Goal: Task Accomplishment & Management: Manage account settings

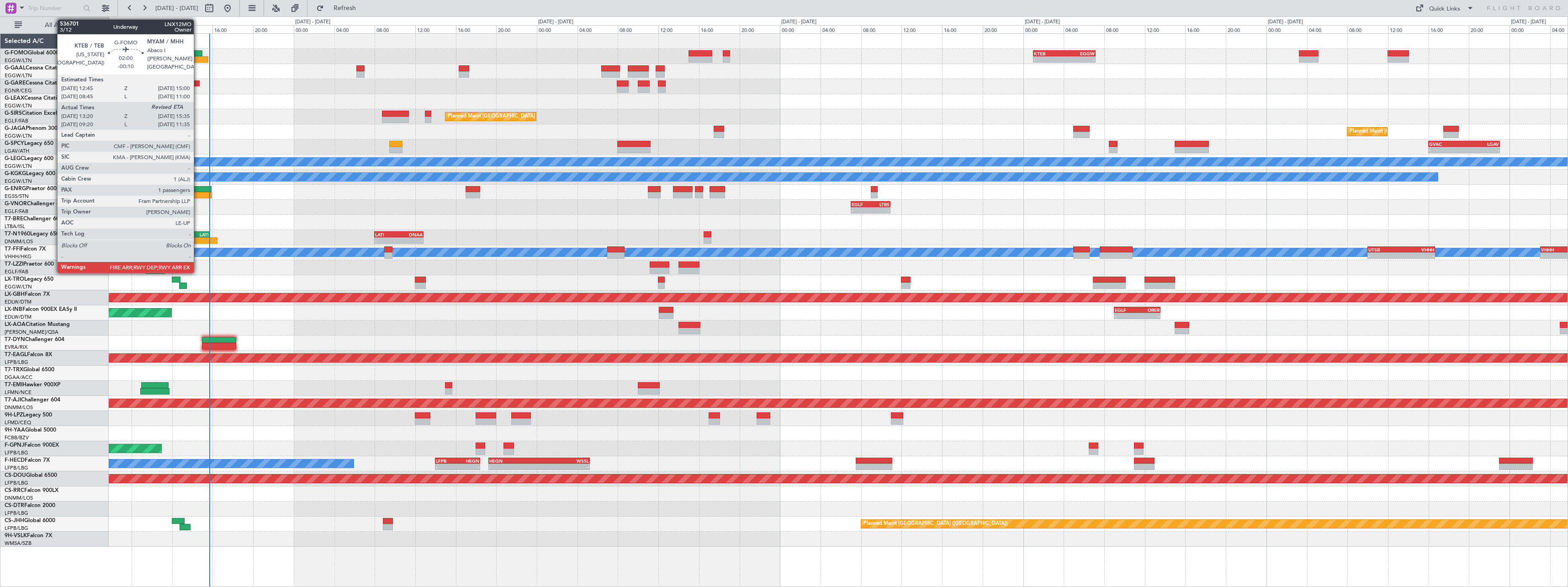
click at [198, 60] on div at bounding box center [197, 59] width 23 height 7
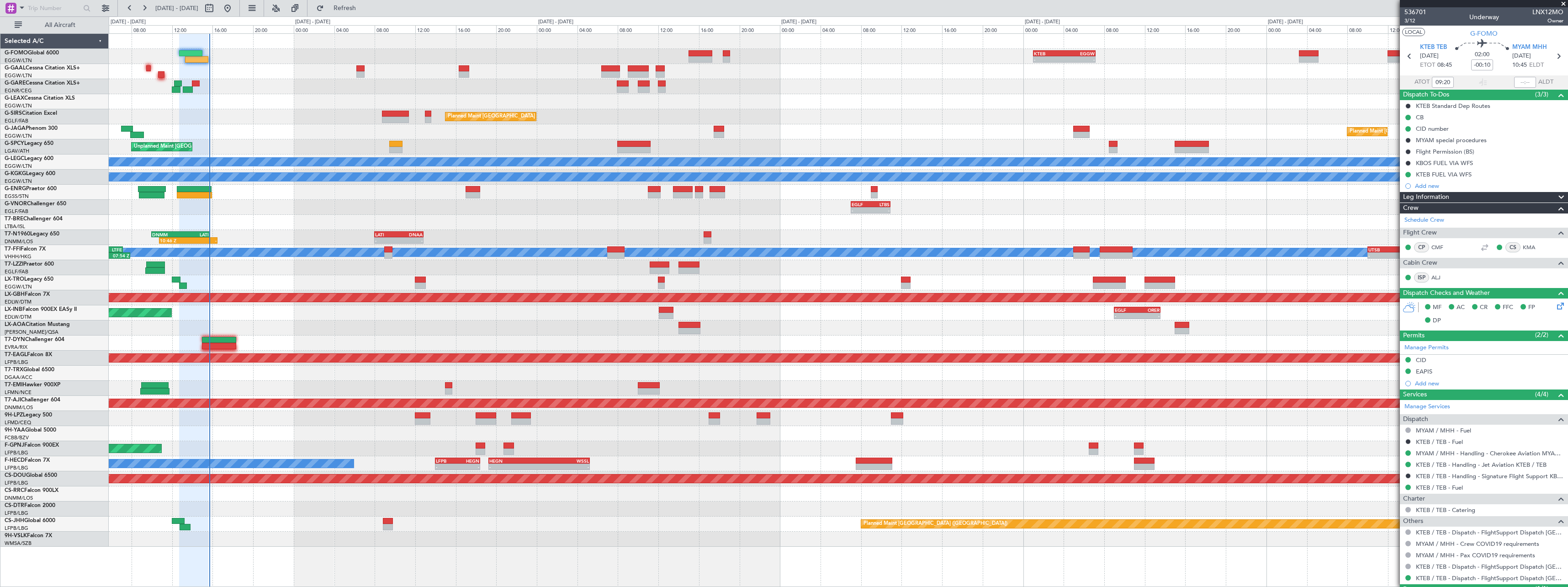
type input "13:20"
click at [1425, 84] on input "text" at bounding box center [1525, 82] width 22 height 11
type input "15:30"
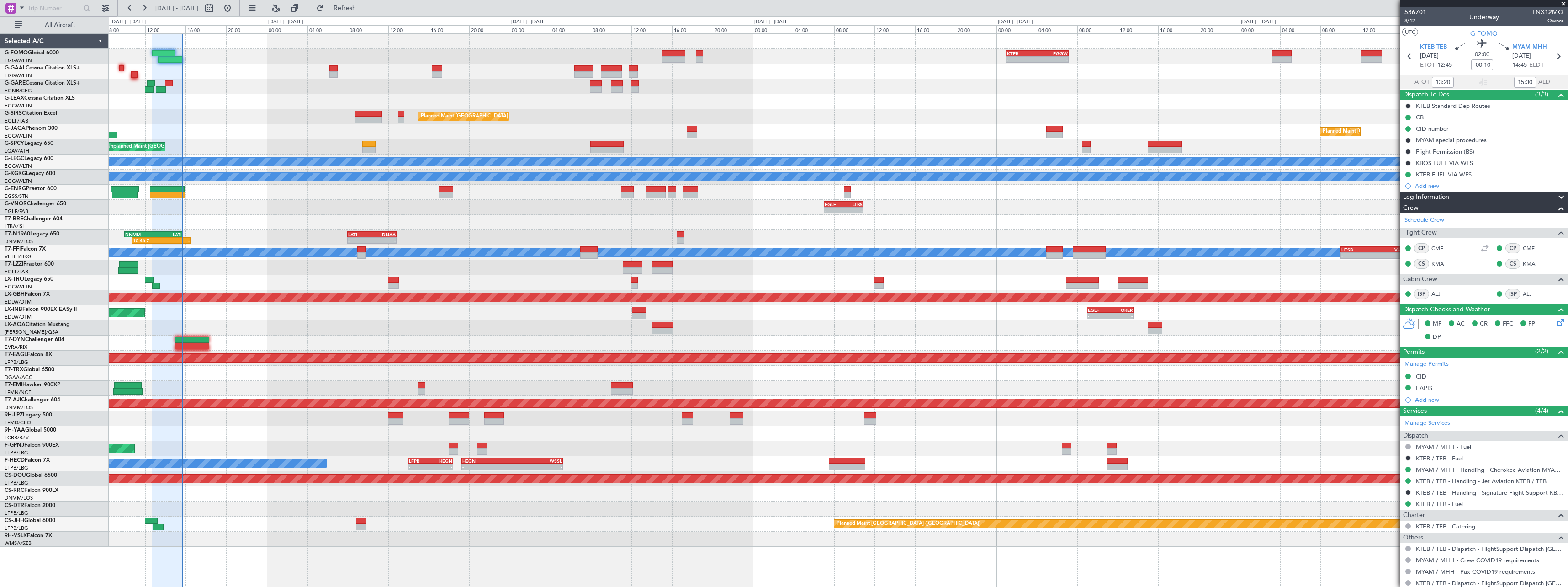
click at [319, 428] on div at bounding box center [837, 433] width 1459 height 15
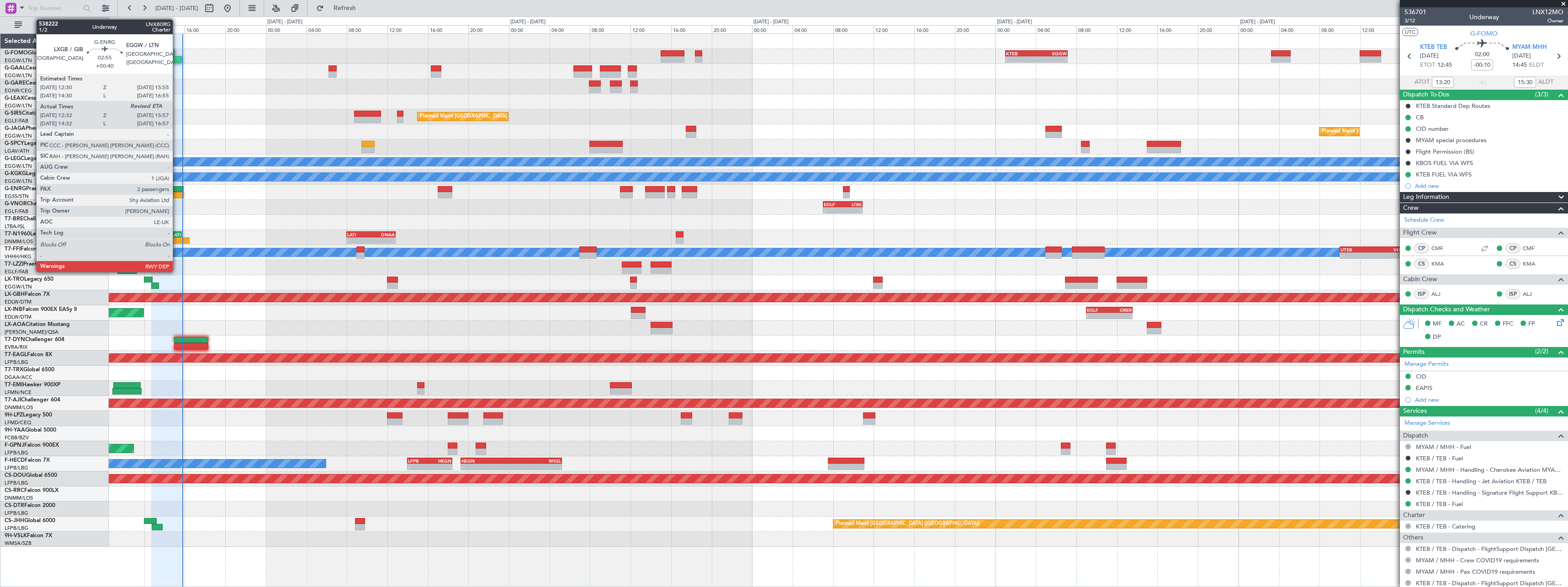
click at [180, 194] on div at bounding box center [166, 195] width 35 height 7
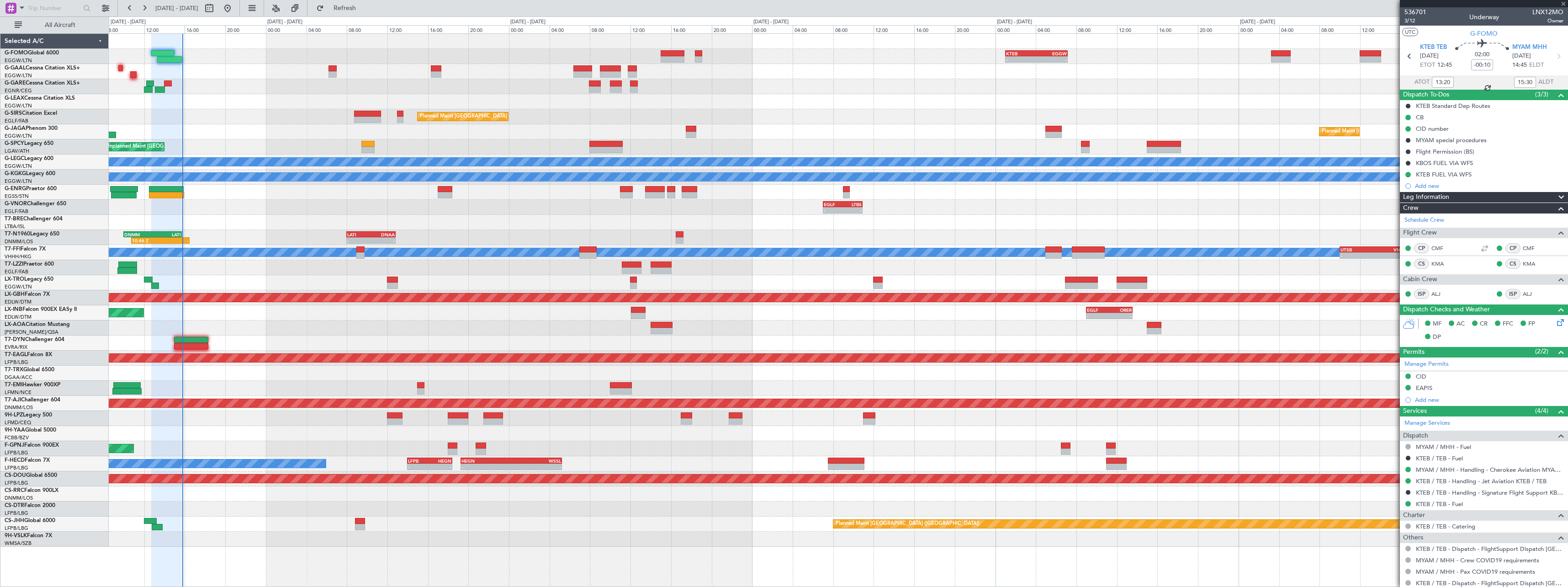
type input "+00:40"
type input "12:47"
type input "2"
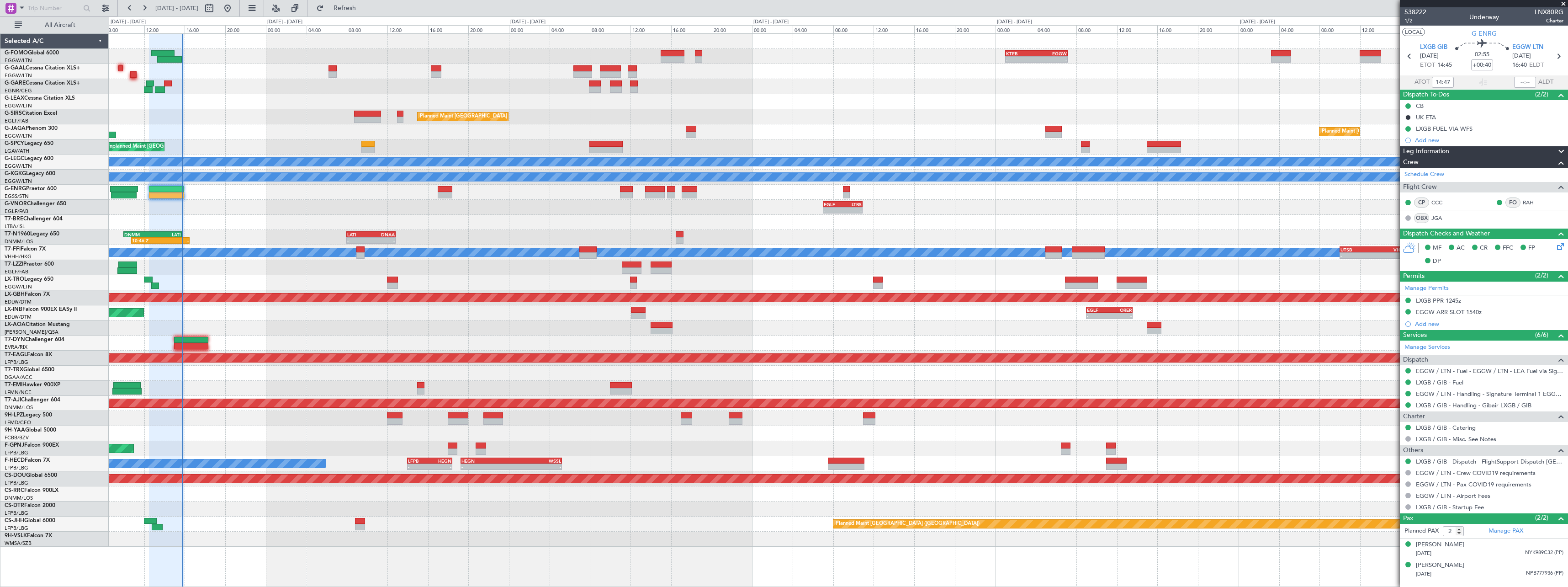
type input "12:47"
click at [1425, 81] on input "text" at bounding box center [1525, 82] width 22 height 11
type input "15:42"
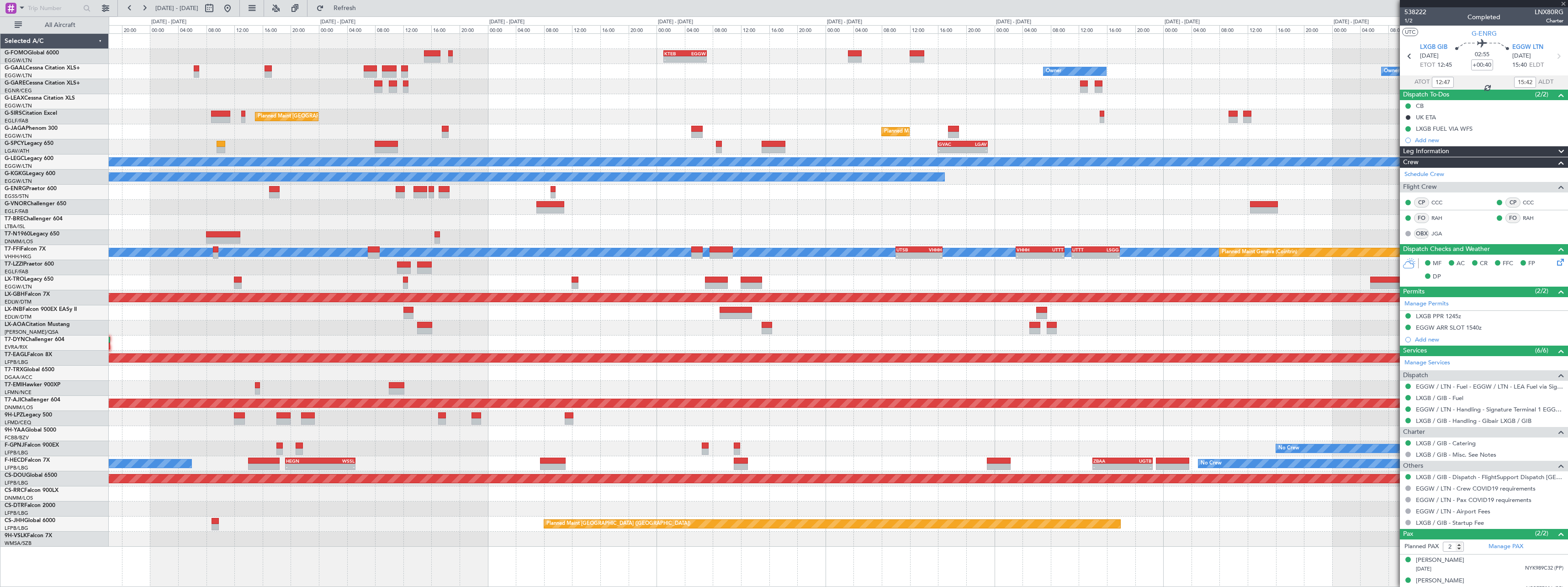
click at [508, 273] on div at bounding box center [837, 267] width 1459 height 15
type input "+00:10"
type input "8"
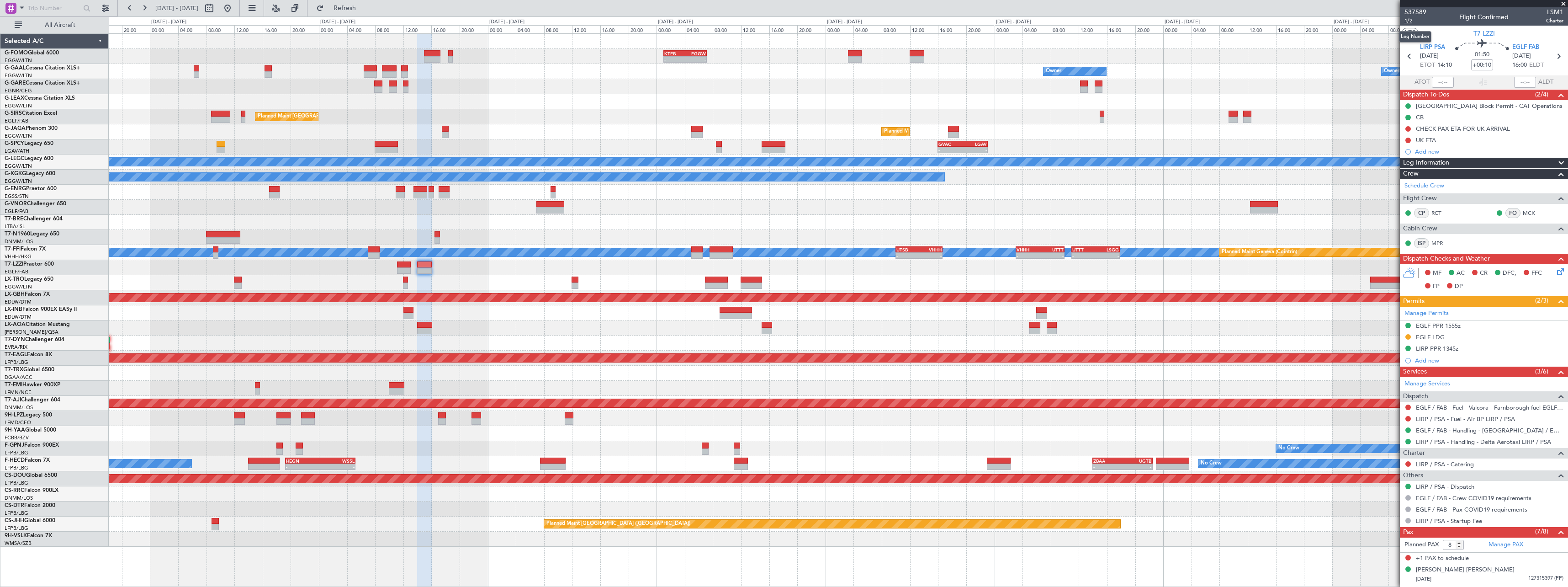
click at [1410, 22] on span "1/2" at bounding box center [1416, 20] width 22 height 8
click at [1420, 12] on span "537589" at bounding box center [1416, 12] width 22 height 9
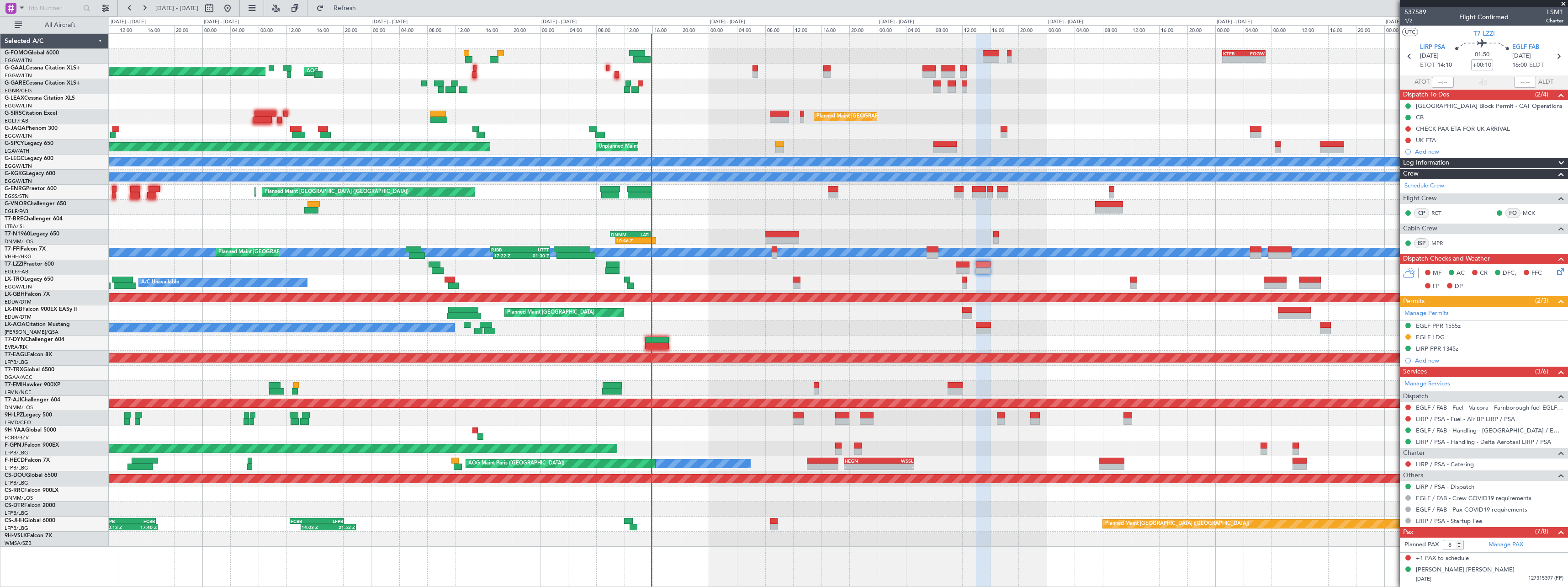
click at [834, 343] on div at bounding box center [837, 343] width 1459 height 15
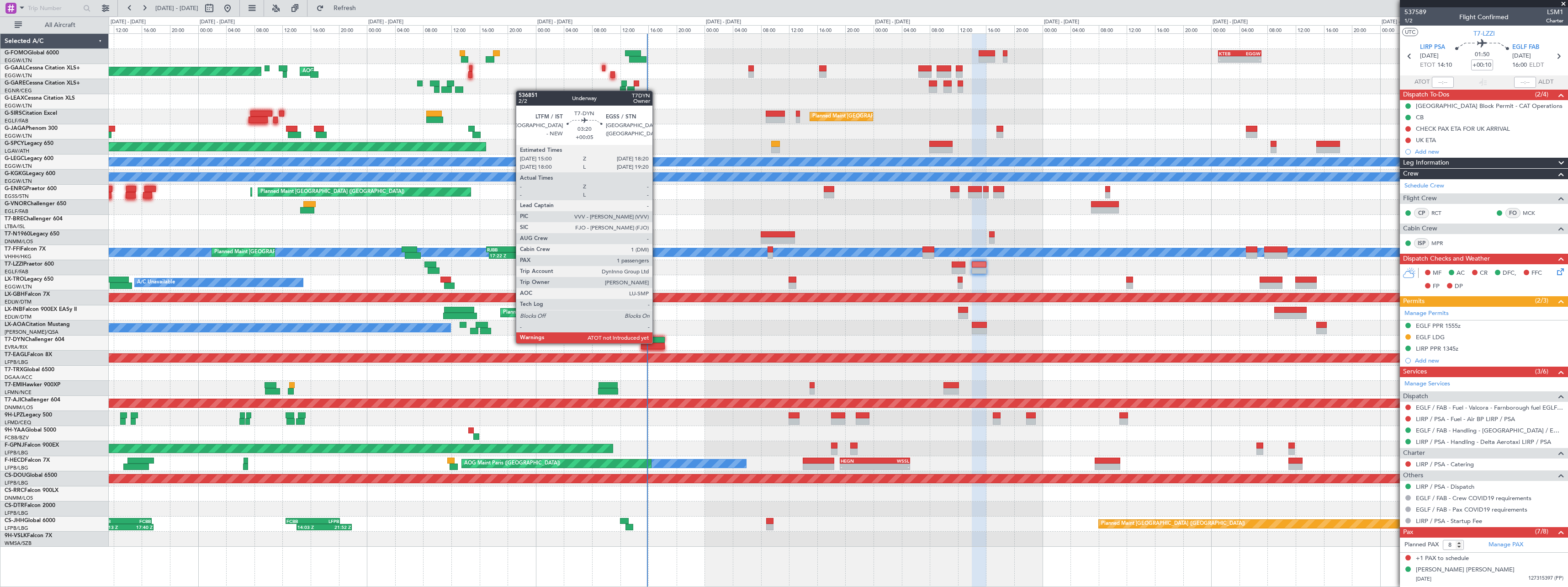
click at [657, 342] on div at bounding box center [652, 340] width 24 height 7
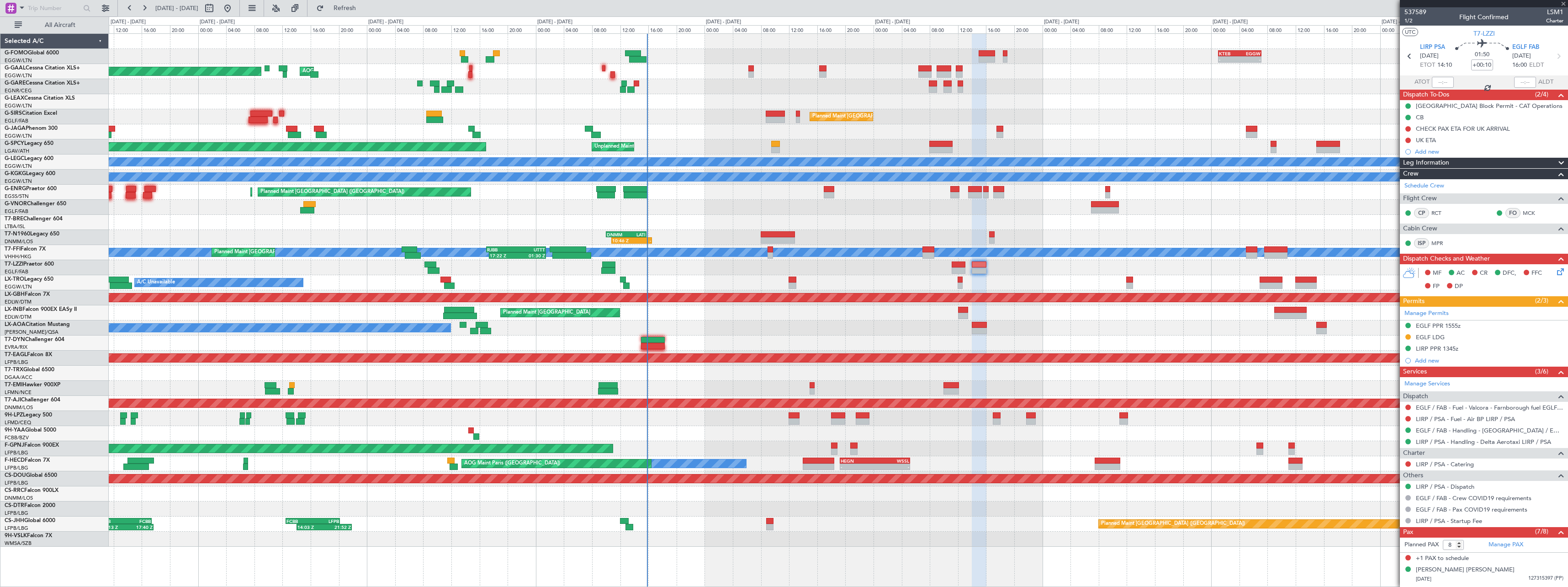
type input "+00:05"
type input "1"
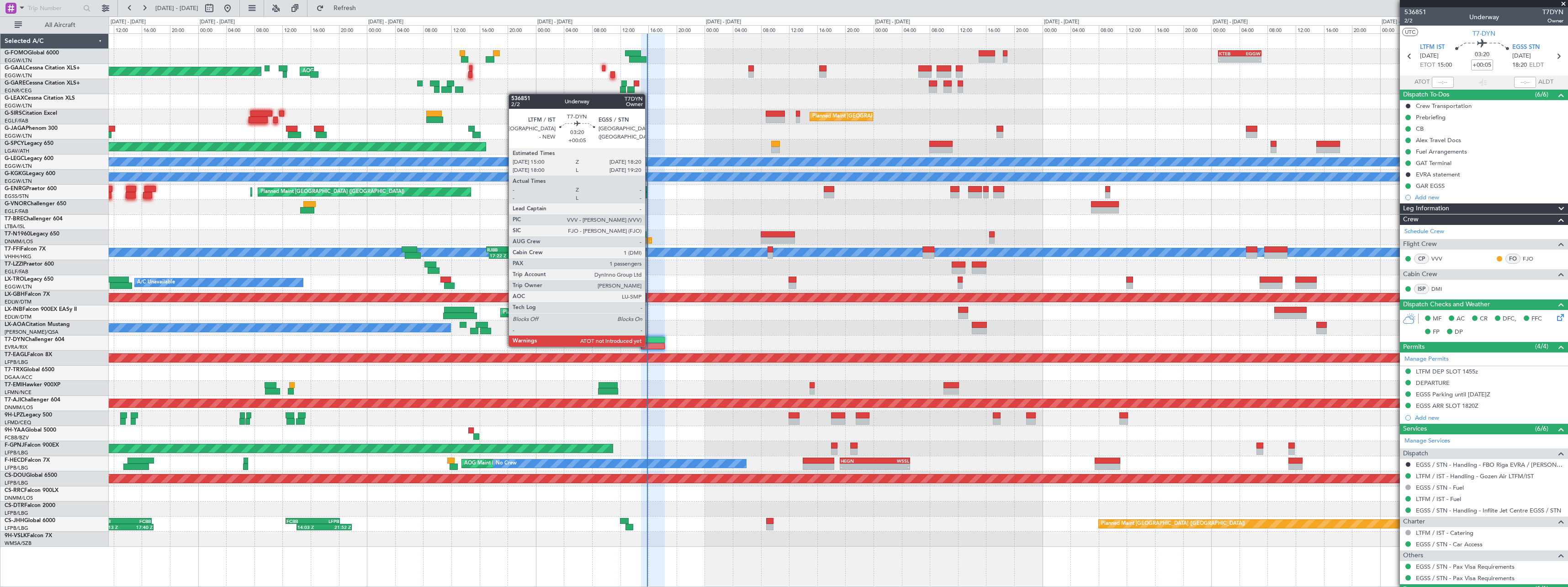
click at [652, 344] on div at bounding box center [652, 346] width 24 height 7
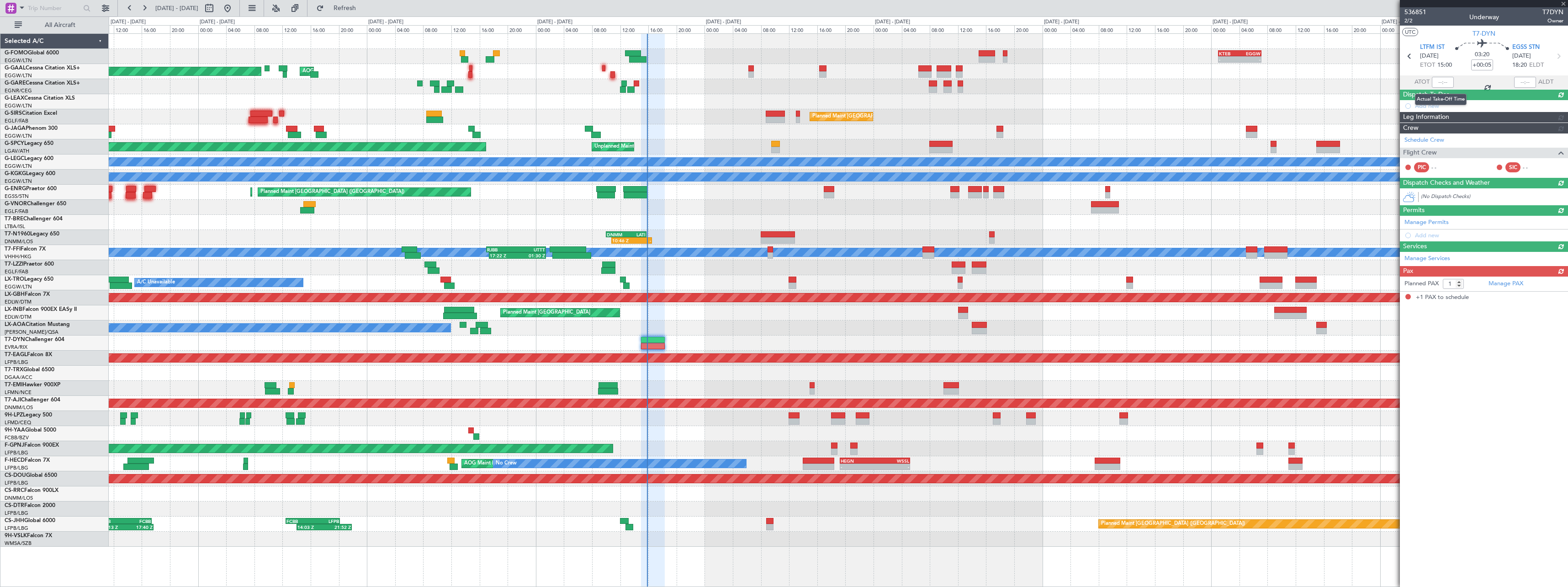
click at [1425, 82] on div at bounding box center [1443, 82] width 22 height 11
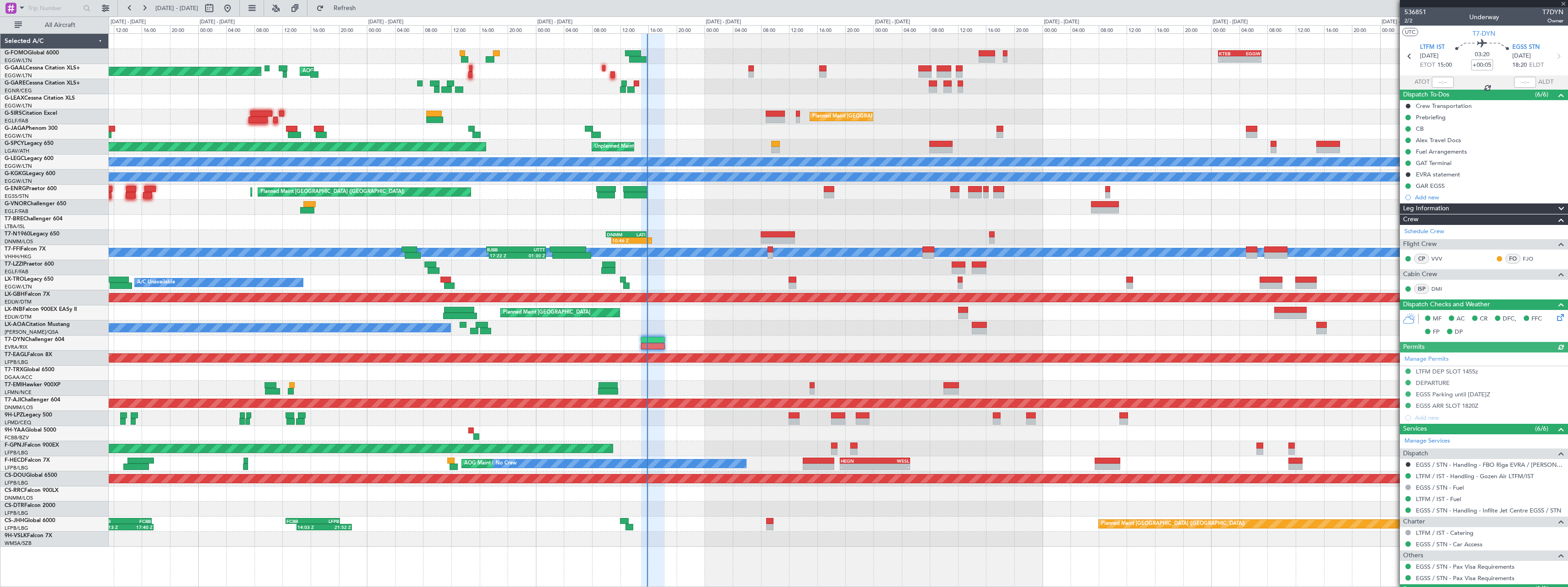
click at [1425, 82] on div at bounding box center [1443, 82] width 22 height 11
click at [1425, 82] on input "text" at bounding box center [1443, 82] width 22 height 11
type input "15:39"
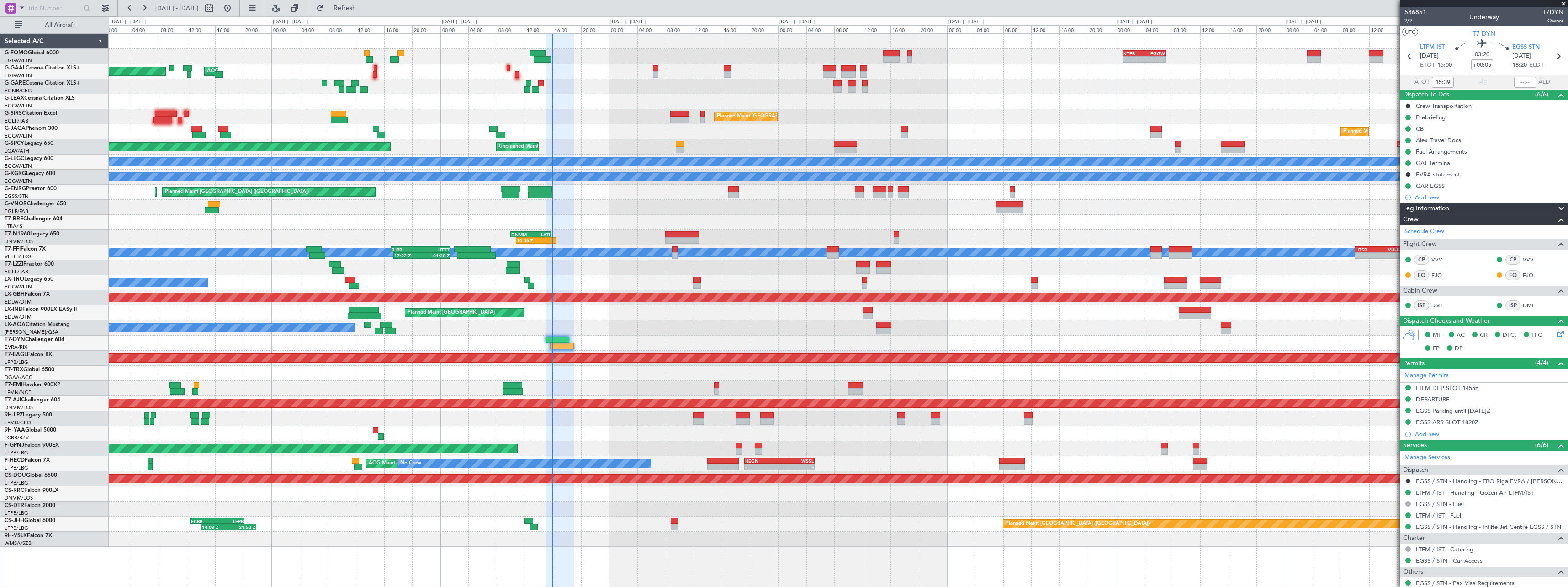
click at [710, 335] on div "- - KTEB 01:00 Z EGGW 07:10 Z 06:10 Z 13:35 Z EGGW 06:00 Z KTEB 13:15 Z Planned…" at bounding box center [837, 290] width 1459 height 513
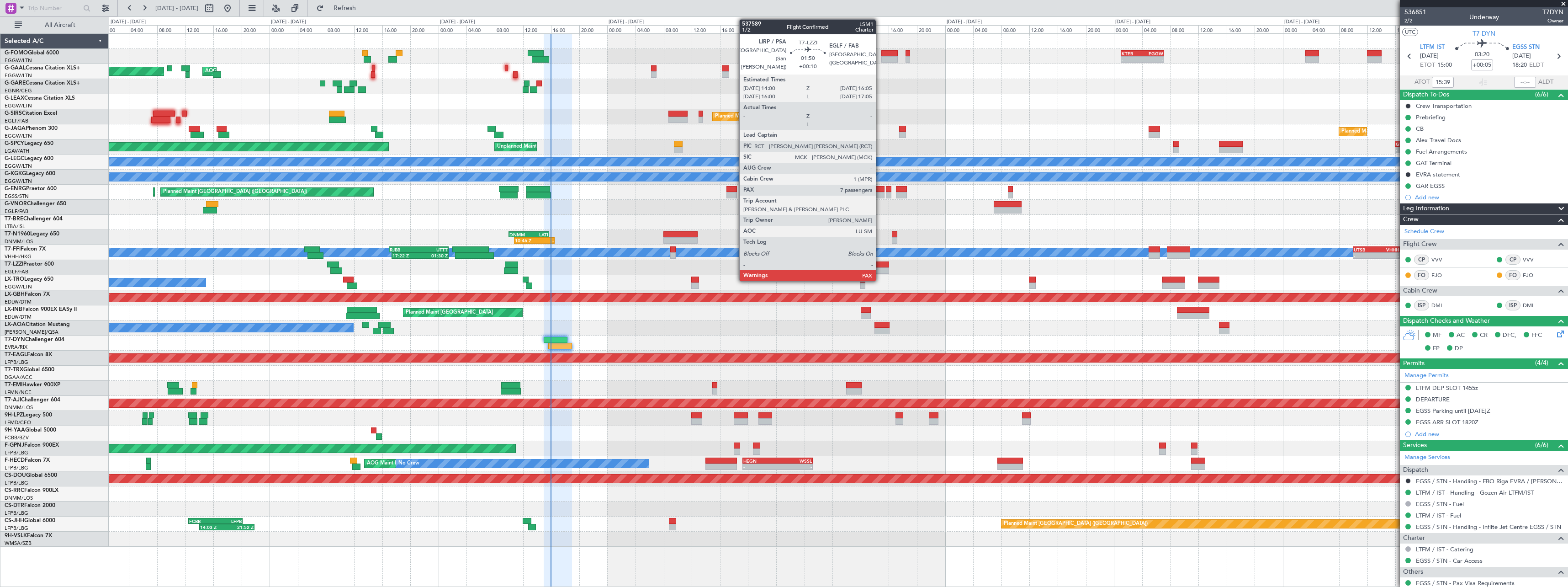
click at [881, 270] on div at bounding box center [882, 270] width 15 height 7
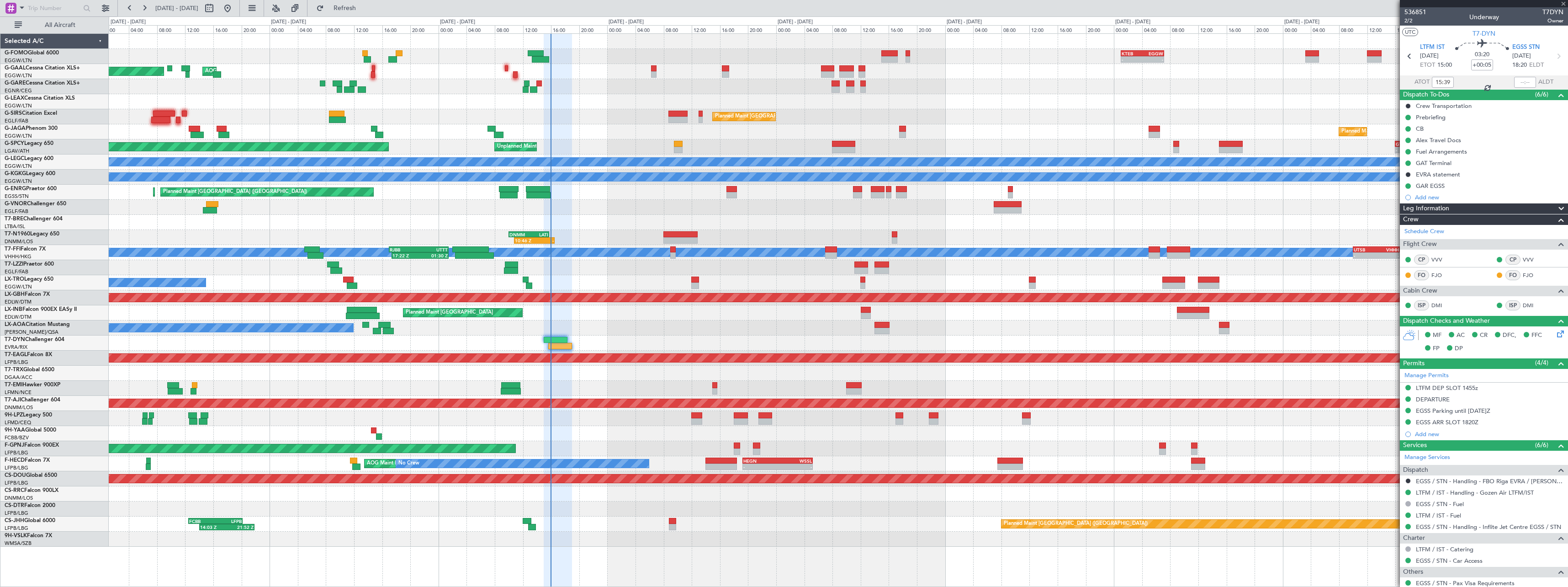
type input "+00:10"
type input "8"
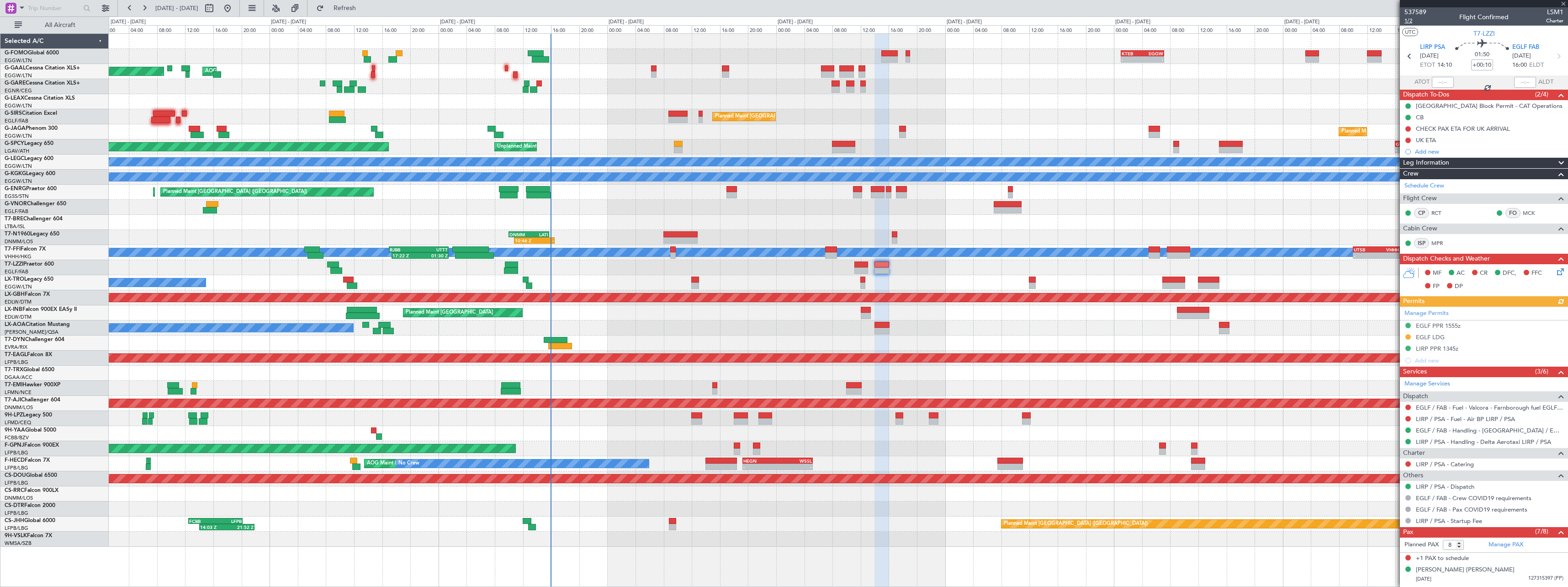
click at [1405, 22] on div "537589 1/2 Flight Confirmed LSM1 Charter" at bounding box center [1483, 16] width 168 height 18
click at [1408, 22] on span "1/2" at bounding box center [1416, 20] width 22 height 8
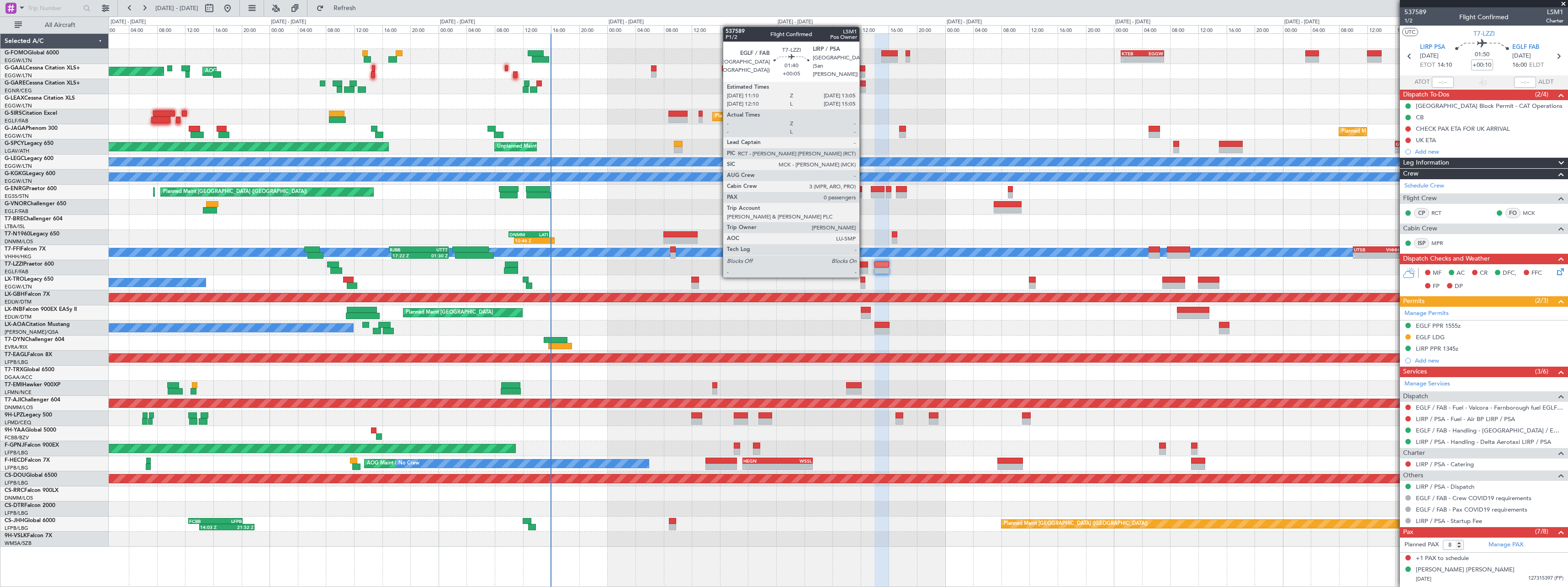
click at [863, 267] on div at bounding box center [861, 270] width 14 height 7
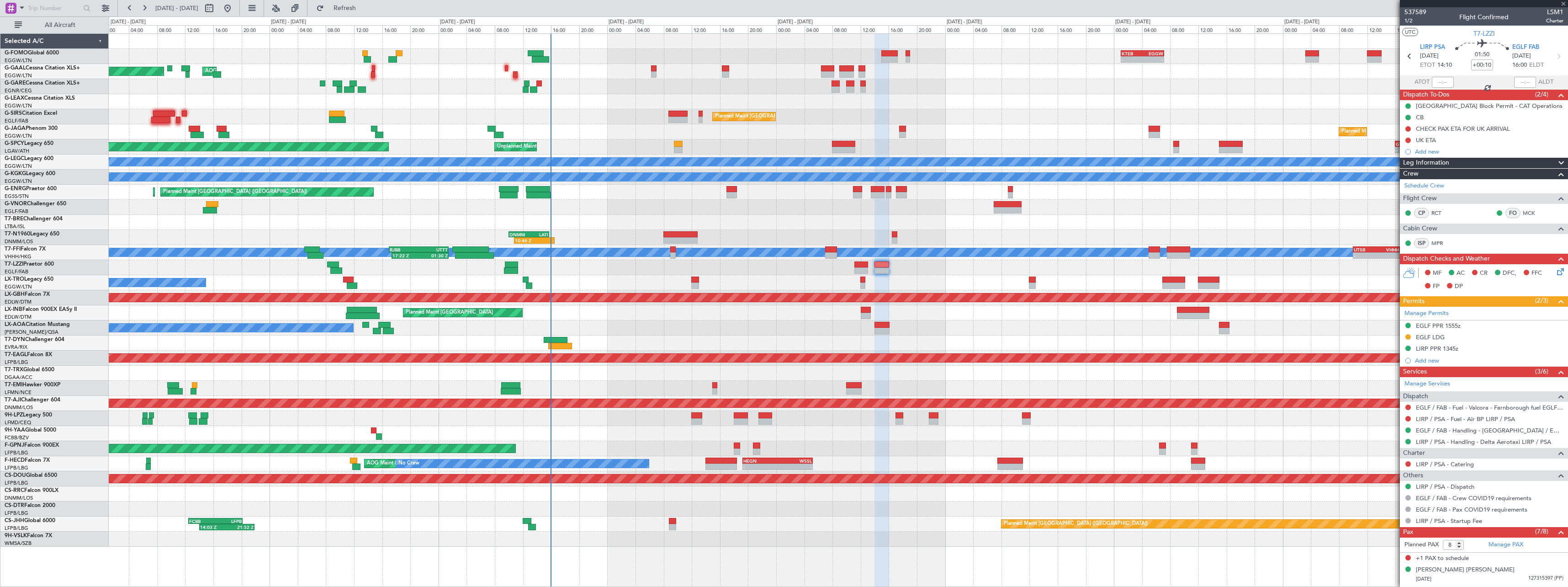
type input "+00:05"
type input "0"
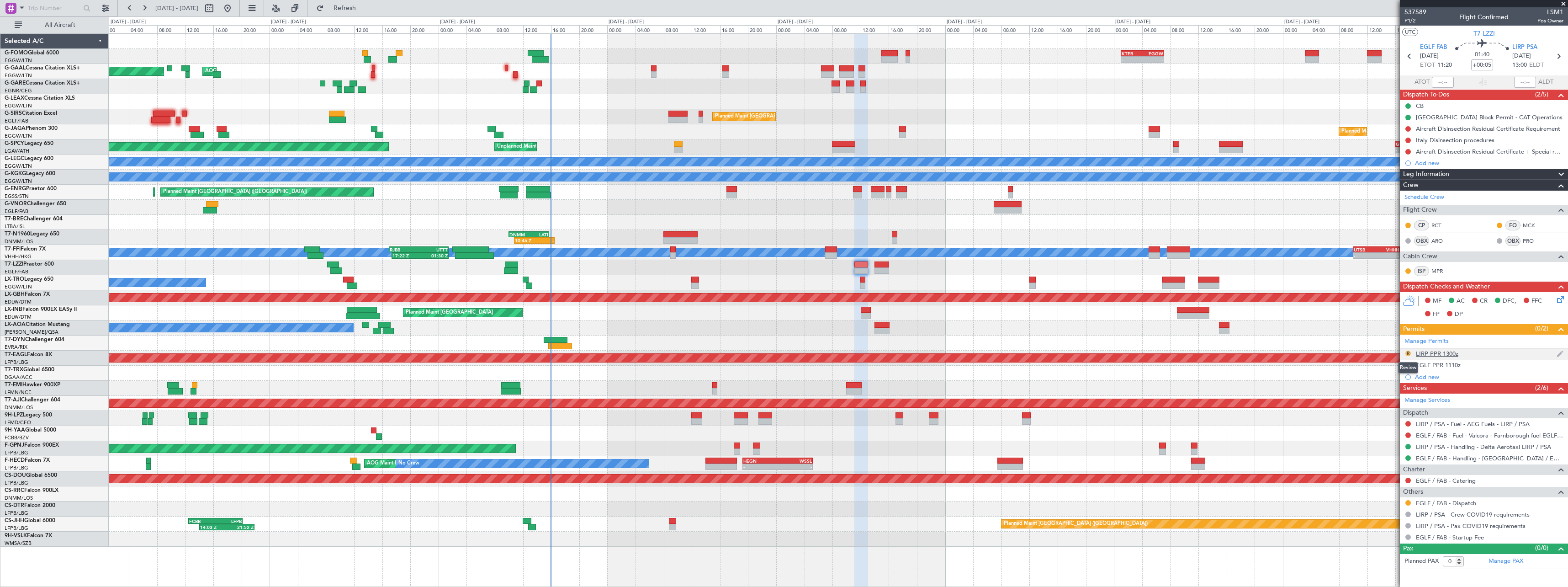
click at [1406, 354] on button "R" at bounding box center [1408, 354] width 6 height 6
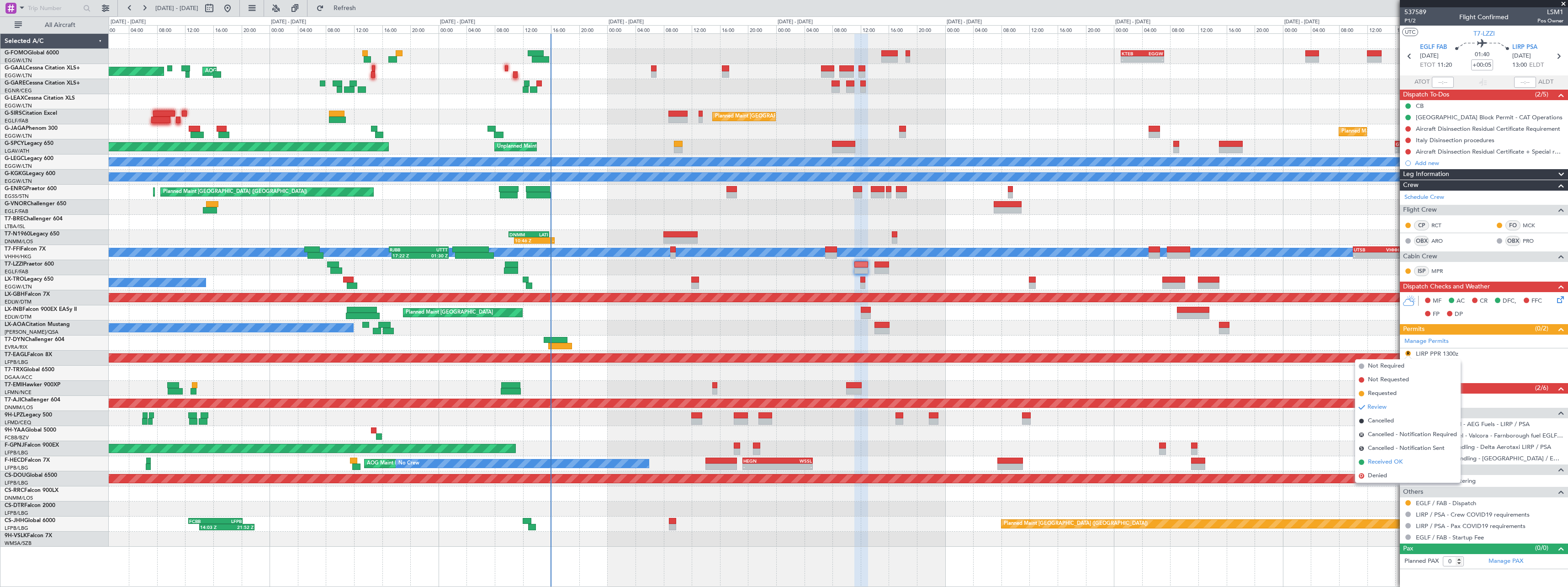
click at [1384, 460] on span "Received OK" at bounding box center [1385, 462] width 35 height 9
click at [1407, 364] on button "R" at bounding box center [1408, 365] width 6 height 6
click at [1393, 476] on span "Received OK" at bounding box center [1385, 474] width 35 height 9
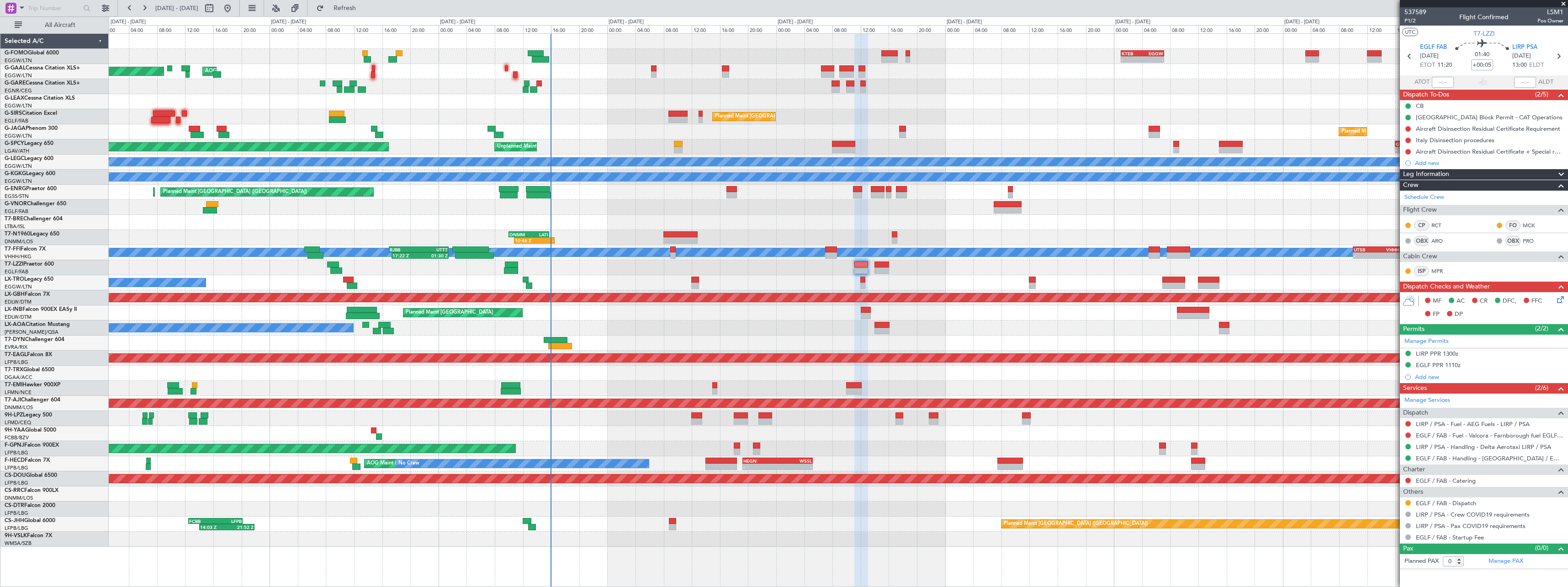
drag, startPoint x: 1434, startPoint y: 162, endPoint x: 1439, endPoint y: 168, distance: 7.8
click at [1425, 162] on div "Add new" at bounding box center [1489, 163] width 148 height 8
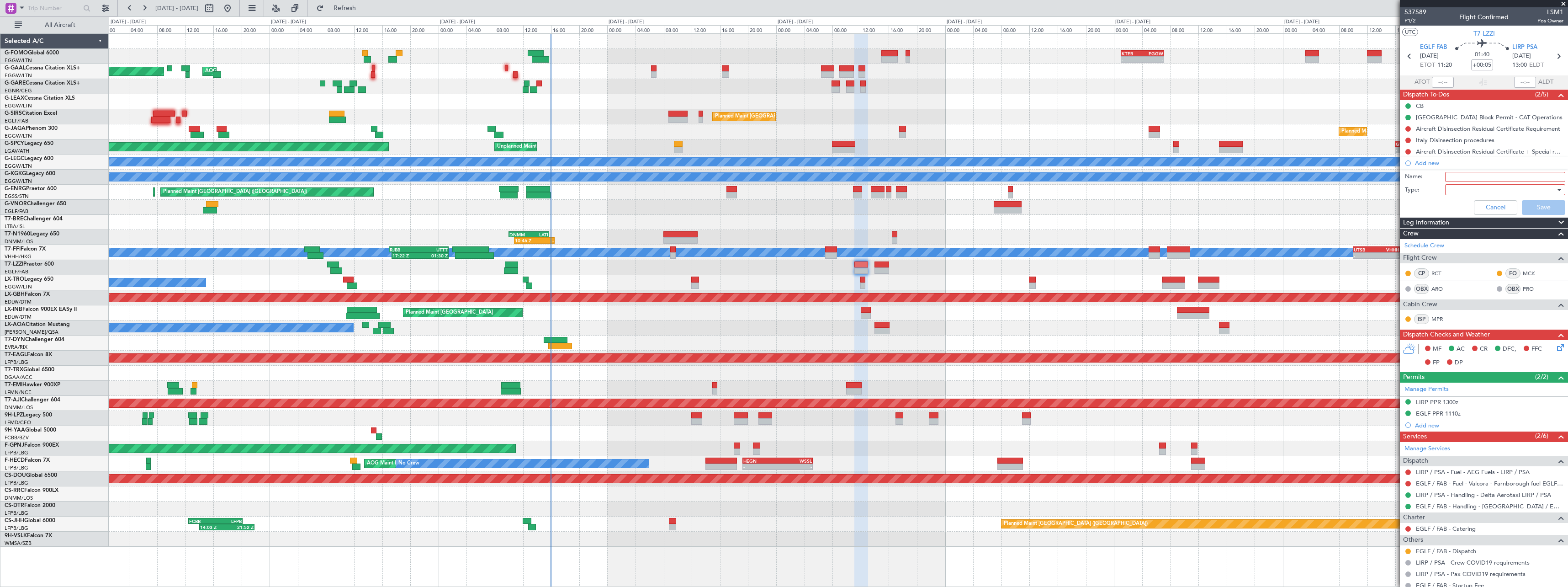
click at [1425, 179] on input "Name:" at bounding box center [1505, 177] width 120 height 10
type input "FILE IG"
click at [1425, 190] on div at bounding box center [1502, 189] width 106 height 14
click at [1425, 204] on span "Generic" at bounding box center [1501, 208] width 107 height 14
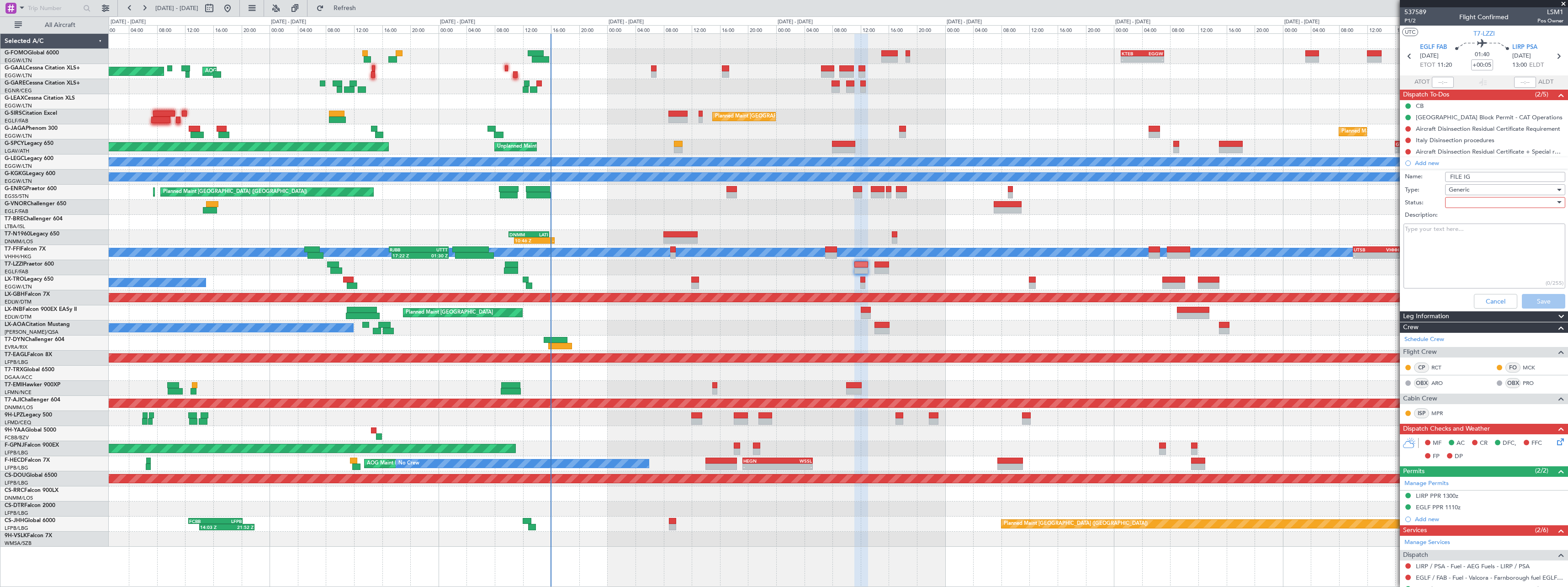
click at [1425, 207] on div at bounding box center [1502, 202] width 106 height 14
click at [1425, 225] on span "Not Started" at bounding box center [1501, 220] width 107 height 14
click at [1425, 303] on button "Save" at bounding box center [1543, 301] width 43 height 14
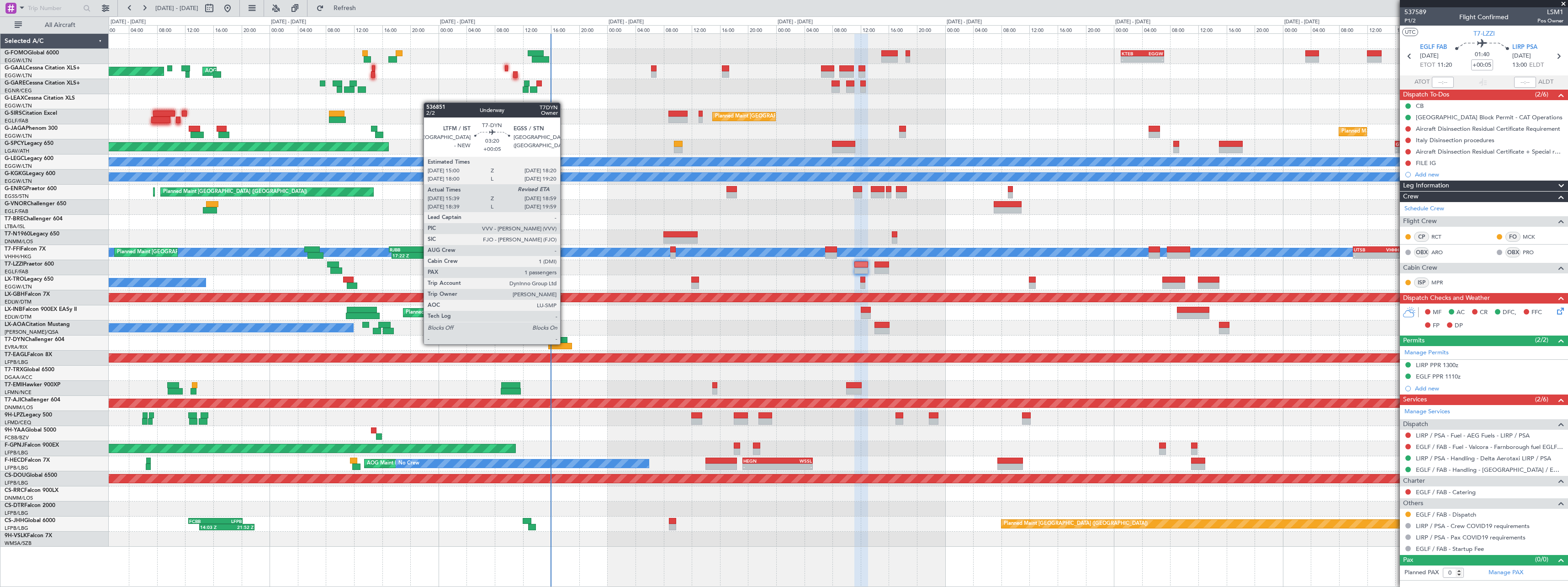
click at [564, 343] on div at bounding box center [560, 346] width 24 height 7
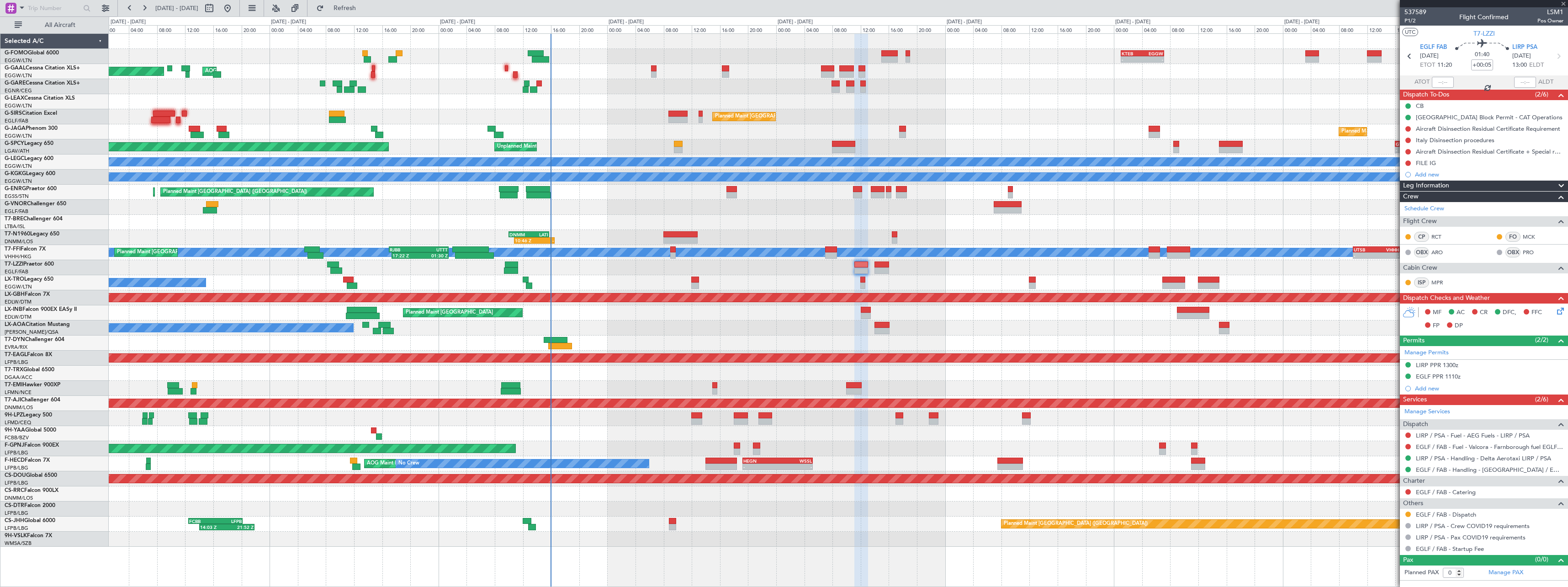
type input "15:39"
type input "1"
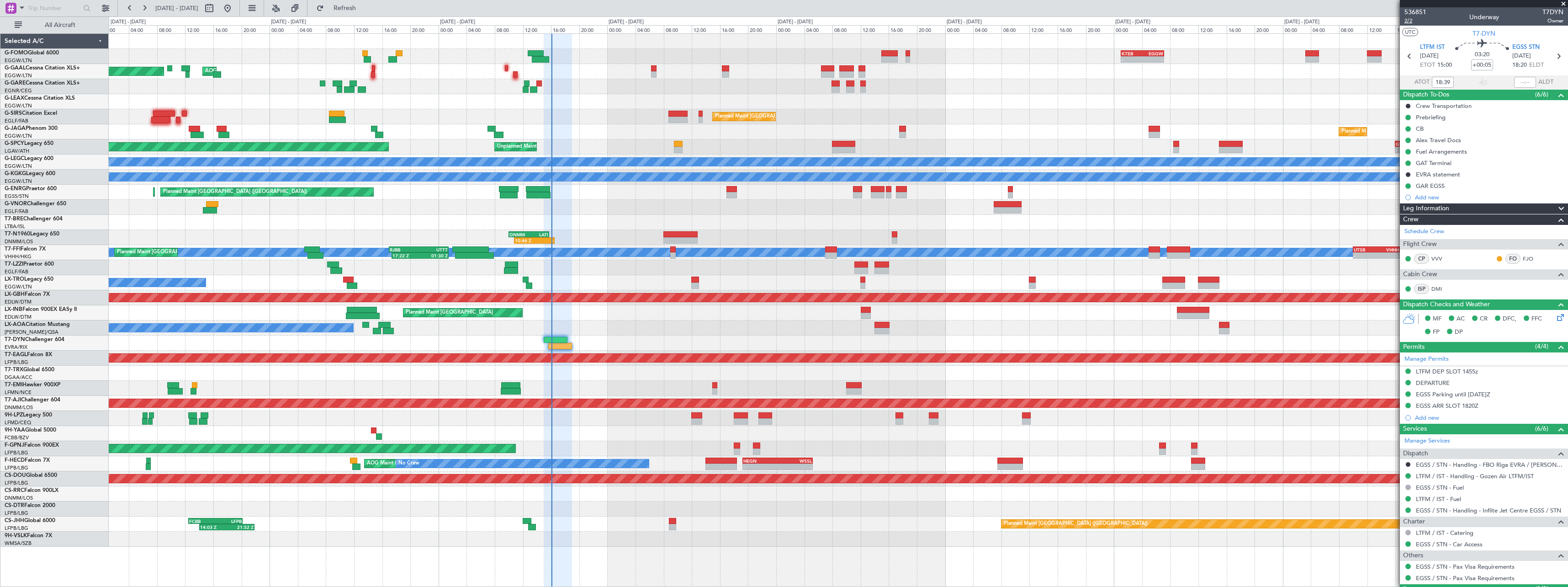
type input "15:39"
click at [1416, 20] on span "2/2" at bounding box center [1416, 20] width 22 height 8
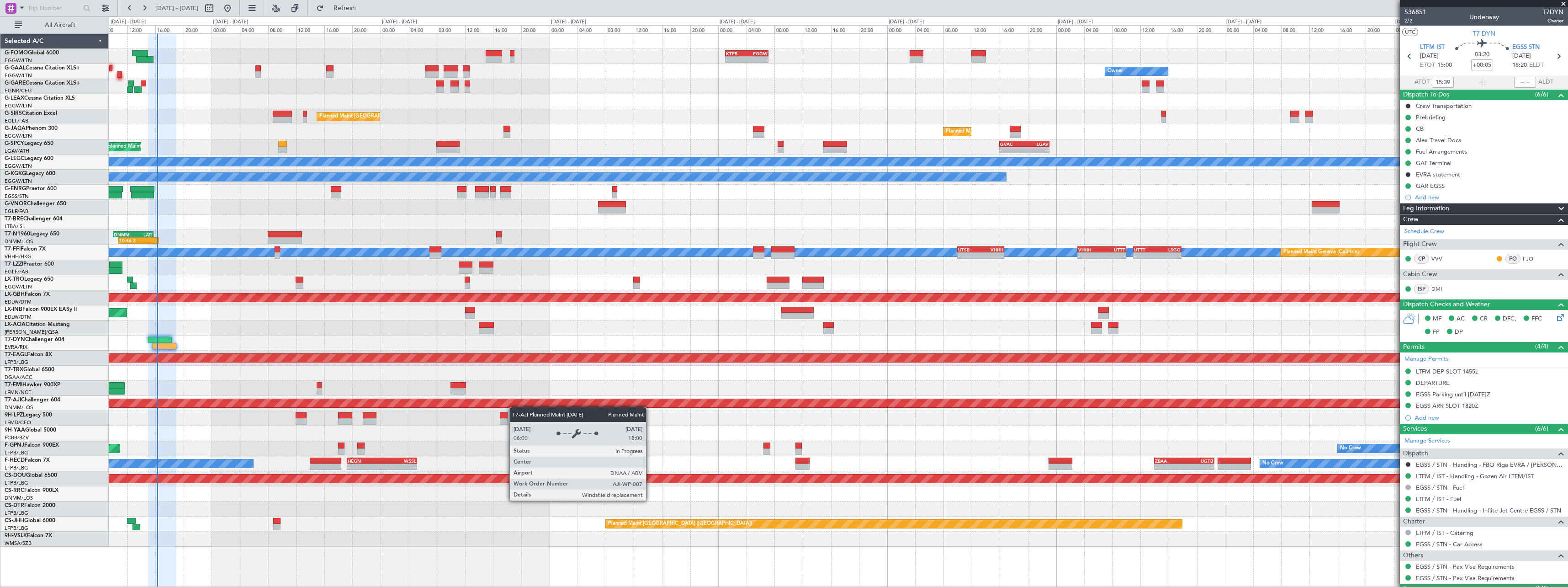
click at [487, 403] on div "- - KTEB 01:00 Z EGGW 07:10 Z Owner Owner AOG Maint Dusseldorf No Crew Planned …" at bounding box center [837, 290] width 1459 height 513
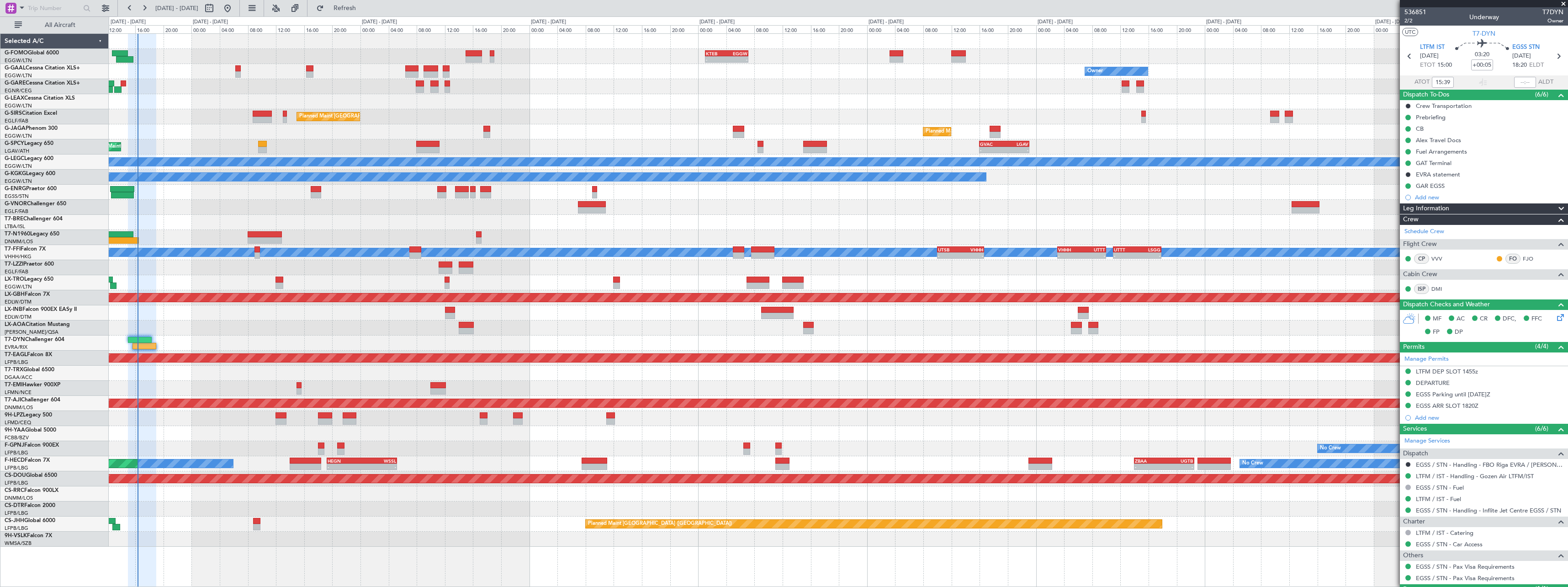
click at [458, 441] on div "- - KTEB 01:00 Z EGGW 07:10 Z Owner Owner AOG Maint Dusseldorf No Crew Planned …" at bounding box center [837, 290] width 1459 height 513
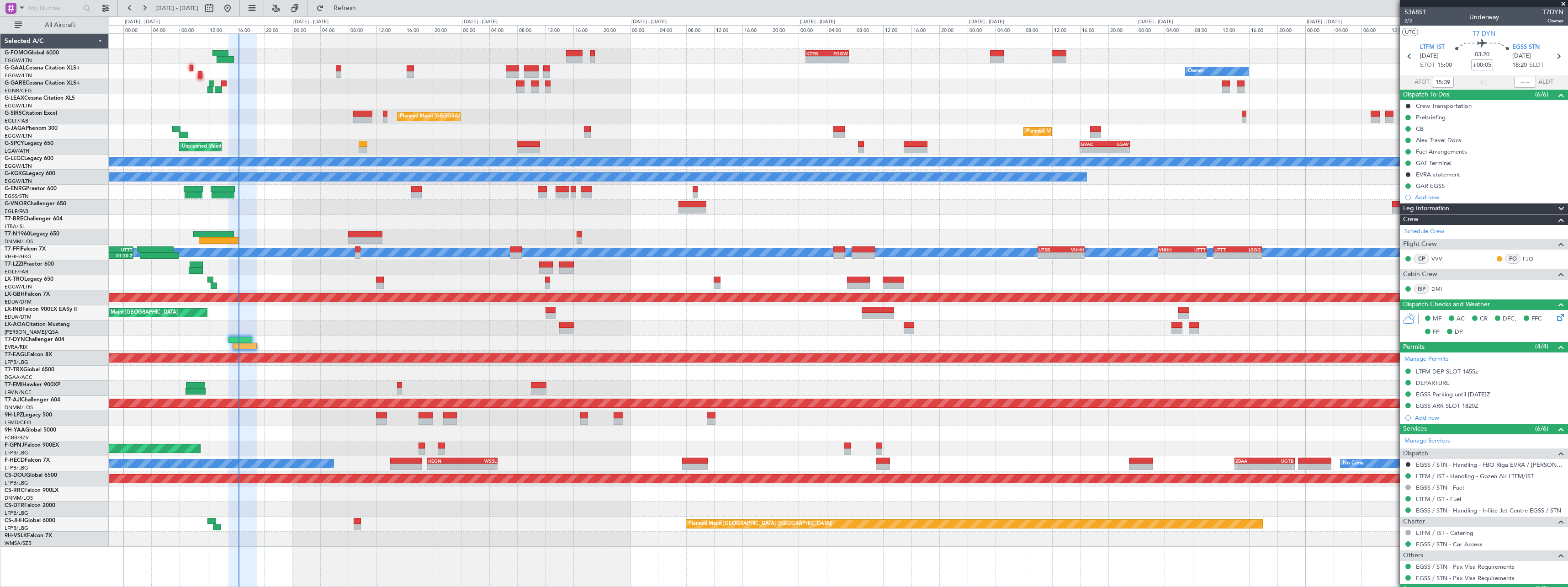
click at [363, 215] on div "- - KTEB 01:00 Z EGGW 07:10 Z Owner Owner AOG Maint Dusseldorf No Crew Planned …" at bounding box center [837, 290] width 1459 height 513
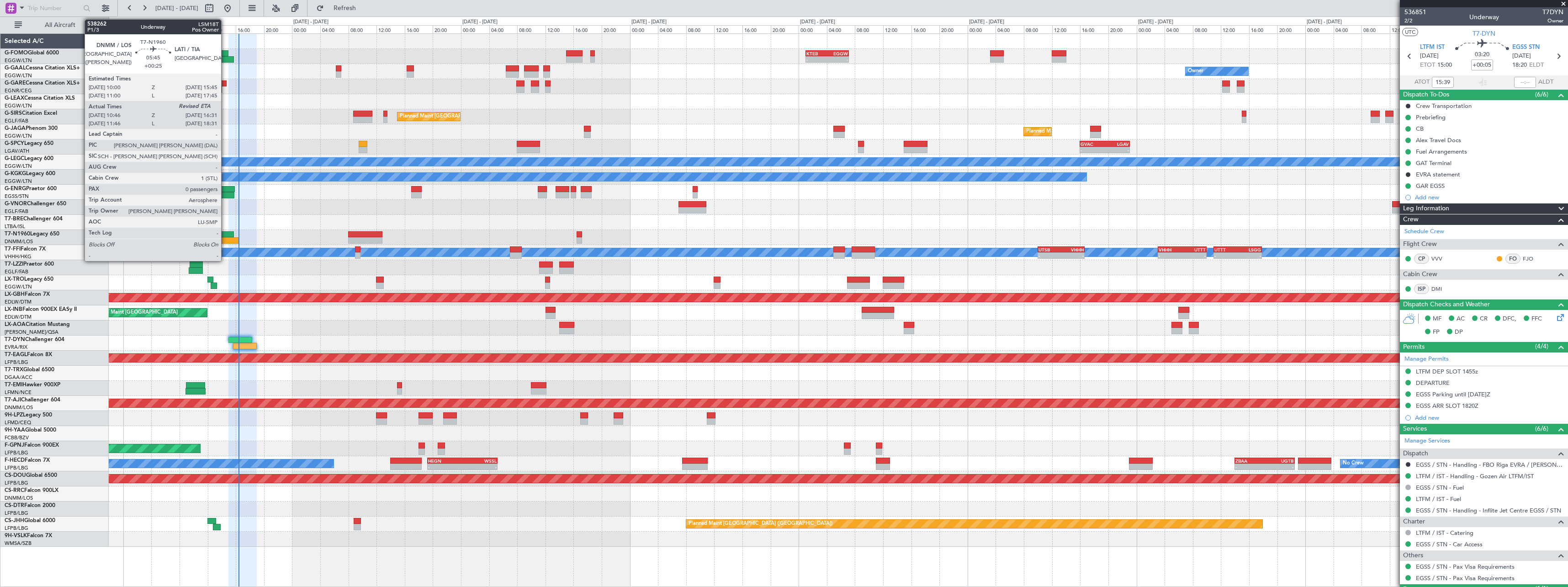
click at [225, 236] on div at bounding box center [213, 234] width 40 height 7
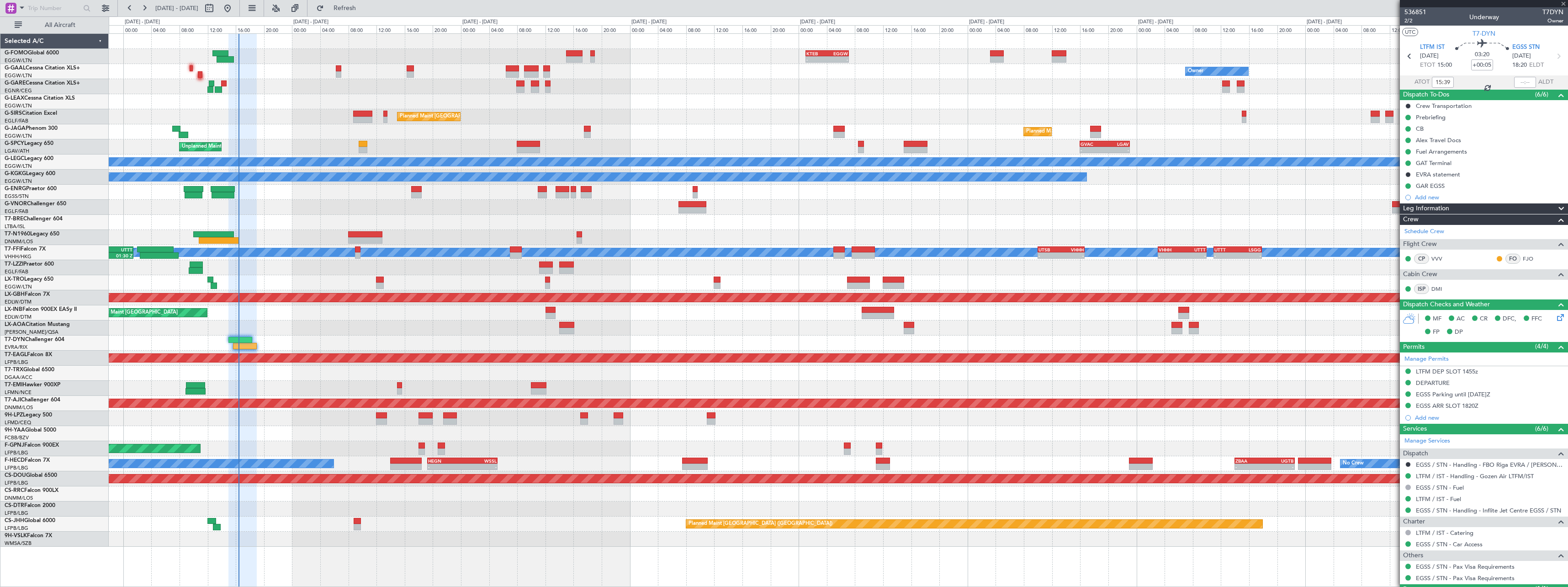
type input "+00:25"
type input "10:46"
type input "0"
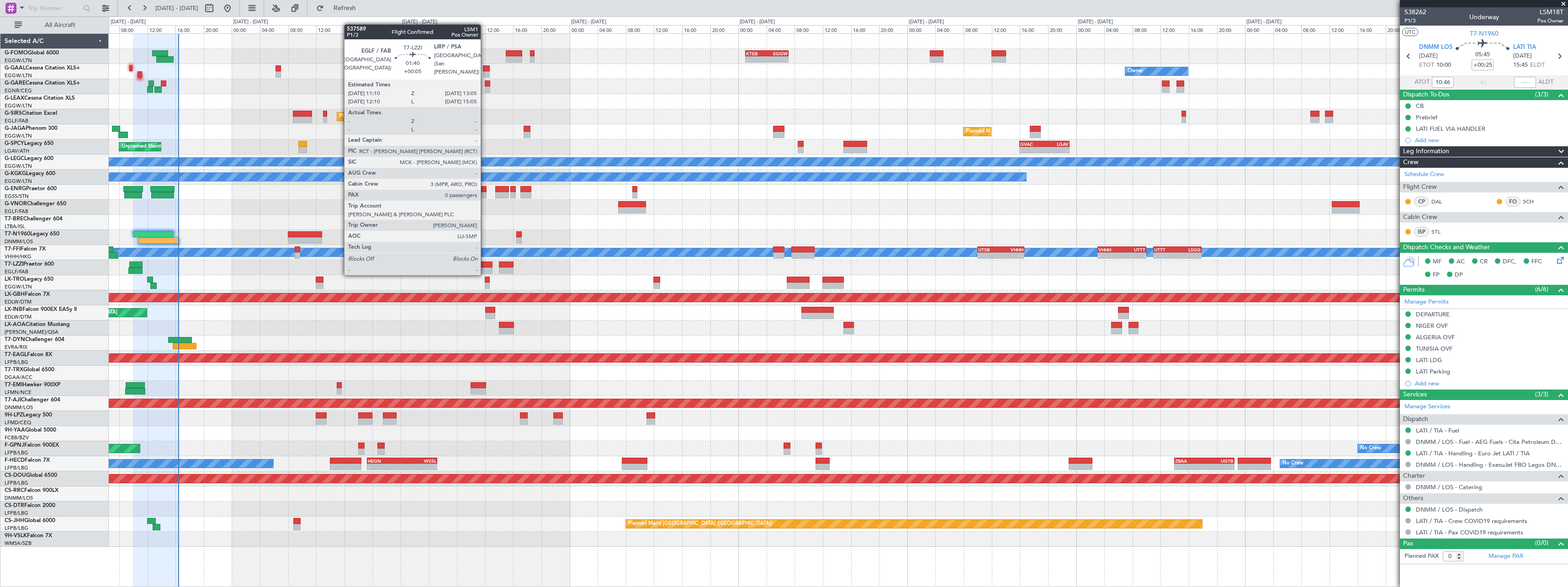
click at [485, 265] on div at bounding box center [486, 265] width 14 height 7
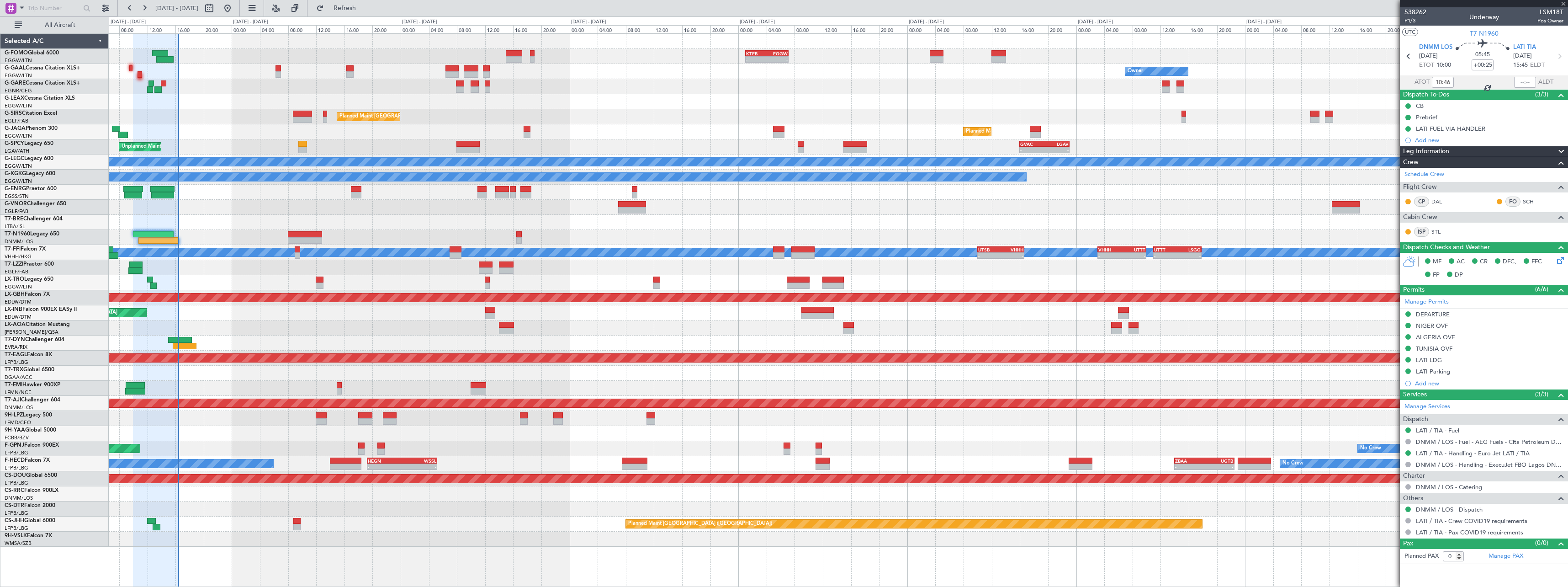
type input "+00:05"
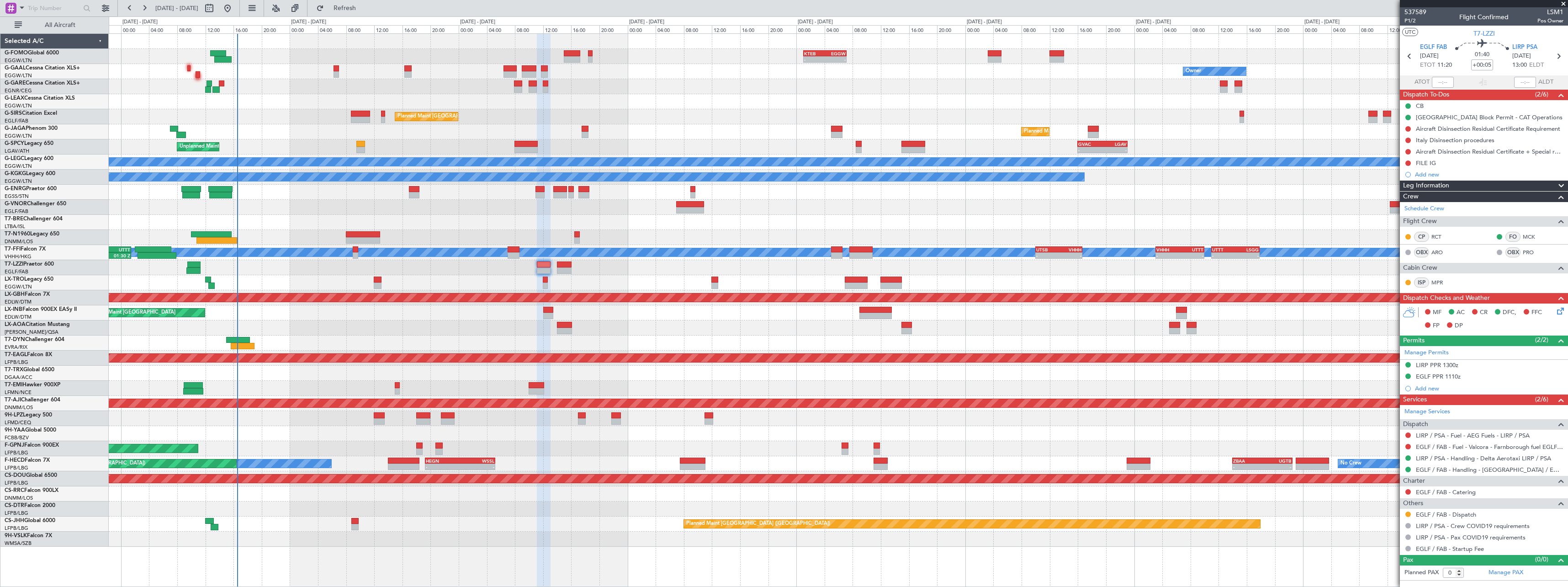
click at [529, 217] on div "- - KTEB 01:00 Z EGGW 07:10 Z Owner Owner AOG Maint Dusseldorf No Crew Planned …" at bounding box center [837, 290] width 1459 height 513
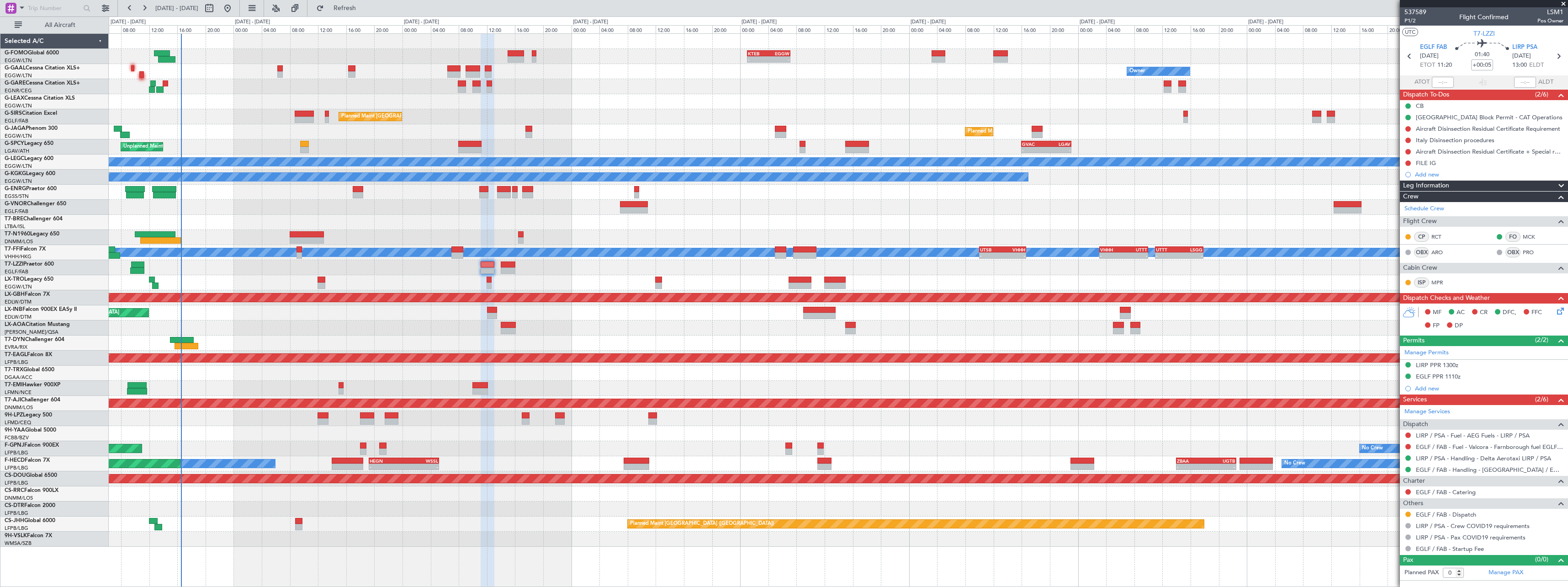
click at [489, 455] on div "No Crew Planned Maint Paris (Le Bourget) No Crew" at bounding box center [837, 448] width 1459 height 15
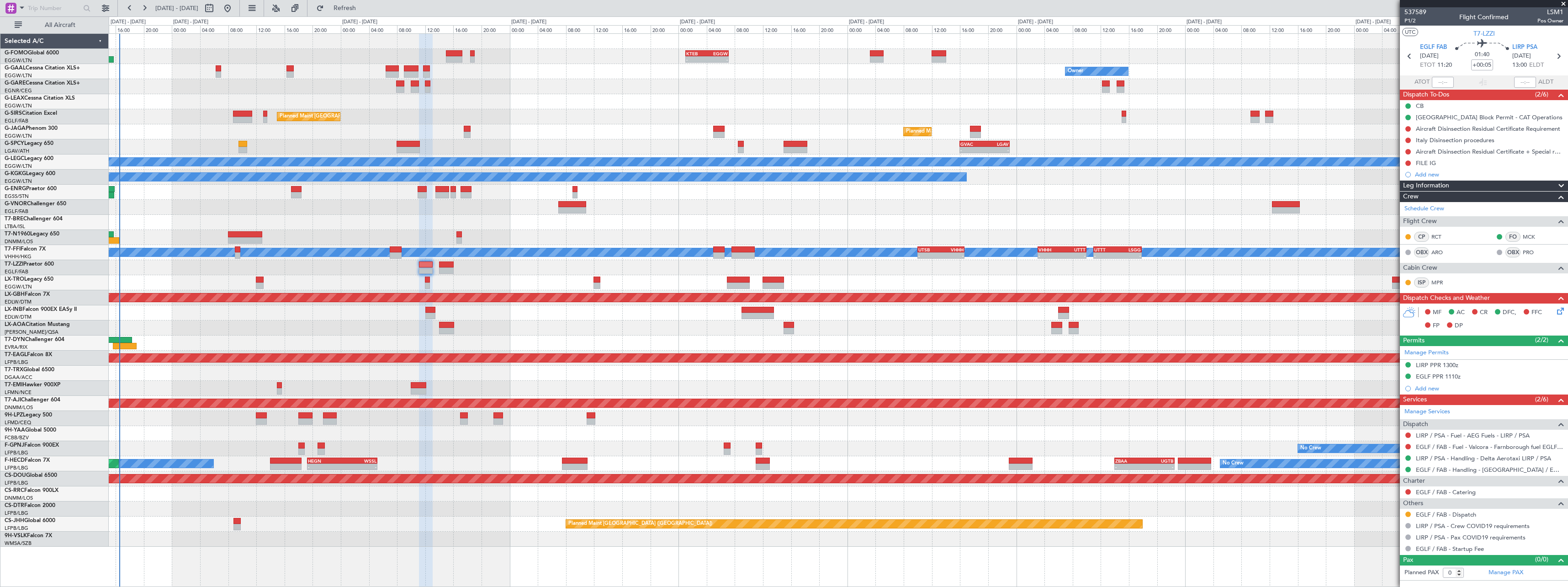
click at [443, 448] on div "No Crew No Crew Planned Maint Paris (Le Bourget)" at bounding box center [837, 448] width 1459 height 15
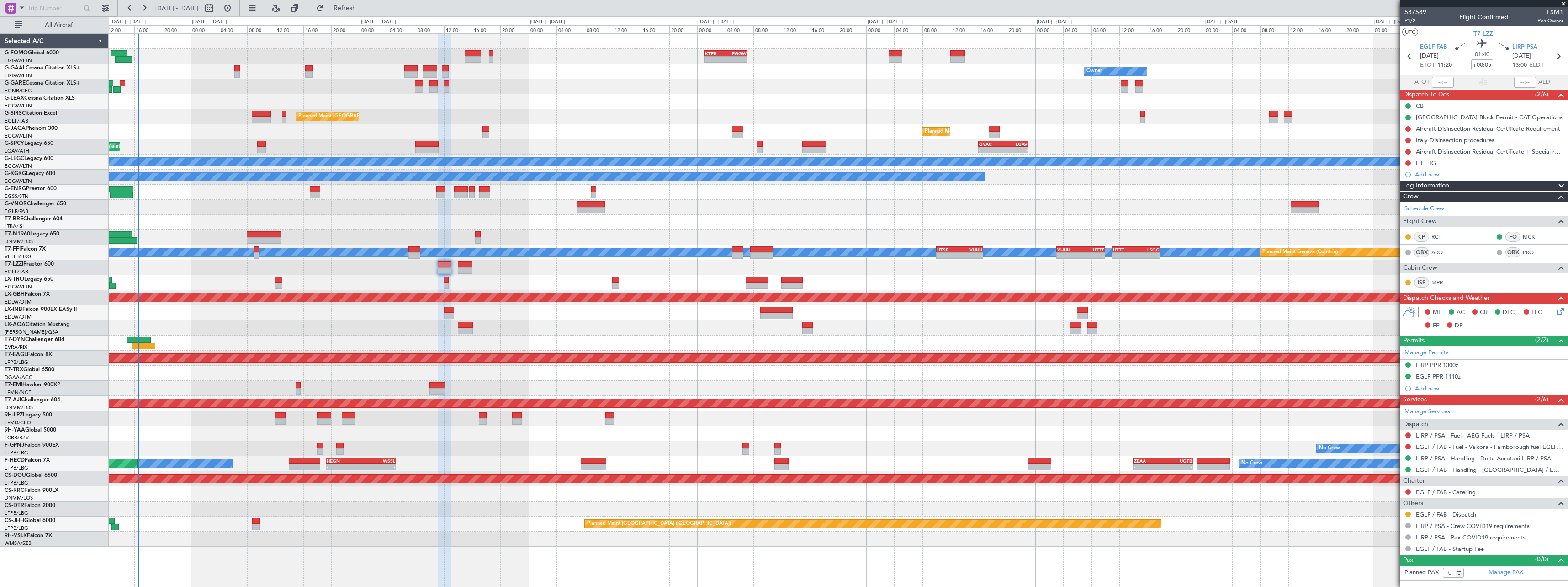
click at [355, 312] on div "Planned Maint [GEOGRAPHIC_DATA]" at bounding box center [837, 312] width 1459 height 15
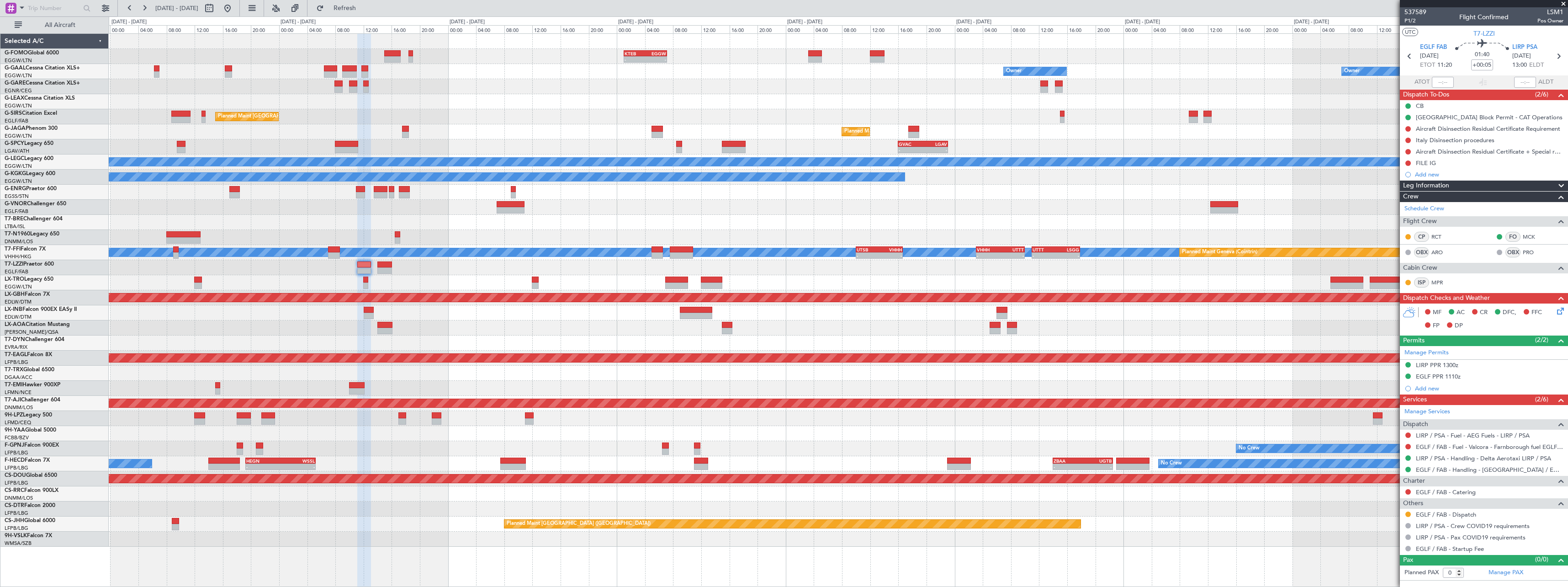
click at [367, 450] on div "No Crew No Crew Planned Maint Paris (Le Bourget)" at bounding box center [837, 448] width 1459 height 15
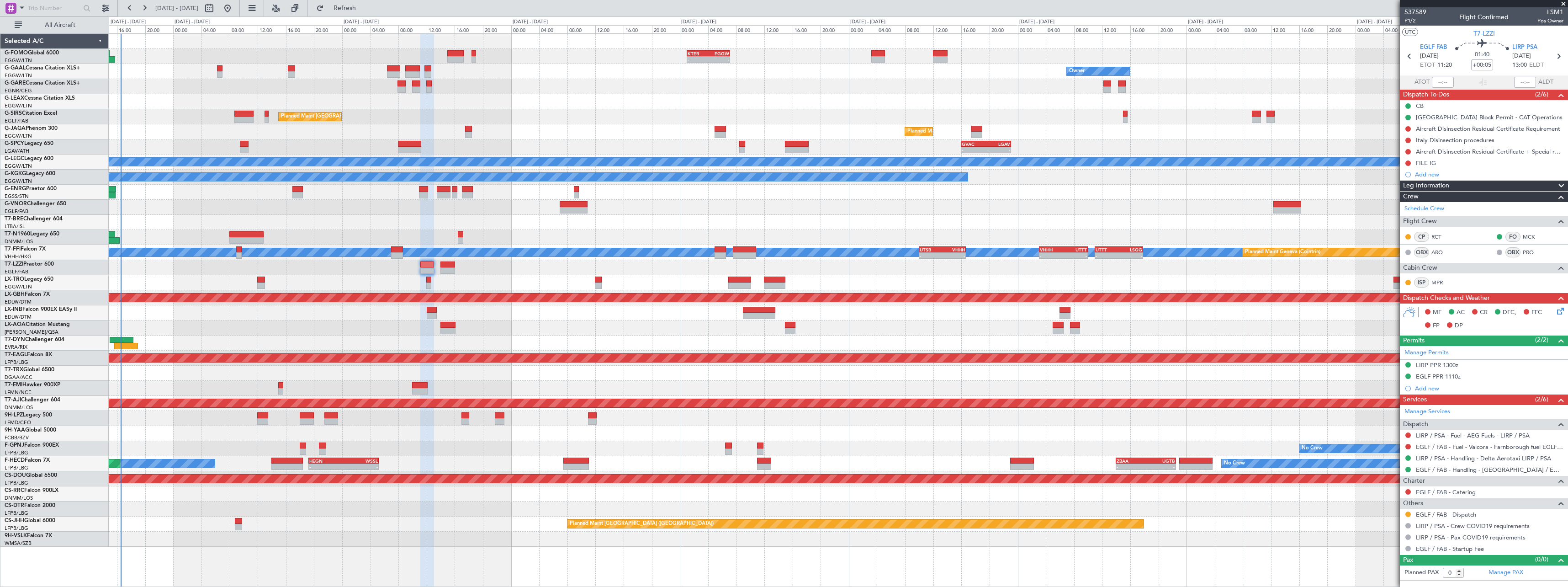
click at [488, 450] on div "No Crew No Crew Planned Maint Paris (Le Bourget)" at bounding box center [837, 448] width 1459 height 15
click at [303, 533] on div at bounding box center [837, 539] width 1459 height 15
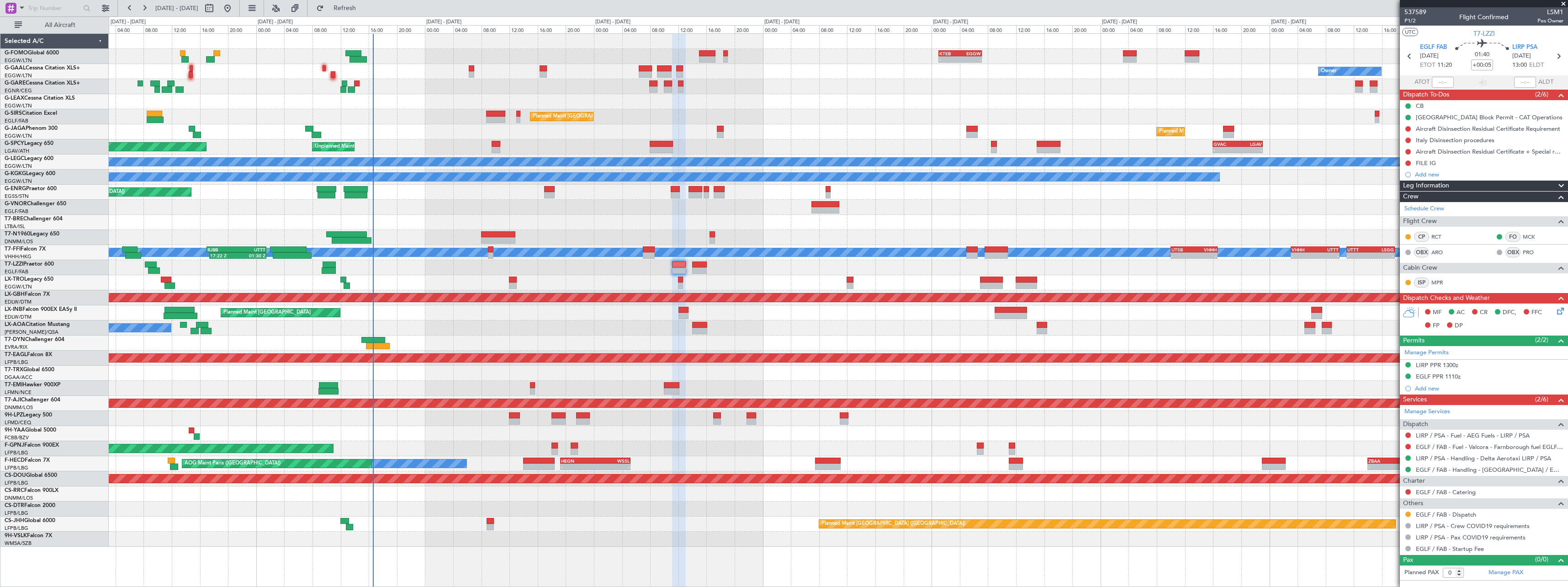
click at [421, 291] on div "- - KTEB 01:00 Z EGGW 07:10 Z Owner AOG Maint Dusseldorf Owner Planned Maint Du…" at bounding box center [837, 290] width 1459 height 513
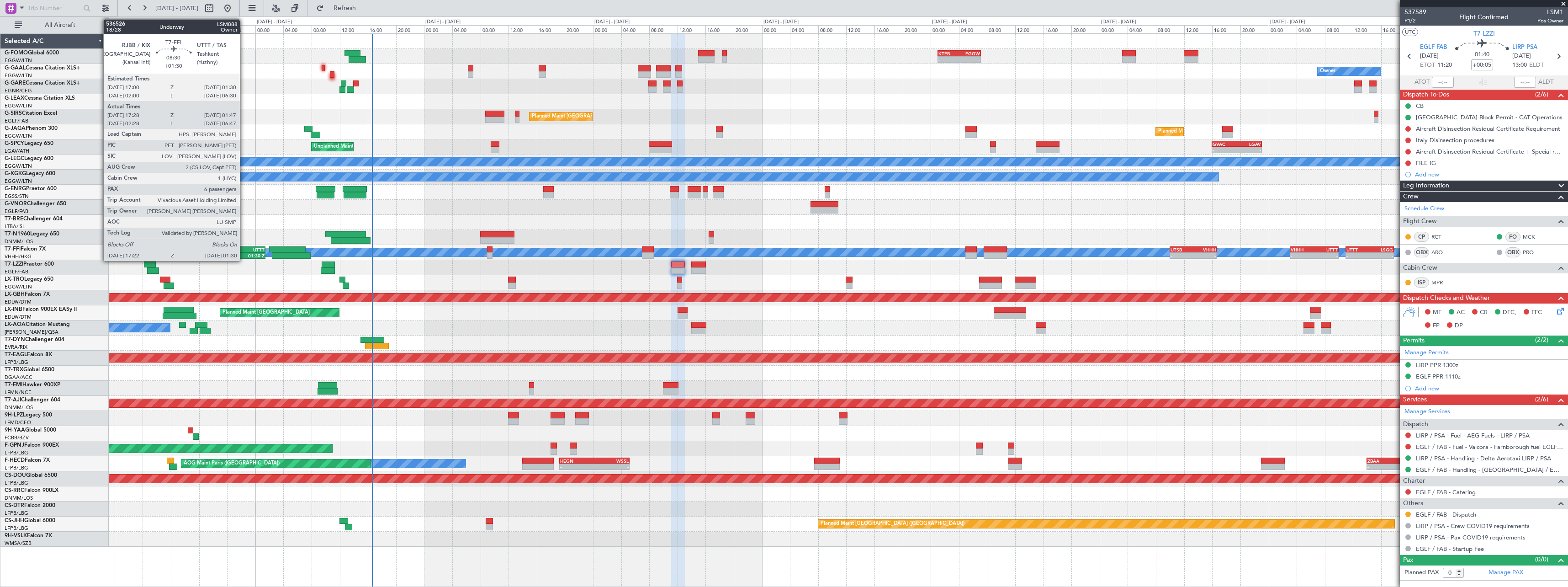
click at [244, 247] on div "UTTT" at bounding box center [250, 249] width 29 height 6
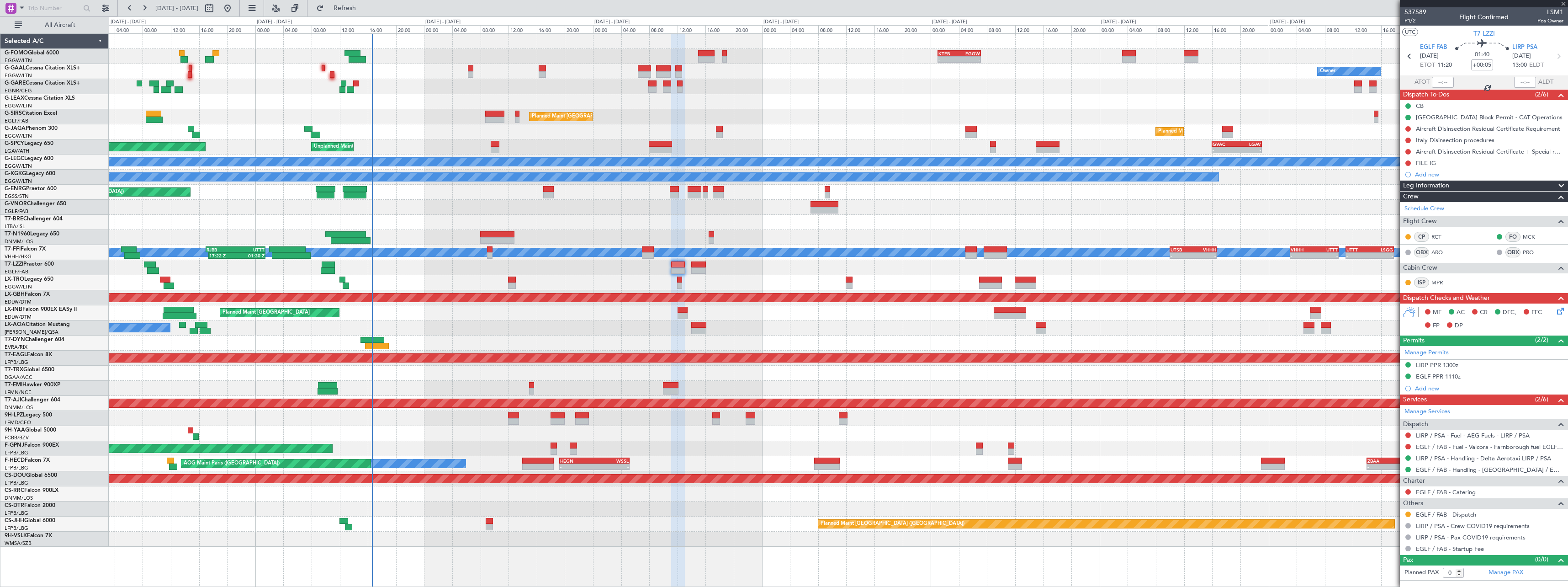
type input "+01:30"
type input "17:28"
type input "01:47"
type input "6"
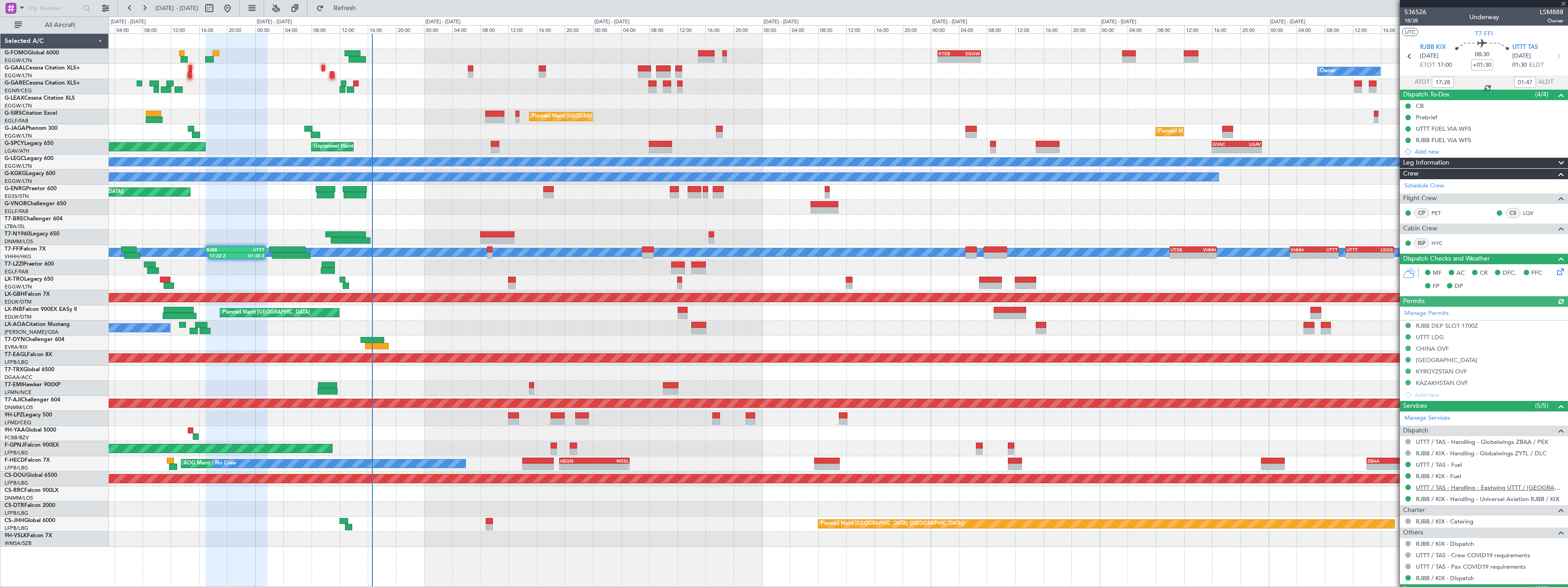
click at [1515, 489] on link "UTTT / TAS - Handling - Eastwing UTTT / TAS" at bounding box center [1489, 487] width 147 height 8
click at [1086, 270] on div "A/C Unavailable [GEOGRAPHIC_DATA] ([GEOGRAPHIC_DATA])" at bounding box center [837, 267] width 1459 height 15
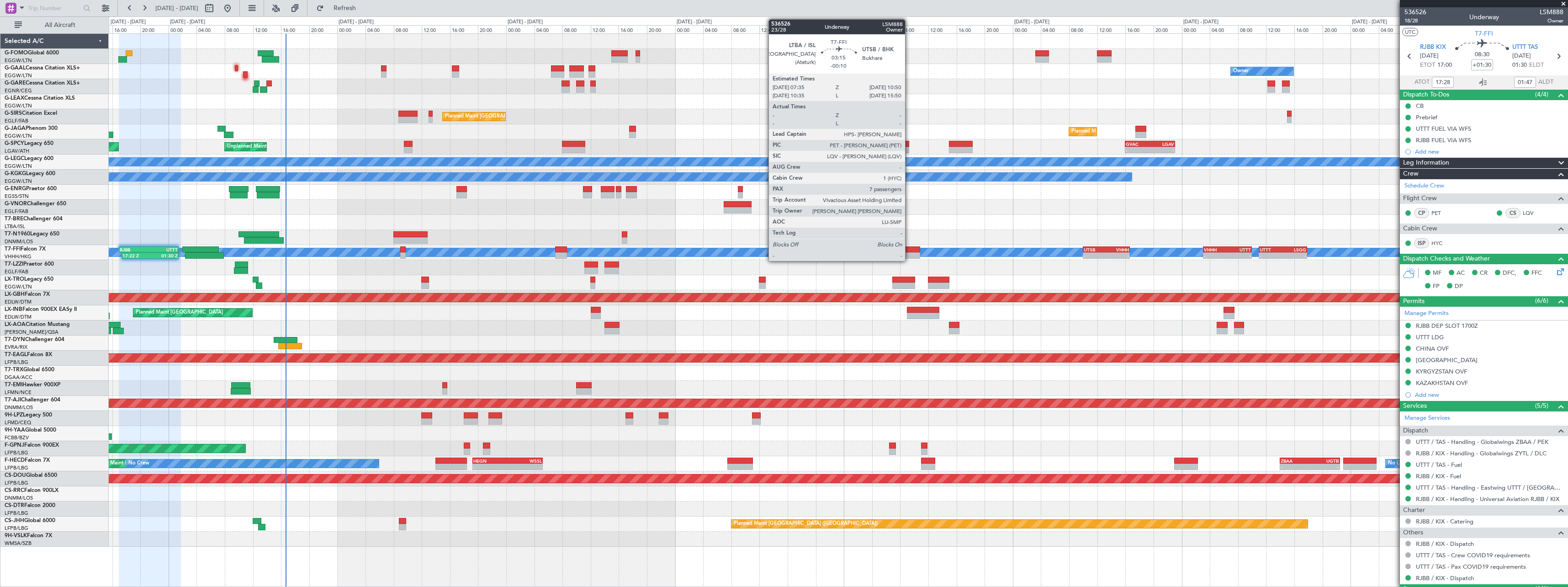
click at [910, 247] on div at bounding box center [908, 249] width 23 height 7
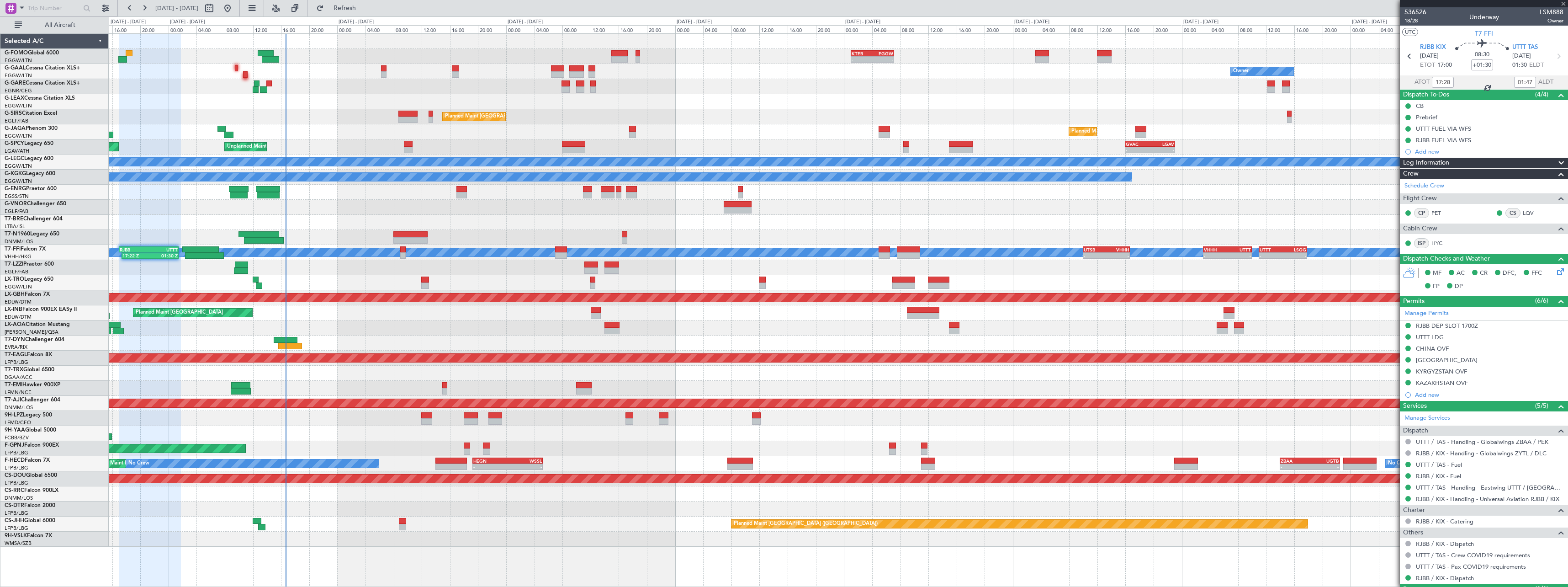
type input "-00:10"
type input "7"
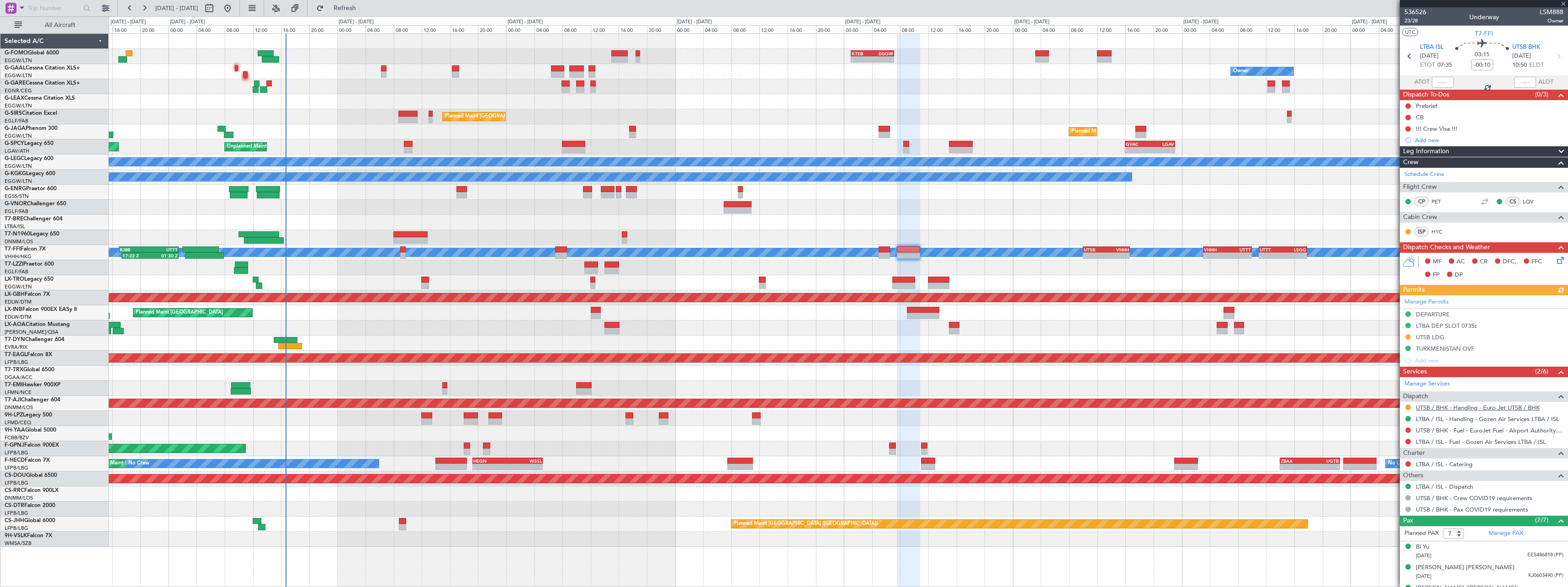
click at [1478, 408] on link "UTSB / BHK - Handling - Euro Jet UTSB / BHK" at bounding box center [1477, 407] width 124 height 8
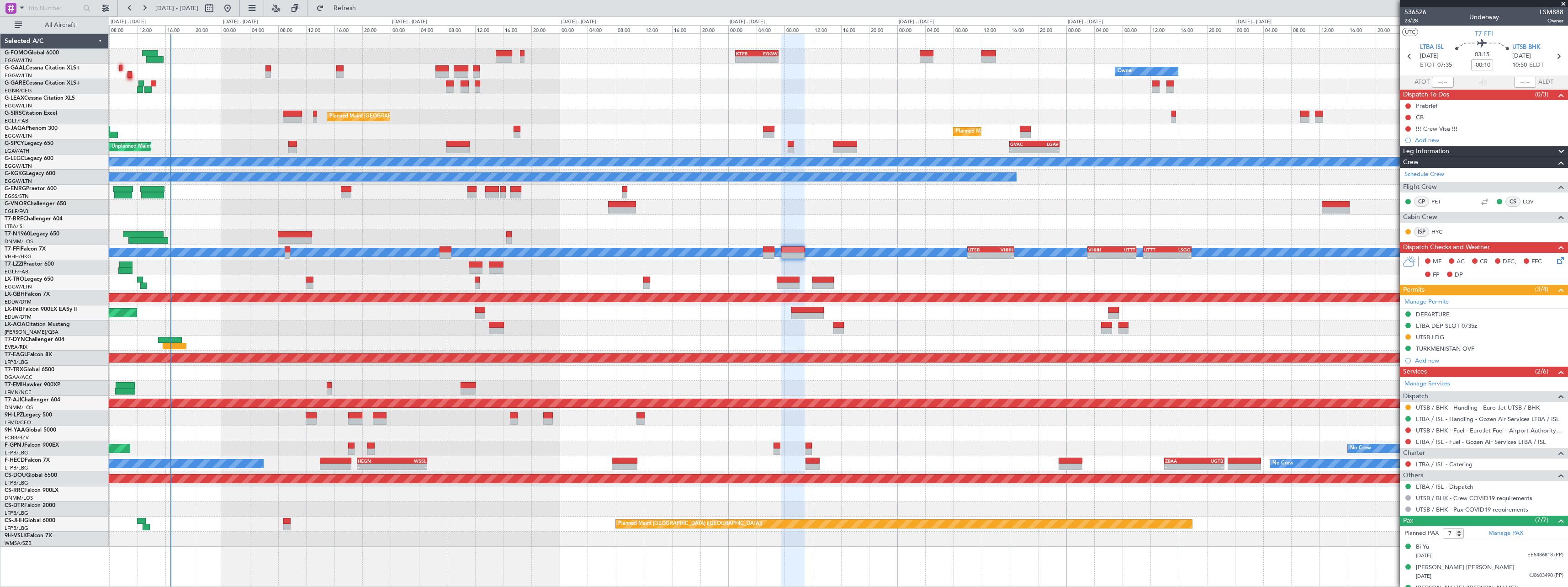
click at [517, 455] on div "No Crew Planned Maint Paris (Le Bourget) No Crew" at bounding box center [837, 448] width 1459 height 15
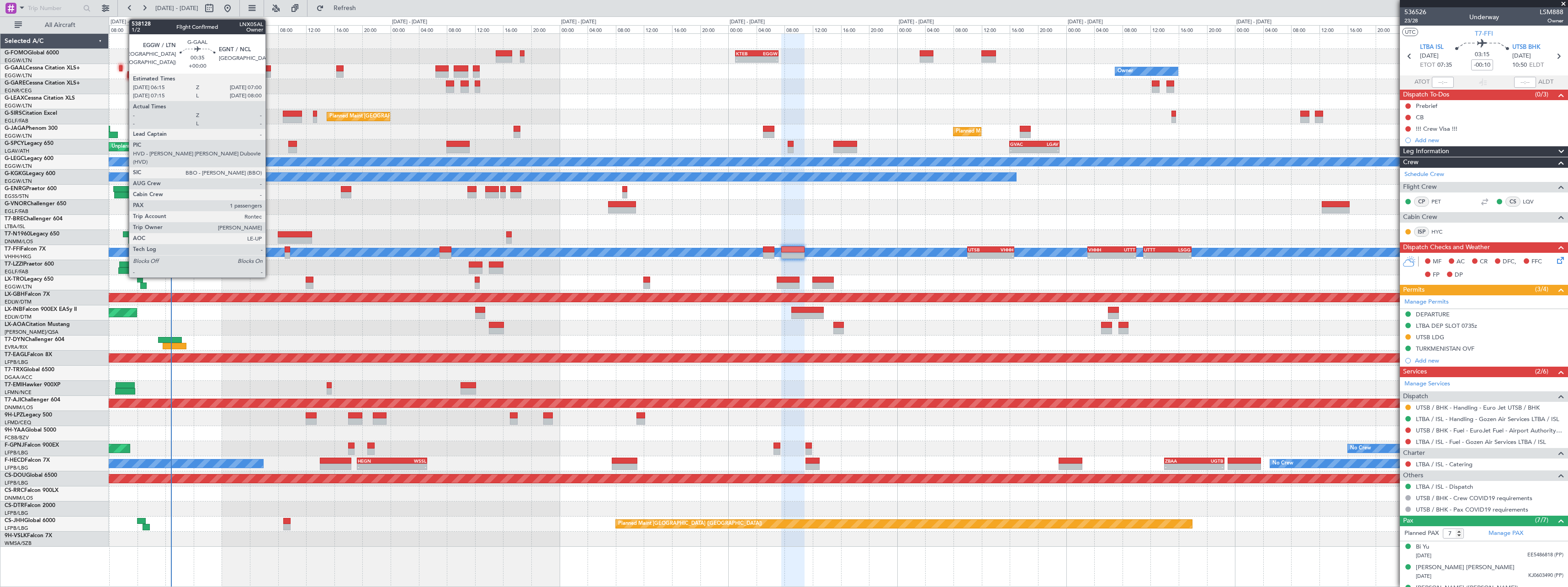
click at [270, 69] on div at bounding box center [268, 68] width 6 height 7
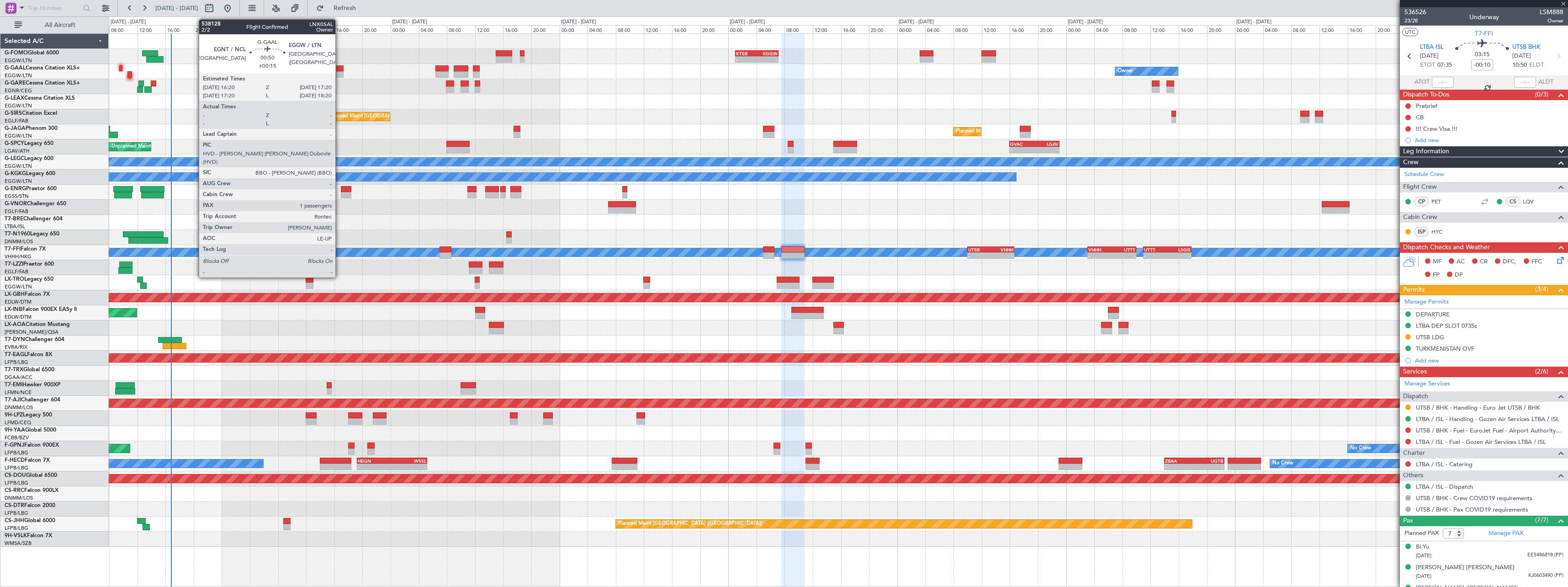
type input "1"
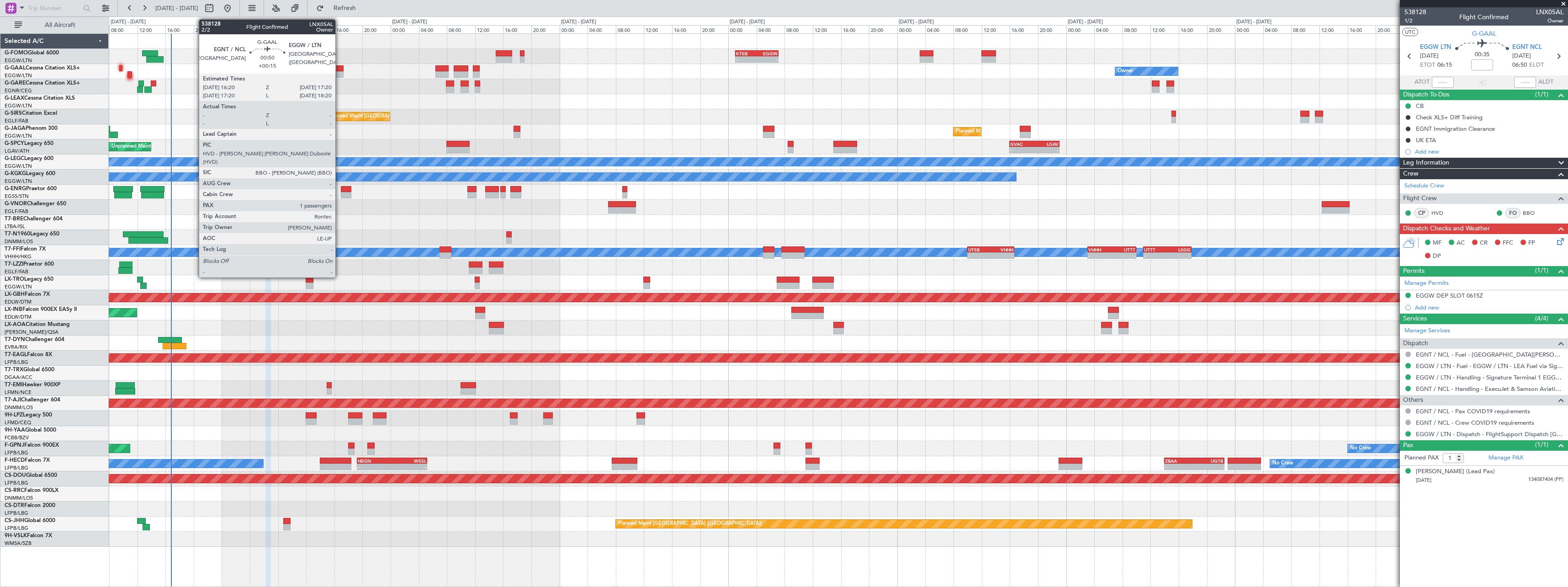
click at [340, 71] on div at bounding box center [340, 68] width 7 height 7
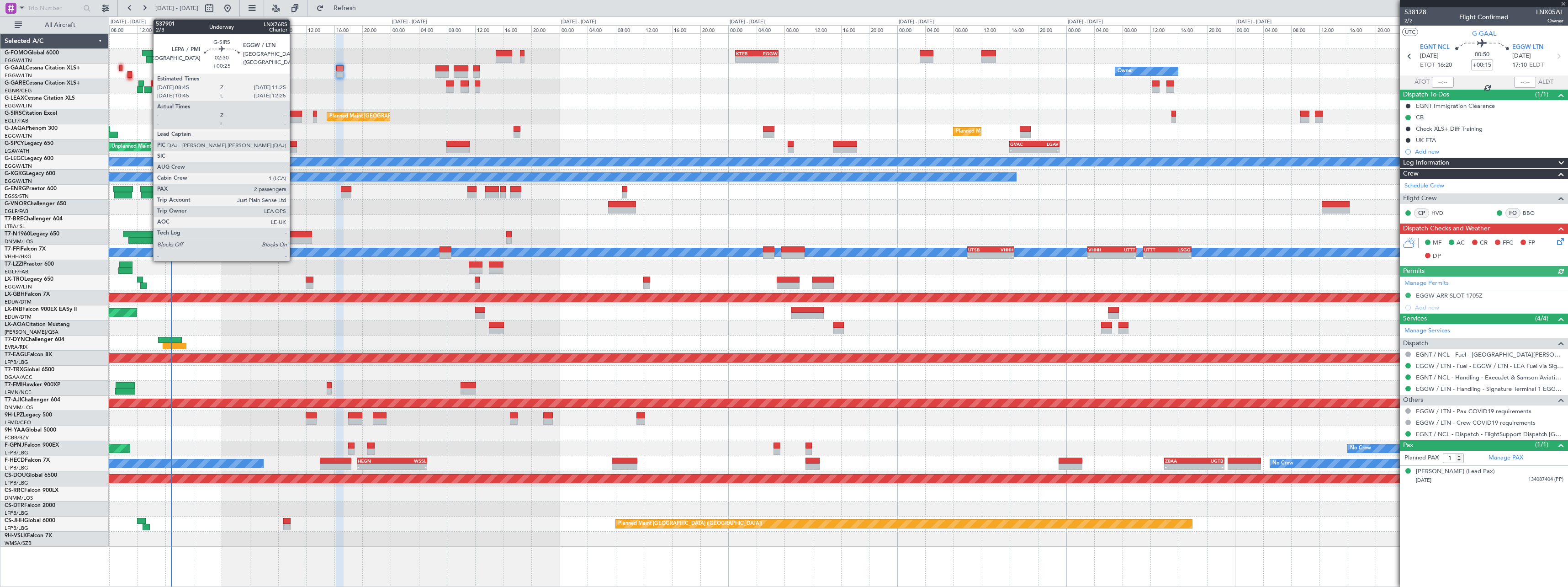
click at [294, 116] on div at bounding box center [292, 113] width 20 height 7
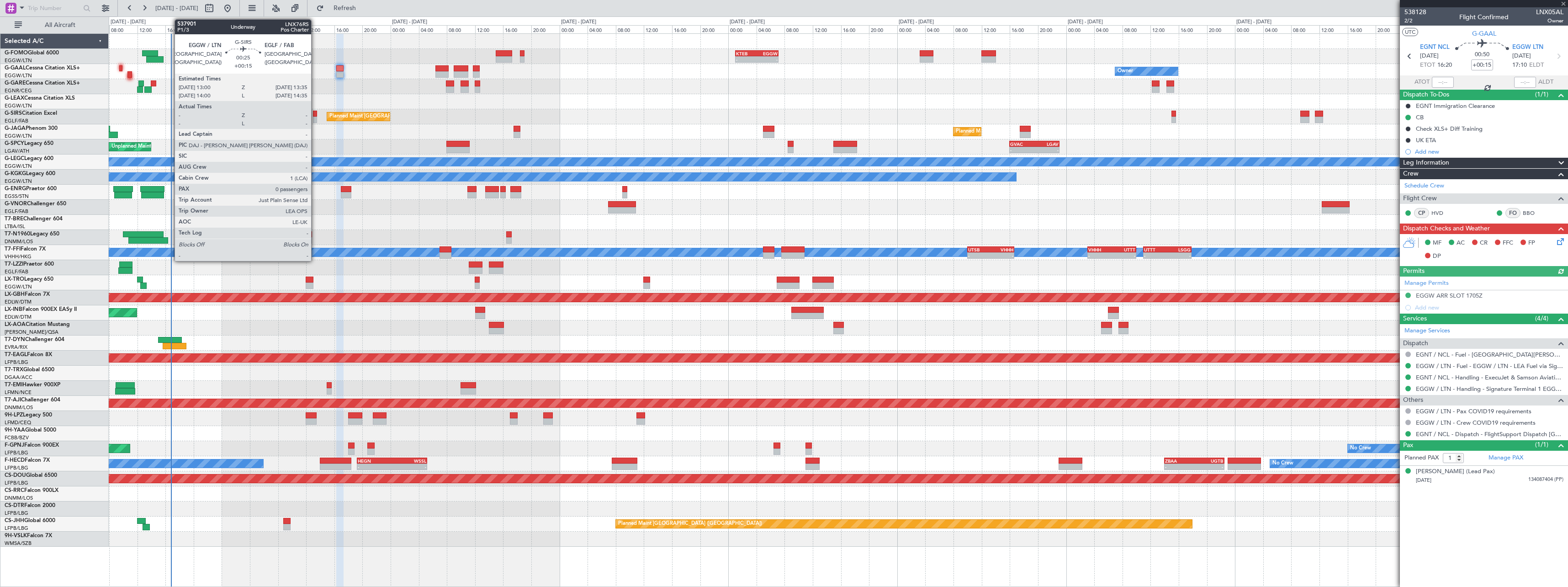
type input "+00:25"
type input "2"
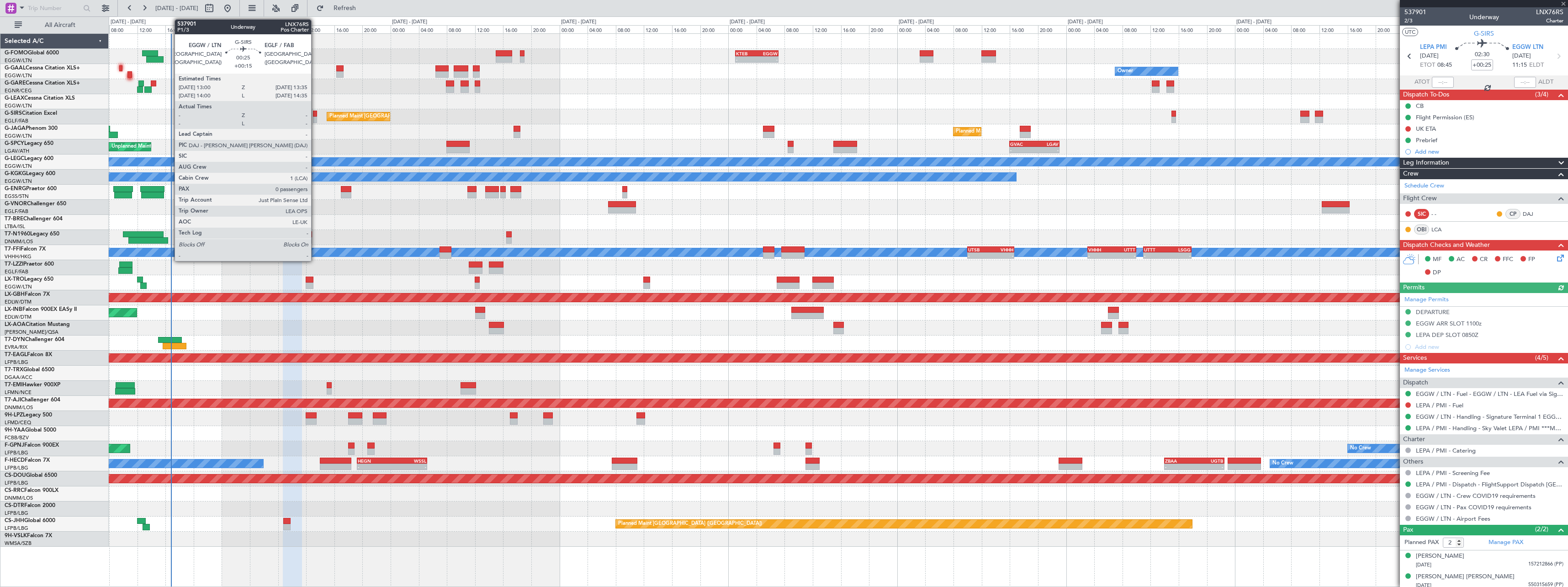
click at [315, 116] on div at bounding box center [315, 119] width 4 height 7
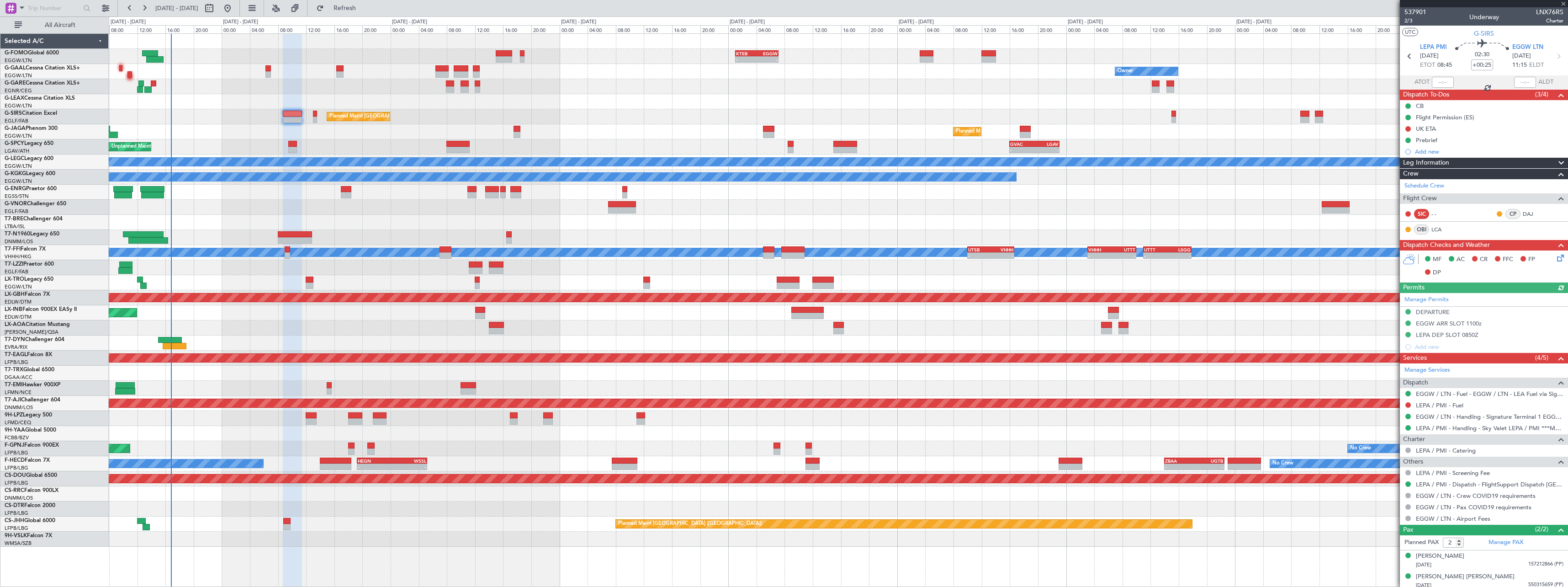
type input "+00:15"
type input "0"
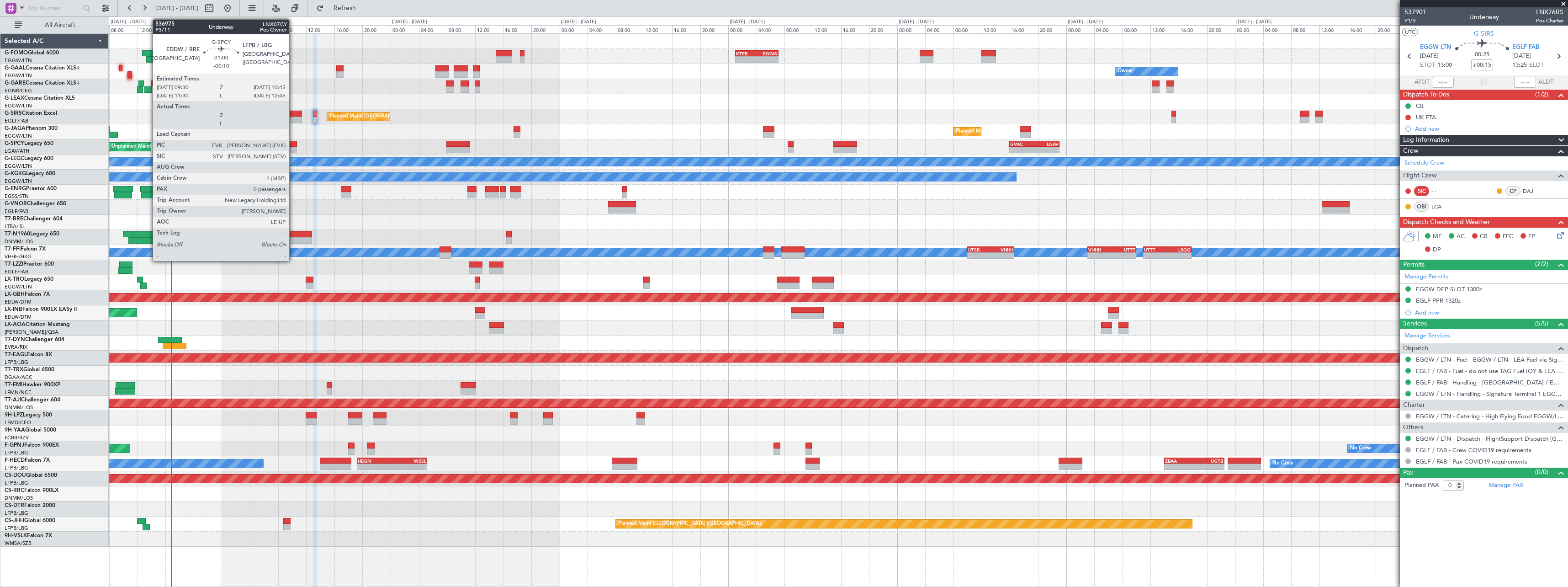
click at [293, 148] on div at bounding box center [293, 150] width 9 height 7
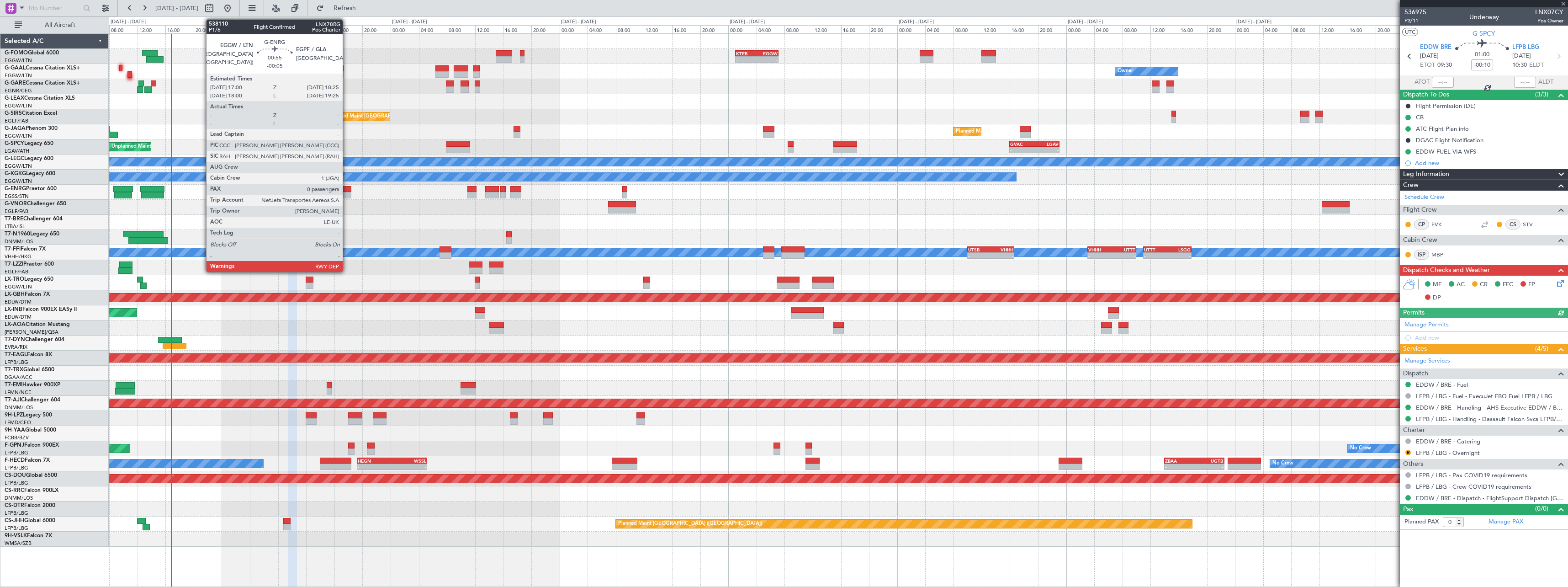
click at [347, 192] on div at bounding box center [346, 189] width 10 height 7
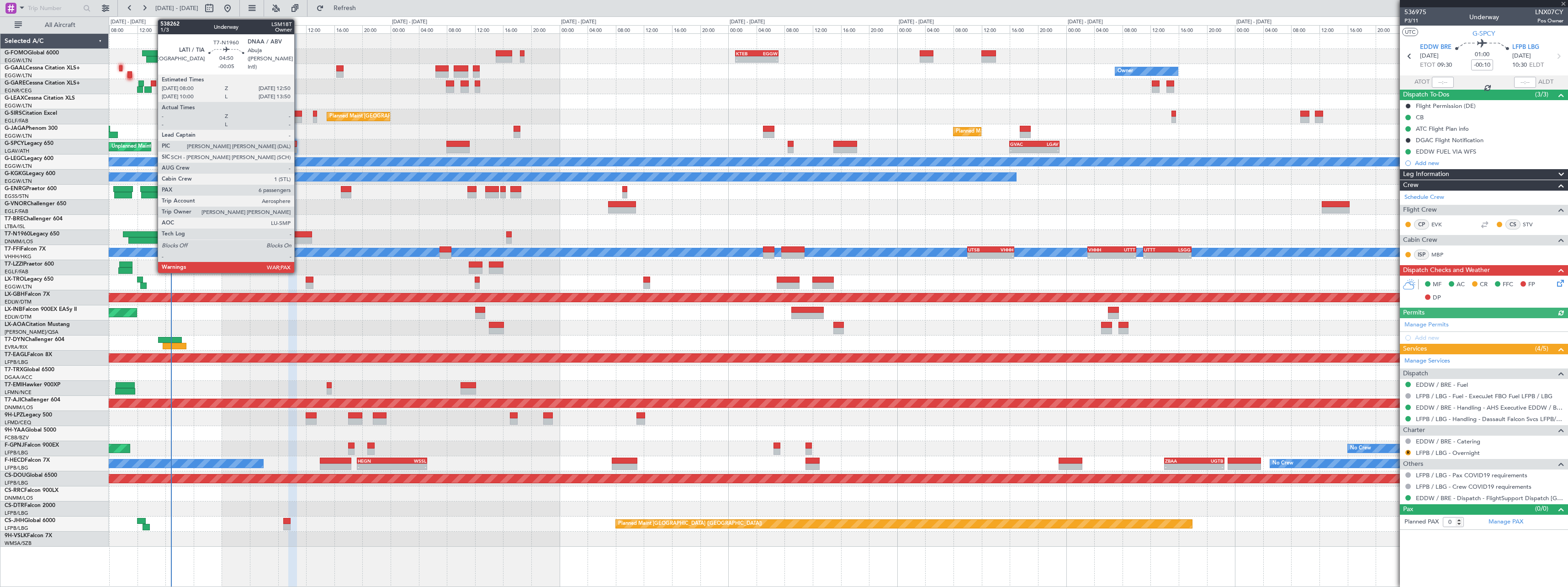
type input "-00:05"
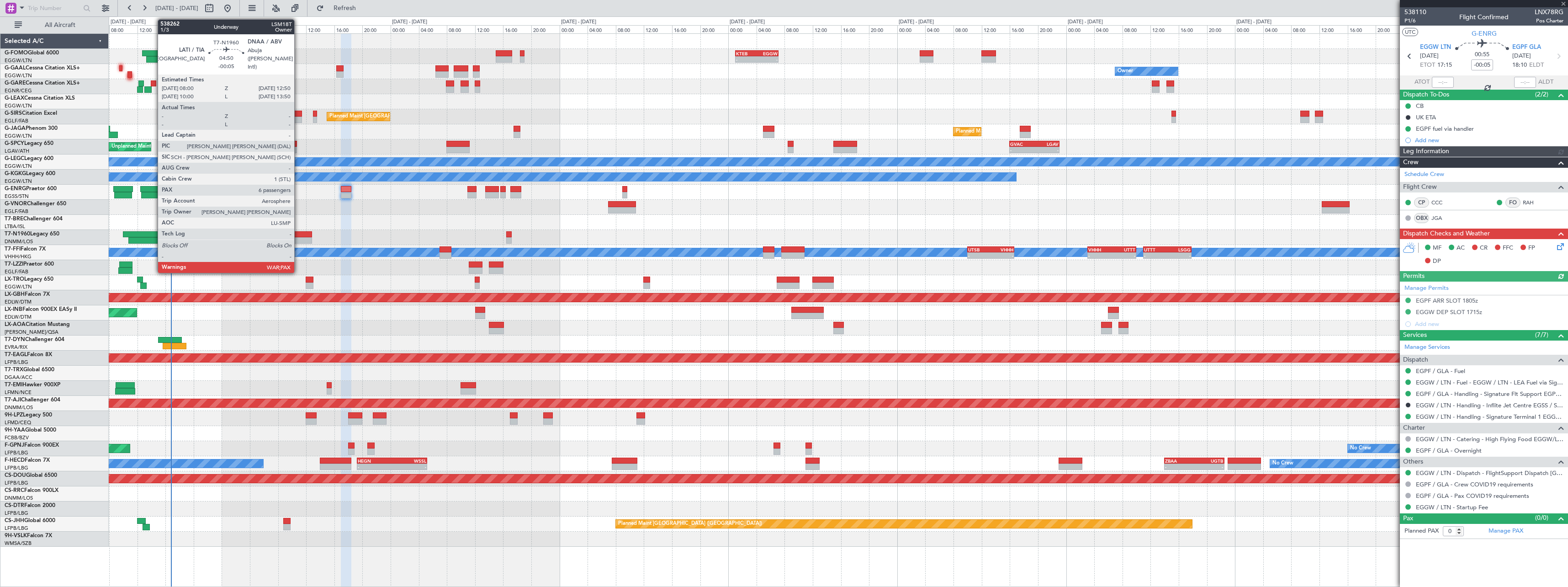
click at [299, 234] on div at bounding box center [294, 234] width 34 height 7
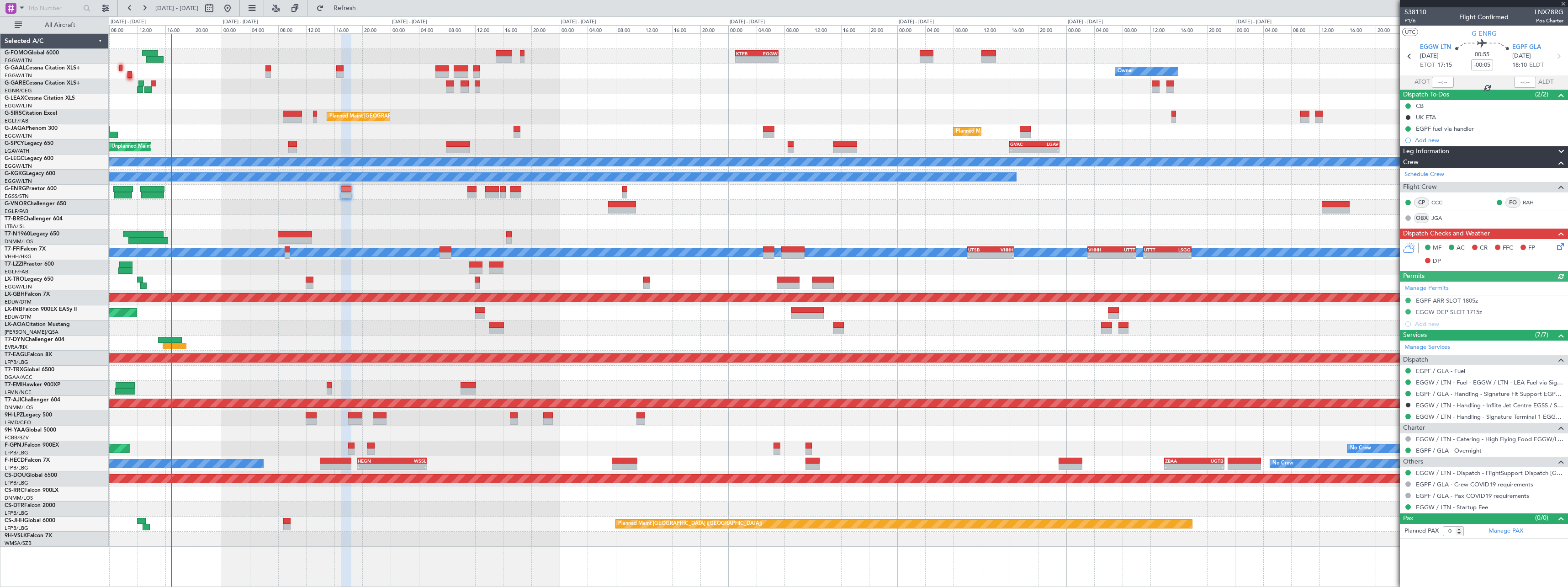
type input "6"
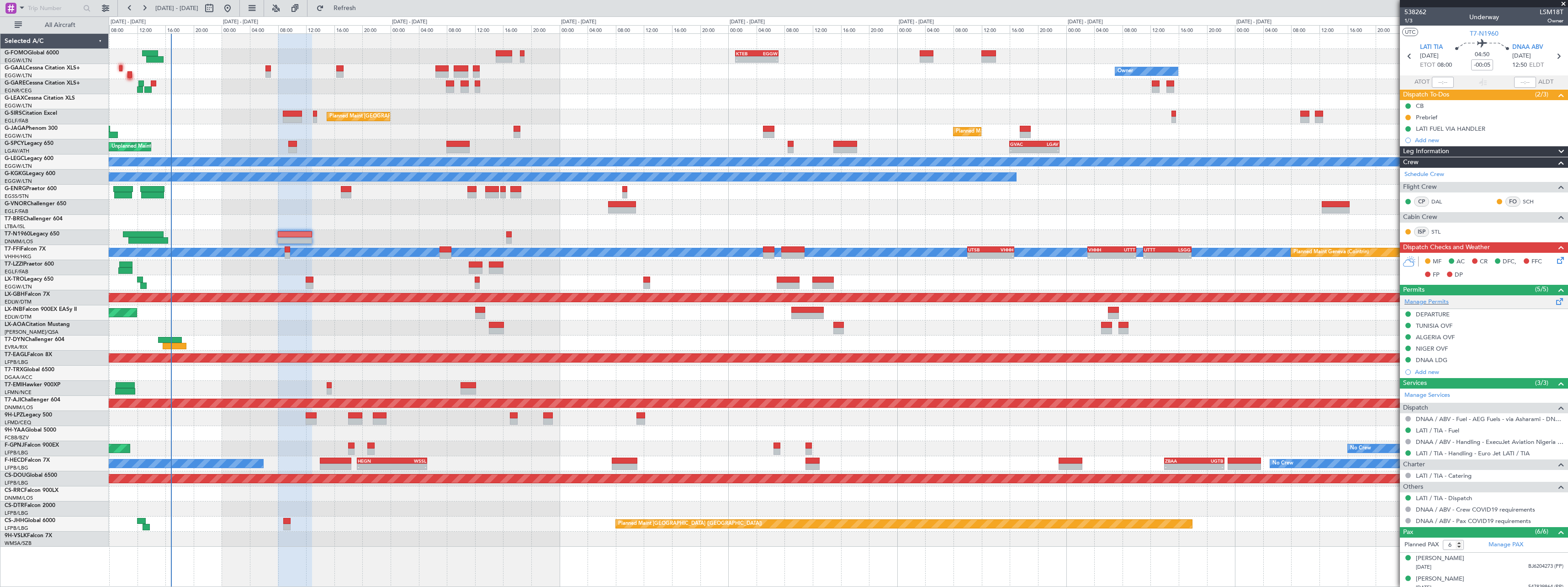
scroll to position [89, 0]
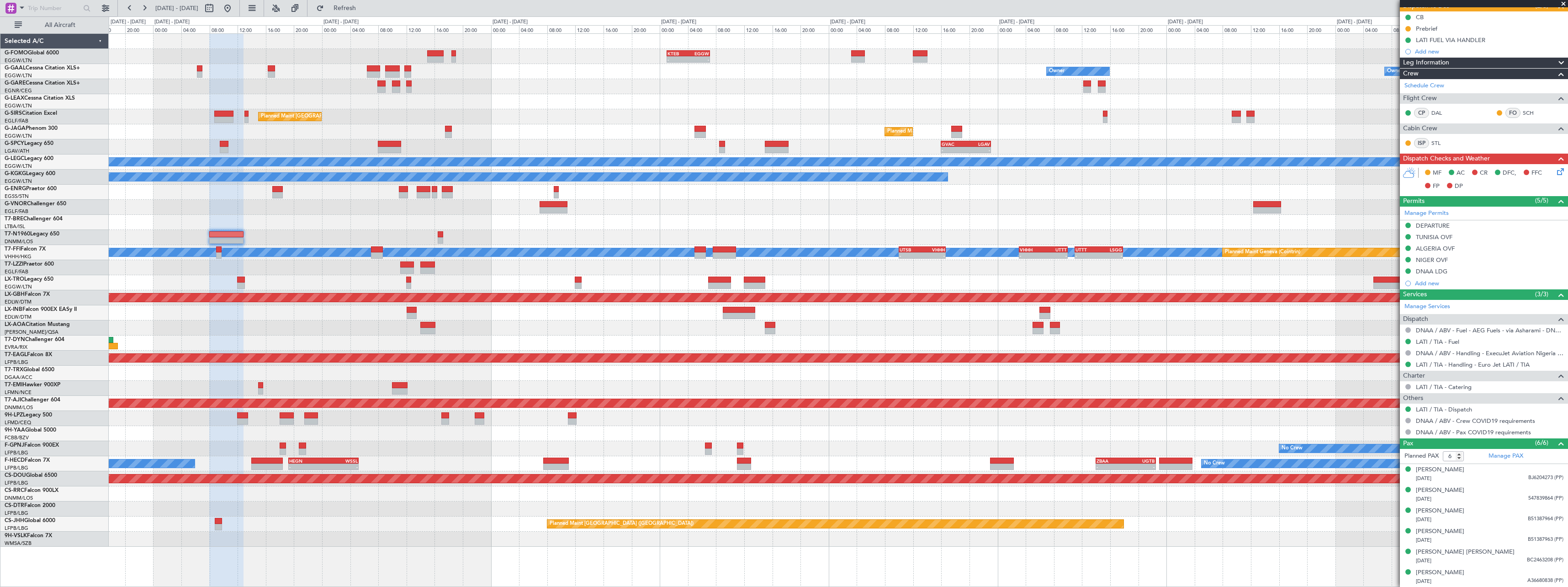
click at [434, 104] on div at bounding box center [837, 101] width 1459 height 15
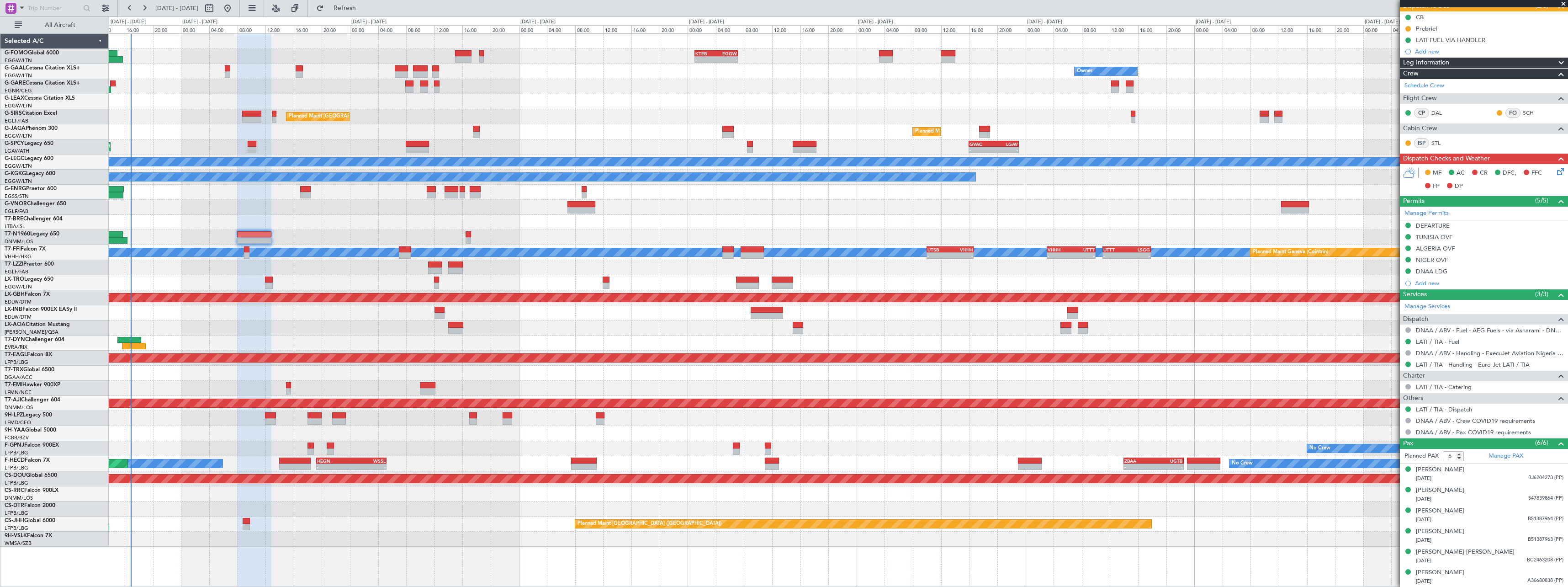
click at [507, 290] on div "- - KTEB 01:00 Z EGGW 07:10 Z Owner Owner AOG Maint Dusseldorf No Crew Planned …" at bounding box center [837, 290] width 1459 height 513
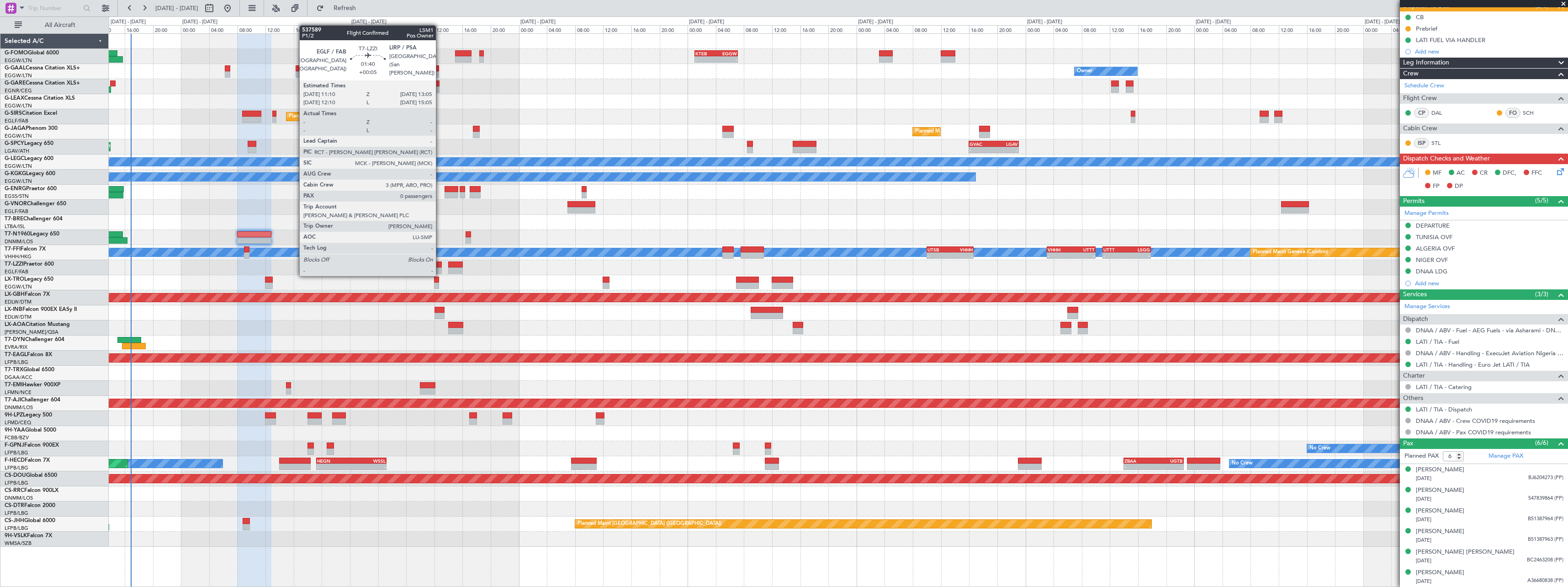
click at [440, 266] on div at bounding box center [434, 265] width 14 height 7
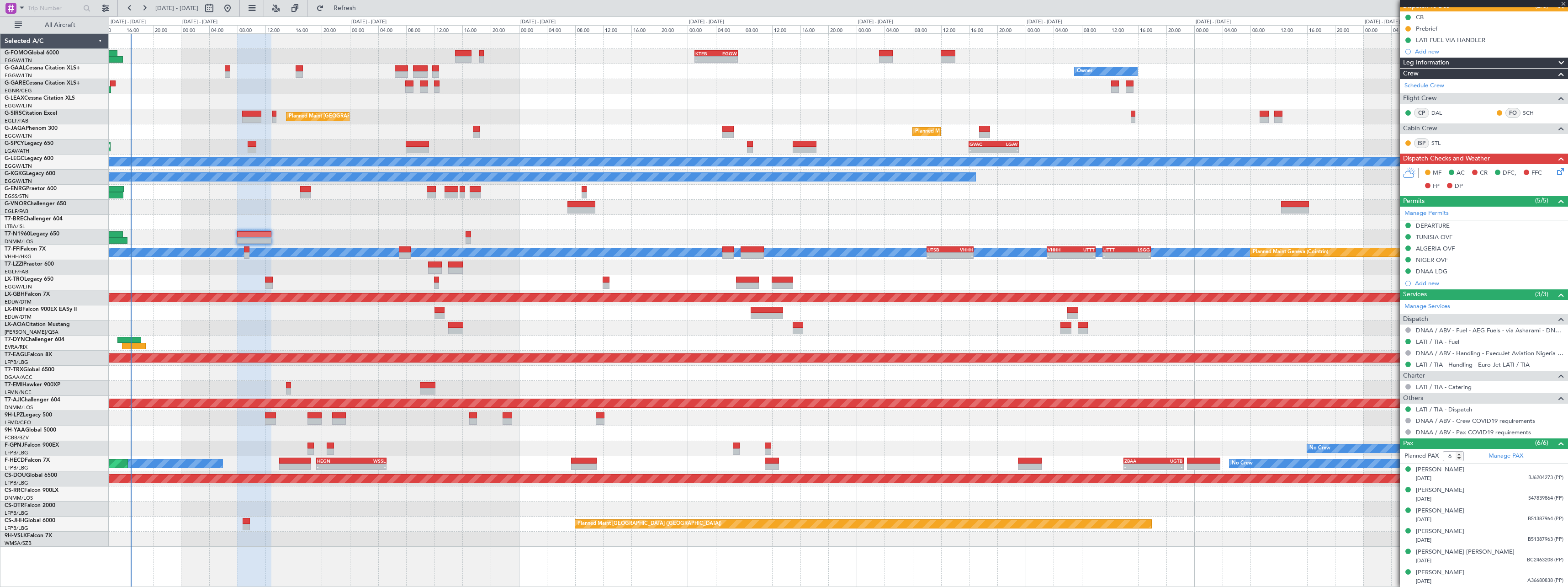
type input "+00:05"
type input "0"
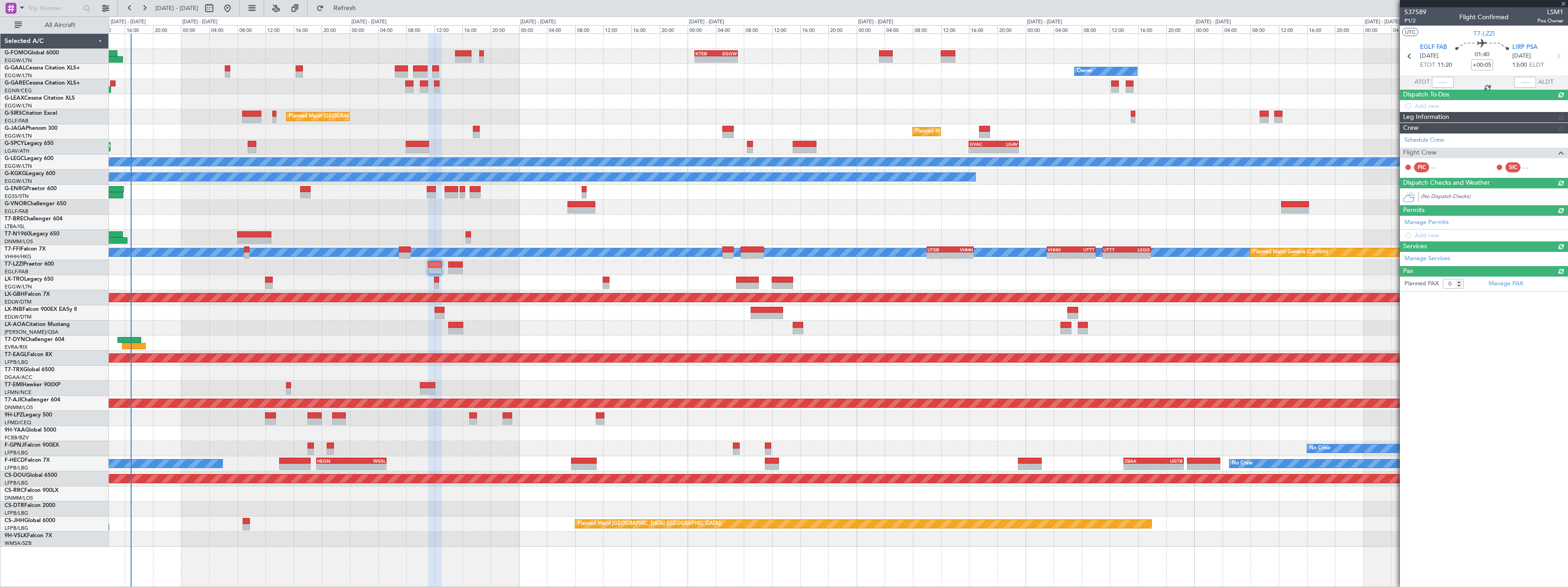
scroll to position [0, 0]
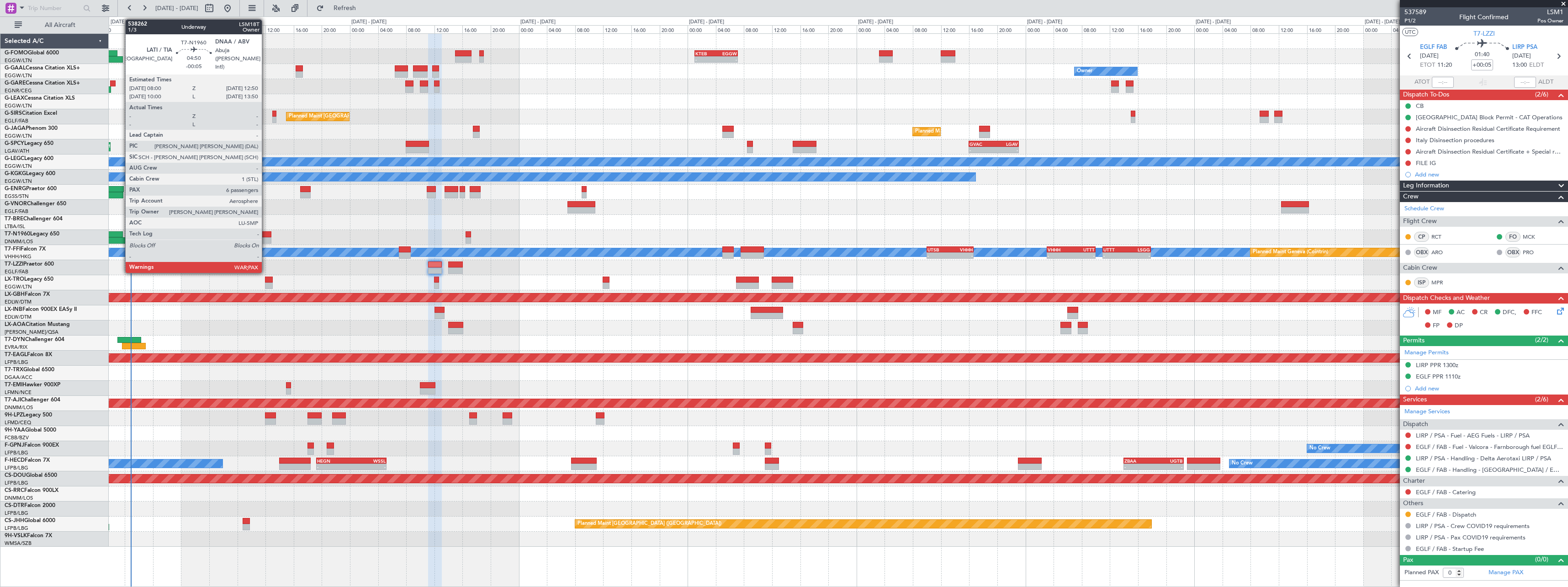
click at [266, 237] on div at bounding box center [254, 240] width 34 height 7
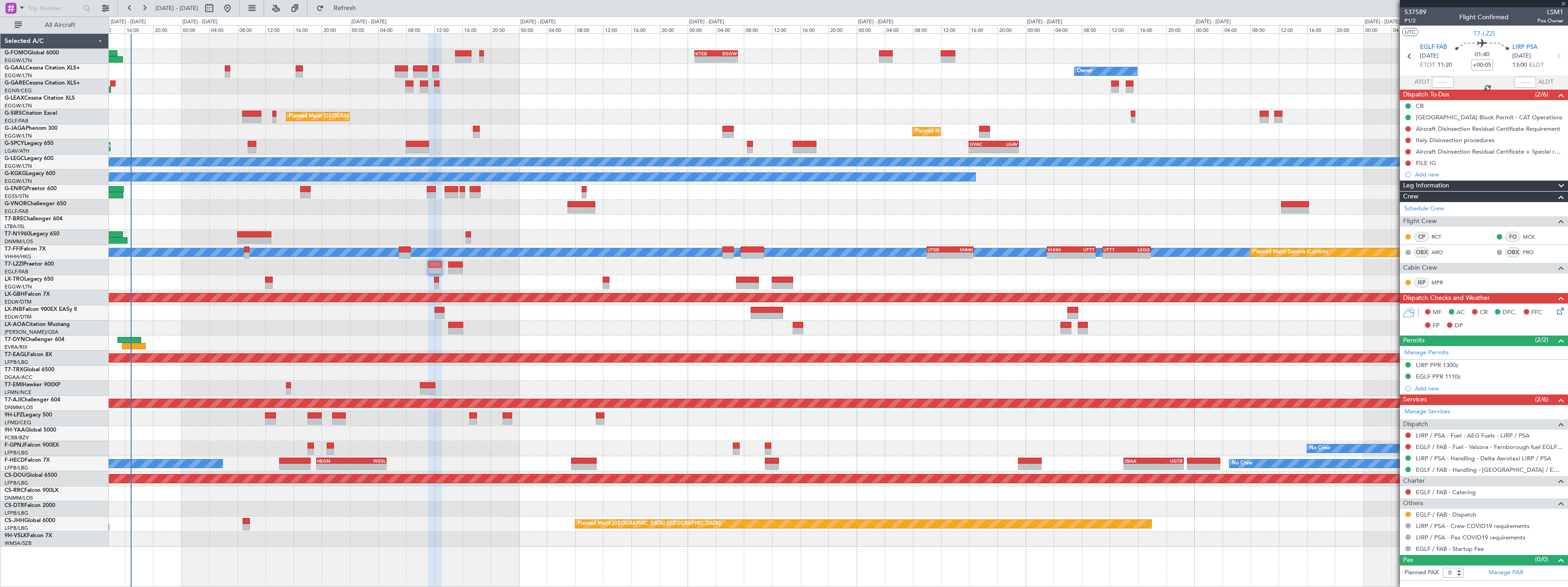
type input "-00:05"
type input "6"
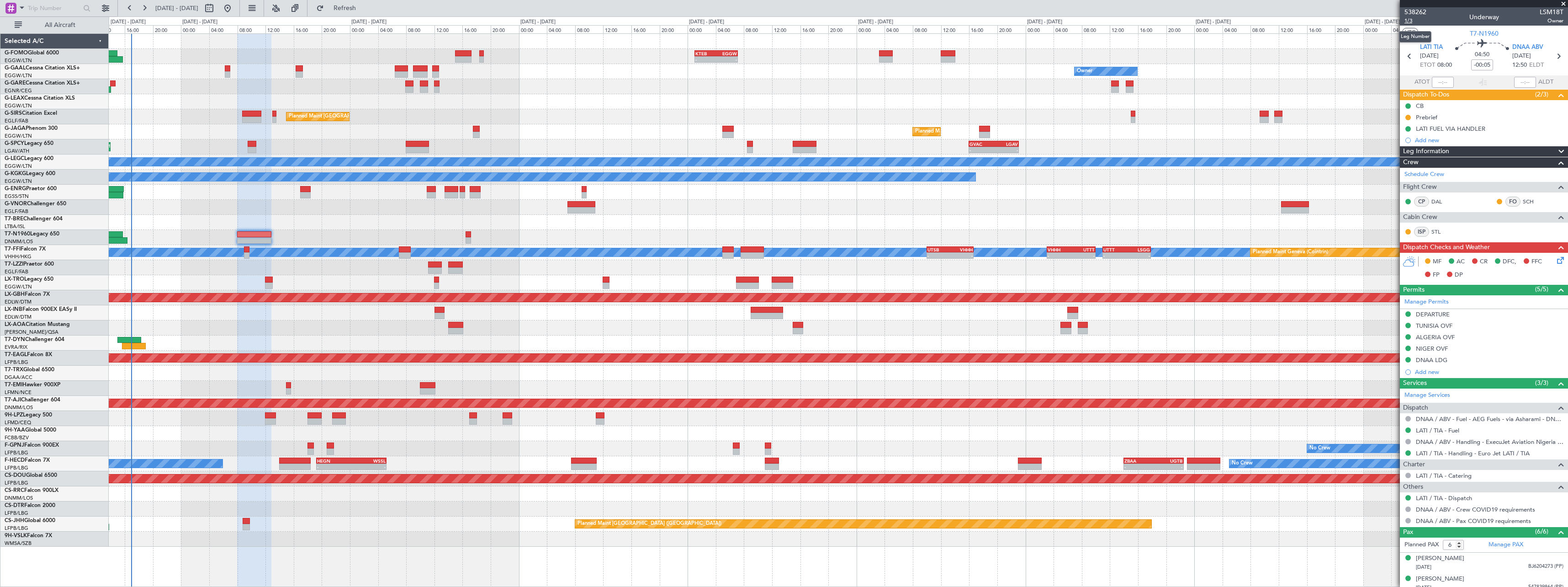
click at [1409, 22] on span "1/3" at bounding box center [1416, 20] width 22 height 8
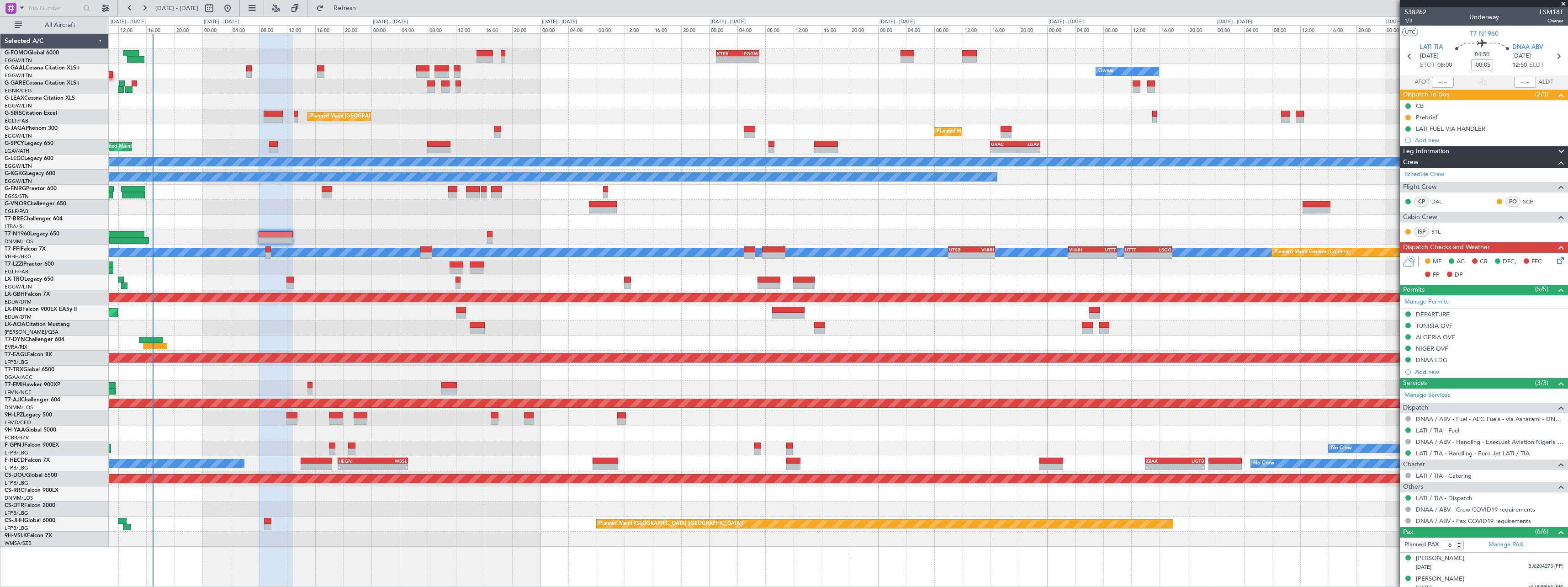
click at [329, 216] on div at bounding box center [837, 222] width 1459 height 15
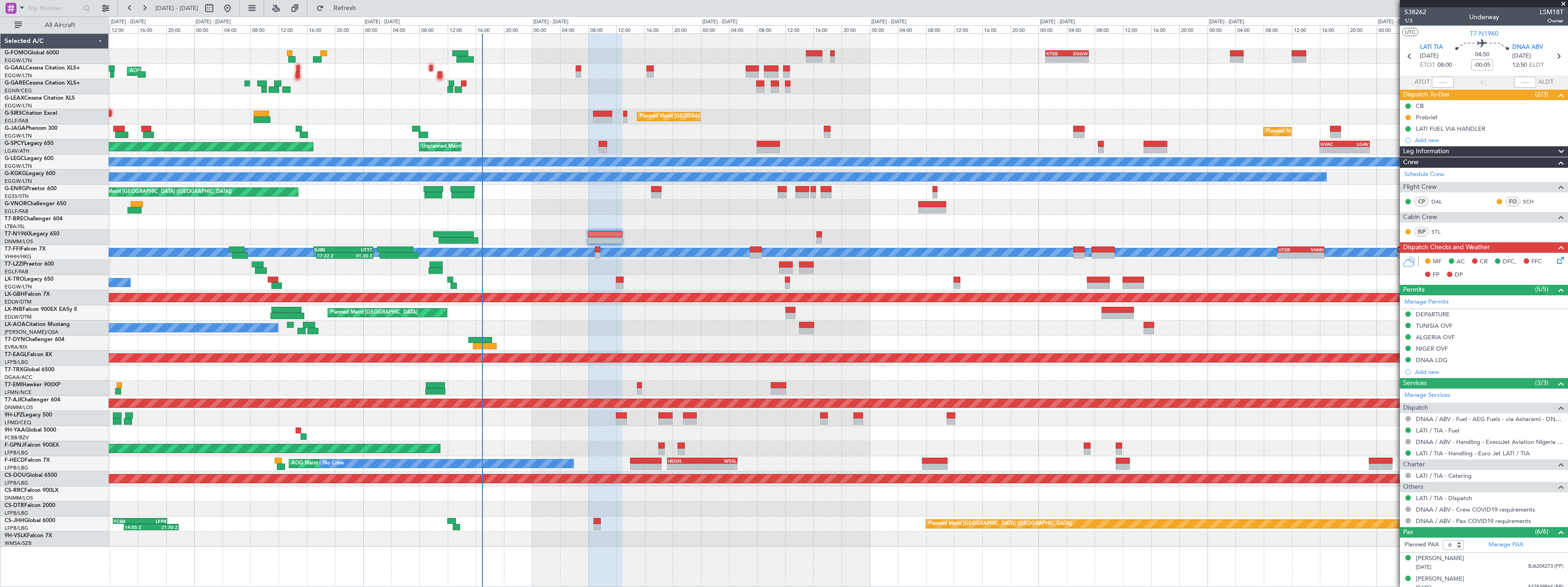
click at [558, 395] on div at bounding box center [837, 388] width 1459 height 15
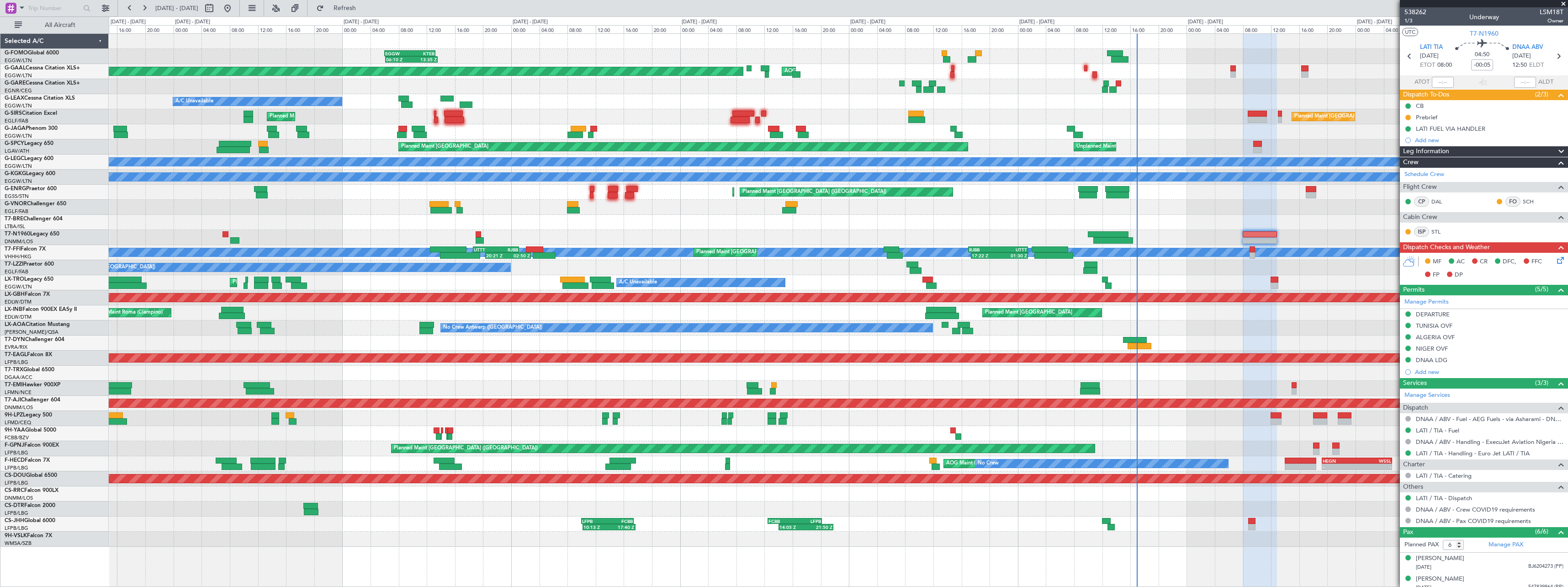
click at [965, 390] on div at bounding box center [837, 388] width 1459 height 15
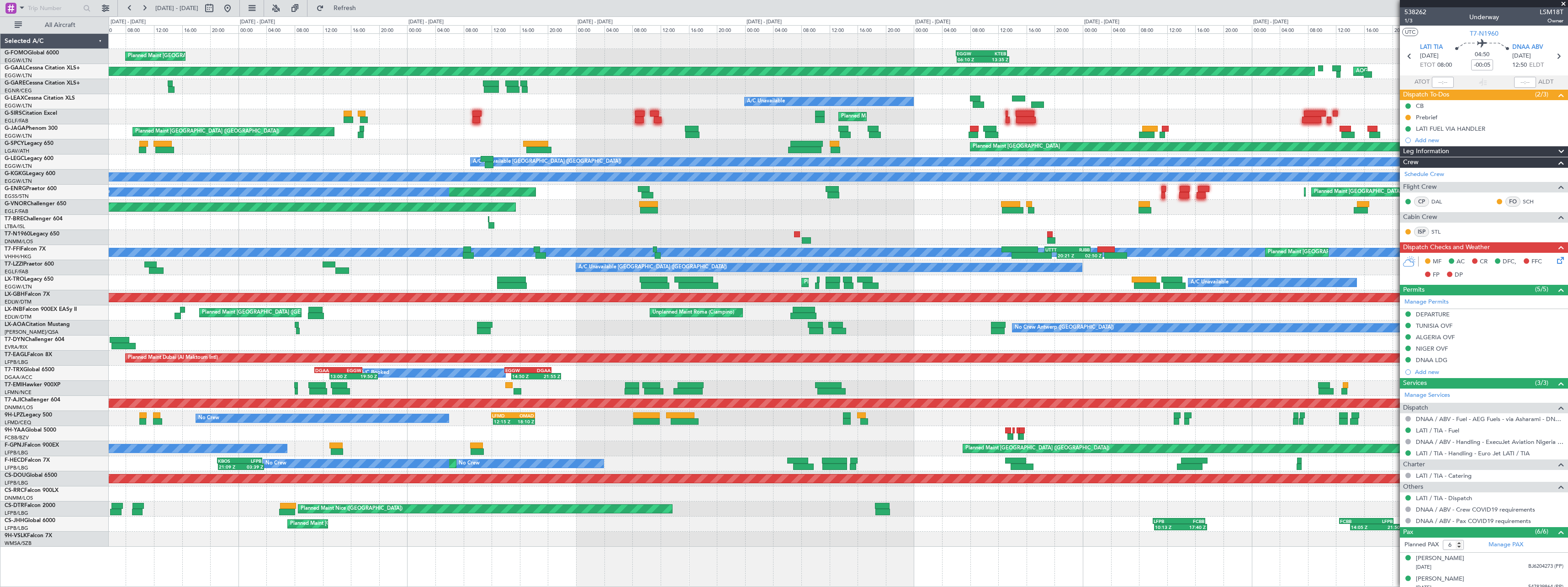
click at [767, 392] on div "Planned Maint [GEOGRAPHIC_DATA]" at bounding box center [837, 388] width 1459 height 15
click at [1405, 20] on span "1/3" at bounding box center [1416, 20] width 22 height 8
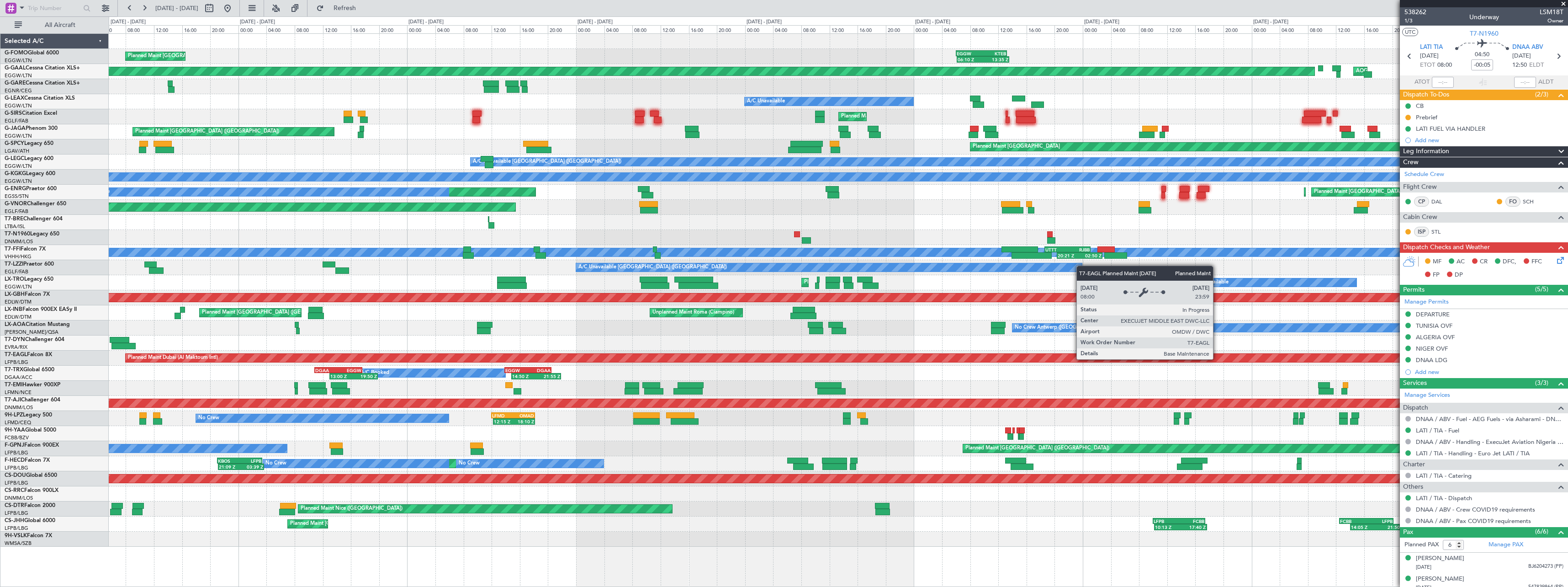
click at [366, 355] on div "Planned Maint Dubai (Al Maktoum Intl) LFPB 07:20 Z OMDW 14:10 Z 07:20 Z 14:25 Z" at bounding box center [837, 358] width 1459 height 15
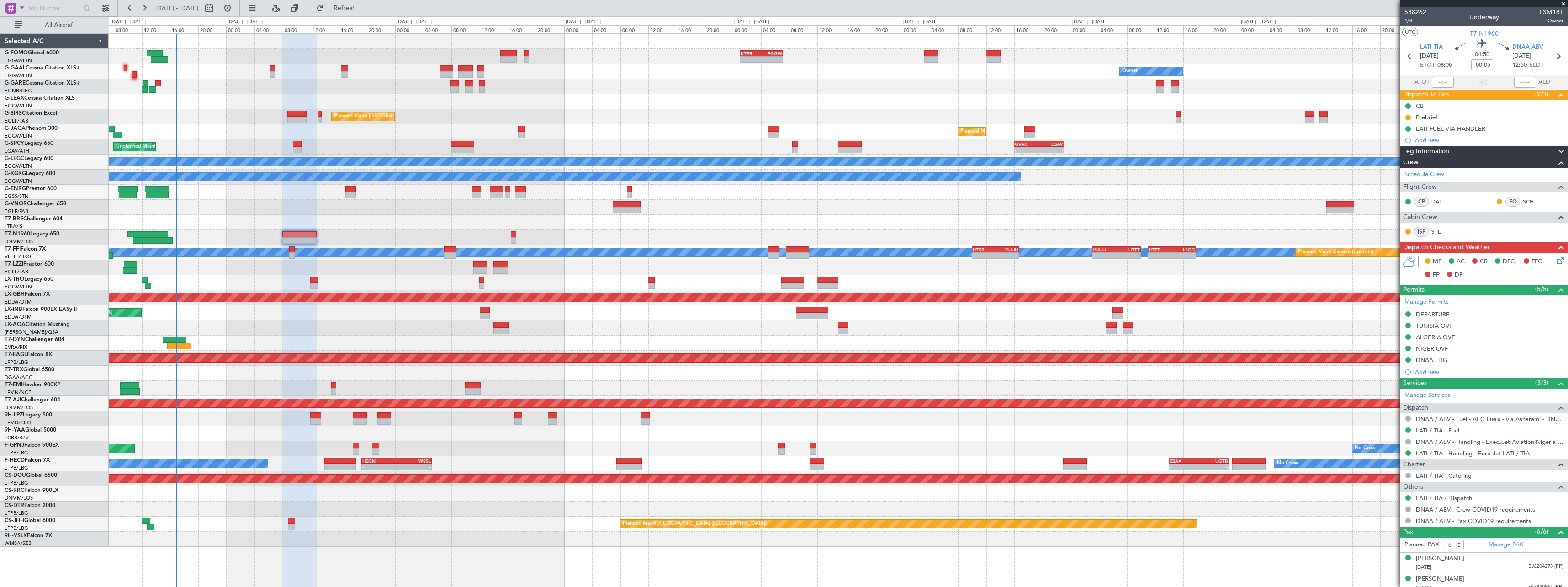
click at [312, 348] on div "- - KTEB 01:00 Z EGGW 07:10 Z Owner Owner AOG Maint Dusseldorf No Crew Planned …" at bounding box center [837, 290] width 1459 height 513
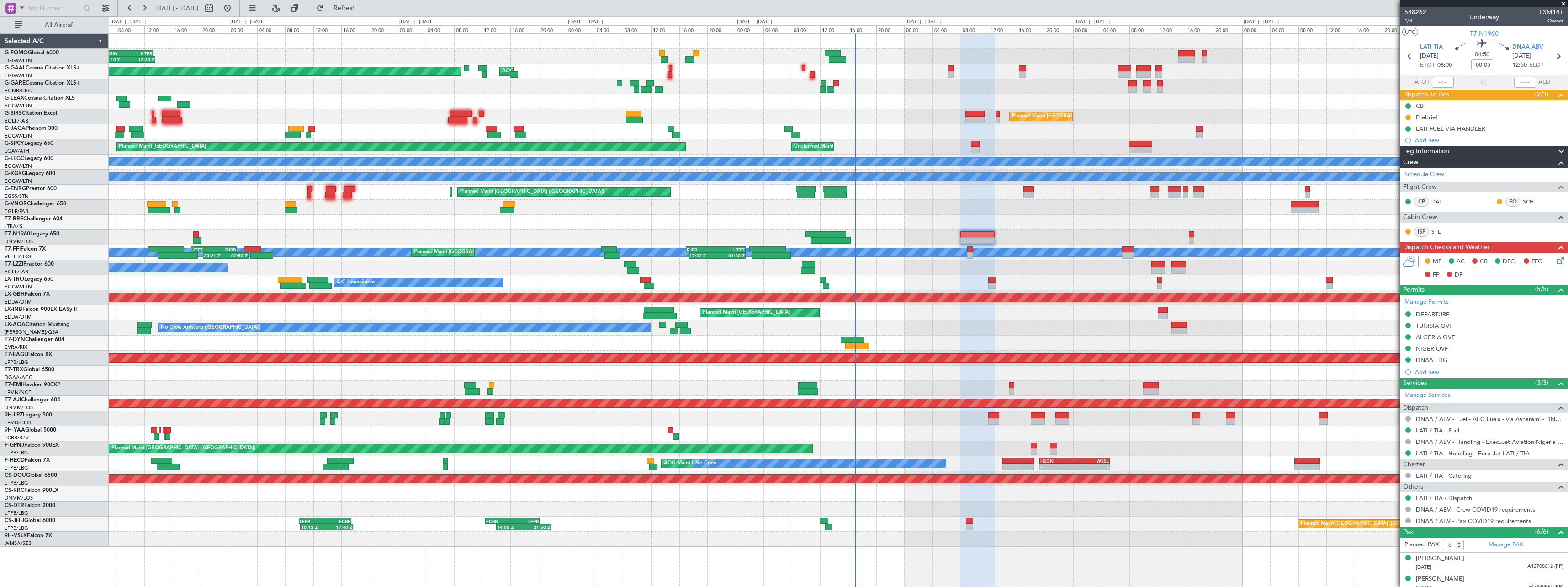
click at [926, 415] on div "- - KTEB 01:00 Z EGGW 07:10 Z 06:10 Z 13:35 Z EGGW 06:00 Z KTEB 13:15 Z AOG Mai…" at bounding box center [837, 290] width 1459 height 513
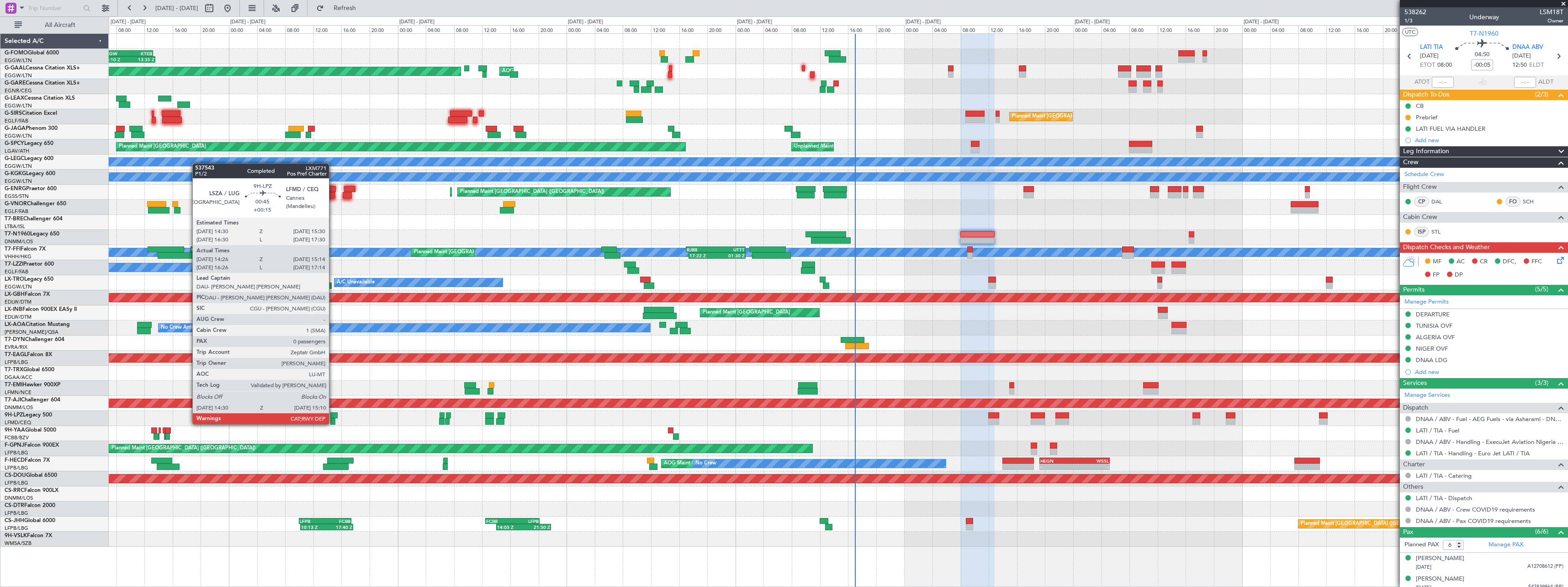
click at [333, 415] on div at bounding box center [334, 415] width 7 height 7
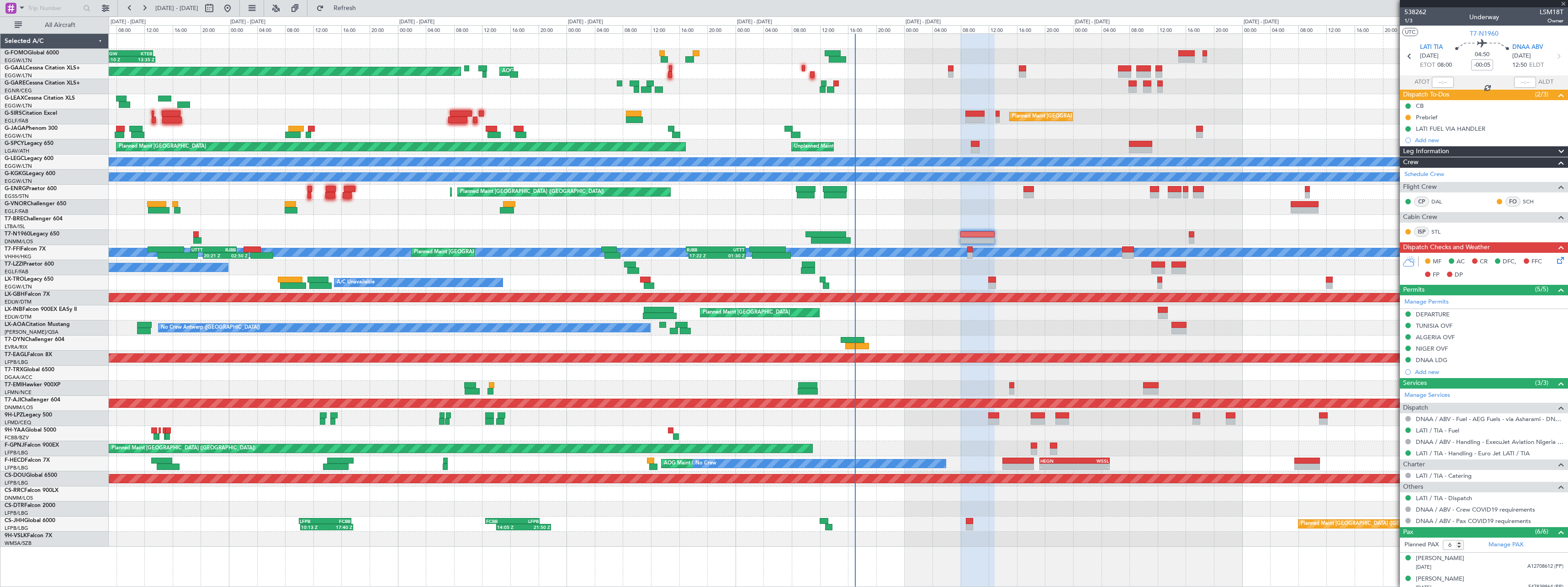
type input "+00:15"
type input "14:36"
type input "15:09"
type input "0"
type input "16:36"
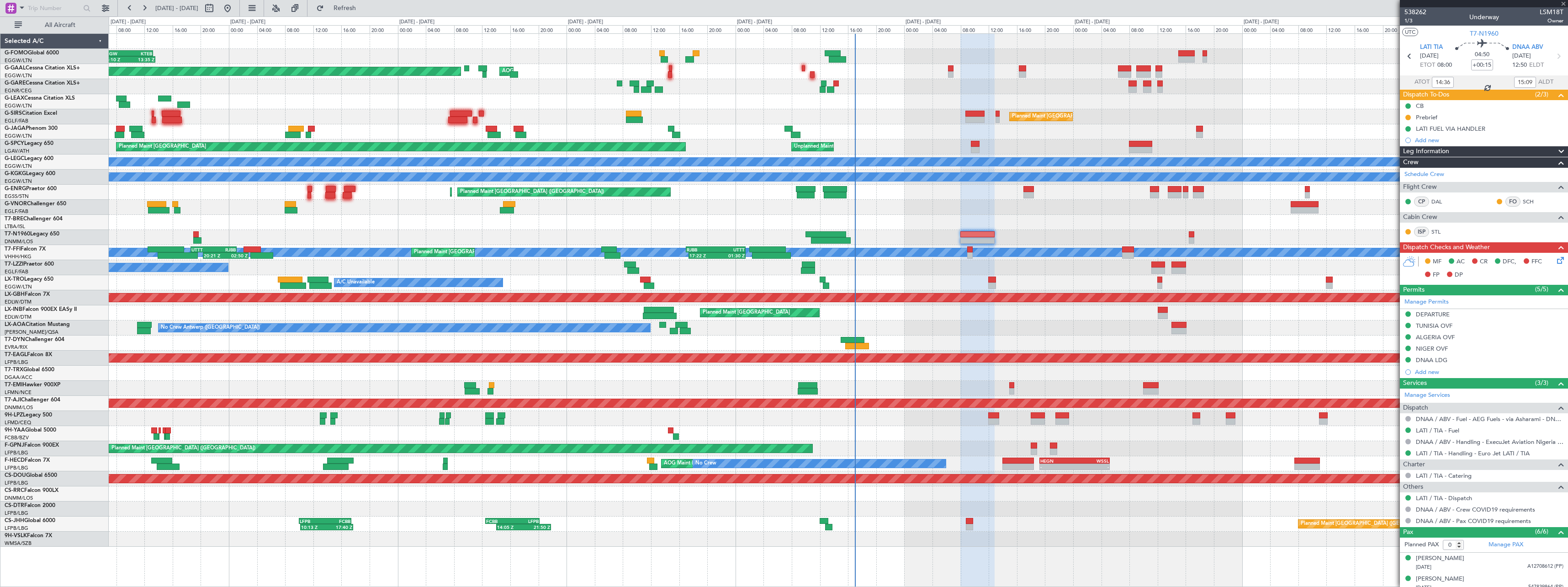
type input "17:09"
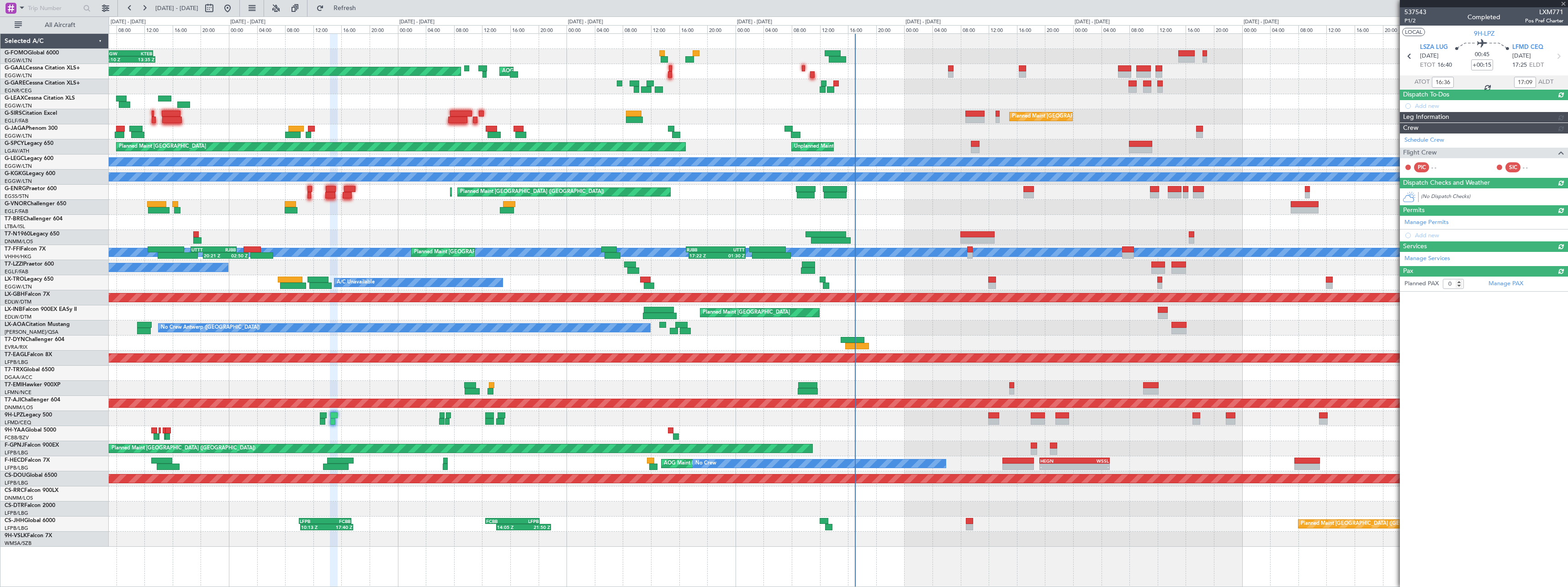
type input "14:36"
type input "15:09"
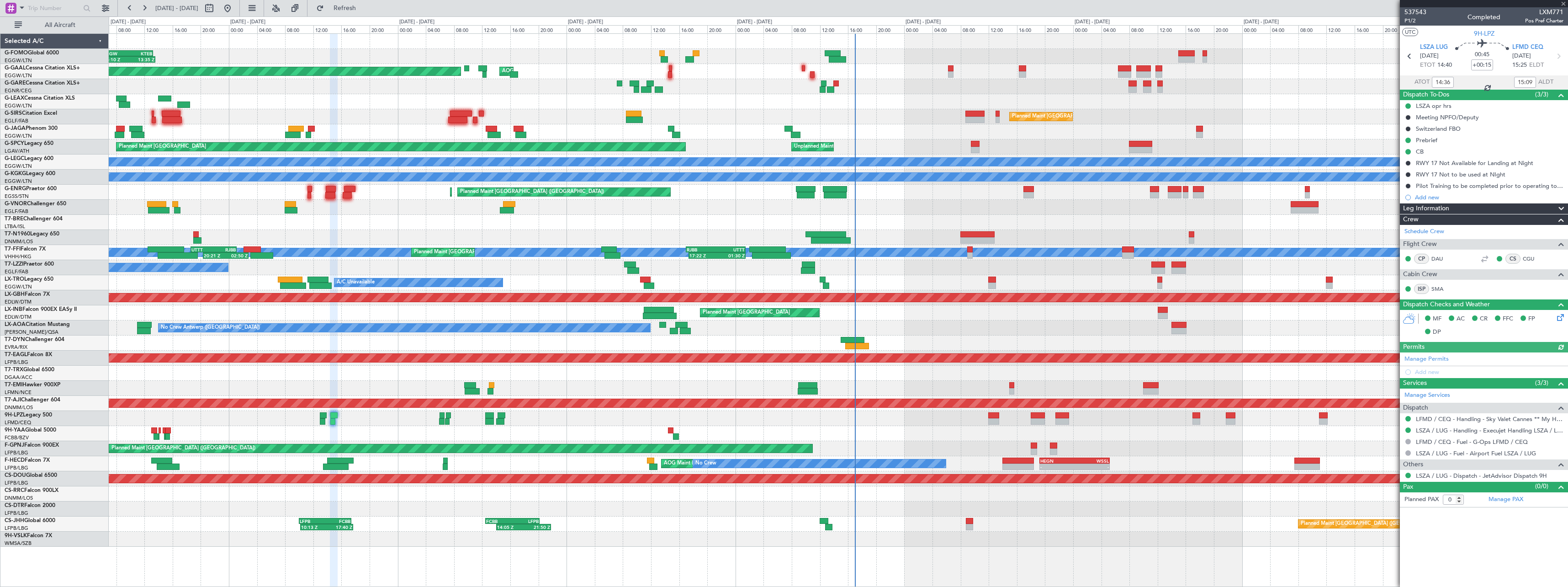
type input "16:36"
type input "17:09"
type input "14:36"
type input "15:09"
type input "16:36"
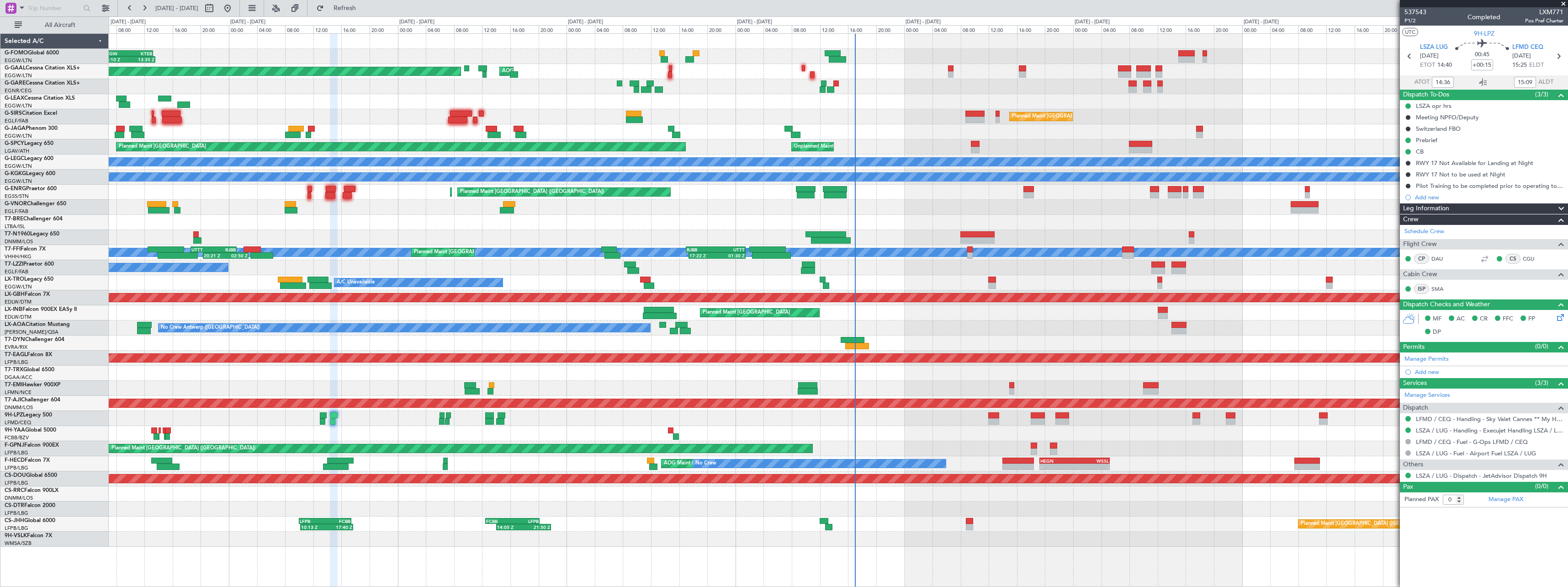
type input "17:09"
type input "14:36"
type input "15:09"
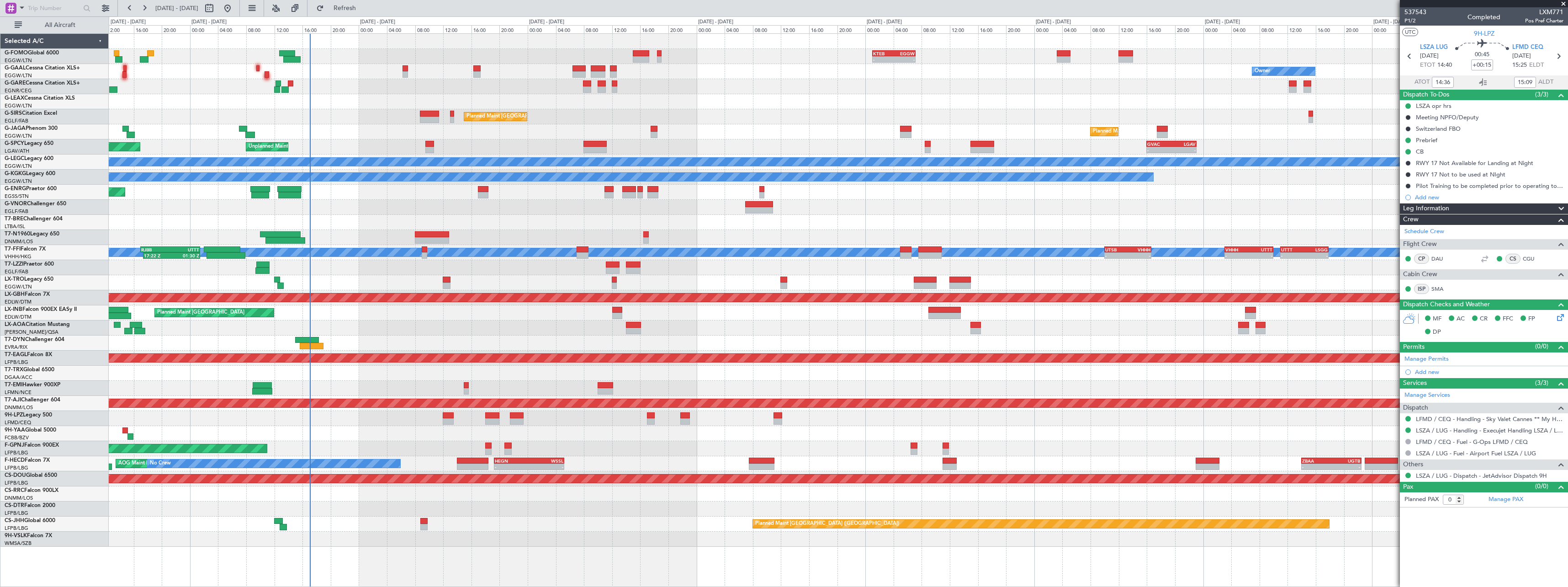
click at [426, 220] on div "- - KTEB 01:00 Z EGGW 07:10 Z Owner AOG Maint Dusseldorf Owner No Crew Planned …" at bounding box center [837, 290] width 1459 height 513
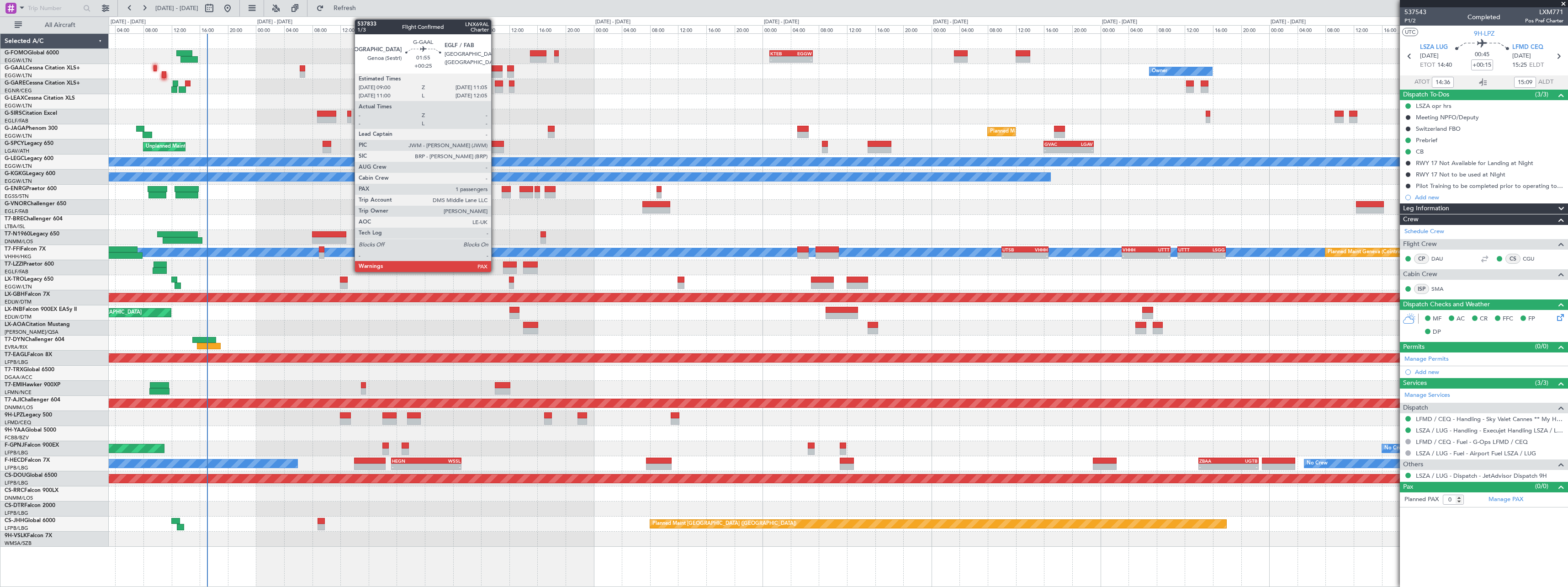
click at [495, 71] on div at bounding box center [495, 68] width 15 height 7
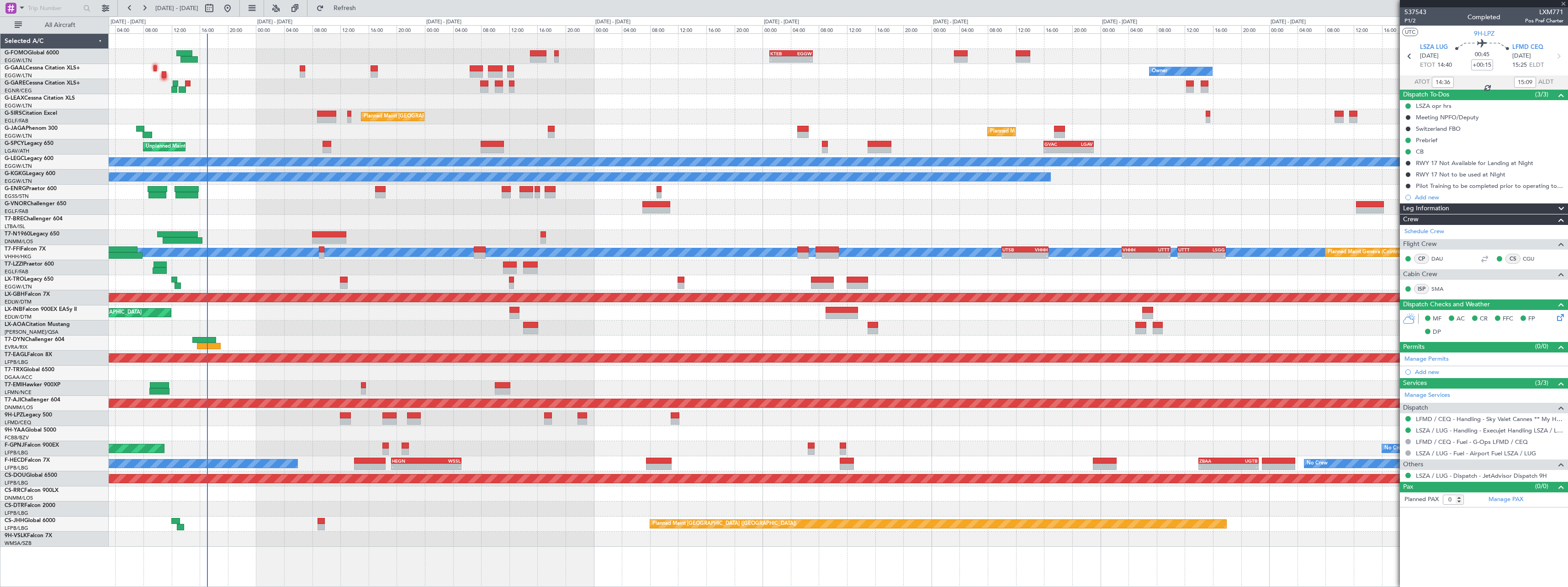
type input "+00:25"
type input "1"
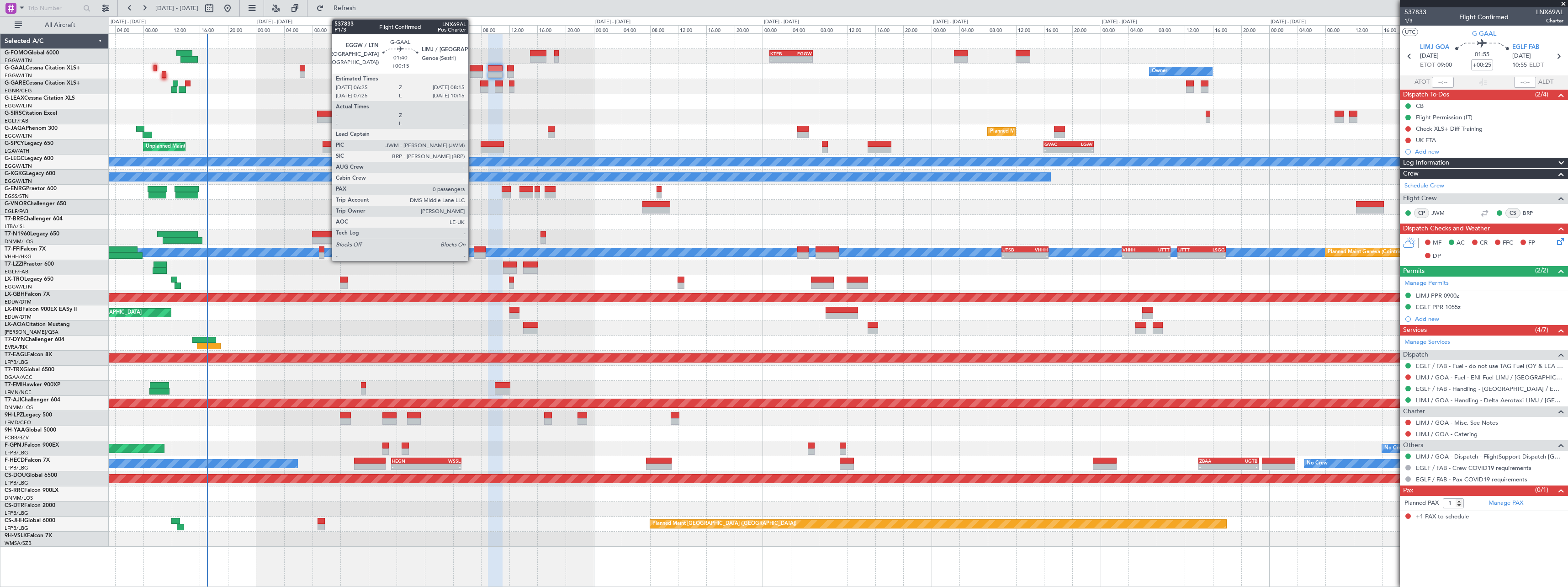
click at [473, 69] on div at bounding box center [476, 68] width 13 height 7
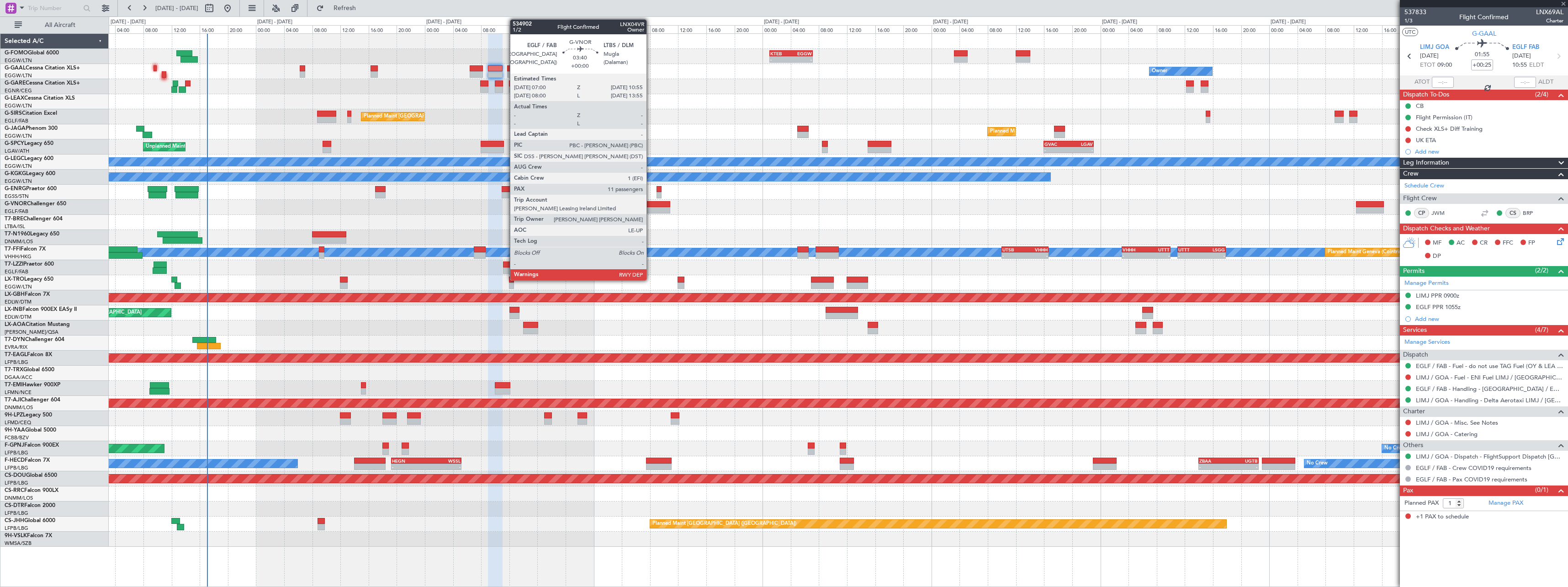
type input "+00:15"
type input "0"
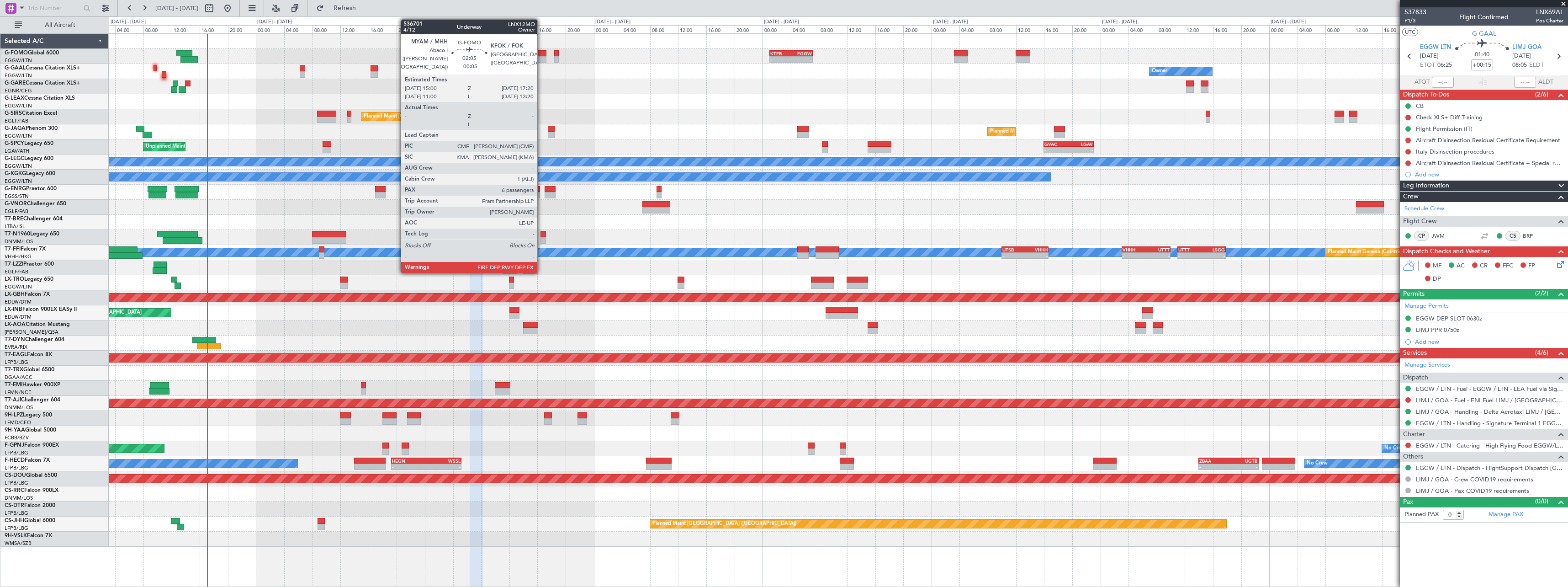
click at [541, 56] on div at bounding box center [538, 53] width 17 height 7
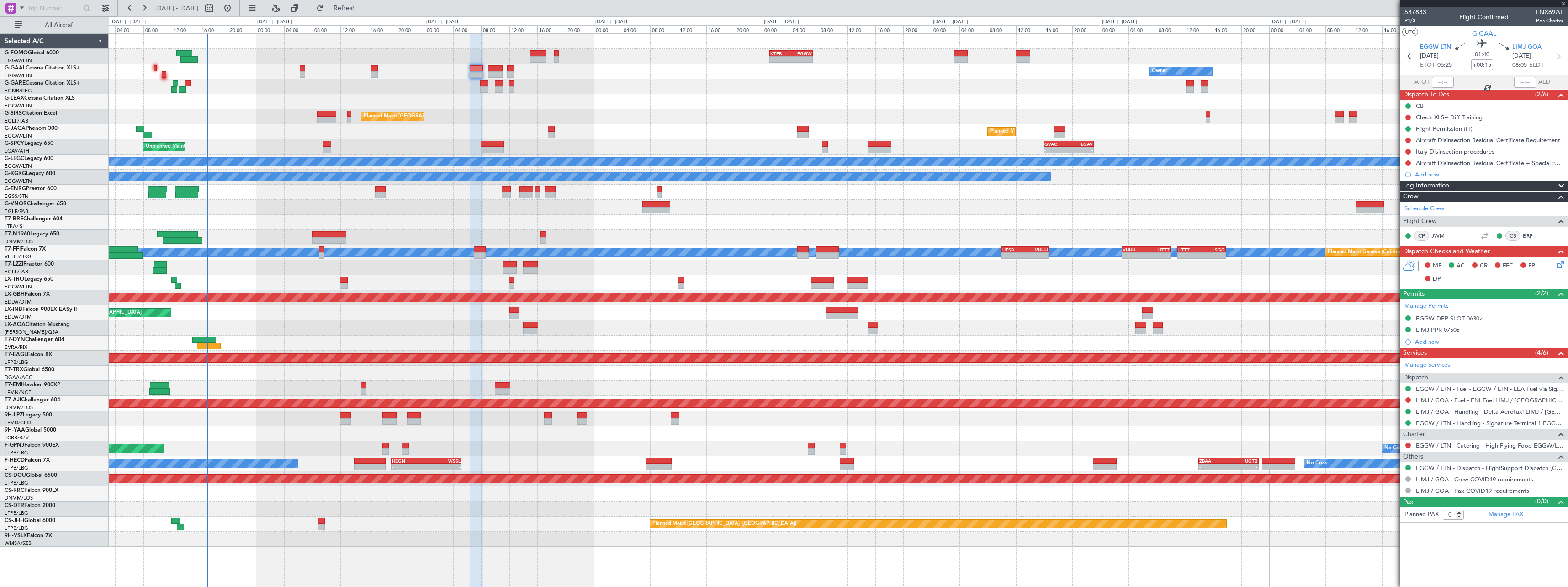
type input "-00:05"
type input "6"
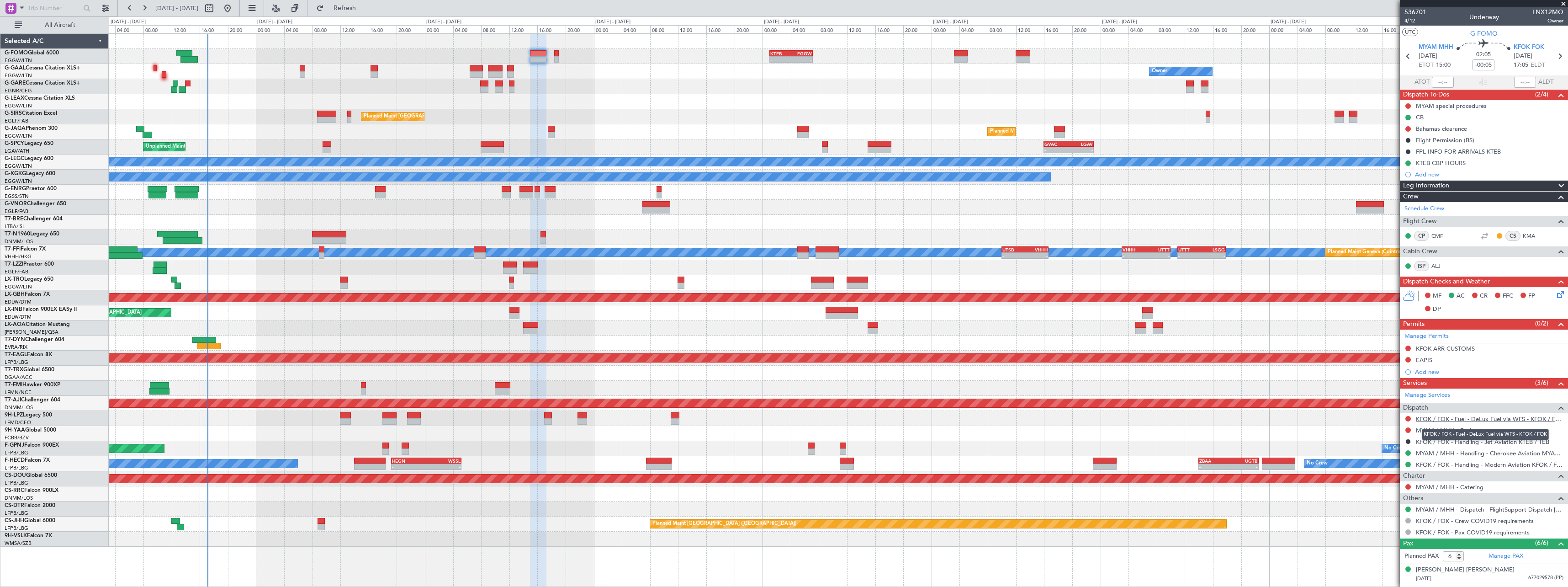
click at [1449, 419] on link "KFOK / FOK - Fuel - DeLux Fuel via WFS - KFOK / FOK" at bounding box center [1489, 419] width 147 height 8
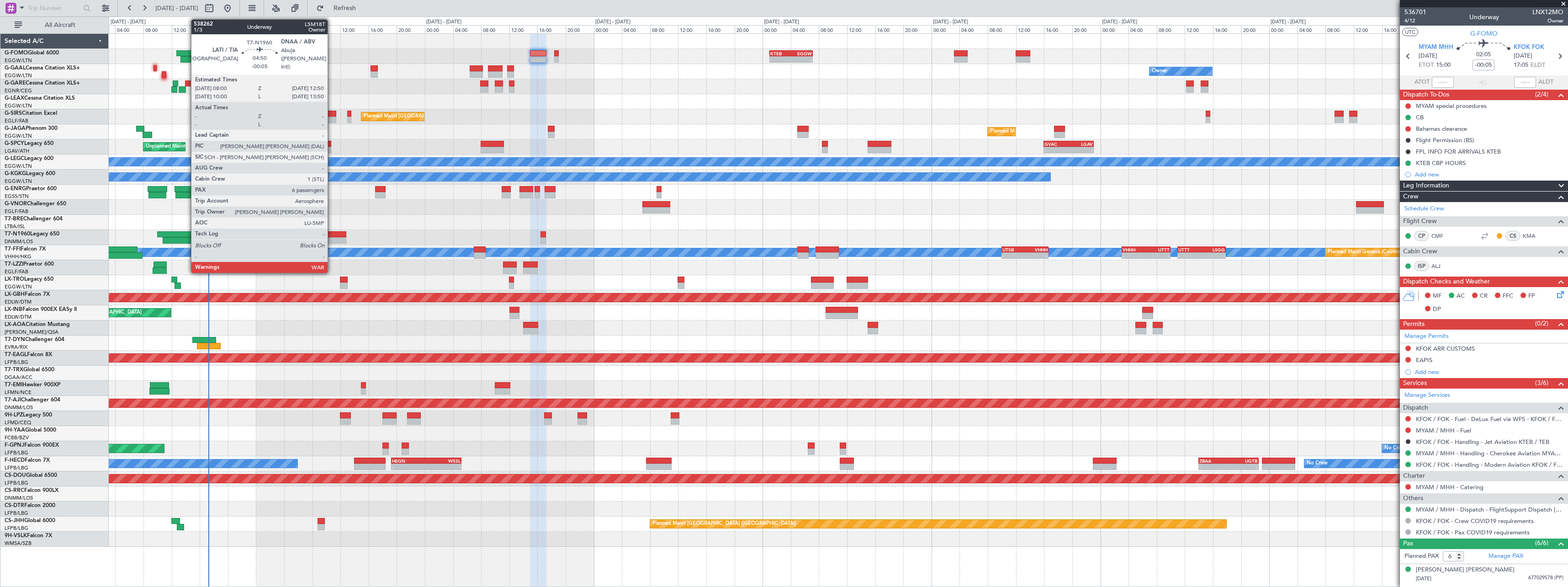
click at [332, 236] on div at bounding box center [329, 234] width 34 height 7
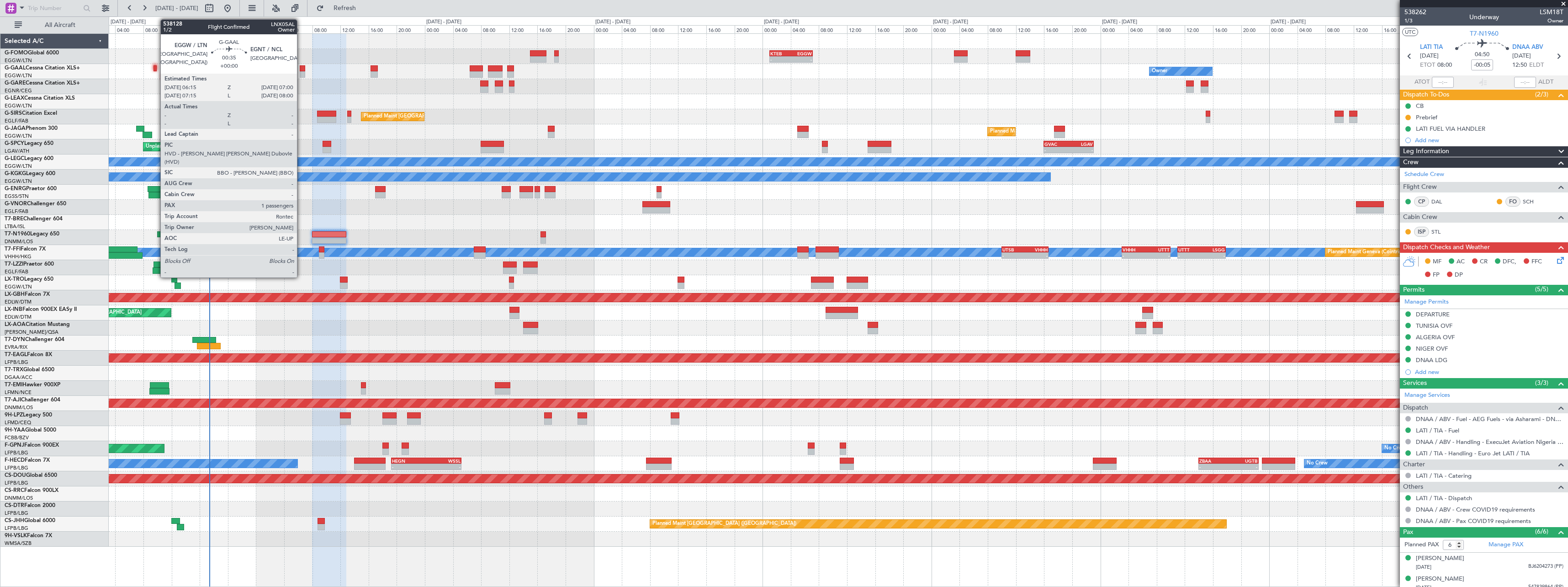
click at [301, 72] on div at bounding box center [303, 74] width 6 height 7
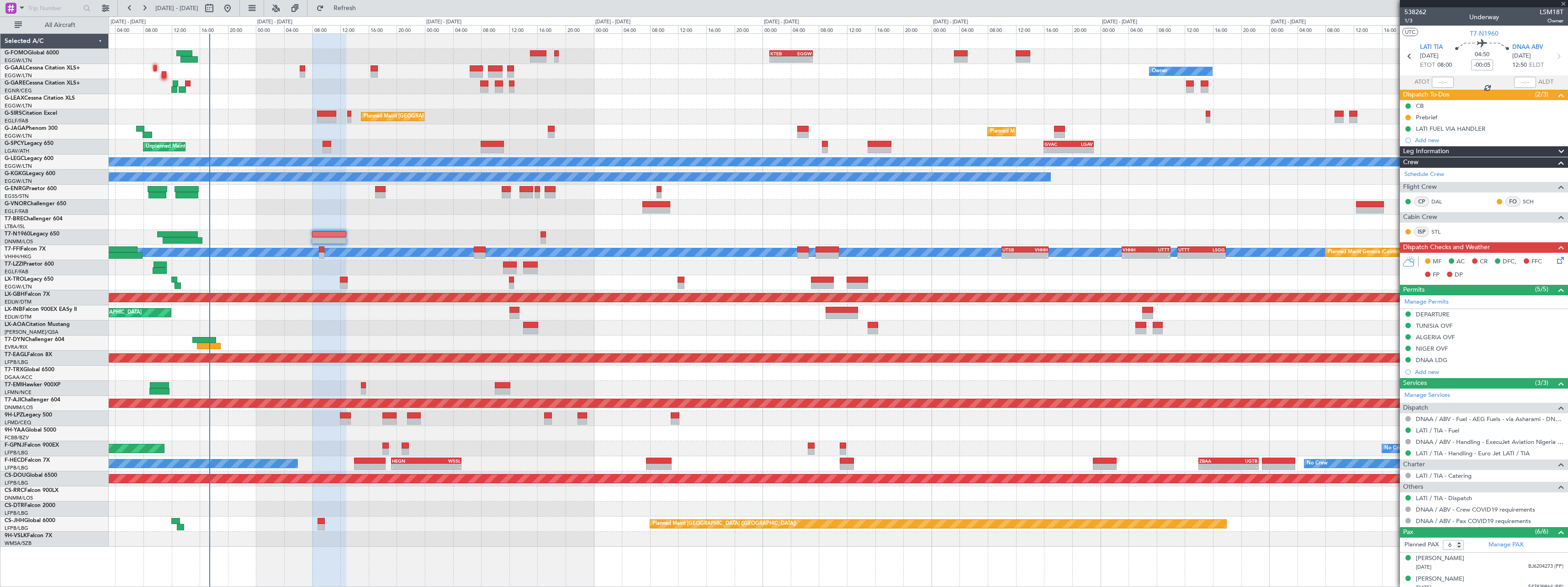
type input "1"
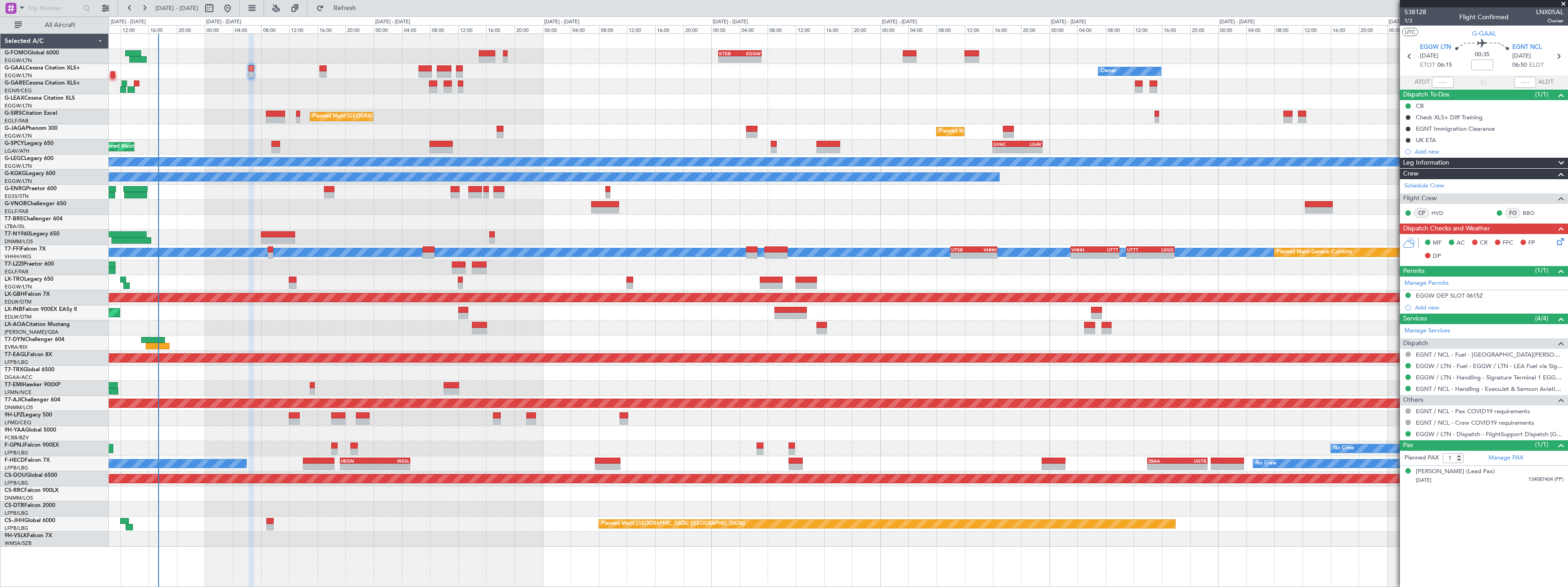
click at [206, 100] on div at bounding box center [837, 101] width 1459 height 15
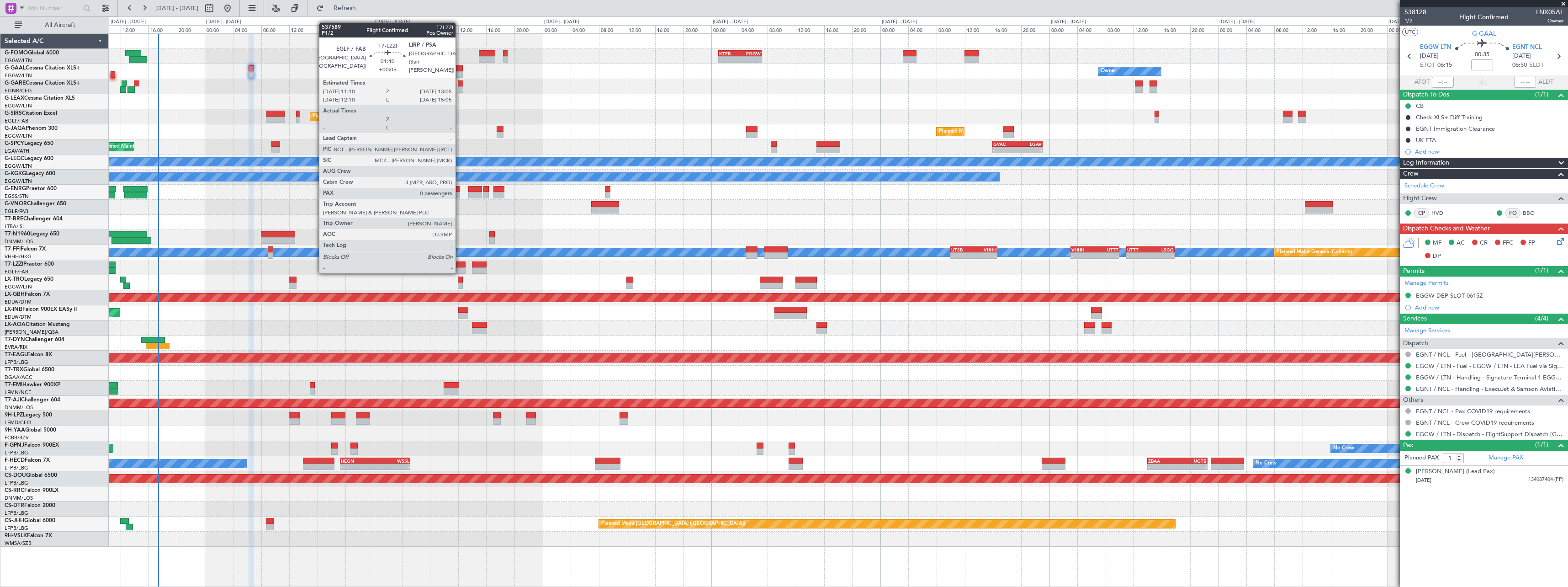
click at [460, 263] on div at bounding box center [458, 265] width 14 height 7
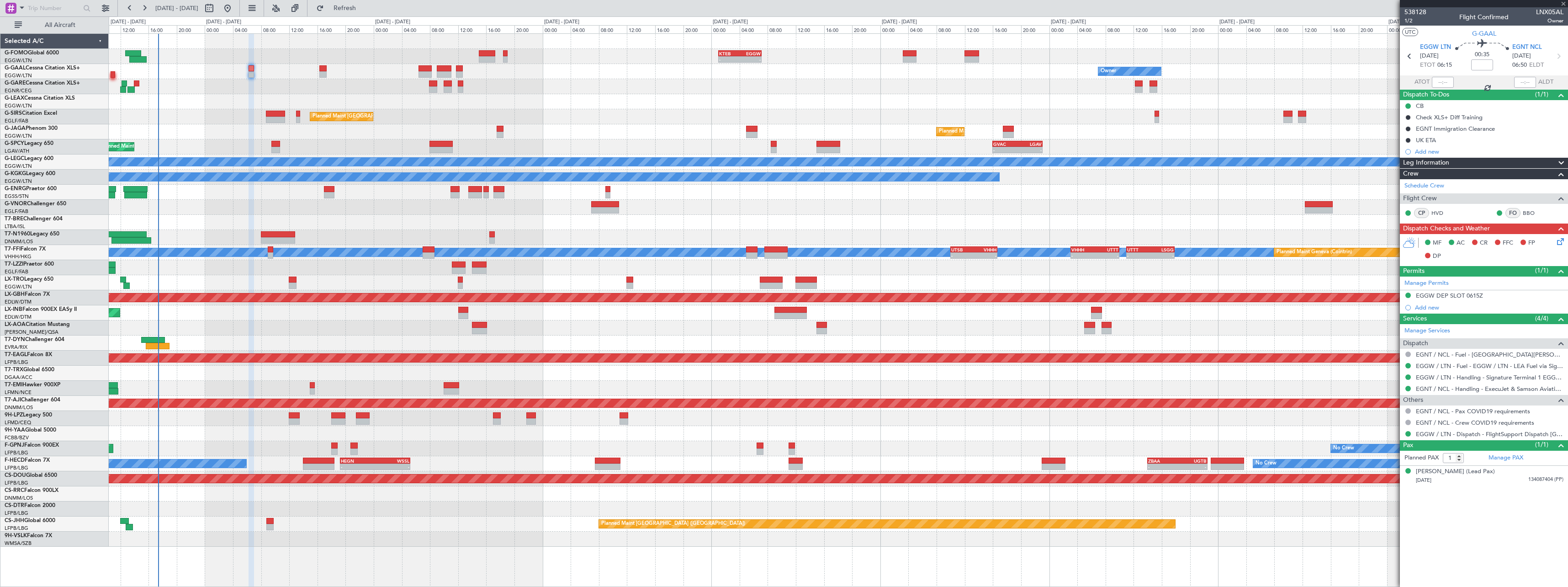
type input "+00:05"
type input "0"
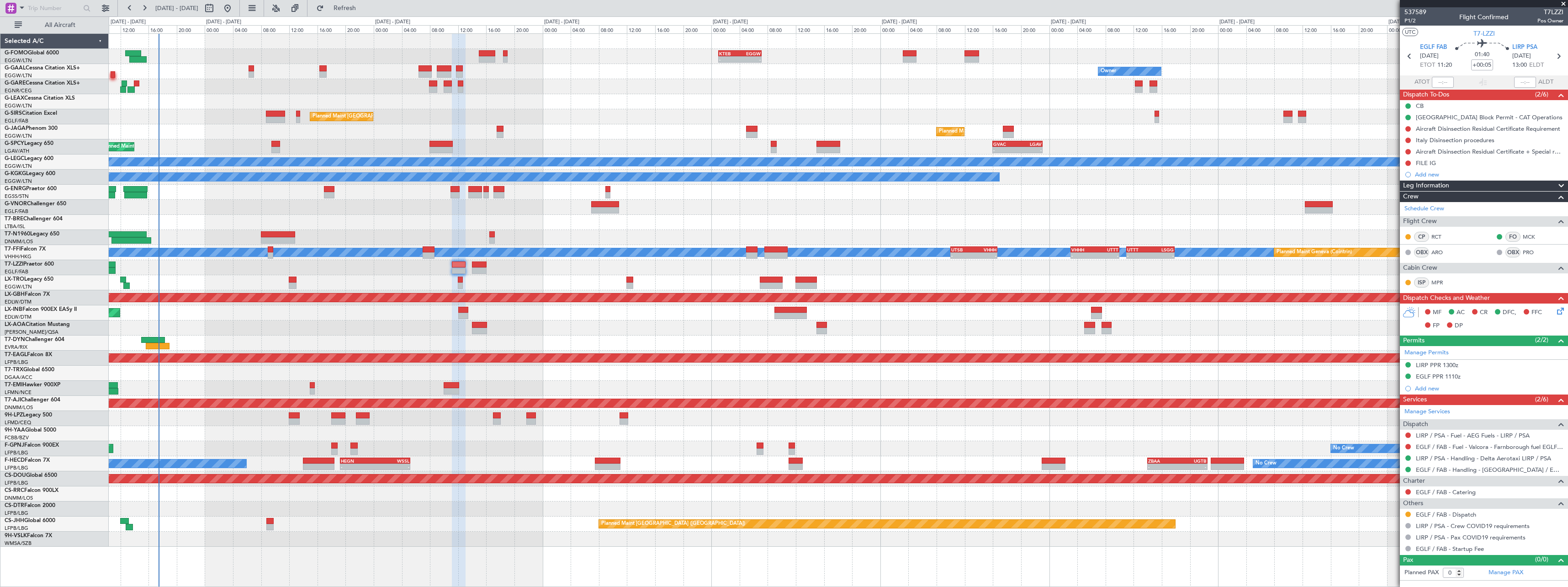
click at [1558, 11] on span "T7LZZI" at bounding box center [1551, 12] width 26 height 9
copy span "T7LZZI"
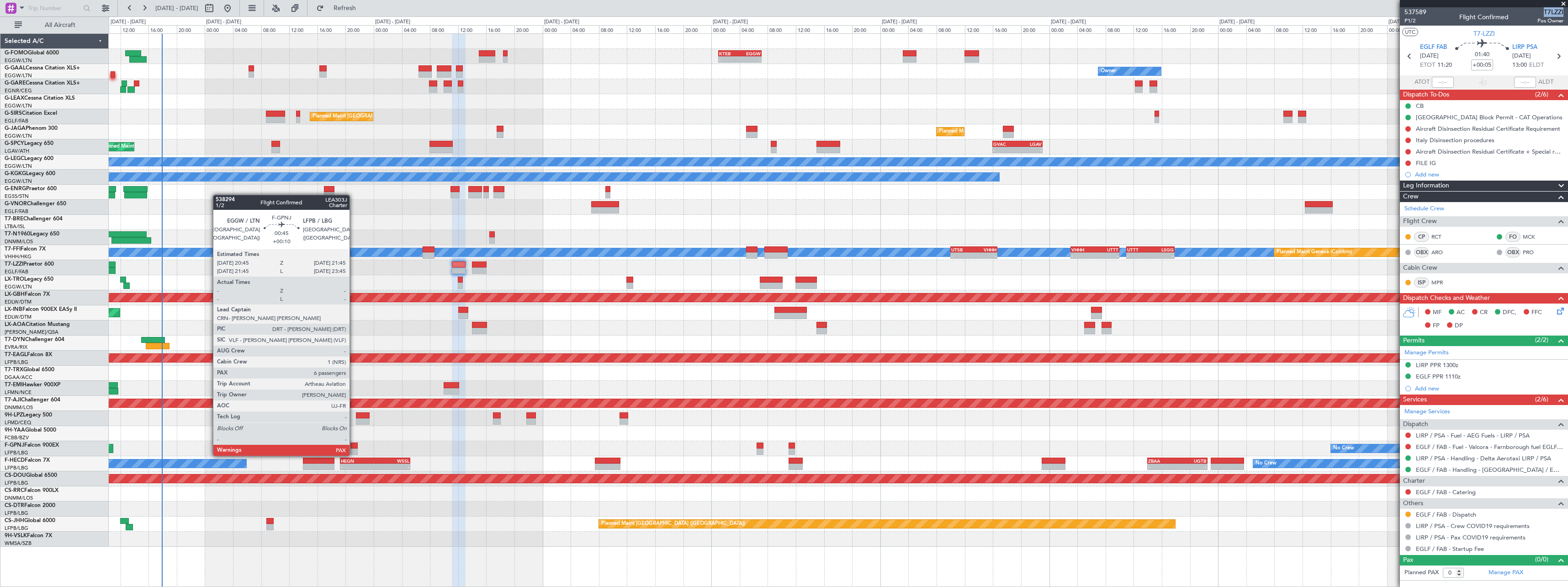
click at [353, 447] on div at bounding box center [354, 445] width 7 height 7
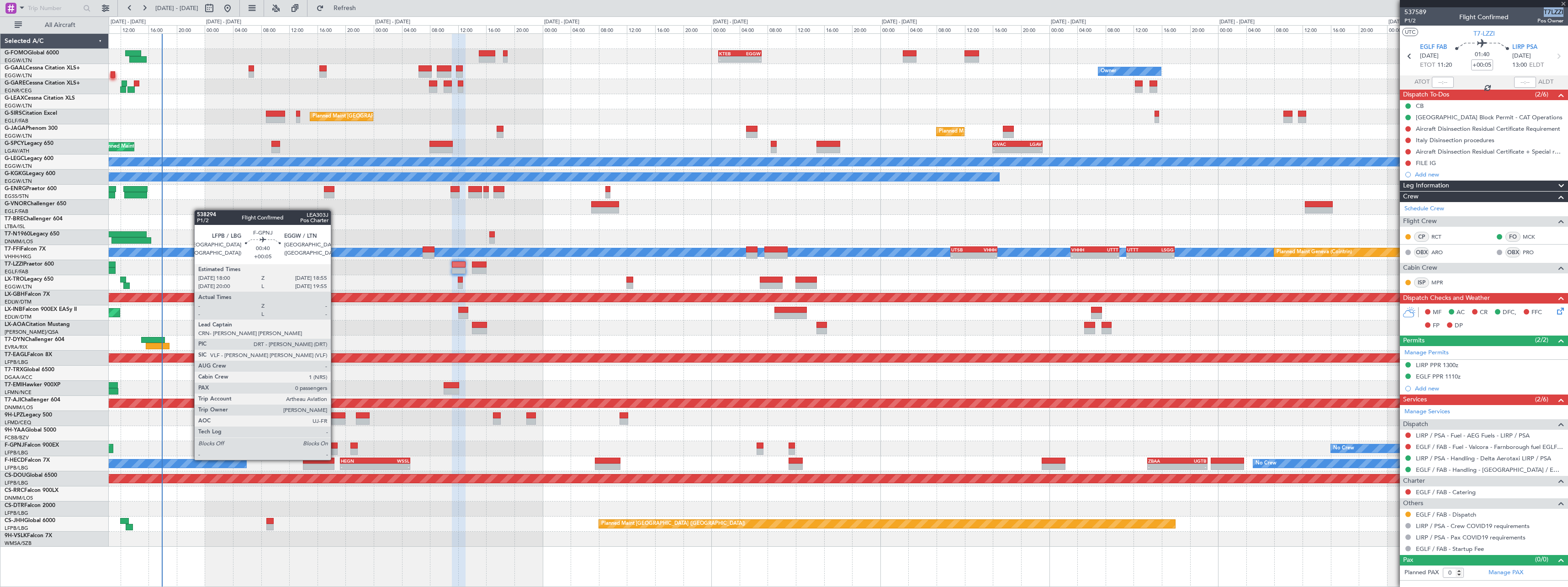
type input "+00:10"
type input "7"
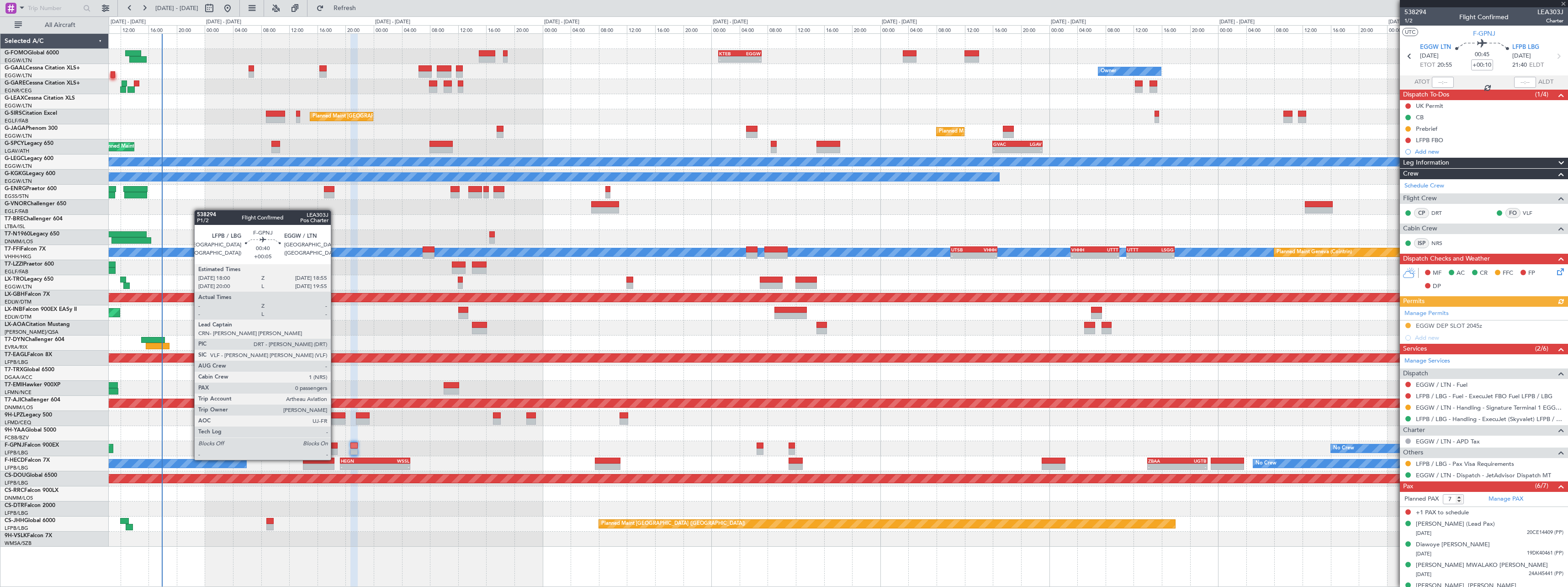
click at [335, 450] on div at bounding box center [334, 451] width 7 height 7
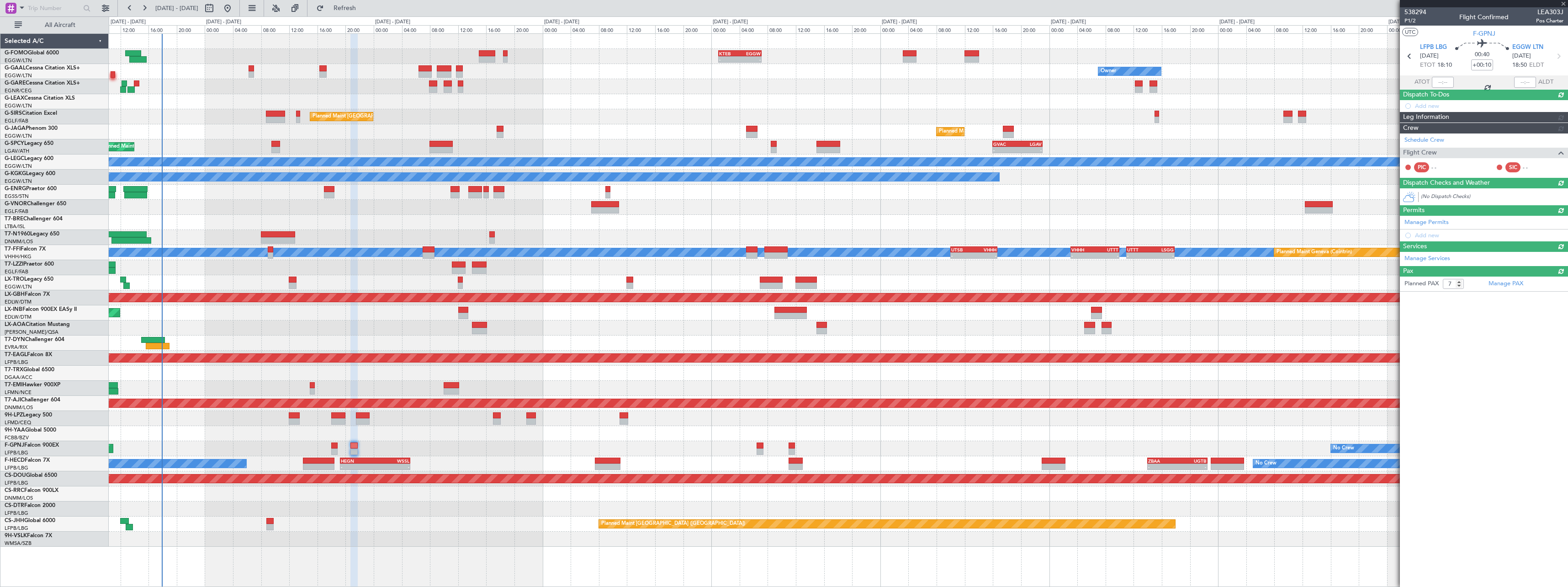
type input "+00:05"
type input "0"
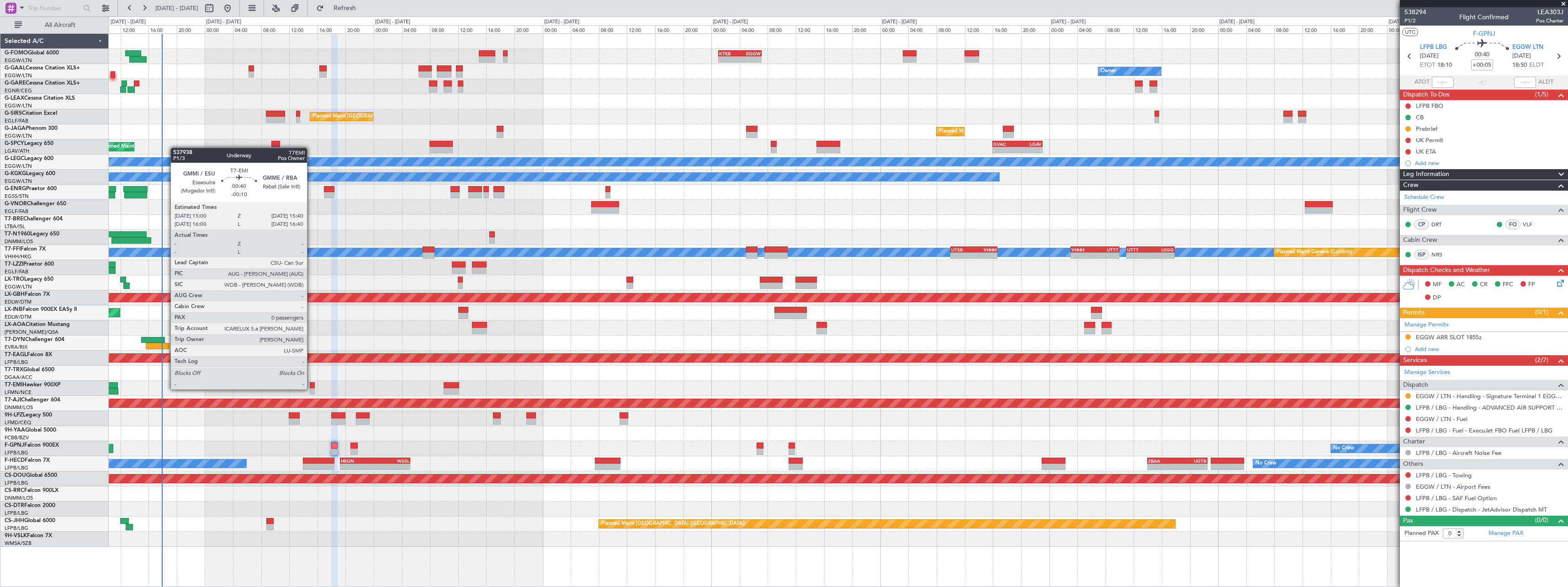
click at [311, 388] on div at bounding box center [312, 391] width 5 height 7
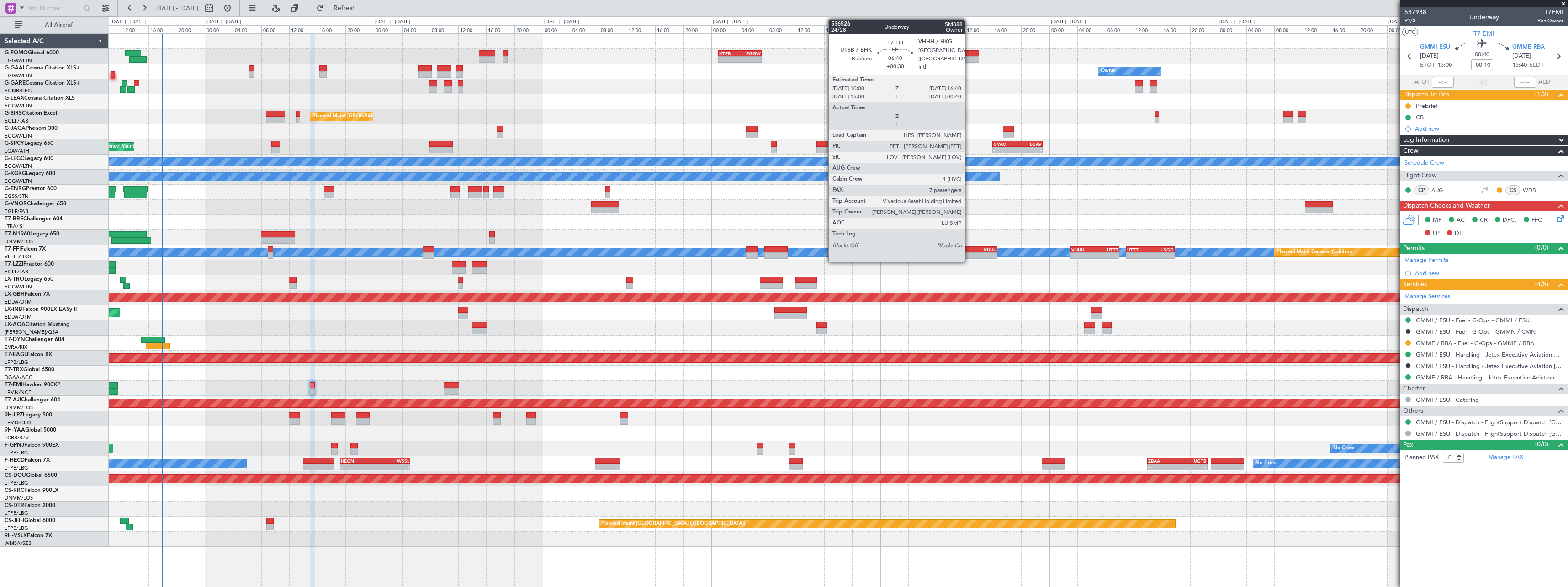
click at [970, 252] on div "UTSB" at bounding box center [962, 249] width 23 height 6
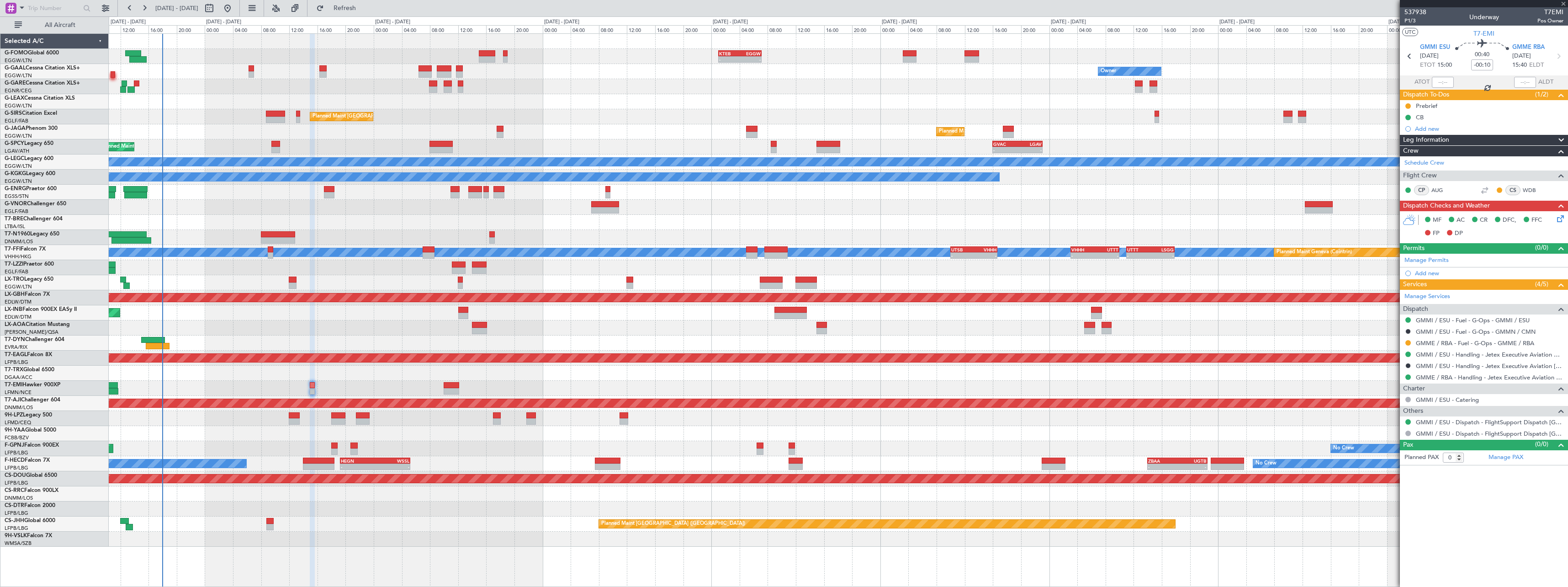
type input "+00:30"
type input "7"
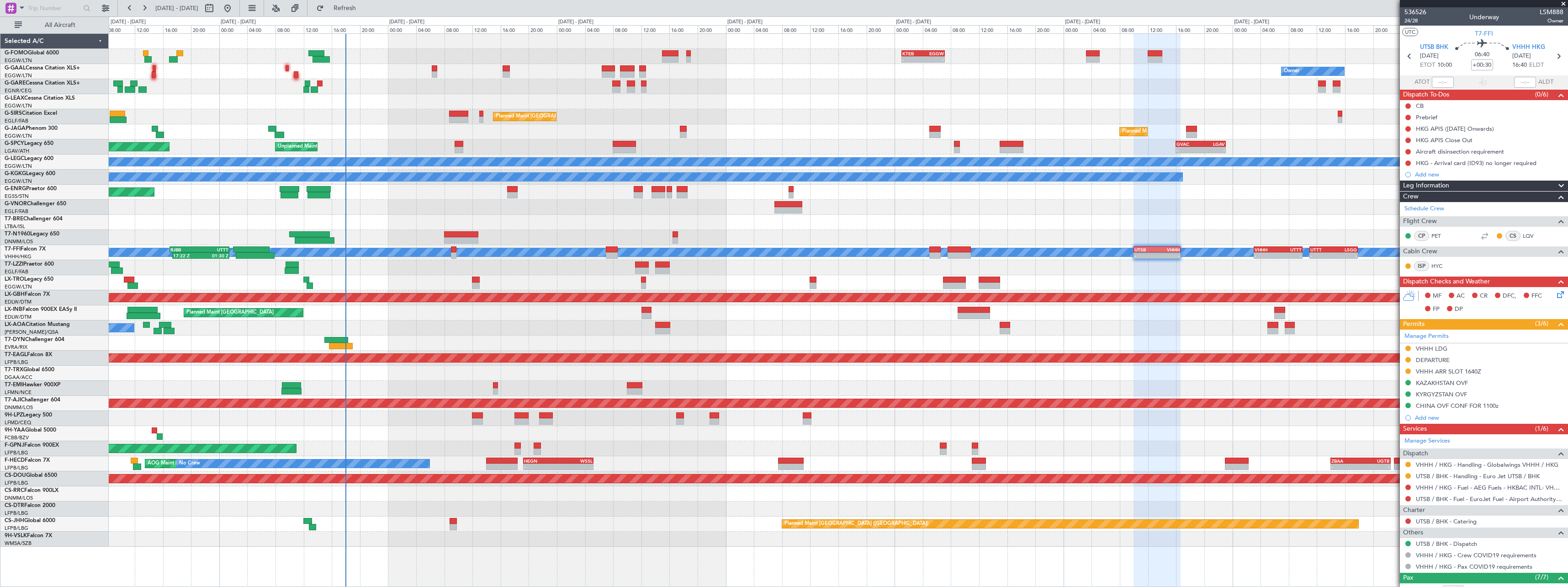
click at [657, 320] on div "- - KTEB 01:00 Z EGGW 07:10 Z Owner AOG Maint Dusseldorf Owner Planned Maint Du…" at bounding box center [837, 290] width 1459 height 513
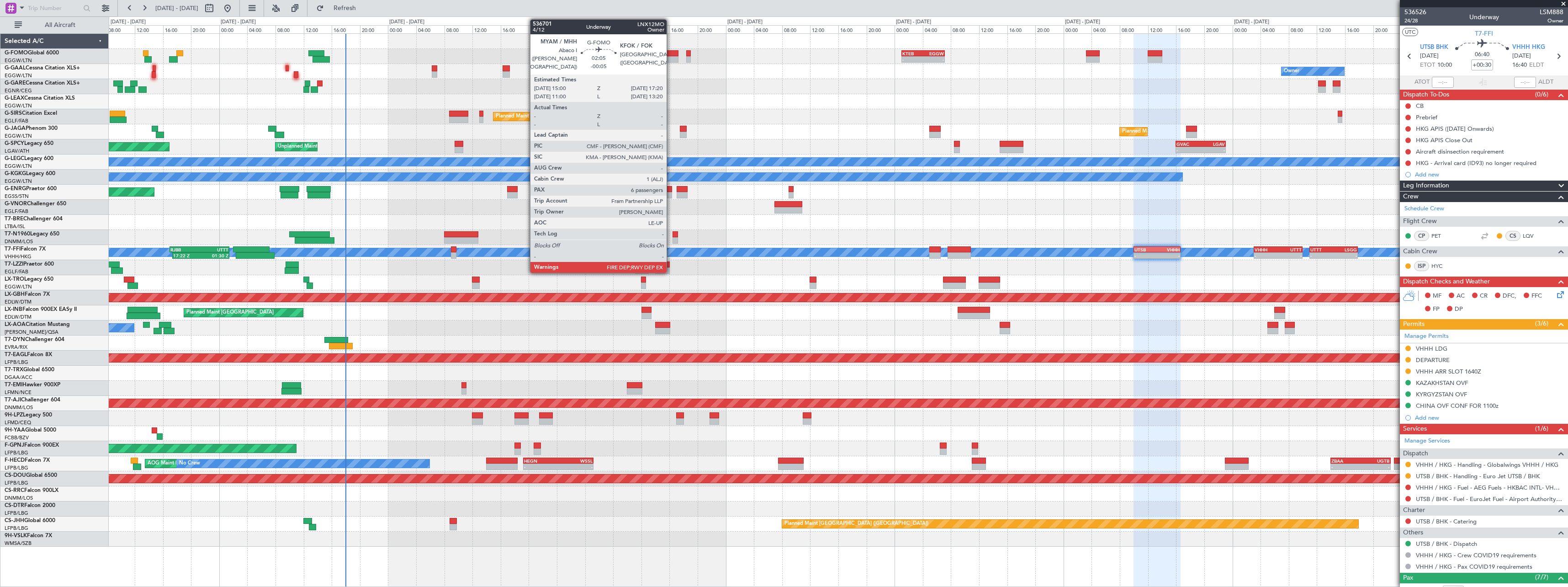
click at [671, 54] on div at bounding box center [670, 53] width 17 height 7
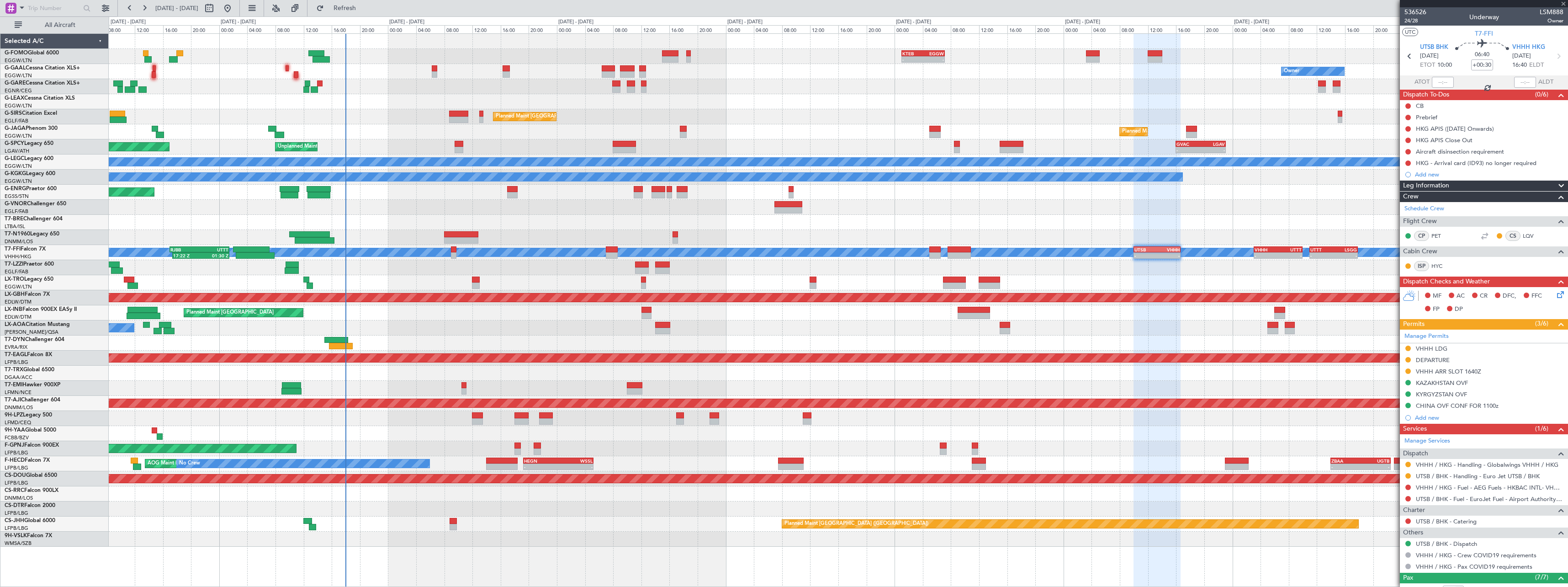
type input "-00:05"
type input "6"
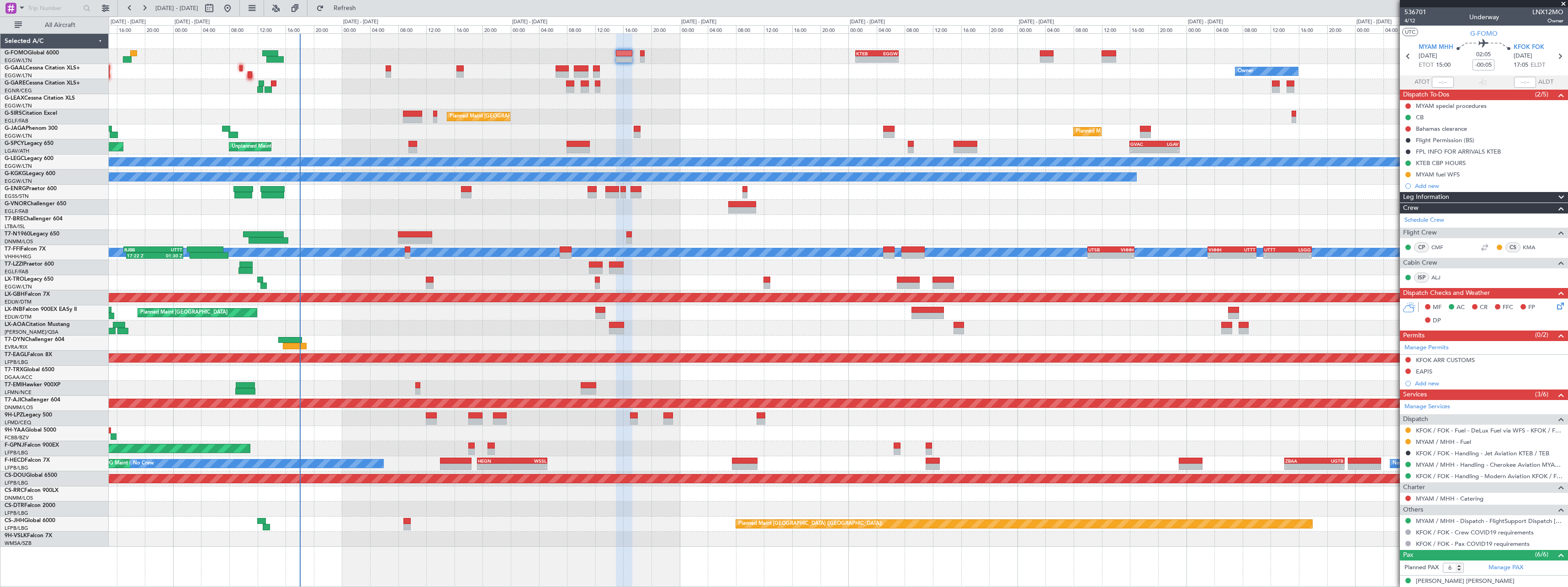
click at [801, 80] on div at bounding box center [837, 86] width 1459 height 15
click at [1450, 166] on div "KTEB CBP HOURS" at bounding box center [1483, 163] width 168 height 12
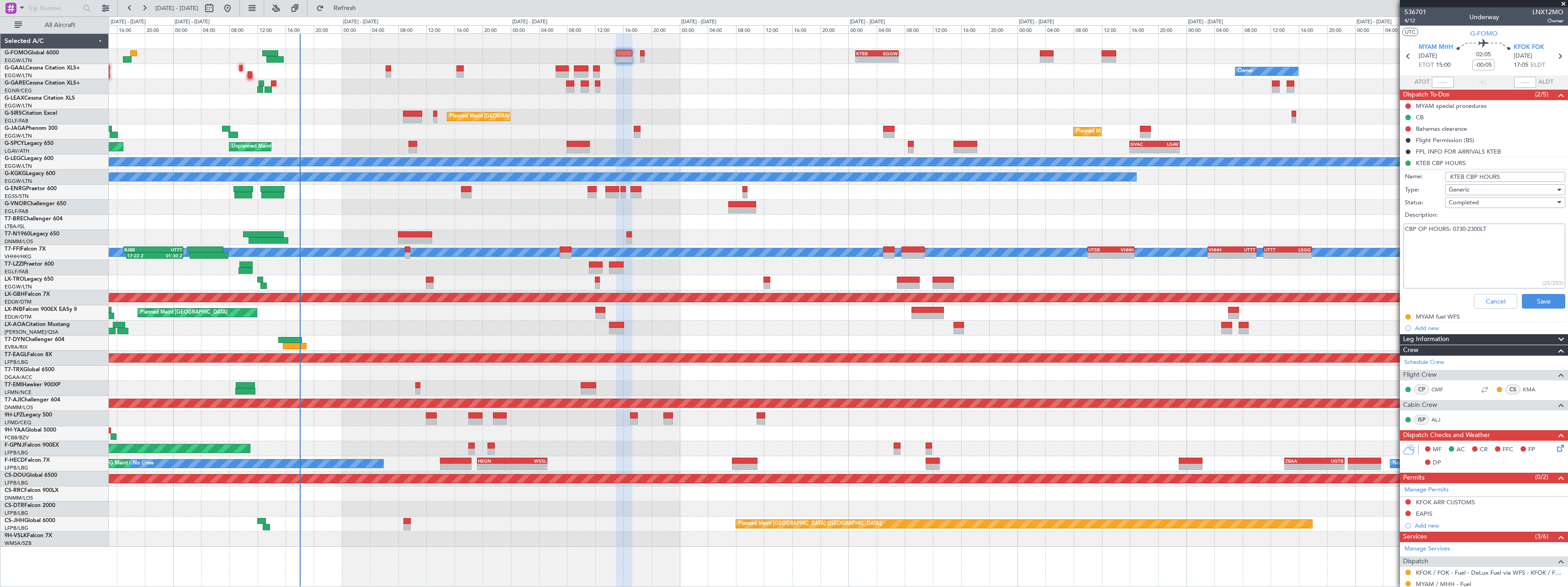
drag, startPoint x: 1463, startPoint y: 175, endPoint x: 1447, endPoint y: 176, distance: 16.0
click at [1447, 176] on input "KTEB CBP HOURS" at bounding box center [1505, 177] width 120 height 10
type input "KFOK CBP HOURS"
drag, startPoint x: 1510, startPoint y: 232, endPoint x: 1408, endPoint y: 231, distance: 102.0
click at [1401, 229] on div "CBP OP HOURS: 0730-2300LT (25/255)" at bounding box center [1483, 256] width 177 height 69
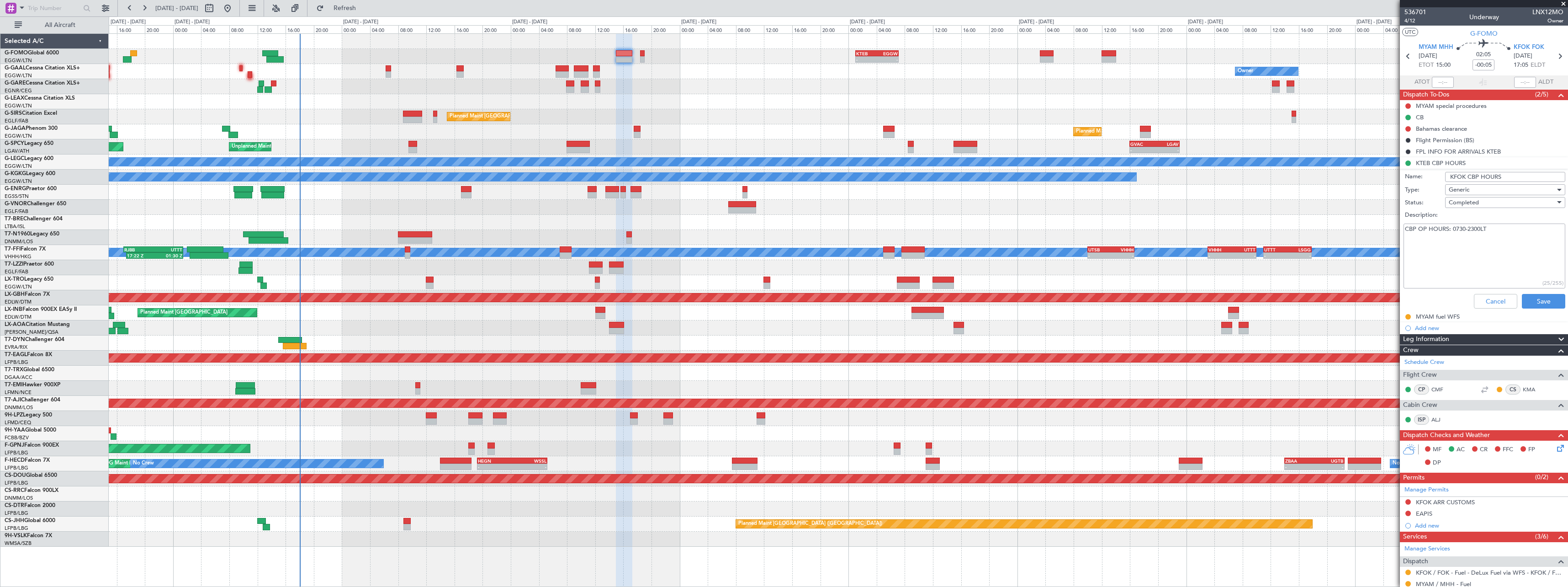
paste textarea "7 days per week, 1000-2100"
click at [1507, 226] on textarea "7 days per week, 1000-2100" at bounding box center [1484, 256] width 162 height 65
type textarea "7 days per week, 1000-2100LT"
click at [1548, 301] on button "Save" at bounding box center [1543, 301] width 43 height 14
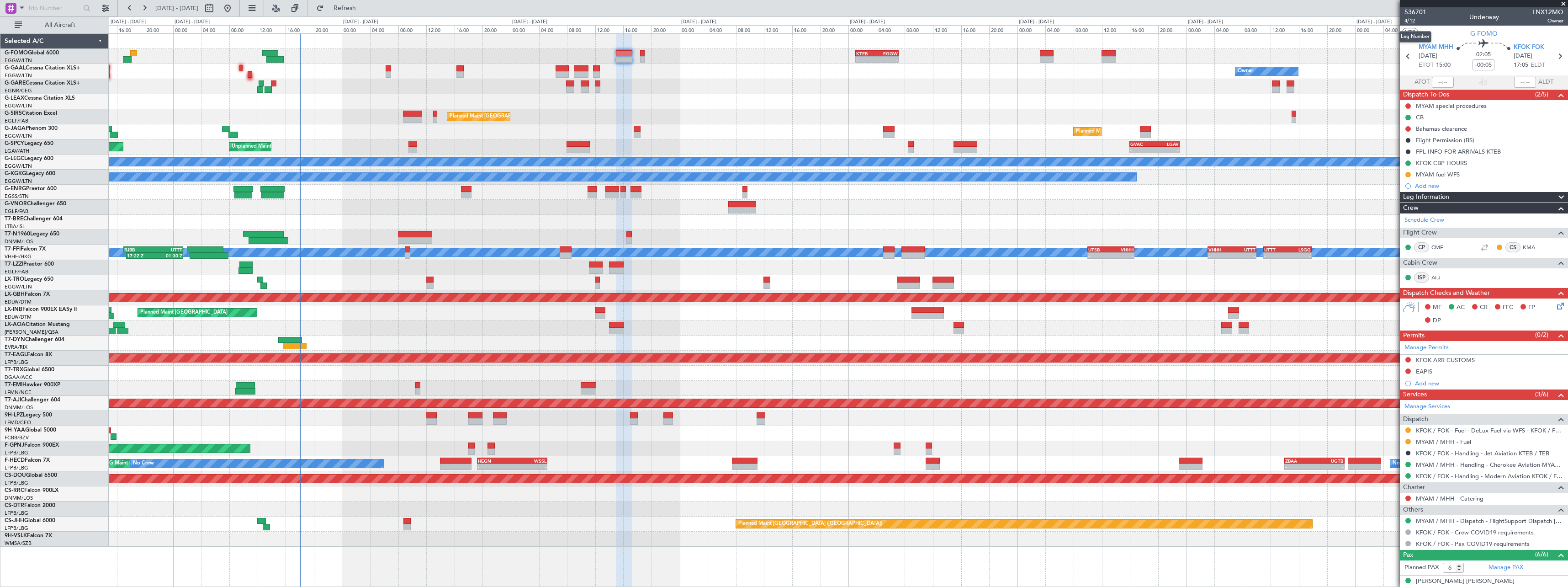
click at [1416, 22] on span "4/12" at bounding box center [1416, 20] width 22 height 8
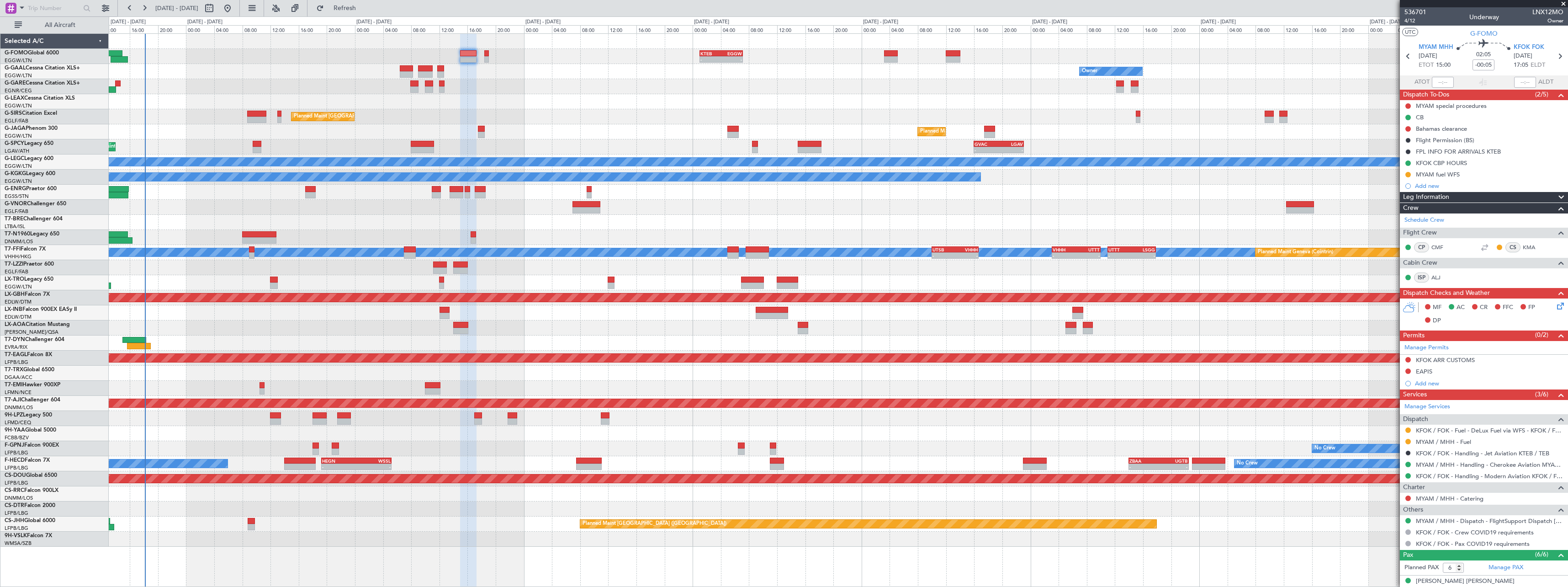
click at [621, 343] on div at bounding box center [837, 343] width 1459 height 15
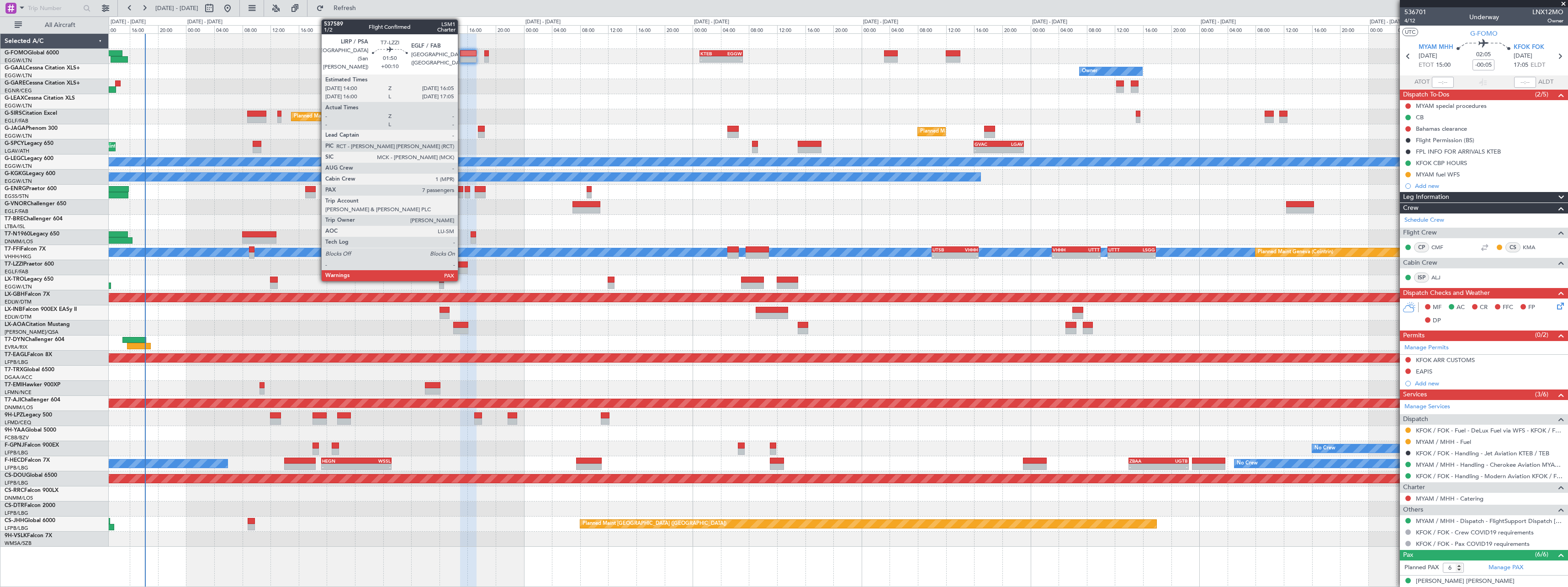
click at [462, 269] on div at bounding box center [460, 270] width 15 height 7
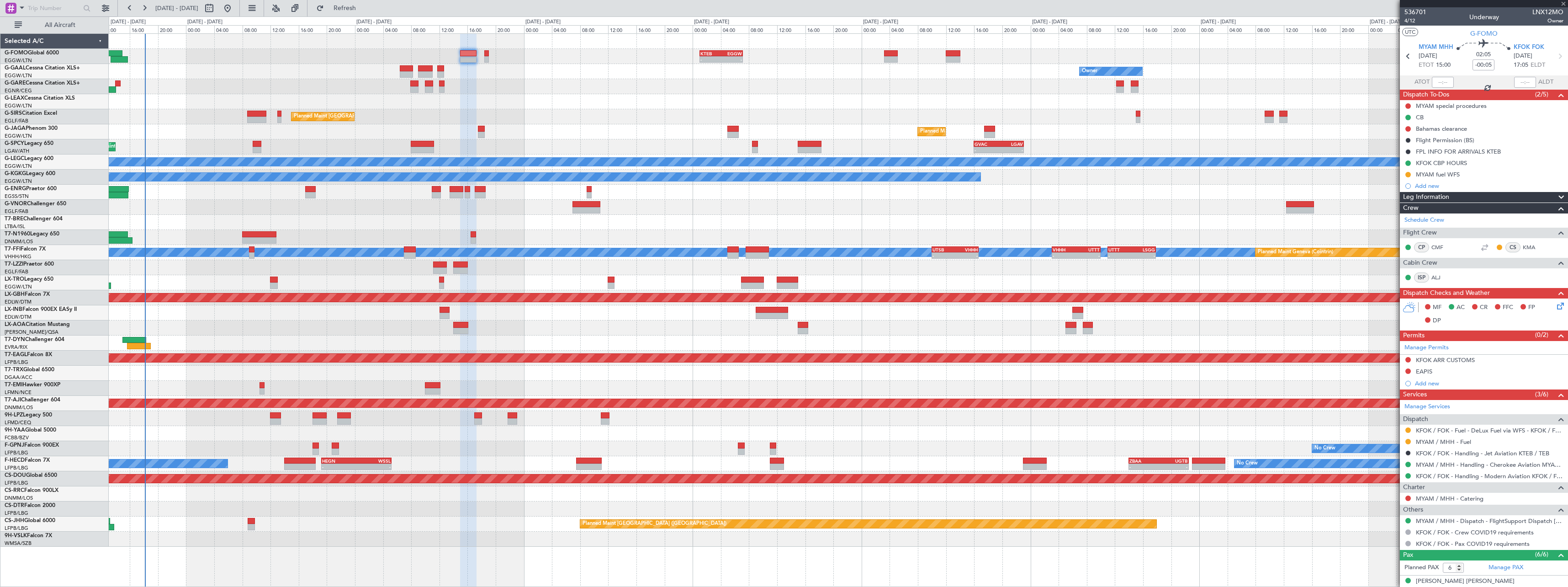
type input "+00:10"
type input "8"
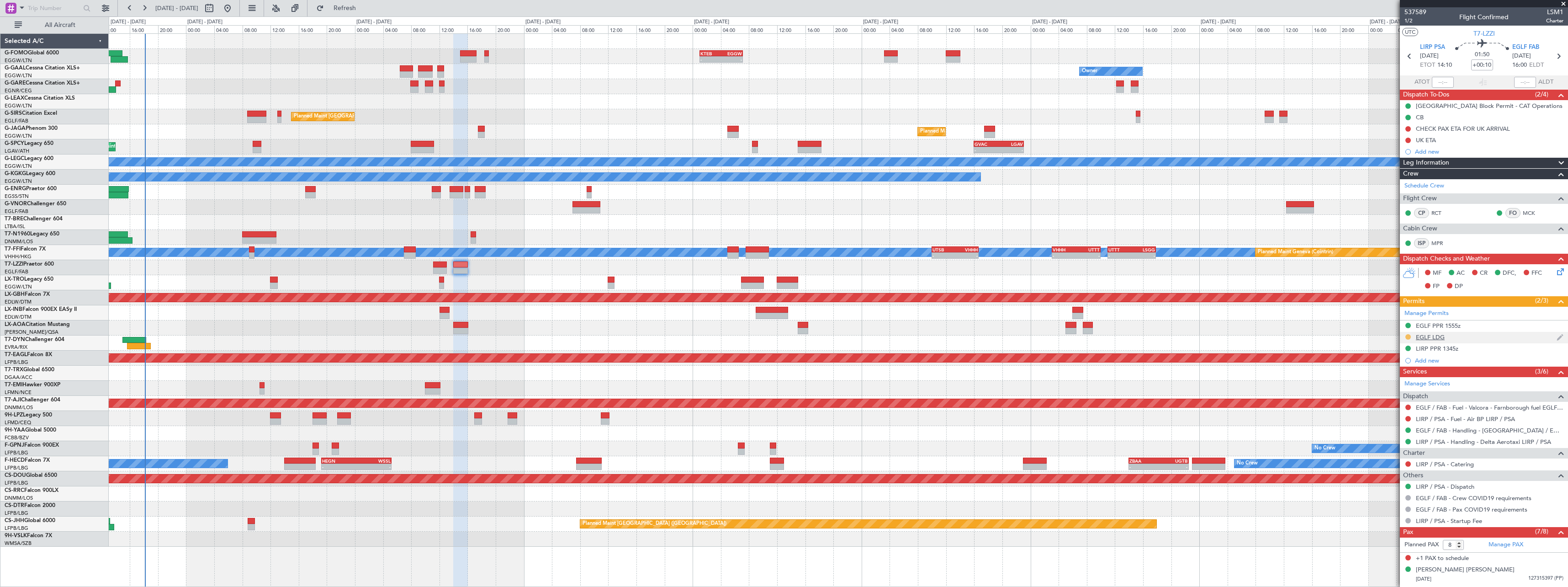
click at [1408, 337] on button at bounding box center [1408, 337] width 6 height 6
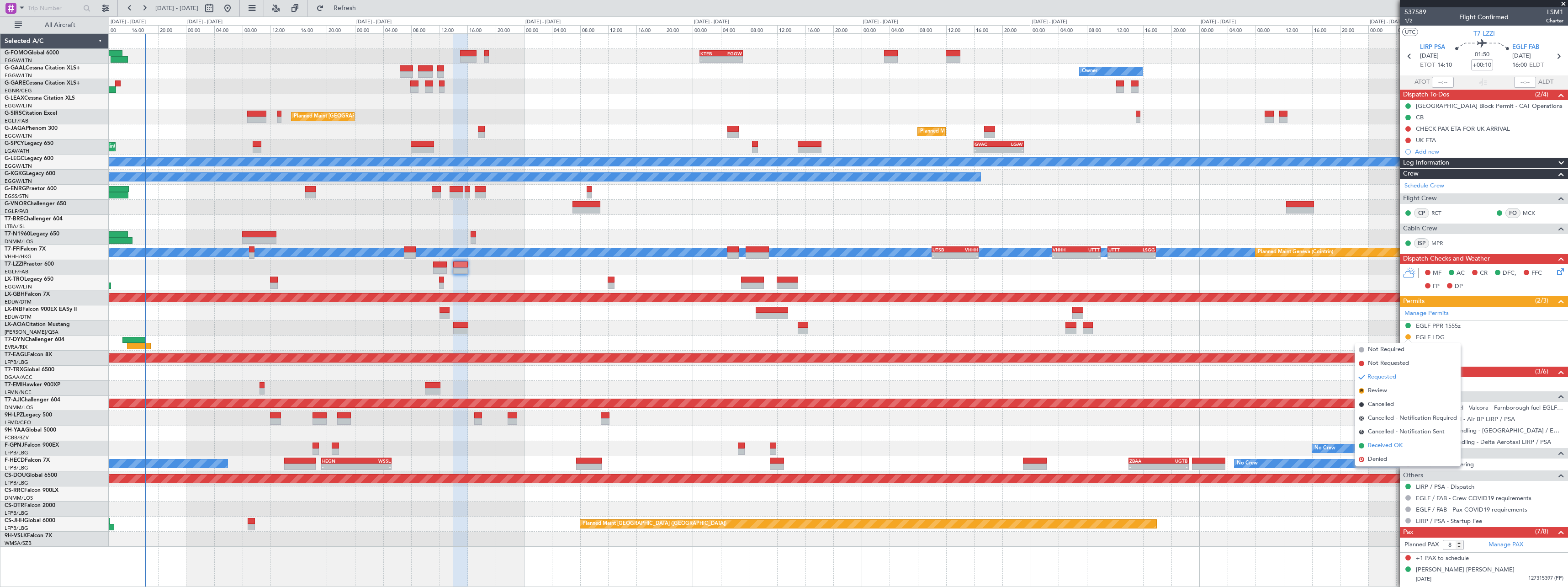
click at [1394, 445] on span "Received OK" at bounding box center [1385, 445] width 35 height 9
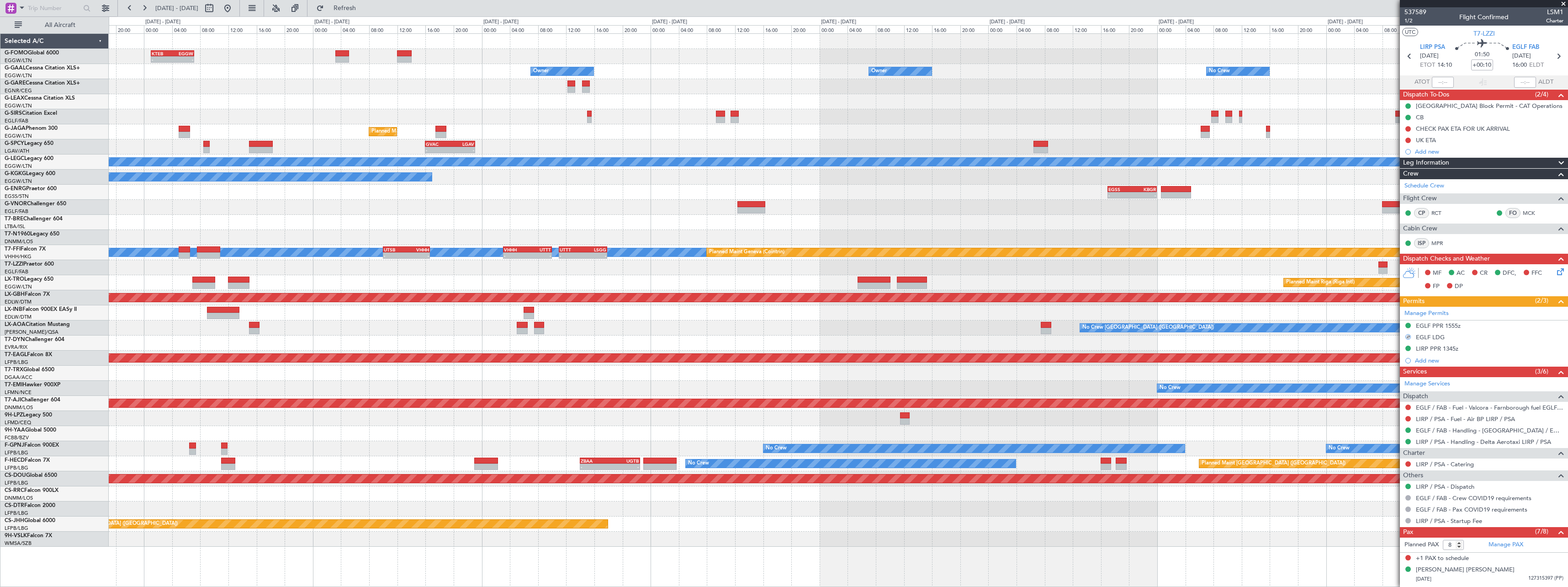
click at [494, 283] on div "Planned Maint Riga (Riga Intl)" at bounding box center [837, 283] width 1459 height 15
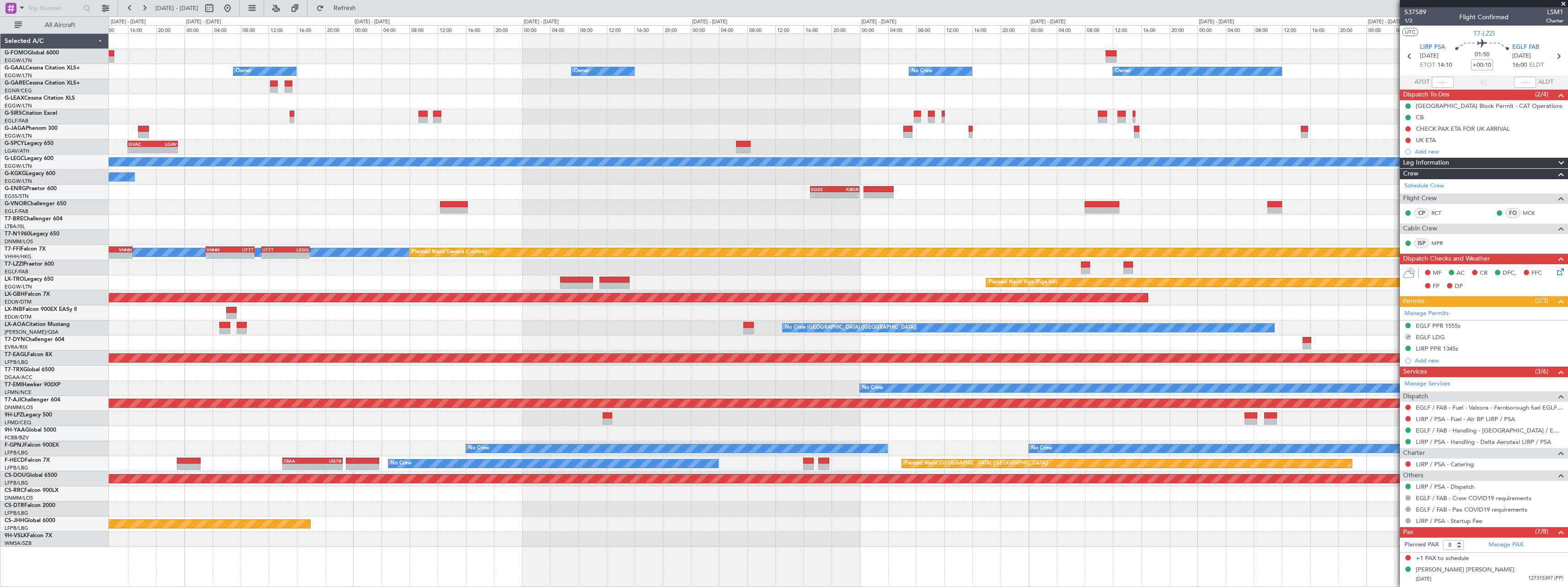
click at [999, 269] on div at bounding box center [837, 267] width 1459 height 15
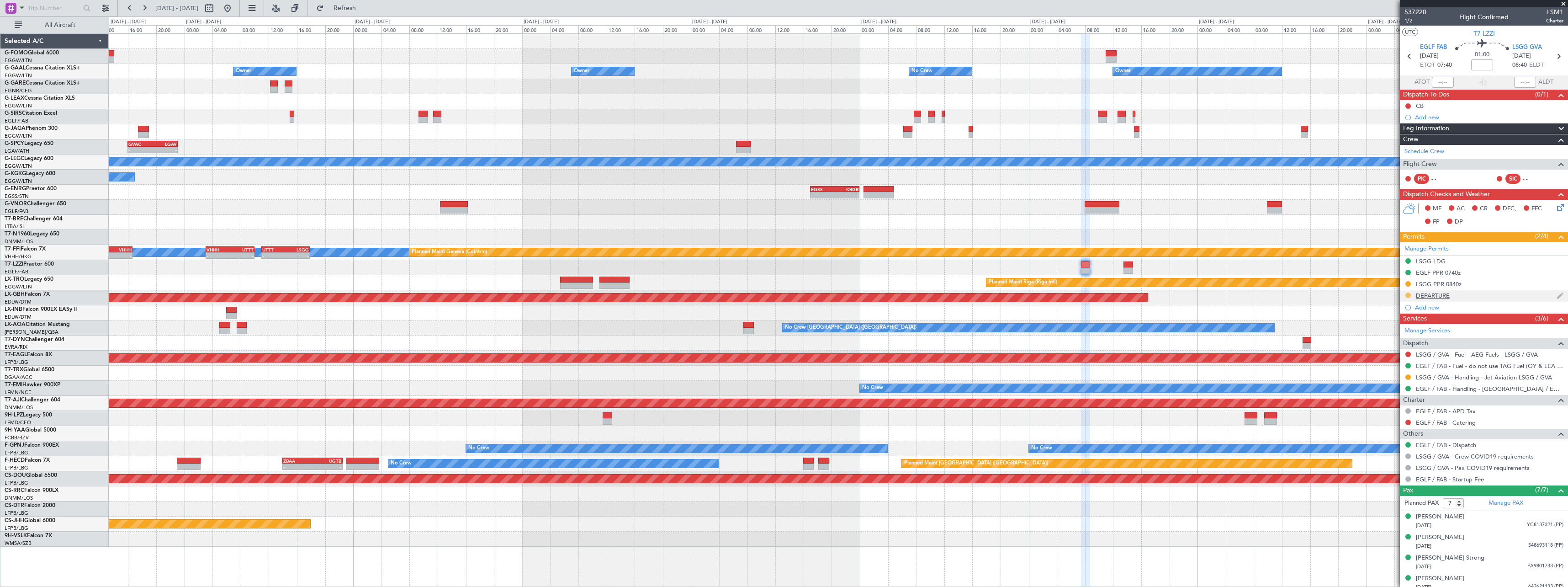
click at [1408, 294] on button at bounding box center [1408, 296] width 6 height 6
click at [1382, 402] on span "Received OK" at bounding box center [1385, 404] width 35 height 9
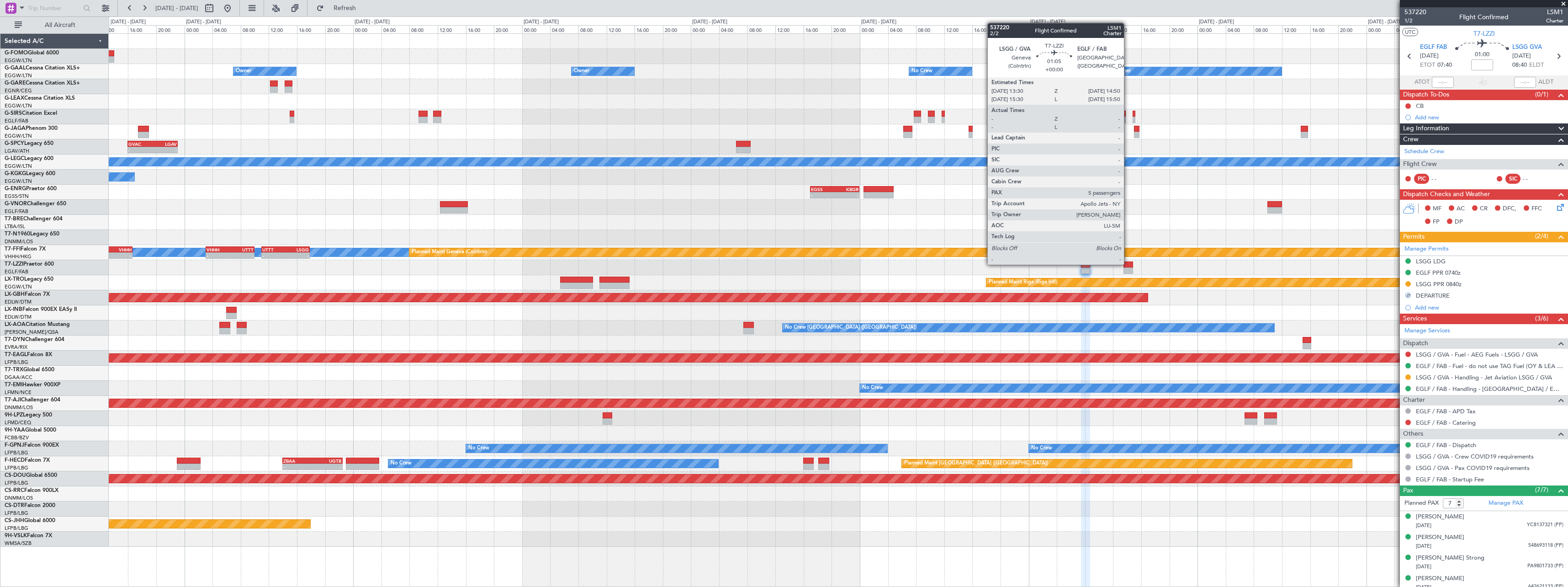
click at [1128, 264] on div at bounding box center [1128, 265] width 9 height 7
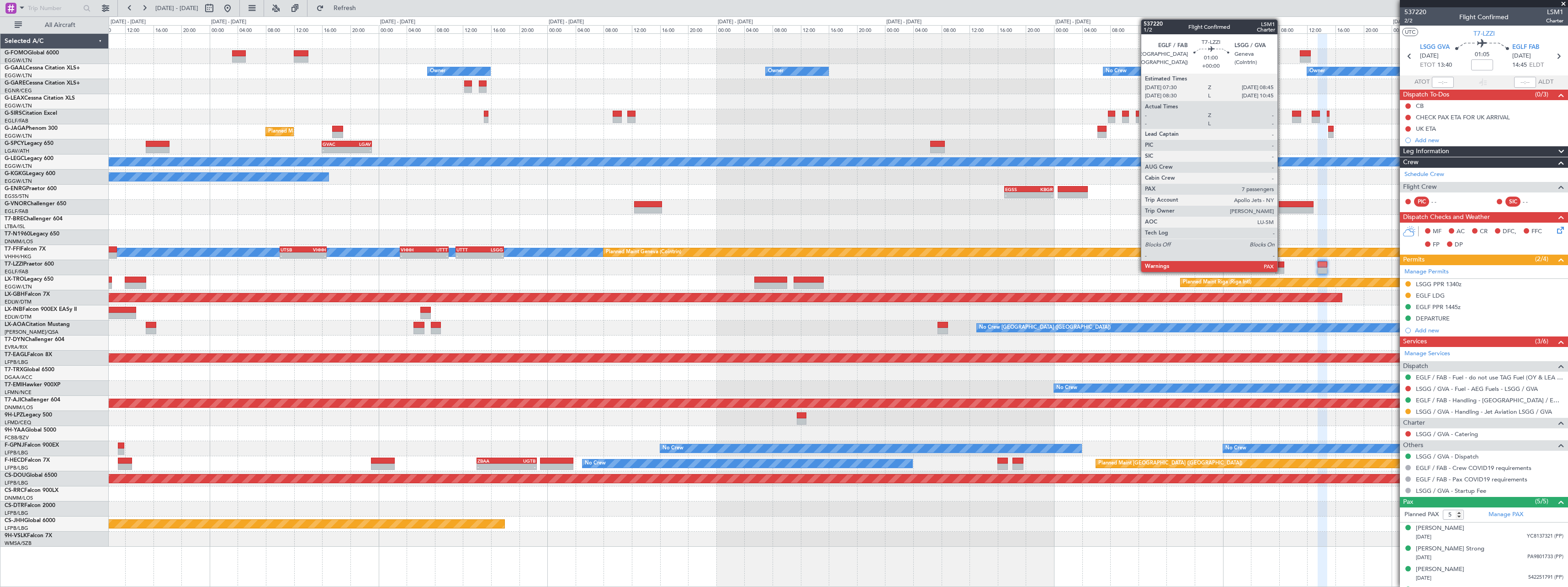
click at [1281, 266] on div at bounding box center [1280, 265] width 9 height 7
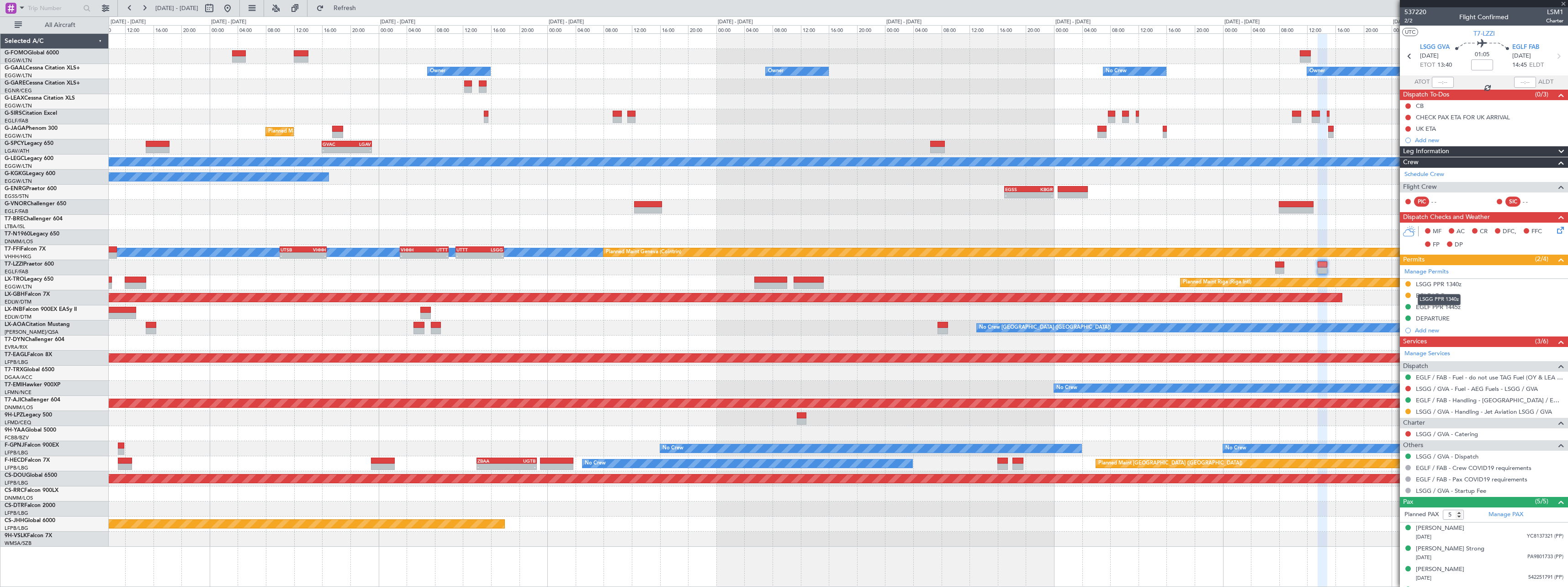
type input "7"
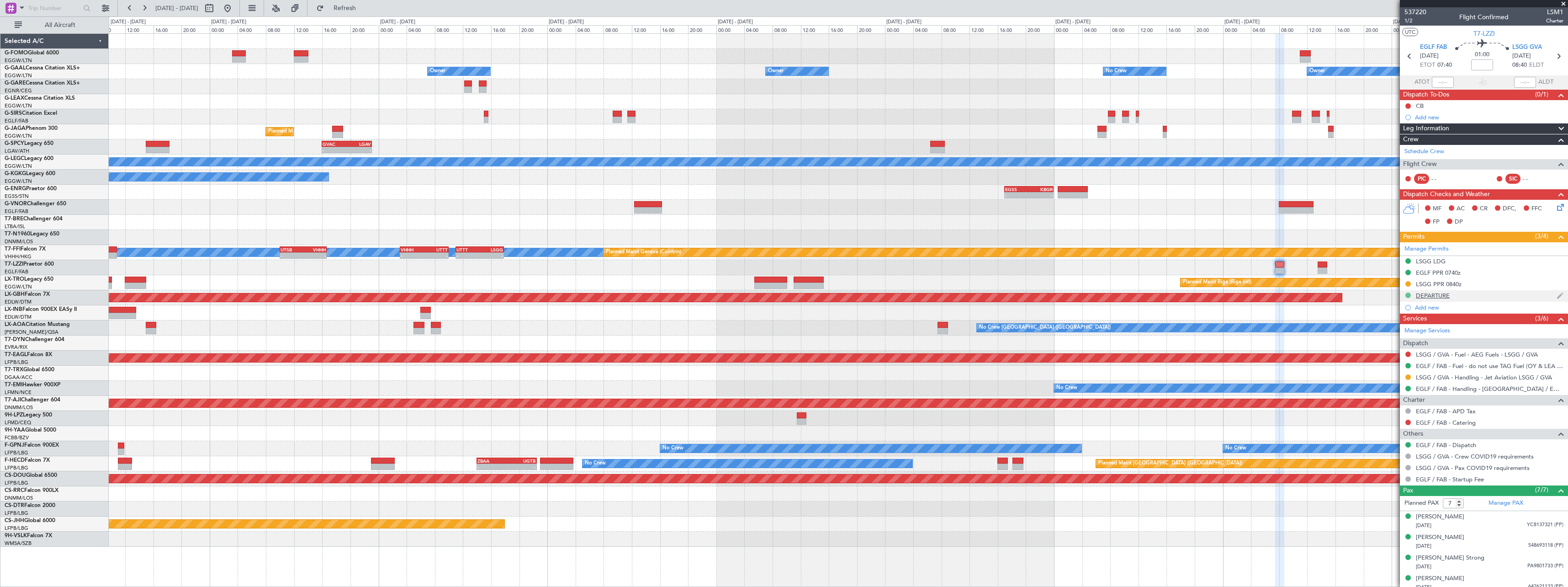
click at [1408, 296] on button at bounding box center [1408, 296] width 6 height 6
drag, startPoint x: 1400, startPoint y: 339, endPoint x: 1405, endPoint y: 340, distance: 5.1
click at [1400, 338] on li "Requested" at bounding box center [1408, 335] width 105 height 14
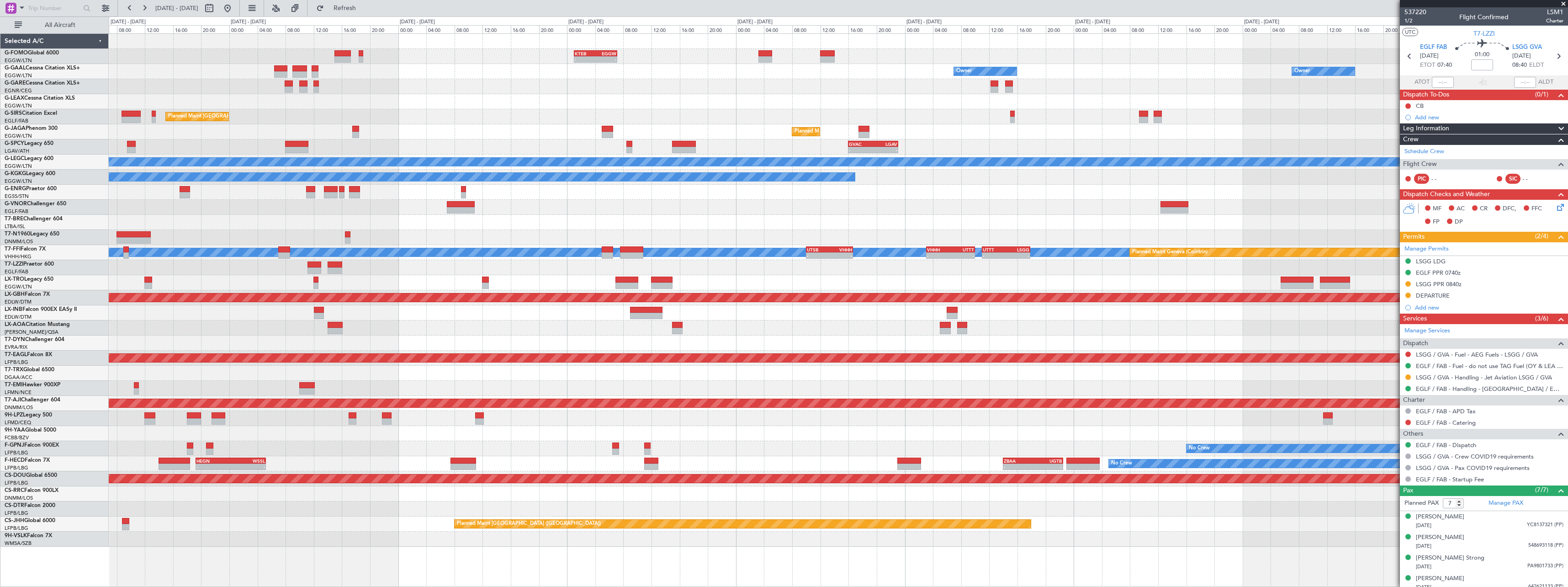
click at [1442, 321] on fb-app "07 Oct 2025 - 16 Oct 2025 Refresh Quick Links All Aircraft - - KTEB 01:00 Z EGG…" at bounding box center [784, 296] width 1568 height 580
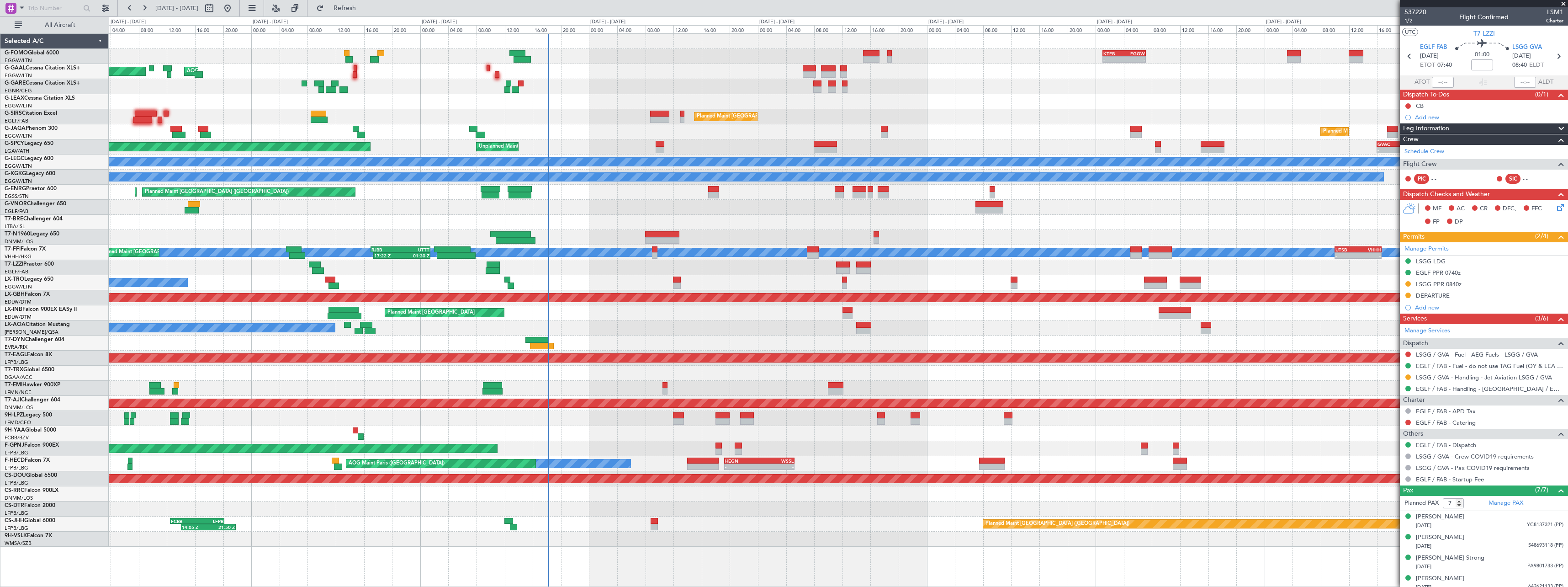
click at [1223, 325] on div "No Crew Antwerp ([GEOGRAPHIC_DATA])" at bounding box center [837, 327] width 1459 height 15
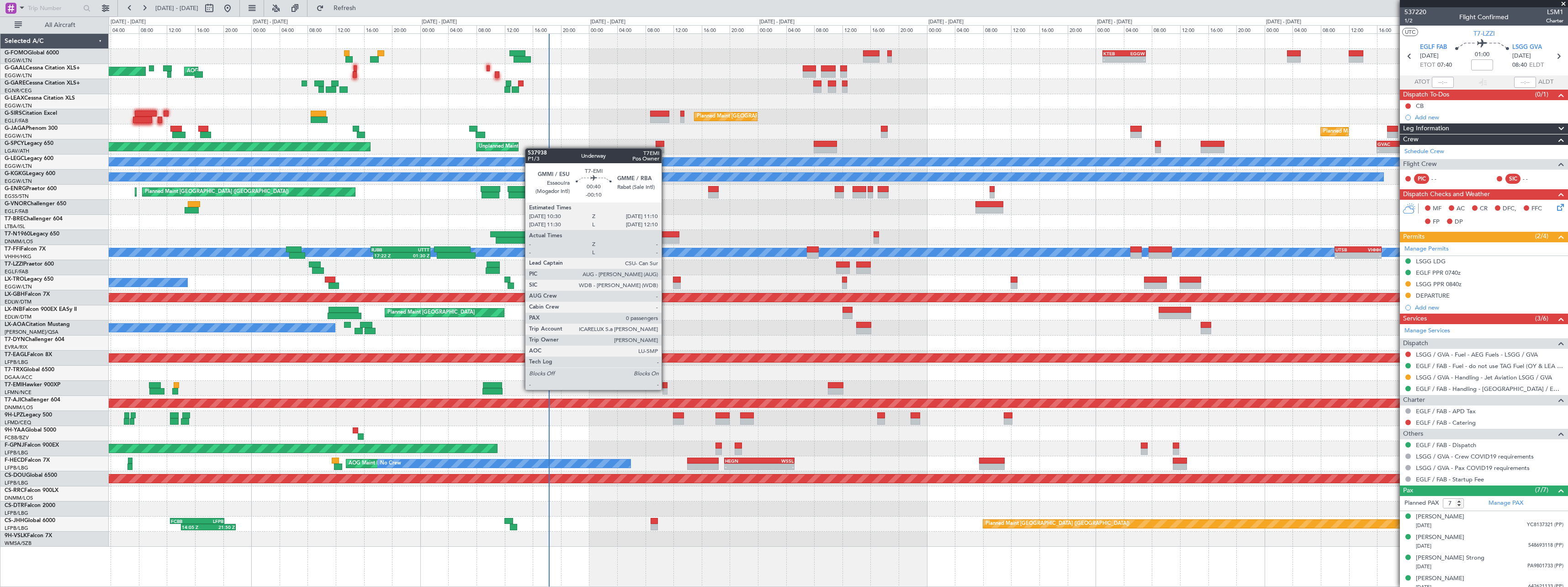
click at [665, 389] on div at bounding box center [665, 391] width 5 height 7
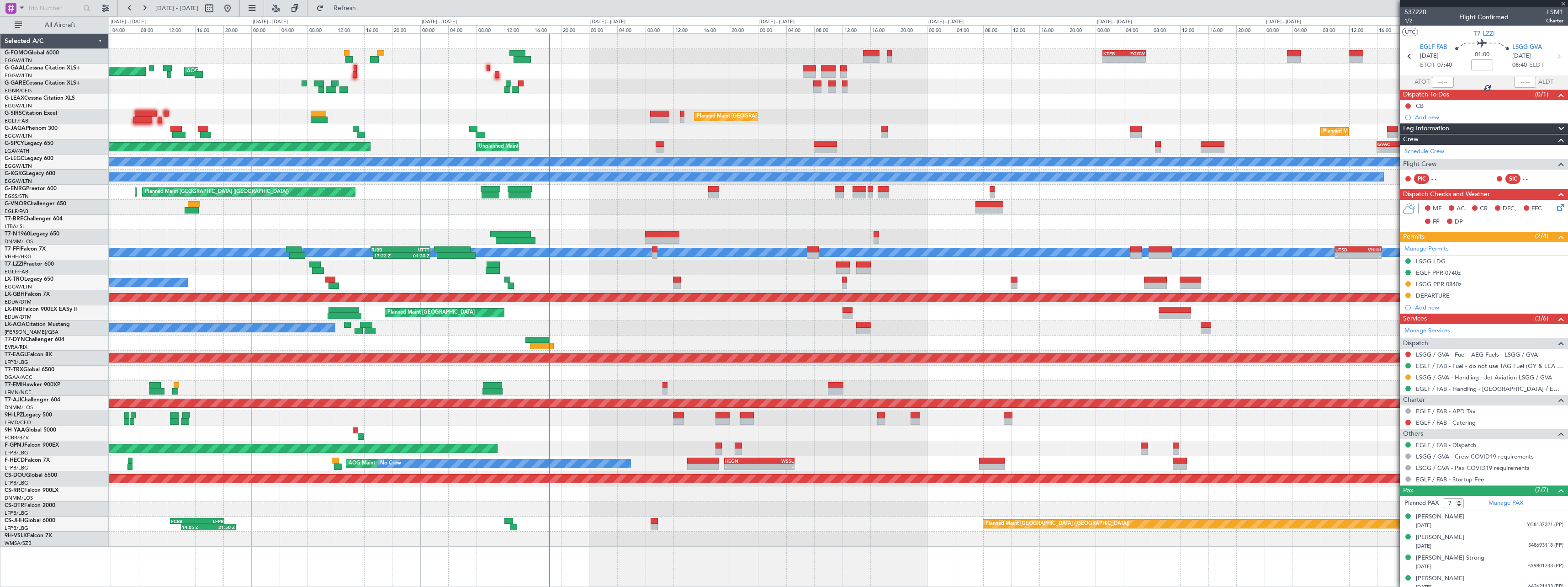
type input "-00:10"
type input "0"
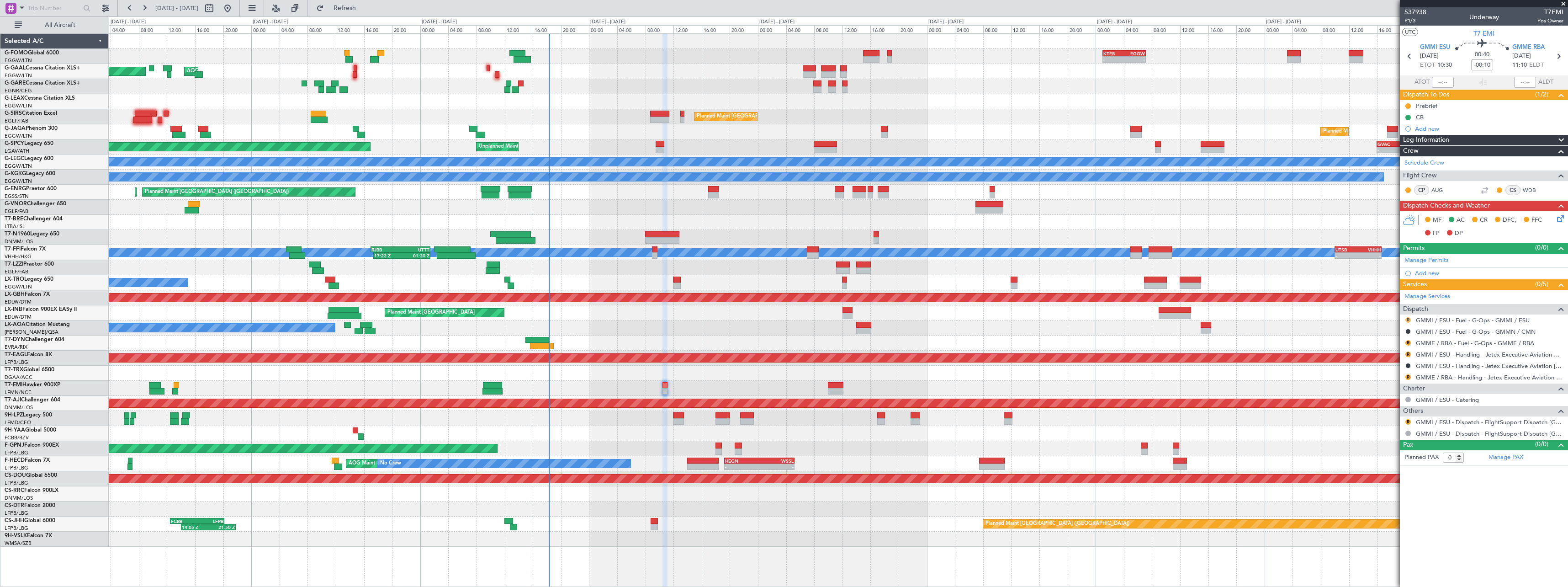
click at [1408, 320] on button "R" at bounding box center [1408, 320] width 6 height 6
click at [1387, 430] on span "Confirmed" at bounding box center [1382, 429] width 28 height 9
click at [1410, 343] on button "R" at bounding box center [1408, 343] width 6 height 6
click at [1390, 448] on span "Confirmed" at bounding box center [1382, 451] width 28 height 9
click at [1467, 356] on link "GMMI / ESU - Handling - Jetex Executive Aviation Morocco GMMI / ESU" at bounding box center [1489, 354] width 147 height 8
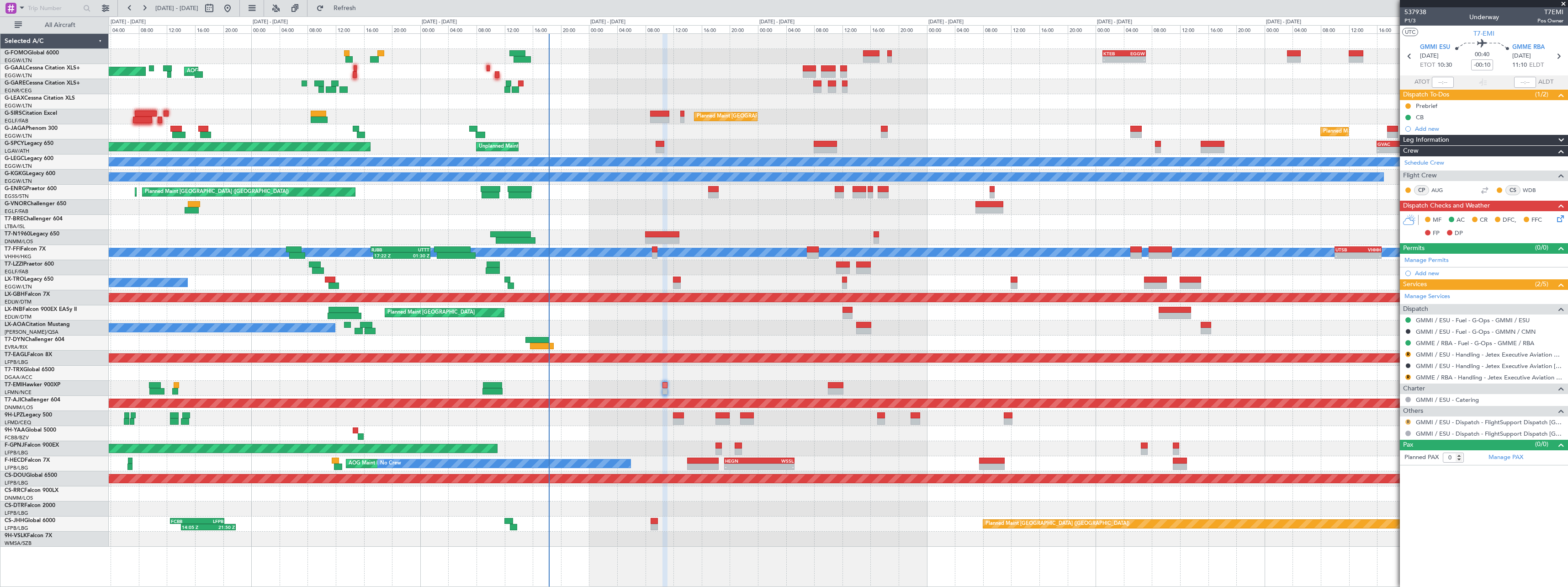
click at [1407, 421] on button "R" at bounding box center [1408, 422] width 6 height 6
click at [1389, 530] on span "Confirmed" at bounding box center [1382, 531] width 28 height 9
click at [1464, 380] on link "GMME / RBA - Handling - Jetex Executive Aviation Morocco GMME / RBA" at bounding box center [1489, 377] width 147 height 8
click at [353, 3] on button "Refresh" at bounding box center [340, 8] width 55 height 14
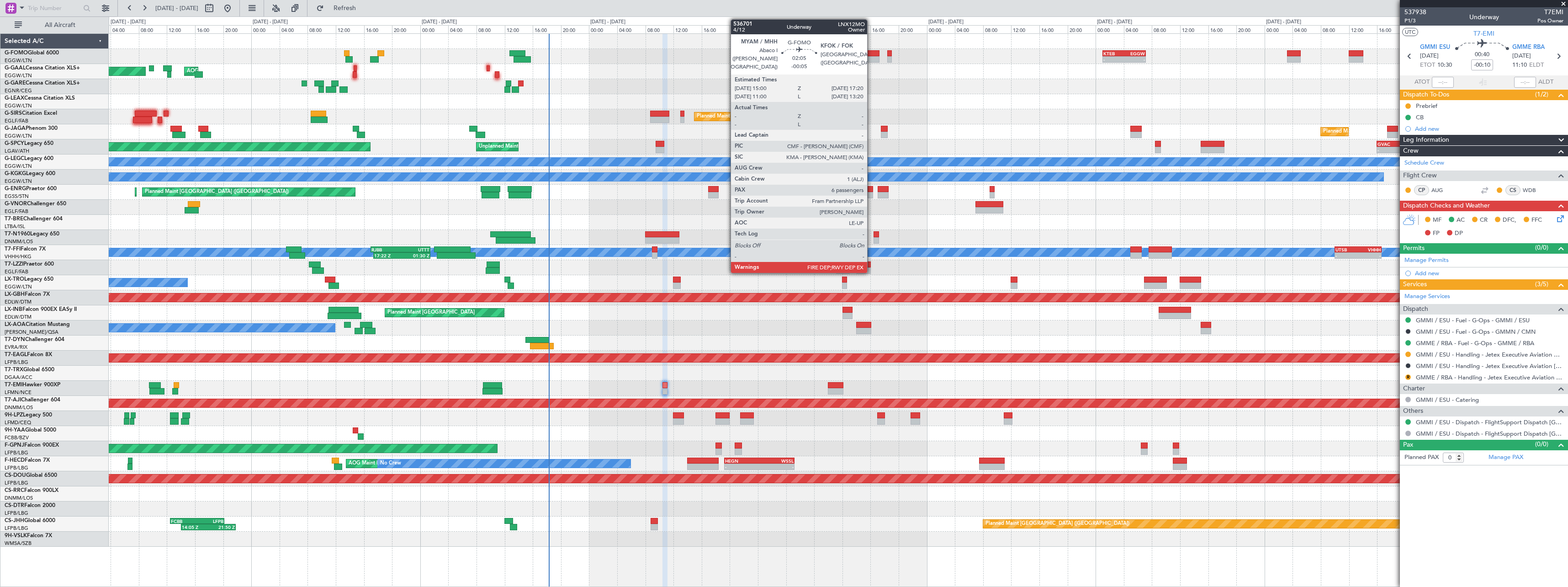
click at [871, 56] on div at bounding box center [871, 53] width 17 height 7
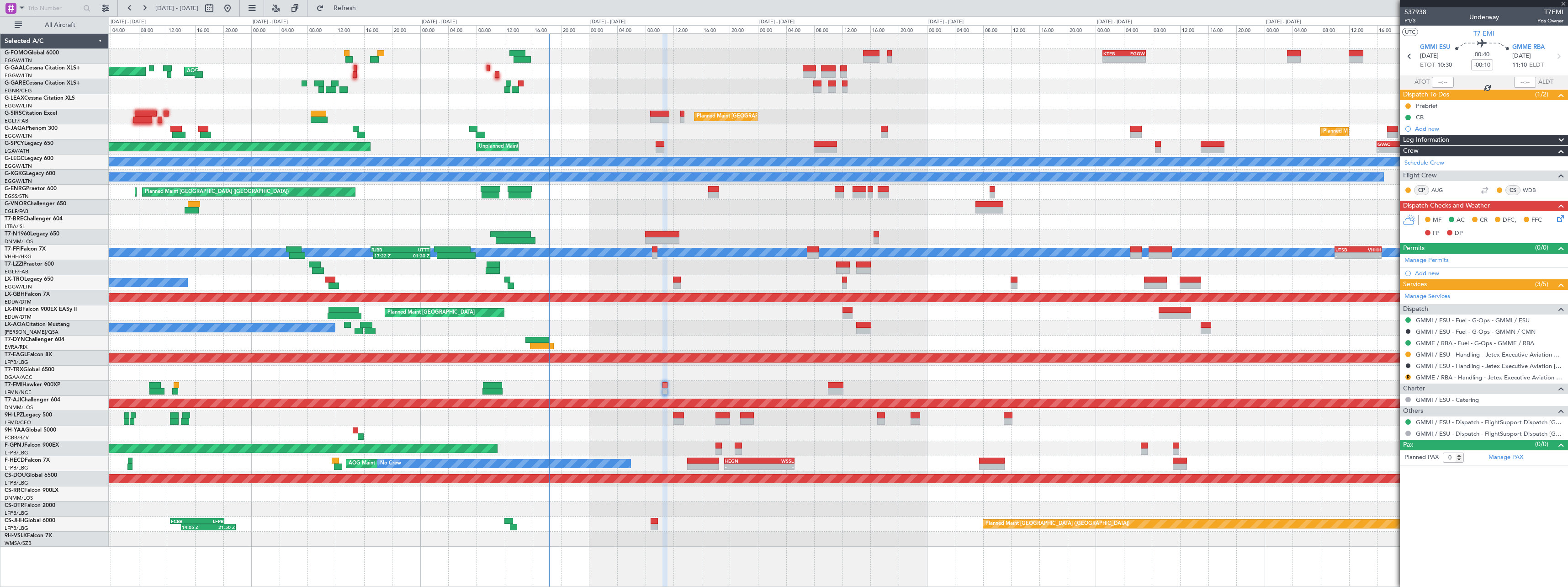
type input "-00:05"
type input "6"
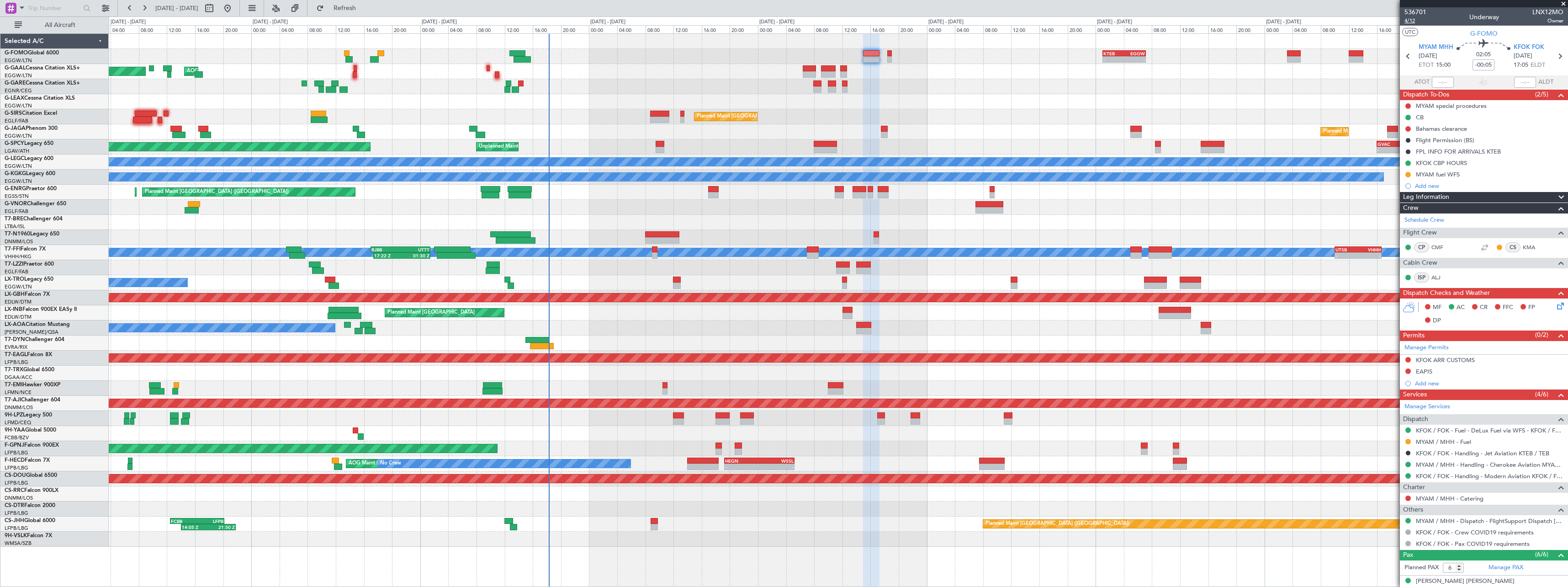
click at [1408, 20] on span "4/12" at bounding box center [1416, 20] width 22 height 8
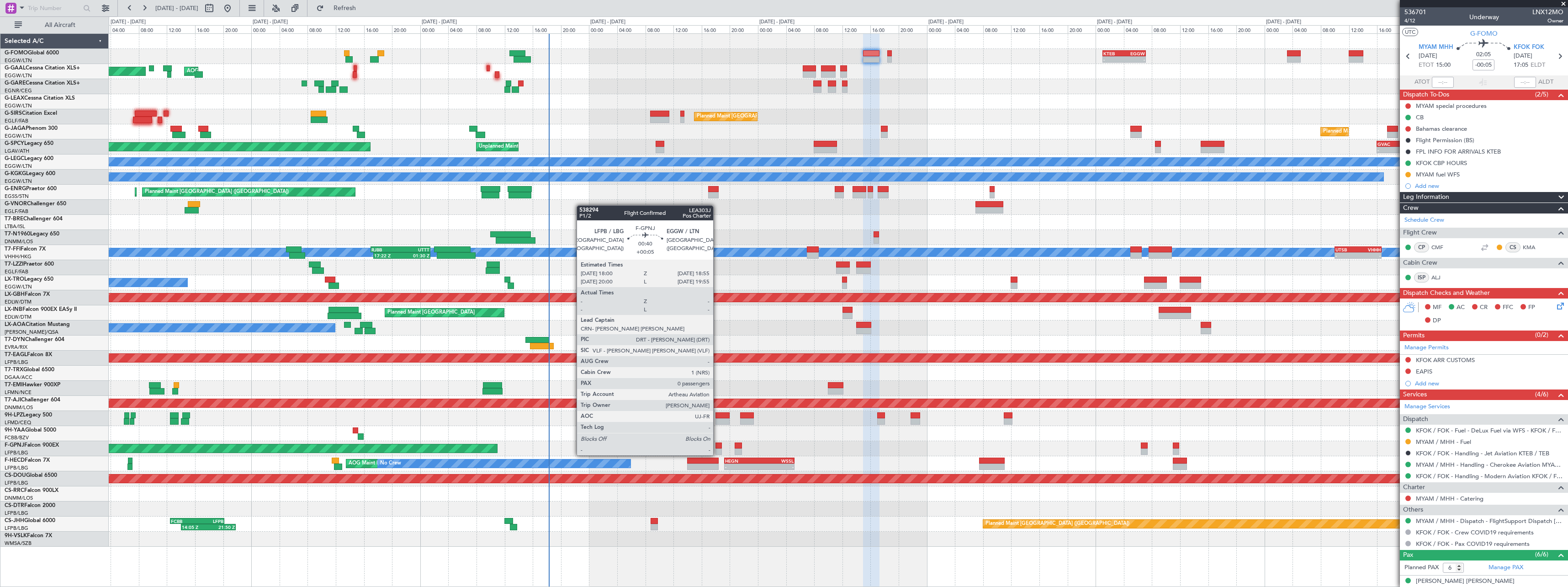
click at [718, 446] on div at bounding box center [718, 445] width 7 height 7
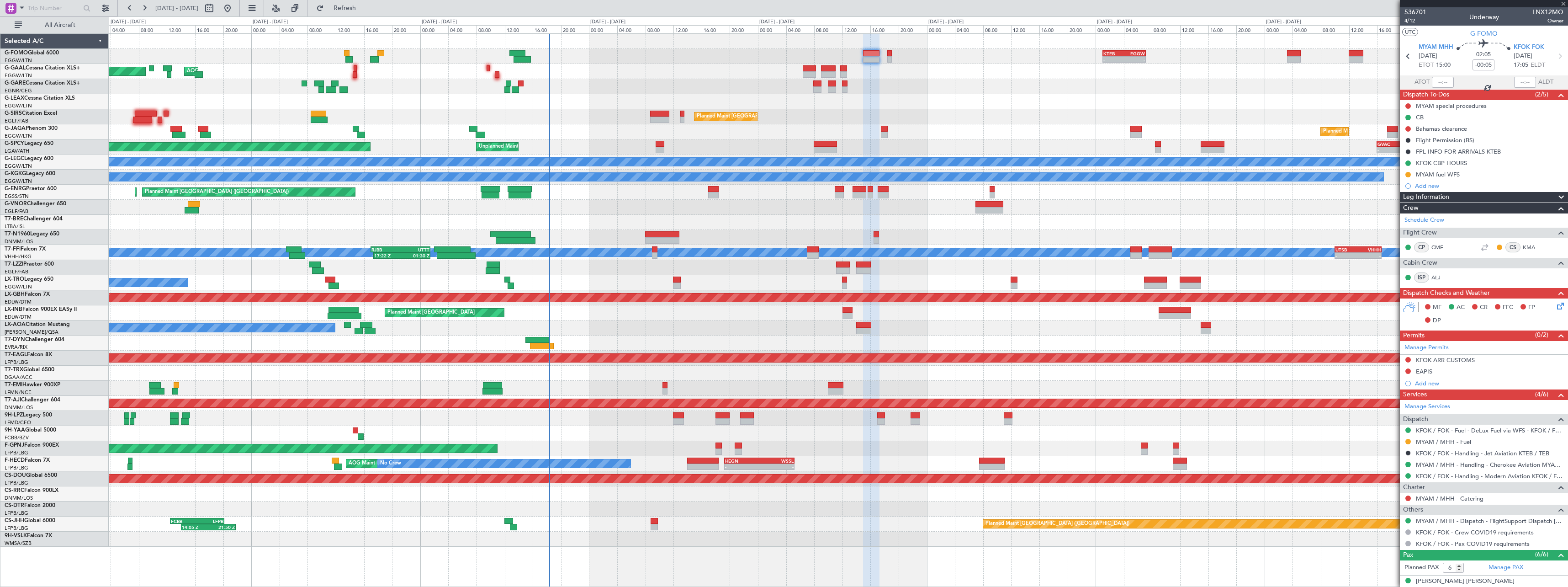
type input "+00:05"
type input "0"
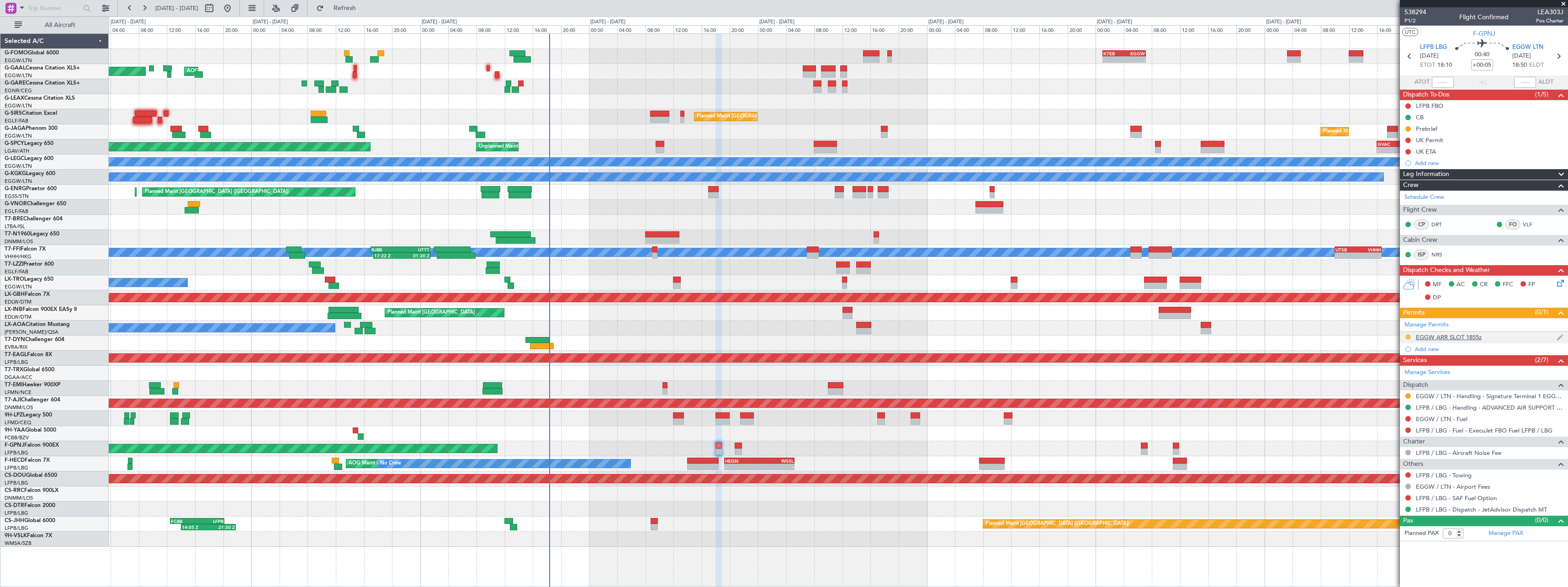
click at [1407, 338] on button at bounding box center [1408, 337] width 6 height 6
click at [1398, 445] on span "Received OK" at bounding box center [1385, 445] width 35 height 9
click at [1408, 395] on button at bounding box center [1408, 396] width 6 height 6
click at [1397, 510] on li "Confirmed" at bounding box center [1408, 505] width 105 height 14
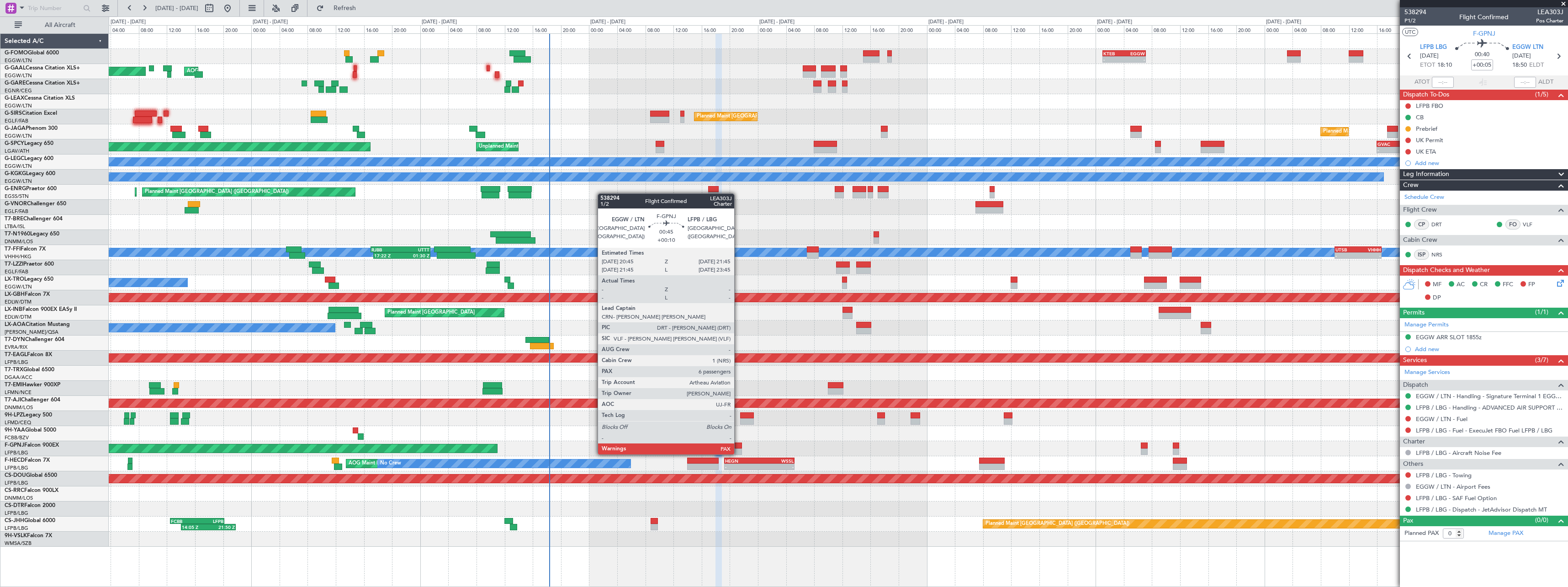
click at [738, 445] on div at bounding box center [738, 445] width 7 height 7
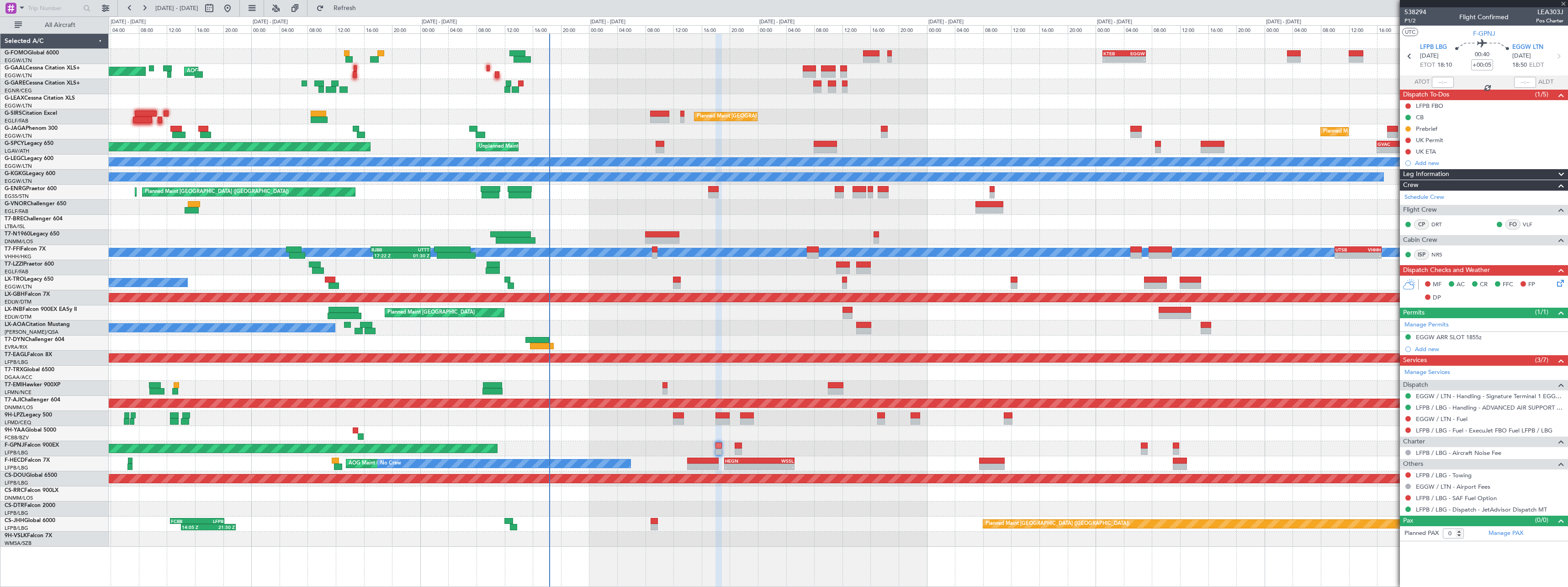
type input "+00:10"
type input "7"
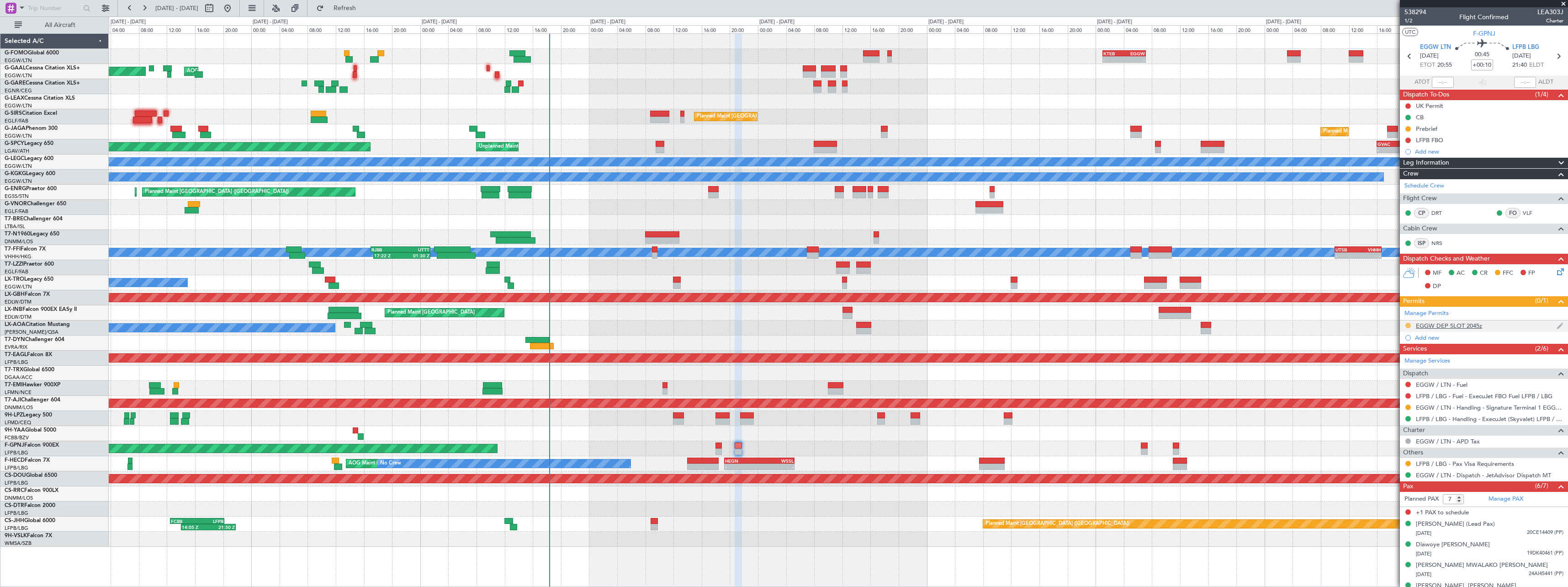
click at [1408, 324] on button at bounding box center [1408, 325] width 6 height 6
click at [1386, 432] on span "Received OK" at bounding box center [1385, 434] width 35 height 9
click at [1410, 408] on button at bounding box center [1408, 408] width 6 height 6
click at [1392, 513] on span "Confirmed" at bounding box center [1382, 516] width 28 height 9
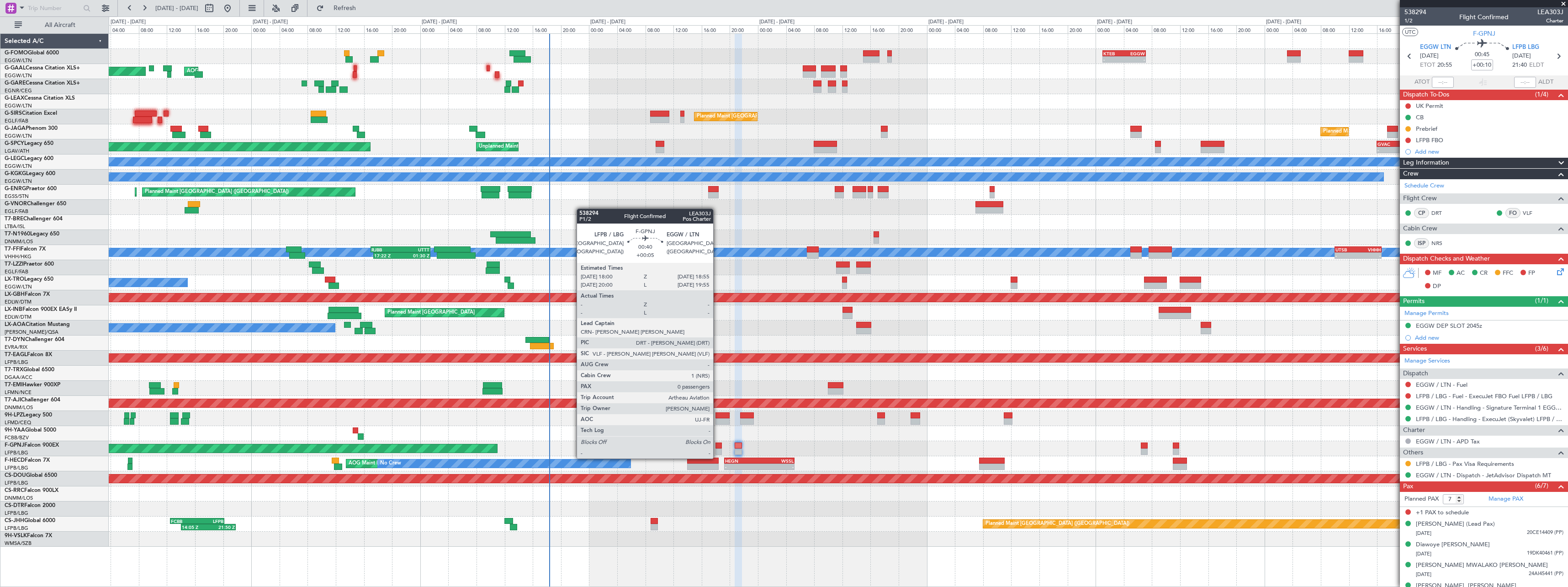
click at [718, 450] on div at bounding box center [718, 451] width 7 height 7
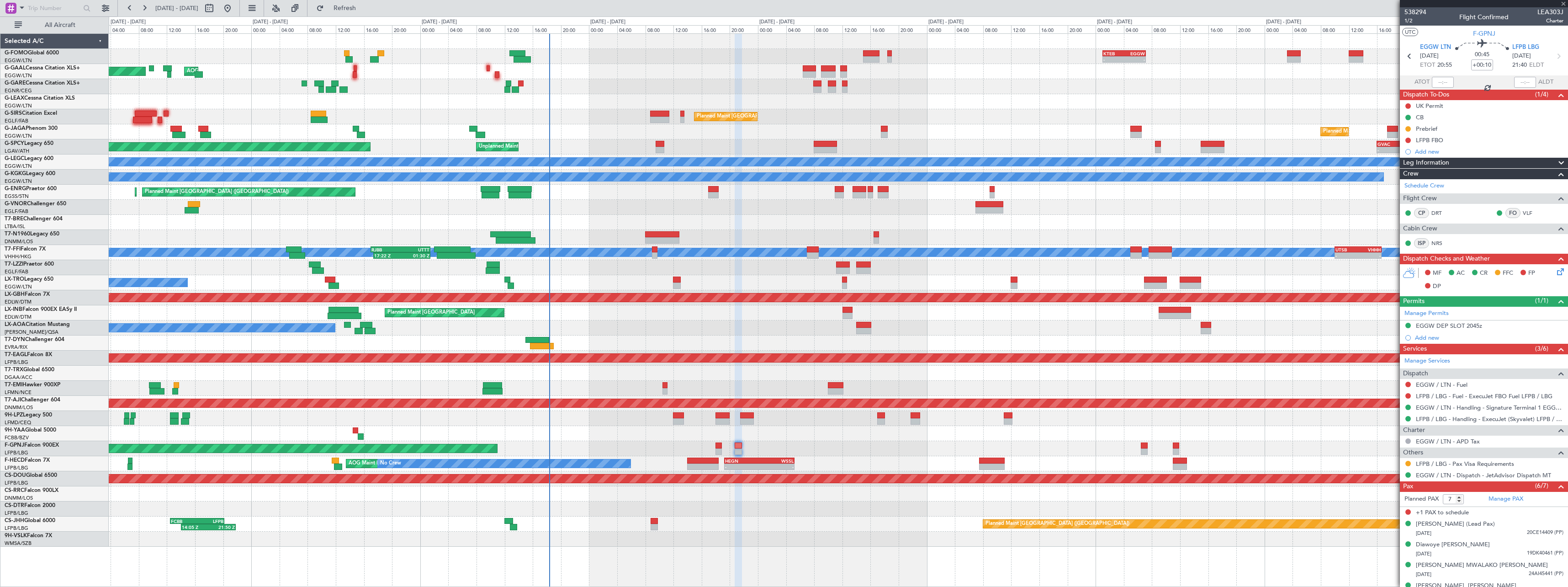
type input "+00:05"
type input "0"
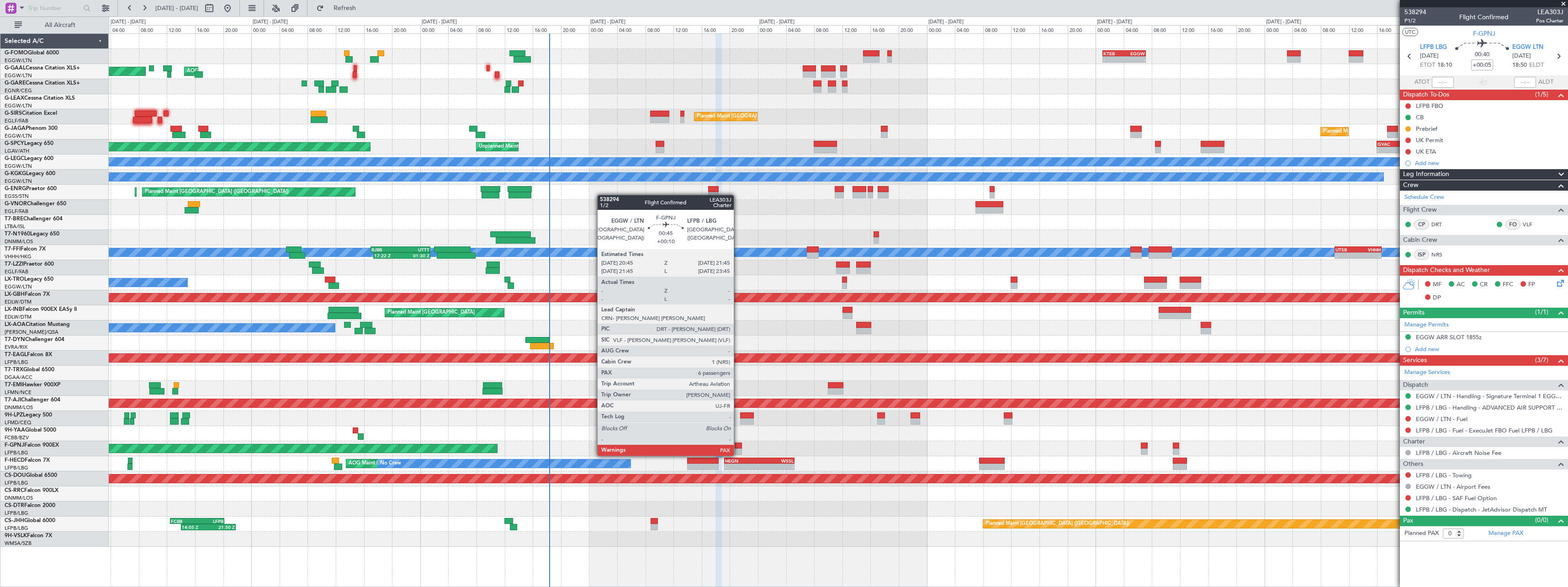
click at [738, 447] on div at bounding box center [738, 445] width 7 height 7
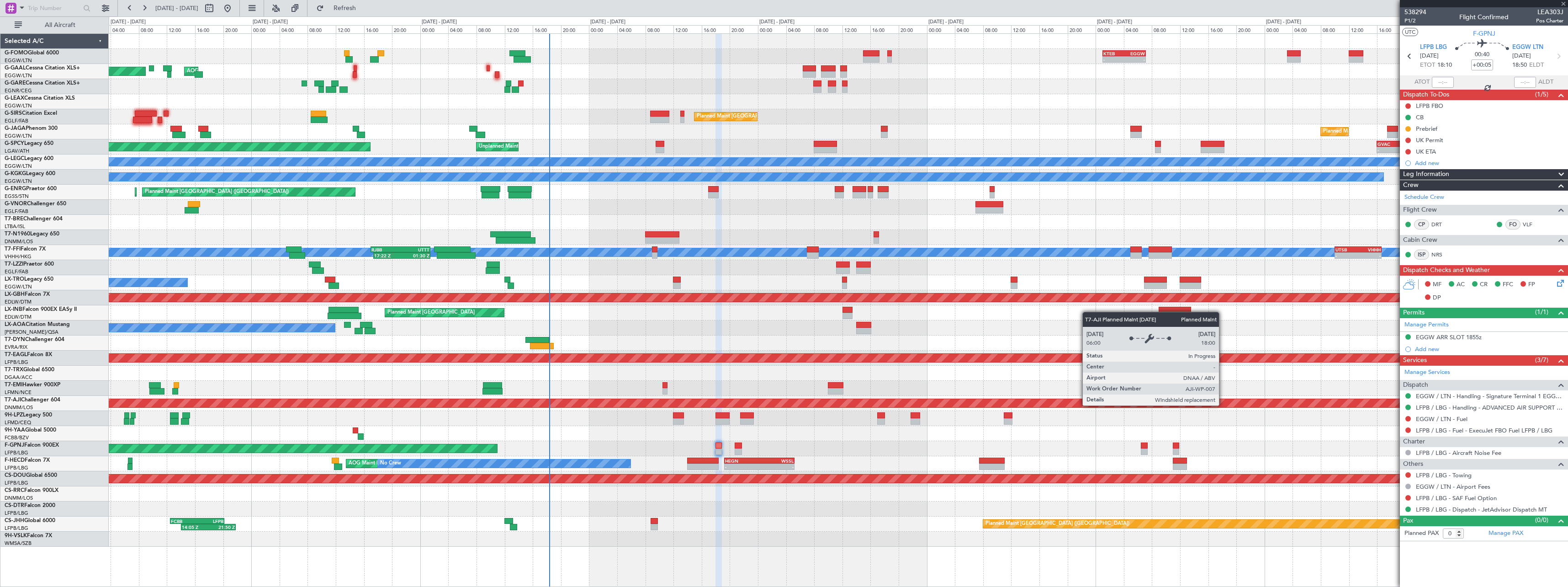
type input "+00:10"
type input "7"
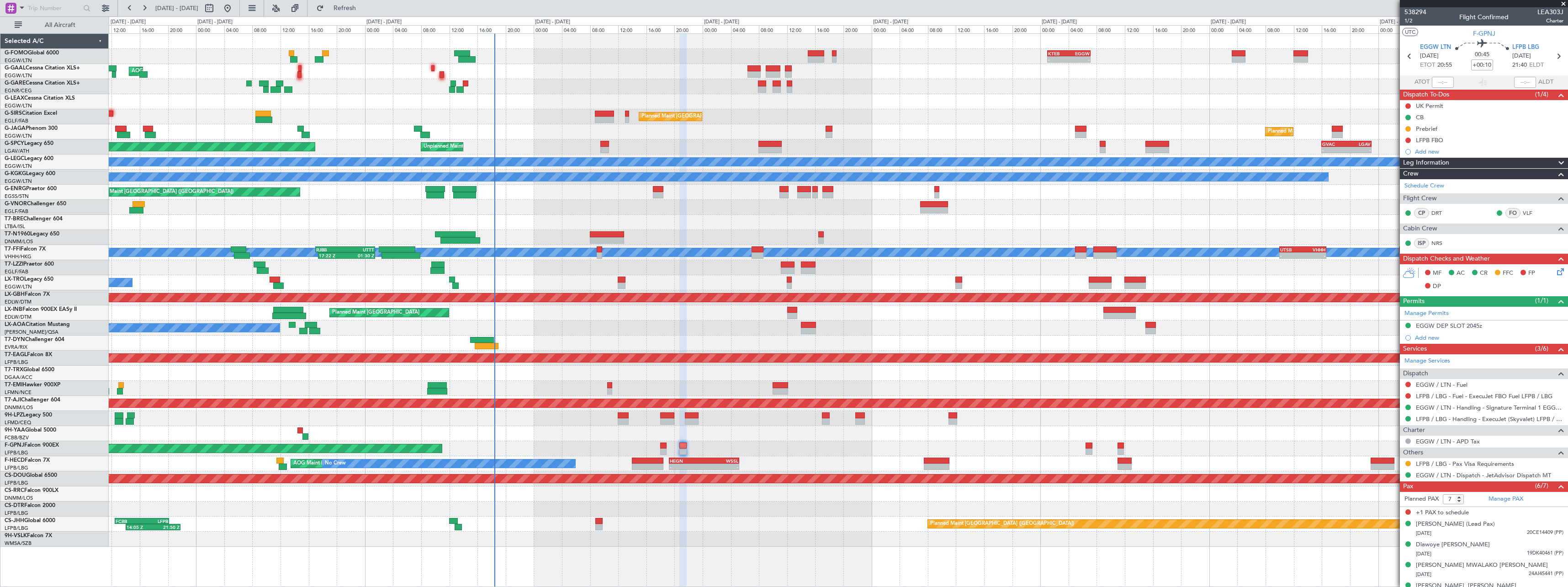
click at [892, 209] on div at bounding box center [837, 207] width 1459 height 15
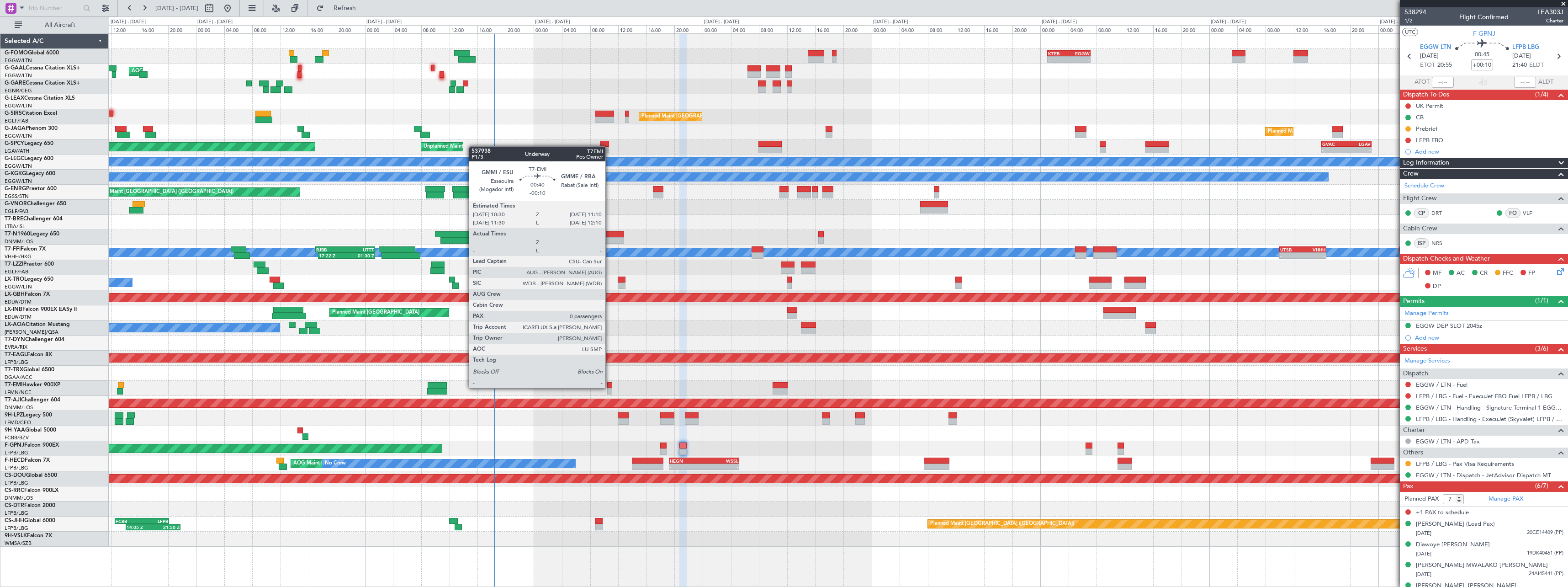
click at [610, 387] on div at bounding box center [609, 385] width 5 height 7
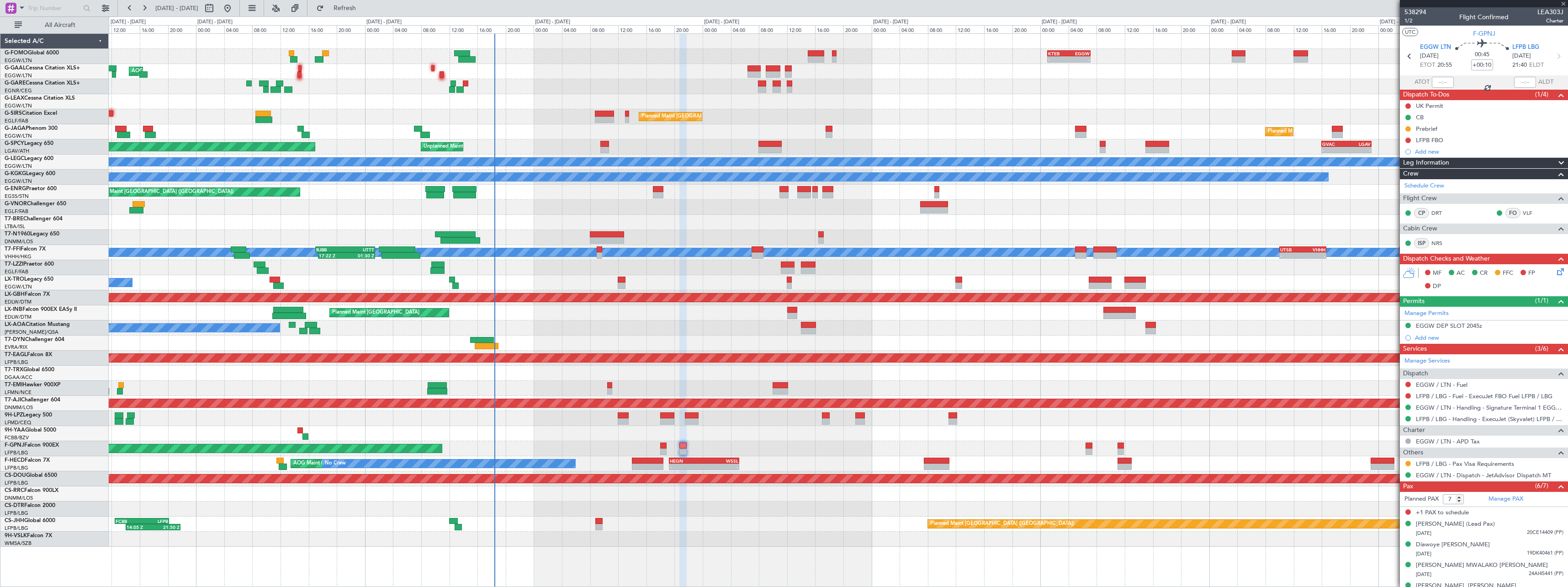
type input "-00:10"
type input "0"
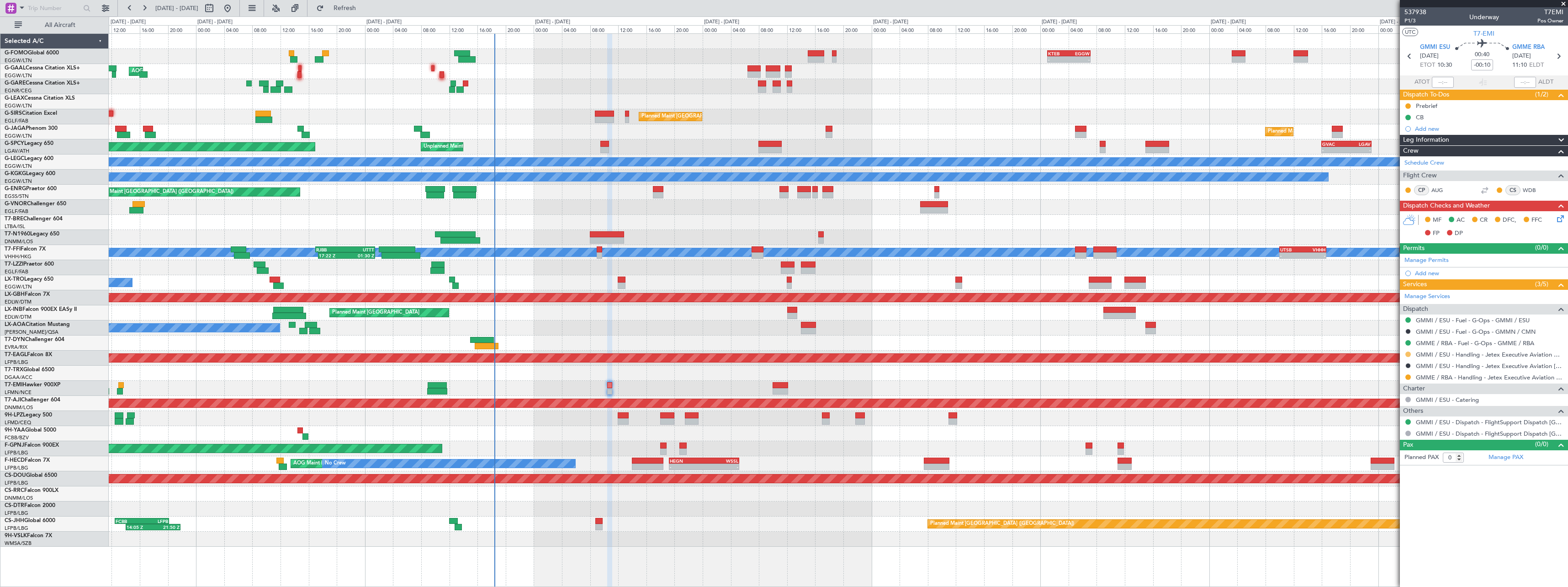
click at [1406, 354] on button at bounding box center [1408, 354] width 6 height 6
click at [1399, 462] on li "Confirmed" at bounding box center [1408, 463] width 105 height 14
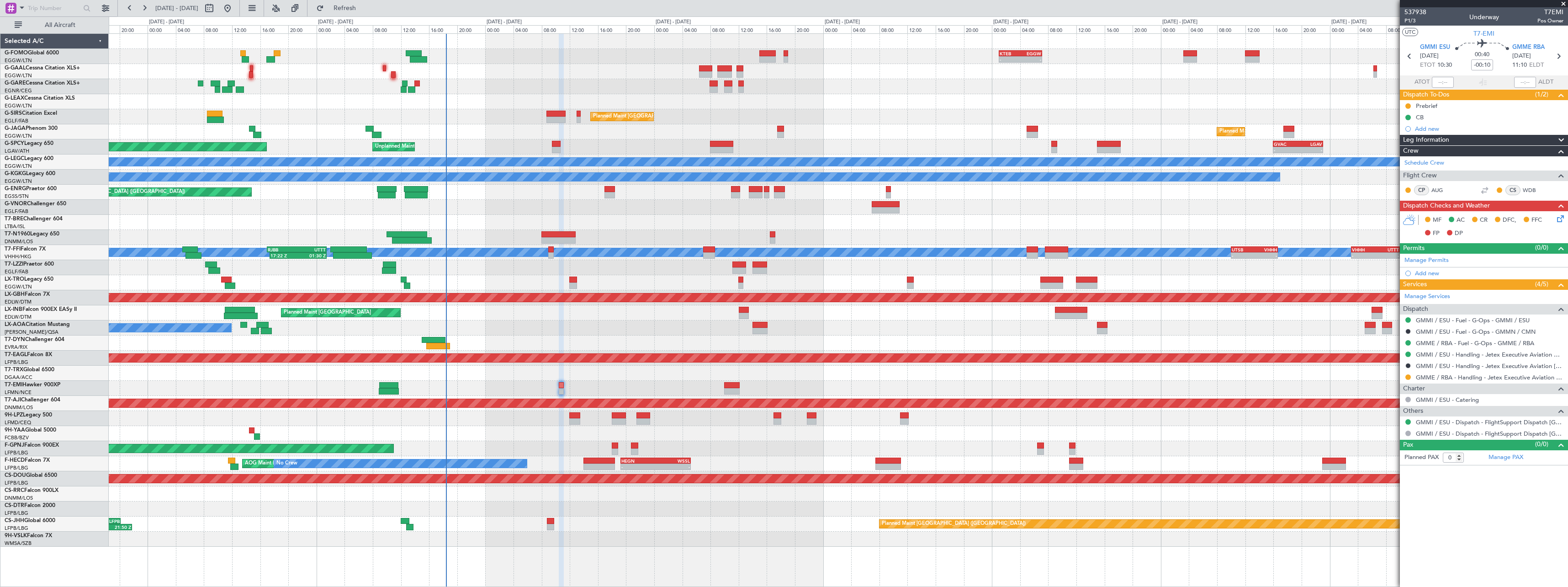
click at [745, 451] on div "- - KTEB 01:00 Z EGGW 07:10 Z AOG Maint Dusseldorf Owner Planned Maint Dusseldo…" at bounding box center [837, 290] width 1459 height 513
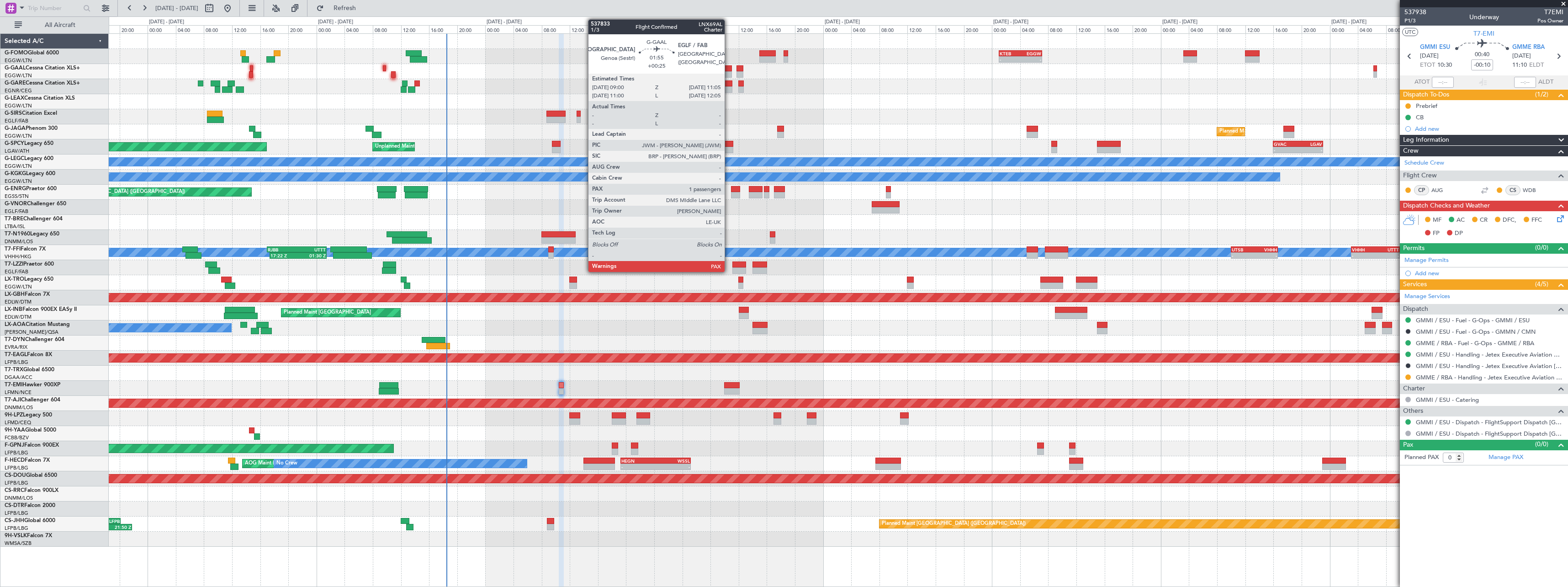
click at [728, 69] on div at bounding box center [725, 68] width 15 height 7
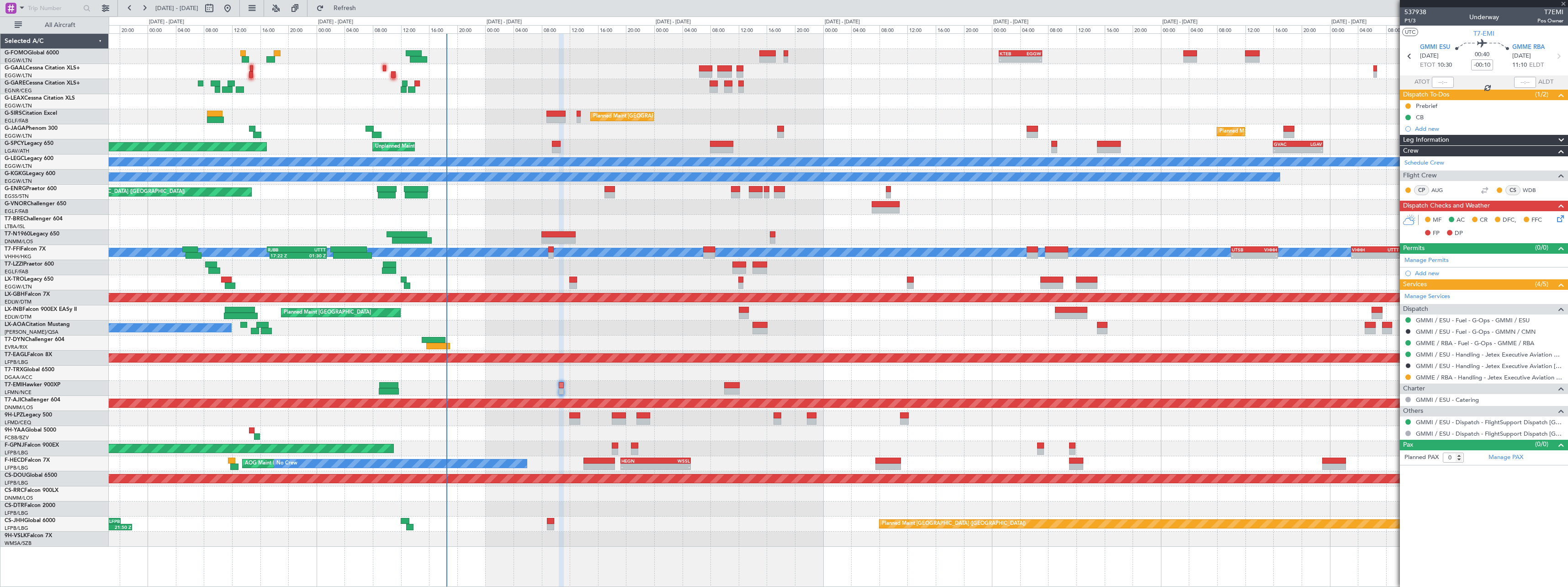
type input "+00:25"
type input "1"
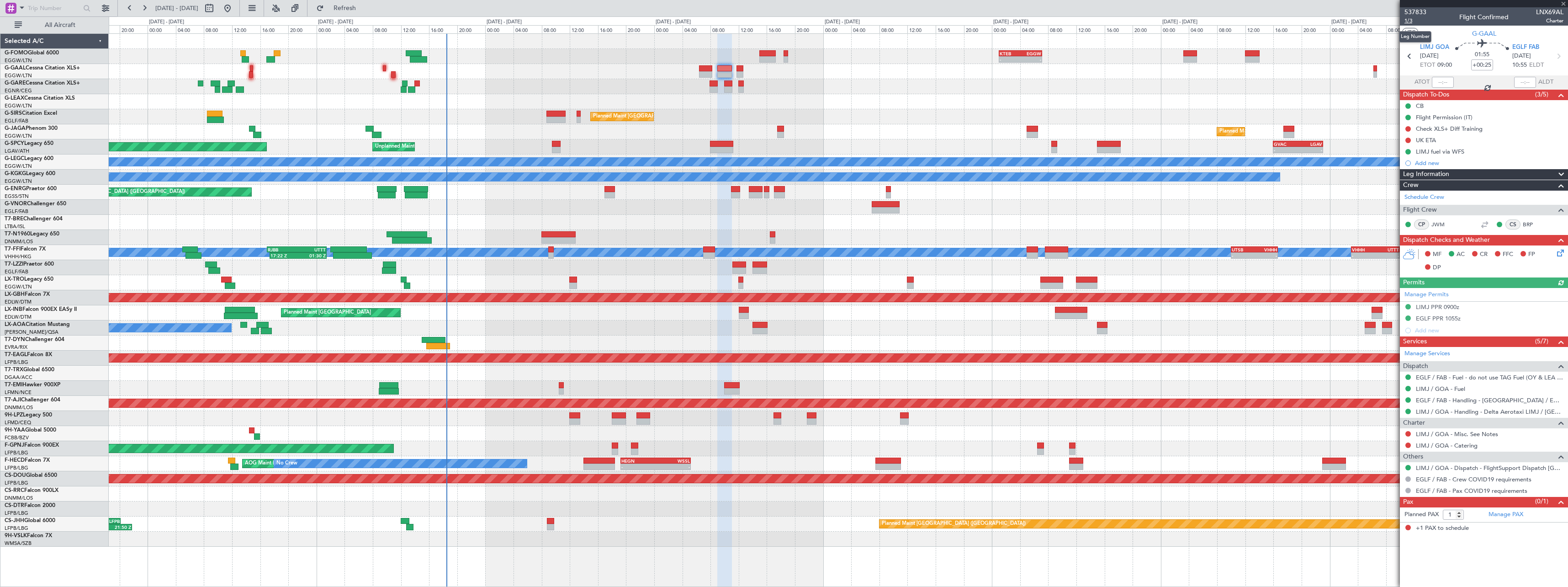
click at [1413, 22] on span "1/3" at bounding box center [1416, 20] width 22 height 8
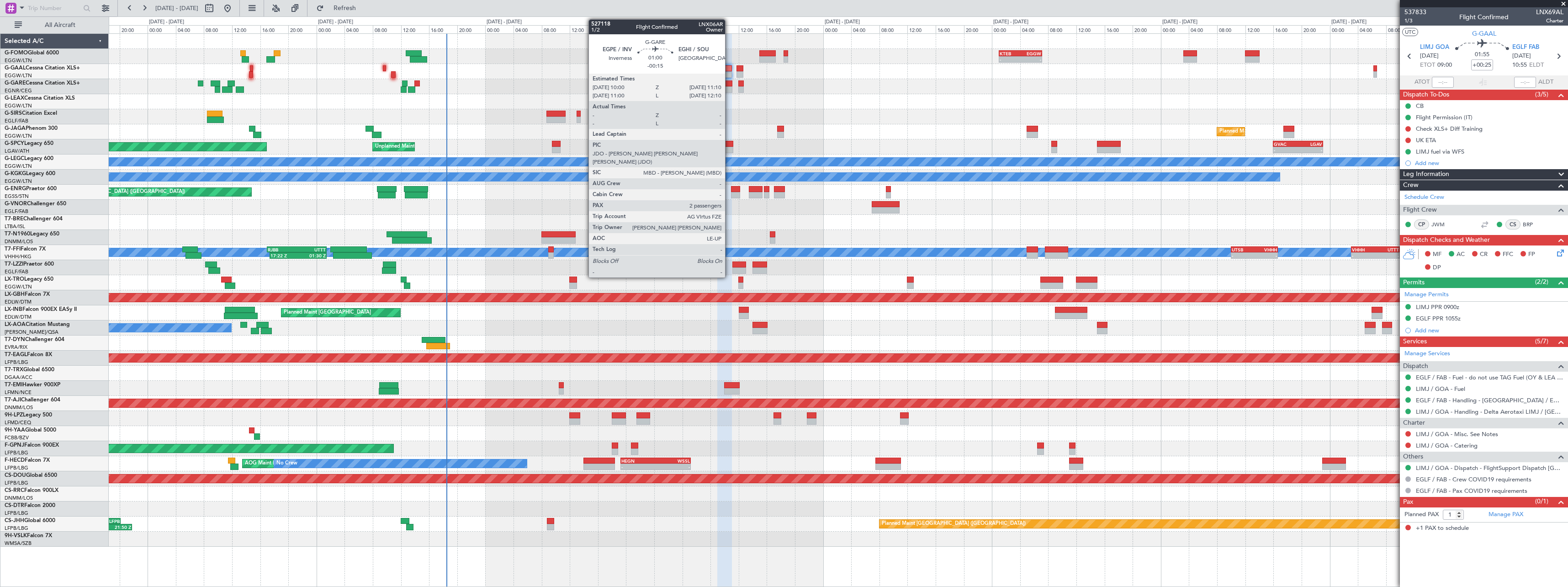
click at [729, 87] on div at bounding box center [728, 89] width 8 height 7
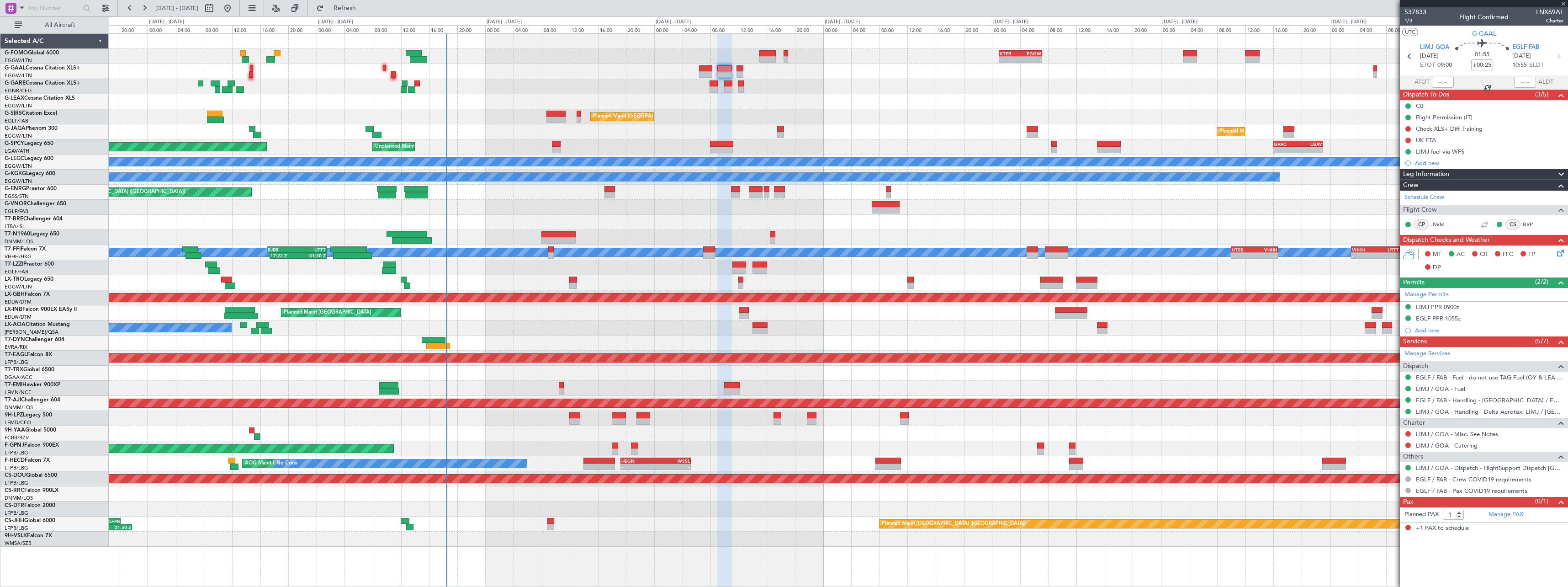
type input "-00:15"
type input "2"
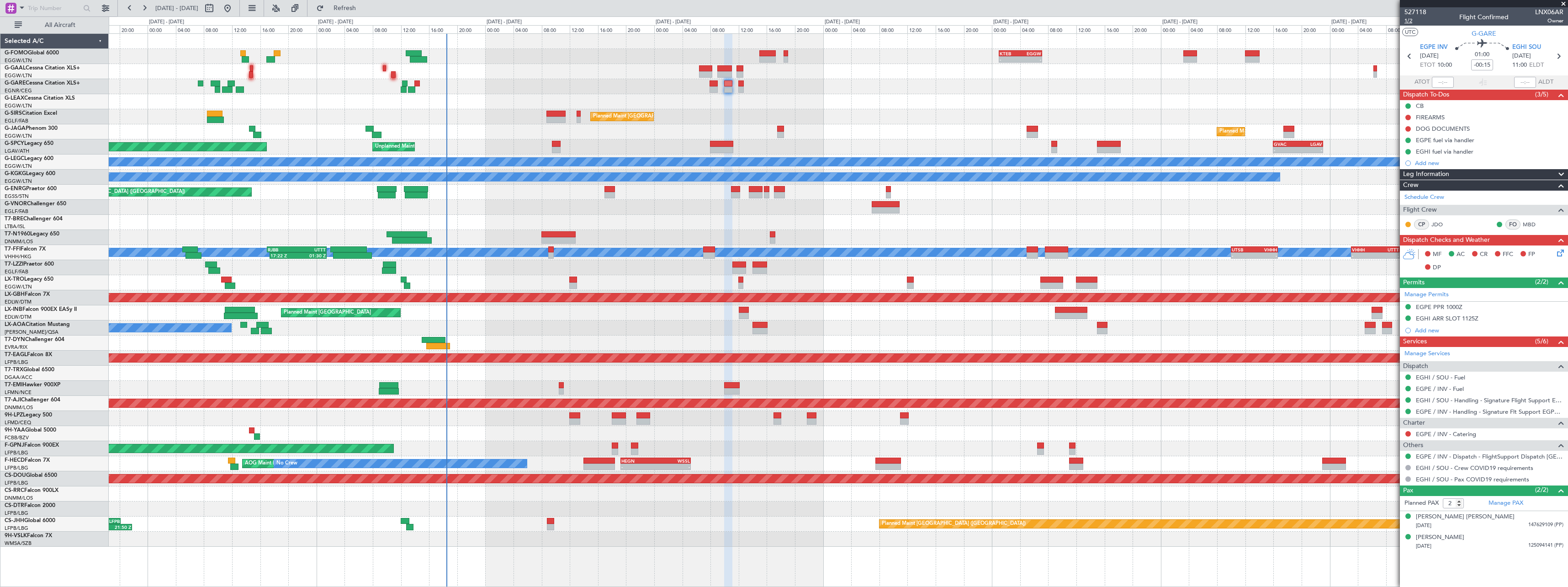
click at [1408, 20] on span "1/2" at bounding box center [1416, 20] width 22 height 8
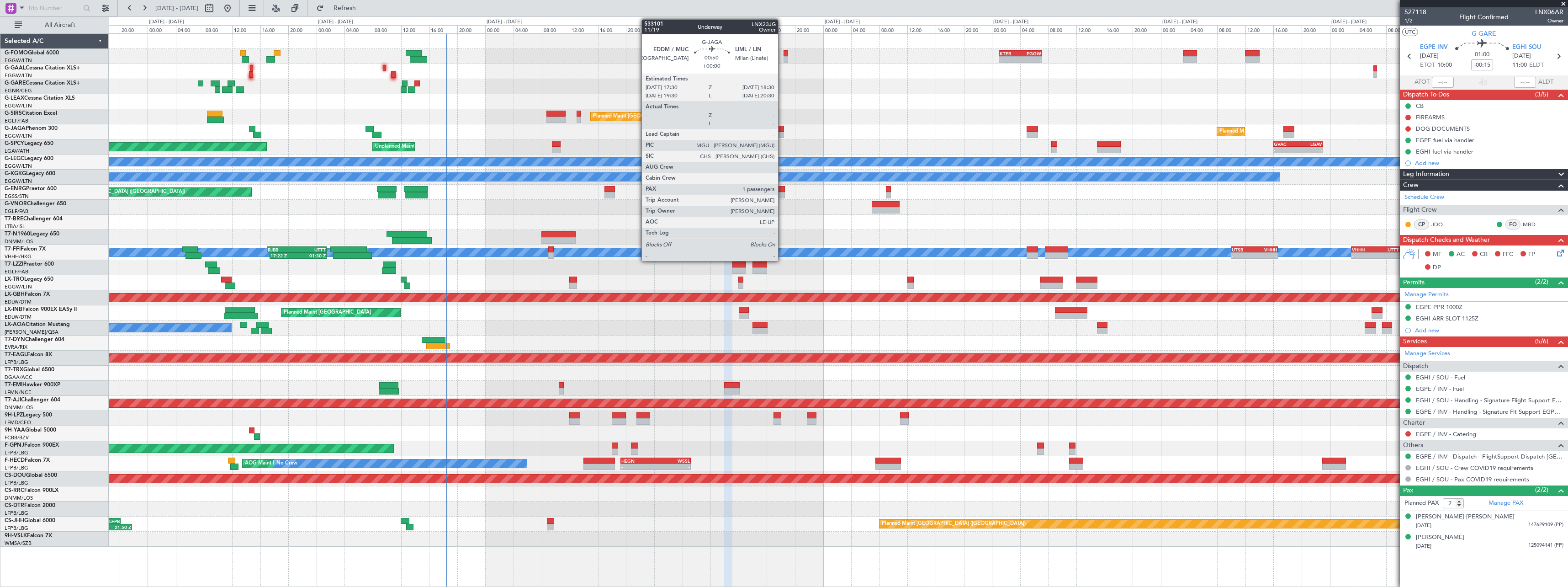
click at [782, 132] on div at bounding box center [780, 134] width 7 height 7
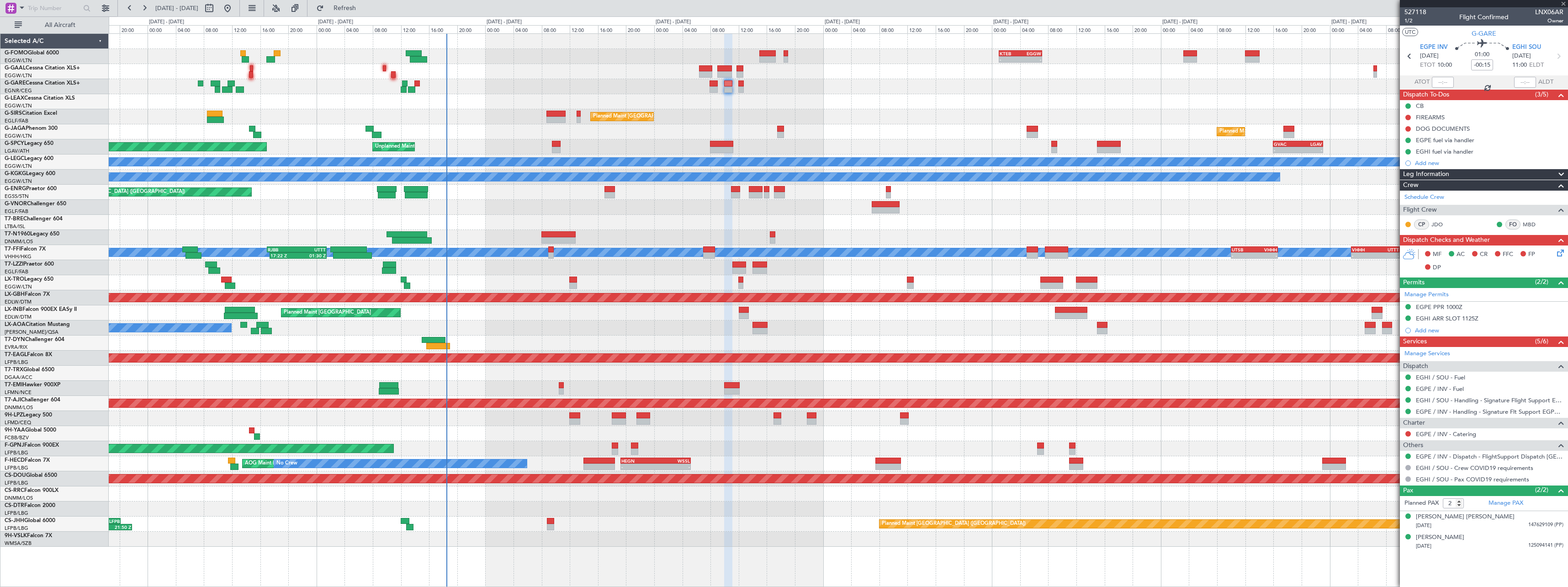
type input "1"
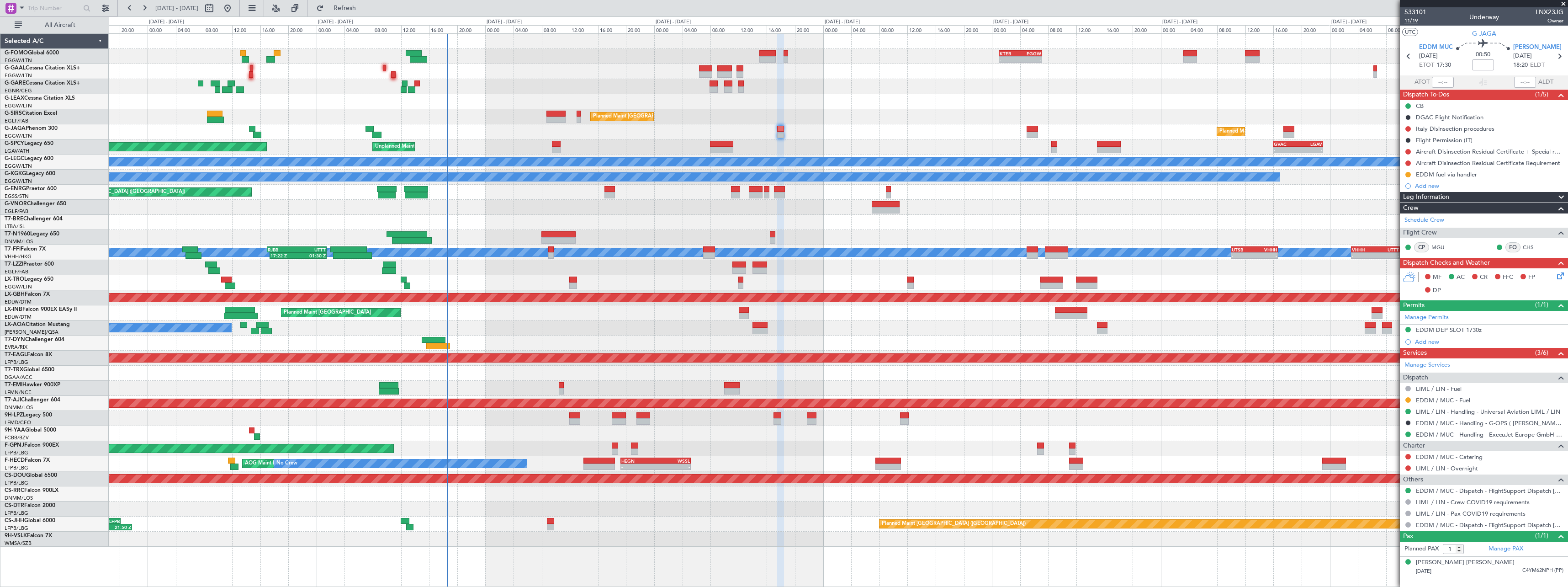
click at [1410, 24] on span "11/19" at bounding box center [1416, 20] width 22 height 8
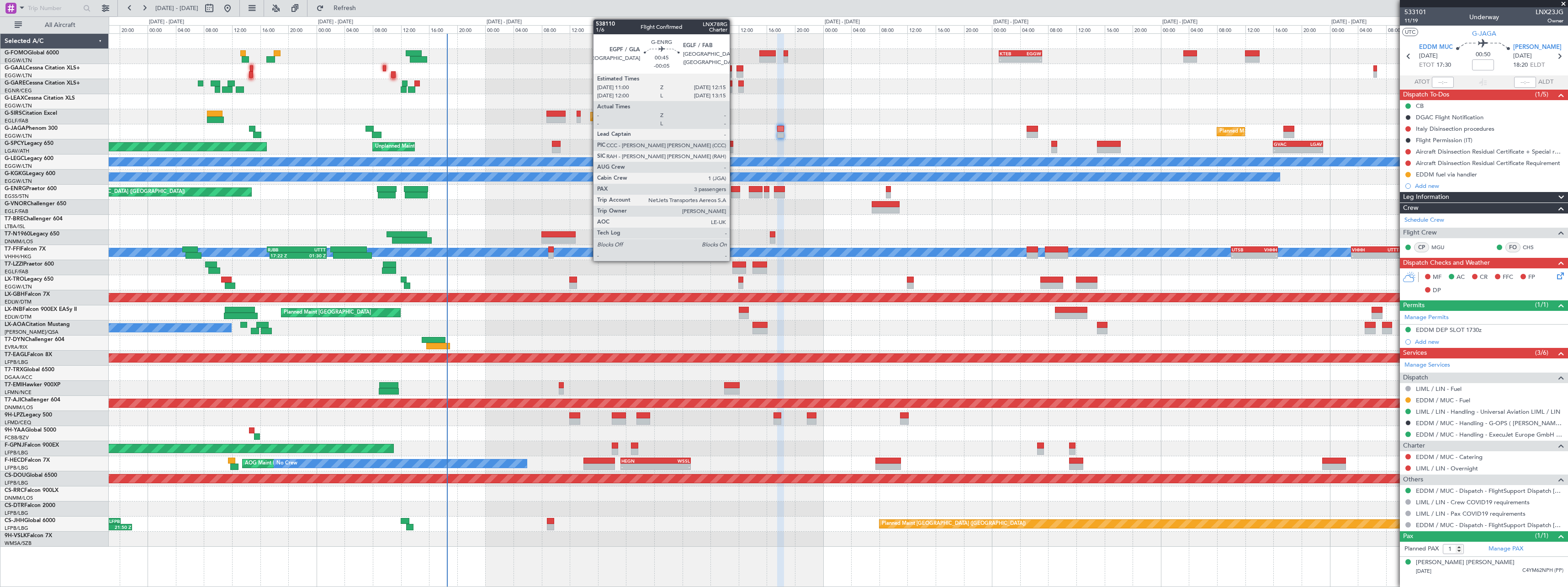
click at [733, 194] on div at bounding box center [736, 195] width 9 height 7
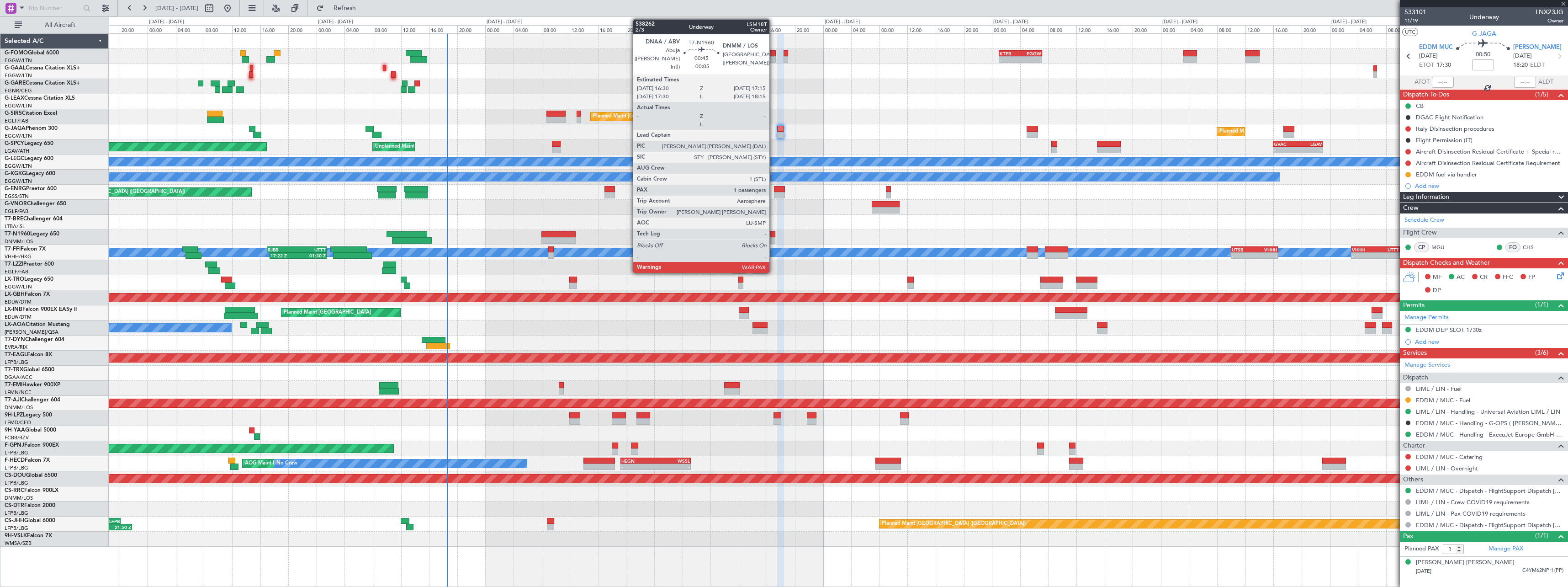
type input "-00:05"
type input "3"
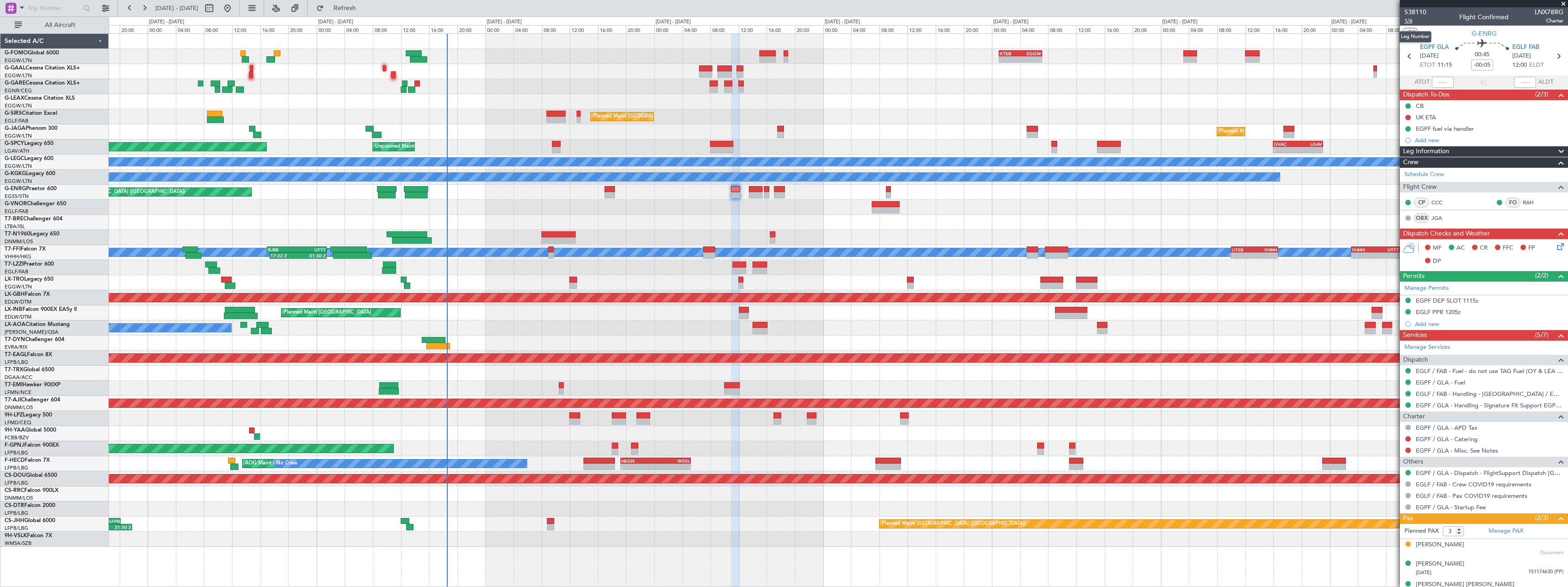
click at [1410, 22] on span "1/6" at bounding box center [1416, 20] width 22 height 8
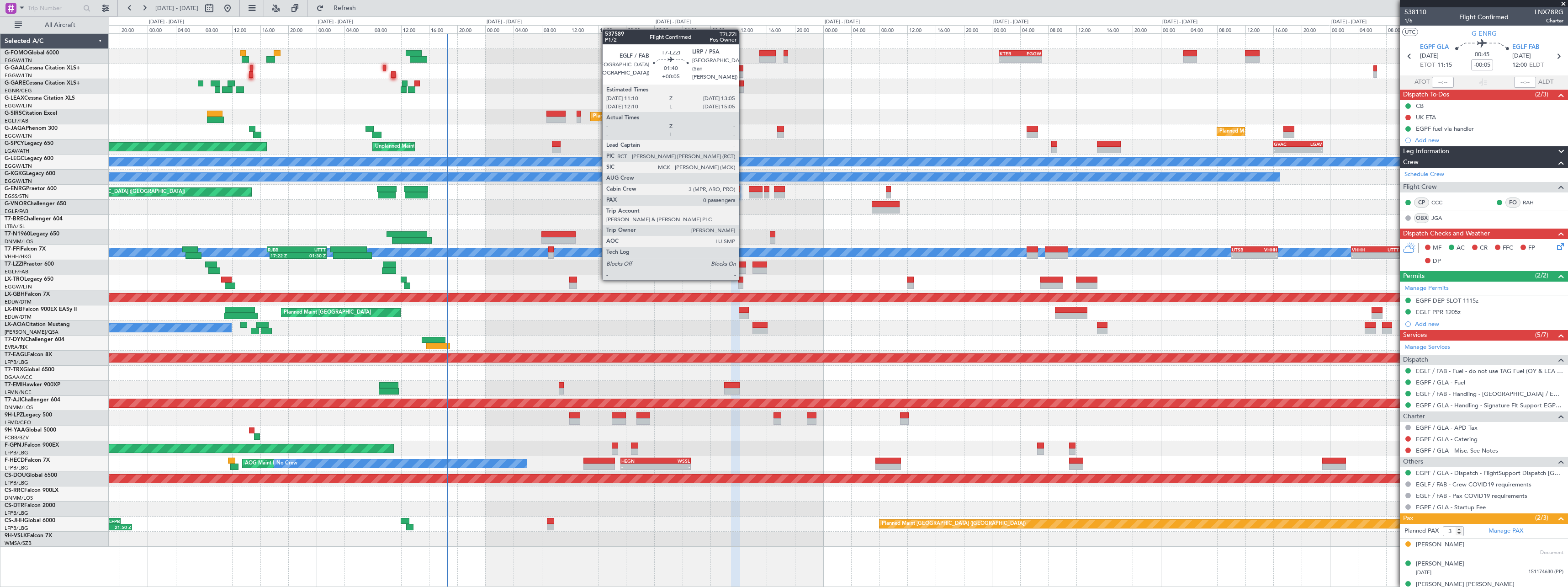
click at [743, 270] on div at bounding box center [739, 270] width 14 height 7
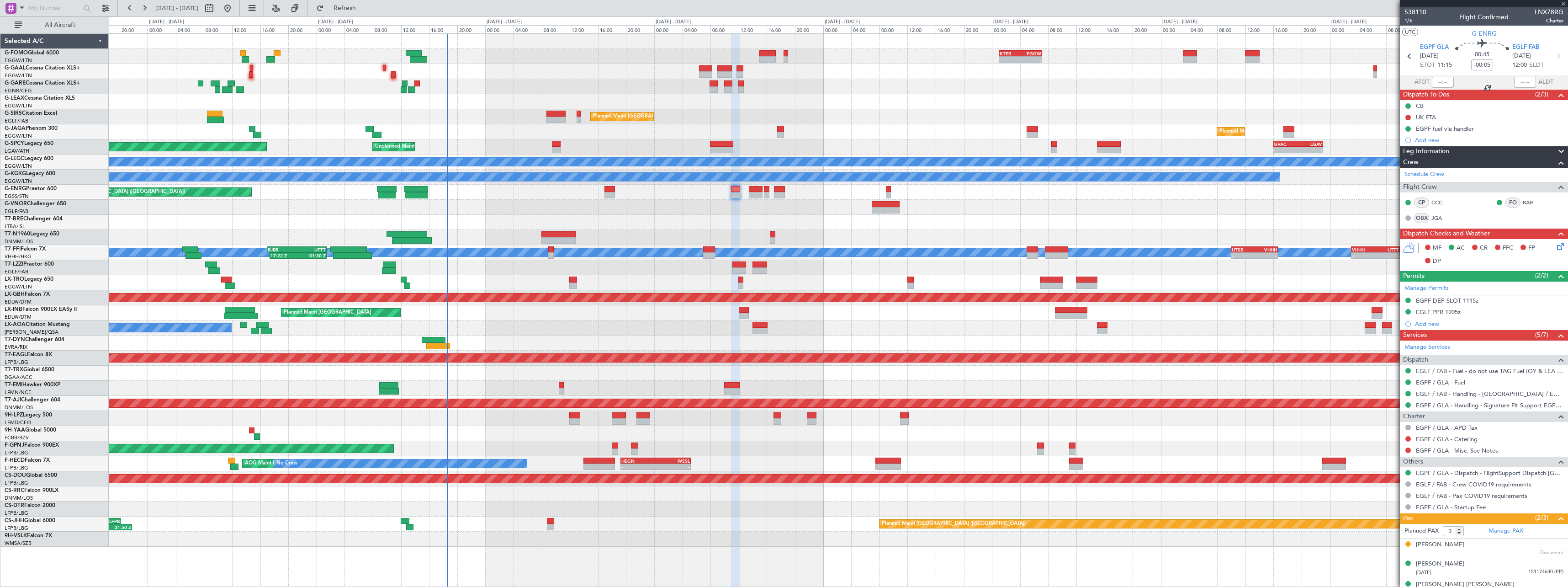
type input "+00:05"
type input "0"
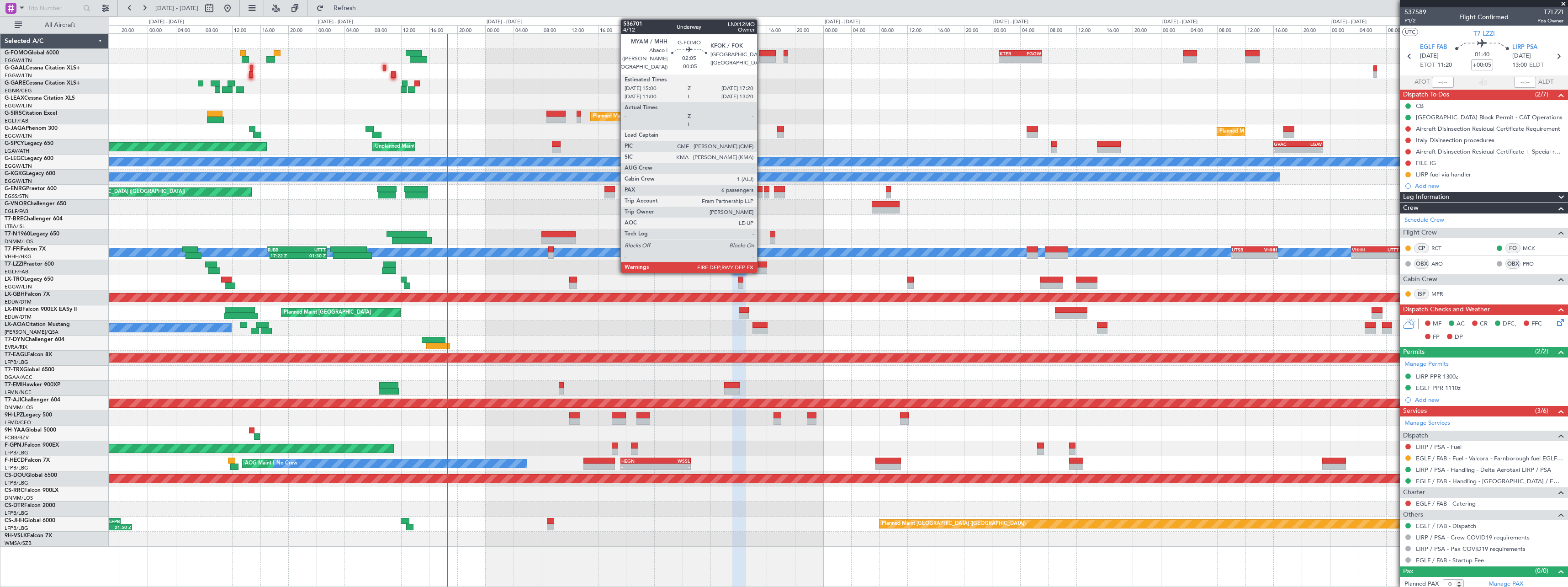
click at [762, 56] on div at bounding box center [767, 53] width 17 height 7
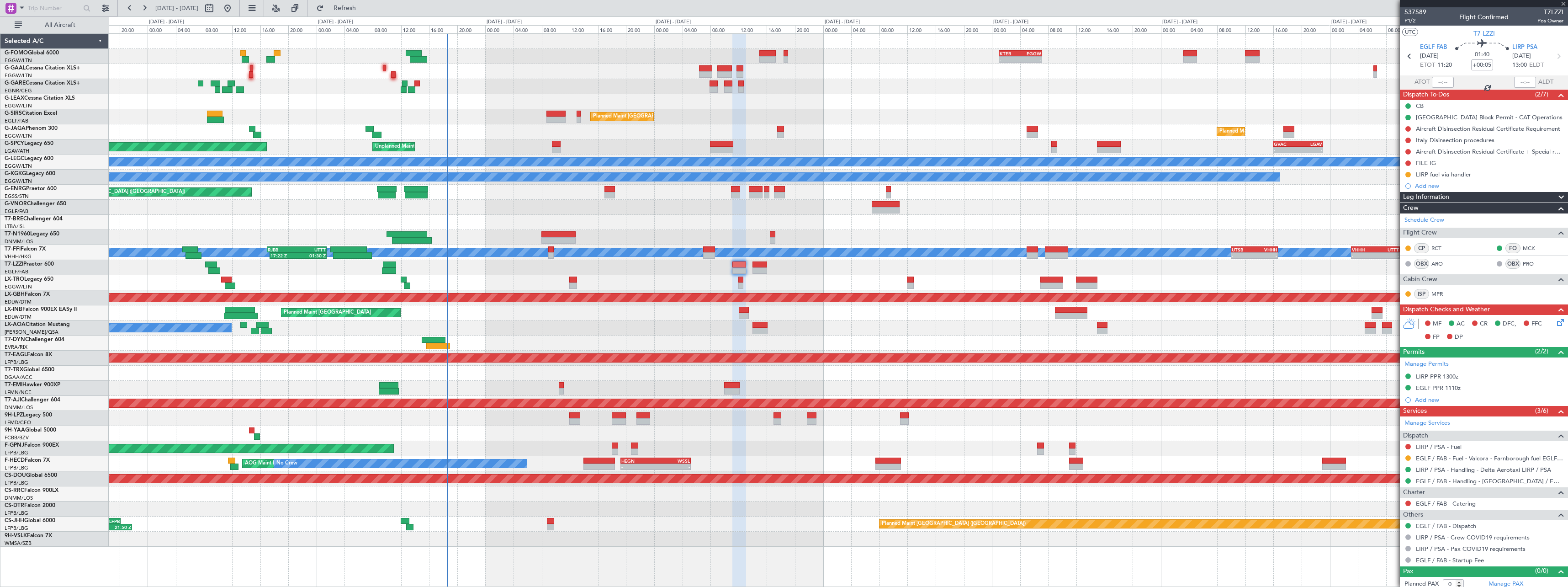
type input "-00:05"
type input "6"
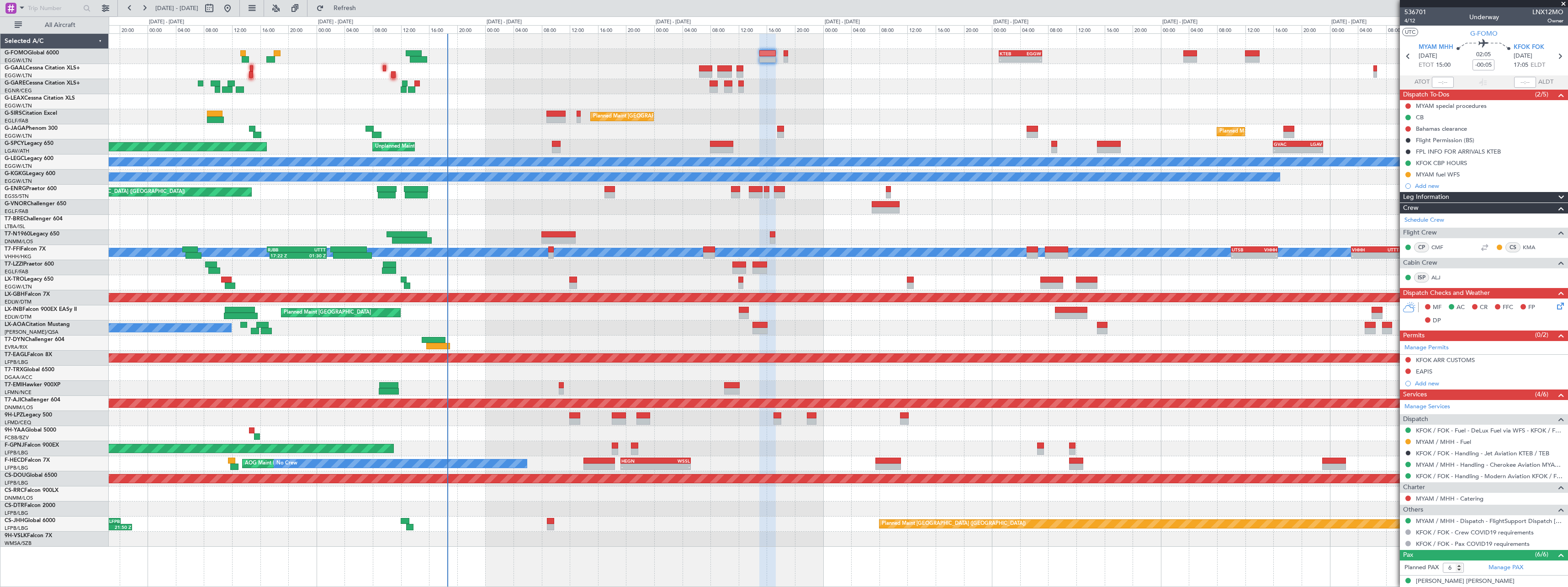
click at [1556, 308] on icon at bounding box center [1559, 304] width 7 height 7
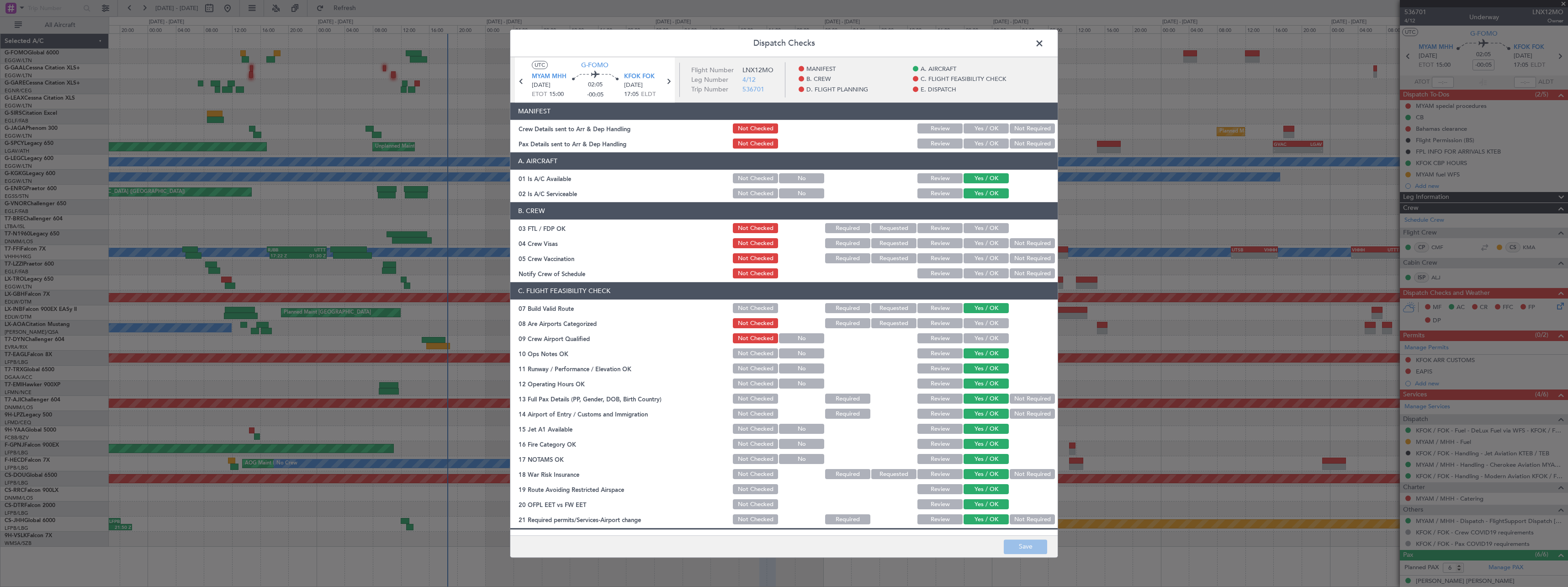
click at [980, 130] on button "Yes / OK" at bounding box center [986, 129] width 46 height 10
drag, startPoint x: 982, startPoint y: 142, endPoint x: 986, endPoint y: 161, distance: 19.4
click at [981, 142] on button "Yes / OK" at bounding box center [986, 144] width 46 height 10
click at [1030, 547] on button "Save" at bounding box center [1025, 547] width 43 height 14
drag, startPoint x: 1039, startPoint y: 42, endPoint x: 1001, endPoint y: 56, distance: 40.5
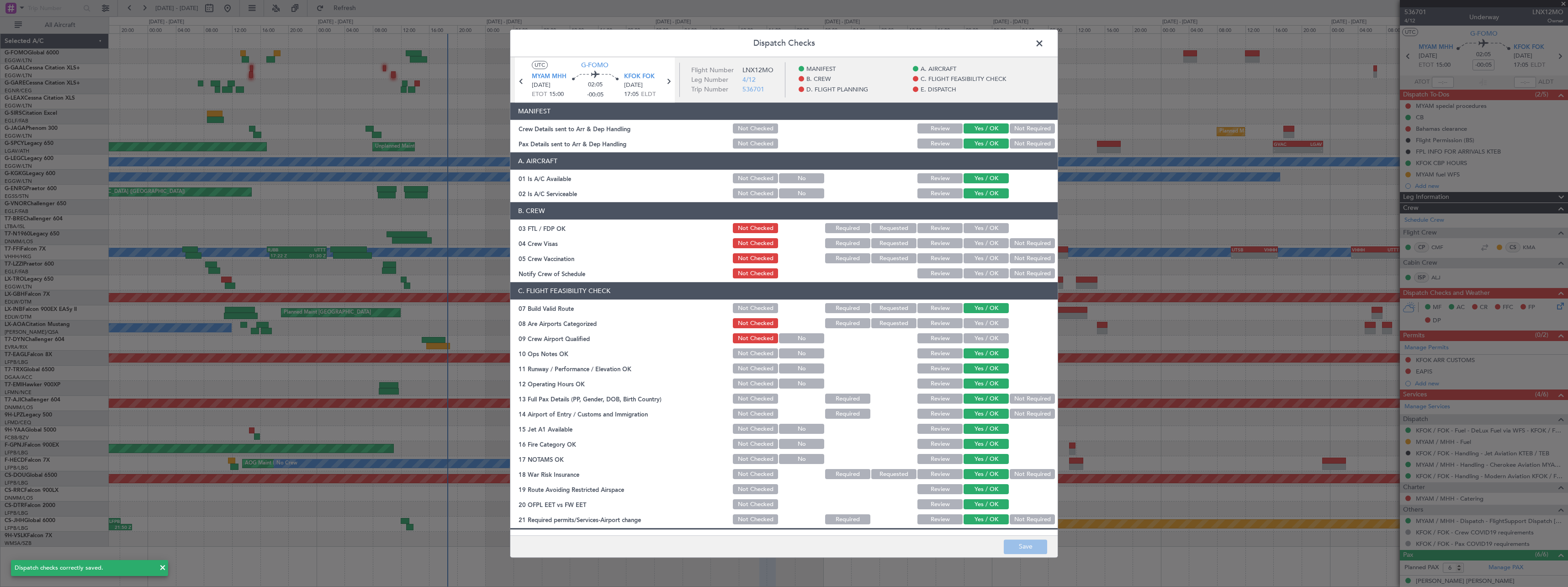
click at [1044, 42] on span at bounding box center [1044, 46] width 0 height 18
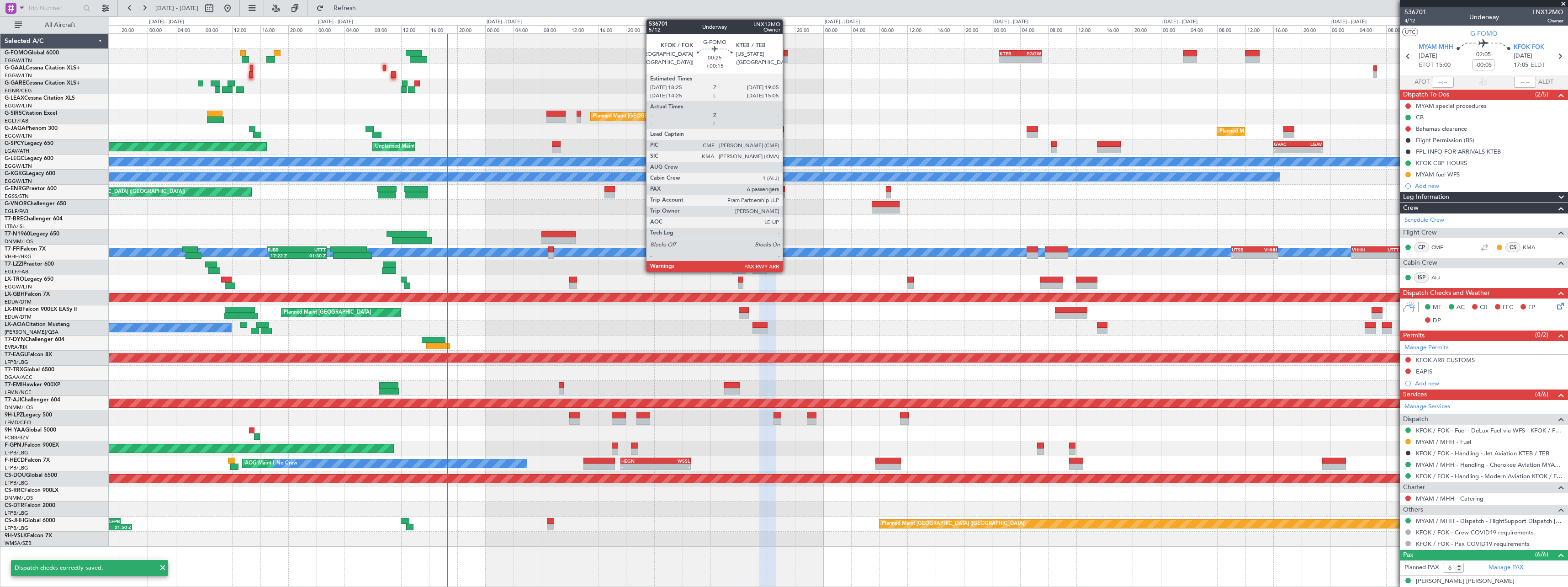
click at [787, 54] on div at bounding box center [785, 53] width 5 height 7
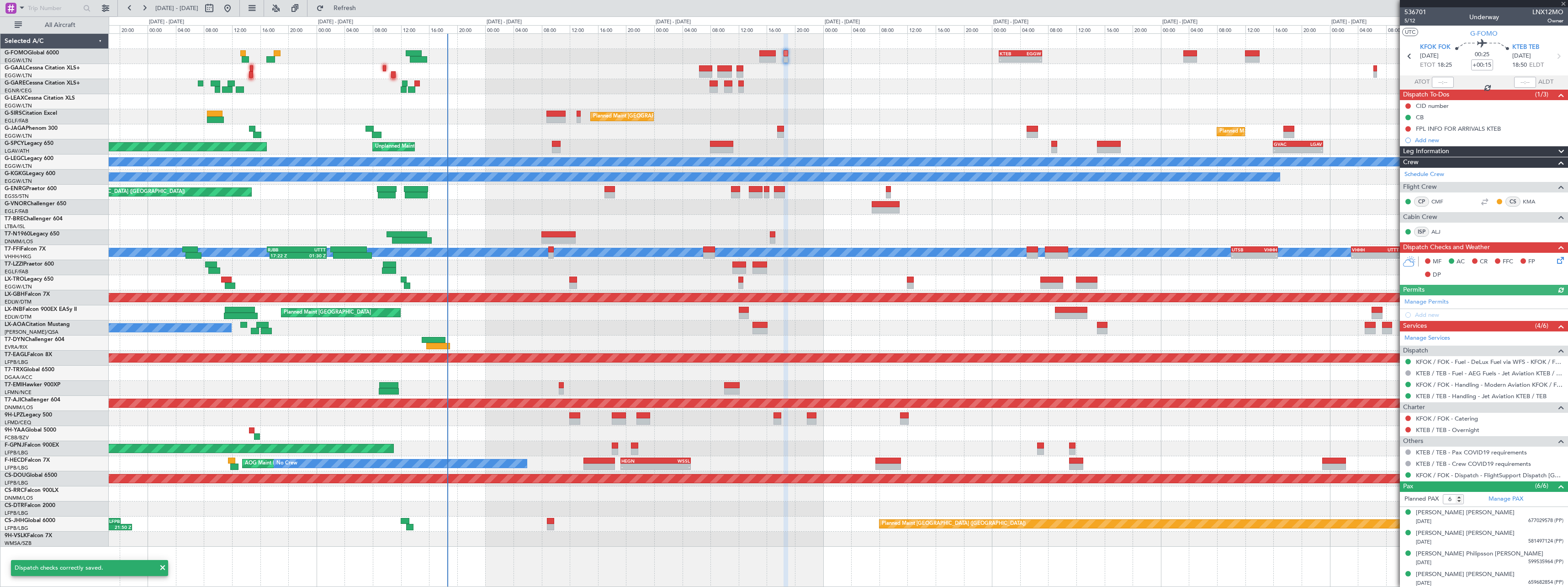
click at [1555, 260] on icon at bounding box center [1559, 259] width 7 height 7
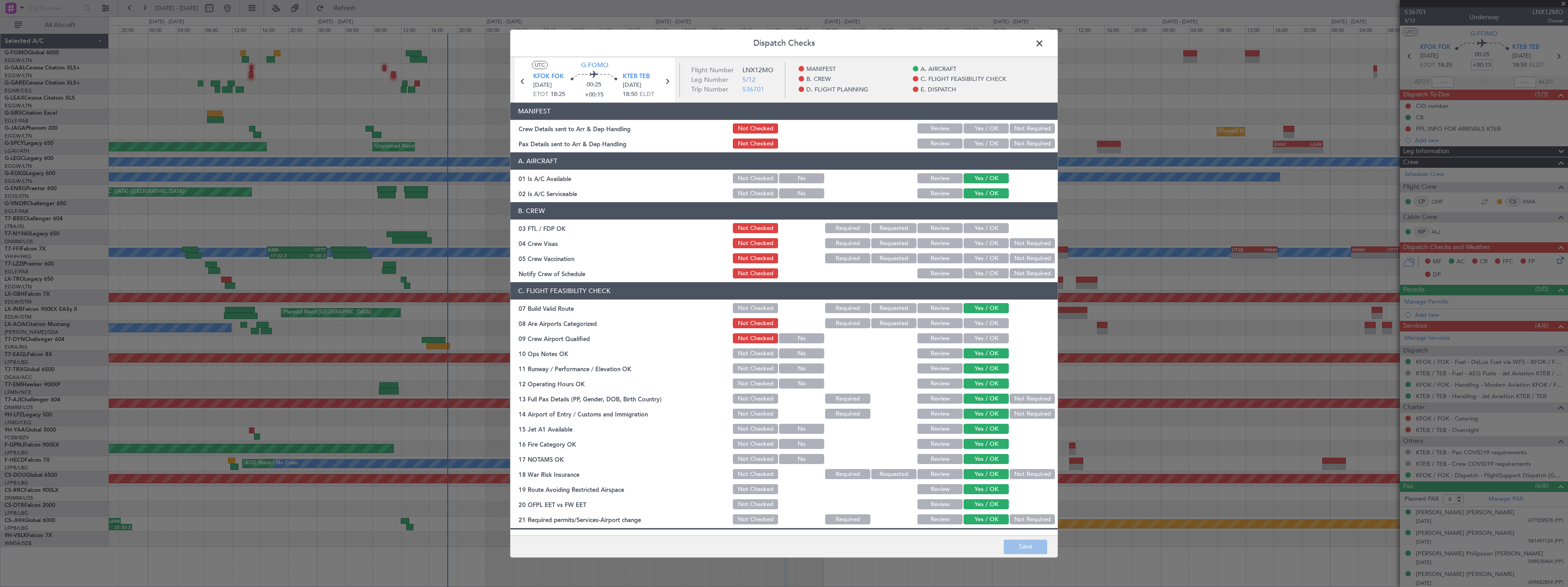
drag, startPoint x: 978, startPoint y: 129, endPoint x: 977, endPoint y: 134, distance: 5.1
click at [978, 128] on button "Yes / OK" at bounding box center [986, 129] width 46 height 10
click at [977, 147] on button "Yes / OK" at bounding box center [986, 144] width 46 height 10
click at [1030, 549] on button "Save" at bounding box center [1025, 547] width 43 height 14
click at [1044, 45] on span at bounding box center [1044, 46] width 0 height 18
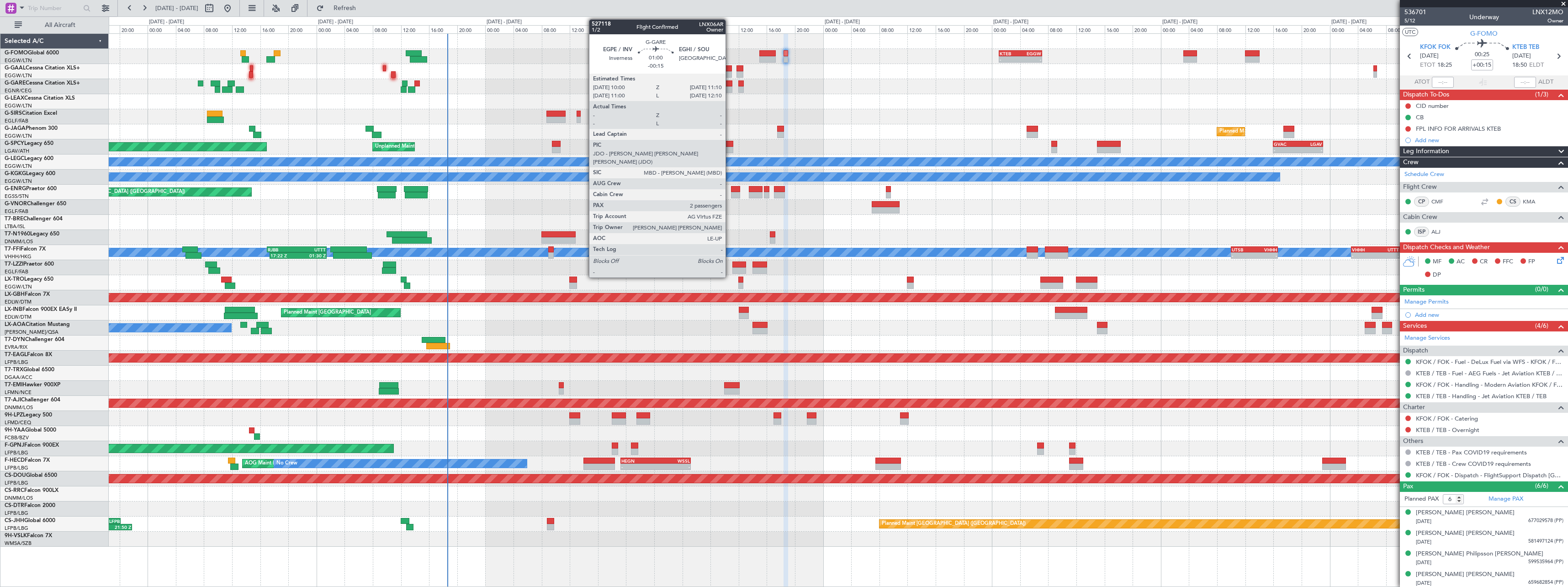
click at [730, 85] on div at bounding box center [728, 83] width 8 height 7
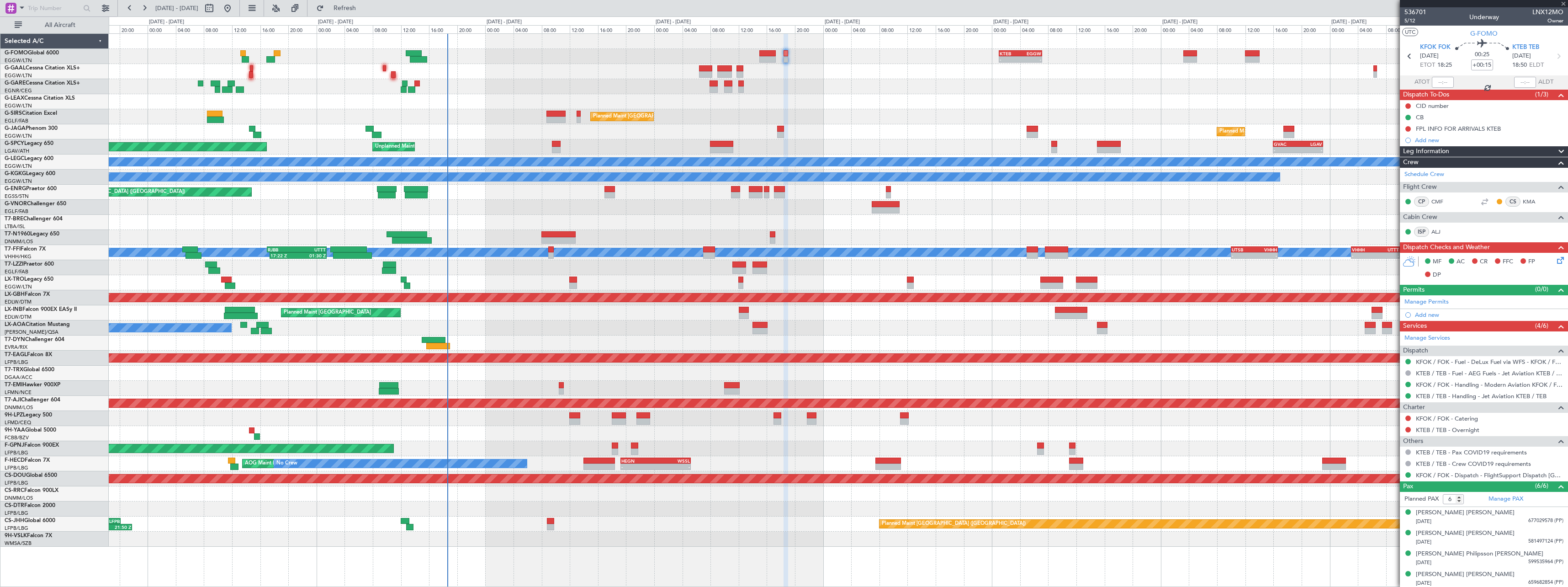
type input "-00:15"
type input "2"
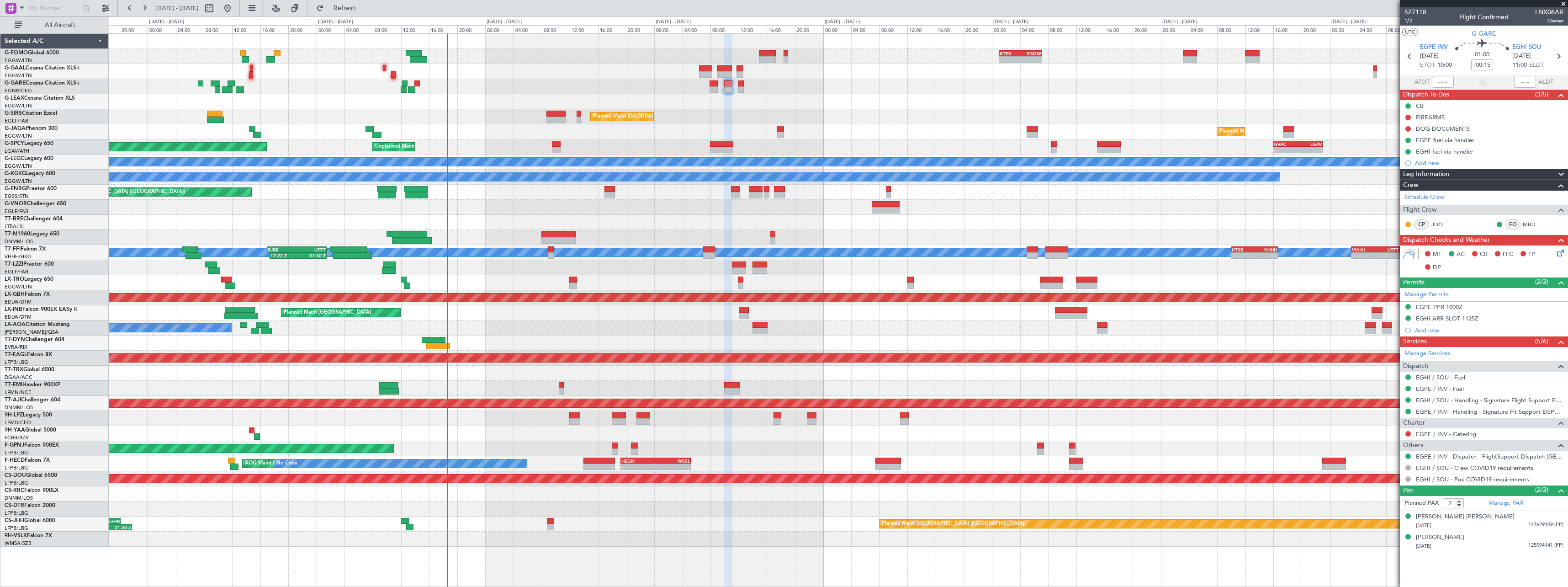
click at [1219, 227] on div at bounding box center [837, 222] width 1459 height 15
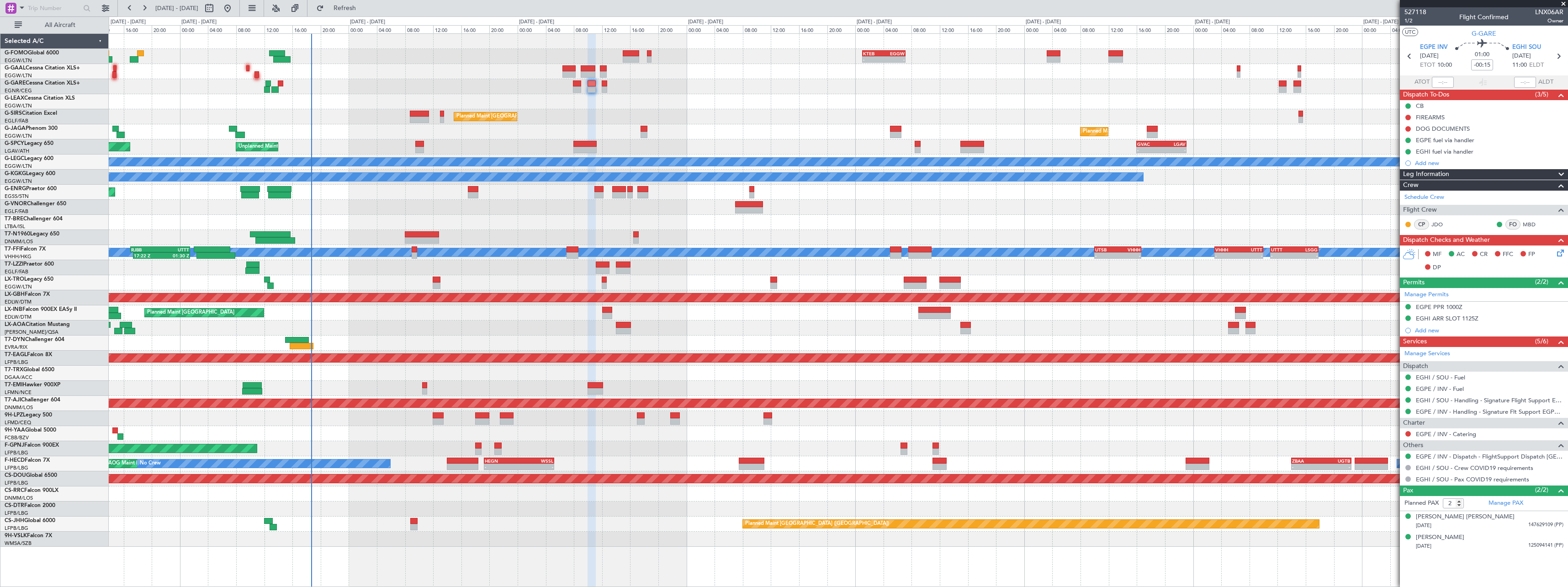
click at [611, 530] on div "- - KTEB 01:00 Z EGGW 07:10 Z AOG Maint Dusseldorf Owner No Crew Planned Maint …" at bounding box center [837, 290] width 1459 height 513
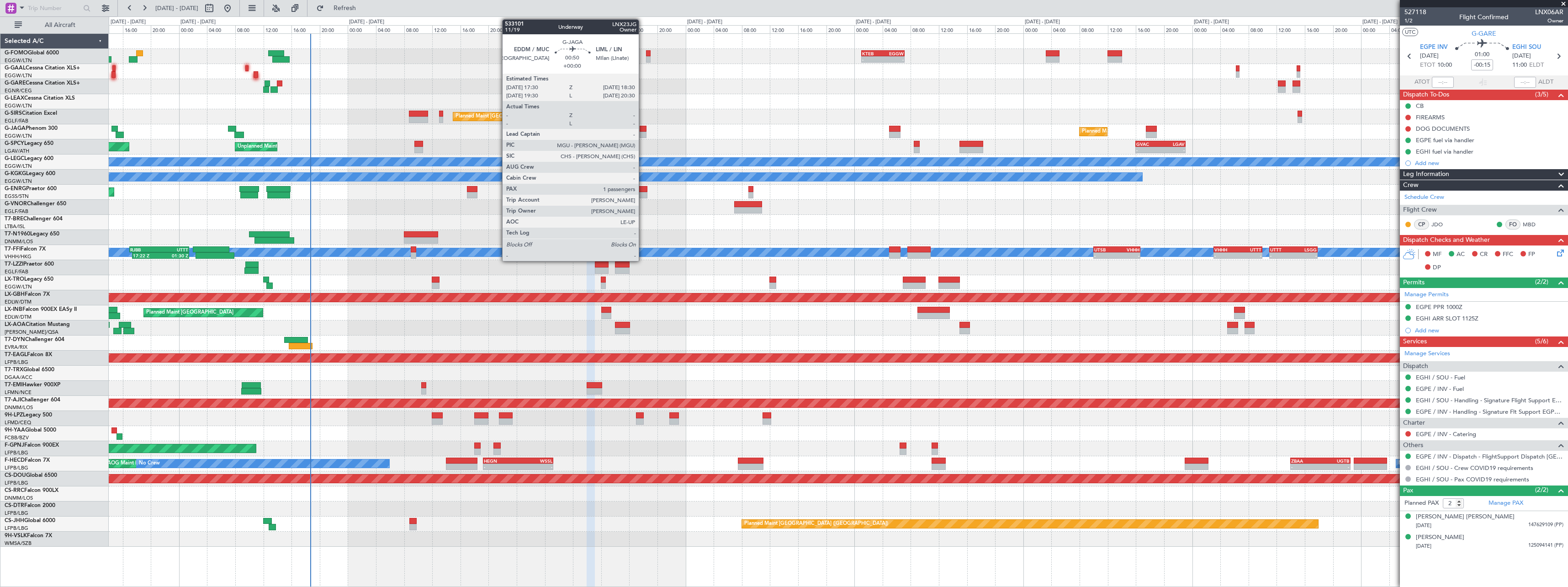
click at [643, 129] on div at bounding box center [643, 129] width 7 height 7
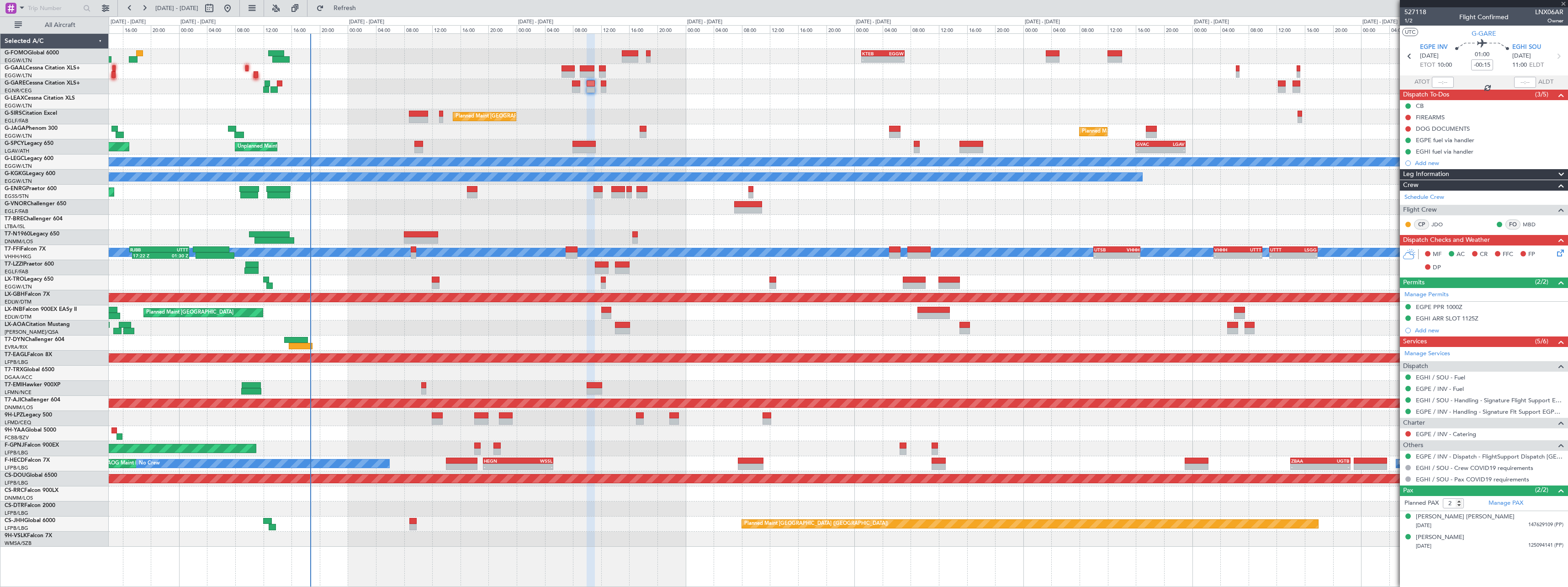
type input "1"
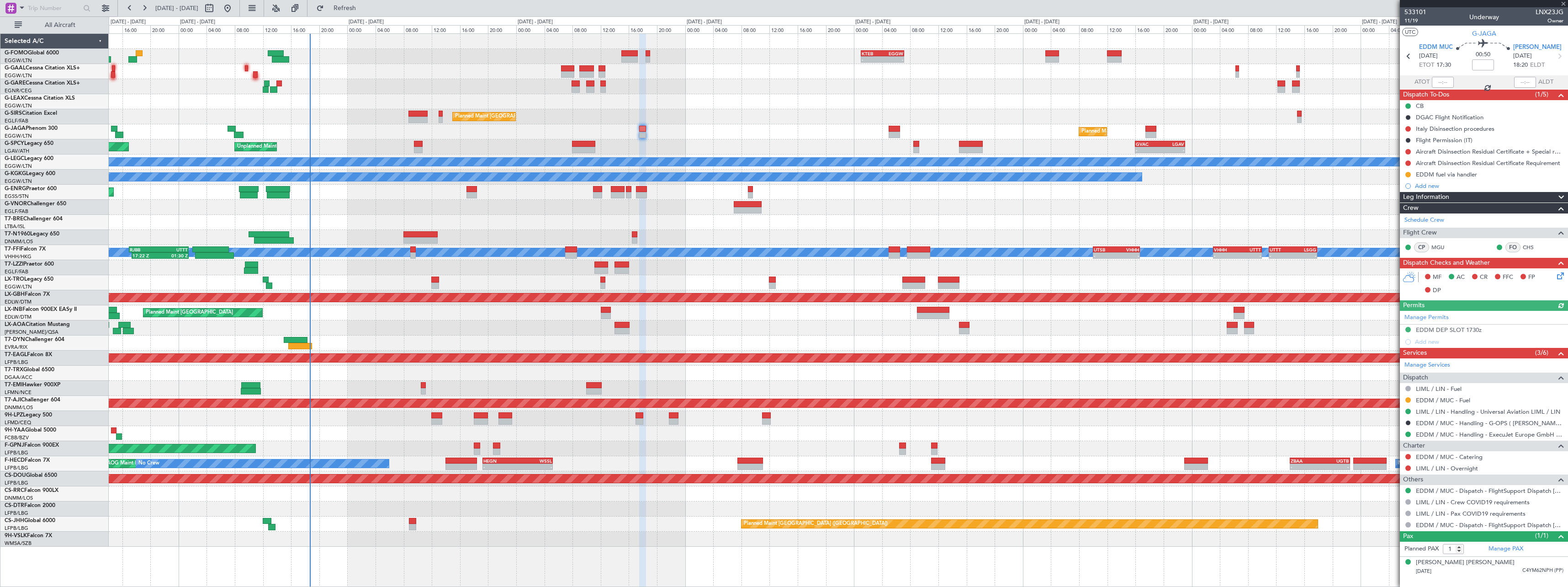
click at [616, 343] on div at bounding box center [837, 343] width 1459 height 15
click at [530, 276] on div "A/C Unavailable" at bounding box center [837, 283] width 1459 height 15
click at [1561, 277] on icon at bounding box center [1559, 274] width 7 height 7
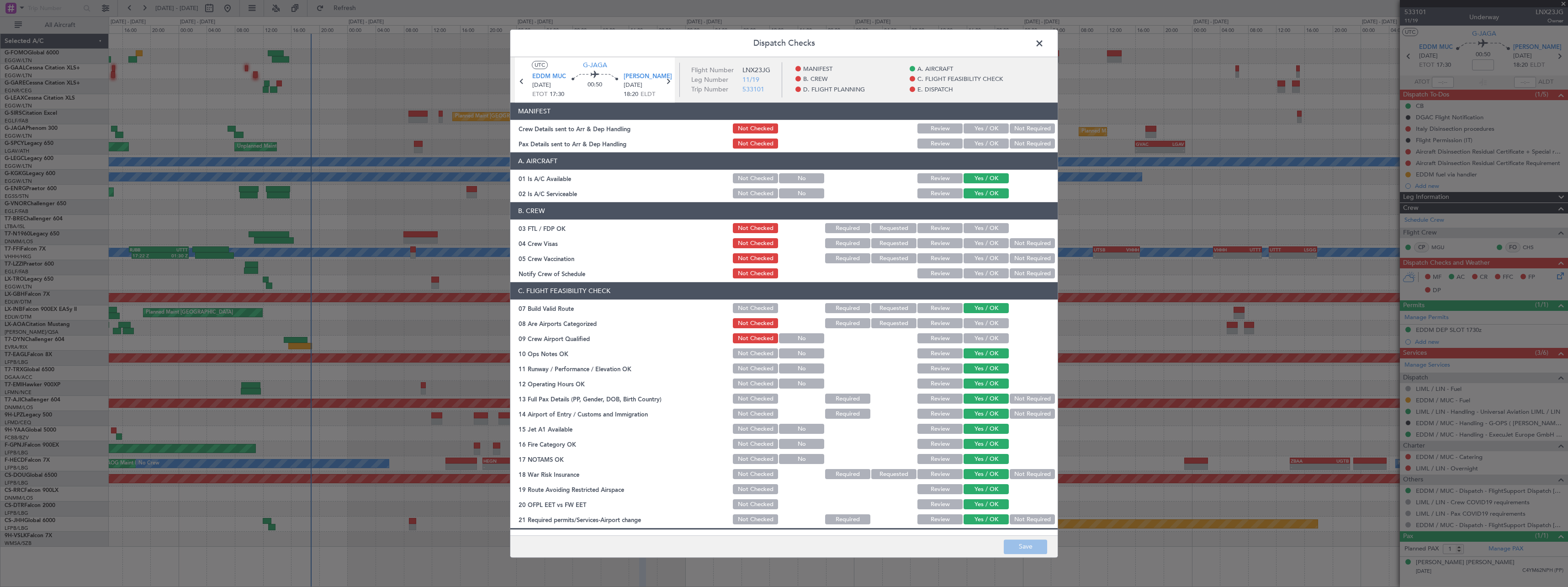
click at [997, 127] on button "Yes / OK" at bounding box center [986, 129] width 46 height 10
click at [990, 149] on div "Yes / OK" at bounding box center [986, 144] width 46 height 13
click at [982, 144] on button "Yes / OK" at bounding box center [986, 144] width 46 height 10
click at [1028, 549] on button "Save" at bounding box center [1025, 547] width 43 height 14
click at [1044, 41] on span at bounding box center [1044, 46] width 0 height 18
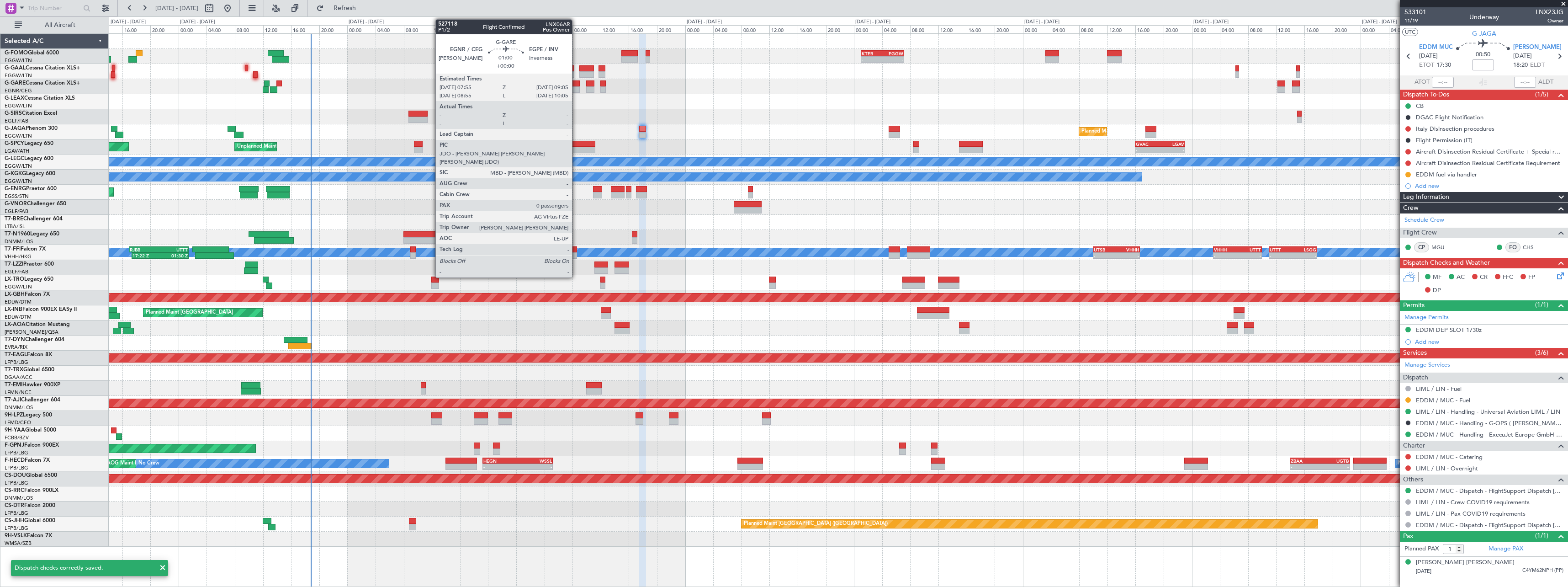
click at [576, 86] on div at bounding box center [575, 83] width 8 height 7
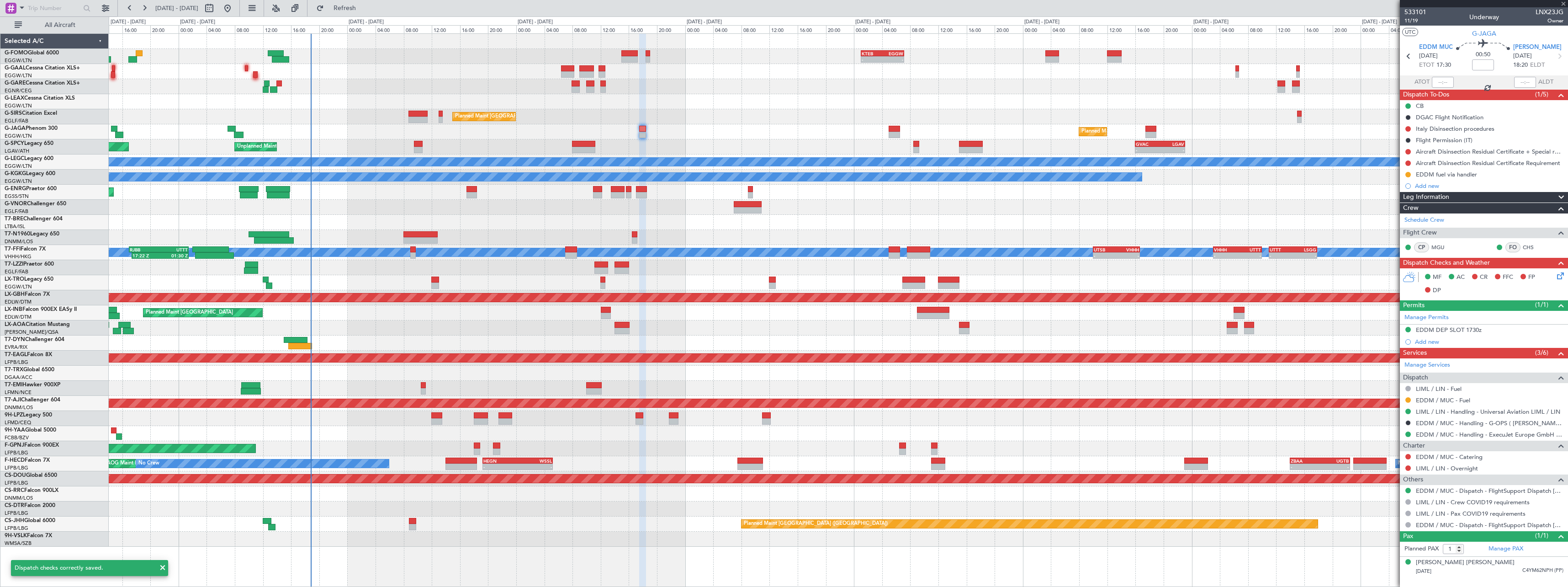
type input "0"
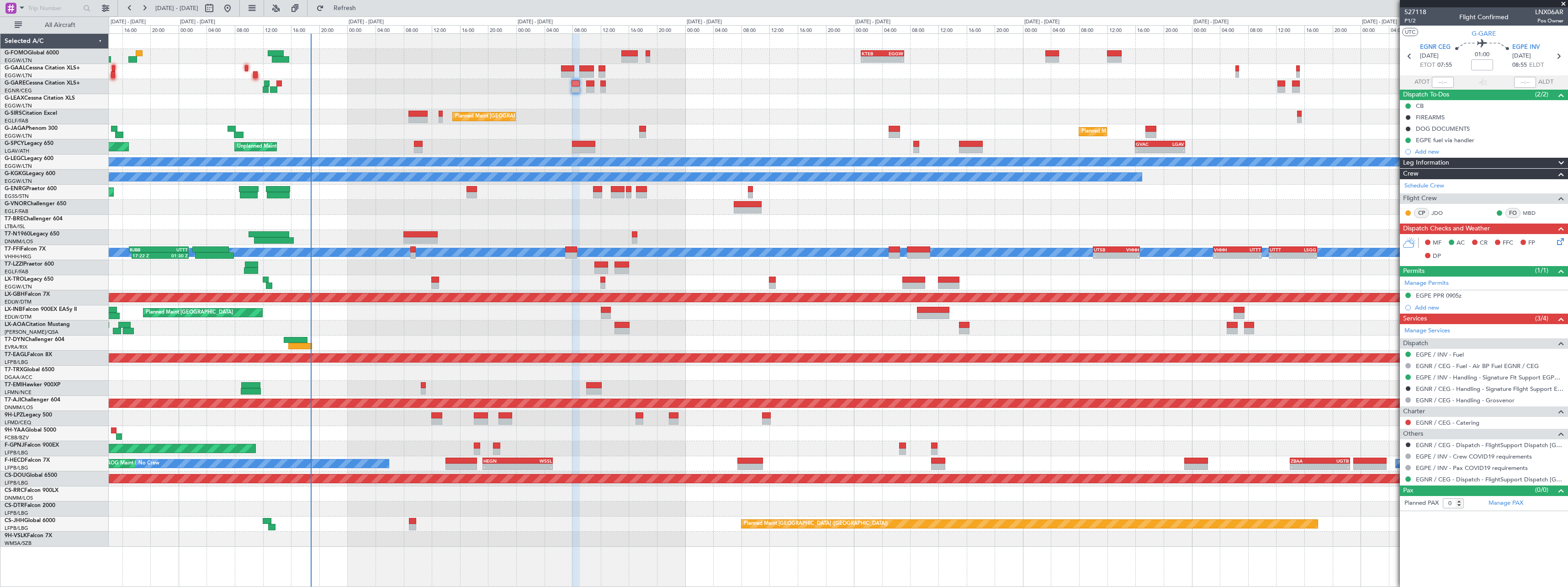
click at [1556, 244] on icon at bounding box center [1559, 240] width 7 height 7
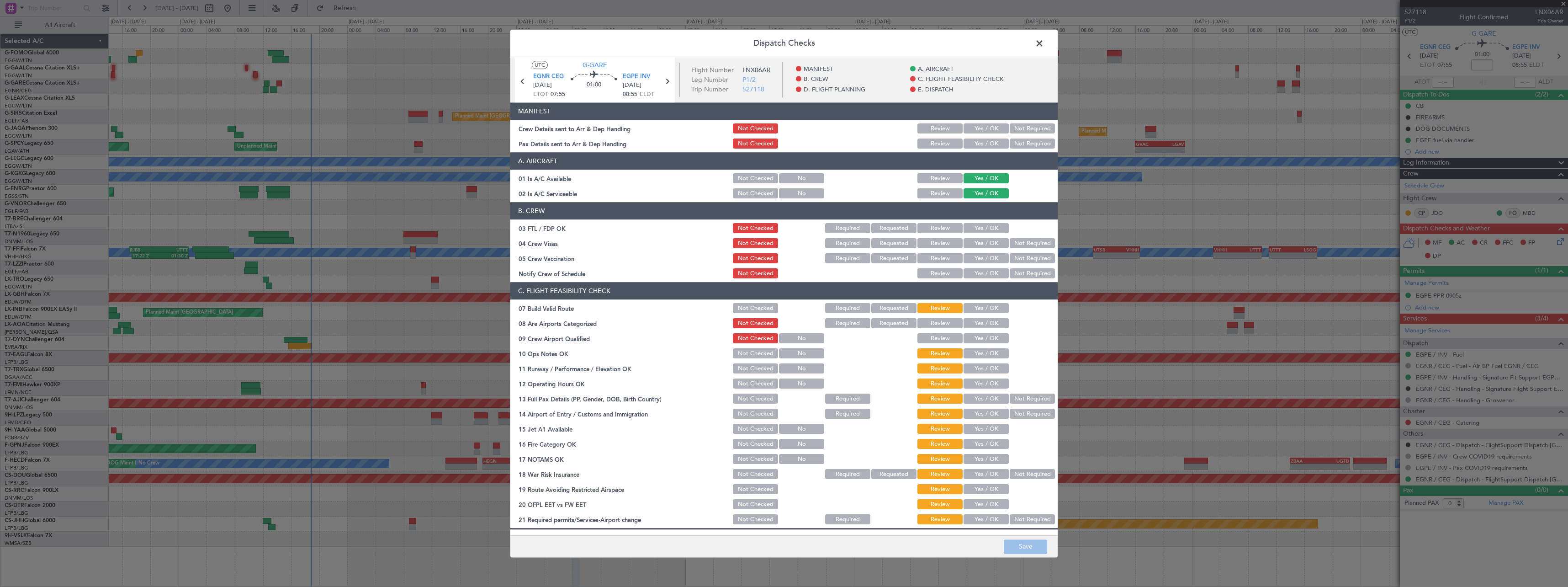
click at [977, 124] on button "Yes / OK" at bounding box center [986, 129] width 46 height 10
drag, startPoint x: 973, startPoint y: 139, endPoint x: 976, endPoint y: 155, distance: 16.3
click at [973, 140] on button "Yes / OK" at bounding box center [986, 144] width 46 height 10
click at [985, 312] on button "Yes / OK" at bounding box center [986, 309] width 46 height 10
click at [989, 356] on button "Yes / OK" at bounding box center [986, 354] width 46 height 10
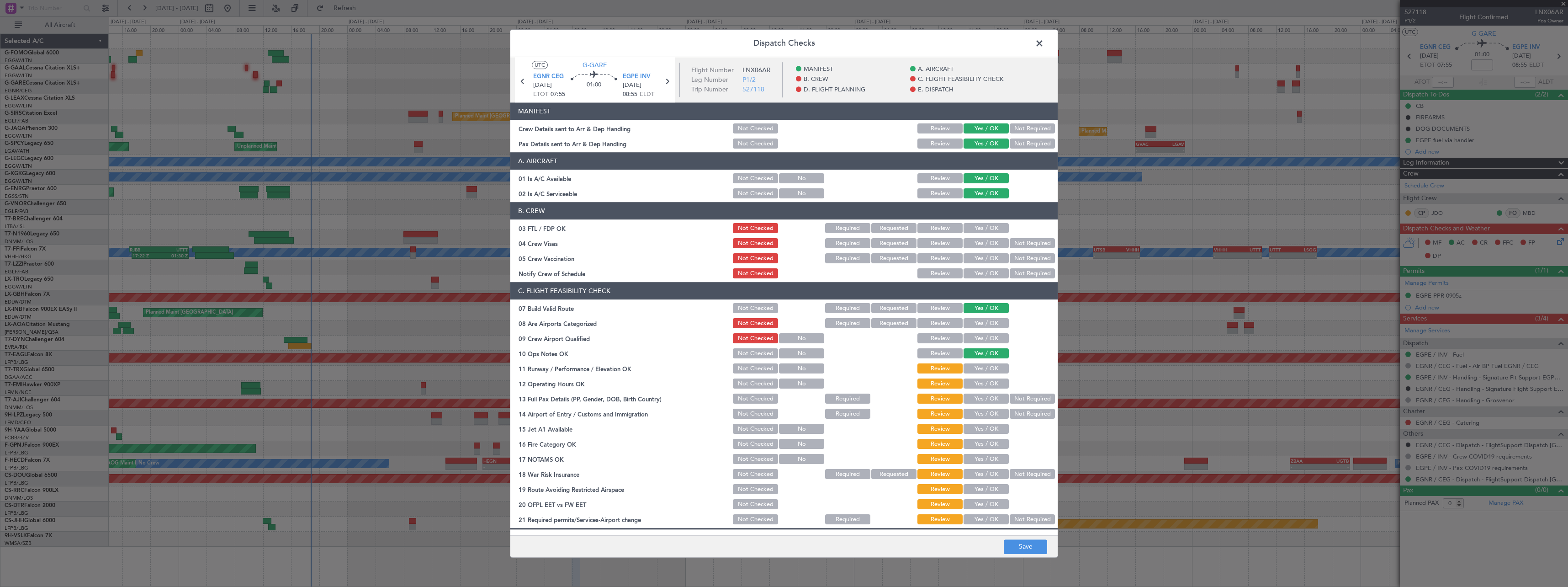
click at [983, 374] on button "Yes / OK" at bounding box center [986, 369] width 46 height 10
click at [983, 384] on button "Yes / OK" at bounding box center [986, 384] width 46 height 10
drag, startPoint x: 982, startPoint y: 390, endPoint x: 981, endPoint y: 395, distance: 5.1
click at [981, 392] on section "C. FLIGHT FEASIBILITY CHECK 07 Build Valid Route Not Checked Required Requested…" at bounding box center [783, 404] width 547 height 244
click at [979, 402] on button "Yes / OK" at bounding box center [986, 399] width 46 height 10
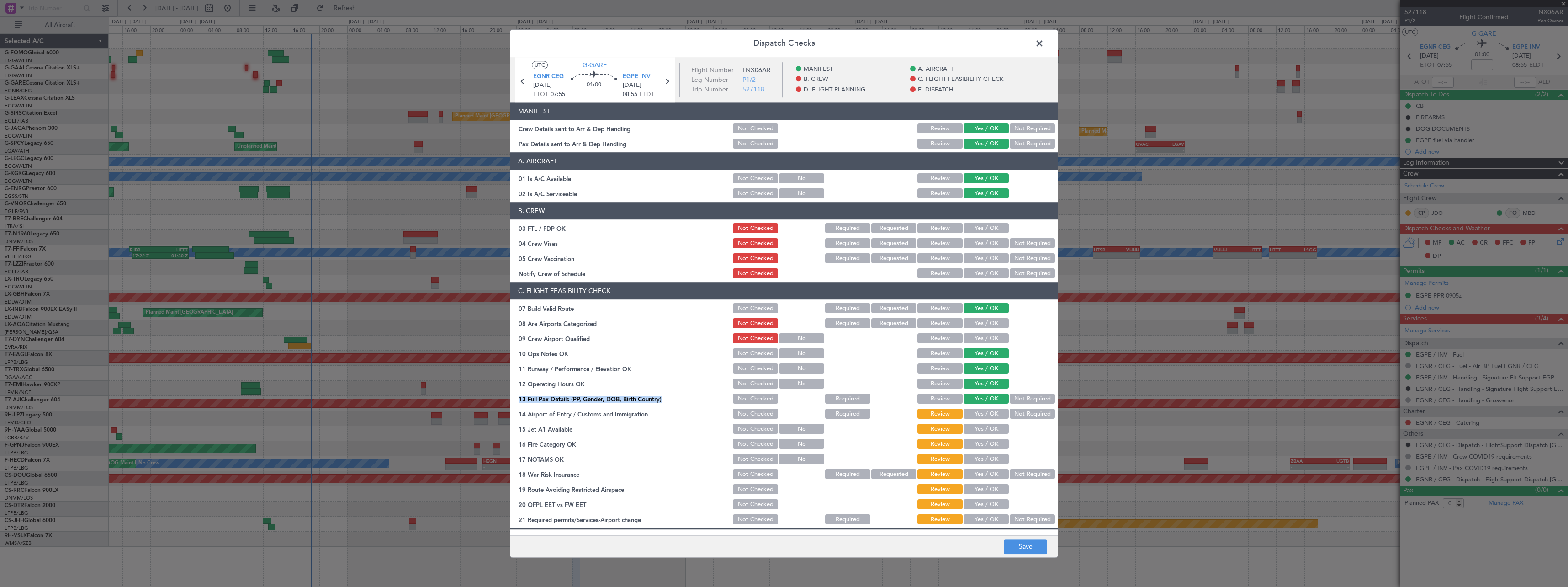
click at [980, 416] on button "Yes / OK" at bounding box center [986, 414] width 46 height 10
drag, startPoint x: 981, startPoint y: 432, endPoint x: 981, endPoint y: 440, distance: 8.0
click at [981, 433] on button "Yes / OK" at bounding box center [986, 429] width 46 height 10
drag, startPoint x: 981, startPoint y: 444, endPoint x: 982, endPoint y: 452, distance: 8.1
click at [981, 445] on button "Yes / OK" at bounding box center [986, 445] width 46 height 10
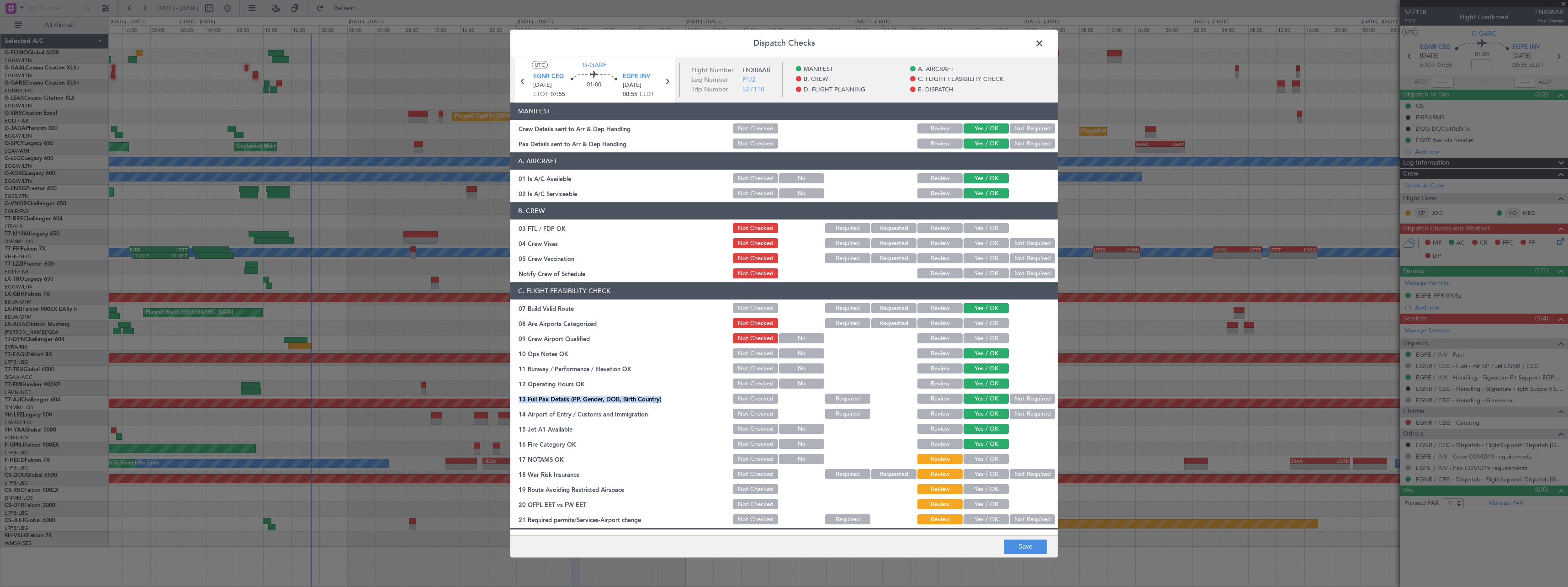
click at [982, 461] on button "Yes / OK" at bounding box center [986, 459] width 46 height 10
click at [983, 493] on button "Yes / OK" at bounding box center [986, 489] width 46 height 10
click at [983, 505] on button "Yes / OK" at bounding box center [986, 505] width 46 height 10
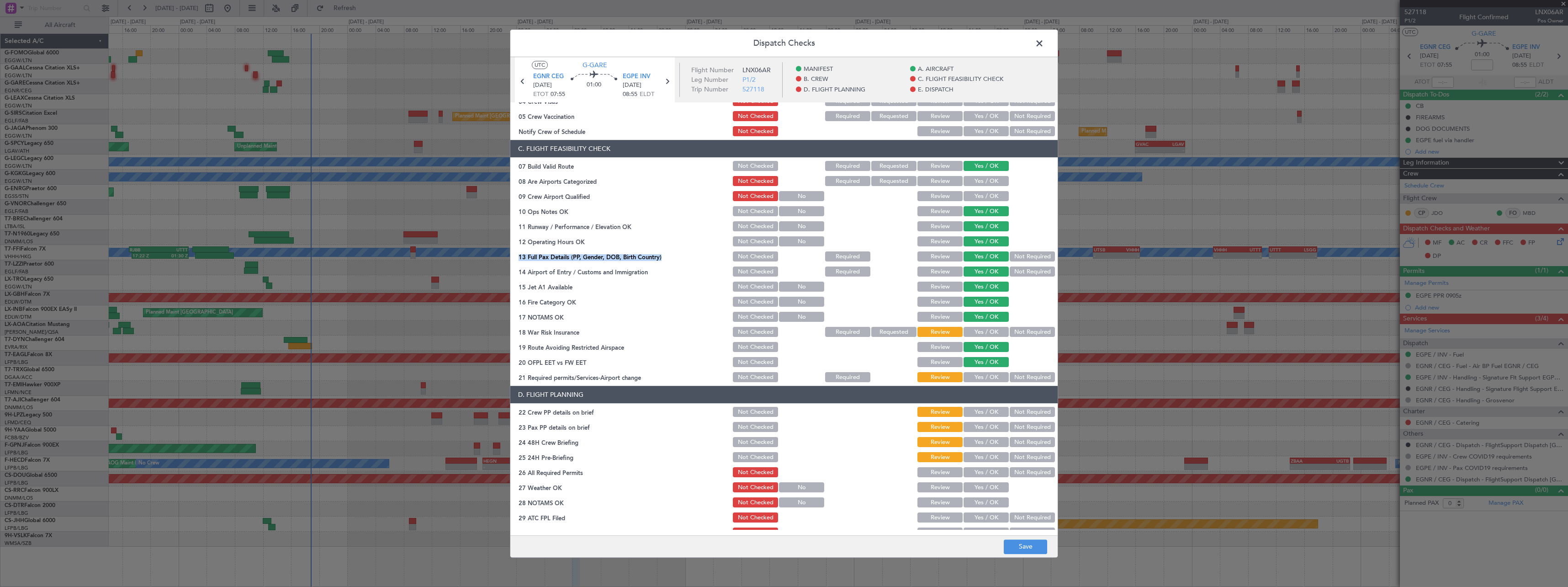
scroll to position [228, 0]
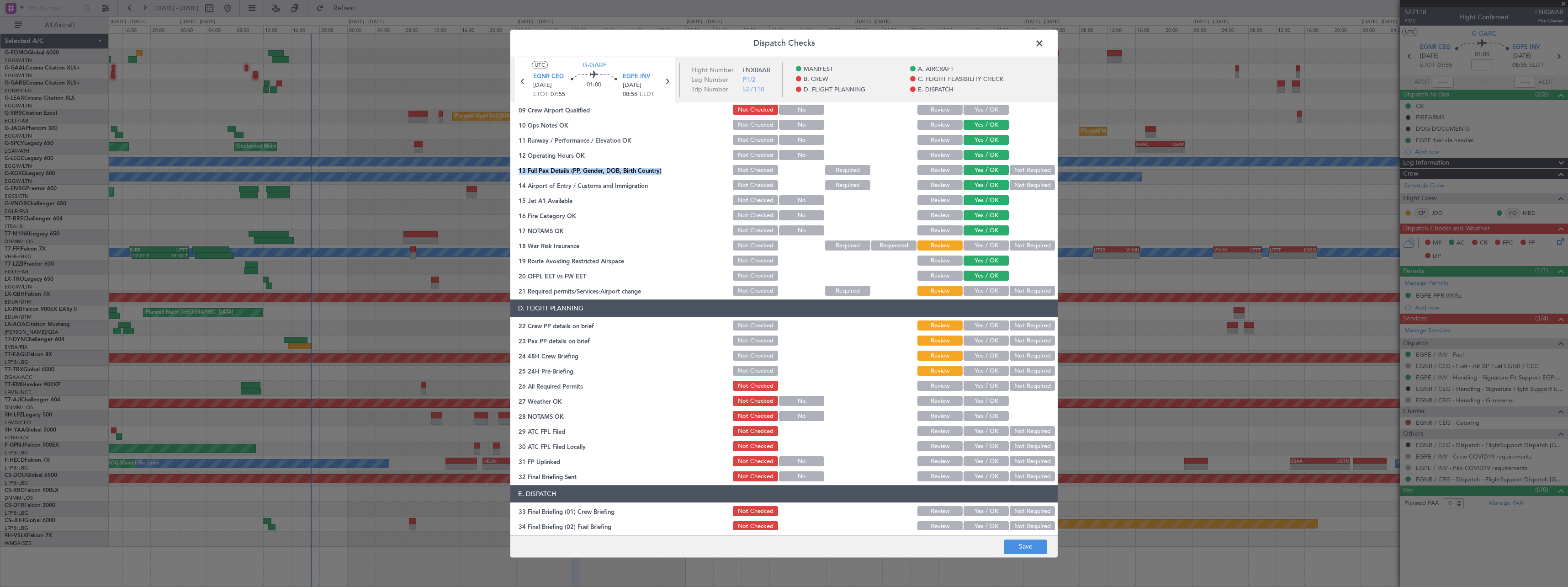
drag, startPoint x: 1030, startPoint y: 291, endPoint x: 1001, endPoint y: 320, distance: 41.0
click at [1030, 293] on button "Not Required" at bounding box center [1032, 291] width 46 height 10
drag, startPoint x: 986, startPoint y: 327, endPoint x: 986, endPoint y: 334, distance: 7.0
click at [986, 327] on button "Yes / OK" at bounding box center [986, 326] width 46 height 10
drag, startPoint x: 985, startPoint y: 346, endPoint x: 986, endPoint y: 338, distance: 8.1
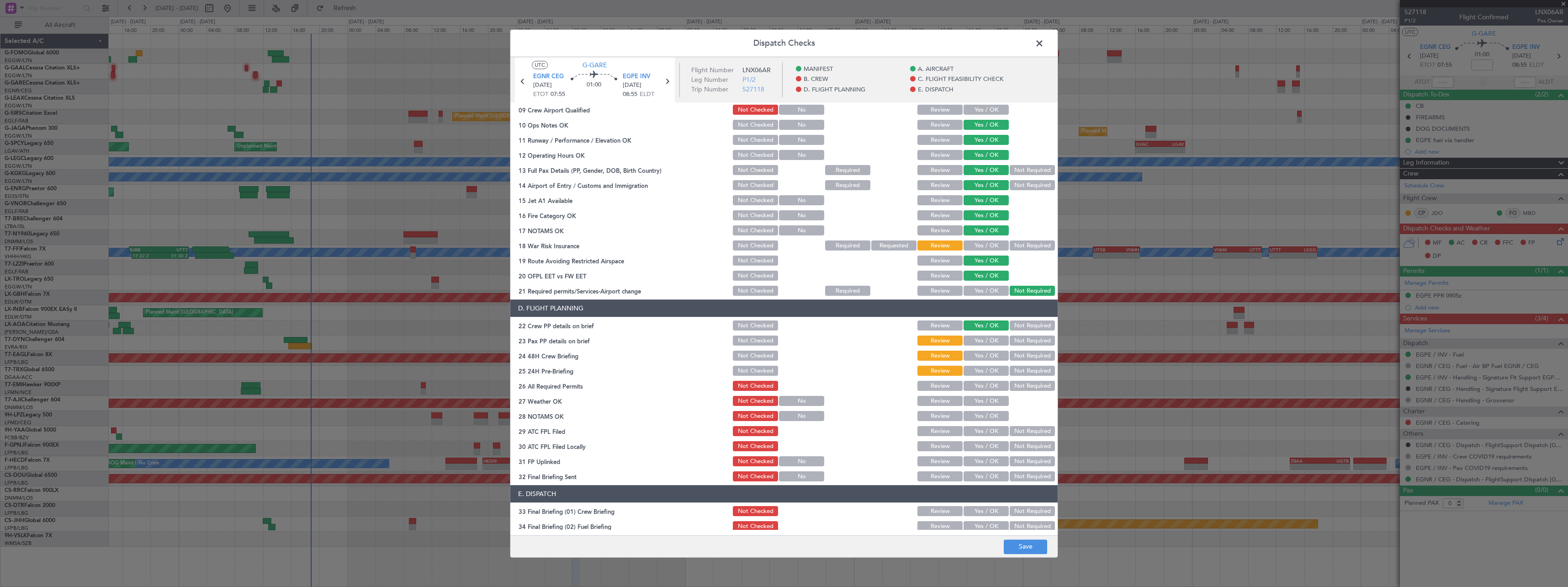
click at [985, 347] on div "Yes / OK" at bounding box center [986, 341] width 46 height 13
click at [987, 338] on button "Yes / OK" at bounding box center [986, 341] width 46 height 10
drag, startPoint x: 986, startPoint y: 356, endPoint x: 1023, endPoint y: 363, distance: 37.7
click at [986, 356] on button "Yes / OK" at bounding box center [986, 356] width 46 height 10
click at [1027, 373] on button "Not Required" at bounding box center [1032, 371] width 46 height 10
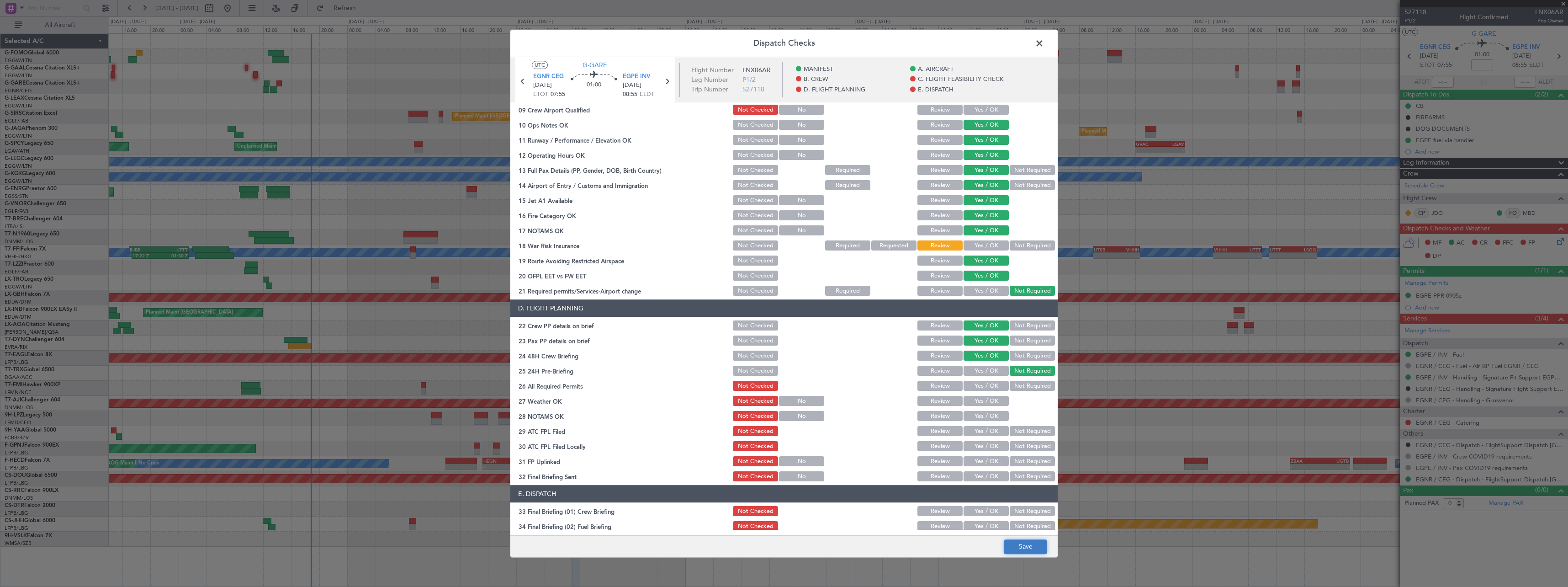
click at [1033, 550] on button "Save" at bounding box center [1025, 547] width 43 height 14
click at [1044, 46] on span at bounding box center [1044, 46] width 0 height 18
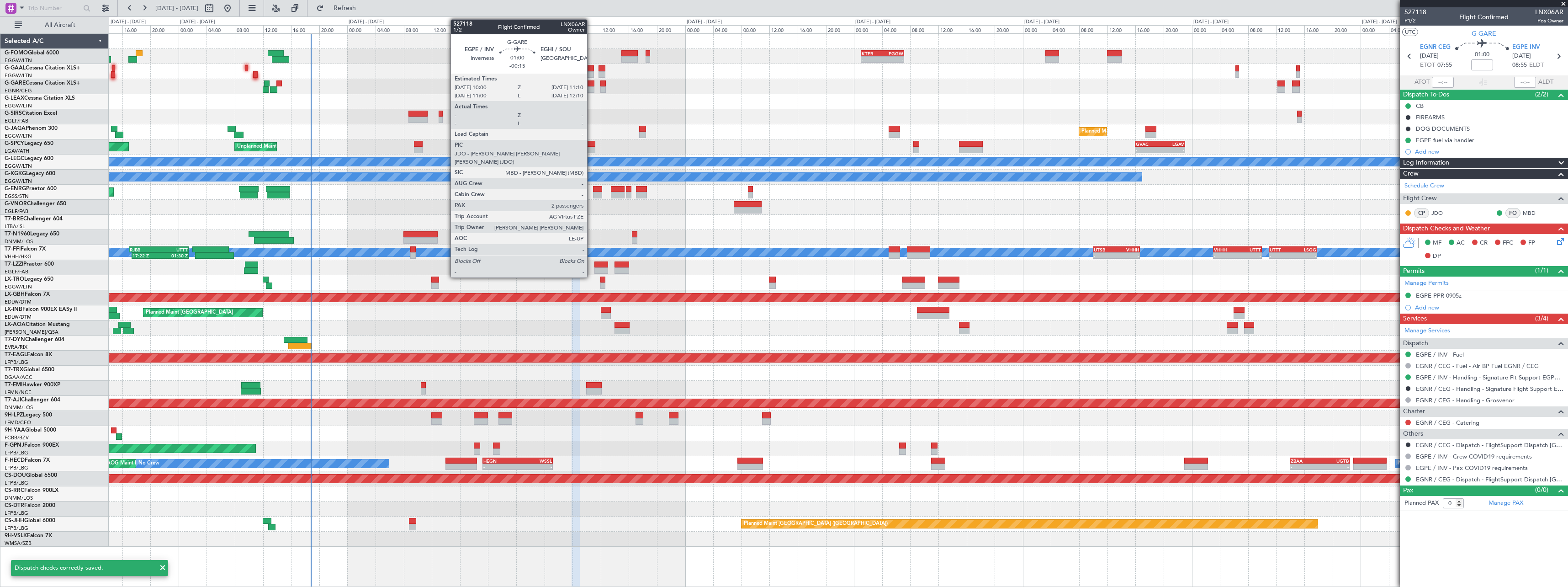
click at [591, 87] on div at bounding box center [590, 89] width 8 height 7
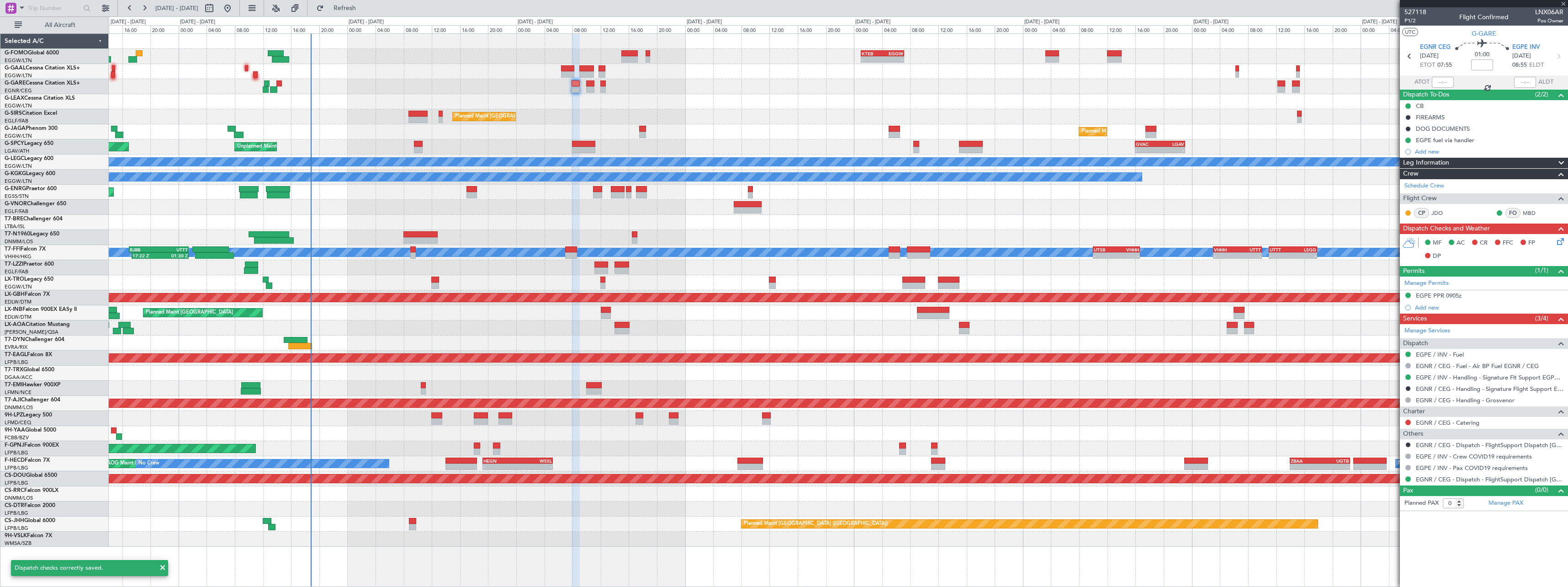
type input "-00:15"
type input "2"
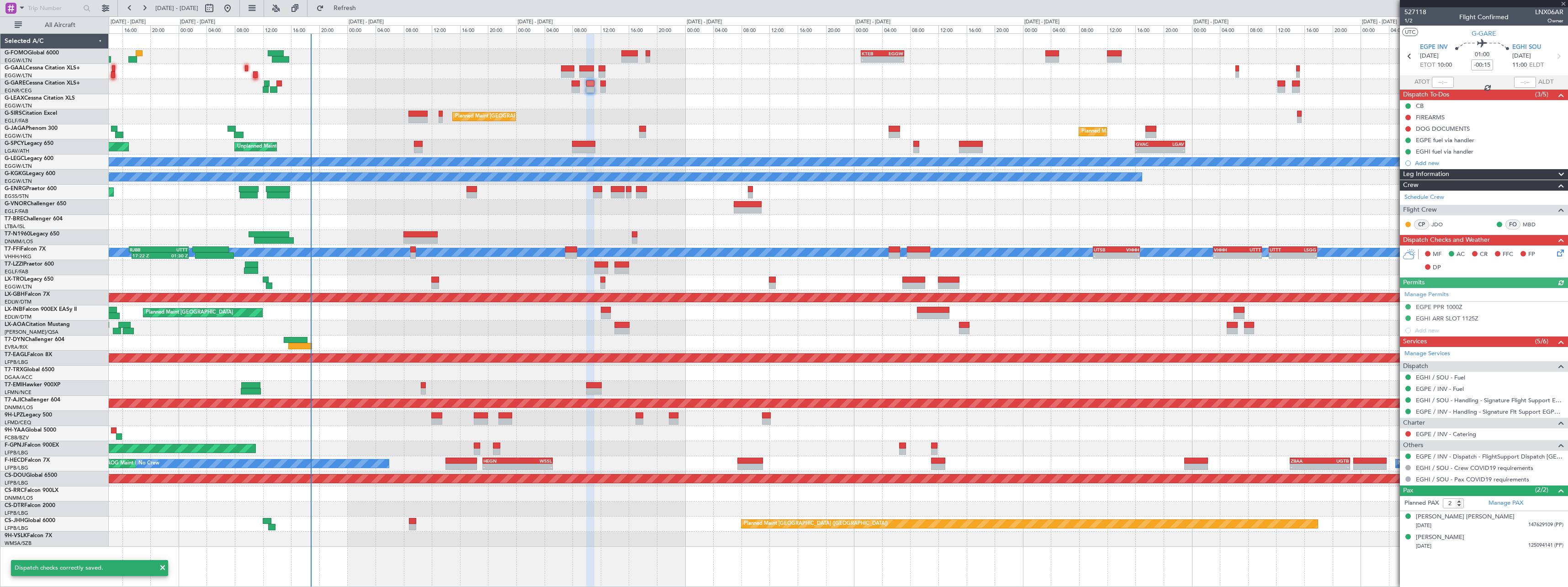
click at [1561, 252] on icon at bounding box center [1559, 252] width 7 height 7
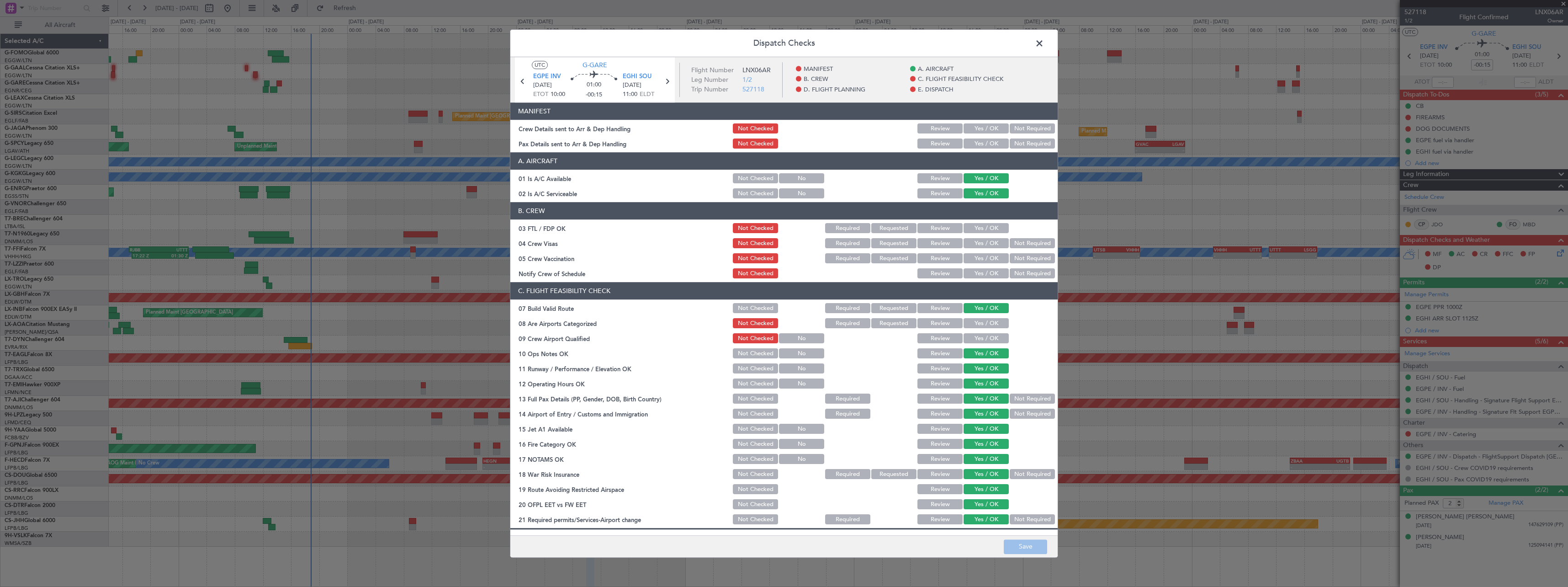
click at [978, 129] on button "Yes / OK" at bounding box center [986, 129] width 46 height 10
click at [979, 150] on div "Yes / OK" at bounding box center [986, 144] width 46 height 13
click at [981, 145] on button "Yes / OK" at bounding box center [986, 144] width 46 height 10
click at [1028, 544] on button "Save" at bounding box center [1025, 547] width 43 height 14
click at [1044, 42] on span at bounding box center [1044, 46] width 0 height 18
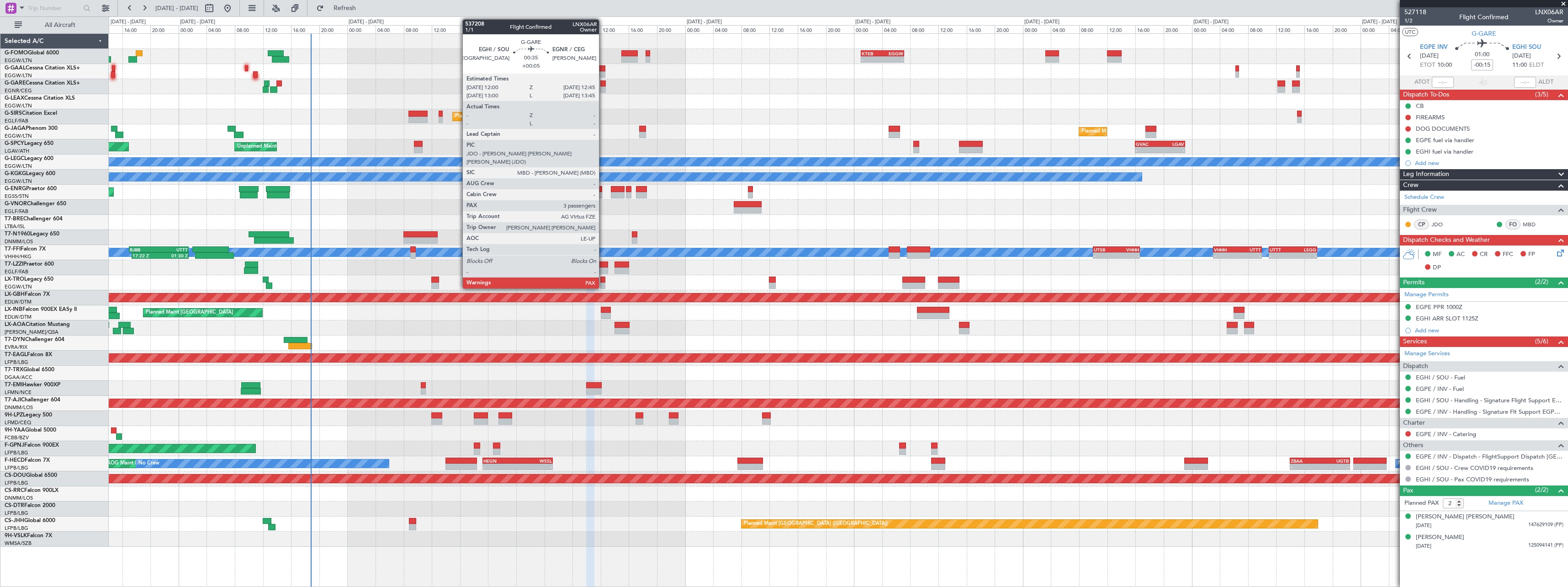
click at [603, 86] on div at bounding box center [603, 89] width 6 height 7
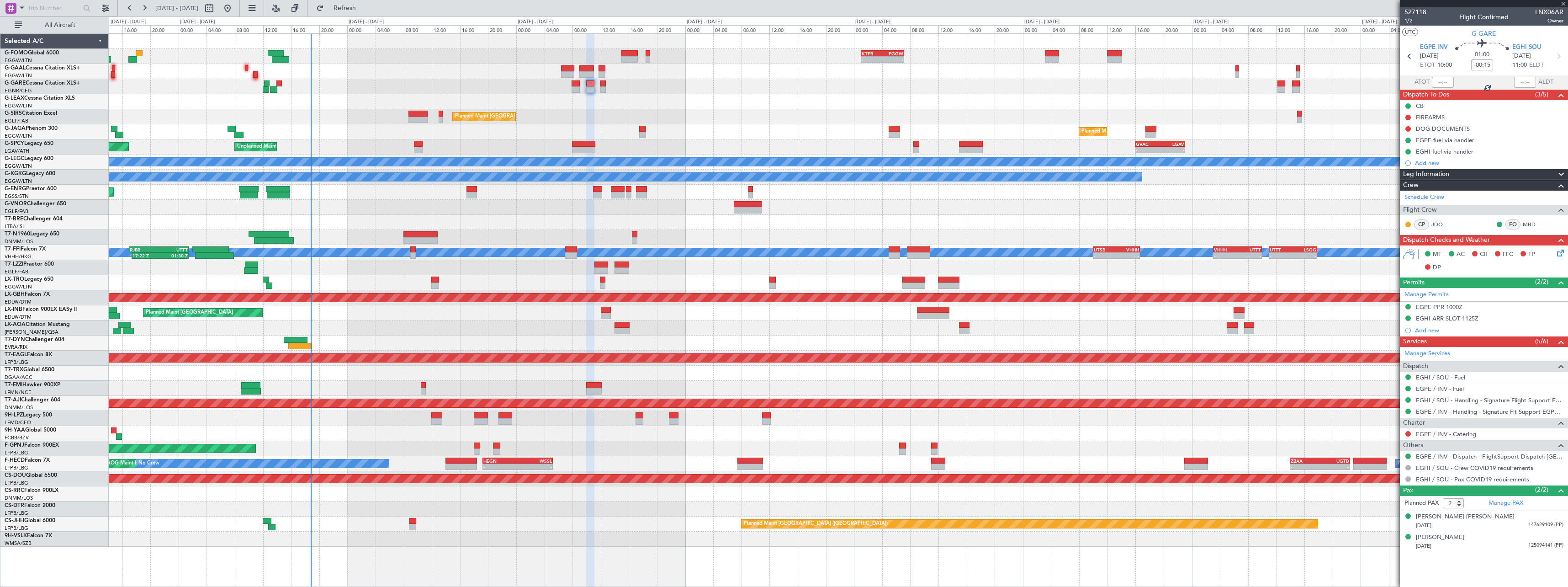
type input "+00:05"
type input "3"
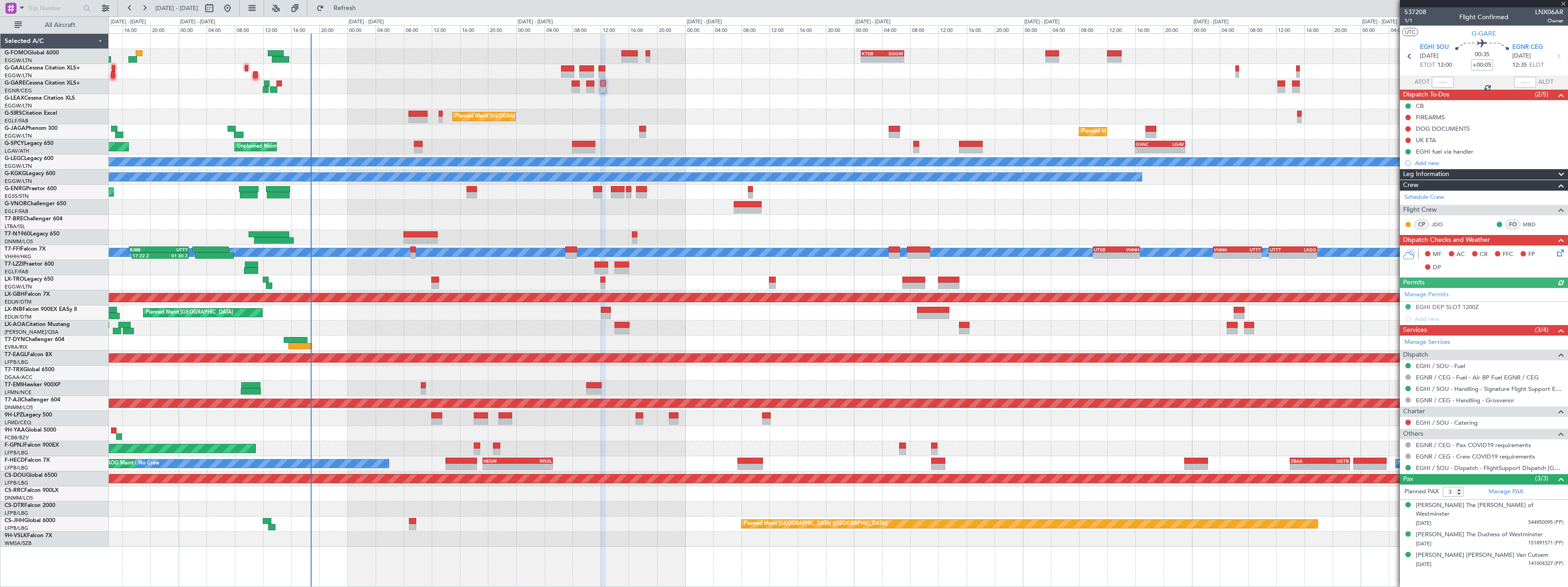
click at [1560, 255] on icon at bounding box center [1559, 252] width 7 height 7
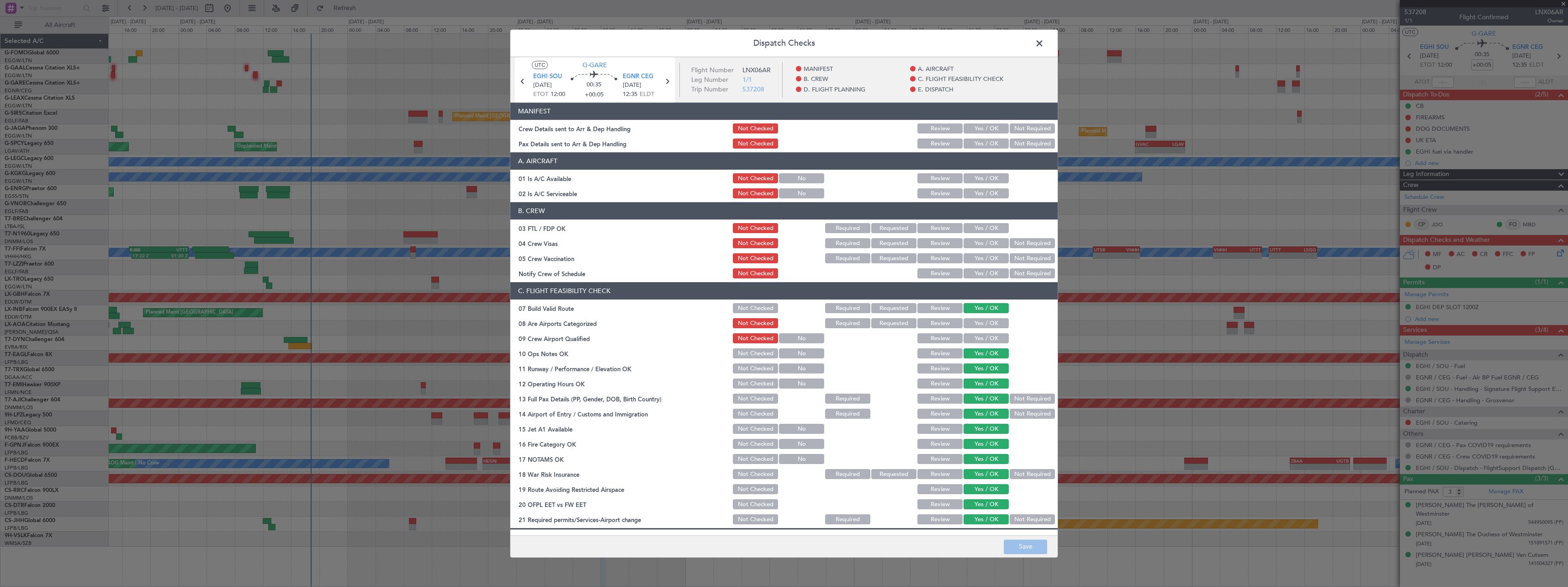
click at [991, 134] on button "Yes / OK" at bounding box center [986, 129] width 46 height 10
click at [990, 144] on button "Yes / OK" at bounding box center [986, 144] width 46 height 10
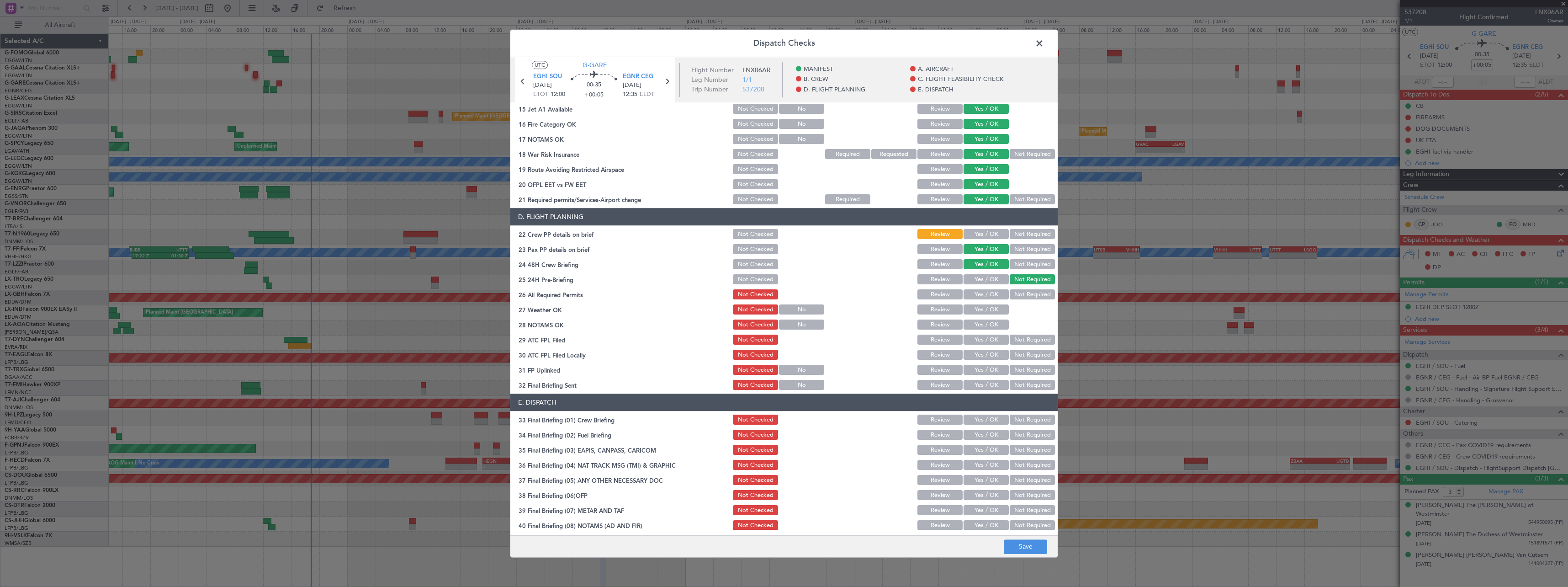
click at [977, 298] on button "Yes / OK" at bounding box center [986, 295] width 46 height 10
click at [975, 310] on button "Yes / OK" at bounding box center [986, 310] width 46 height 10
click at [976, 327] on button "Yes / OK" at bounding box center [986, 325] width 46 height 10
click at [979, 338] on button "Yes / OK" at bounding box center [986, 340] width 46 height 10
click at [1043, 357] on button "Not Required" at bounding box center [1032, 355] width 46 height 10
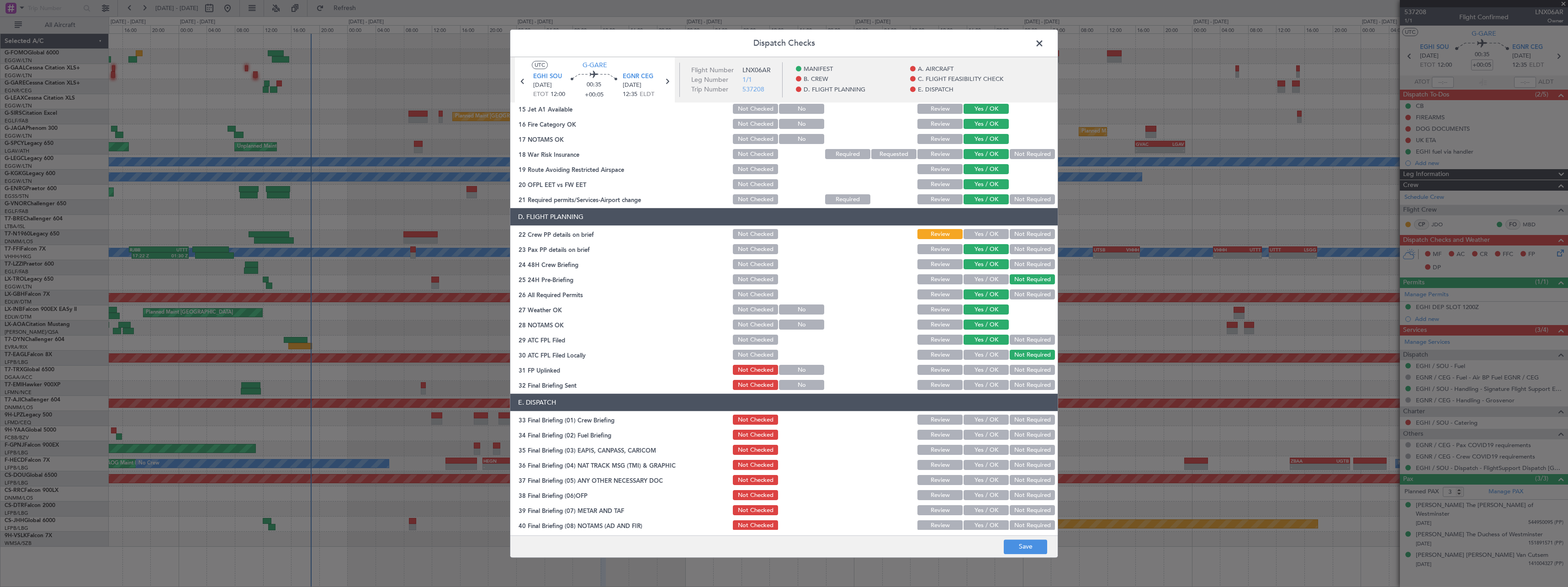
click at [1042, 371] on button "Not Required" at bounding box center [1032, 370] width 46 height 10
click at [1038, 386] on button "Not Required" at bounding box center [1032, 385] width 46 height 10
click at [746, 385] on button "Not Checked" at bounding box center [755, 385] width 46 height 10
drag, startPoint x: 751, startPoint y: 370, endPoint x: 750, endPoint y: 355, distance: 15.0
click at [749, 368] on button "Not Checked" at bounding box center [755, 370] width 46 height 10
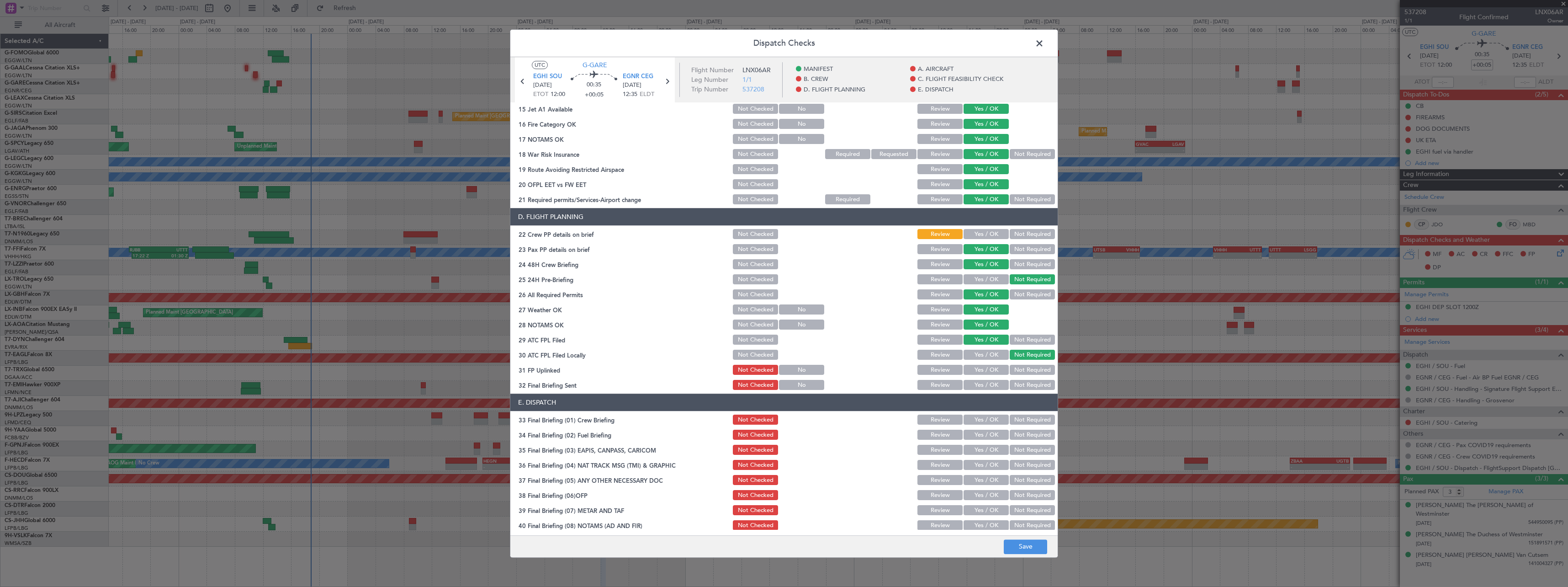
click at [751, 352] on button "Not Checked" at bounding box center [755, 355] width 46 height 10
click at [756, 340] on button "Not Checked" at bounding box center [755, 340] width 46 height 10
click at [756, 326] on button "Not Checked" at bounding box center [755, 325] width 46 height 10
drag, startPoint x: 746, startPoint y: 312, endPoint x: 747, endPoint y: 299, distance: 13.0
click at [746, 312] on button "Not Checked" at bounding box center [755, 310] width 46 height 10
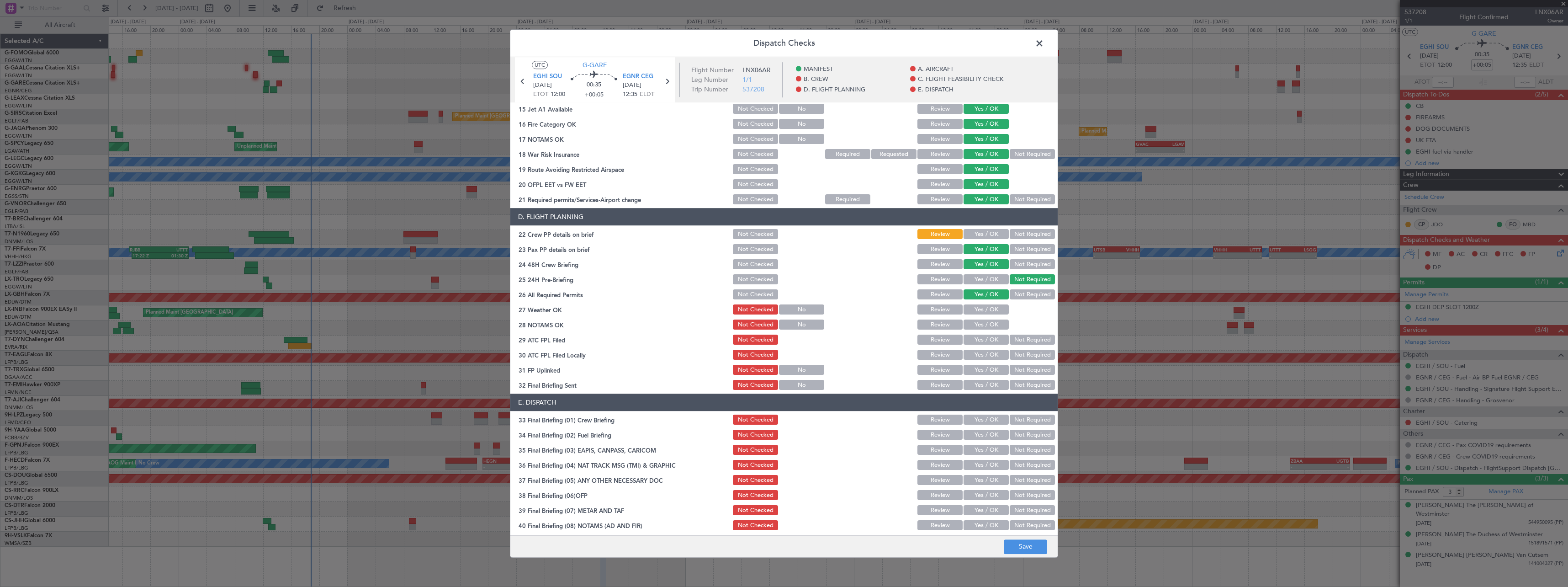
click at [751, 292] on button "Not Checked" at bounding box center [755, 295] width 46 height 10
click at [983, 235] on button "Yes / OK" at bounding box center [986, 234] width 46 height 10
drag, startPoint x: 1030, startPoint y: 551, endPoint x: 1022, endPoint y: 539, distance: 14.4
click at [1030, 551] on button "Save" at bounding box center [1025, 547] width 43 height 14
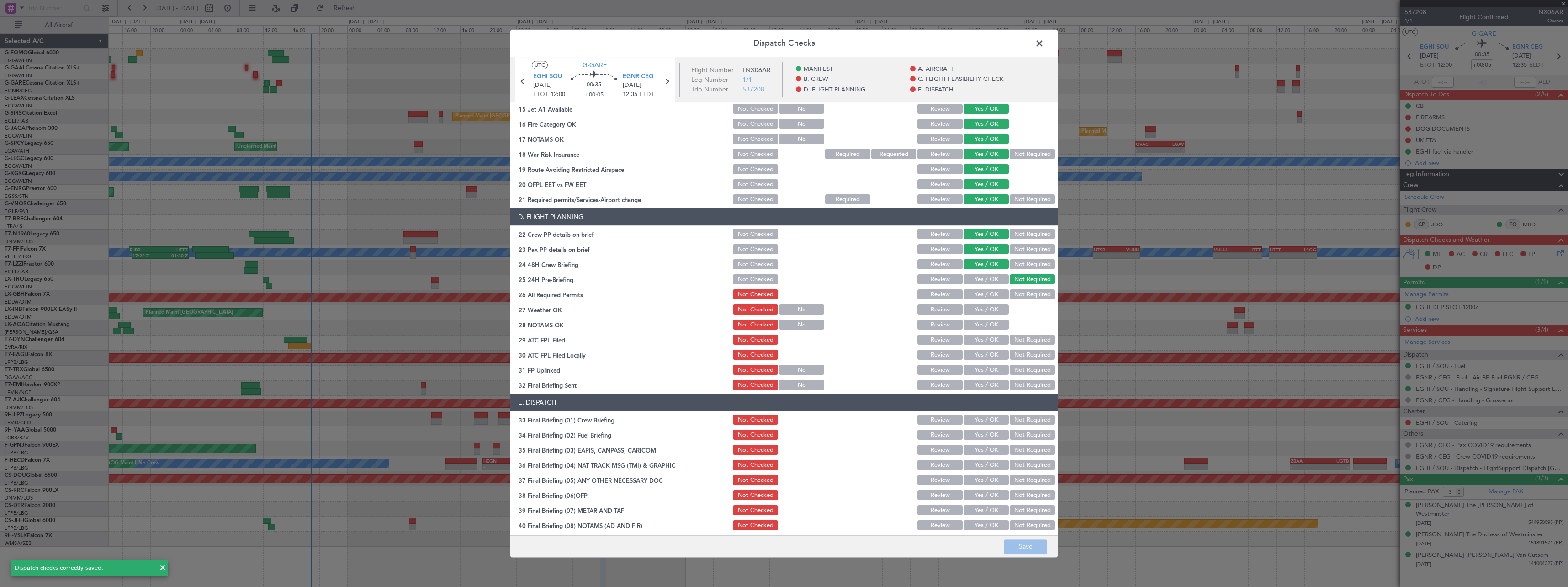
click at [1044, 45] on span at bounding box center [1044, 46] width 0 height 18
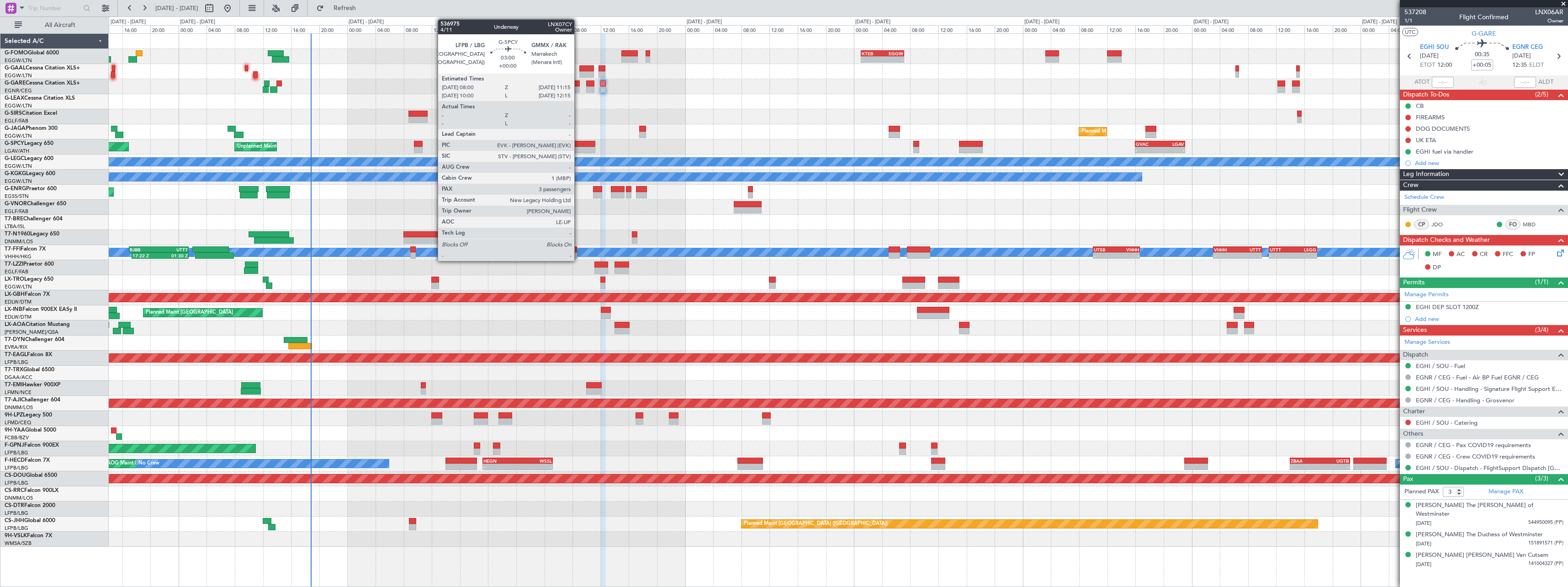
click at [578, 148] on div at bounding box center [584, 150] width 23 height 7
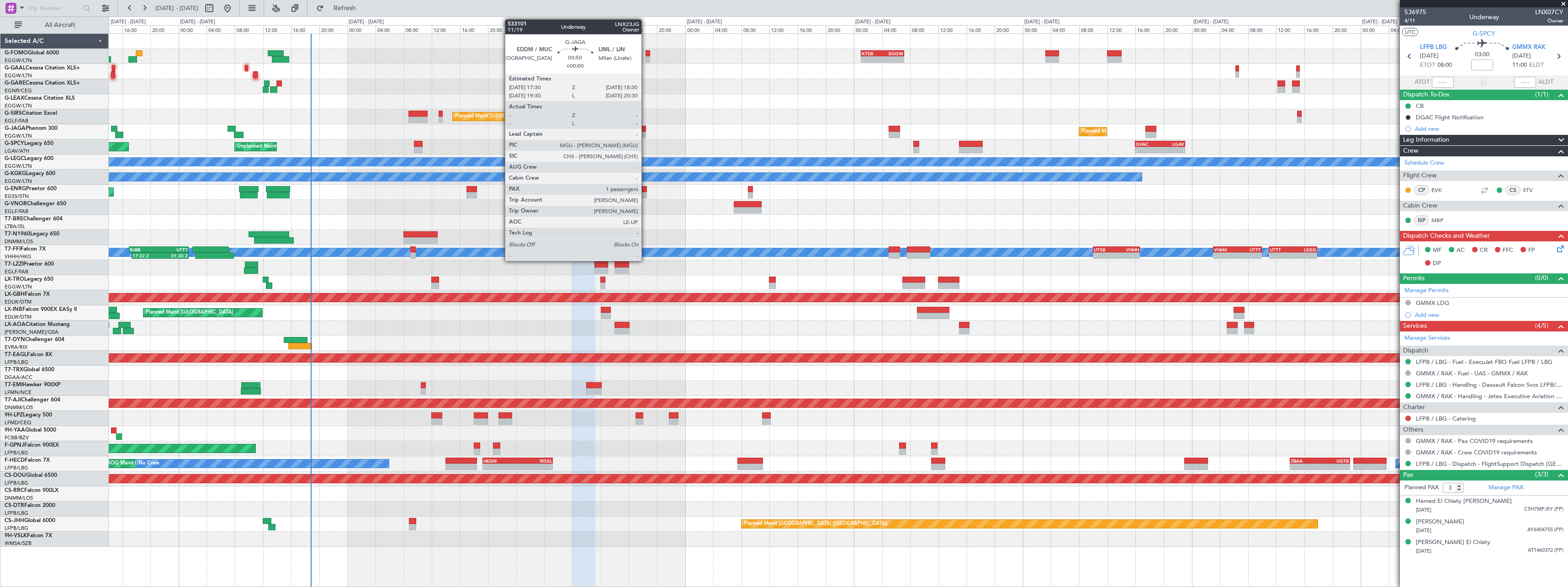
click at [645, 134] on div at bounding box center [643, 134] width 7 height 7
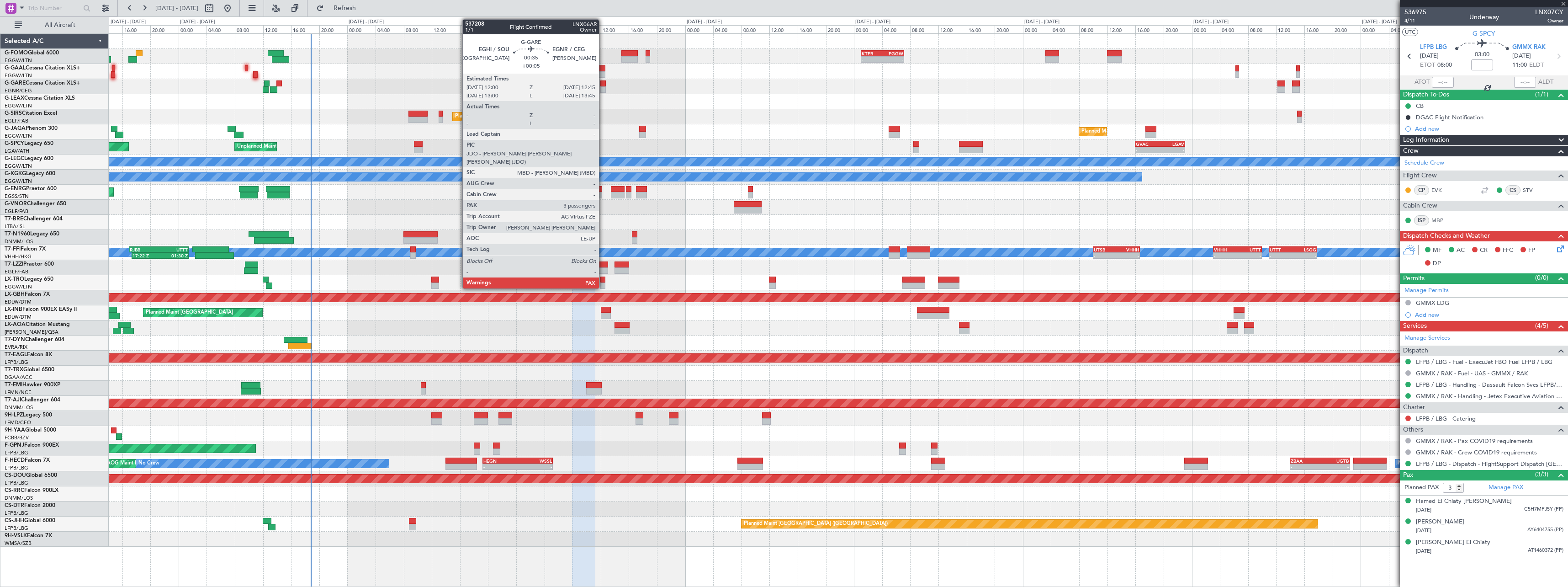
type input "1"
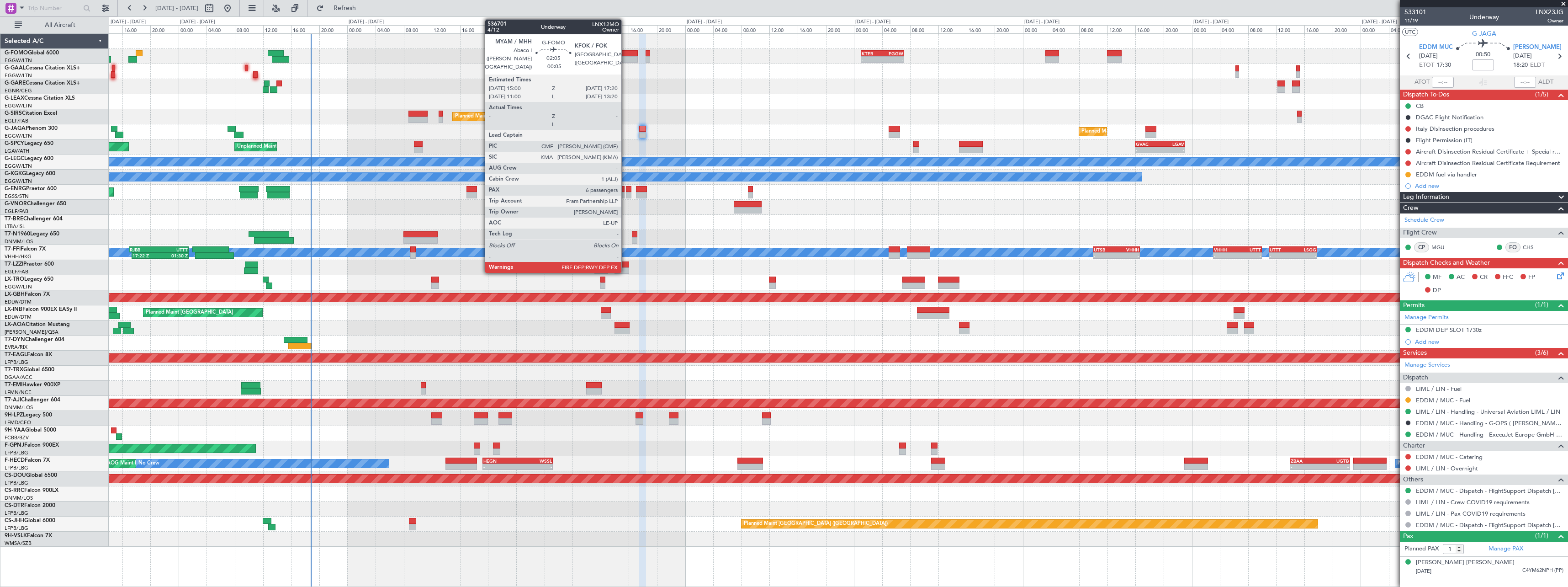
click at [626, 56] on div at bounding box center [629, 53] width 17 height 7
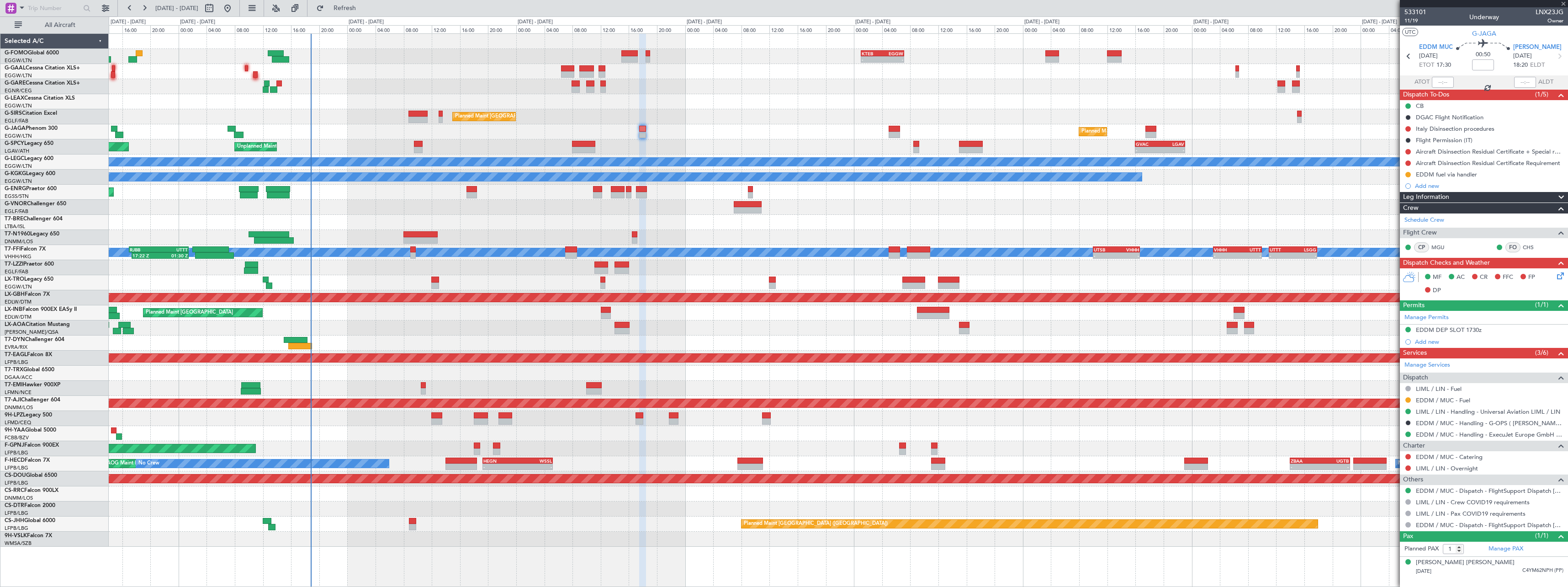
type input "-00:05"
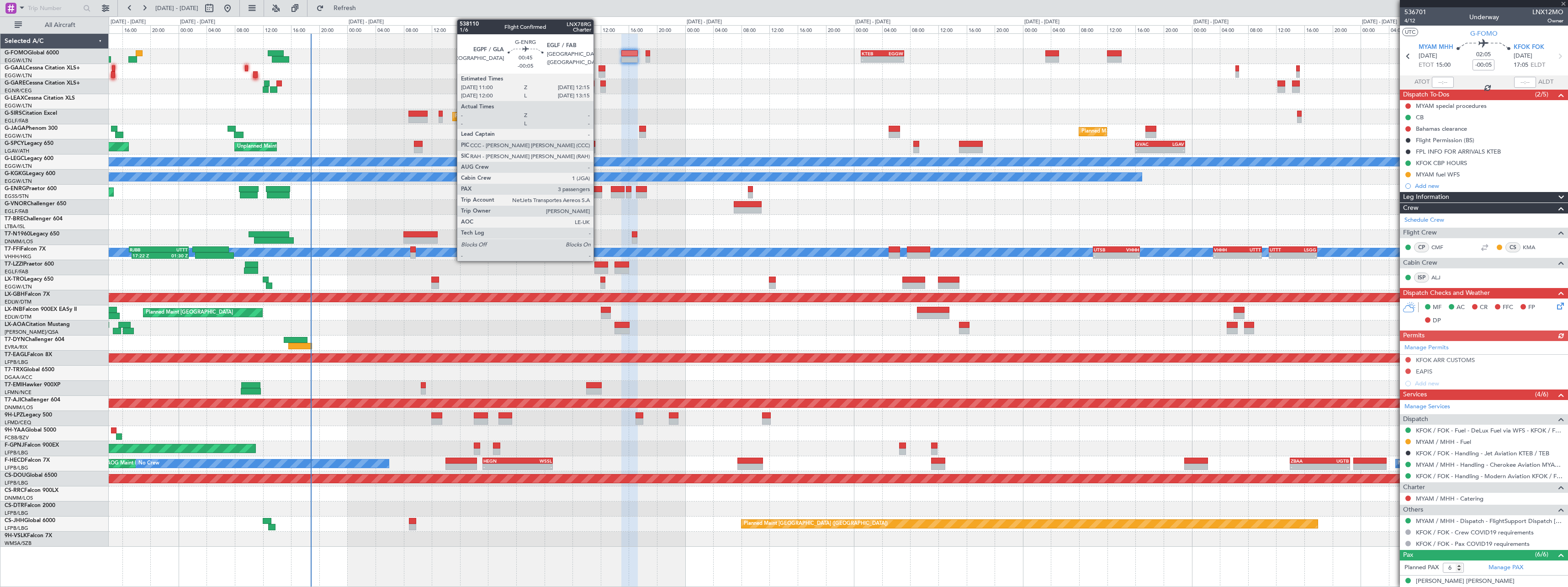
click at [598, 190] on div at bounding box center [598, 189] width 9 height 7
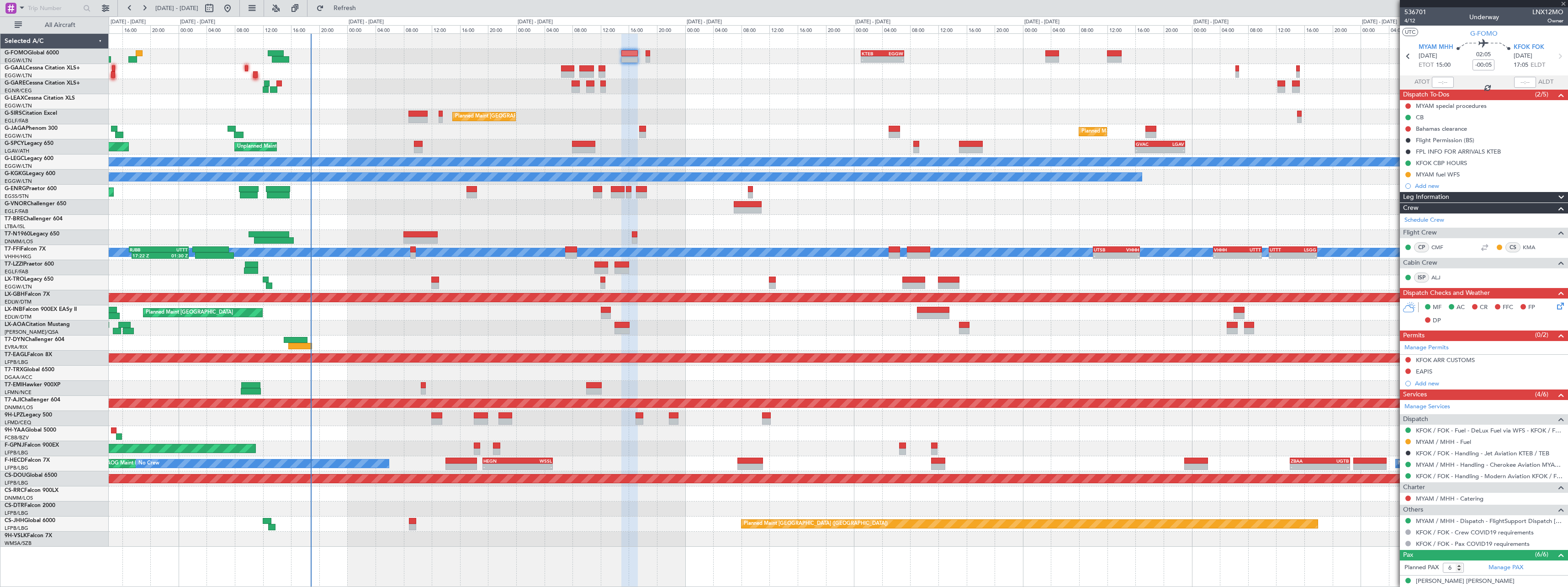
type input "3"
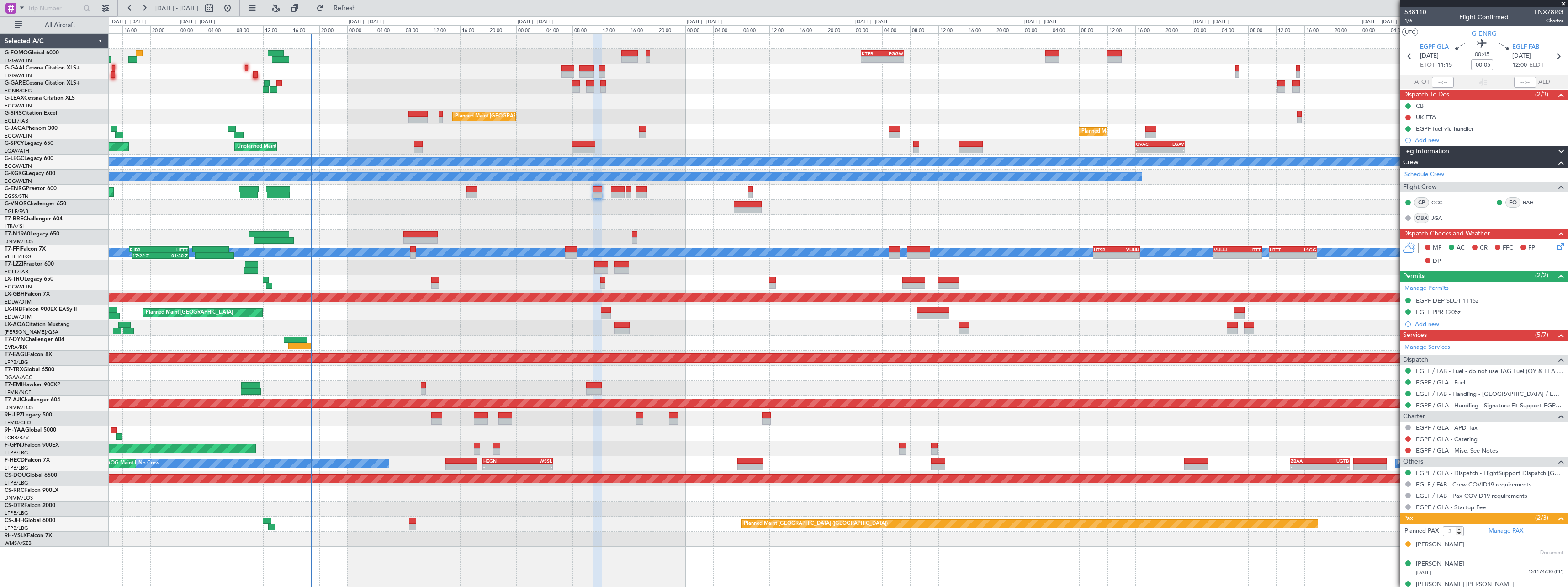
click at [1410, 23] on span "1/6" at bounding box center [1416, 20] width 22 height 8
click at [1415, 22] on span "1/6" at bounding box center [1416, 20] width 22 height 8
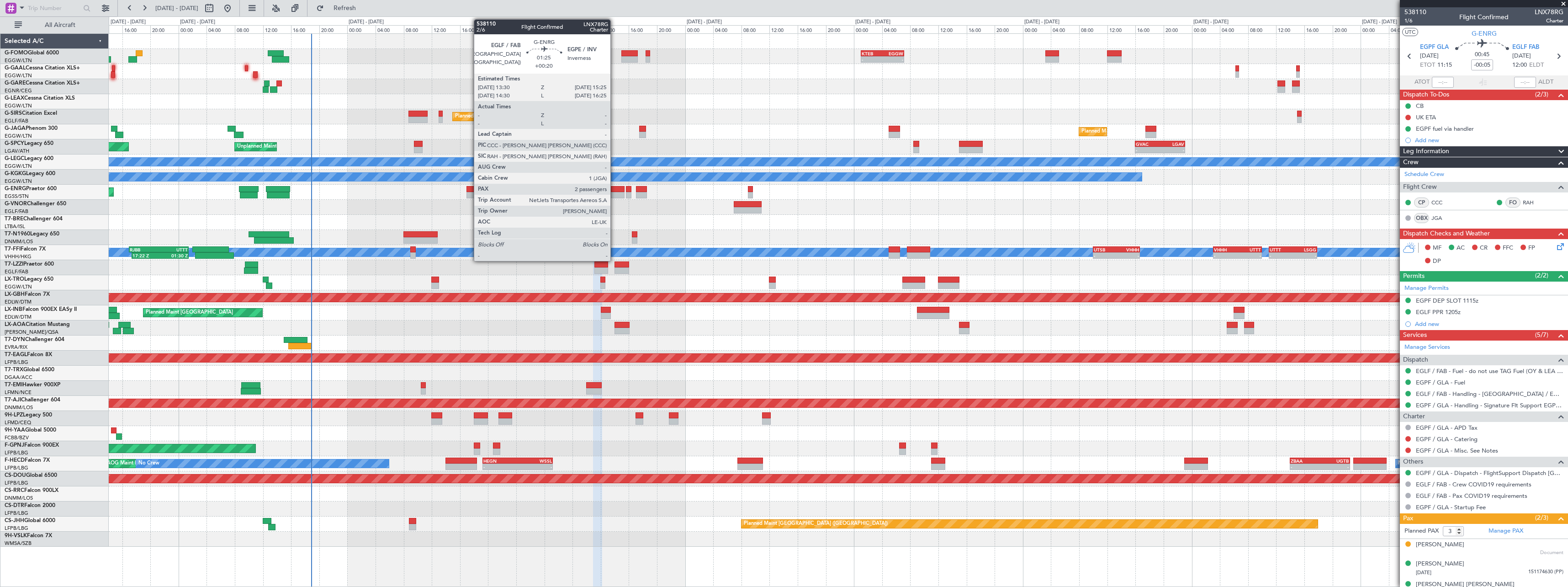
click at [616, 189] on div at bounding box center [617, 189] width 14 height 7
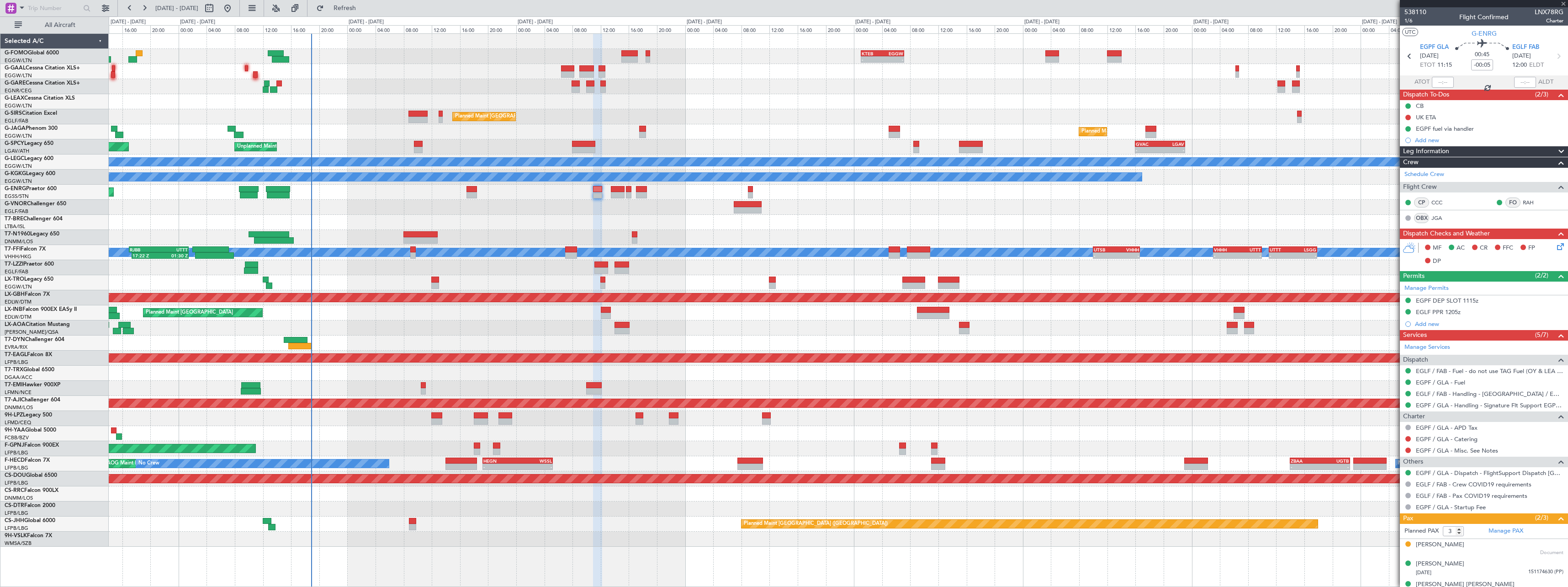
type input "+00:20"
type input "2"
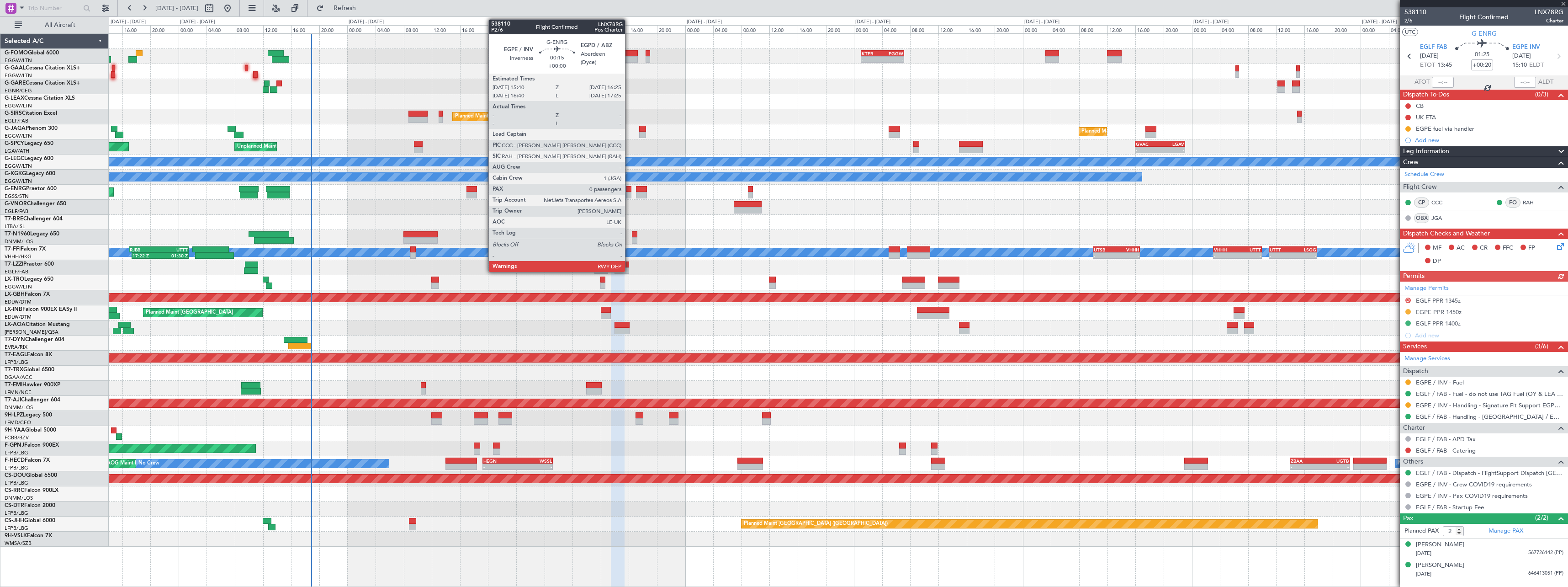
click at [629, 193] on div at bounding box center [629, 195] width 6 height 7
type input "0"
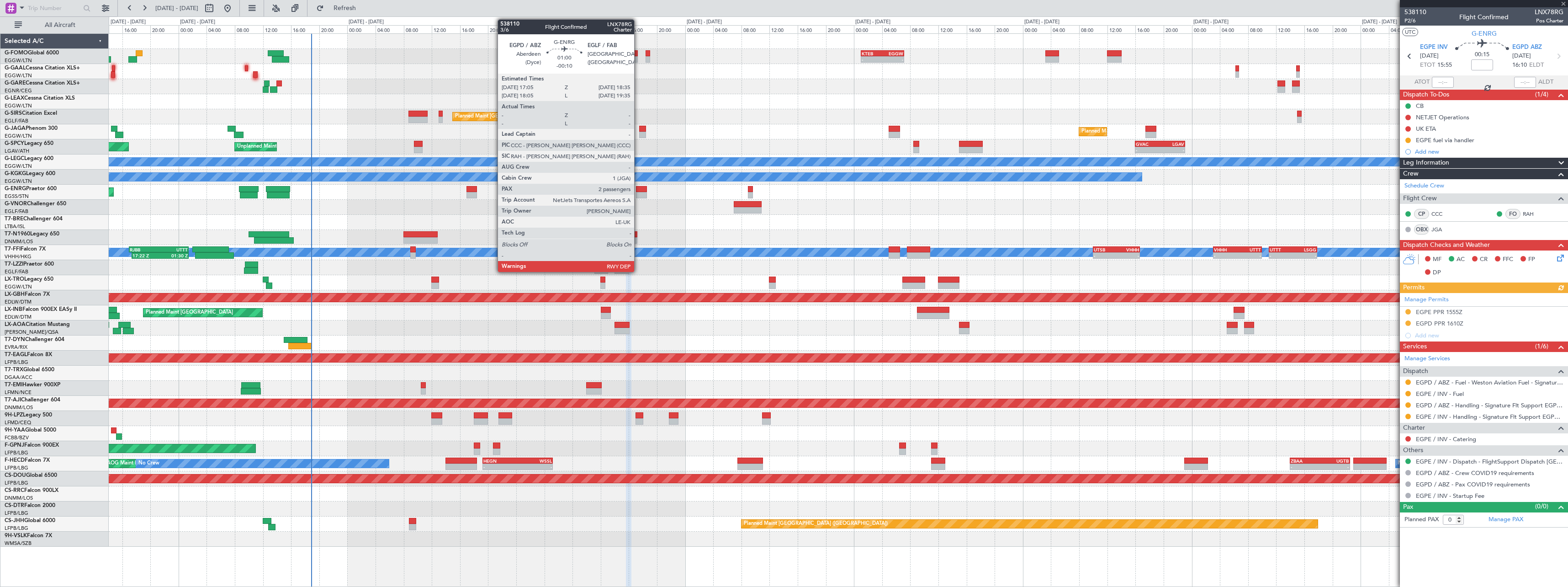
click at [638, 193] on div at bounding box center [641, 195] width 11 height 7
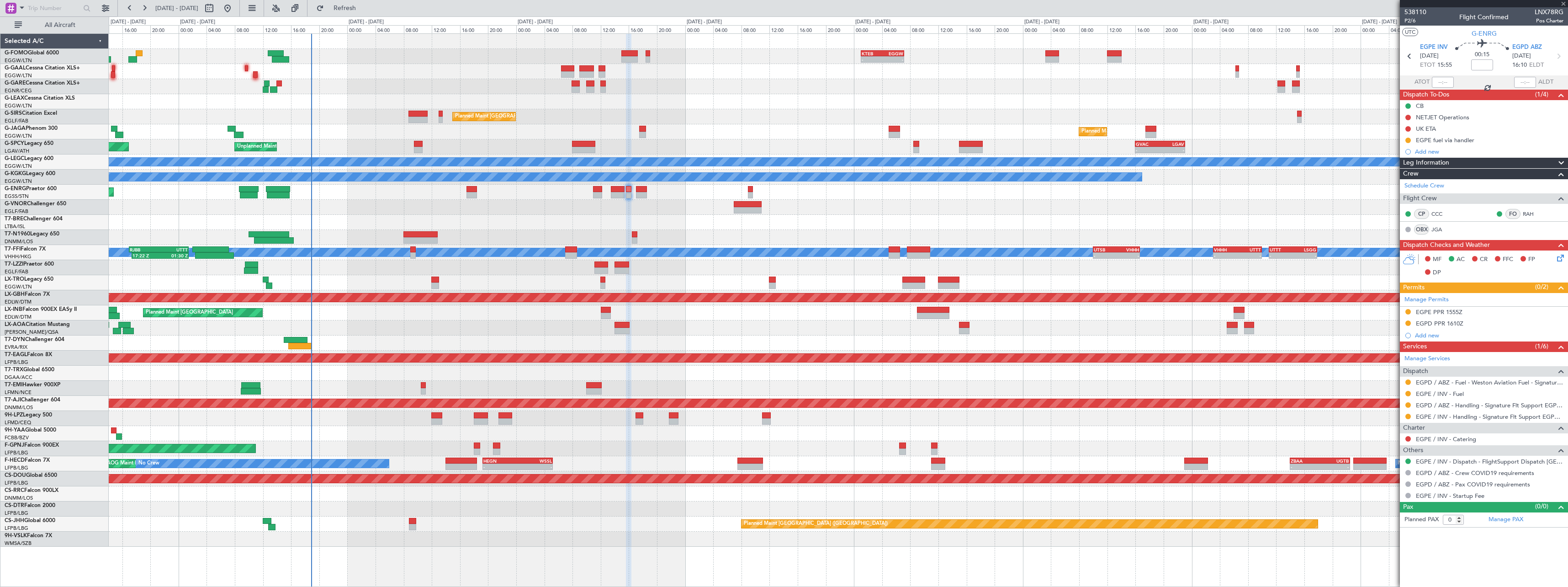
type input "-00:10"
type input "2"
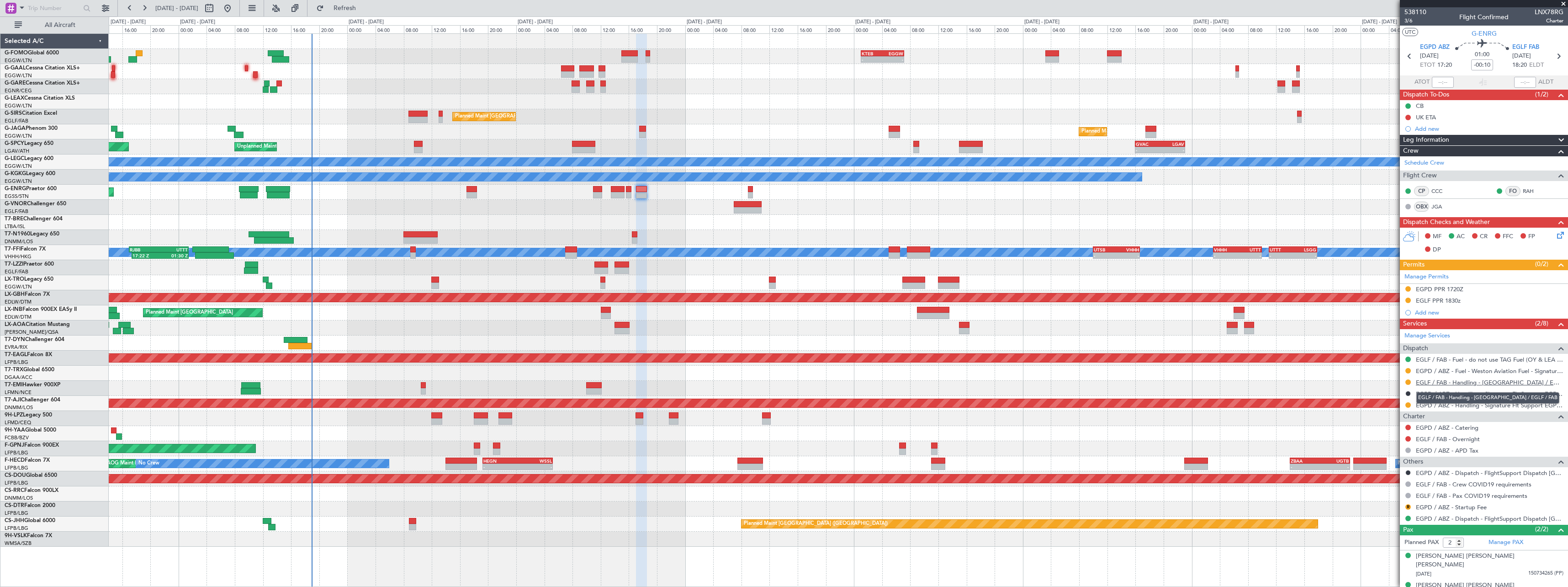
click at [1468, 383] on link "EGLF / FAB - Handling - Farnborough Airport / EGLF / FAB" at bounding box center [1489, 382] width 147 height 8
click at [1555, 237] on icon at bounding box center [1559, 233] width 7 height 7
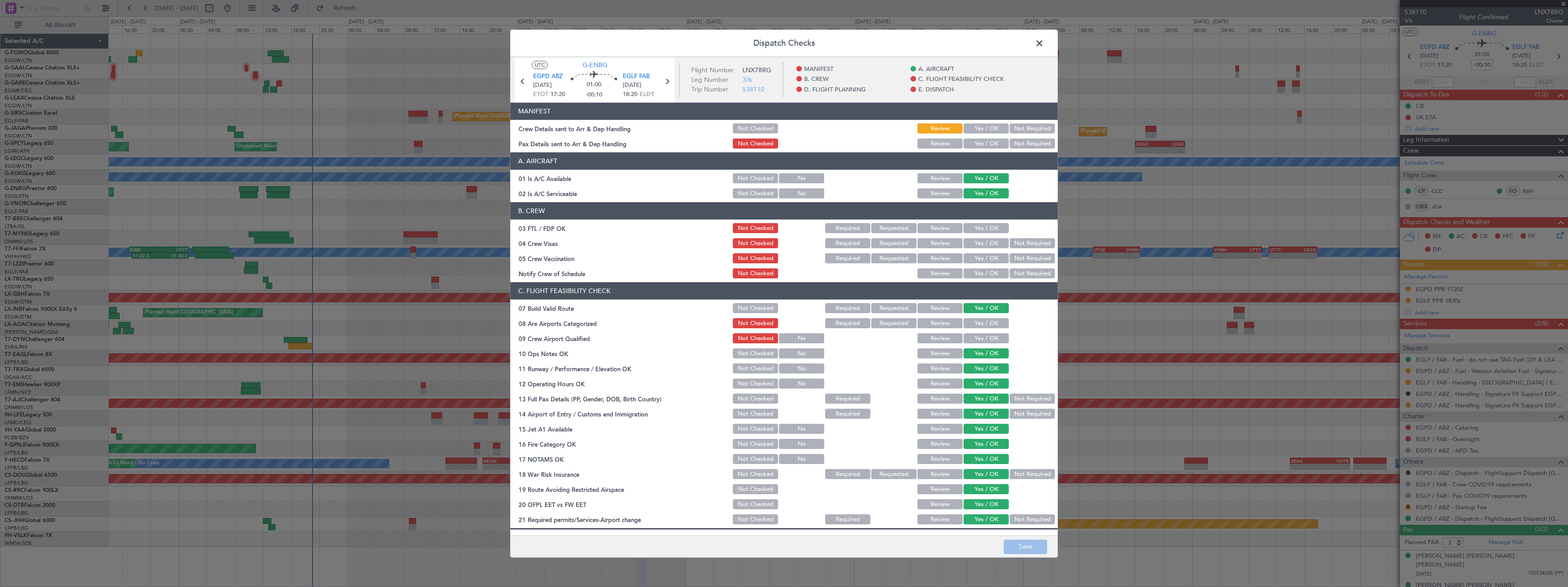
click at [991, 123] on section "MANIFEST Crew Details sent to Arr & Dep Handling Not Checked Review Yes / OK No…" at bounding box center [783, 127] width 547 height 48
click at [991, 129] on button "Yes / OK" at bounding box center [986, 129] width 46 height 10
click at [994, 145] on button "Yes / OK" at bounding box center [986, 144] width 46 height 10
click at [1034, 544] on button "Save" at bounding box center [1025, 547] width 43 height 14
click at [1044, 40] on span at bounding box center [1044, 46] width 0 height 18
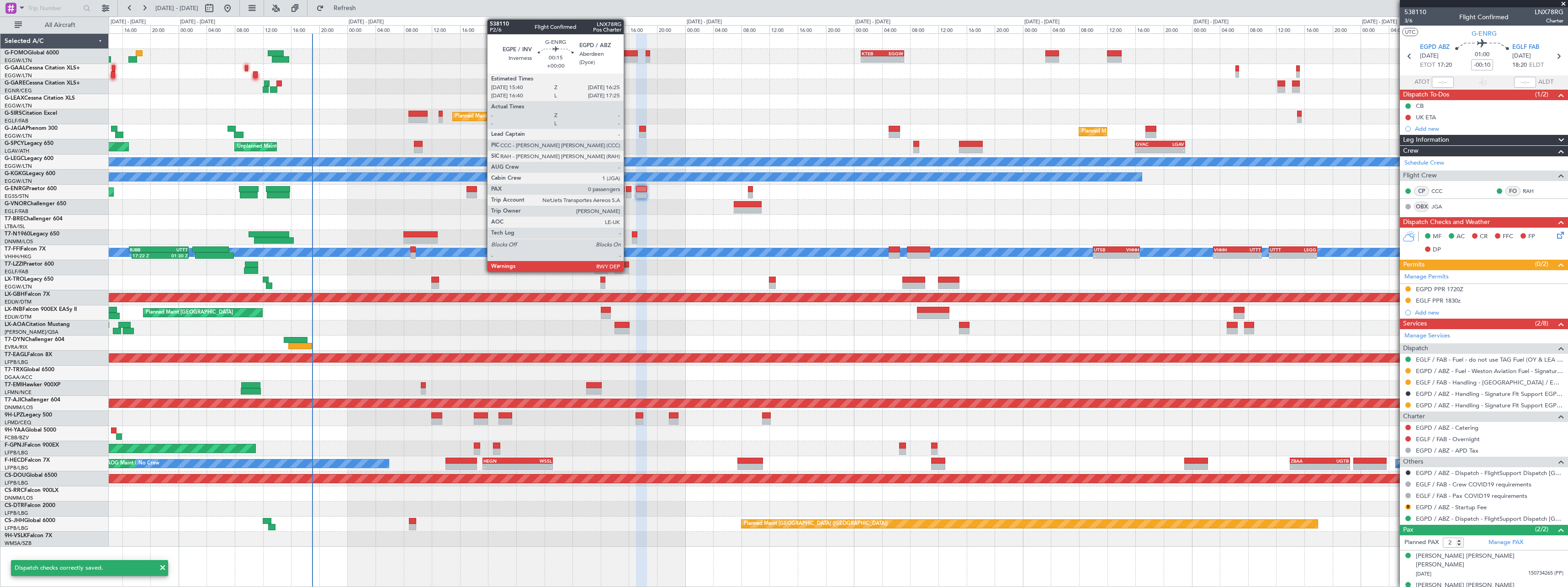
click at [628, 187] on div at bounding box center [629, 189] width 6 height 7
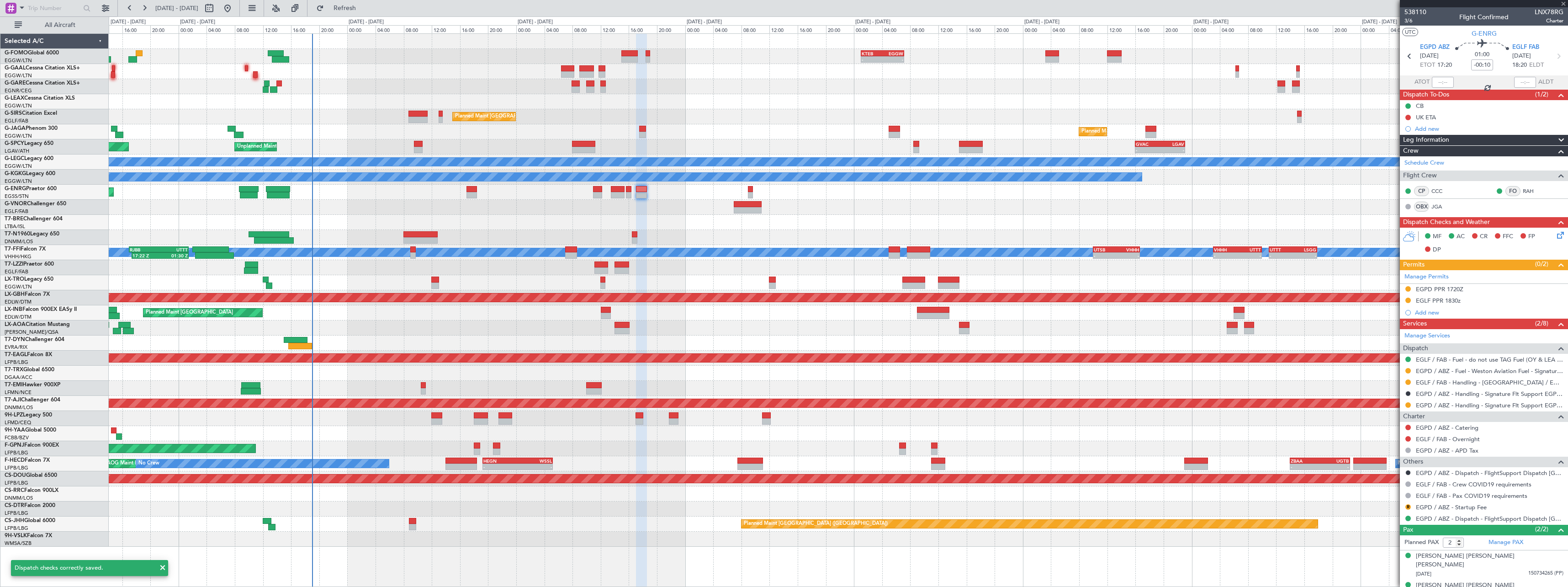
type input "0"
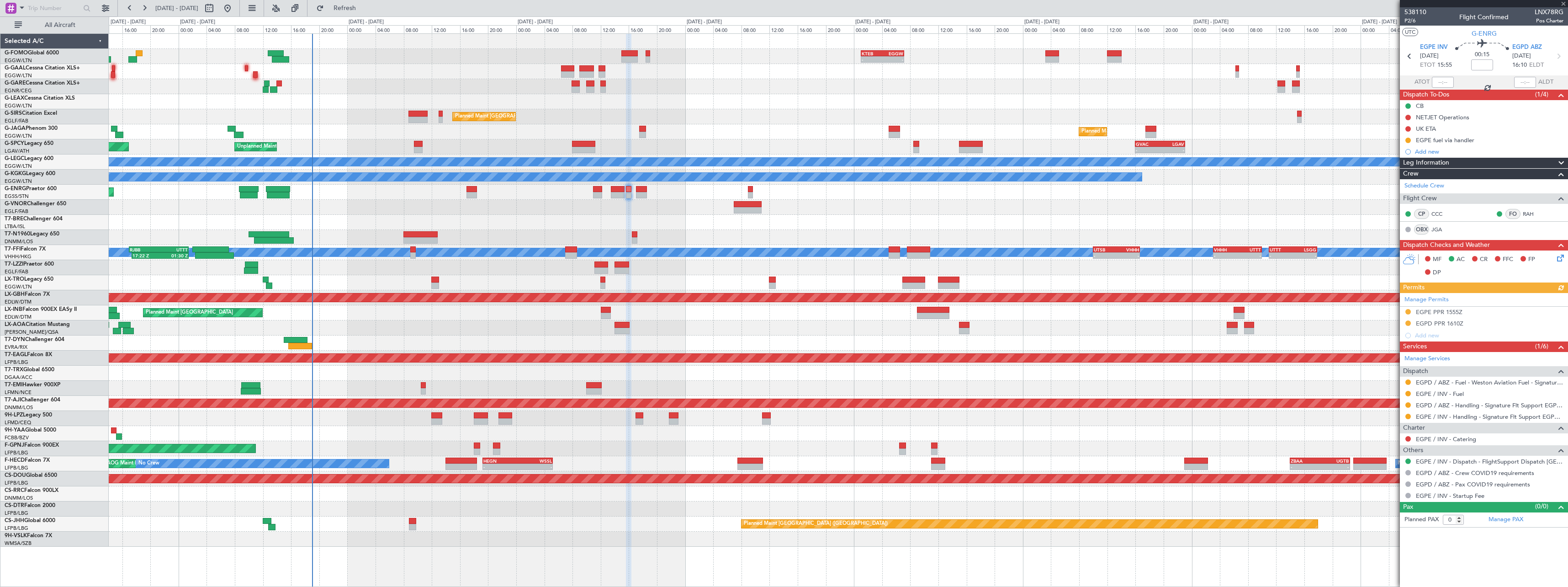
click at [1557, 258] on icon at bounding box center [1559, 257] width 7 height 7
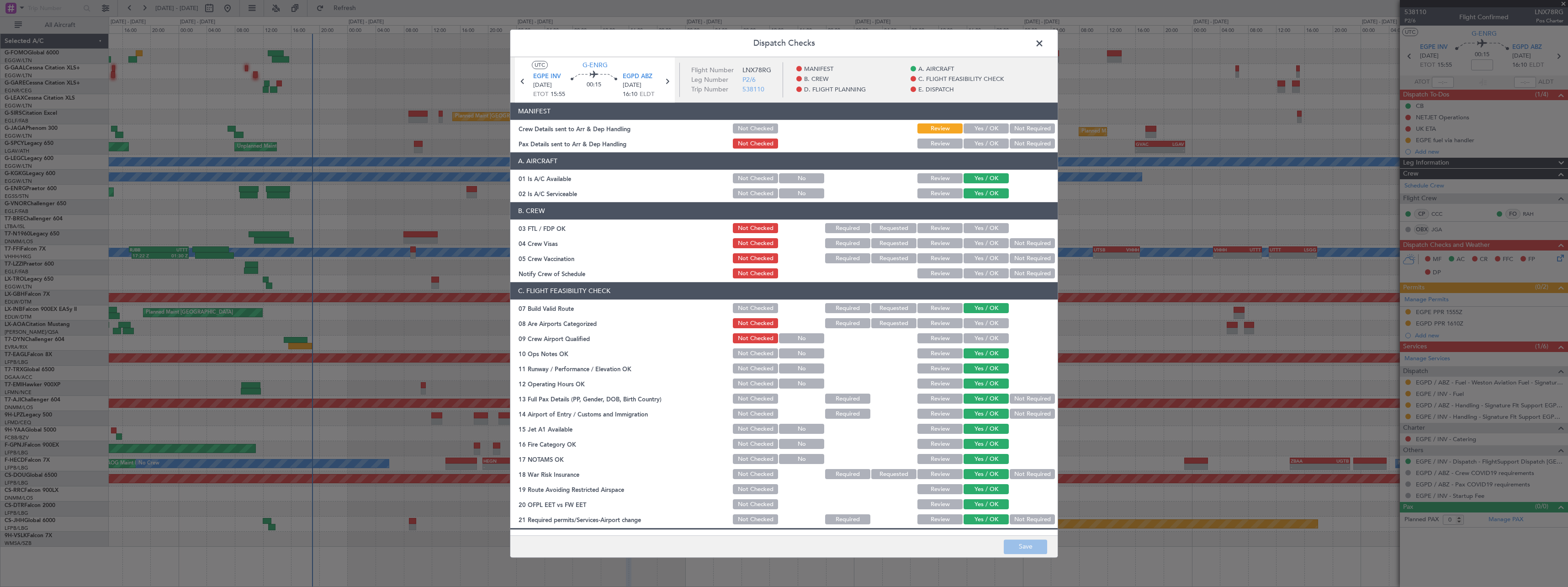
click at [982, 131] on button "Yes / OK" at bounding box center [986, 129] width 46 height 10
click at [983, 144] on button "Yes / OK" at bounding box center [986, 144] width 46 height 10
click at [1027, 553] on button "Save" at bounding box center [1025, 547] width 43 height 14
click at [1044, 42] on span at bounding box center [1044, 46] width 0 height 18
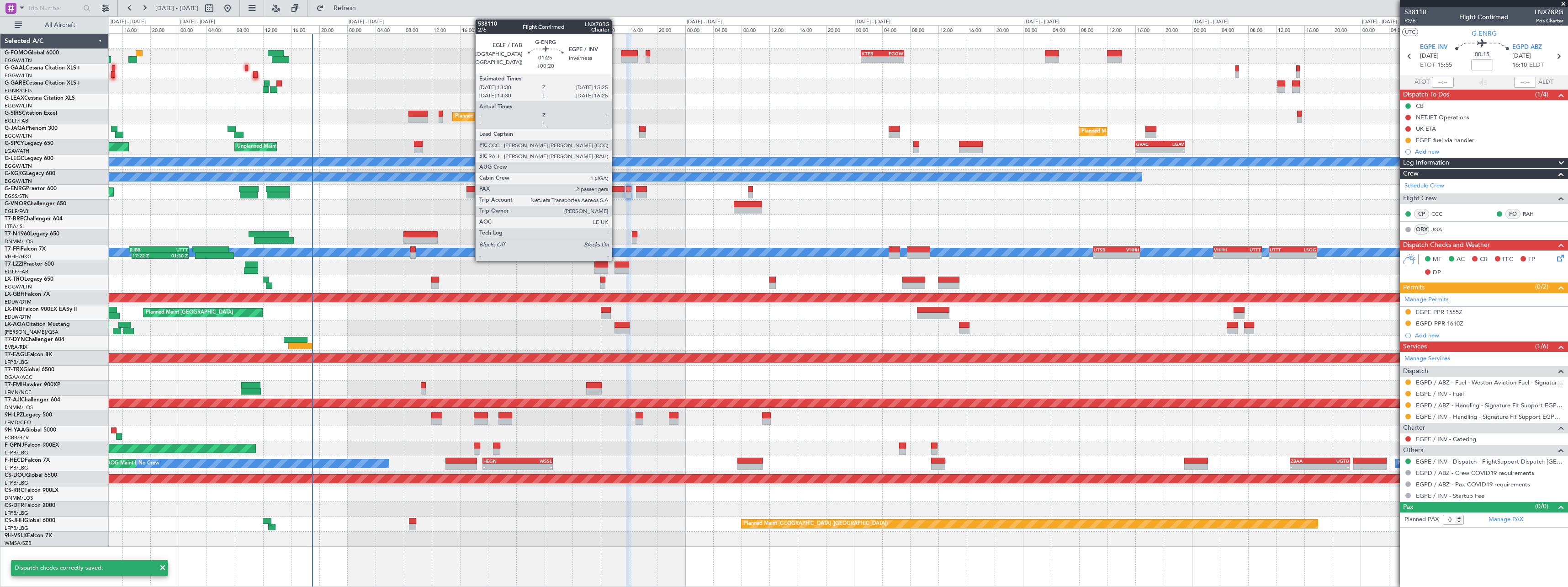
click at [617, 191] on div at bounding box center [617, 189] width 14 height 7
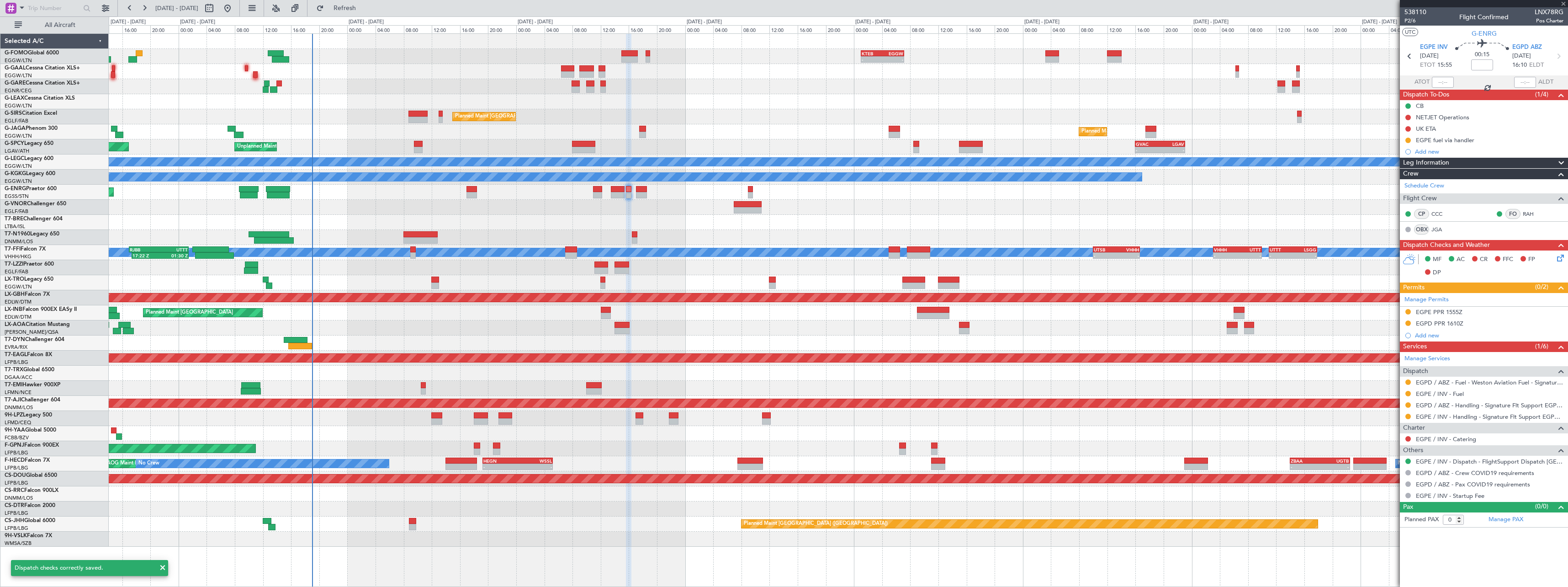
type input "+00:20"
type input "2"
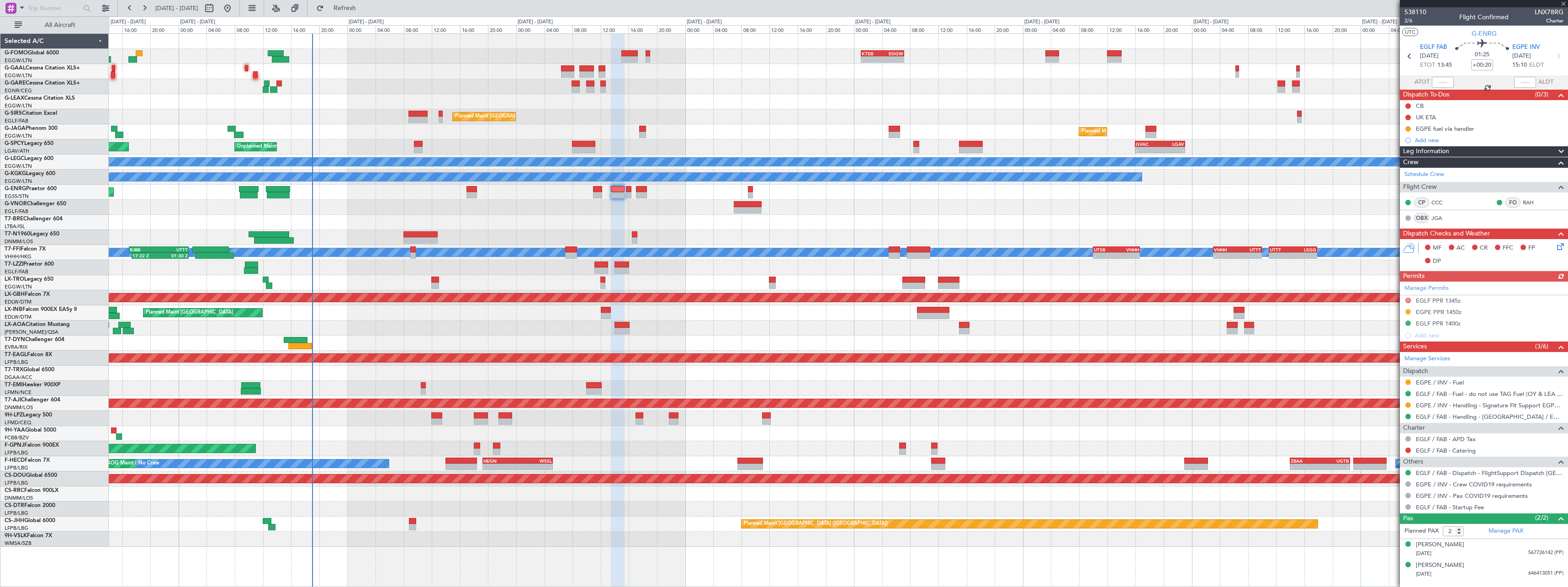
click at [1556, 249] on icon at bounding box center [1559, 245] width 7 height 7
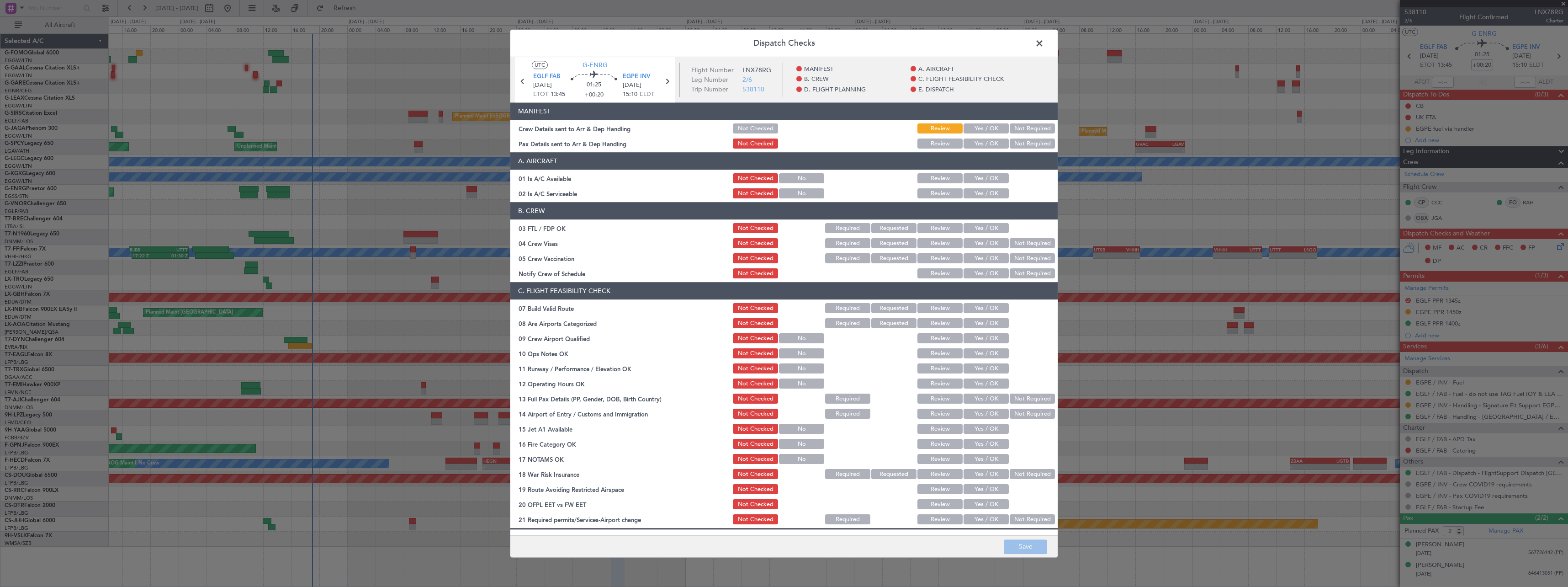
click at [985, 130] on button "Yes / OK" at bounding box center [986, 129] width 46 height 10
click at [983, 145] on button "Yes / OK" at bounding box center [986, 144] width 46 height 10
click at [982, 177] on button "Yes / OK" at bounding box center [986, 179] width 46 height 10
drag, startPoint x: 981, startPoint y: 189, endPoint x: 983, endPoint y: 203, distance: 14.1
click at [981, 190] on button "Yes / OK" at bounding box center [986, 194] width 46 height 10
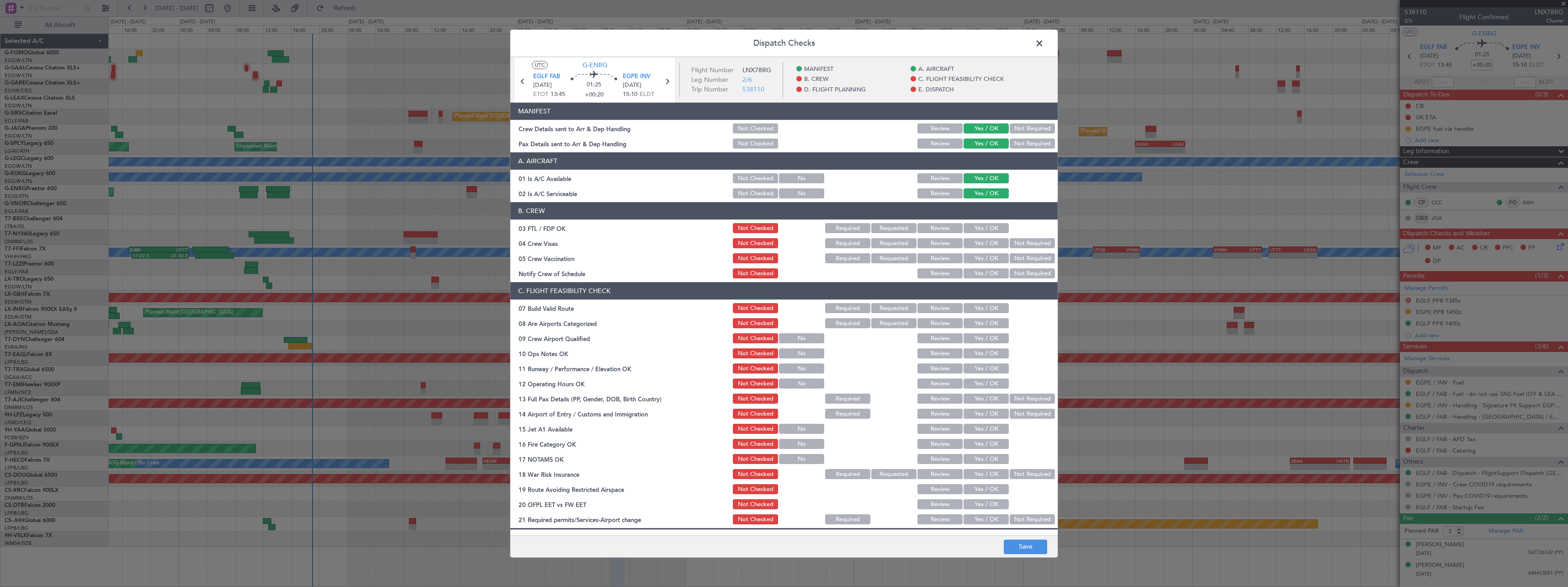
click at [983, 308] on button "Yes / OK" at bounding box center [986, 309] width 46 height 10
click at [985, 351] on button "Yes / OK" at bounding box center [986, 354] width 46 height 10
drag, startPoint x: 986, startPoint y: 364, endPoint x: 986, endPoint y: 369, distance: 5.0
click at [986, 365] on button "Yes / OK" at bounding box center [986, 369] width 46 height 10
click at [987, 380] on button "Yes / OK" at bounding box center [986, 384] width 46 height 10
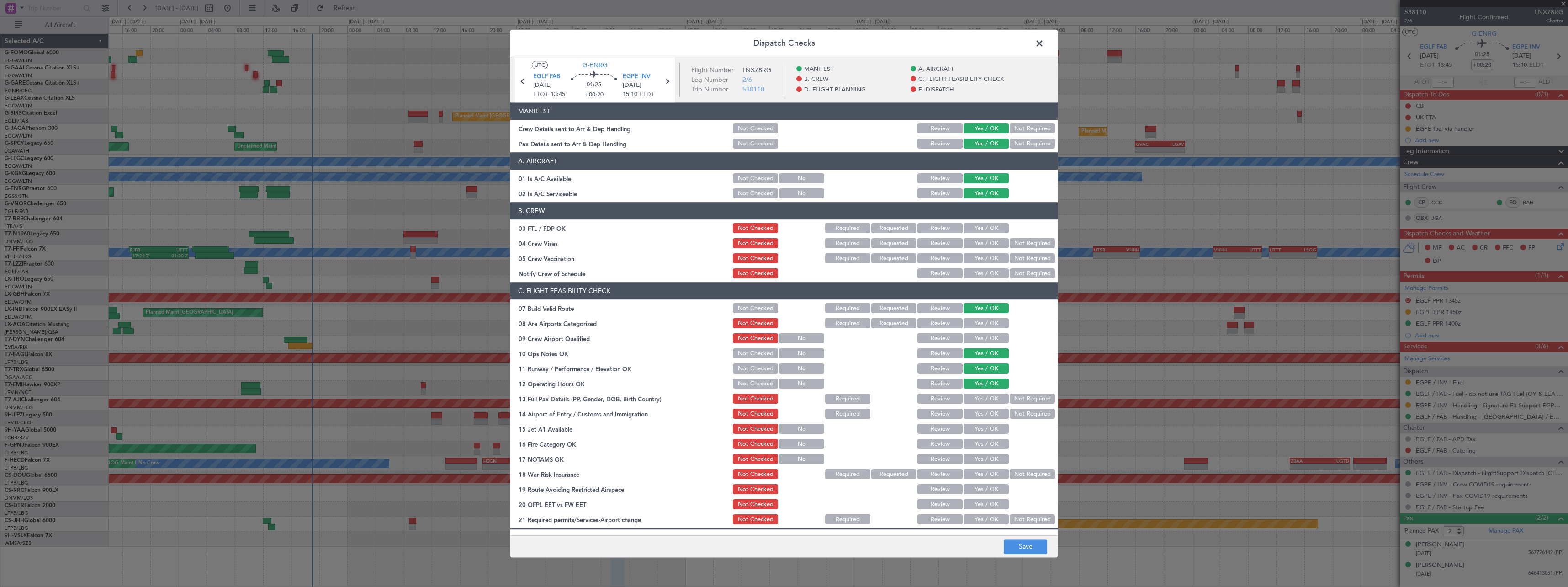
click at [988, 401] on button "Yes / OK" at bounding box center [986, 399] width 46 height 10
drag, startPoint x: 989, startPoint y: 420, endPoint x: 988, endPoint y: 429, distance: 9.1
click at [989, 421] on section "C. FLIGHT FEASIBILITY CHECK 07 Build Valid Route Not Checked Required Requested…" at bounding box center [783, 404] width 547 height 244
drag, startPoint x: 988, startPoint y: 416, endPoint x: 988, endPoint y: 424, distance: 8.0
click at [988, 417] on button "Yes / OK" at bounding box center [986, 414] width 46 height 10
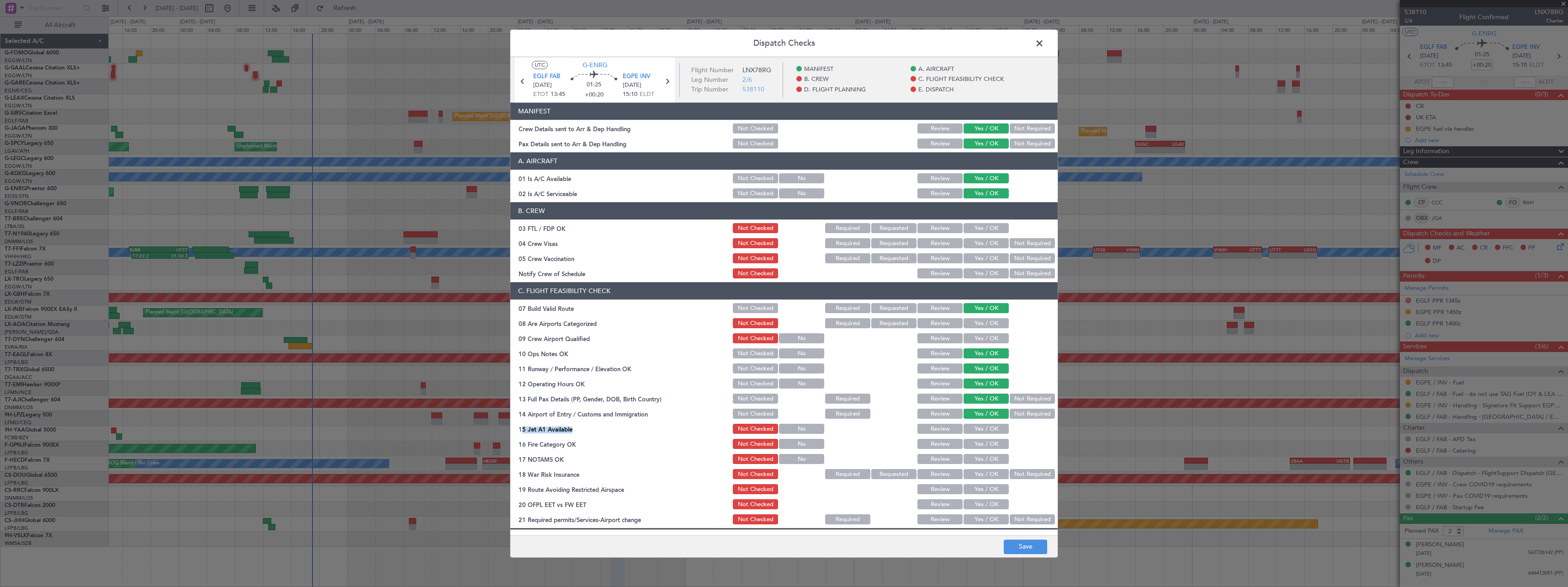
click at [988, 427] on button "Yes / OK" at bounding box center [986, 429] width 46 height 10
click at [987, 446] on button "Yes / OK" at bounding box center [986, 445] width 46 height 10
click at [987, 462] on button "Yes / OK" at bounding box center [986, 459] width 46 height 10
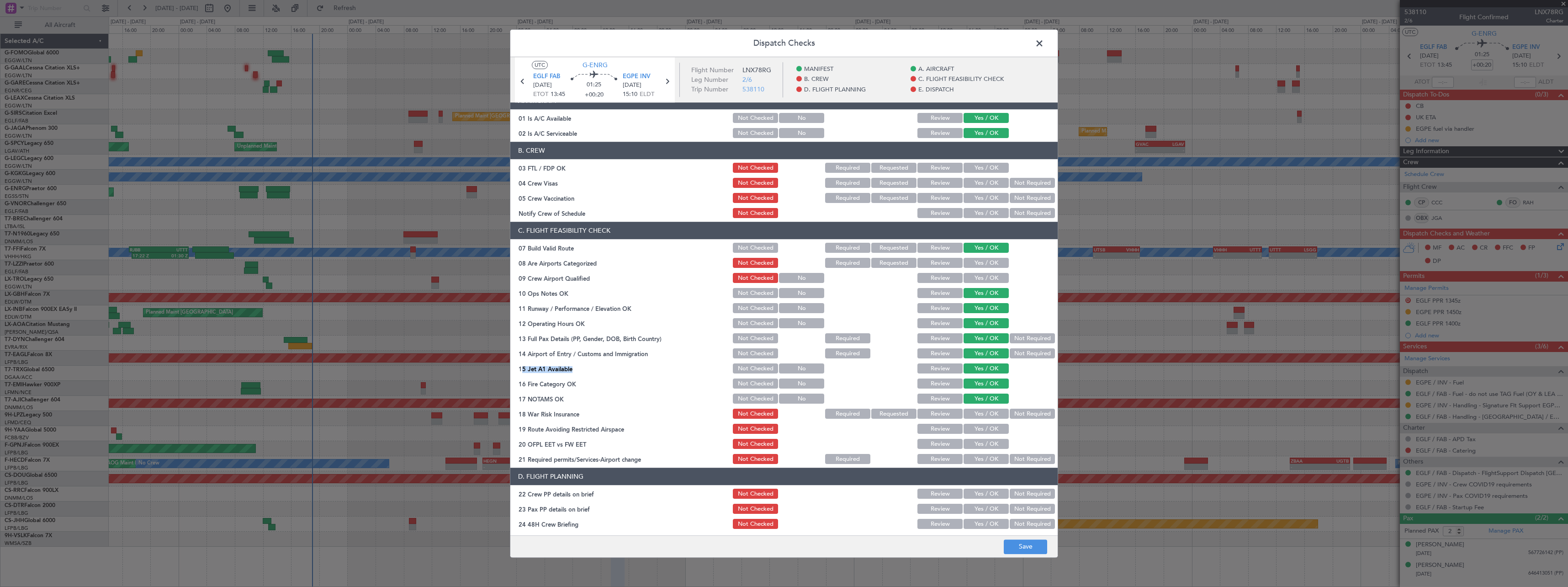
scroll to position [137, 0]
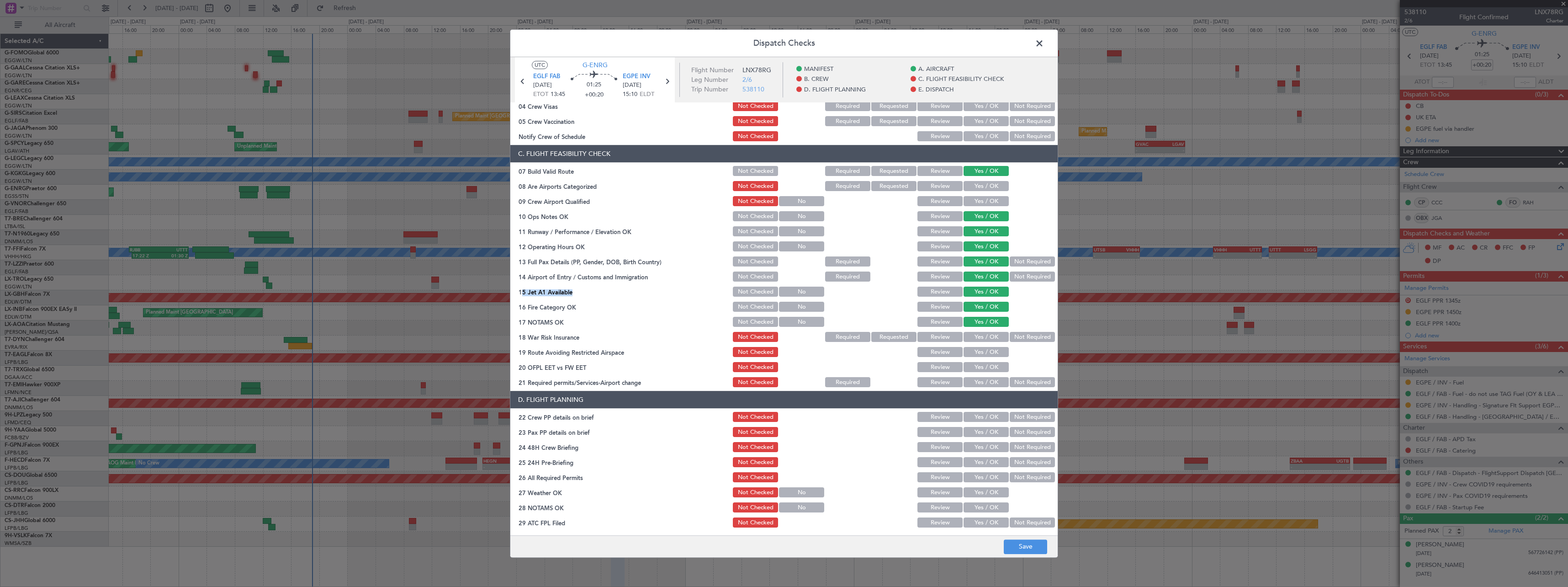
drag, startPoint x: 983, startPoint y: 348, endPoint x: 983, endPoint y: 367, distance: 19.0
click at [983, 348] on button "Yes / OK" at bounding box center [986, 353] width 46 height 10
click at [983, 369] on button "Yes / OK" at bounding box center [986, 367] width 46 height 10
click at [983, 383] on button "Yes / OK" at bounding box center [986, 382] width 46 height 10
click at [985, 417] on button "Yes / OK" at bounding box center [986, 417] width 46 height 10
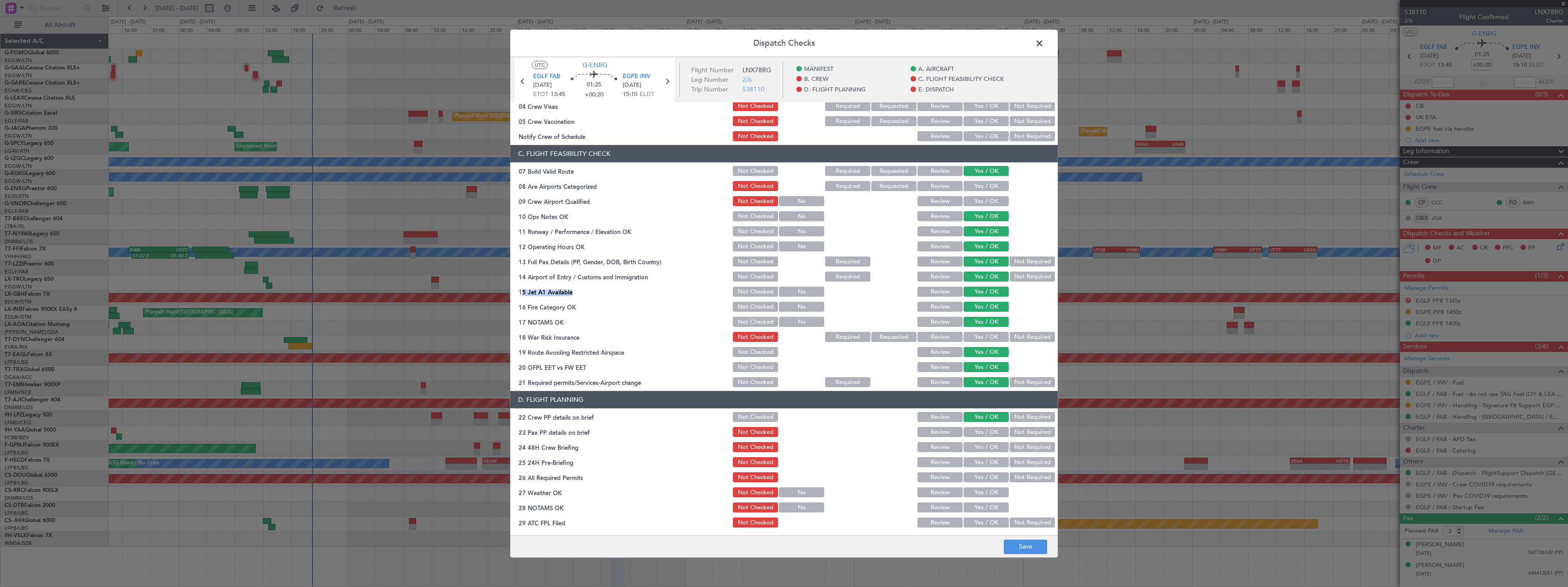
click at [986, 433] on button "Yes / OK" at bounding box center [986, 432] width 46 height 10
drag, startPoint x: 986, startPoint y: 447, endPoint x: 1017, endPoint y: 458, distance: 32.9
click at [986, 447] on button "Yes / OK" at bounding box center [986, 447] width 46 height 10
click at [1023, 460] on button "Not Required" at bounding box center [1032, 463] width 46 height 10
click at [1030, 550] on button "Save" at bounding box center [1025, 547] width 43 height 14
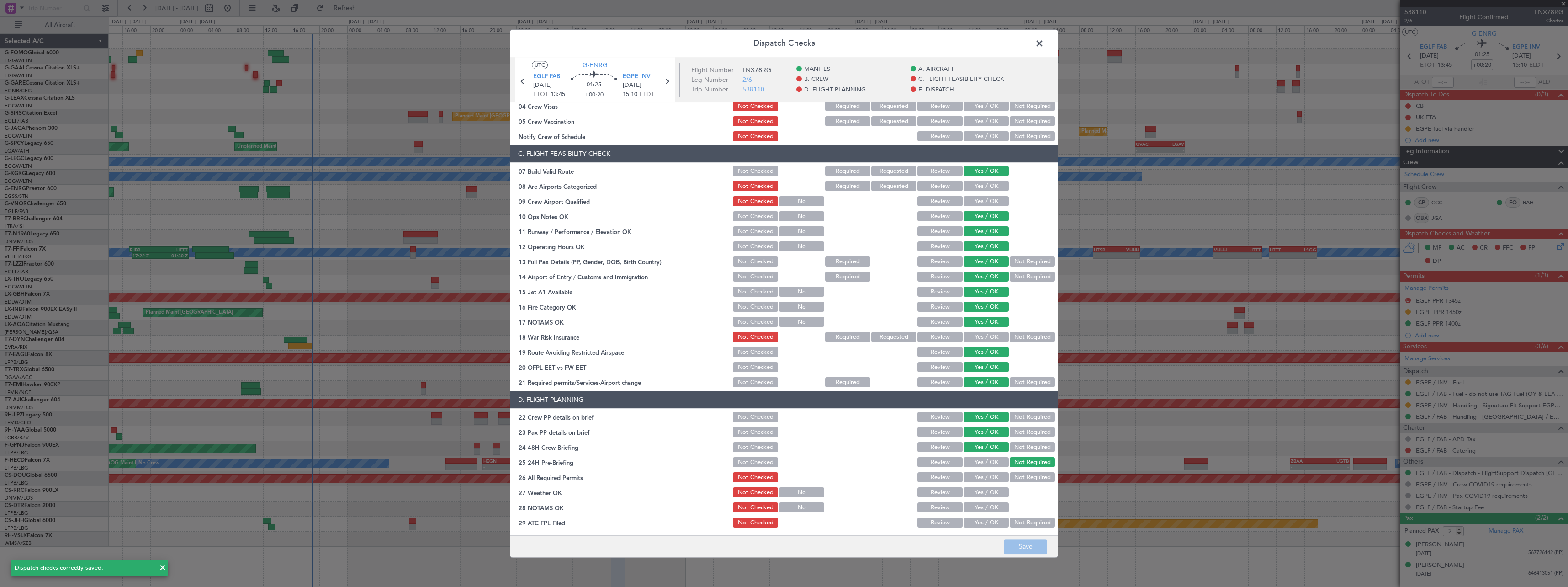
click at [1044, 46] on span at bounding box center [1044, 46] width 0 height 18
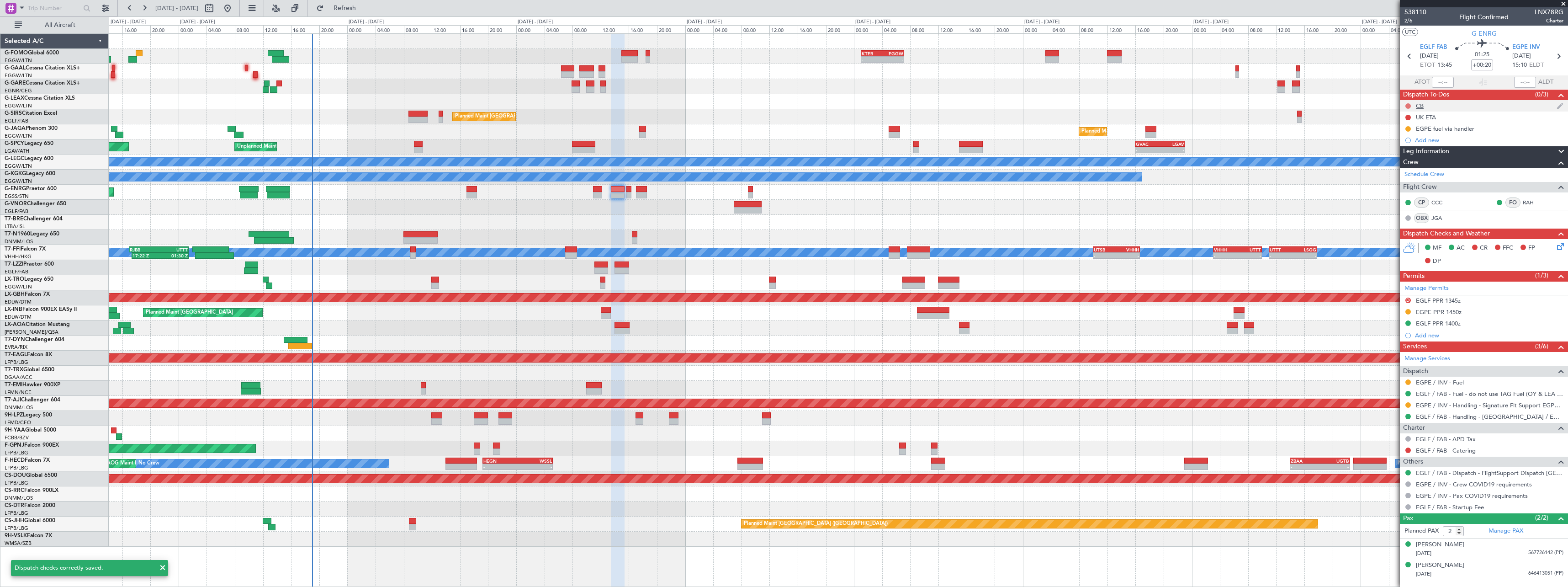
click at [1407, 103] on button at bounding box center [1408, 106] width 6 height 6
drag, startPoint x: 1410, startPoint y: 148, endPoint x: 1382, endPoint y: 149, distance: 28.0
click at [1408, 148] on span "Completed" at bounding box center [1412, 146] width 30 height 9
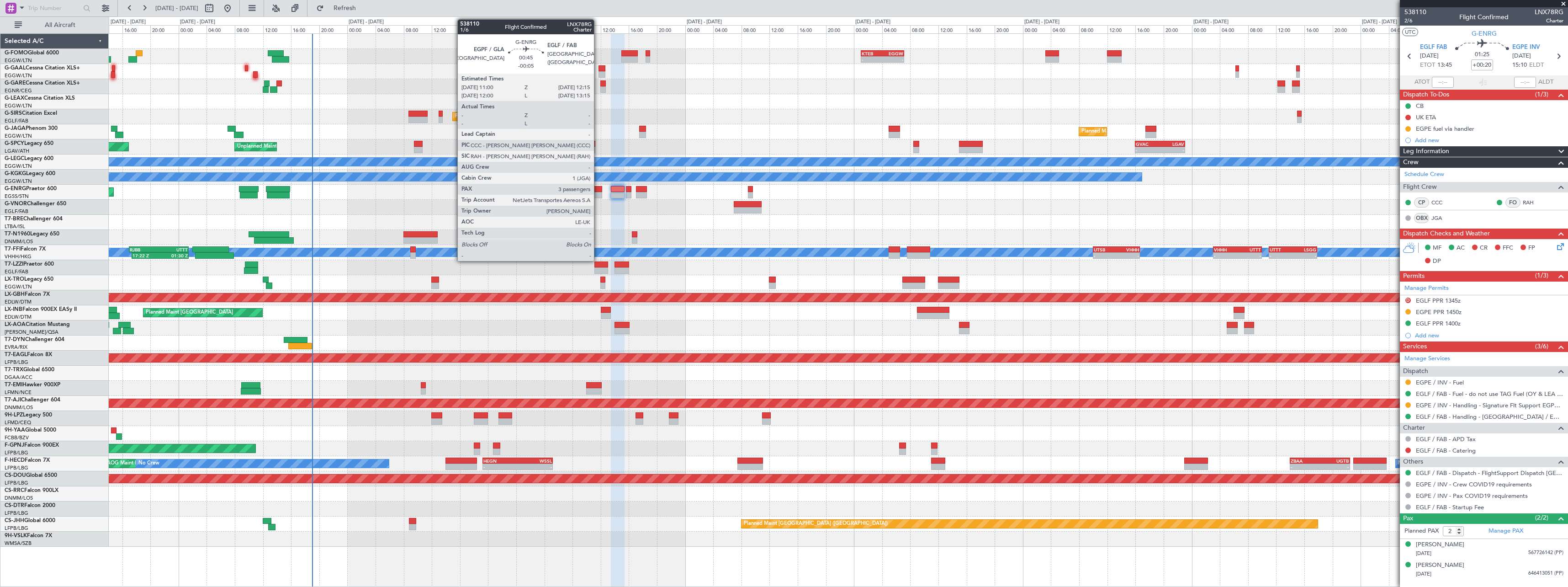
click at [598, 192] on div at bounding box center [598, 195] width 9 height 7
type input "-00:05"
type input "3"
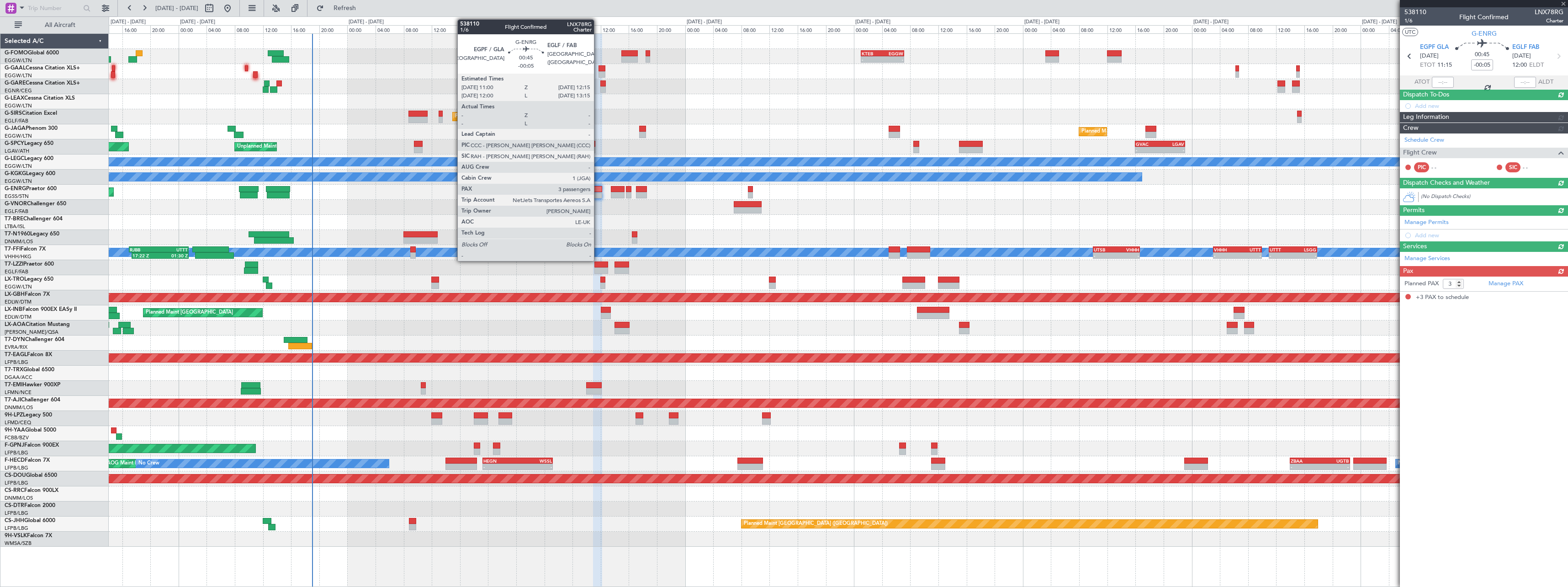
click at [598, 193] on div at bounding box center [598, 195] width 9 height 7
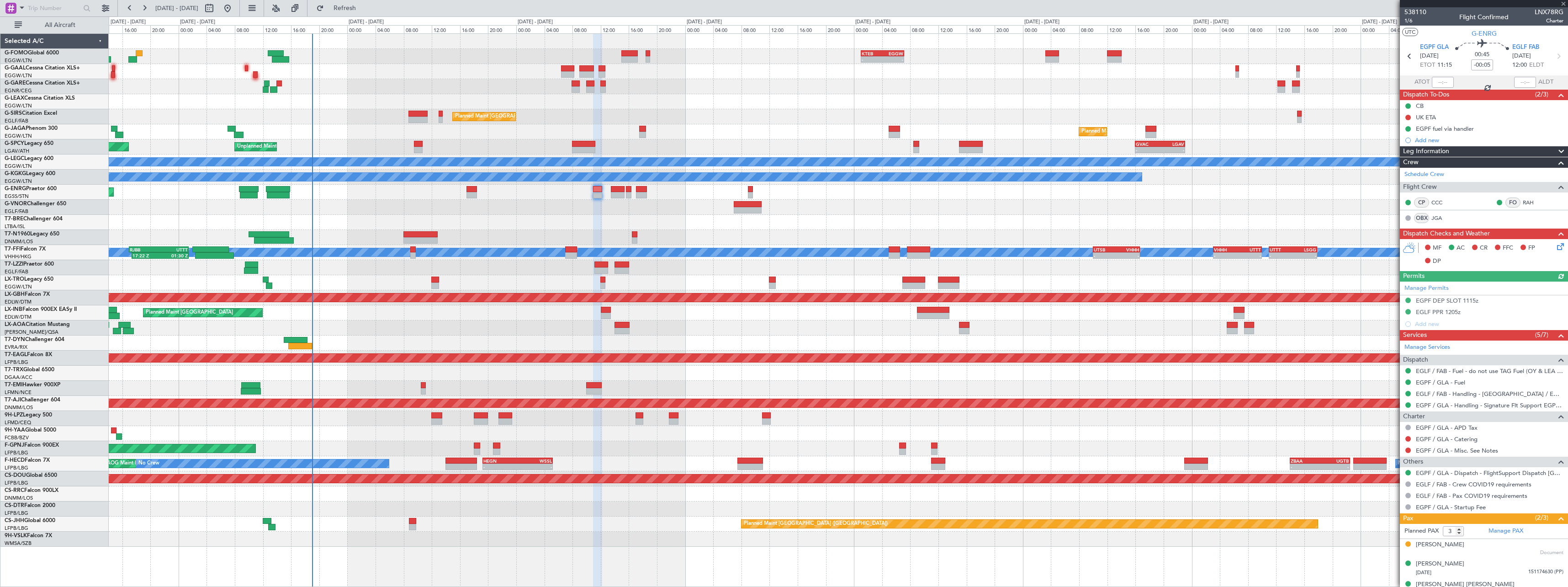
click at [1555, 247] on icon at bounding box center [1559, 245] width 7 height 7
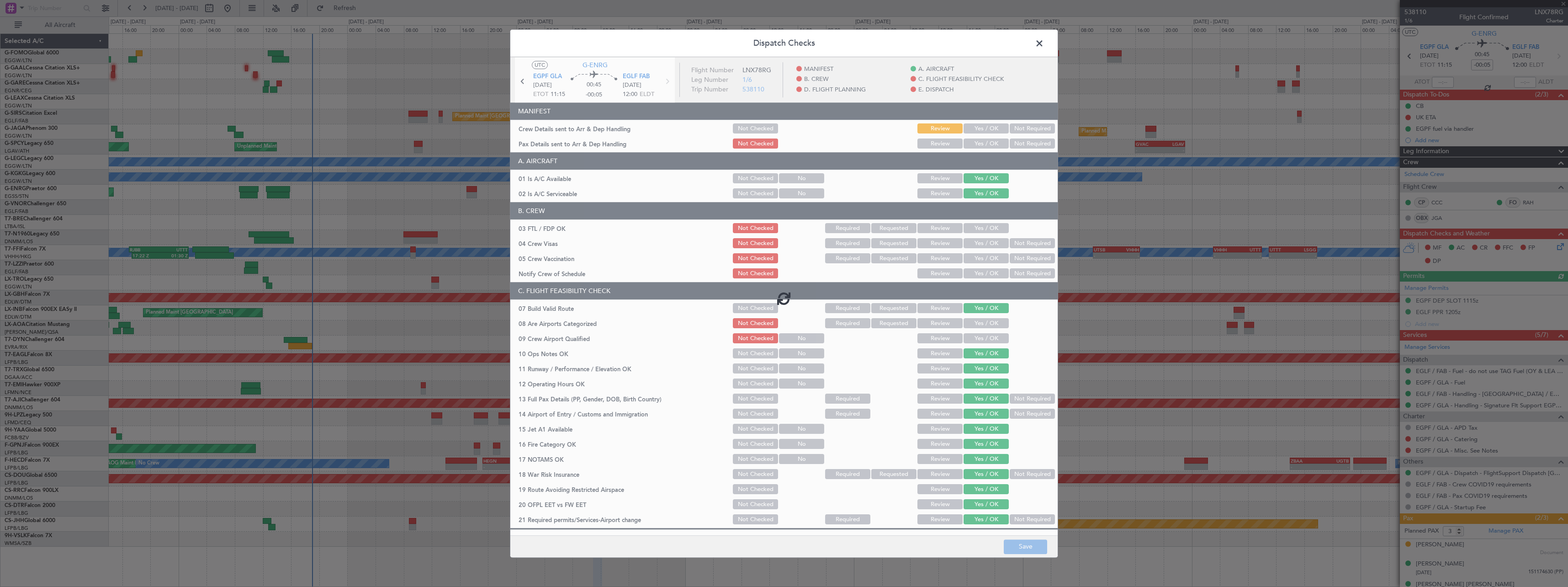
click at [980, 129] on div at bounding box center [783, 298] width 547 height 481
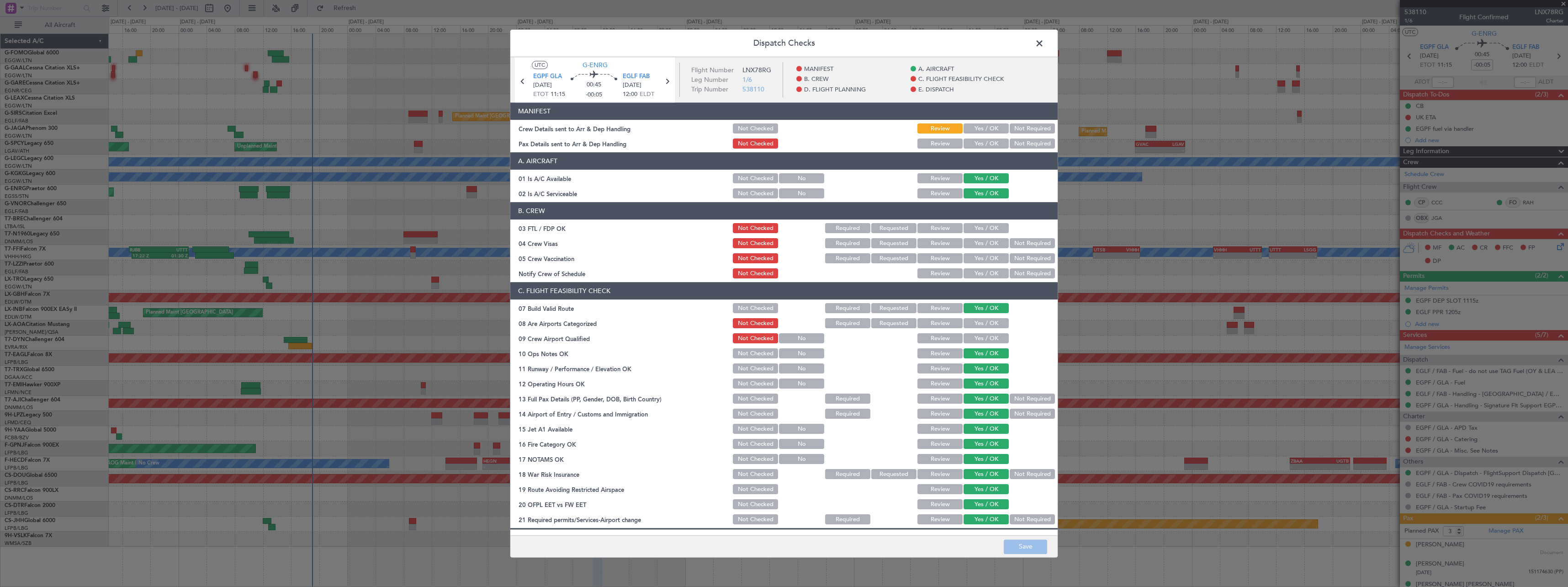
click at [983, 127] on button "Yes / OK" at bounding box center [986, 129] width 46 height 10
click at [981, 143] on button "Yes / OK" at bounding box center [986, 144] width 46 height 10
click at [1033, 547] on button "Save" at bounding box center [1025, 547] width 43 height 14
click at [1044, 46] on span at bounding box center [1044, 46] width 0 height 18
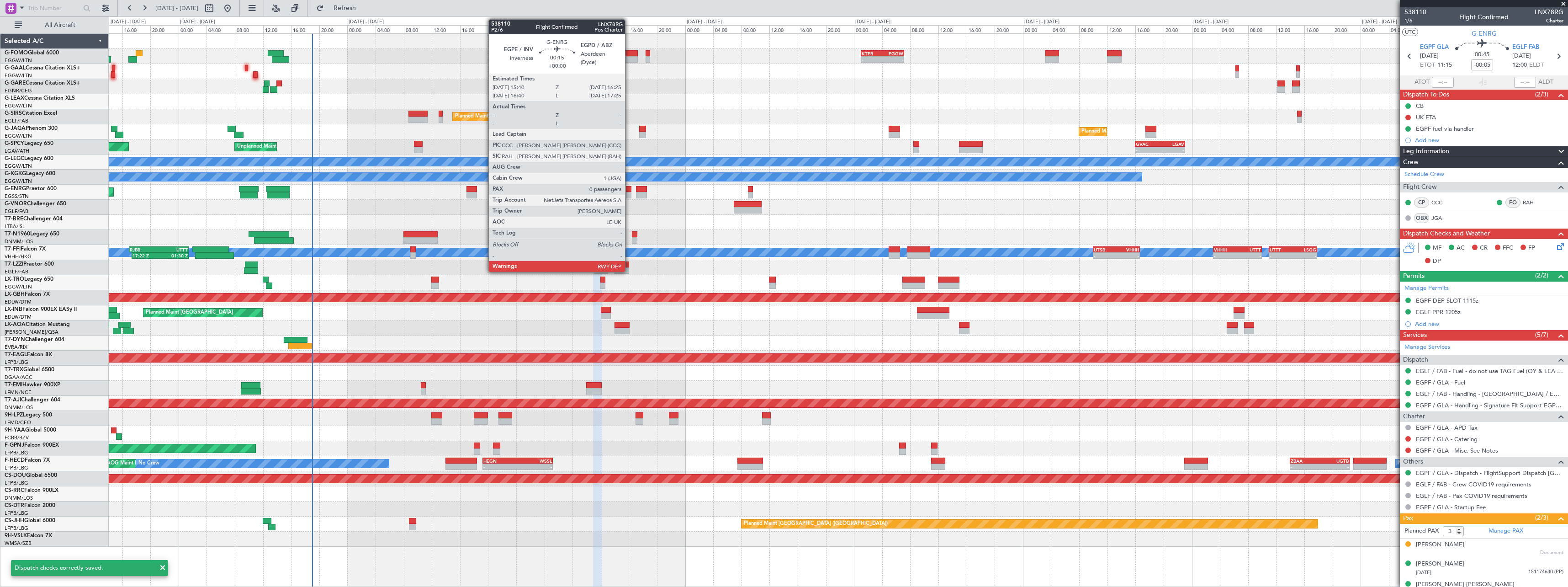
click at [619, 205] on div "- - KTEB 01:00 Z EGGW 07:10 Z AOG Maint Dusseldorf Owner No Crew Planned Maint …" at bounding box center [837, 290] width 1459 height 513
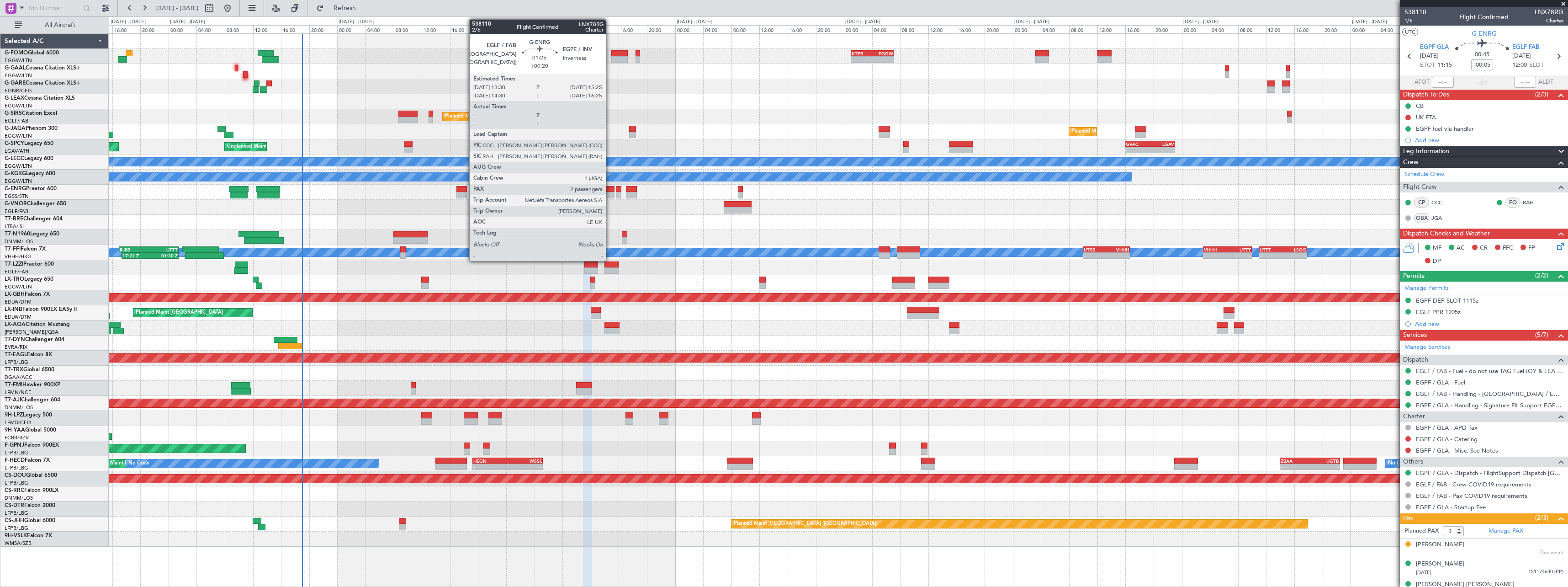
click at [610, 192] on div at bounding box center [607, 195] width 14 height 7
type input "+00:20"
type input "2"
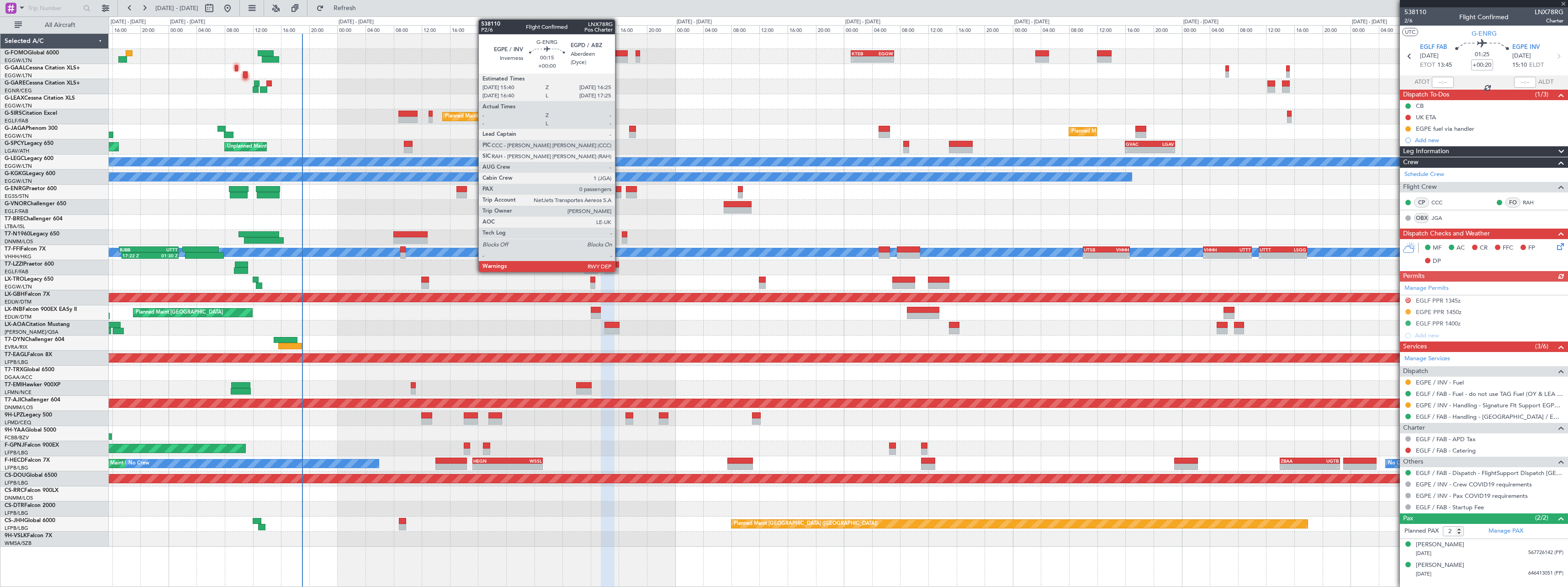
click at [619, 193] on div at bounding box center [619, 195] width 6 height 7
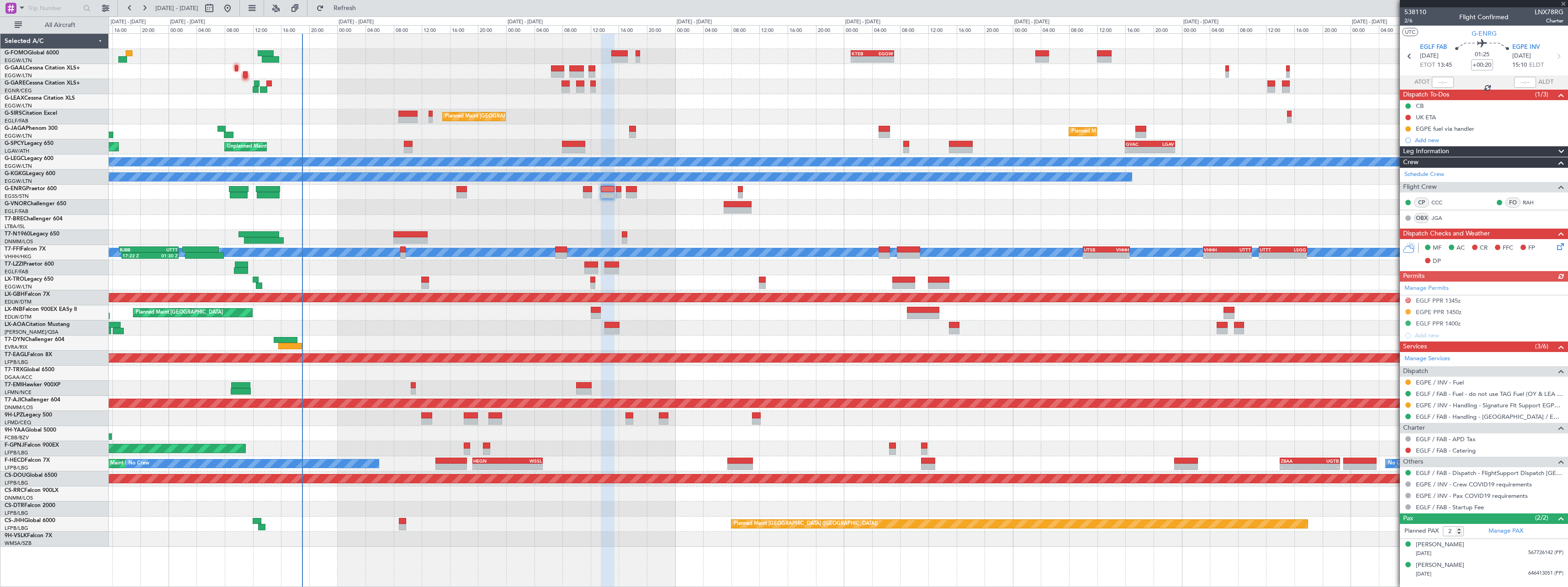
type input "0"
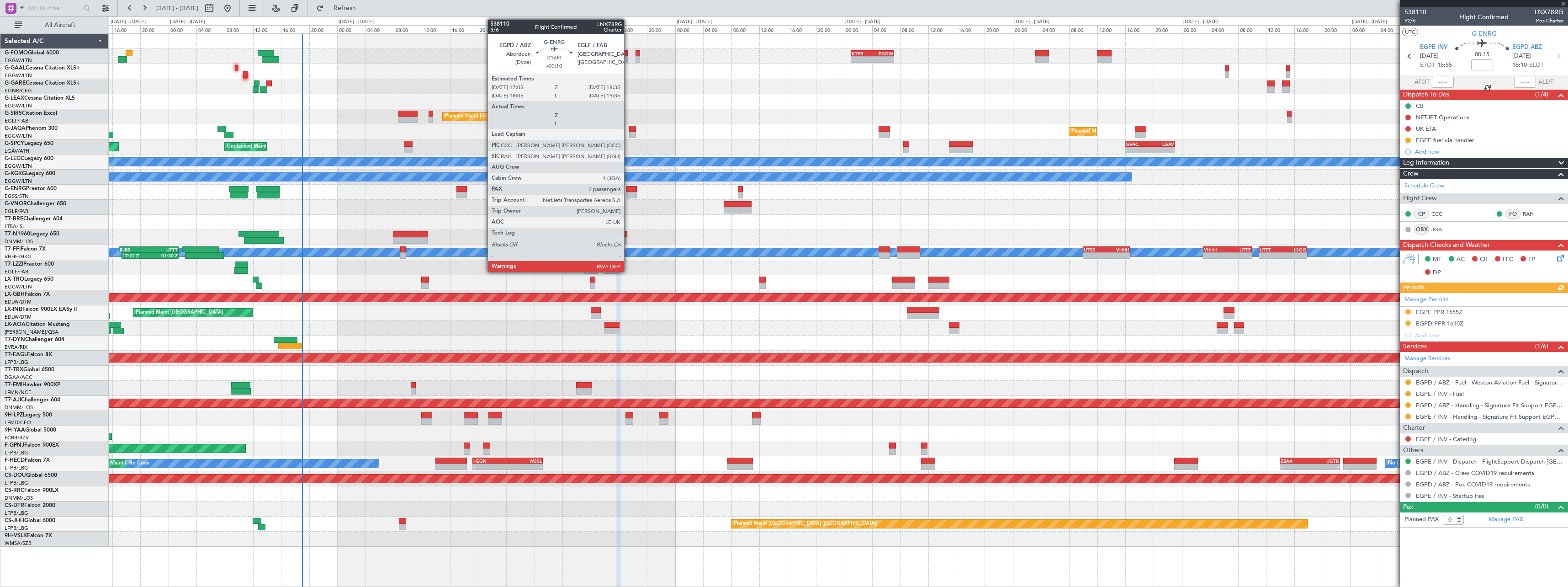
click at [629, 192] on div "Planned Maint London (Stansted) Planned Maint London (Stansted) - - EGSS 17:00 …" at bounding box center [837, 192] width 1459 height 15
click at [628, 189] on div at bounding box center [631, 189] width 11 height 7
click at [623, 236] on div at bounding box center [625, 234] width 6 height 7
type input "-00:10"
type input "2"
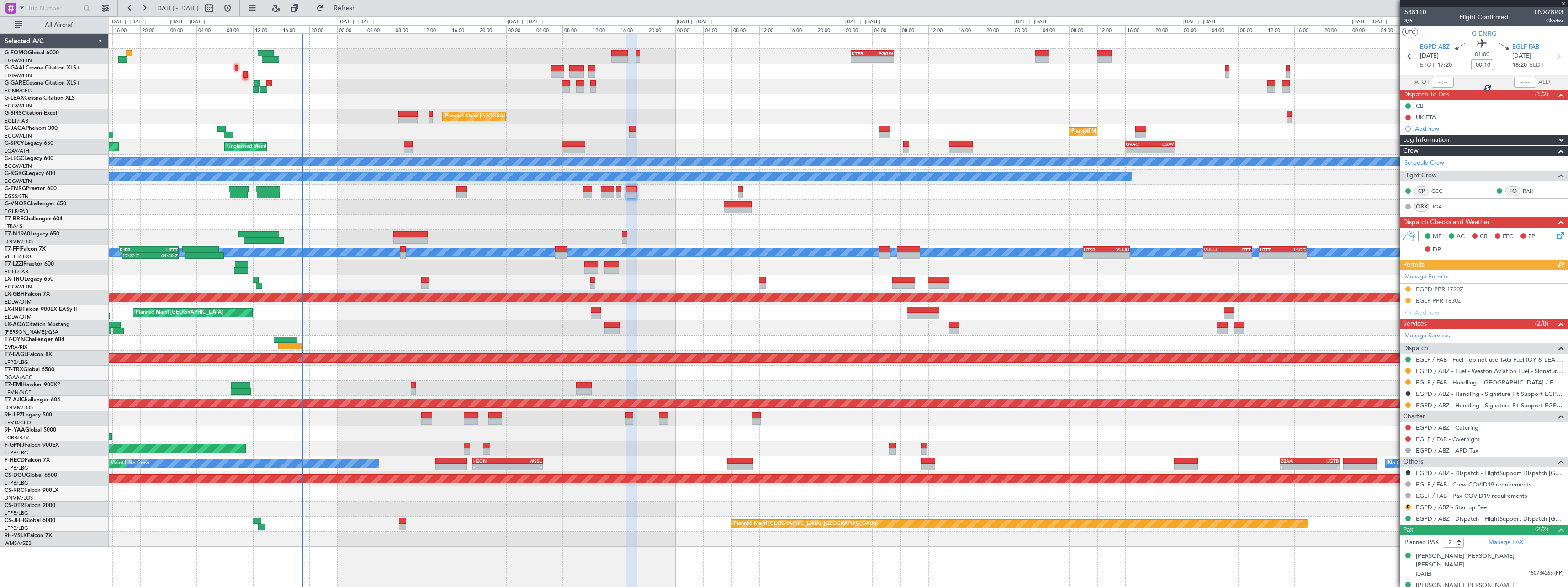
type input "-00:05"
type input "1"
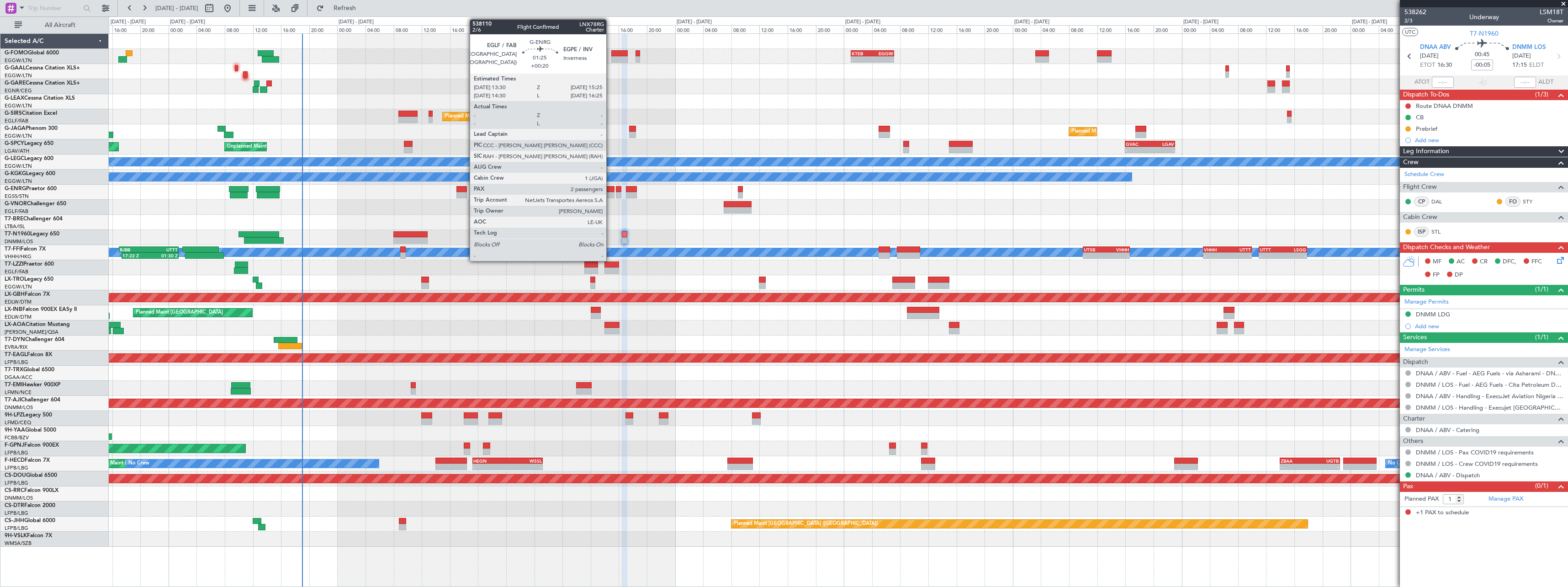
click at [611, 193] on div at bounding box center [607, 195] width 14 height 7
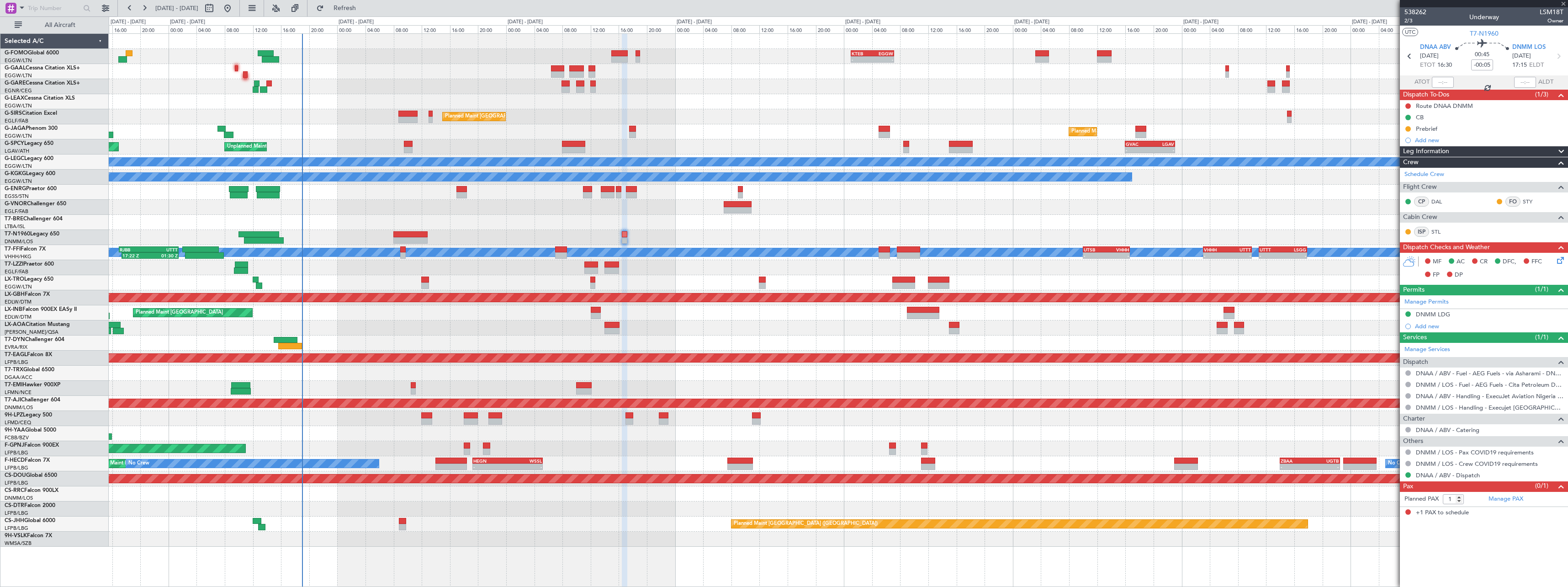
type input "+00:20"
type input "2"
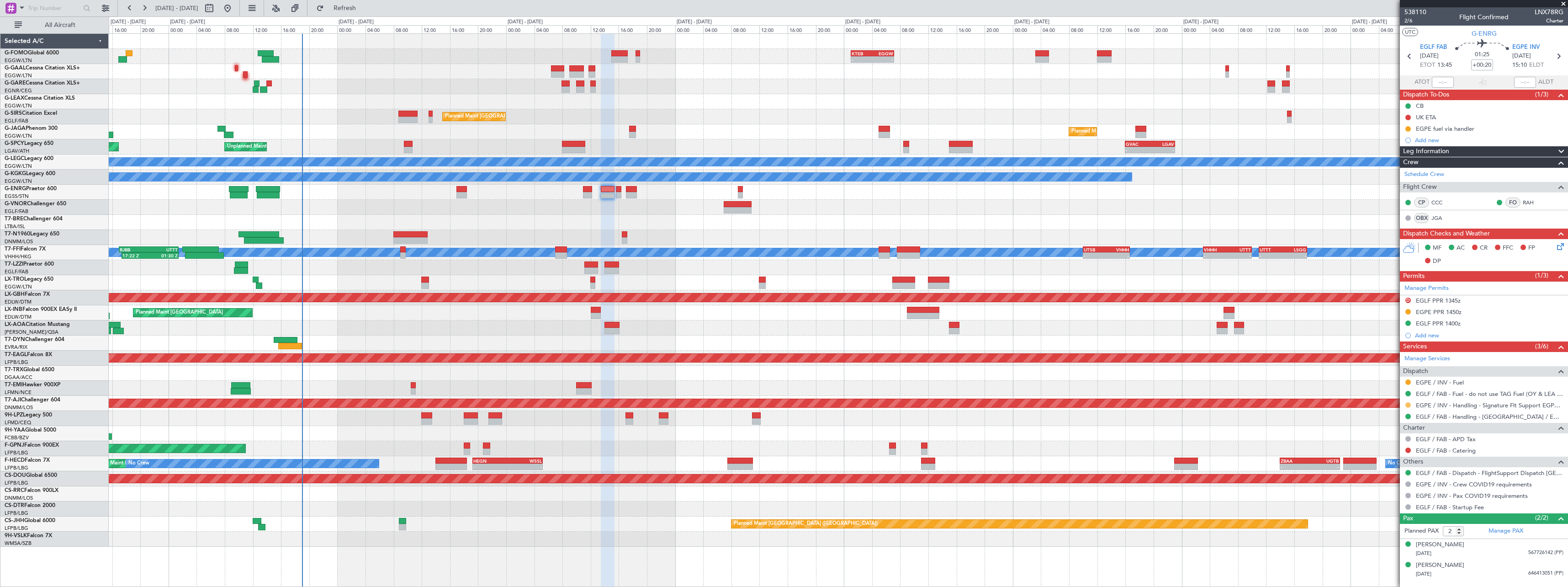
click at [1410, 406] on button at bounding box center [1408, 405] width 6 height 6
click at [1395, 515] on span "Confirmed" at bounding box center [1382, 513] width 28 height 9
drag, startPoint x: 1436, startPoint y: 312, endPoint x: 1464, endPoint y: 326, distance: 31.3
click at [1436, 312] on div "EGPE PPR 1450z" at bounding box center [1438, 312] width 46 height 8
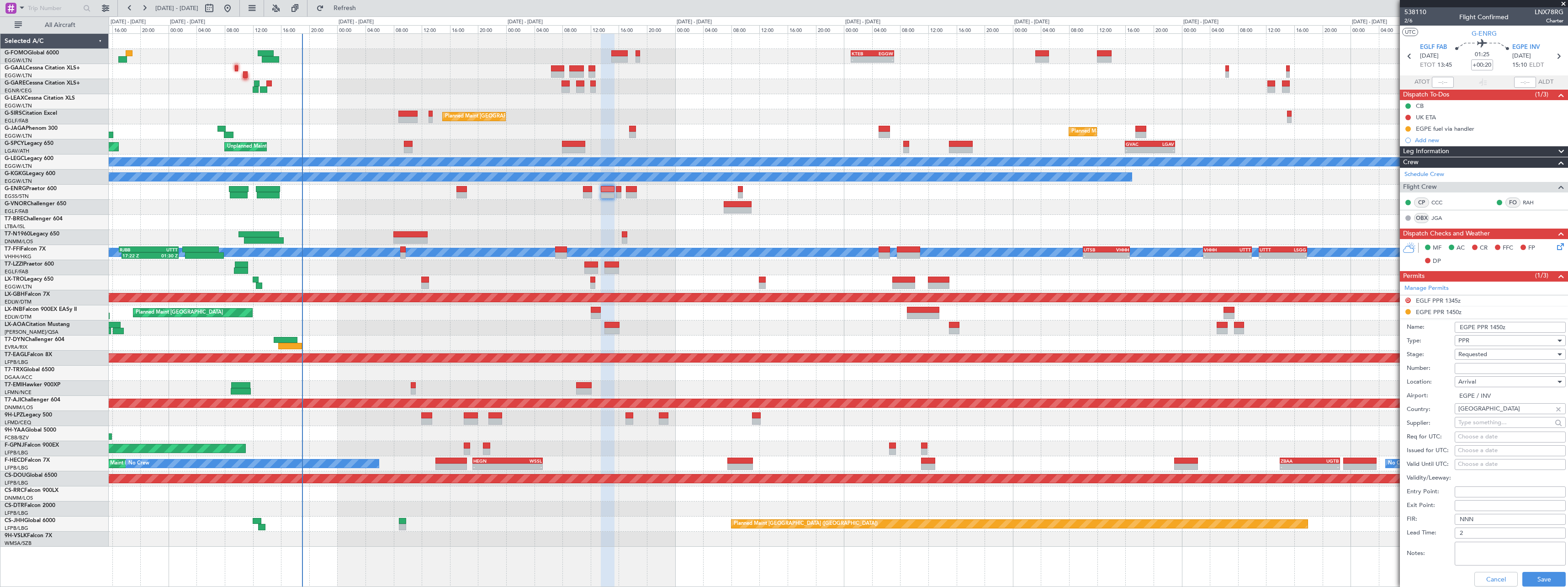
click at [1508, 369] on input "Number:" at bounding box center [1510, 368] width 111 height 11
paste input "PPR1485."
type input "PPR1485."
click at [1491, 355] on div "Requested" at bounding box center [1507, 354] width 98 height 14
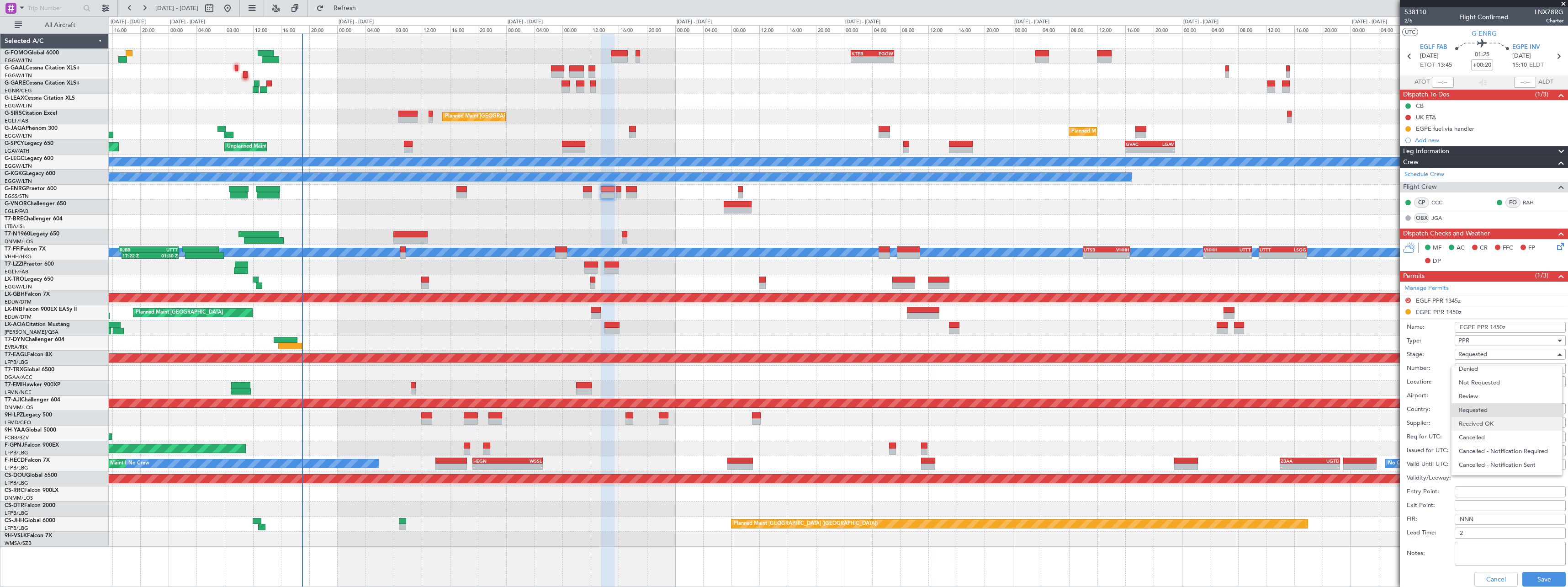
click at [1491, 425] on span "Received OK" at bounding box center [1507, 424] width 96 height 14
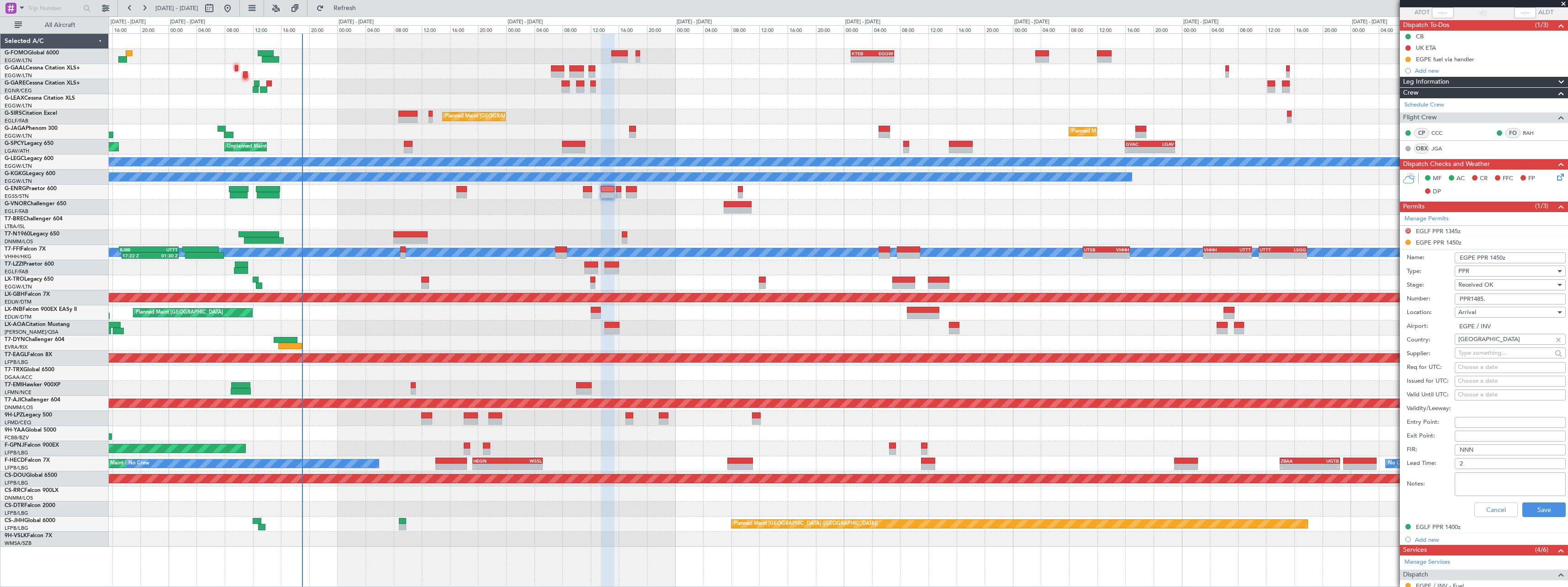
scroll to position [137, 0]
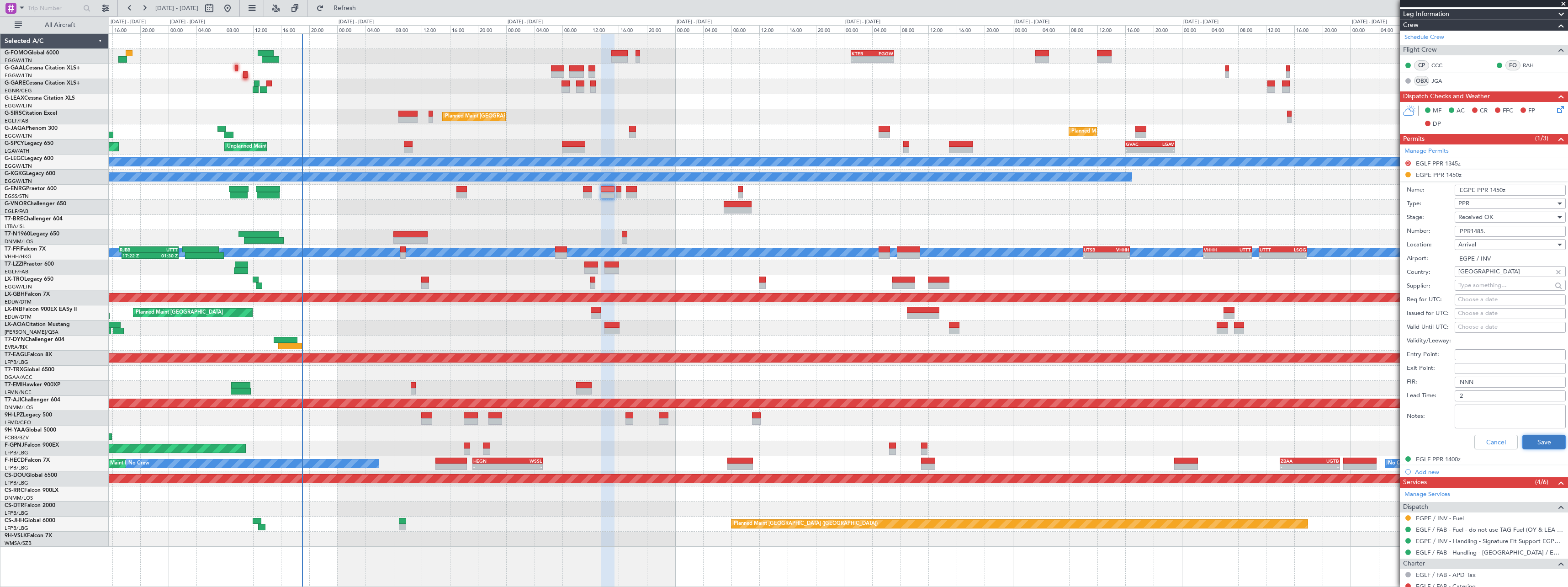
click at [1536, 444] on button "Save" at bounding box center [1544, 442] width 43 height 14
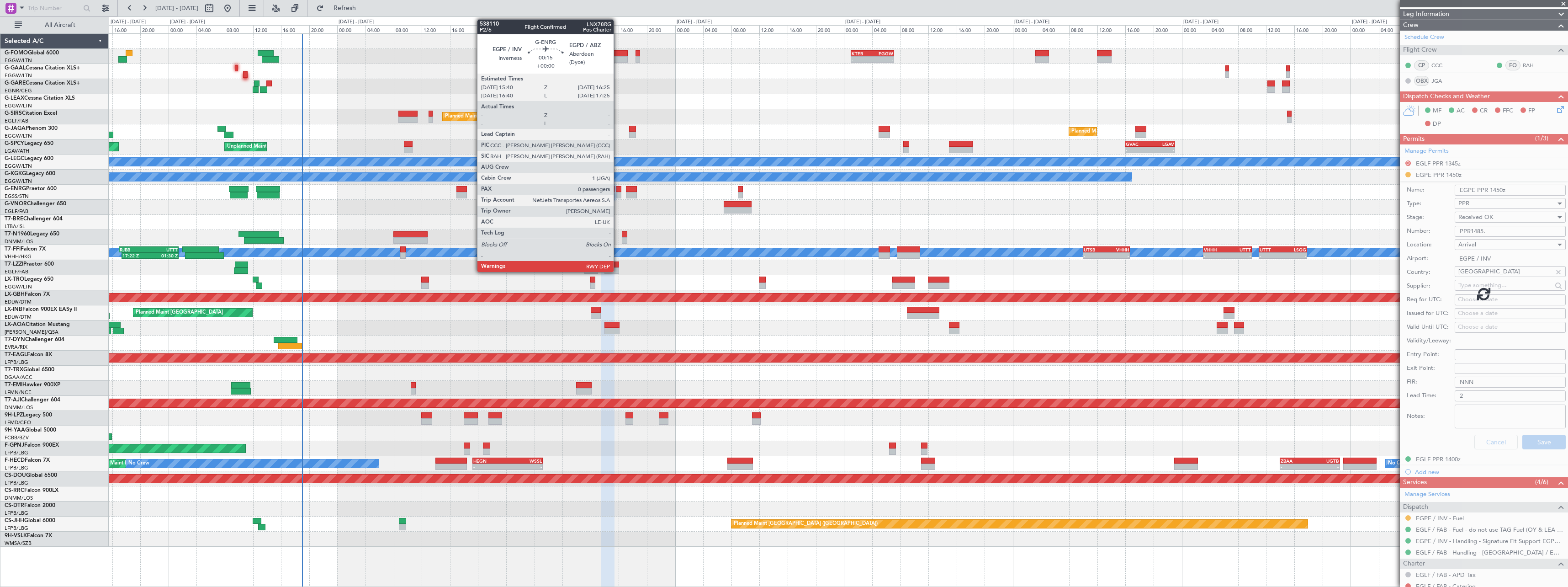
scroll to position [0, 0]
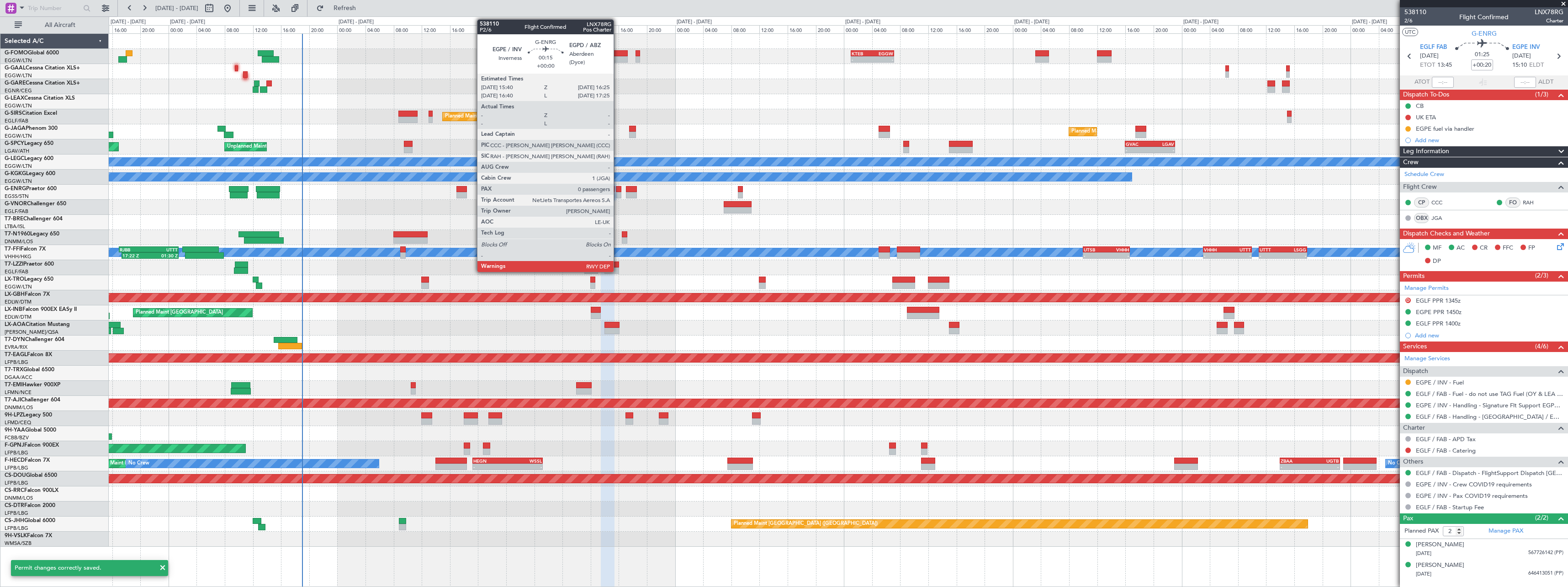
click at [618, 194] on div at bounding box center [619, 195] width 6 height 7
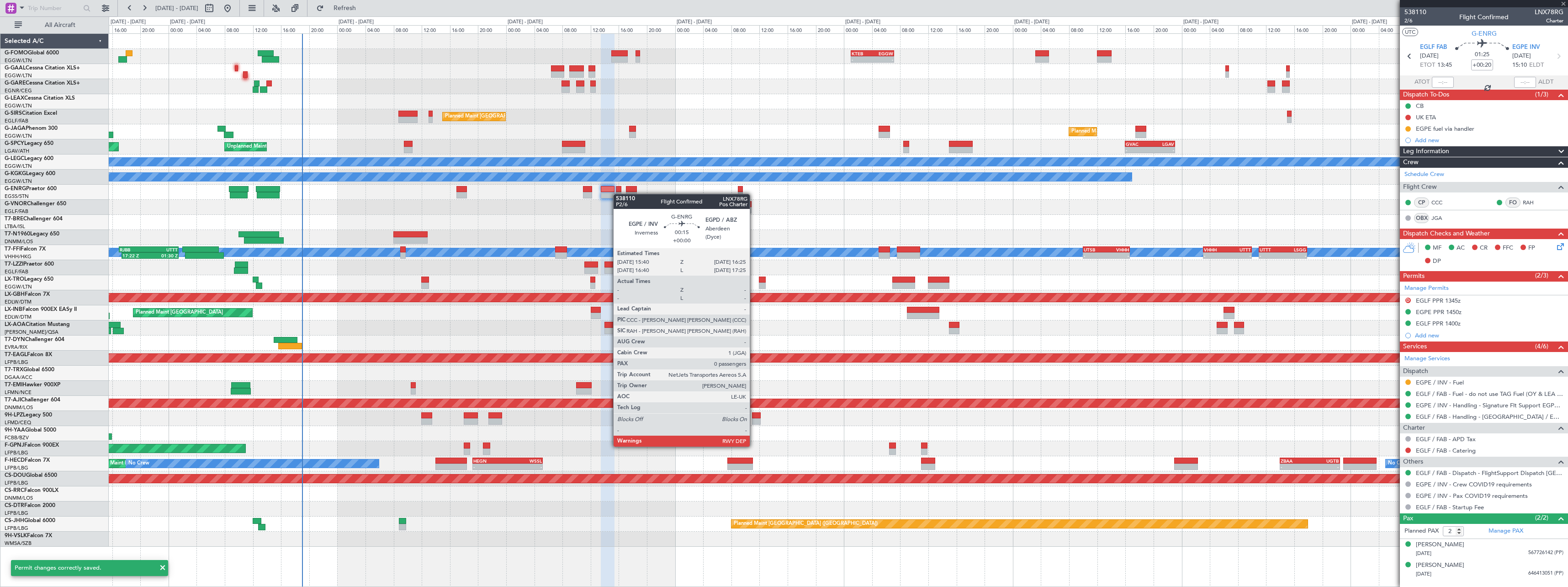
type input "0"
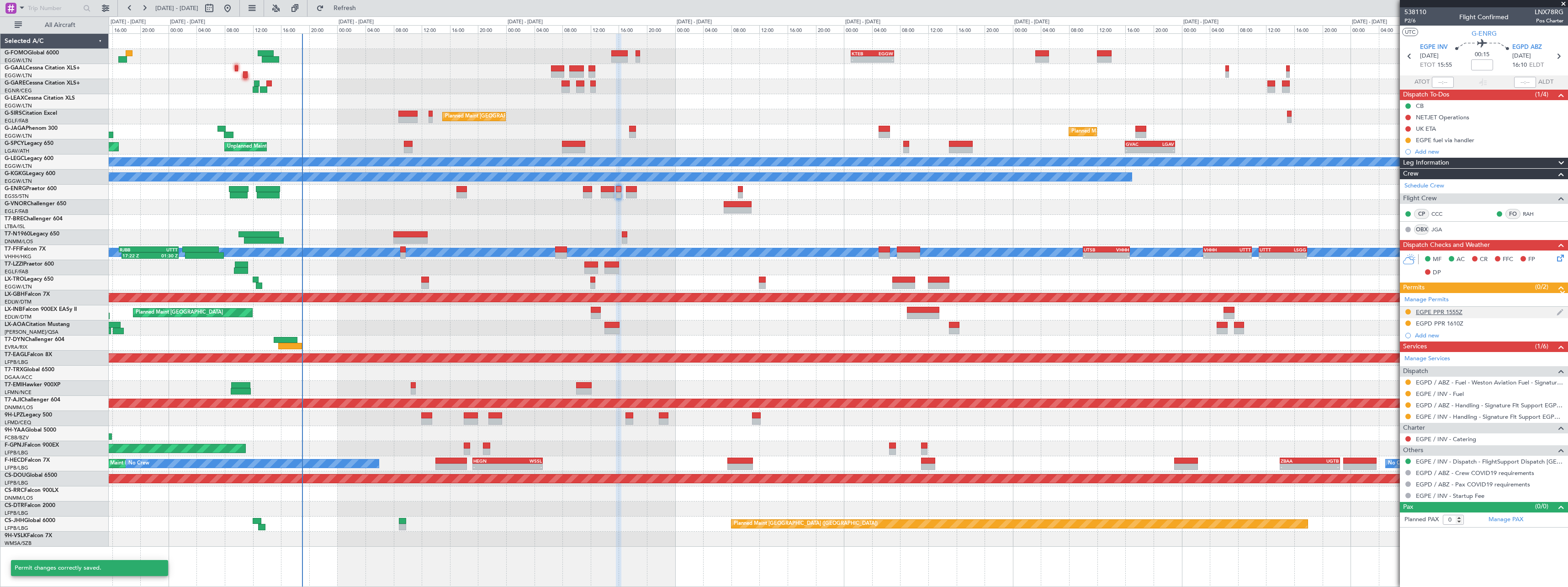
click at [1450, 314] on div "EGPE PPR 1555Z" at bounding box center [1439, 312] width 46 height 8
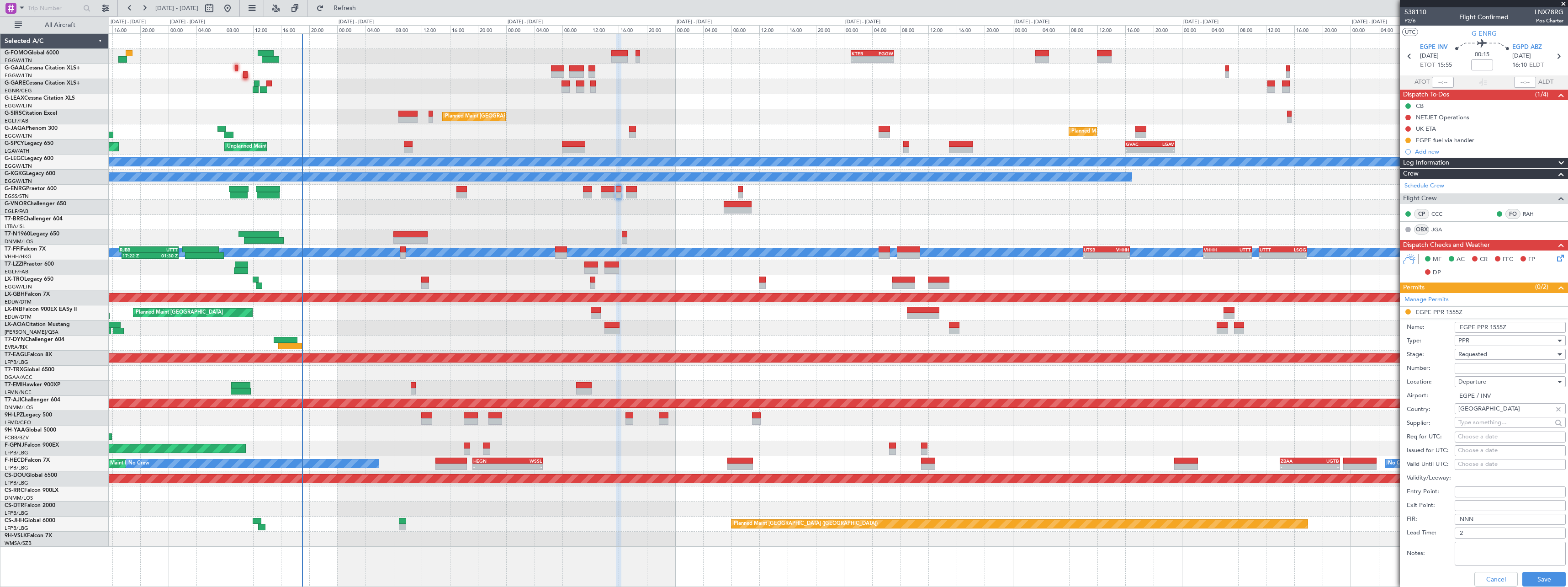
click at [1494, 365] on input "Number:" at bounding box center [1510, 368] width 111 height 11
paste input "PPR1485."
type input "PPR1485."
click at [1490, 355] on div "Requested" at bounding box center [1507, 354] width 98 height 14
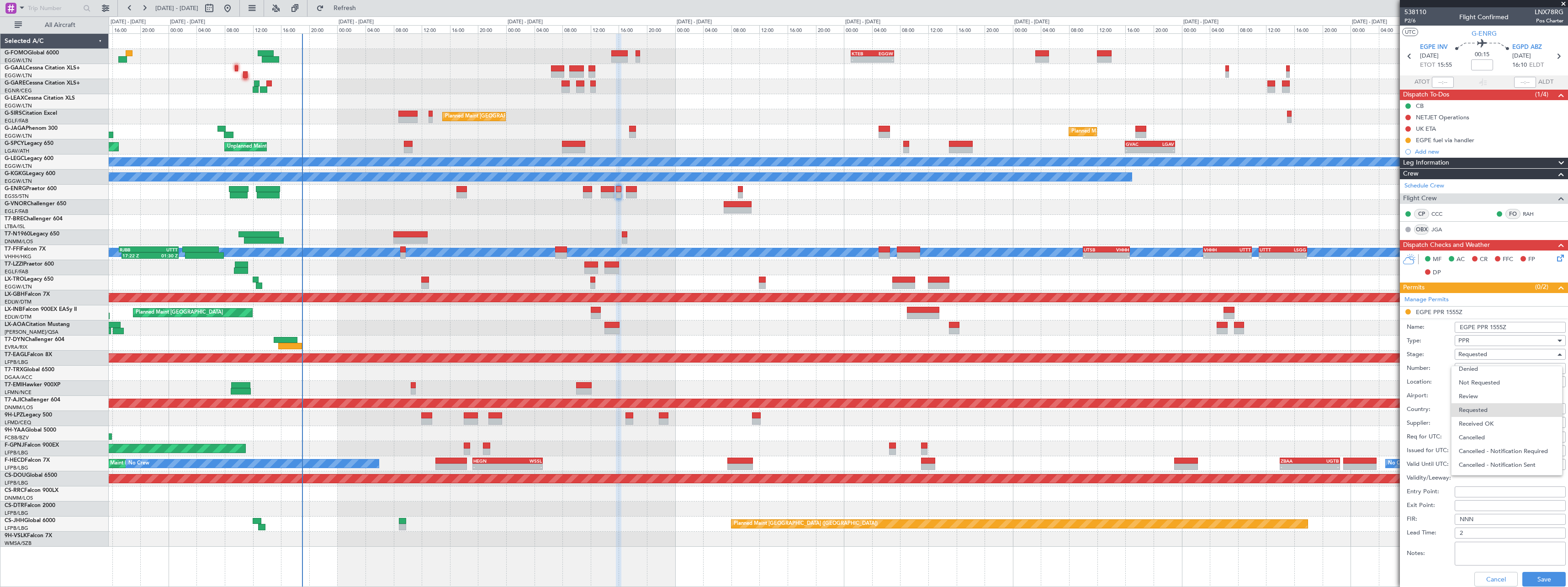
click at [1494, 423] on span "Received OK" at bounding box center [1507, 424] width 96 height 14
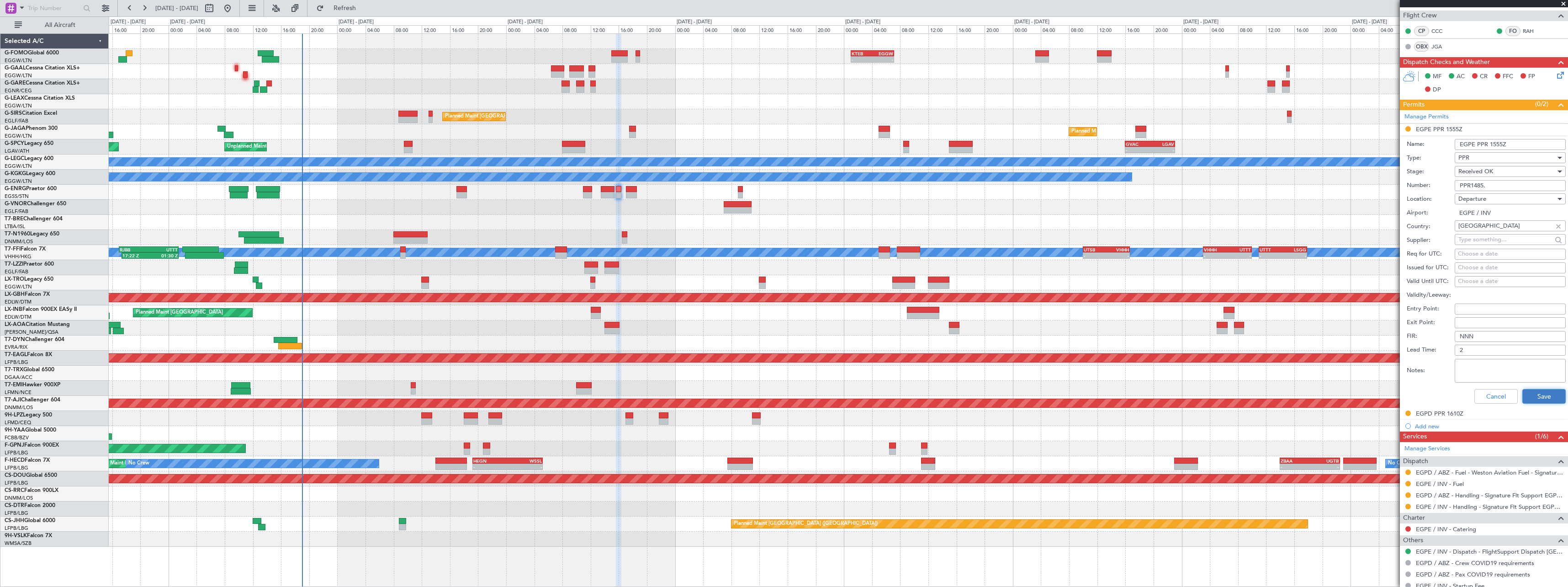
click at [1535, 390] on button "Save" at bounding box center [1544, 396] width 43 height 14
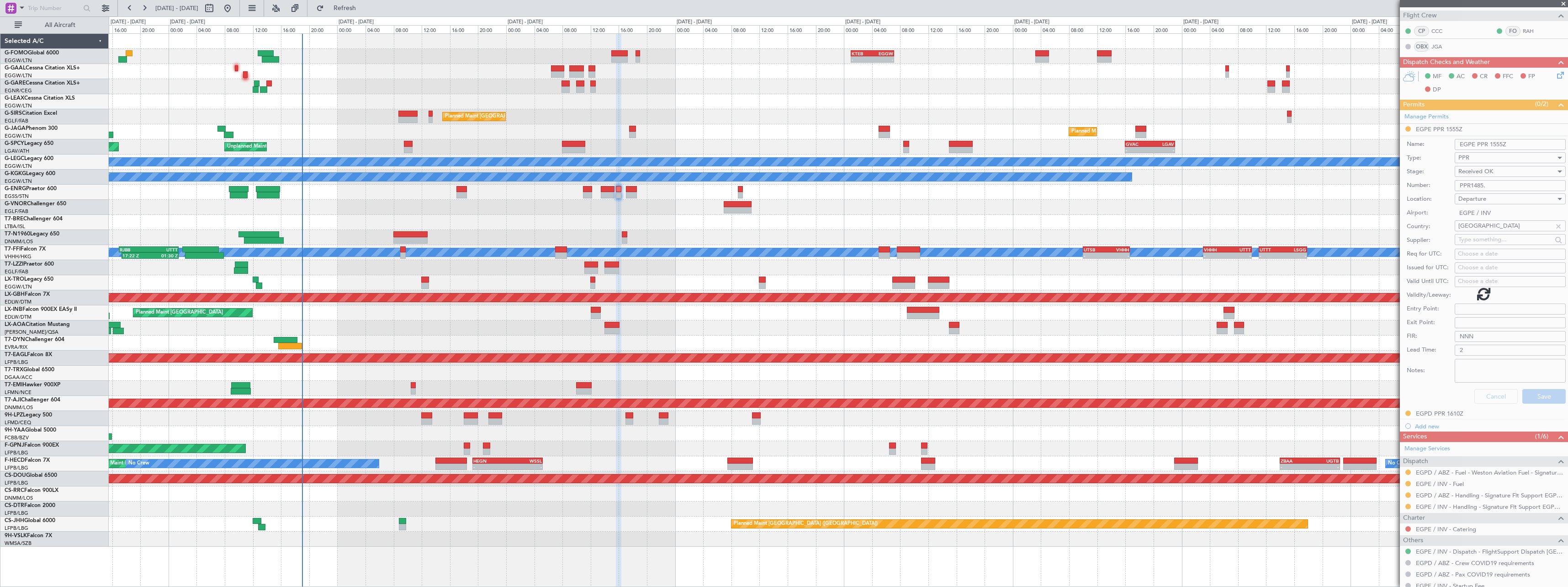
scroll to position [0, 0]
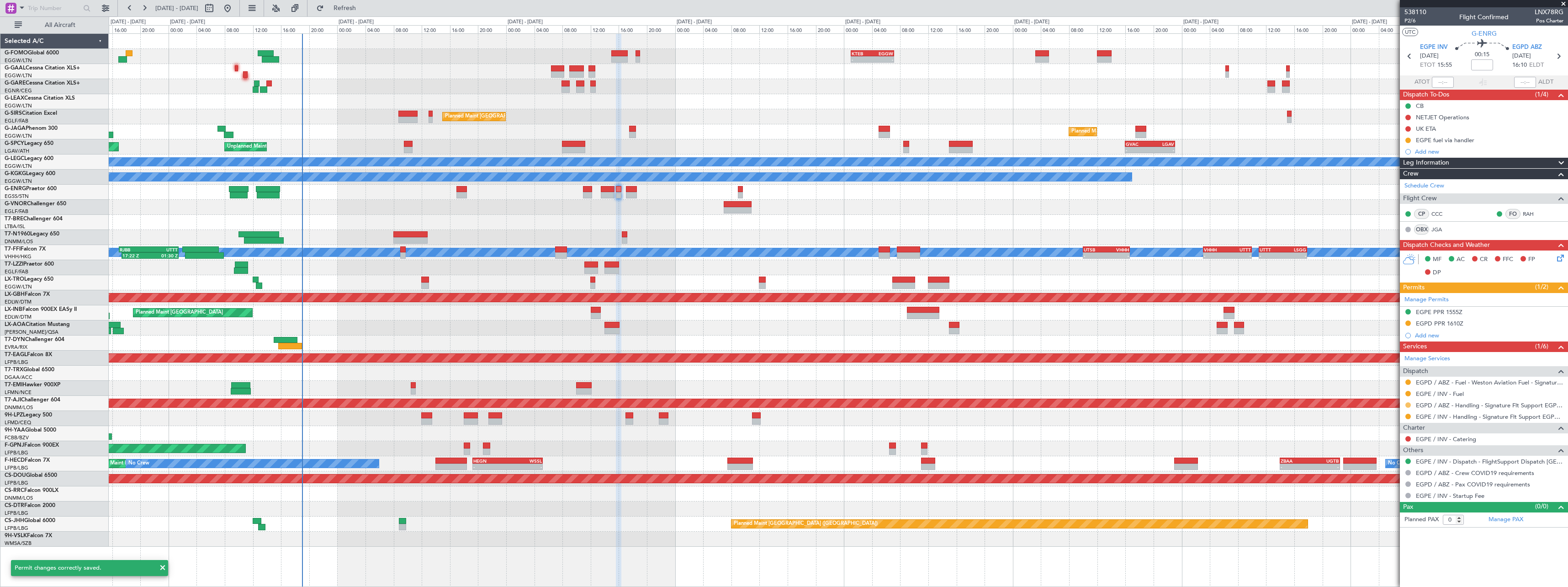
click at [1408, 405] on button at bounding box center [1408, 405] width 6 height 6
click at [1391, 515] on span "Confirmed" at bounding box center [1382, 513] width 28 height 9
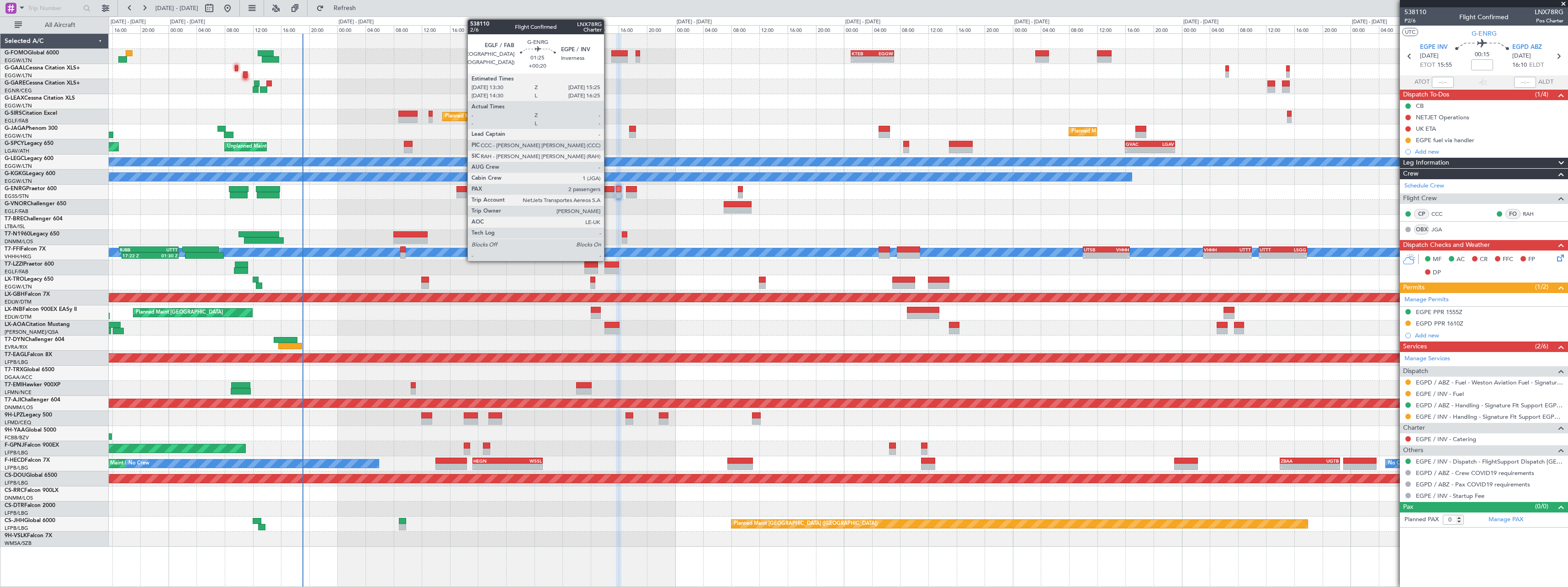
click at [608, 194] on div at bounding box center [607, 195] width 14 height 7
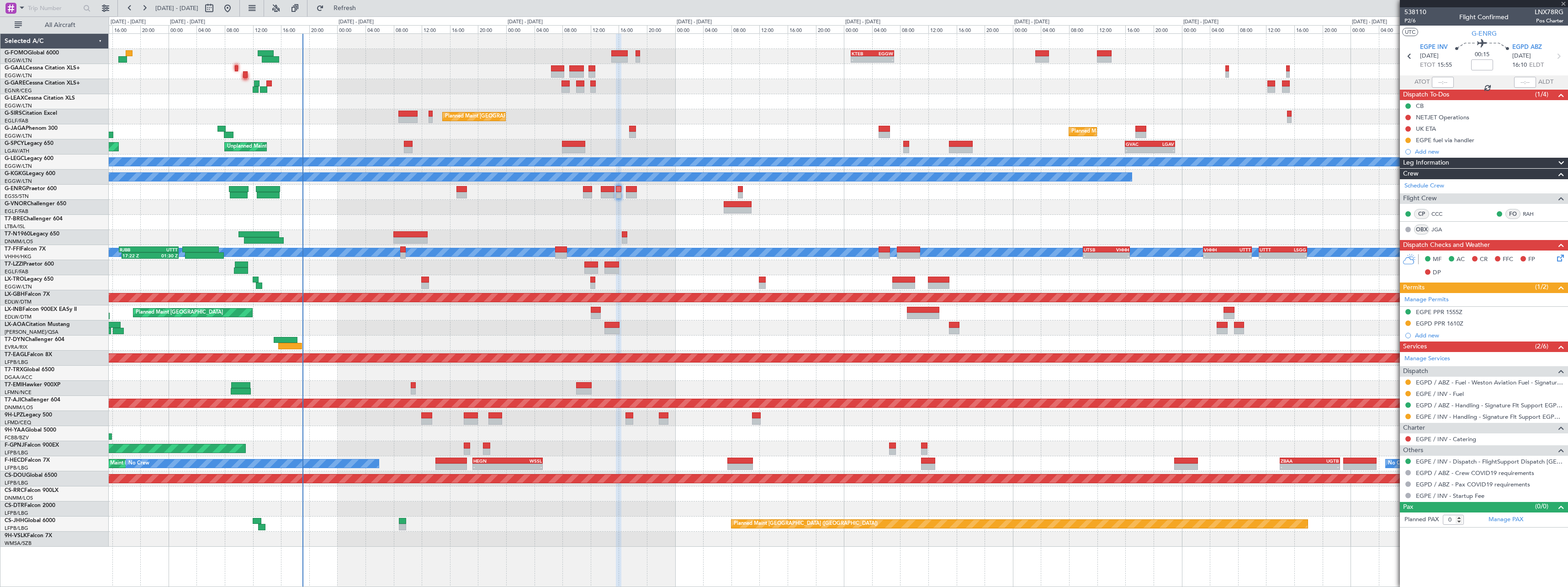
type input "+00:20"
type input "2"
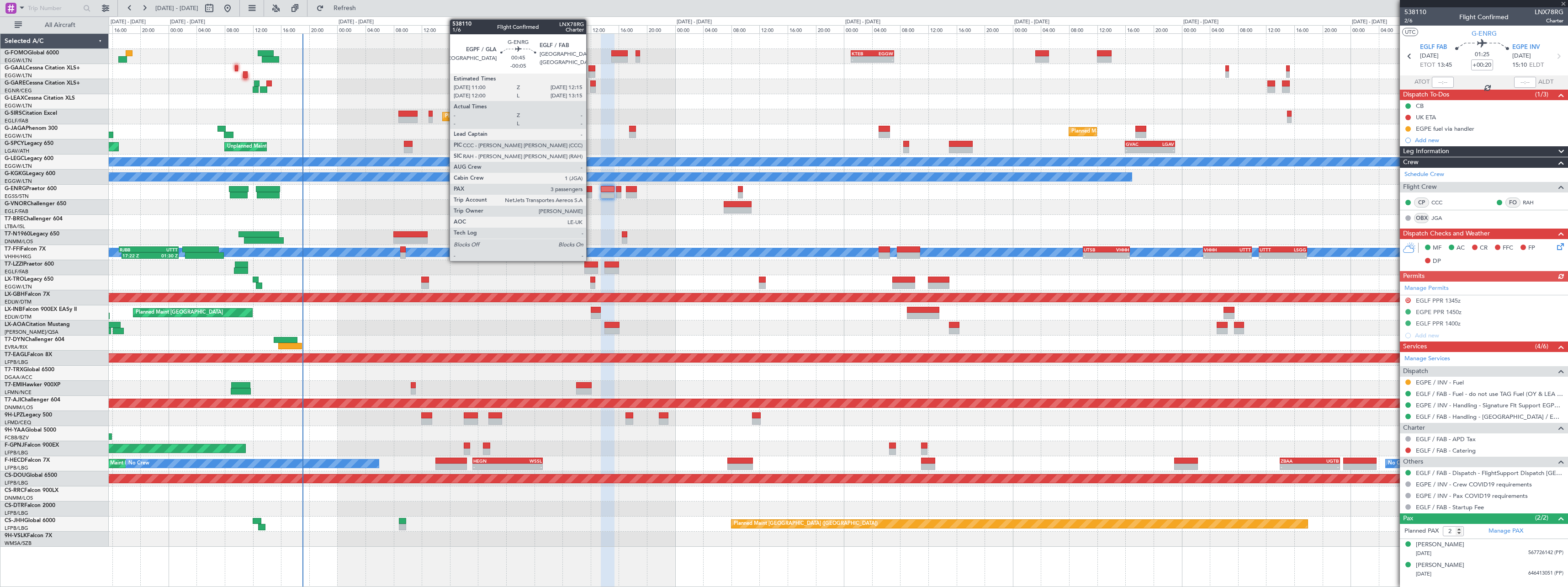
click at [590, 191] on div at bounding box center [587, 189] width 9 height 7
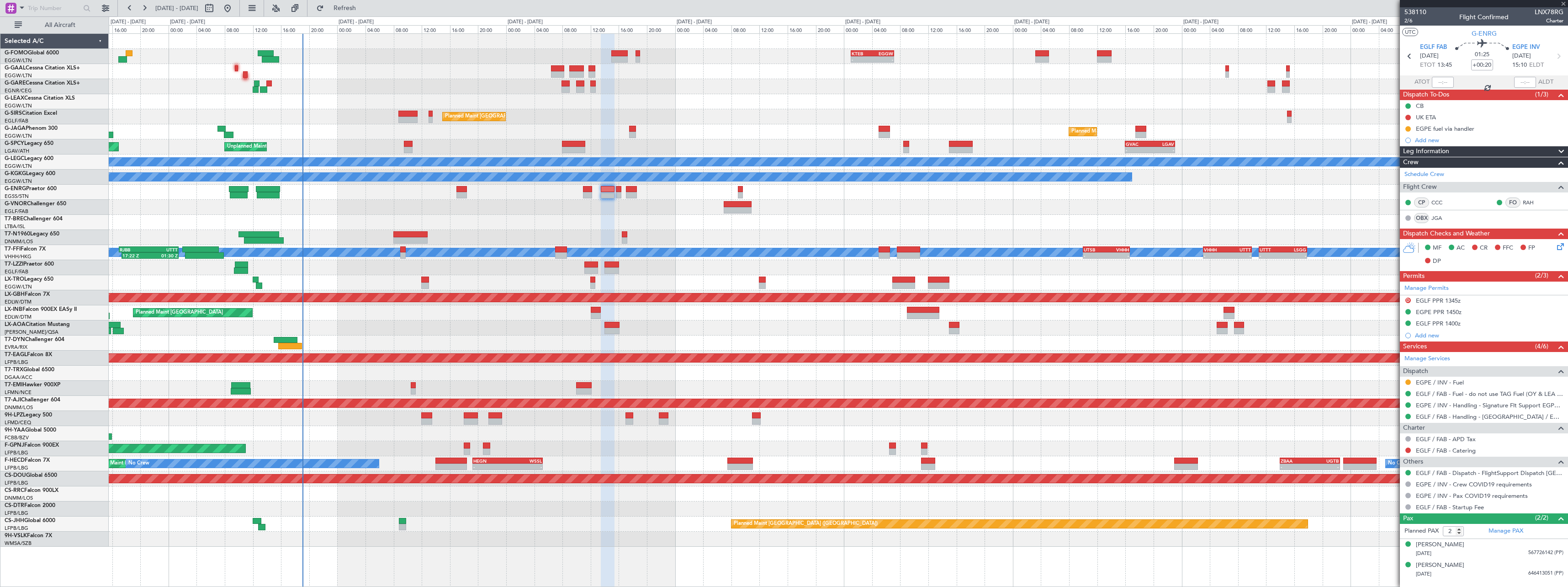
type input "-00:05"
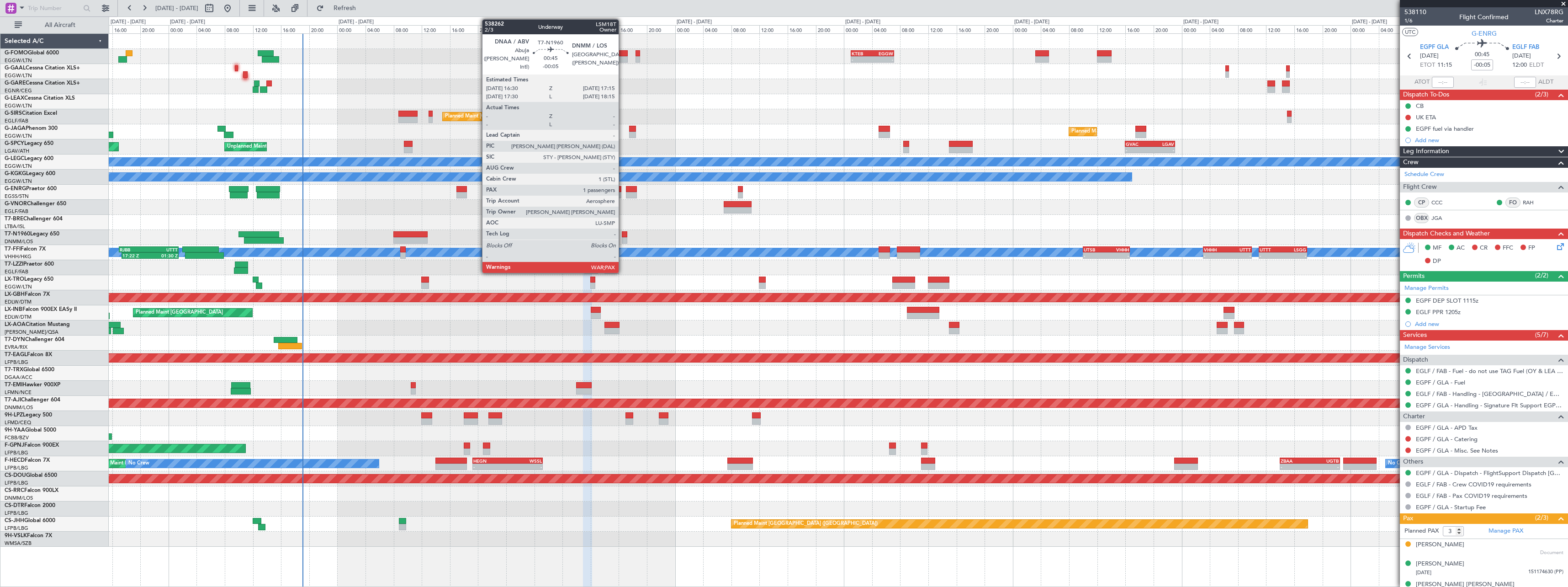
click at [623, 240] on div at bounding box center [625, 240] width 6 height 7
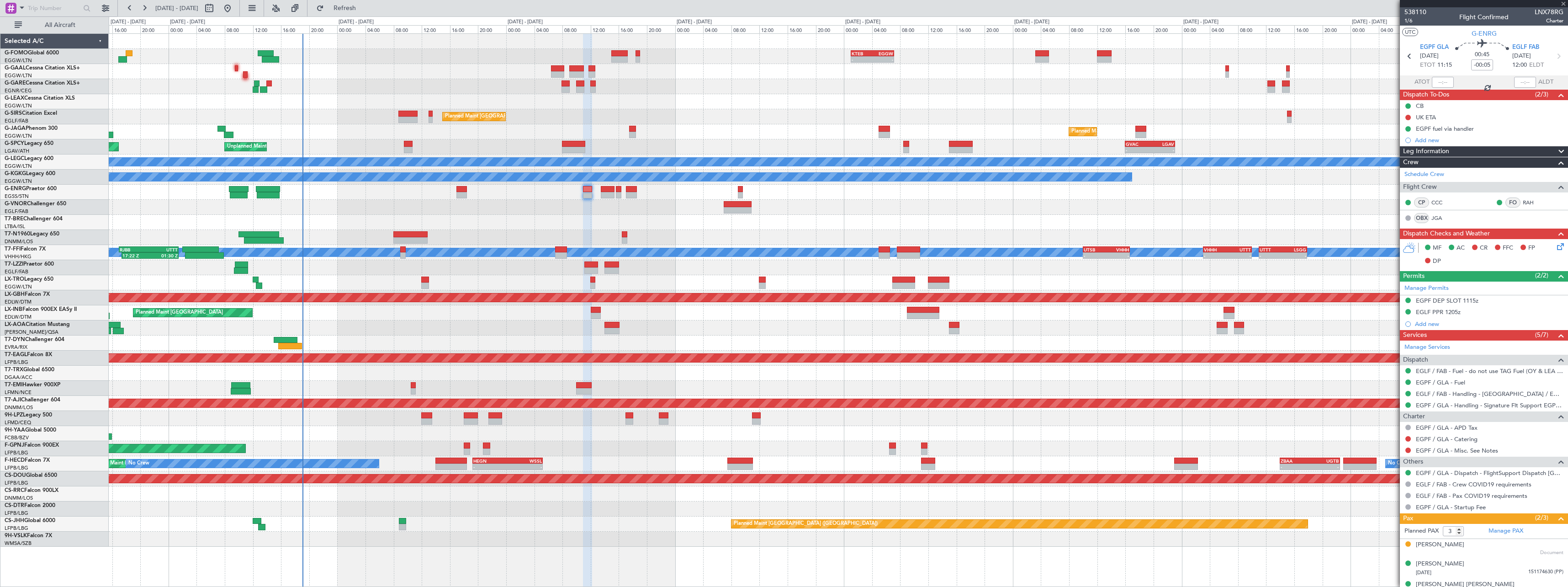
type input "1"
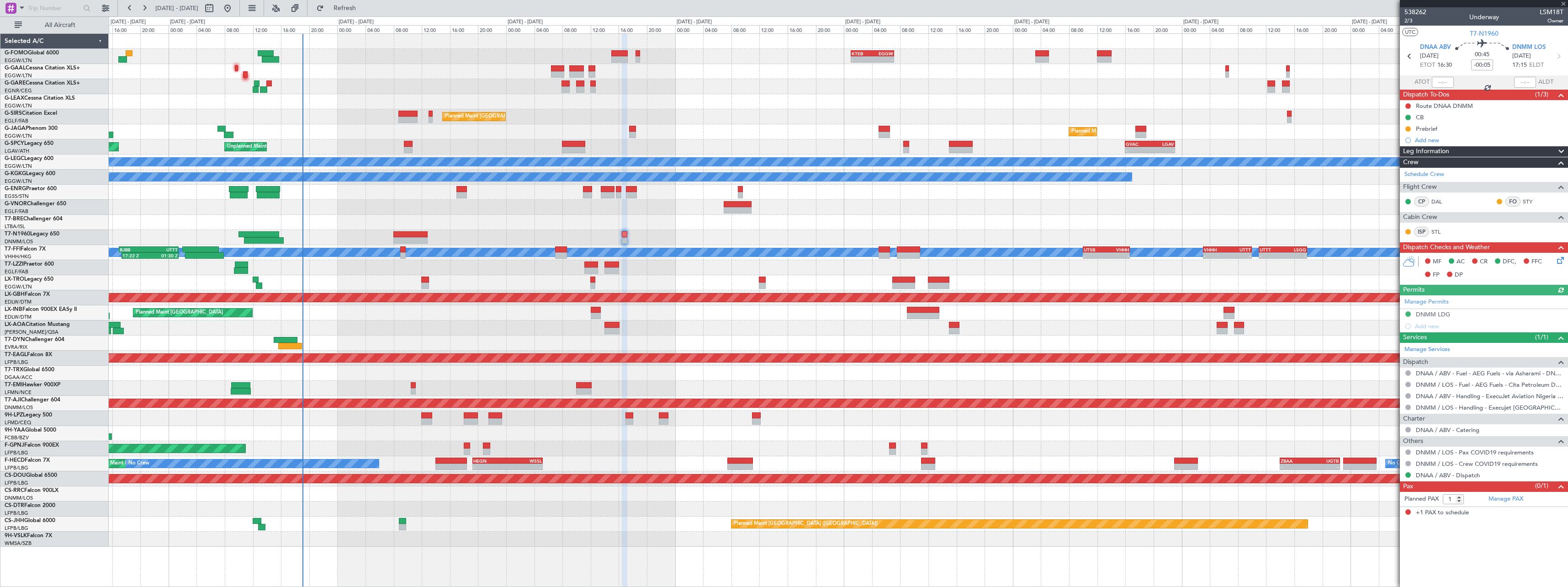
click at [1561, 262] on icon at bounding box center [1559, 259] width 7 height 7
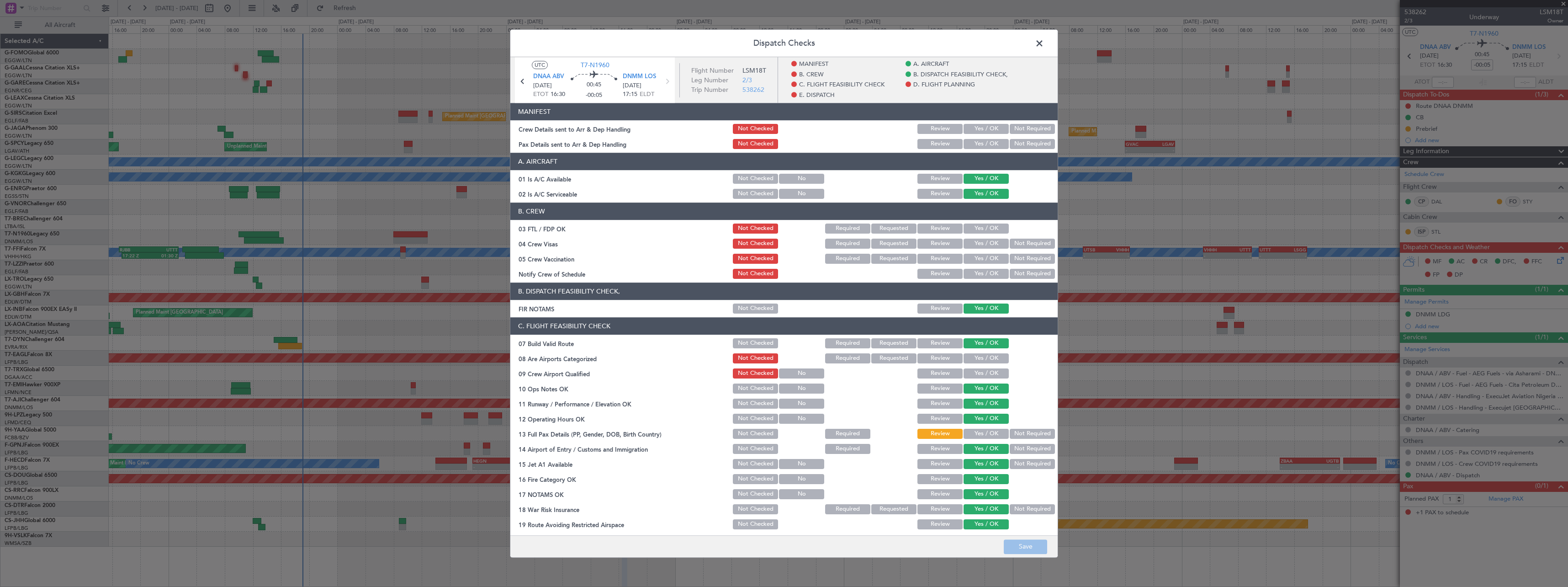
click at [1033, 129] on button "Not Required" at bounding box center [1032, 129] width 46 height 10
click at [1028, 153] on header "A. AIRCRAFT" at bounding box center [783, 161] width 547 height 17
drag, startPoint x: 1035, startPoint y: 142, endPoint x: 1038, endPoint y: 252, distance: 110.0
click at [1033, 142] on button "Not Required" at bounding box center [1032, 144] width 46 height 10
click at [1028, 546] on button "Save" at bounding box center [1025, 547] width 43 height 14
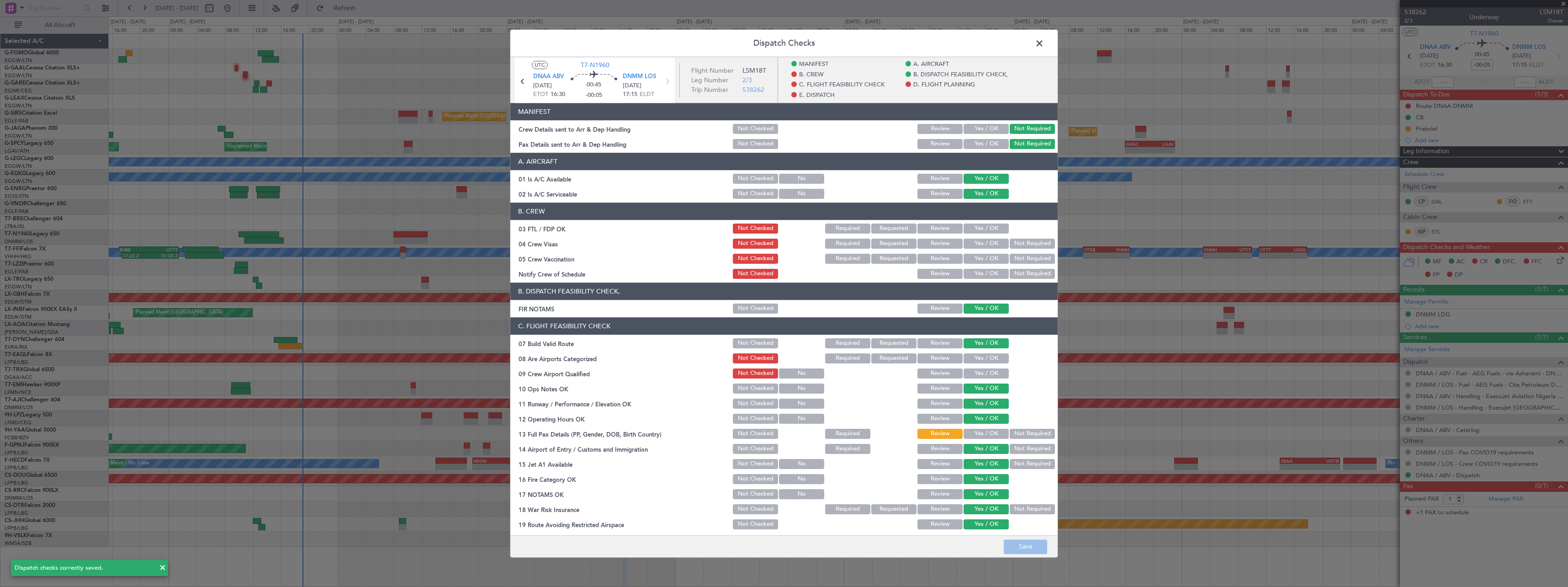
click at [1044, 43] on span at bounding box center [1044, 46] width 0 height 18
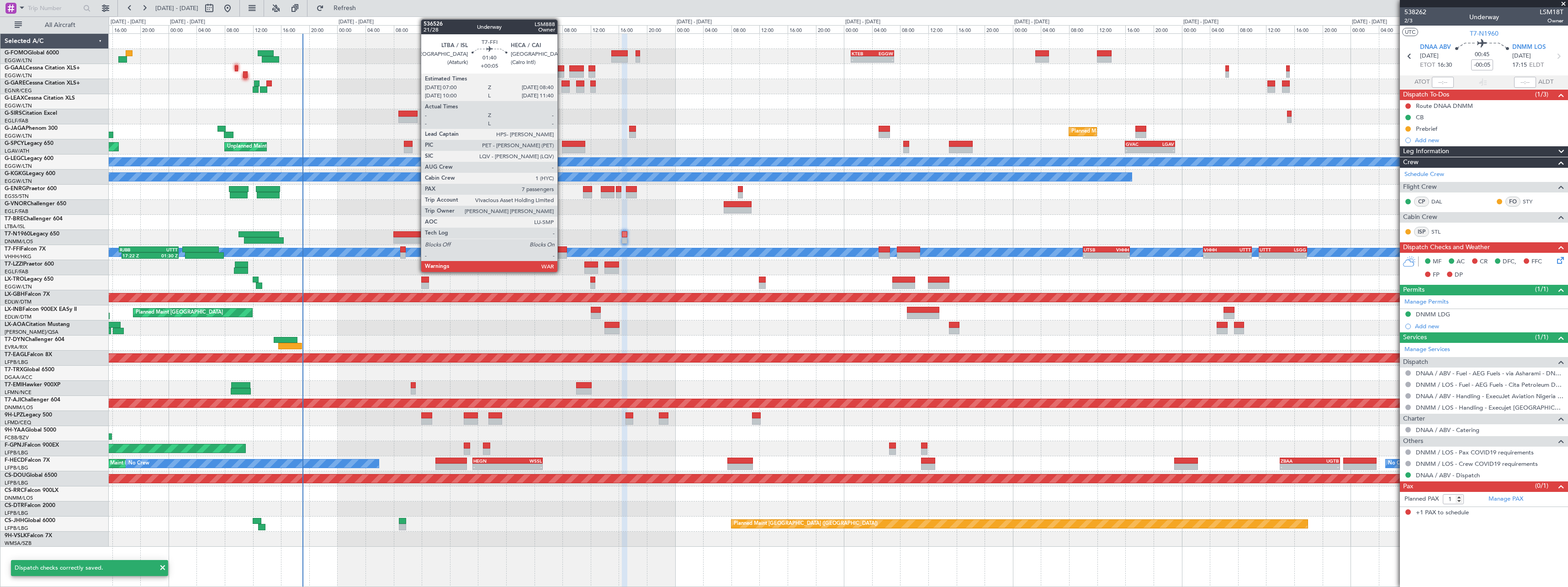
click at [561, 247] on div at bounding box center [561, 249] width 12 height 7
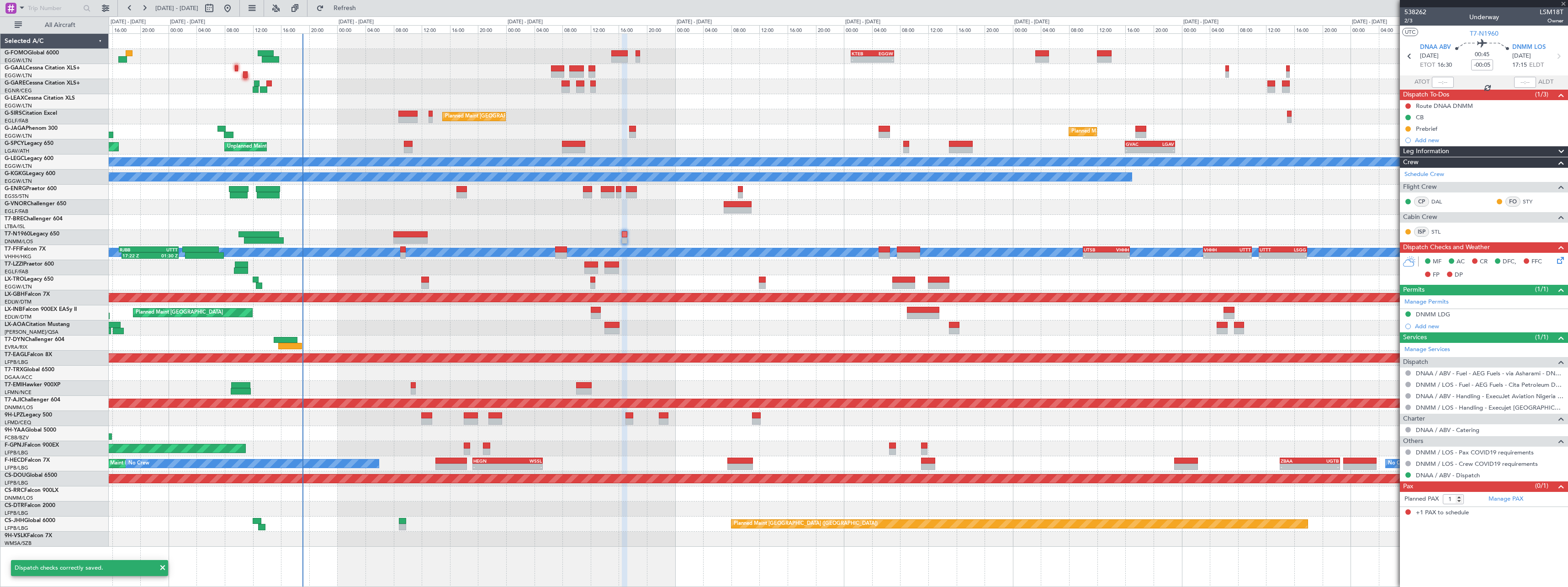
type input "+00:05"
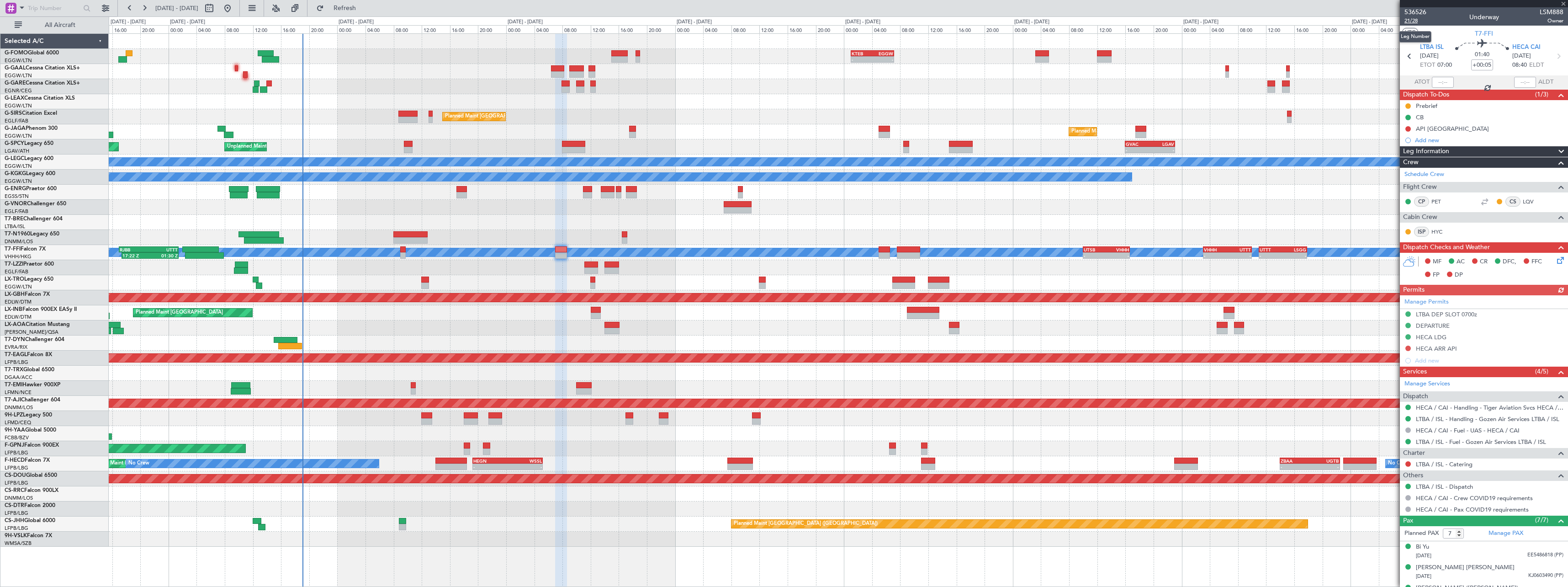
click at [1410, 22] on span "21/28" at bounding box center [1416, 20] width 22 height 8
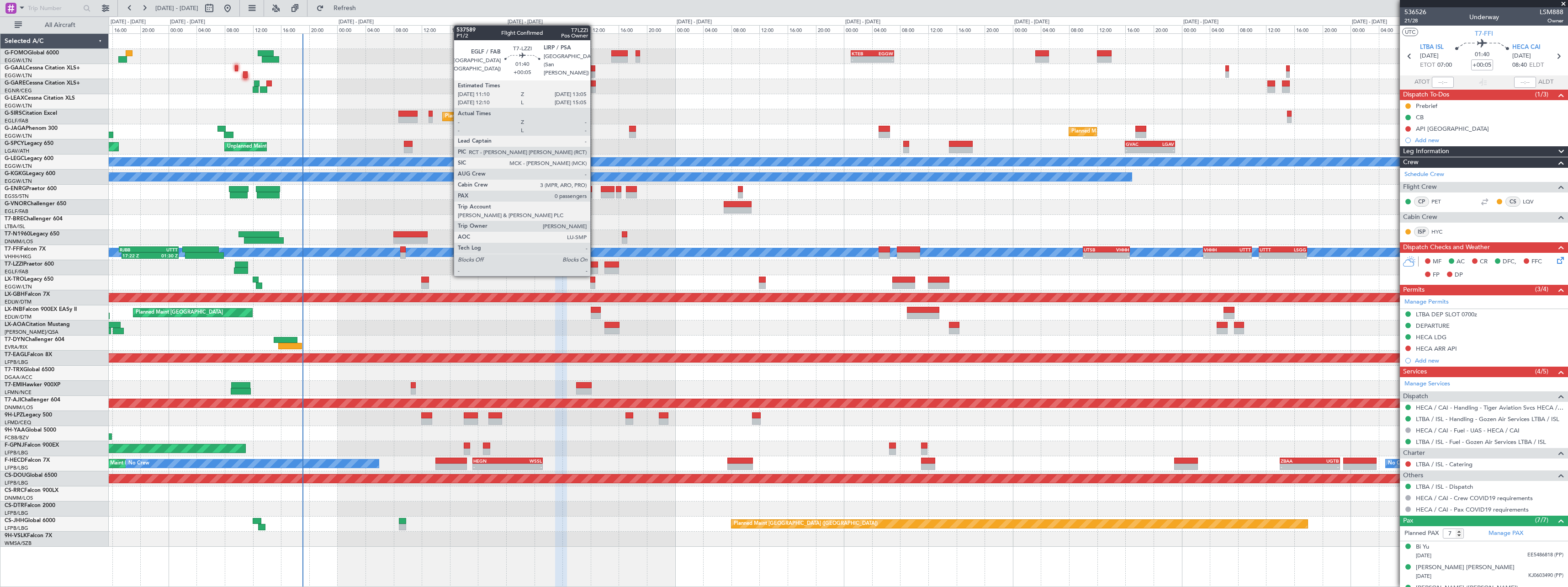
click at [595, 266] on div at bounding box center [591, 265] width 14 height 7
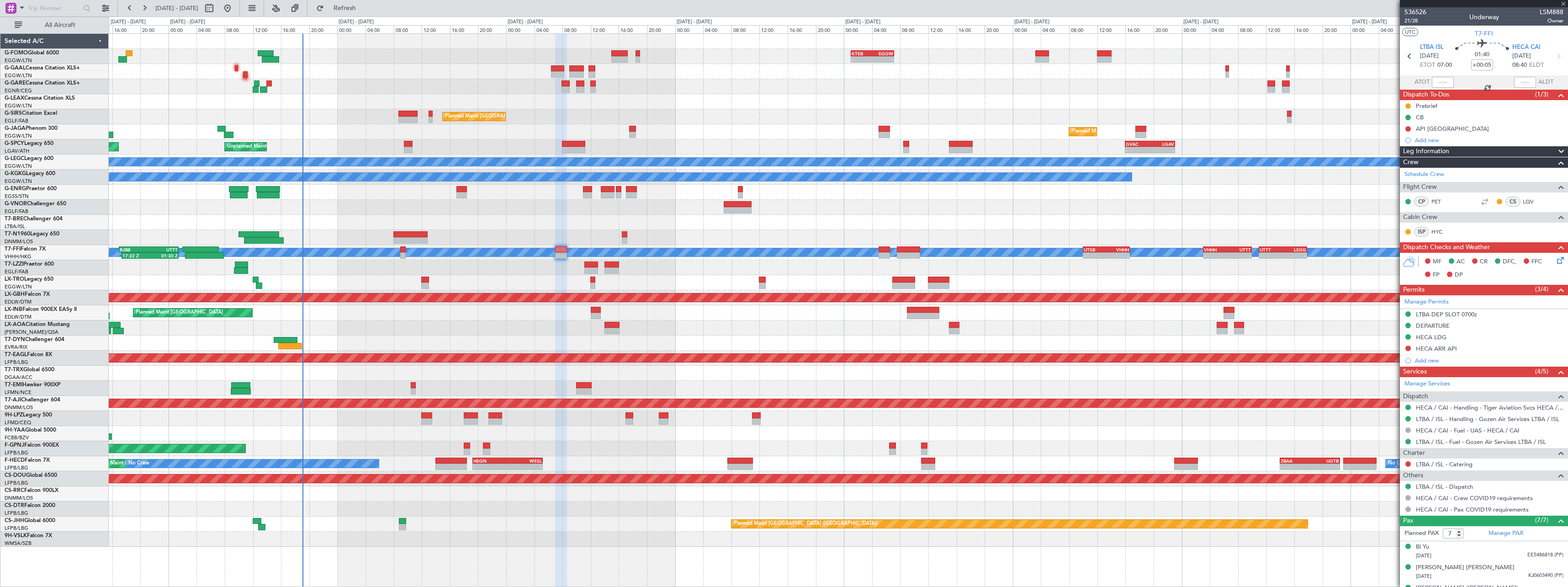
type input "0"
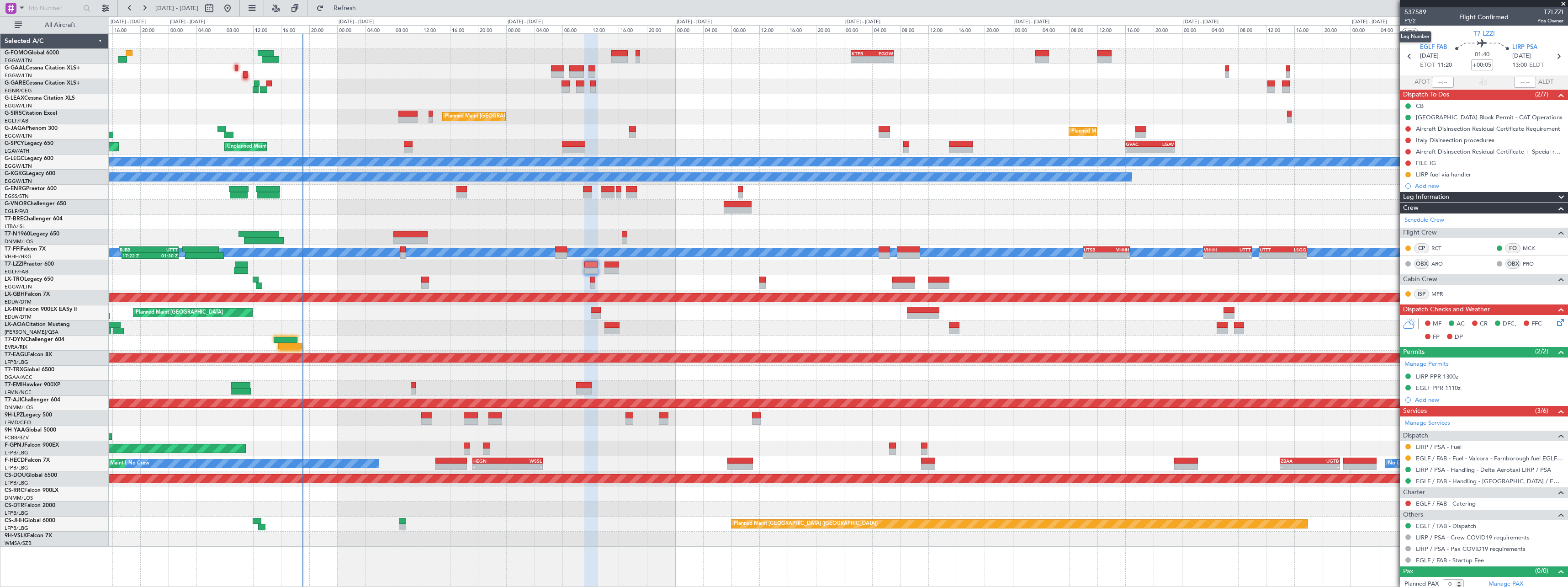
click at [1415, 23] on span "P1/2" at bounding box center [1416, 20] width 22 height 8
click at [1436, 260] on link "ARO" at bounding box center [1442, 263] width 20 height 8
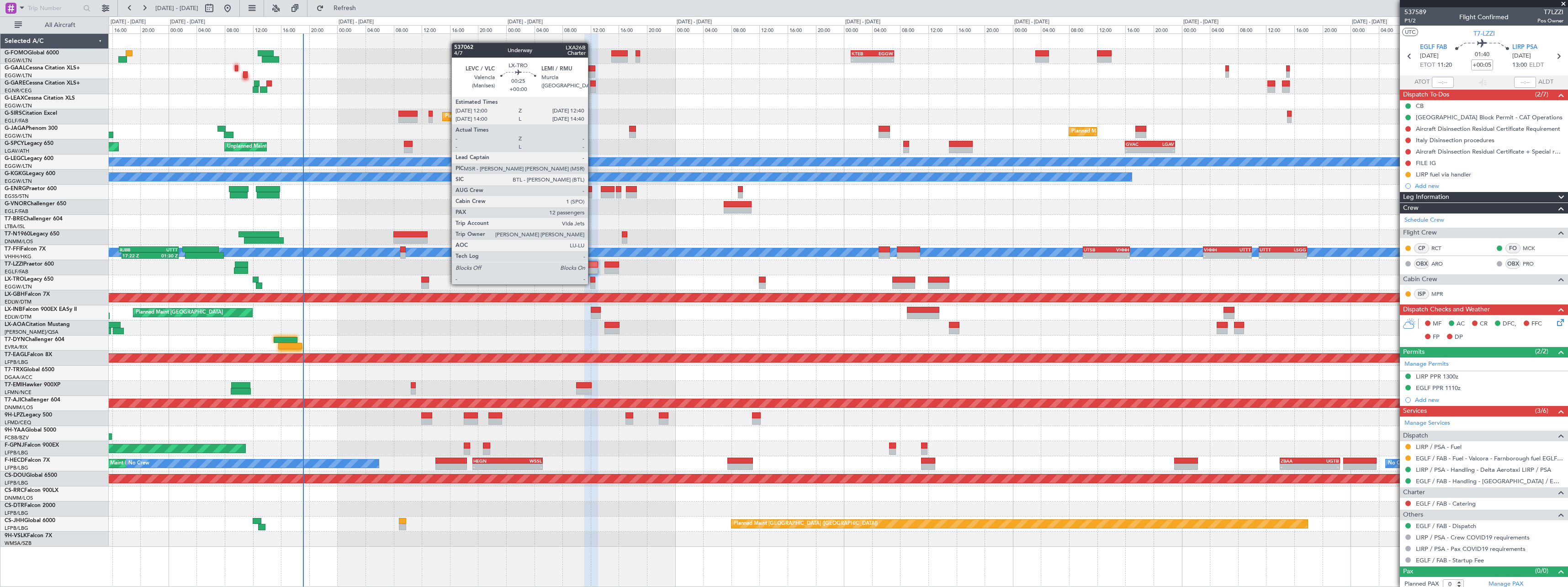
click at [592, 283] on div at bounding box center [593, 286] width 5 height 7
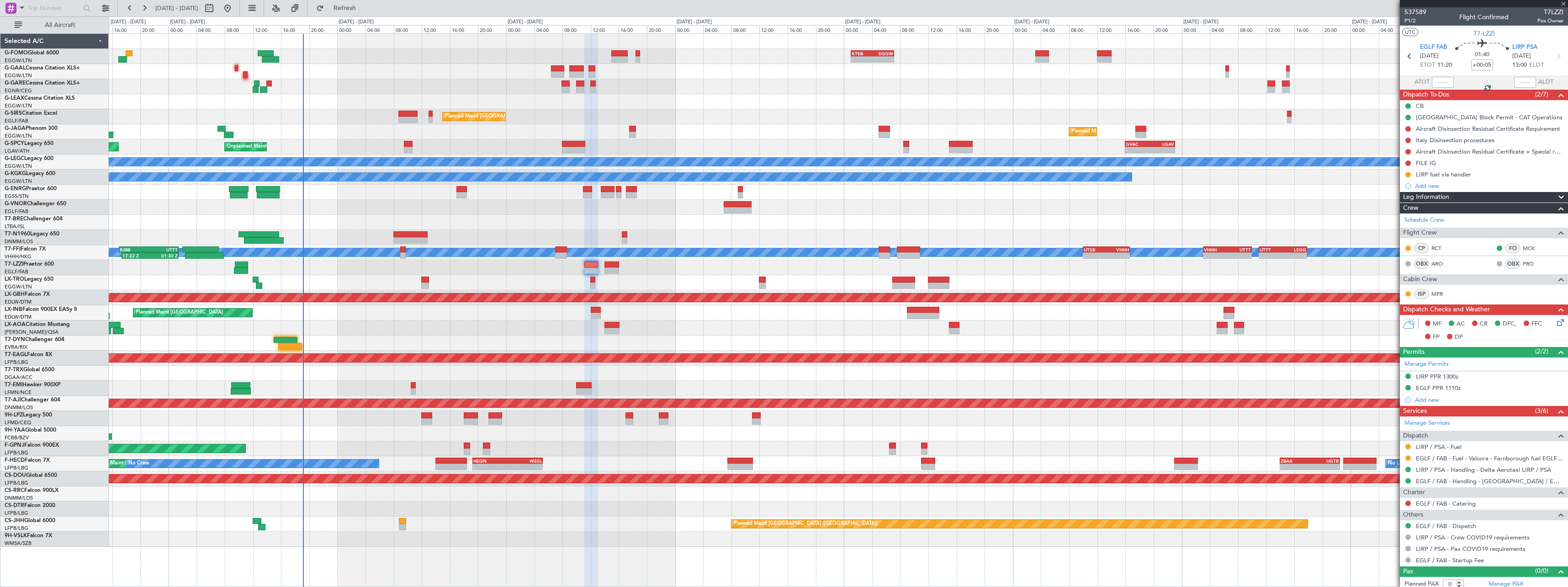
type input "12"
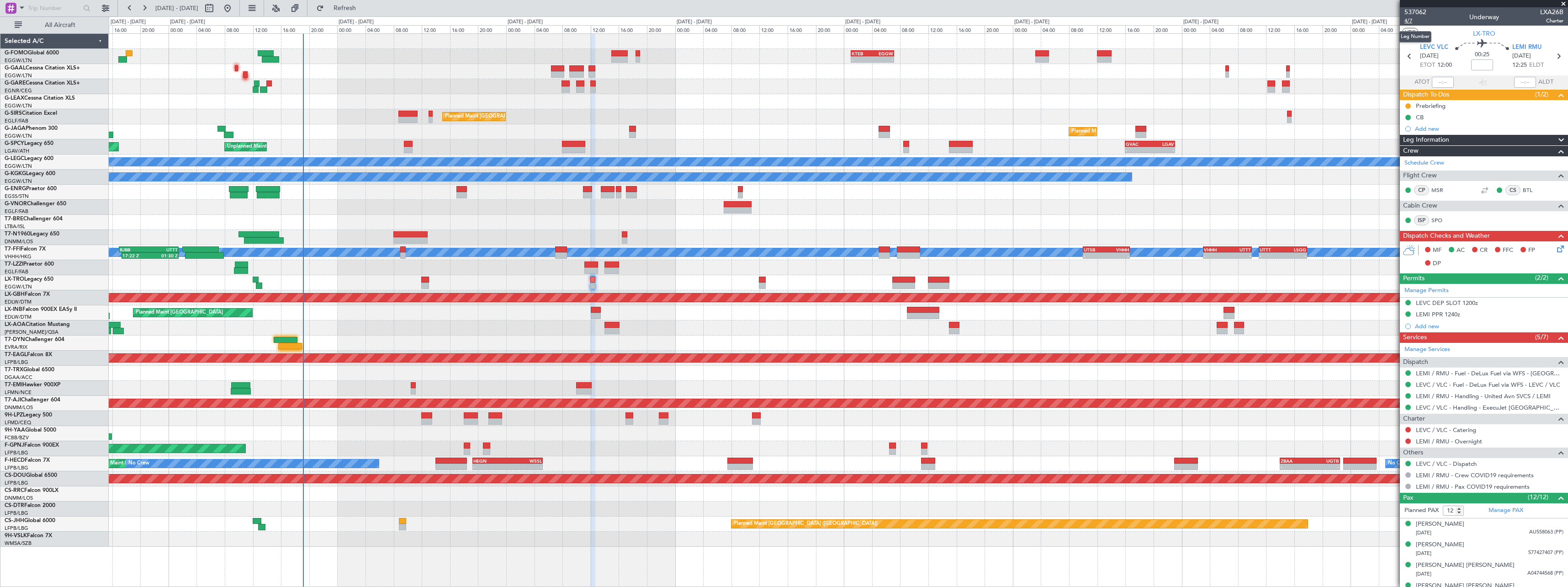
click at [1413, 20] on span "4/7" at bounding box center [1416, 20] width 22 height 8
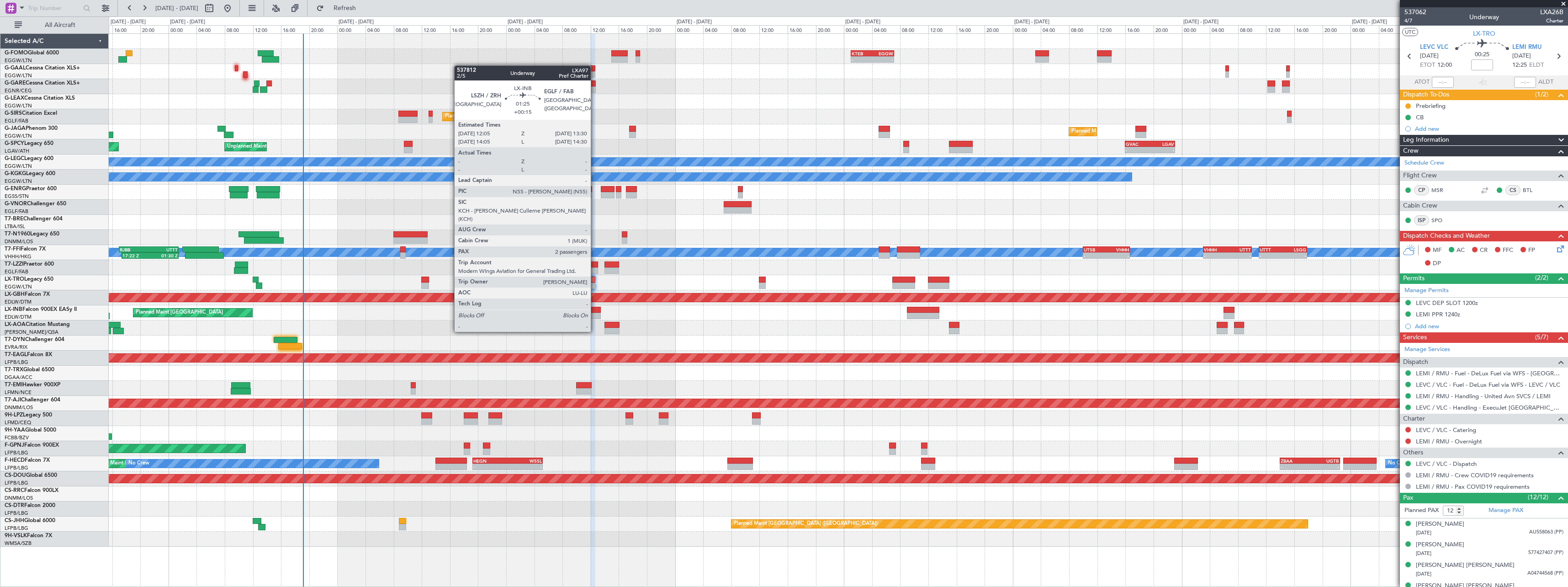
click at [595, 314] on div at bounding box center [596, 315] width 10 height 7
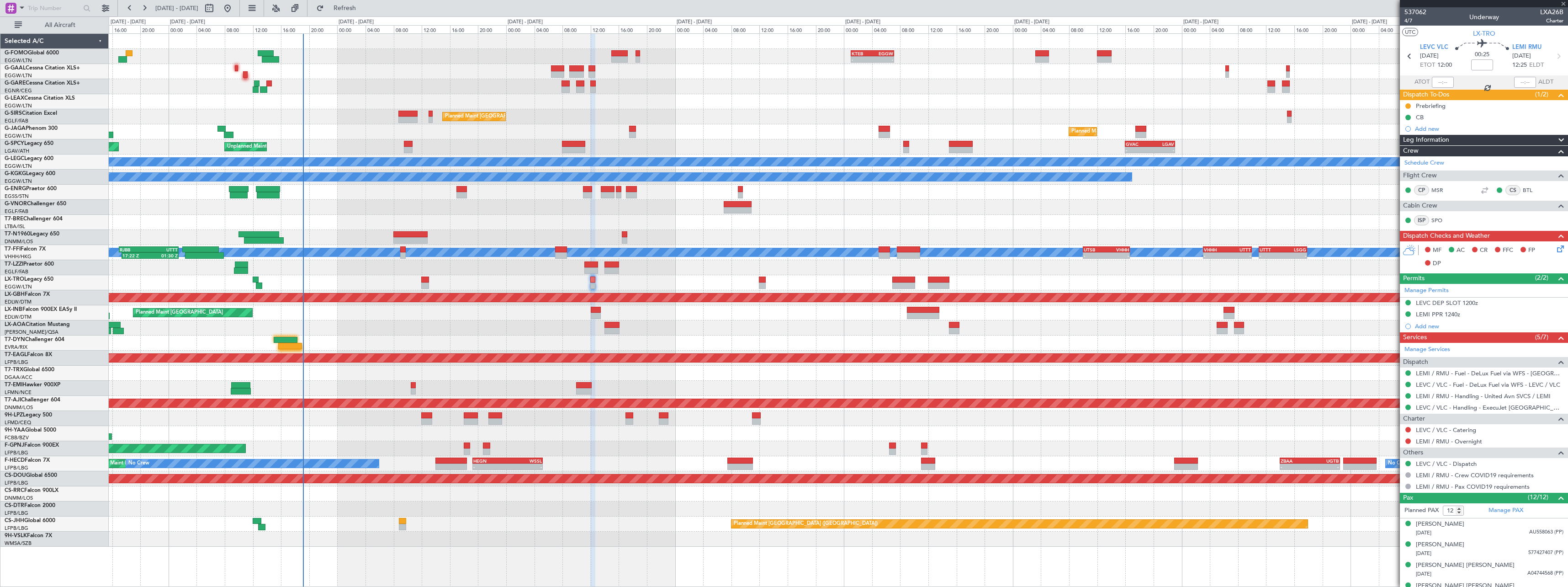
type input "+00:15"
type input "2"
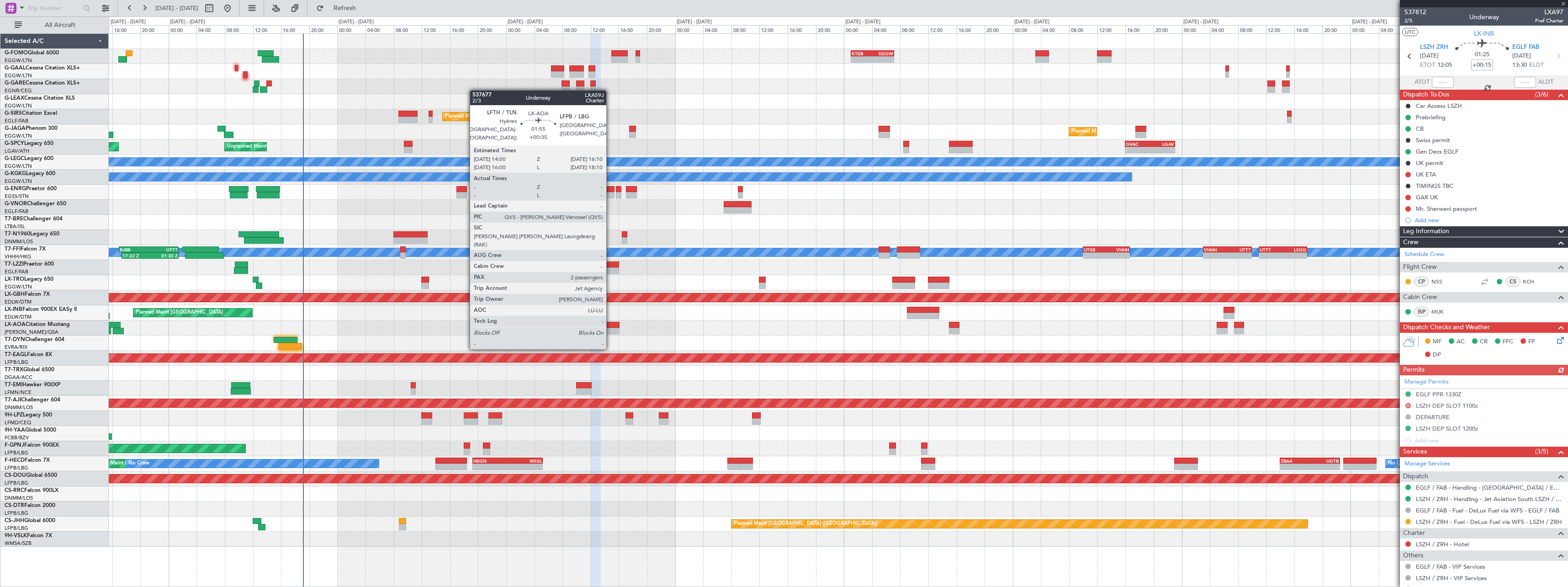
click at [611, 331] on div at bounding box center [611, 330] width 15 height 7
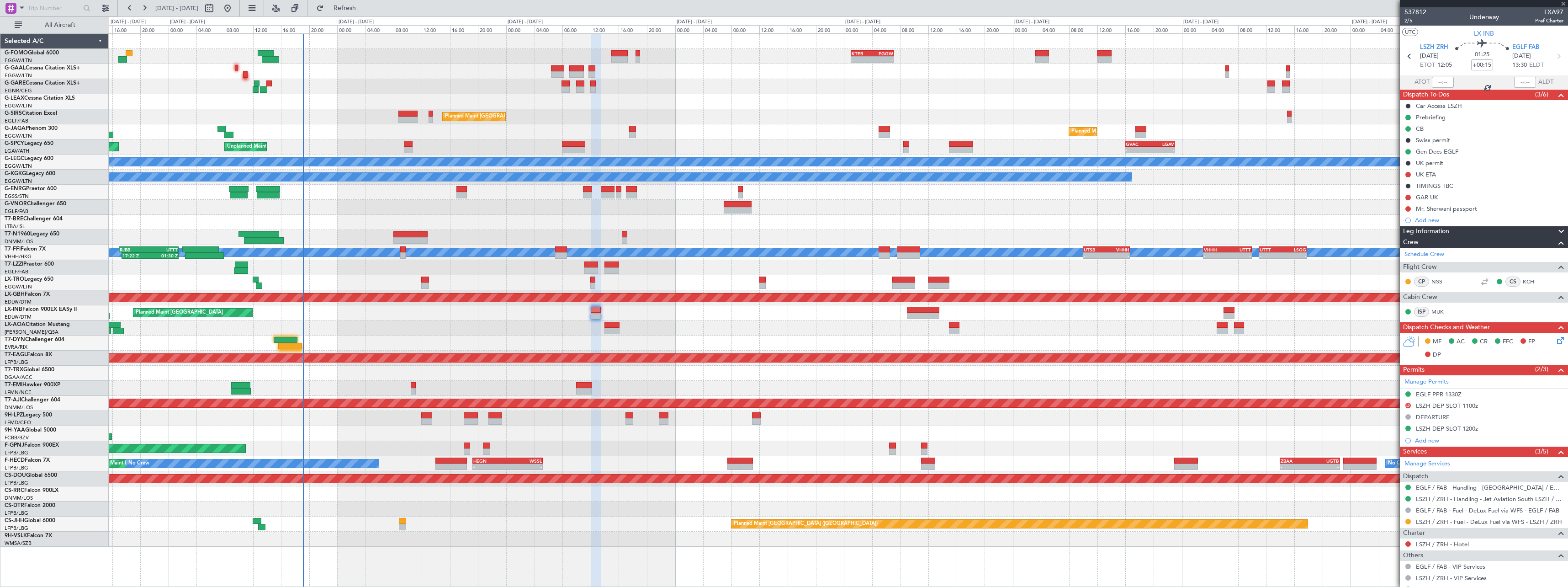
type input "+00:35"
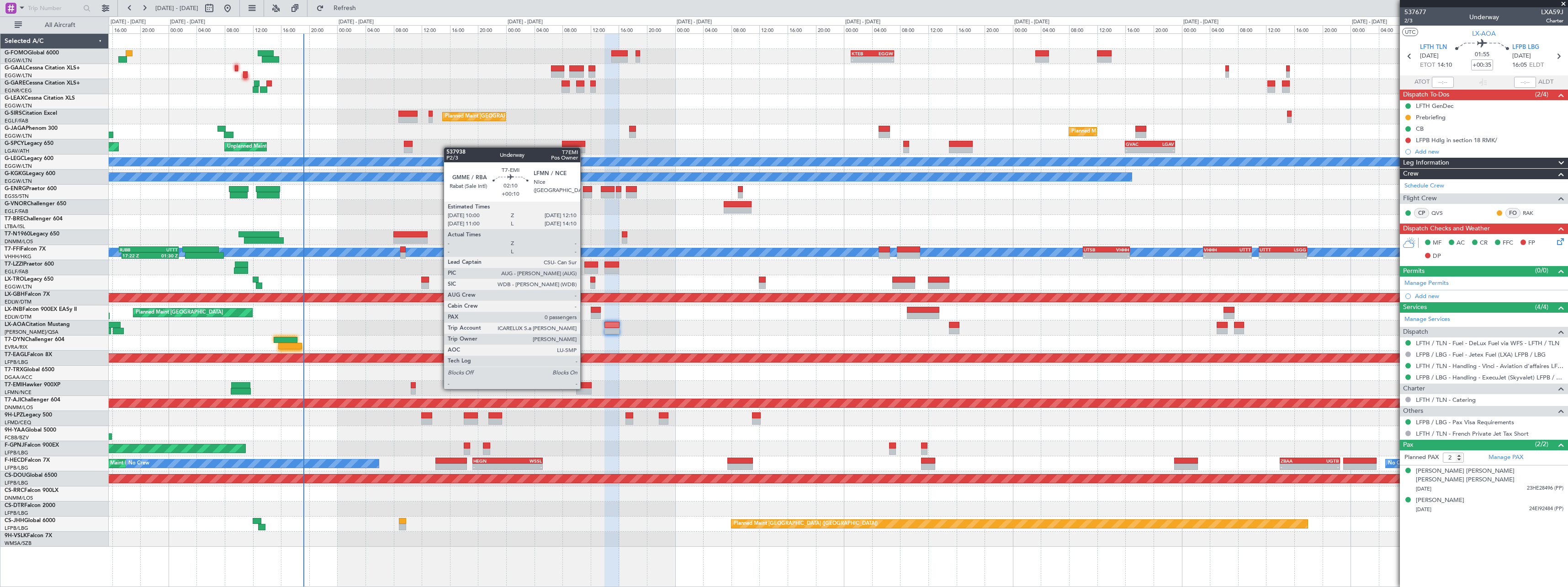
click at [585, 388] on div at bounding box center [583, 391] width 15 height 7
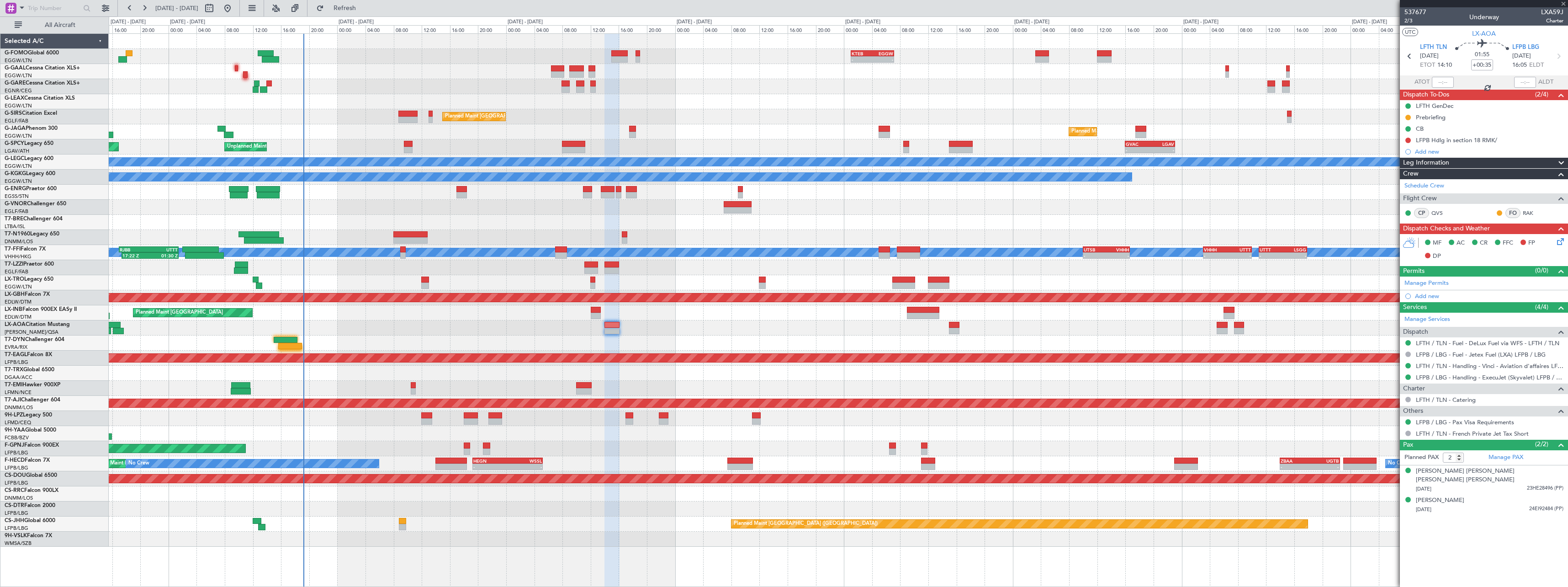
type input "+00:10"
type input "0"
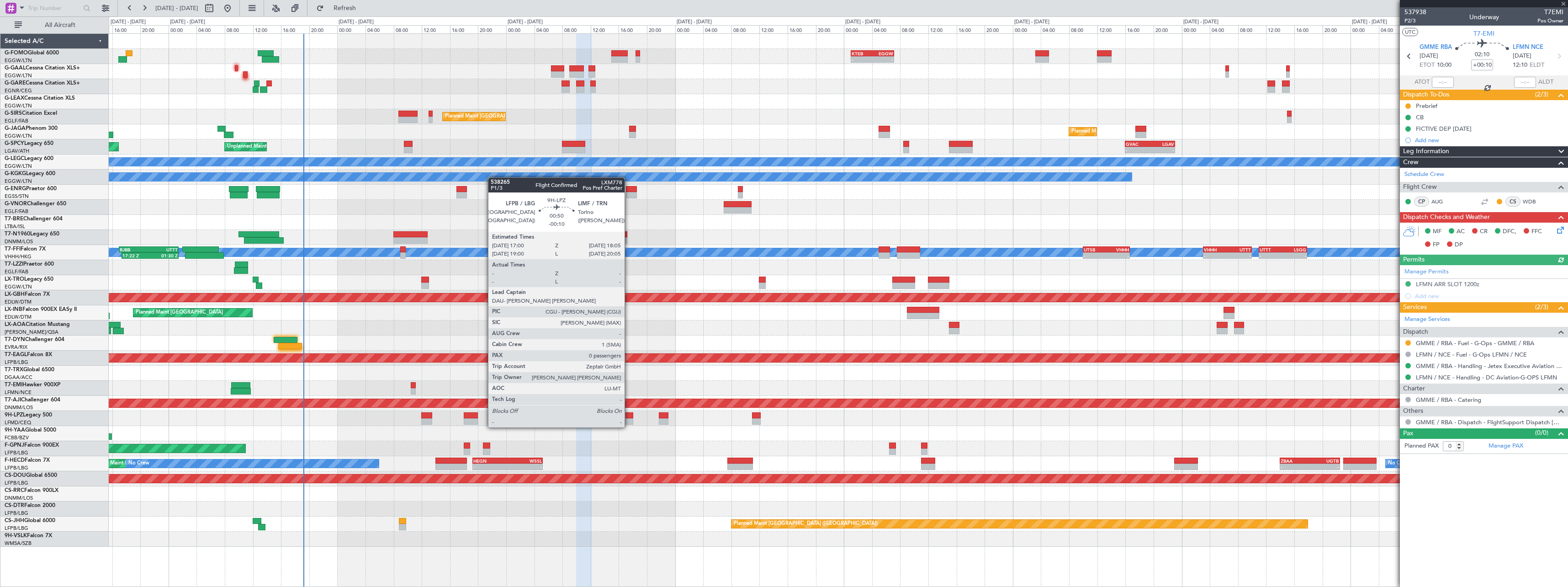
click at [629, 419] on div at bounding box center [629, 421] width 8 height 7
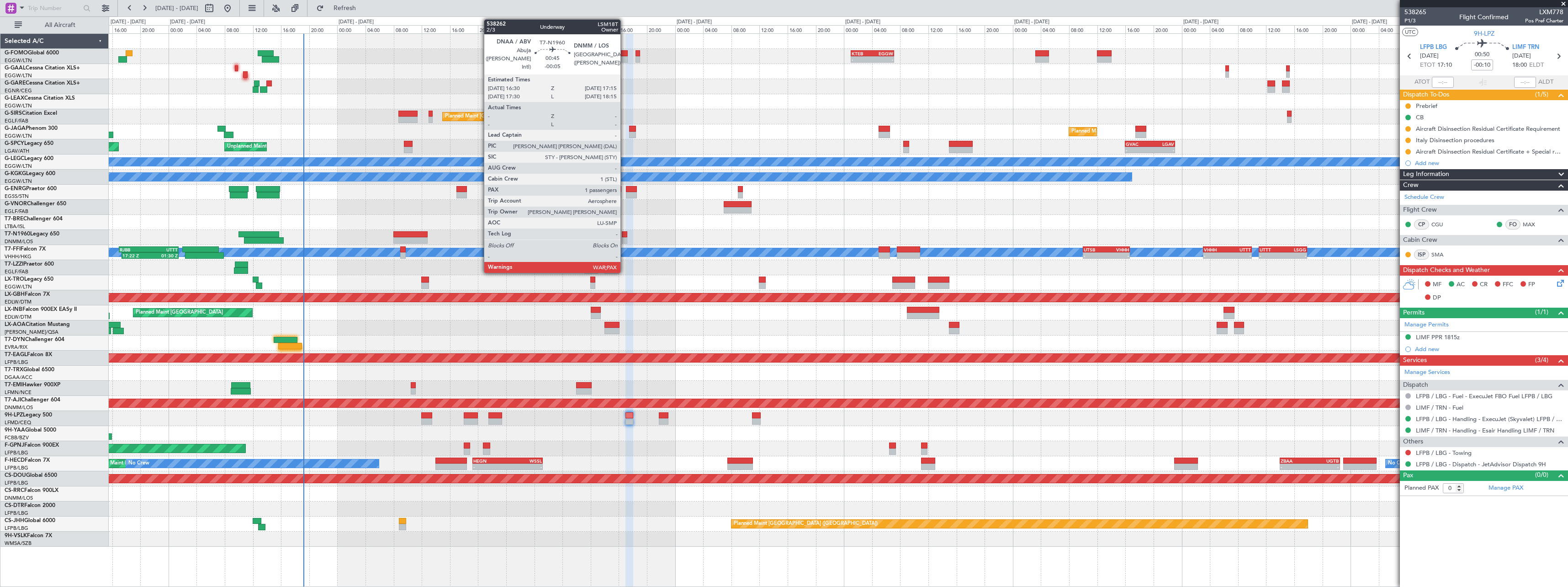
click at [624, 239] on div at bounding box center [625, 240] width 6 height 7
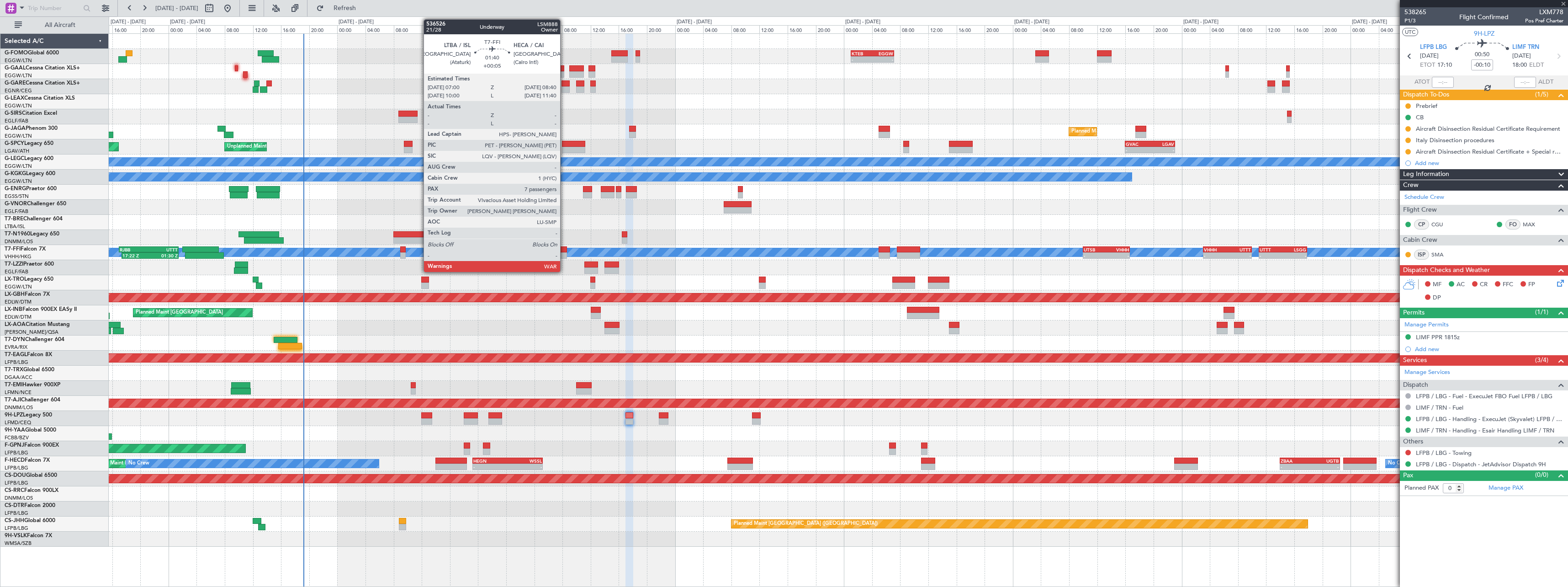
click at [564, 251] on div at bounding box center [561, 249] width 12 height 7
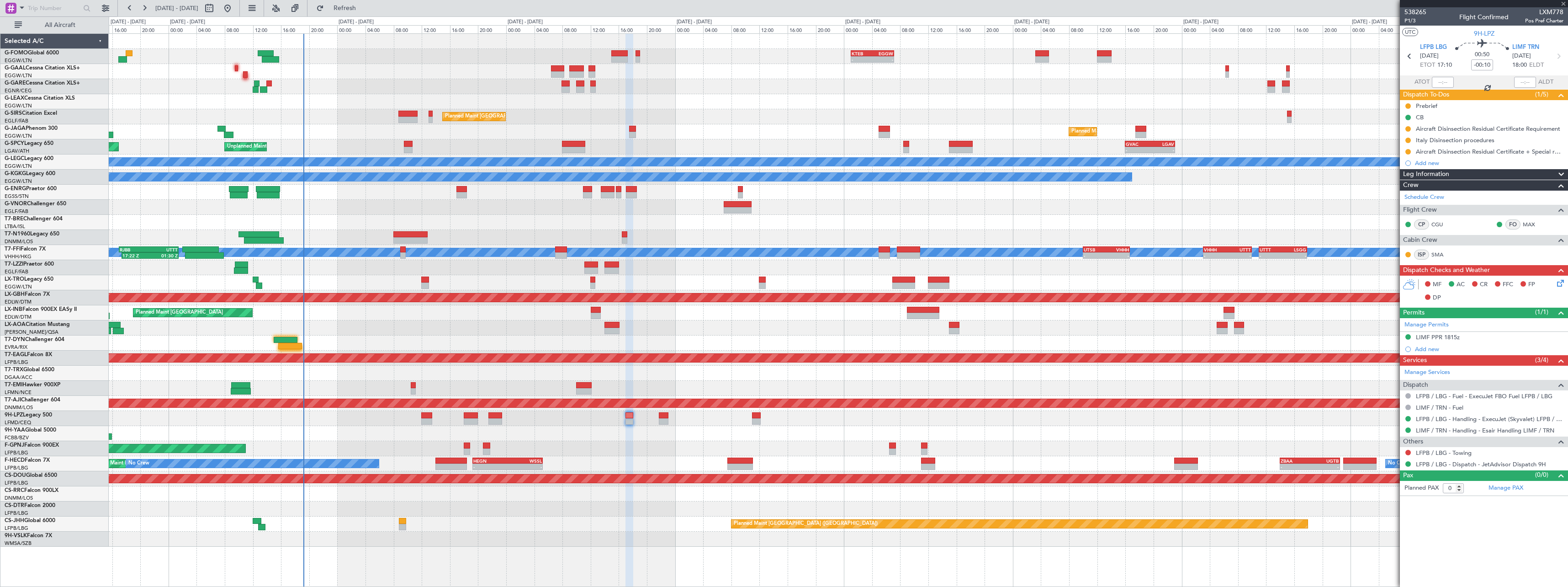
type input "+00:05"
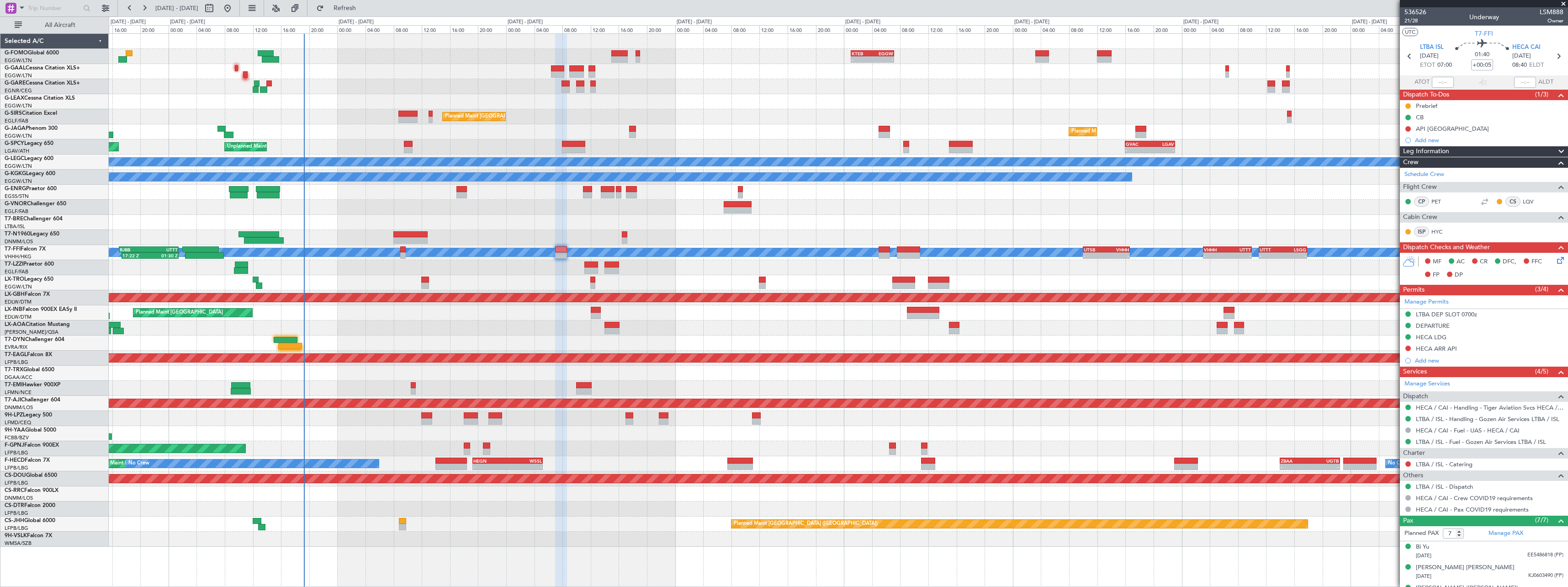
click at [479, 322] on div "No Crew [GEOGRAPHIC_DATA] ([GEOGRAPHIC_DATA]) No Crew [GEOGRAPHIC_DATA] ([GEOGR…" at bounding box center [837, 327] width 1459 height 15
click at [1555, 262] on icon at bounding box center [1559, 259] width 7 height 7
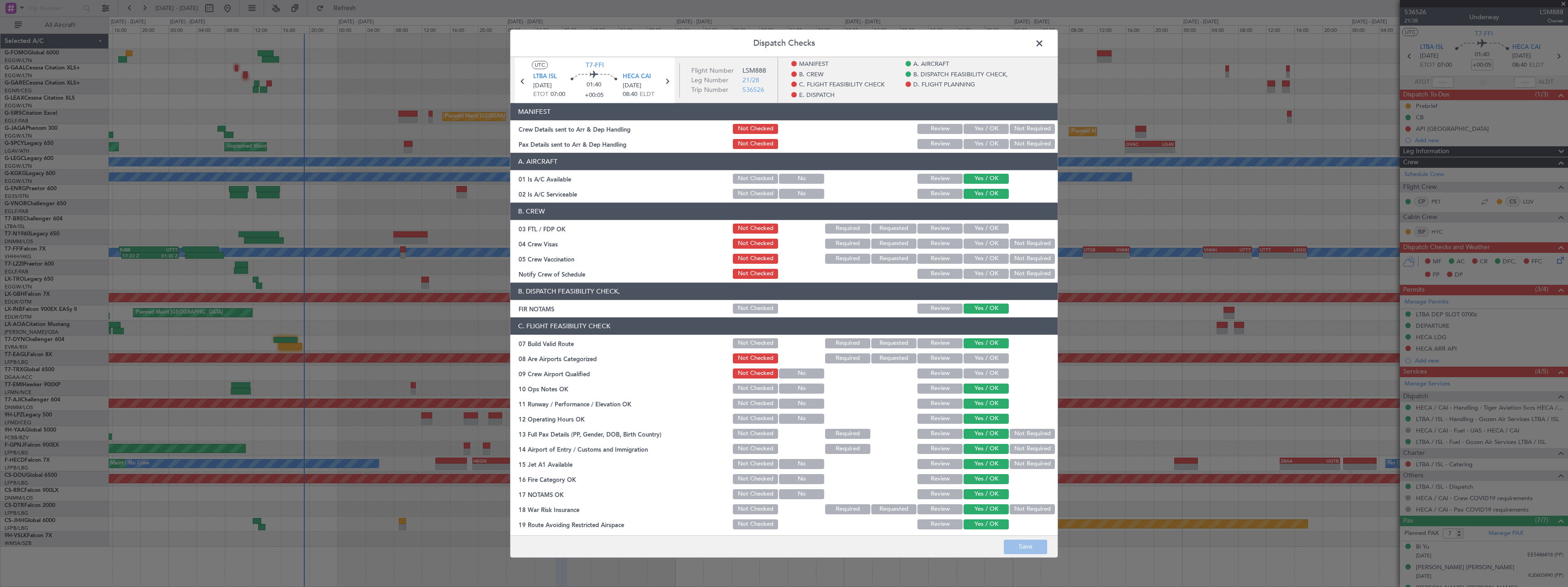
drag, startPoint x: 976, startPoint y: 128, endPoint x: 976, endPoint y: 137, distance: 9.0
click at [976, 129] on button "Yes / OK" at bounding box center [986, 129] width 46 height 10
drag, startPoint x: 977, startPoint y: 142, endPoint x: 984, endPoint y: 173, distance: 31.8
click at [976, 142] on button "Yes / OK" at bounding box center [986, 144] width 46 height 10
click at [1039, 544] on footer "Save" at bounding box center [783, 546] width 547 height 22
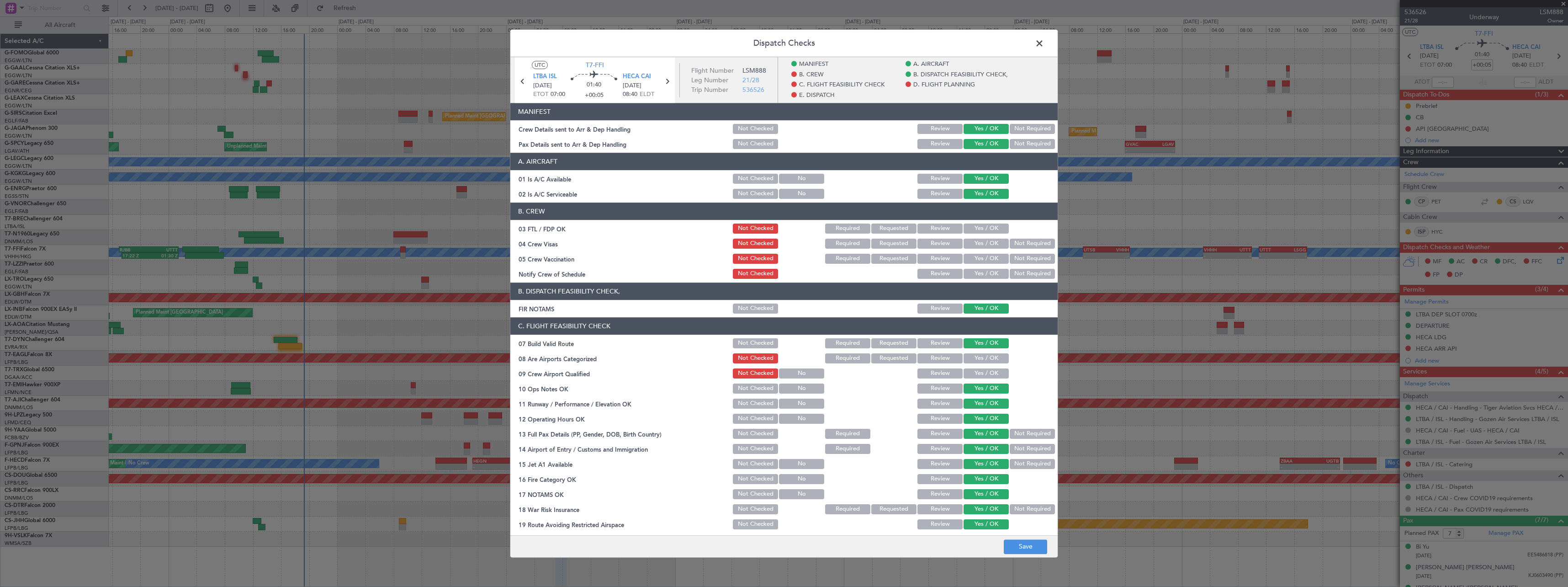
click at [1012, 559] on div "Dispatch Checks UTC T7-FFI LTBA ISL [DATE] ETOT 07:00 01:40 +00:05 HECA CAI [DA…" at bounding box center [784, 294] width 1568 height 587
click at [1023, 548] on button "Save" at bounding box center [1025, 547] width 43 height 14
drag, startPoint x: 1039, startPoint y: 42, endPoint x: 1039, endPoint y: 46, distance: 4.0
click at [1044, 42] on span at bounding box center [1044, 46] width 0 height 18
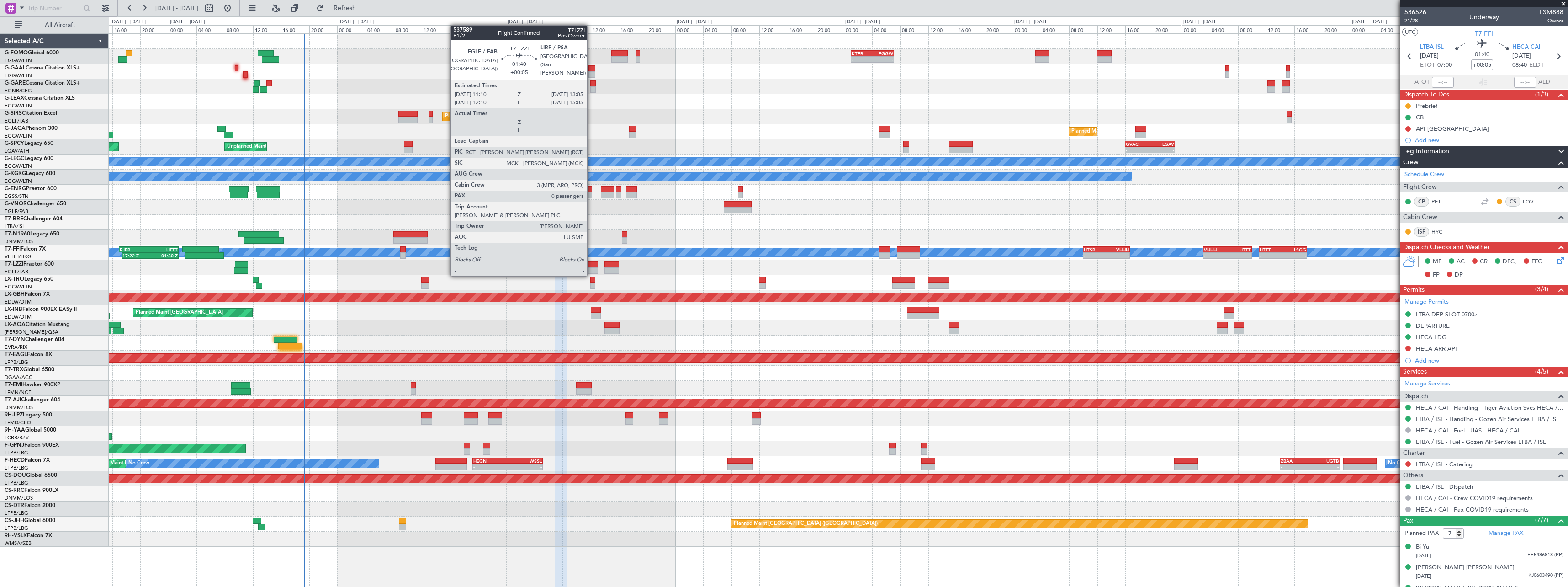
click at [591, 266] on div at bounding box center [591, 265] width 14 height 7
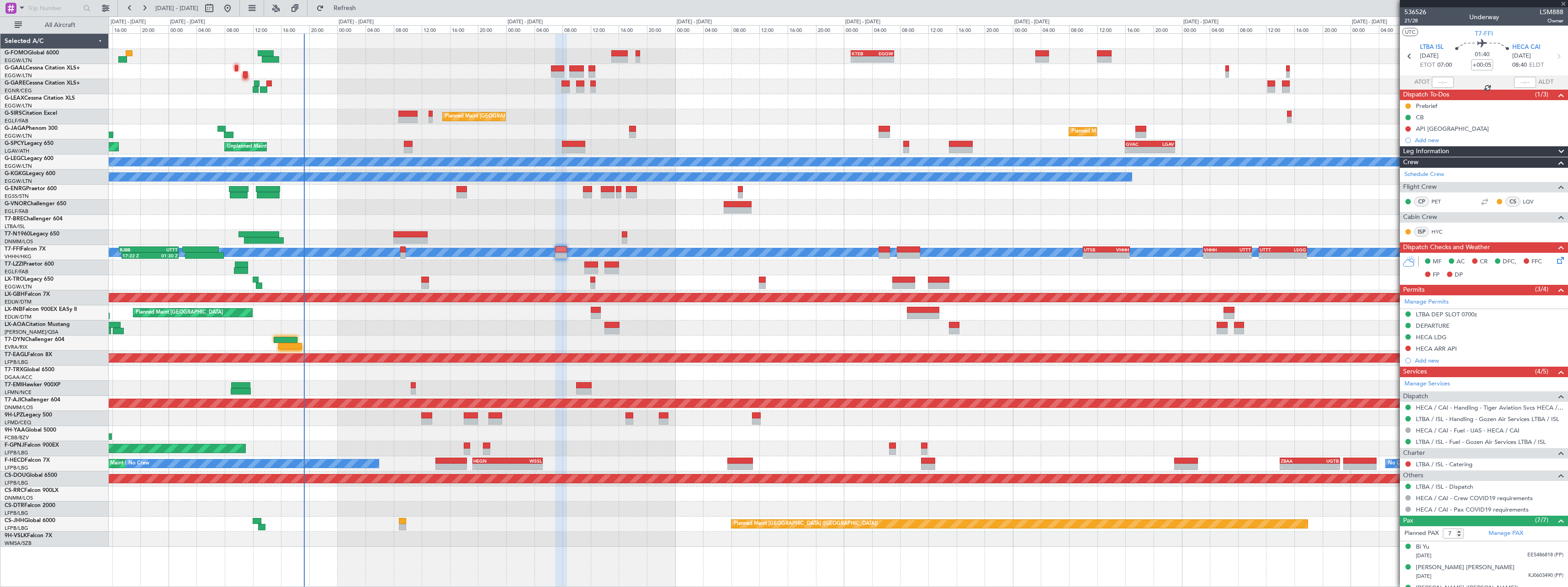
type input "0"
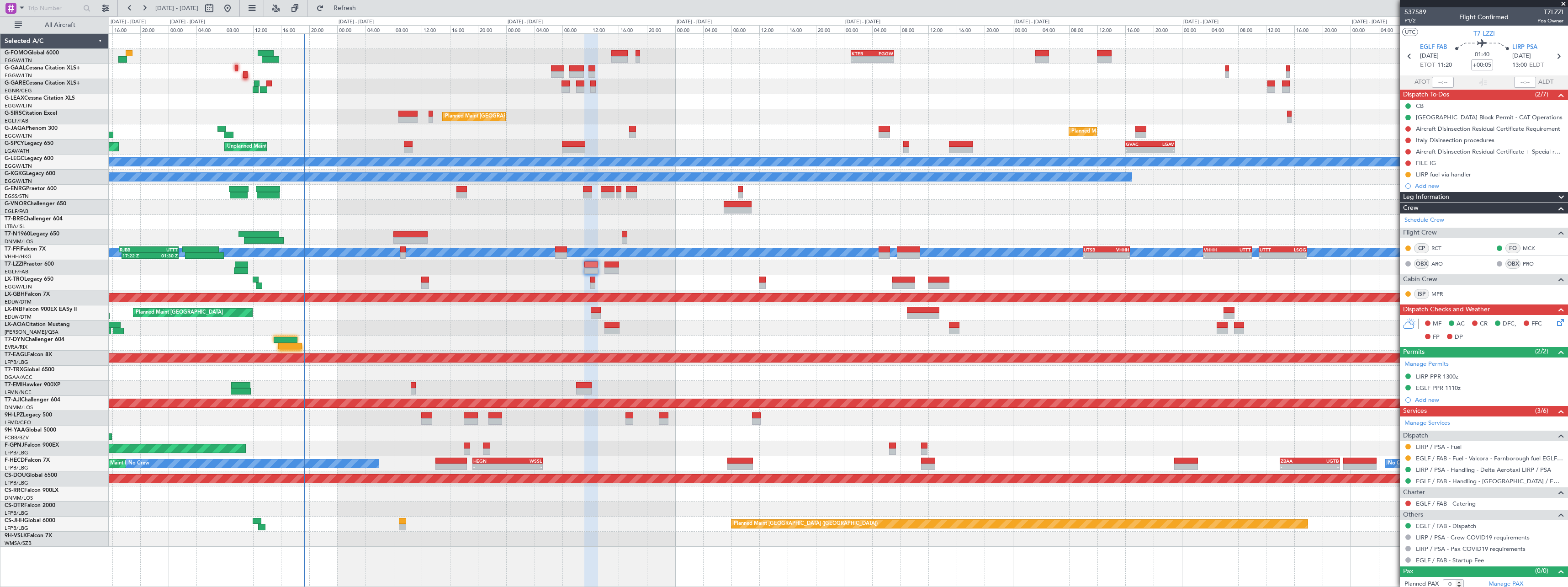
click at [1054, 291] on div "Planned Maint Nurnberg" at bounding box center [837, 297] width 1459 height 15
click at [1555, 321] on icon at bounding box center [1559, 321] width 7 height 7
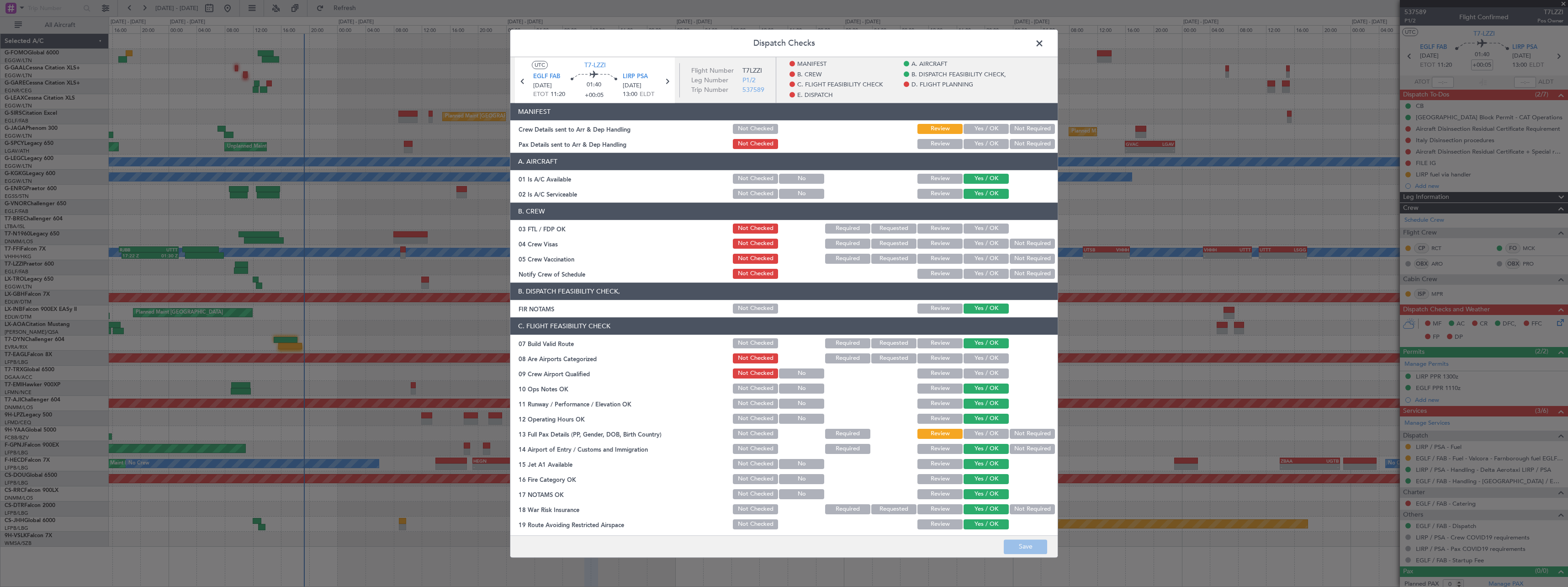
click at [988, 124] on button "Yes / OK" at bounding box center [986, 129] width 46 height 10
click at [977, 140] on button "Yes / OK" at bounding box center [986, 144] width 46 height 10
click at [1026, 538] on footer "Save" at bounding box center [783, 546] width 547 height 22
click at [1025, 544] on button "Save" at bounding box center [1025, 547] width 43 height 14
click at [1044, 42] on span at bounding box center [1044, 46] width 0 height 18
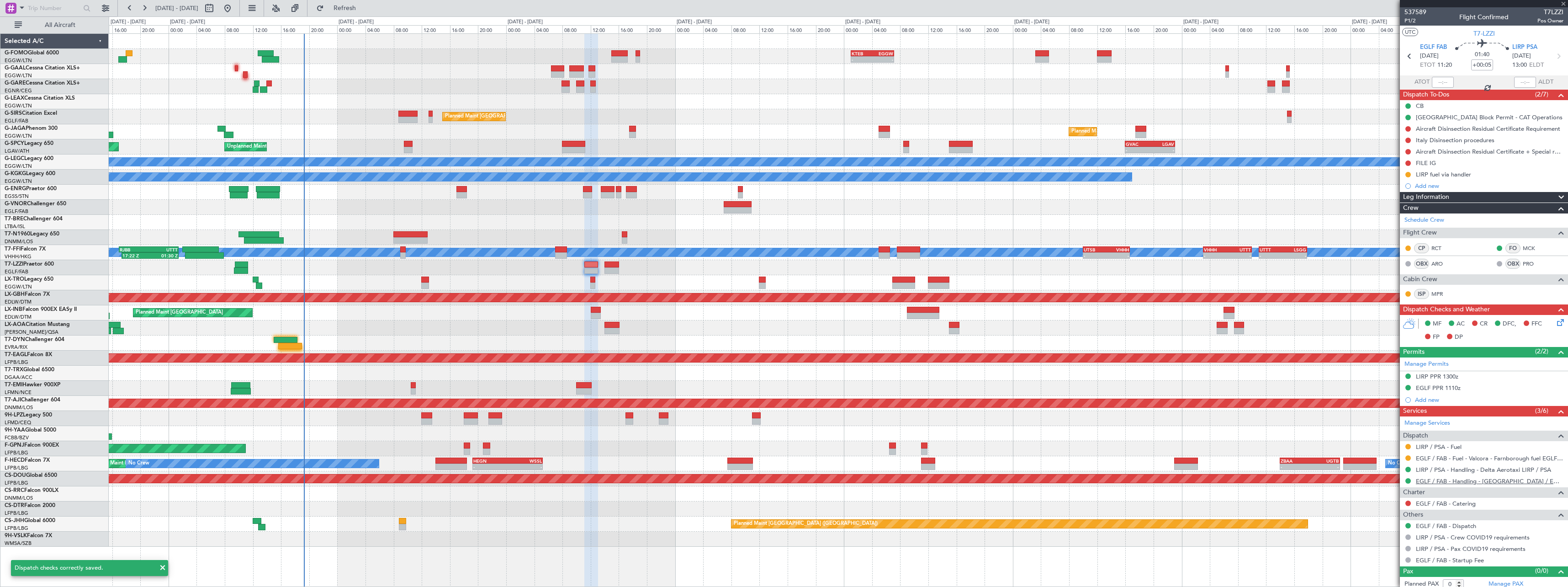
type input "+00:10"
type input "8"
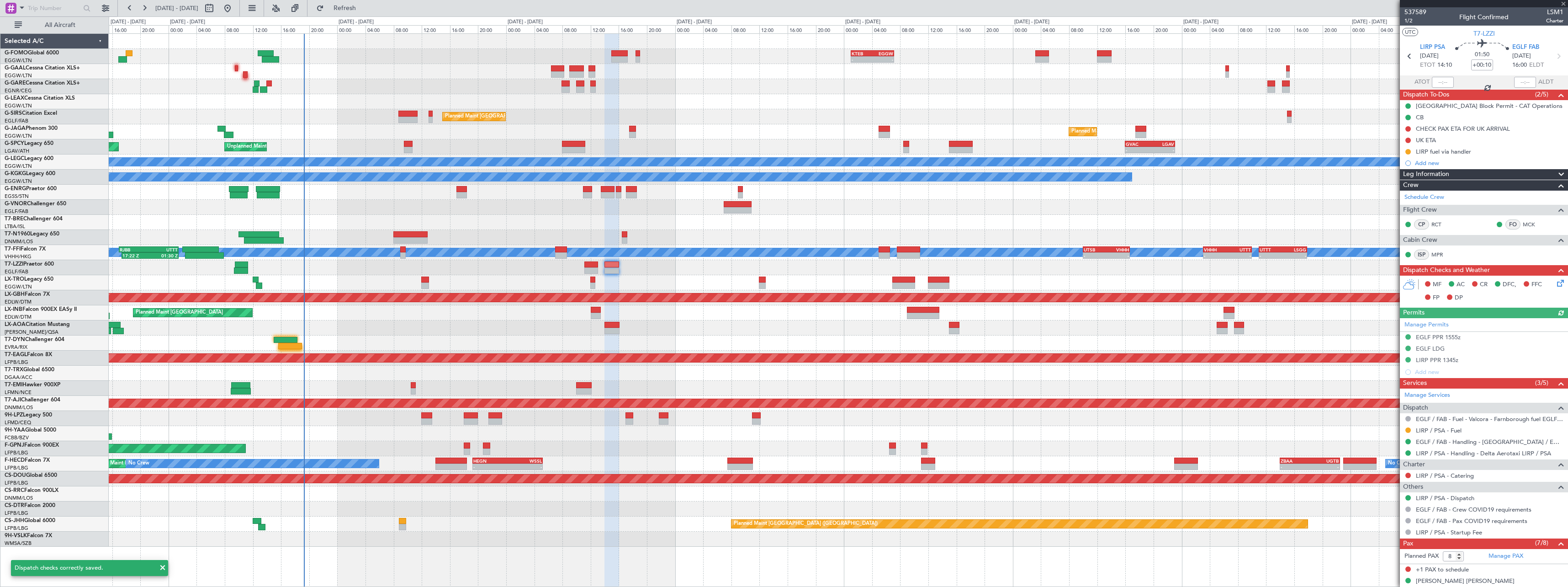
click at [1555, 286] on icon at bounding box center [1559, 281] width 7 height 7
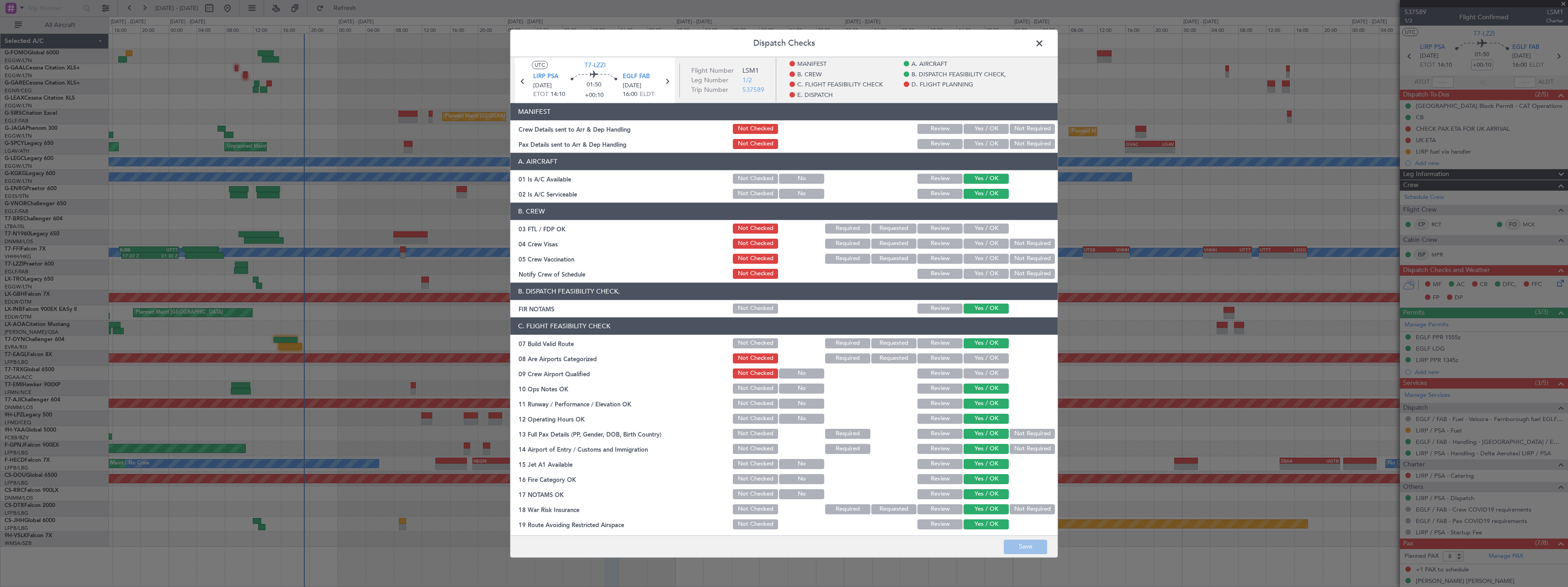
click at [978, 130] on button "Yes / OK" at bounding box center [986, 129] width 46 height 10
drag, startPoint x: 980, startPoint y: 146, endPoint x: 989, endPoint y: 179, distance: 34.2
click at [979, 147] on button "Yes / OK" at bounding box center [986, 144] width 46 height 10
click at [1027, 544] on button "Save" at bounding box center [1025, 547] width 43 height 14
click at [1044, 44] on span at bounding box center [1044, 46] width 0 height 18
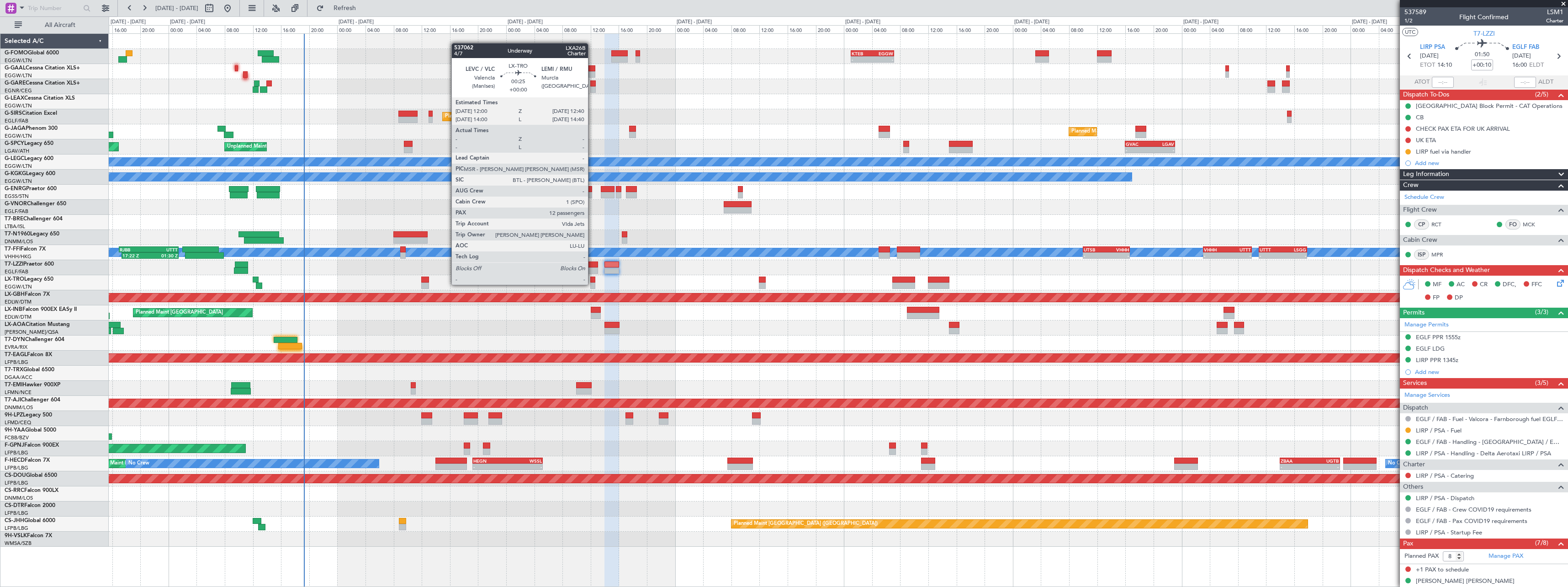
click at [593, 284] on div at bounding box center [593, 286] width 5 height 7
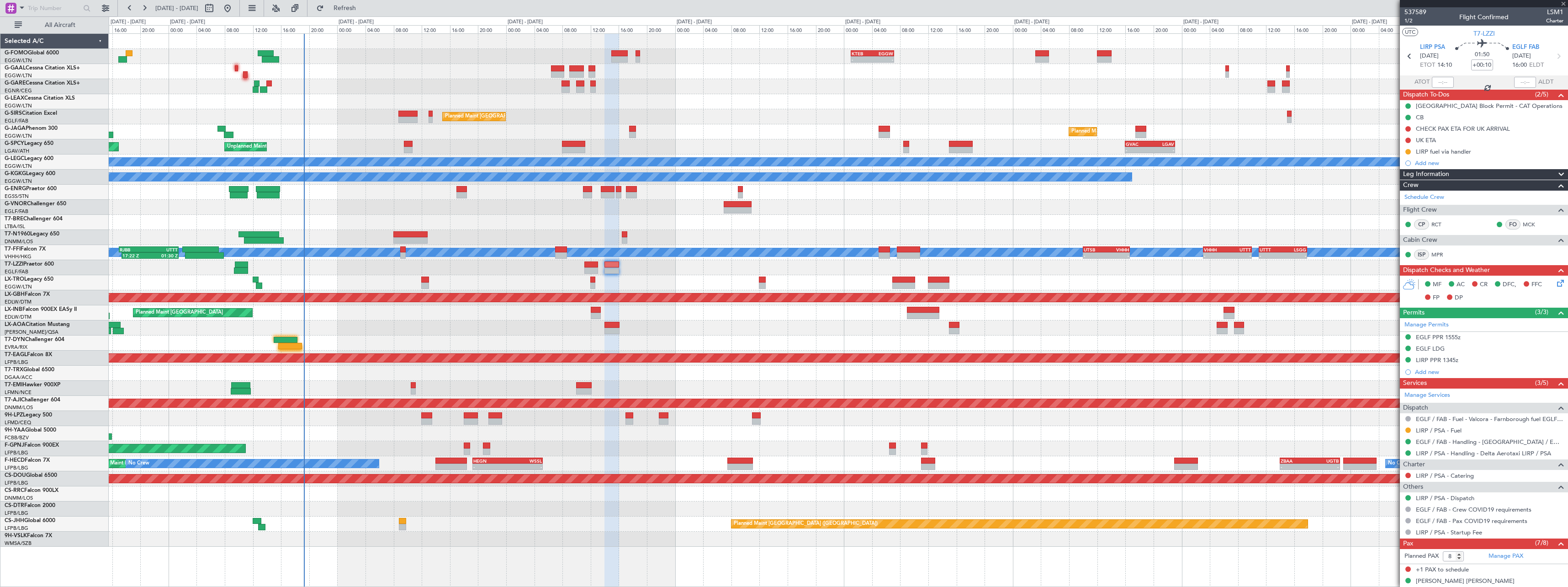
type input "12"
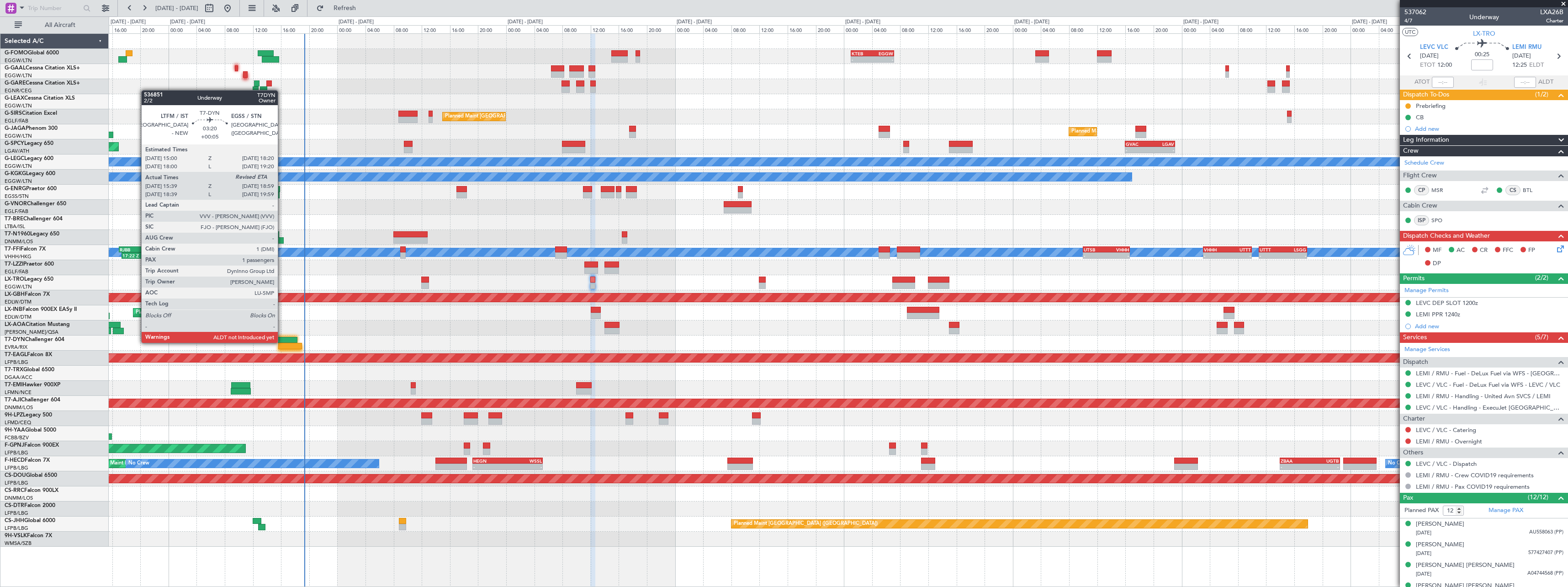
click at [281, 342] on div at bounding box center [285, 340] width 24 height 7
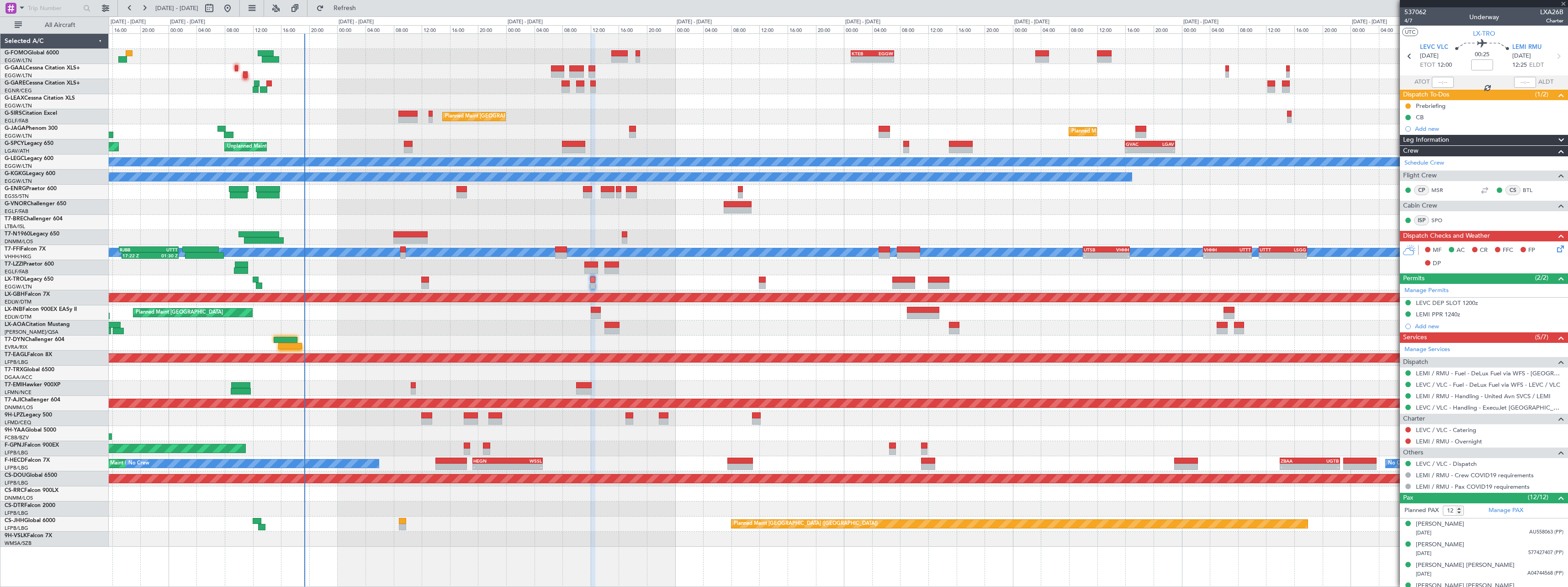
type input "+00:05"
type input "15:39"
type input "1"
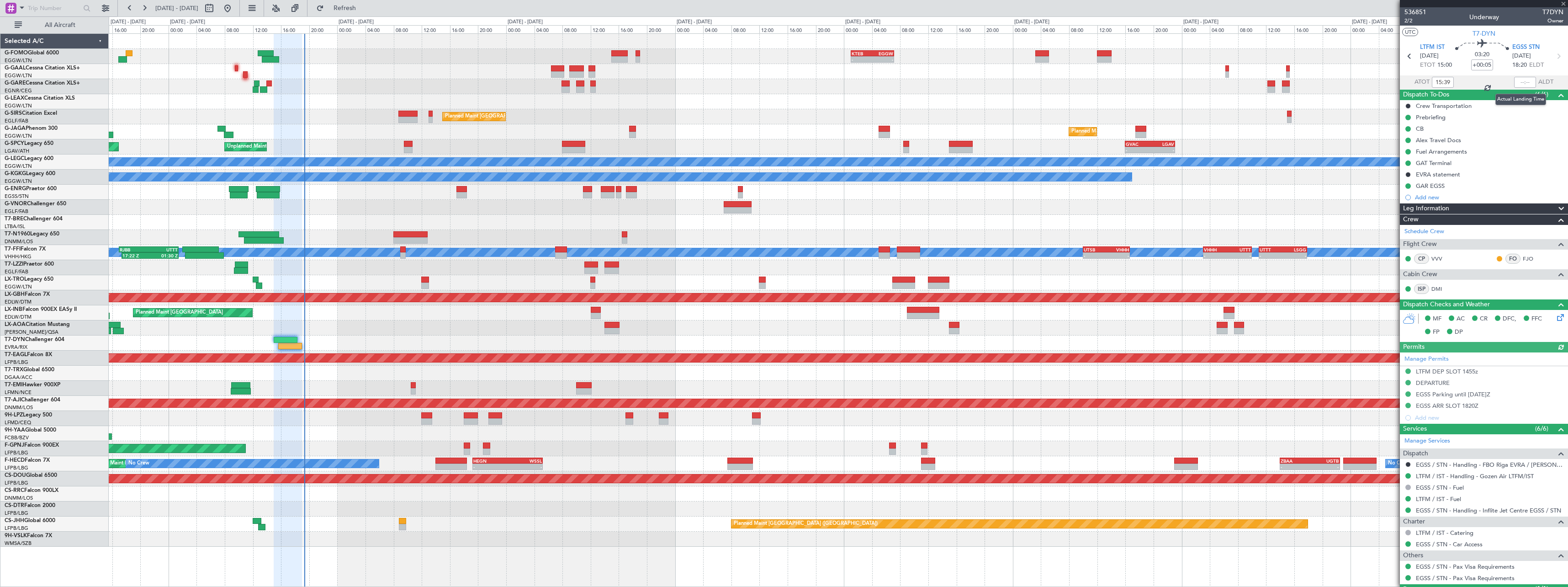
click at [1521, 82] on div at bounding box center [1525, 82] width 22 height 11
click at [1522, 80] on input "text" at bounding box center [1525, 82] width 22 height 11
click at [1523, 77] on input "text" at bounding box center [1525, 82] width 22 height 11
type input "19:18"
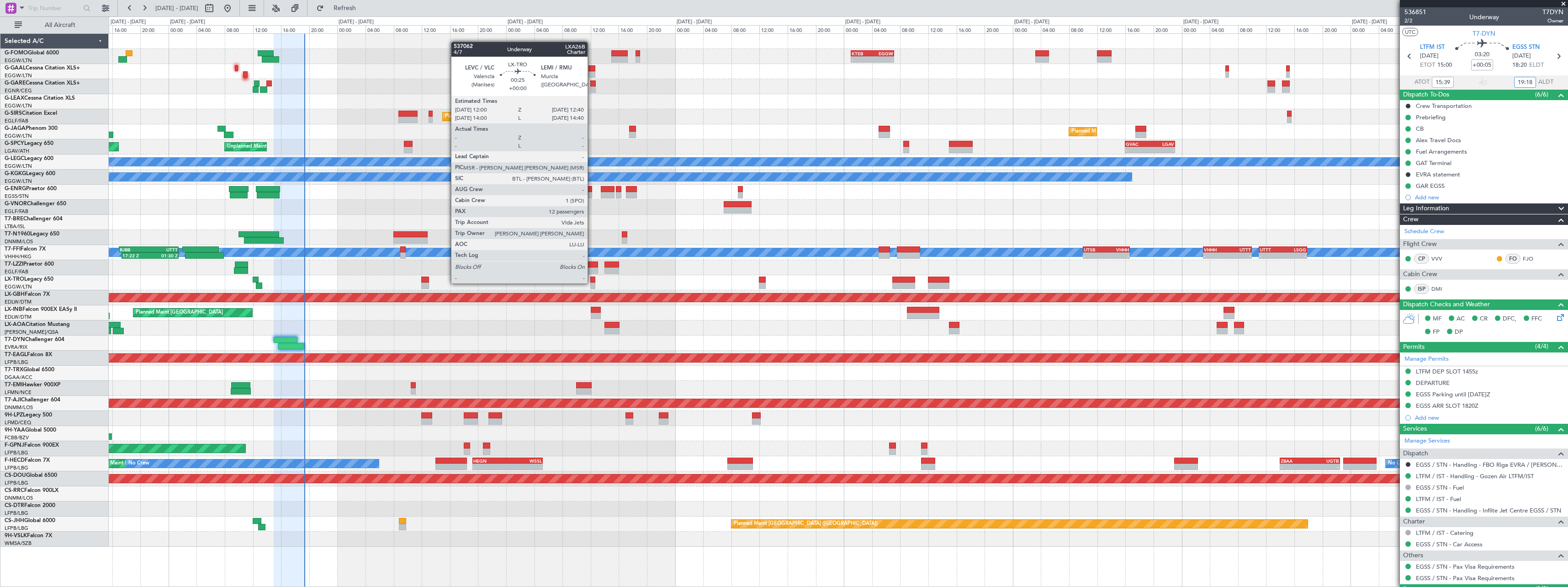
click at [593, 283] on div at bounding box center [593, 286] width 5 height 7
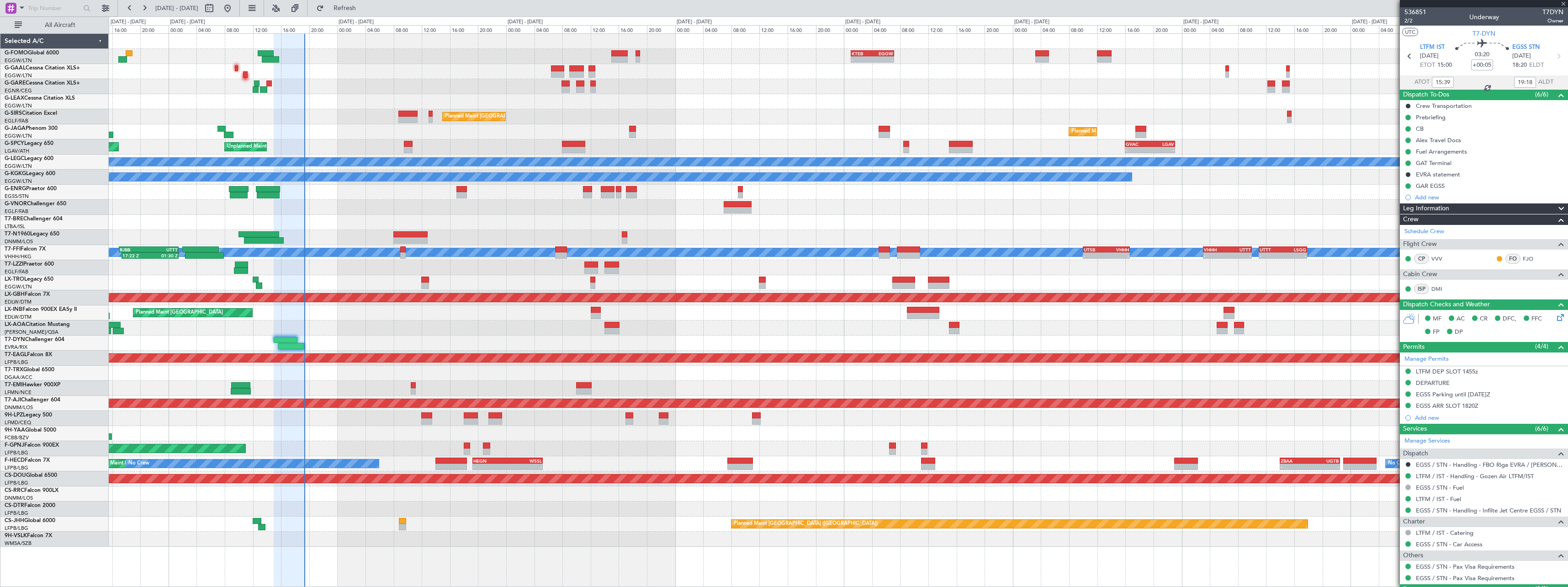
type input "12"
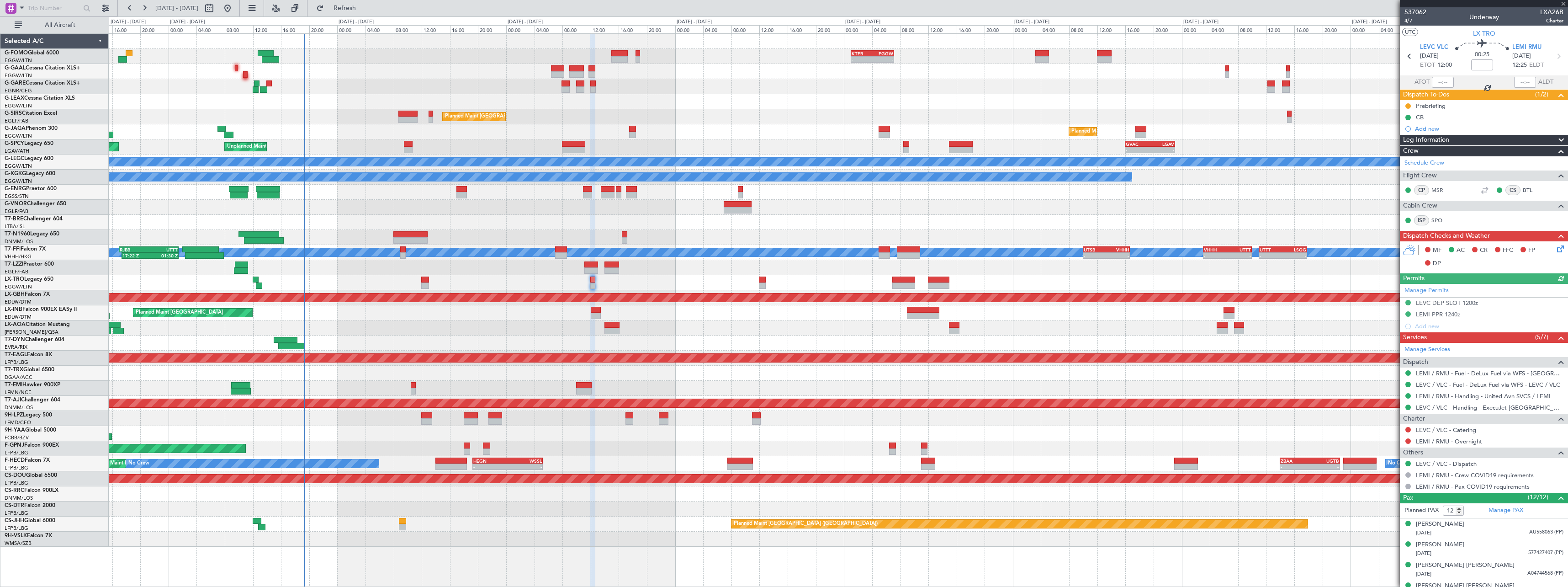
click at [1555, 250] on icon at bounding box center [1559, 247] width 7 height 7
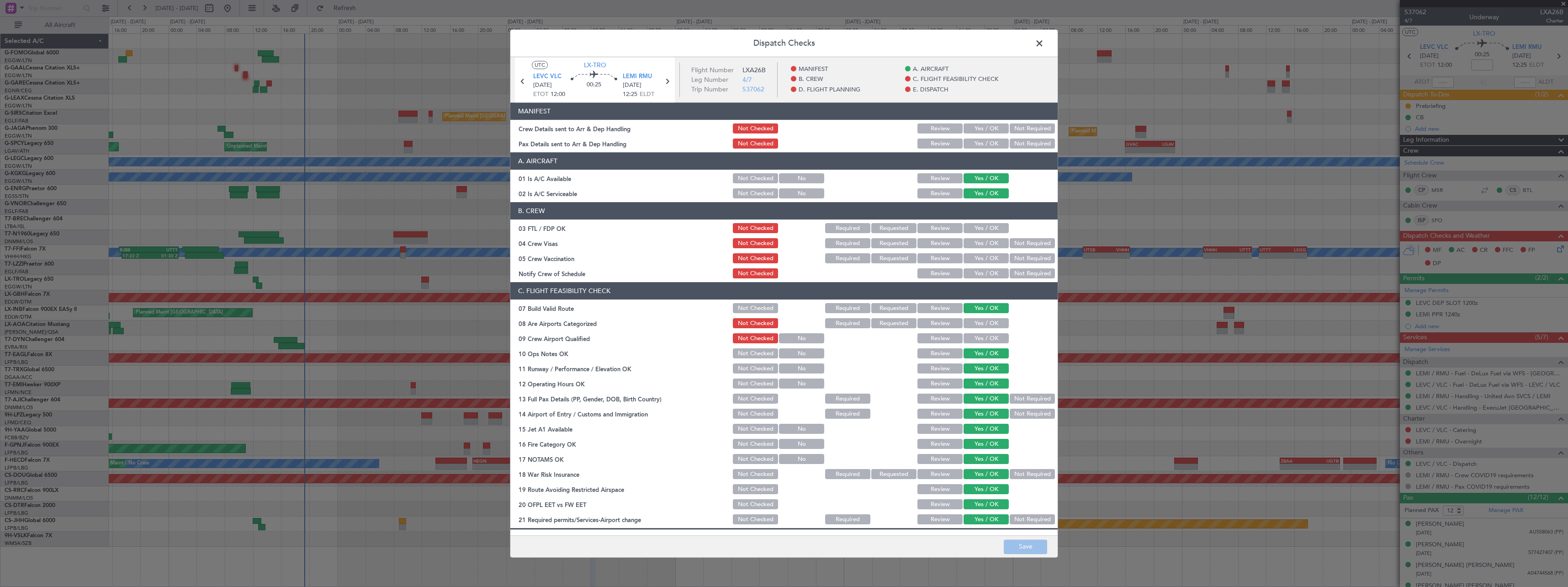
click at [985, 129] on button "Yes / OK" at bounding box center [986, 129] width 46 height 10
click at [985, 147] on button "Yes / OK" at bounding box center [986, 144] width 46 height 10
drag, startPoint x: 1035, startPoint y: 552, endPoint x: 1033, endPoint y: 547, distance: 5.4
click at [1035, 551] on button "Save" at bounding box center [1025, 547] width 43 height 14
click at [1044, 45] on span at bounding box center [1044, 46] width 0 height 18
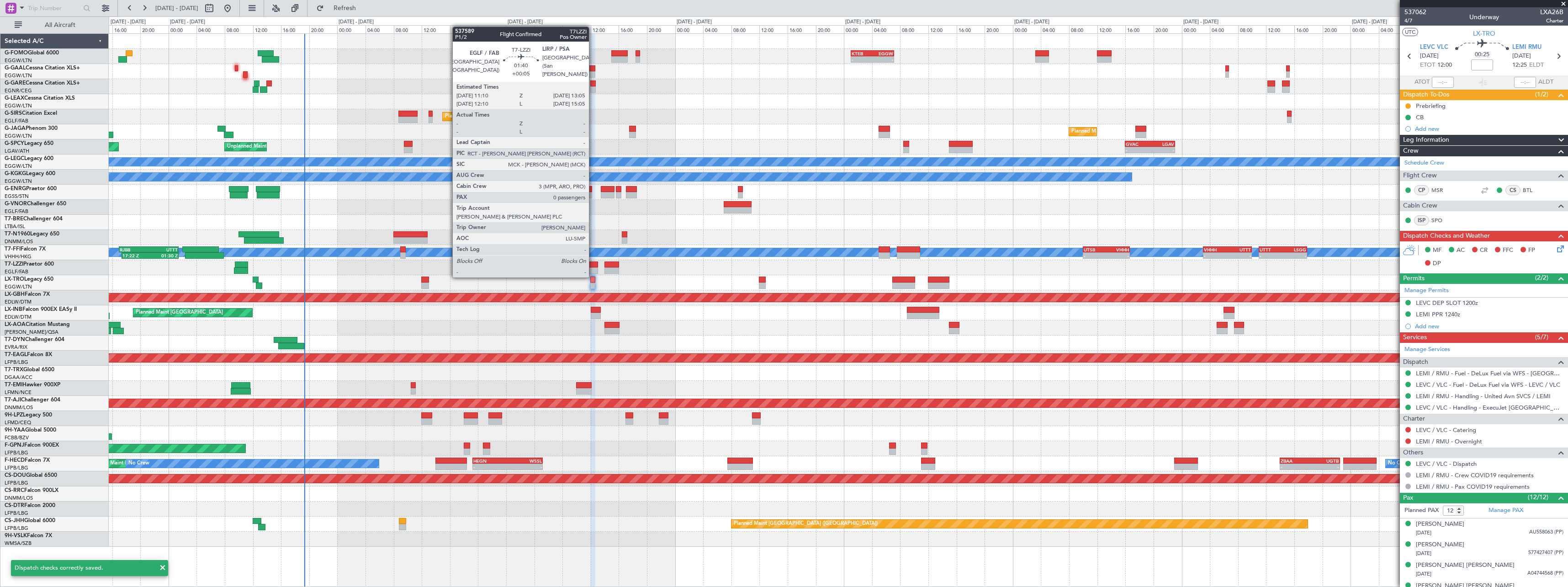
click at [593, 267] on div at bounding box center [591, 265] width 14 height 7
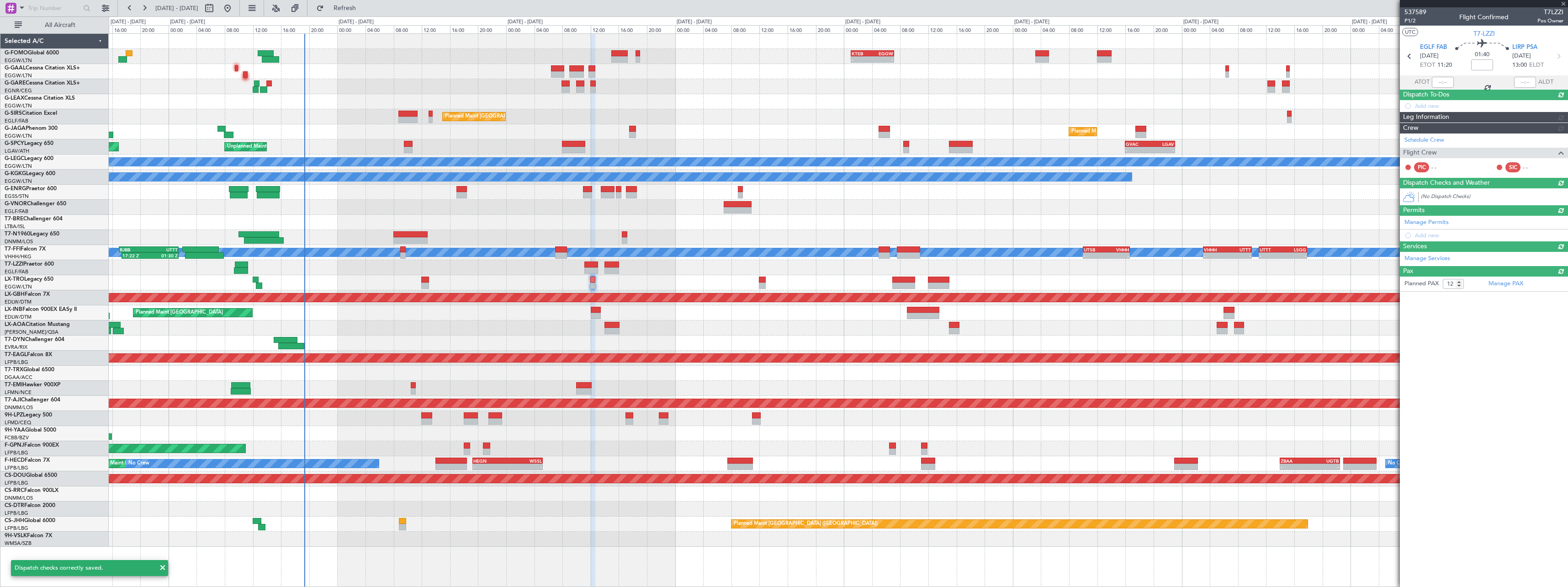
type input "+00:05"
type input "0"
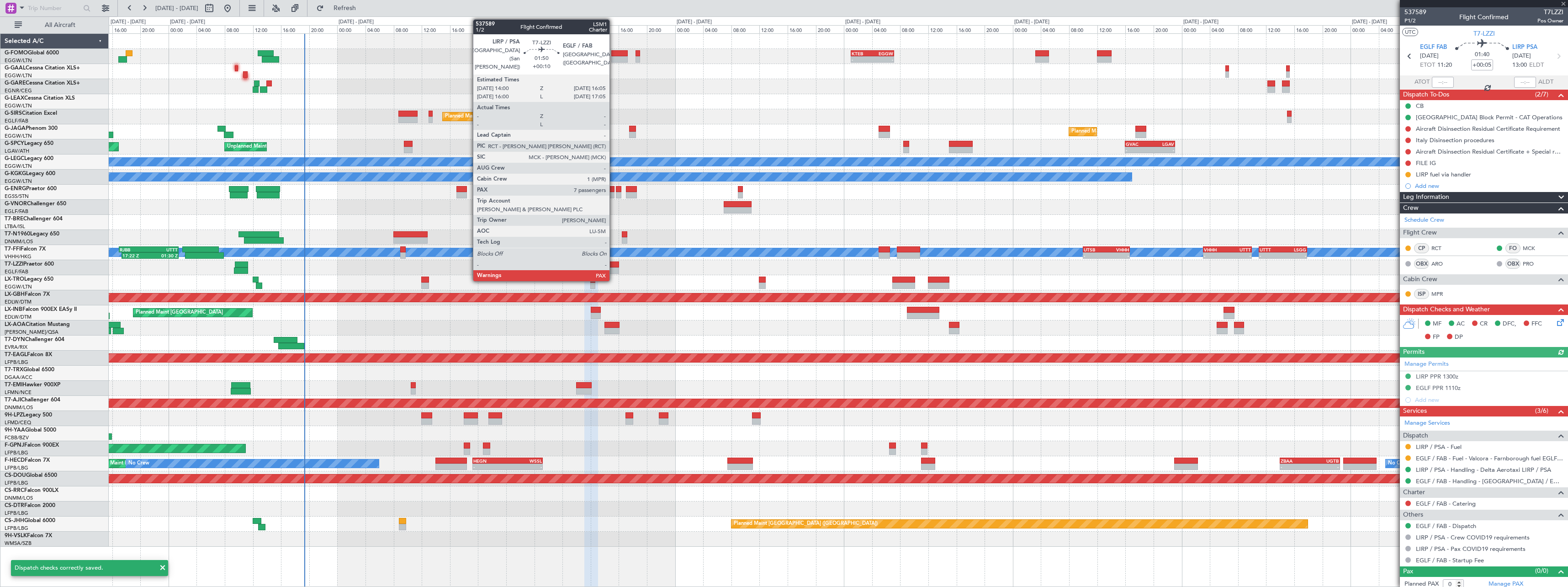
click at [613, 262] on div at bounding box center [611, 265] width 15 height 7
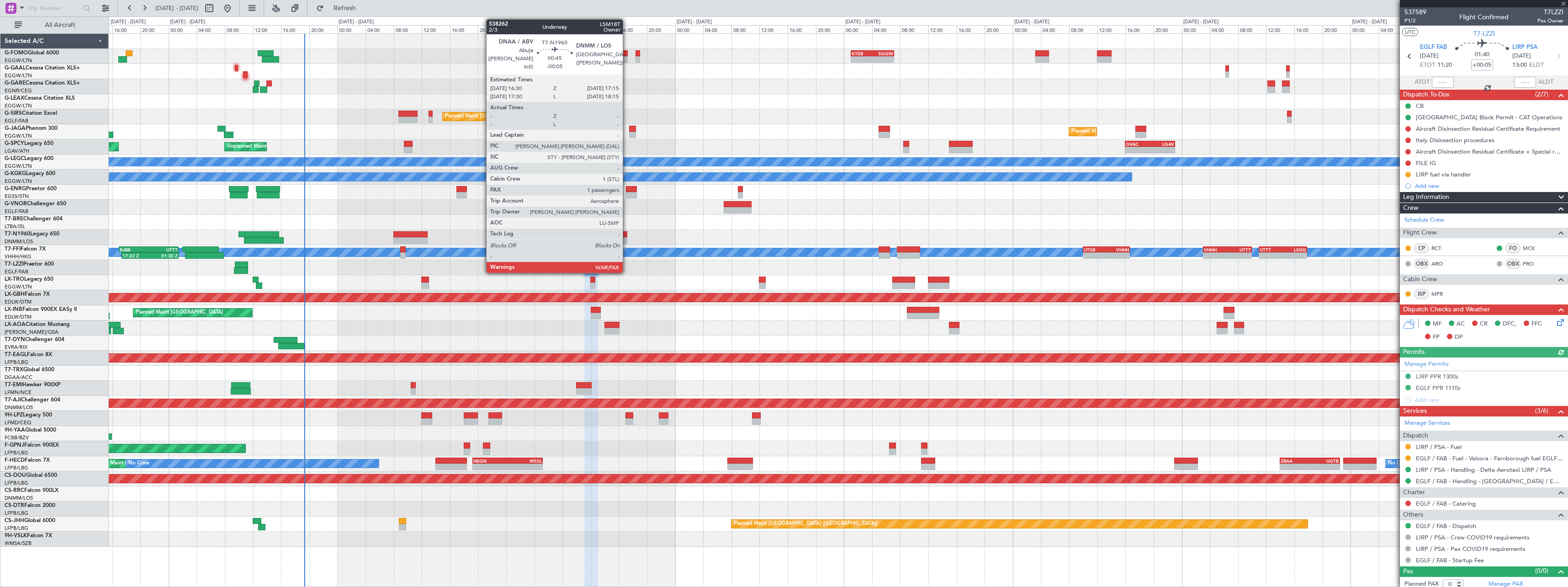
type input "+00:10"
type input "8"
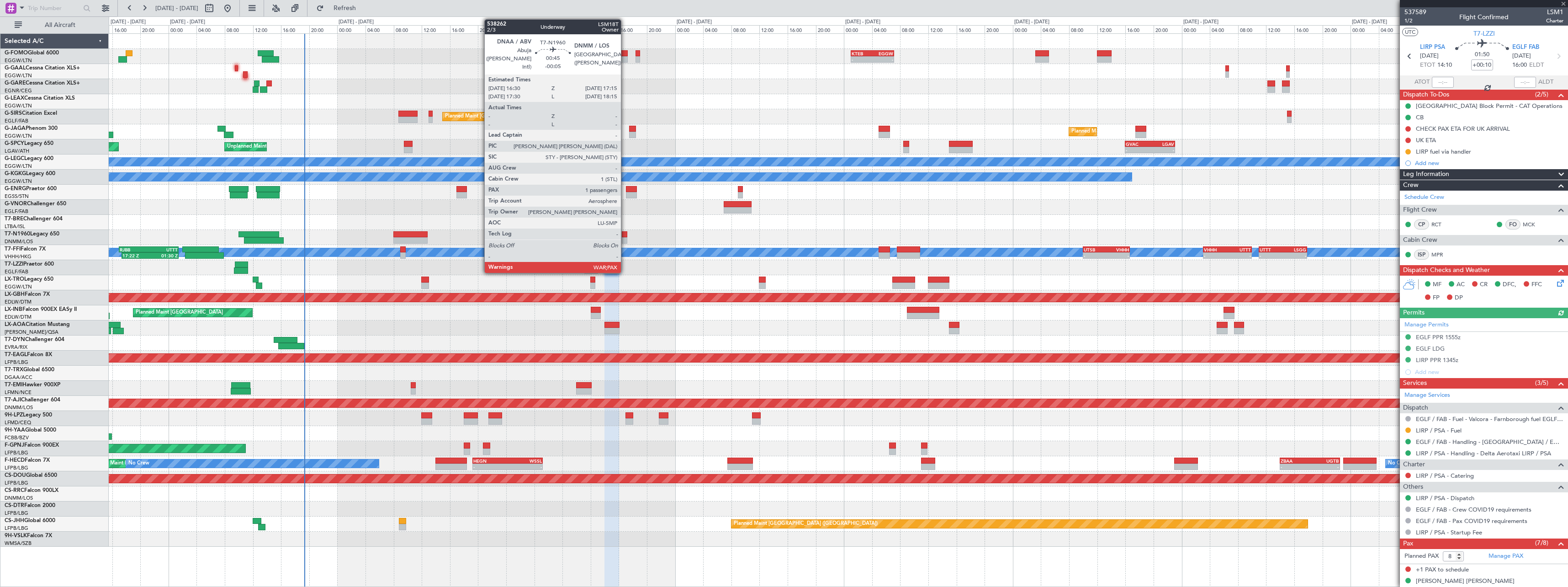
click at [625, 236] on div at bounding box center [625, 234] width 6 height 7
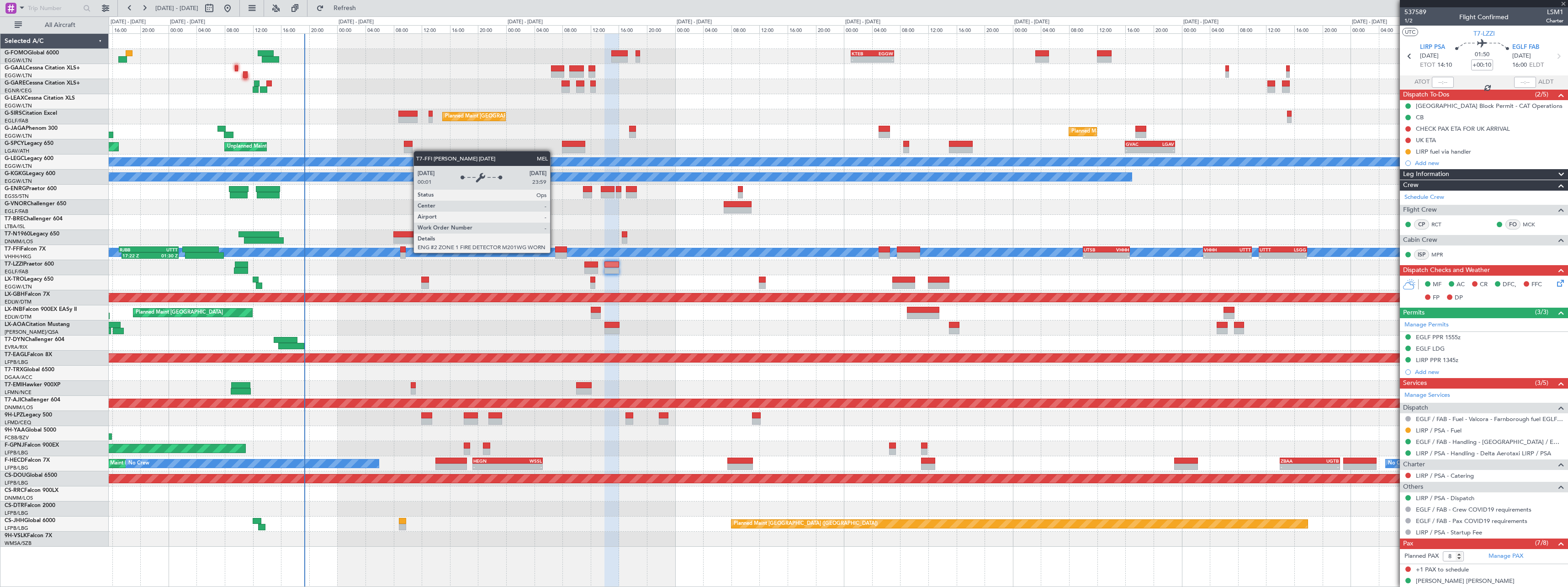
type input "-00:05"
type input "1"
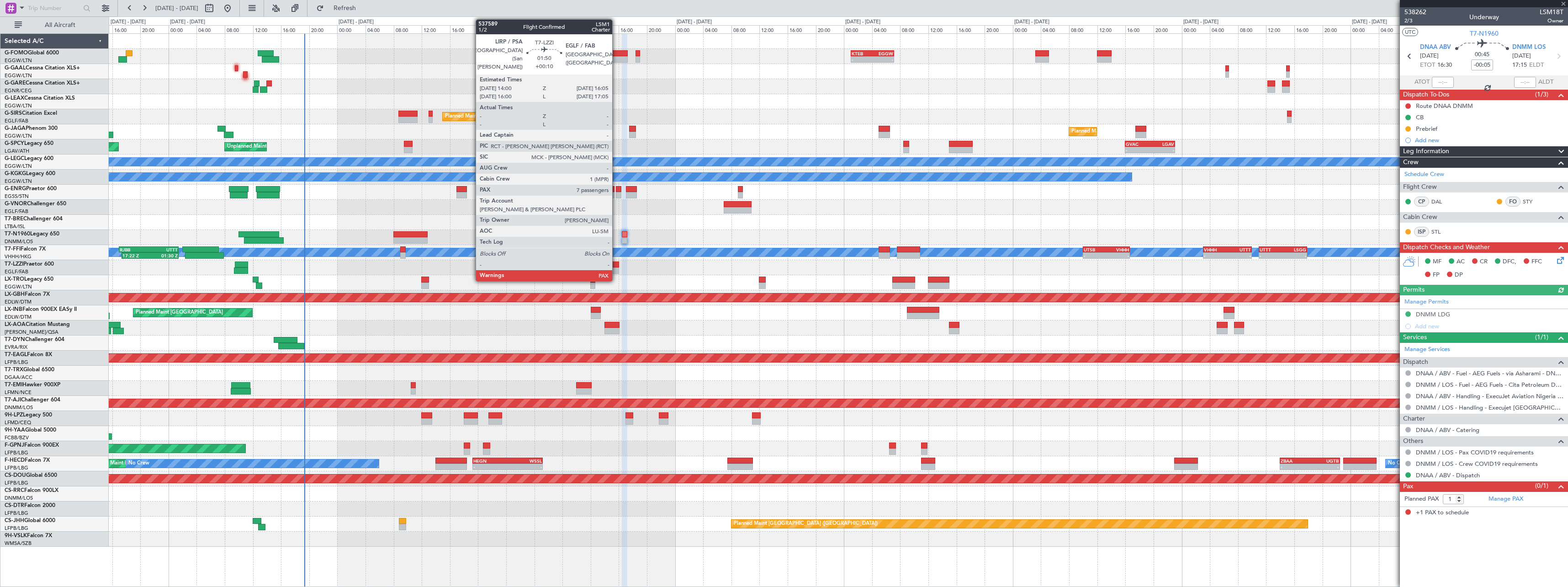
click at [616, 268] on div at bounding box center [611, 270] width 15 height 7
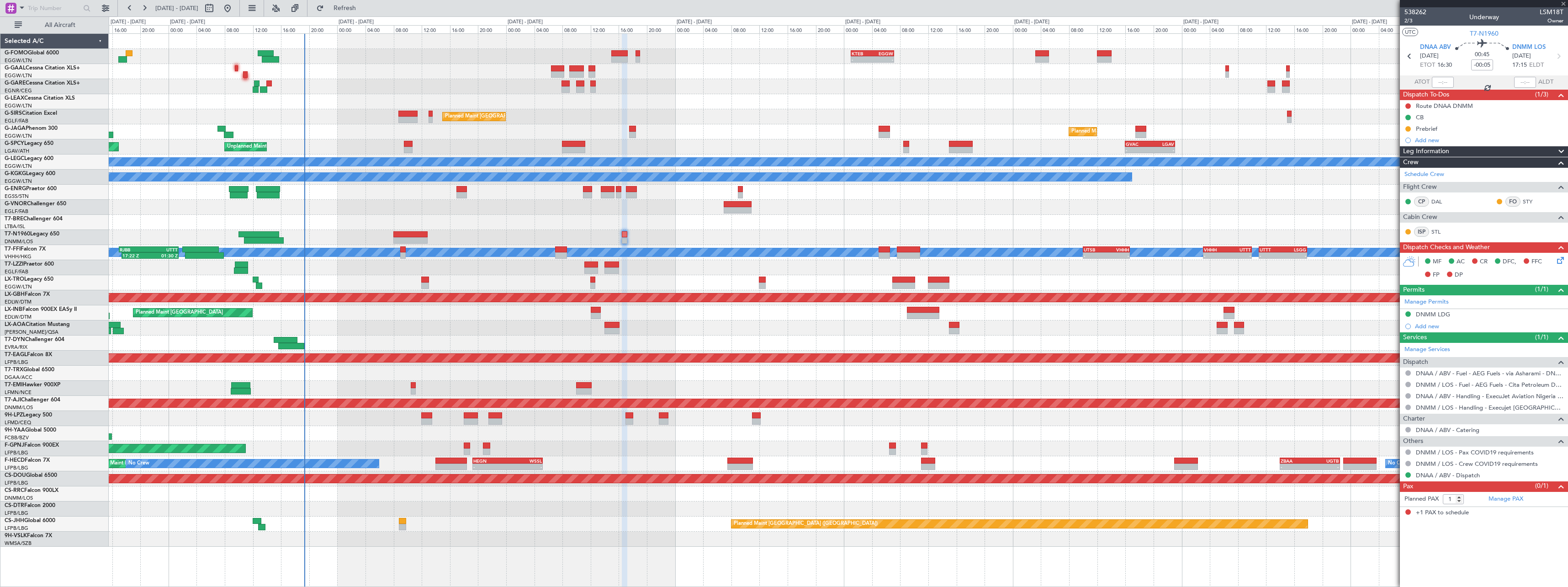
type input "+00:10"
type input "8"
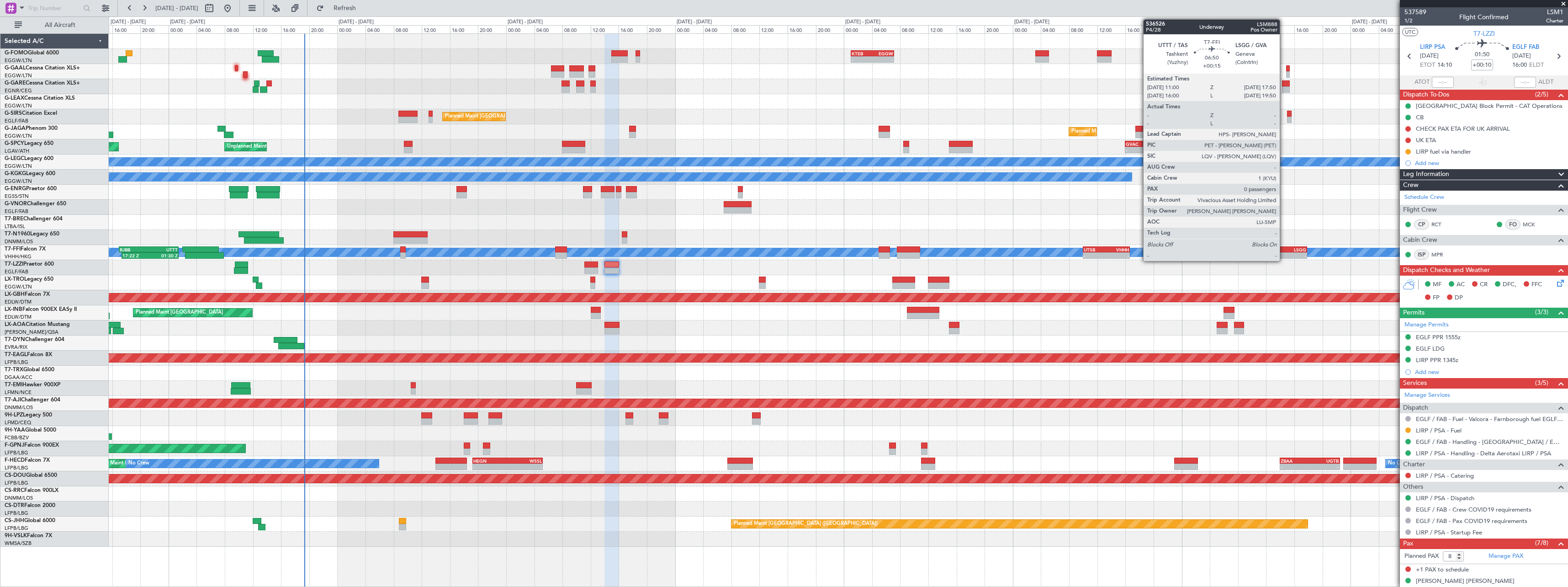
click at [560, 253] on div at bounding box center [561, 255] width 12 height 7
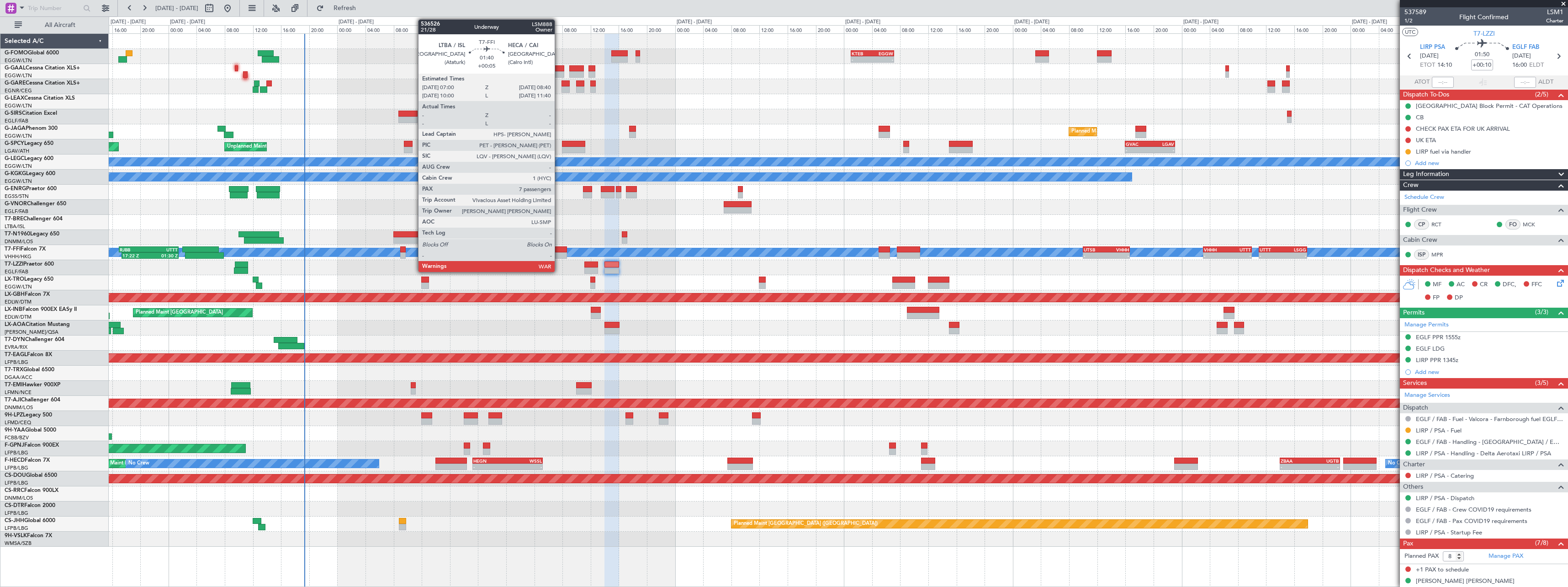
click at [559, 252] on div "MEL MEL Planned Maint Geneva (Cointrin) 17:22 Z 01:30 Z RJBB 17:00 Z UTTT 01:30…" at bounding box center [837, 252] width 1459 height 15
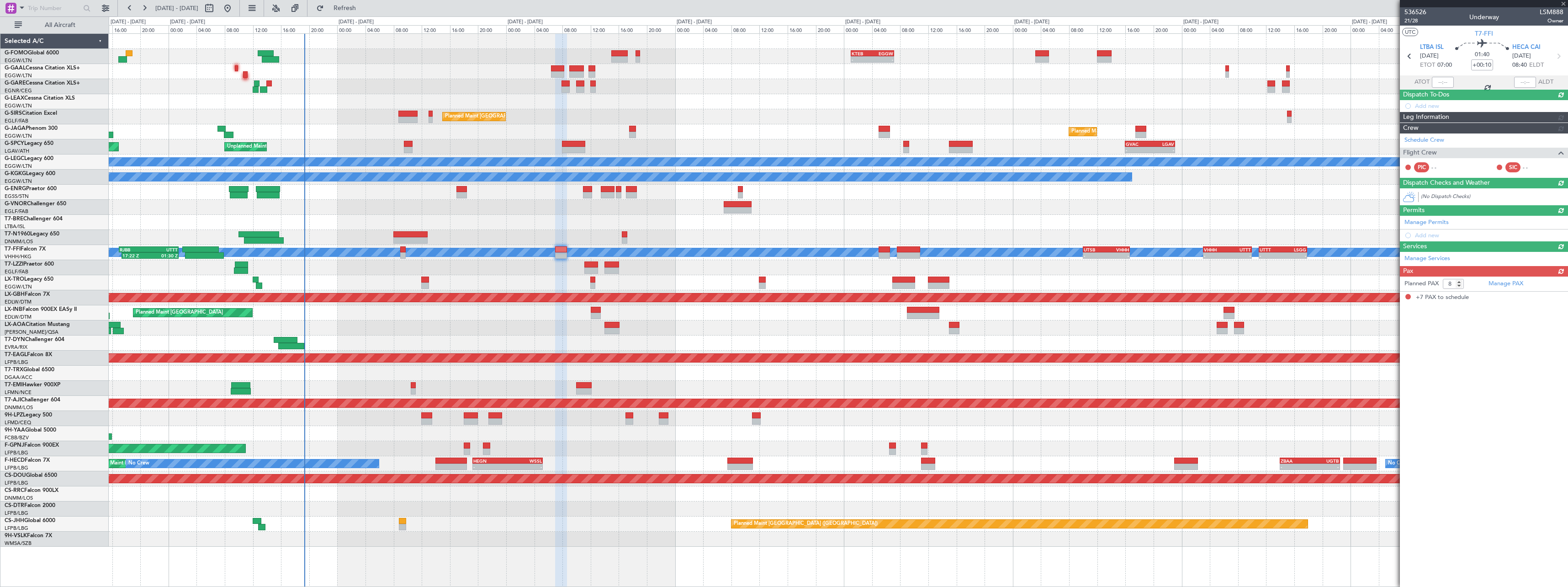
type input "+00:05"
type input "7"
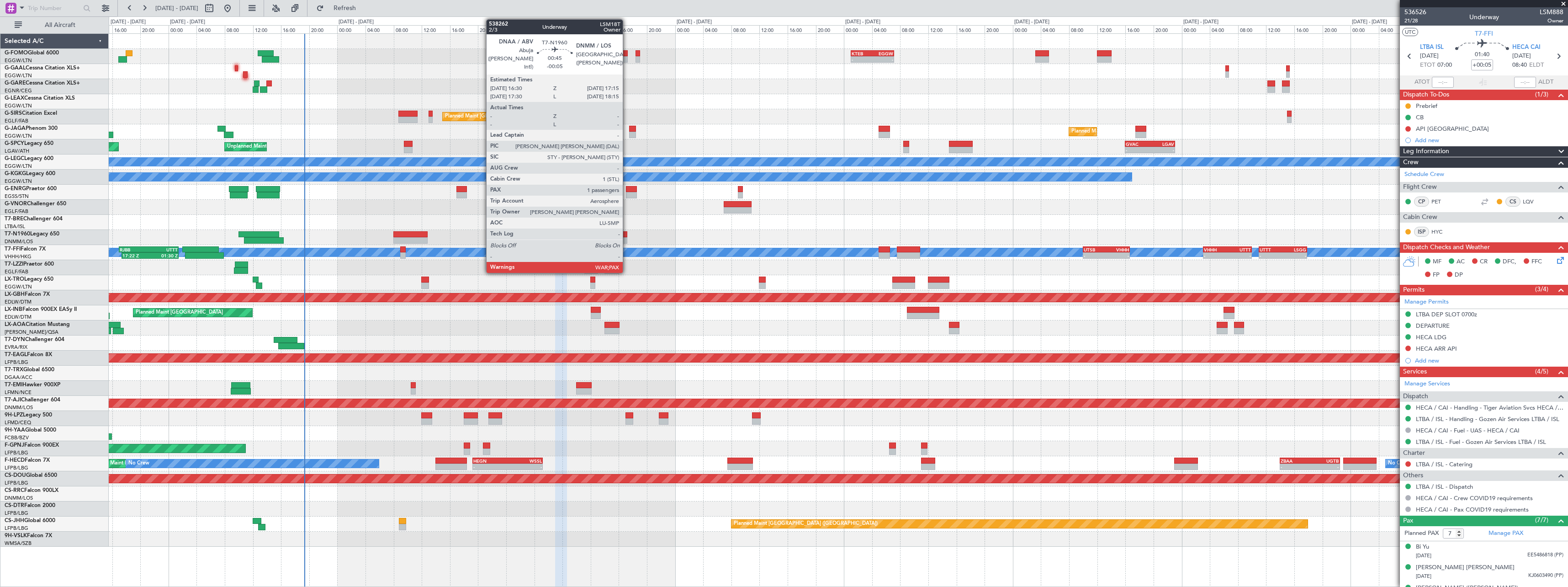
click at [627, 239] on div at bounding box center [625, 240] width 6 height 7
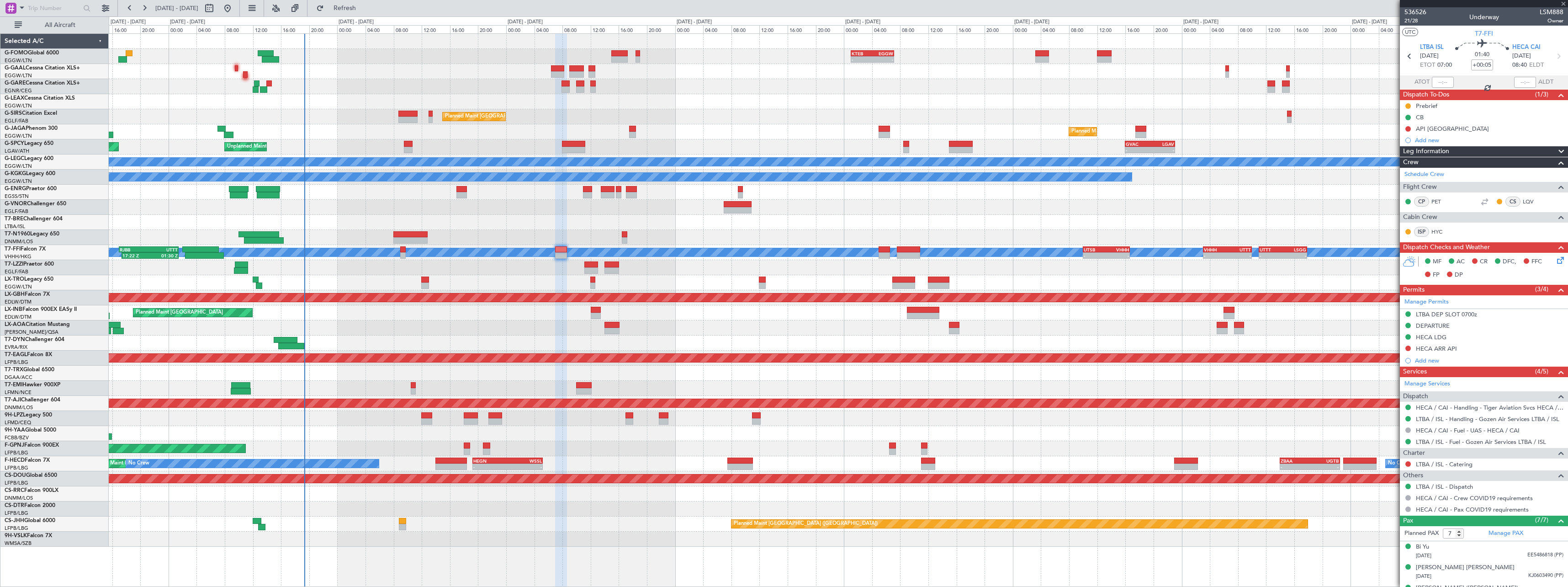
type input "-00:05"
type input "1"
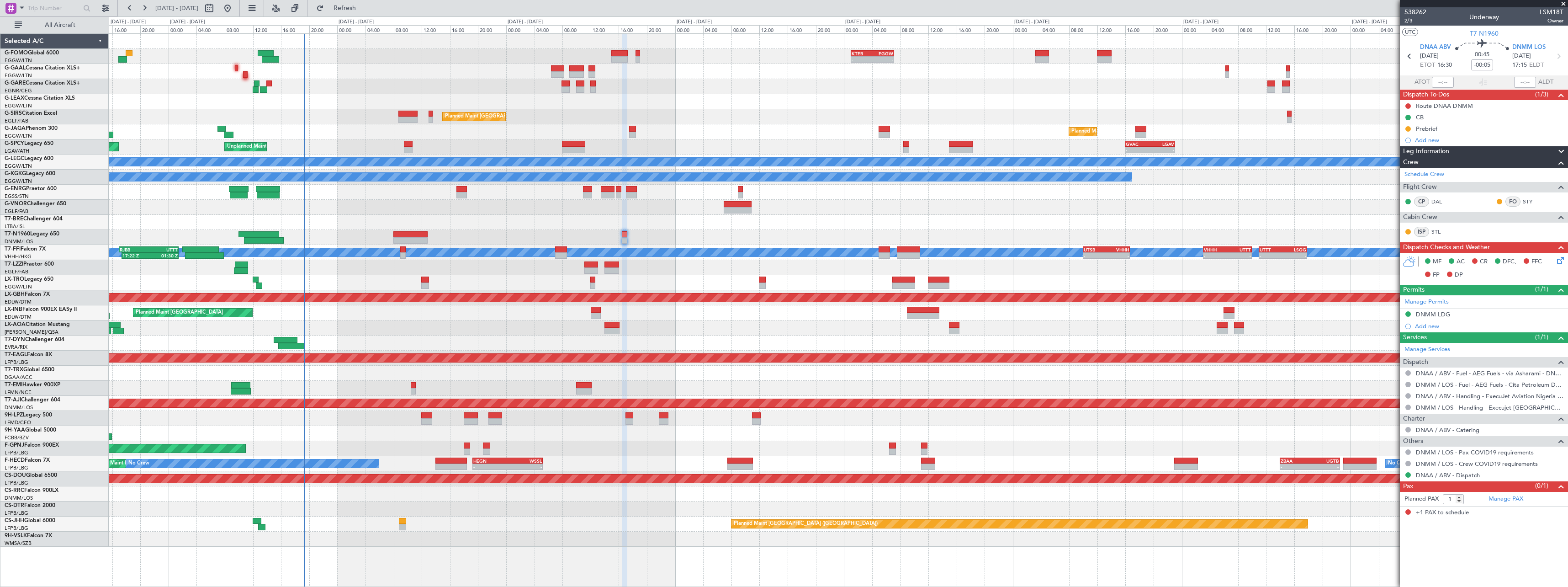
click at [1559, 262] on icon at bounding box center [1559, 259] width 7 height 7
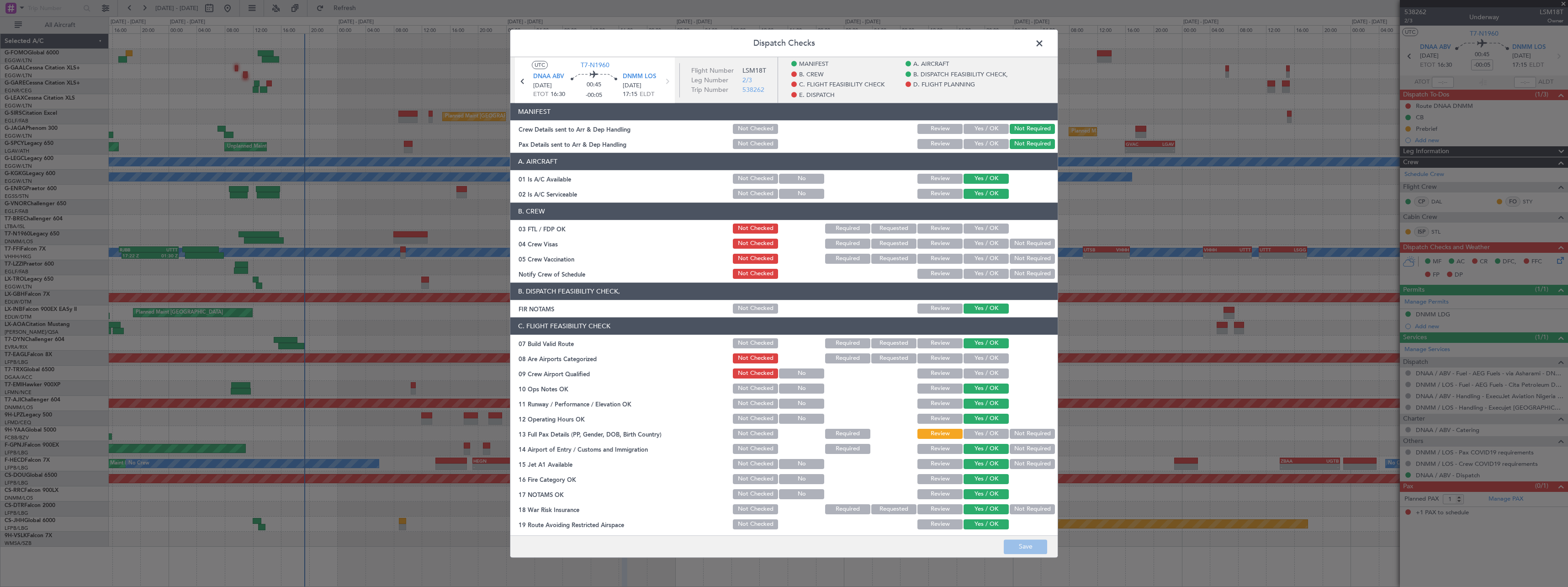
click at [1044, 43] on span at bounding box center [1044, 46] width 0 height 18
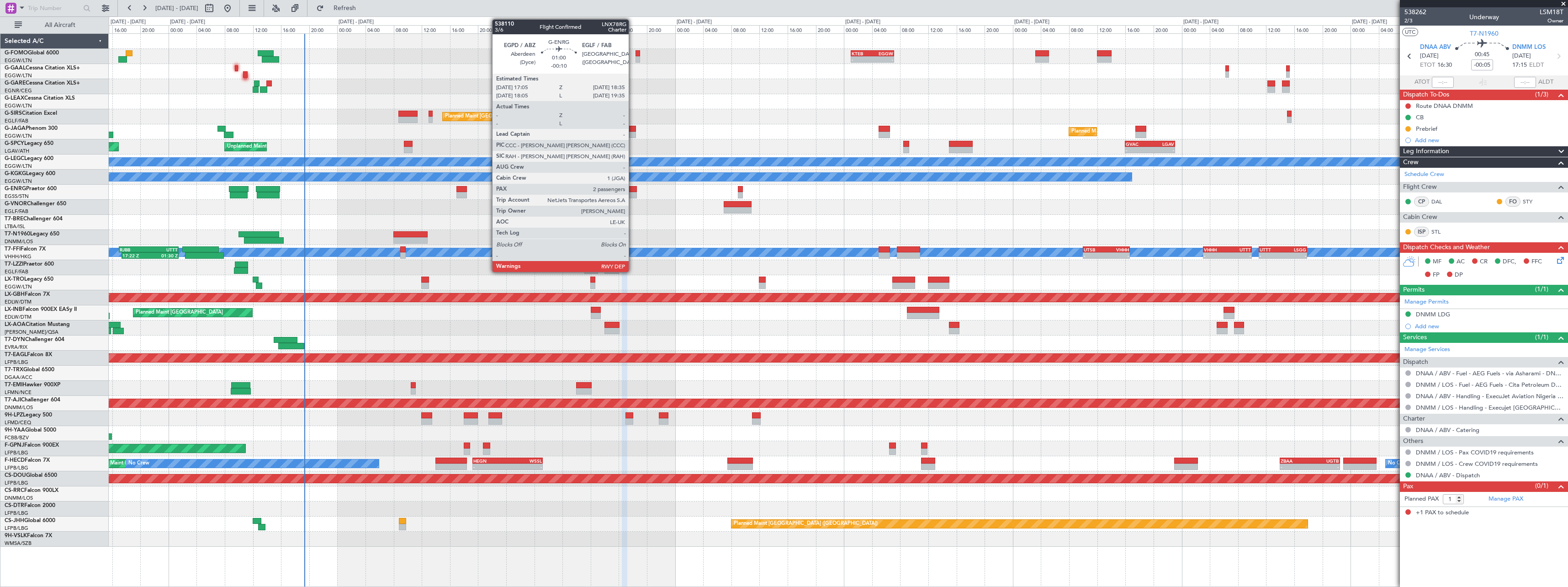
click at [633, 189] on div at bounding box center [631, 189] width 11 height 7
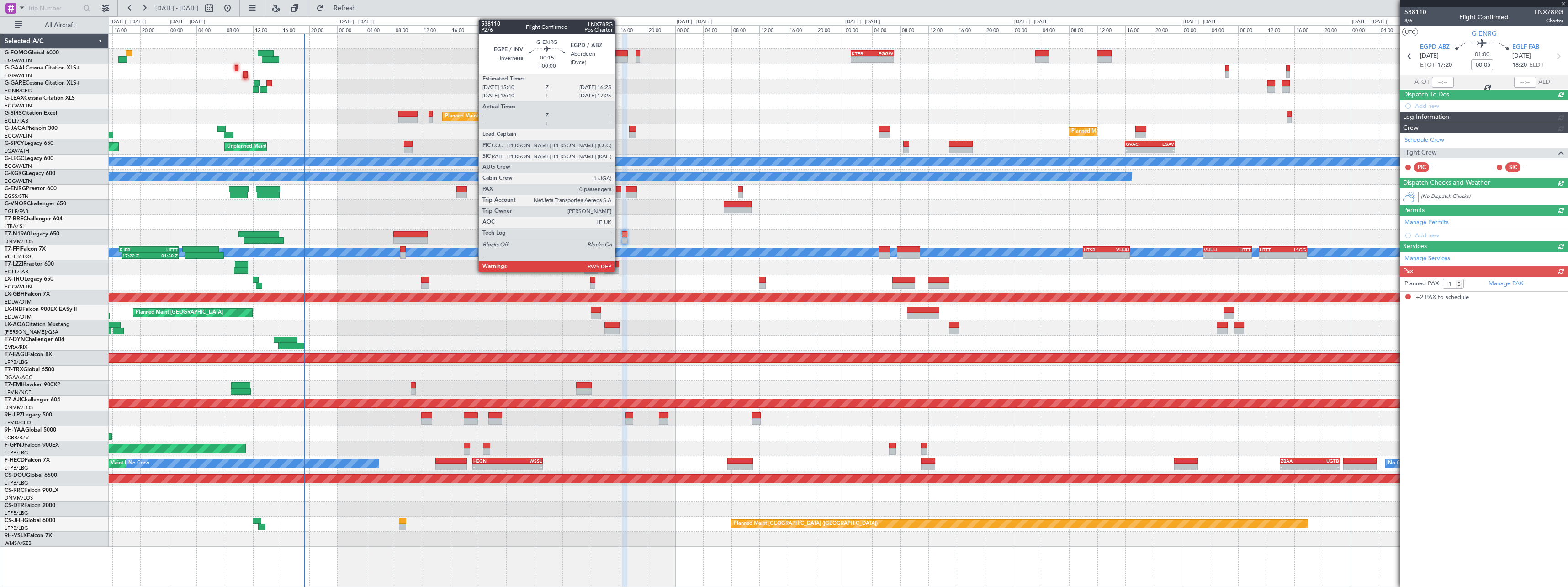
type input "-00:10"
type input "2"
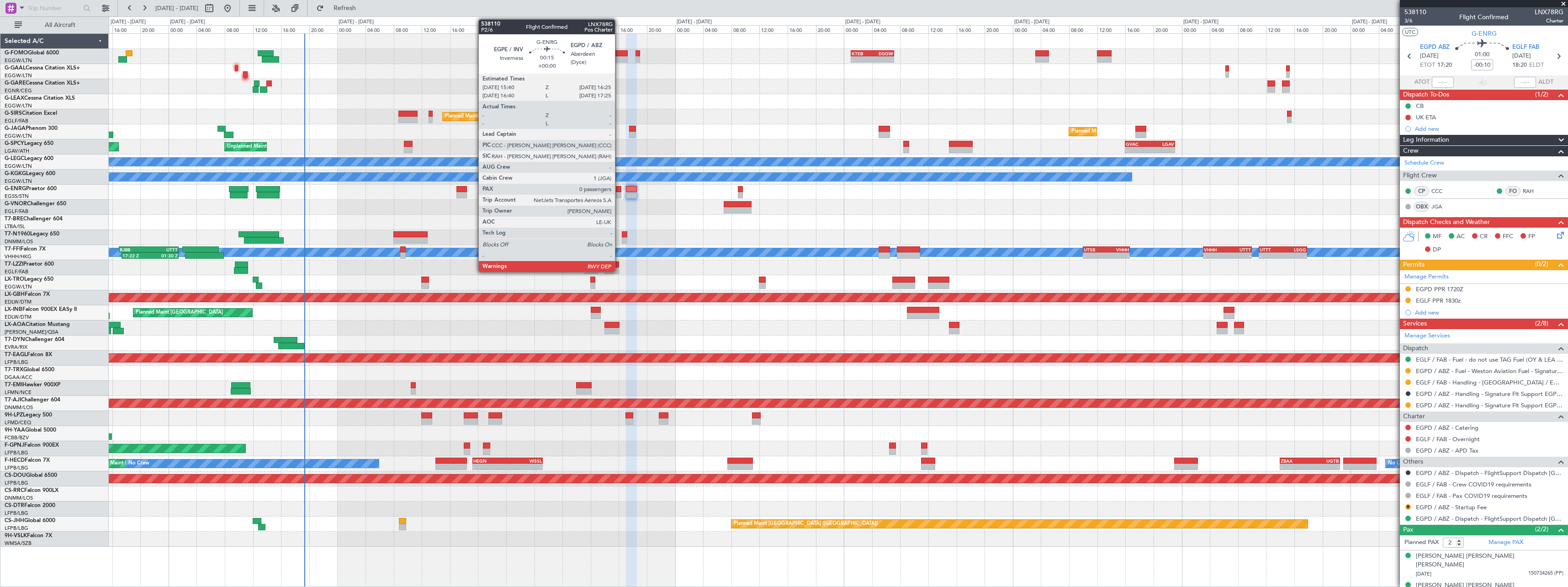
click at [619, 190] on div at bounding box center [619, 189] width 6 height 7
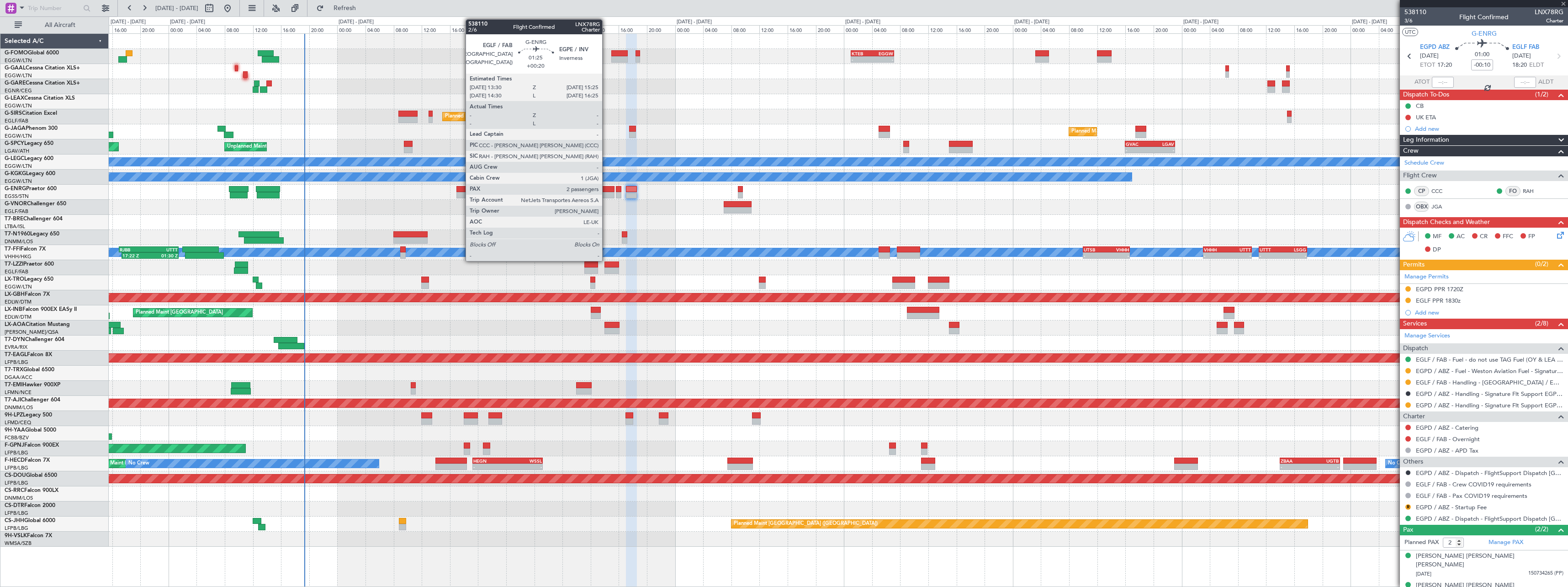
type input "0"
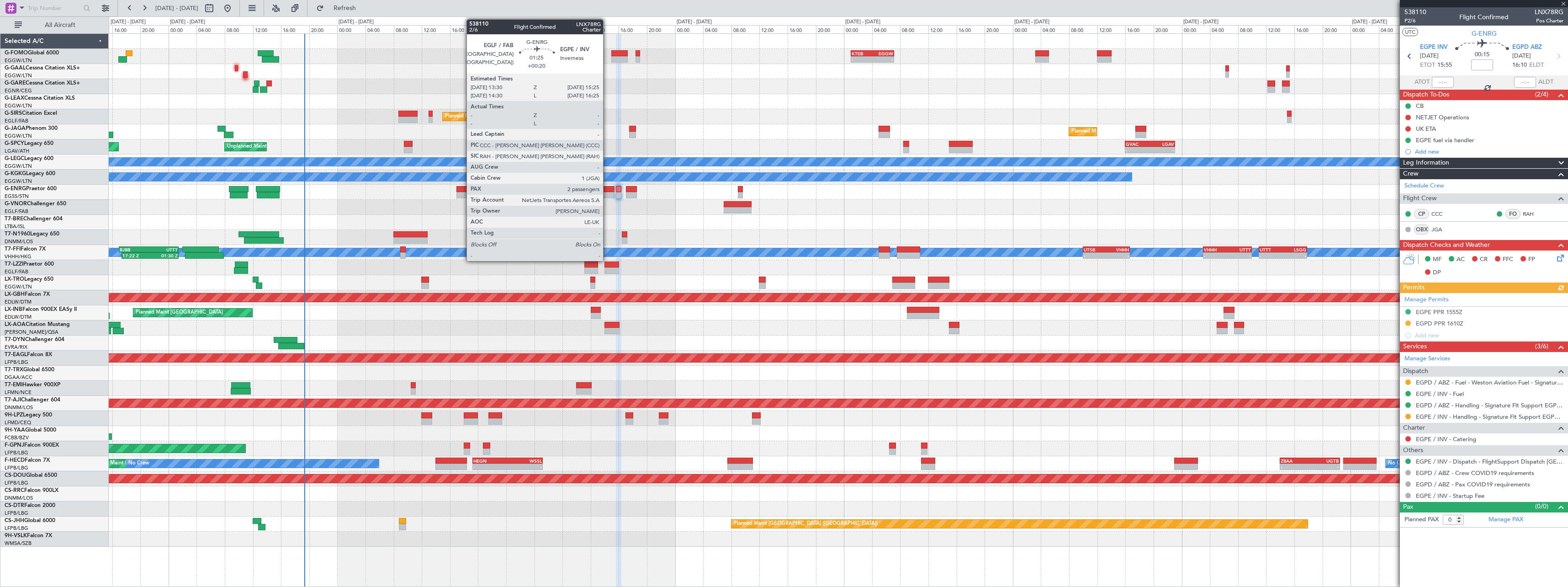
click at [607, 193] on div at bounding box center [607, 195] width 14 height 7
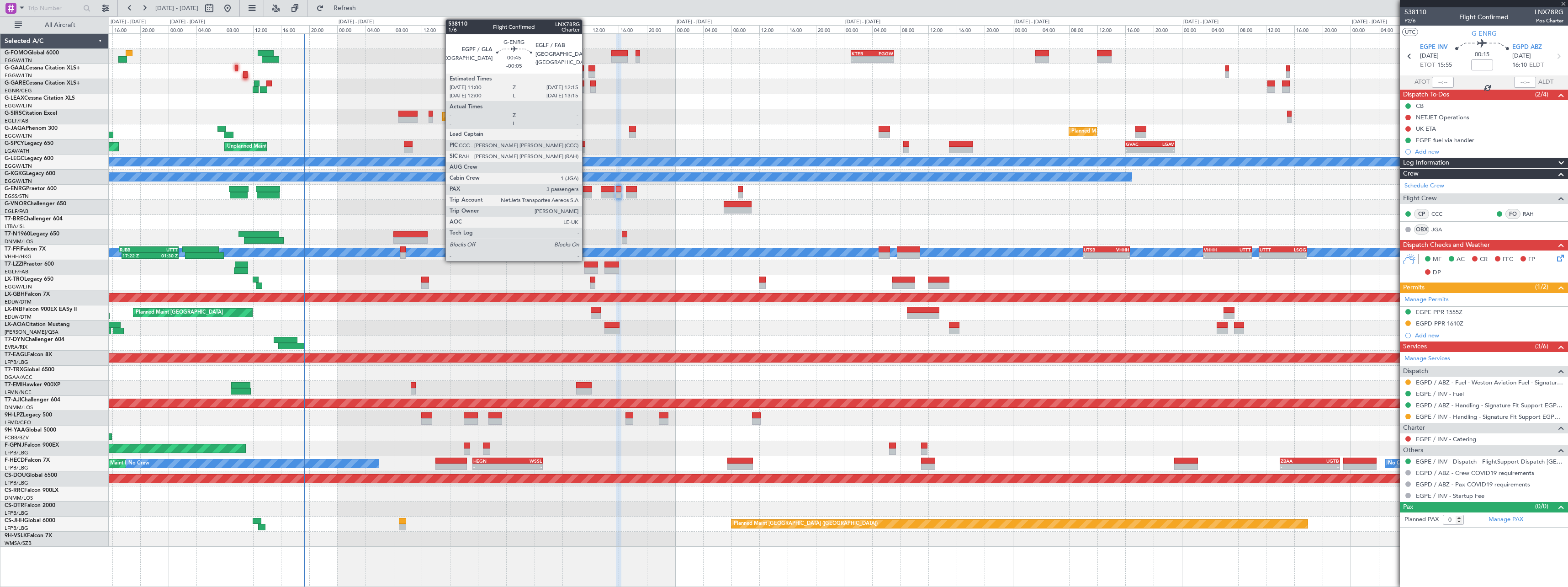
type input "+00:20"
type input "2"
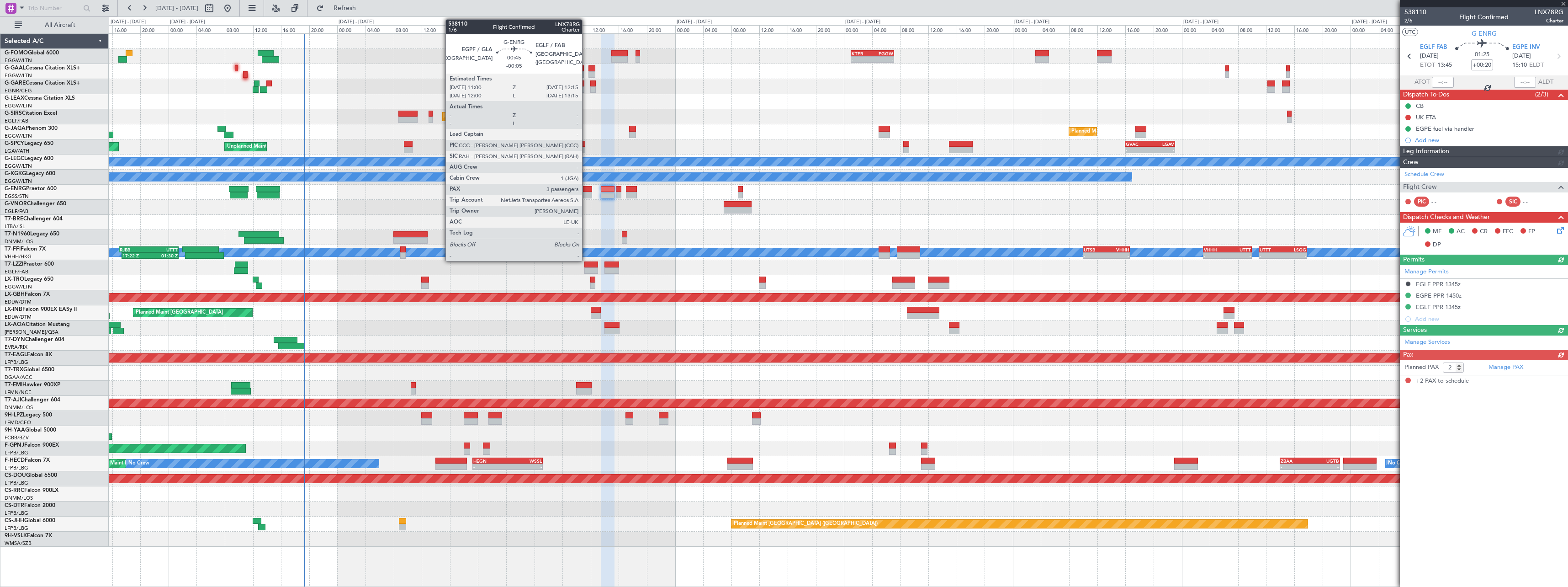
click at [586, 191] on div at bounding box center [587, 189] width 9 height 7
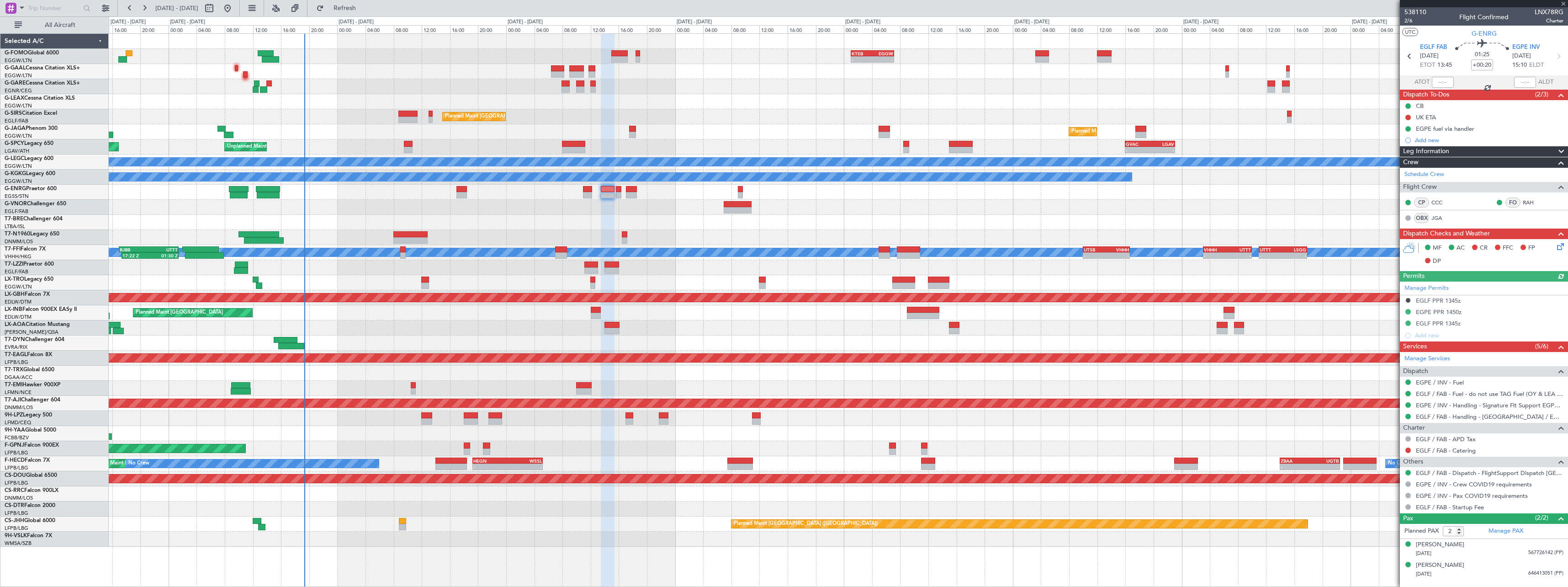
type input "-00:05"
type input "3"
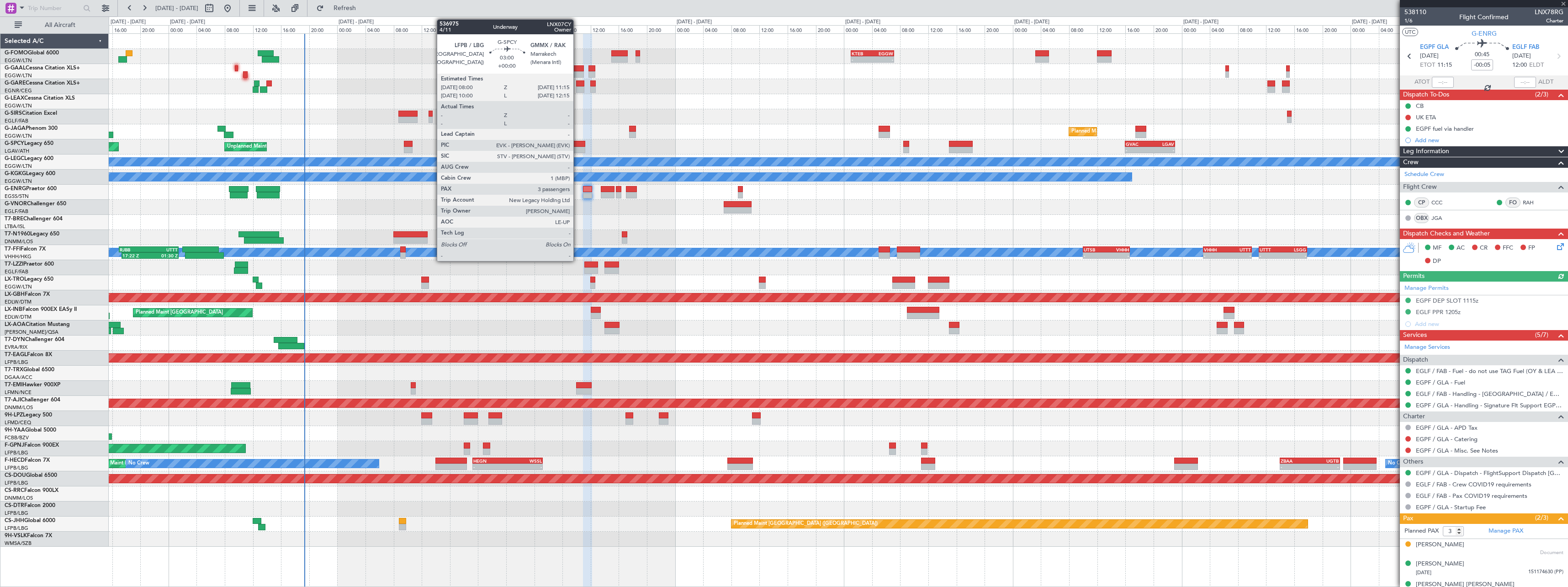
click at [577, 149] on div at bounding box center [574, 150] width 23 height 7
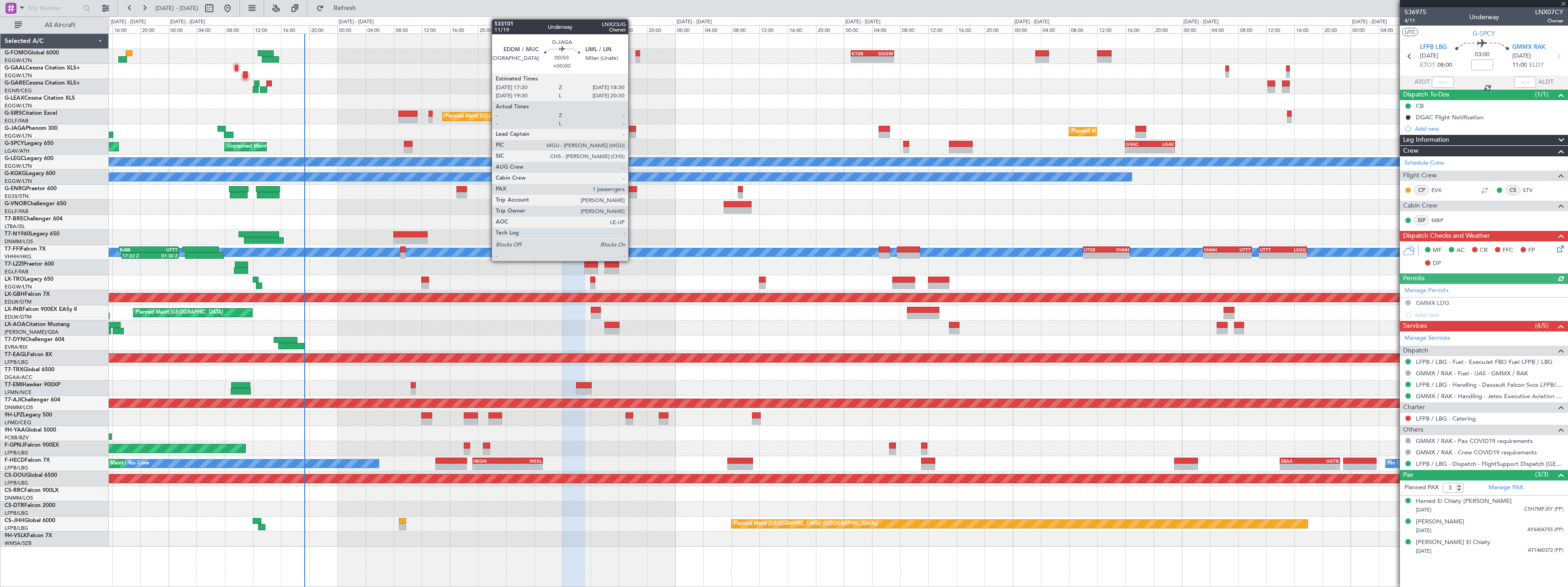
click at [632, 130] on div at bounding box center [633, 129] width 7 height 7
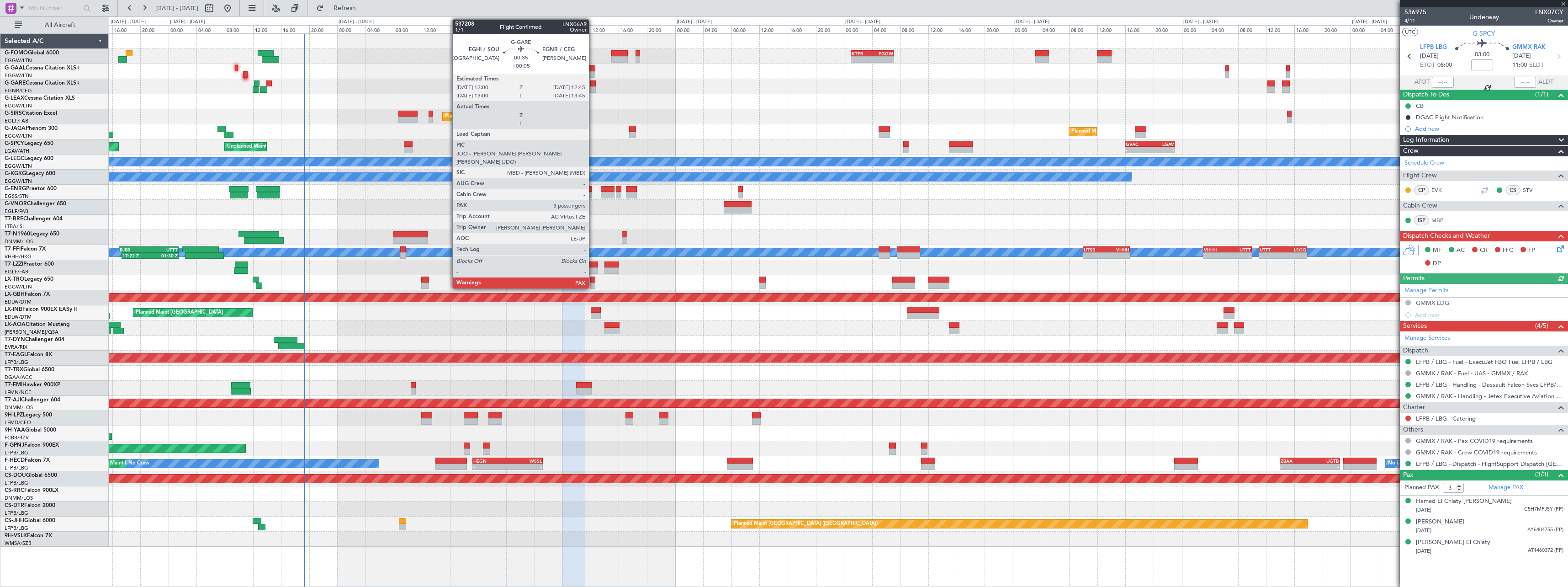
type input "1"
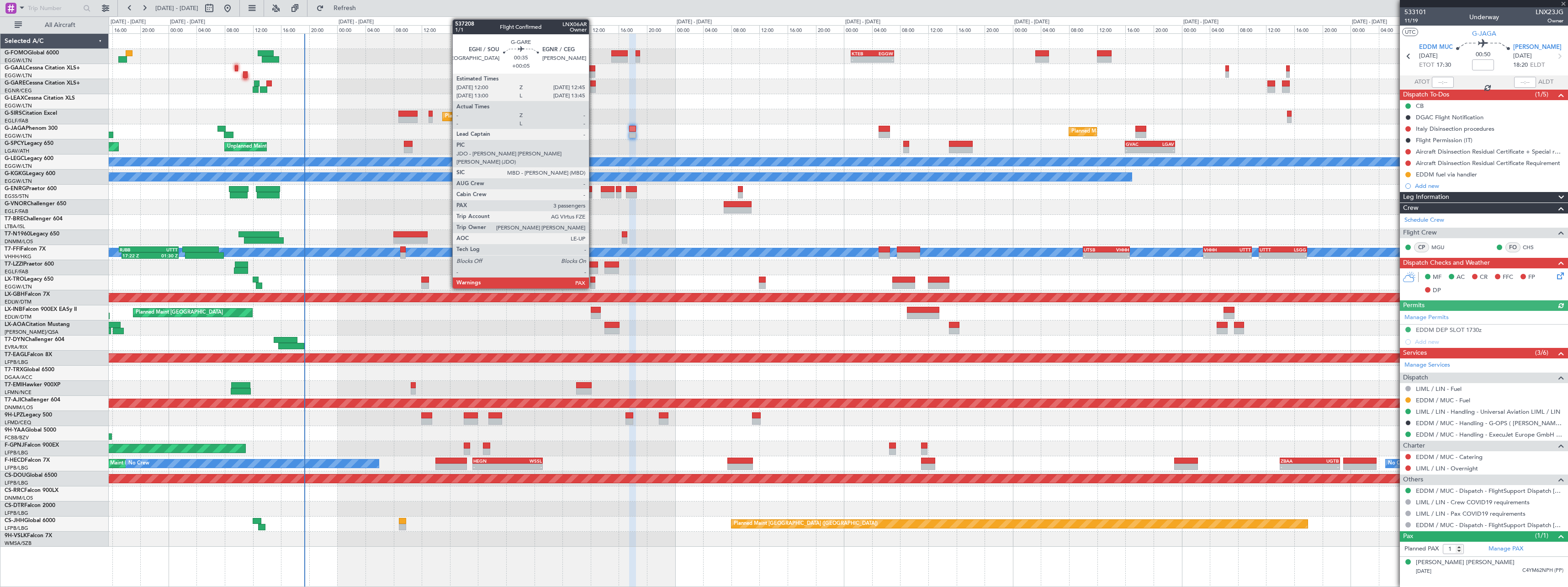
click at [593, 82] on div at bounding box center [593, 83] width 6 height 7
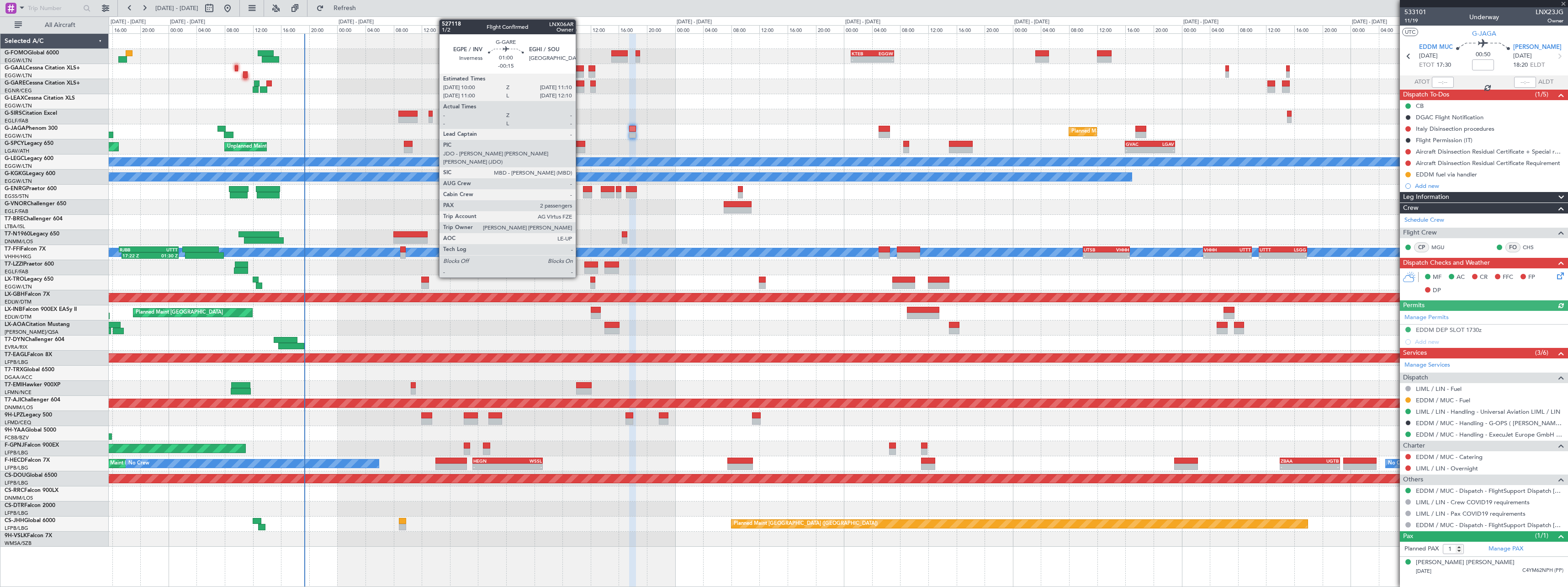
type input "+00:05"
type input "3"
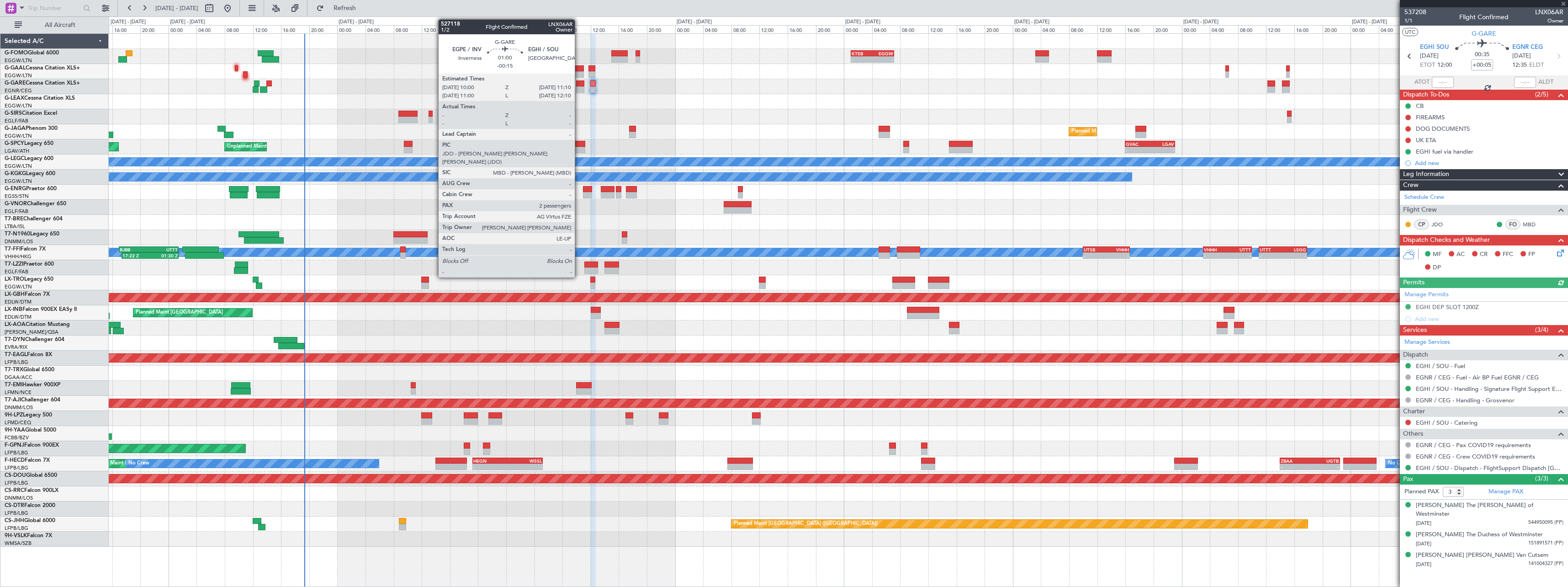
click at [579, 87] on div at bounding box center [580, 89] width 8 height 7
type input "-00:15"
type input "2"
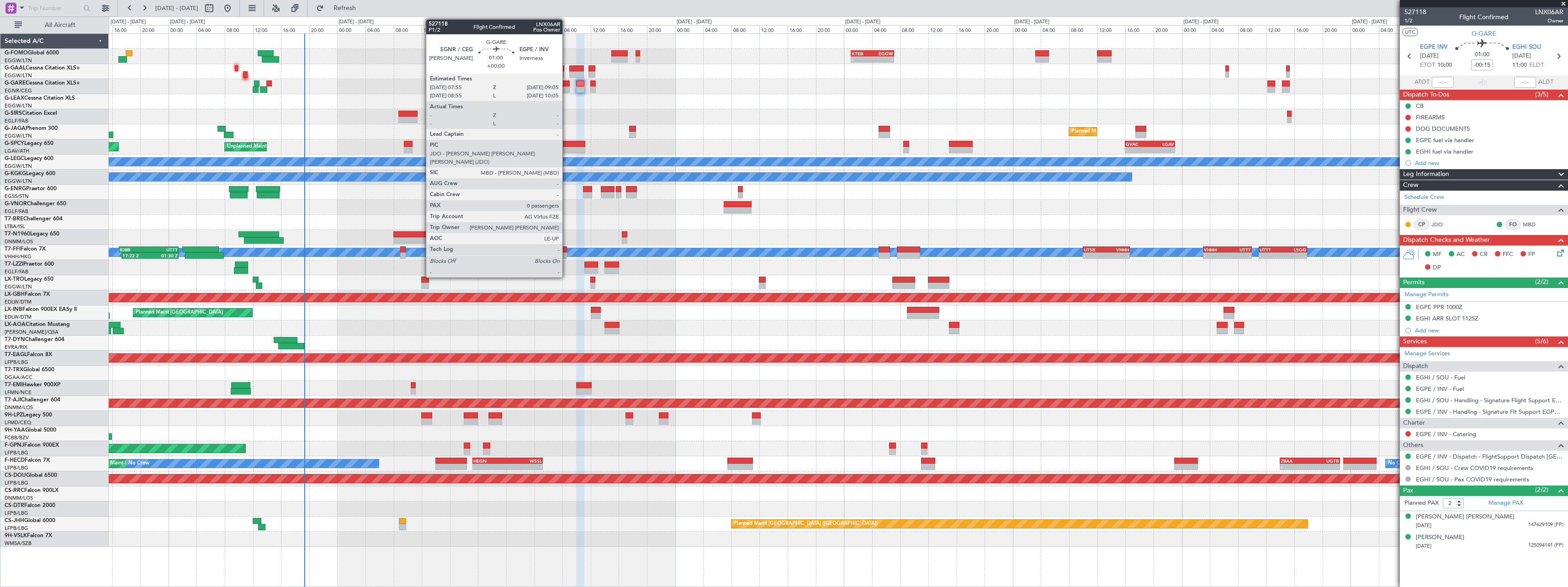
click at [567, 87] on div at bounding box center [565, 89] width 8 height 7
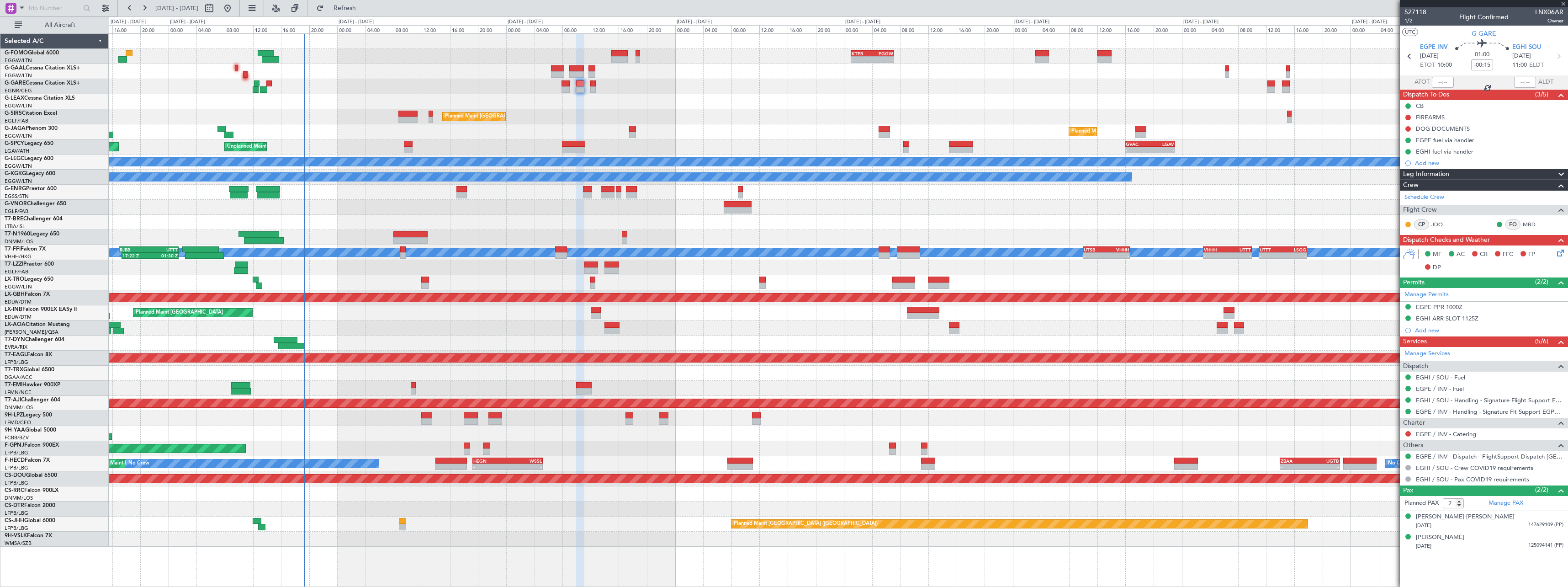
type input "0"
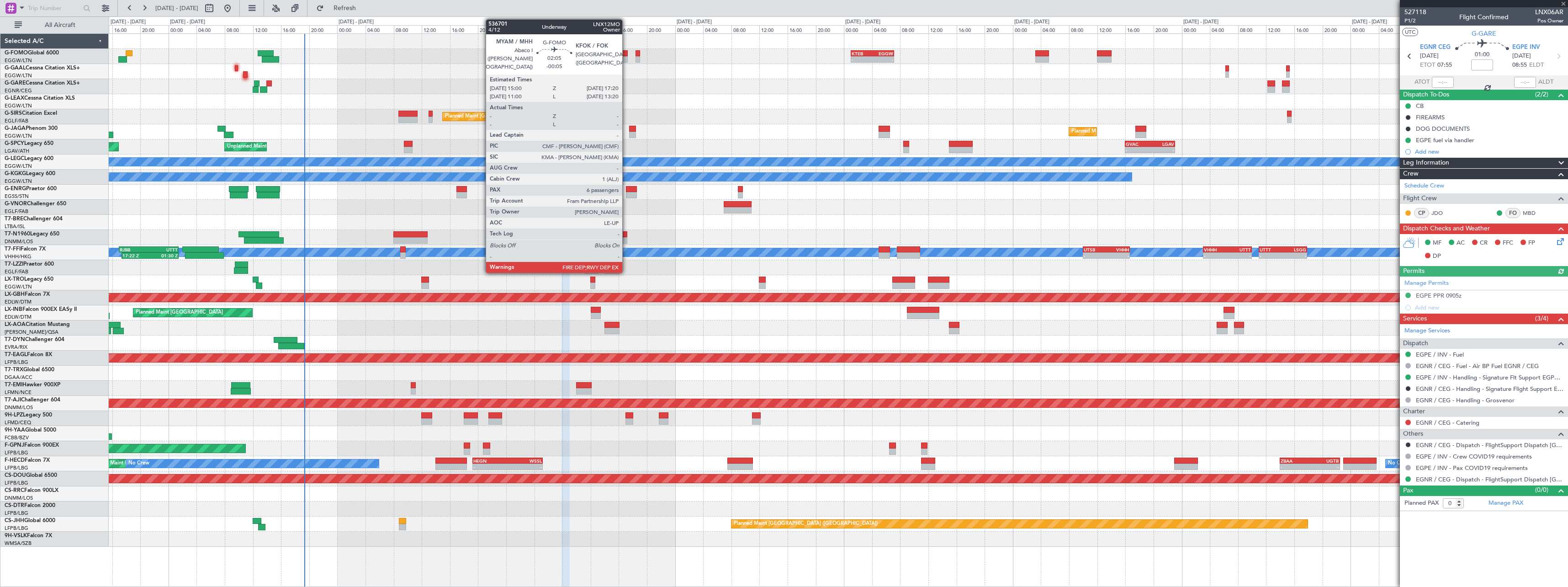
click at [626, 53] on div at bounding box center [619, 53] width 17 height 7
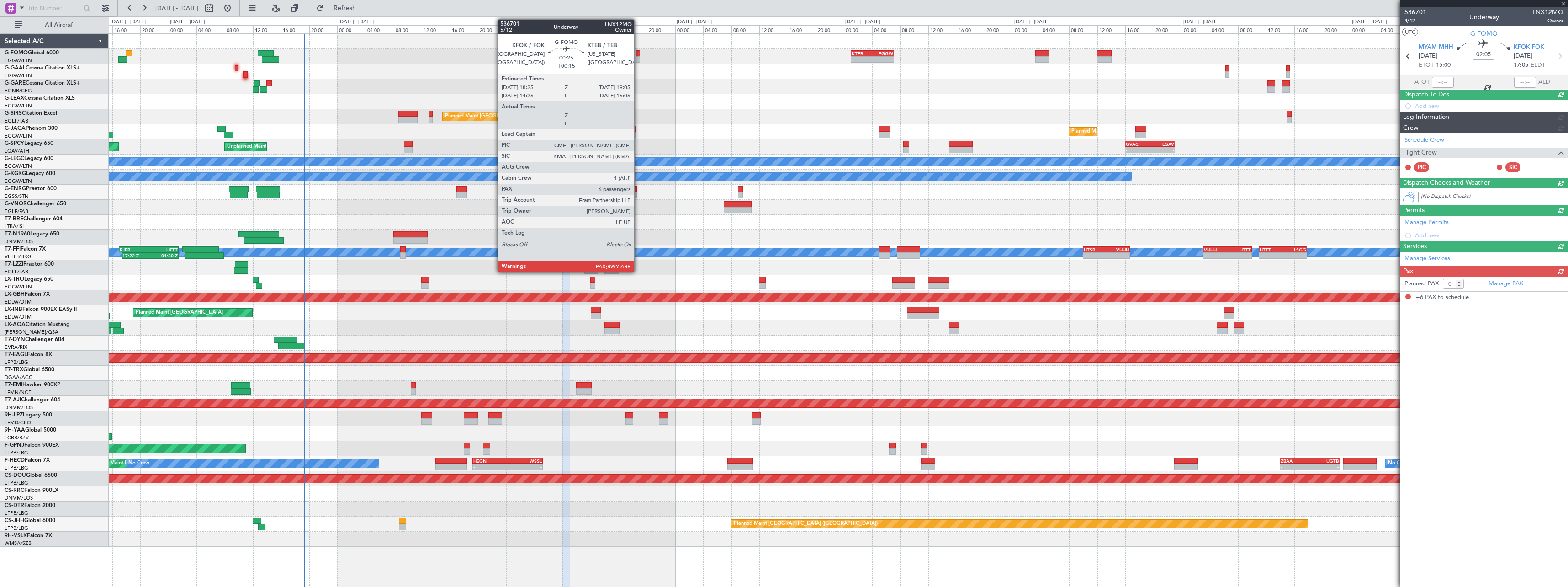
type input "-00:05"
type input "6"
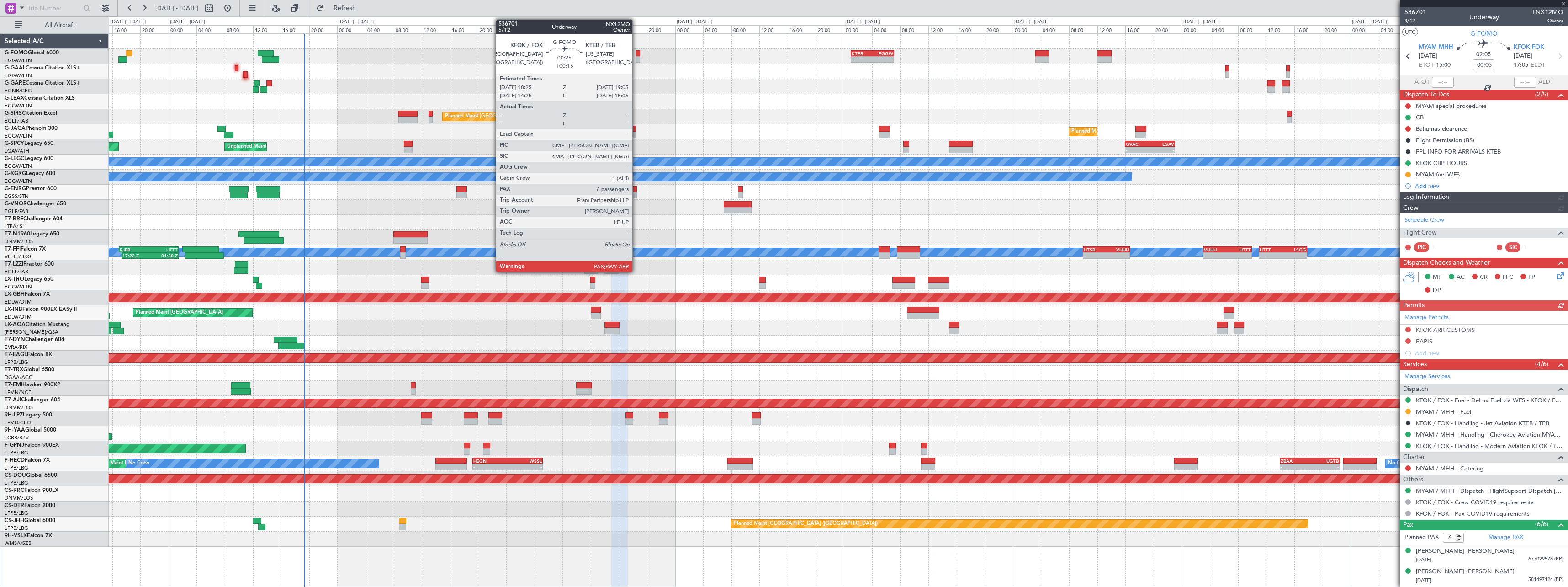
click at [637, 57] on div at bounding box center [637, 59] width 5 height 7
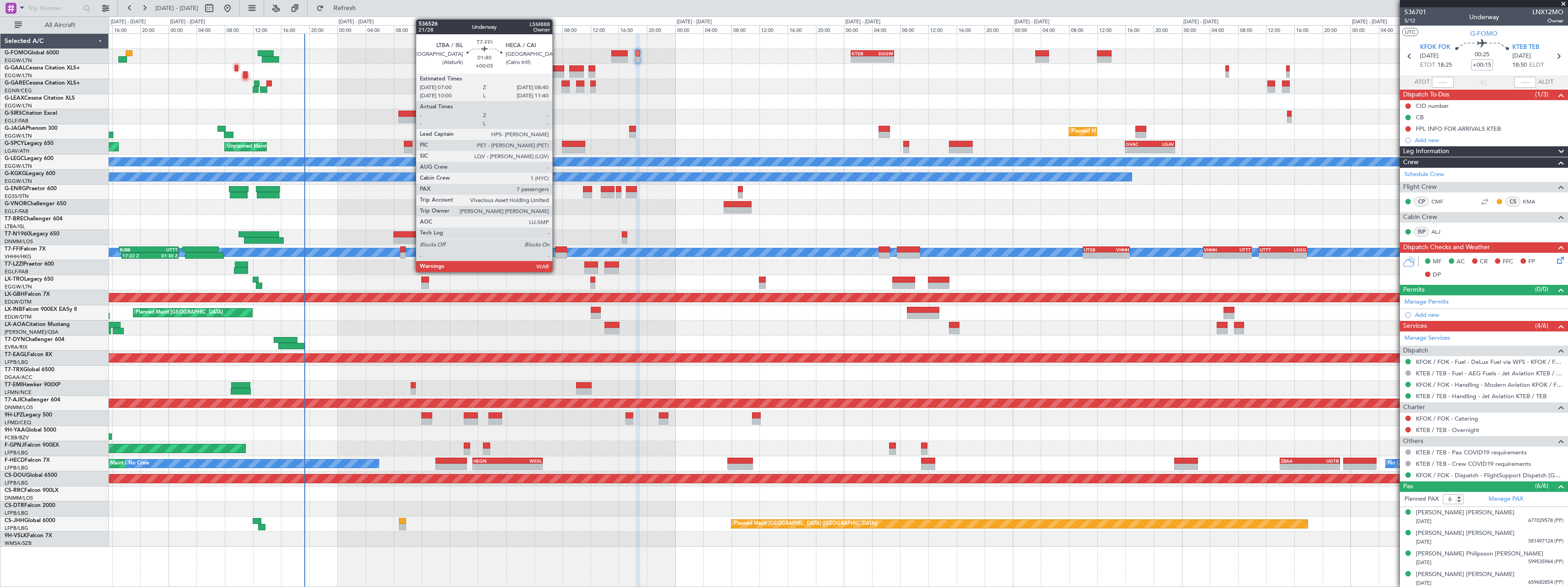
click at [557, 249] on div at bounding box center [561, 249] width 12 height 7
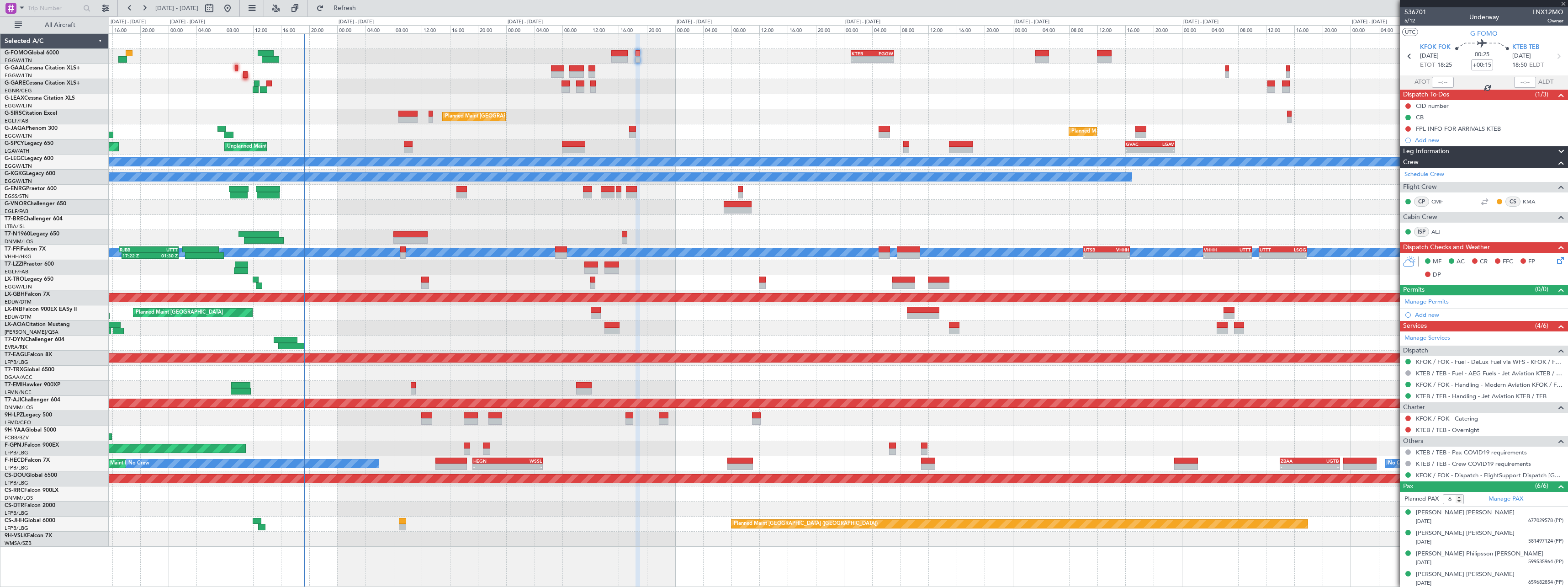
type input "+00:05"
type input "7"
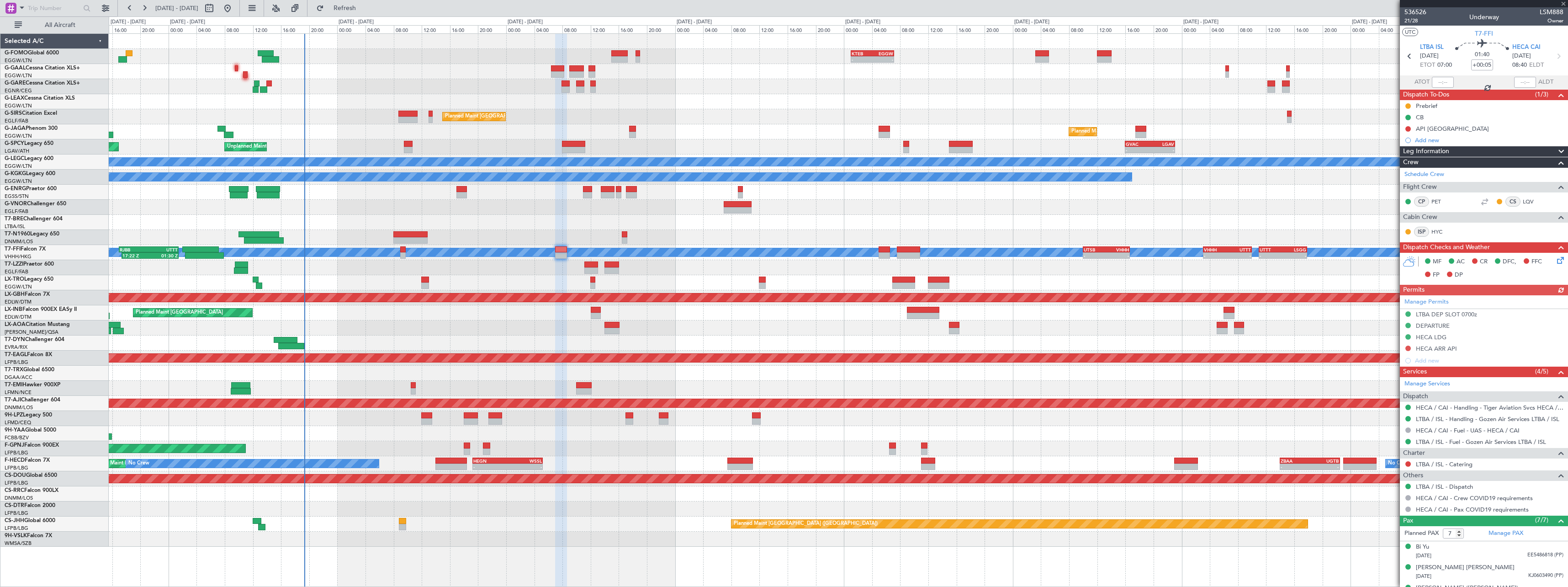
click at [1408, 336] on div "Manage Permits LTBA DEP SLOT 0700z DEPARTURE HECA LDG HECA ARR API Add new" at bounding box center [1483, 330] width 168 height 72
click at [1407, 339] on button at bounding box center [1408, 337] width 6 height 6
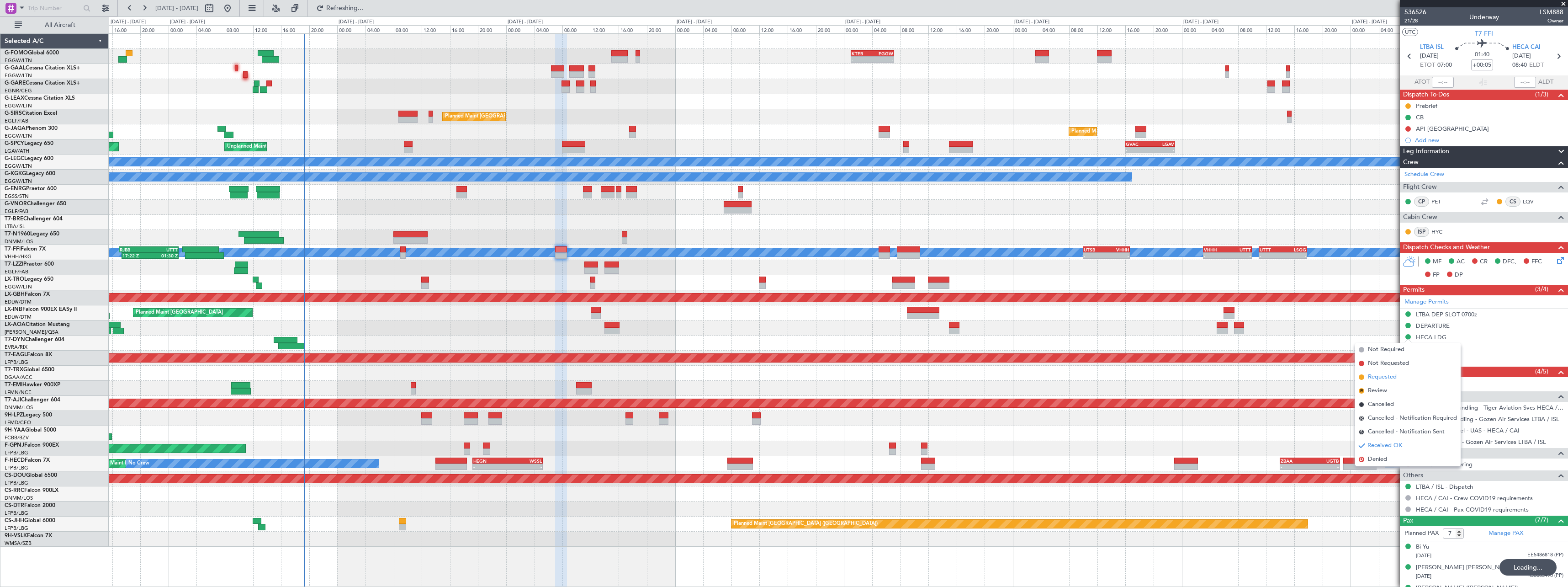
drag, startPoint x: 1397, startPoint y: 379, endPoint x: 1378, endPoint y: 380, distance: 19.0
click at [1397, 379] on li "Requested" at bounding box center [1408, 377] width 105 height 14
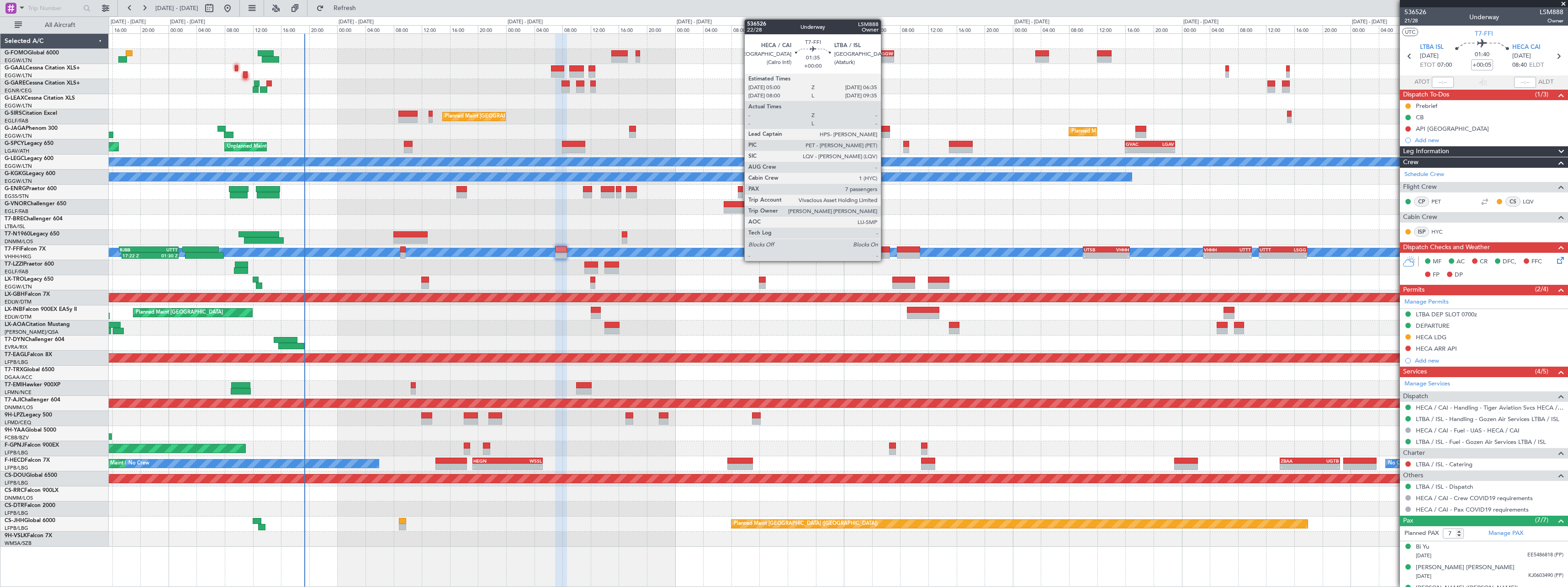
click at [885, 252] on div at bounding box center [884, 255] width 12 height 7
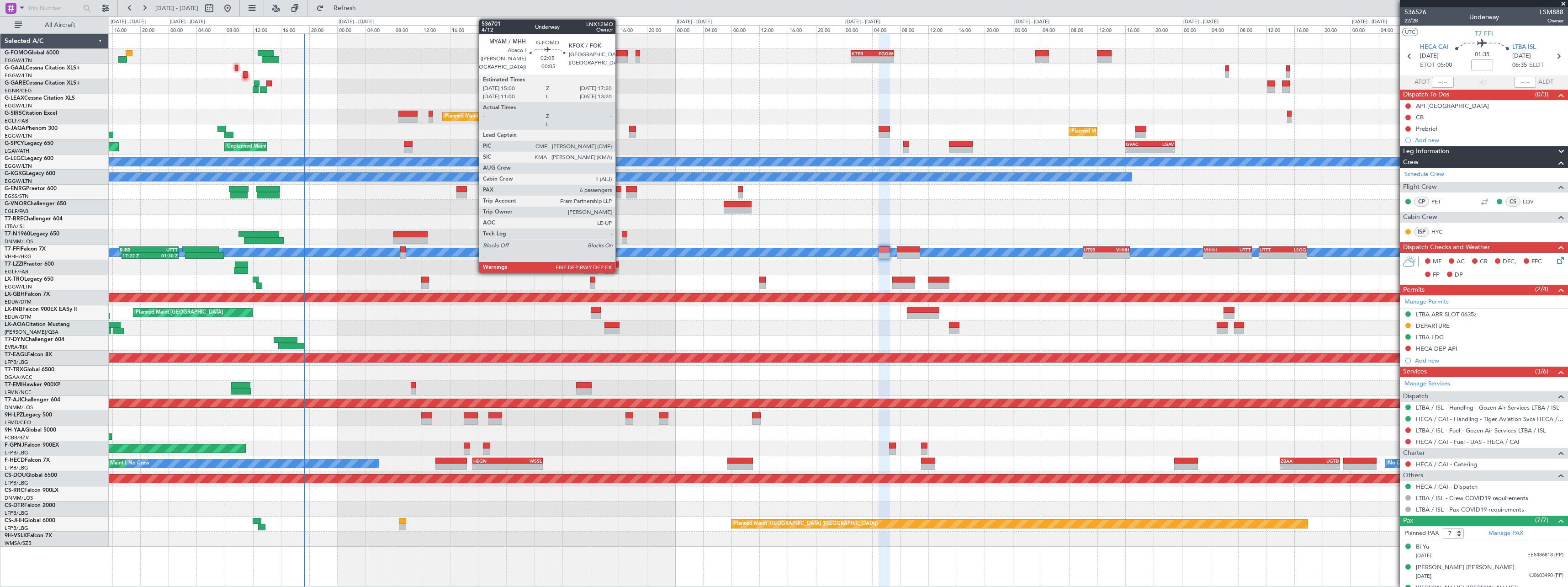
click at [620, 56] on div "- - KTEB 01:00 Z EGGW 07:10 Z" at bounding box center [837, 56] width 1459 height 15
click at [620, 56] on div at bounding box center [619, 59] width 17 height 7
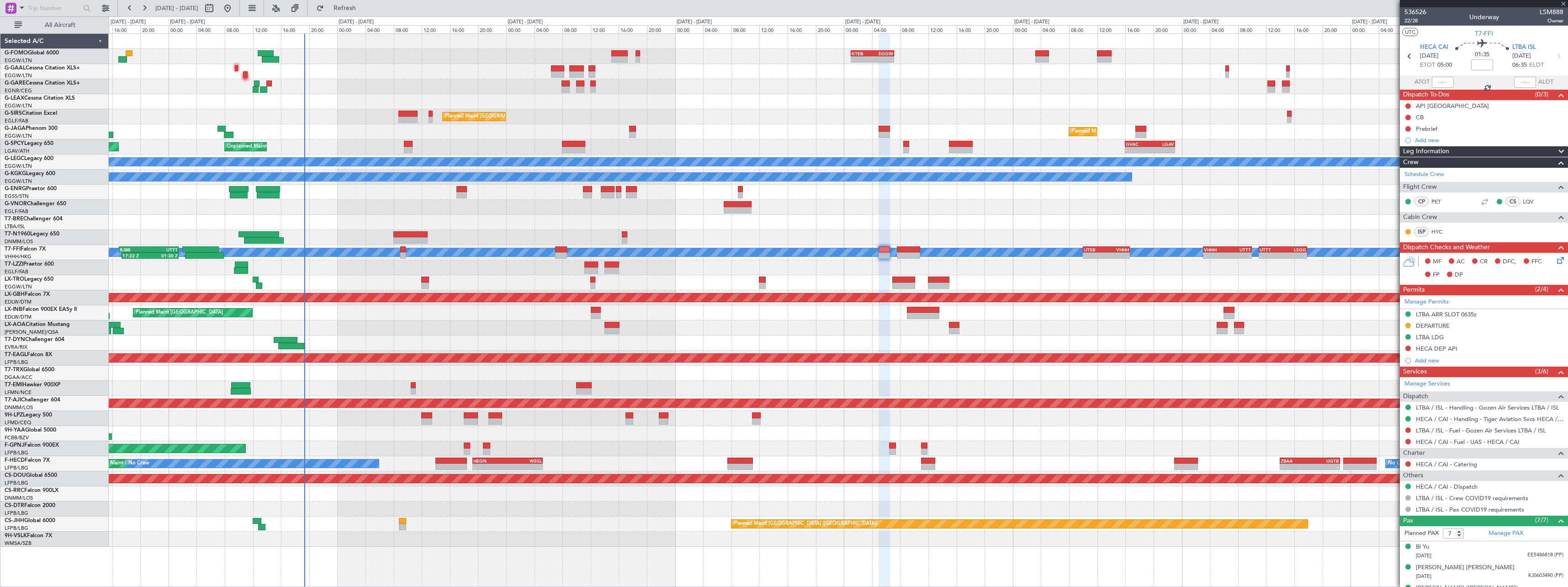
type input "-00:05"
type input "6"
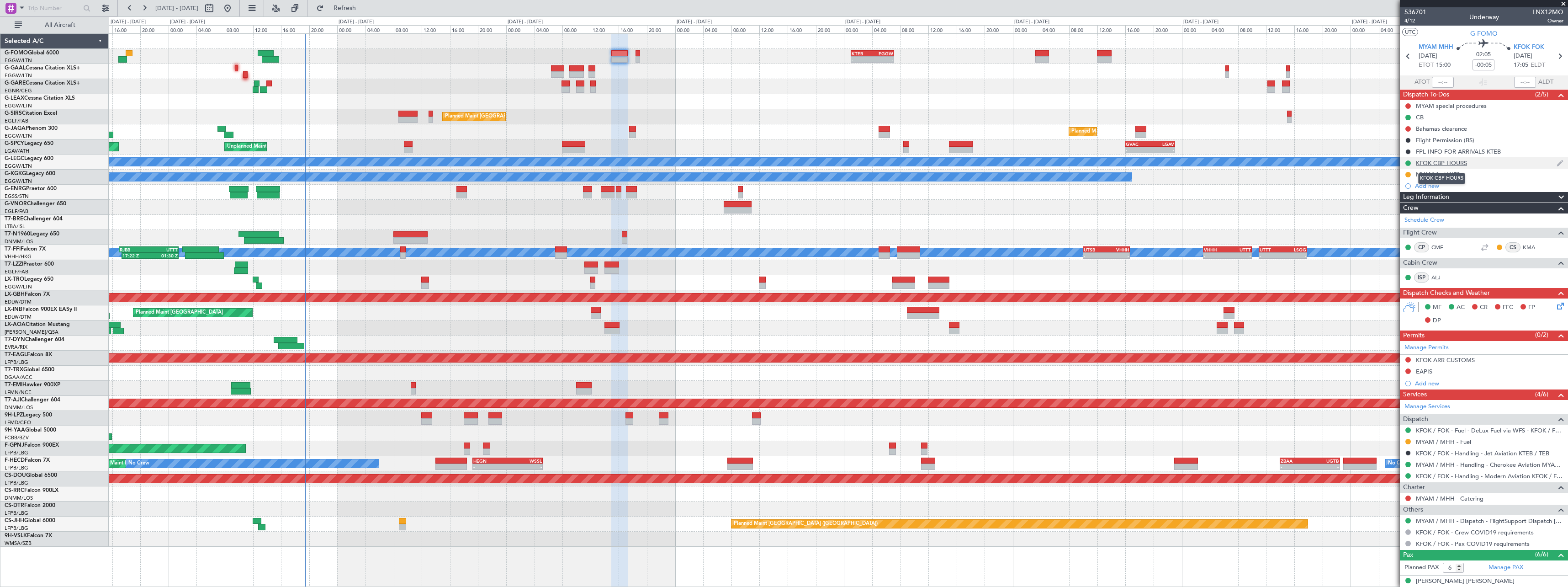
click at [1450, 166] on div "KFOK CBP HOURS" at bounding box center [1441, 163] width 51 height 8
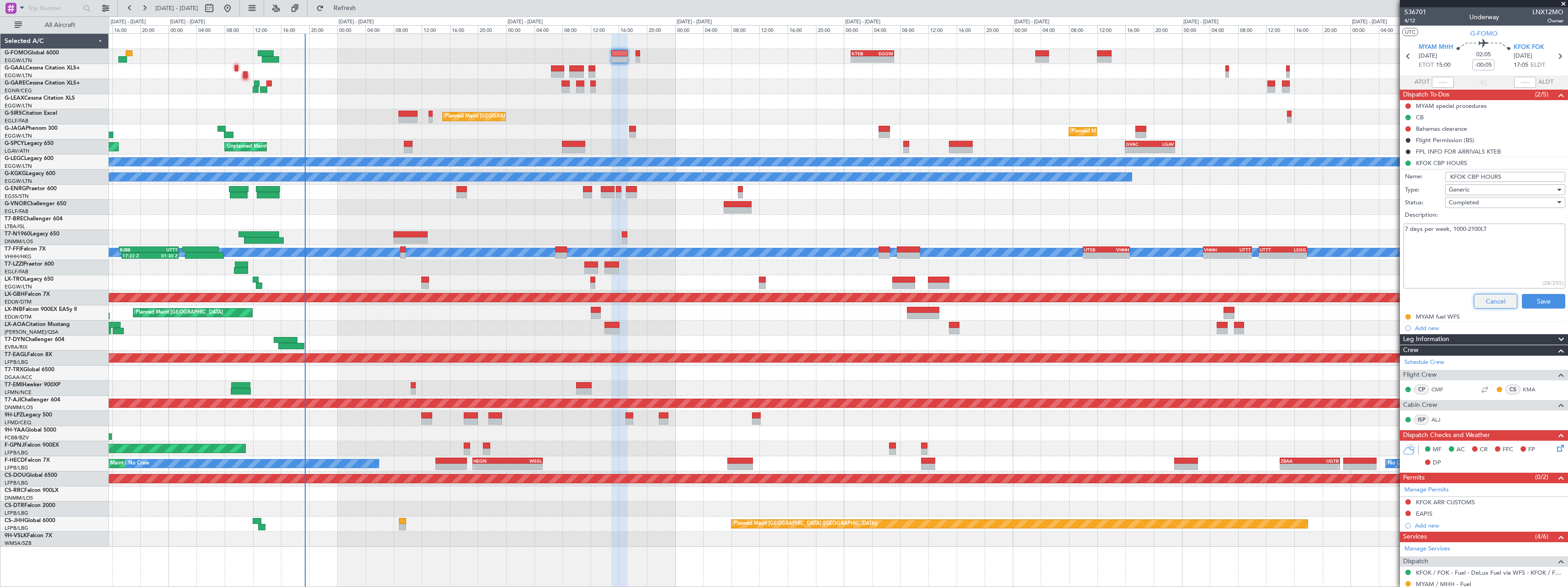
click at [1487, 296] on button "Cancel" at bounding box center [1496, 301] width 43 height 14
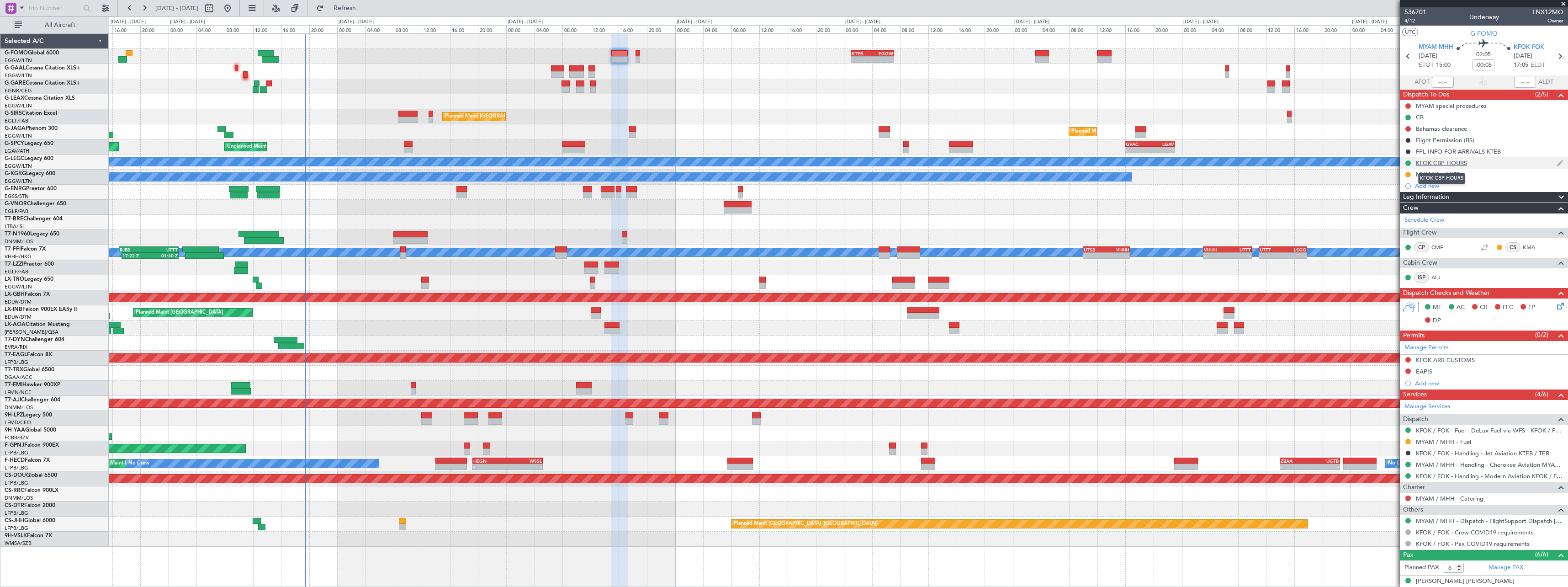
click at [1453, 163] on div "KFOK CBP HOURS" at bounding box center [1441, 163] width 51 height 8
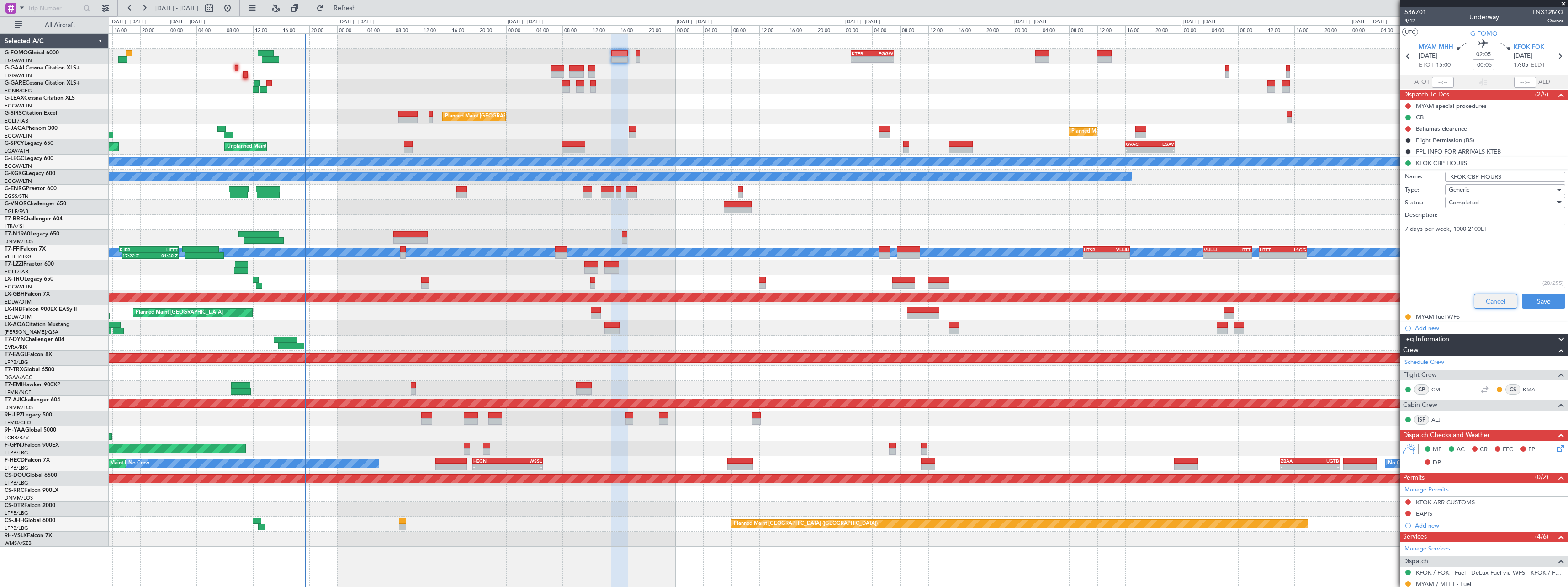
click at [1490, 306] on button "Cancel" at bounding box center [1496, 301] width 43 height 14
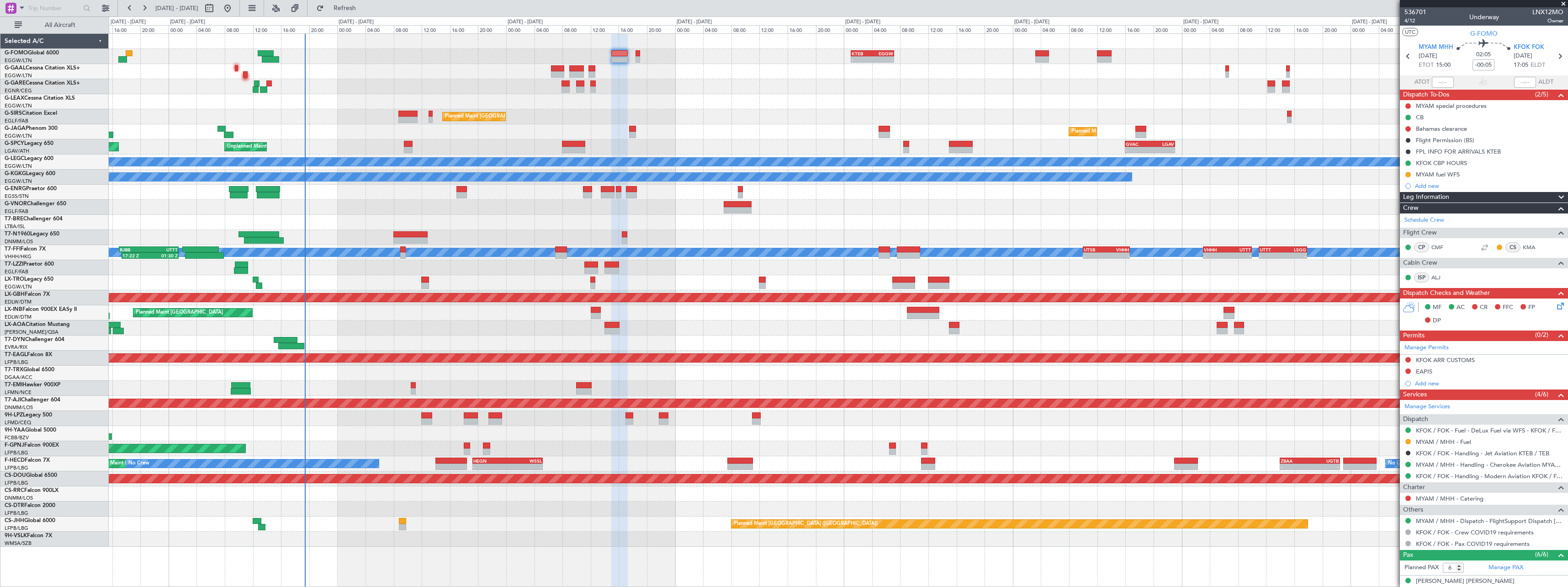
click at [824, 225] on div at bounding box center [837, 222] width 1459 height 15
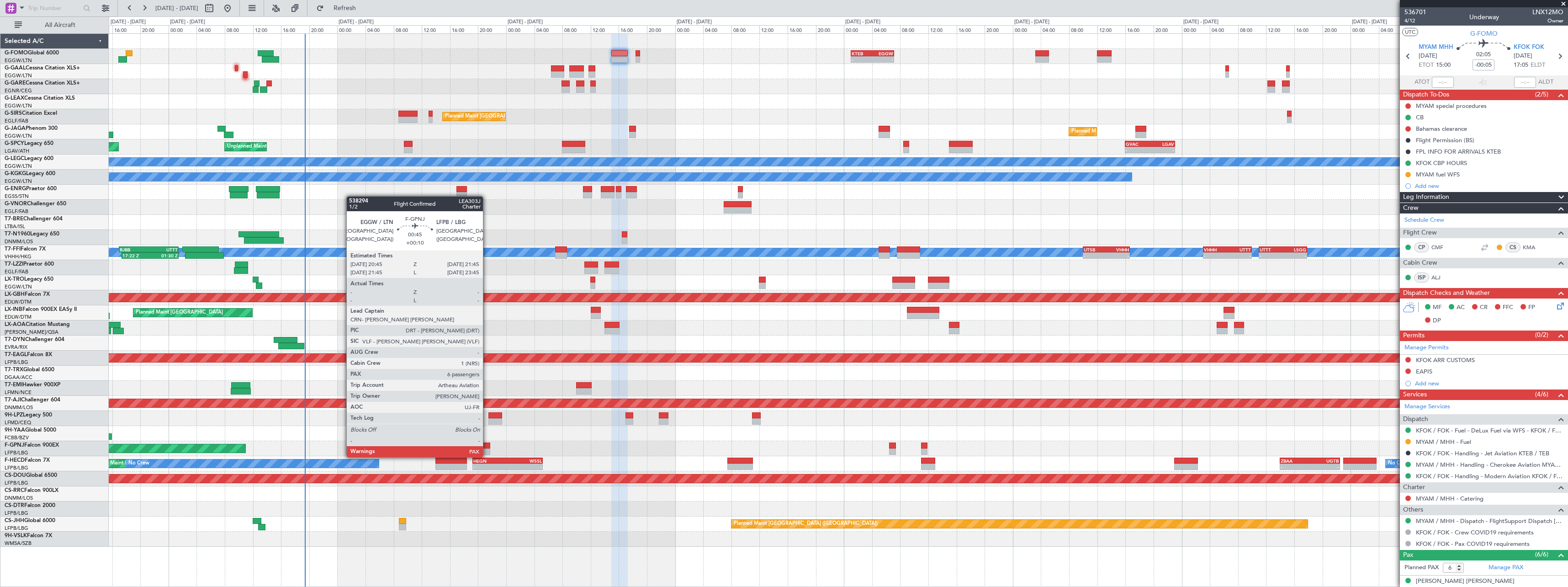
click at [487, 448] on div at bounding box center [486, 445] width 7 height 7
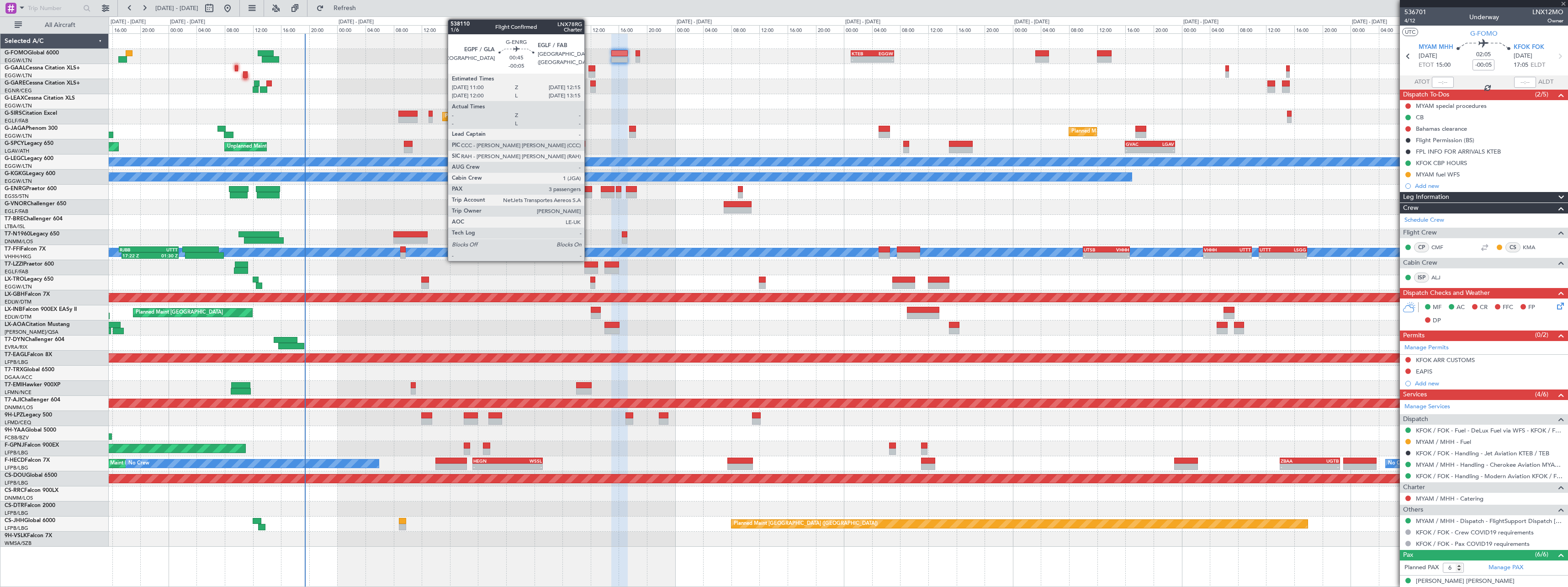
type input "+00:10"
type input "7"
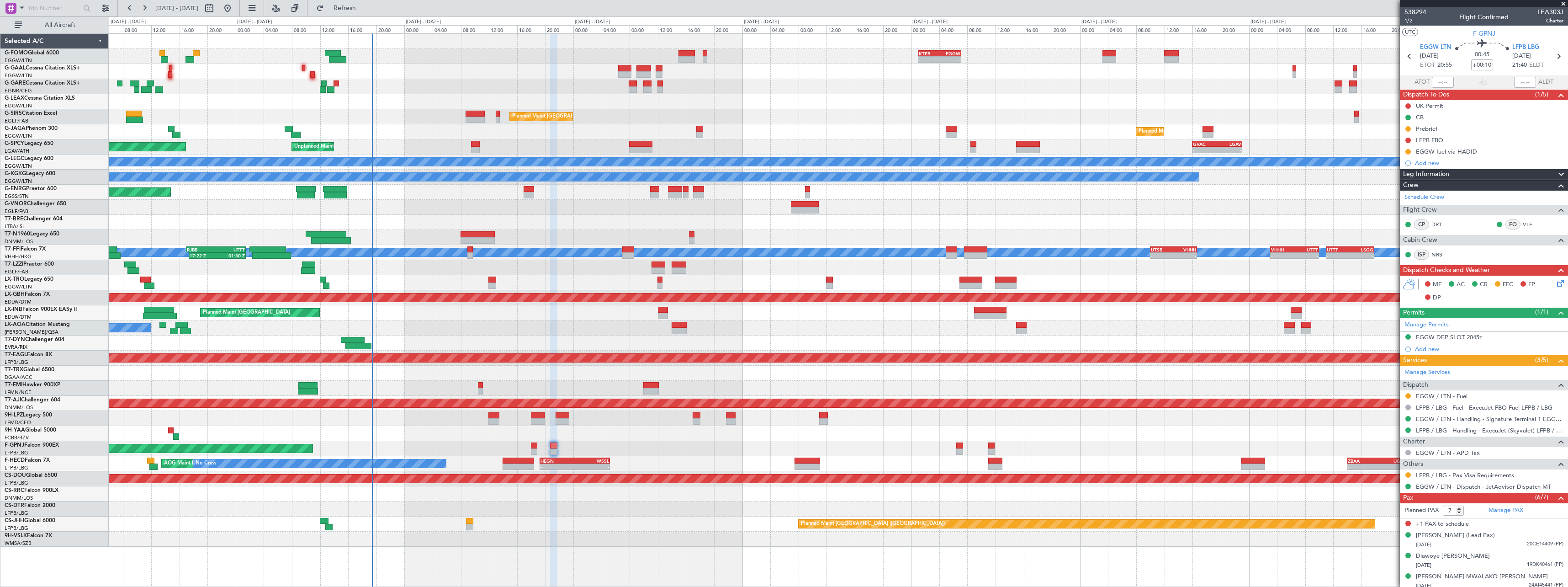
click at [467, 422] on div at bounding box center [837, 418] width 1459 height 15
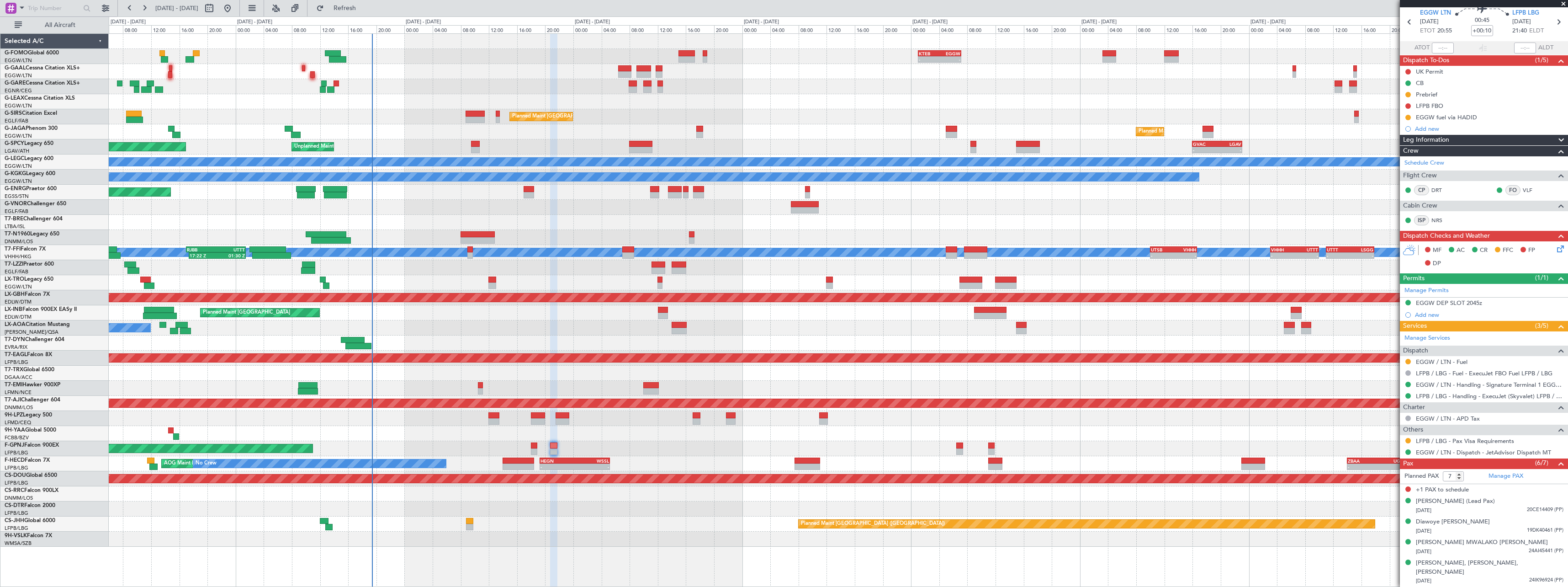
scroll to position [66, 0]
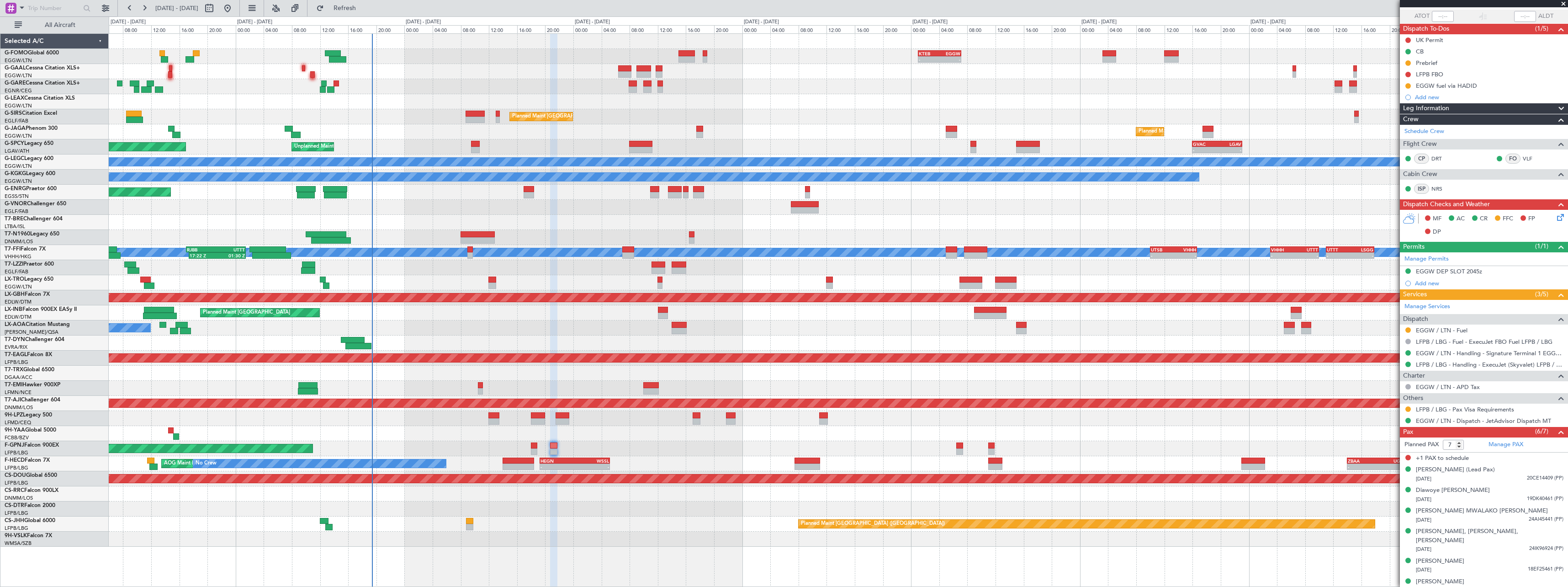
click at [381, 321] on div "- - KTEB 01:00 Z EGGW 07:10 Z AOG Maint Dusseldorf Owner Planned Maint Dusseldo…" at bounding box center [837, 290] width 1459 height 513
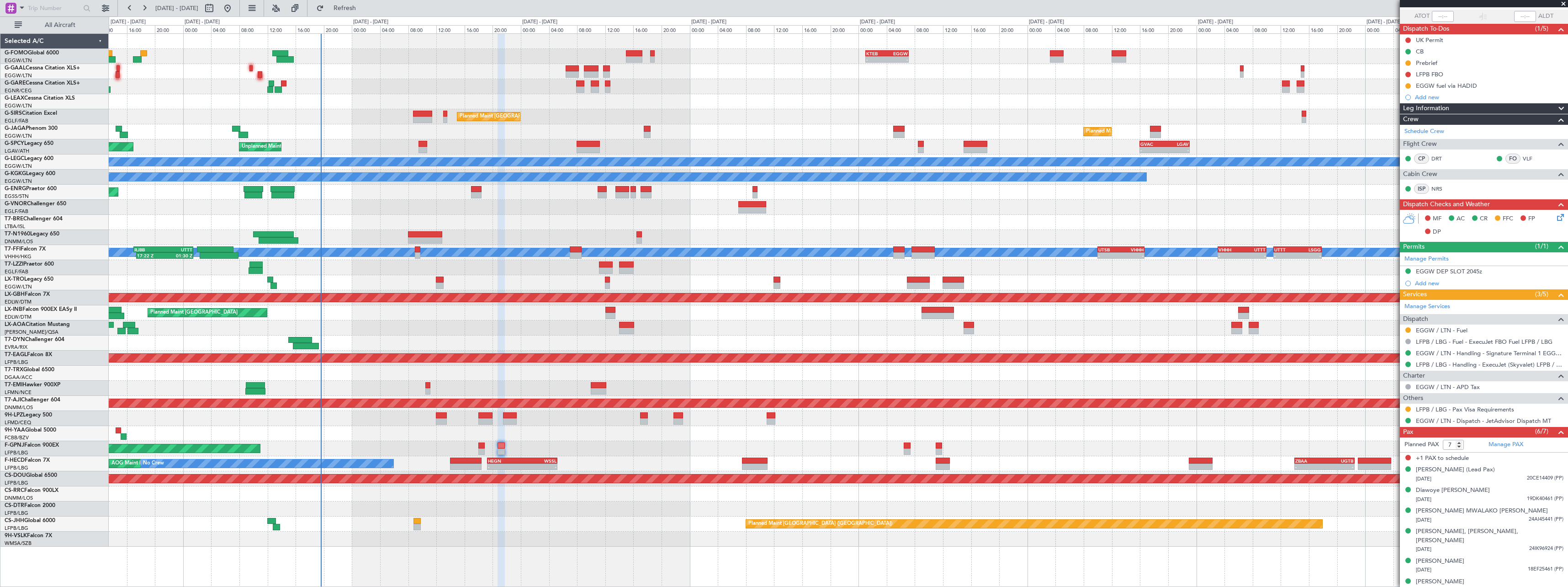
click at [479, 516] on div at bounding box center [837, 509] width 1459 height 15
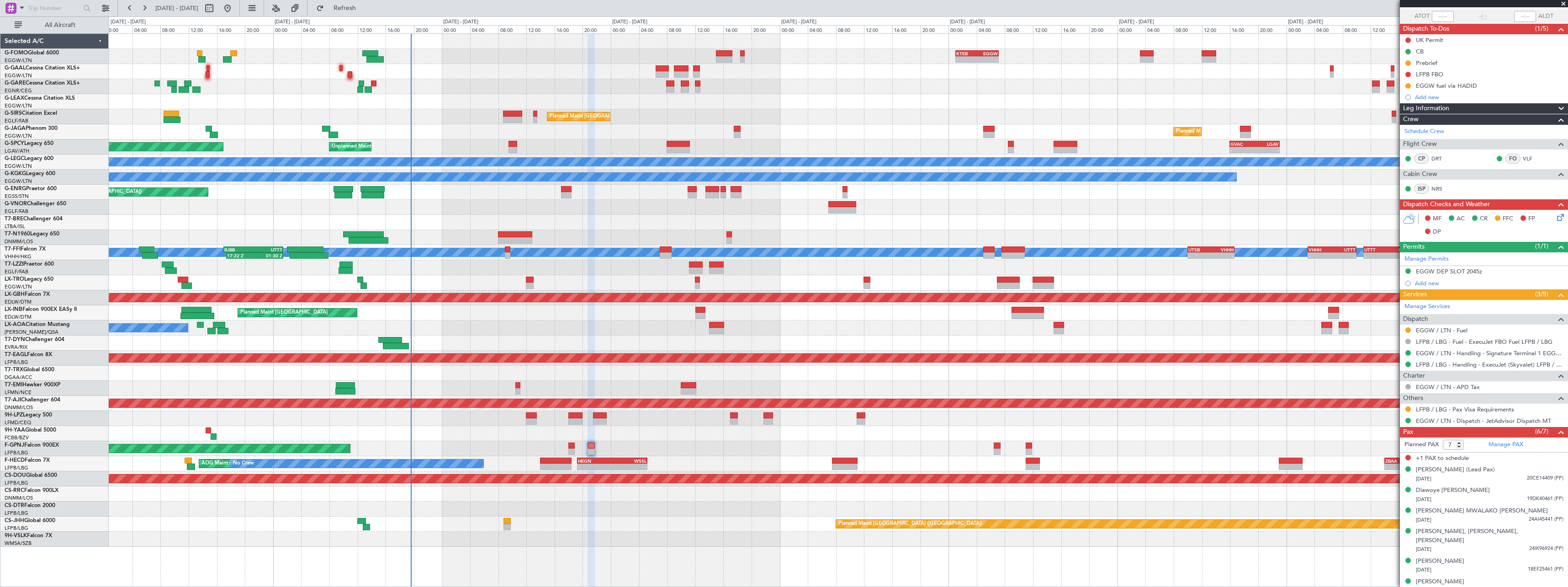
click at [651, 441] on div at bounding box center [837, 433] width 1459 height 15
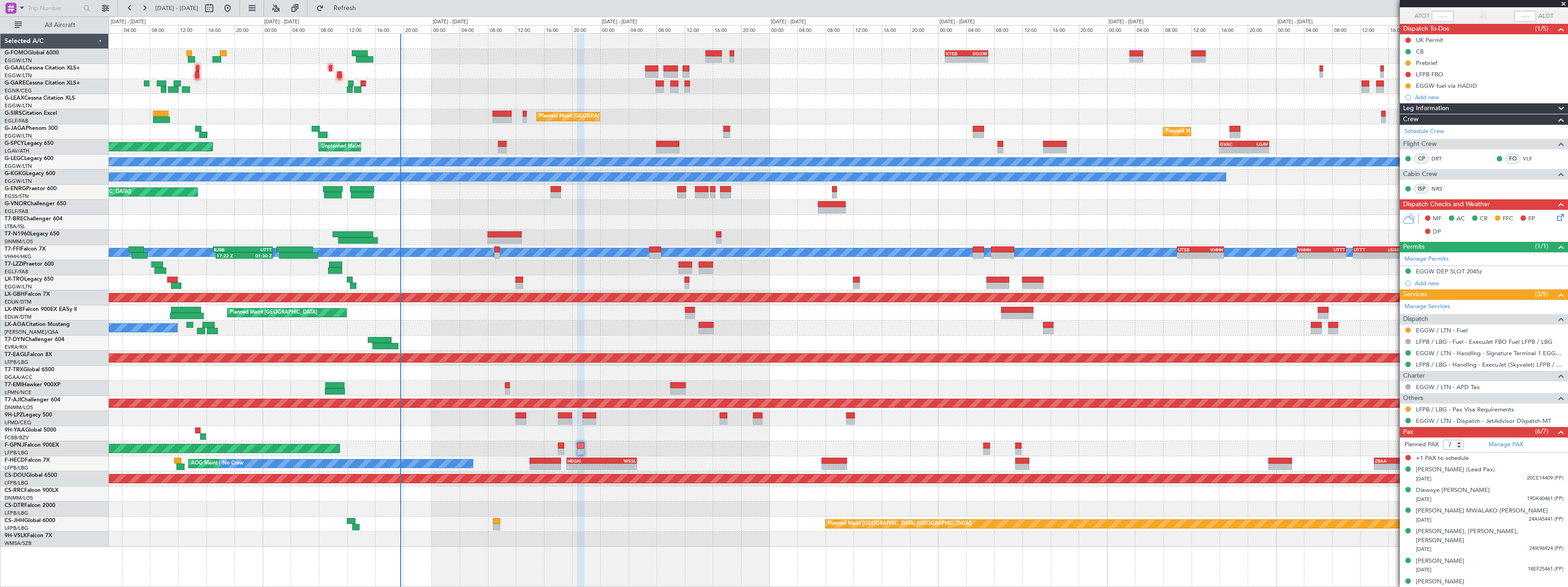
click at [703, 450] on div "Planned Maint Paris (Le Bourget) No Crew" at bounding box center [837, 448] width 1459 height 15
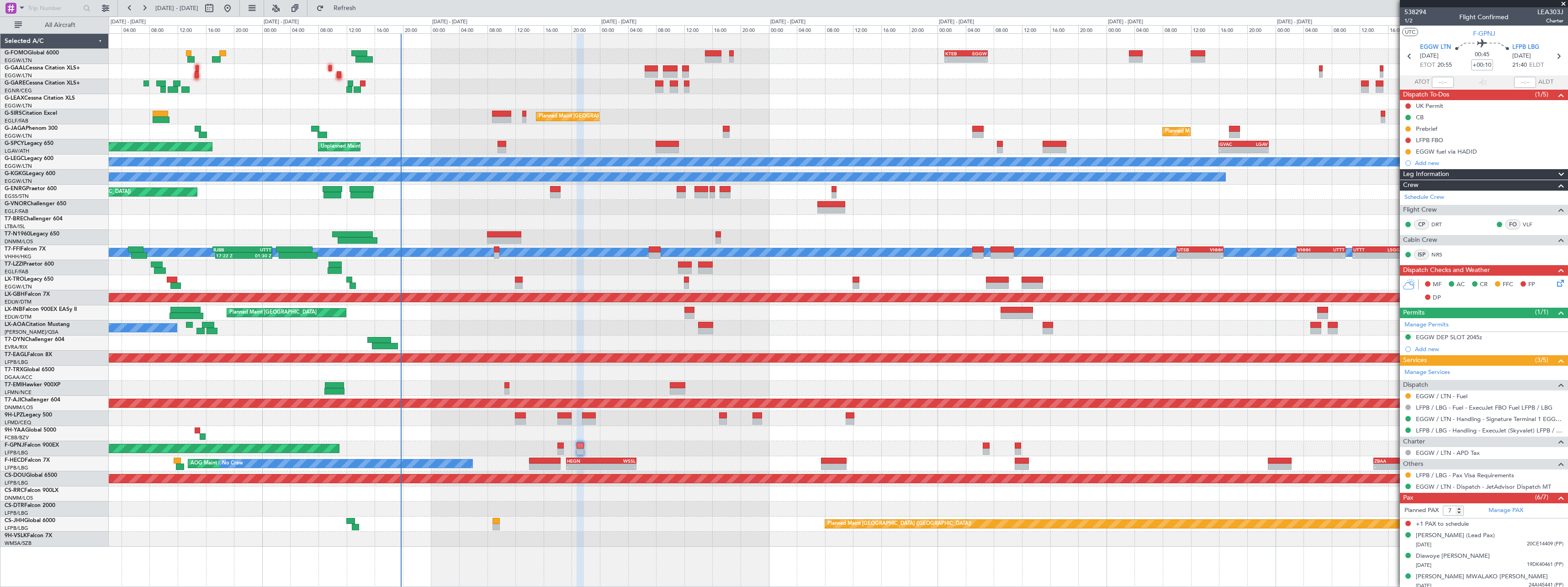
scroll to position [66, 0]
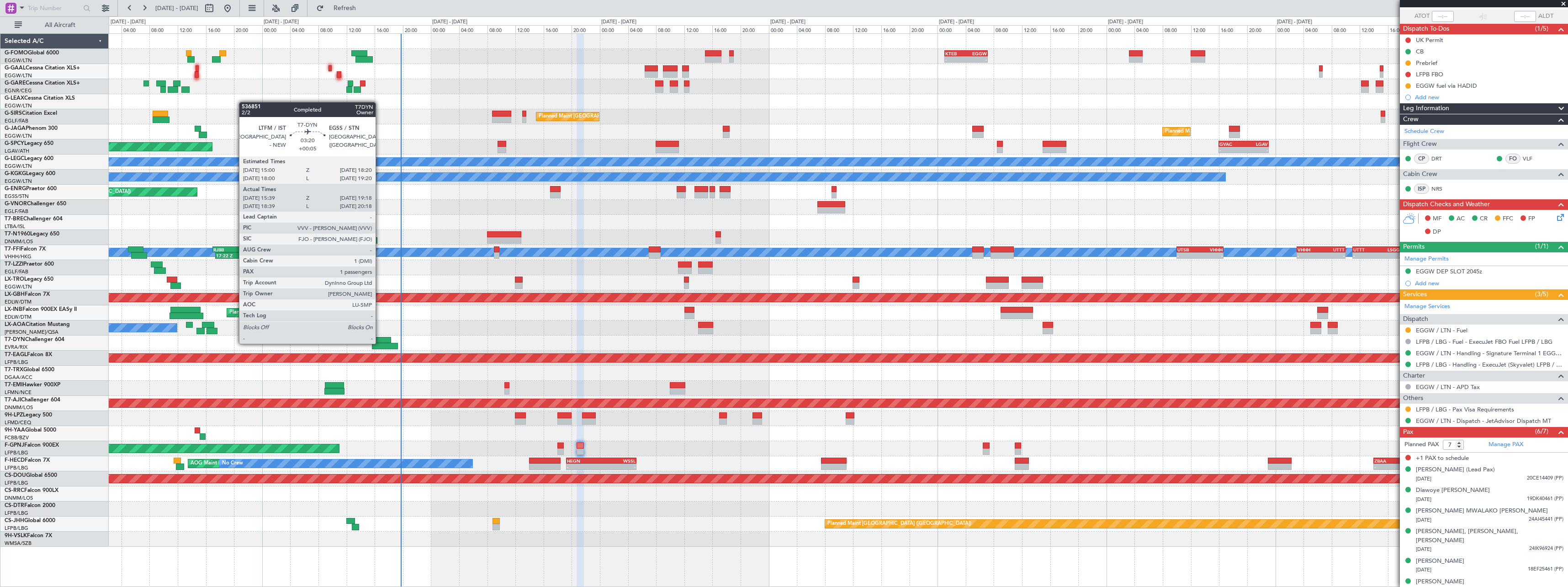
click at [380, 343] on div at bounding box center [385, 346] width 26 height 7
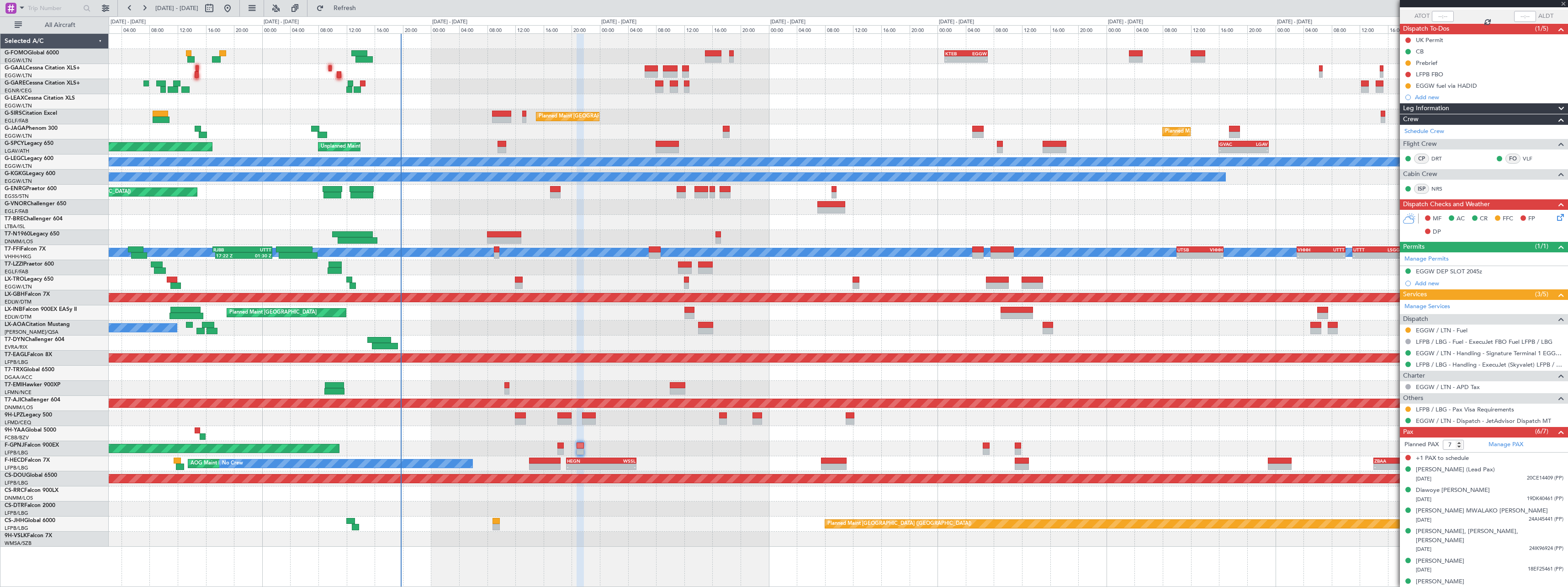
type input "+00:05"
type input "15:39"
type input "19:18"
type input "1"
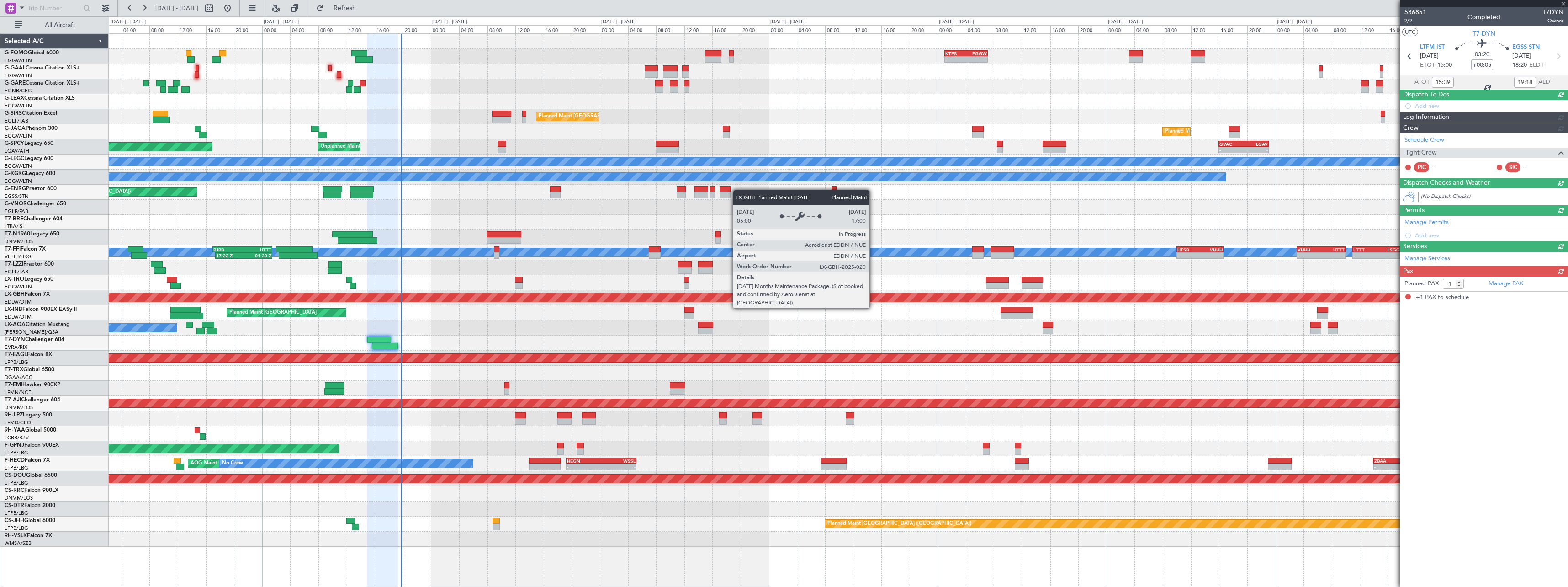
scroll to position [0, 0]
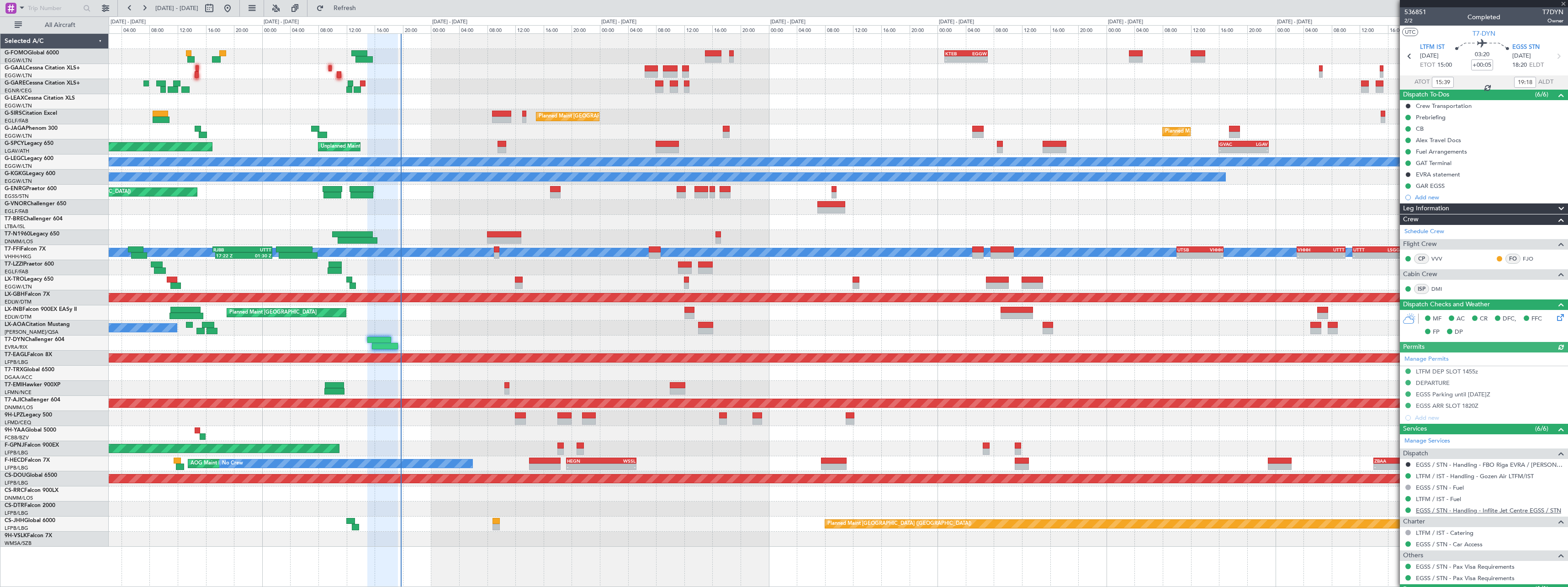
click at [1495, 510] on link "EGSS / STN - Handling - Inflite Jet Centre EGSS / STN" at bounding box center [1488, 510] width 145 height 8
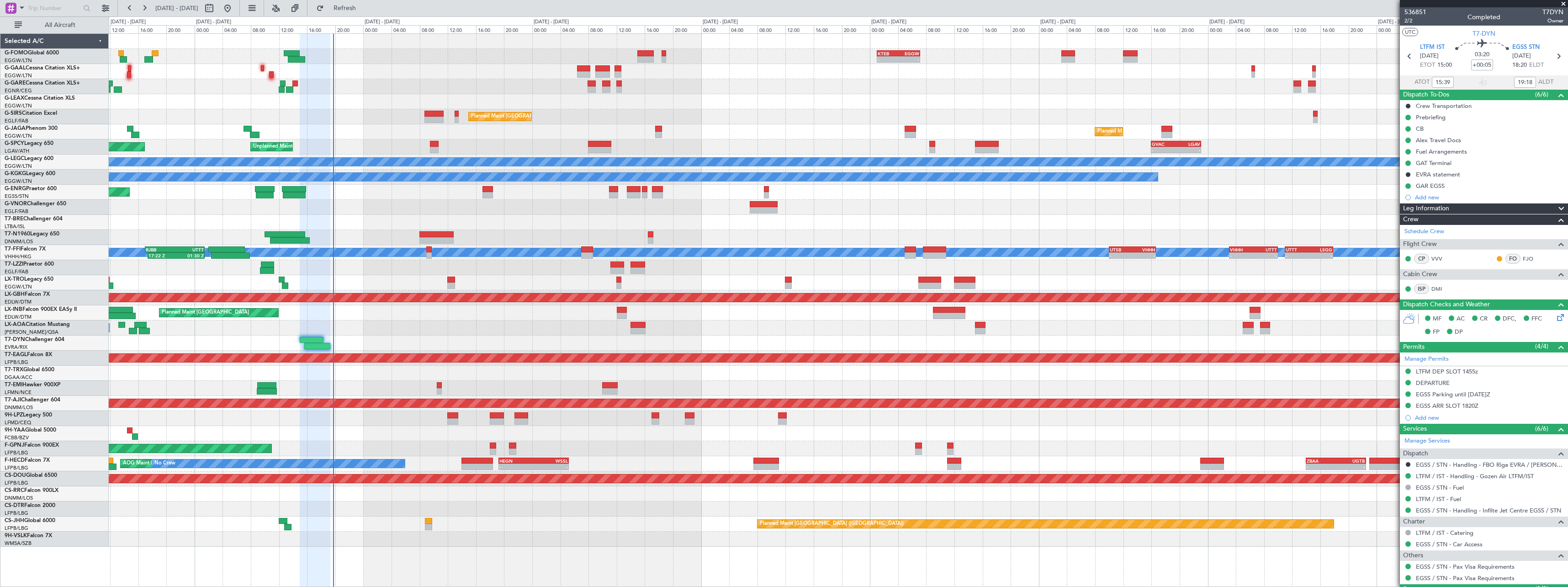
click at [662, 381] on div "No Crew" at bounding box center [837, 388] width 1459 height 15
click at [652, 383] on div "No Crew" at bounding box center [837, 388] width 1459 height 15
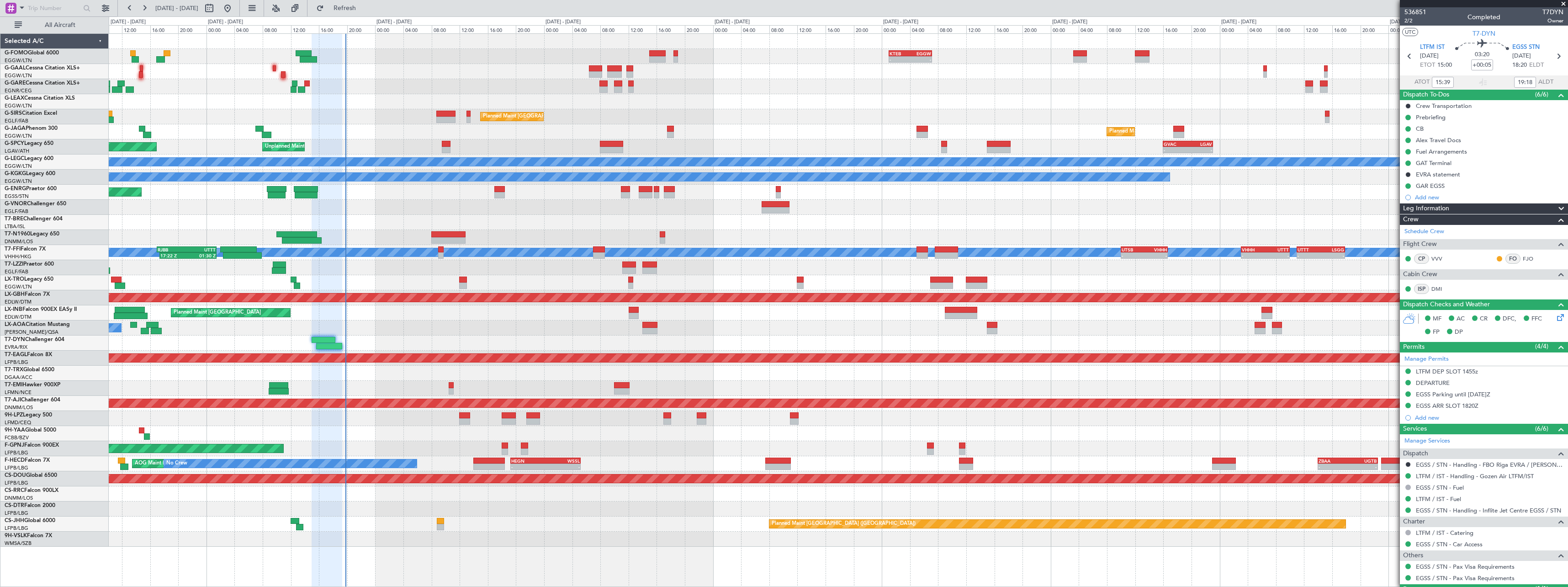
click at [702, 330] on div "No Crew Antwerp (Deurne) No Crew Charleroi (Brussels South)" at bounding box center [837, 327] width 1459 height 15
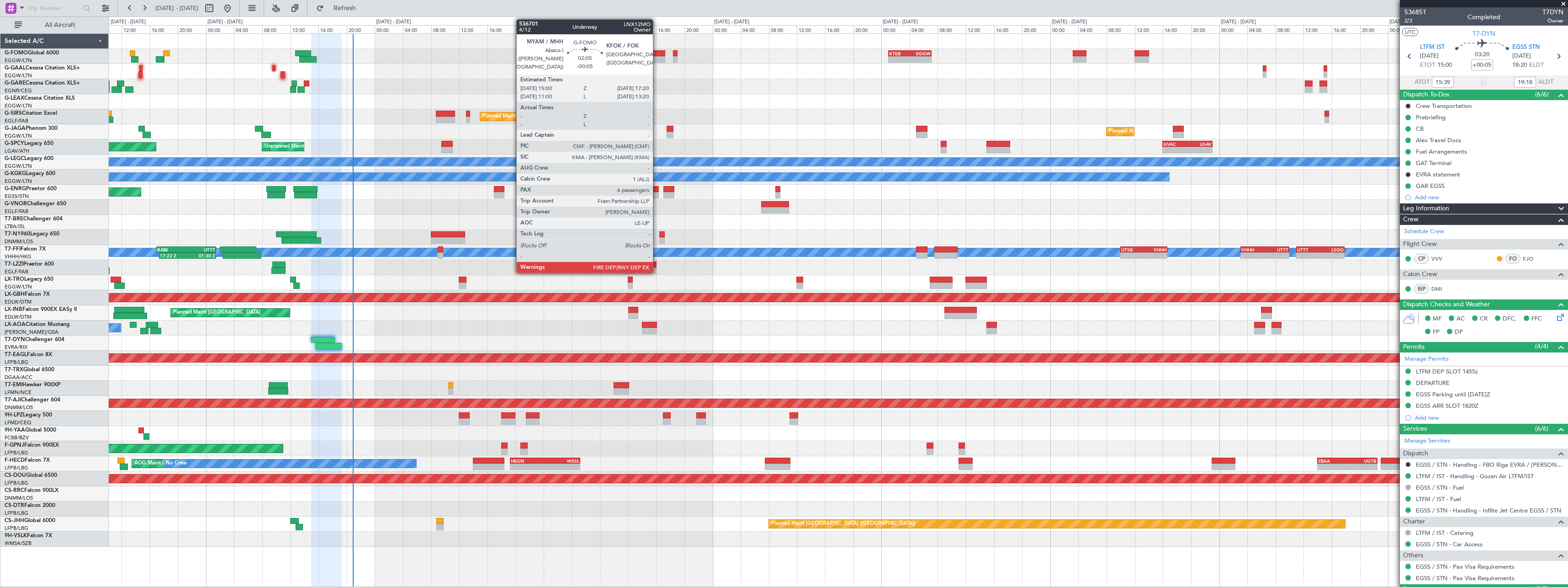
click at [657, 51] on div at bounding box center [657, 53] width 17 height 7
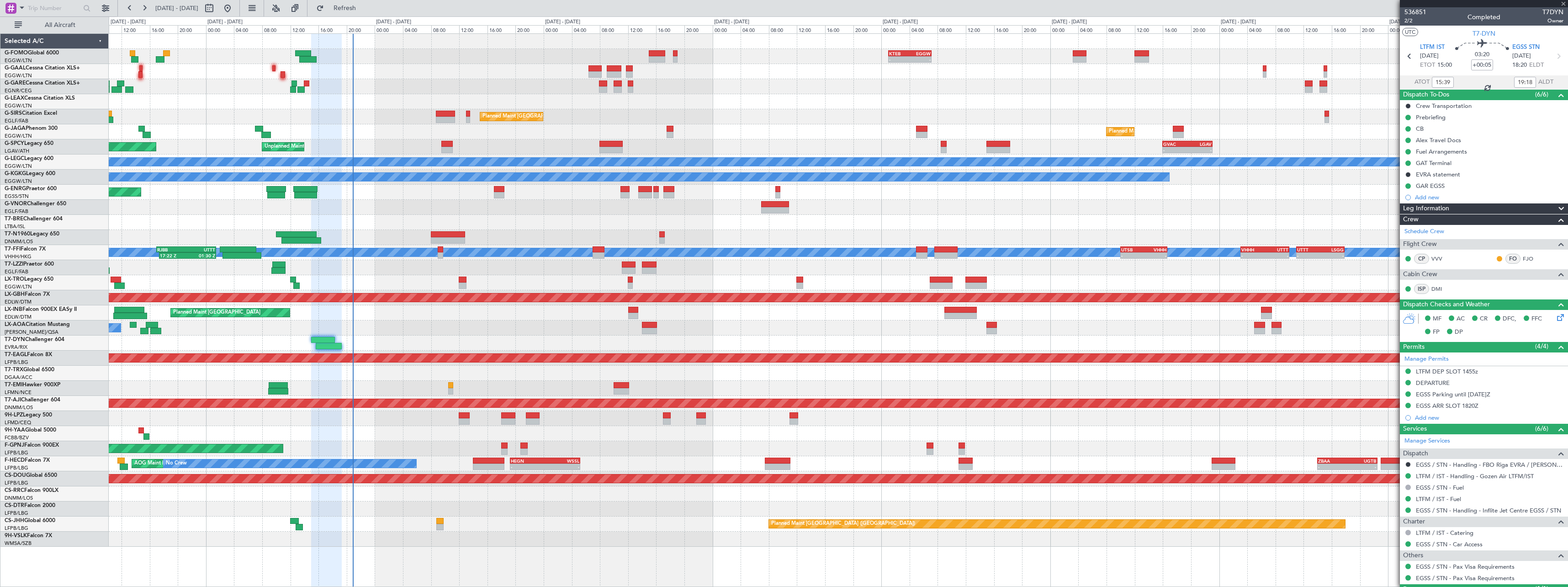
type input "-00:05"
type input "6"
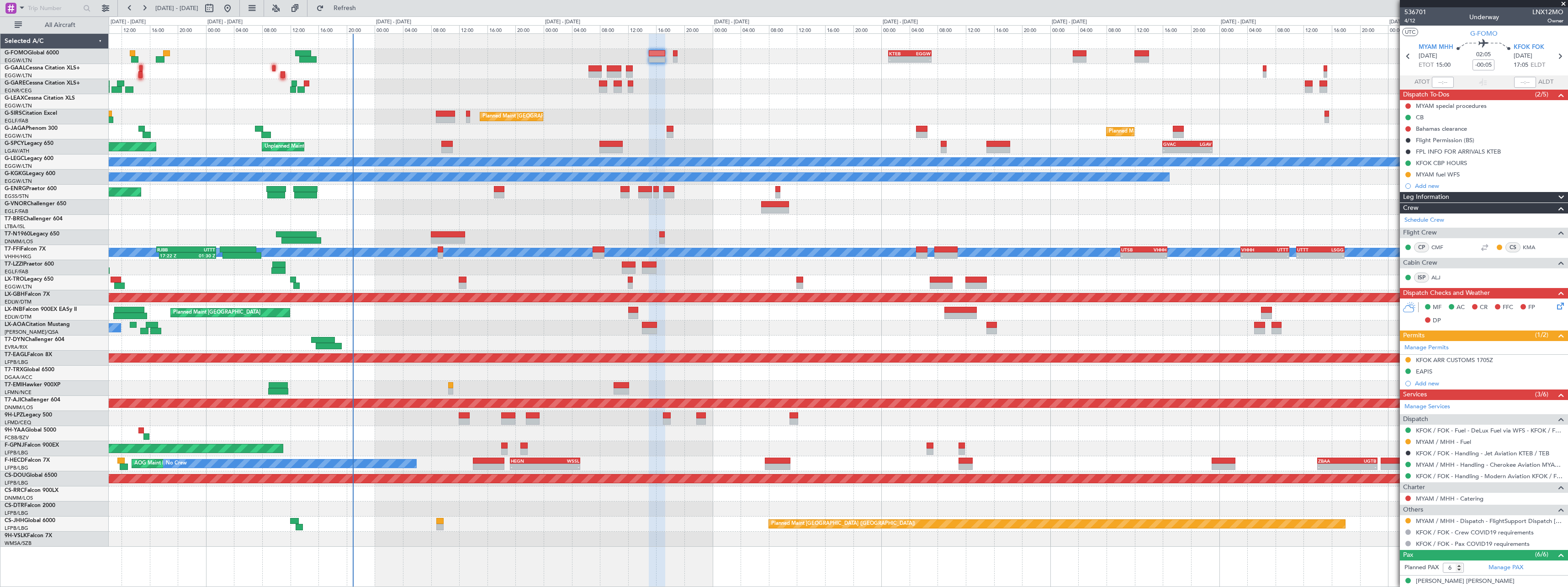
drag, startPoint x: 1473, startPoint y: 359, endPoint x: 1506, endPoint y: 361, distance: 33.1
click at [1473, 359] on div "KFOK ARR CUSTOMS 1705Z" at bounding box center [1454, 360] width 77 height 8
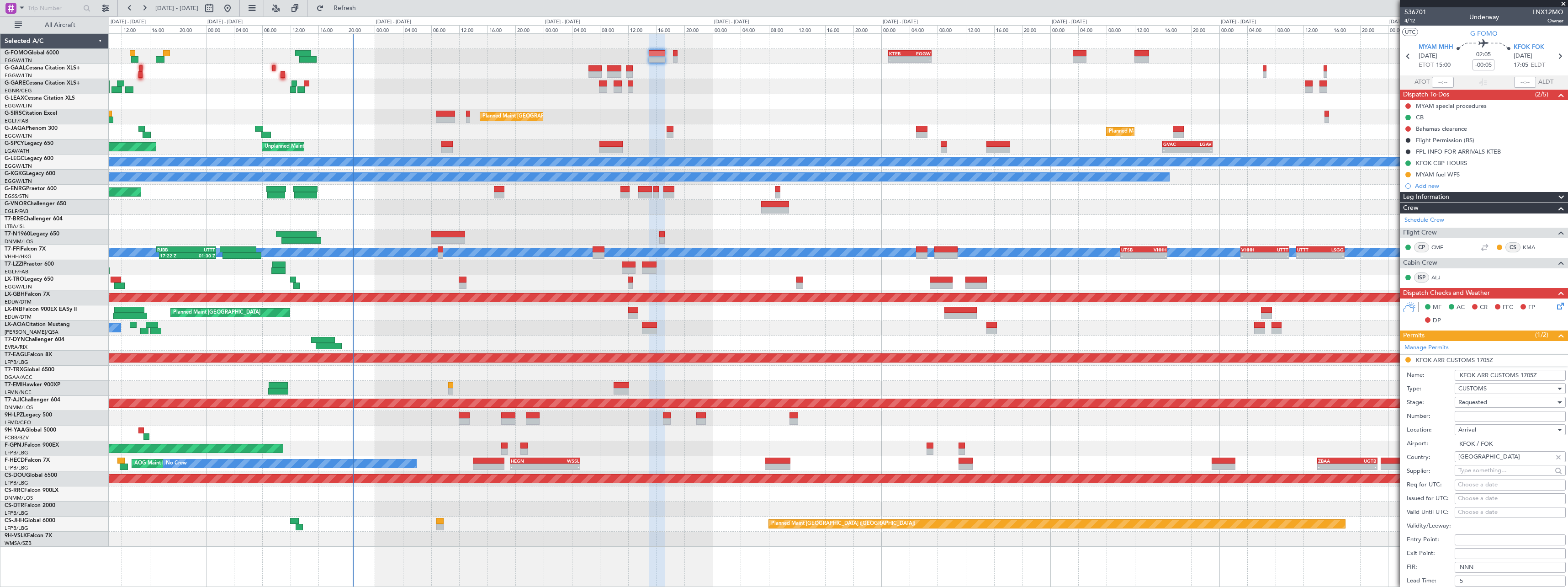
click at [1541, 372] on input "KFOK ARR CUSTOMS 1705Z" at bounding box center [1510, 375] width 111 height 11
type input "KFOK ARR CUSTOMS 1705Z//1305LT"
click at [1520, 404] on div "Requested" at bounding box center [1507, 402] width 98 height 14
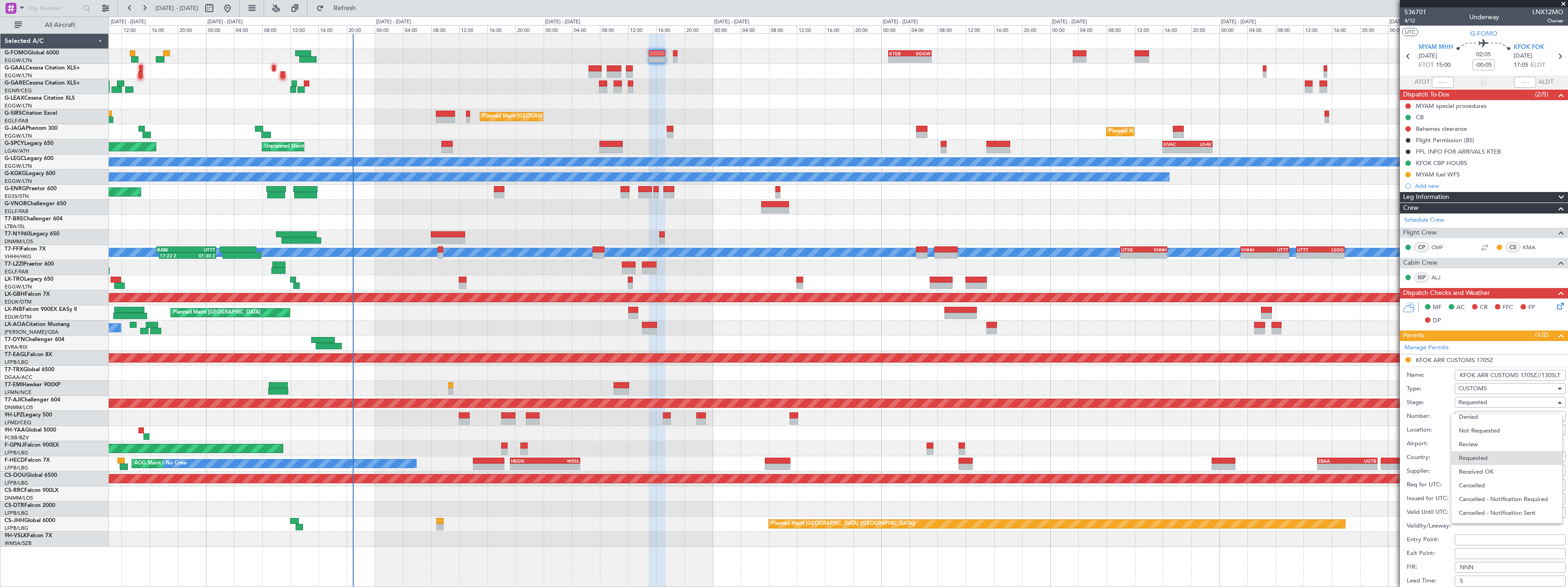
click at [1494, 470] on span "Received OK" at bounding box center [1507, 471] width 96 height 14
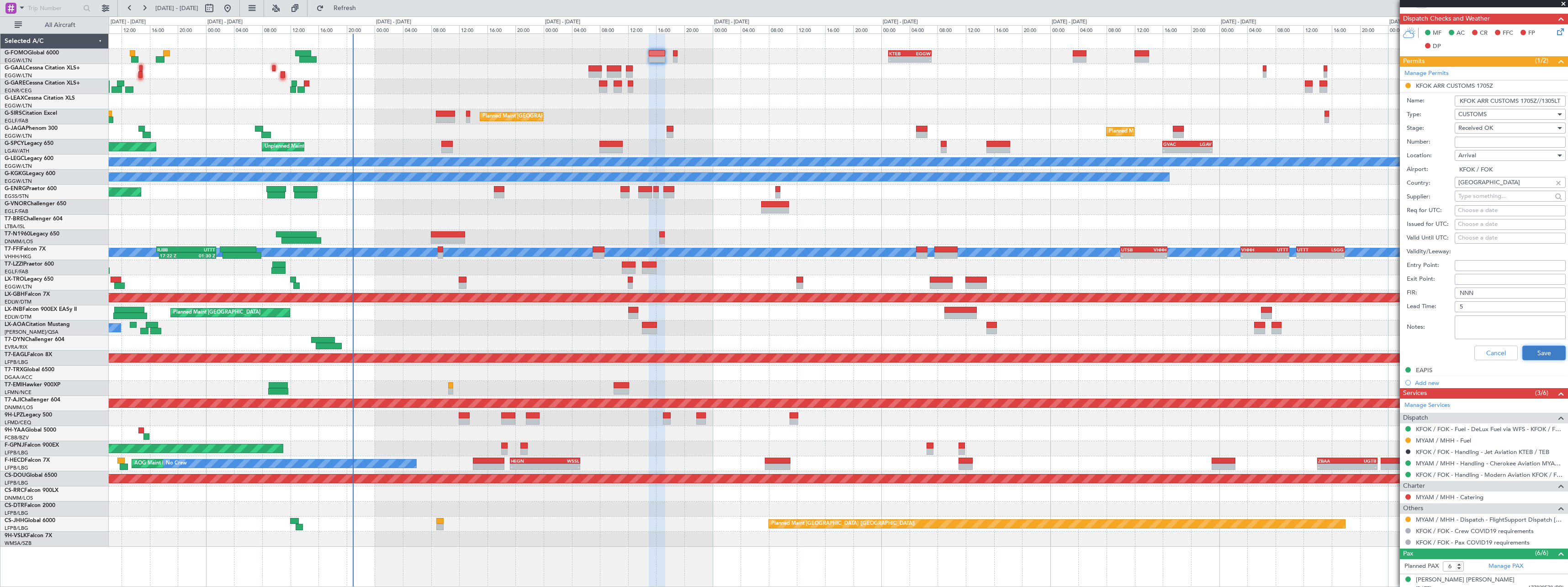
click at [1540, 354] on button "Save" at bounding box center [1544, 353] width 43 height 14
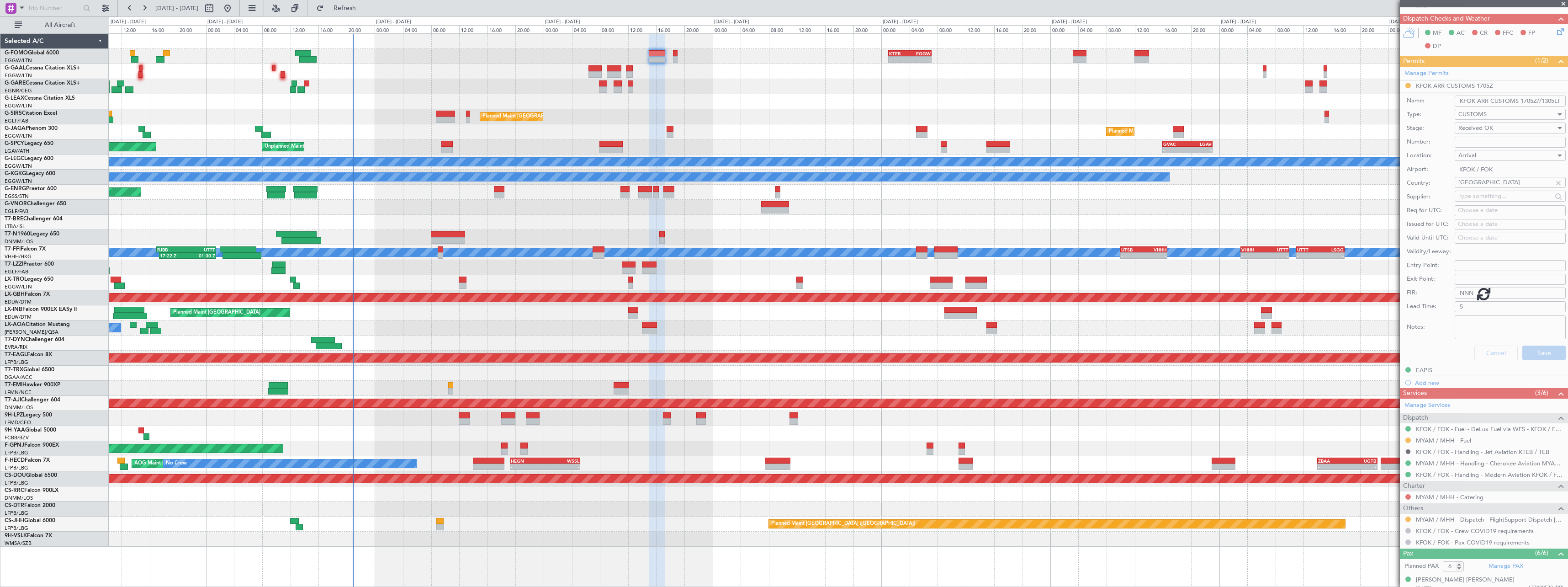
scroll to position [111, 0]
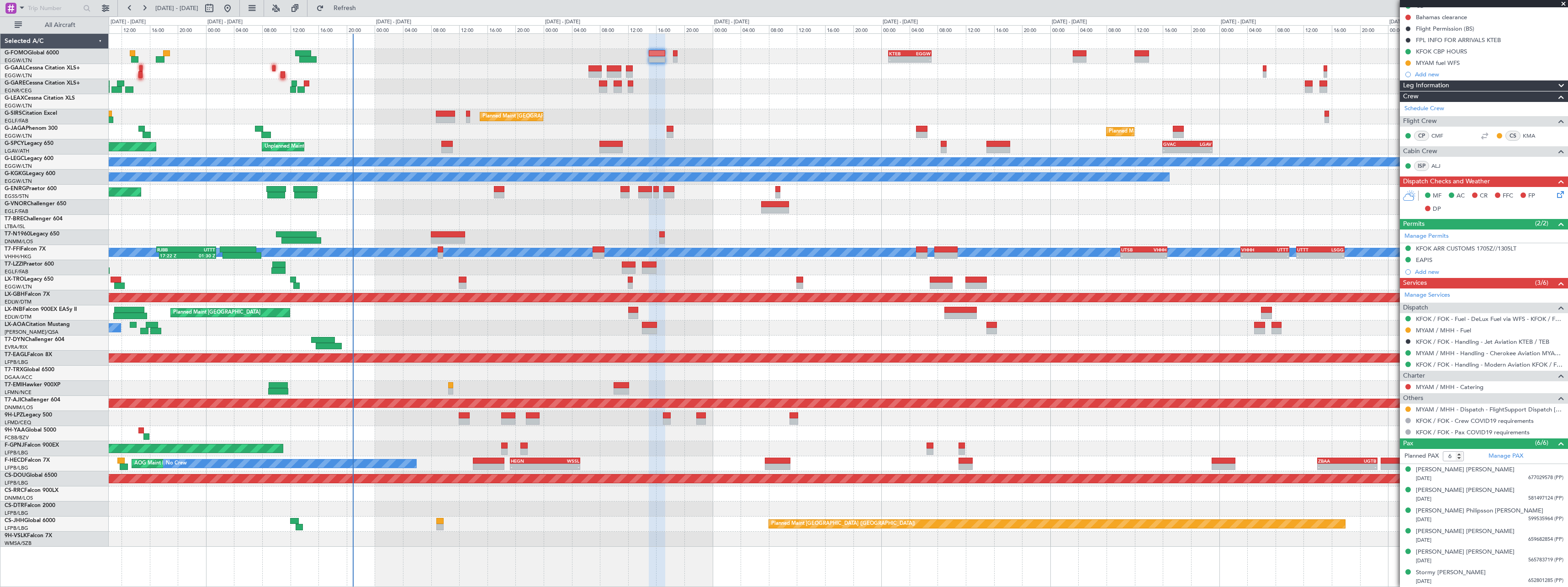
click at [1556, 85] on span at bounding box center [1561, 85] width 11 height 11
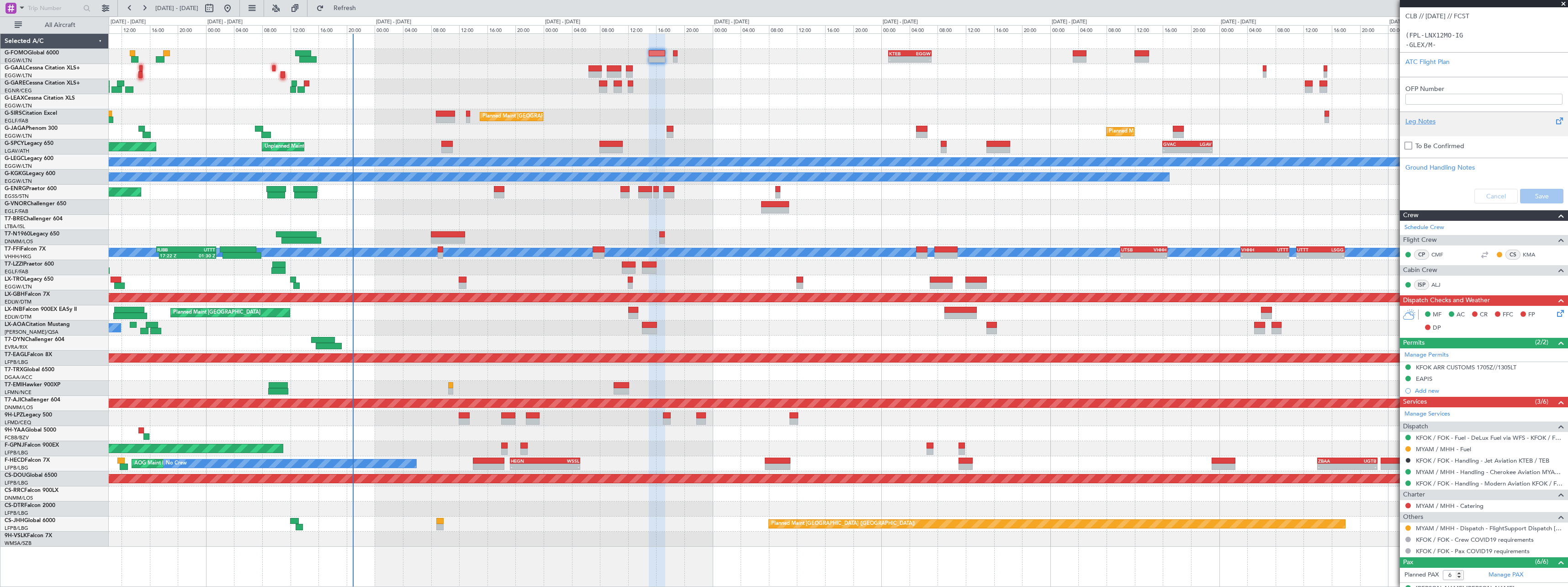
scroll to position [246, 0]
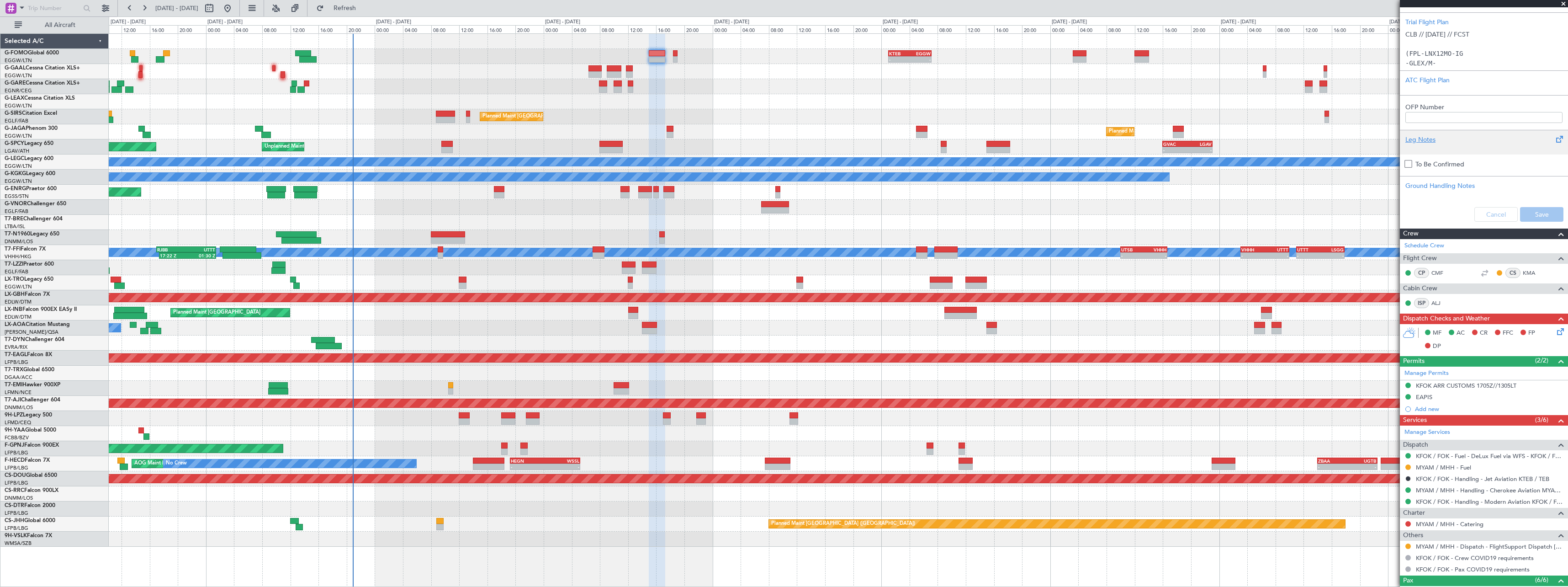
click at [1424, 134] on div "Leg Notes" at bounding box center [1483, 142] width 168 height 25
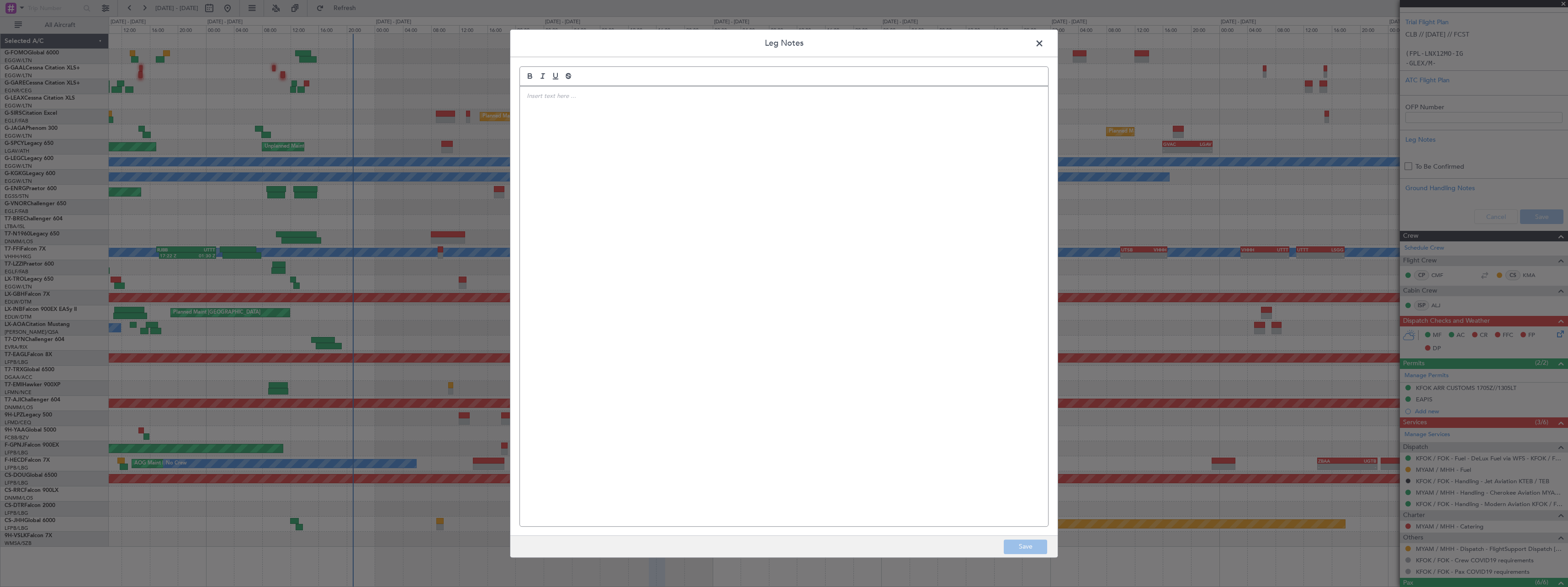
drag, startPoint x: 593, startPoint y: 183, endPoint x: 588, endPoint y: 178, distance: 7.1
click at [591, 179] on div at bounding box center [784, 306] width 528 height 440
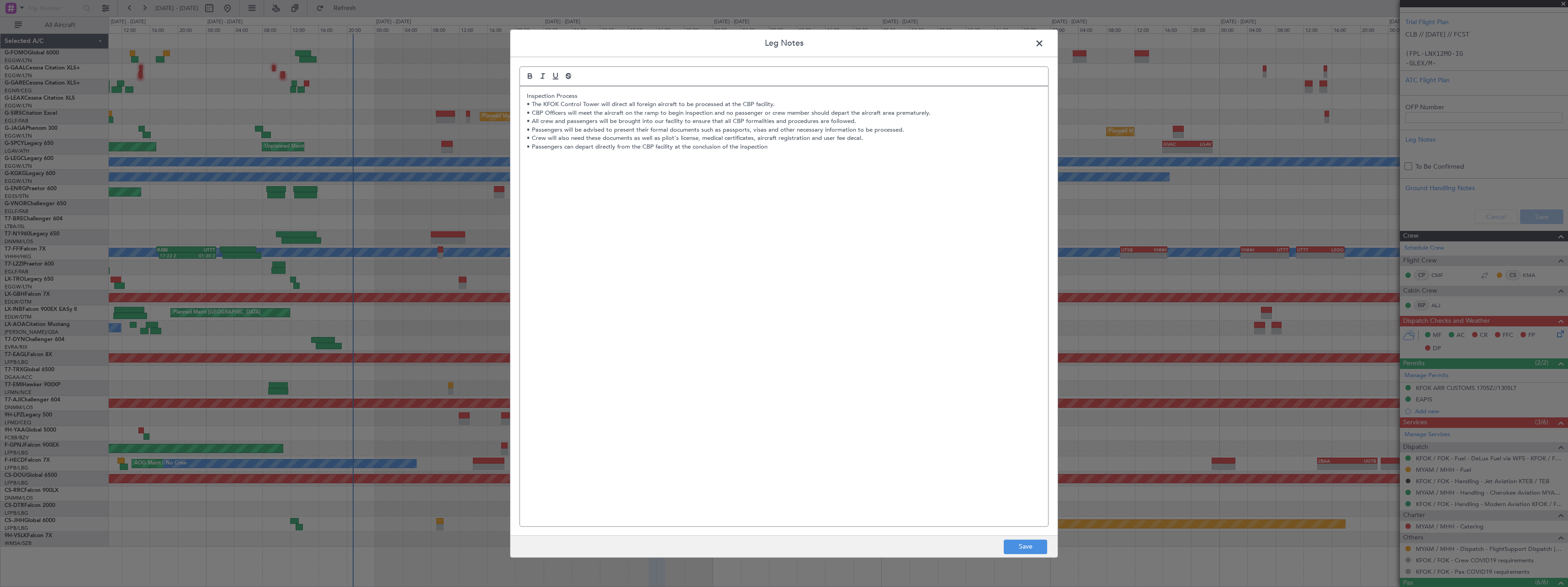
scroll to position [0, 0]
click at [524, 98] on div "Inspection Process • The KFOK Control Tower will direct all foreign aircraft to…" at bounding box center [784, 306] width 528 height 440
click at [1021, 546] on button "Save" at bounding box center [1025, 547] width 43 height 14
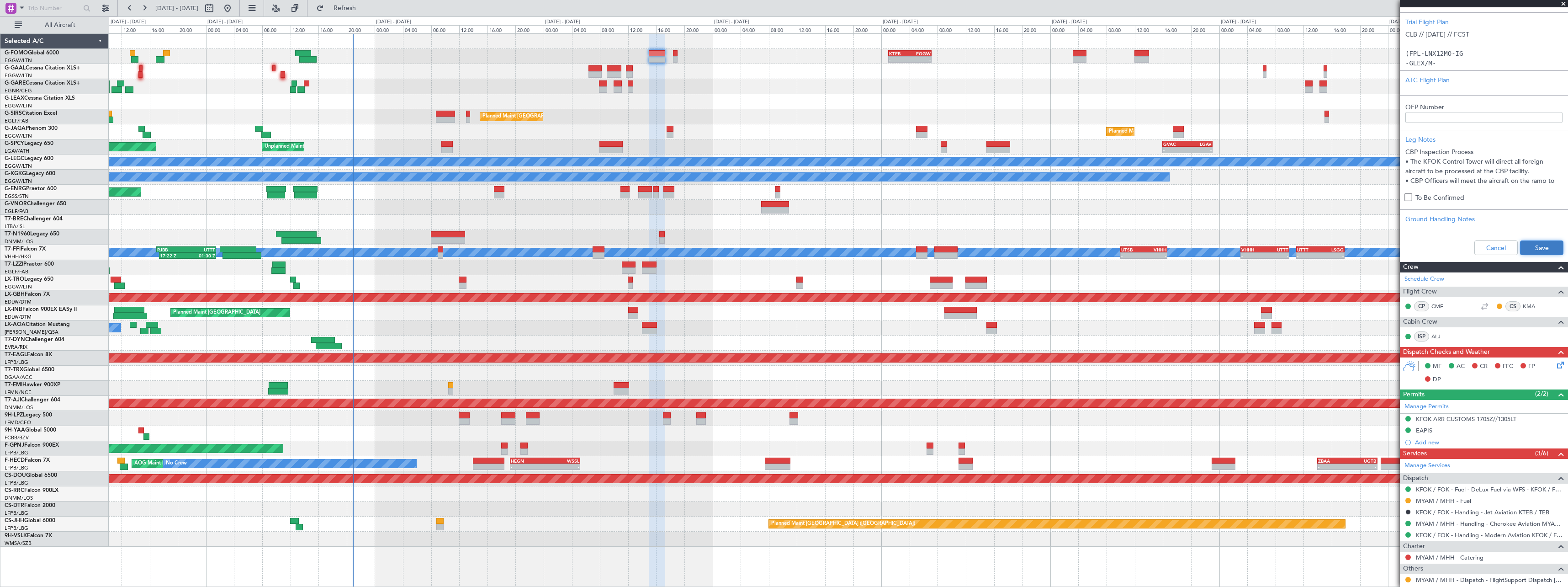
click at [1543, 250] on button "Save" at bounding box center [1542, 248] width 43 height 14
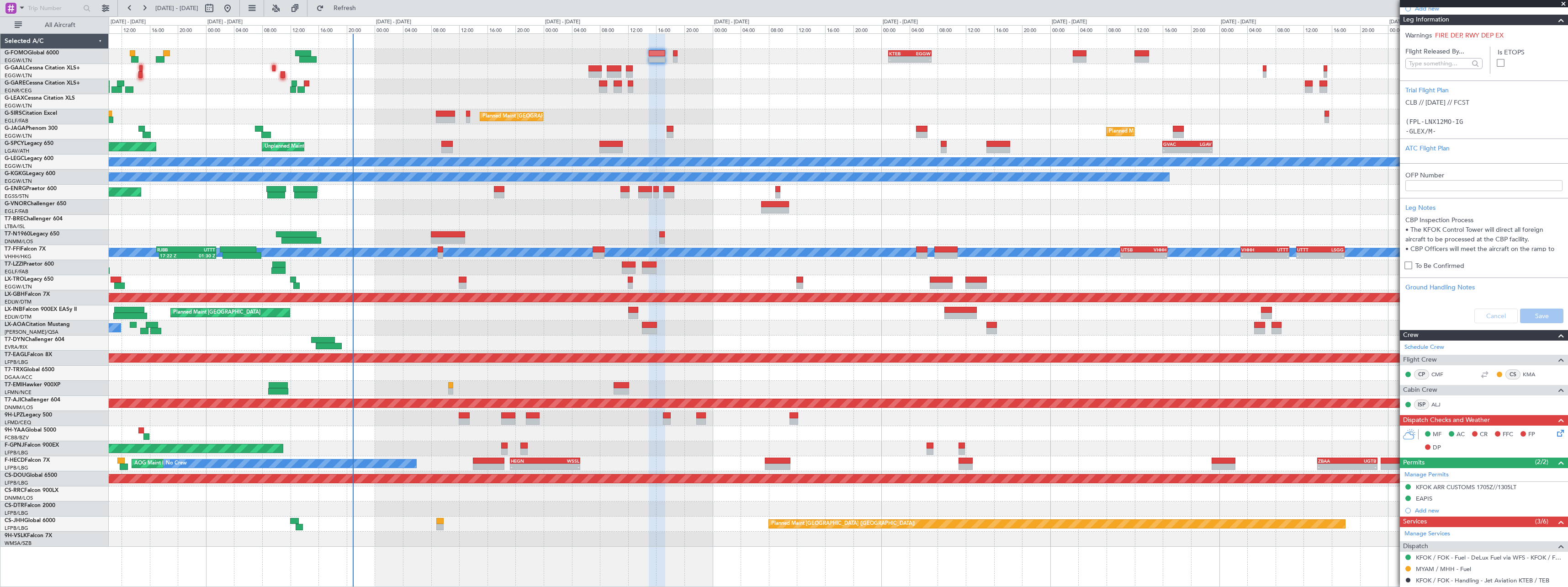
scroll to position [17, 0]
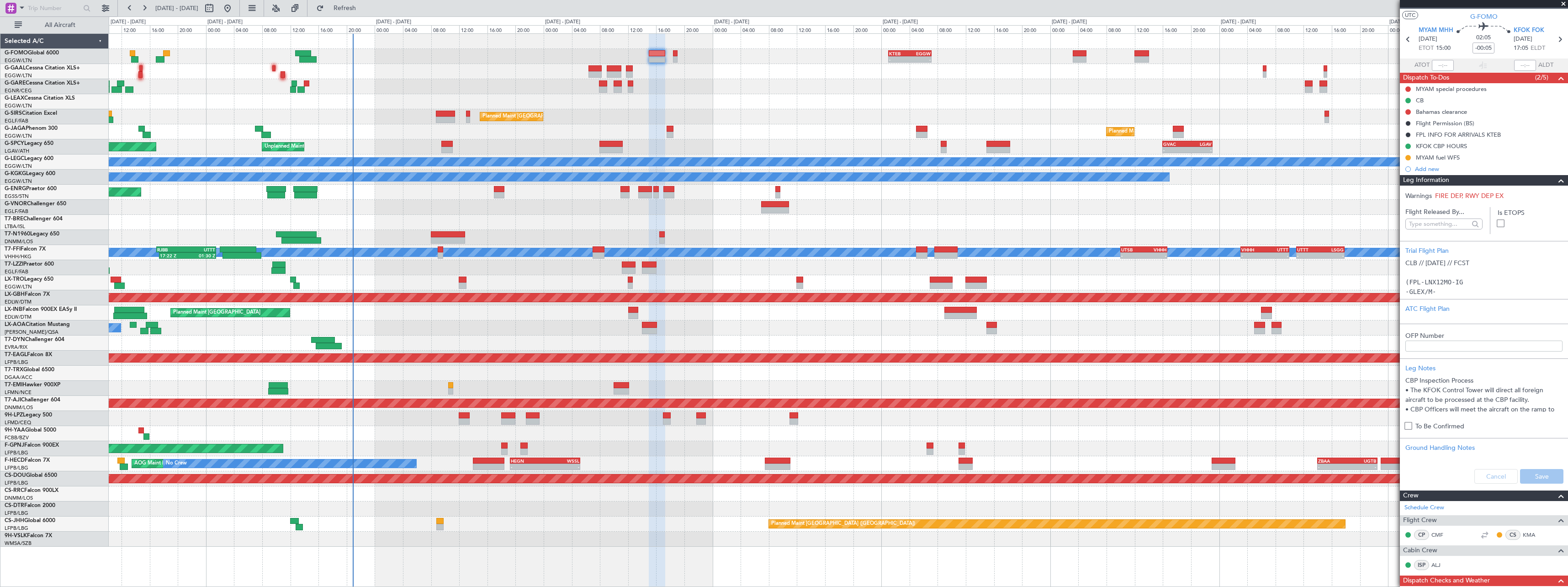
click at [1556, 179] on span at bounding box center [1561, 180] width 11 height 11
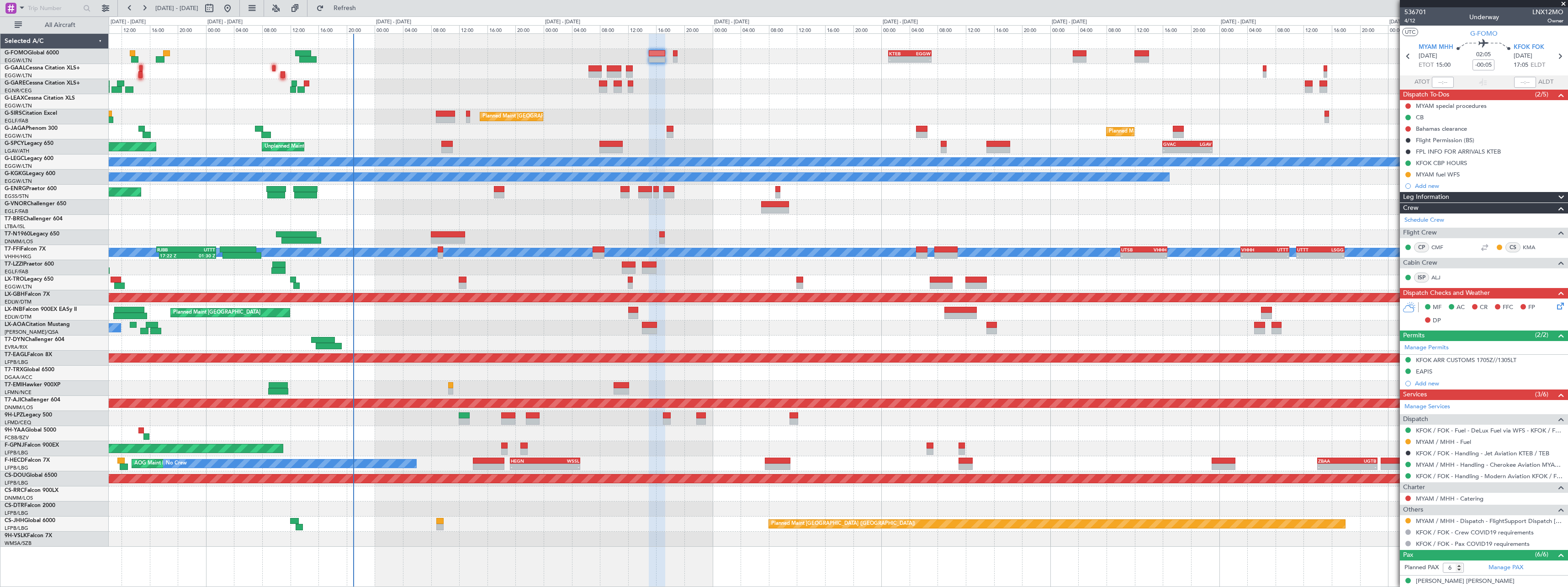
scroll to position [17, 0]
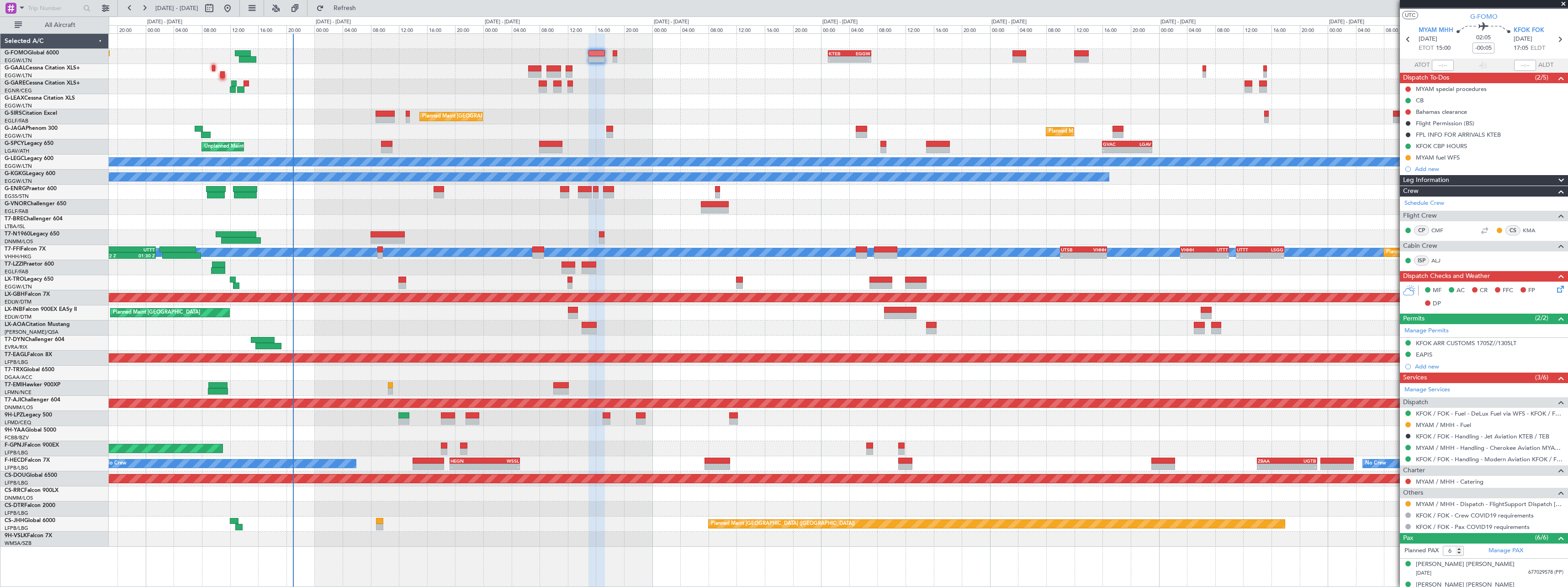
click at [776, 101] on div at bounding box center [837, 101] width 1459 height 15
click at [1409, 501] on button at bounding box center [1408, 504] width 6 height 6
click at [1391, 488] on span "Confirmed" at bounding box center [1382, 489] width 28 height 9
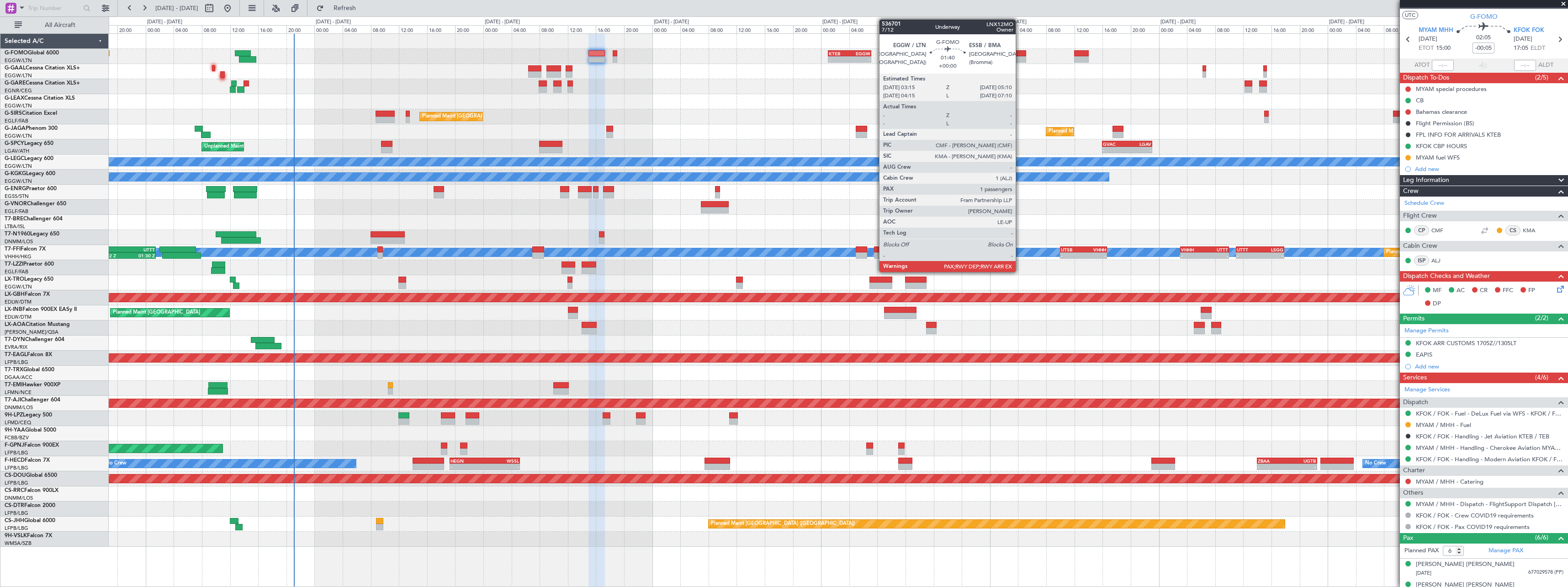
click at [1020, 58] on div at bounding box center [1019, 59] width 14 height 7
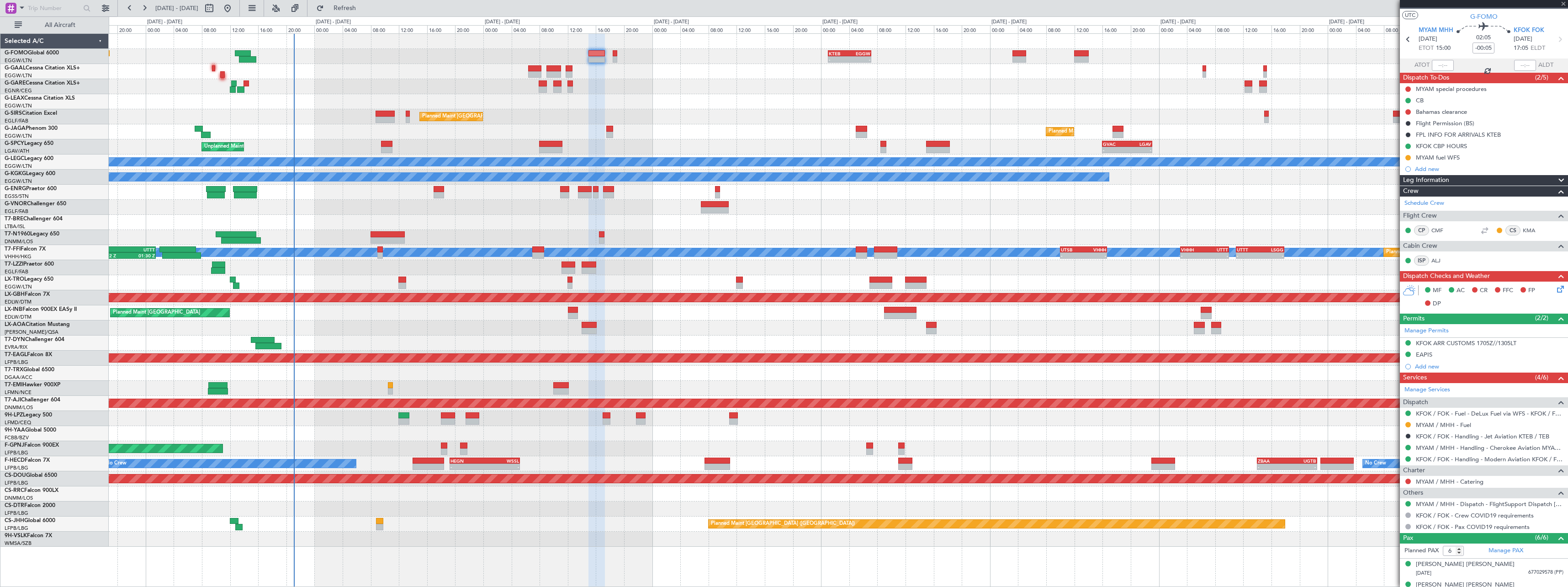
type input "2"
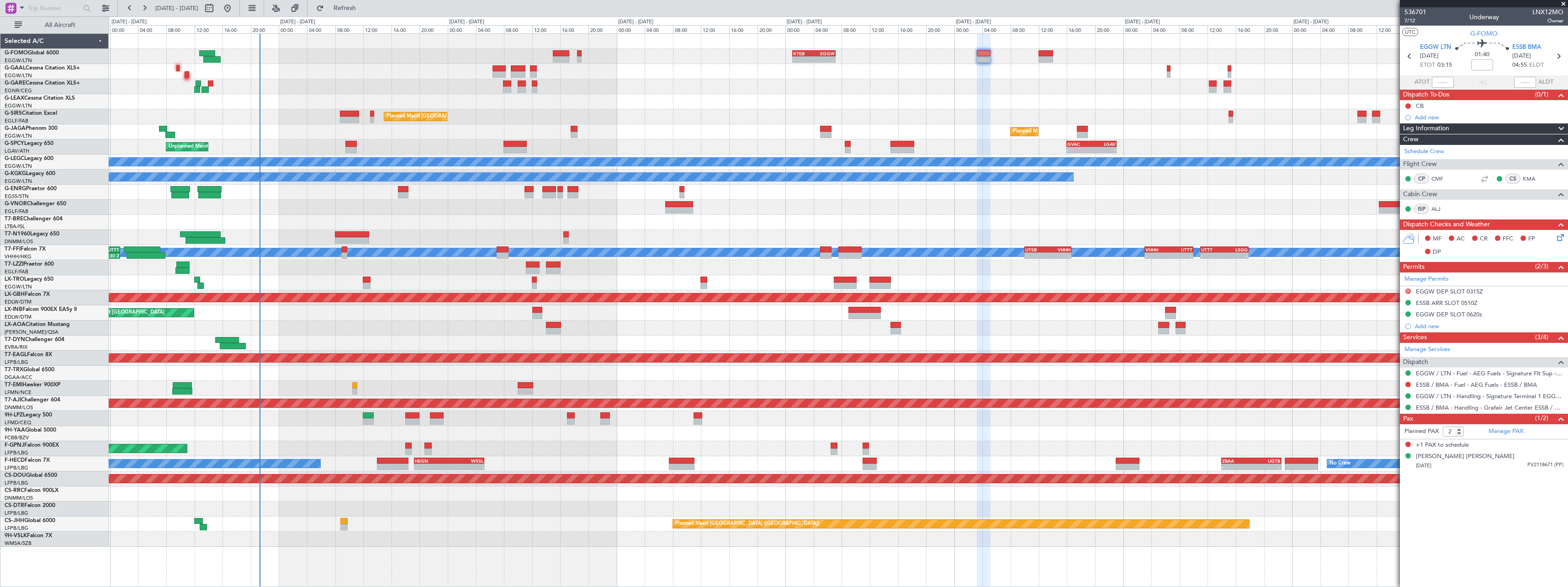
click at [538, 458] on div "No Crew AOG Maint [GEOGRAPHIC_DATA] ([GEOGRAPHIC_DATA]) No Crew - - HEGN 19:15 …" at bounding box center [837, 463] width 1459 height 15
click at [500, 211] on div "- - KTEB 01:00 Z EGGW 07:10 Z Owner AOG Maint [GEOGRAPHIC_DATA] No Crew Planned…" at bounding box center [837, 290] width 1459 height 513
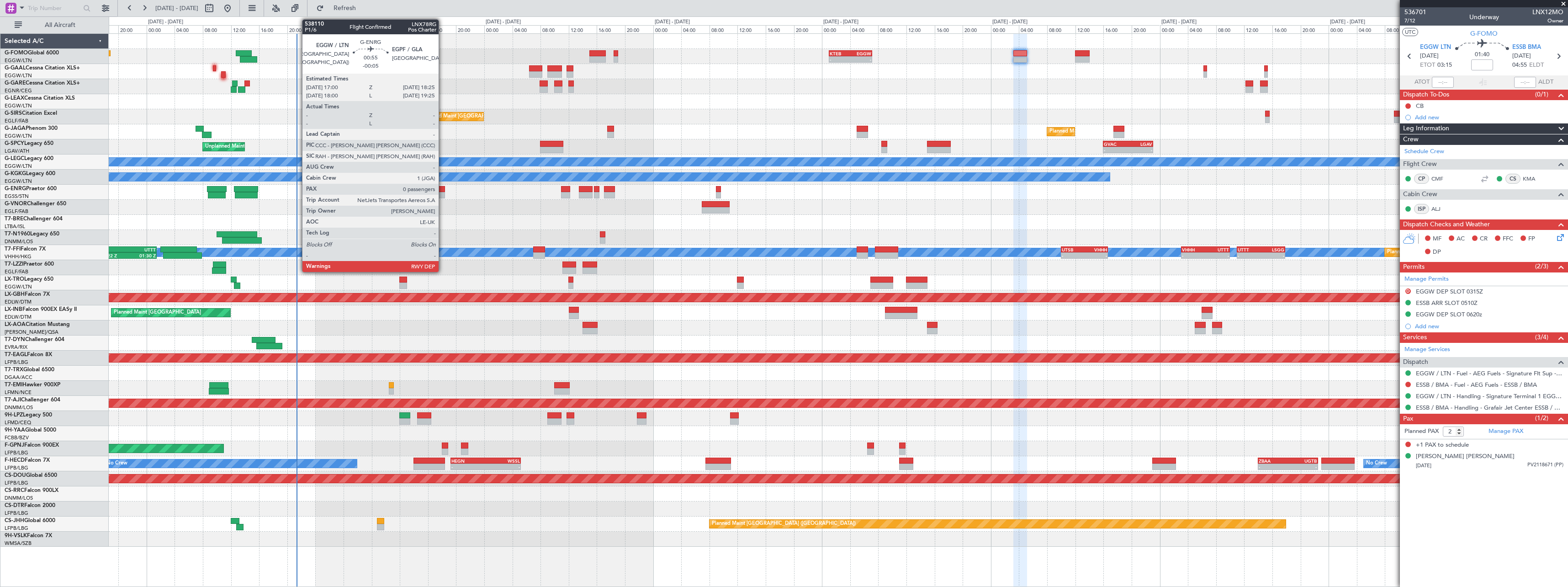
click at [443, 196] on div at bounding box center [439, 195] width 10 height 7
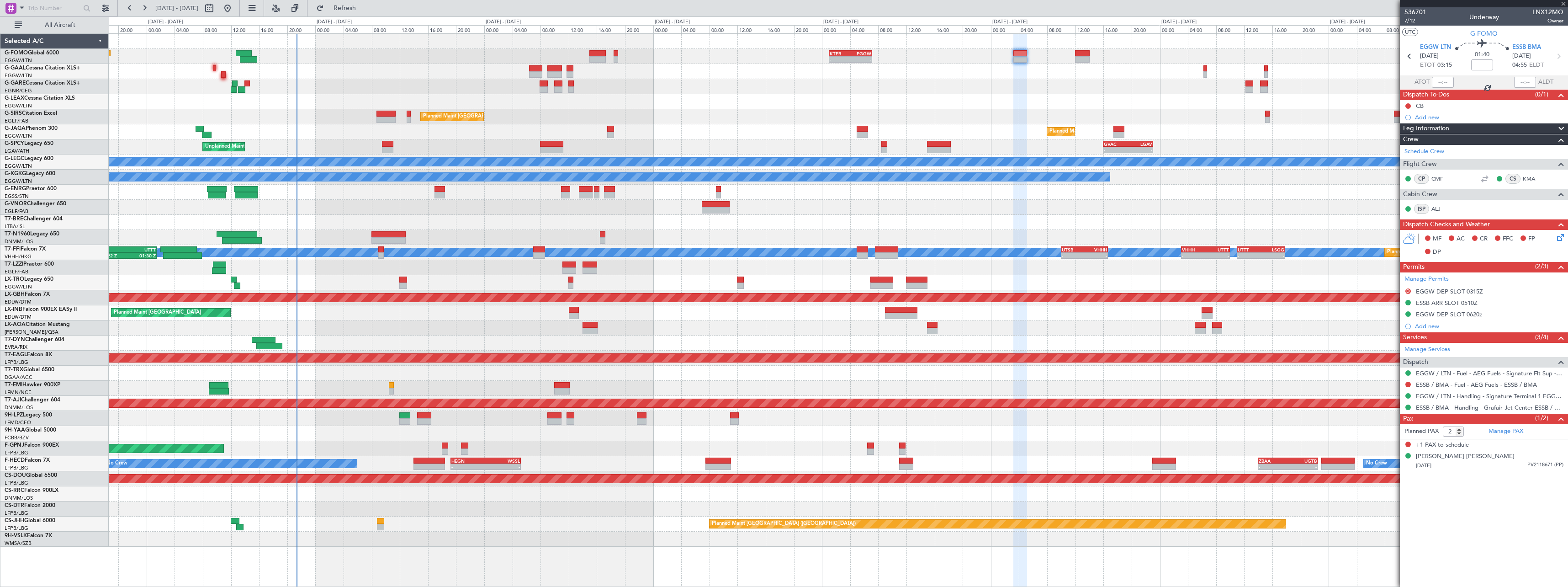
type input "-00:05"
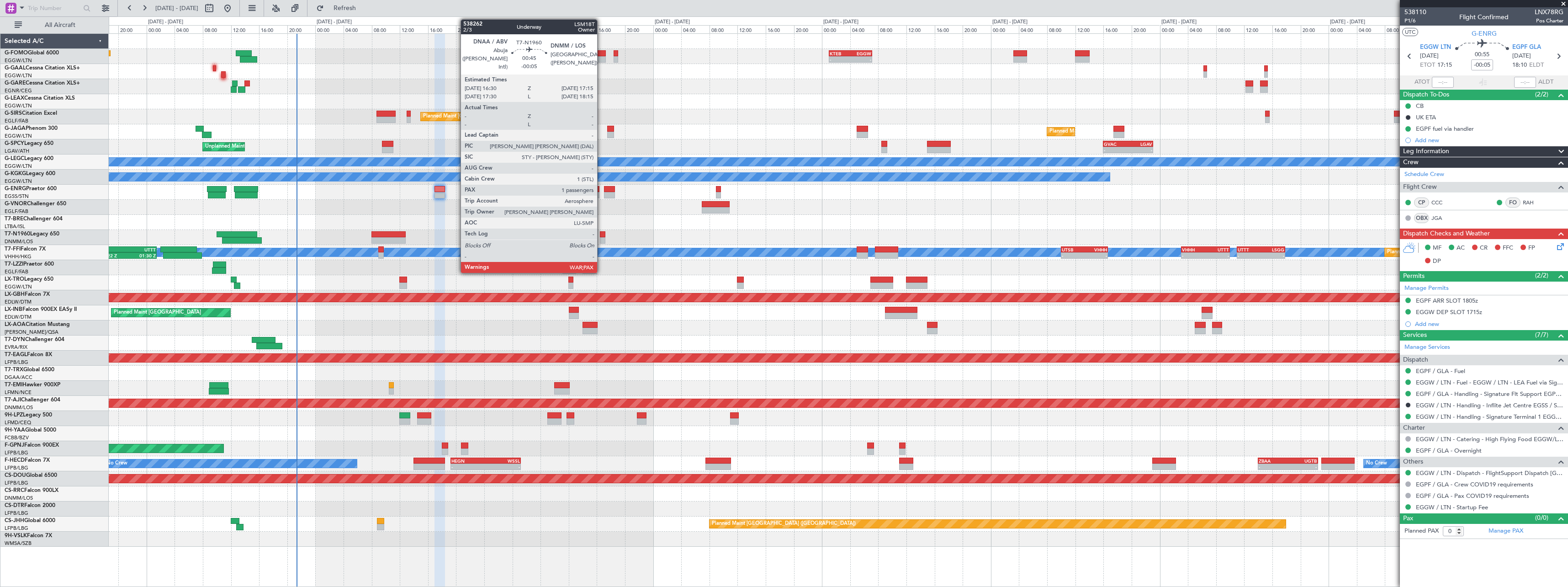
click at [601, 234] on div at bounding box center [603, 234] width 6 height 7
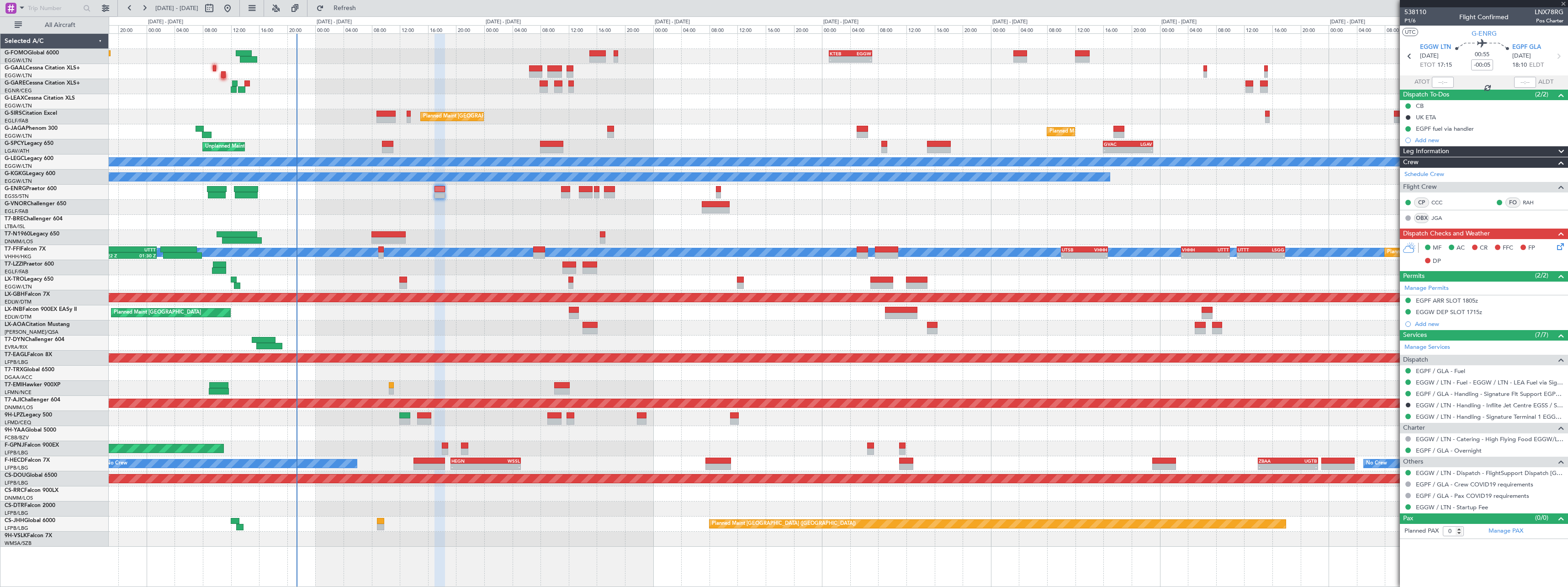
type input "1"
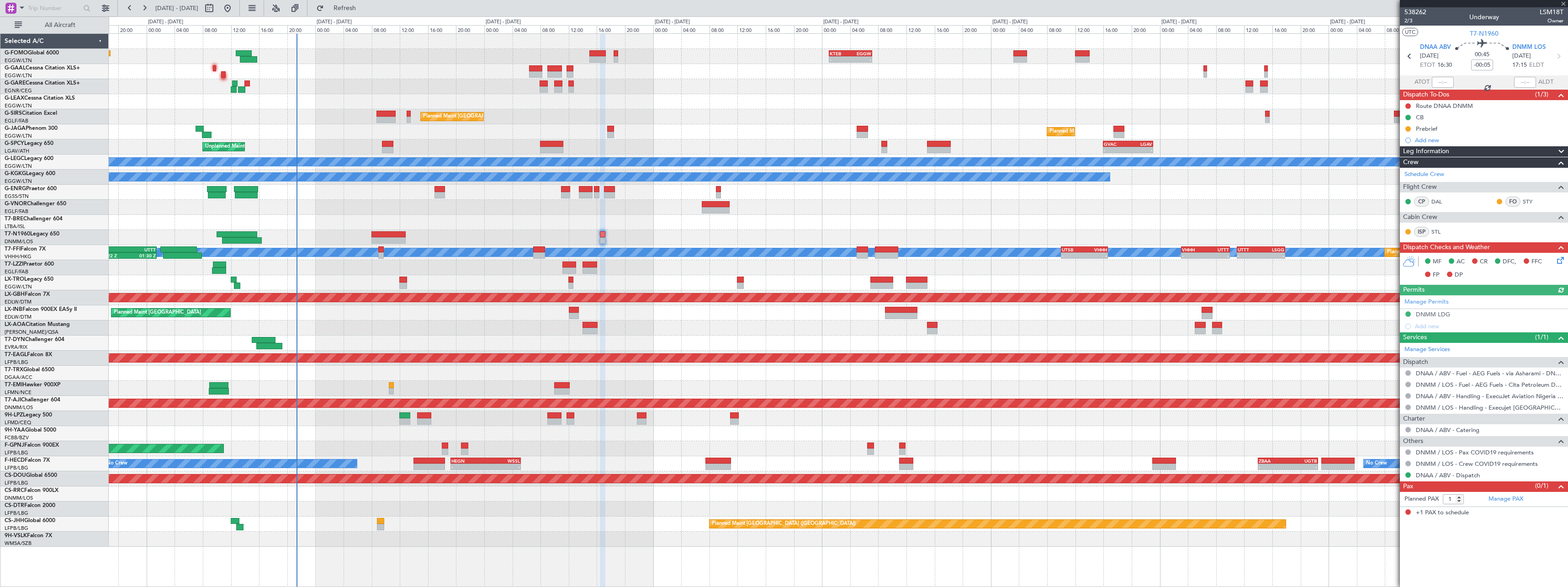
drag, startPoint x: 1458, startPoint y: 103, endPoint x: 1476, endPoint y: 102, distance: 18.0
click at [1458, 103] on div "Route DNAA DNMM" at bounding box center [1444, 106] width 57 height 8
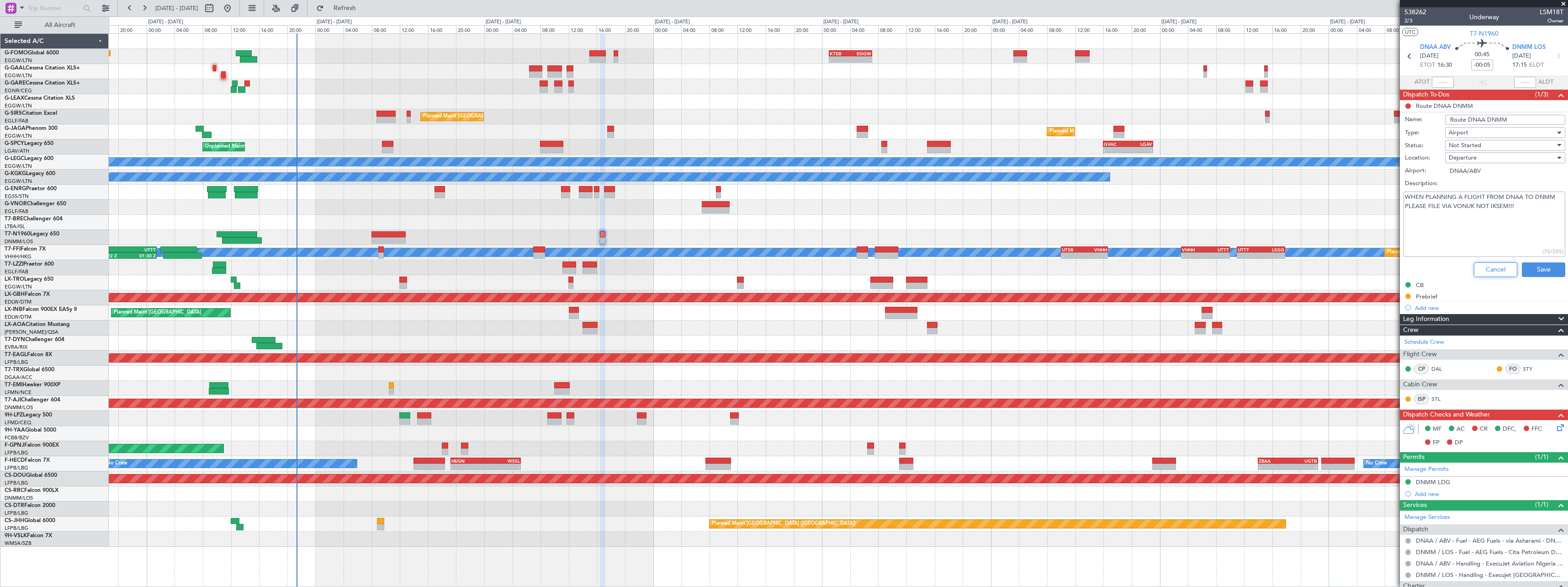
click at [1501, 268] on button "Cancel" at bounding box center [1496, 270] width 43 height 14
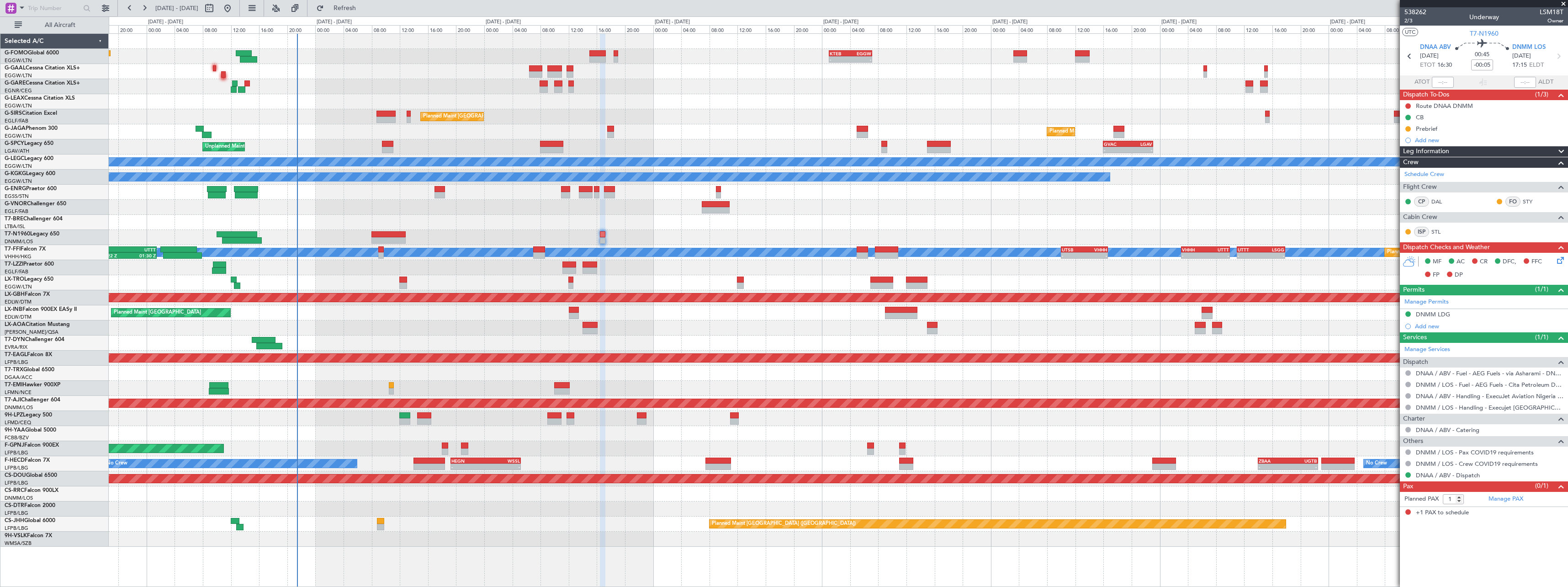
click at [1562, 259] on icon at bounding box center [1559, 259] width 7 height 7
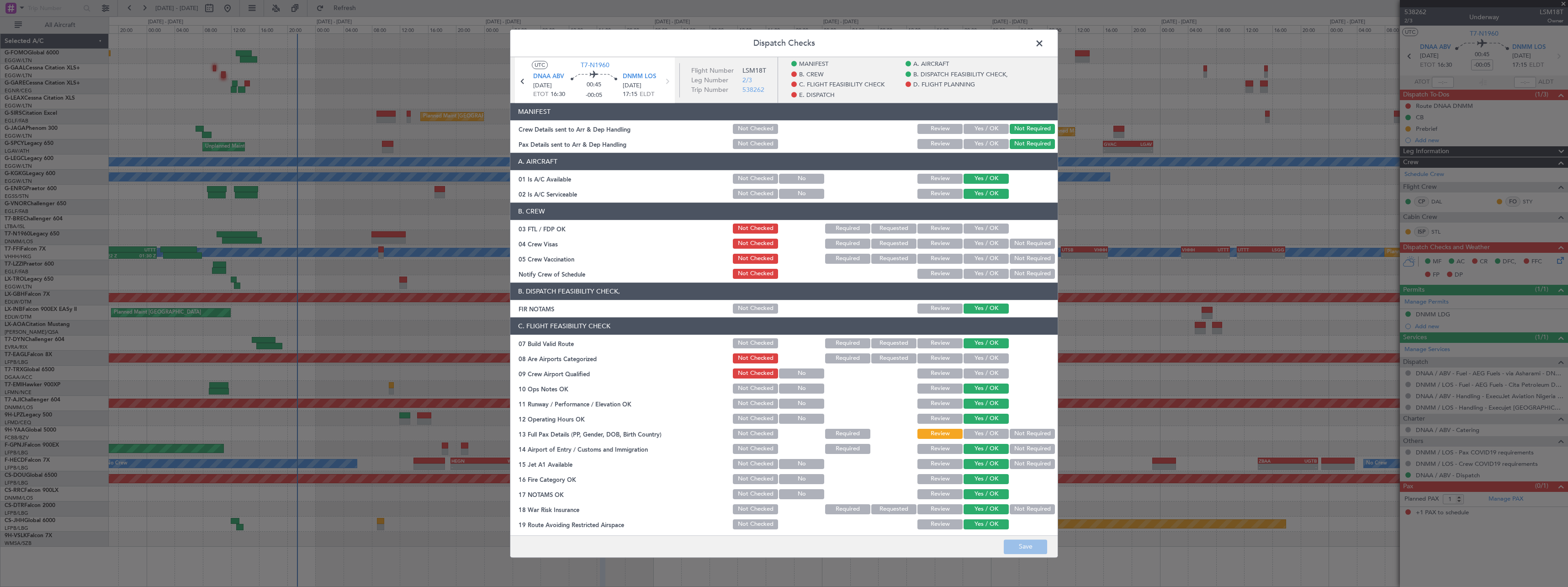
drag, startPoint x: 1041, startPoint y: 43, endPoint x: 1080, endPoint y: 59, distance: 42.2
click at [1044, 43] on span at bounding box center [1044, 46] width 0 height 18
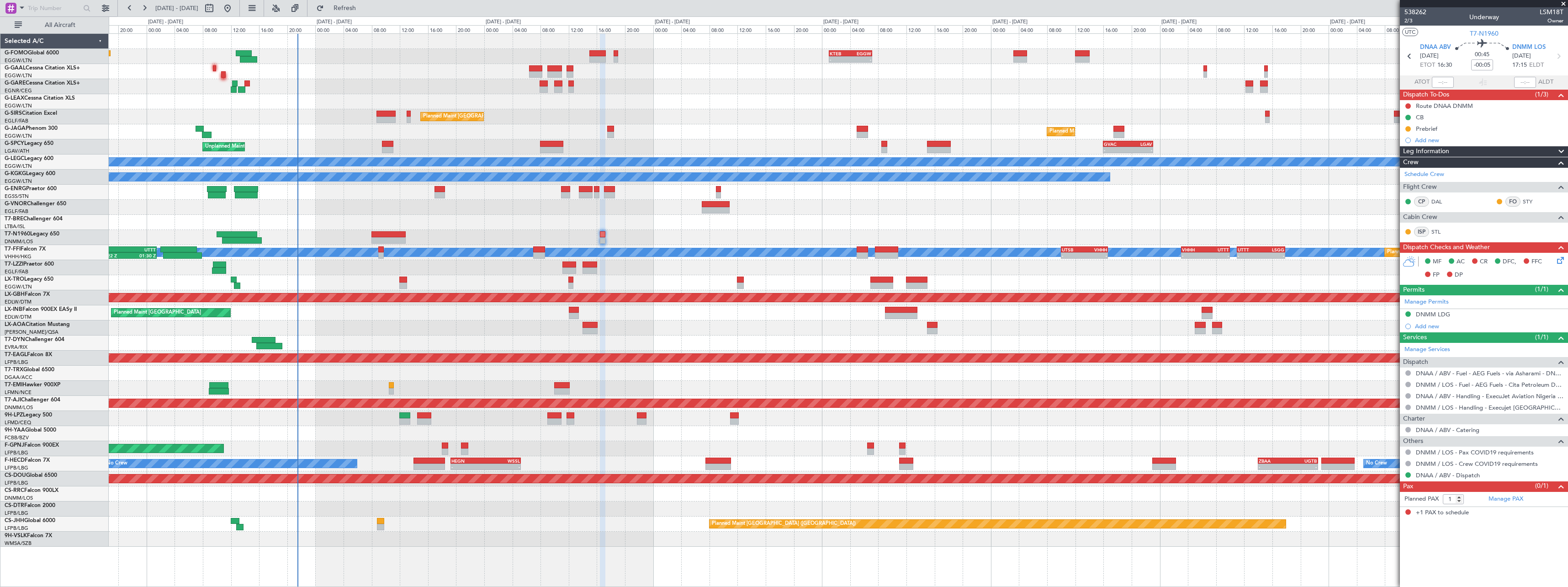
click at [1254, 443] on div "Planned Maint [GEOGRAPHIC_DATA] ([GEOGRAPHIC_DATA]) No Crew" at bounding box center [837, 448] width 1459 height 15
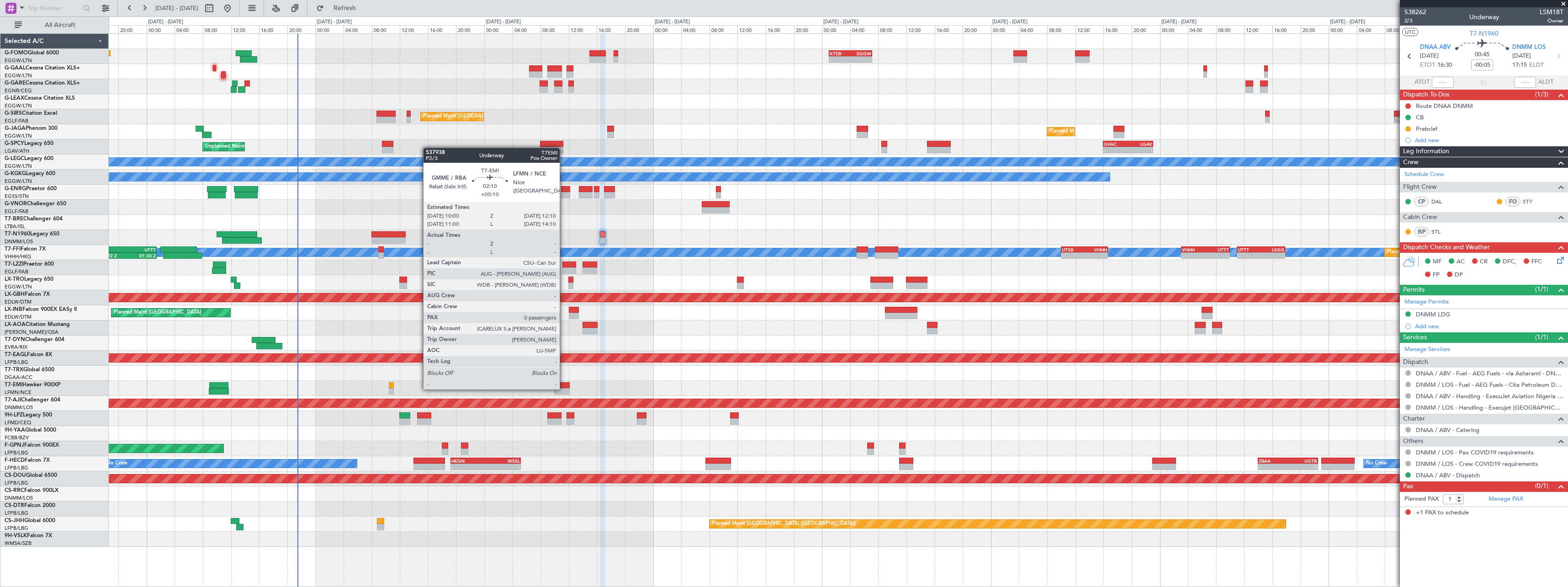
click at [564, 388] on div at bounding box center [561, 391] width 15 height 7
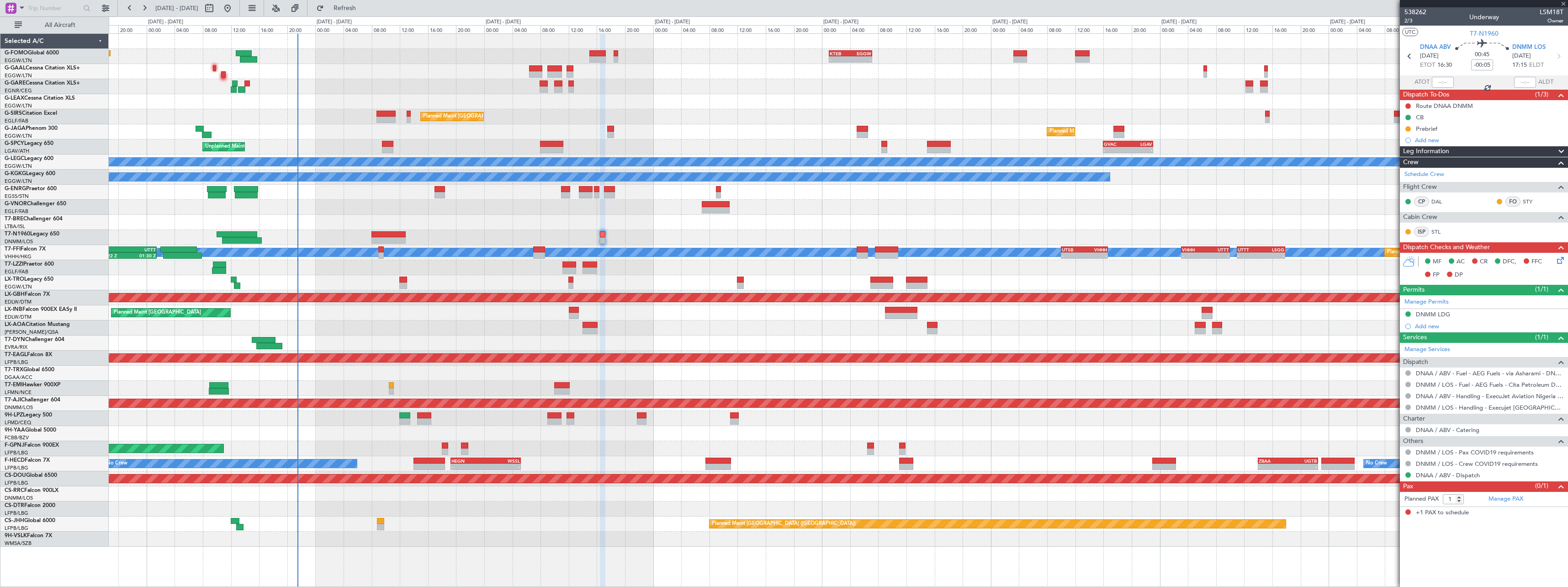
type input "+00:10"
type input "0"
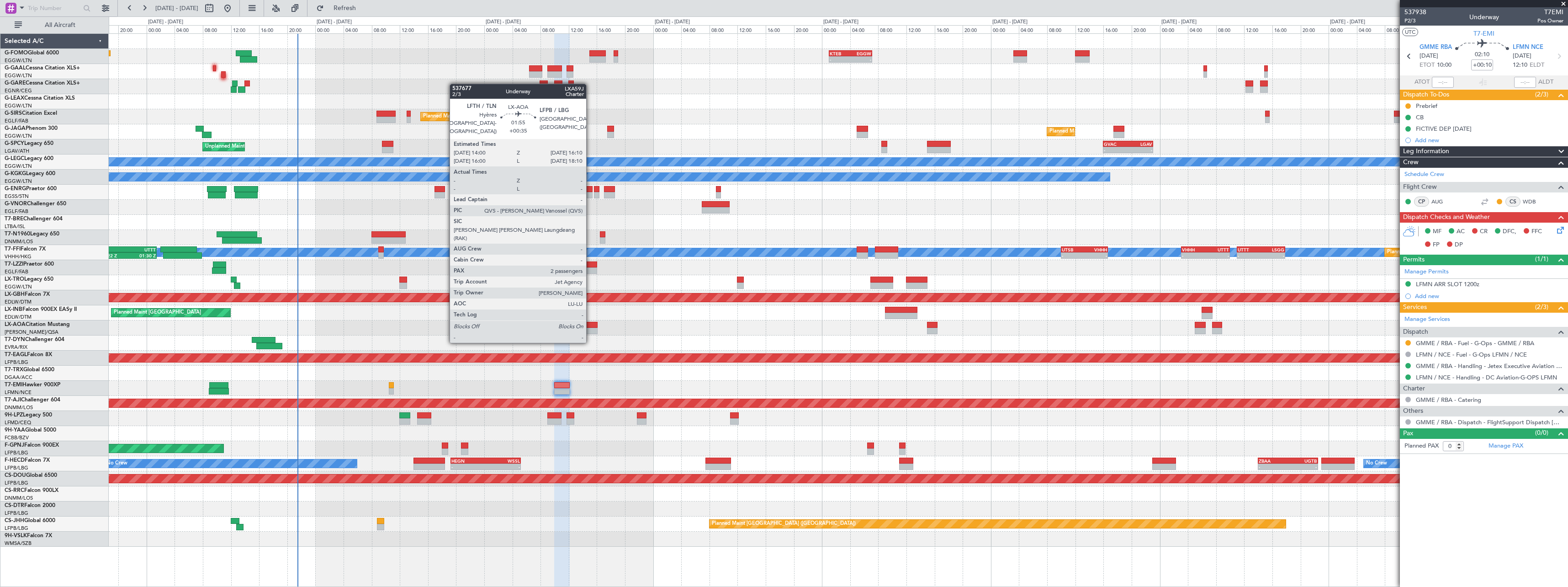
click at [590, 325] on div at bounding box center [590, 325] width 15 height 7
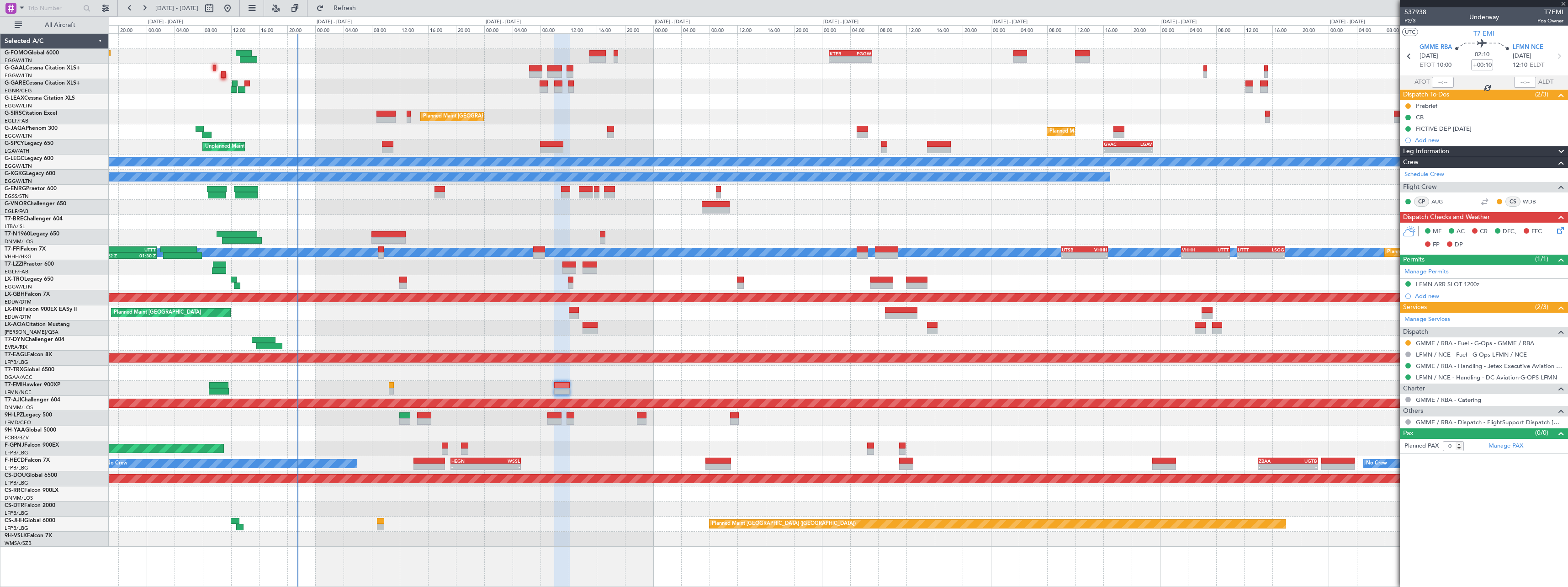
type input "+00:35"
type input "2"
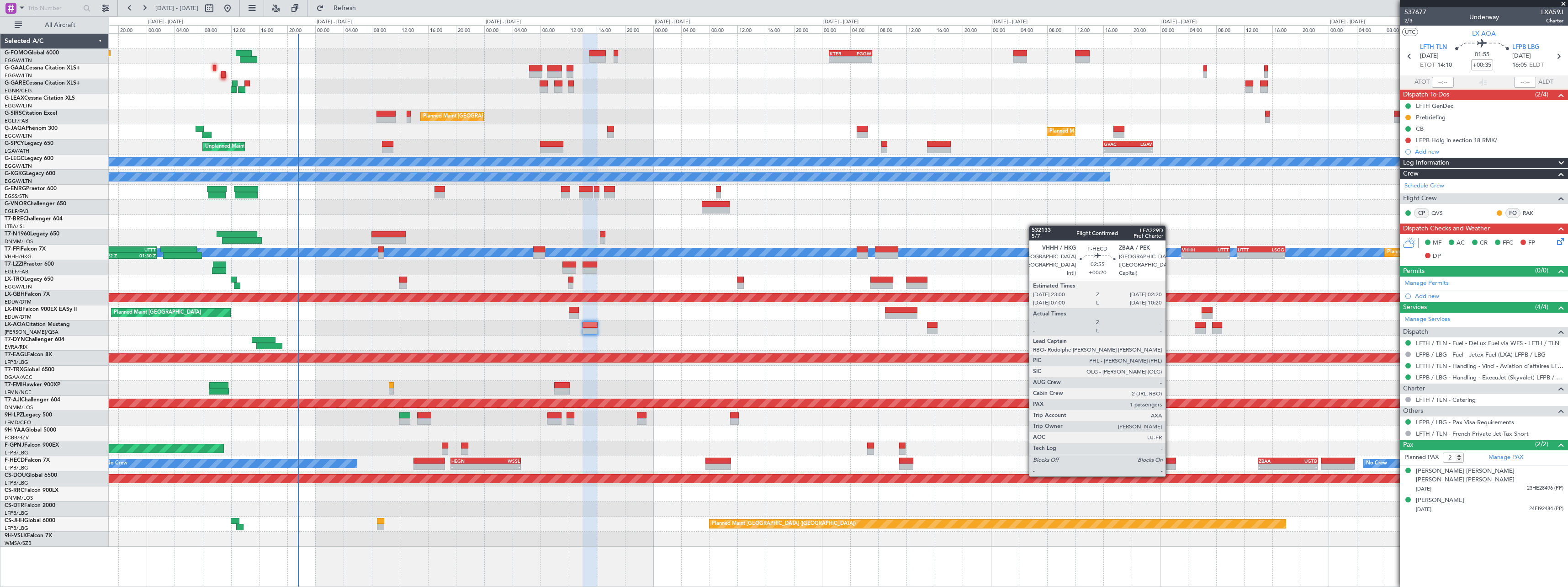
click at [1170, 467] on div at bounding box center [1164, 466] width 24 height 7
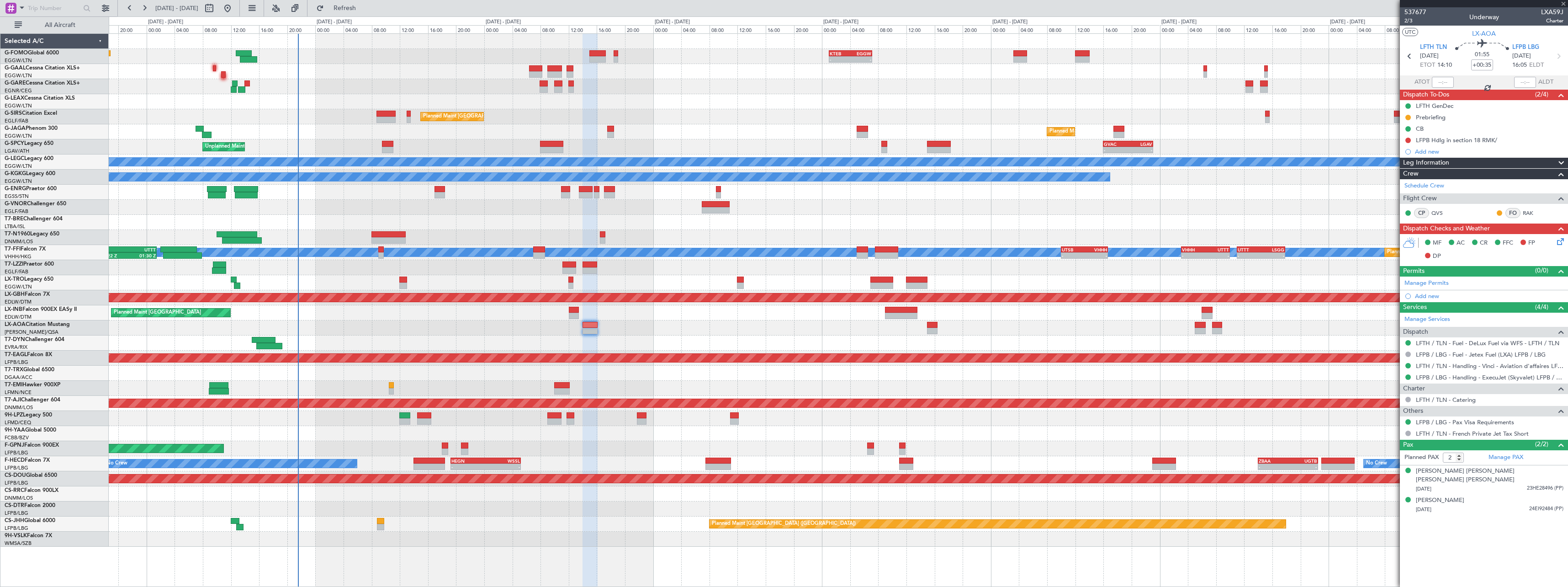
type input "+00:20"
type input "1"
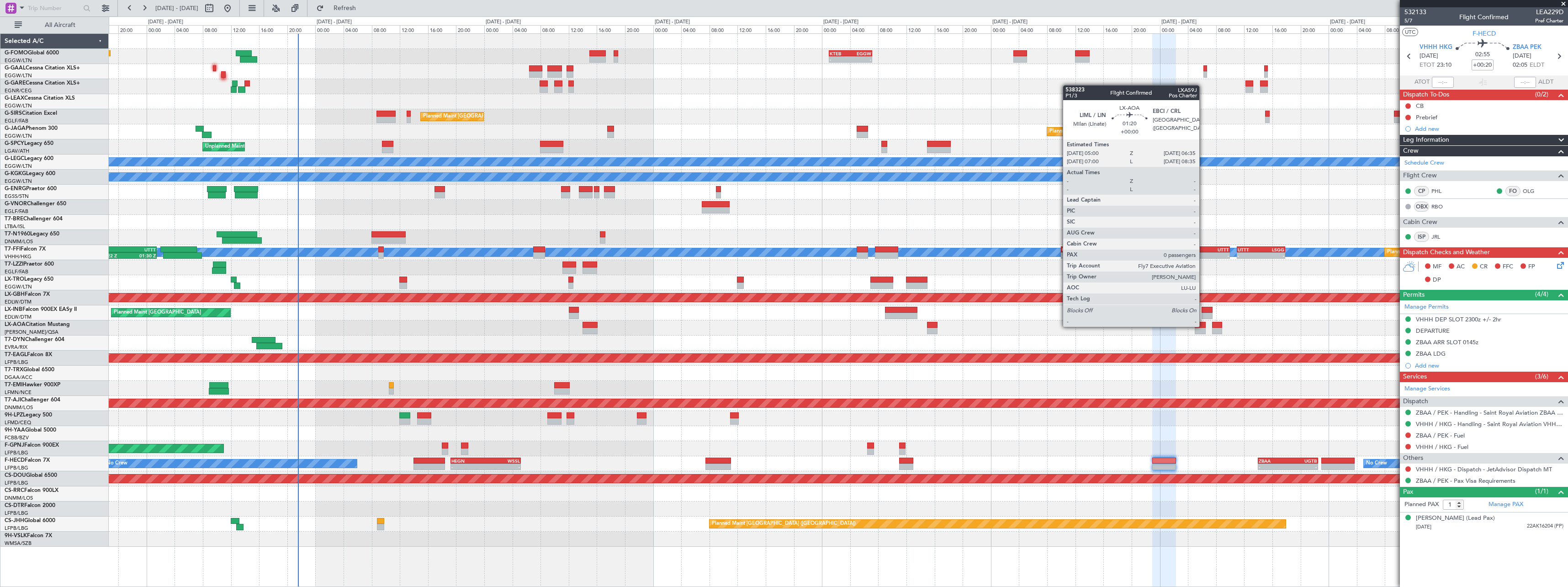
click at [1203, 326] on div at bounding box center [1200, 325] width 12 height 7
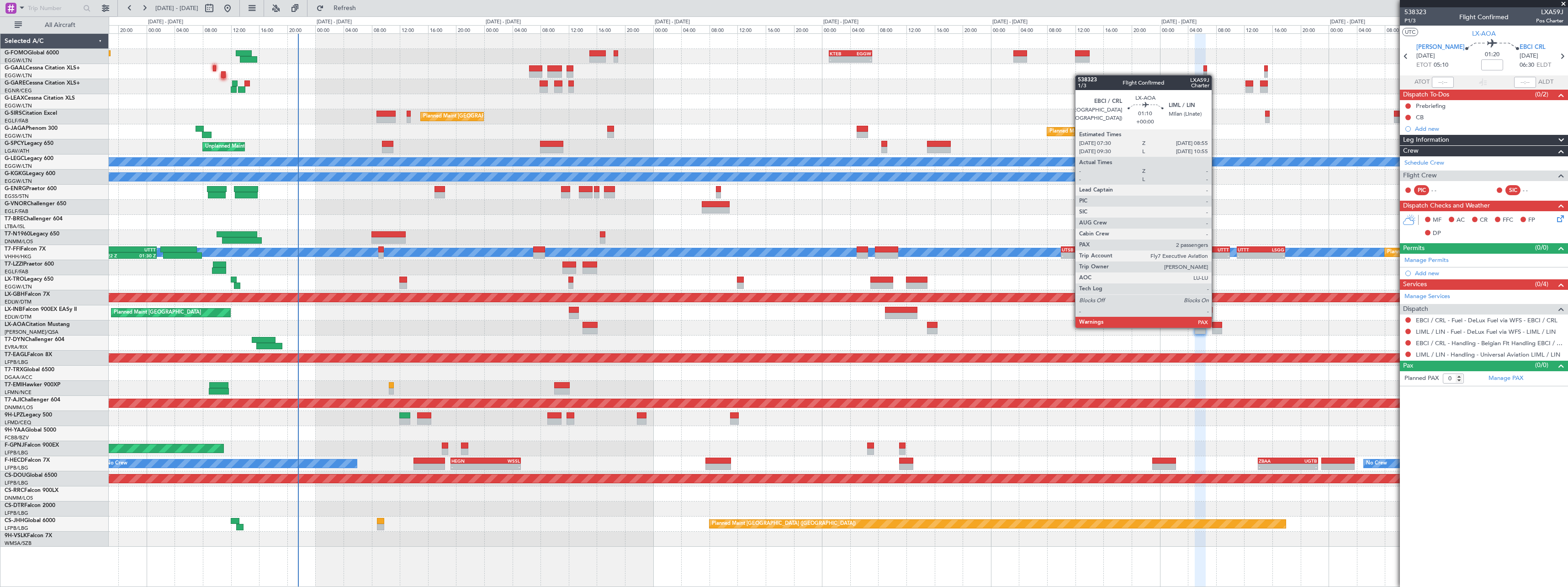
click at [1216, 327] on div at bounding box center [1217, 325] width 10 height 7
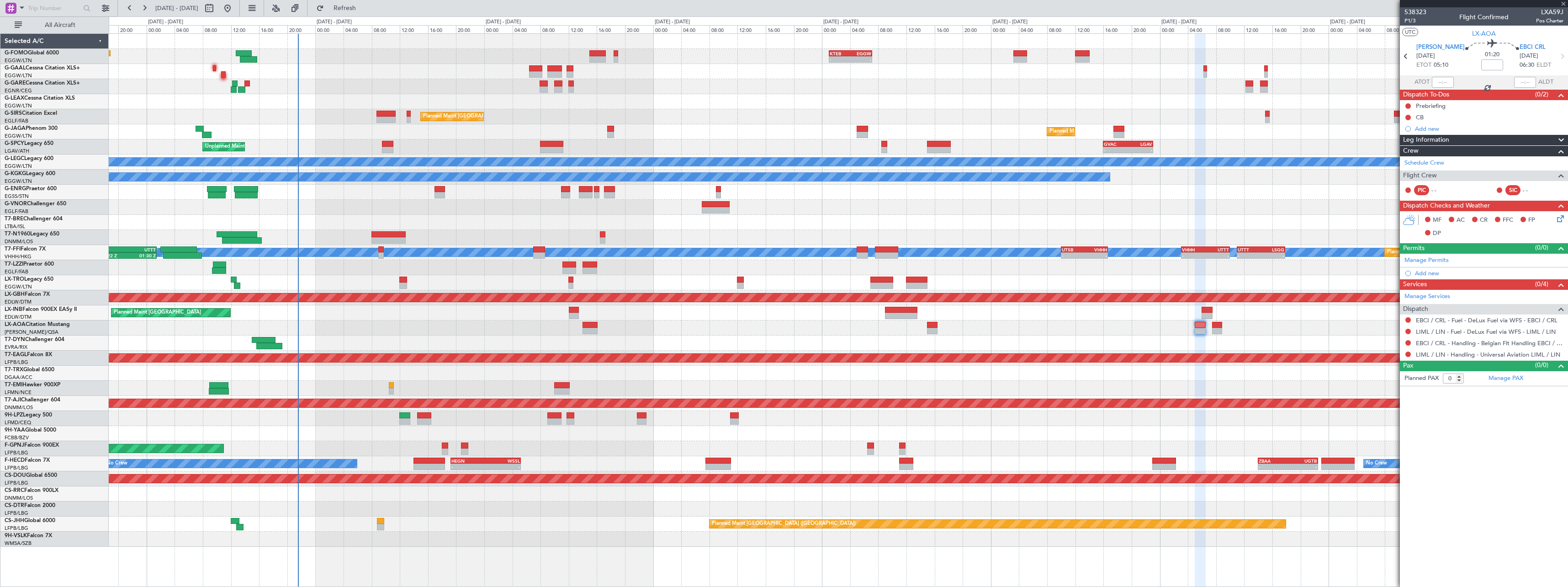
type input "2"
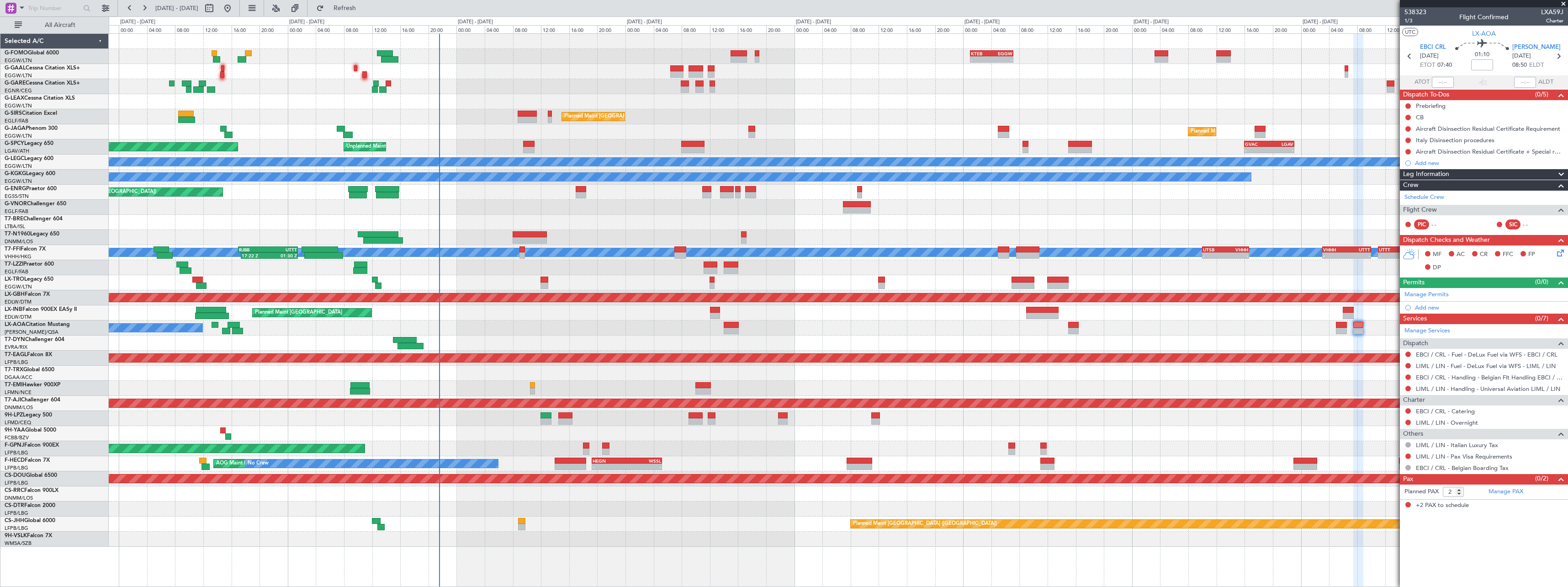
click at [1270, 341] on div at bounding box center [837, 343] width 1459 height 15
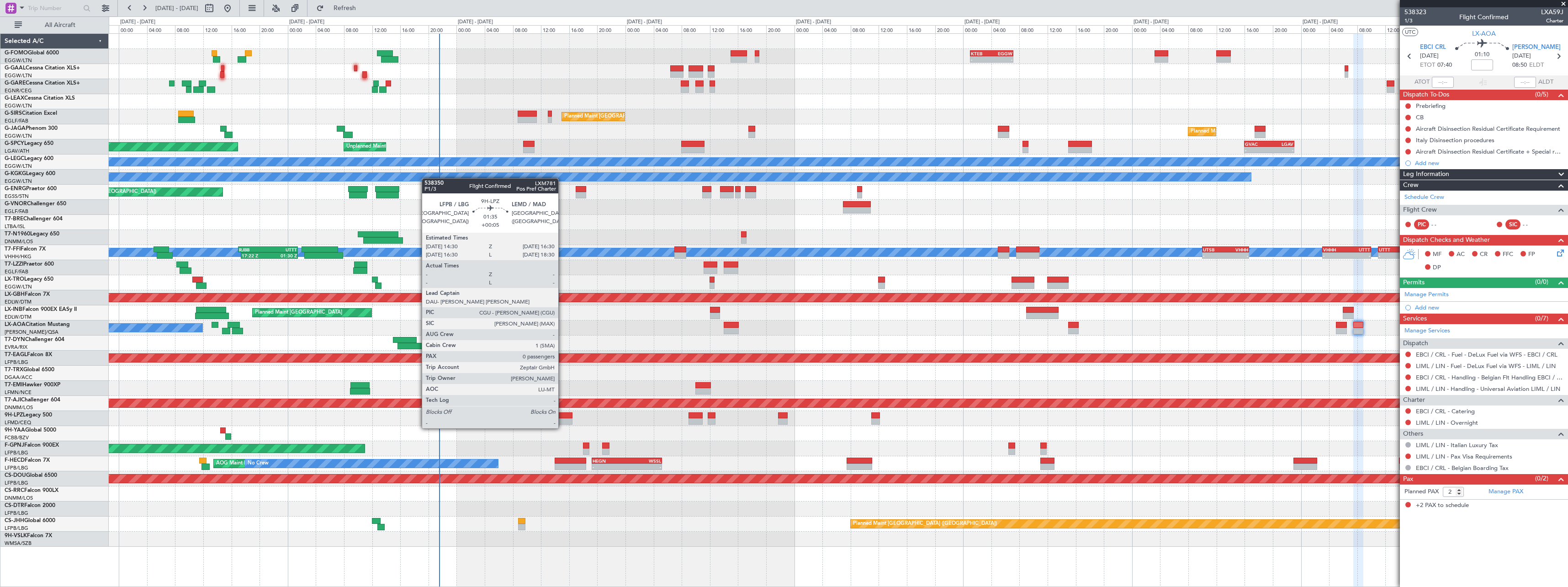
click at [562, 419] on div at bounding box center [566, 421] width 14 height 7
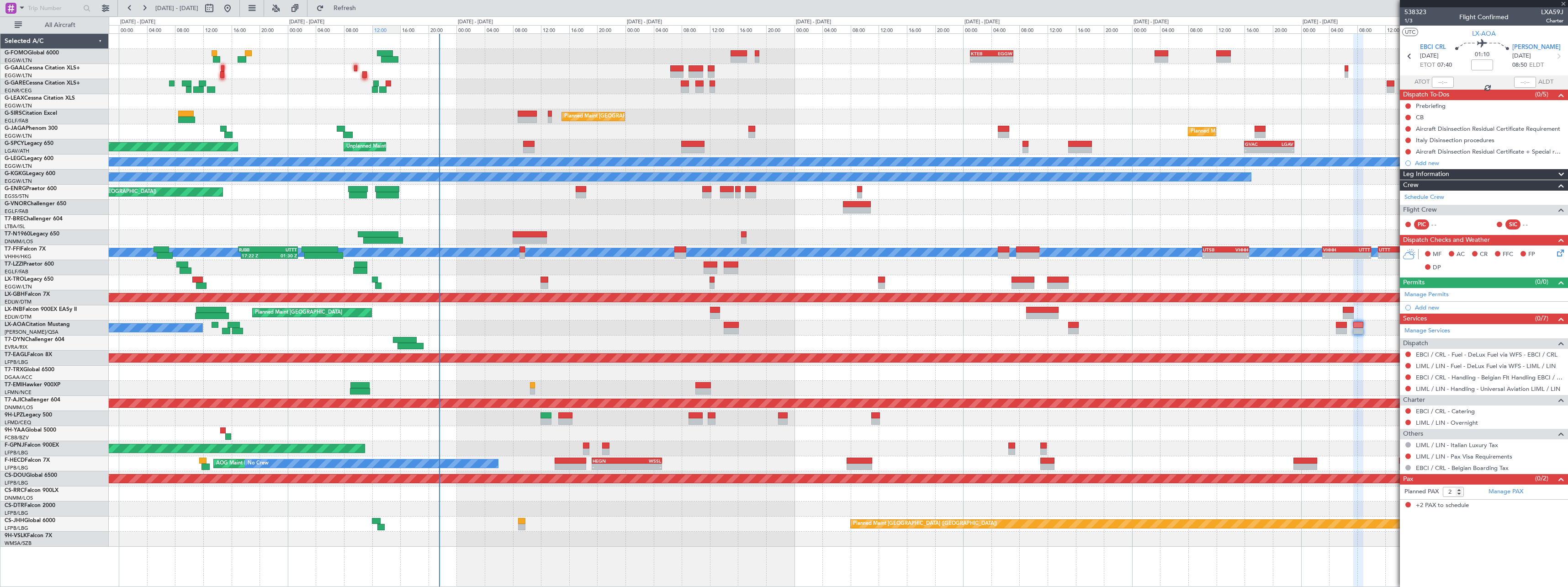
type input "+00:05"
type input "0"
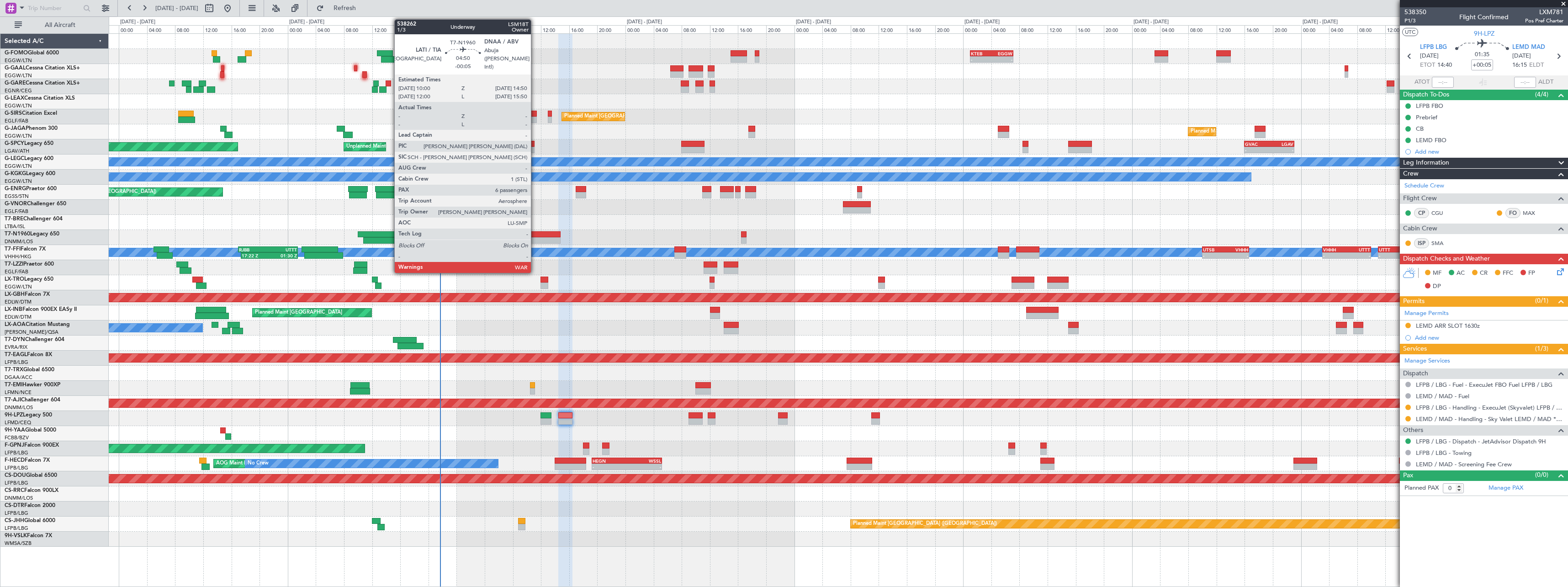
click at [535, 233] on div at bounding box center [543, 234] width 34 height 7
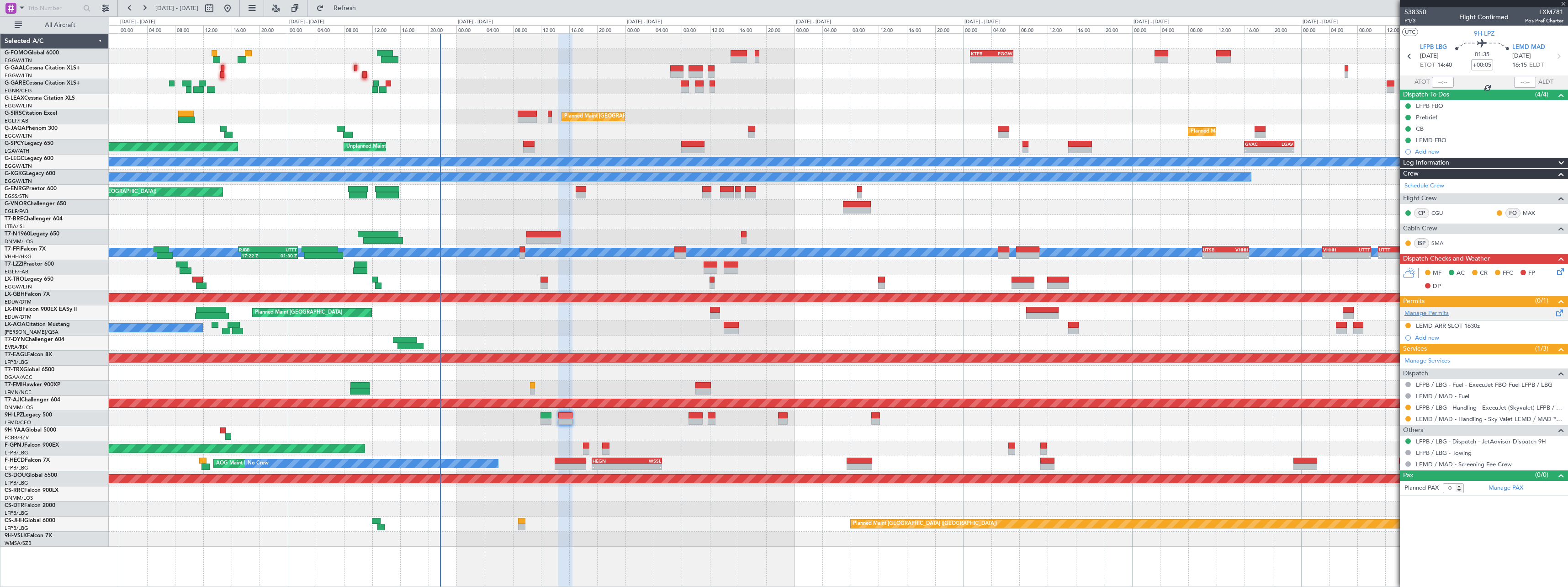
type input "-00:05"
type input "6"
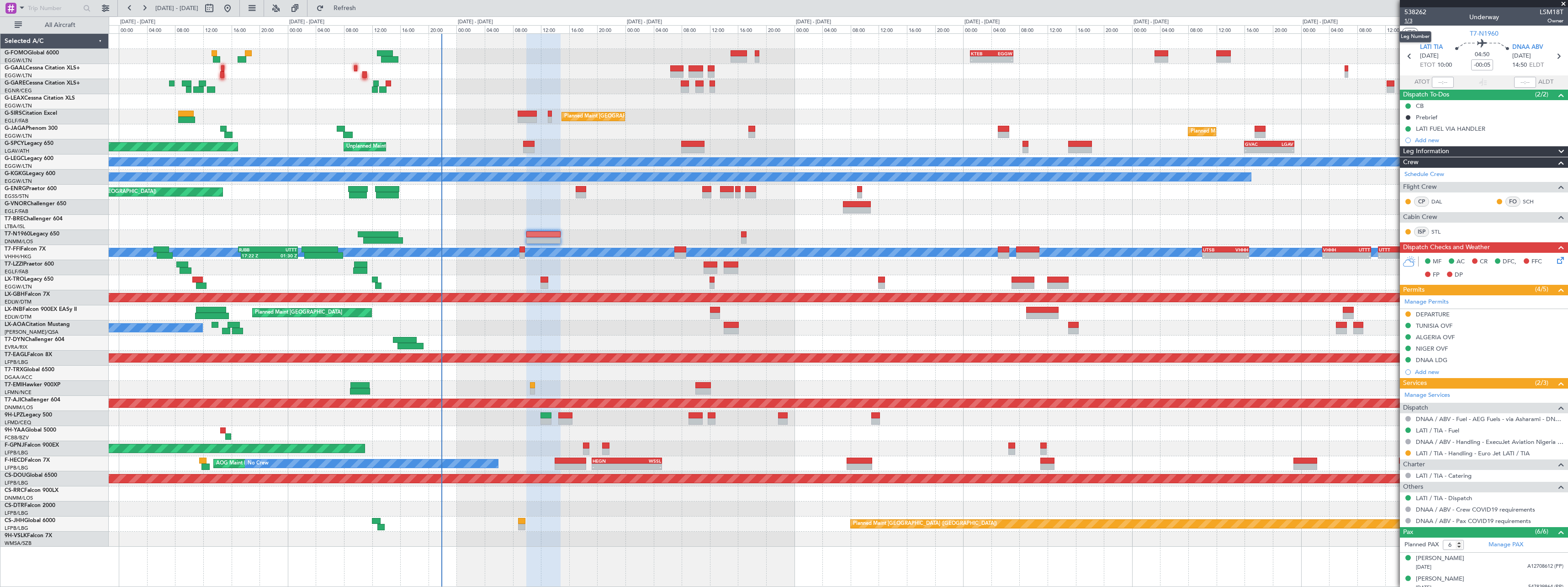
click at [1412, 24] on span "1/3" at bounding box center [1416, 20] width 22 height 8
click at [1555, 257] on icon at bounding box center [1559, 259] width 7 height 7
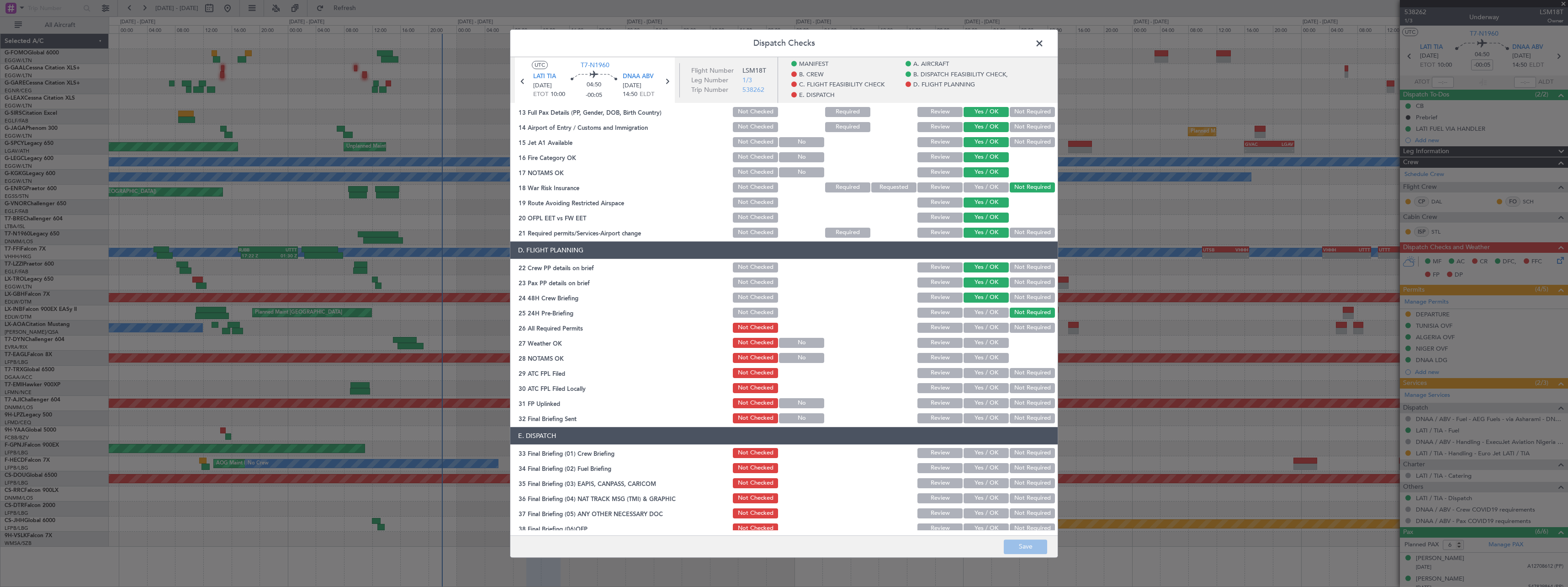
scroll to position [419, 0]
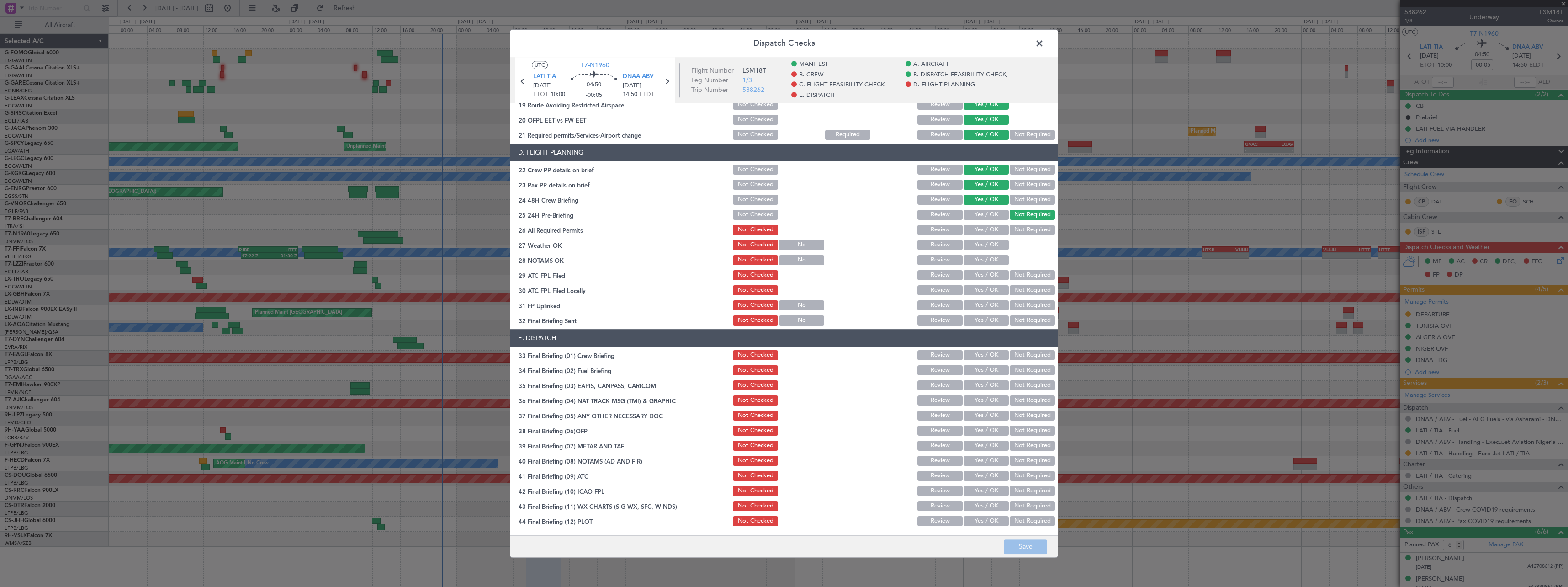
click at [1044, 40] on span at bounding box center [1044, 46] width 0 height 18
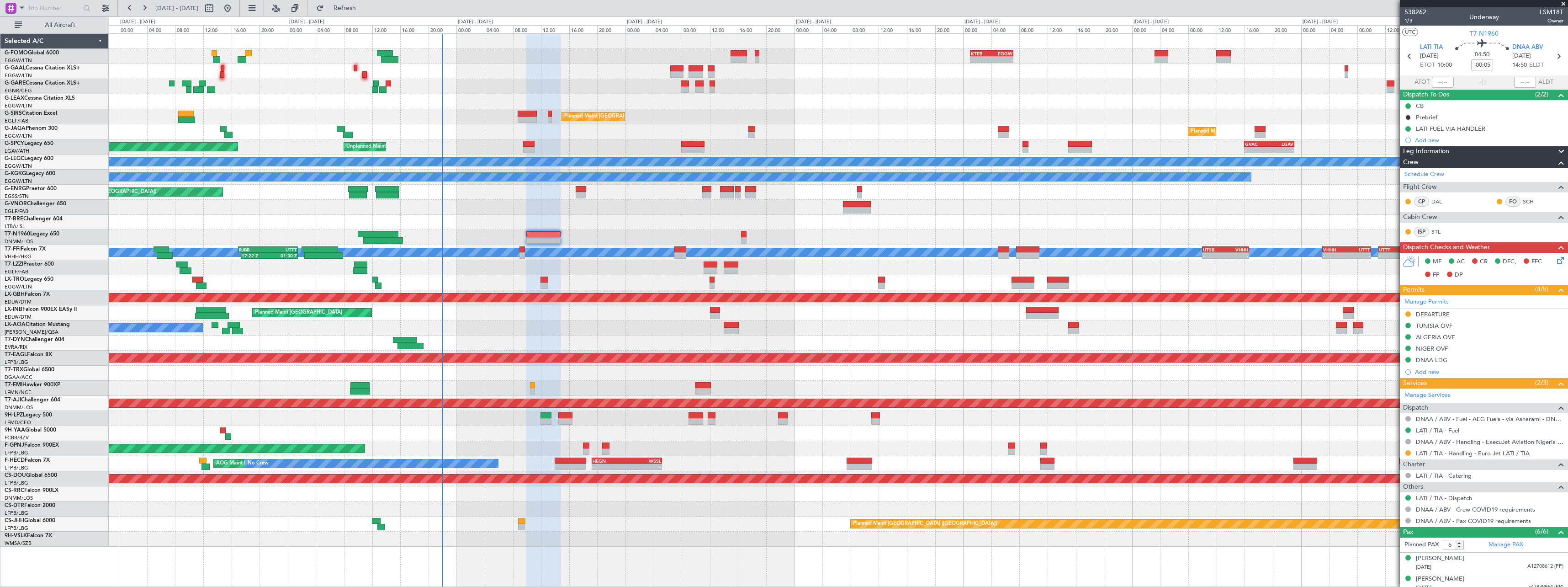
click at [1556, 146] on span at bounding box center [1561, 151] width 11 height 11
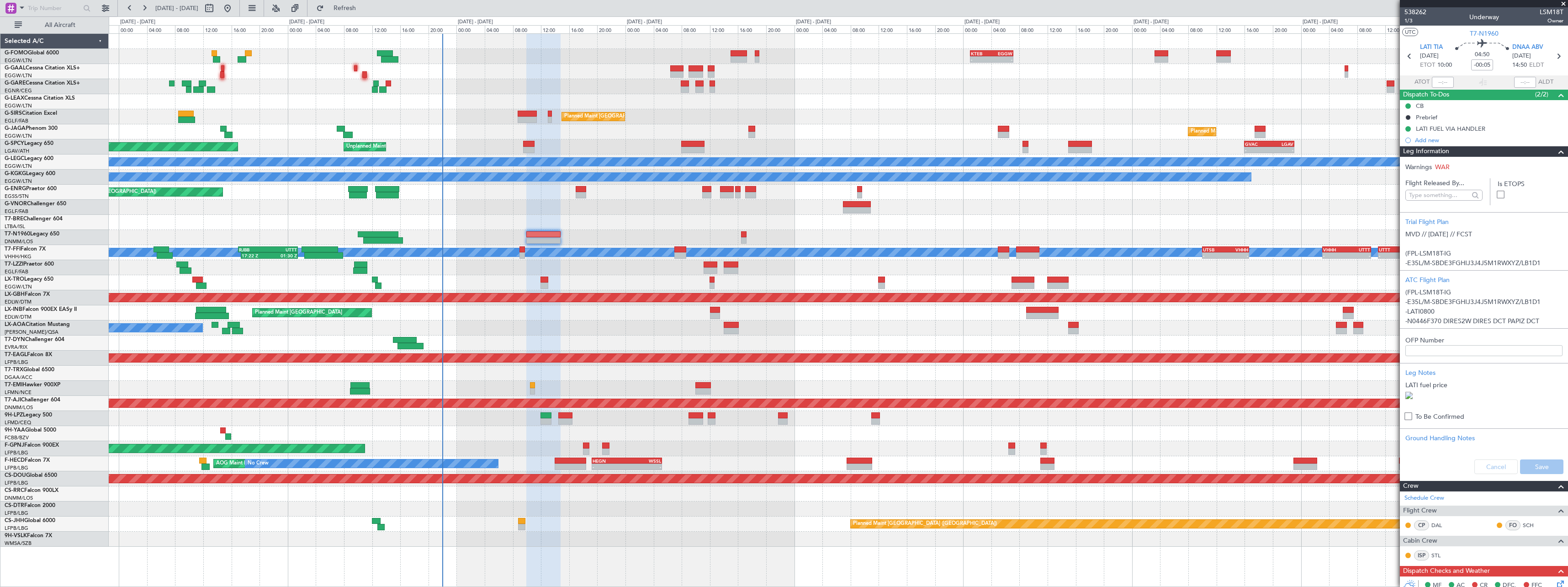
click at [1556, 150] on span at bounding box center [1561, 151] width 11 height 11
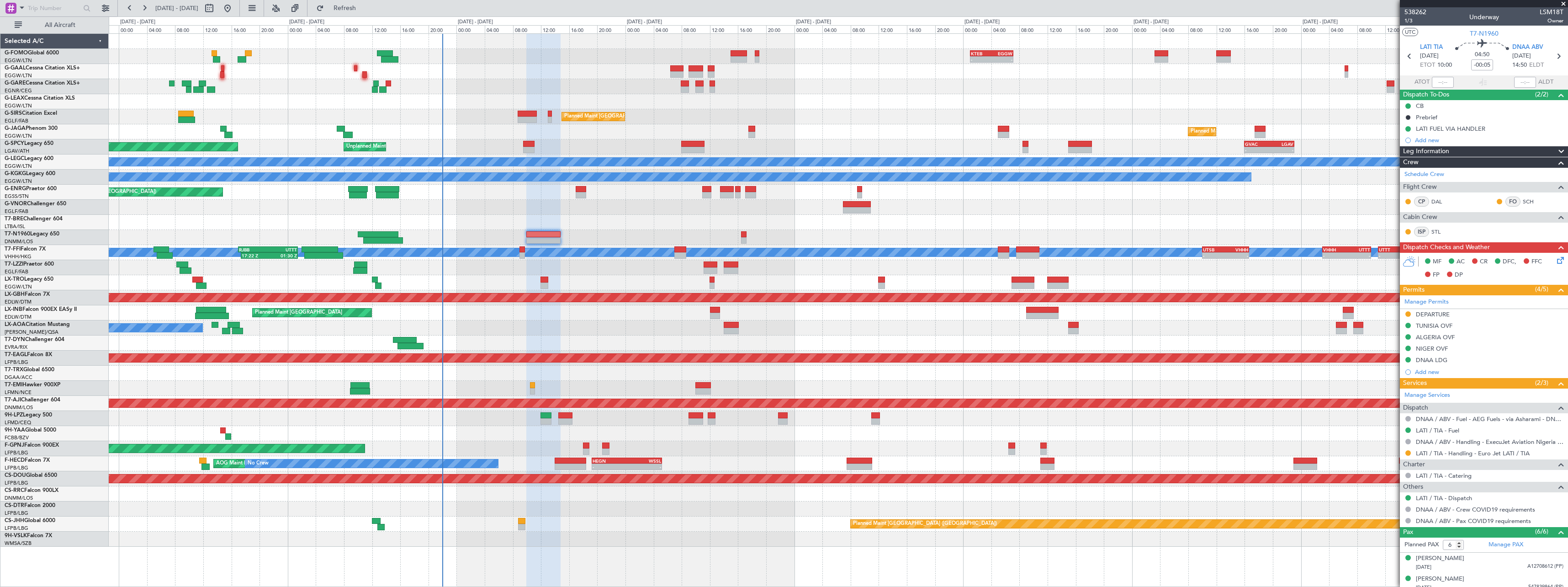
click at [1555, 259] on icon at bounding box center [1559, 259] width 7 height 7
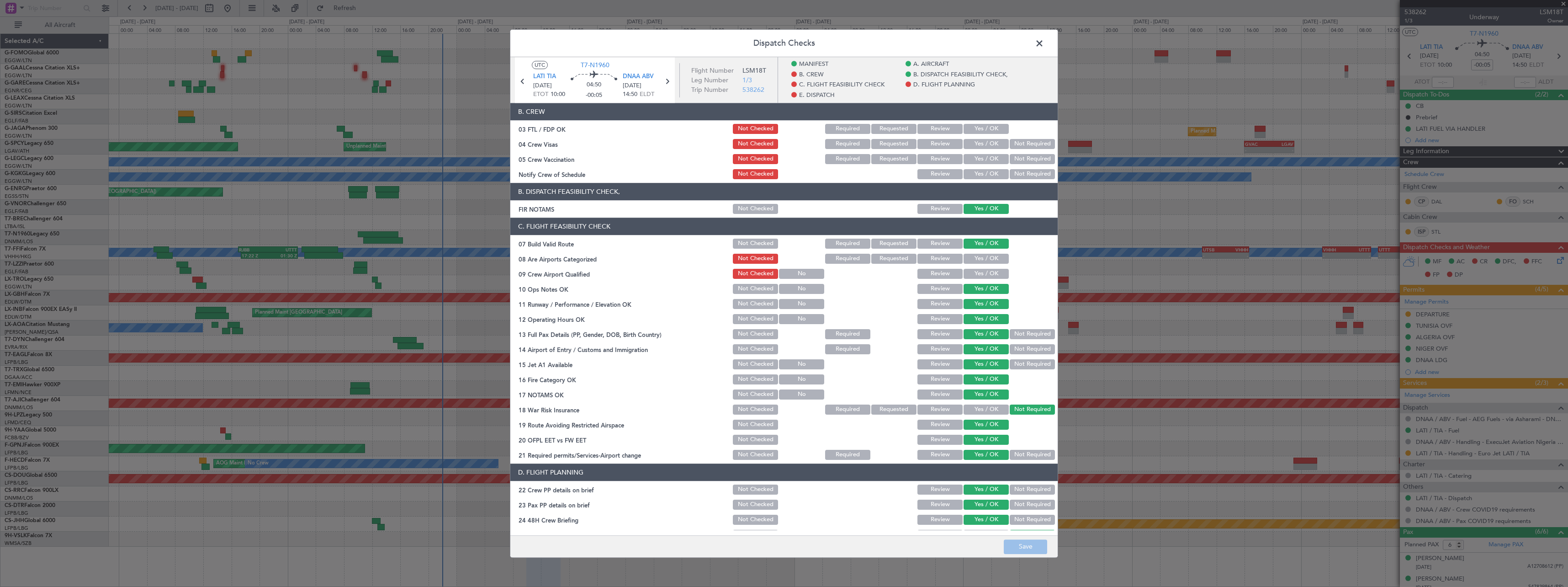
scroll to position [0, 0]
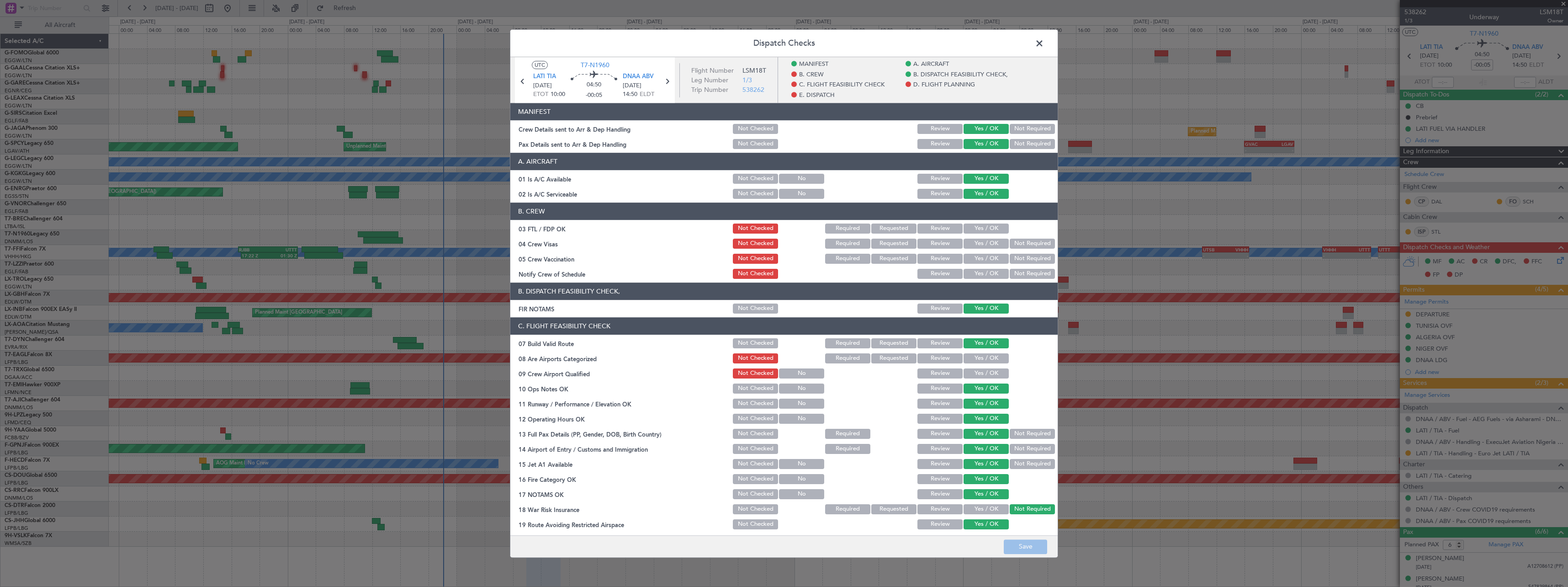
click at [1044, 42] on span at bounding box center [1044, 46] width 0 height 18
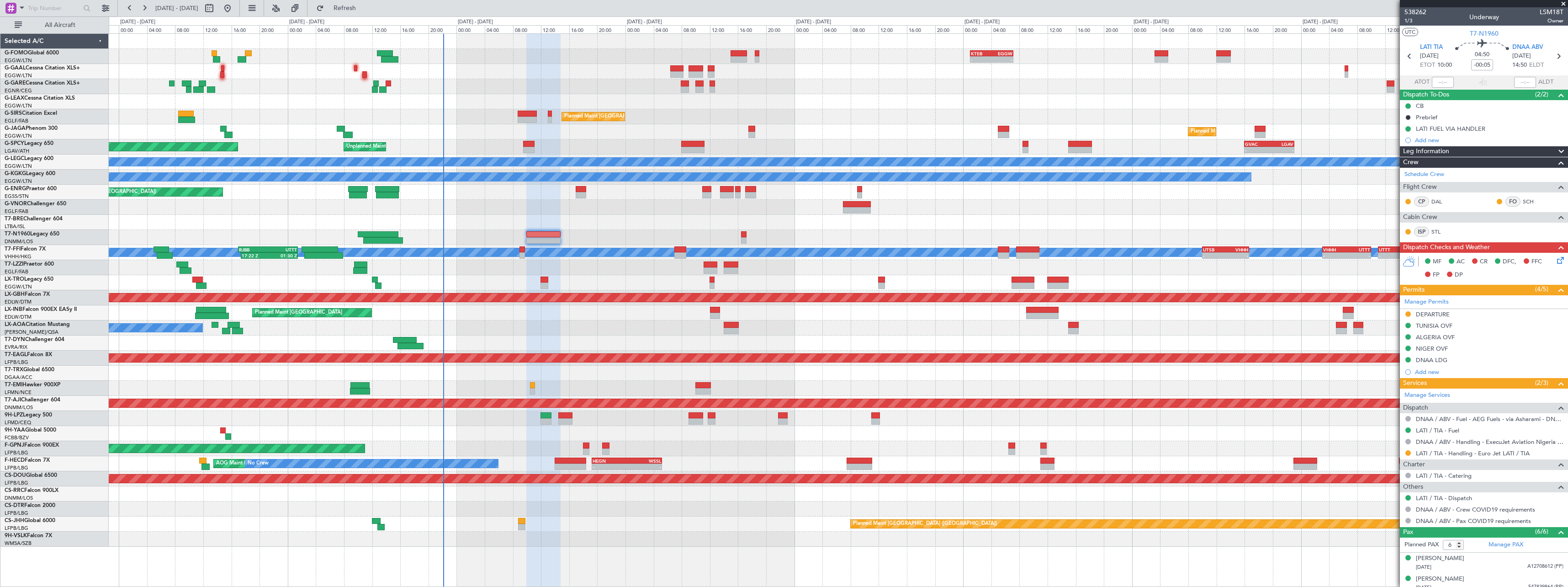
click at [1555, 261] on icon at bounding box center [1559, 259] width 7 height 7
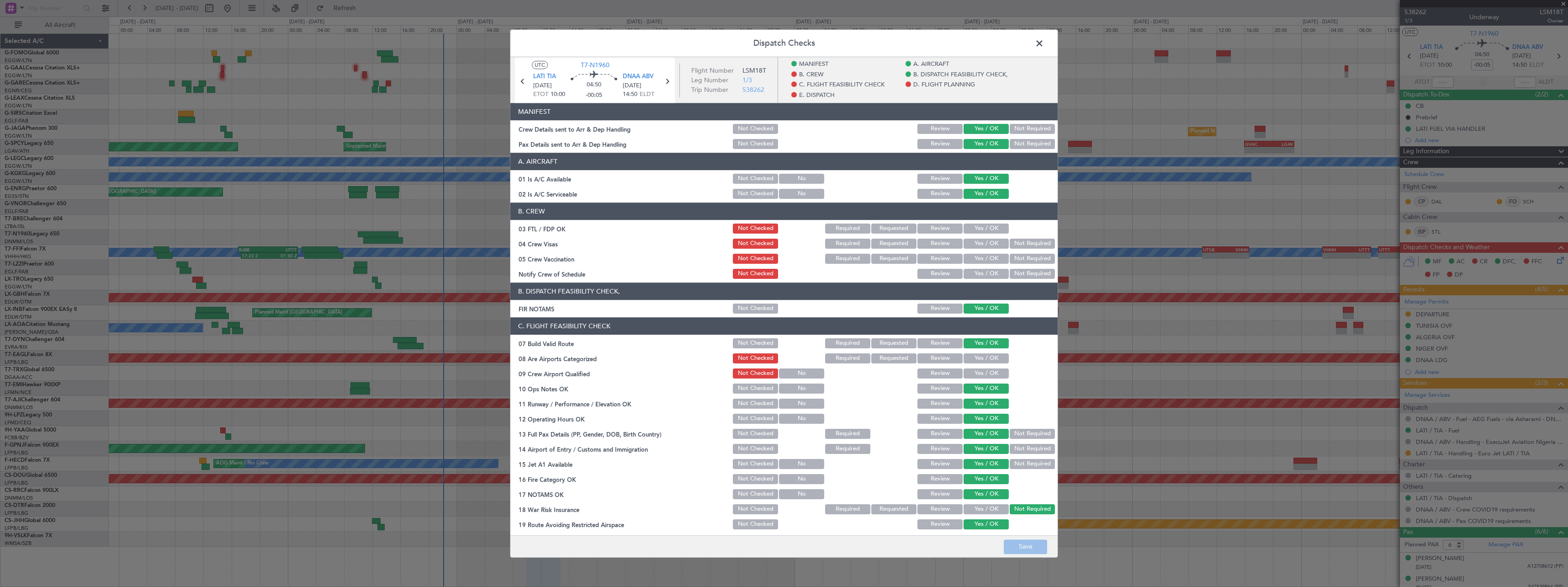
drag, startPoint x: 1044, startPoint y: 43, endPoint x: 1059, endPoint y: 44, distance: 15.0
click at [1044, 43] on span at bounding box center [1044, 46] width 0 height 18
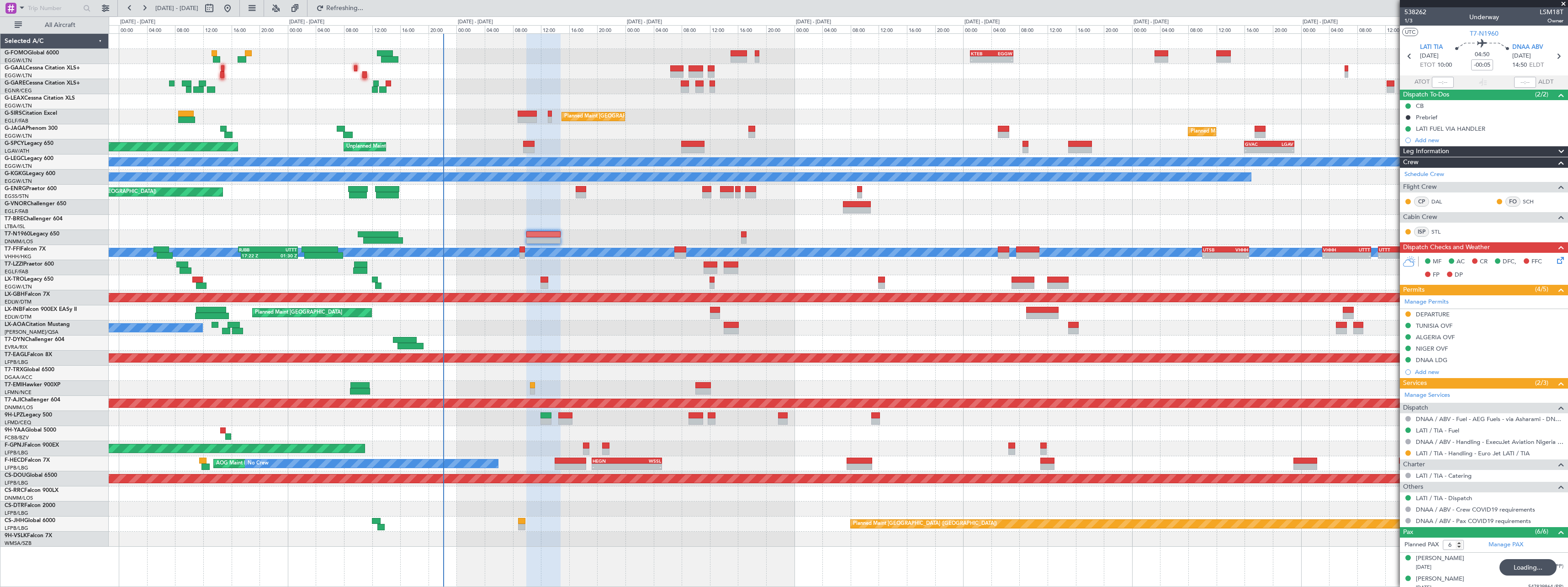
click at [1555, 259] on icon at bounding box center [1559, 259] width 7 height 7
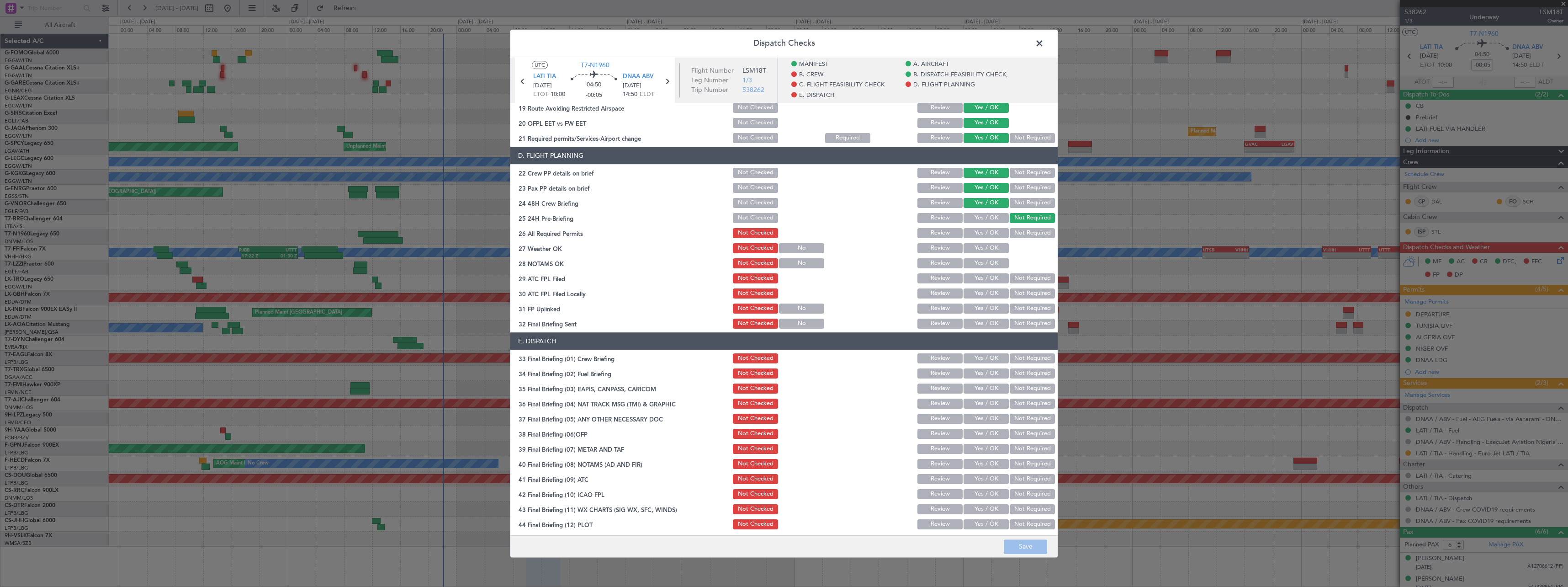
scroll to position [419, 0]
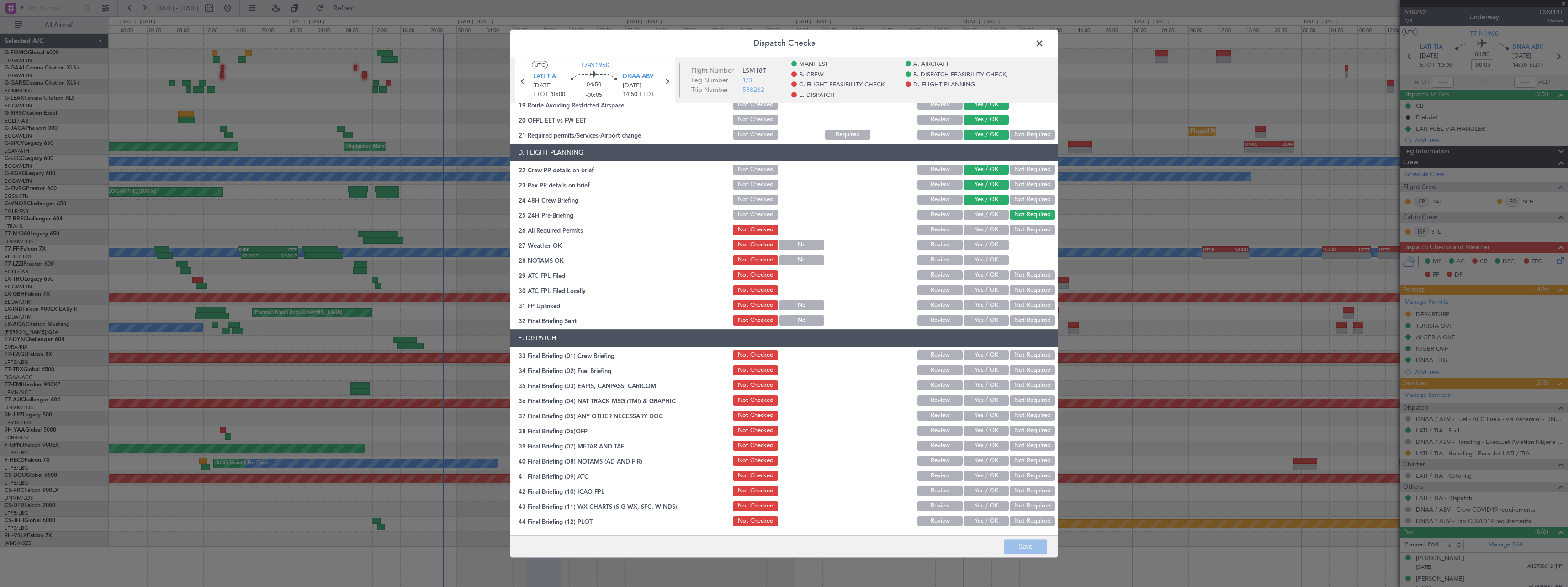
click at [1044, 48] on span at bounding box center [1044, 46] width 0 height 18
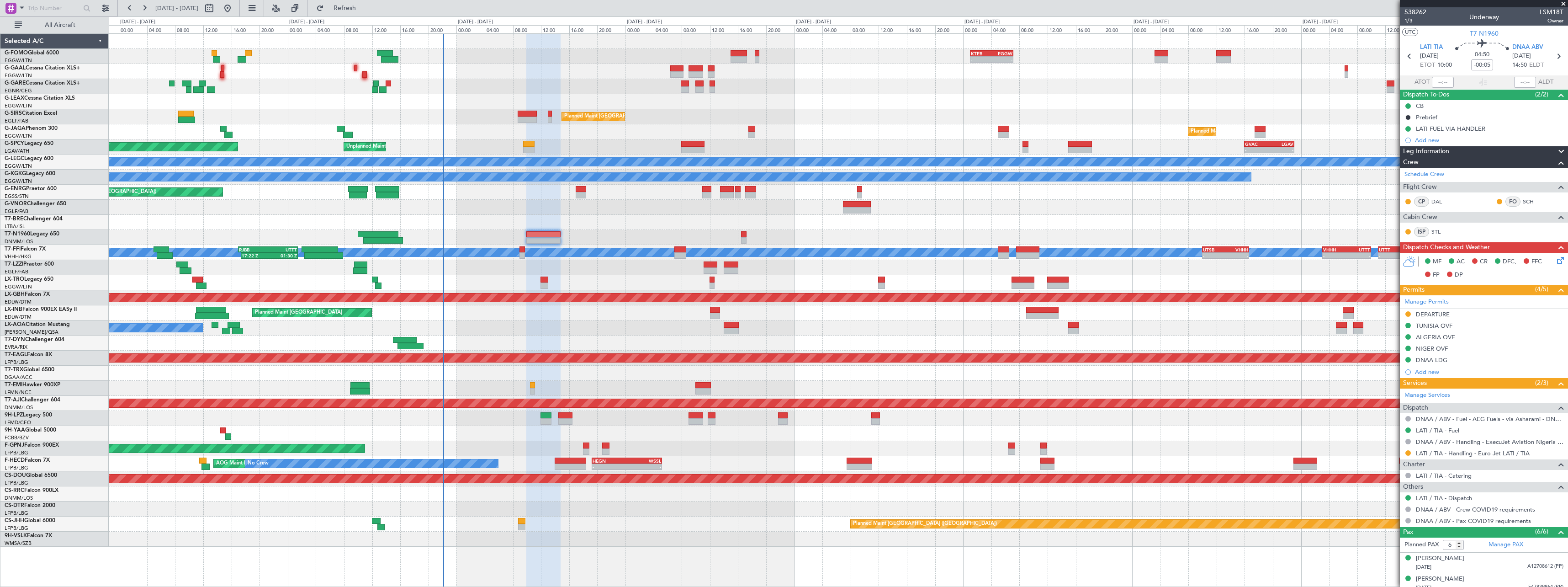
click at [1555, 262] on icon at bounding box center [1559, 259] width 7 height 7
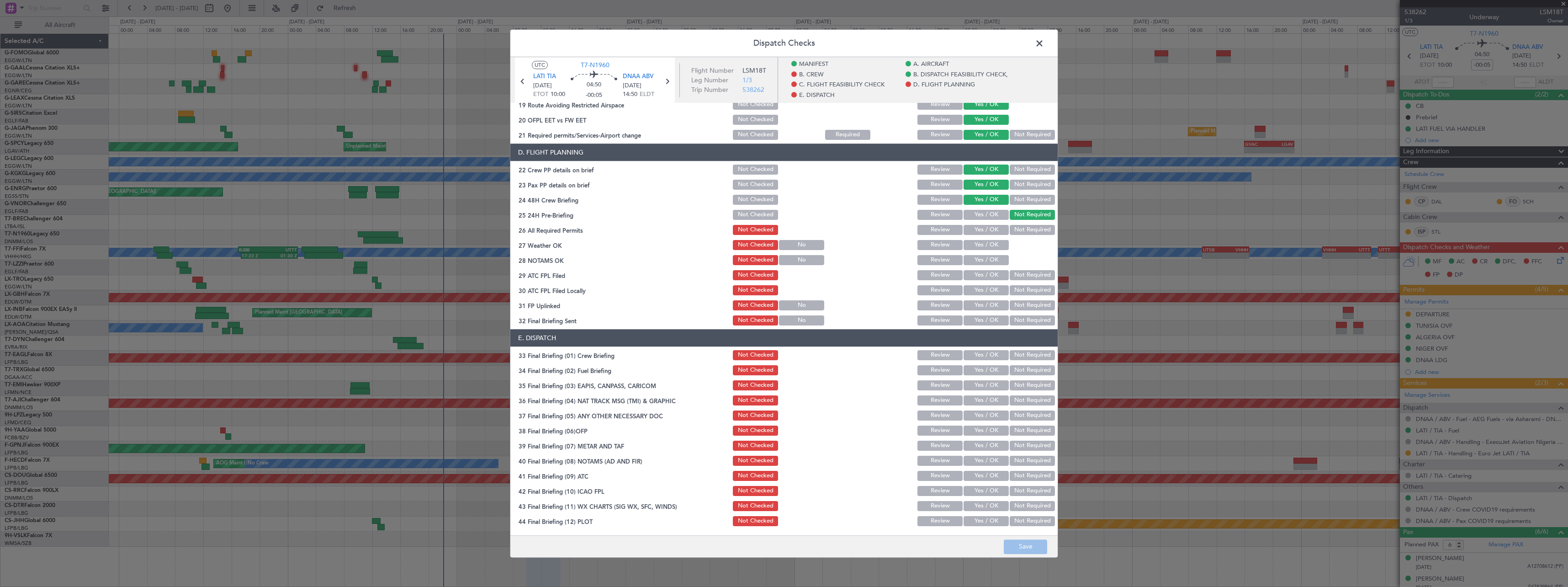
click at [1044, 38] on span at bounding box center [1044, 46] width 0 height 18
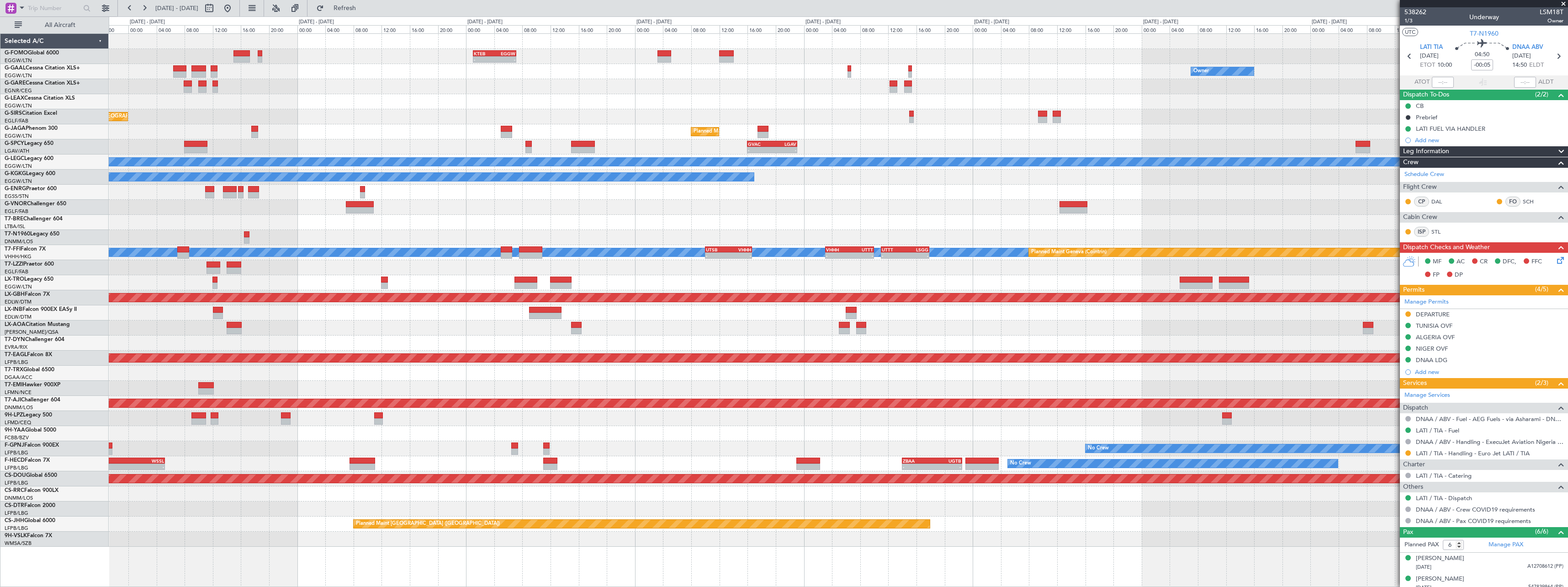
click at [895, 322] on div "- - KTEB 01:00 Z EGGW 07:10 Z Owner No Crew Owner Planned Maint [GEOGRAPHIC_DAT…" at bounding box center [837, 290] width 1459 height 513
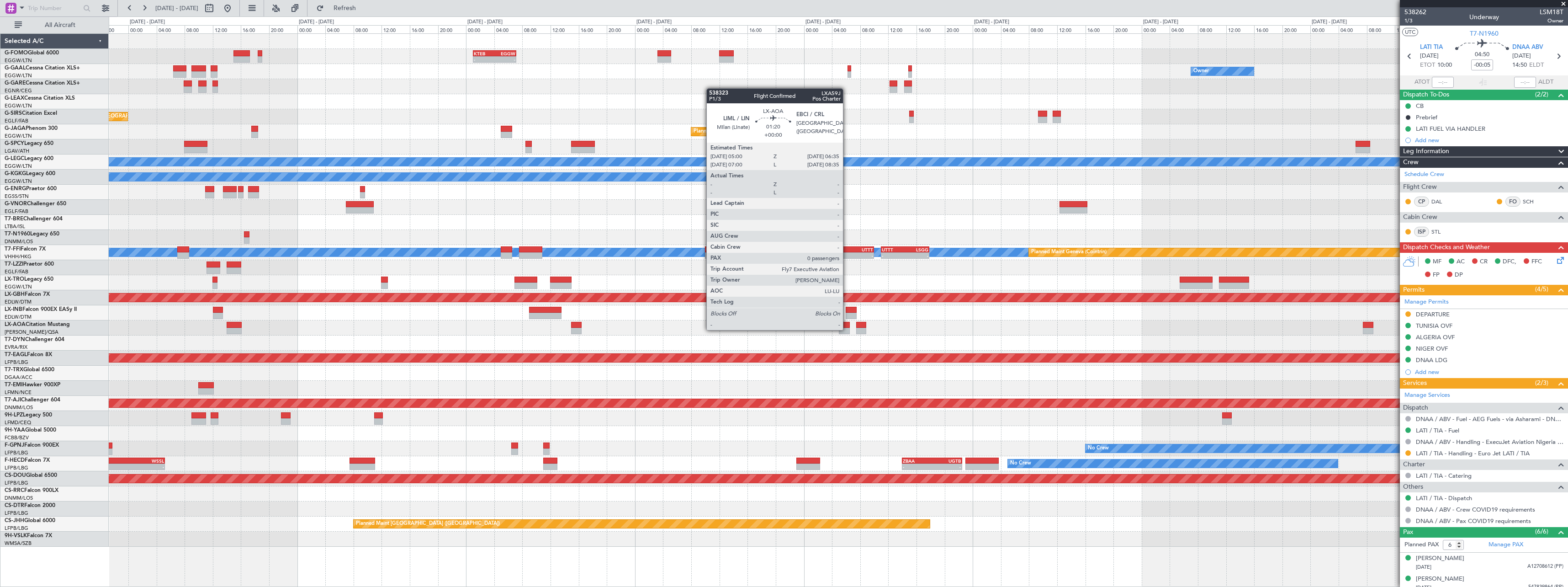
click at [847, 329] on div at bounding box center [845, 330] width 12 height 7
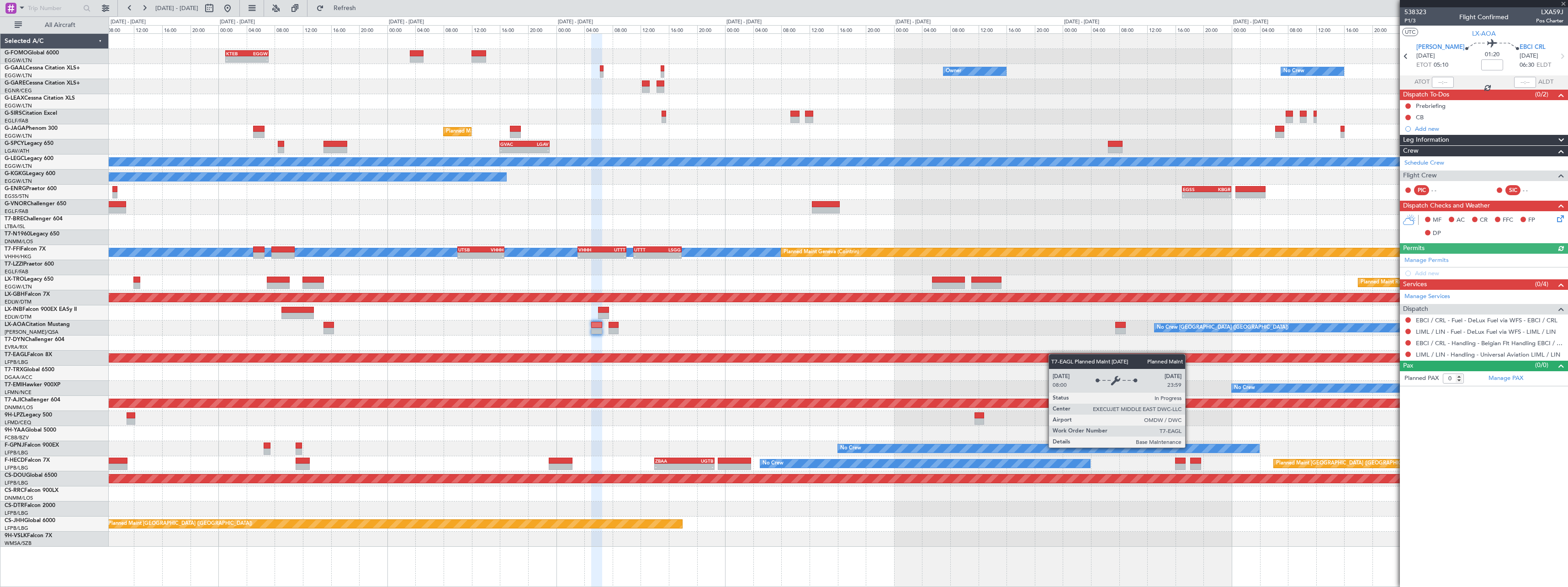
click at [1041, 354] on div "- - KTEB 01:00 Z EGGW 07:10 Z Owner No Crew Owner Owner No Crew Planned Maint […" at bounding box center [837, 290] width 1459 height 513
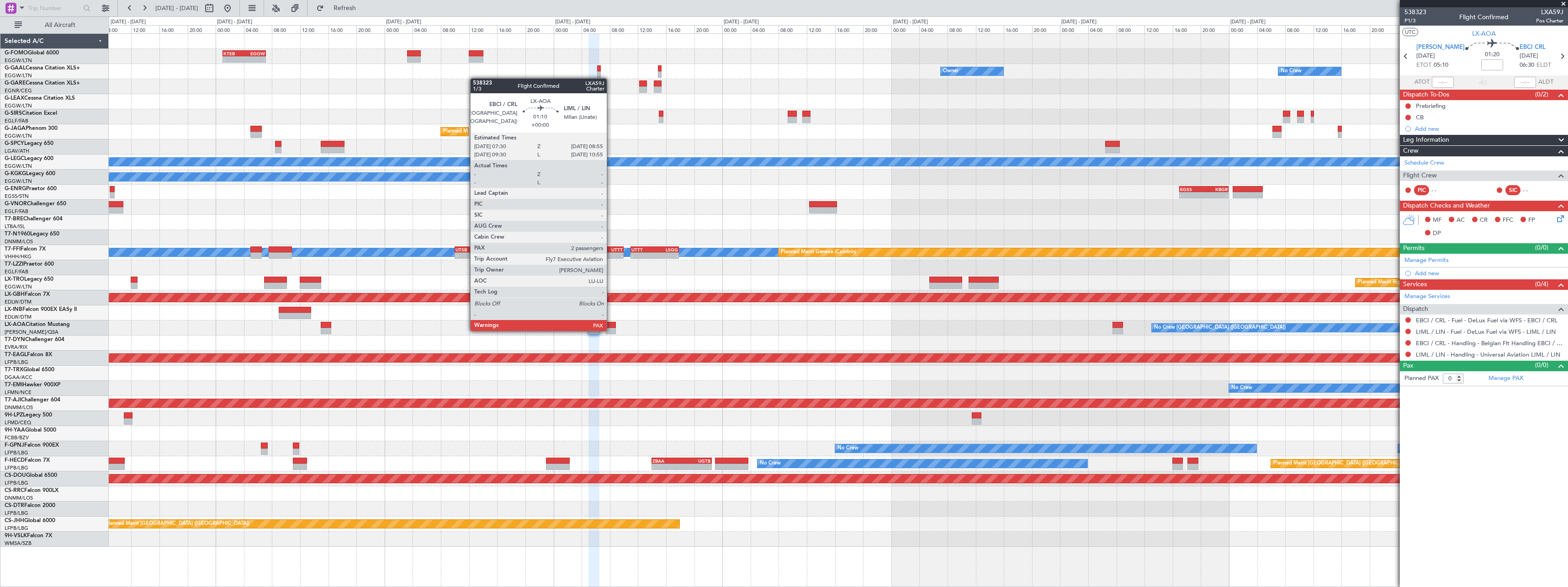
click at [611, 330] on div at bounding box center [611, 330] width 10 height 7
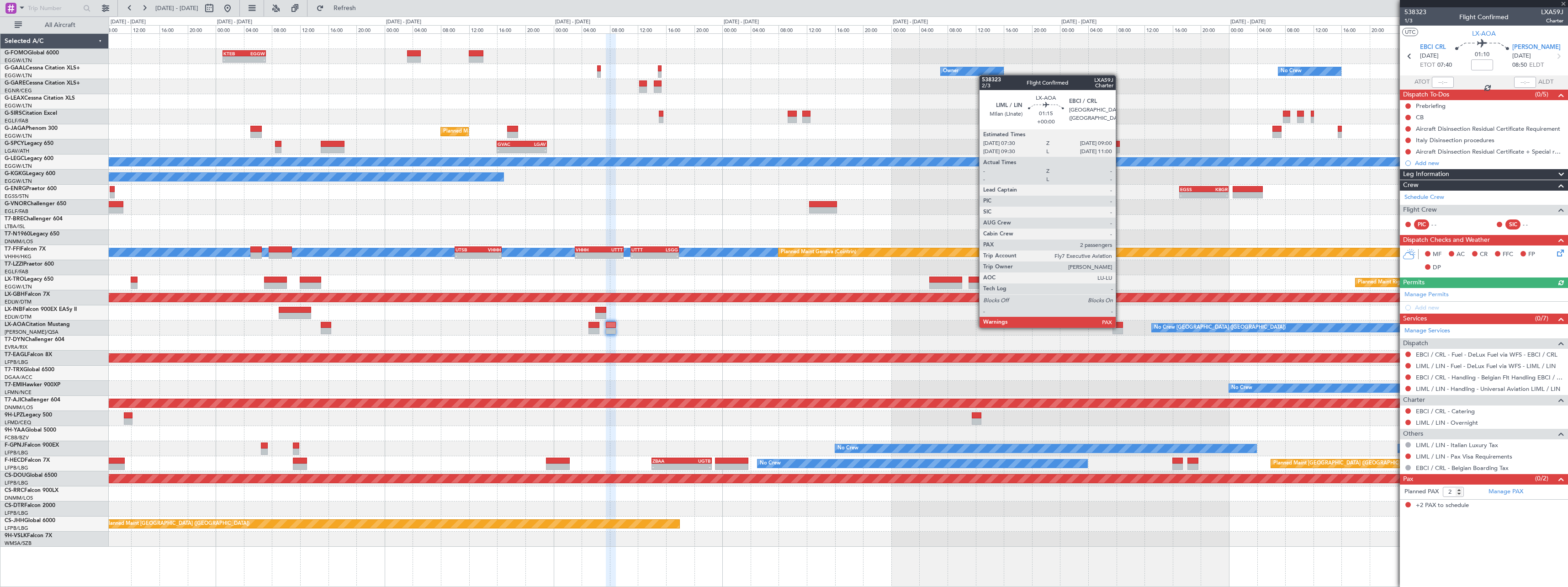
click at [1120, 327] on div at bounding box center [1118, 325] width 11 height 7
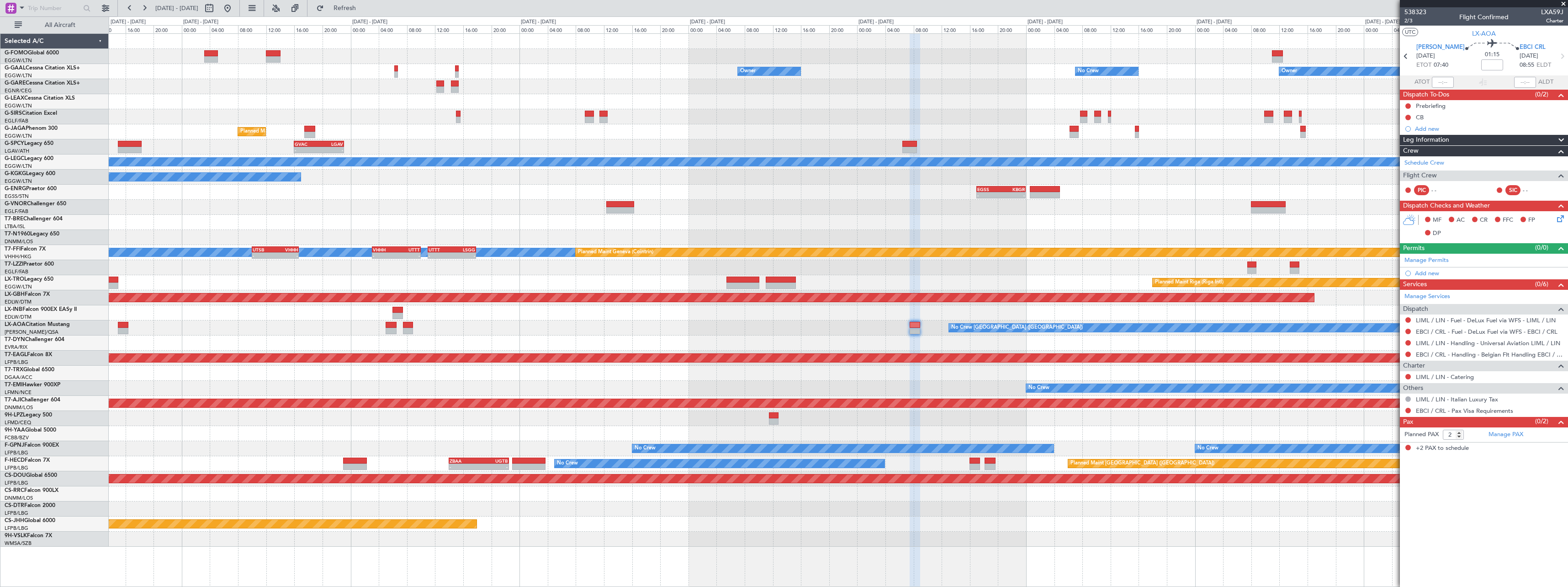
click at [384, 329] on div "No Crew [GEOGRAPHIC_DATA] ([GEOGRAPHIC_DATA])" at bounding box center [837, 327] width 1459 height 15
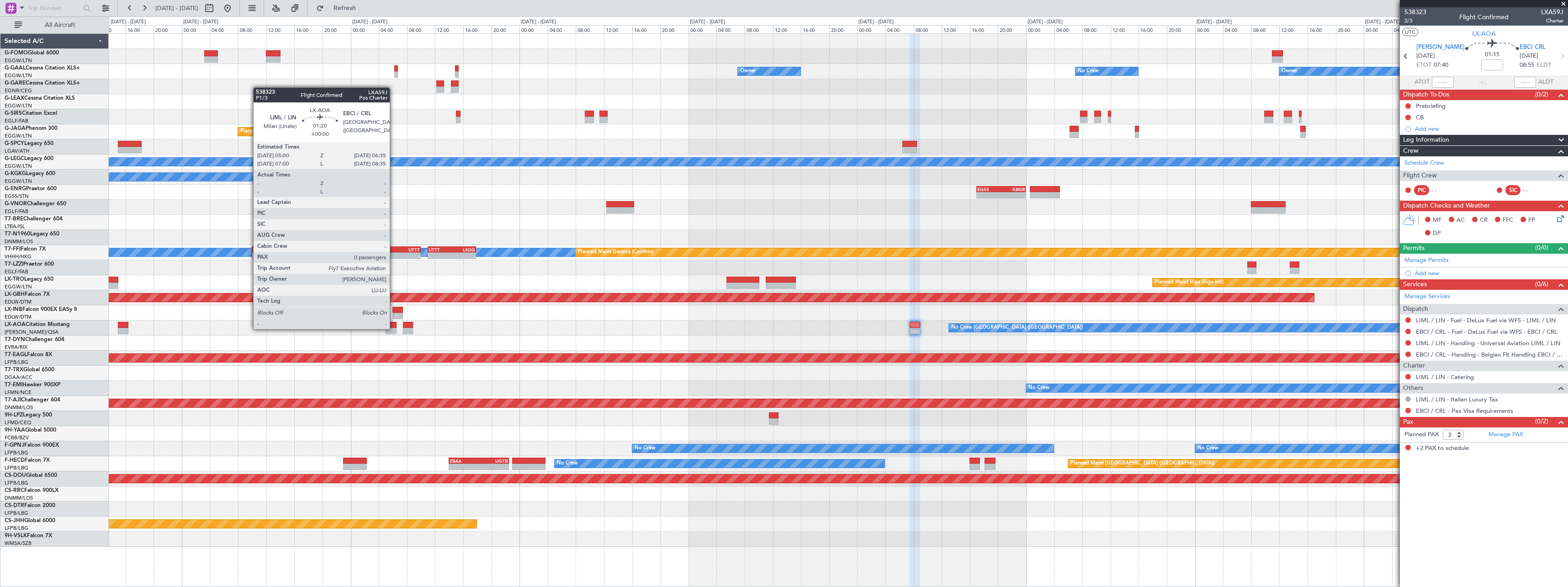
click at [392, 329] on div at bounding box center [392, 330] width 12 height 7
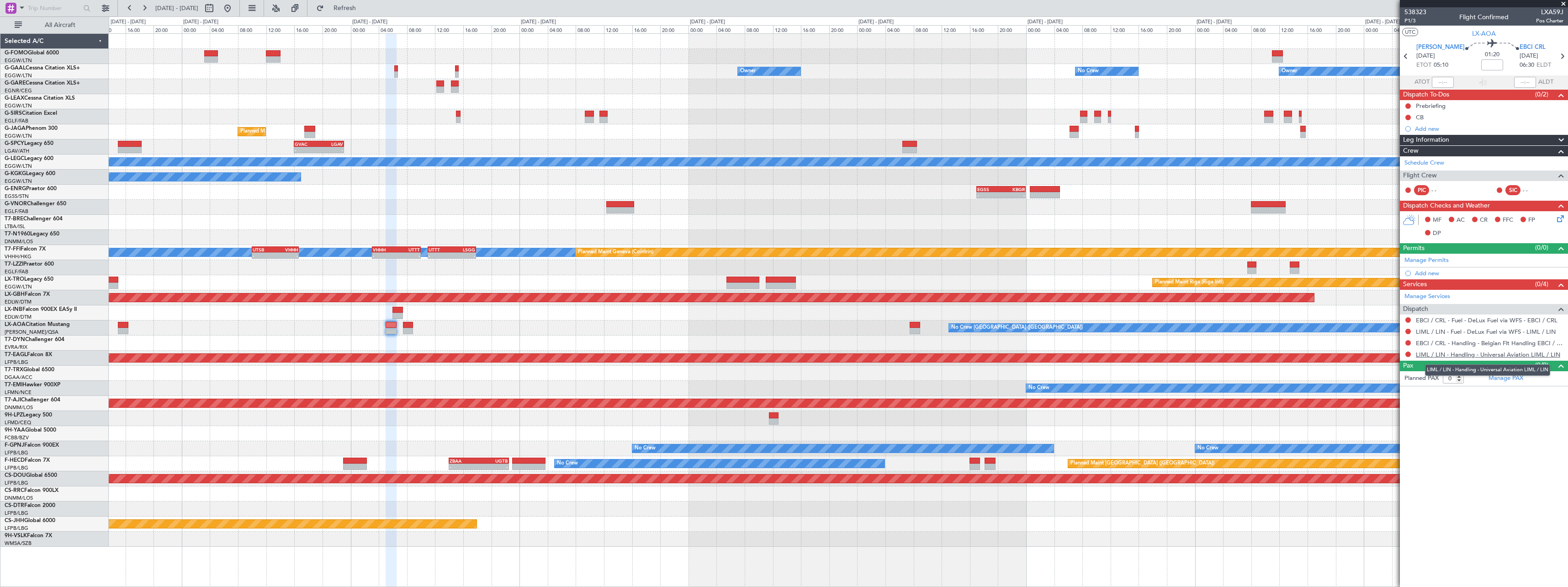
drag, startPoint x: 1526, startPoint y: 356, endPoint x: 1514, endPoint y: 357, distance: 12.0
click at [1526, 356] on link "LIML / LIN - Handling - Universal Aviation LIML / LIN" at bounding box center [1488, 354] width 145 height 8
click at [354, 6] on button "Refresh" at bounding box center [340, 8] width 55 height 14
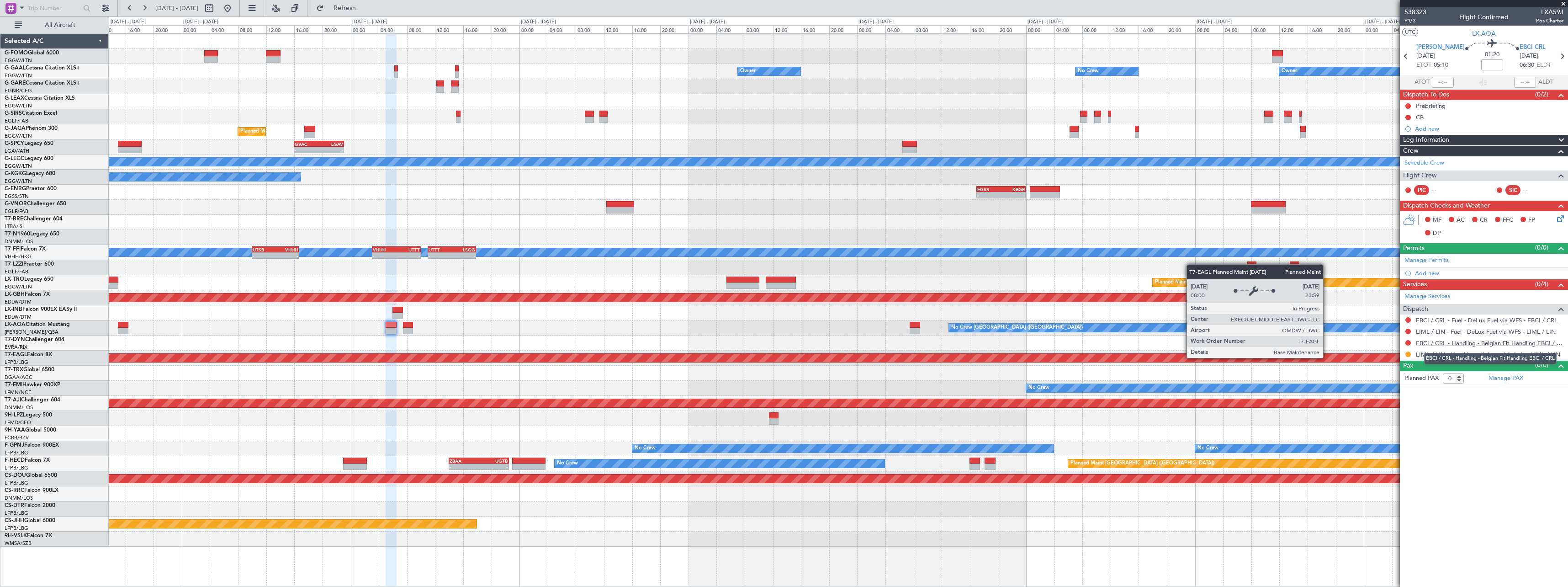
click at [1463, 345] on link "EBCI / CRL - Handling - Belgian Flt Handling EBCI / CRL" at bounding box center [1489, 343] width 147 height 8
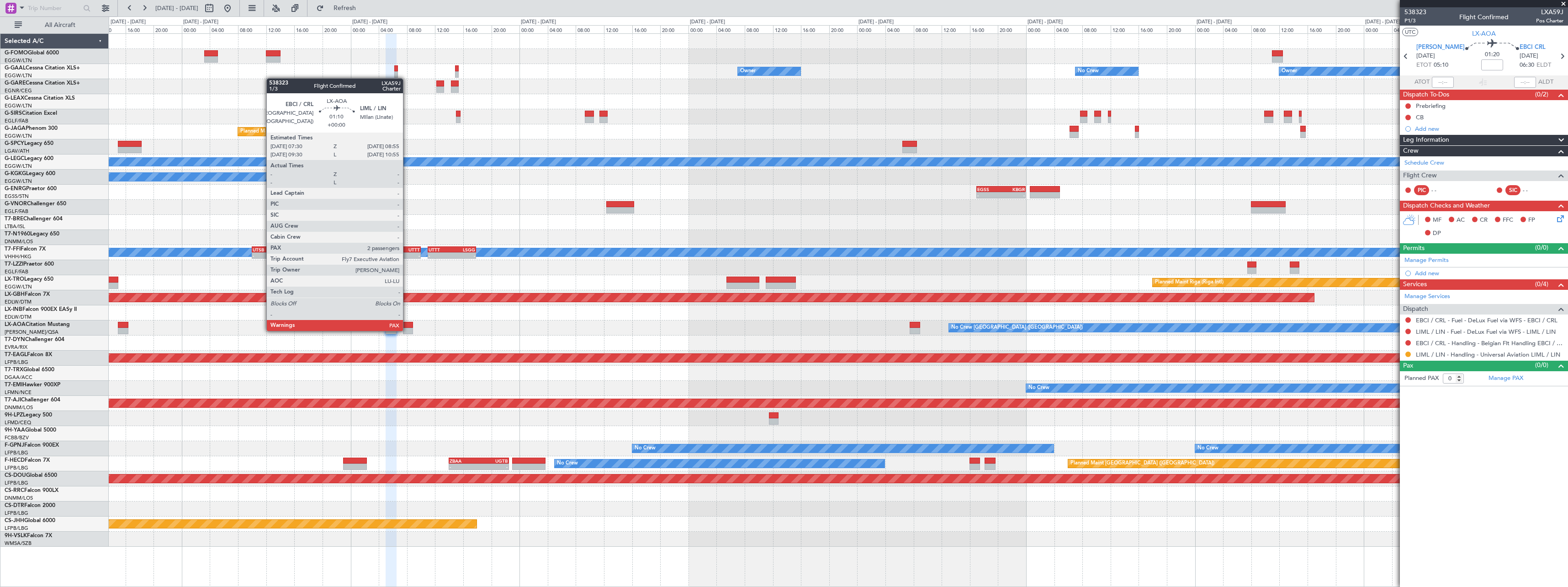
click at [407, 330] on div at bounding box center [408, 330] width 10 height 7
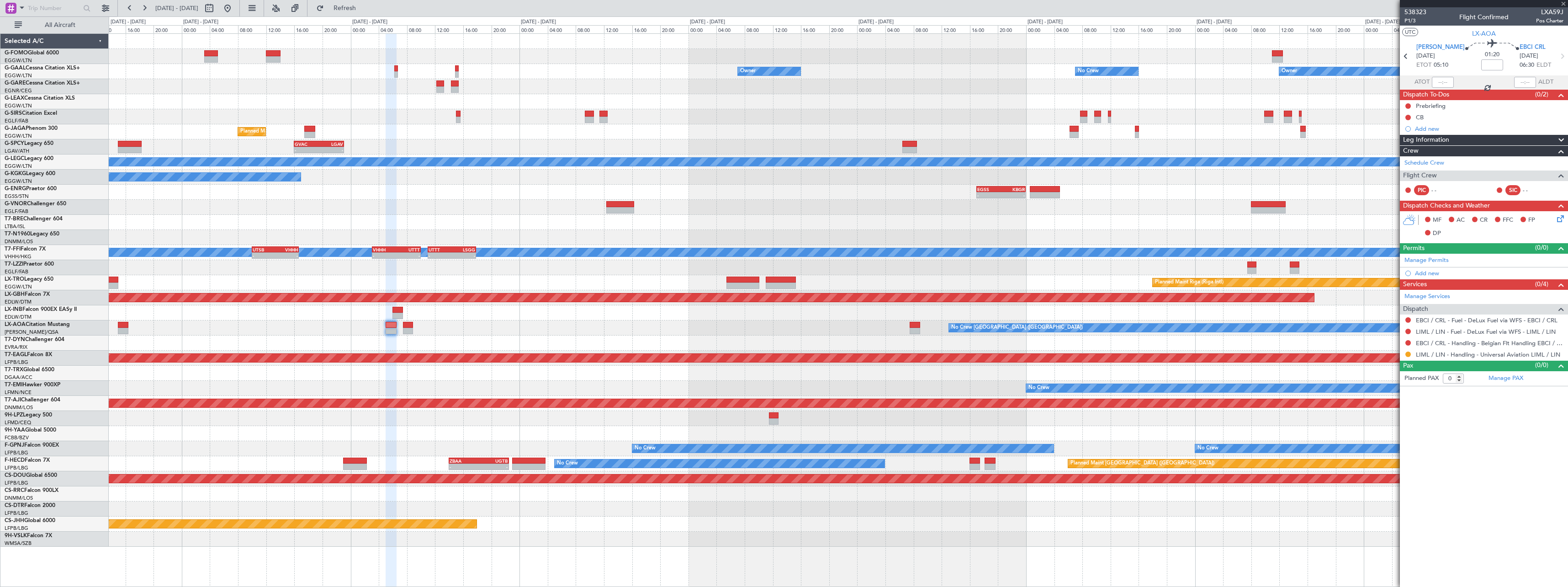
type input "2"
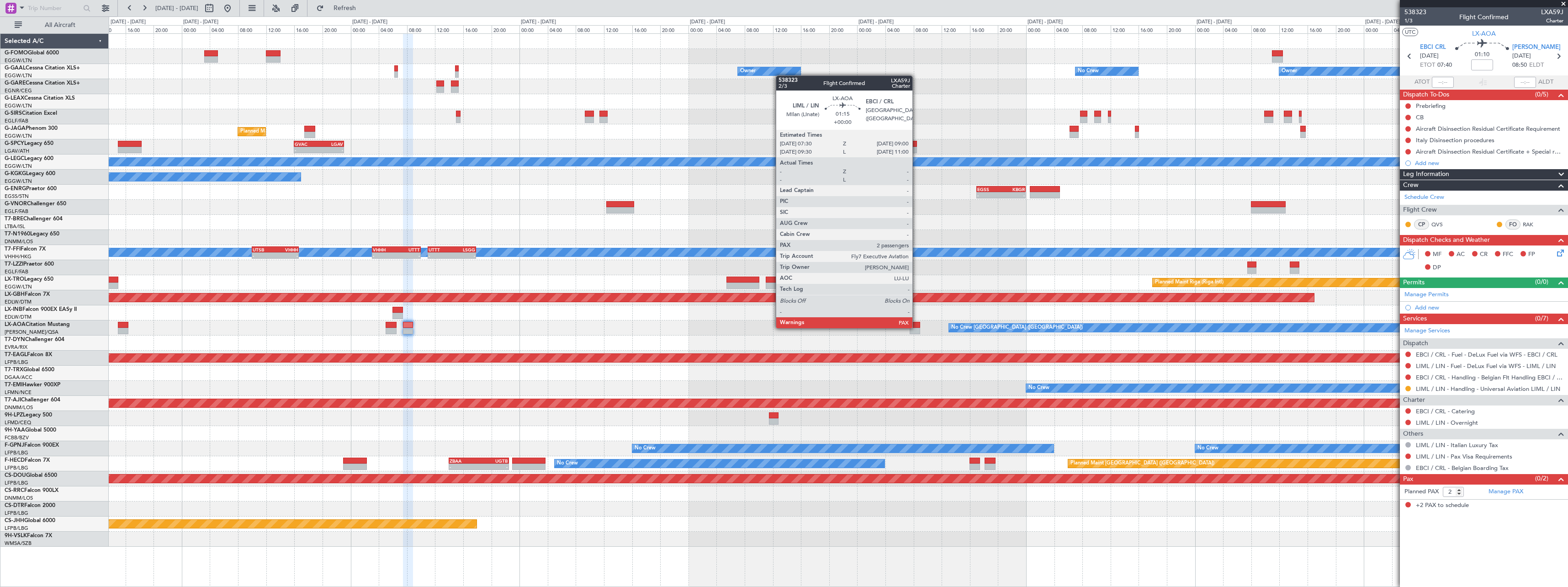
click at [916, 327] on div at bounding box center [915, 325] width 11 height 7
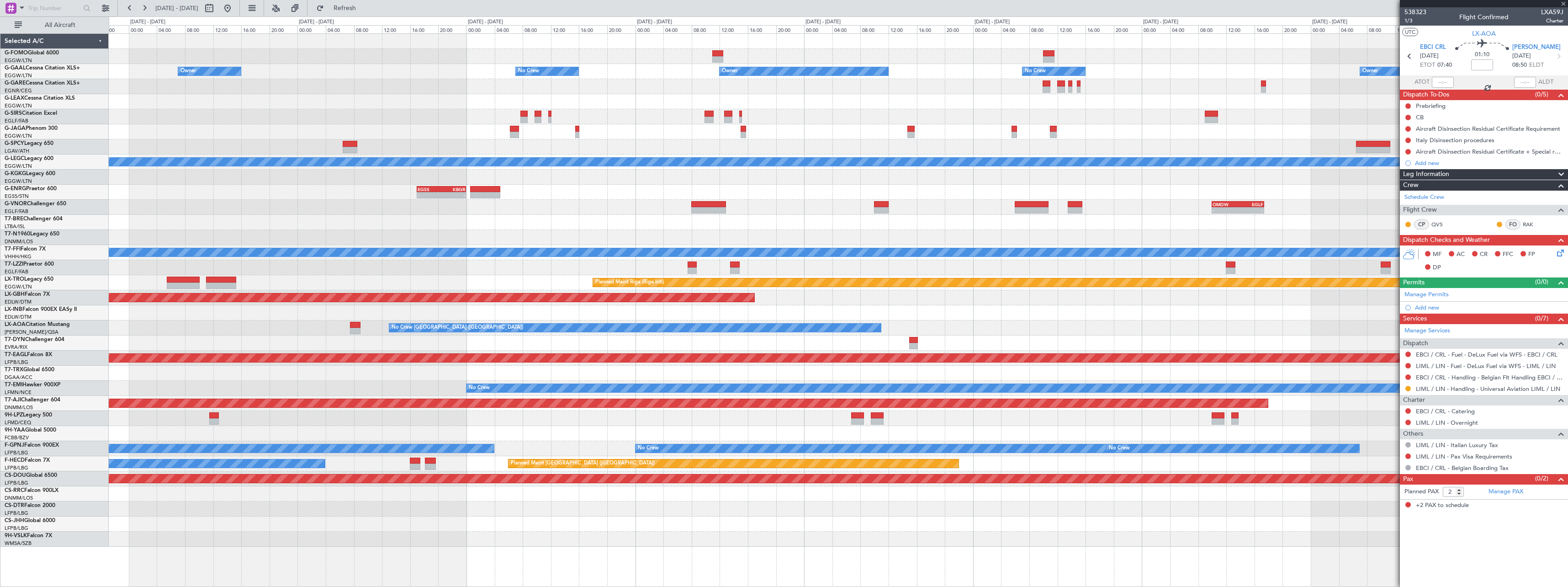
click at [473, 348] on div at bounding box center [837, 343] width 1459 height 15
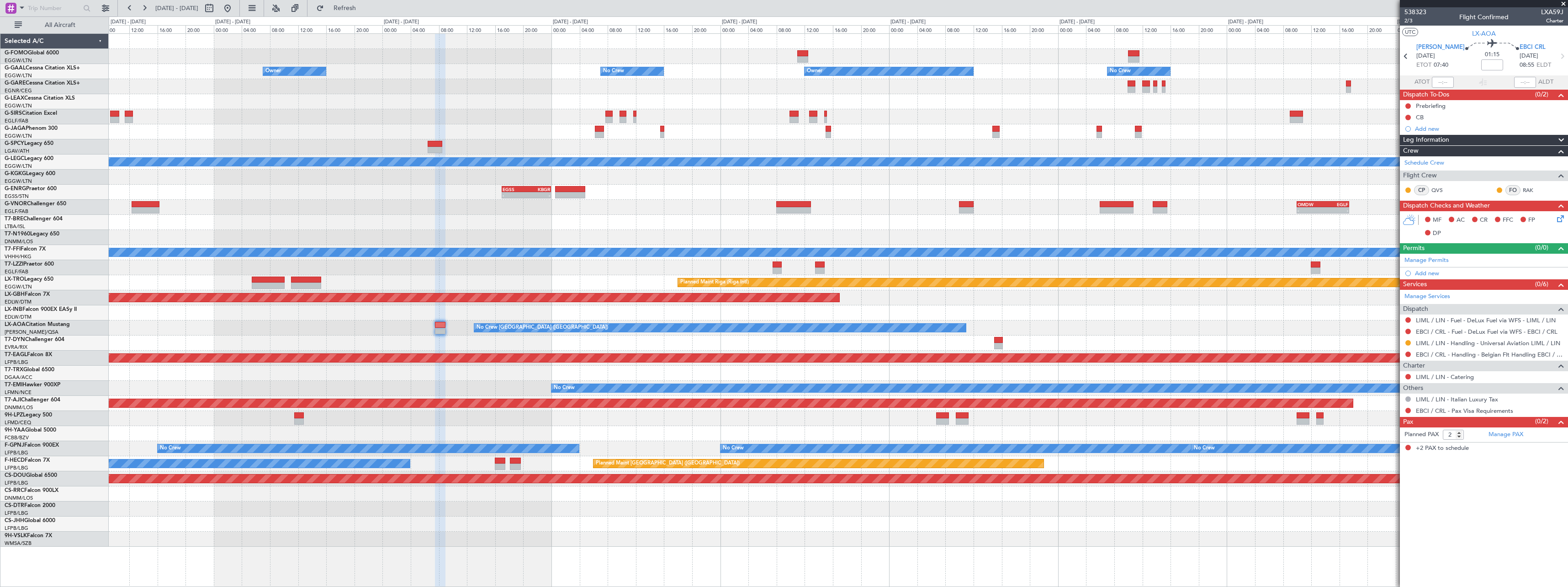
click at [1229, 329] on div "No Crew Charleroi (Brussels South) Planned Maint Monchengladbach" at bounding box center [837, 327] width 1459 height 15
click at [364, 12] on span "Refresh" at bounding box center [345, 8] width 38 height 7
click at [1430, 260] on link "Manage Permits" at bounding box center [1426, 260] width 44 height 9
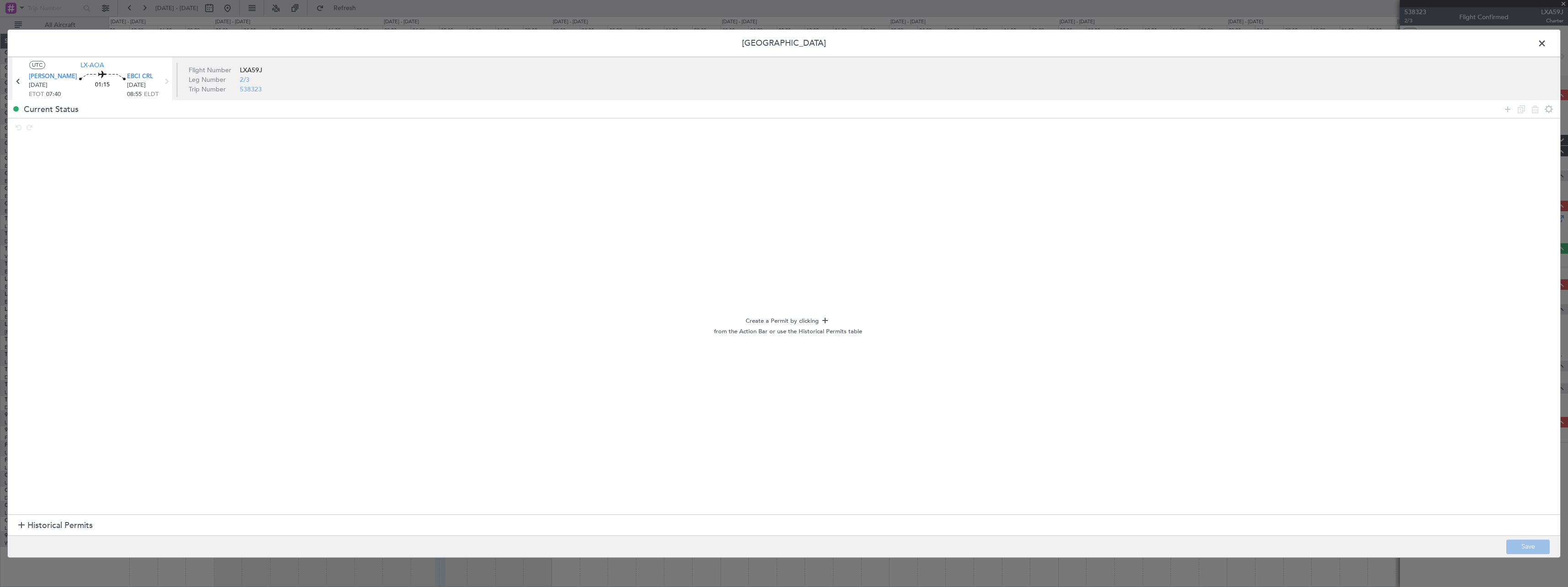
click at [1546, 43] on span at bounding box center [1546, 46] width 0 height 18
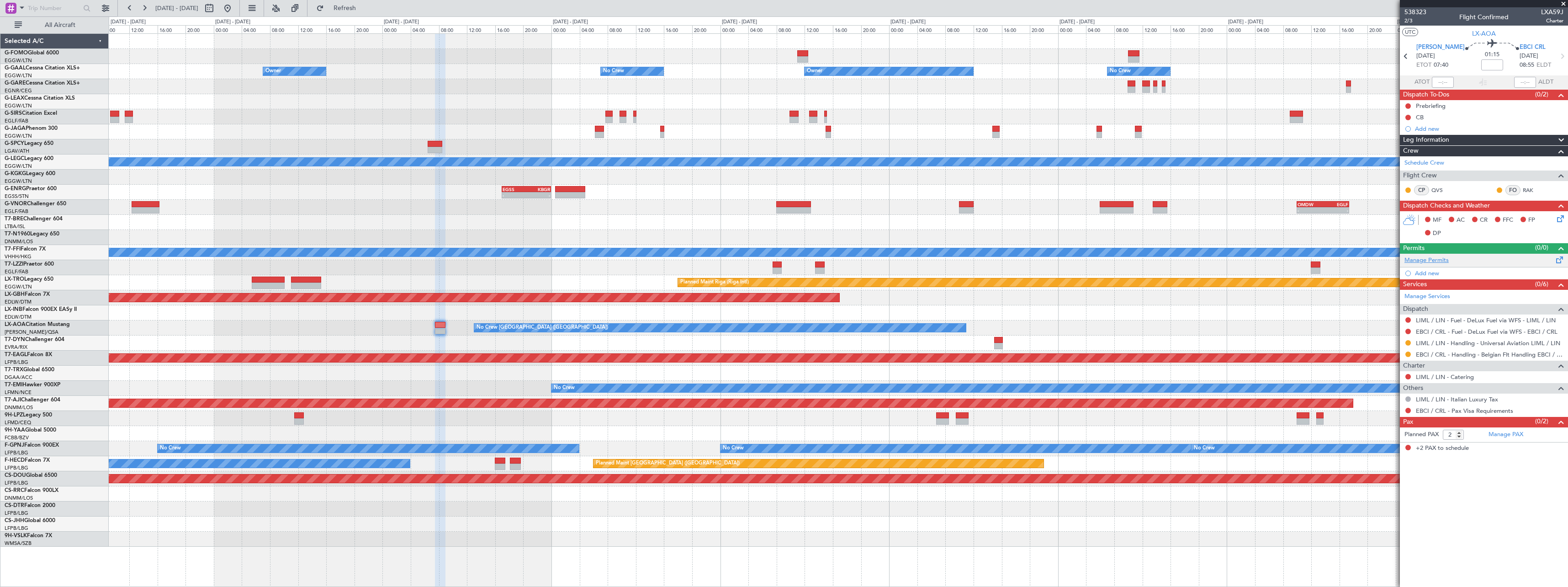
click at [1429, 262] on link "Manage Permits" at bounding box center [1426, 260] width 44 height 9
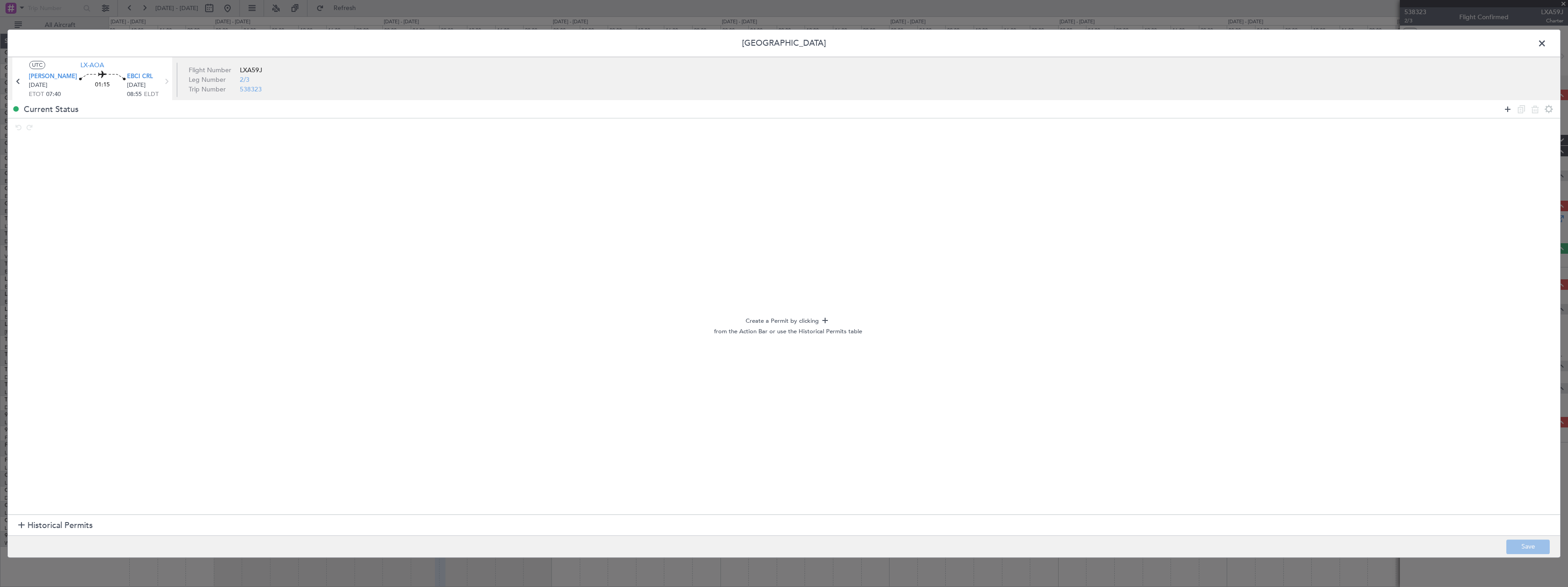
click at [1505, 111] on icon at bounding box center [1507, 109] width 11 height 11
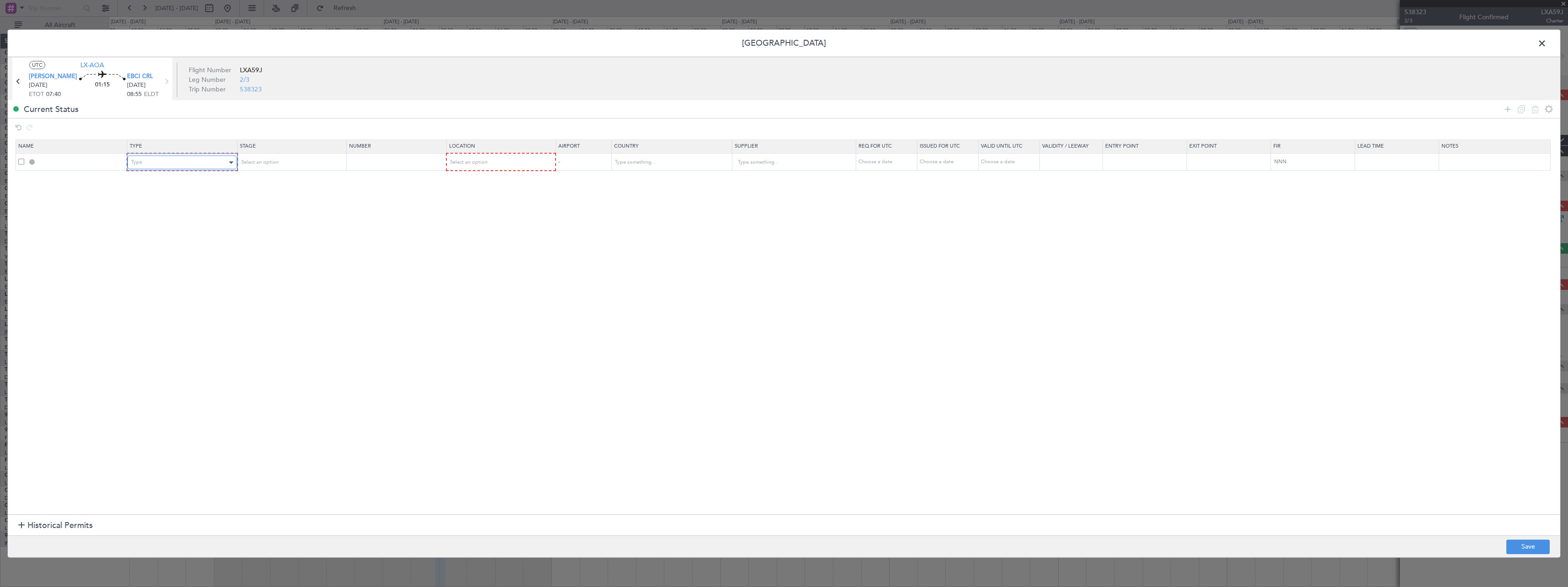
click at [199, 158] on div "Type" at bounding box center [178, 162] width 95 height 14
click at [168, 212] on span "Parking" at bounding box center [184, 213] width 103 height 14
click at [277, 163] on span "Select an option" at bounding box center [259, 161] width 38 height 7
click at [265, 222] on span "Requested" at bounding box center [294, 222] width 103 height 14
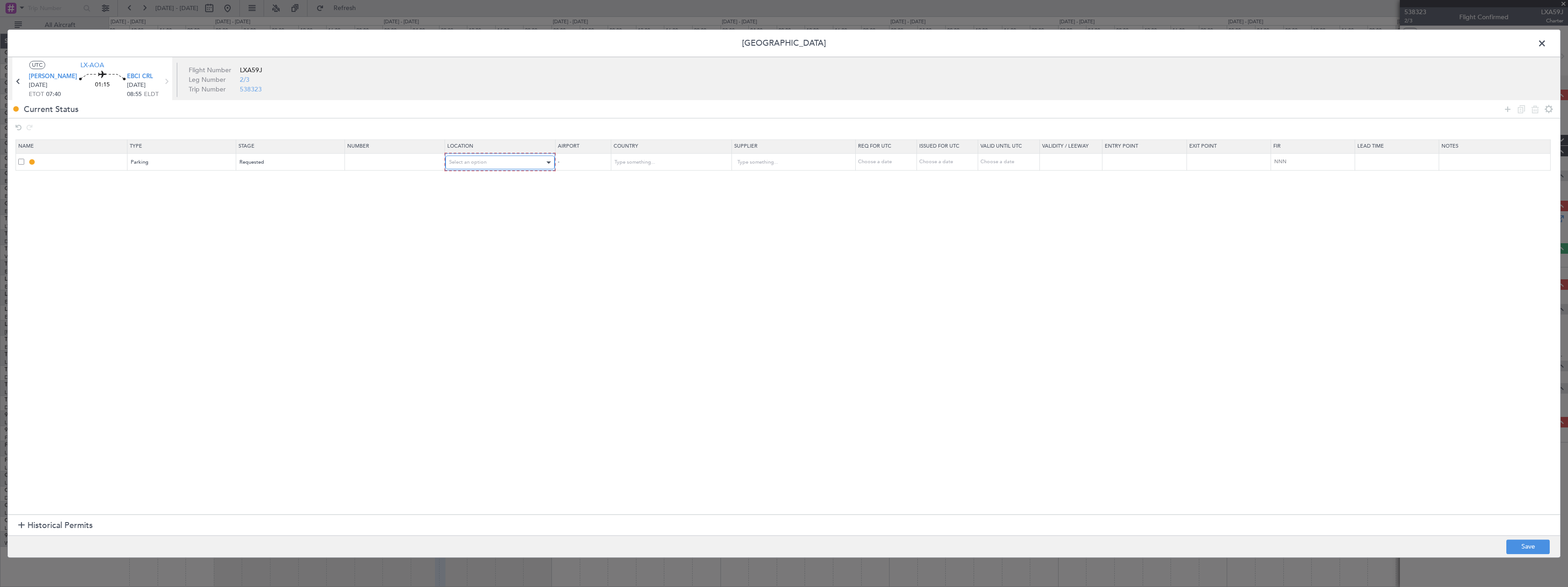
click at [494, 158] on div "Select an option" at bounding box center [497, 162] width 96 height 14
drag, startPoint x: 503, startPoint y: 215, endPoint x: 833, endPoint y: 270, distance: 334.6
click at [503, 213] on span "Arrival" at bounding box center [505, 208] width 103 height 14
click at [1524, 537] on footer "Save" at bounding box center [784, 546] width 1552 height 22
click at [1521, 552] on button "Save" at bounding box center [1528, 547] width 43 height 14
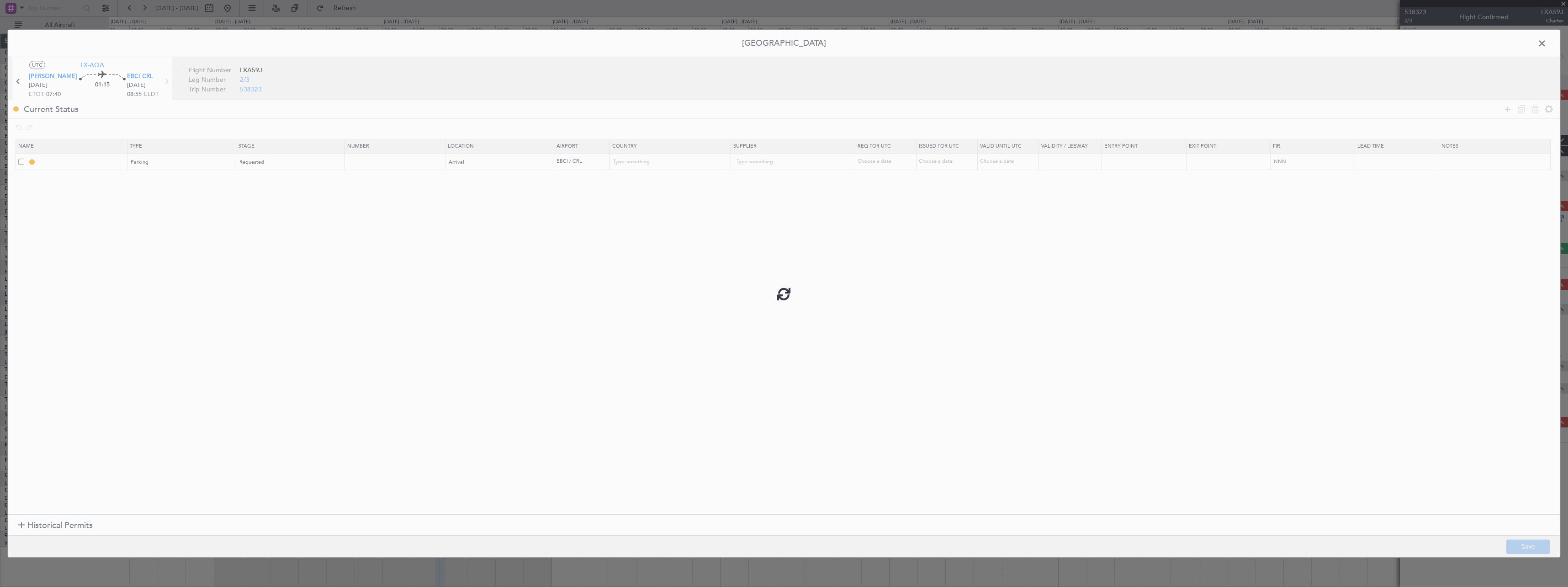
type input "EBCI Parking"
type input "Belgium"
type input "NNN"
click at [1546, 44] on span at bounding box center [1546, 46] width 0 height 18
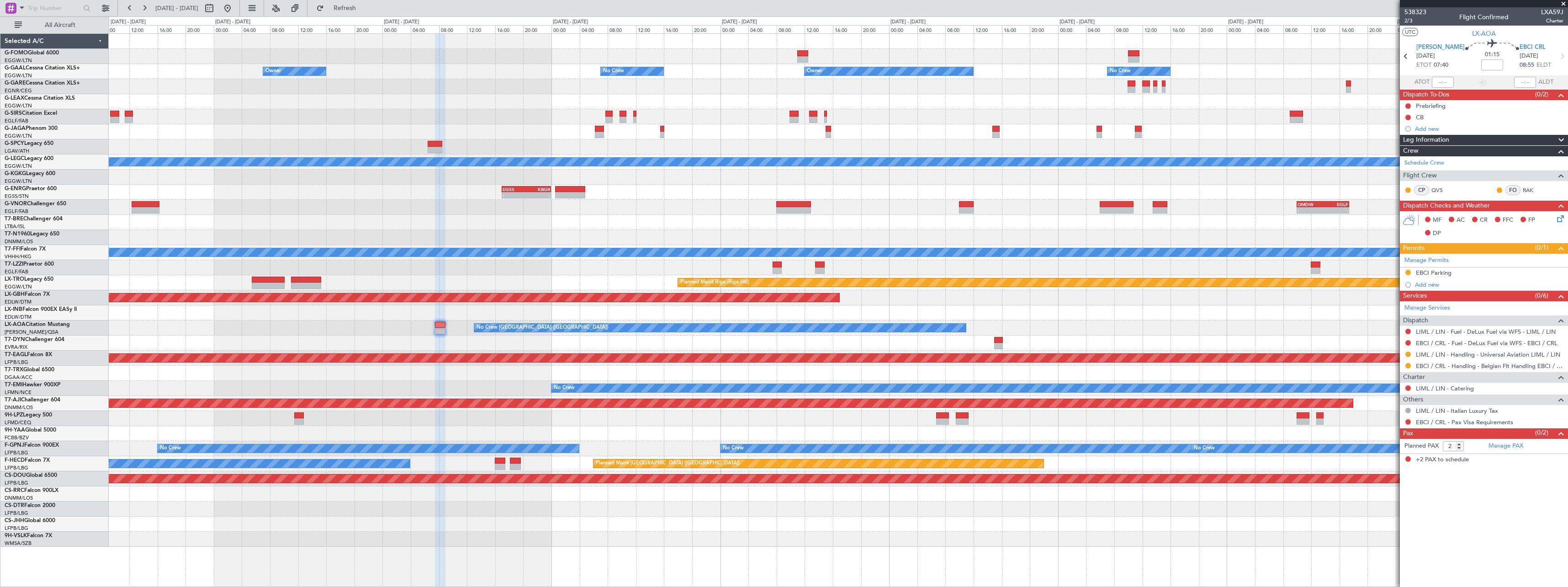
drag, startPoint x: 1427, startPoint y: 271, endPoint x: 1453, endPoint y: 277, distance: 26.7
click at [1427, 272] on div "EBCI Parking" at bounding box center [1433, 273] width 35 height 8
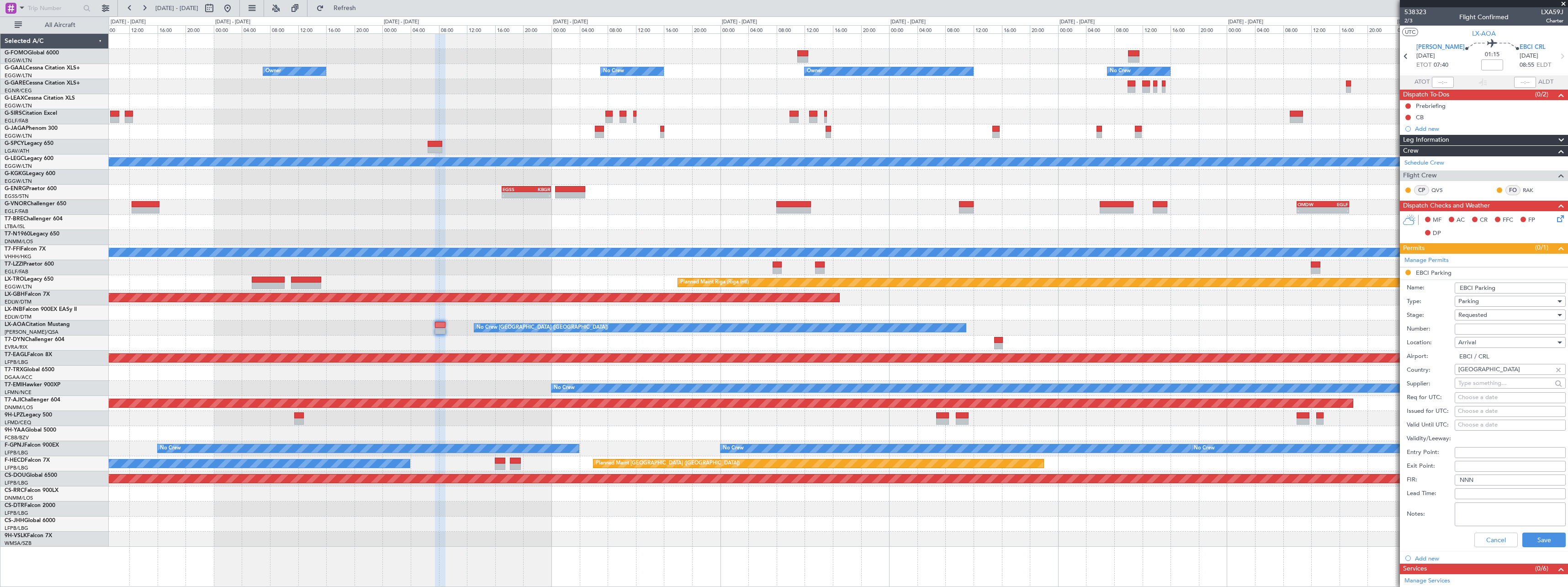
click at [1514, 288] on input "EBCI Parking" at bounding box center [1510, 288] width 111 height 11
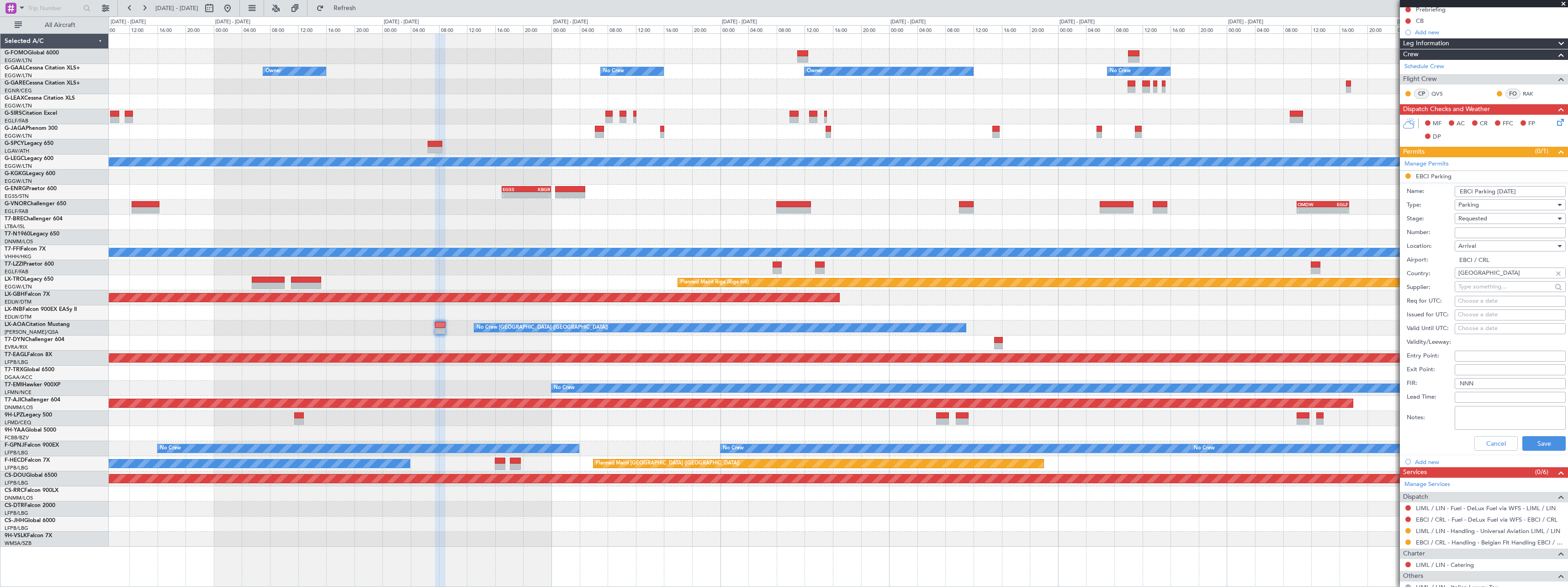
scroll to position [151, 0]
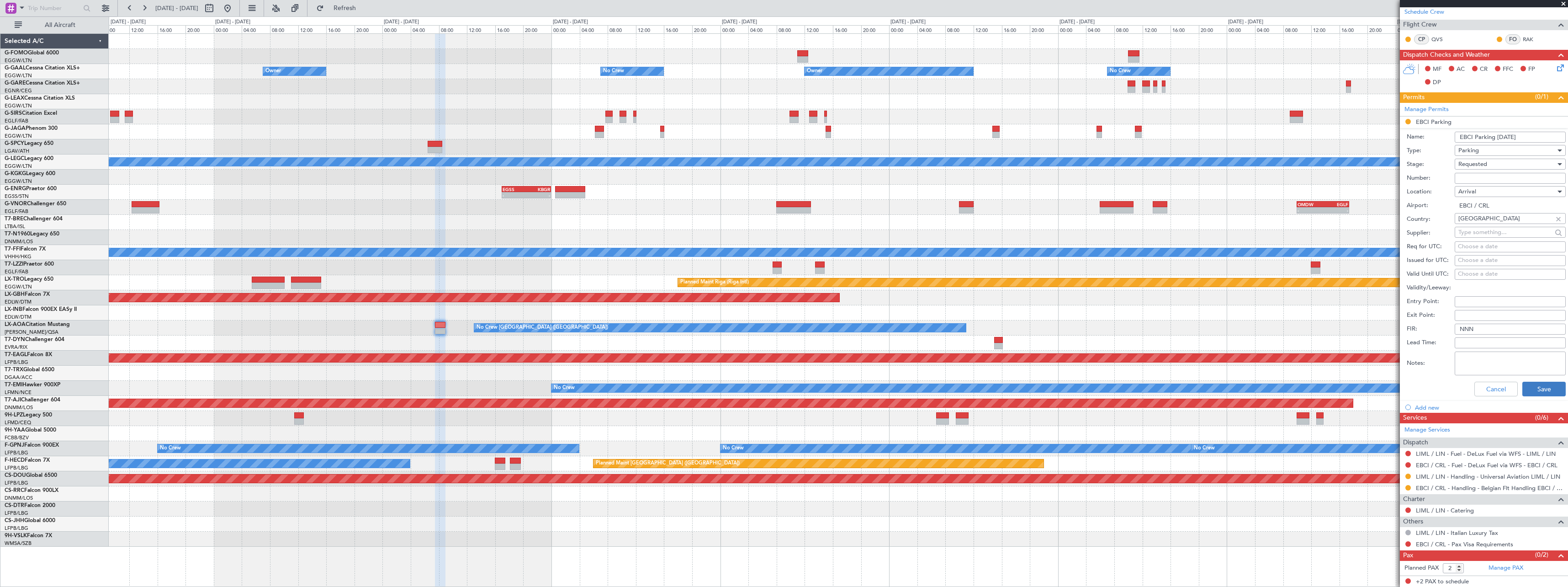
type input "EBCI Parking 20 Oct"
click at [1541, 382] on button "Save" at bounding box center [1544, 389] width 43 height 14
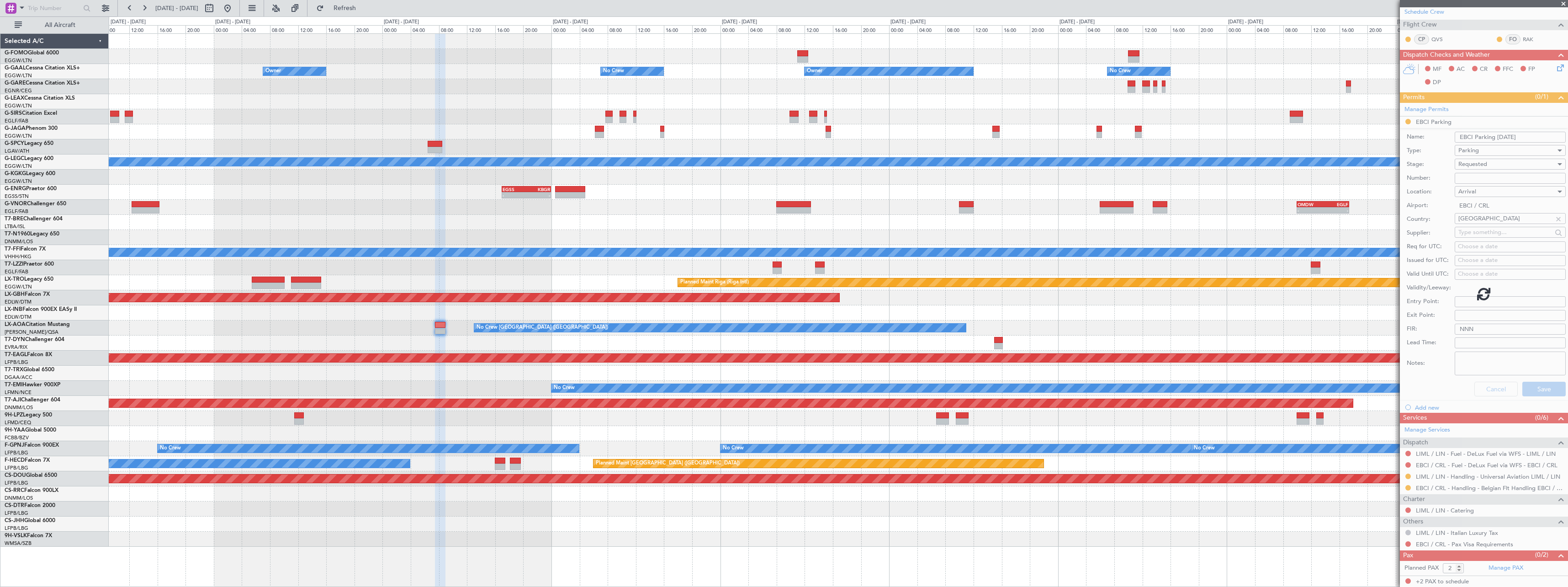
scroll to position [0, 0]
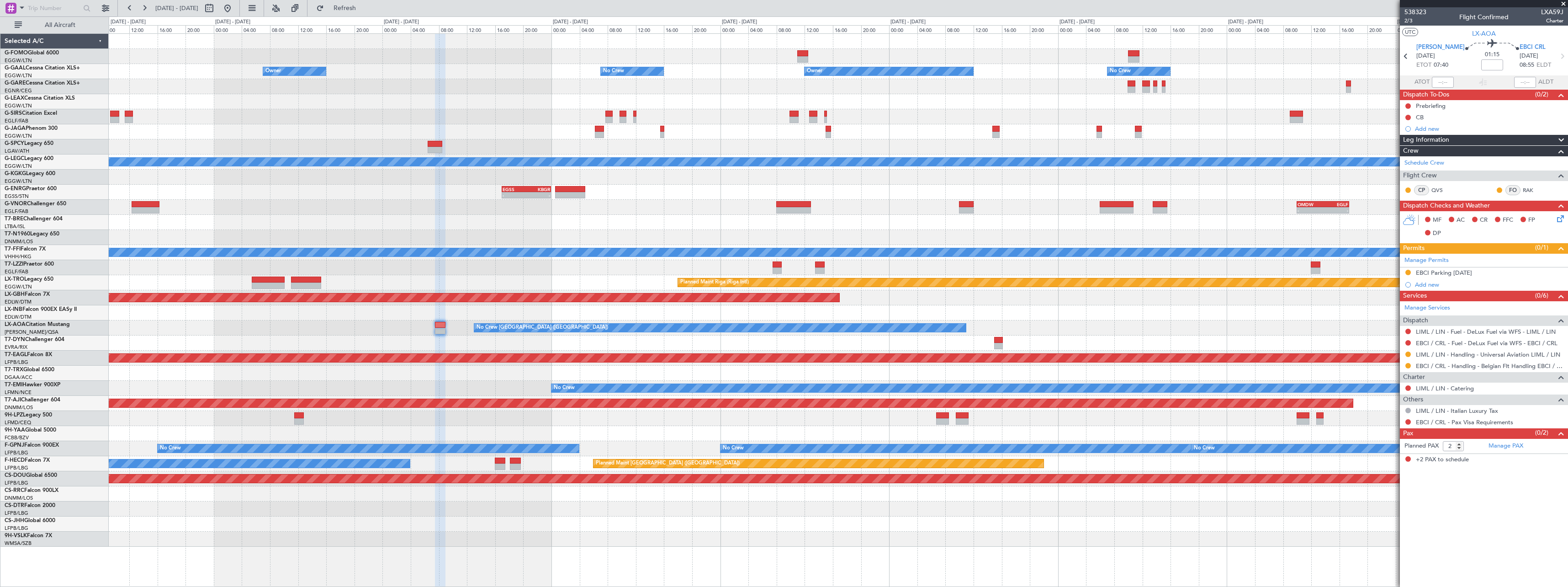
click at [782, 343] on div at bounding box center [837, 343] width 1459 height 15
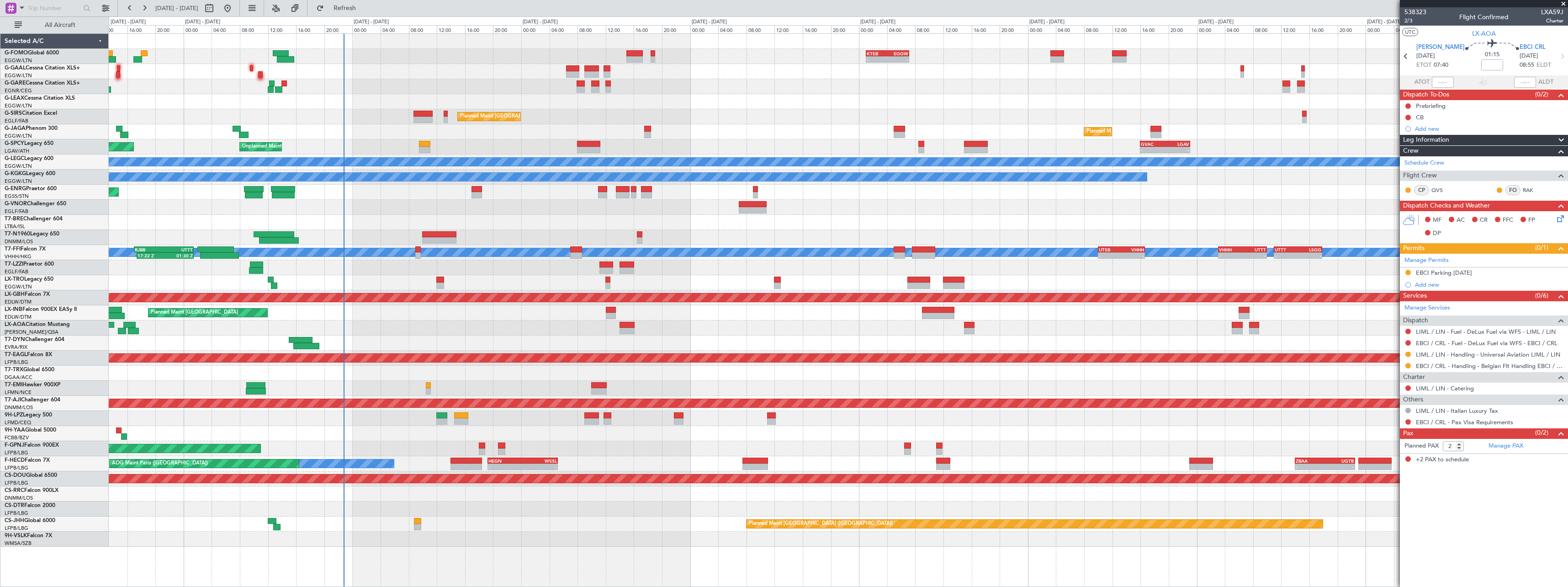
click at [1129, 336] on div "- - KTEB 01:00 Z EGGW 07:10 Z AOG Maint Dusseldorf Owner No Crew Planned Maint …" at bounding box center [837, 290] width 1459 height 513
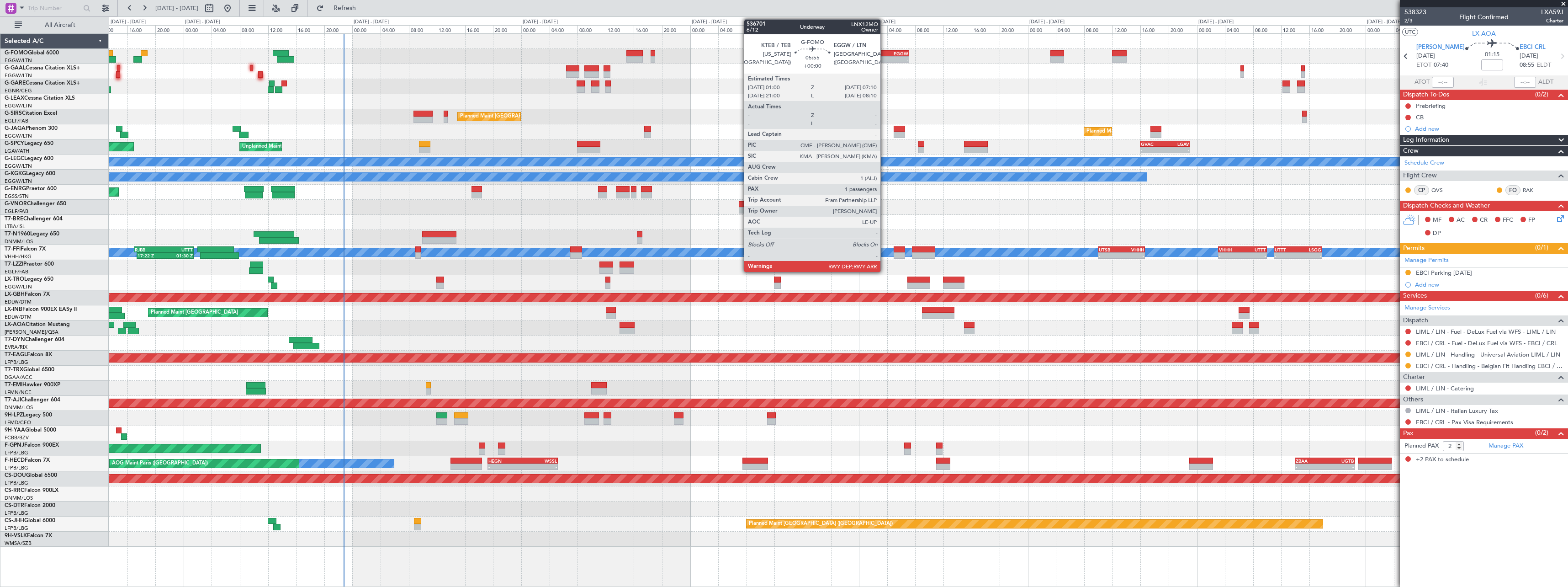
click at [884, 56] on div "- - KTEB 01:00 Z EGGW 07:10 Z" at bounding box center [837, 56] width 1459 height 15
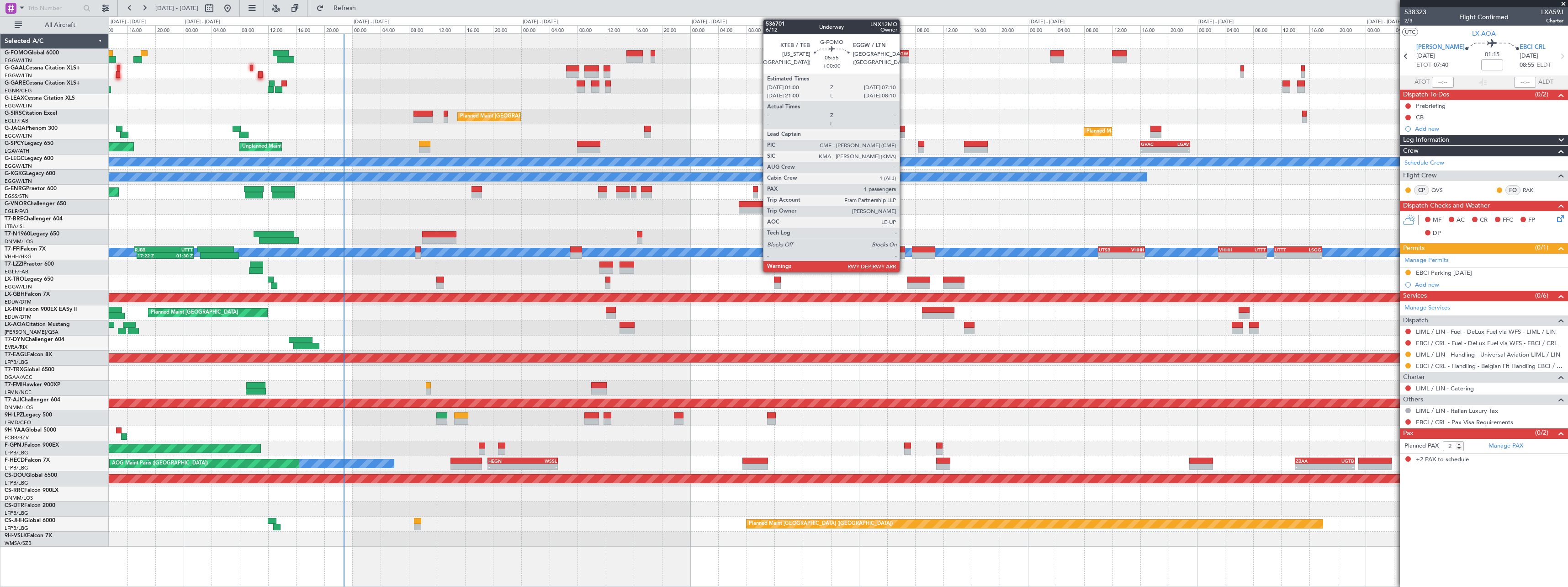
click at [903, 56] on div "KTEB 01:00 Z EGGW 07:10 Z" at bounding box center [887, 53] width 43 height 7
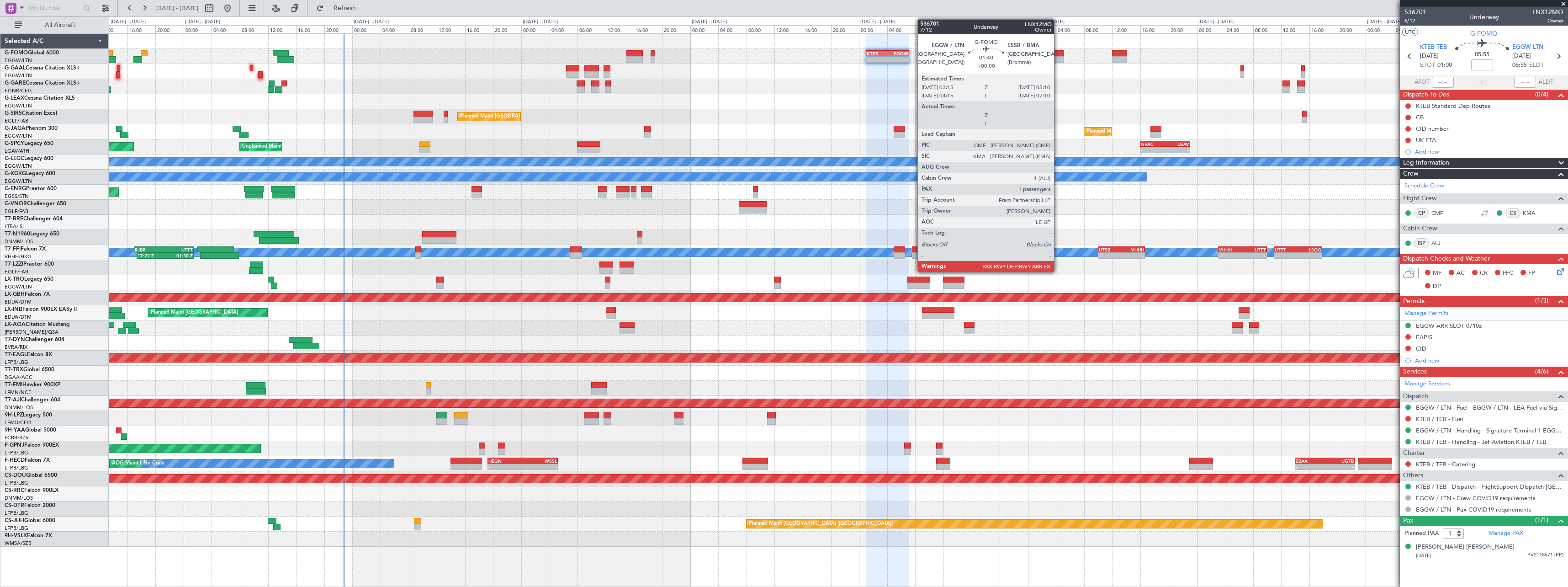
click at [1058, 56] on div at bounding box center [1057, 53] width 14 height 7
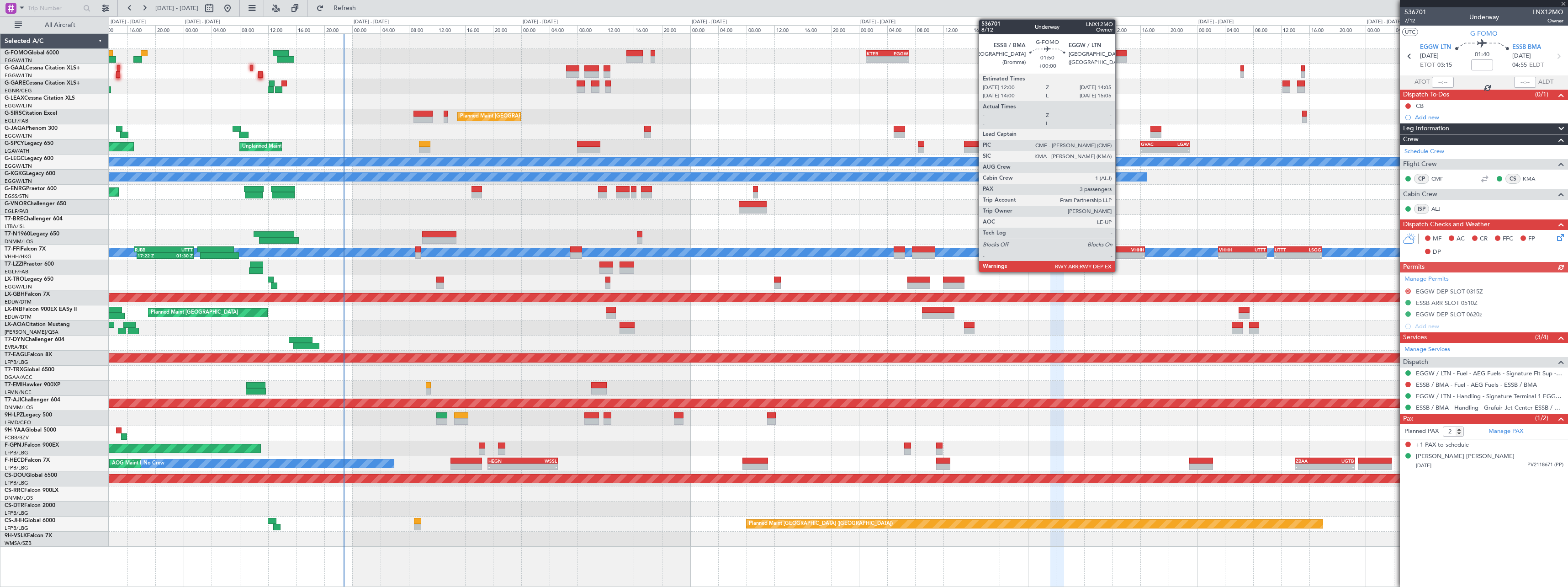
click at [1119, 58] on div at bounding box center [1119, 59] width 15 height 7
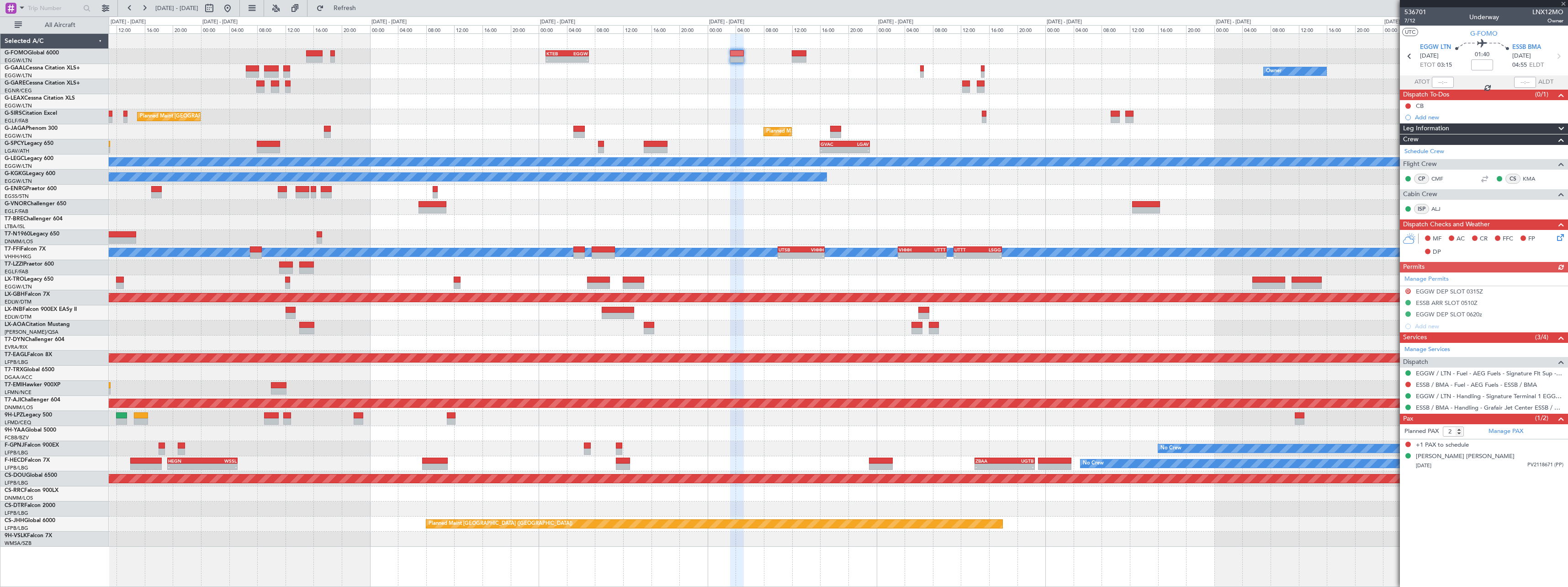
click at [830, 72] on div "- - KTEB 01:00 Z EGGW 07:10 Z Owner No Crew Owner Planned Maint London (Farnbor…" at bounding box center [837, 290] width 1459 height 513
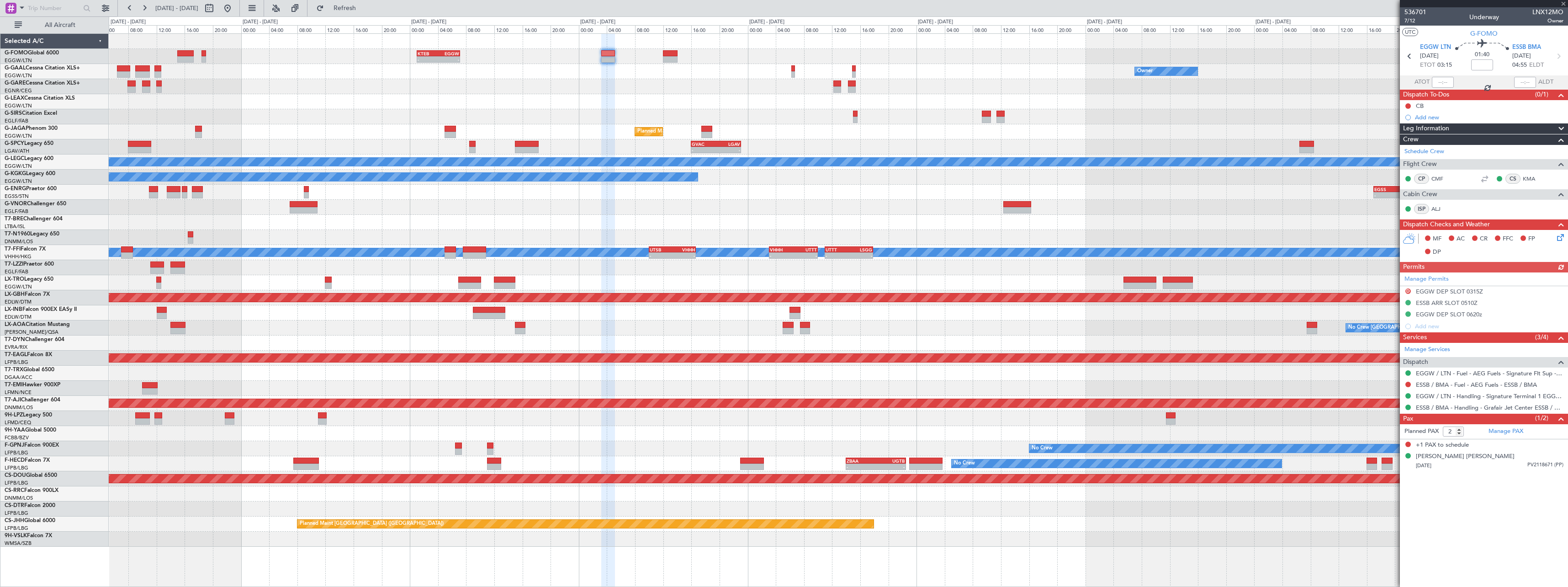
type input "3"
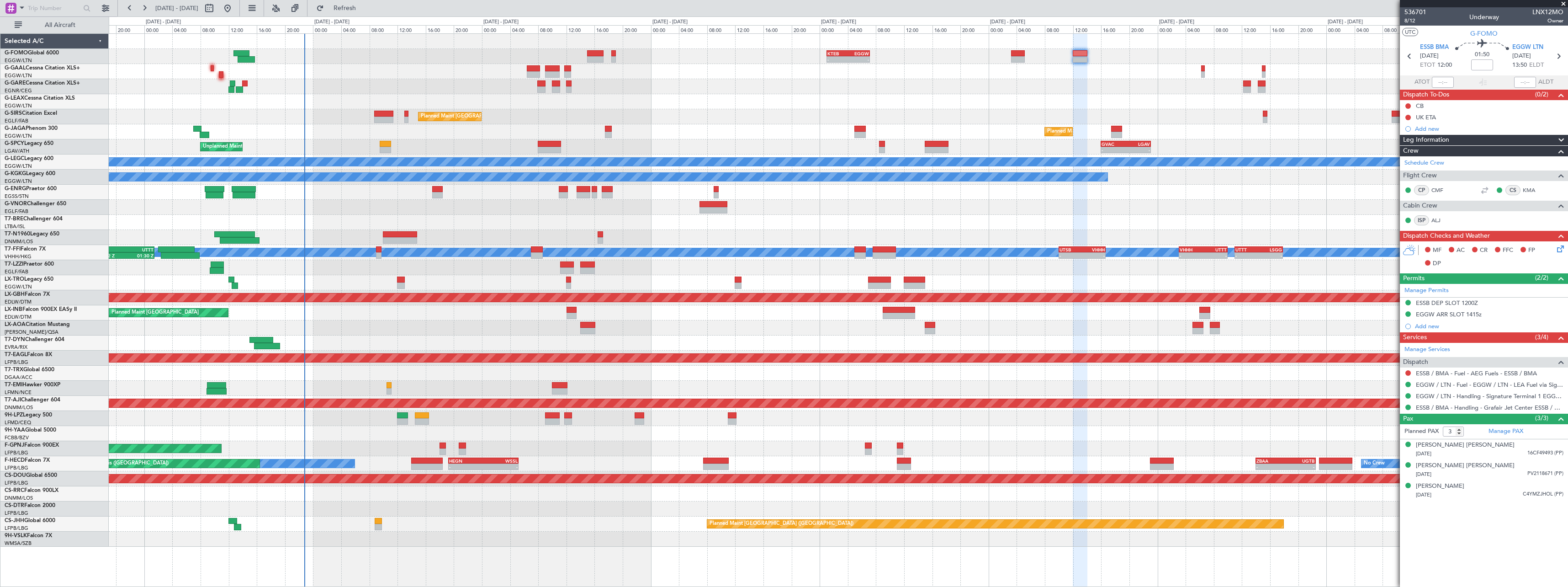
click at [1424, 106] on fb-app "05 Oct 2025 - 13 Oct 2025 Refresh Quick Links All Aircraft - - KTEB 01:00 Z EGG…" at bounding box center [784, 296] width 1568 height 580
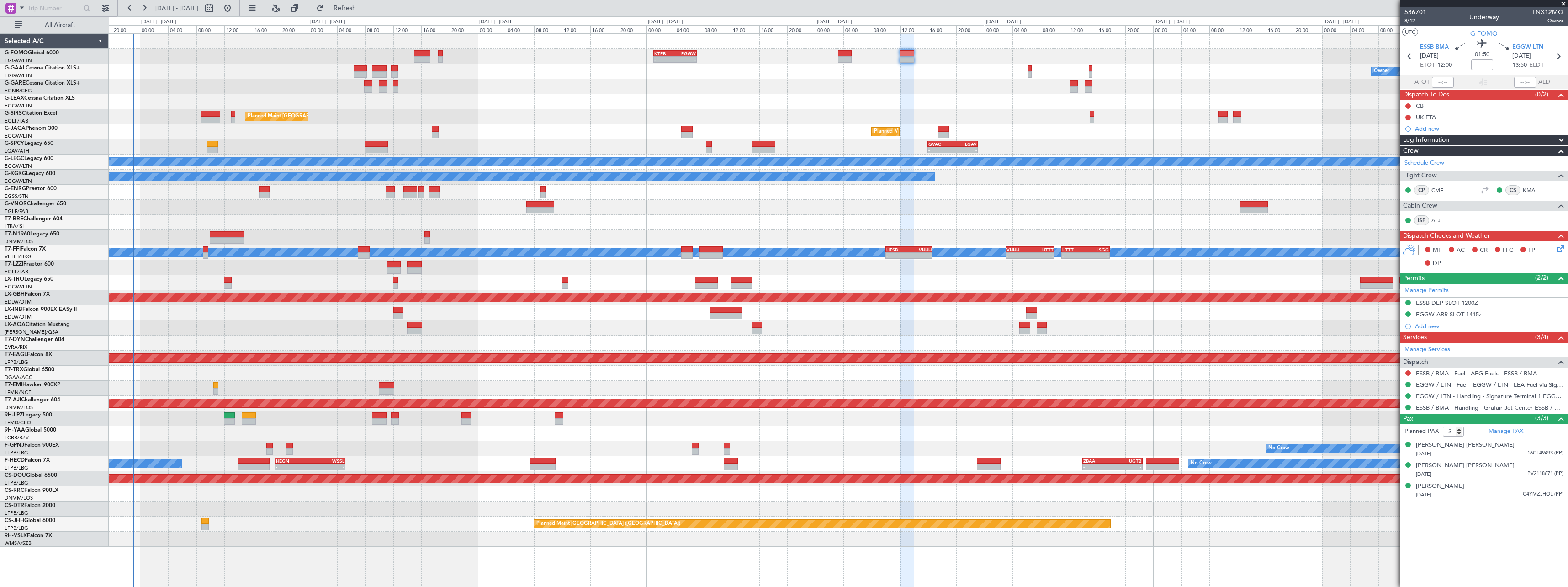
click at [1147, 283] on div "- - KTEB 01:00 Z EGGW 07:10 Z Owner No Crew Owner AOG Maint [GEOGRAPHIC_DATA] P…" at bounding box center [837, 290] width 1459 height 513
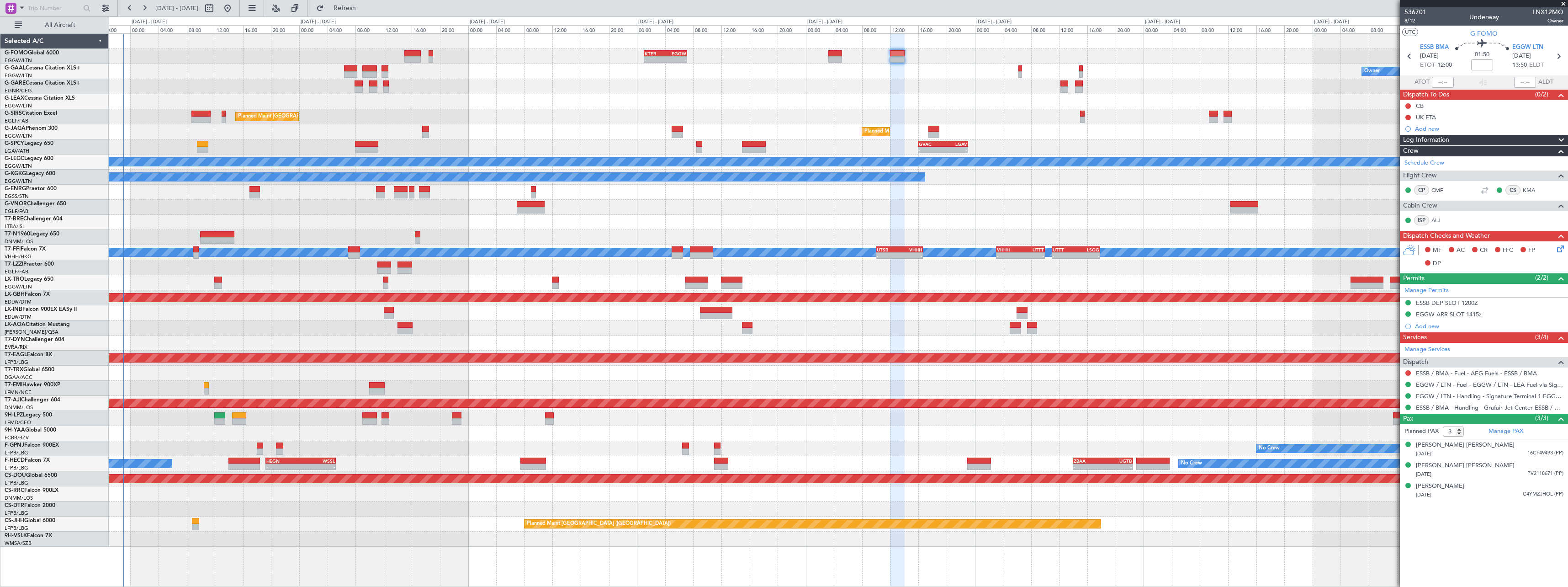
click at [412, 437] on div at bounding box center [837, 433] width 1459 height 15
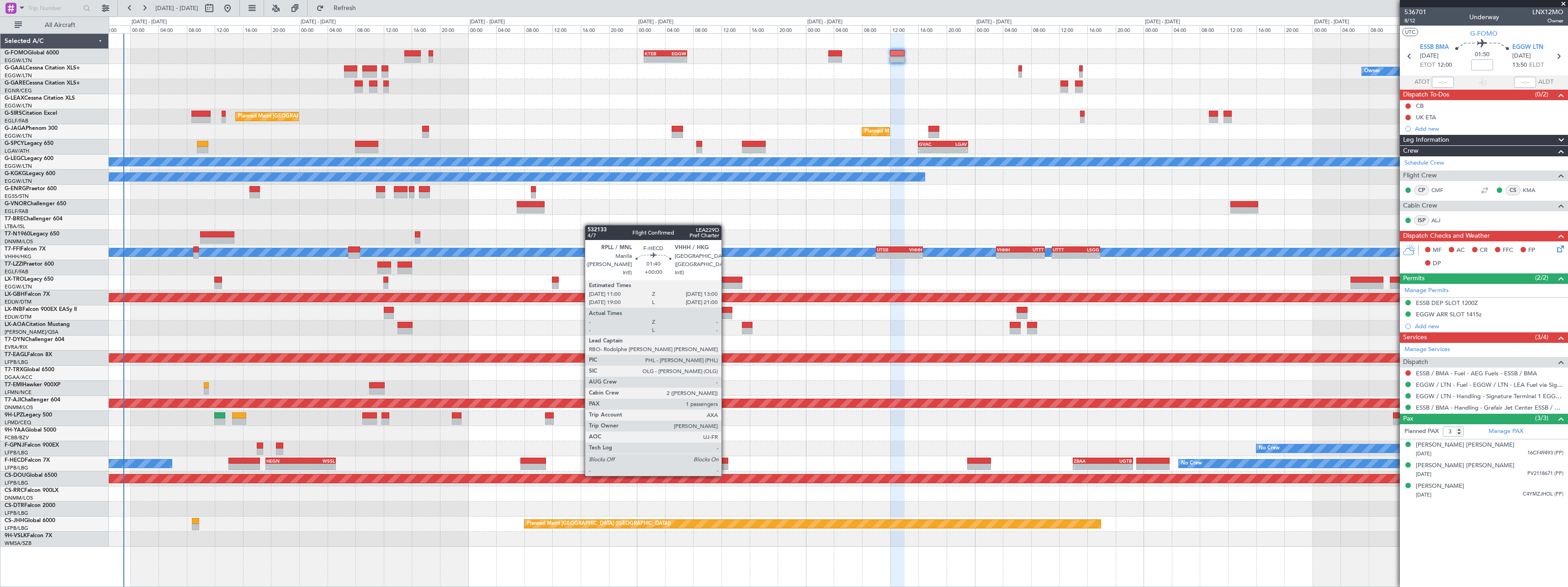
click at [725, 467] on div at bounding box center [721, 466] width 14 height 7
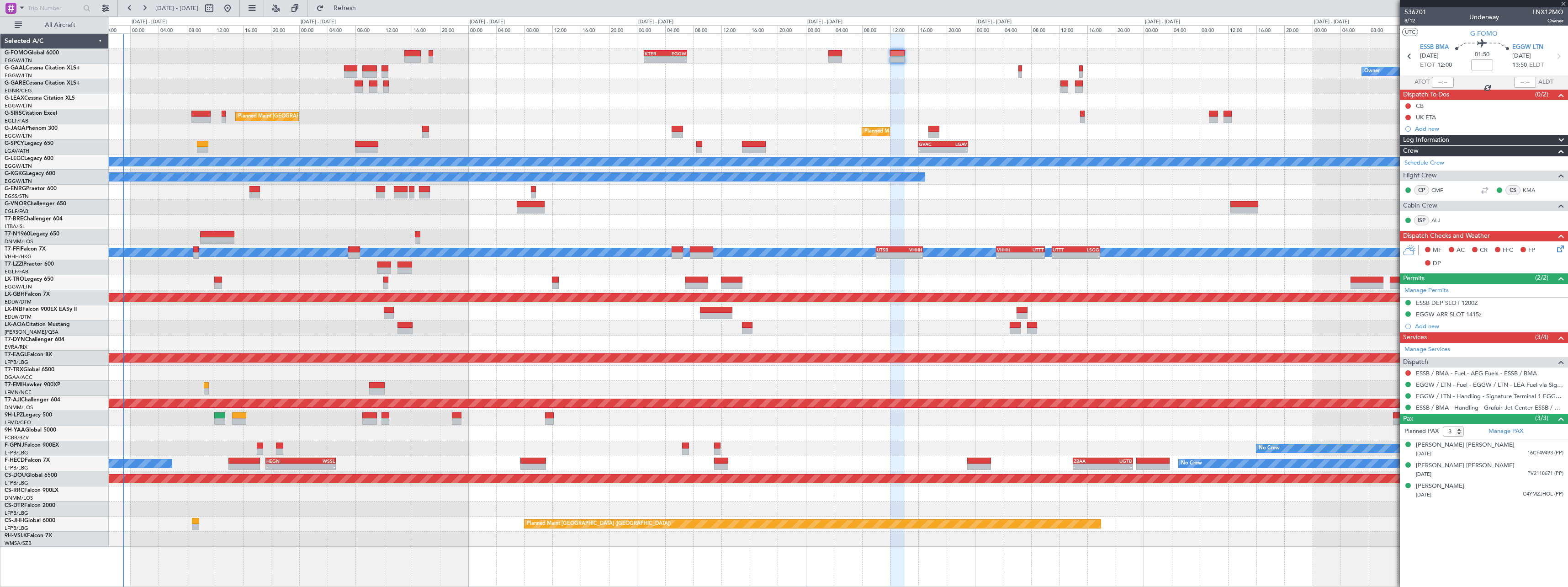
type input "1"
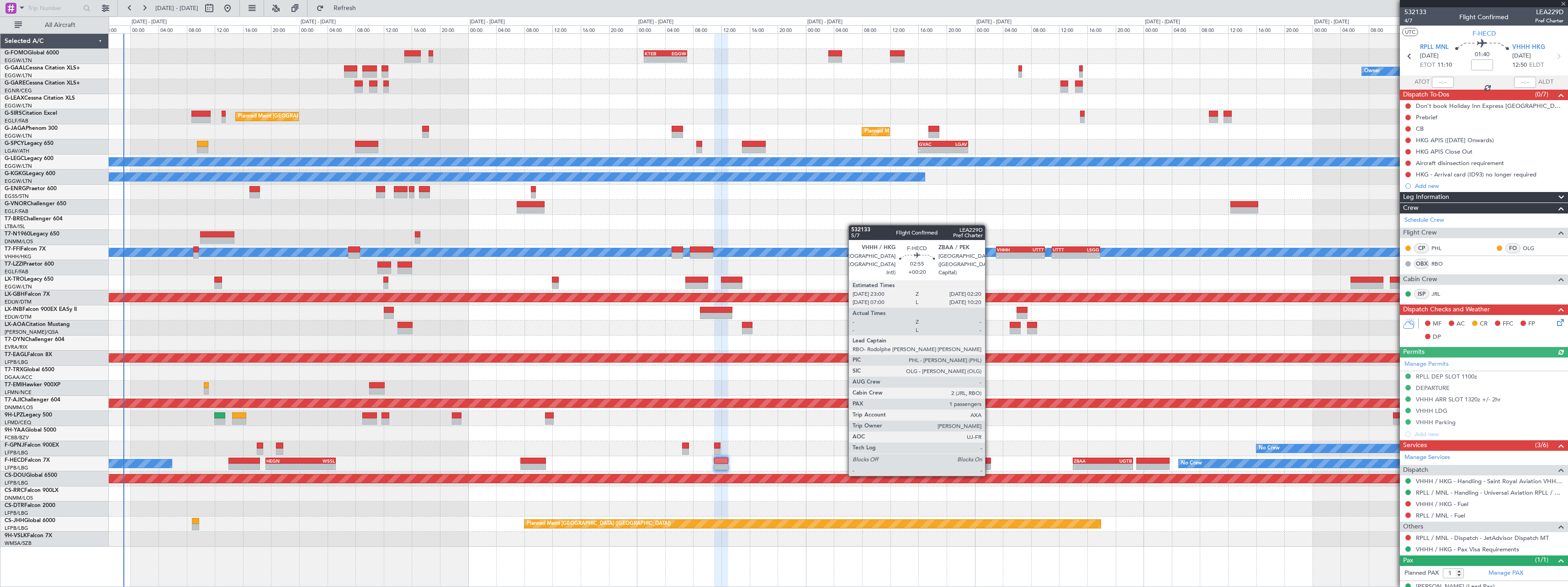
click at [989, 467] on div at bounding box center [979, 466] width 24 height 7
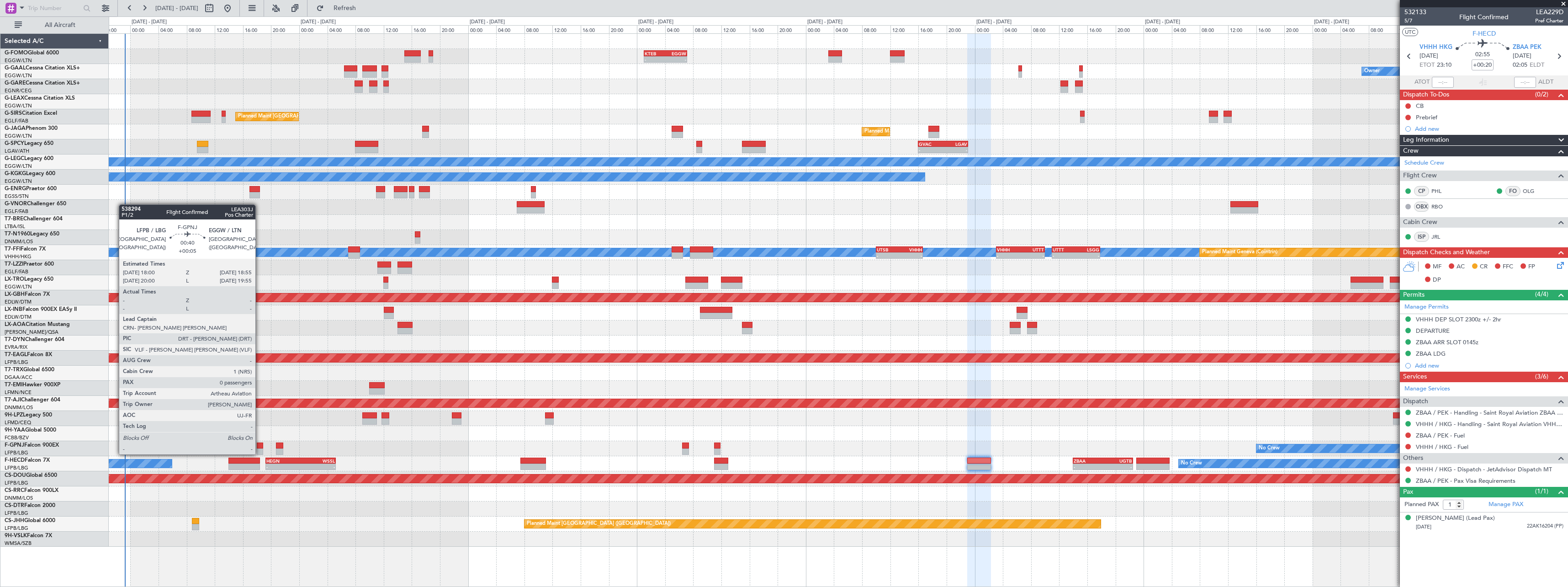
click at [259, 445] on div at bounding box center [259, 445] width 7 height 7
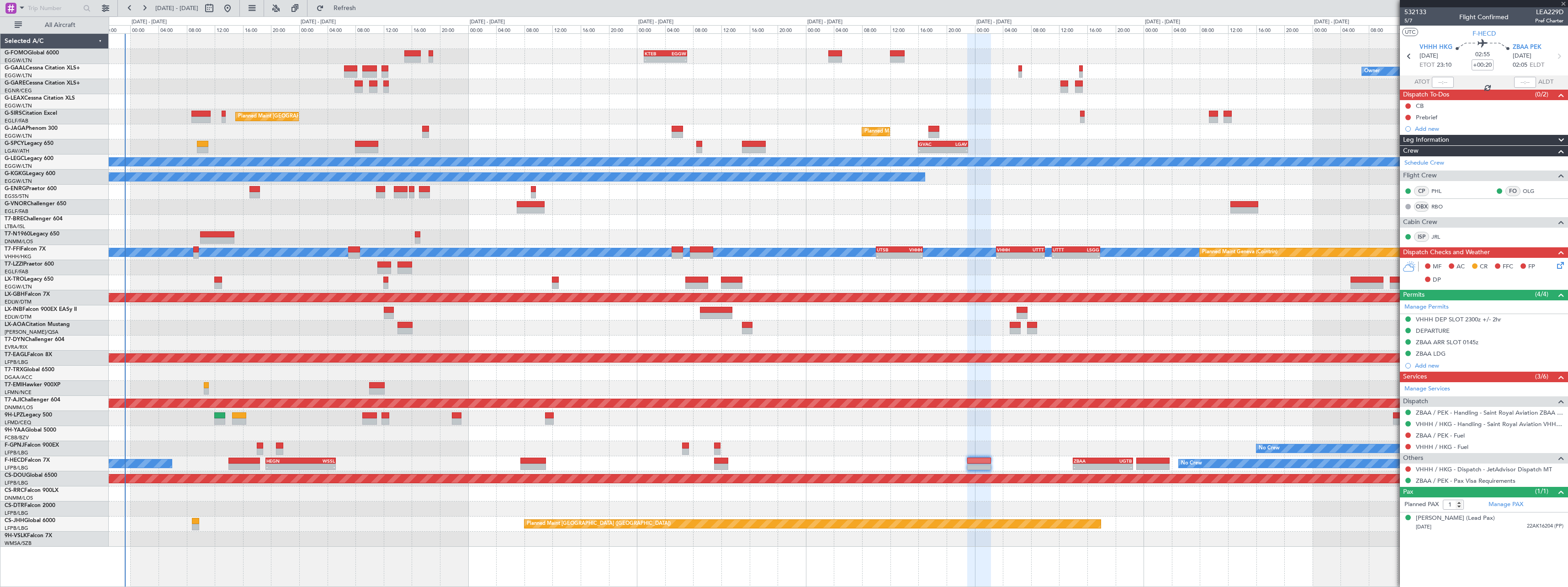
type input "+00:05"
type input "0"
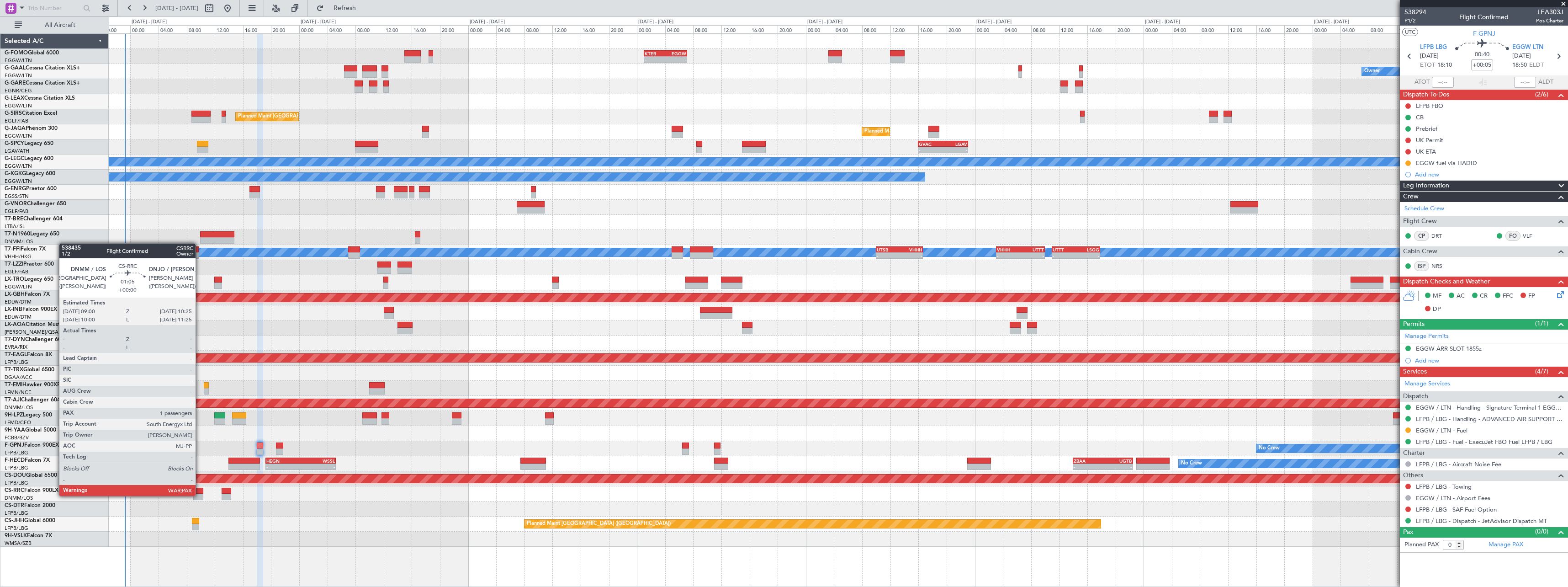
click at [199, 495] on div at bounding box center [198, 497] width 10 height 7
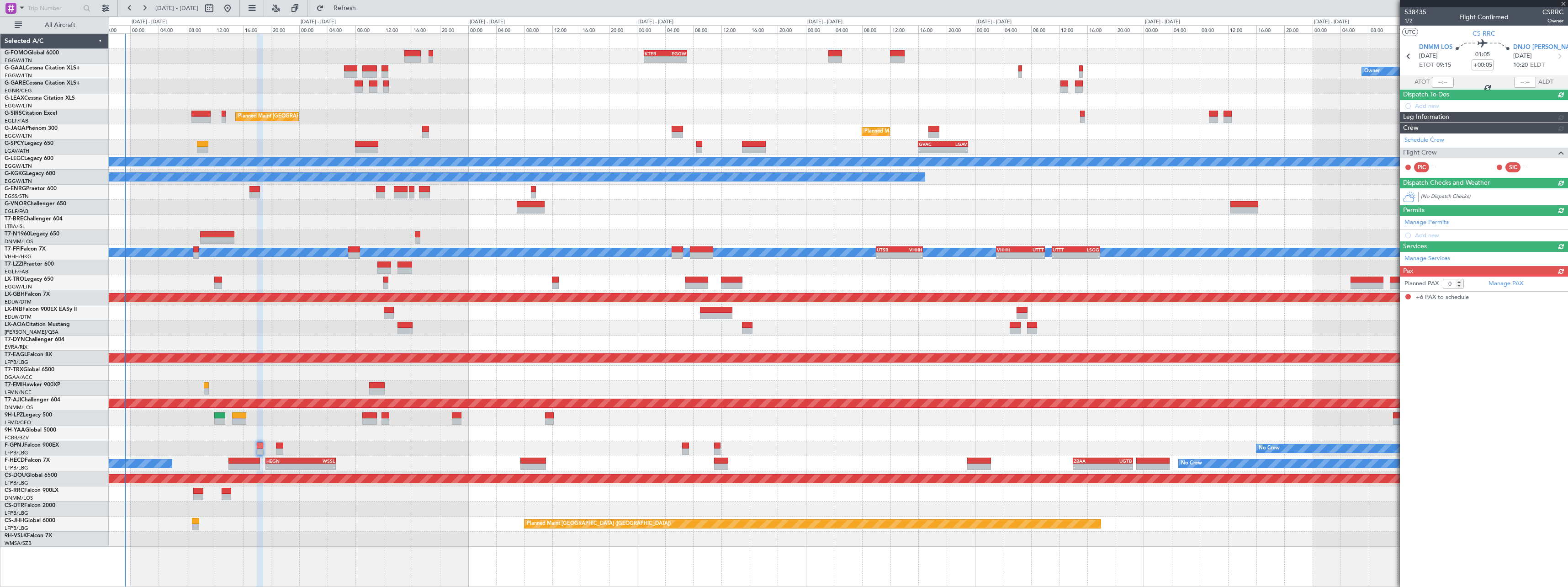
type input "6"
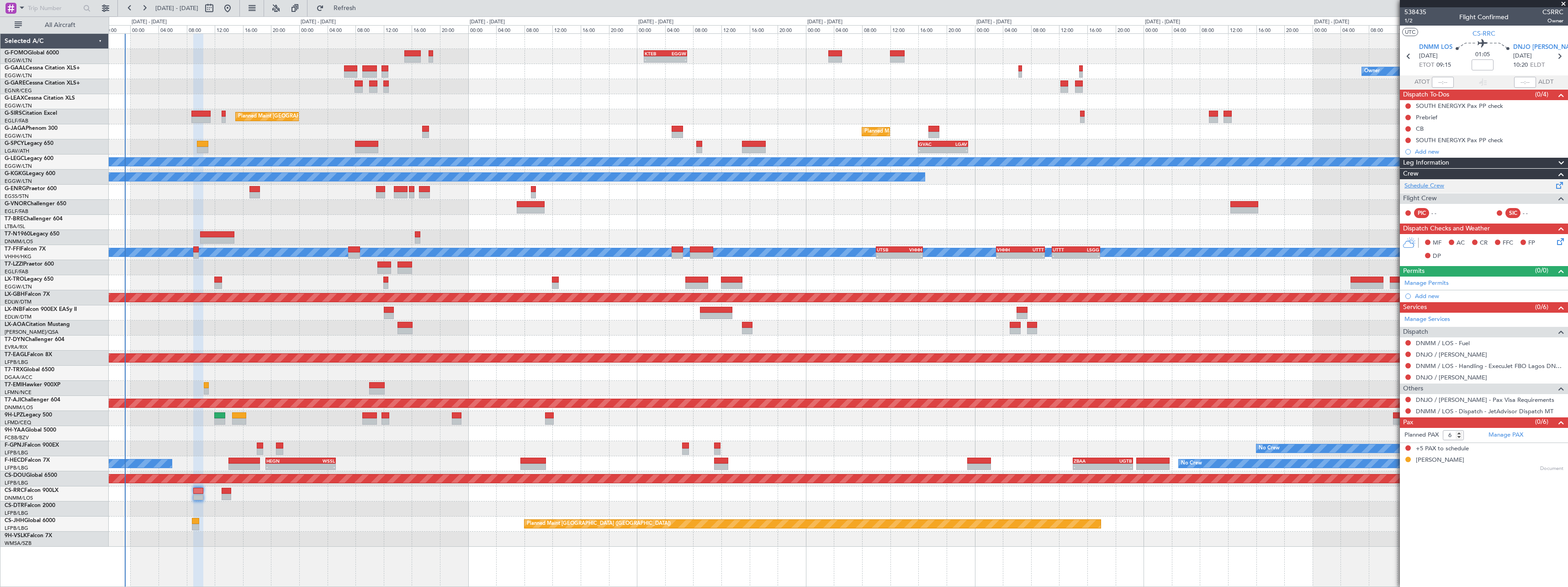
click at [1431, 188] on link "Schedule Crew" at bounding box center [1424, 186] width 40 height 9
click at [1438, 282] on link "Manage Permits" at bounding box center [1426, 283] width 44 height 9
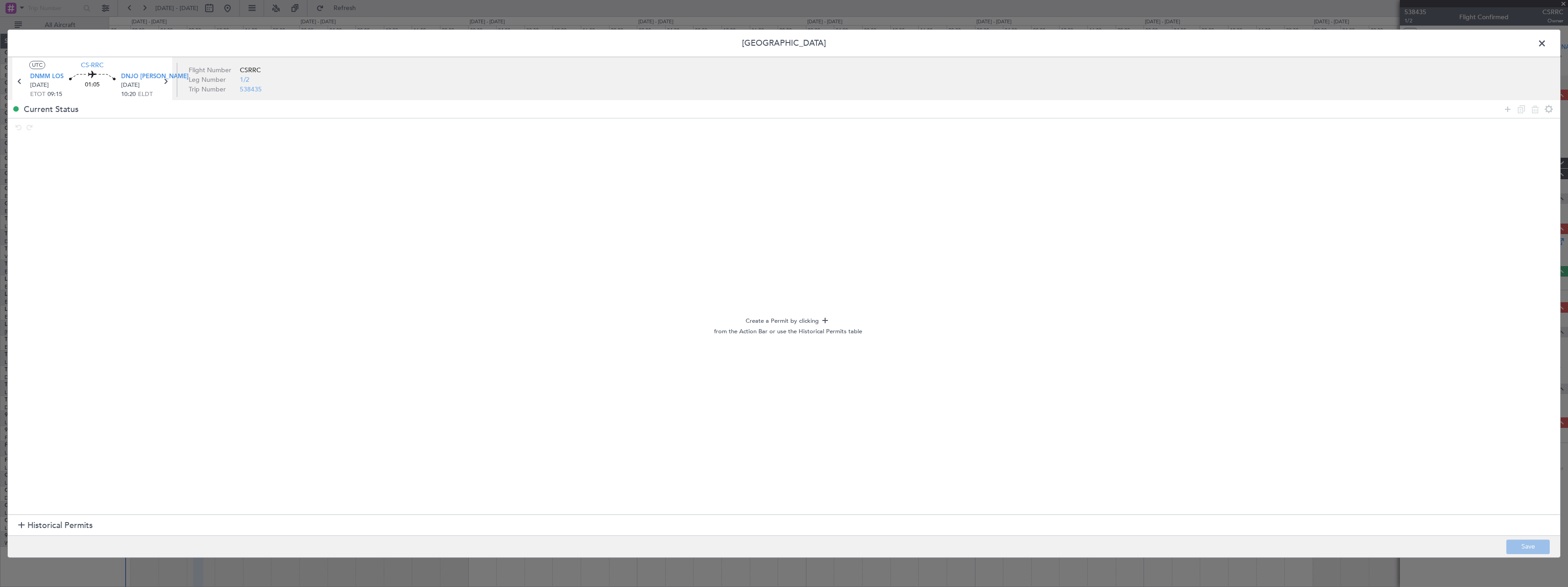
drag, startPoint x: 1512, startPoint y: 108, endPoint x: 1207, endPoint y: 135, distance: 306.2
click at [1512, 108] on icon at bounding box center [1507, 109] width 11 height 11
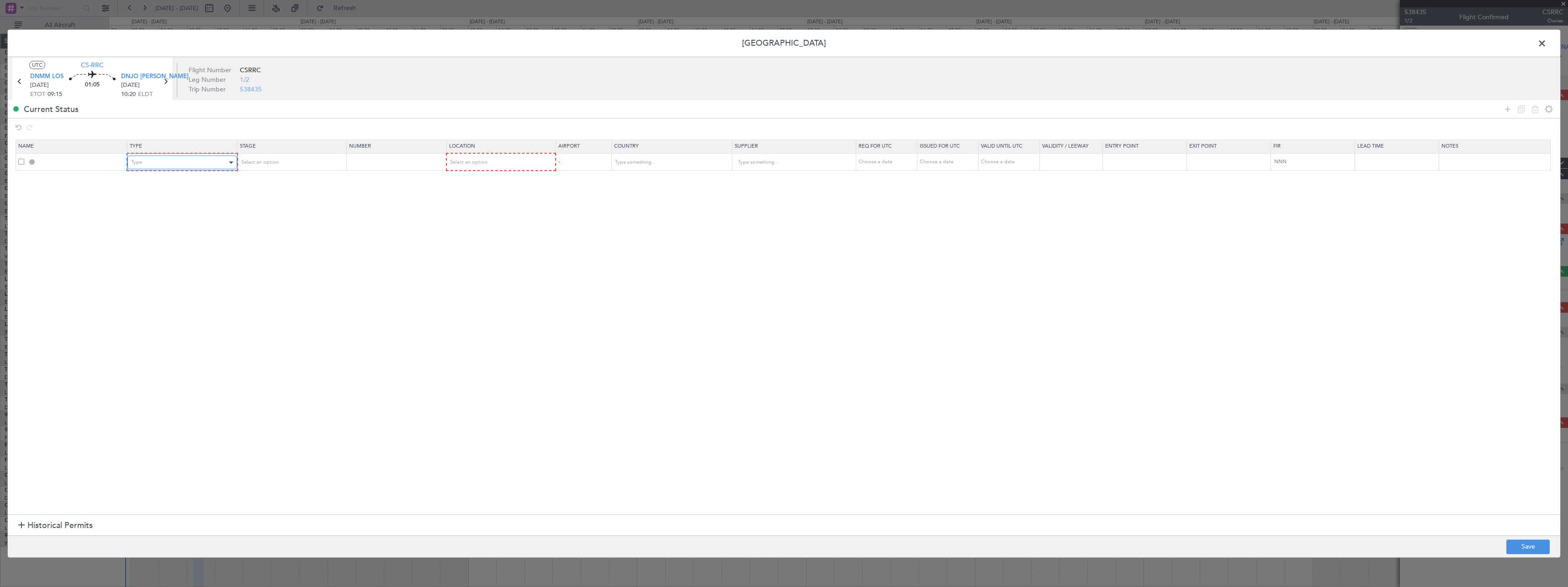
click at [153, 160] on div "Type" at bounding box center [178, 162] width 95 height 14
drag, startPoint x: 181, startPoint y: 222, endPoint x: 319, endPoint y: 129, distance: 166.4
click at [181, 222] on span "Landing" at bounding box center [184, 218] width 103 height 14
click at [302, 162] on div "Select an option" at bounding box center [288, 162] width 95 height 14
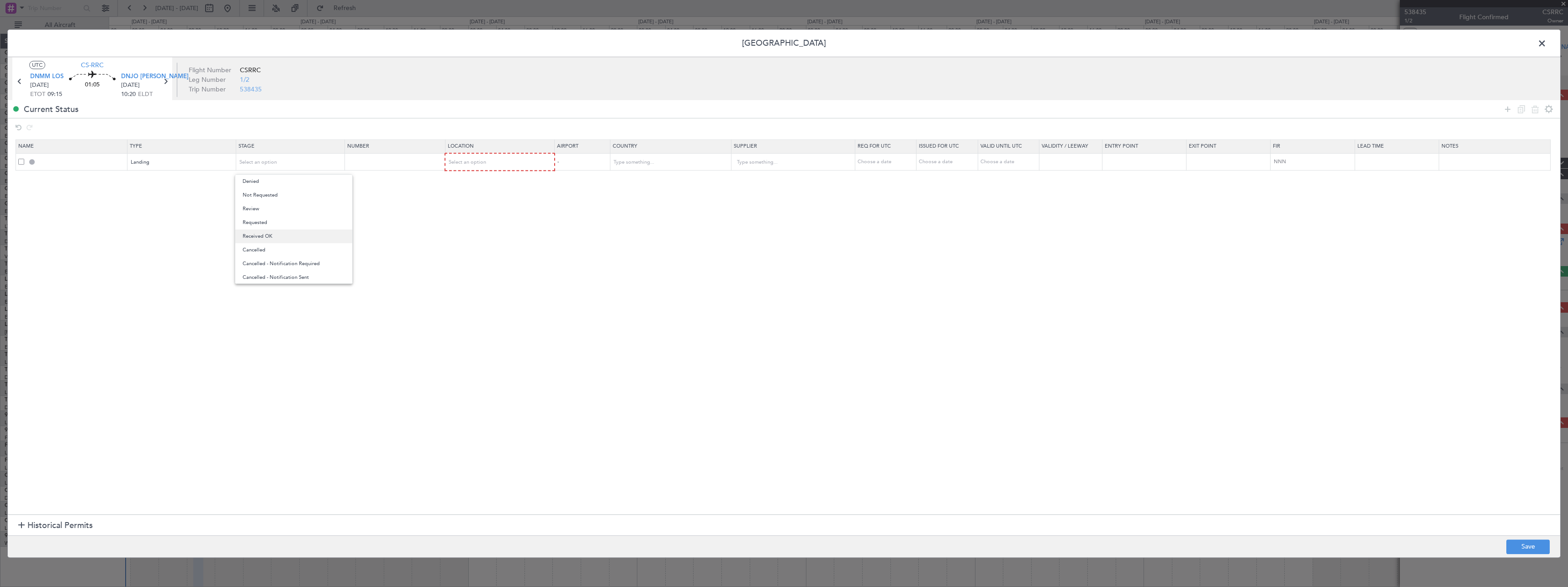
click at [291, 237] on span "Received OK" at bounding box center [294, 236] width 103 height 14
click at [496, 163] on div "Select an option" at bounding box center [497, 162] width 96 height 14
drag, startPoint x: 499, startPoint y: 210, endPoint x: 593, endPoint y: 206, distance: 94.1
click at [499, 210] on span "Arrival" at bounding box center [505, 208] width 103 height 14
click at [377, 165] on input "text" at bounding box center [391, 161] width 96 height 8
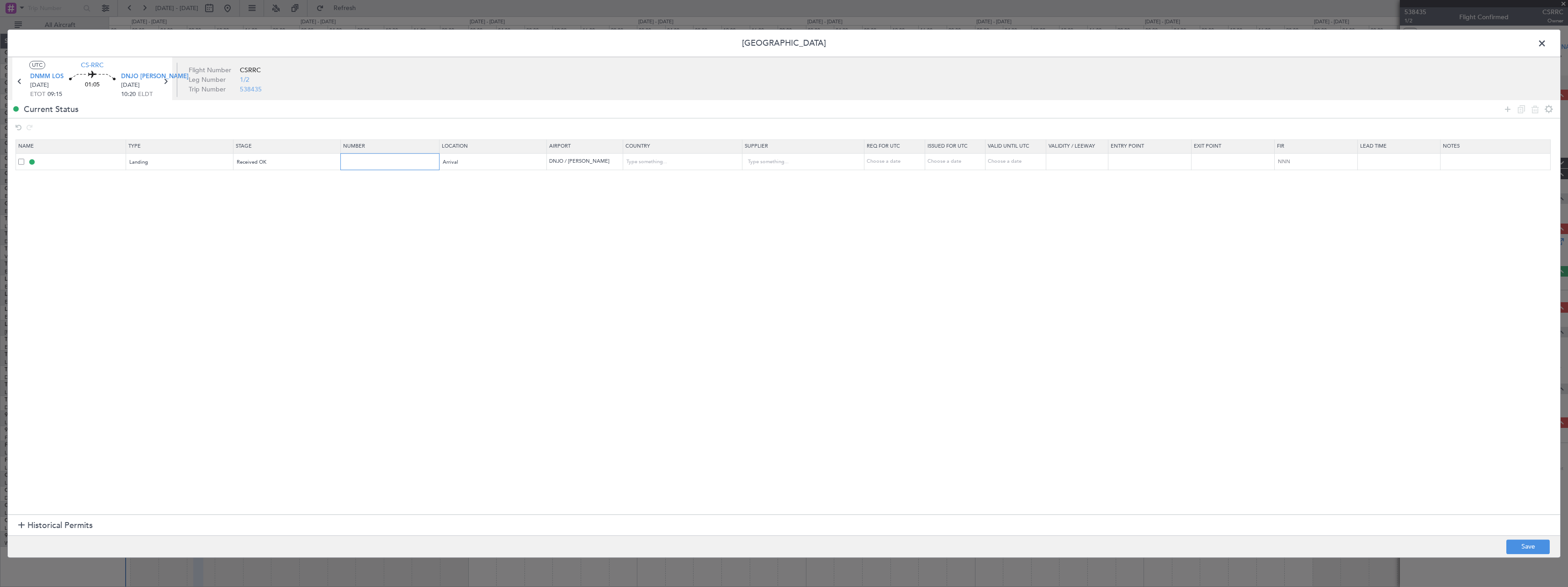
paste input "AA0008 / 02091405"
type input "AA0008 / 02091405"
click at [1517, 547] on button "Save" at bounding box center [1528, 547] width 43 height 14
type input "DNJO LDG"
type input "[GEOGRAPHIC_DATA]"
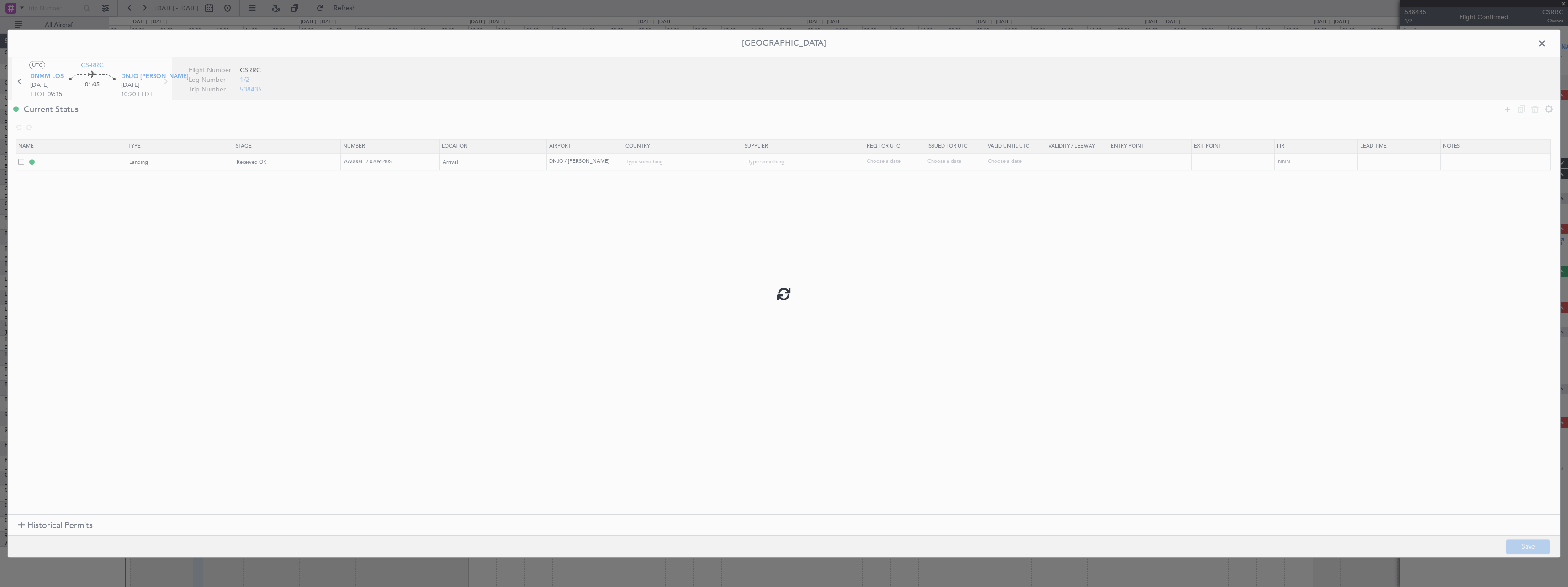
type input "NNN"
click at [1546, 44] on span at bounding box center [1546, 46] width 0 height 18
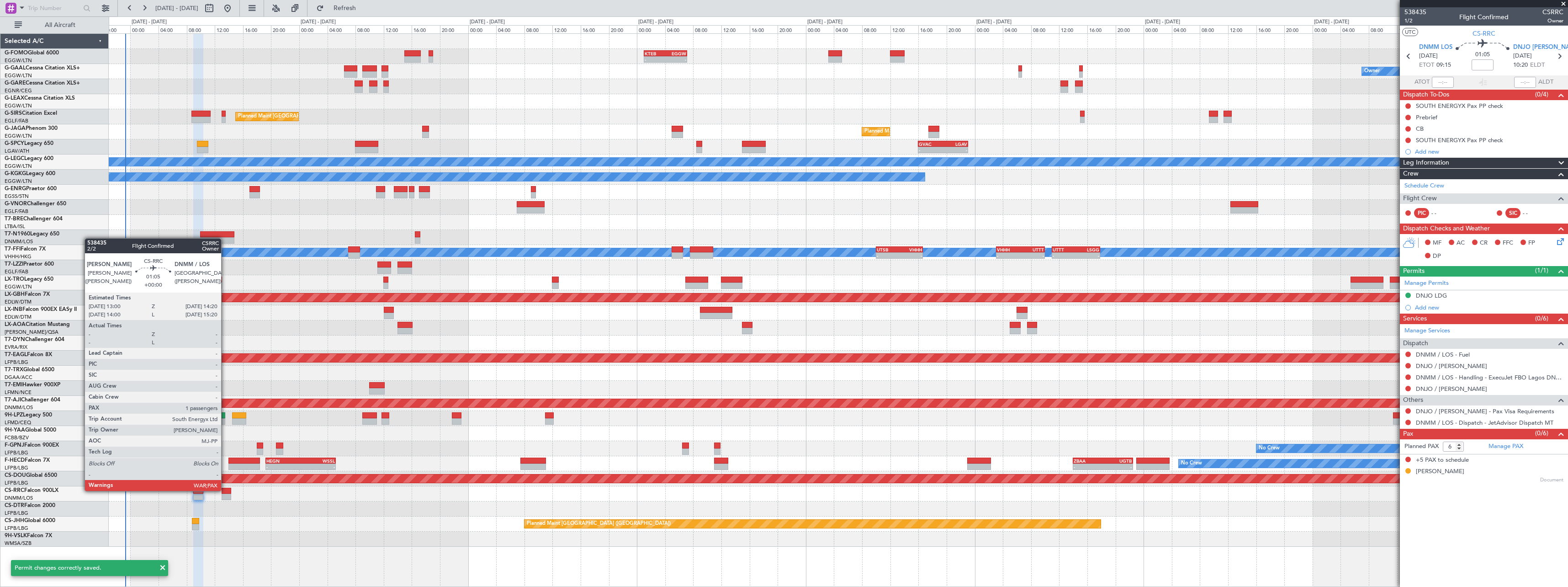
click at [225, 490] on div at bounding box center [226, 491] width 9 height 7
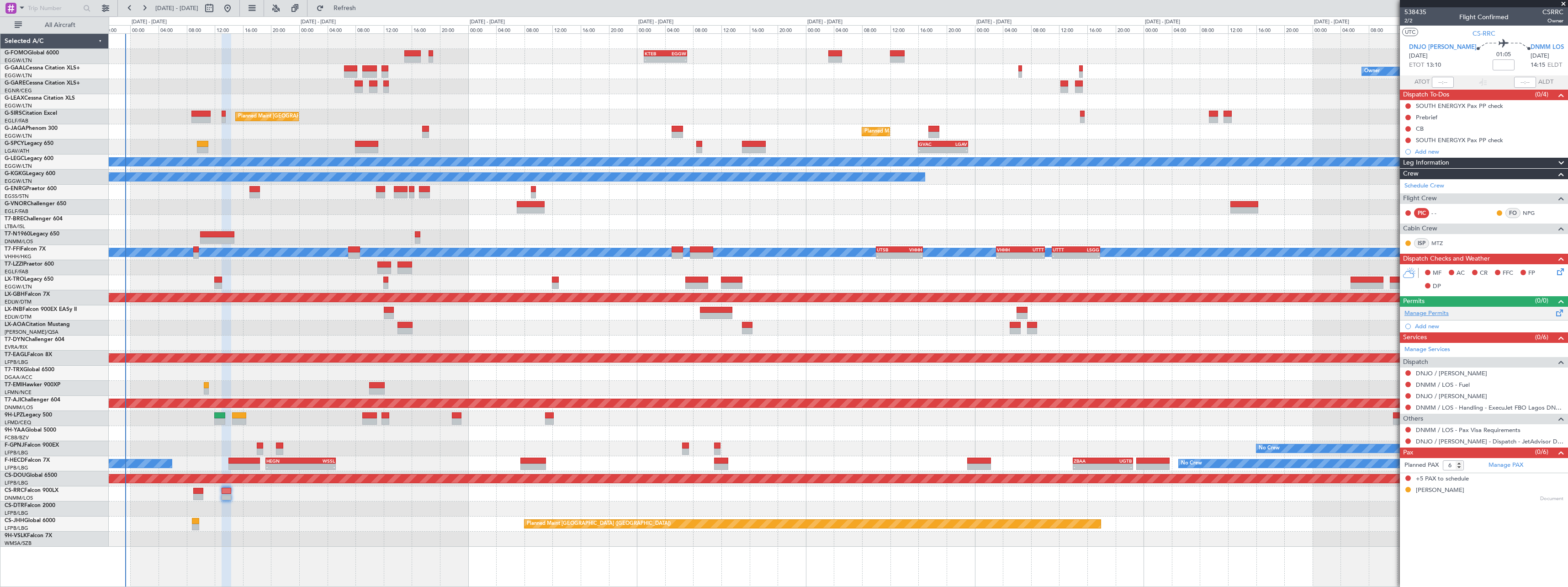
click at [1429, 314] on link "Manage Permits" at bounding box center [1426, 313] width 44 height 9
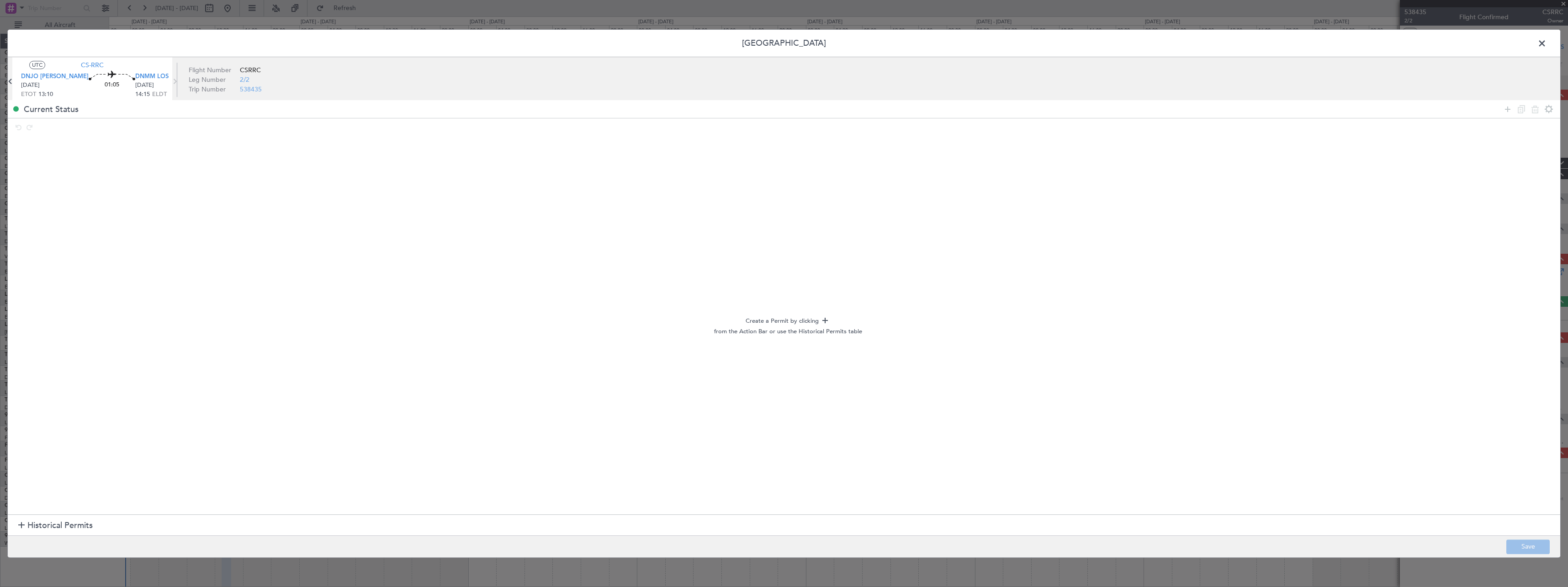
drag, startPoint x: 1509, startPoint y: 108, endPoint x: 1388, endPoint y: 126, distance: 122.3
click at [1509, 108] on icon at bounding box center [1507, 109] width 11 height 11
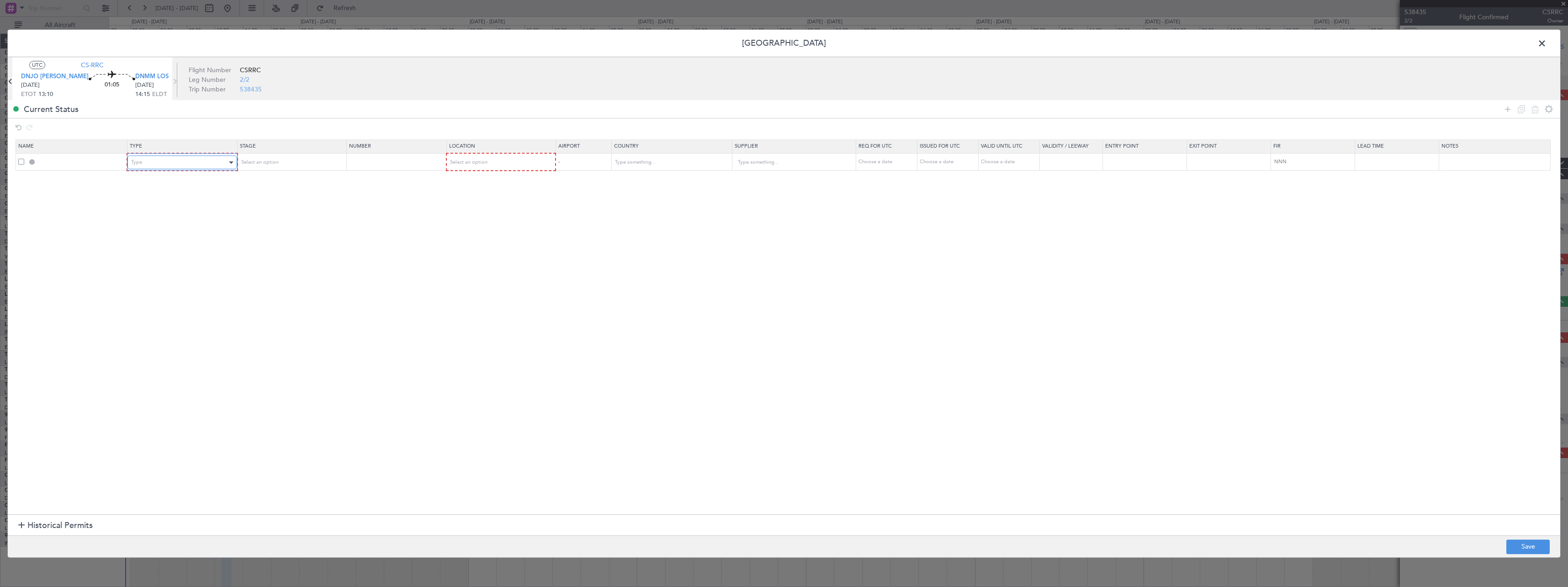
click at [171, 158] on div "Type" at bounding box center [178, 162] width 95 height 14
click at [160, 216] on span "Landing" at bounding box center [184, 218] width 103 height 14
click at [317, 161] on div "Select an option" at bounding box center [288, 162] width 95 height 14
click at [303, 234] on span "Received OK" at bounding box center [294, 236] width 103 height 14
click at [510, 164] on div "Select an option" at bounding box center [497, 162] width 96 height 14
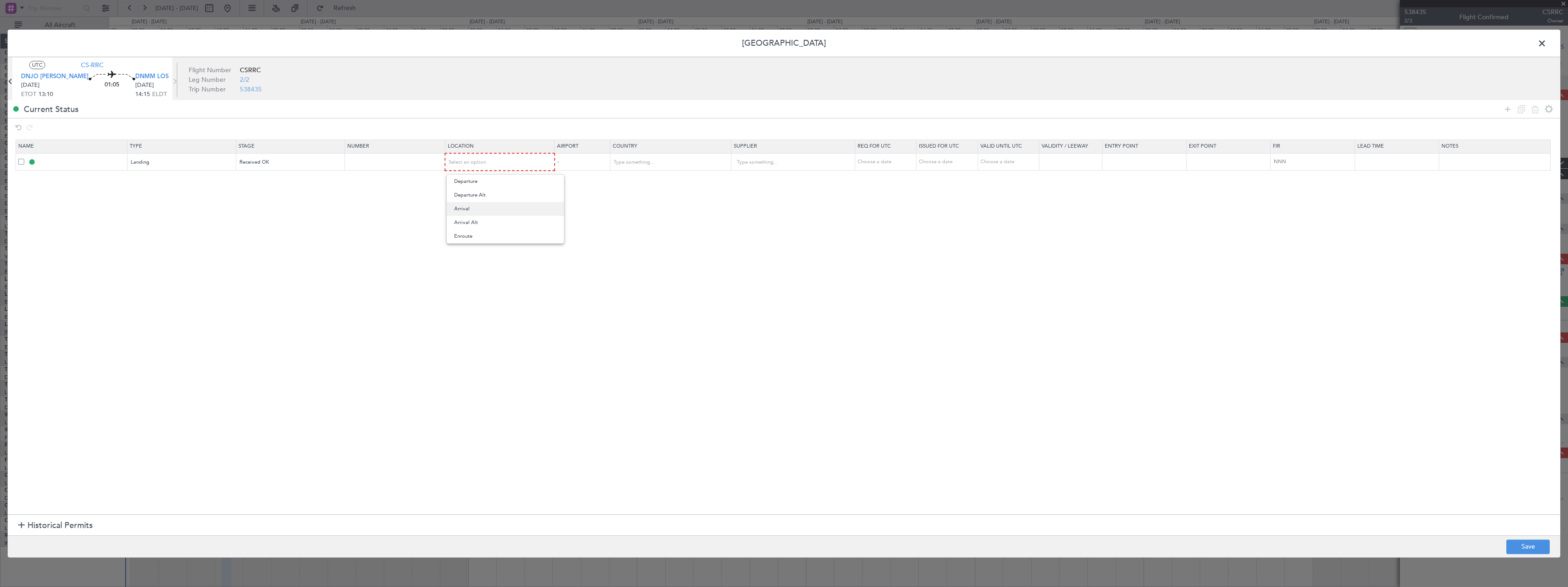
click at [500, 210] on span "Arrival" at bounding box center [505, 208] width 103 height 14
click at [379, 162] on input "text" at bounding box center [396, 161] width 98 height 8
paste input "AA0008 / 02091405"
type input "AA0008 / 02091405"
click at [1517, 542] on button "Save" at bounding box center [1528, 547] width 43 height 14
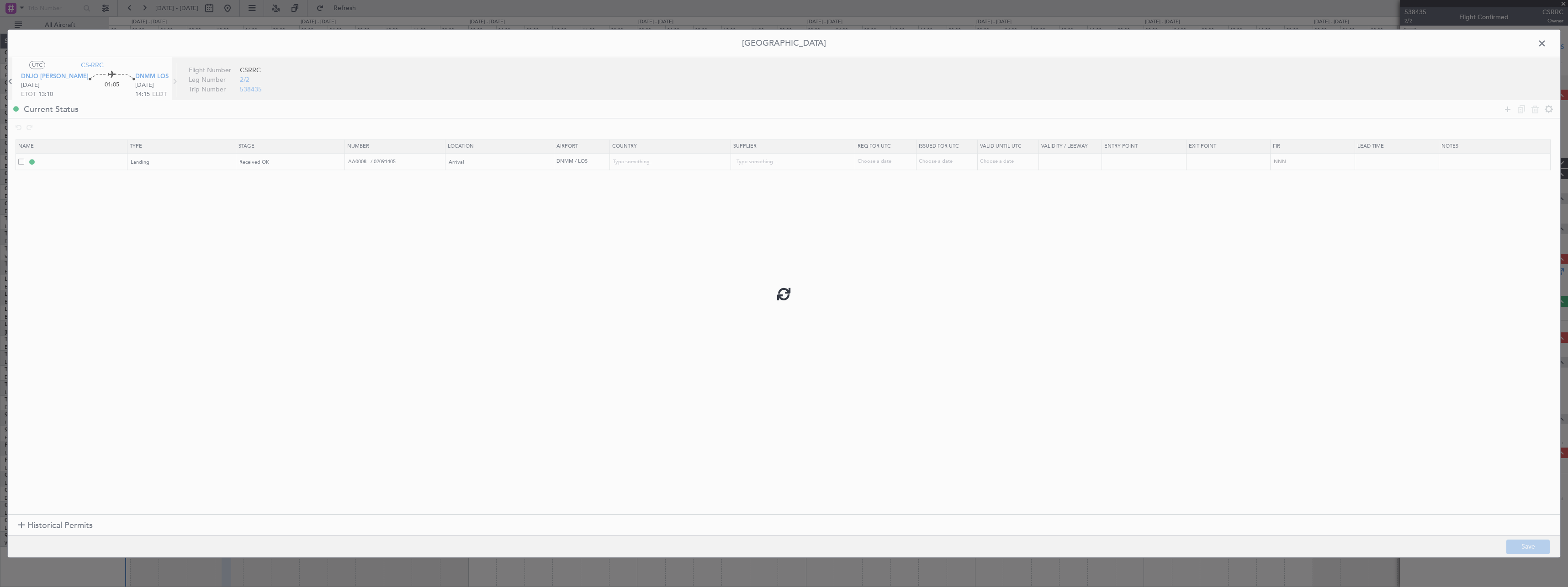
type input "DNMM LDG"
type input "[GEOGRAPHIC_DATA]"
type input "NNN"
click at [1546, 43] on span at bounding box center [1546, 46] width 0 height 18
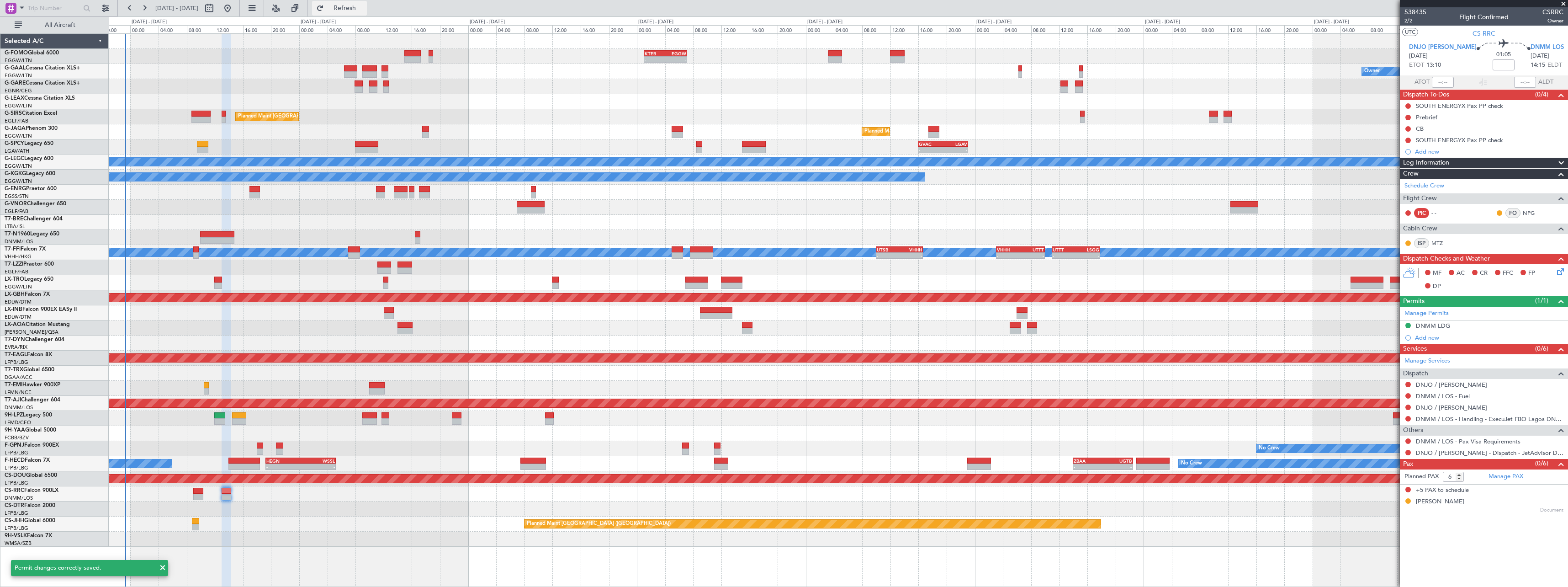
click at [349, 4] on button "Refresh" at bounding box center [340, 8] width 55 height 14
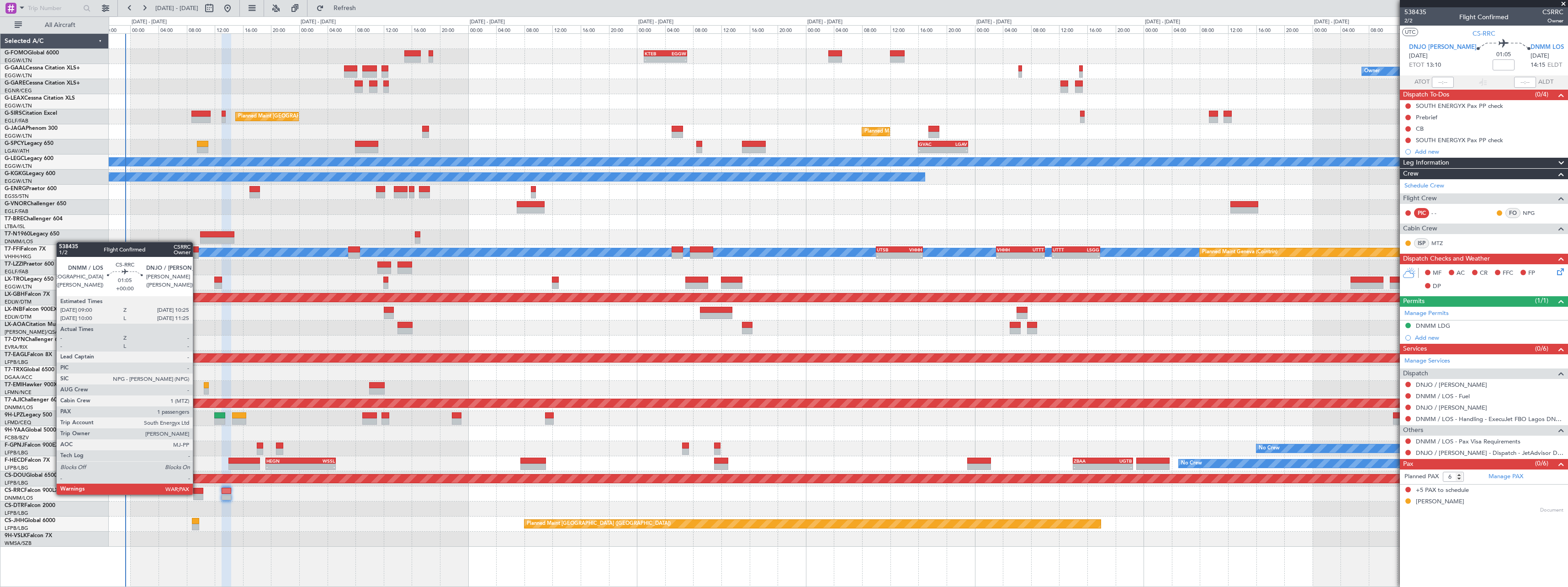
click at [197, 494] on div at bounding box center [198, 497] width 10 height 7
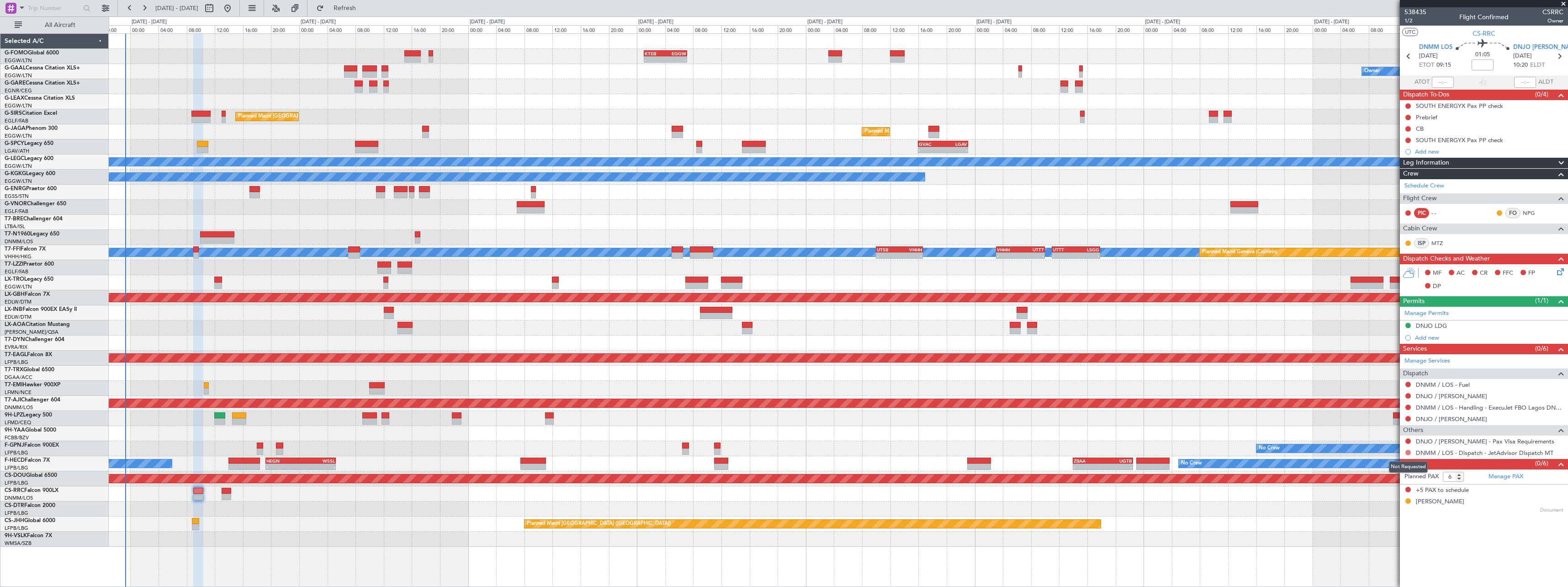
click at [1408, 451] on button at bounding box center [1408, 453] width 6 height 6
click at [1379, 560] on span "Confirmed" at bounding box center [1382, 561] width 28 height 9
click at [1408, 441] on button at bounding box center [1408, 441] width 6 height 6
click at [1377, 455] on span "Not Required" at bounding box center [1386, 454] width 37 height 9
click at [1408, 382] on button at bounding box center [1408, 385] width 6 height 6
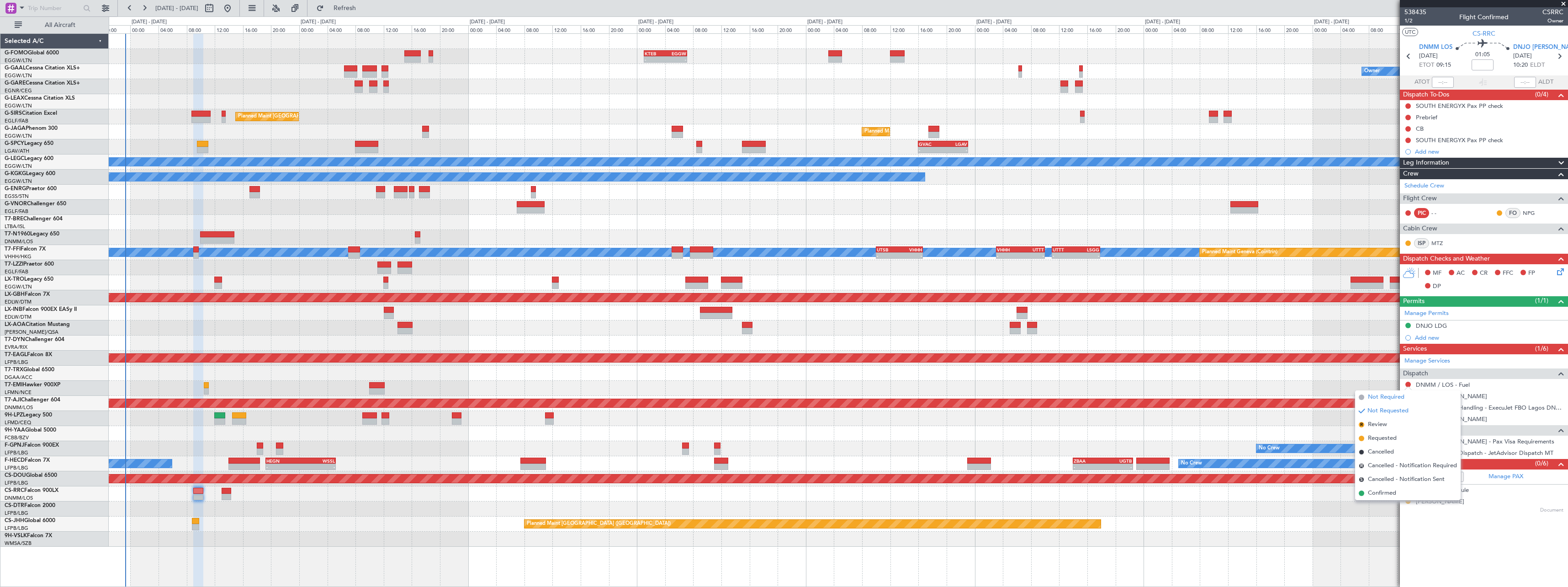
click at [1376, 400] on span "Not Required" at bounding box center [1386, 397] width 37 height 9
click at [1406, 395] on button at bounding box center [1408, 396] width 6 height 6
click at [1378, 411] on span "Not Required" at bounding box center [1386, 408] width 37 height 9
click at [1409, 419] on button at bounding box center [1408, 419] width 6 height 6
click at [1369, 432] on span "Not Required" at bounding box center [1386, 432] width 37 height 9
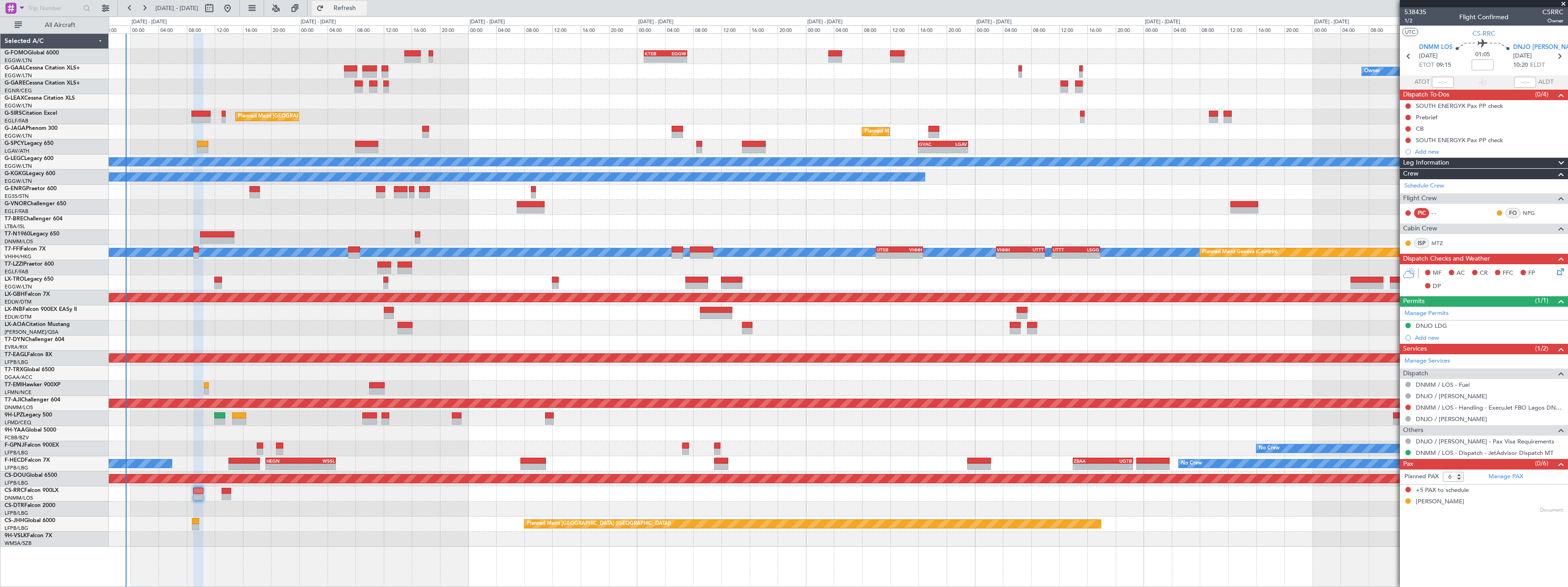
click at [367, 12] on button "Refresh" at bounding box center [340, 8] width 55 height 14
click at [1468, 406] on link "DNMM / LOS - Handling - ExecuJet FBO Lagos DNMM / LOS" at bounding box center [1489, 407] width 147 height 8
click at [1561, 274] on icon at bounding box center [1559, 270] width 7 height 7
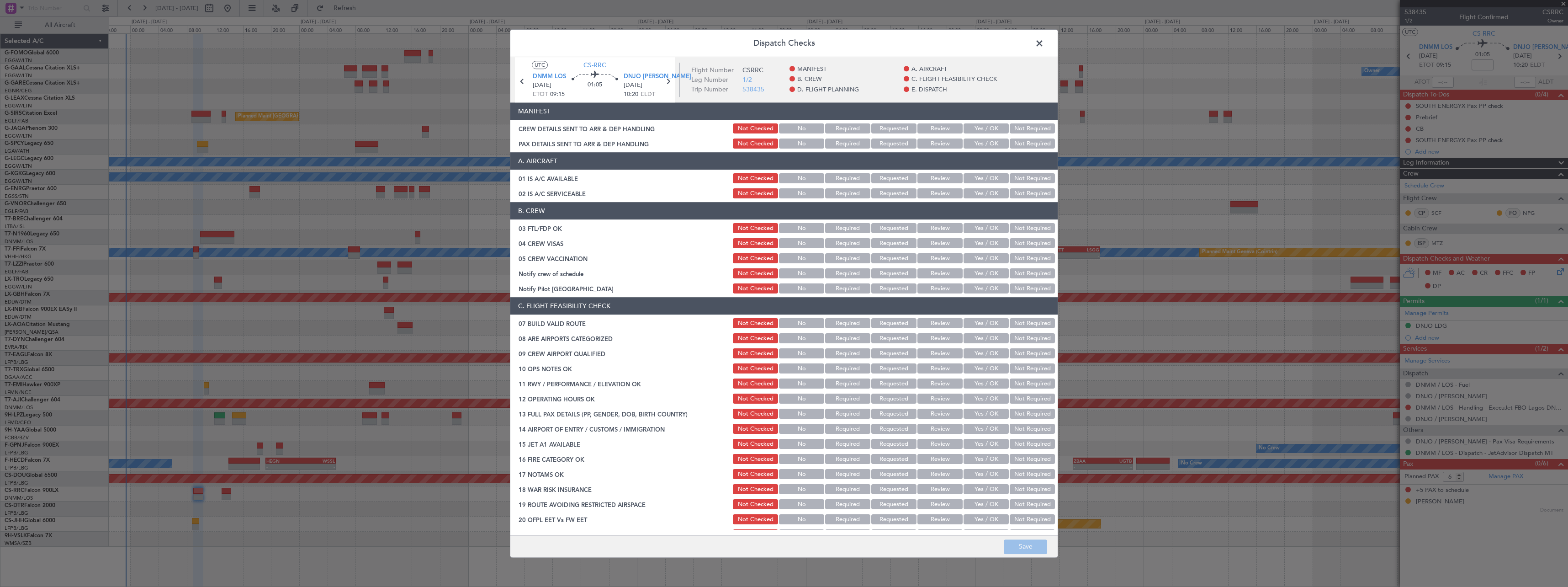
click at [981, 177] on button "Yes / OK" at bounding box center [986, 179] width 46 height 10
click at [975, 198] on button "Yes / OK" at bounding box center [986, 194] width 46 height 10
click at [988, 231] on button "Yes / OK" at bounding box center [986, 228] width 46 height 10
click at [1047, 247] on button "Not Required" at bounding box center [1032, 244] width 46 height 10
drag, startPoint x: 1041, startPoint y: 249, endPoint x: 1034, endPoint y: 261, distance: 13.9
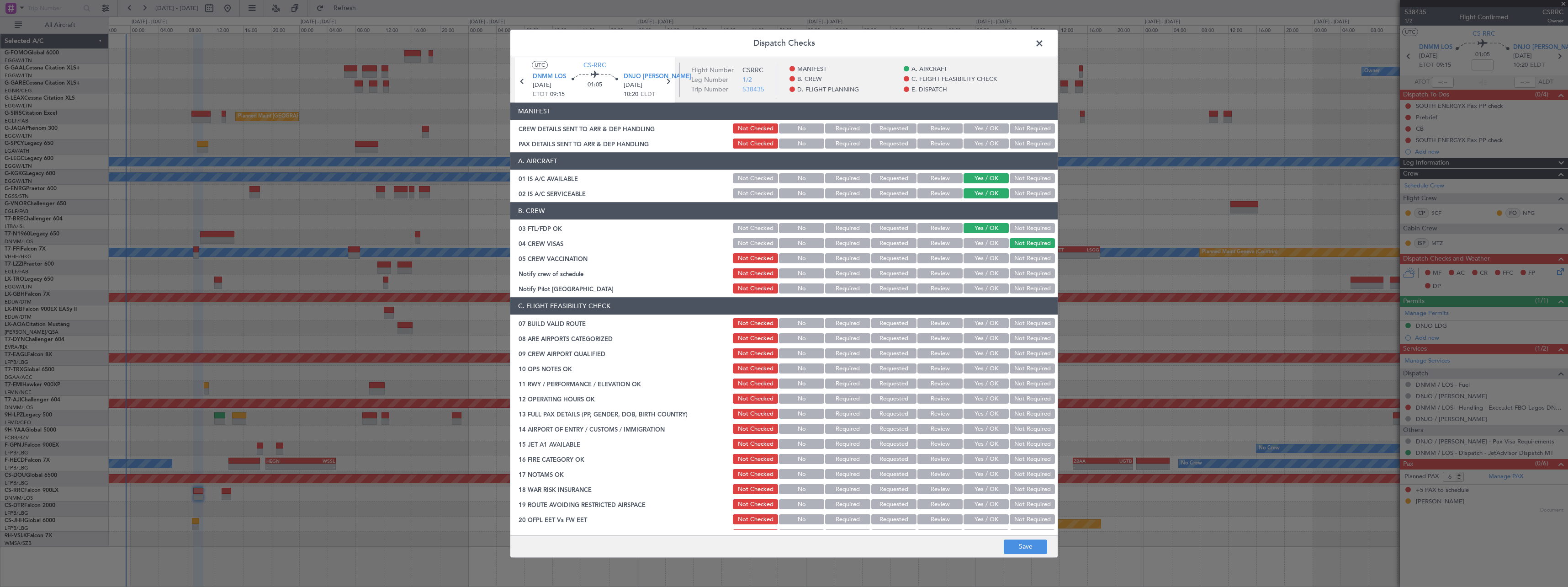
click at [1038, 254] on section "B. CREW 03 FTL/FDP OK Not Checked No Required Requested Review Yes / OK Not Req…" at bounding box center [783, 249] width 547 height 93
drag, startPoint x: 1034, startPoint y: 261, endPoint x: 1032, endPoint y: 271, distance: 10.2
click at [1033, 262] on button "Not Required" at bounding box center [1032, 259] width 46 height 10
drag, startPoint x: 1032, startPoint y: 271, endPoint x: 1025, endPoint y: 279, distance: 10.6
click at [1032, 271] on button "Not Required" at bounding box center [1032, 274] width 46 height 10
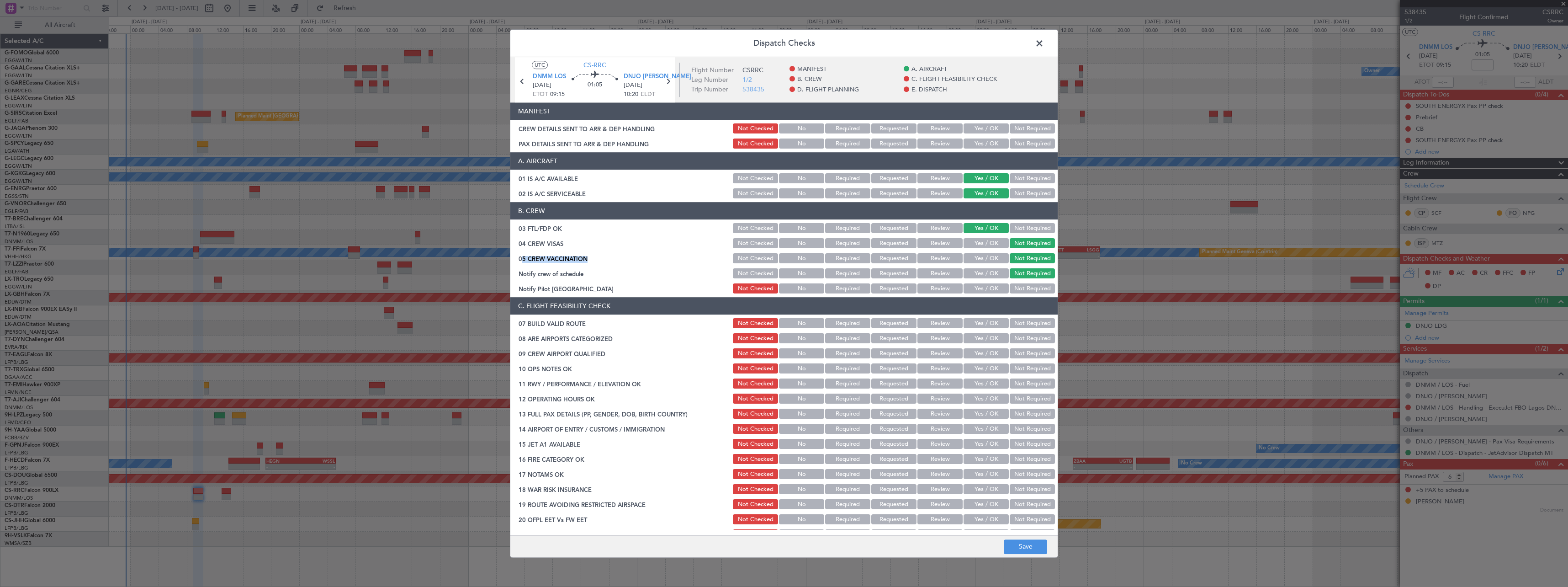
click at [990, 286] on button "Yes / OK" at bounding box center [986, 289] width 46 height 10
click at [982, 320] on button "Yes / OK" at bounding box center [986, 324] width 46 height 10
click at [990, 341] on button "Yes / OK" at bounding box center [986, 339] width 46 height 10
click at [989, 359] on div "Yes / OK" at bounding box center [986, 354] width 46 height 13
drag, startPoint x: 988, startPoint y: 368, endPoint x: 986, endPoint y: 373, distance: 5.4
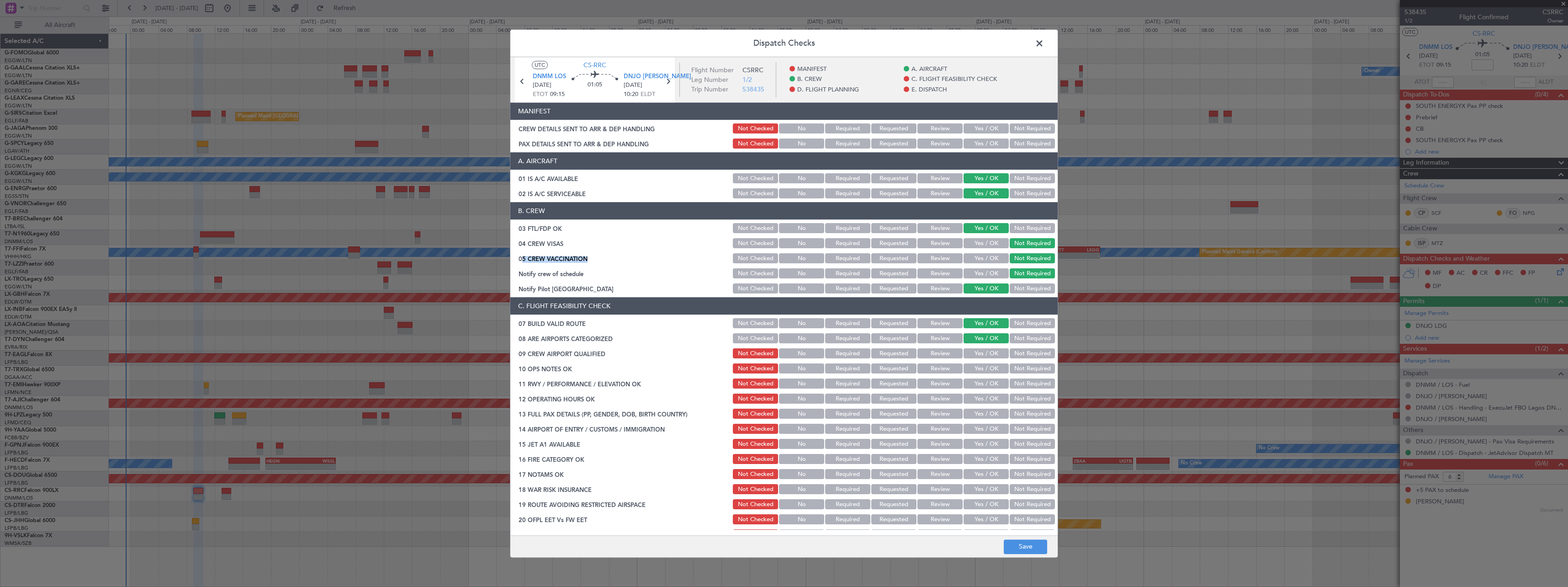
click at [987, 370] on button "Yes / OK" at bounding box center [986, 369] width 46 height 10
click at [939, 337] on button "Review" at bounding box center [940, 339] width 46 height 10
drag, startPoint x: 980, startPoint y: 382, endPoint x: 981, endPoint y: 395, distance: 13.0
click at [981, 382] on button "Yes / OK" at bounding box center [986, 384] width 46 height 10
click at [981, 409] on button "Yes / OK" at bounding box center [986, 414] width 46 height 10
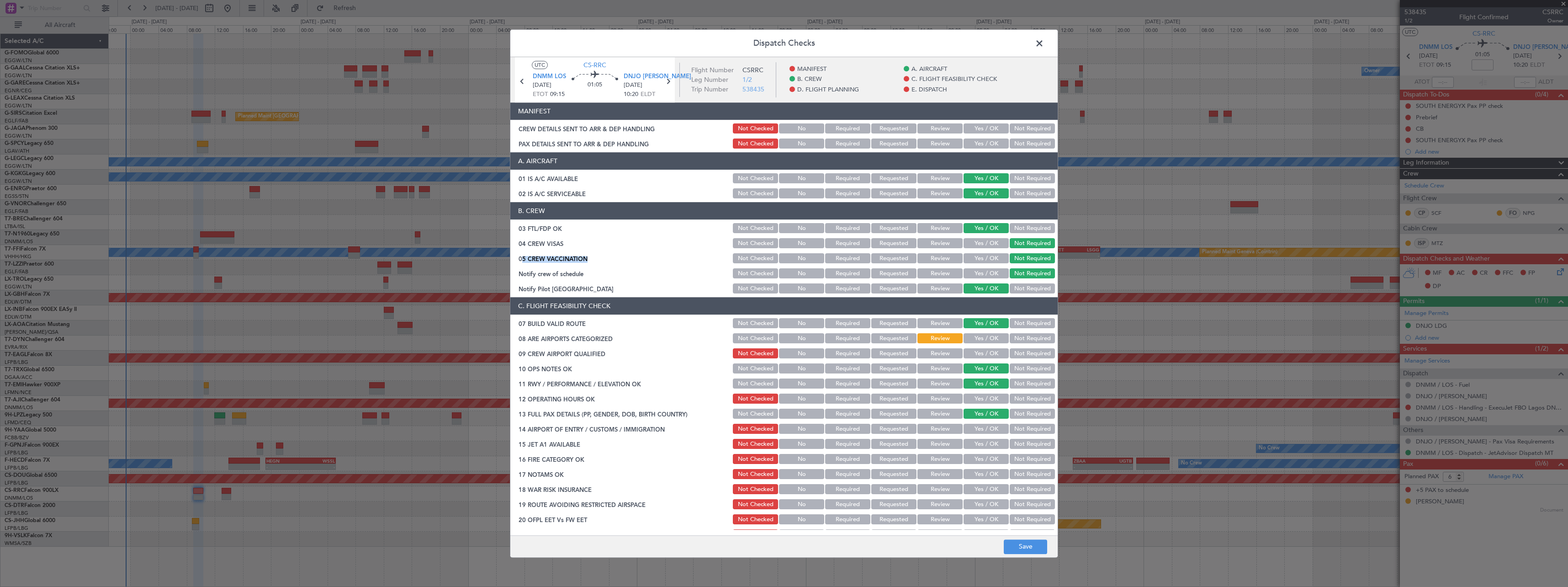
click at [983, 403] on button "Yes / OK" at bounding box center [986, 399] width 46 height 10
click at [983, 428] on button "Yes / OK" at bounding box center [986, 429] width 46 height 10
drag, startPoint x: 981, startPoint y: 441, endPoint x: 982, endPoint y: 455, distance: 14.0
click at [981, 442] on button "Yes / OK" at bounding box center [986, 445] width 46 height 10
drag, startPoint x: 982, startPoint y: 459, endPoint x: 982, endPoint y: 468, distance: 9.0
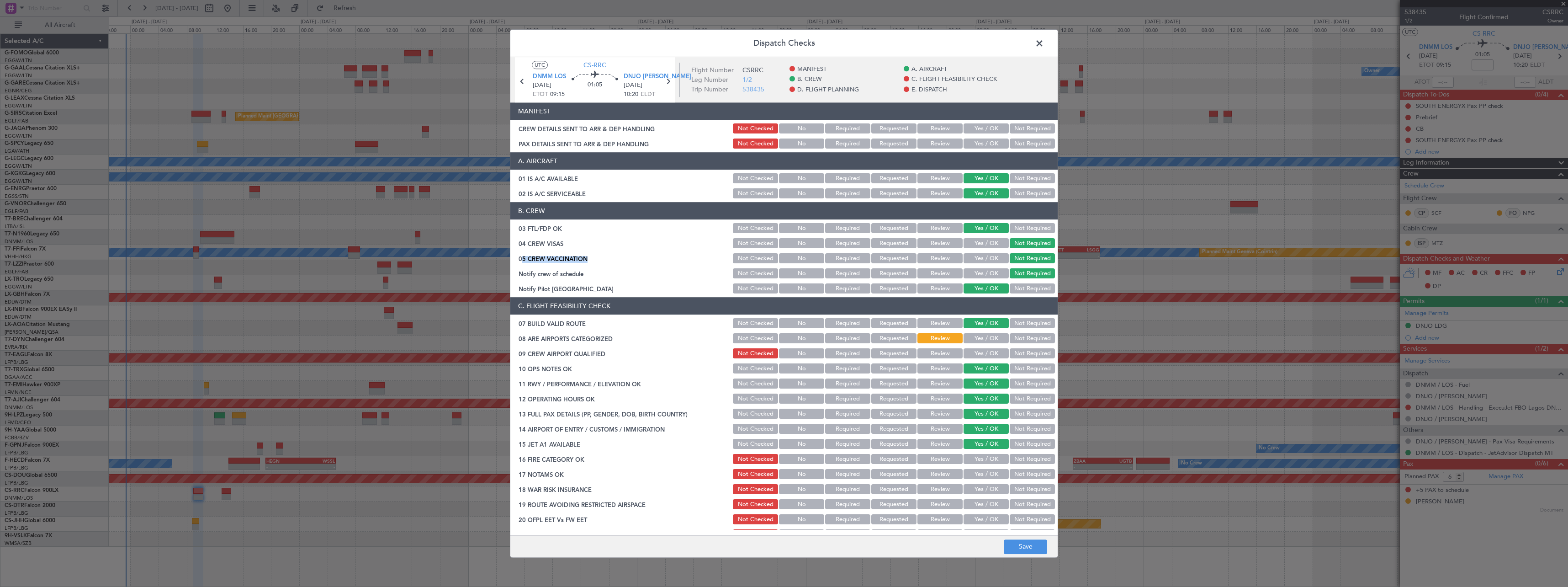
click at [982, 461] on button "Yes / OK" at bounding box center [986, 459] width 46 height 10
click at [982, 473] on button "Yes / OK" at bounding box center [986, 474] width 46 height 10
click at [1020, 489] on button "Not Required" at bounding box center [1032, 489] width 46 height 10
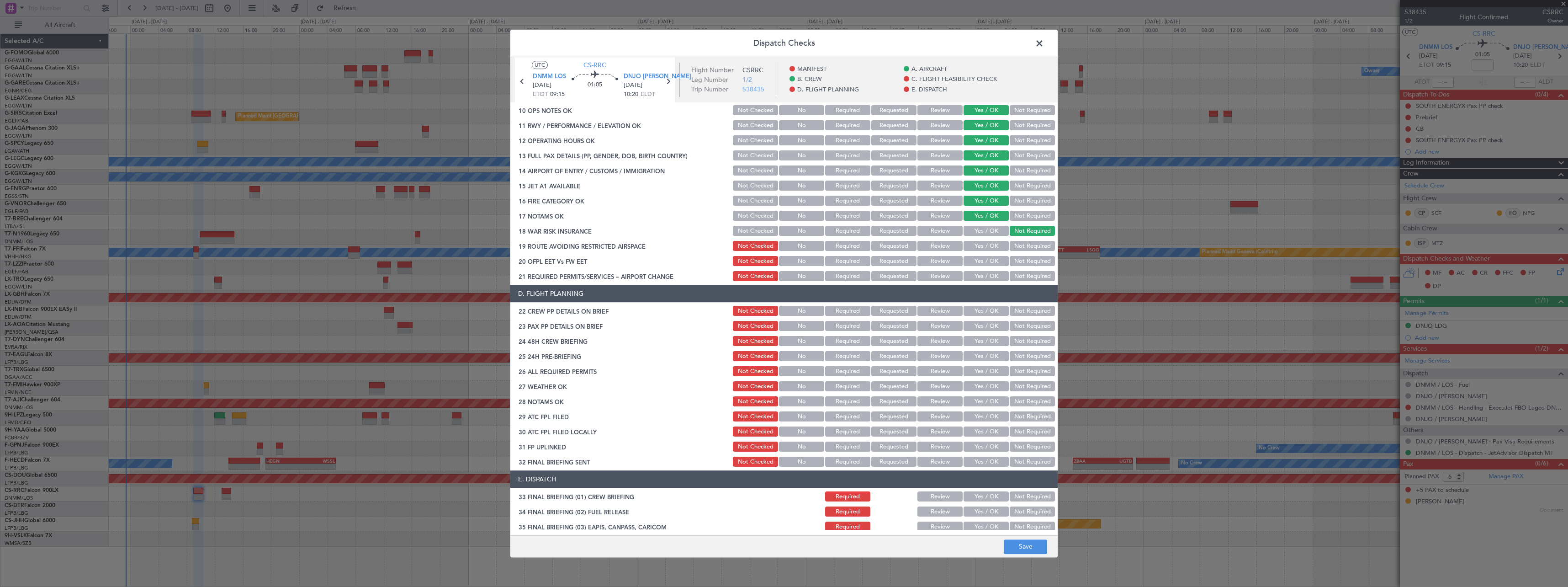
scroll to position [274, 0]
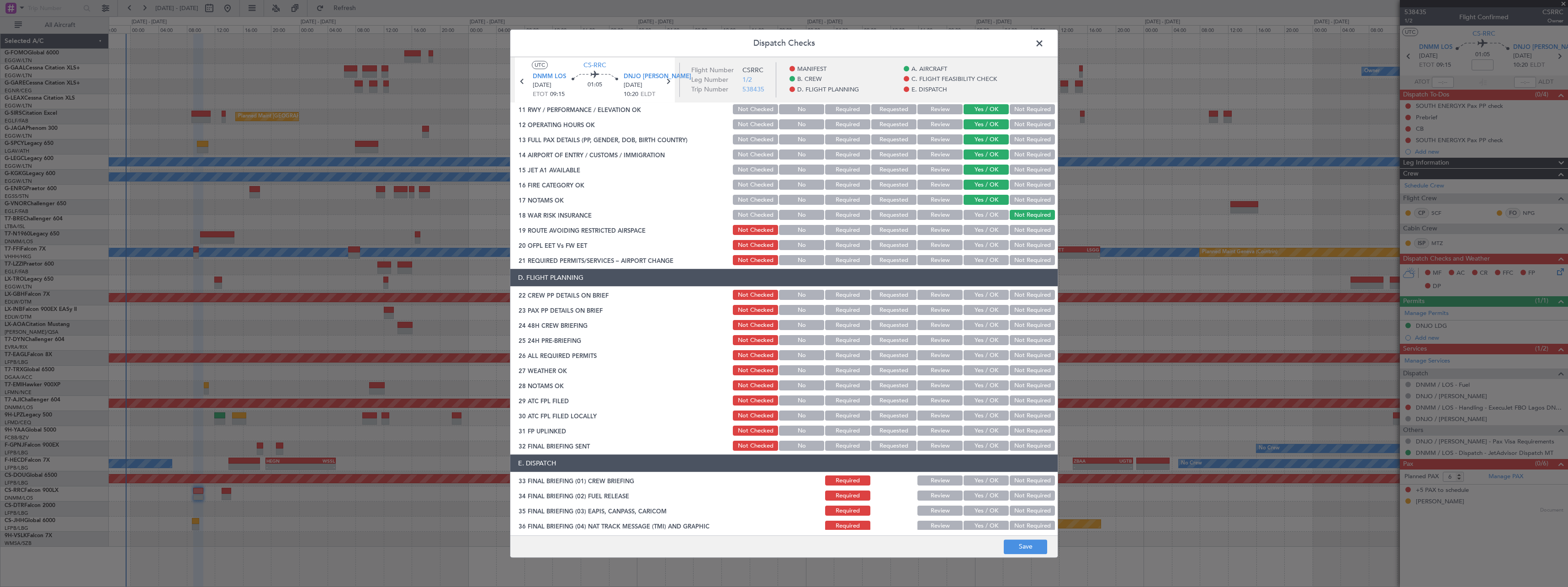
click at [981, 228] on button "Yes / OK" at bounding box center [986, 231] width 46 height 10
drag, startPoint x: 982, startPoint y: 241, endPoint x: 981, endPoint y: 257, distance: 16.0
click at [981, 243] on button "Yes / OK" at bounding box center [986, 246] width 46 height 10
click at [981, 257] on button "Yes / OK" at bounding box center [986, 260] width 46 height 10
click at [986, 295] on button "Yes / OK" at bounding box center [986, 295] width 46 height 10
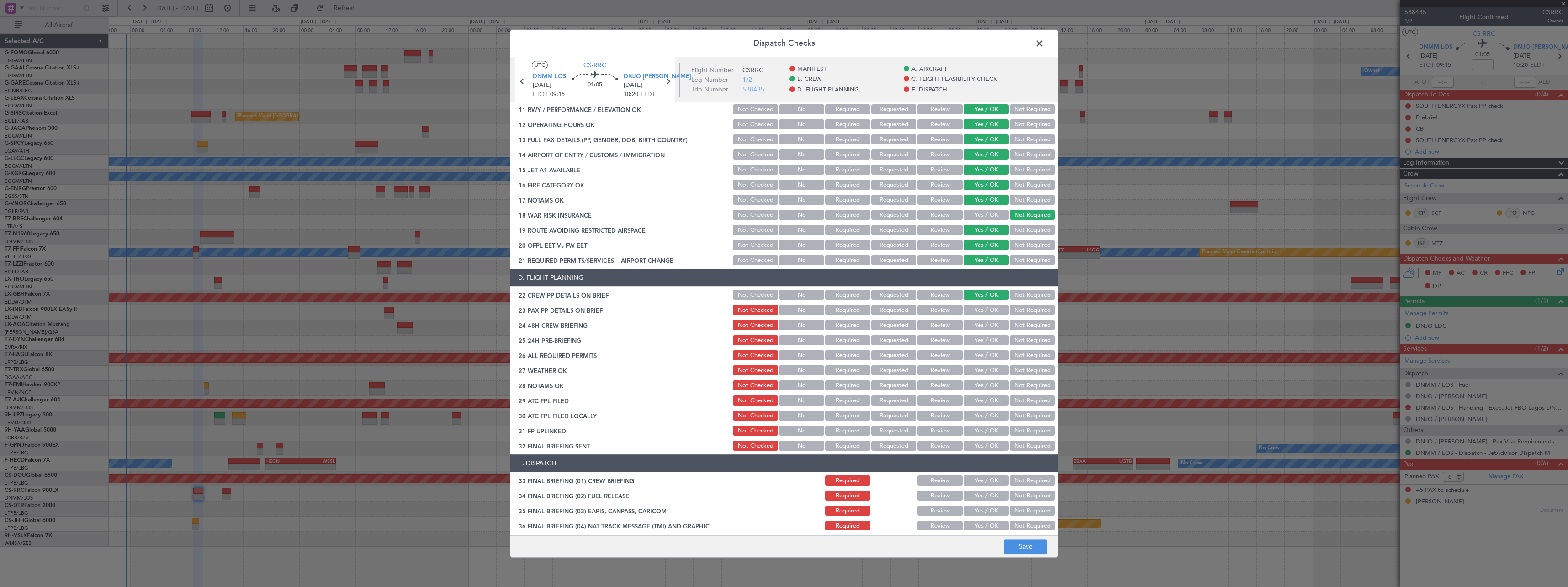
drag, startPoint x: 986, startPoint y: 303, endPoint x: 986, endPoint y: 320, distance: 17.0
click at [986, 304] on section "D. FLIGHT PLANNING 22 CREW PP DETAILS ON BRIEF Not Checked No Required Requeste…" at bounding box center [783, 361] width 547 height 184
click at [986, 321] on button "Yes / OK" at bounding box center [986, 325] width 46 height 10
click at [988, 305] on div "Yes / OK" at bounding box center [986, 310] width 46 height 13
click at [989, 308] on button "Yes / OK" at bounding box center [986, 310] width 46 height 10
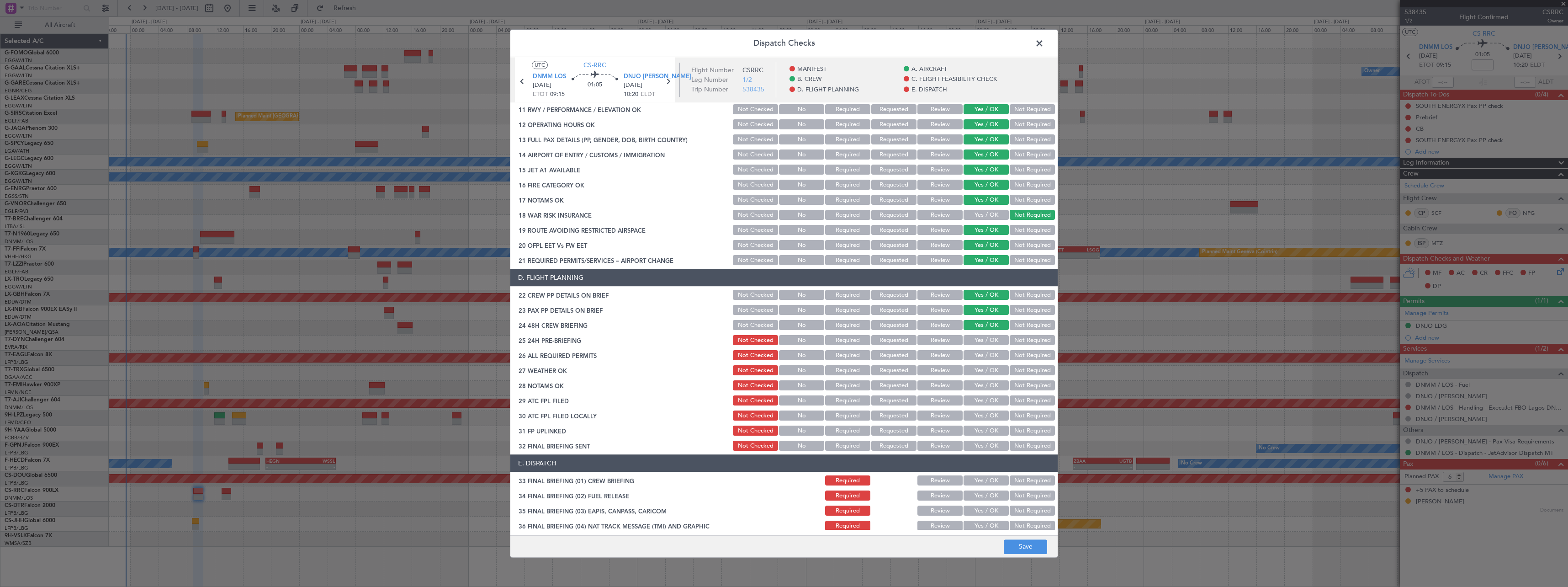
click at [1029, 338] on button "Not Required" at bounding box center [1032, 340] width 46 height 10
click at [1033, 552] on button "Save" at bounding box center [1025, 547] width 43 height 14
click at [1044, 43] on span at bounding box center [1044, 46] width 0 height 18
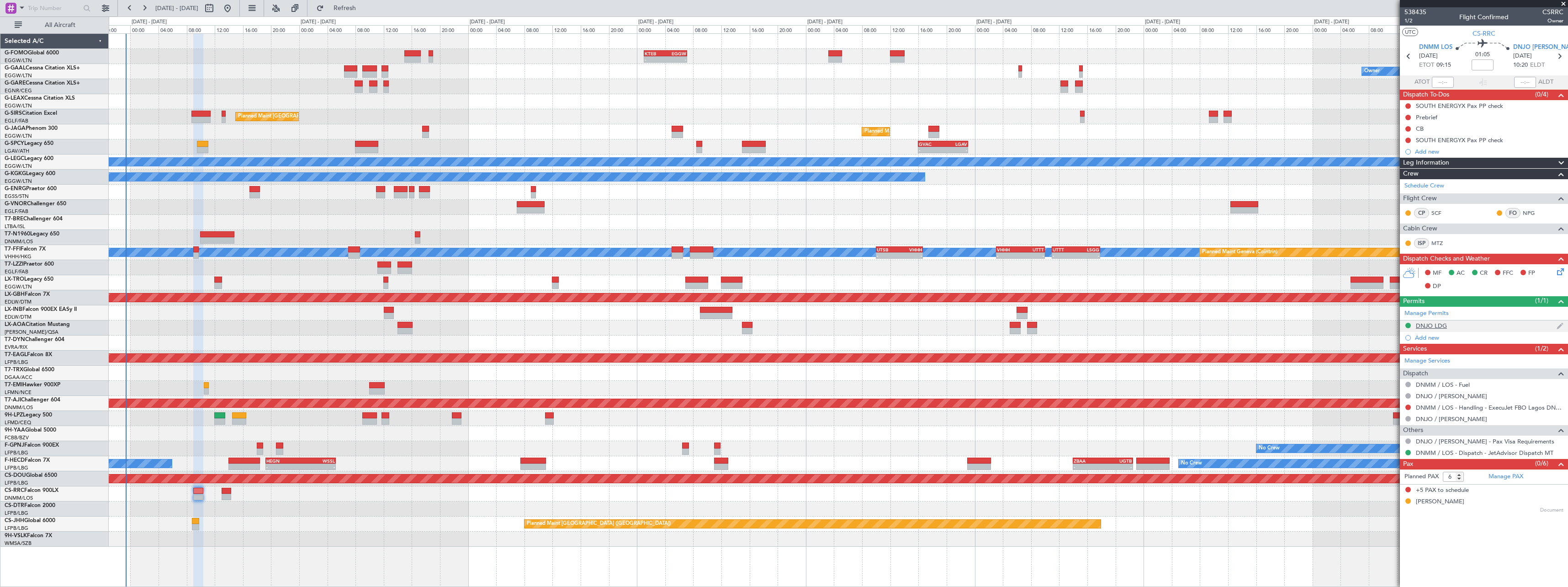
click at [1445, 325] on div "DNJO LDG" at bounding box center [1431, 325] width 31 height 8
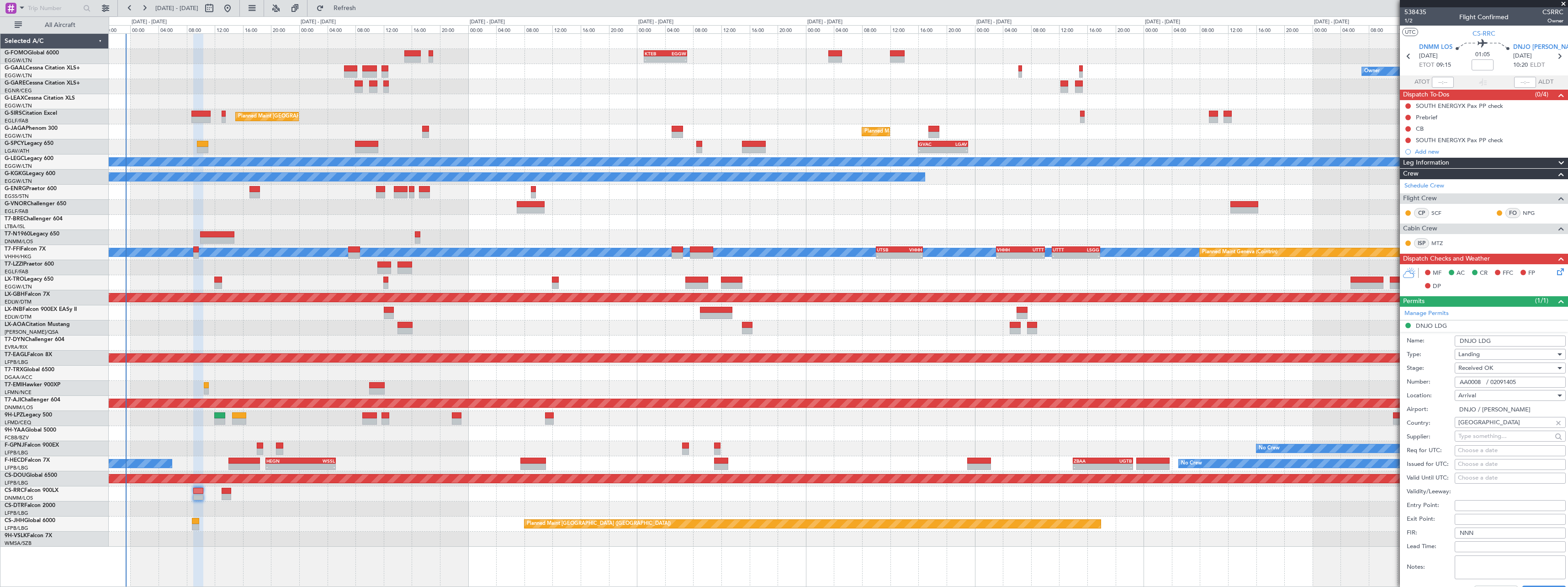
drag, startPoint x: 1529, startPoint y: 386, endPoint x: 1336, endPoint y: 385, distance: 193.0
click at [1337, 387] on fb-app "03 Oct 2025 - 12 Oct 2025 Refresh Quick Links All Aircraft - - KTEB 01:00 Z EGG…" at bounding box center [784, 296] width 1568 height 580
drag, startPoint x: 1557, startPoint y: 304, endPoint x: 1559, endPoint y: 293, distance: 11.2
click at [1557, 304] on span at bounding box center [1561, 301] width 11 height 11
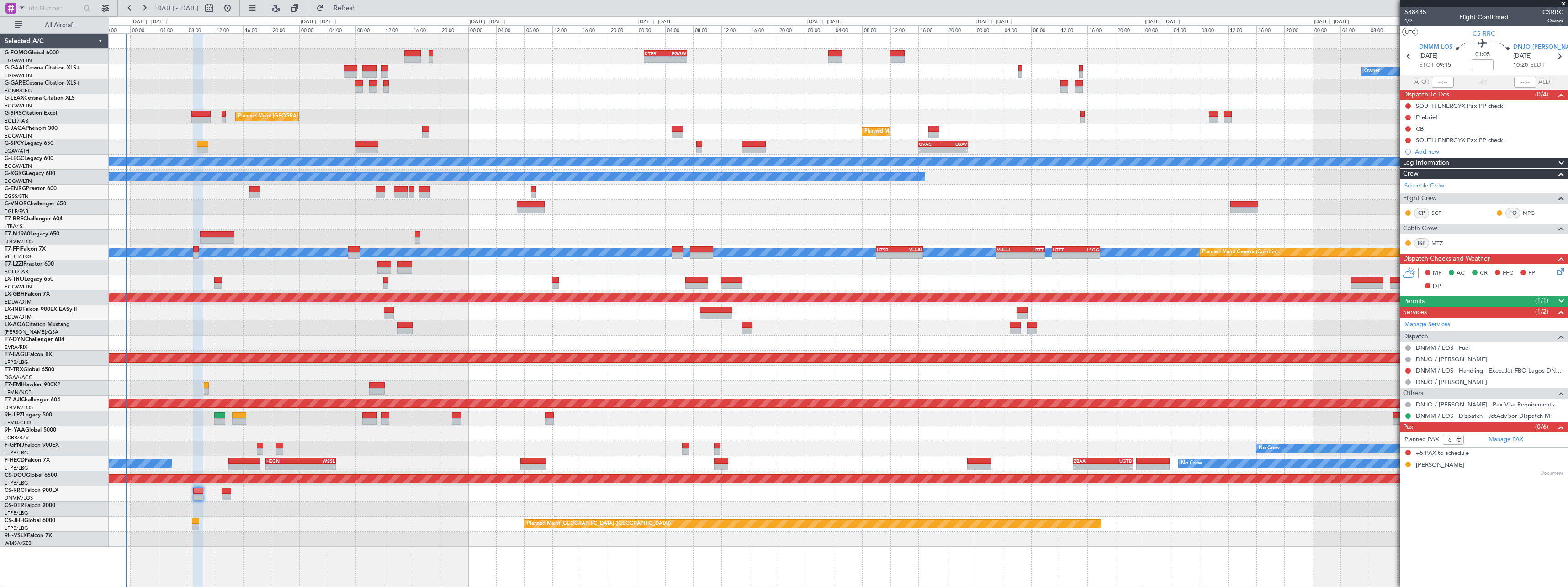
click at [1563, 162] on span at bounding box center [1561, 163] width 11 height 11
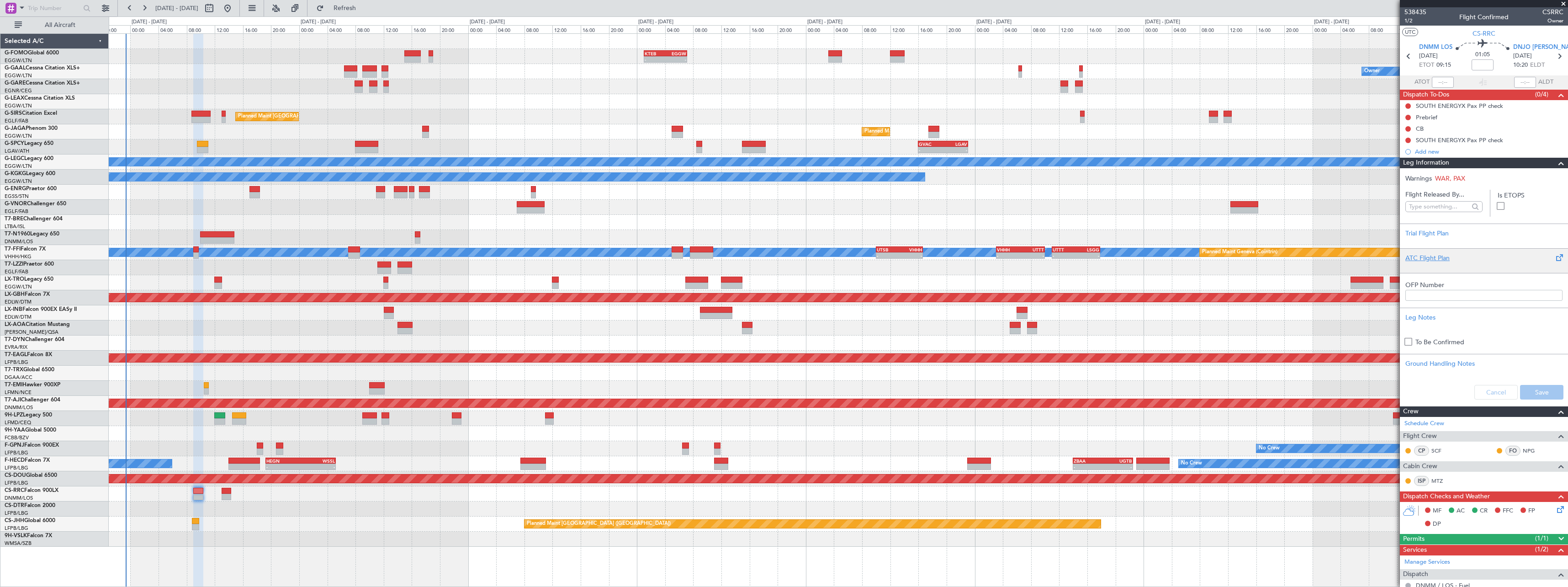
click at [1422, 262] on div "ATC Flight Plan" at bounding box center [1484, 257] width 158 height 9
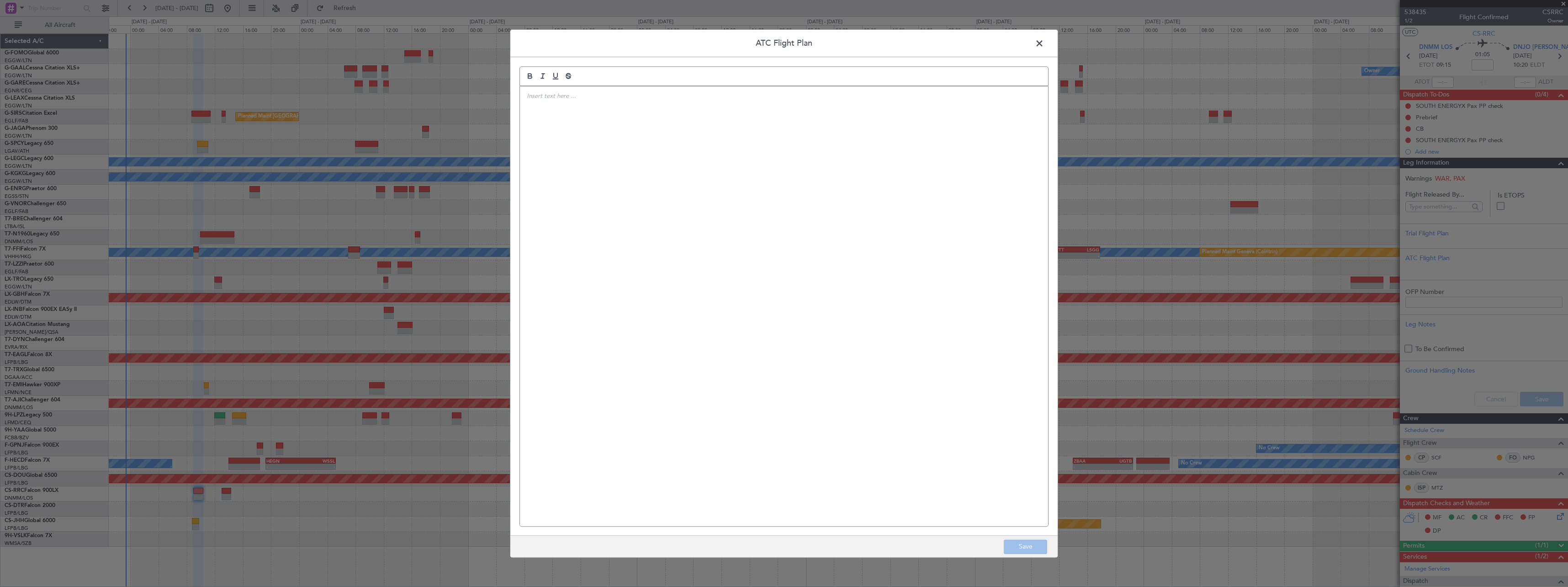
click at [702, 244] on div at bounding box center [784, 306] width 528 height 440
drag, startPoint x: 1030, startPoint y: 547, endPoint x: 1266, endPoint y: 448, distance: 255.9
click at [1030, 547] on button "Save" at bounding box center [1025, 547] width 43 height 14
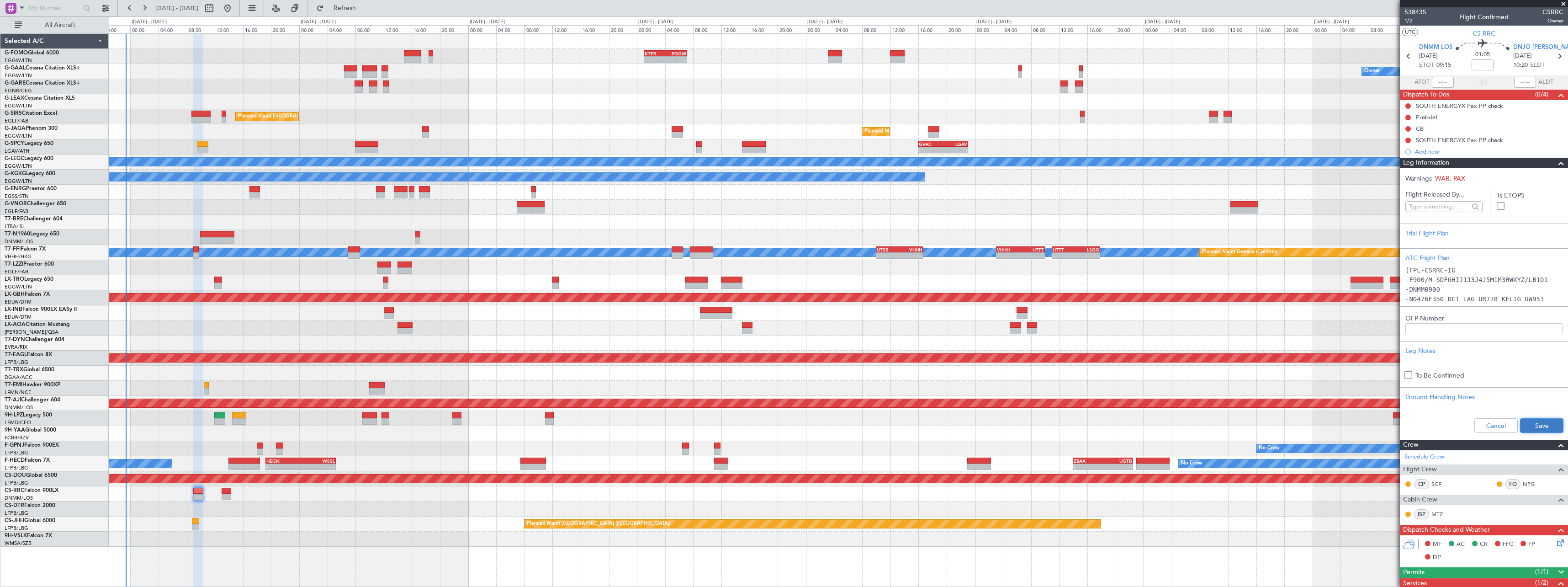
click at [1534, 424] on button "Save" at bounding box center [1542, 426] width 43 height 14
click at [1557, 166] on span at bounding box center [1561, 163] width 11 height 11
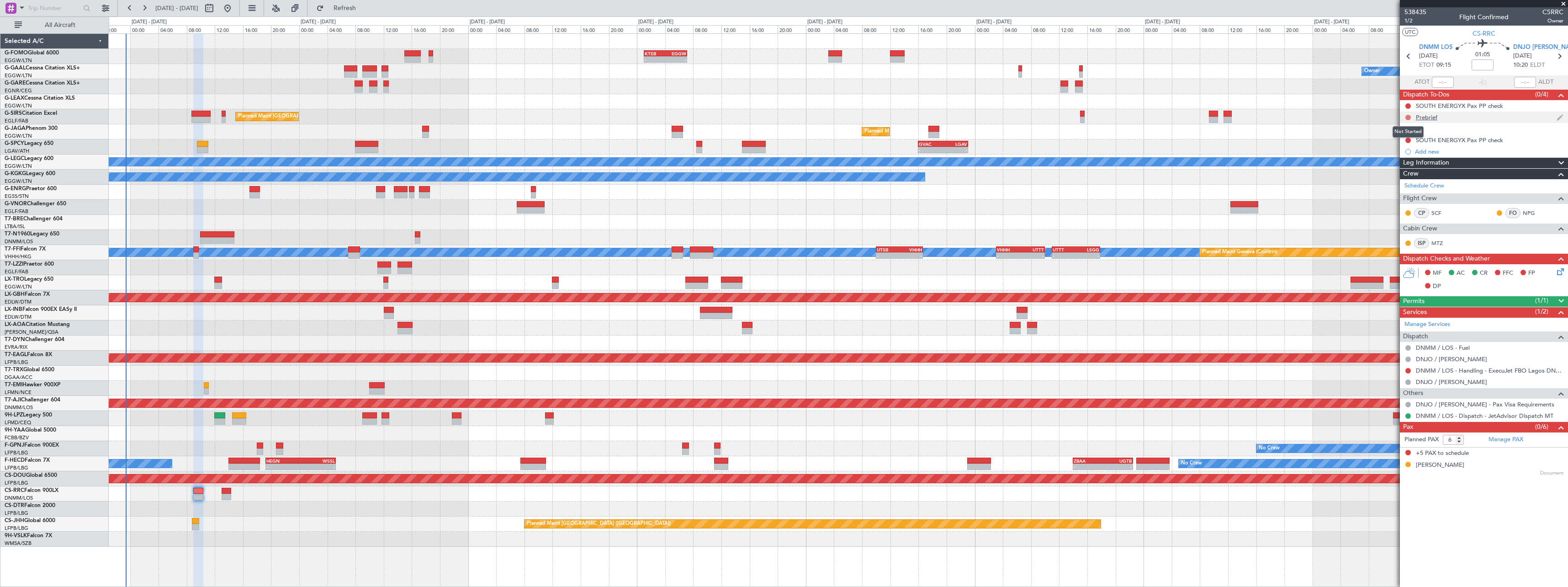
click at [1408, 116] on button at bounding box center [1408, 118] width 6 height 6
drag, startPoint x: 1407, startPoint y: 160, endPoint x: 1412, endPoint y: 140, distance: 20.6
click at [1407, 159] on span "Completed" at bounding box center [1412, 158] width 30 height 9
click at [1408, 128] on button at bounding box center [1408, 129] width 6 height 6
drag, startPoint x: 1410, startPoint y: 171, endPoint x: 1409, endPoint y: 134, distance: 37.0
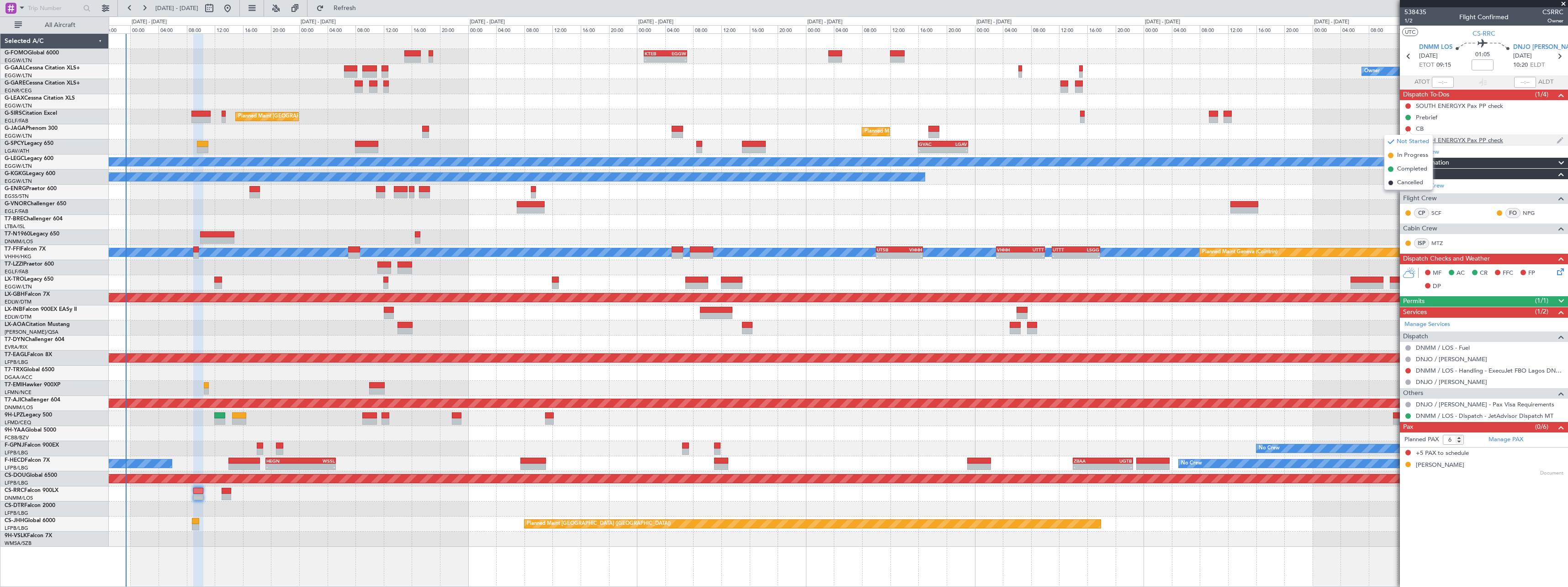
click at [1410, 171] on span "Completed" at bounding box center [1412, 169] width 30 height 9
click at [1407, 104] on button at bounding box center [1408, 106] width 6 height 6
click at [1406, 161] on span "Cancelled" at bounding box center [1410, 160] width 26 height 9
click at [1410, 137] on nimbus-traffic-light at bounding box center [1408, 140] width 7 height 7
click at [1407, 140] on button at bounding box center [1408, 140] width 6 height 6
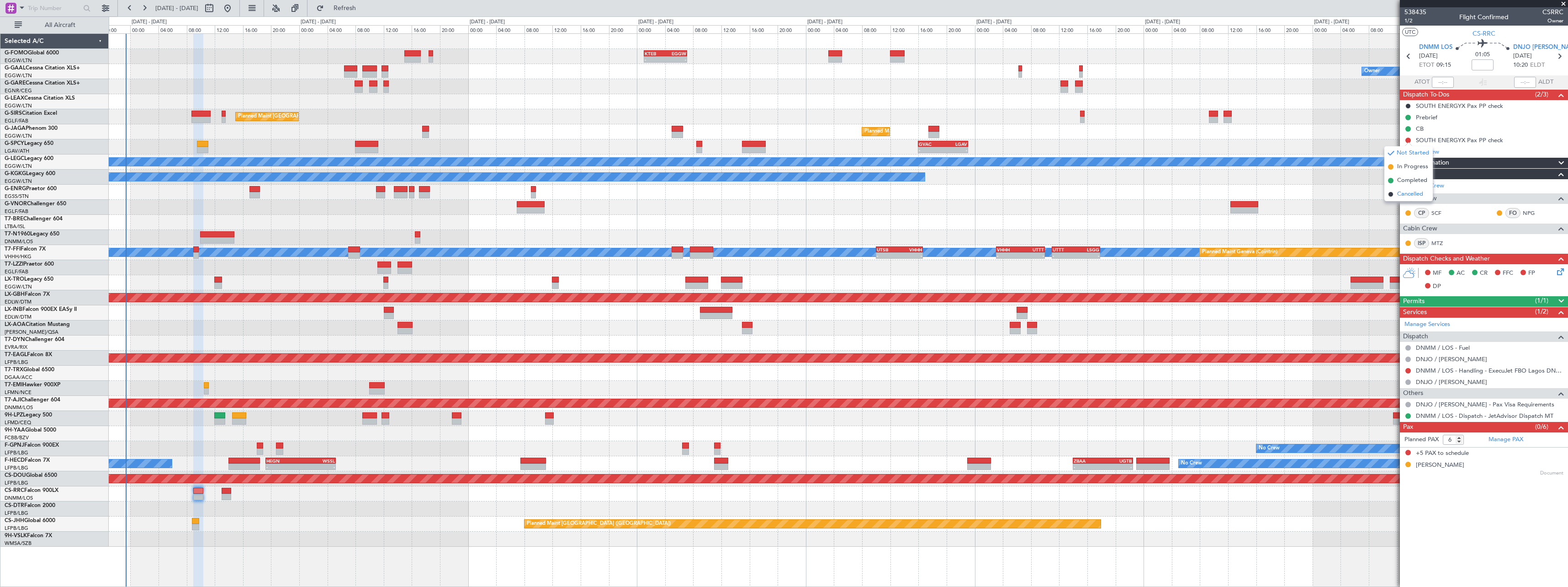
click at [1406, 193] on span "Cancelled" at bounding box center [1410, 194] width 26 height 9
drag, startPoint x: 1412, startPoint y: 119, endPoint x: 1436, endPoint y: 122, distance: 24.2
click at [1412, 119] on div "Prebrief" at bounding box center [1483, 117] width 168 height 12
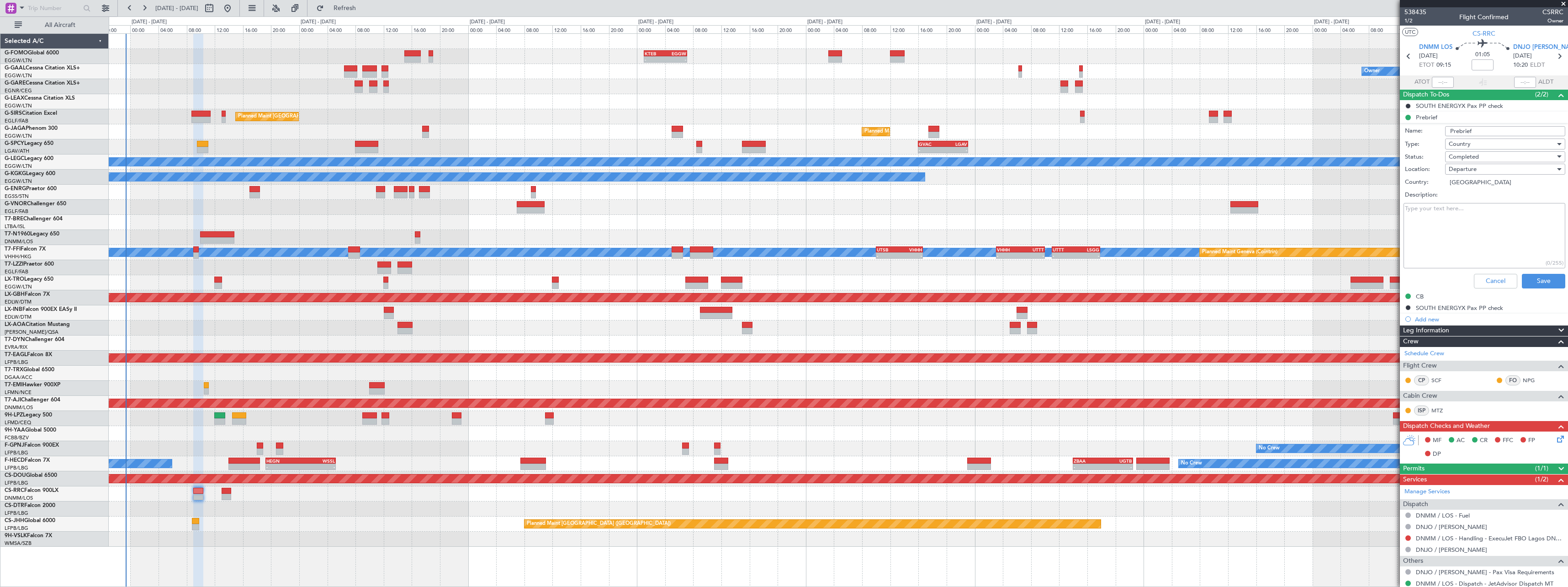
click at [1457, 210] on textarea "Description:" at bounding box center [1484, 236] width 162 height 65
paste textarea "ETD :0900 zulu fuel : 11.800 lbs Pax : 06 Total payload : 1500 lbs First FL req…"
type textarea "ETD :0900 zulu fuel : 11.800 lbs Pax : 06 Total payload : 1500 lbs First FL req…"
click at [1545, 281] on button "Save" at bounding box center [1543, 281] width 43 height 14
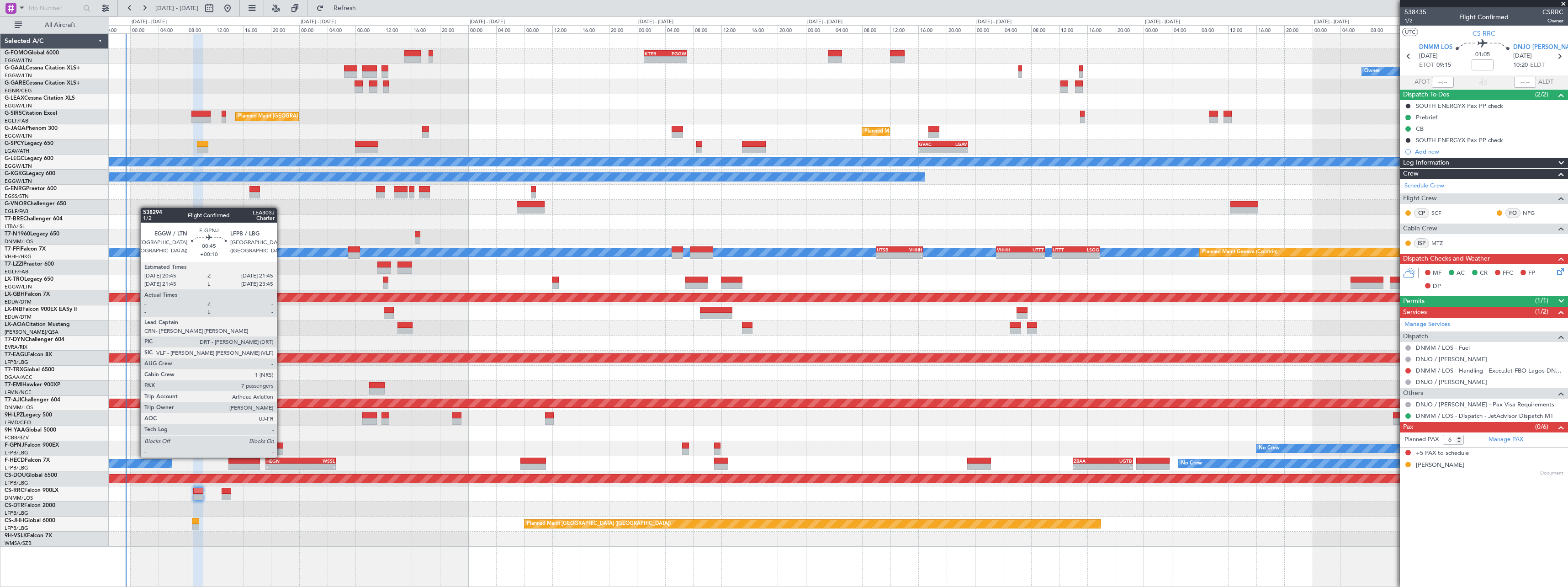
click at [281, 448] on div at bounding box center [280, 451] width 7 height 7
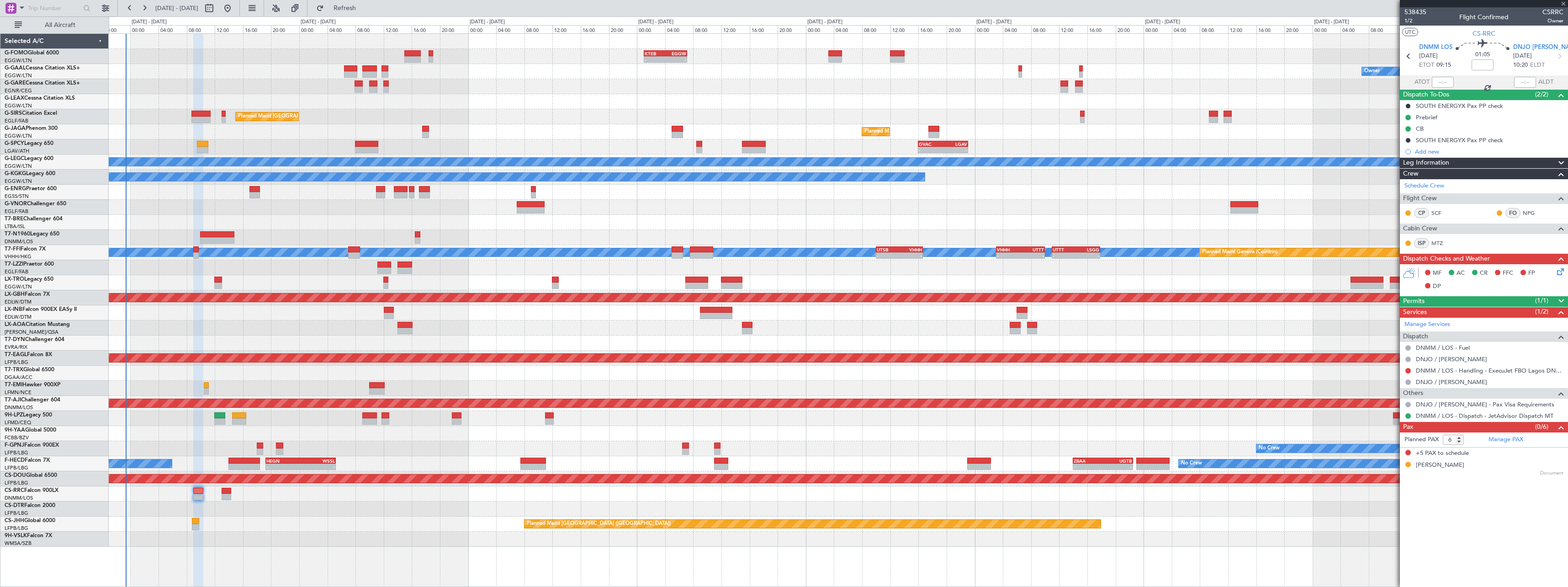
type input "+00:10"
type input "7"
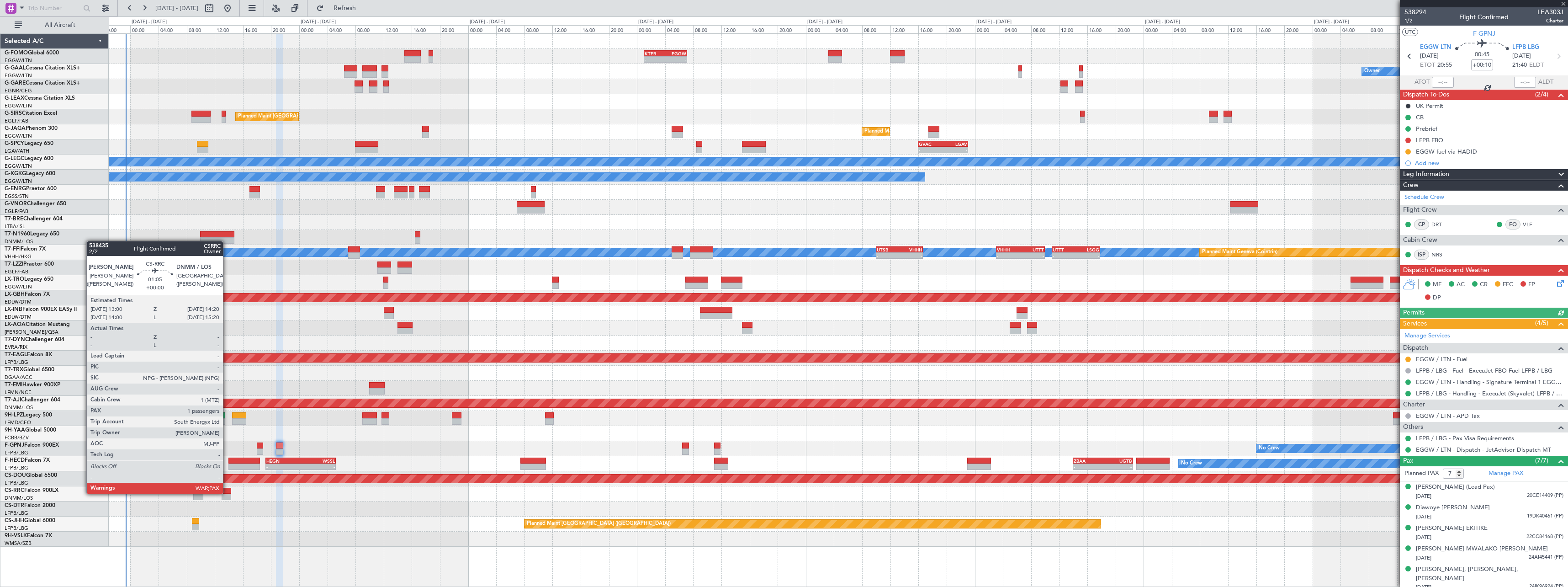
click at [227, 493] on div at bounding box center [226, 491] width 9 height 7
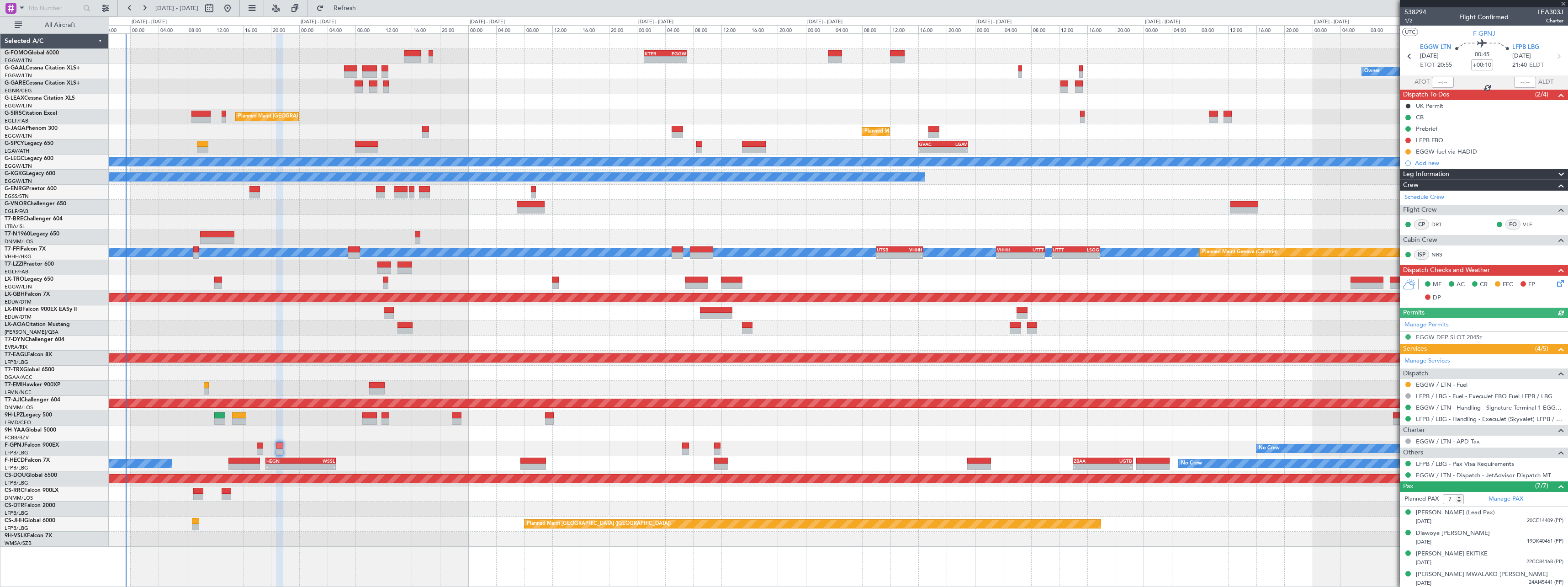
type input "6"
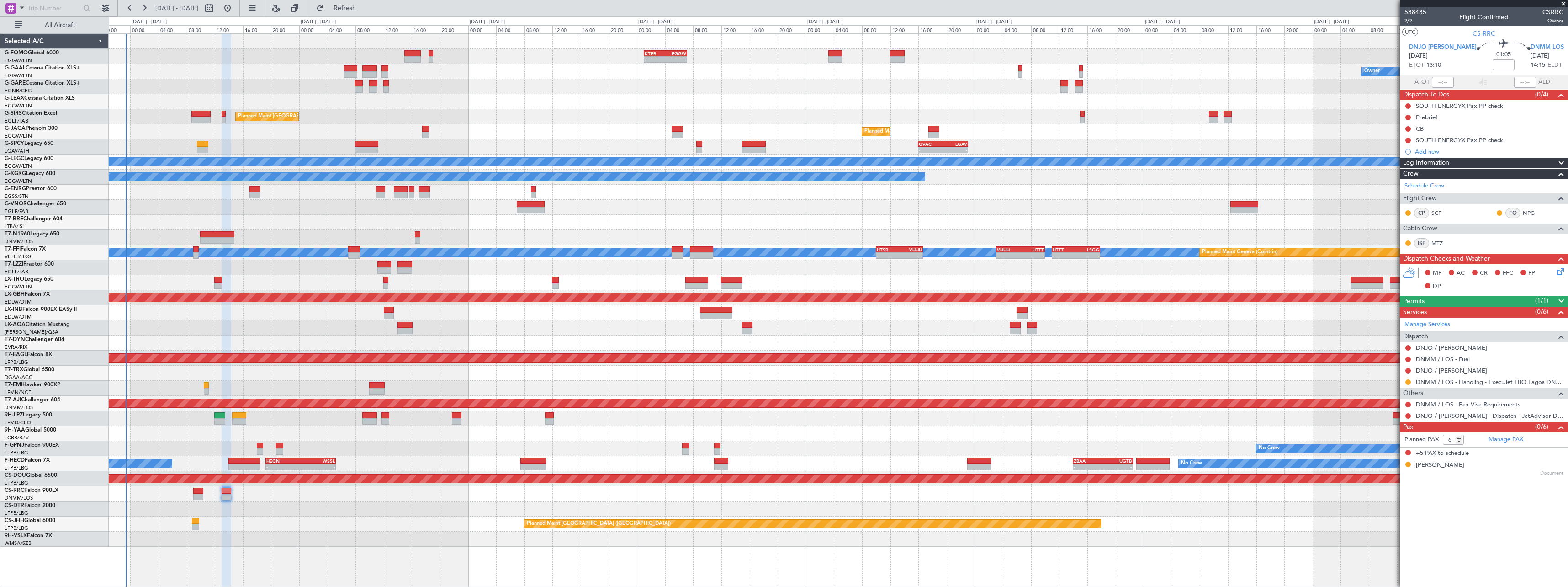
click at [1429, 299] on div "Permits (1/1)" at bounding box center [1483, 301] width 168 height 11
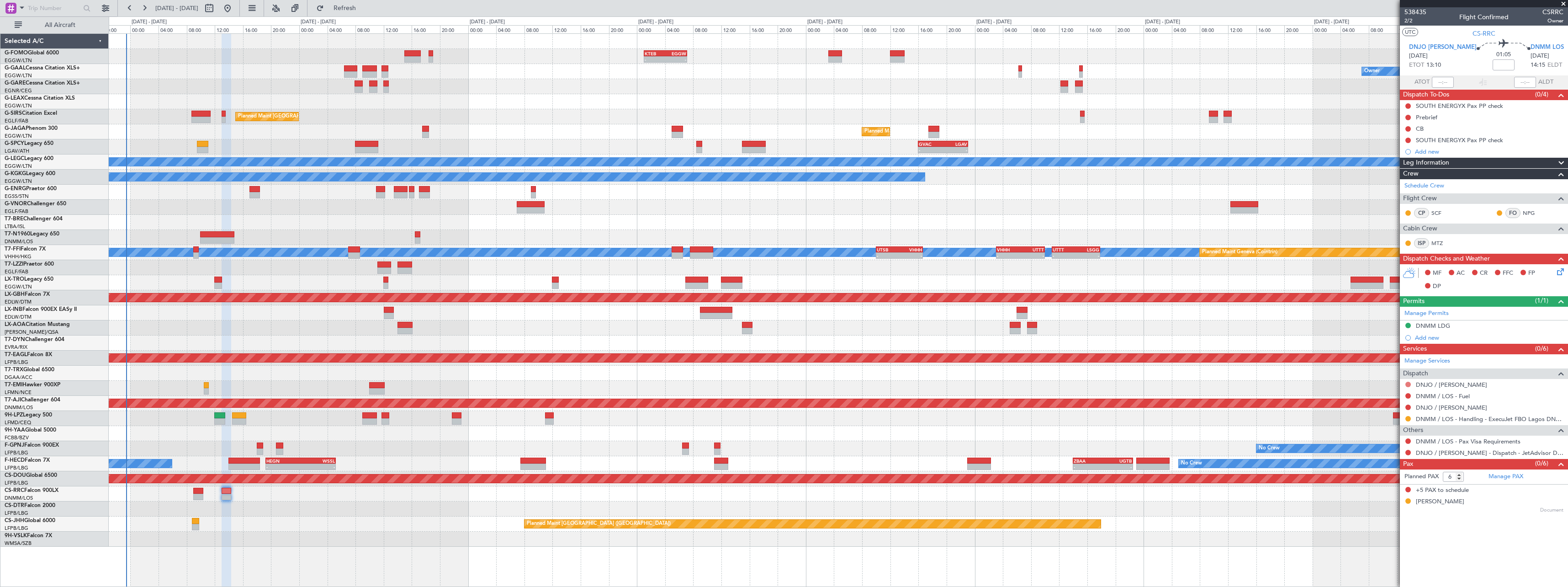
click at [1408, 383] on button at bounding box center [1408, 385] width 6 height 6
drag, startPoint x: 1380, startPoint y: 395, endPoint x: 1395, endPoint y: 395, distance: 15.0
click at [1380, 395] on span "Not Required" at bounding box center [1386, 397] width 37 height 9
click at [1408, 393] on button at bounding box center [1408, 396] width 6 height 6
click at [1372, 410] on span "Not Required" at bounding box center [1386, 408] width 37 height 9
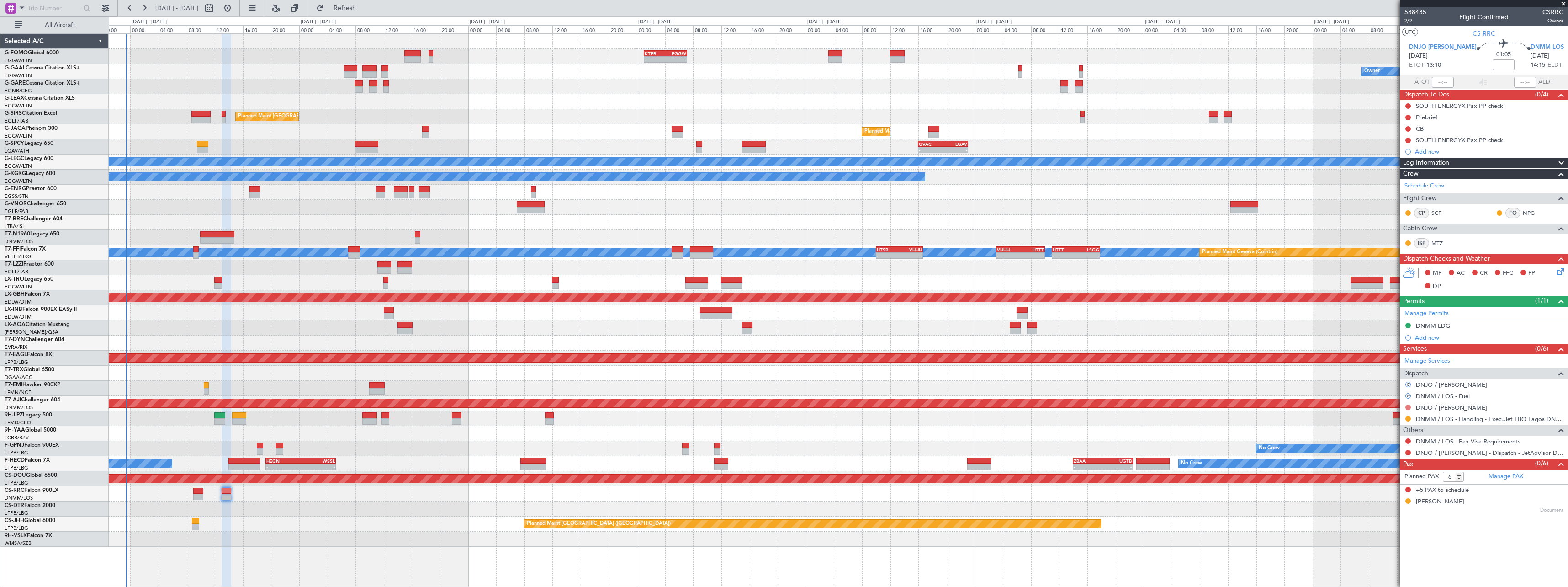
click at [1408, 406] on button at bounding box center [1408, 408] width 6 height 6
click at [1374, 418] on span "Not Required" at bounding box center [1386, 420] width 37 height 9
click at [1408, 452] on button at bounding box center [1408, 453] width 6 height 6
drag, startPoint x: 1379, startPoint y: 564, endPoint x: 1379, endPoint y: 556, distance: 8.0
click at [1379, 562] on span "Confirmed" at bounding box center [1382, 561] width 28 height 9
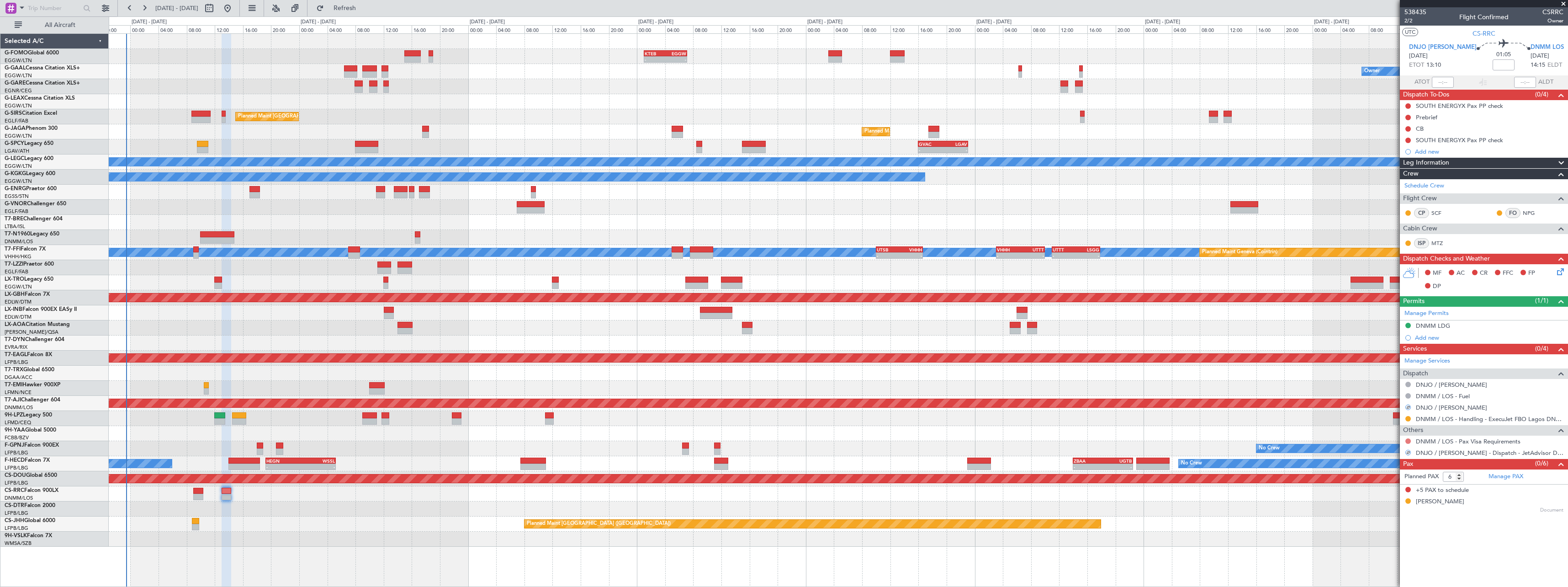
click at [1410, 440] on button at bounding box center [1408, 441] width 6 height 6
drag, startPoint x: 1371, startPoint y: 455, endPoint x: 1366, endPoint y: 453, distance: 5.4
click at [1371, 454] on span "Not Required" at bounding box center [1386, 454] width 37 height 9
click at [1407, 117] on button at bounding box center [1408, 118] width 6 height 6
click at [1410, 158] on span "Completed" at bounding box center [1412, 158] width 30 height 9
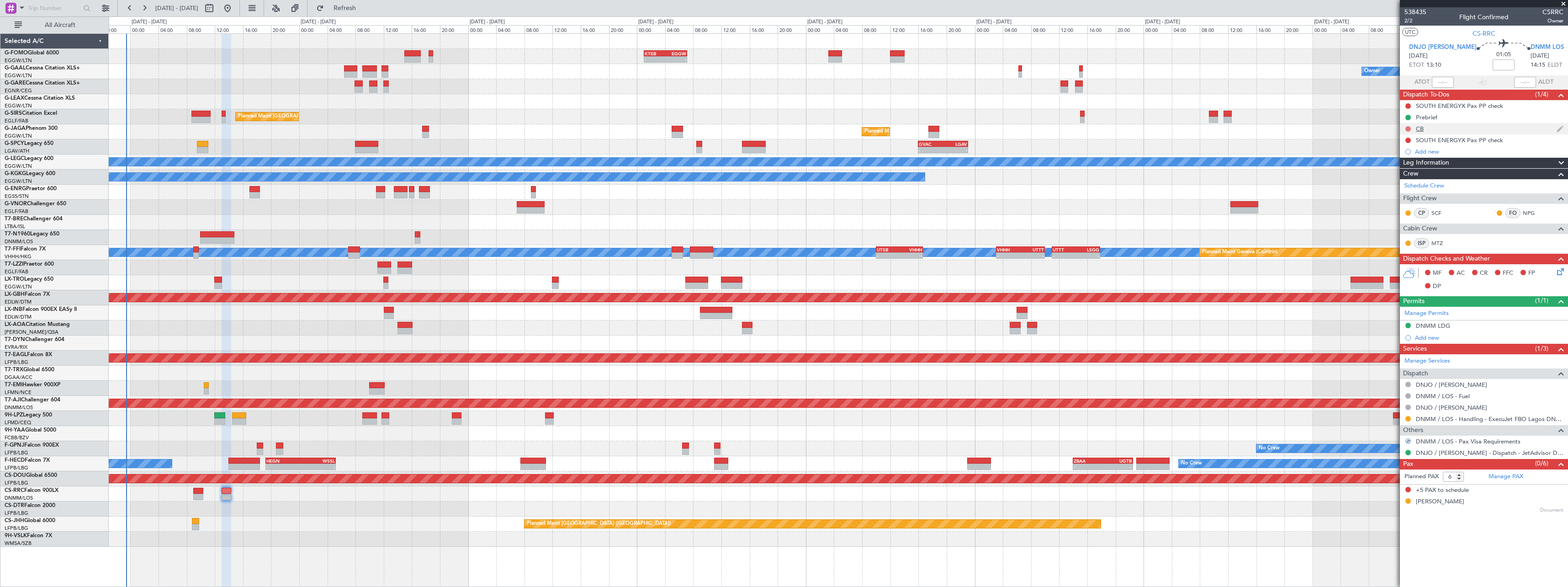
click at [1408, 127] on button at bounding box center [1408, 129] width 6 height 6
drag, startPoint x: 1410, startPoint y: 171, endPoint x: 1407, endPoint y: 139, distance: 32.1
click at [1410, 171] on span "Completed" at bounding box center [1412, 169] width 30 height 9
click at [1409, 106] on button at bounding box center [1408, 106] width 6 height 6
click at [1405, 163] on li "Cancelled" at bounding box center [1408, 160] width 48 height 14
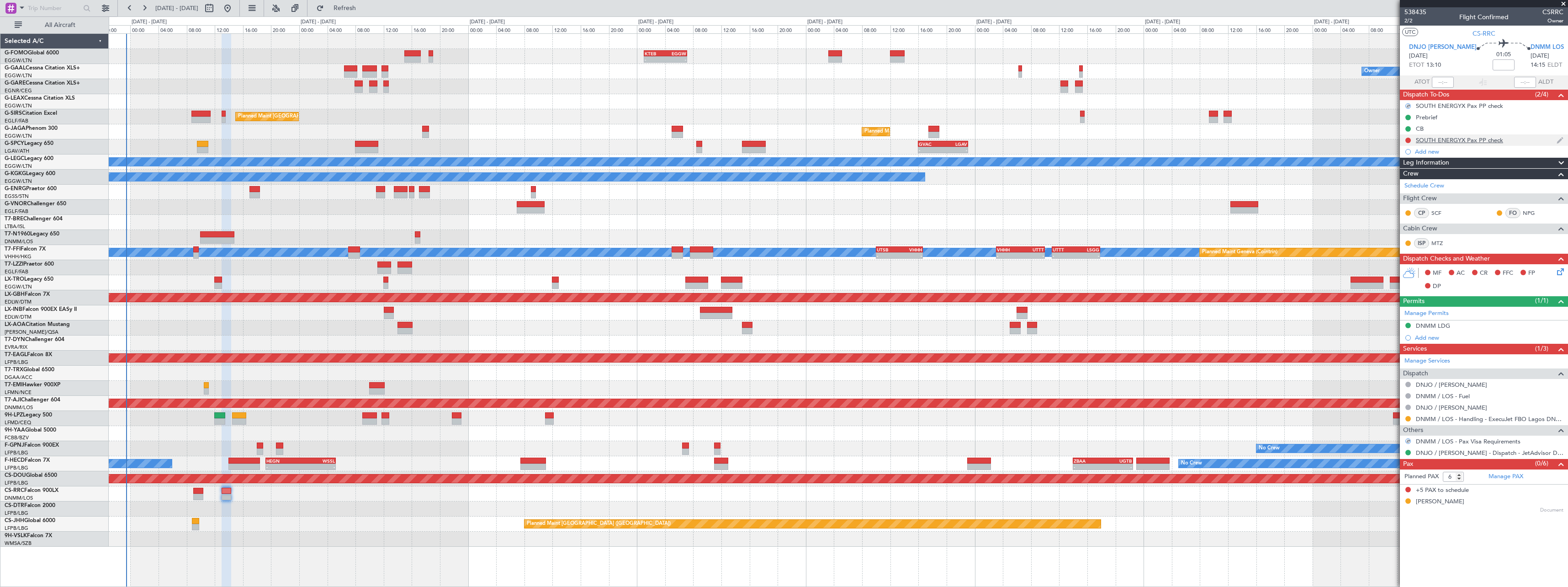
click at [1408, 137] on div at bounding box center [1408, 140] width 7 height 7
click at [1408, 137] on button at bounding box center [1408, 140] width 6 height 6
click at [1406, 189] on li "Cancelled" at bounding box center [1408, 194] width 48 height 14
drag, startPoint x: 1429, startPoint y: 119, endPoint x: 1436, endPoint y: 124, distance: 8.6
click at [1430, 119] on div "Prebrief" at bounding box center [1426, 117] width 22 height 8
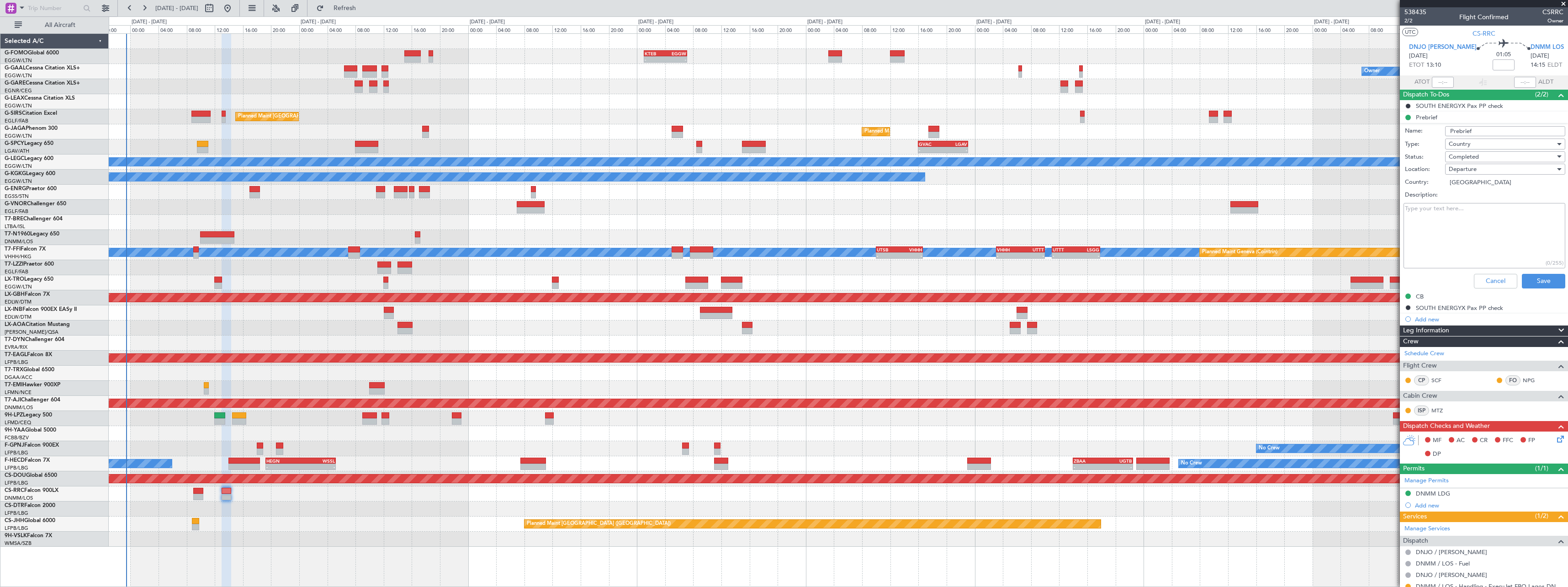
click at [1456, 236] on textarea "Description:" at bounding box center [1484, 236] width 162 height 65
paste textarea "DNJO -DNMM ETD :1300 zulu fuel : 8200 lbs Pax: 06 Total payload 1500 lbs First …"
type textarea "DNJO -DNMM ETD :1300 zulu fuel : 8200 lbs Pax: 06 Total payload 1500 lbs First …"
drag, startPoint x: 1543, startPoint y: 280, endPoint x: 1541, endPoint y: 271, distance: 9.2
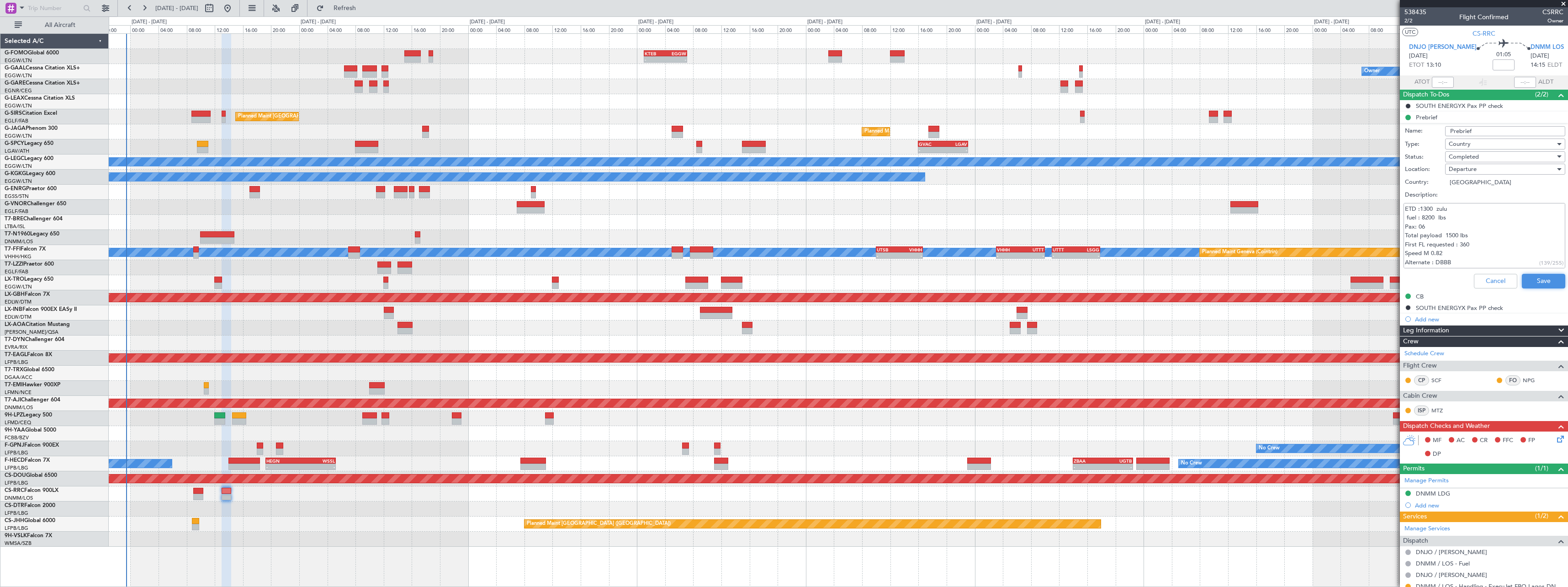
click at [1543, 279] on button "Save" at bounding box center [1543, 281] width 43 height 14
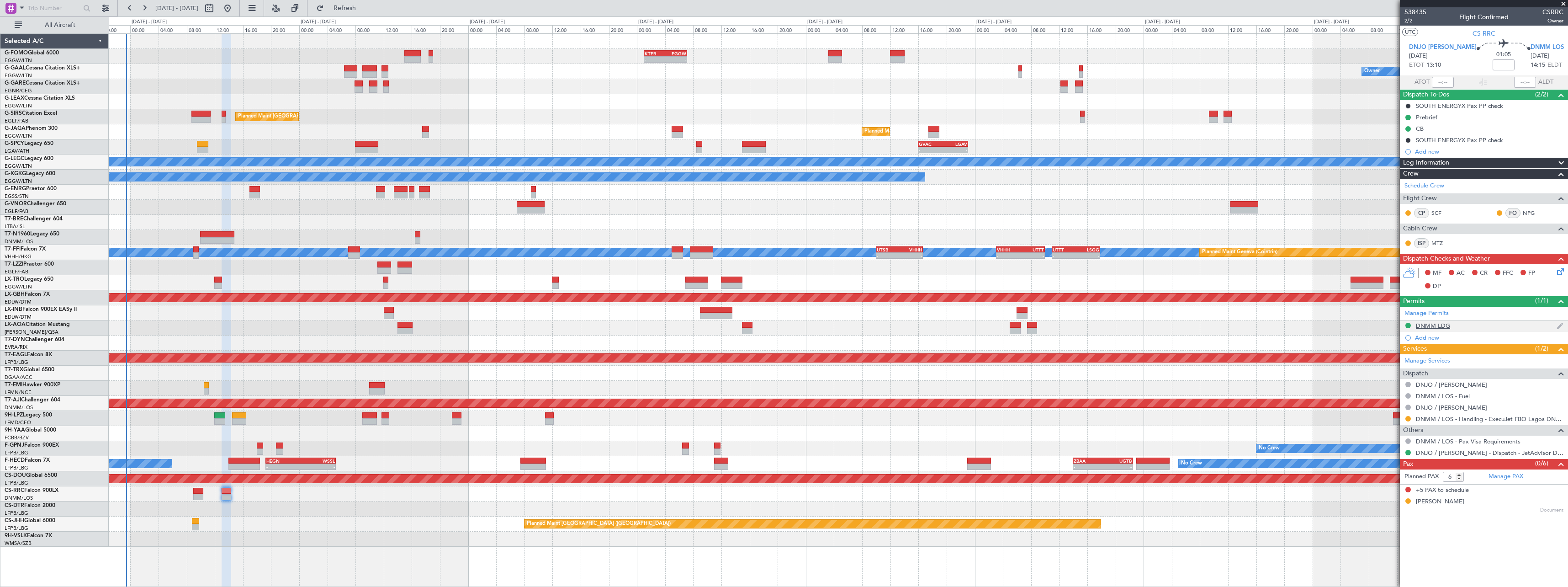
click at [1427, 327] on div "DNMM LDG" at bounding box center [1432, 325] width 34 height 8
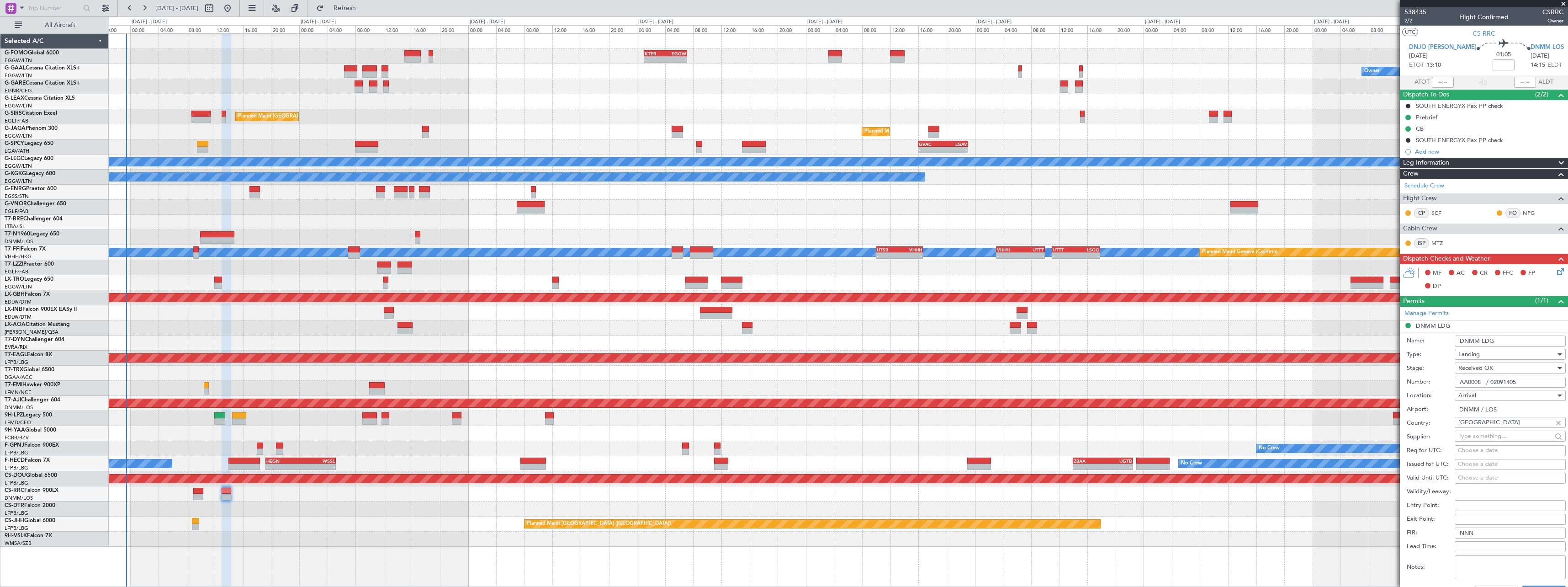
drag, startPoint x: 1531, startPoint y: 379, endPoint x: 1395, endPoint y: 380, distance: 136.0
click at [1395, 380] on fb-app "03 Oct 2025 - 12 Oct 2025 Refresh Quick Links All Aircraft - - KTEB 01:00 Z EGG…" at bounding box center [784, 296] width 1568 height 580
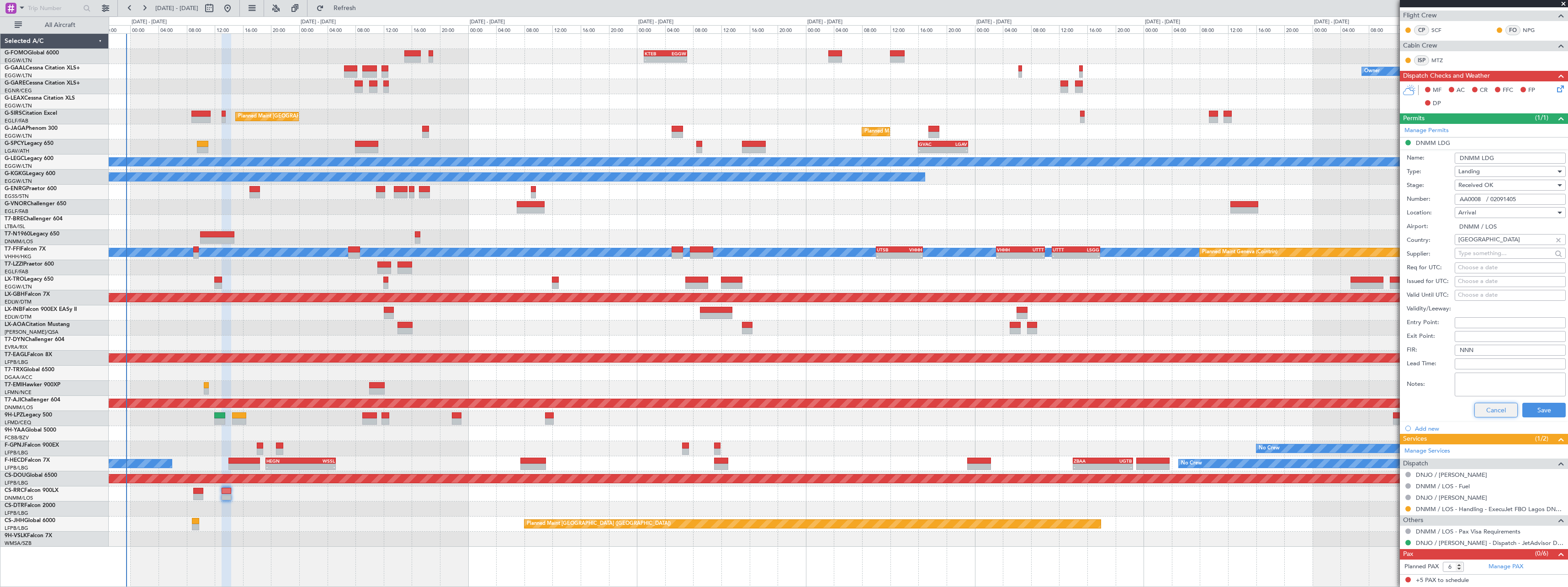
click at [1495, 412] on button "Cancel" at bounding box center [1496, 410] width 43 height 14
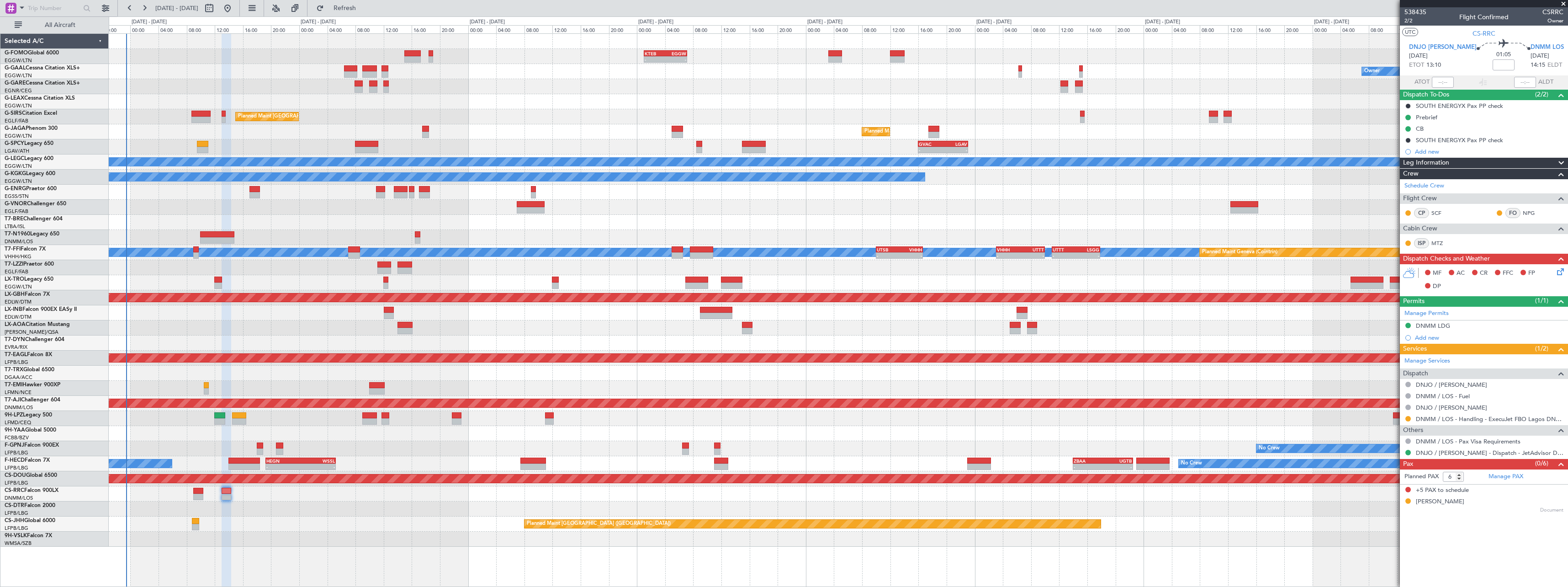
scroll to position [0, 0]
click at [1558, 160] on span at bounding box center [1561, 163] width 11 height 11
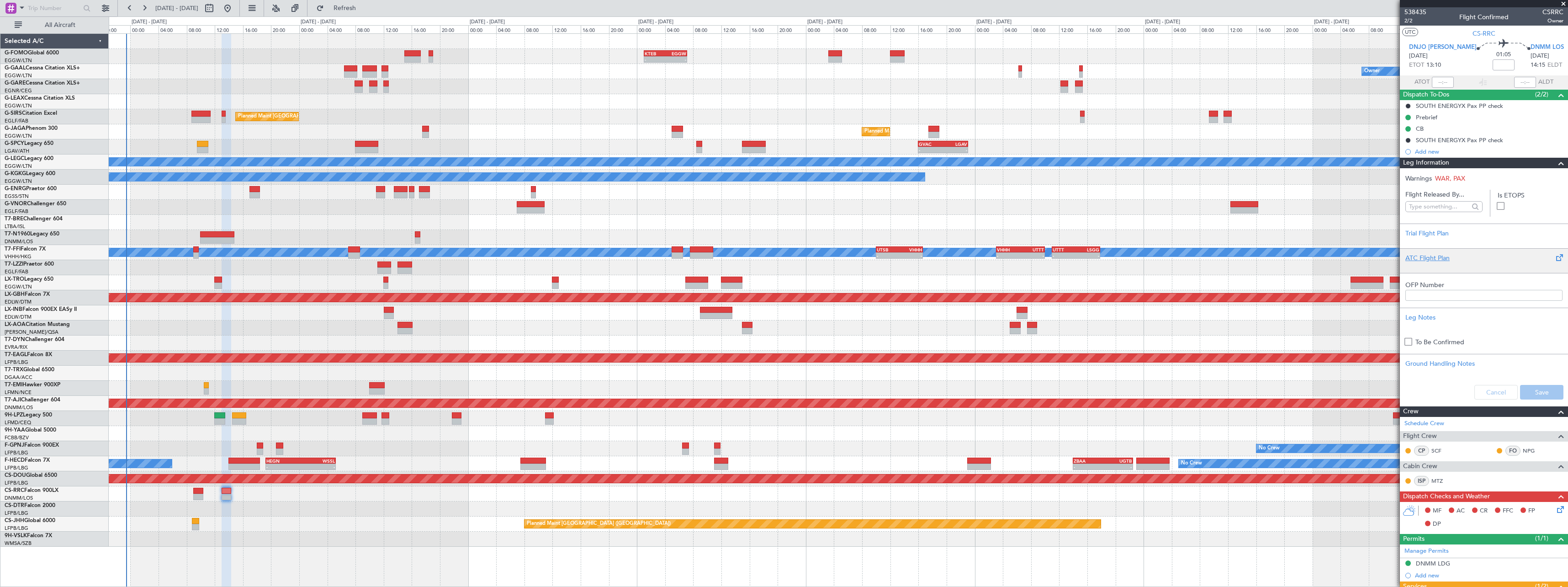
click at [1405, 257] on div "ATC Flight Plan" at bounding box center [1483, 260] width 168 height 25
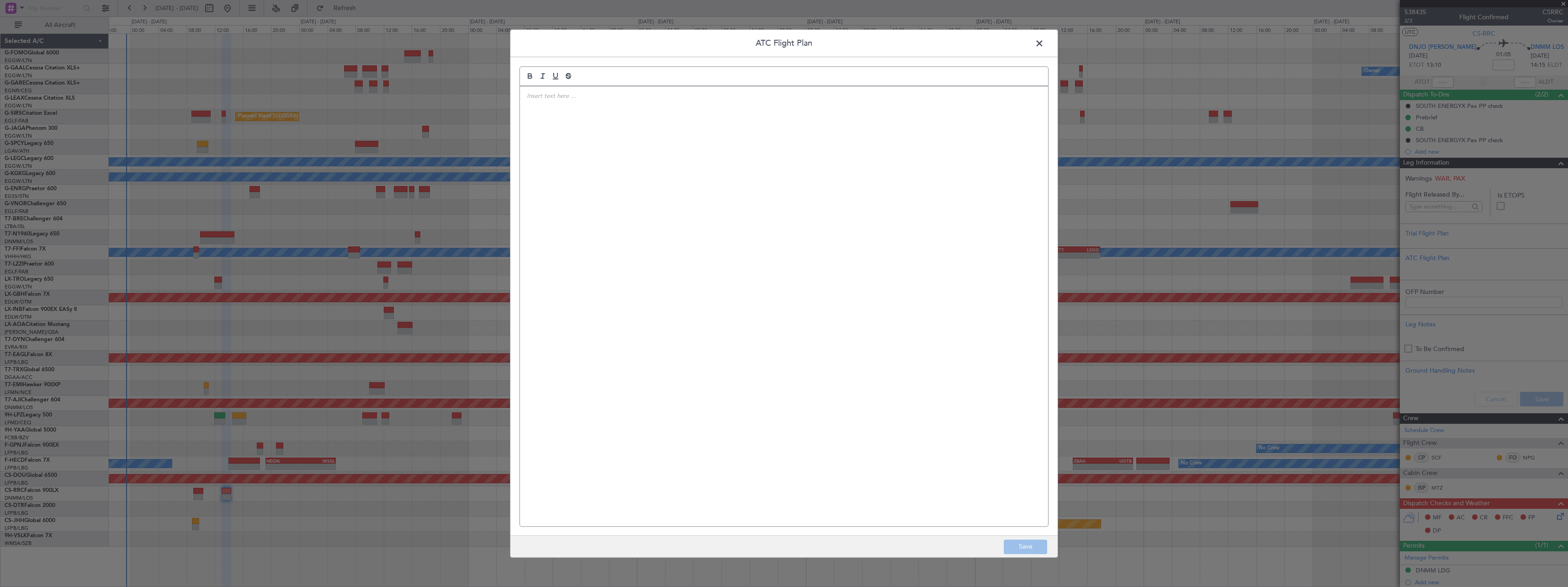
click at [649, 240] on div at bounding box center [784, 306] width 528 height 440
click at [1033, 545] on button "Save" at bounding box center [1025, 547] width 43 height 14
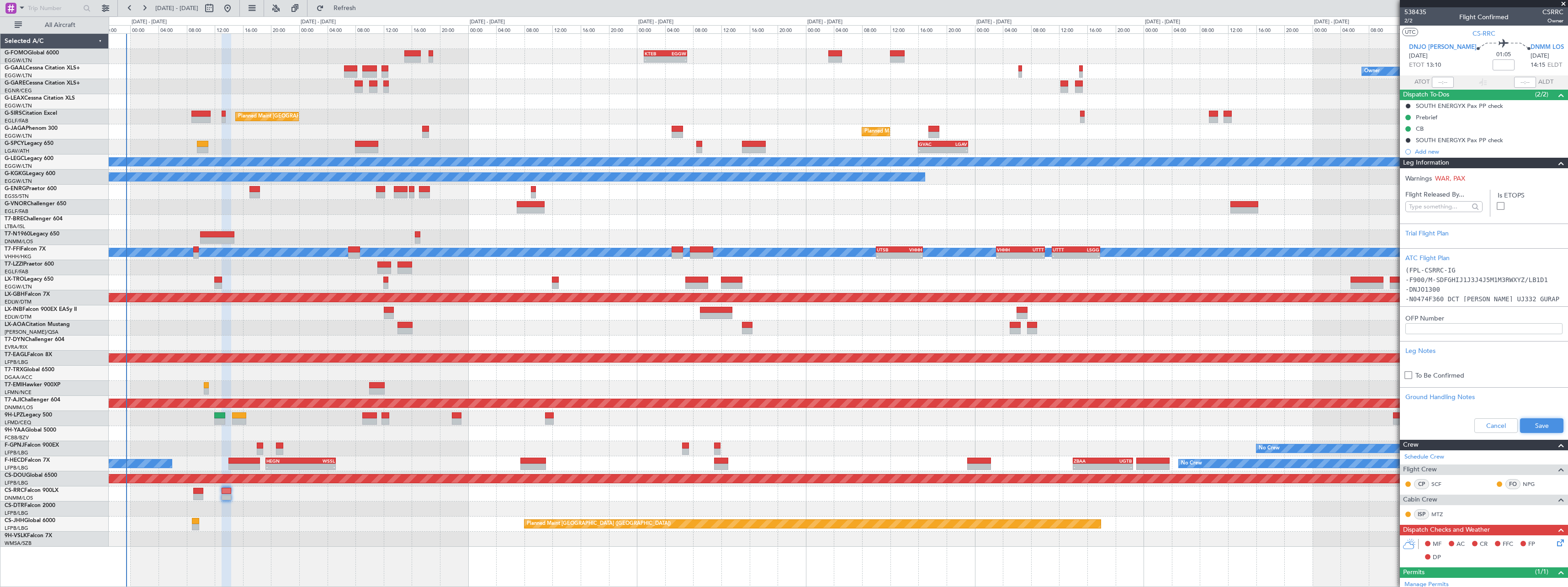
click at [1524, 421] on button "Save" at bounding box center [1542, 426] width 43 height 14
drag, startPoint x: 1556, startPoint y: 159, endPoint x: 1564, endPoint y: 166, distance: 10.6
click at [1558, 161] on span at bounding box center [1561, 163] width 11 height 11
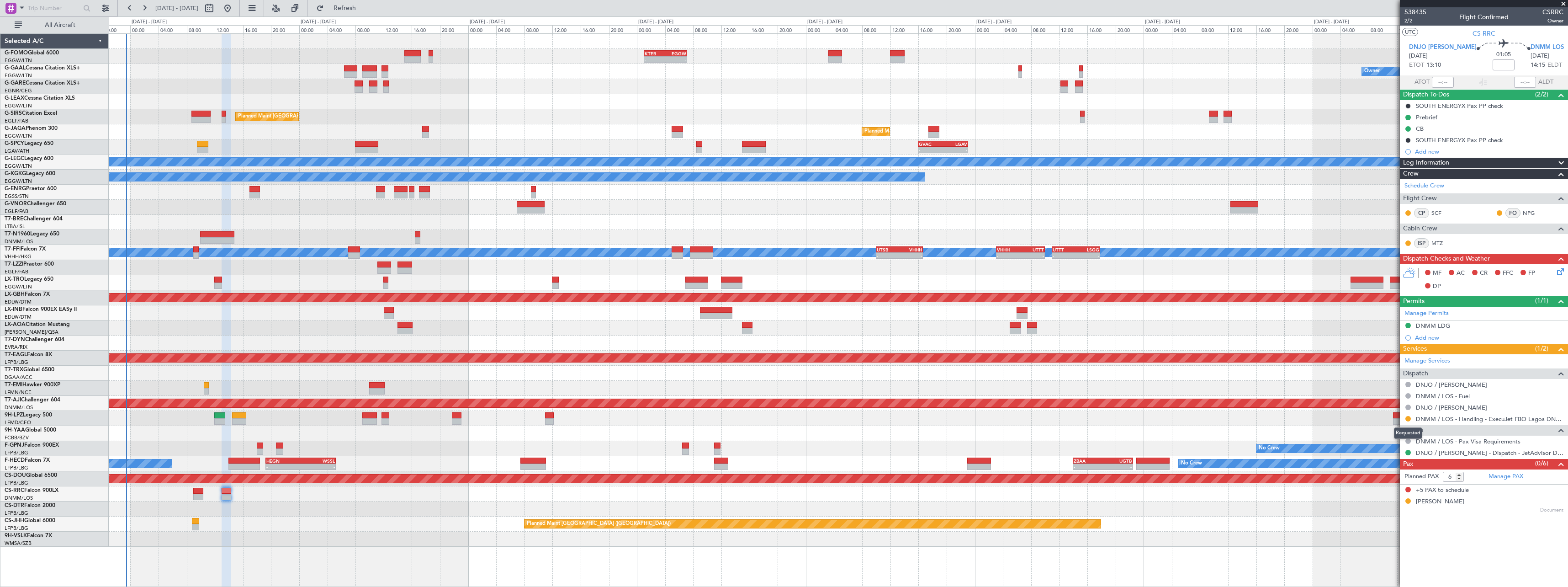
drag, startPoint x: 1410, startPoint y: 419, endPoint x: 1403, endPoint y: 432, distance: 14.8
click at [1410, 419] on button at bounding box center [1408, 419] width 6 height 6
drag, startPoint x: 1381, startPoint y: 531, endPoint x: 1356, endPoint y: 527, distance: 25.3
click at [1381, 531] on span "Confirmed" at bounding box center [1382, 527] width 28 height 9
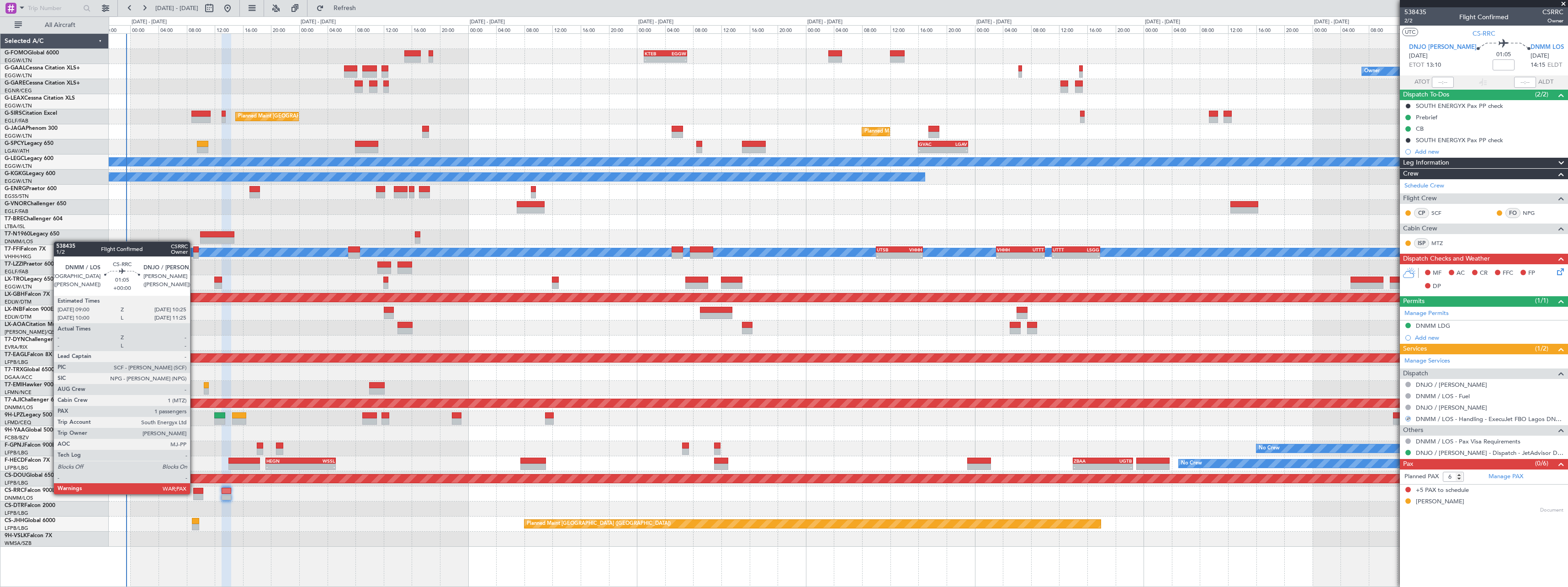
click at [194, 493] on div at bounding box center [198, 491] width 10 height 7
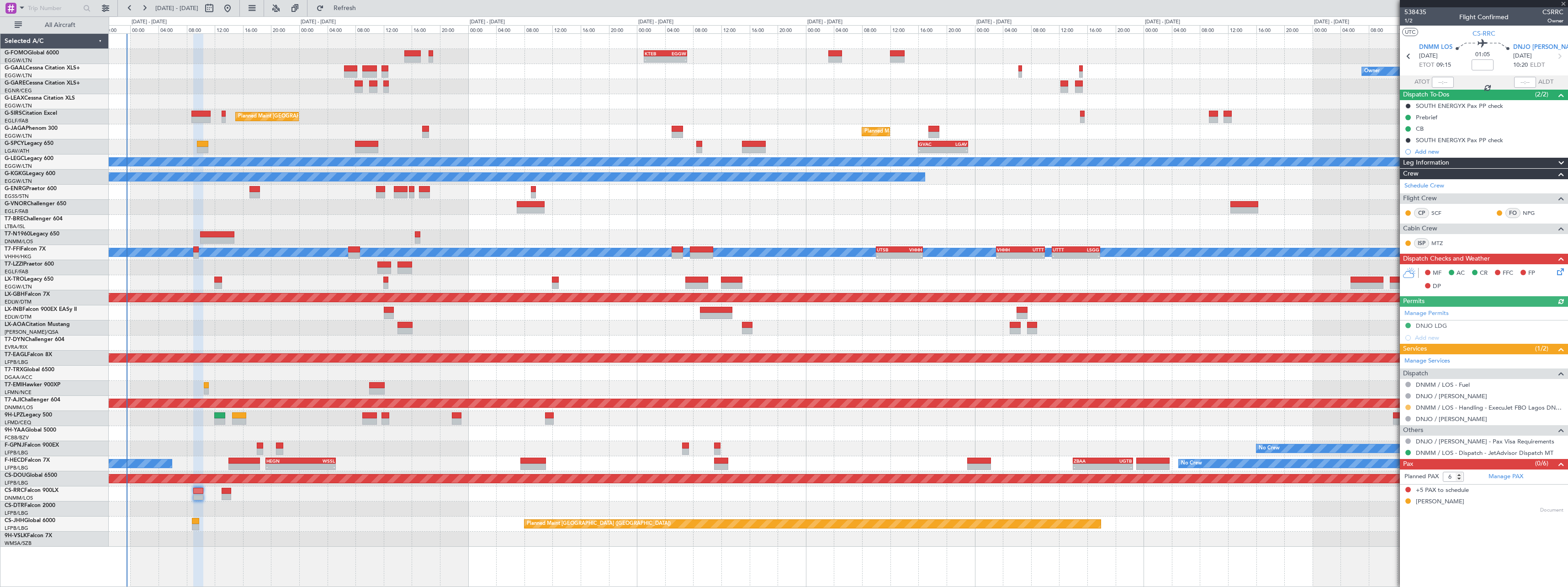
click at [1409, 408] on button at bounding box center [1408, 408] width 6 height 6
click at [1376, 523] on li "Confirmed" at bounding box center [1408, 515] width 105 height 14
click at [1416, 22] on span "1/2" at bounding box center [1416, 20] width 22 height 8
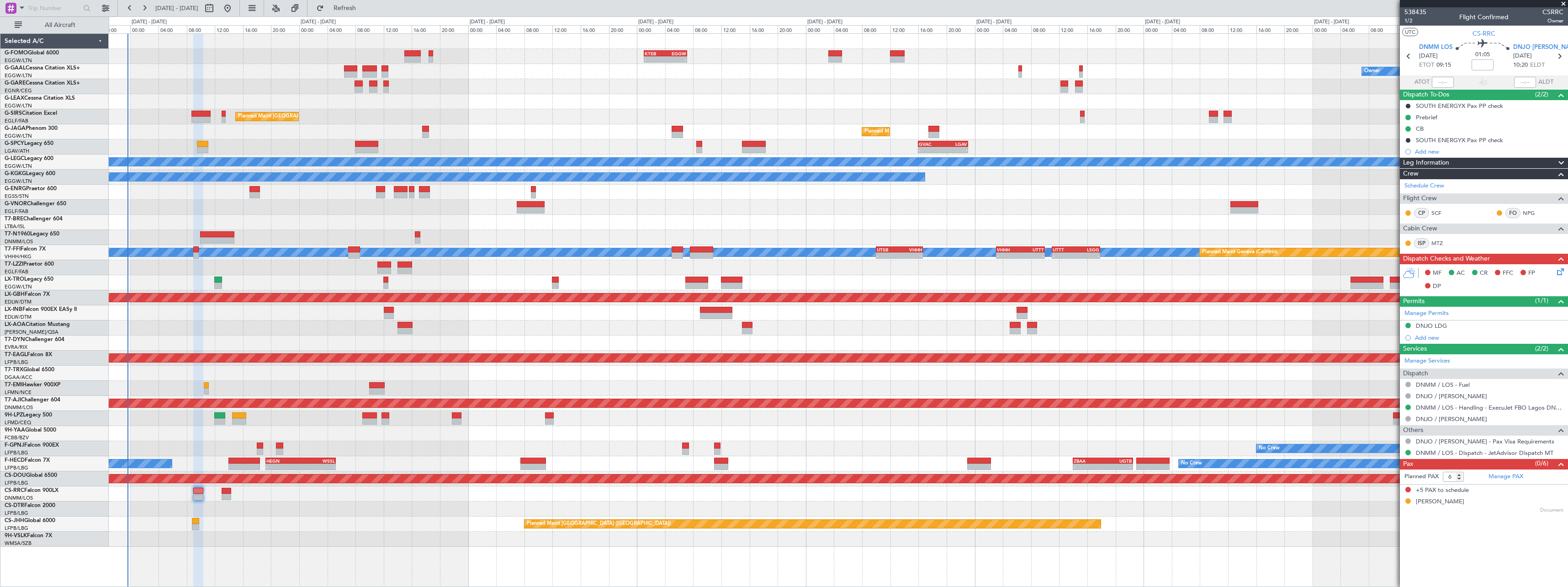
click at [1562, 270] on icon at bounding box center [1559, 270] width 7 height 7
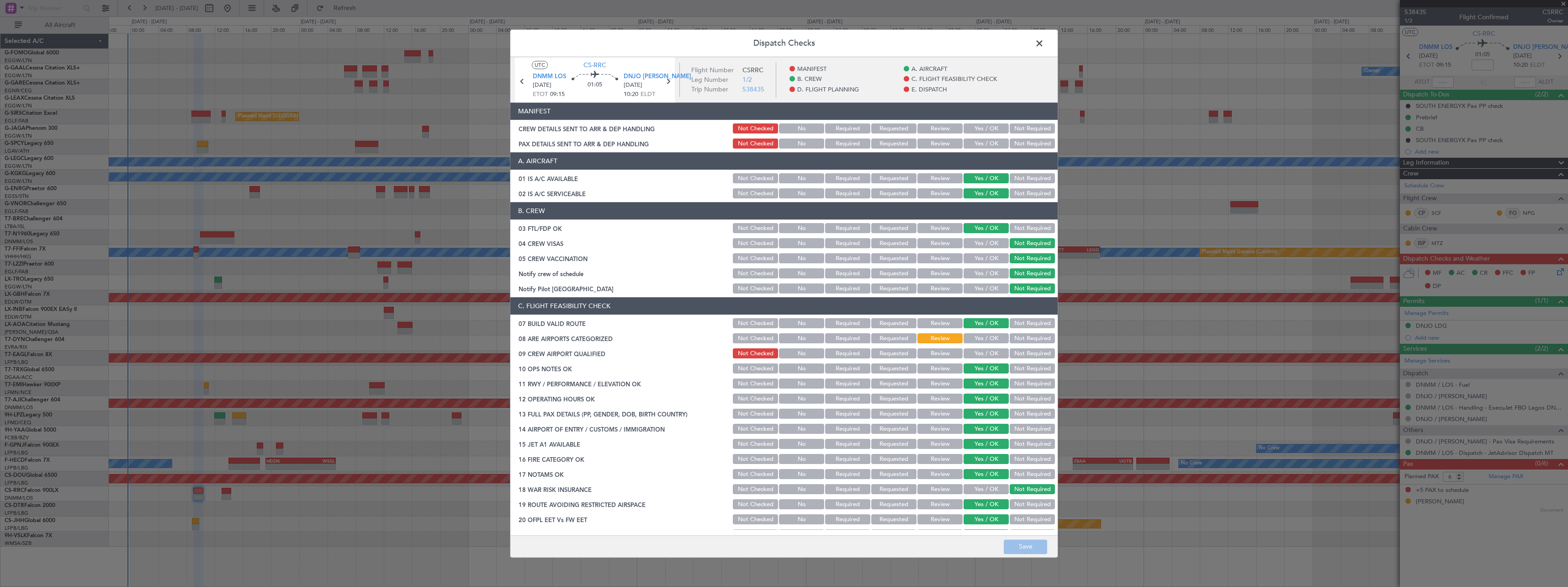
click at [968, 352] on button "Yes / OK" at bounding box center [986, 354] width 46 height 10
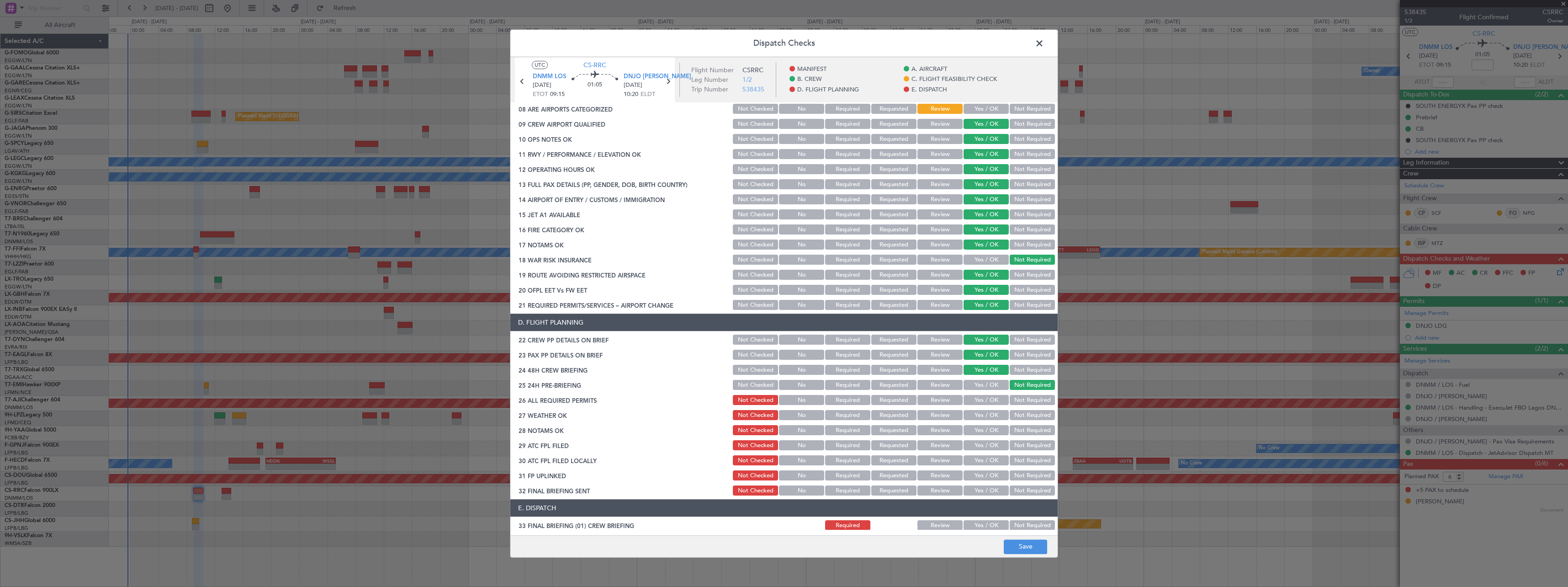
scroll to position [274, 0]
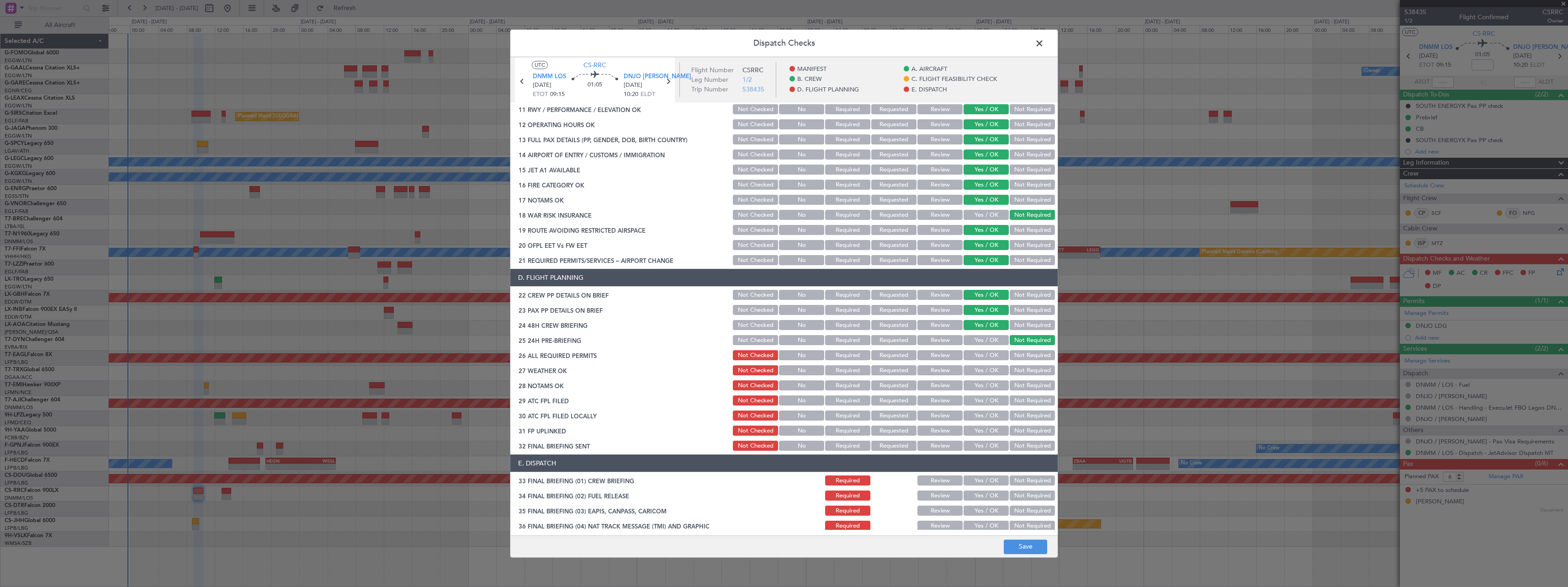
click at [978, 361] on div "Yes / OK" at bounding box center [986, 356] width 46 height 13
drag, startPoint x: 979, startPoint y: 355, endPoint x: 979, endPoint y: 361, distance: 6.0
click at [979, 359] on button "Yes / OK" at bounding box center [986, 356] width 46 height 10
click at [978, 372] on button "Yes / OK" at bounding box center [986, 371] width 46 height 10
click at [977, 391] on div "Yes / OK" at bounding box center [986, 386] width 46 height 13
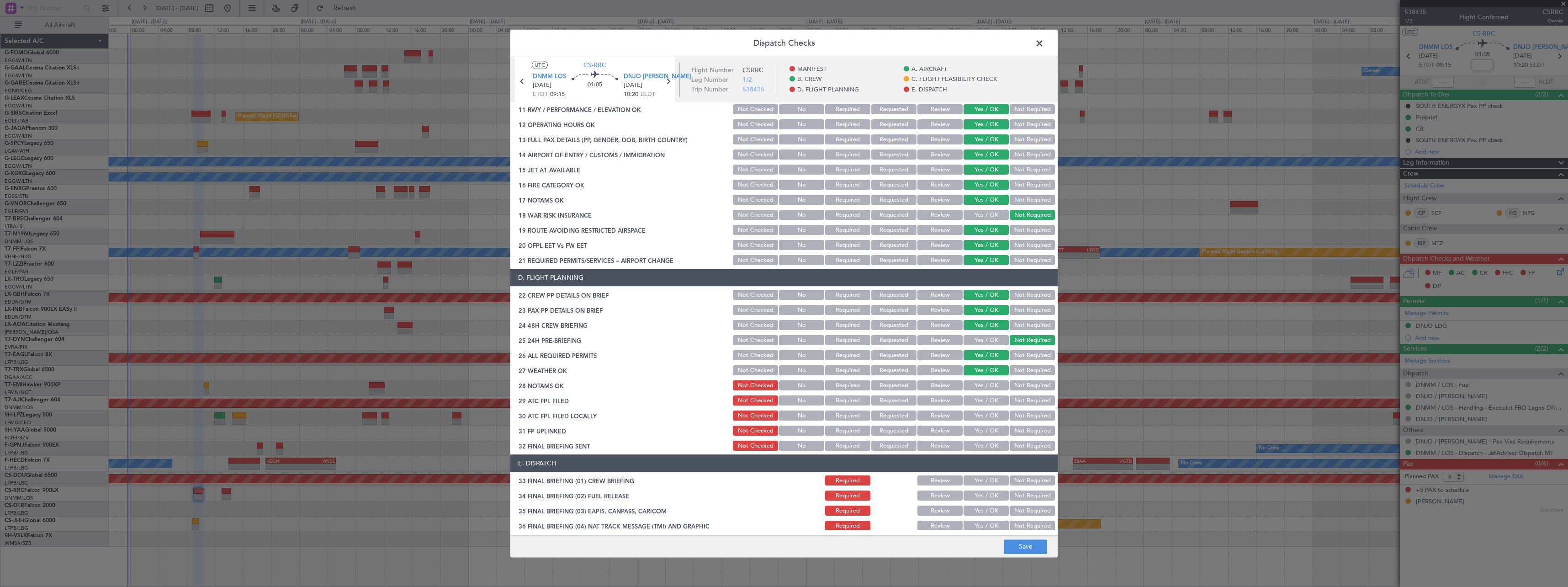
click at [978, 387] on button "Yes / OK" at bounding box center [986, 386] width 46 height 10
click at [976, 406] on div "Yes / OK" at bounding box center [986, 401] width 46 height 13
click at [978, 400] on button "Yes / OK" at bounding box center [986, 401] width 46 height 10
click at [929, 419] on button "Review" at bounding box center [940, 416] width 46 height 10
drag, startPoint x: 1044, startPoint y: 429, endPoint x: 1041, endPoint y: 443, distance: 14.3
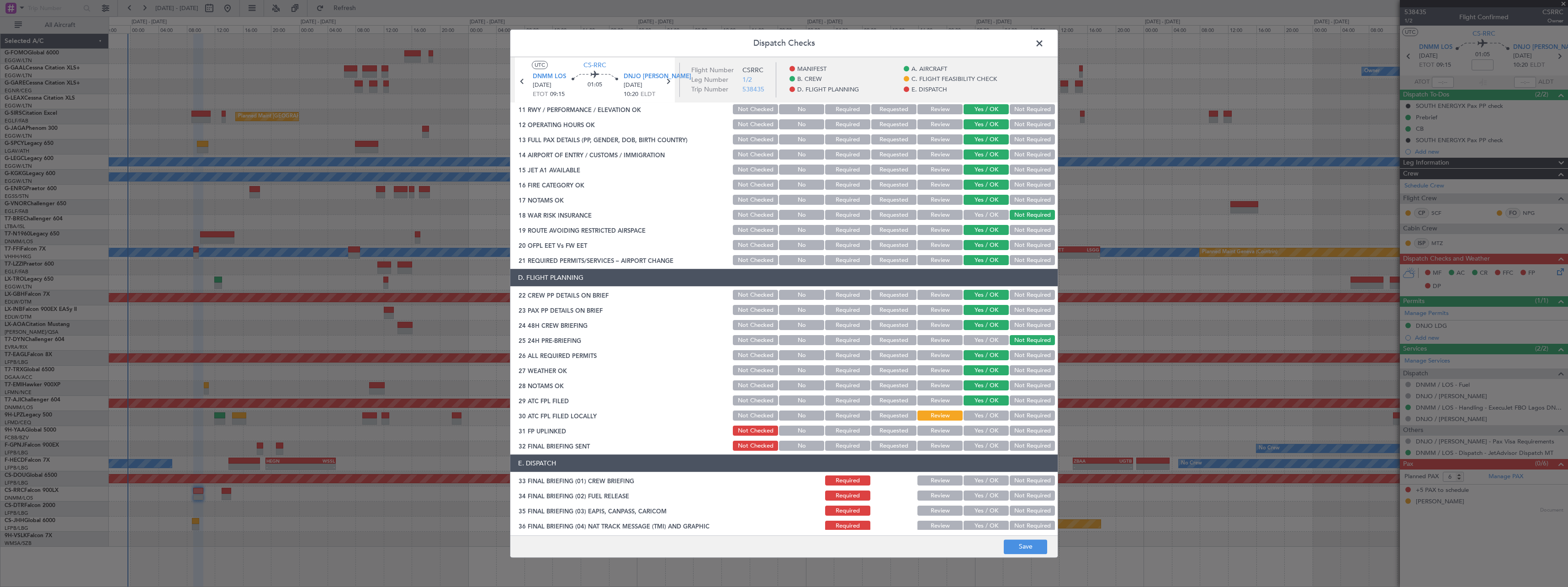
click at [1043, 431] on button "Not Required" at bounding box center [1032, 431] width 46 height 10
drag, startPoint x: 1040, startPoint y: 443, endPoint x: 1020, endPoint y: 459, distance: 25.6
click at [1039, 443] on button "Not Required" at bounding box center [1032, 446] width 46 height 10
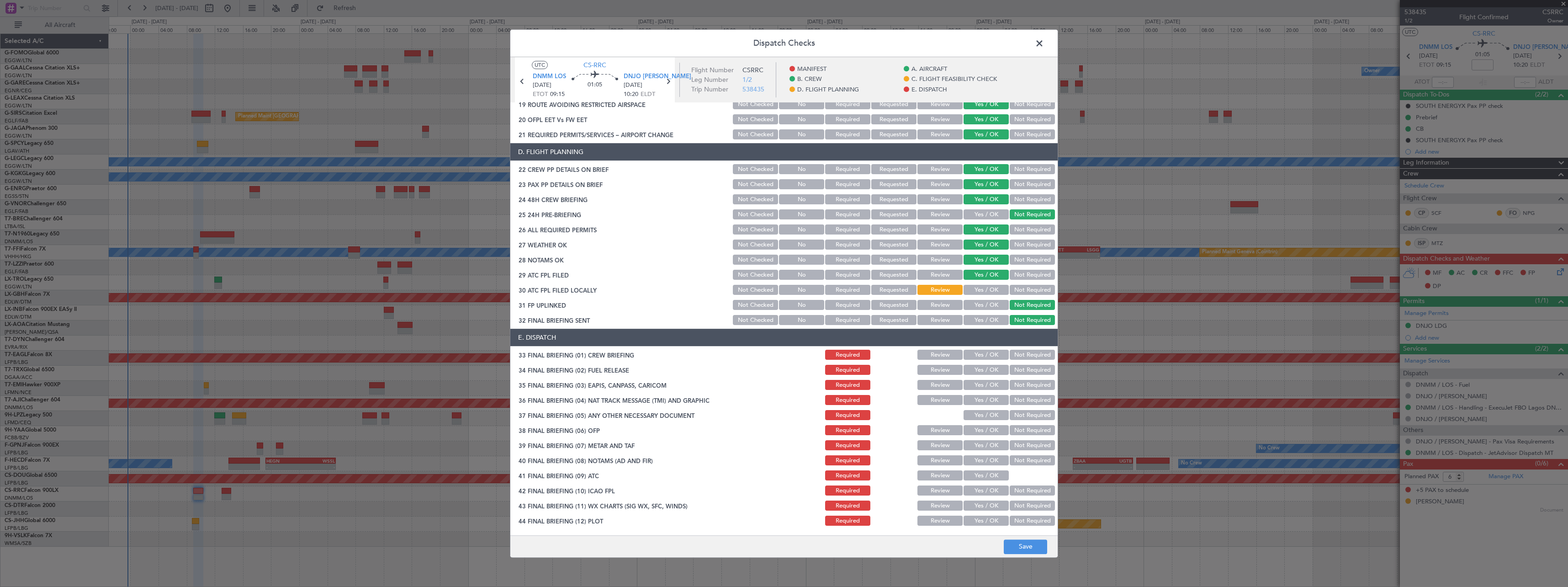
drag, startPoint x: 986, startPoint y: 354, endPoint x: 991, endPoint y: 356, distance: 5.4
click at [986, 354] on button "Yes / OK" at bounding box center [986, 355] width 46 height 10
click at [1039, 372] on button "Not Required" at bounding box center [1032, 370] width 46 height 10
click at [1037, 385] on button "Not Required" at bounding box center [1032, 385] width 46 height 10
click at [1037, 403] on button "Not Required" at bounding box center [1032, 400] width 46 height 10
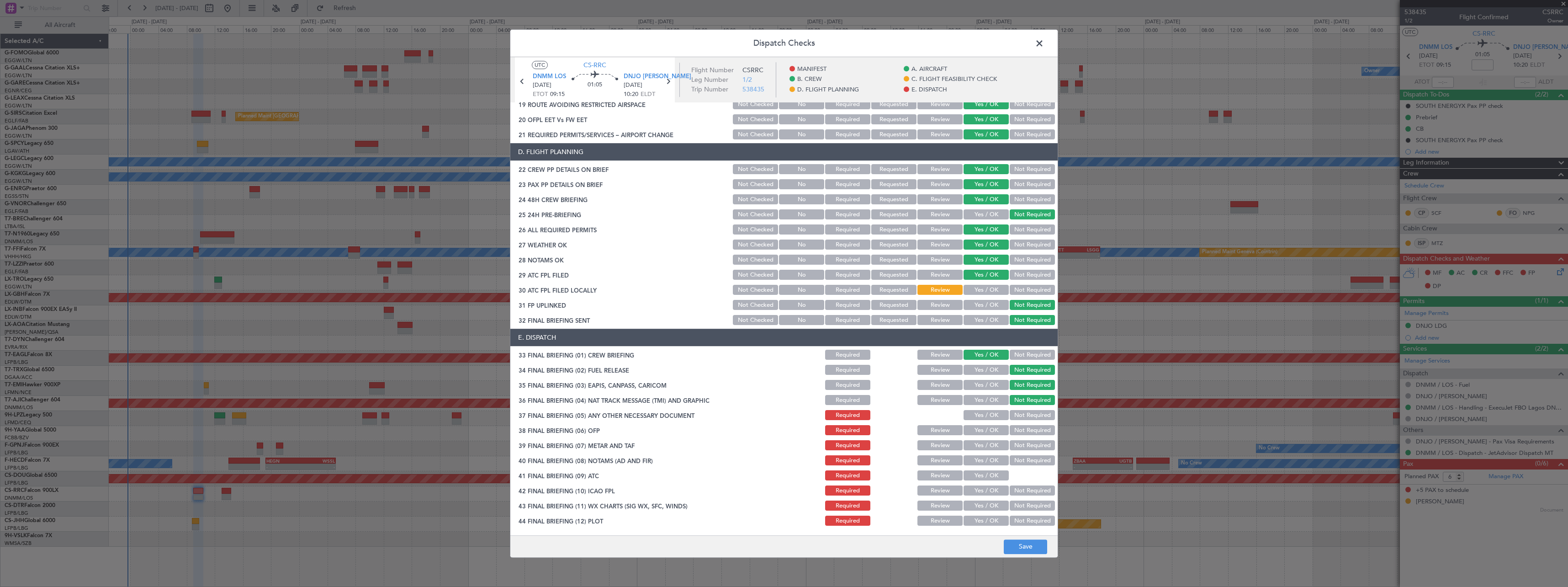
drag, startPoint x: 1033, startPoint y: 416, endPoint x: 1018, endPoint y: 424, distance: 17.0
click at [1033, 416] on button "Not Required" at bounding box center [1032, 416] width 46 height 10
click at [974, 431] on button "Yes / OK" at bounding box center [986, 431] width 46 height 10
drag, startPoint x: 973, startPoint y: 448, endPoint x: 973, endPoint y: 454, distance: 6.0
click at [973, 450] on button "Yes / OK" at bounding box center [986, 446] width 46 height 10
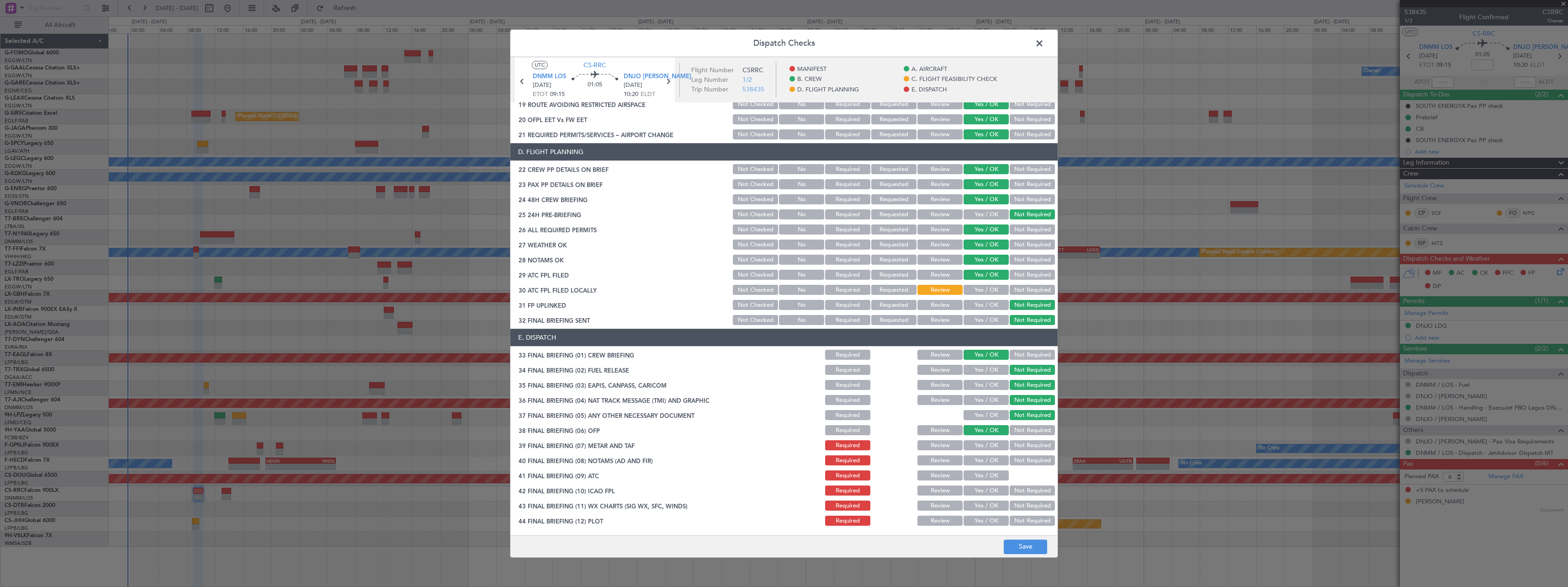
click at [974, 454] on div "Yes / OK" at bounding box center [986, 460] width 46 height 13
click at [975, 470] on section "E. DISPATCH 33 FINAL BRIEFING (01) CREW BRIEFING Required Review Yes / OK Not R…" at bounding box center [783, 428] width 547 height 198
drag, startPoint x: 976, startPoint y: 463, endPoint x: 977, endPoint y: 474, distance: 11.0
click at [976, 464] on button "Yes / OK" at bounding box center [986, 460] width 46 height 10
drag, startPoint x: 977, startPoint y: 474, endPoint x: 980, endPoint y: 492, distance: 18.2
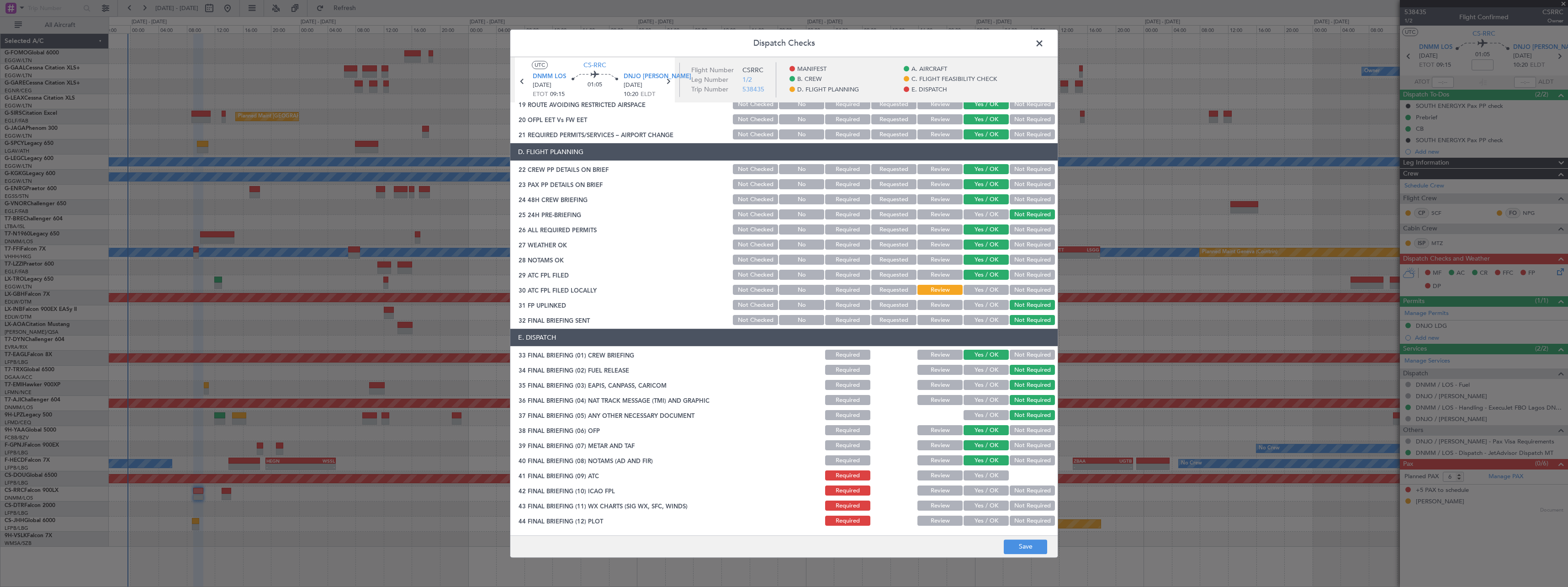
click at [977, 475] on button "Yes / OK" at bounding box center [986, 476] width 46 height 10
click at [980, 489] on button "Yes / OK" at bounding box center [986, 491] width 46 height 10
click at [931, 463] on button "Review" at bounding box center [940, 460] width 46 height 10
click at [981, 459] on button "Yes / OK" at bounding box center [986, 460] width 46 height 10
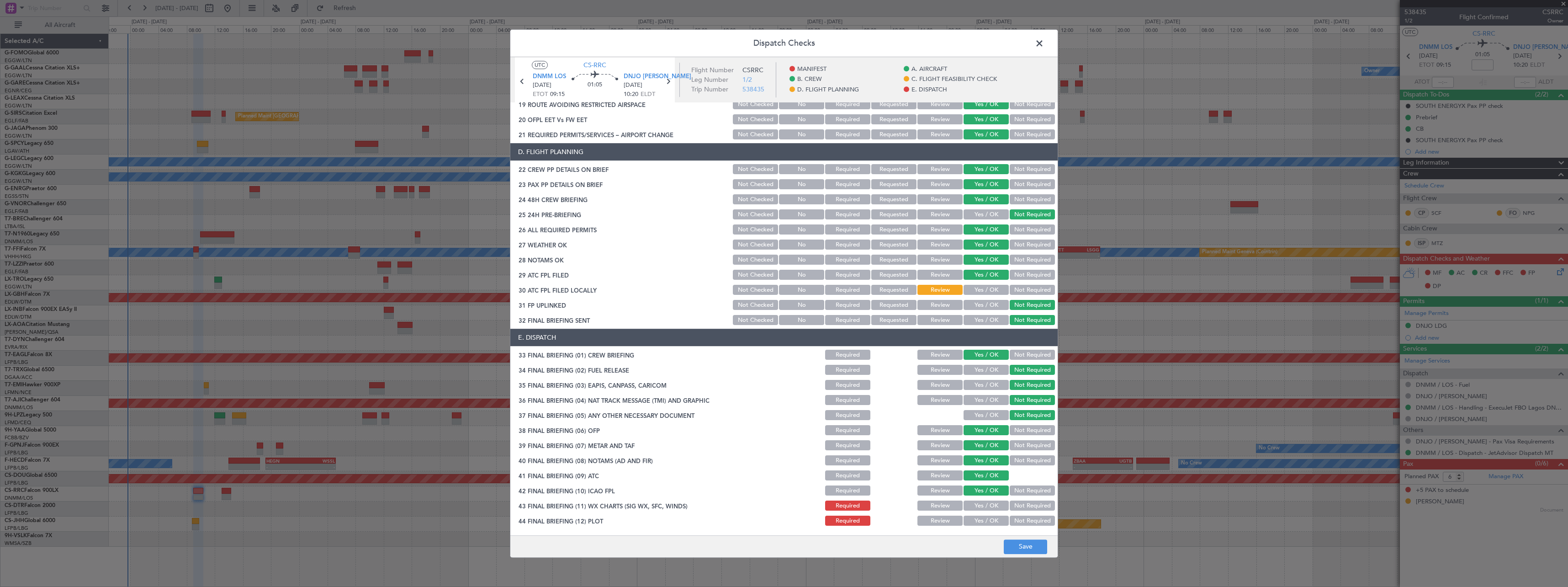
drag, startPoint x: 981, startPoint y: 501, endPoint x: 979, endPoint y: 516, distance: 15.1
click at [981, 503] on button "Yes / OK" at bounding box center [986, 506] width 46 height 10
click at [980, 518] on button "Yes / OK" at bounding box center [986, 521] width 46 height 10
click at [926, 246] on button "Review" at bounding box center [940, 245] width 46 height 10
click at [1028, 548] on button "Save" at bounding box center [1025, 547] width 43 height 14
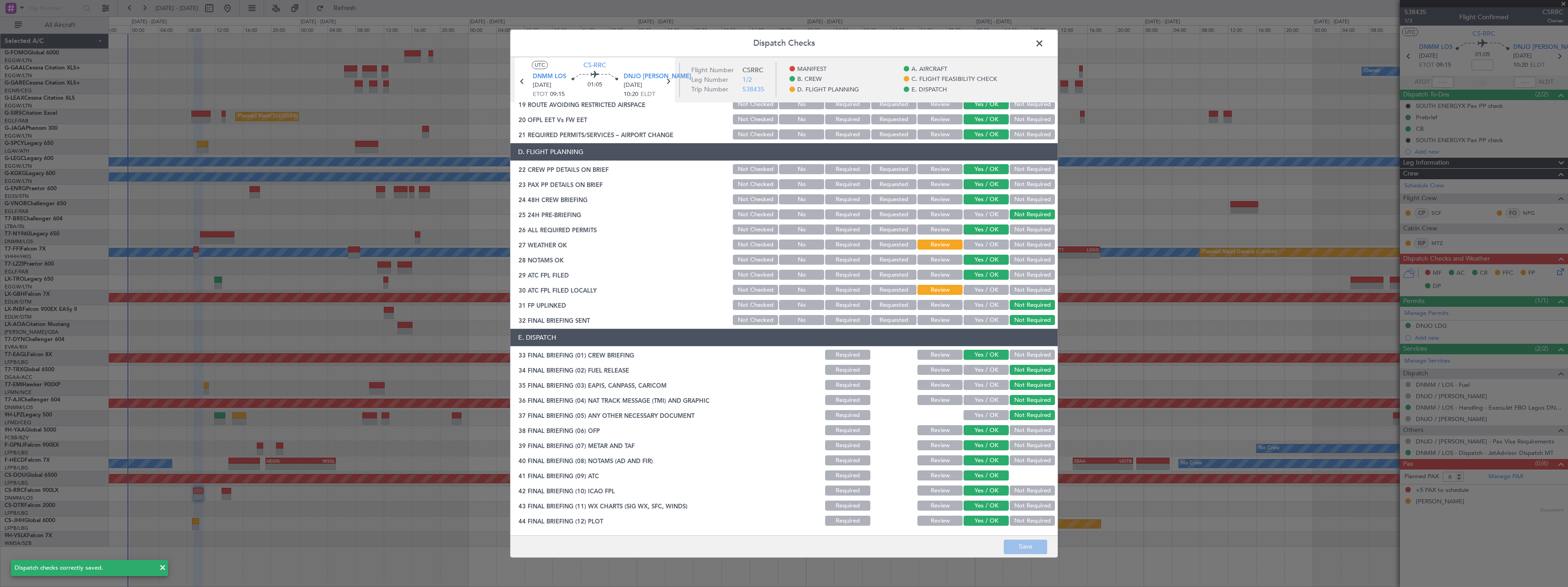
click at [1044, 41] on span at bounding box center [1044, 46] width 0 height 18
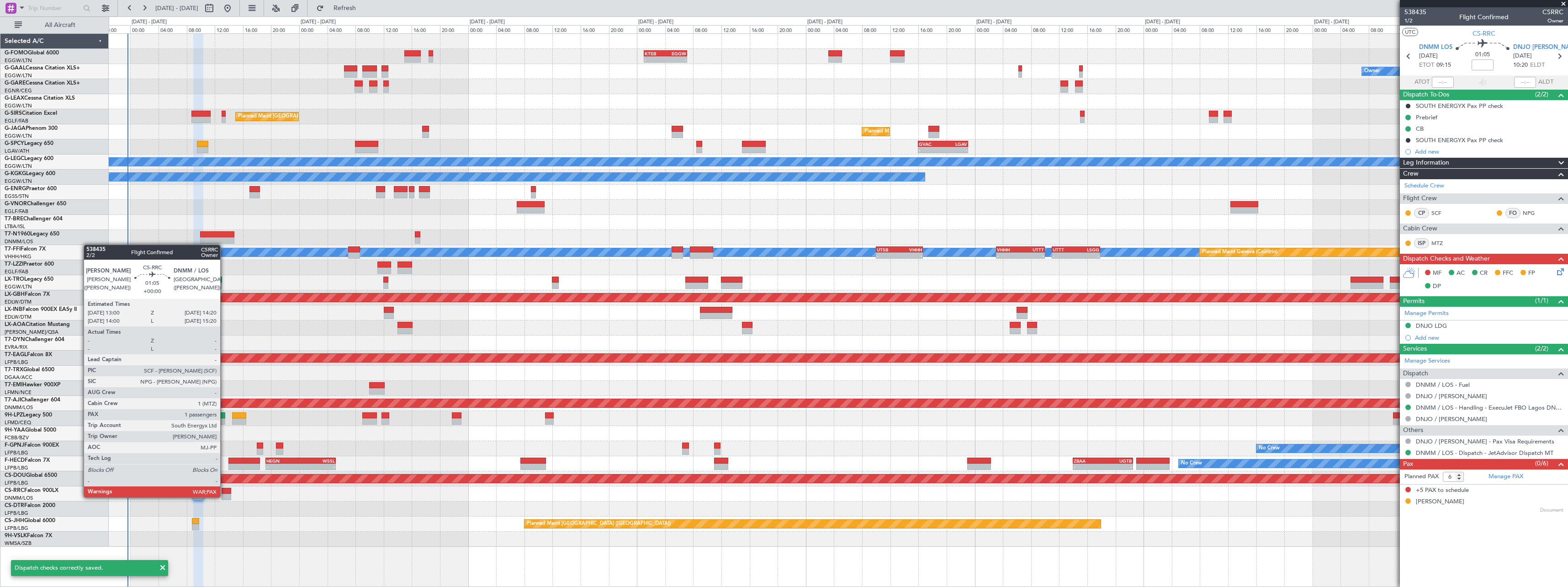
click at [224, 497] on div at bounding box center [226, 497] width 9 height 7
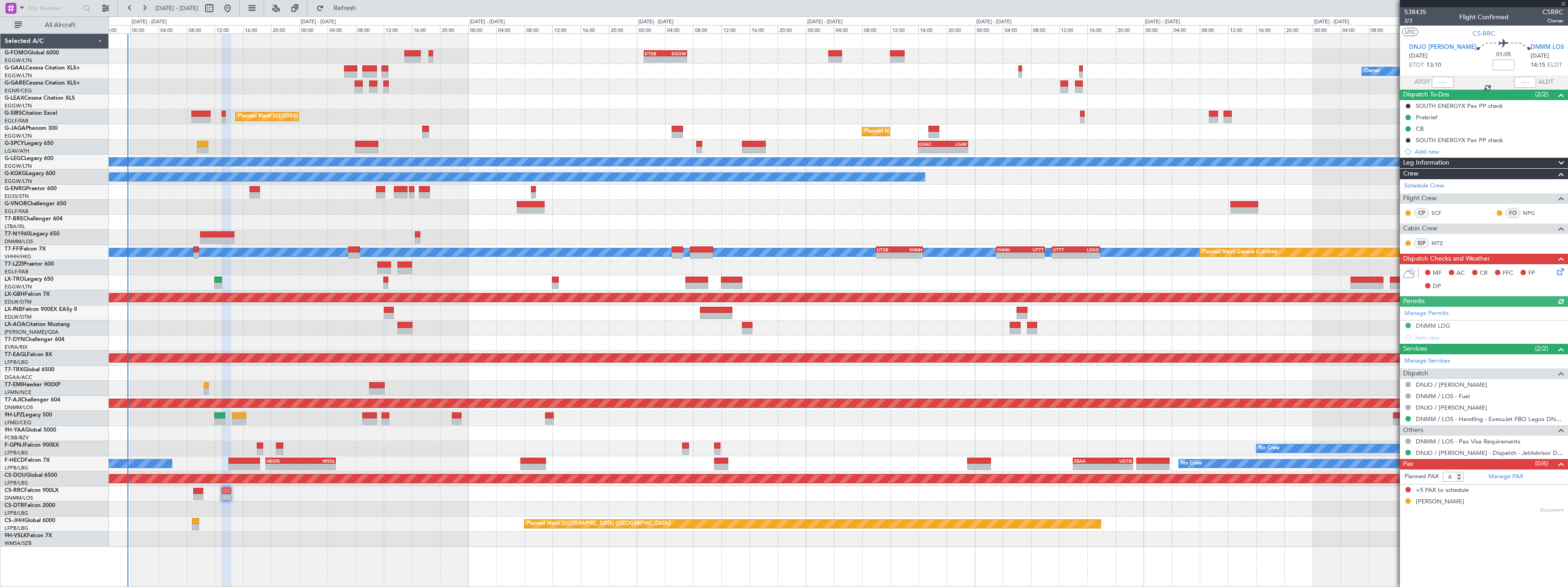
click at [1557, 274] on icon at bounding box center [1559, 270] width 7 height 7
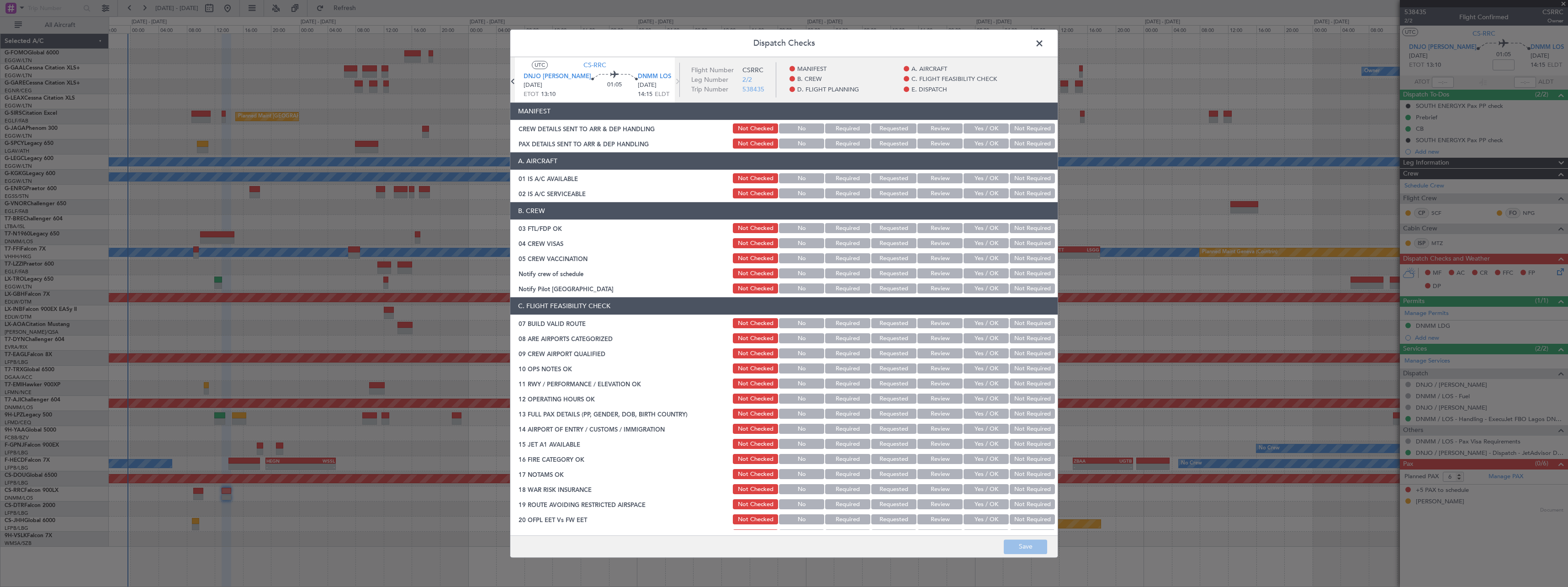
drag, startPoint x: 978, startPoint y: 176, endPoint x: 978, endPoint y: 189, distance: 13.0
click at [978, 177] on button "Yes / OK" at bounding box center [986, 179] width 46 height 10
click at [978, 192] on button "Yes / OK" at bounding box center [986, 194] width 46 height 10
click at [989, 229] on button "Yes / OK" at bounding box center [986, 228] width 46 height 10
drag, startPoint x: 1022, startPoint y: 243, endPoint x: 1022, endPoint y: 259, distance: 16.0
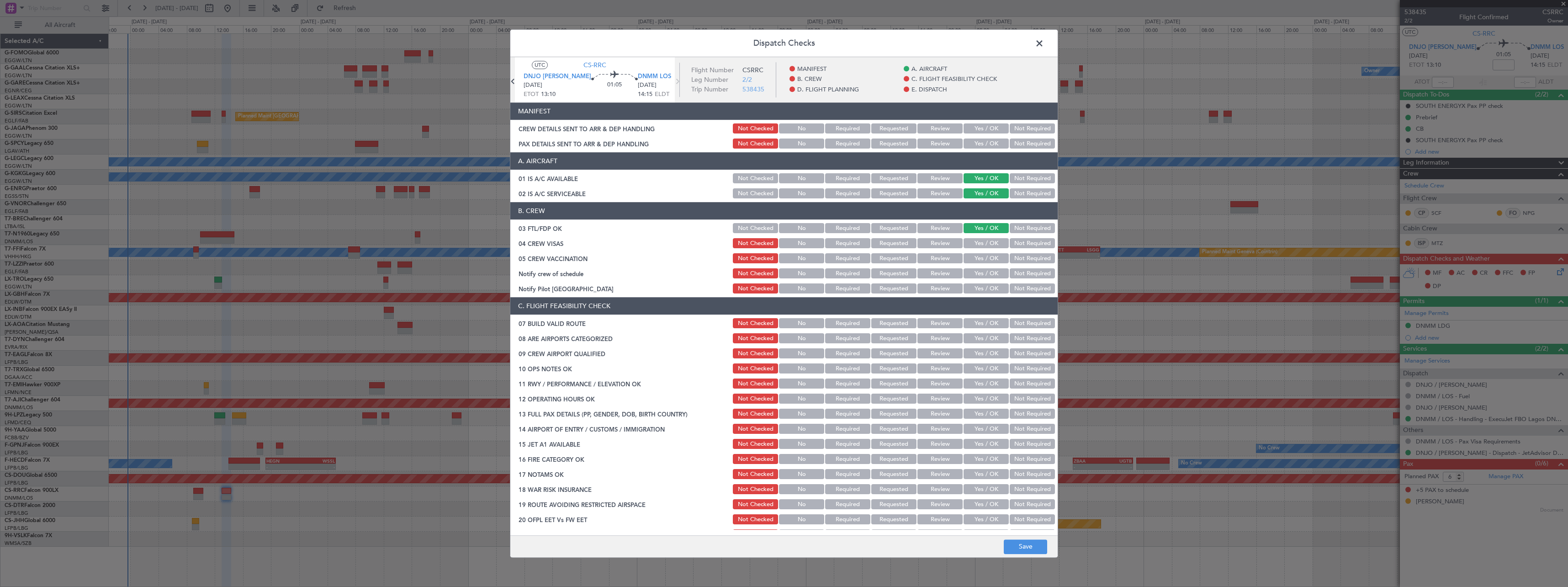
click at [1022, 244] on button "Not Required" at bounding box center [1032, 244] width 46 height 10
click at [1023, 265] on div "Not Required" at bounding box center [1031, 259] width 46 height 13
drag, startPoint x: 1026, startPoint y: 258, endPoint x: 1028, endPoint y: 267, distance: 9.2
click at [1027, 258] on button "Not Required" at bounding box center [1032, 259] width 46 height 10
click at [1028, 275] on button "Not Required" at bounding box center [1032, 274] width 46 height 10
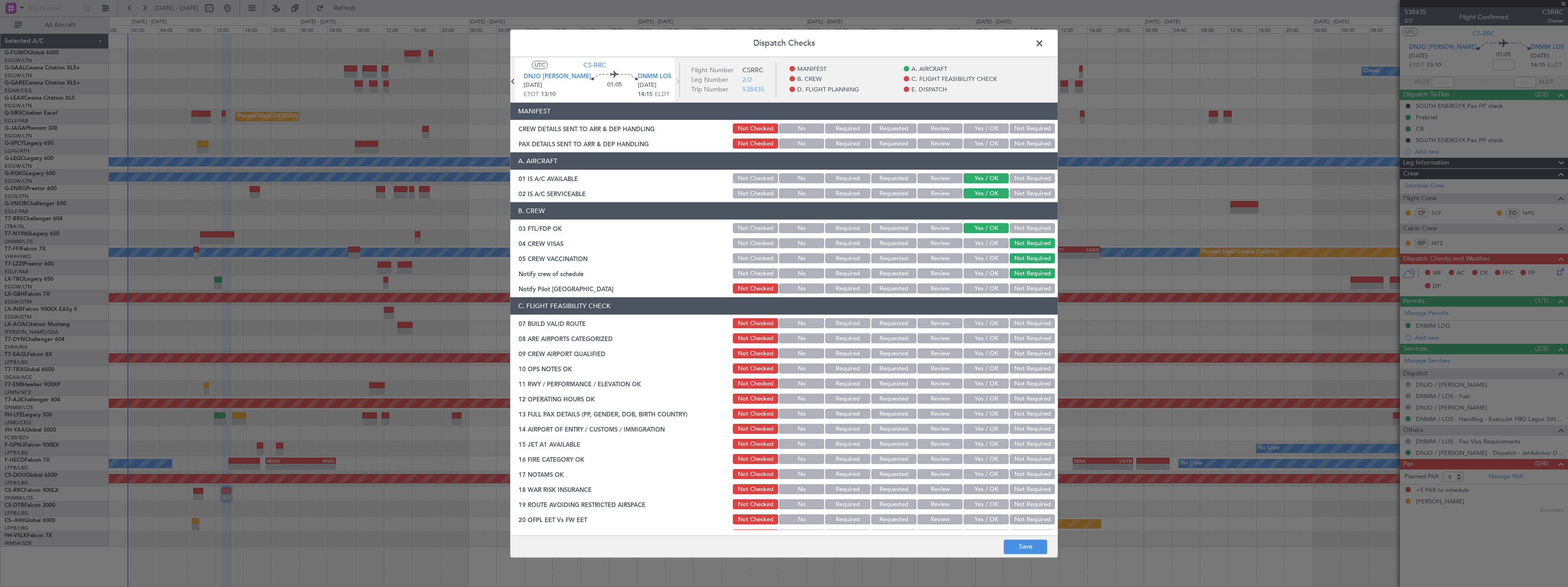
drag, startPoint x: 988, startPoint y: 290, endPoint x: 980, endPoint y: 315, distance: 26.2
click at [988, 291] on button "Yes / OK" at bounding box center [986, 289] width 46 height 10
click at [979, 326] on button "Yes / OK" at bounding box center [986, 324] width 46 height 10
click at [983, 342] on button "Yes / OK" at bounding box center [986, 339] width 46 height 10
drag, startPoint x: 985, startPoint y: 364, endPoint x: 986, endPoint y: 386, distance: 22.0
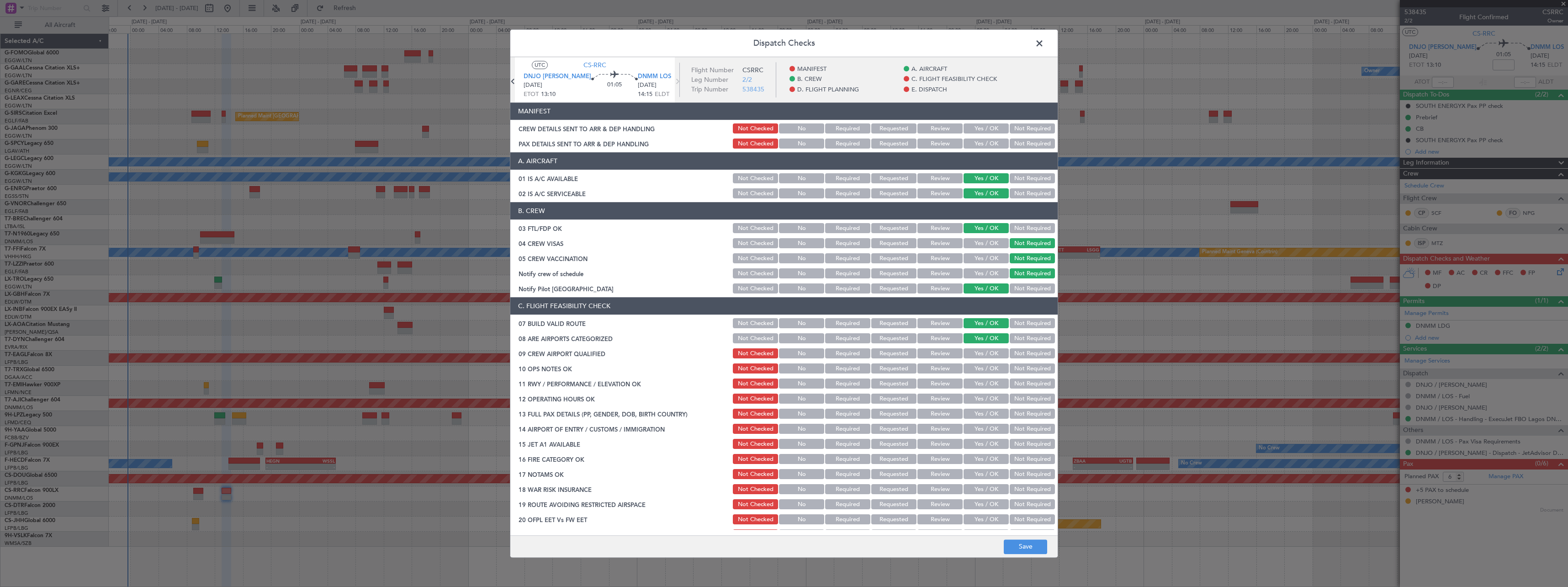
click at [985, 364] on button "Yes / OK" at bounding box center [986, 369] width 46 height 10
click at [983, 356] on button "Yes / OK" at bounding box center [986, 354] width 46 height 10
click at [984, 395] on button "Yes / OK" at bounding box center [986, 399] width 46 height 10
click at [986, 382] on button "Yes / OK" at bounding box center [986, 384] width 46 height 10
drag, startPoint x: 986, startPoint y: 412, endPoint x: 986, endPoint y: 424, distance: 12.0
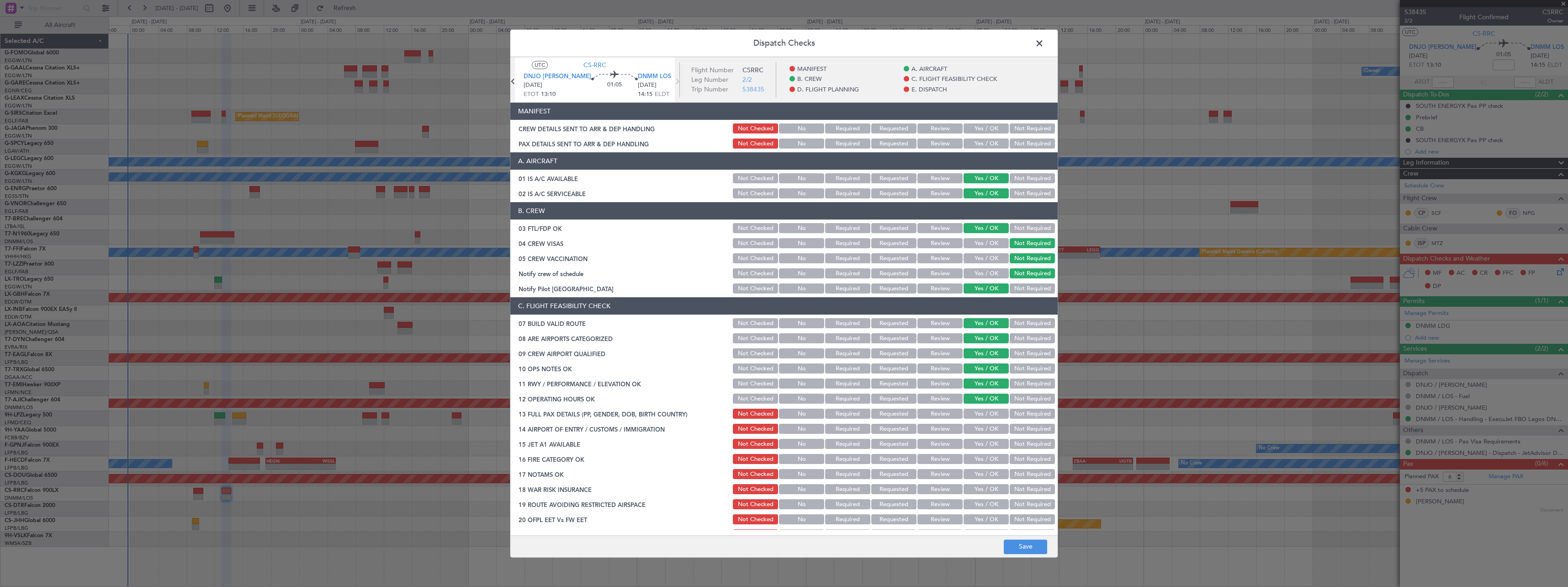
click at [986, 412] on button "Yes / OK" at bounding box center [986, 414] width 46 height 10
click at [986, 426] on button "Yes / OK" at bounding box center [986, 429] width 46 height 10
click at [986, 441] on button "Yes / OK" at bounding box center [986, 445] width 46 height 10
drag, startPoint x: 987, startPoint y: 455, endPoint x: 988, endPoint y: 471, distance: 16.0
click at [988, 471] on section "C. FLIGHT FEASIBILITY CHECK 07 BUILD VALID ROUTE Not Checked No Required Reques…" at bounding box center [783, 419] width 547 height 244
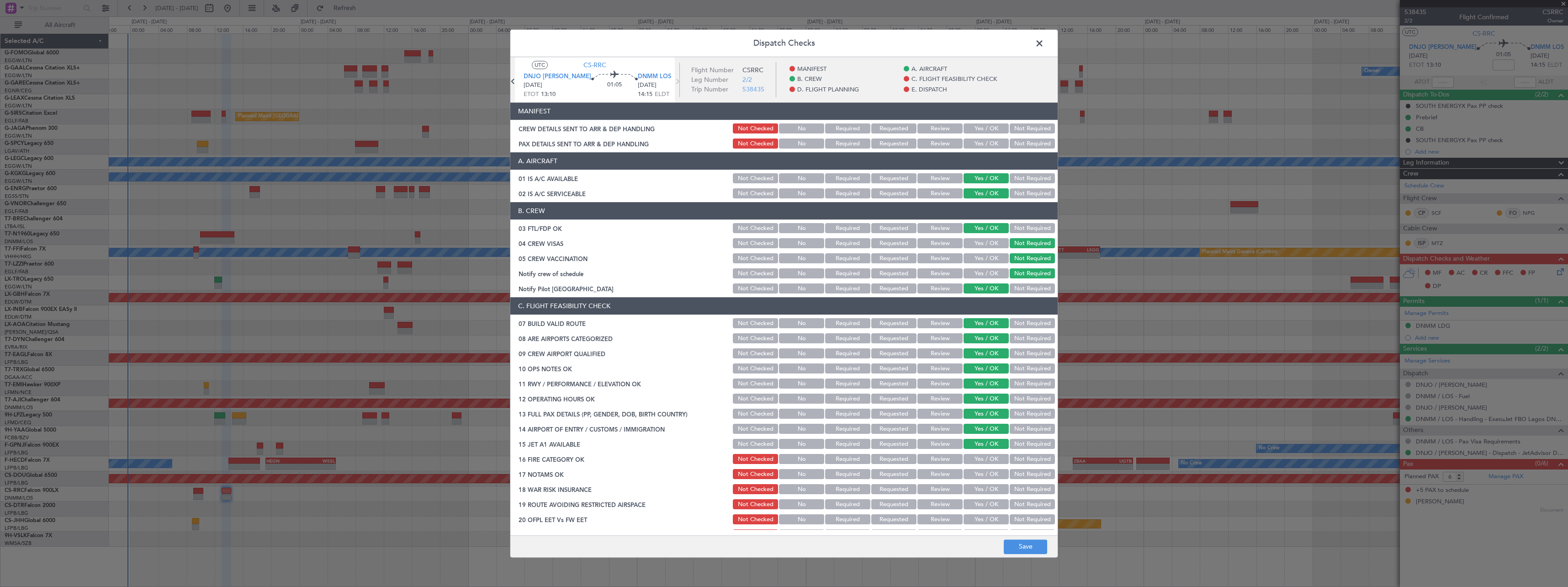
click at [988, 481] on section "C. FLIGHT FEASIBILITY CHECK 07 BUILD VALID ROUTE Not Checked No Required Reques…" at bounding box center [783, 419] width 547 height 244
click at [937, 340] on button "Review" at bounding box center [940, 339] width 46 height 10
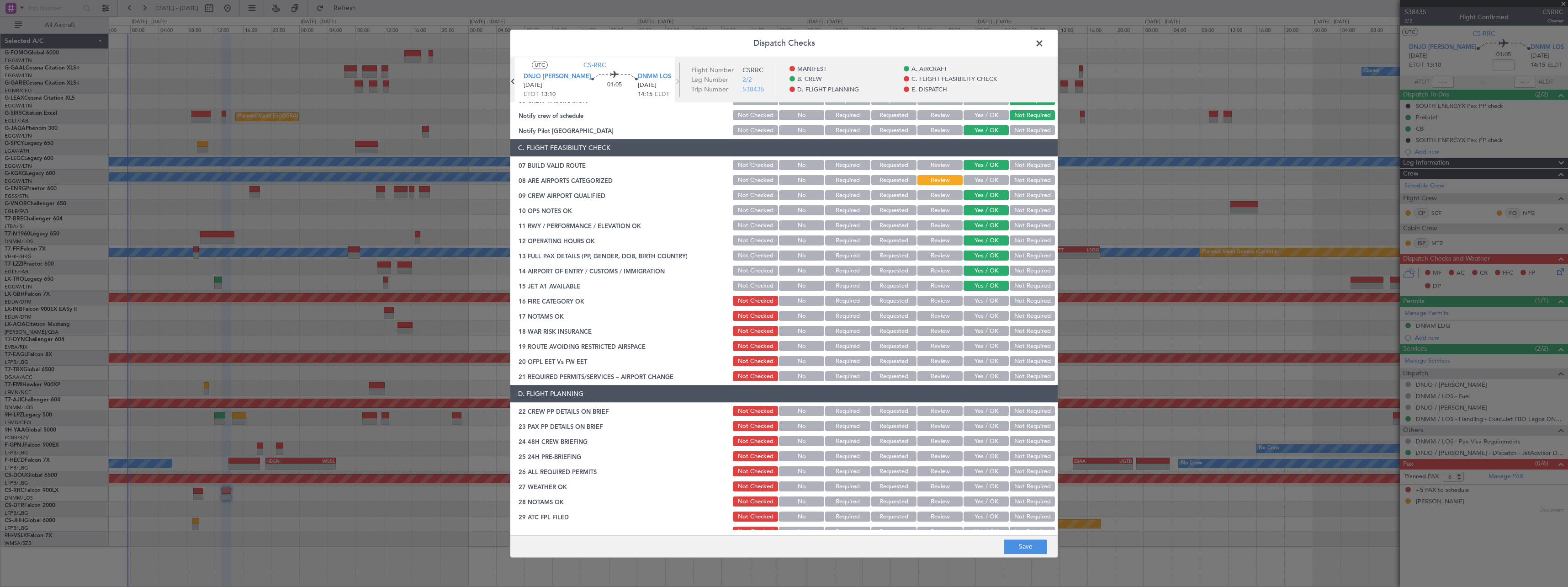
scroll to position [274, 0]
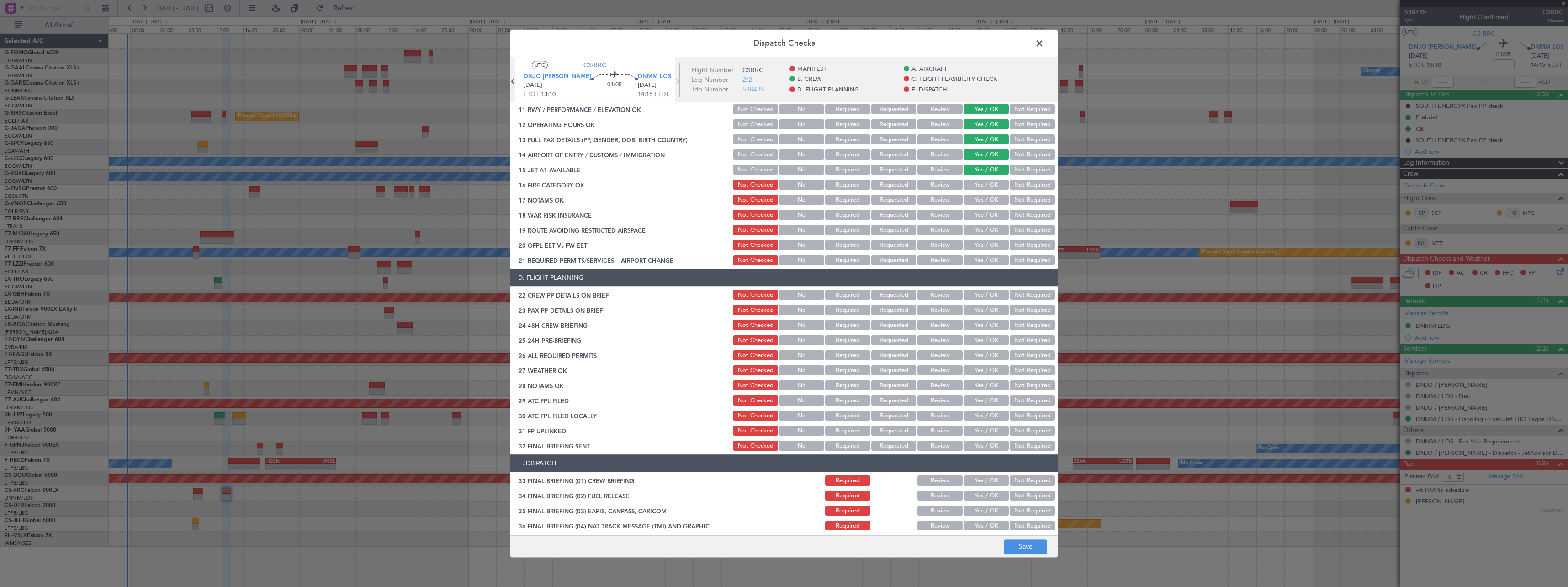
click at [981, 186] on button "Yes / OK" at bounding box center [986, 185] width 46 height 10
click at [981, 206] on div "Yes / OK" at bounding box center [986, 200] width 46 height 13
click at [981, 202] on button "Yes / OK" at bounding box center [986, 200] width 46 height 10
drag, startPoint x: 1041, startPoint y: 217, endPoint x: 1025, endPoint y: 229, distance: 20.0
click at [1040, 217] on button "Not Required" at bounding box center [1032, 215] width 46 height 10
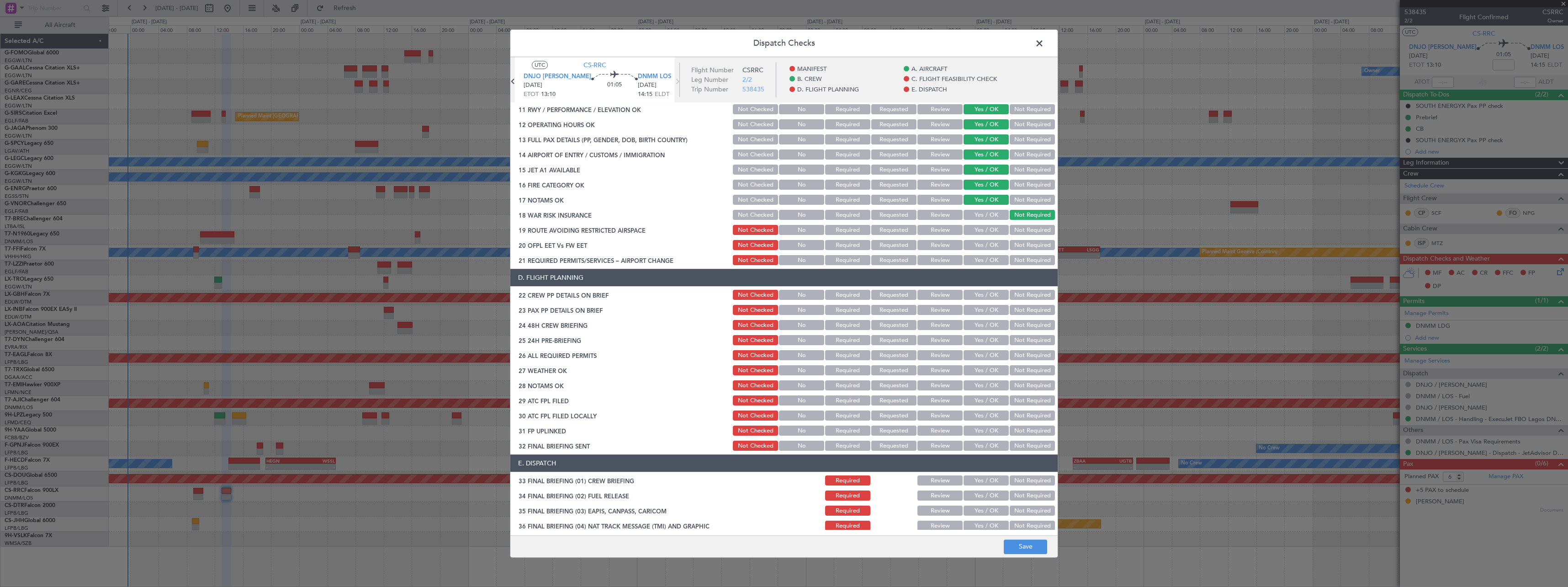
click at [988, 232] on button "Yes / OK" at bounding box center [986, 231] width 46 height 10
drag, startPoint x: 987, startPoint y: 248, endPoint x: 990, endPoint y: 258, distance: 10.4
click at [987, 249] on button "Yes / OK" at bounding box center [986, 246] width 46 height 10
click at [990, 260] on button "Yes / OK" at bounding box center [986, 260] width 46 height 10
click at [983, 295] on button "Yes / OK" at bounding box center [986, 295] width 46 height 10
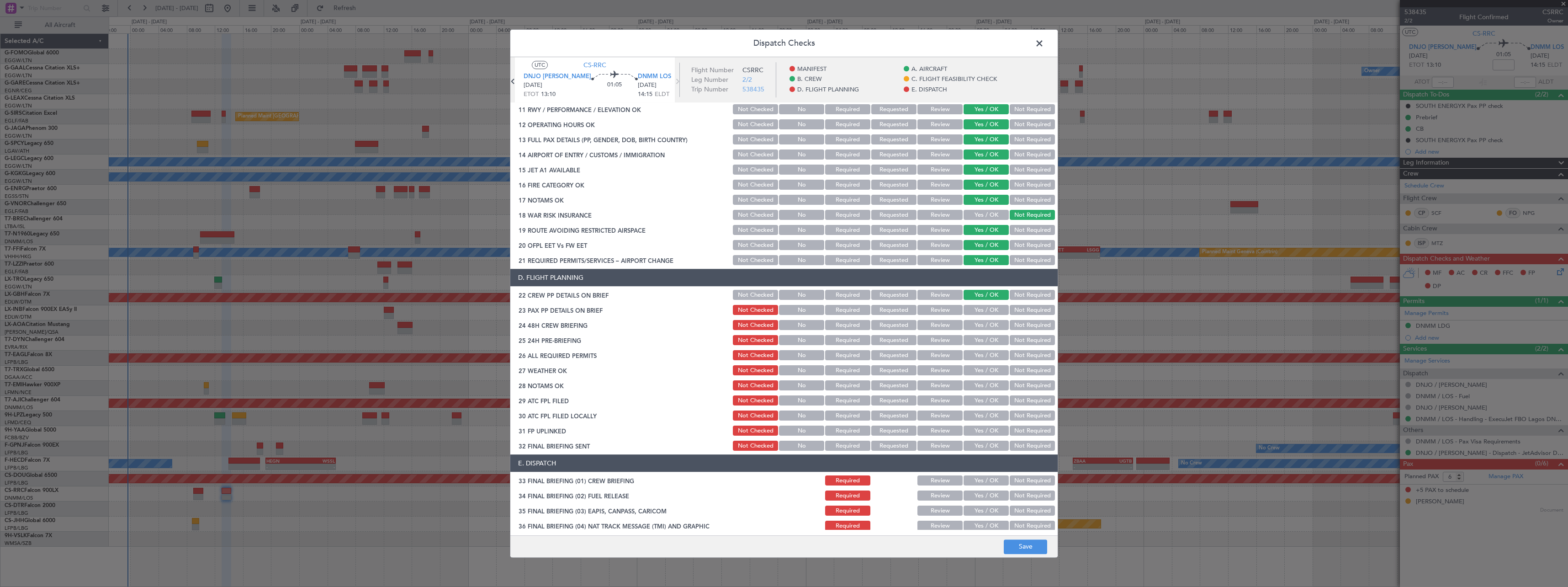
click at [983, 317] on section "D. FLIGHT PLANNING 22 CREW PP DETAILS ON BRIEF Not Checked No Required Requeste…" at bounding box center [783, 361] width 547 height 184
drag, startPoint x: 984, startPoint y: 312, endPoint x: 986, endPoint y: 322, distance: 10.2
click at [985, 313] on button "Yes / OK" at bounding box center [986, 310] width 46 height 10
click at [986, 324] on button "Yes / OK" at bounding box center [986, 325] width 46 height 10
click at [1020, 342] on button "Not Required" at bounding box center [1032, 340] width 46 height 10
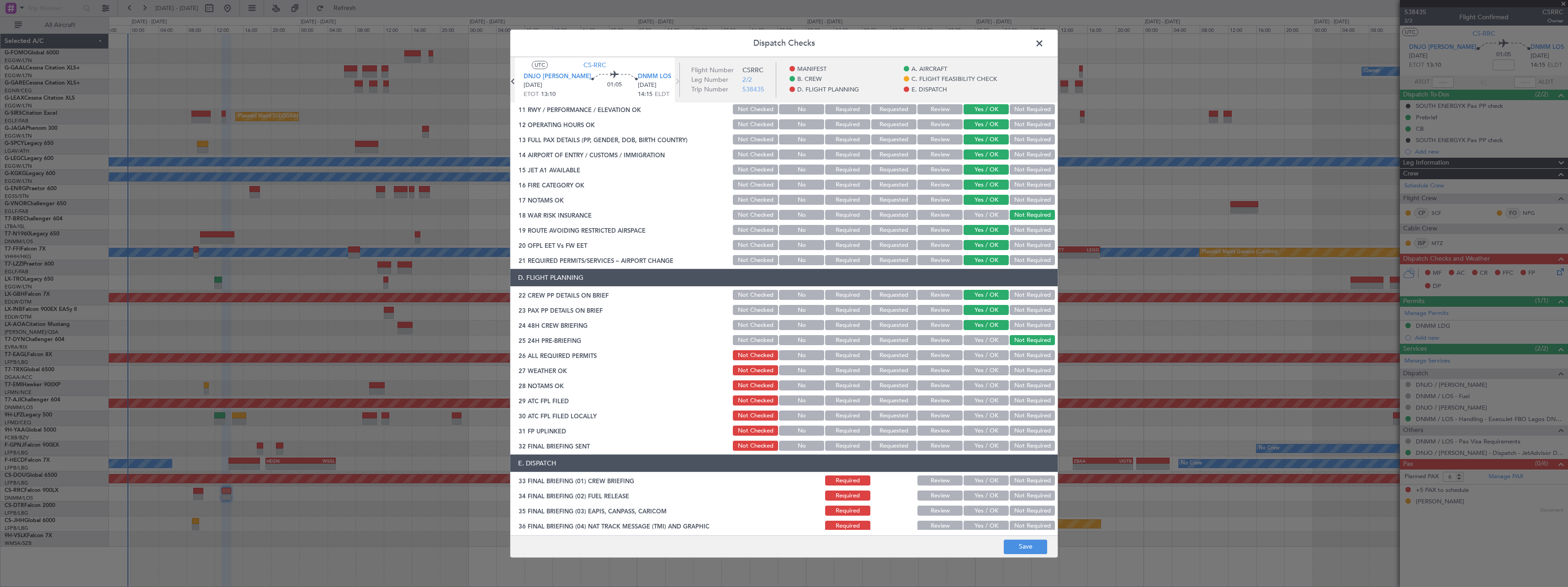
click at [986, 367] on button "Yes / OK" at bounding box center [986, 371] width 46 height 10
click at [991, 387] on button "Yes / OK" at bounding box center [986, 386] width 46 height 10
click at [986, 400] on button "Yes / OK" at bounding box center [986, 401] width 46 height 10
click at [975, 416] on button "Yes / OK" at bounding box center [986, 416] width 46 height 10
click at [936, 412] on button "Review" at bounding box center [940, 416] width 46 height 10
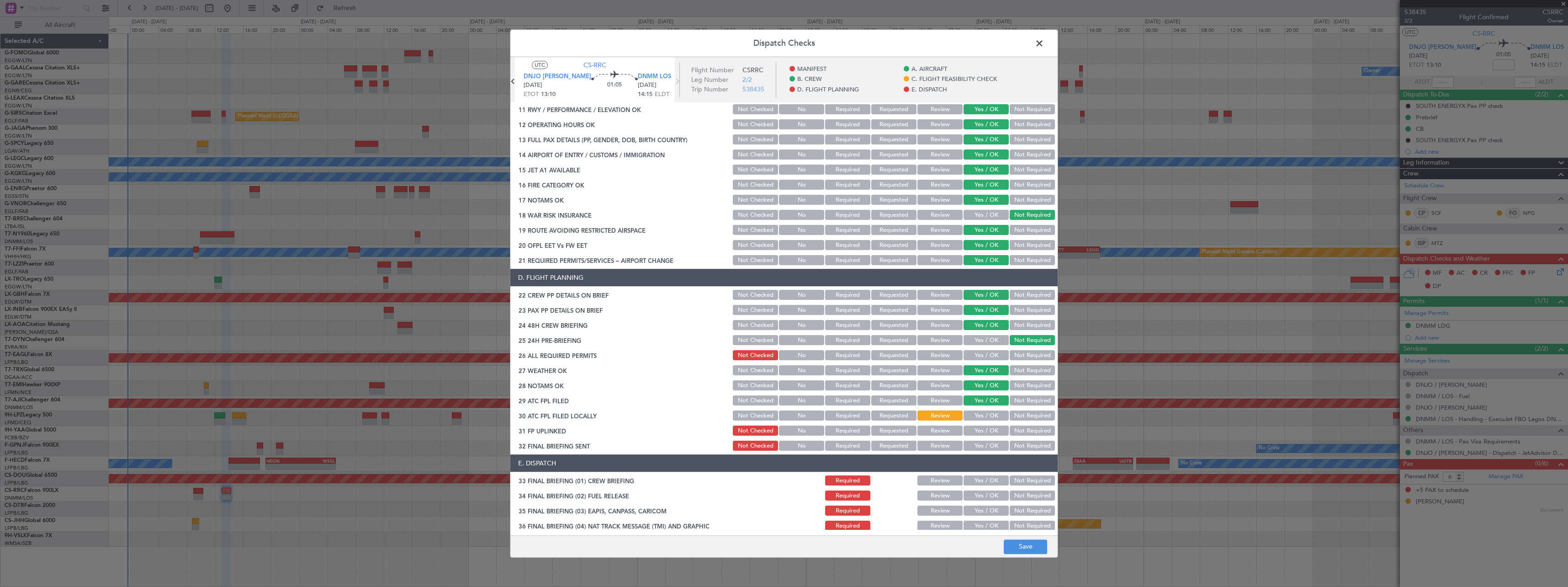
click at [1042, 423] on section "D. FLIGHT PLANNING 22 CREW PP DETAILS ON BRIEF Not Checked No Required Requeste…" at bounding box center [783, 361] width 547 height 184
click at [1036, 432] on button "Not Required" at bounding box center [1032, 431] width 46 height 10
click at [1035, 442] on button "Not Required" at bounding box center [1032, 446] width 46 height 10
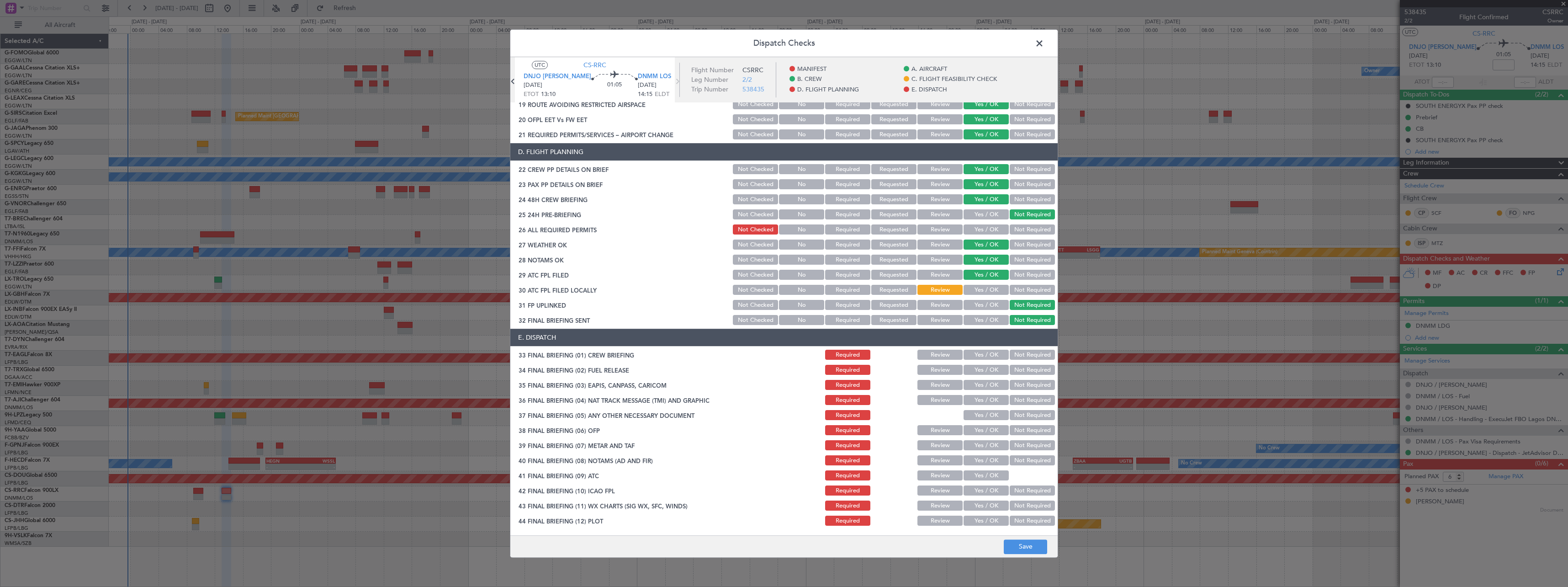
drag, startPoint x: 972, startPoint y: 355, endPoint x: 1015, endPoint y: 370, distance: 45.5
click at [973, 356] on button "Yes / OK" at bounding box center [986, 355] width 46 height 10
click at [1024, 372] on button "Not Required" at bounding box center [1032, 370] width 46 height 10
drag, startPoint x: 1025, startPoint y: 386, endPoint x: 1027, endPoint y: 406, distance: 20.1
click at [1025, 387] on button "Not Required" at bounding box center [1032, 385] width 46 height 10
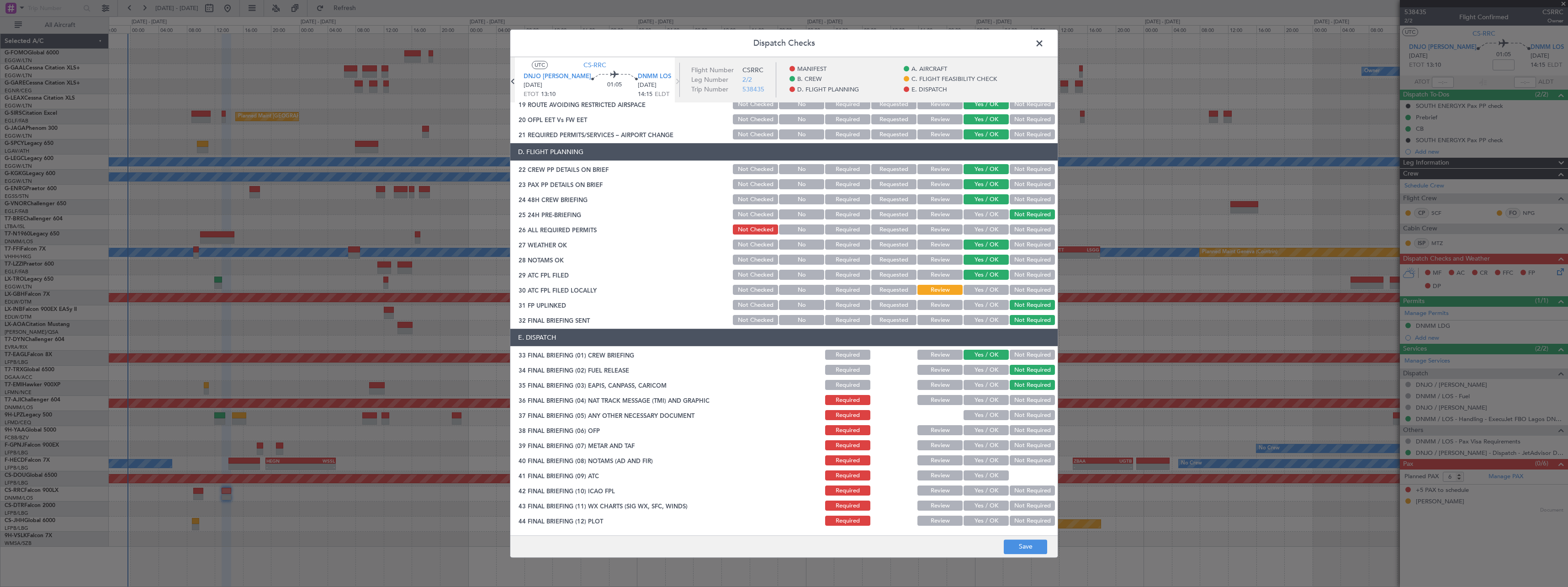
click at [1027, 406] on div "Not Required" at bounding box center [1031, 400] width 46 height 13
drag, startPoint x: 1027, startPoint y: 399, endPoint x: 1025, endPoint y: 411, distance: 12.2
click at [1028, 400] on button "Not Required" at bounding box center [1032, 400] width 46 height 10
click at [1022, 416] on button "Not Required" at bounding box center [1032, 416] width 46 height 10
click at [981, 434] on button "Yes / OK" at bounding box center [986, 431] width 46 height 10
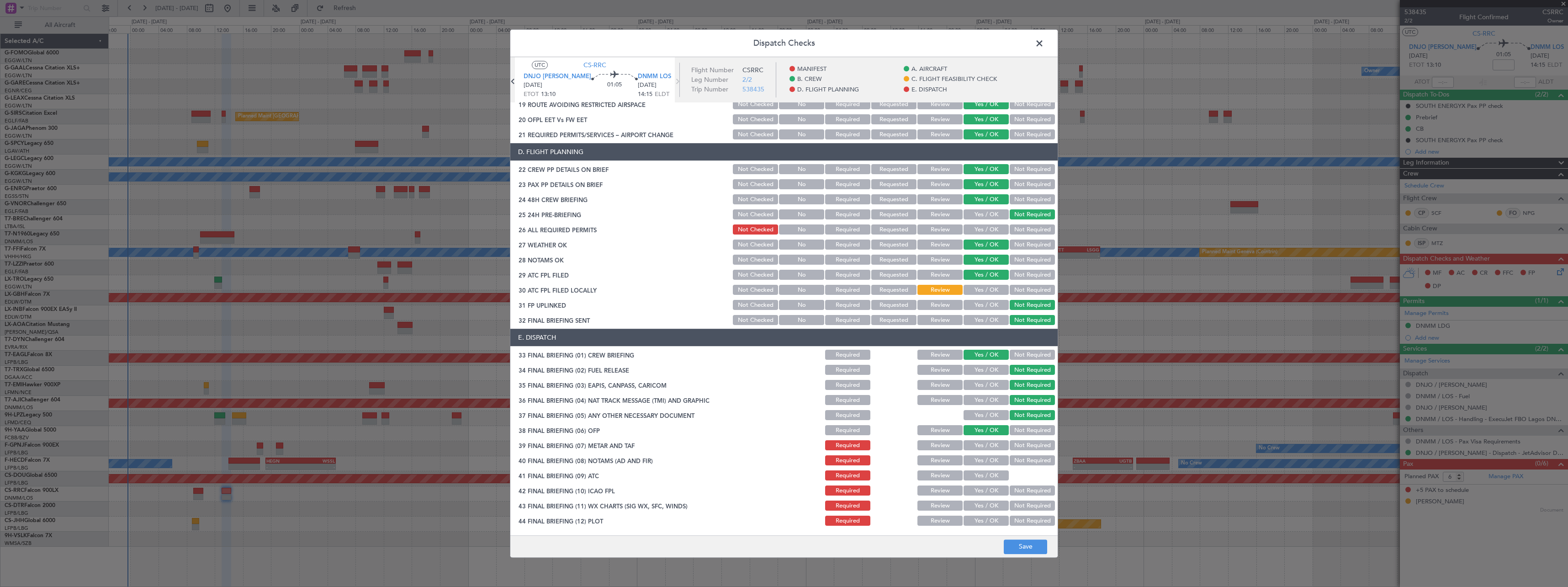
click at [982, 448] on button "Yes / OK" at bounding box center [986, 446] width 46 height 10
click at [982, 462] on button "Yes / OK" at bounding box center [986, 460] width 46 height 10
click at [983, 474] on button "Yes / OK" at bounding box center [986, 476] width 46 height 10
click at [984, 486] on button "Yes / OK" at bounding box center [986, 491] width 46 height 10
click at [984, 502] on button "Yes / OK" at bounding box center [986, 506] width 46 height 10
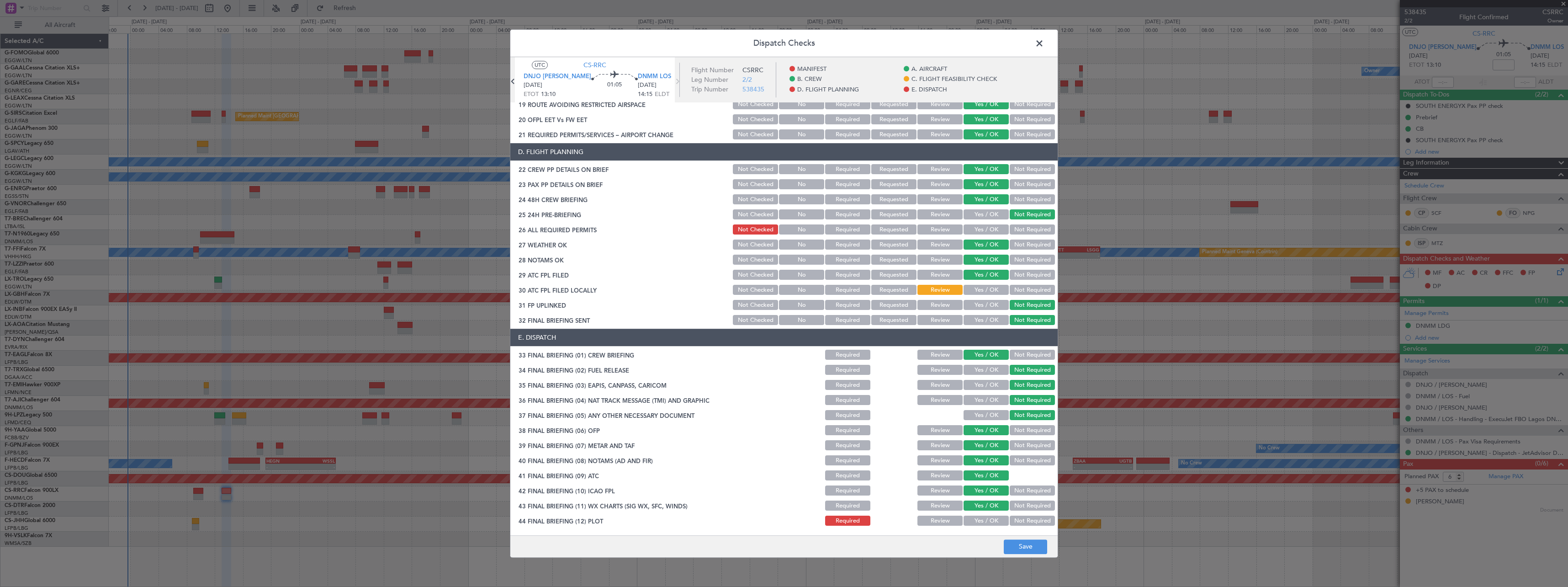
drag, startPoint x: 982, startPoint y: 519, endPoint x: 983, endPoint y: 526, distance: 7.1
click at [982, 521] on button "Yes / OK" at bounding box center [986, 521] width 46 height 10
click at [1017, 552] on button "Save" at bounding box center [1025, 547] width 43 height 14
click at [977, 229] on button "Yes / OK" at bounding box center [986, 230] width 46 height 10
click at [1044, 47] on span at bounding box center [1044, 46] width 0 height 18
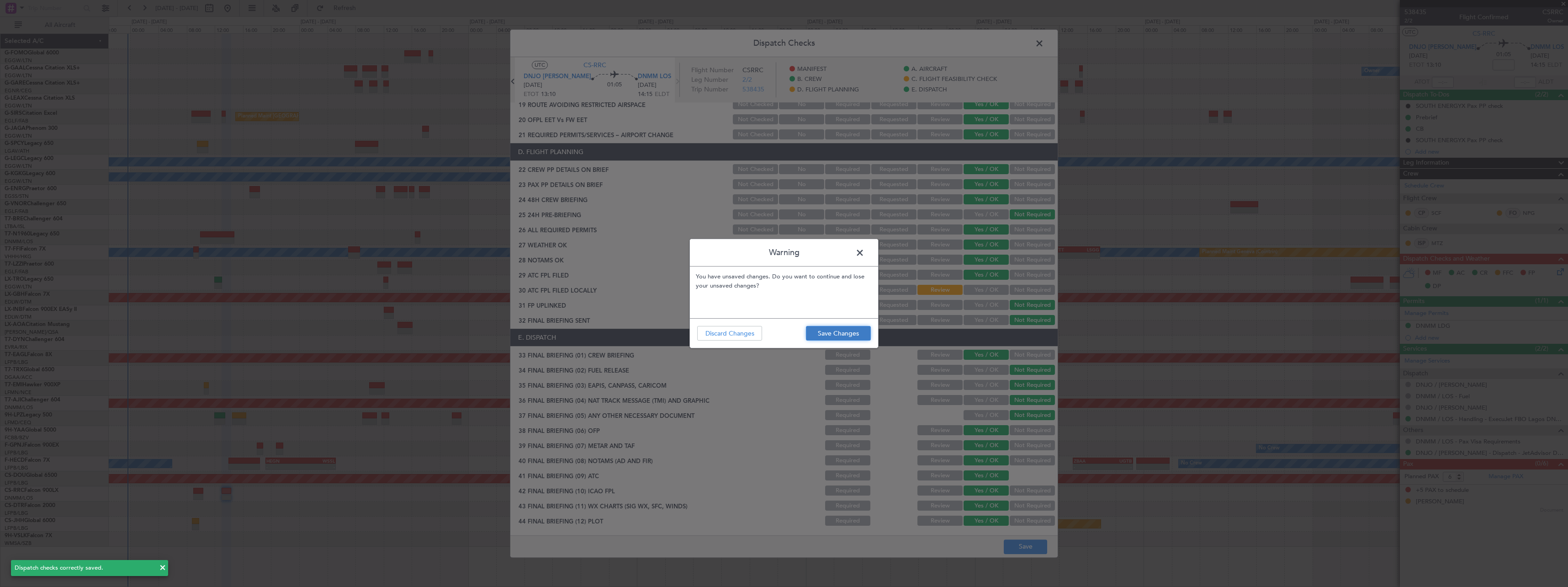
click at [853, 333] on button "Save Changes" at bounding box center [838, 333] width 65 height 14
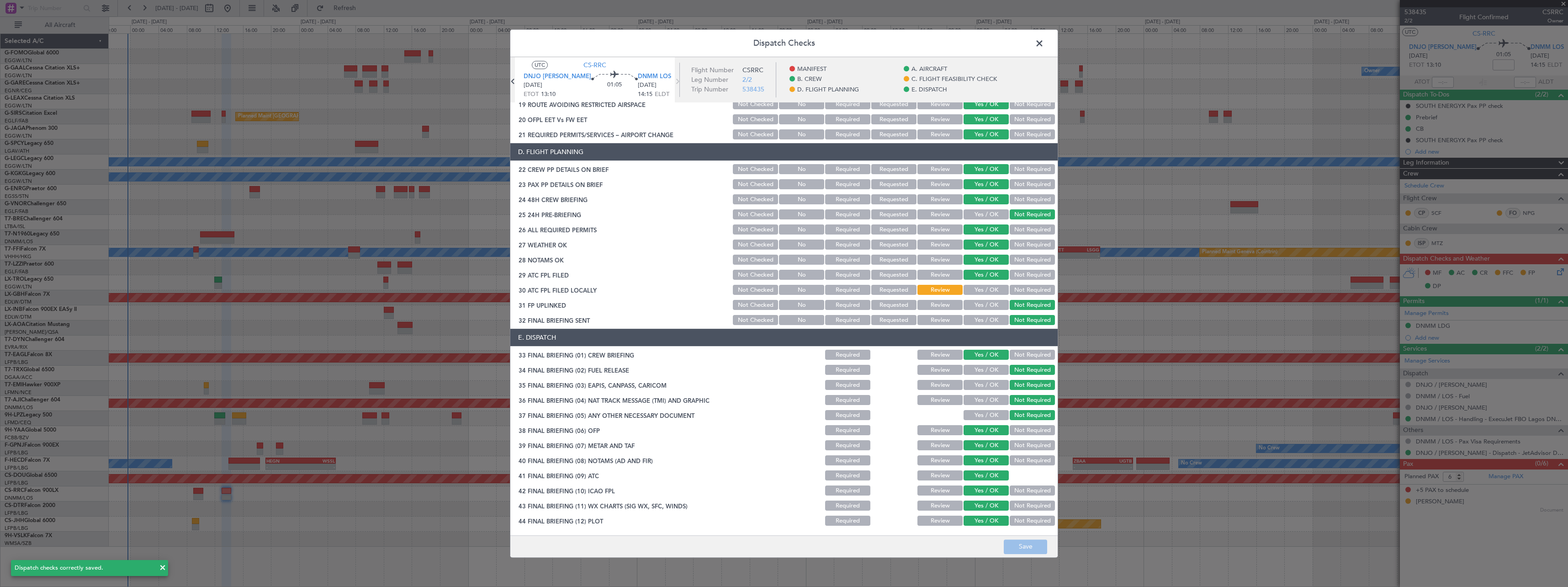
click at [1044, 44] on span at bounding box center [1044, 46] width 0 height 18
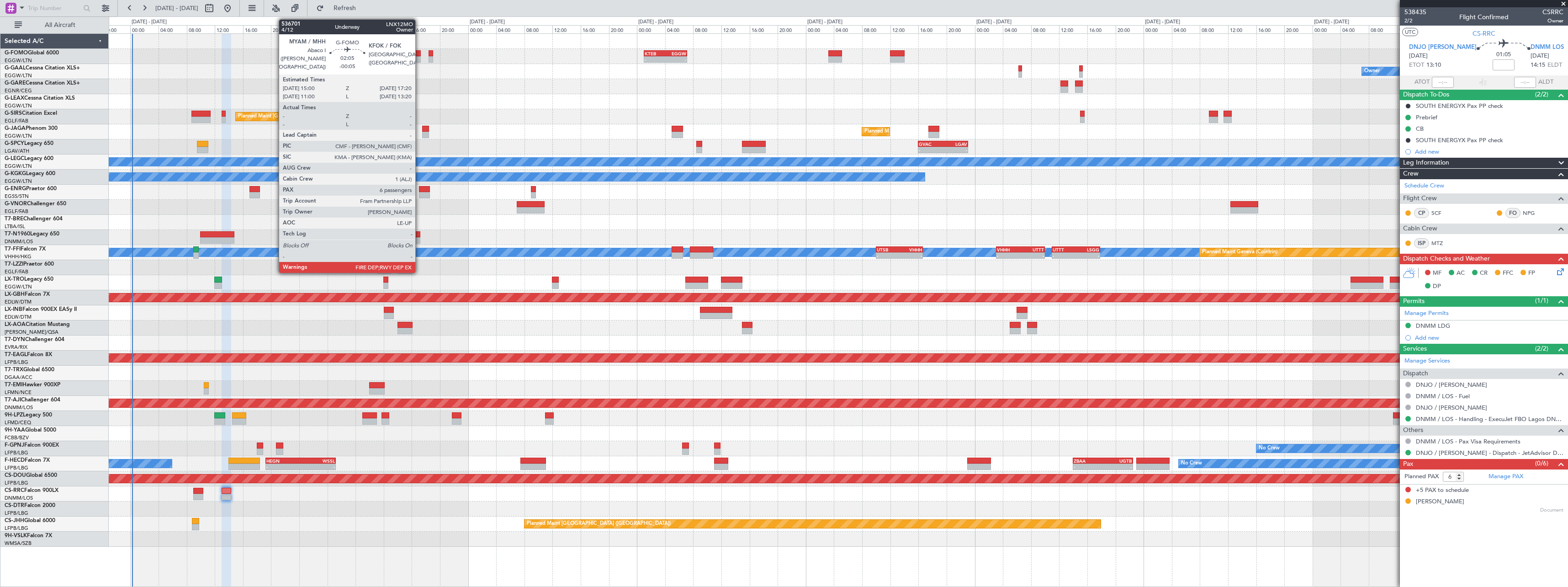
click at [419, 57] on div at bounding box center [413, 59] width 17 height 7
type input "-00:05"
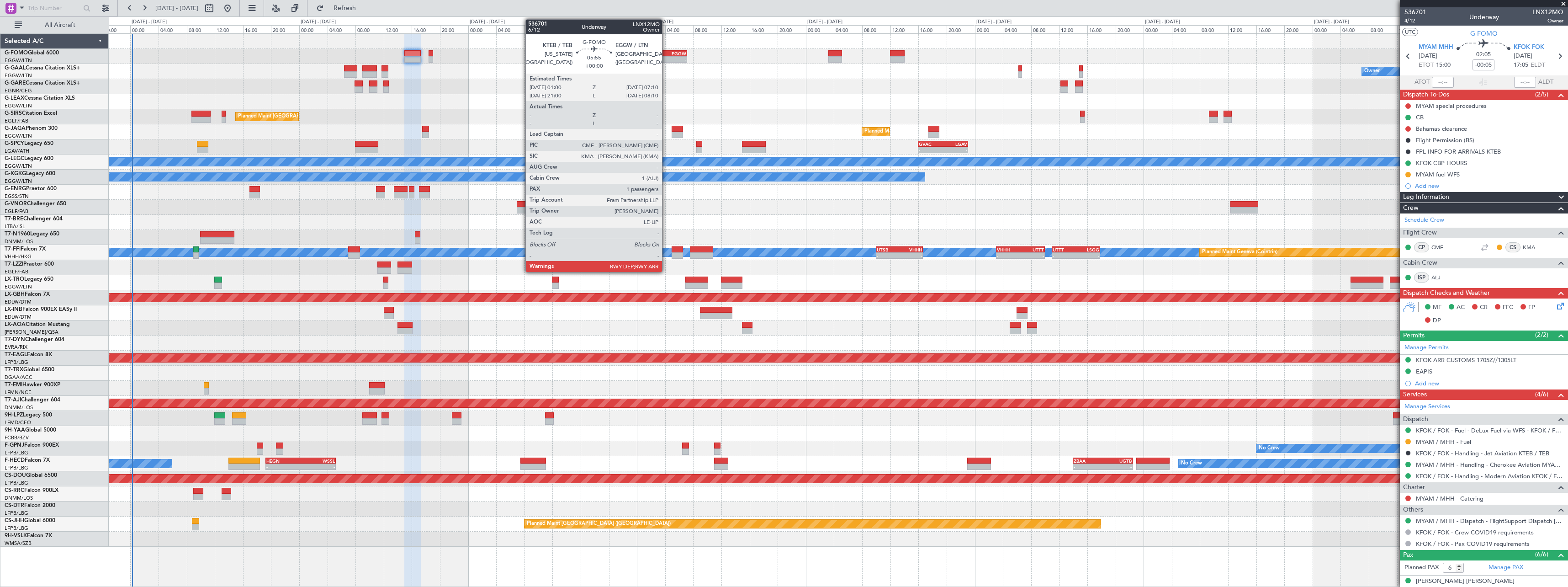
click at [666, 56] on div "EGGW" at bounding box center [676, 53] width 21 height 6
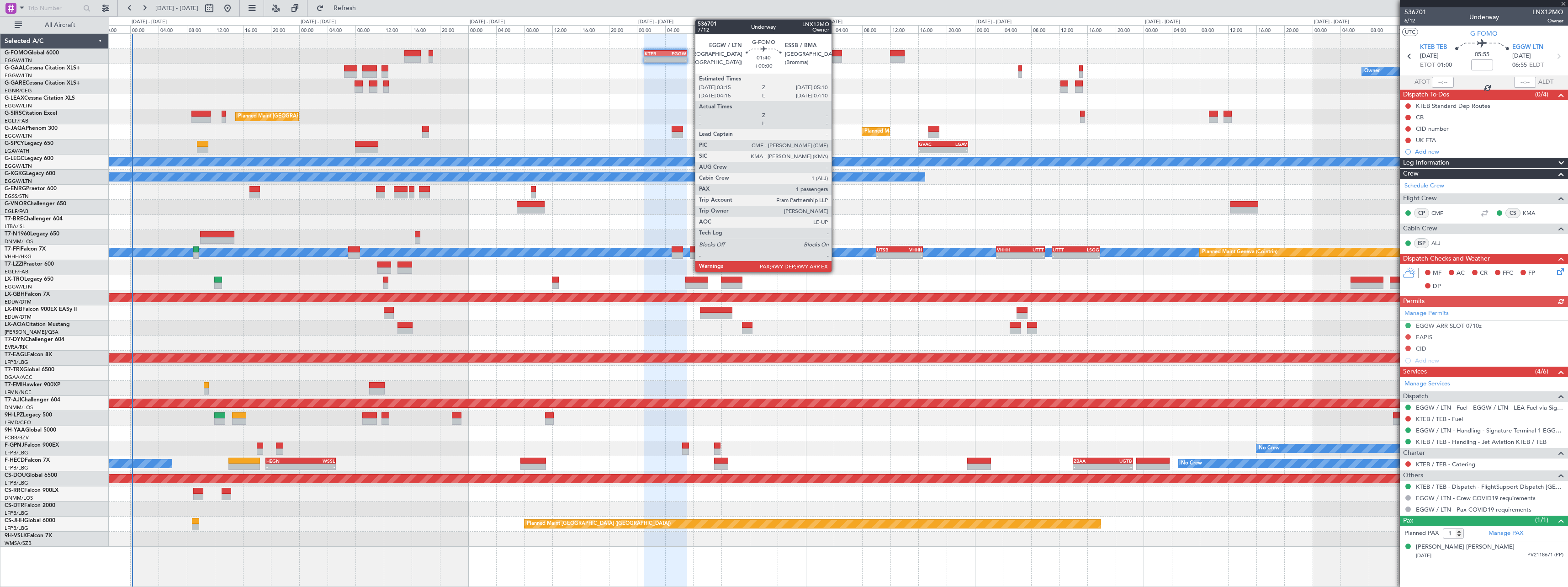
click at [835, 58] on div at bounding box center [835, 59] width 14 height 7
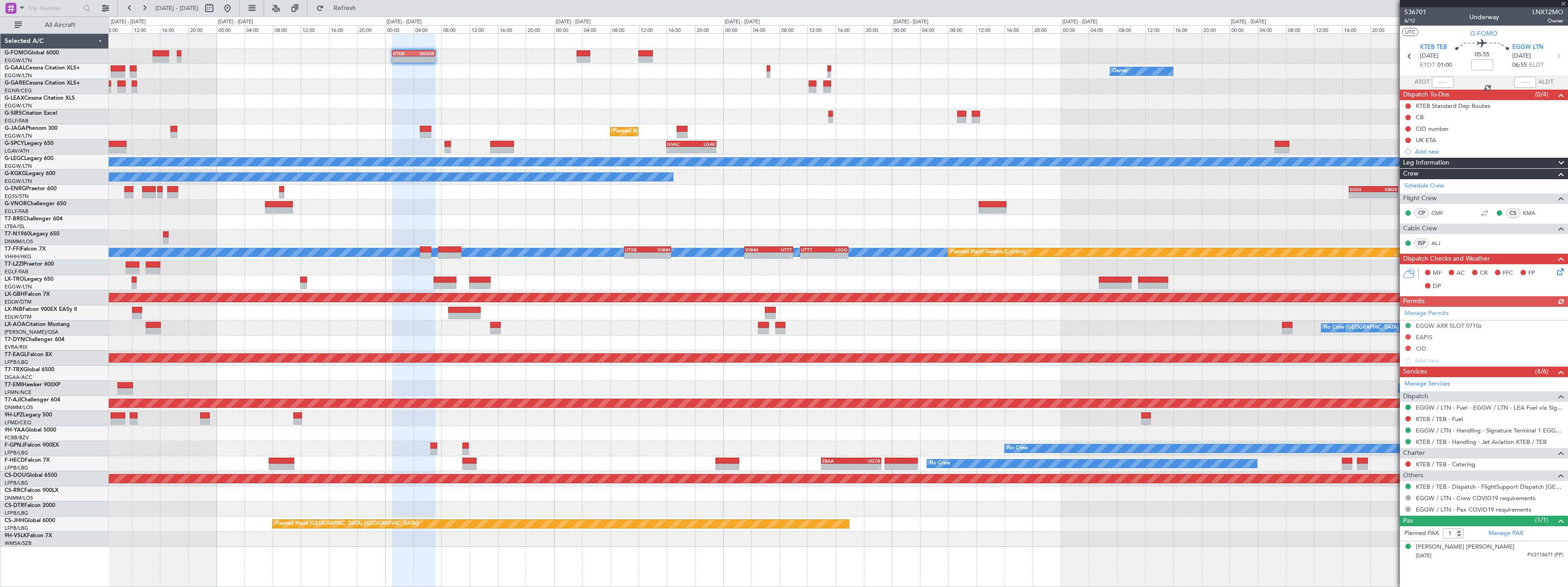
click at [758, 72] on div "Owner No Crew Owner" at bounding box center [837, 72] width 1459 height 15
type input "2"
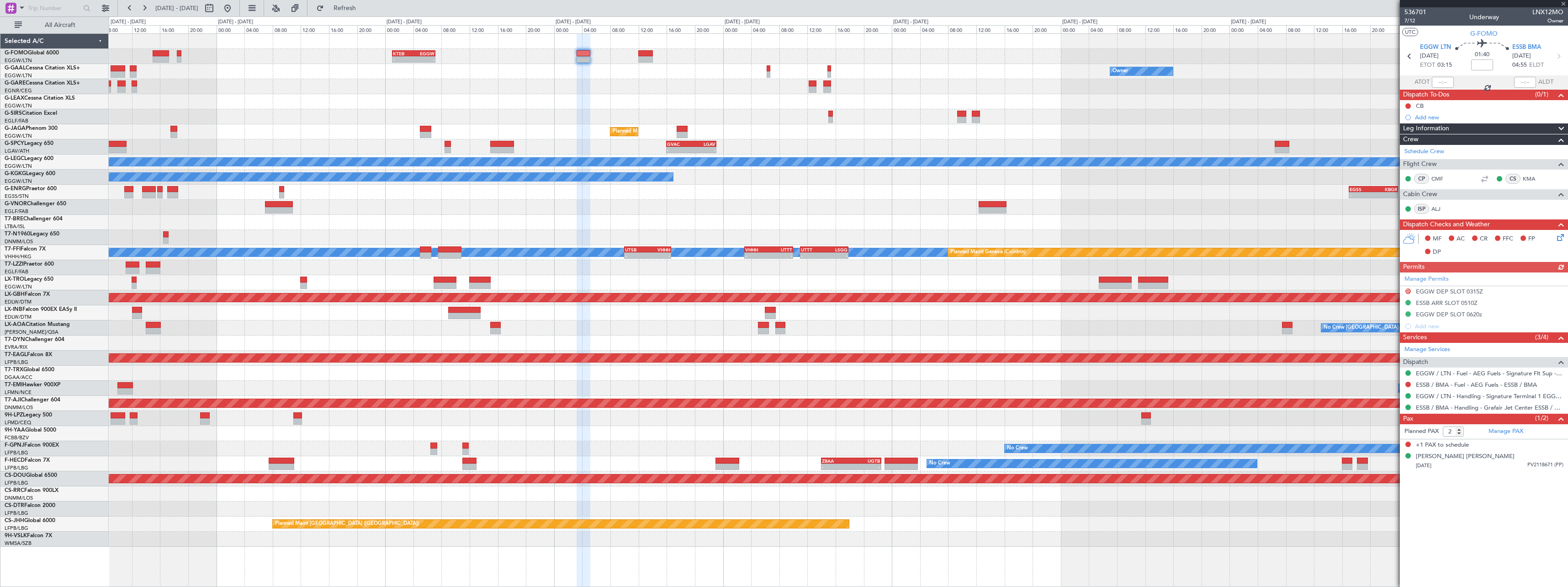
click at [654, 56] on div "- - KTEB 01:00 Z EGGW 07:10 Z" at bounding box center [837, 56] width 1459 height 15
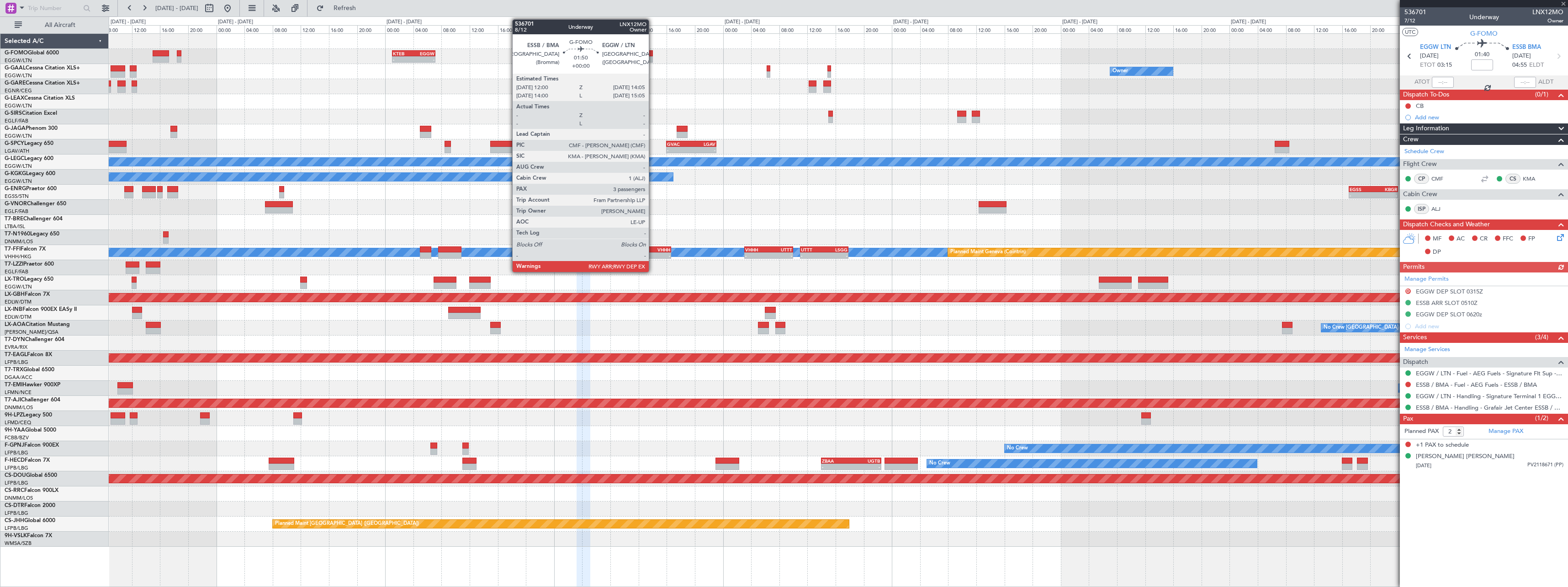
click at [653, 56] on div at bounding box center [645, 53] width 15 height 7
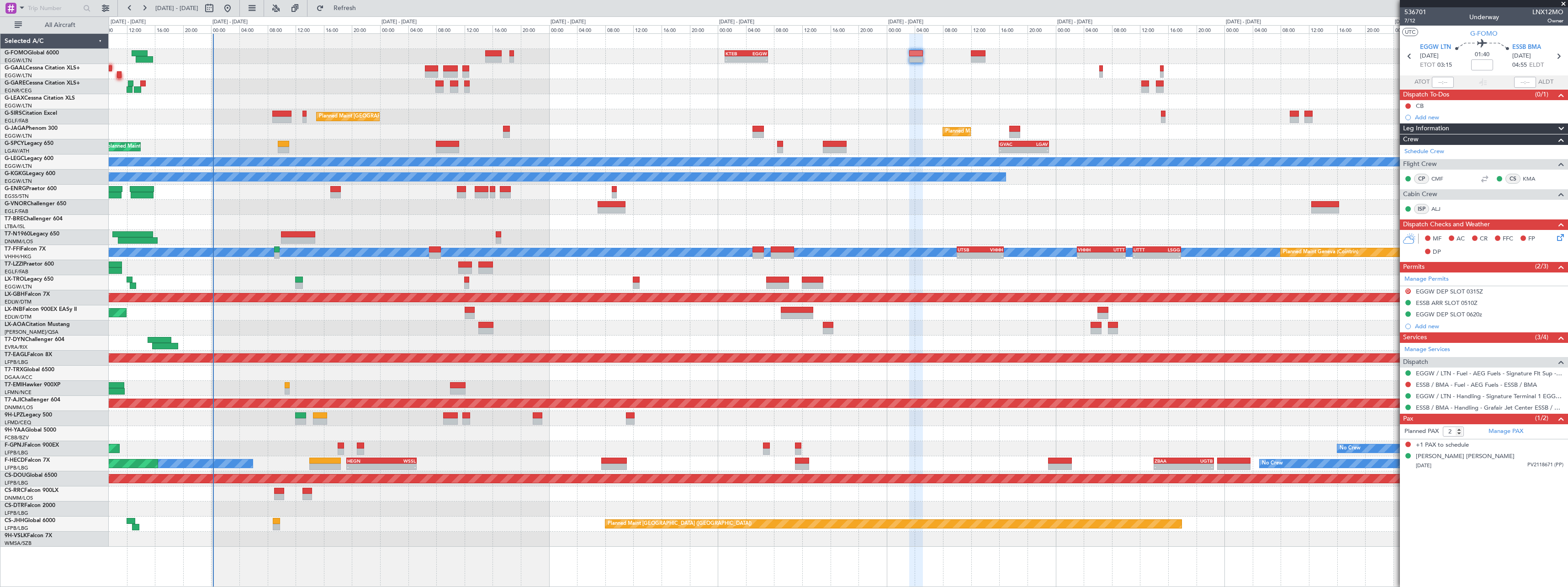
click at [738, 119] on div "Planned Maint [GEOGRAPHIC_DATA] ([GEOGRAPHIC_DATA])" at bounding box center [837, 116] width 1459 height 15
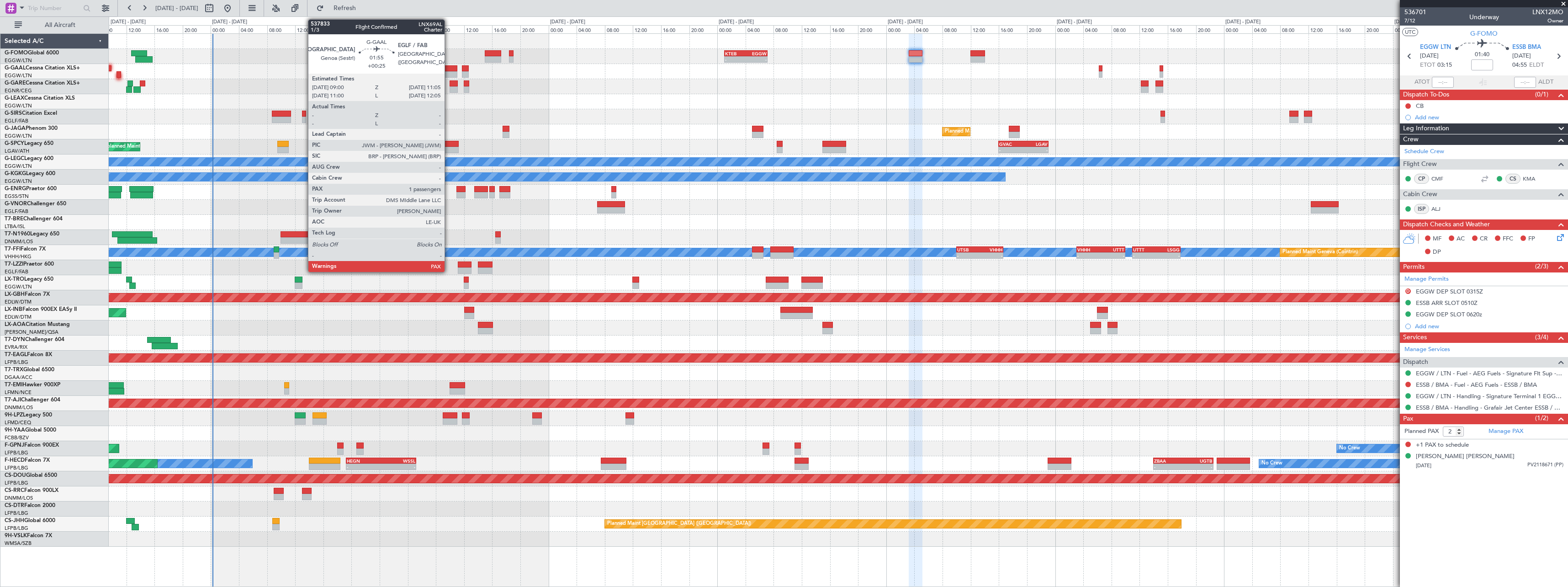
click at [449, 70] on div at bounding box center [450, 68] width 15 height 7
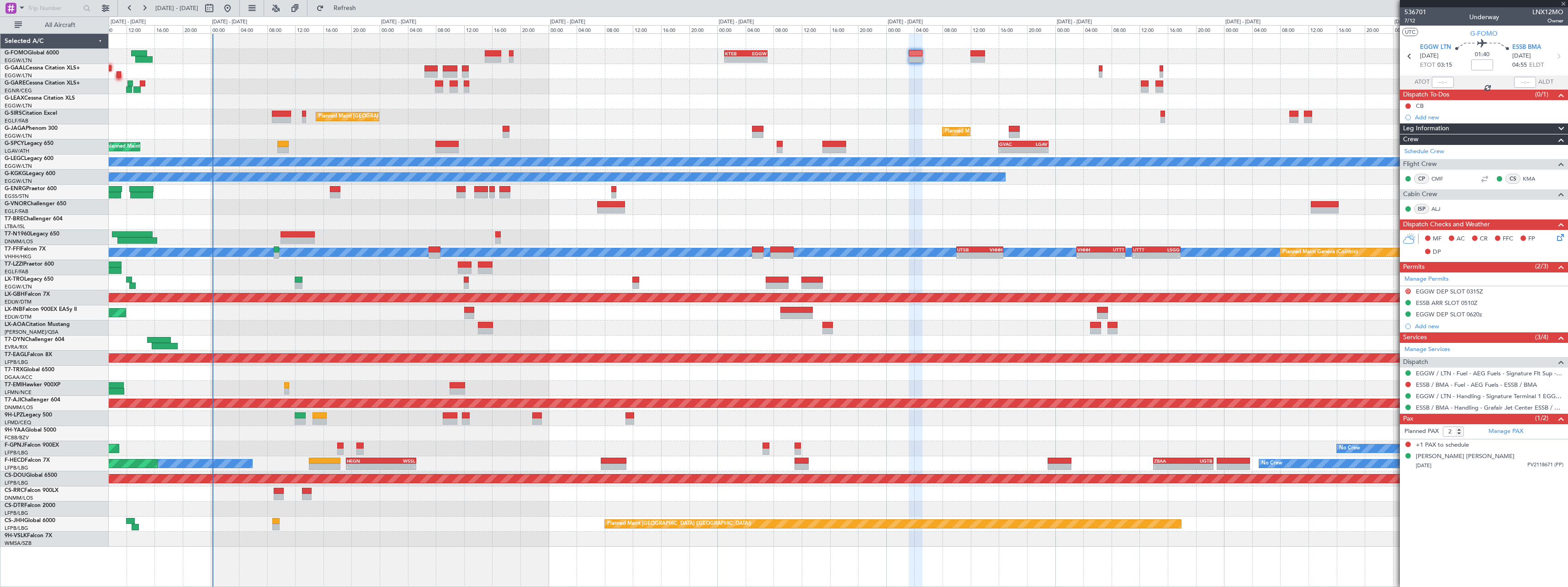
type input "+00:25"
type input "1"
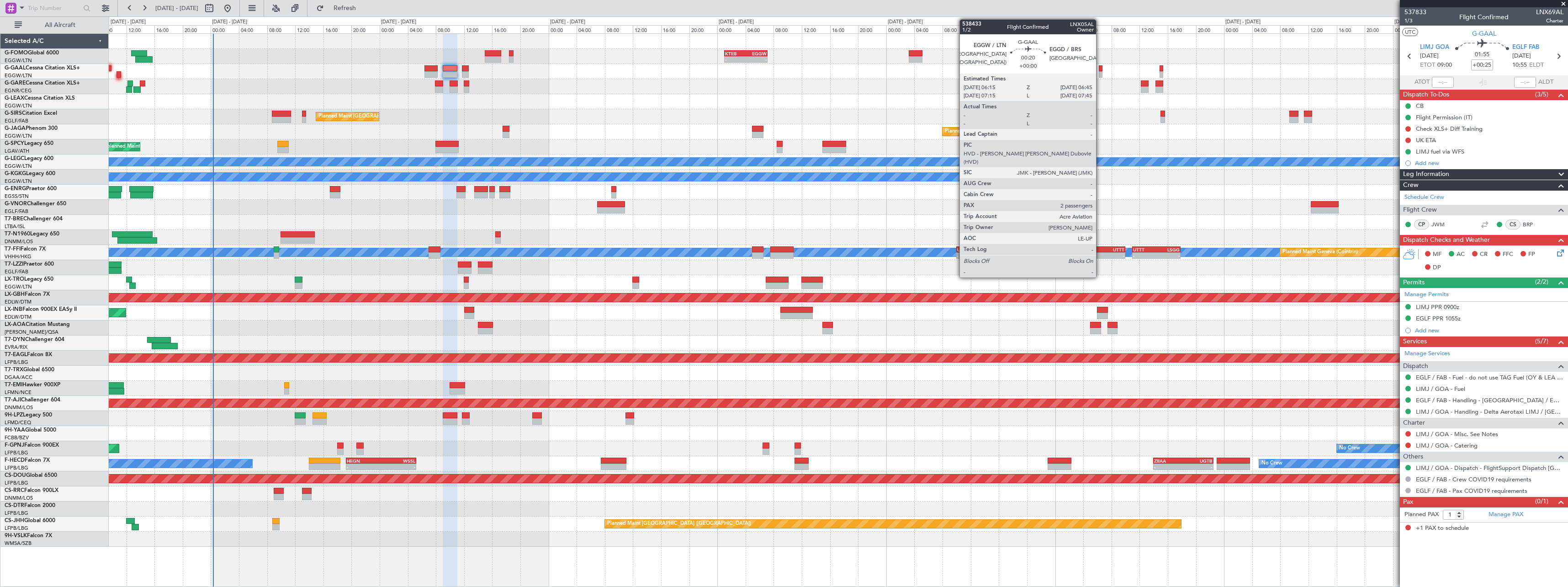
click at [1100, 70] on div at bounding box center [1100, 68] width 4 height 7
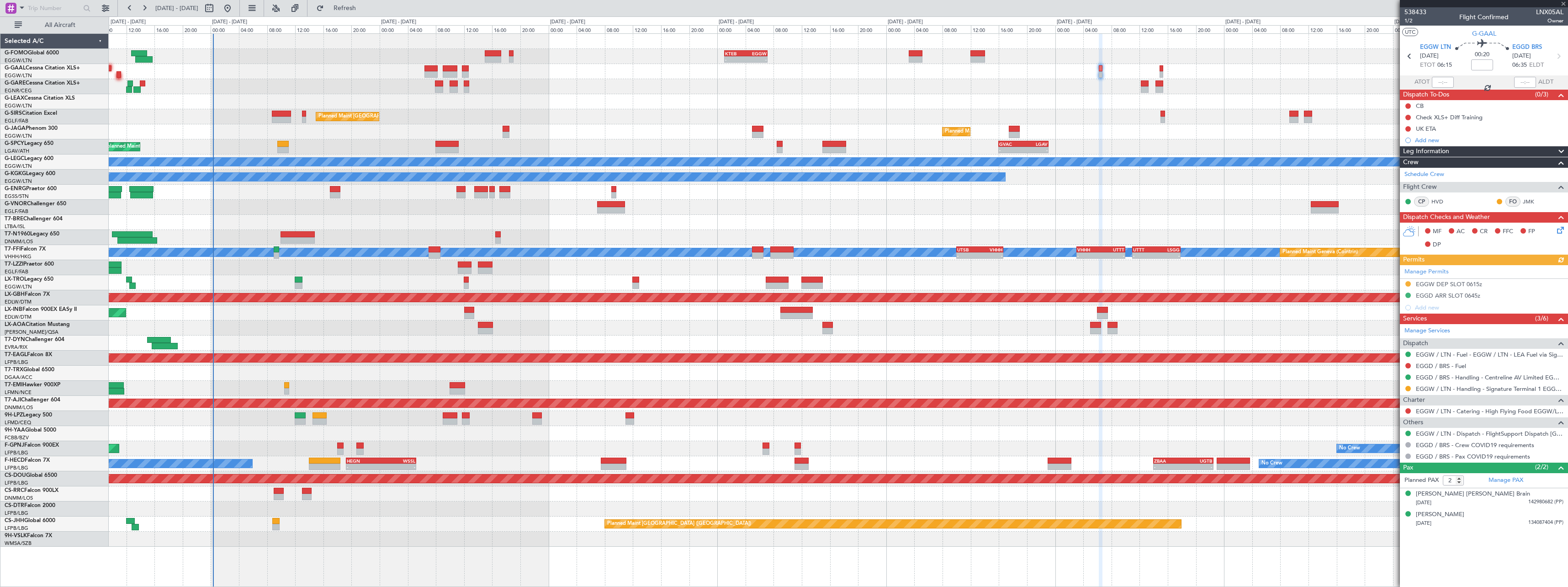
click at [1163, 70] on div "Owner AOG Maint Dusseldorf No Crew Planned Maint Dusseldorf" at bounding box center [837, 72] width 1459 height 15
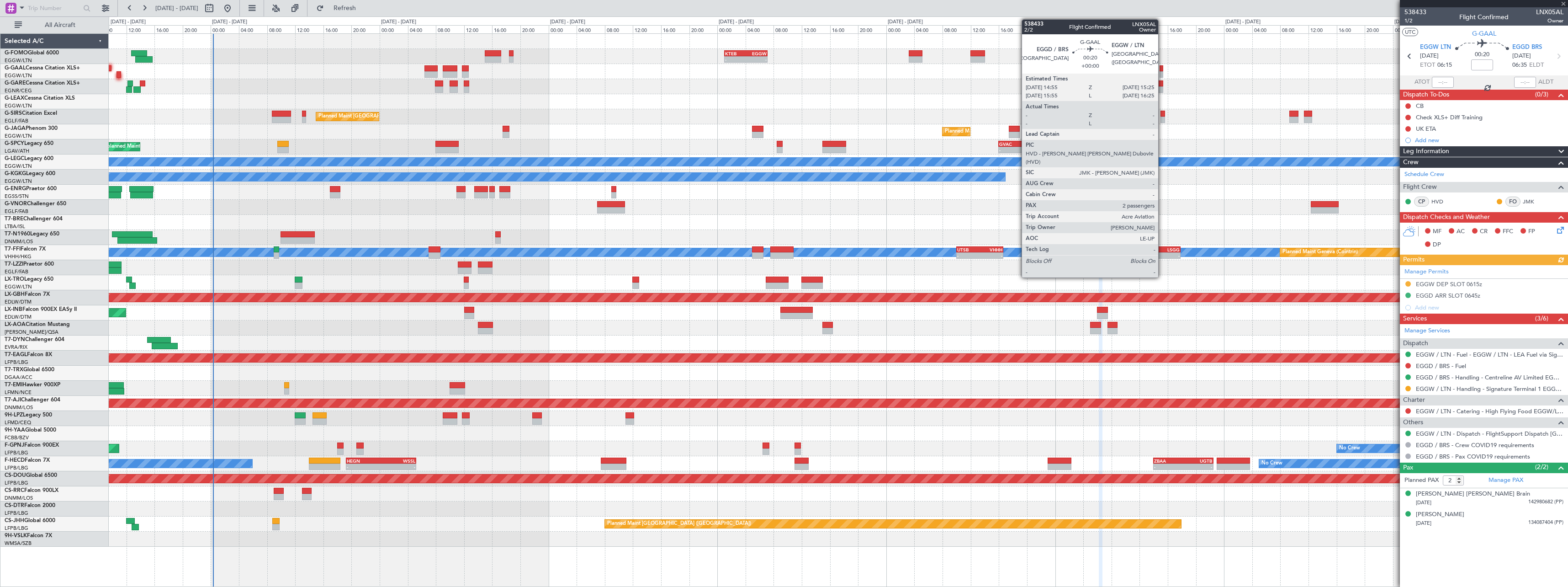
click at [1163, 69] on div at bounding box center [1161, 68] width 4 height 7
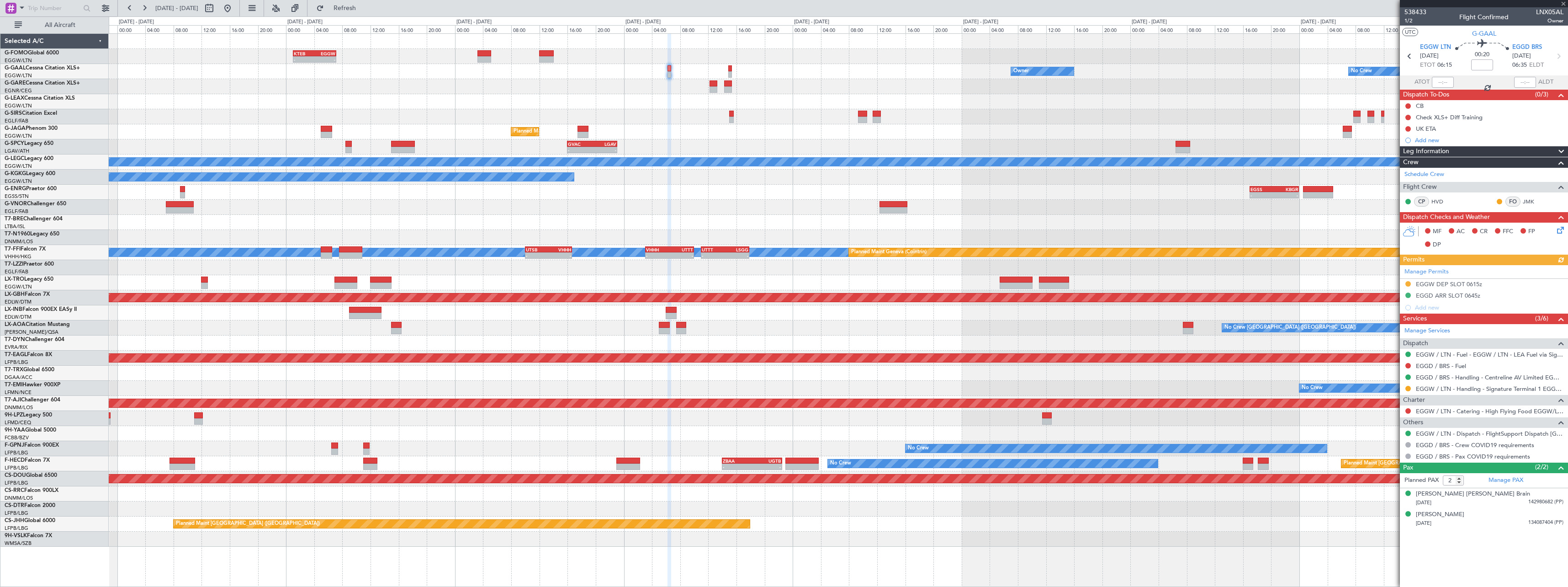
click at [793, 64] on div "Owner No Crew Owner Owner No Crew" at bounding box center [837, 72] width 1459 height 15
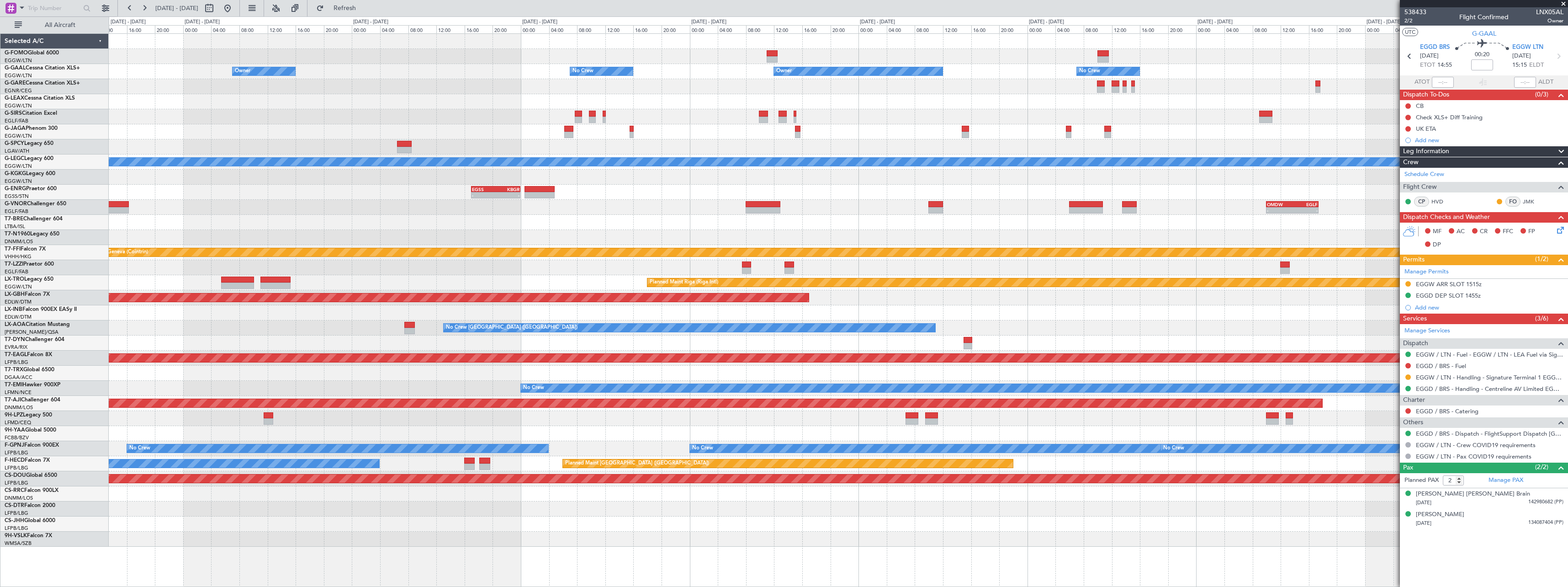
click at [527, 123] on div "Owner Owner No Crew Owner No Crew Owner Planned Maint Oxford (Kidlington) Plann…" at bounding box center [837, 290] width 1459 height 513
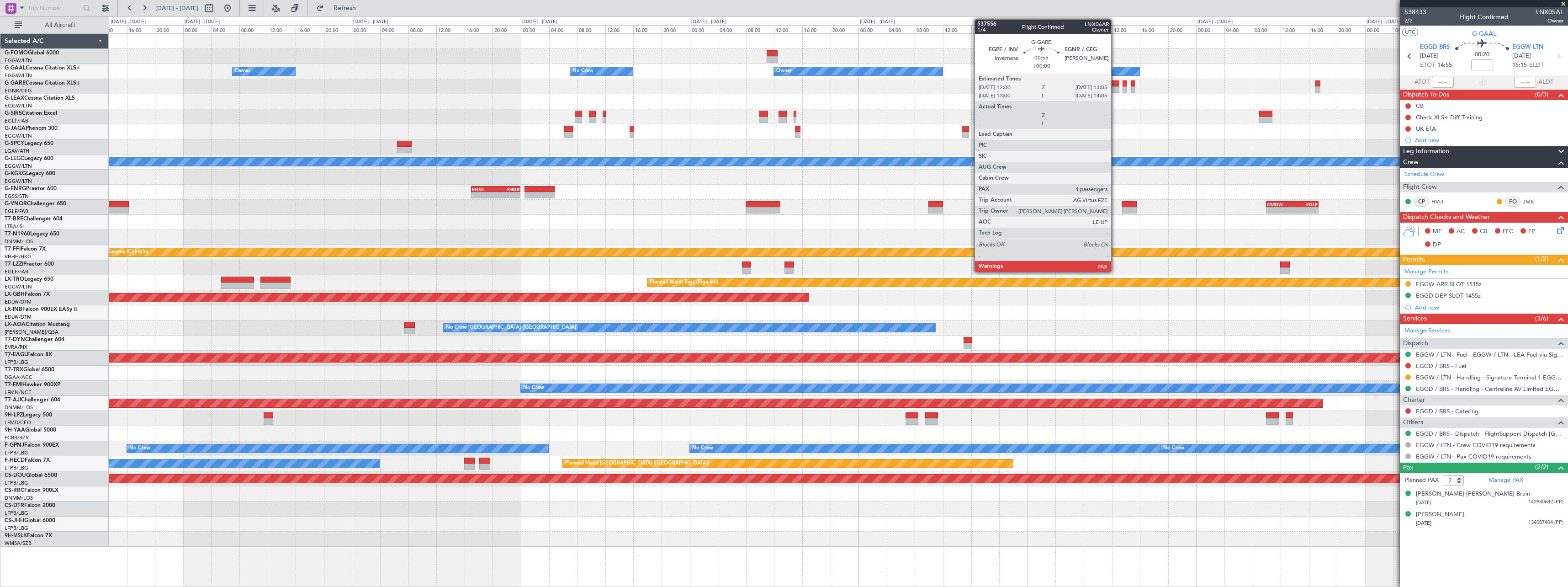
click at [1115, 84] on div at bounding box center [1115, 83] width 8 height 7
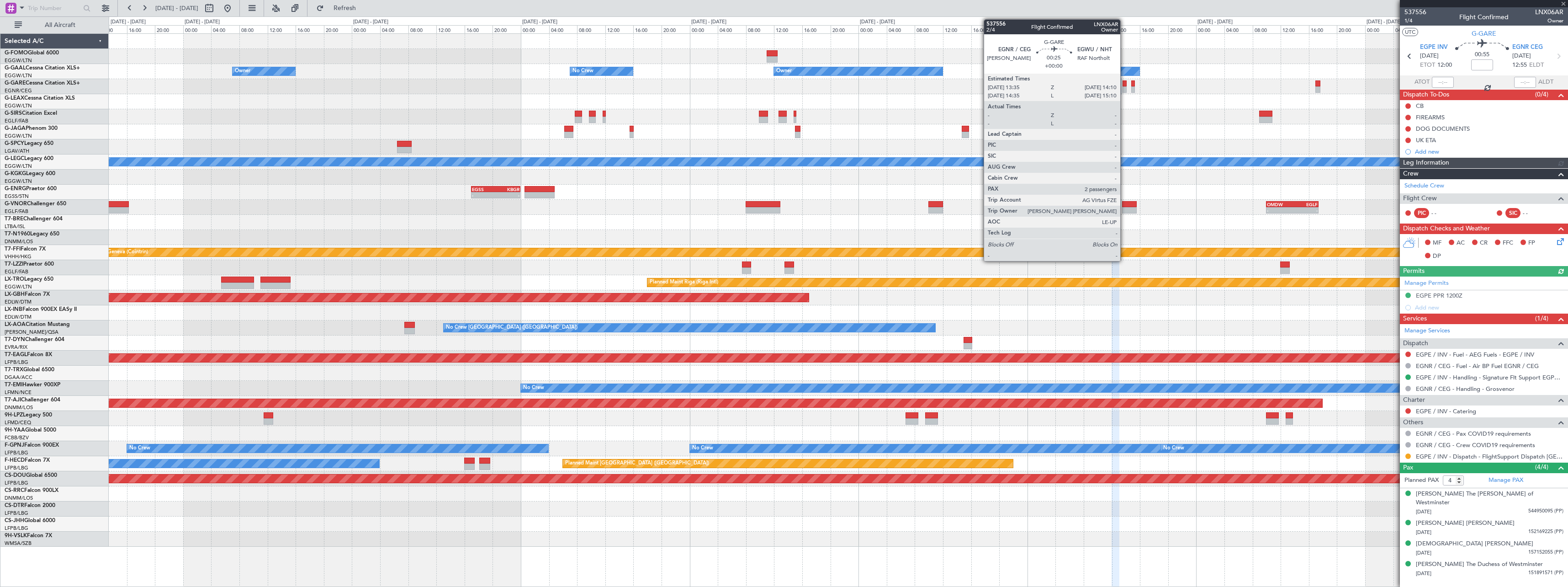
click at [1124, 85] on div at bounding box center [1124, 83] width 4 height 7
click at [1134, 85] on div at bounding box center [1133, 83] width 4 height 7
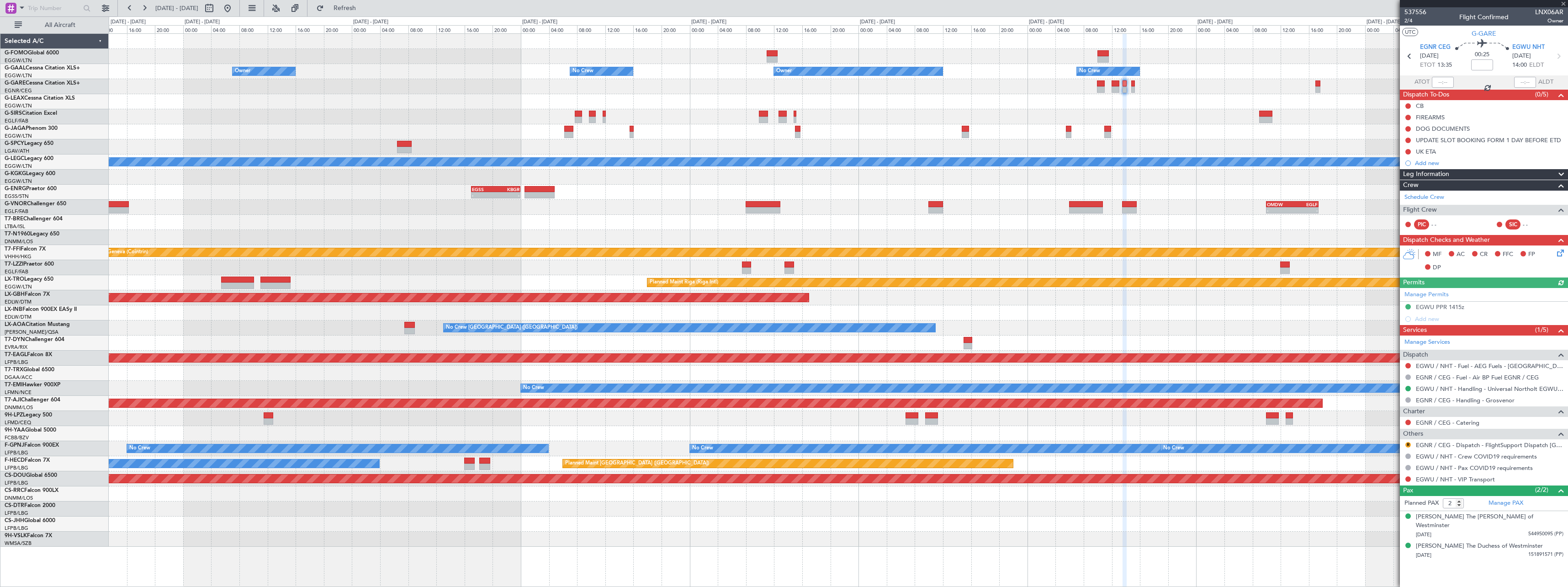
type input "1"
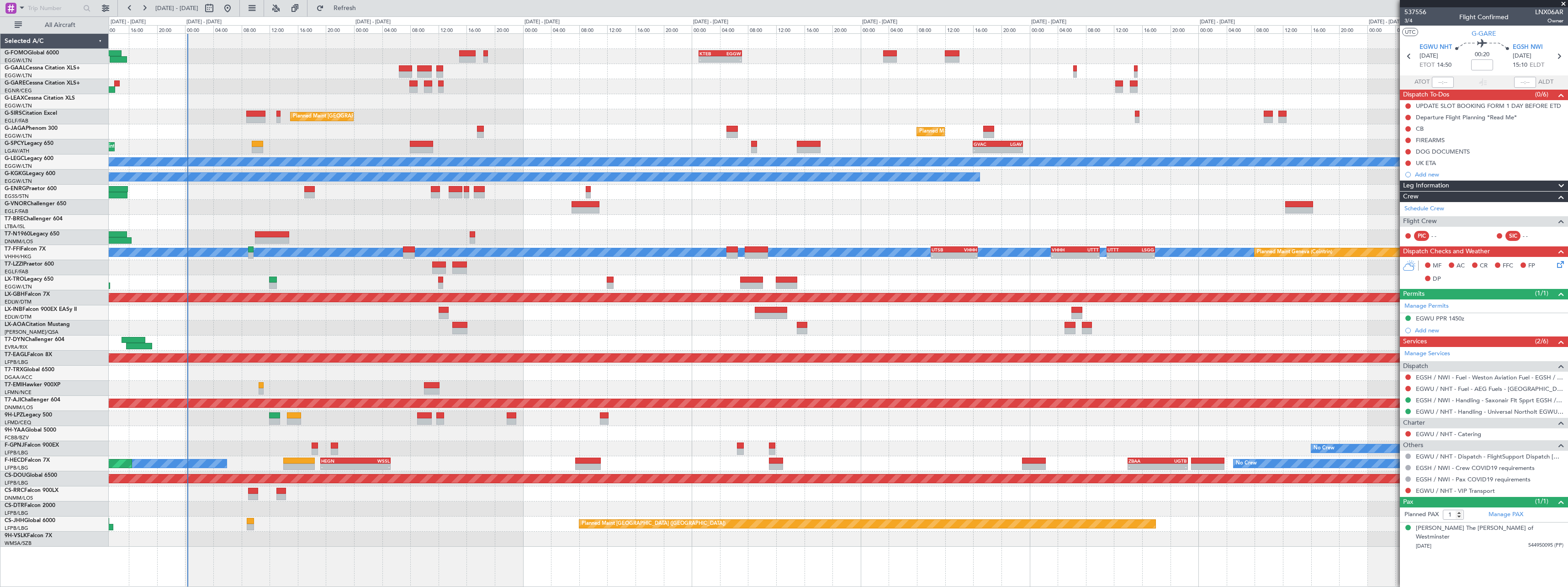
click at [1240, 100] on div at bounding box center [837, 101] width 1459 height 15
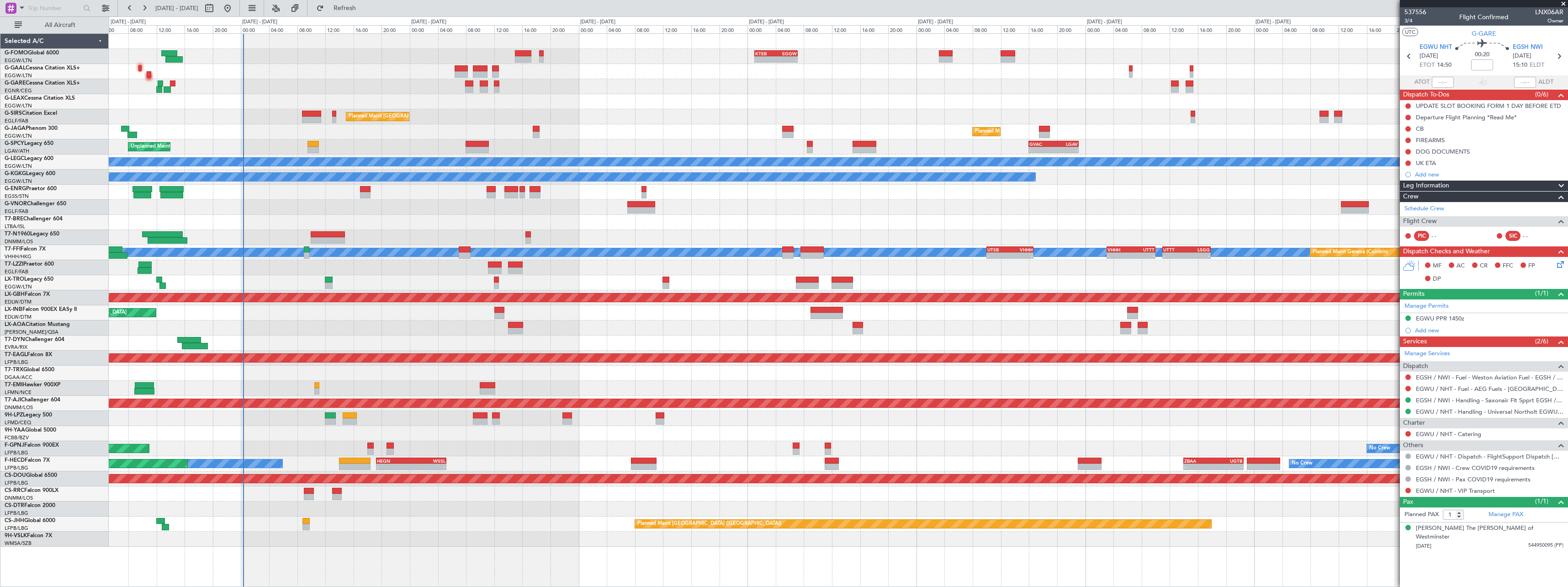
click at [723, 117] on div "Planned Maint [GEOGRAPHIC_DATA] ([GEOGRAPHIC_DATA])" at bounding box center [837, 116] width 1459 height 15
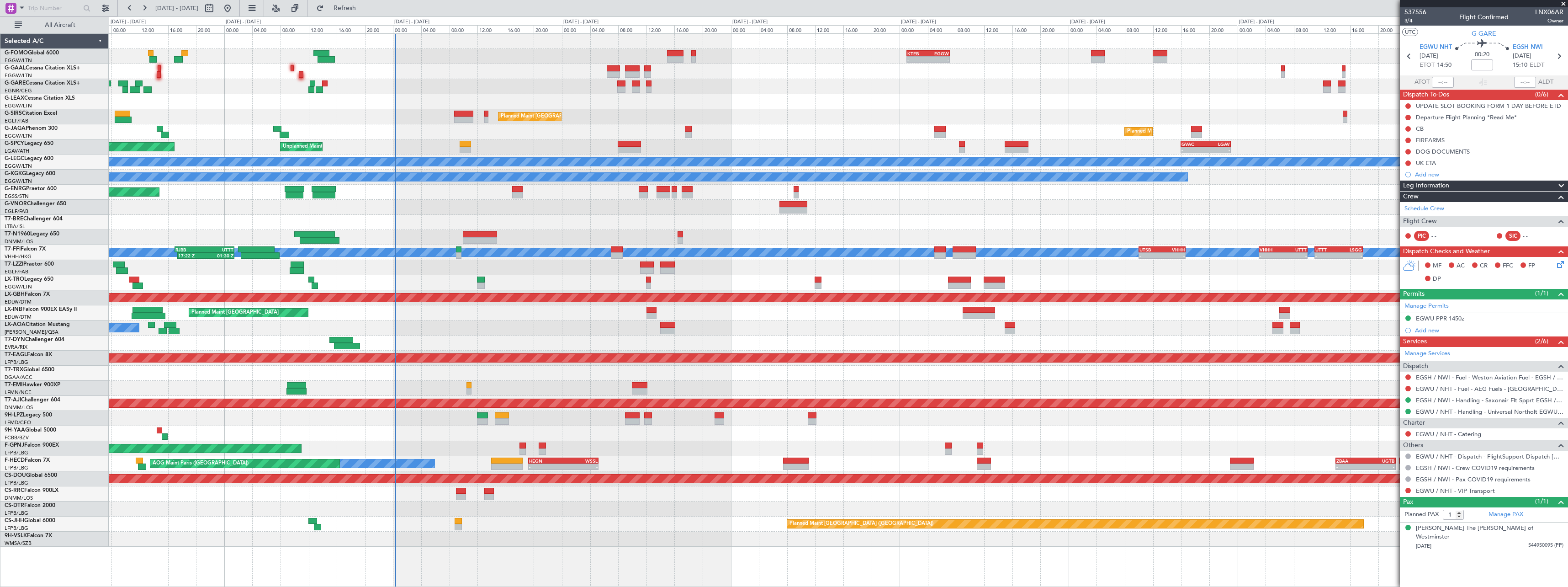
click at [256, 108] on div at bounding box center [837, 101] width 1459 height 15
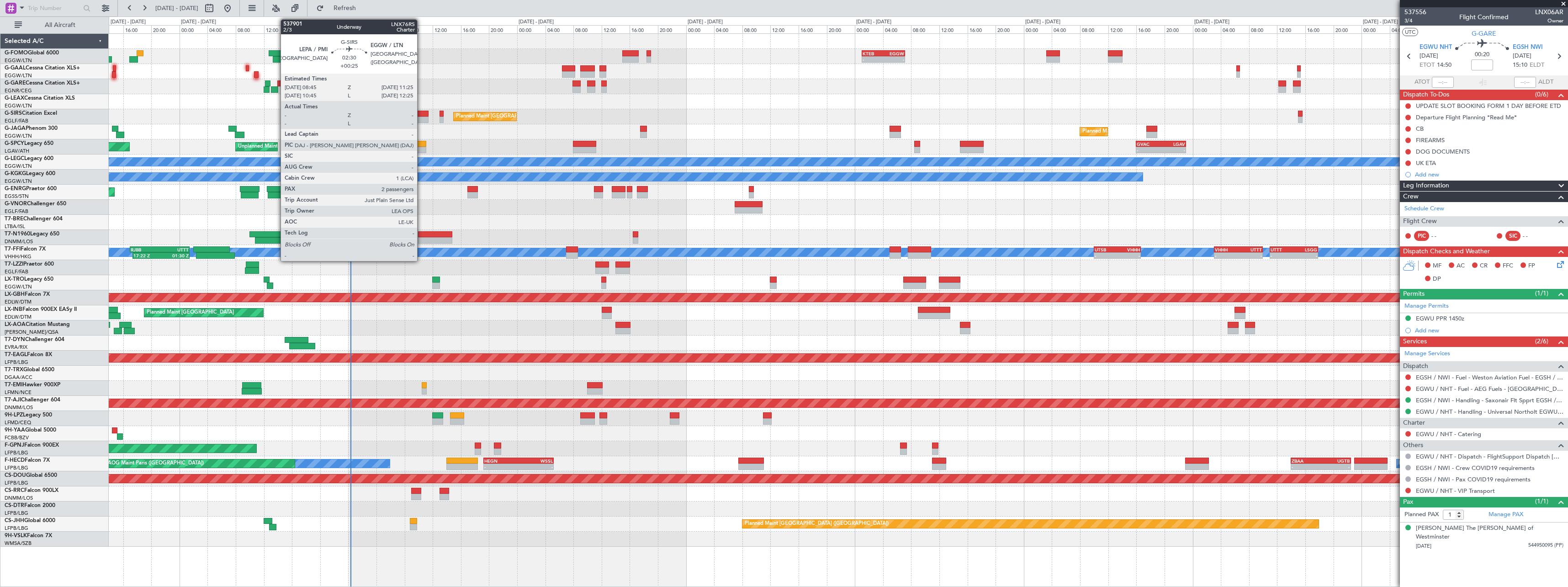
click at [421, 113] on div at bounding box center [419, 113] width 20 height 7
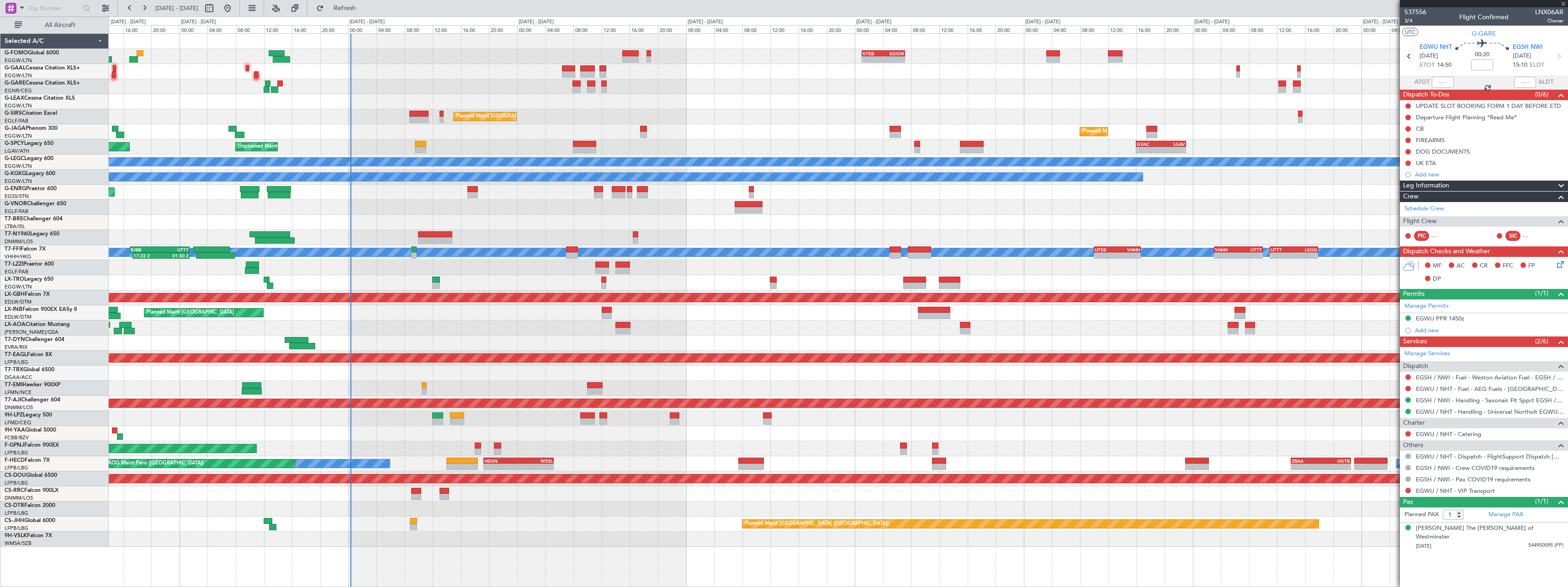
type input "+00:25"
type input "2"
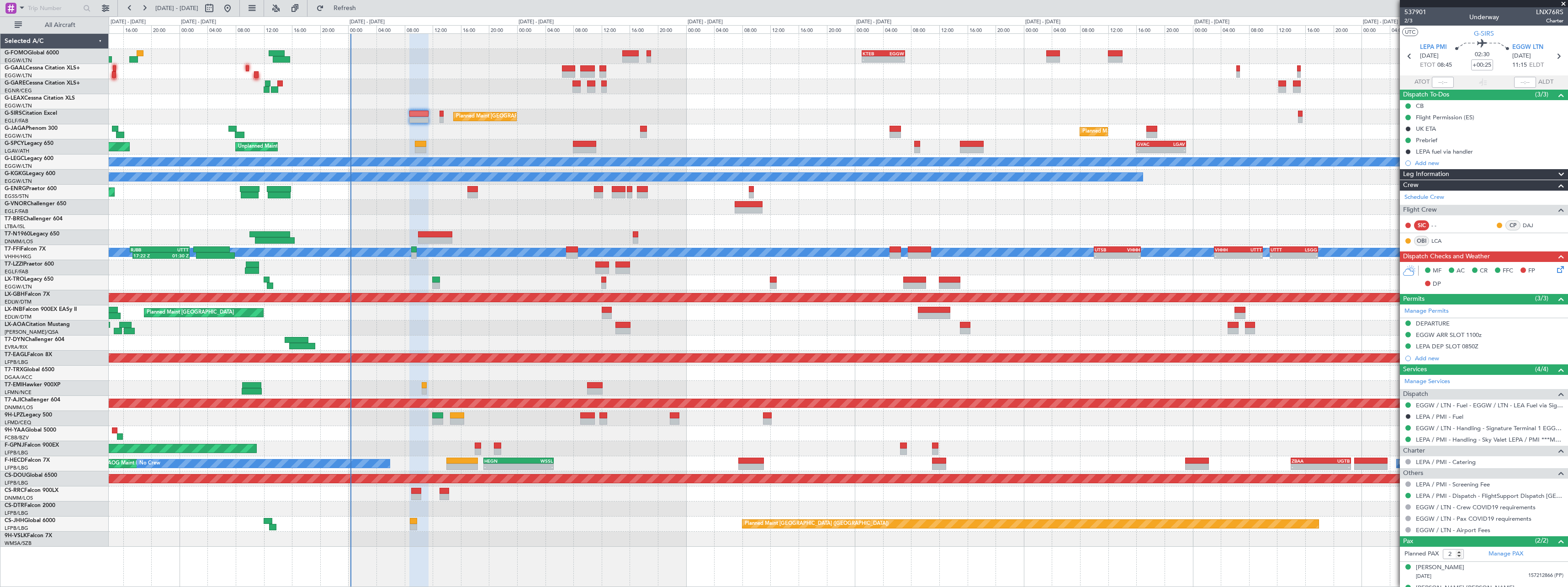
click at [1556, 173] on span at bounding box center [1561, 174] width 11 height 11
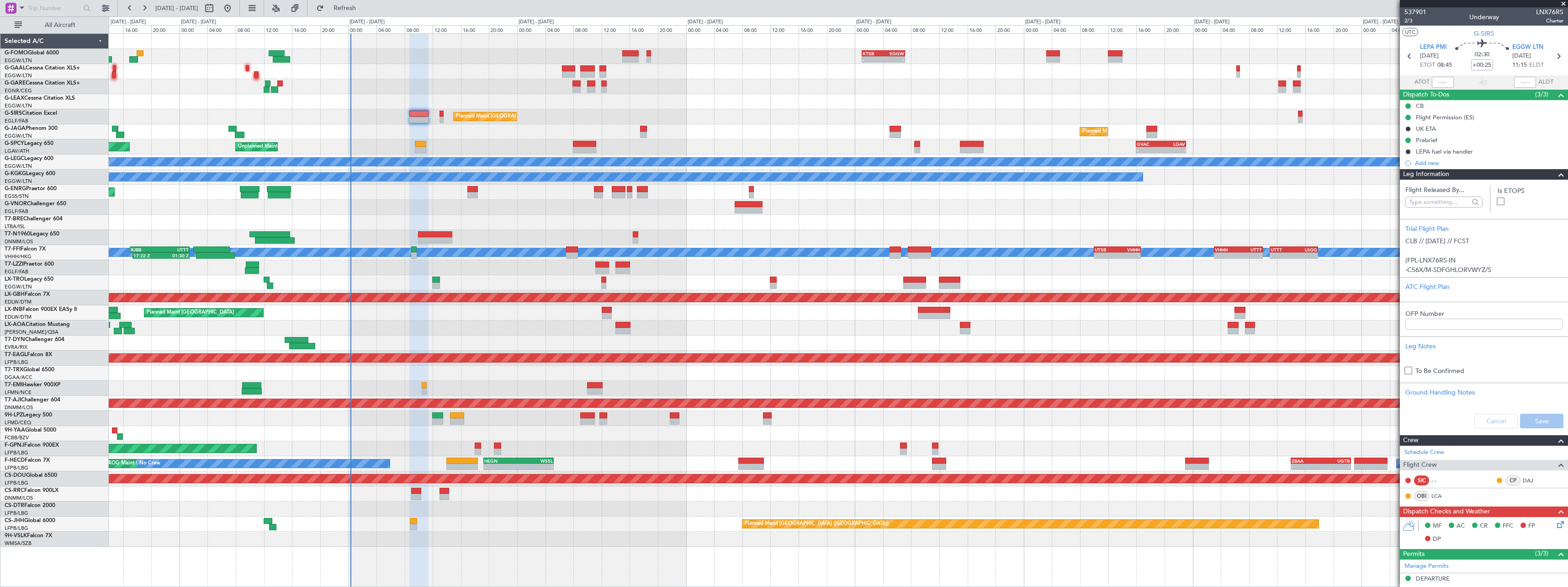
click at [1556, 177] on span at bounding box center [1561, 174] width 11 height 11
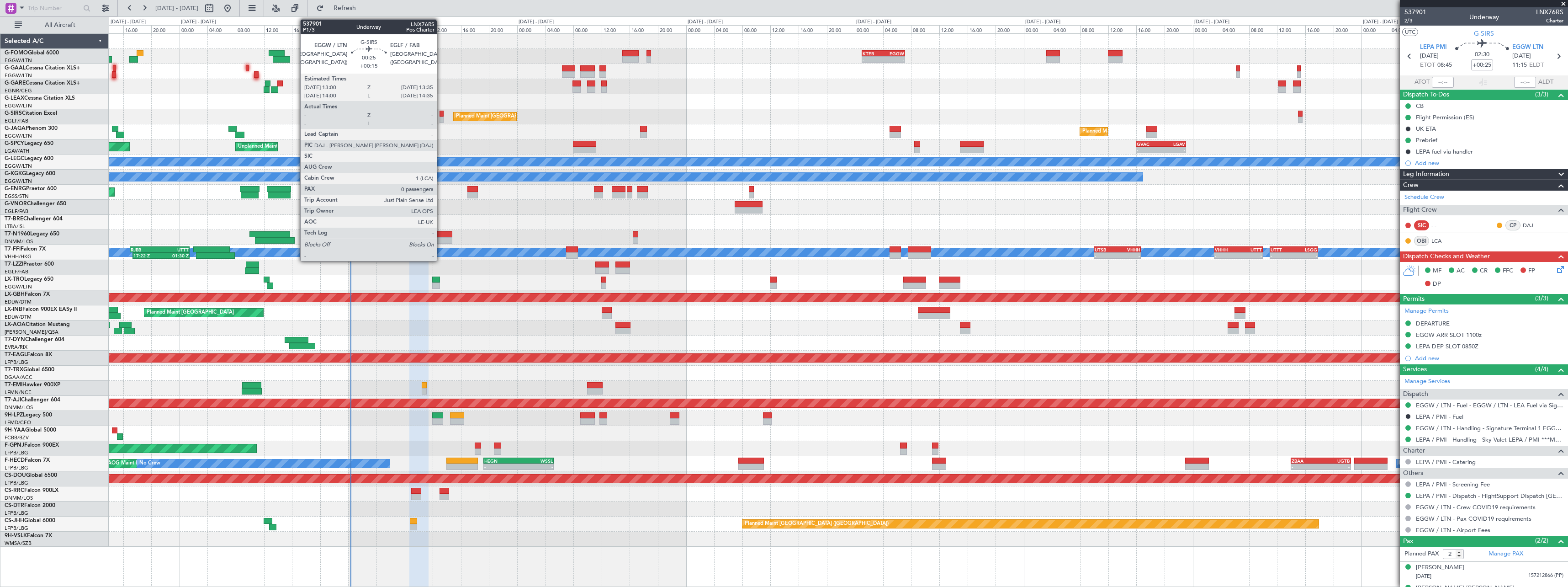
click at [441, 116] on div at bounding box center [441, 119] width 4 height 7
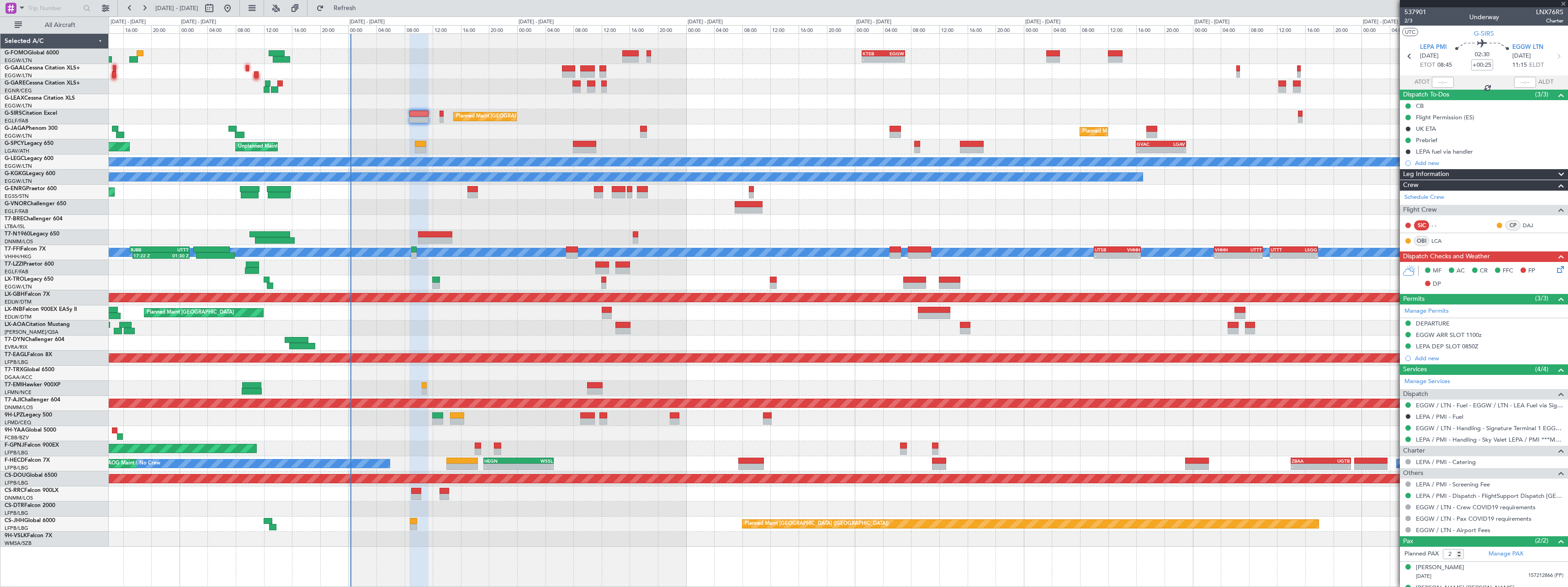
type input "+00:15"
type input "0"
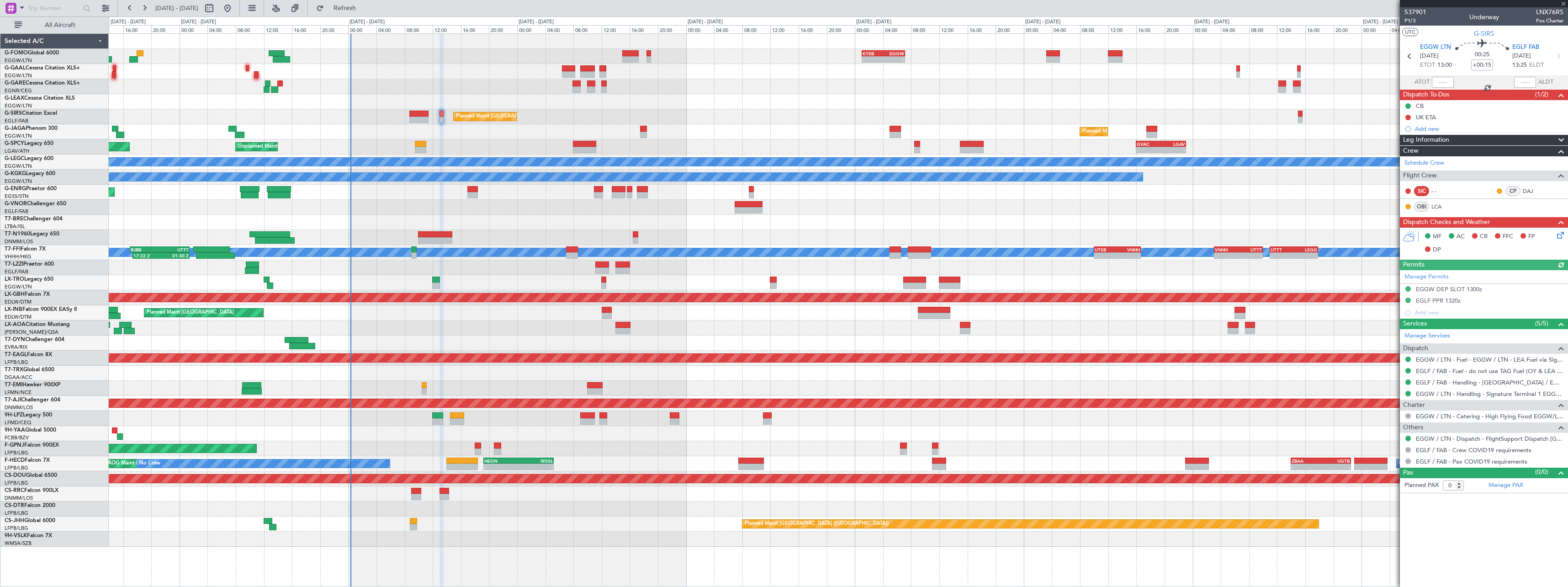
click at [1565, 137] on span at bounding box center [1561, 140] width 11 height 11
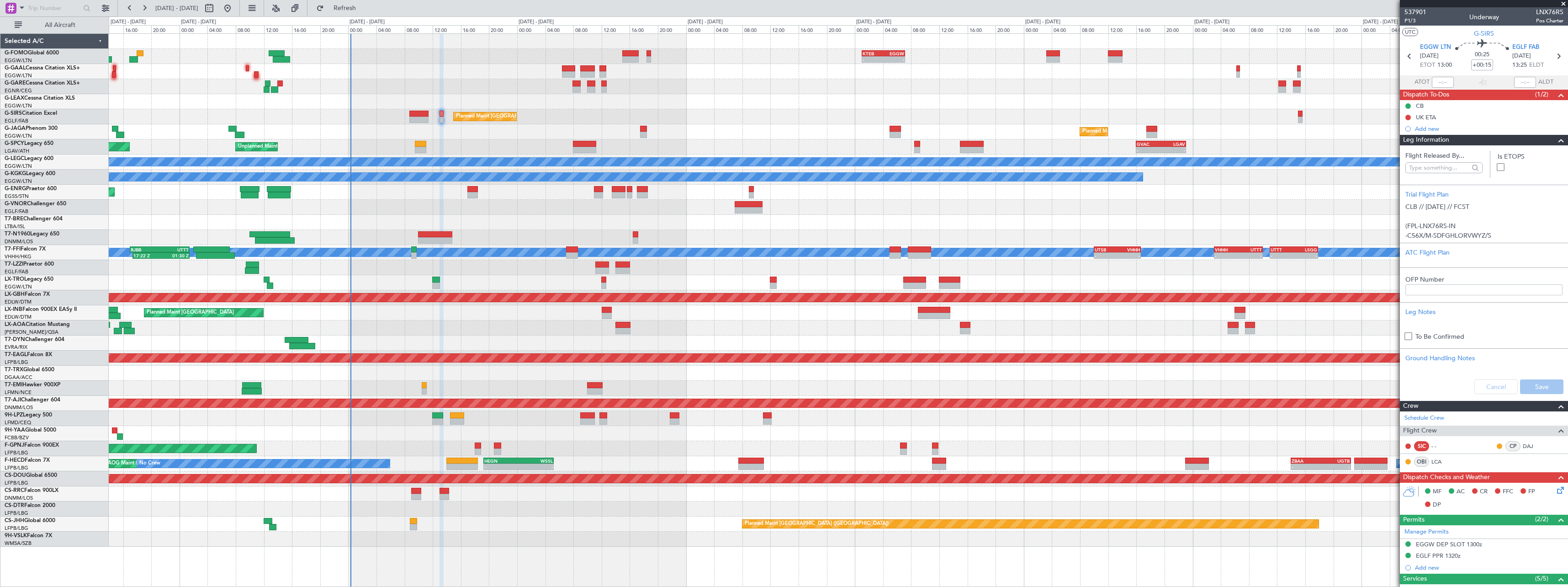
click at [1559, 142] on span at bounding box center [1561, 140] width 11 height 11
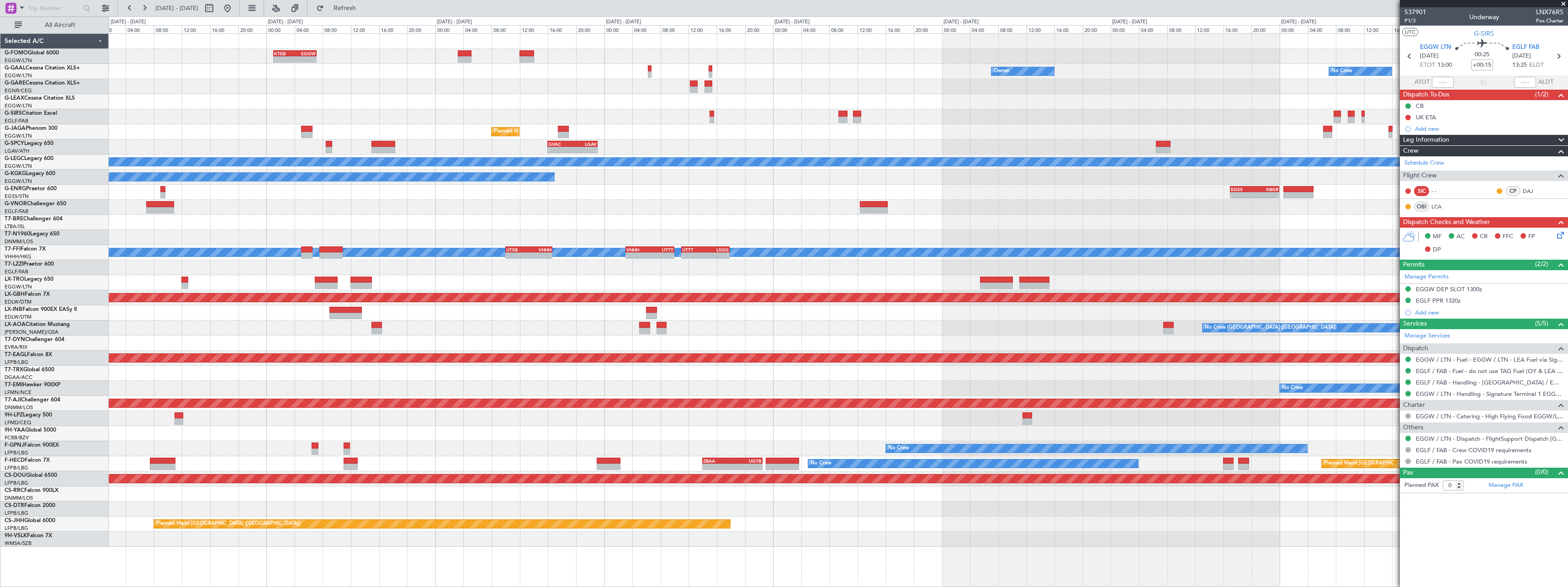
click at [405, 116] on div "- - KTEB 01:00 Z EGGW 07:10 Z Owner No Crew Owner Owner No Crew Planned Maint […" at bounding box center [837, 290] width 1459 height 513
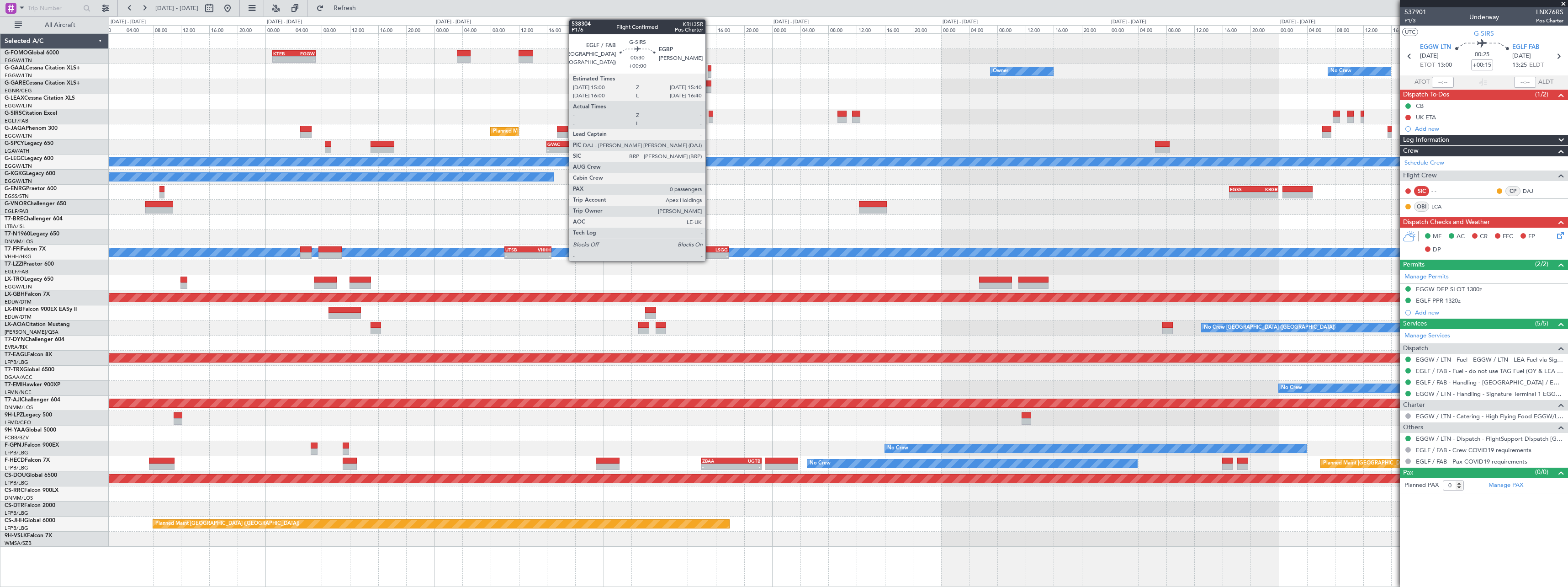
click at [710, 116] on div at bounding box center [711, 113] width 5 height 7
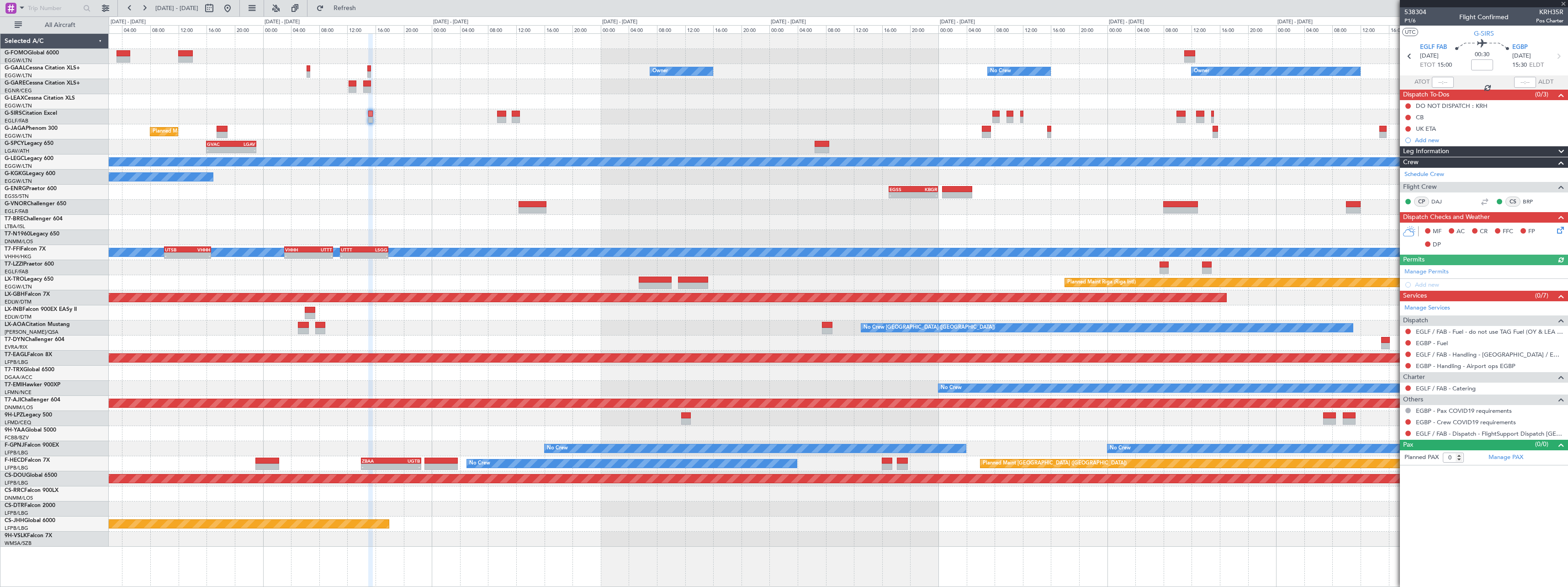
click at [538, 113] on div at bounding box center [837, 116] width 1459 height 15
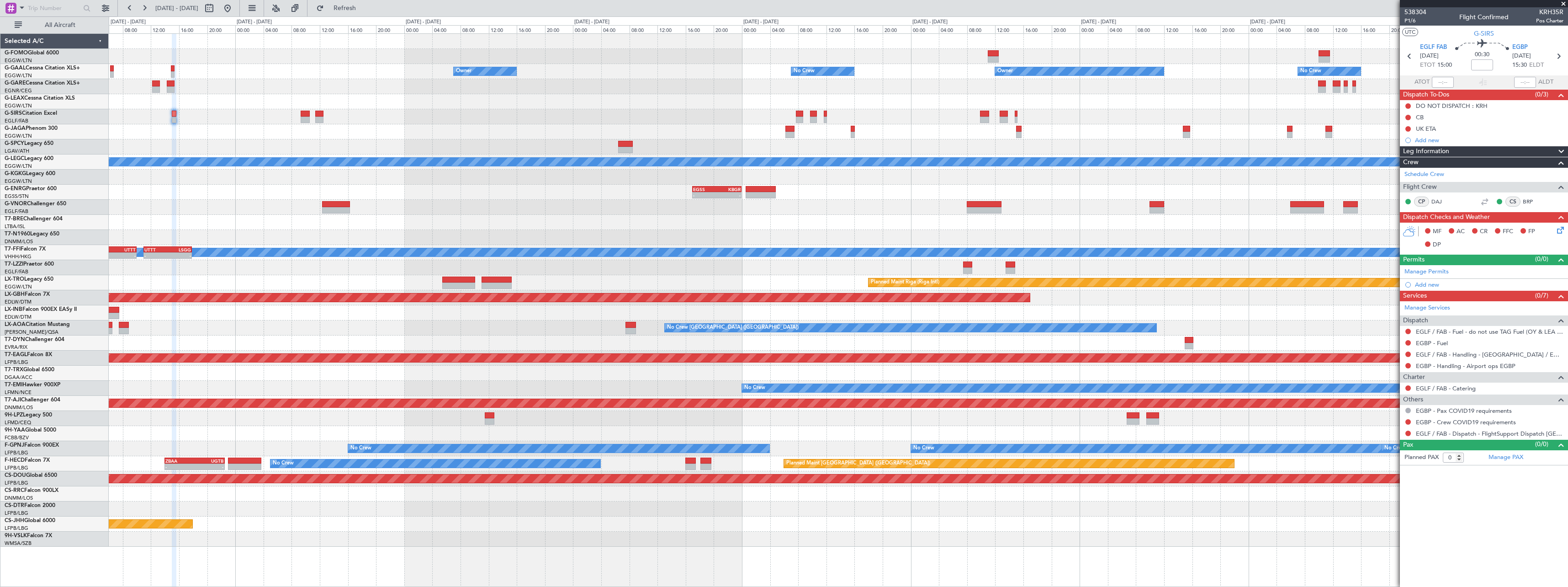
click at [818, 113] on div at bounding box center [837, 116] width 1459 height 15
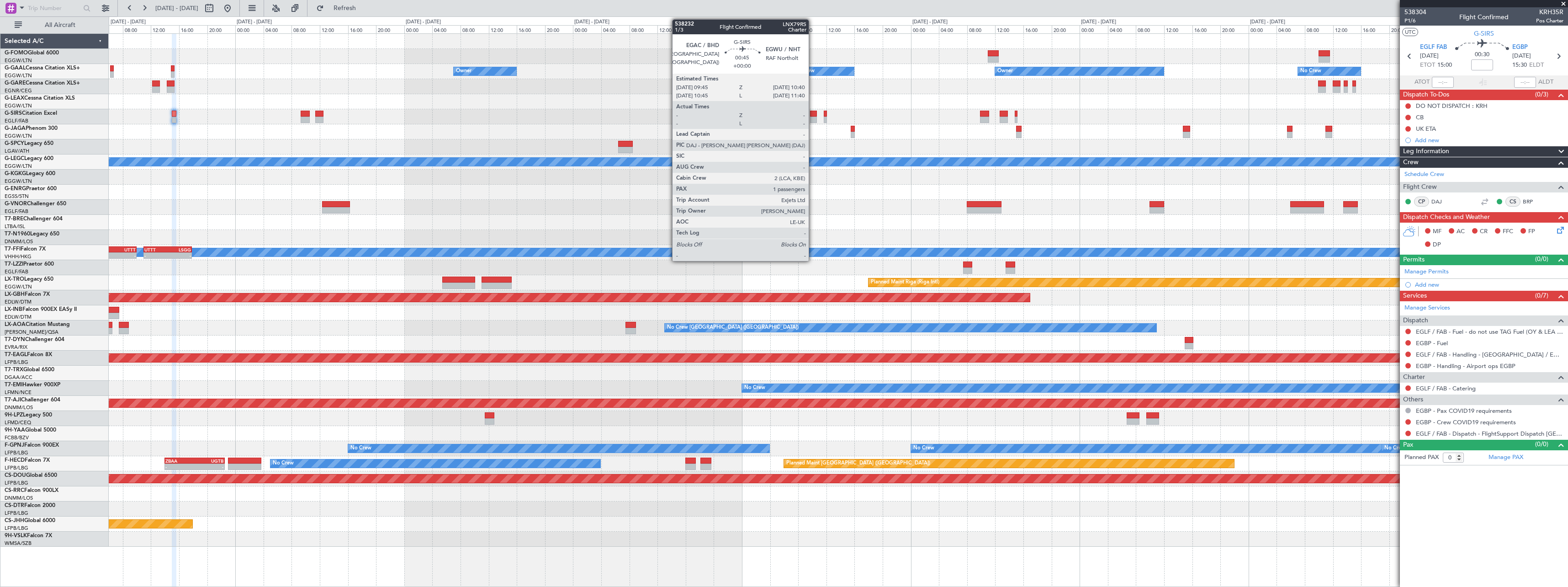
click at [813, 116] on div at bounding box center [813, 113] width 7 height 7
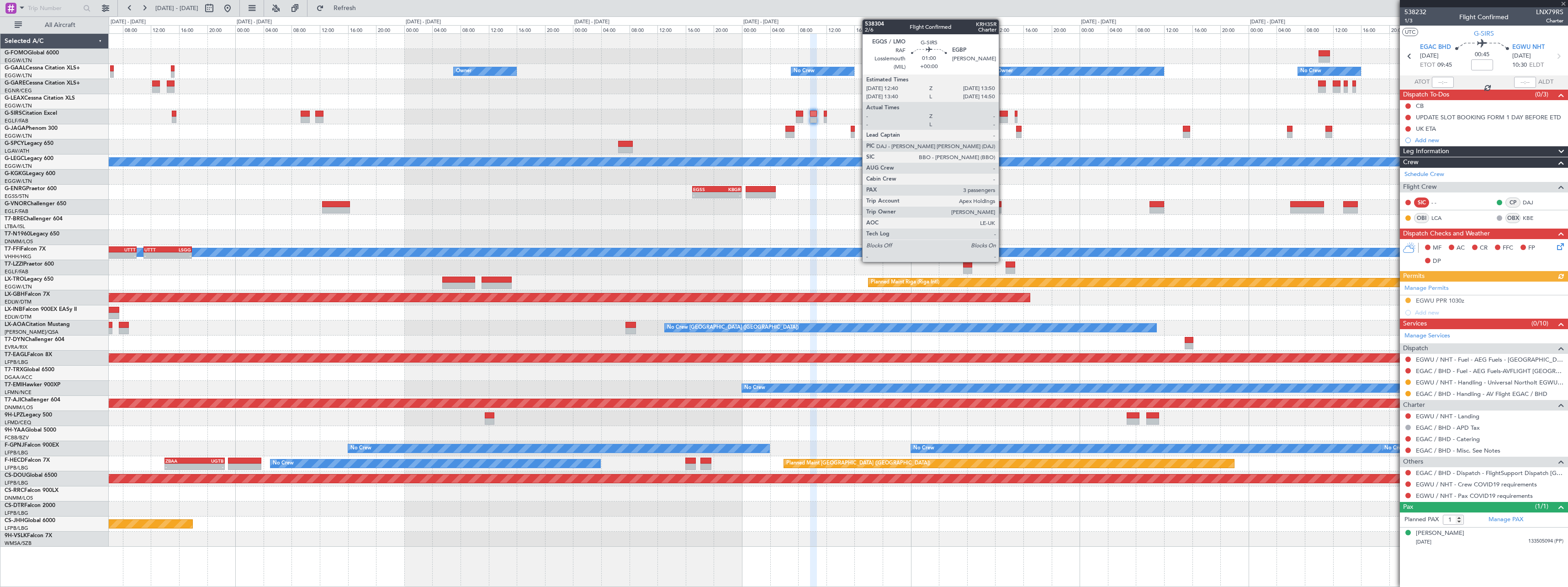
click at [1002, 114] on div at bounding box center [1003, 113] width 8 height 7
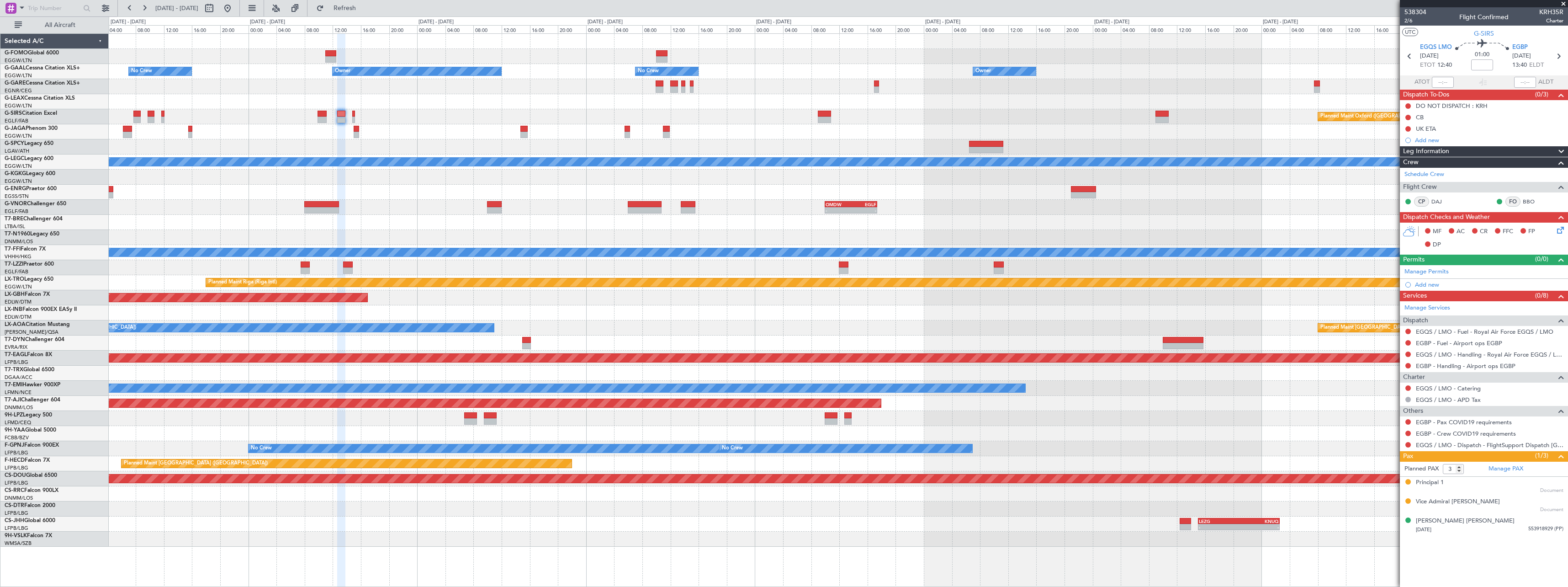
click at [496, 117] on div "Planned Maint Oxford ([GEOGRAPHIC_DATA])" at bounding box center [837, 116] width 1459 height 15
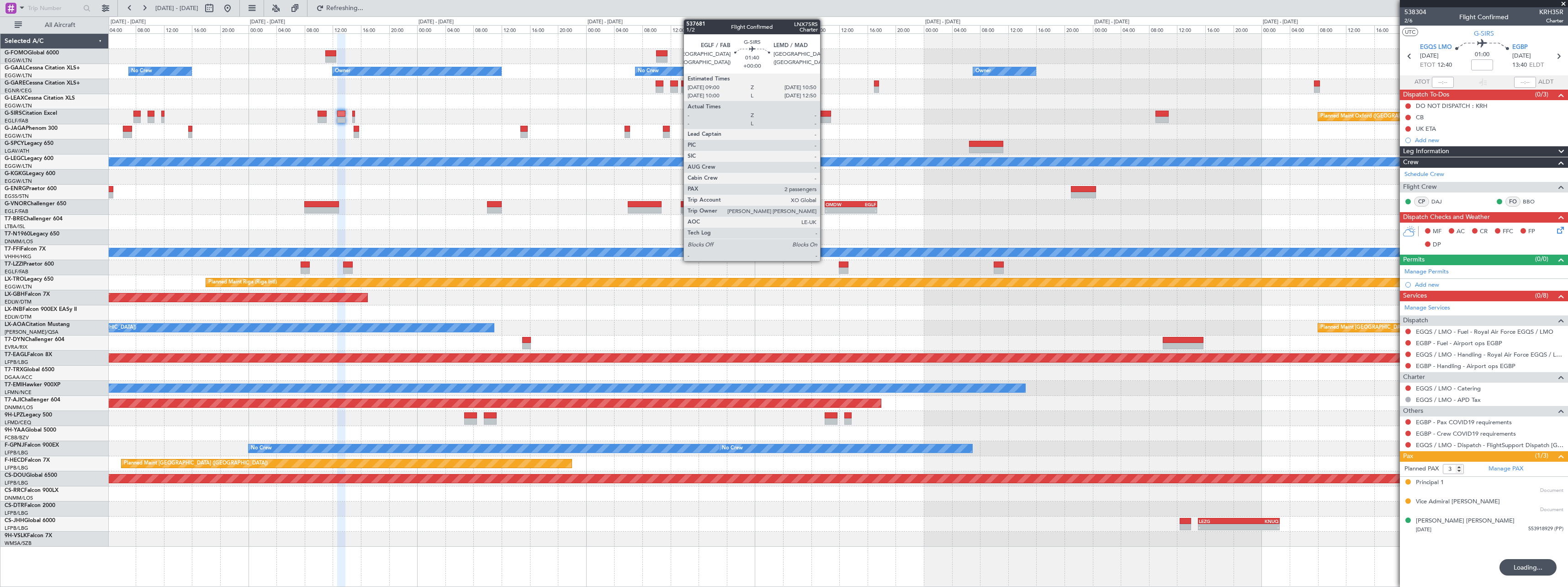
click at [824, 120] on div at bounding box center [824, 119] width 13 height 7
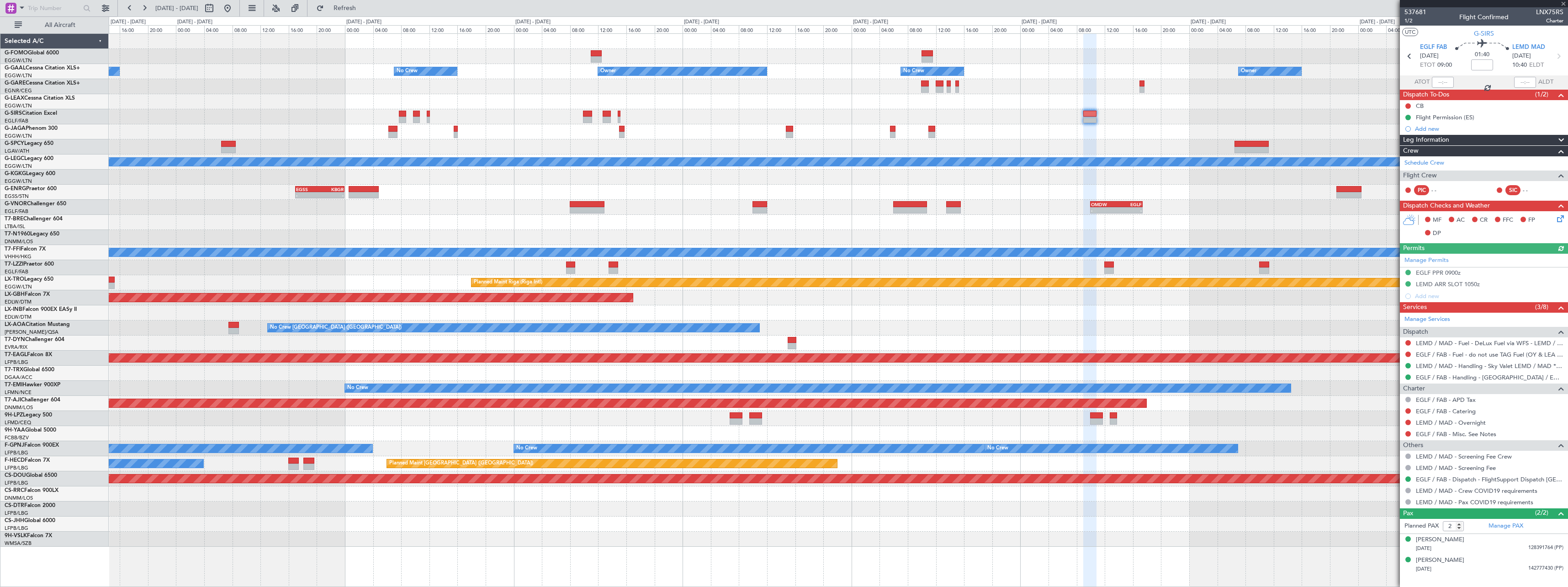
click at [1237, 270] on div "Owner Owner No Crew Owner No Crew Owner Planned Maint [GEOGRAPHIC_DATA] ([GEOGR…" at bounding box center [837, 290] width 1459 height 513
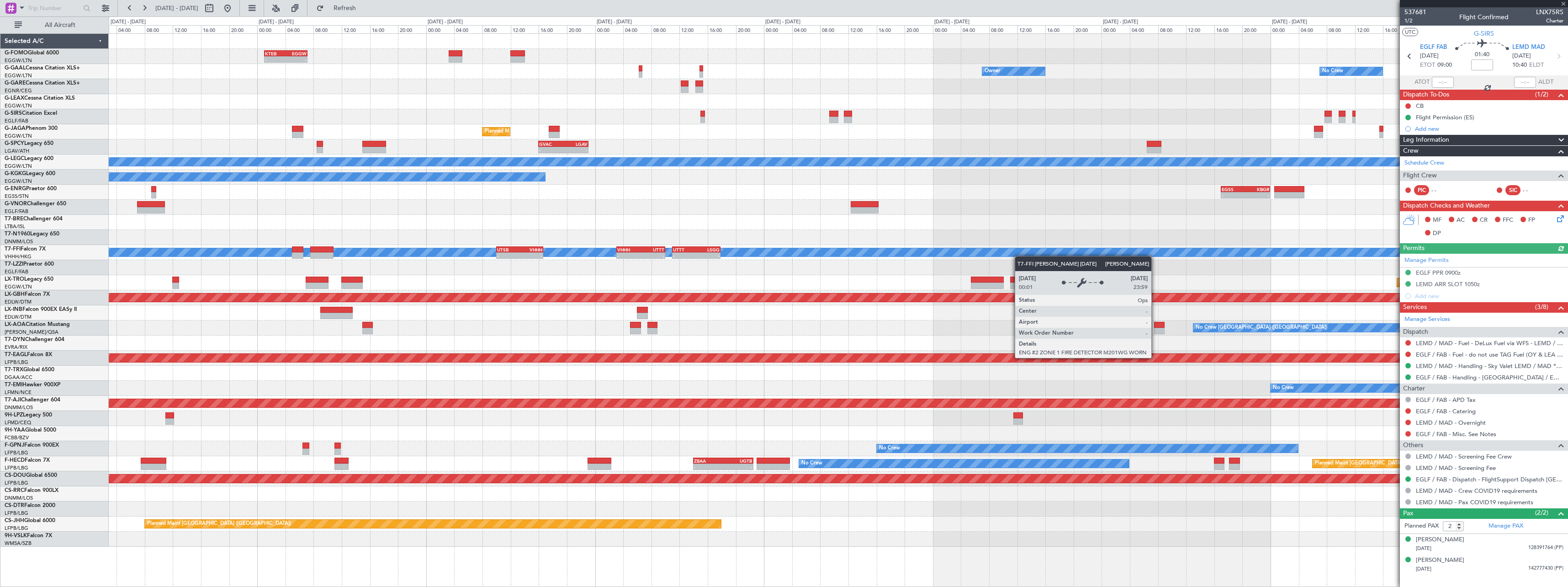
click at [1176, 252] on div "Planned Maint Geneva (Cointrin) [PERSON_NAME] [PERSON_NAME] - - UTTT 11:00 Z LS…" at bounding box center [837, 252] width 1459 height 15
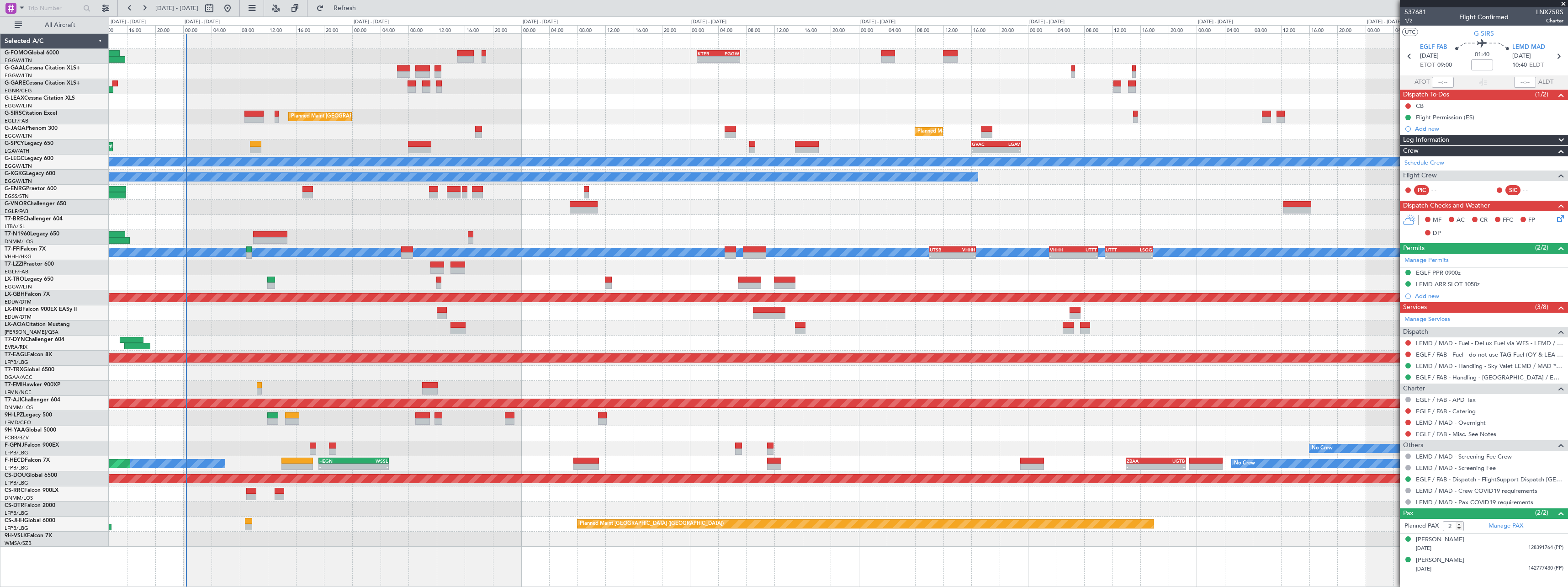
click at [1278, 221] on div "KTEB 01:00 Z EGGW 07:10 Z - - Owner AOG Maint [GEOGRAPHIC_DATA] No Crew Planned…" at bounding box center [837, 290] width 1459 height 513
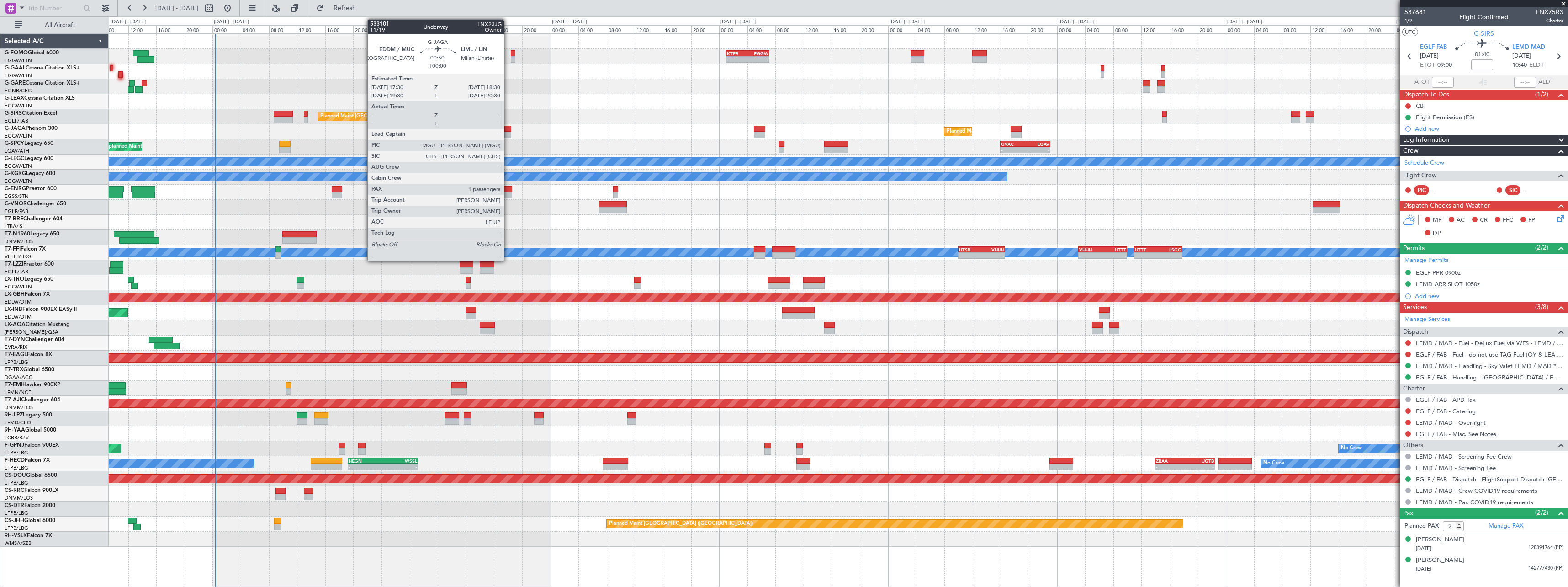
click at [508, 129] on div at bounding box center [508, 129] width 7 height 7
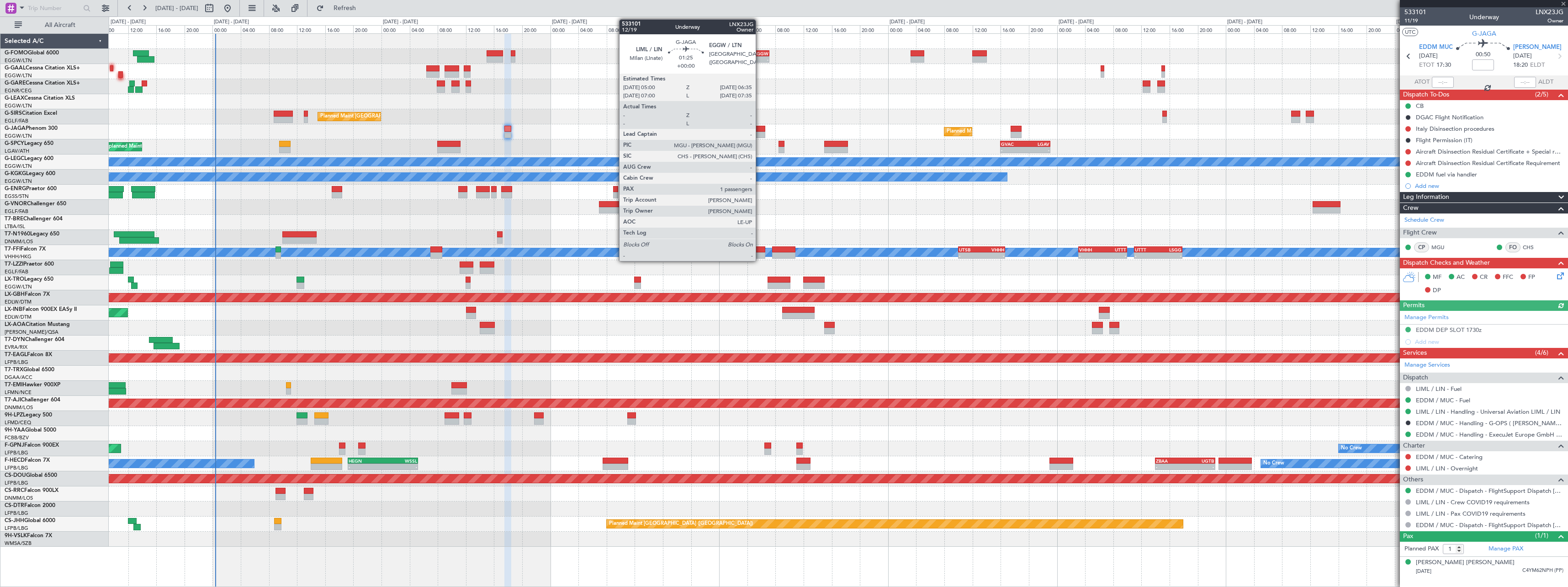
click at [759, 129] on div at bounding box center [759, 129] width 12 height 7
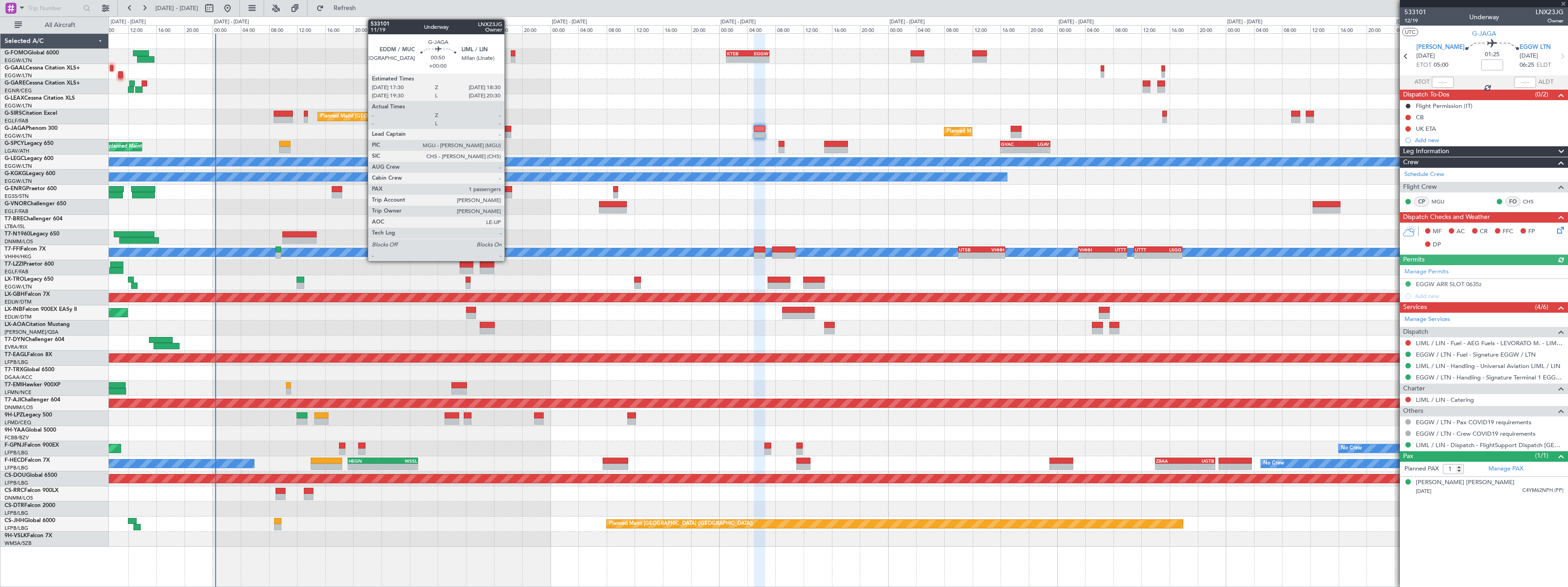
click at [508, 127] on div at bounding box center [508, 129] width 7 height 7
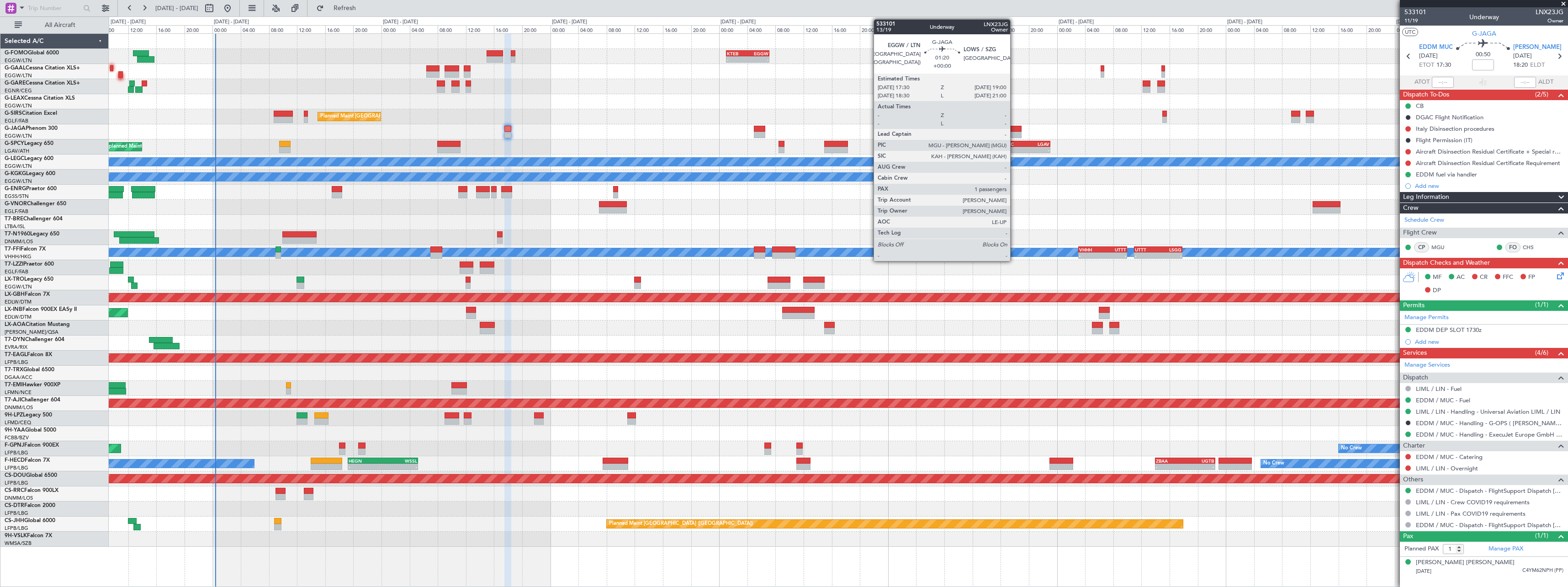
click at [1015, 132] on div at bounding box center [1016, 134] width 11 height 7
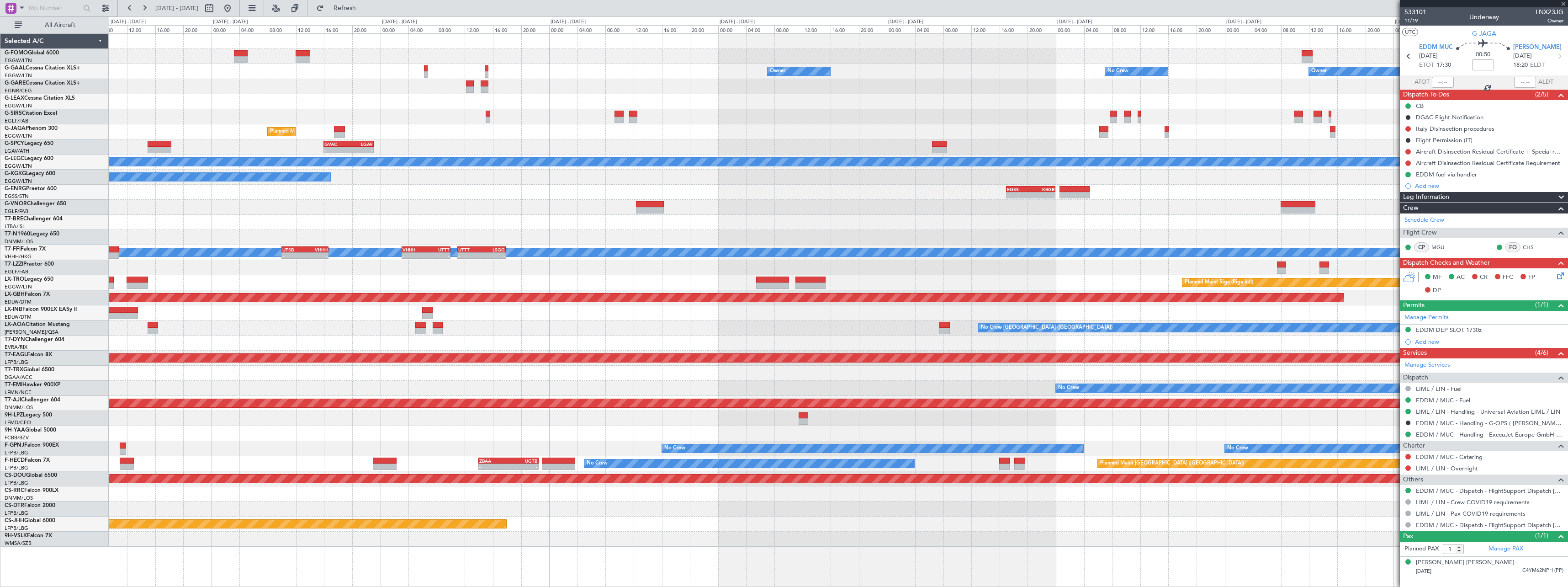
click at [540, 111] on div "- - KTEB 01:00 Z EGGW 07:10 Z Owner No Crew Owner Owner No Crew Planned Maint […" at bounding box center [837, 290] width 1459 height 513
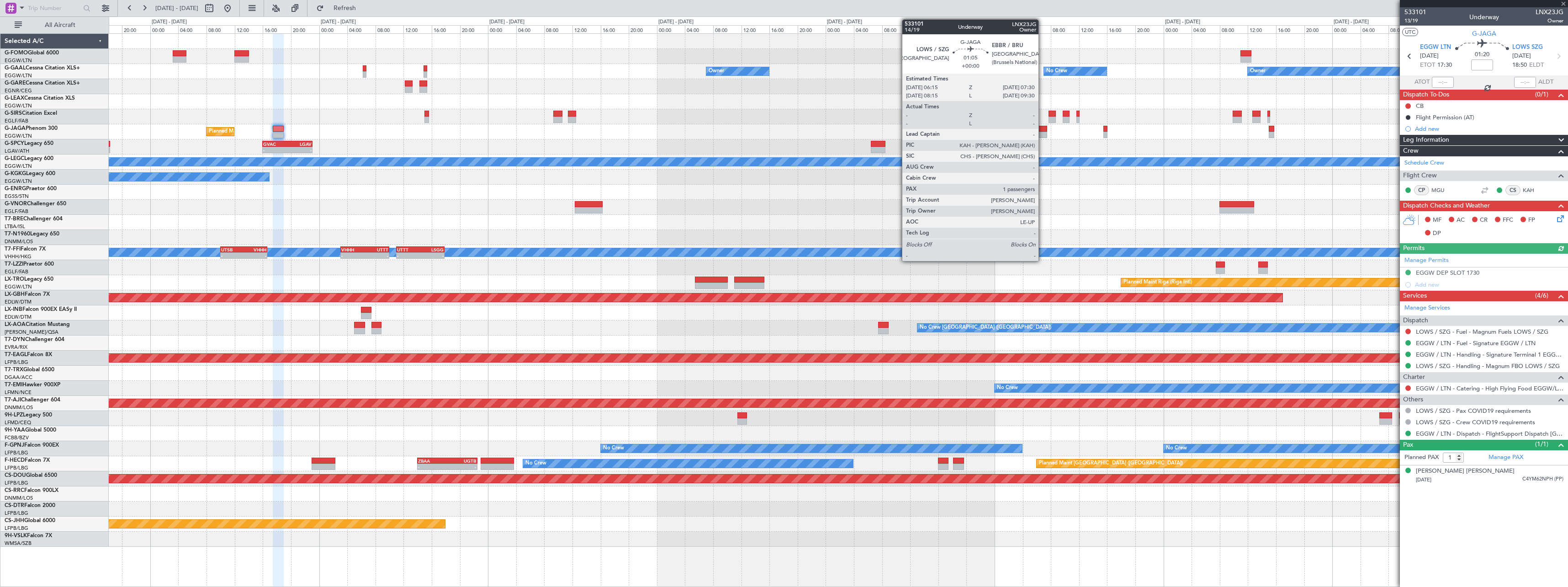
click at [1043, 134] on div at bounding box center [1043, 134] width 9 height 7
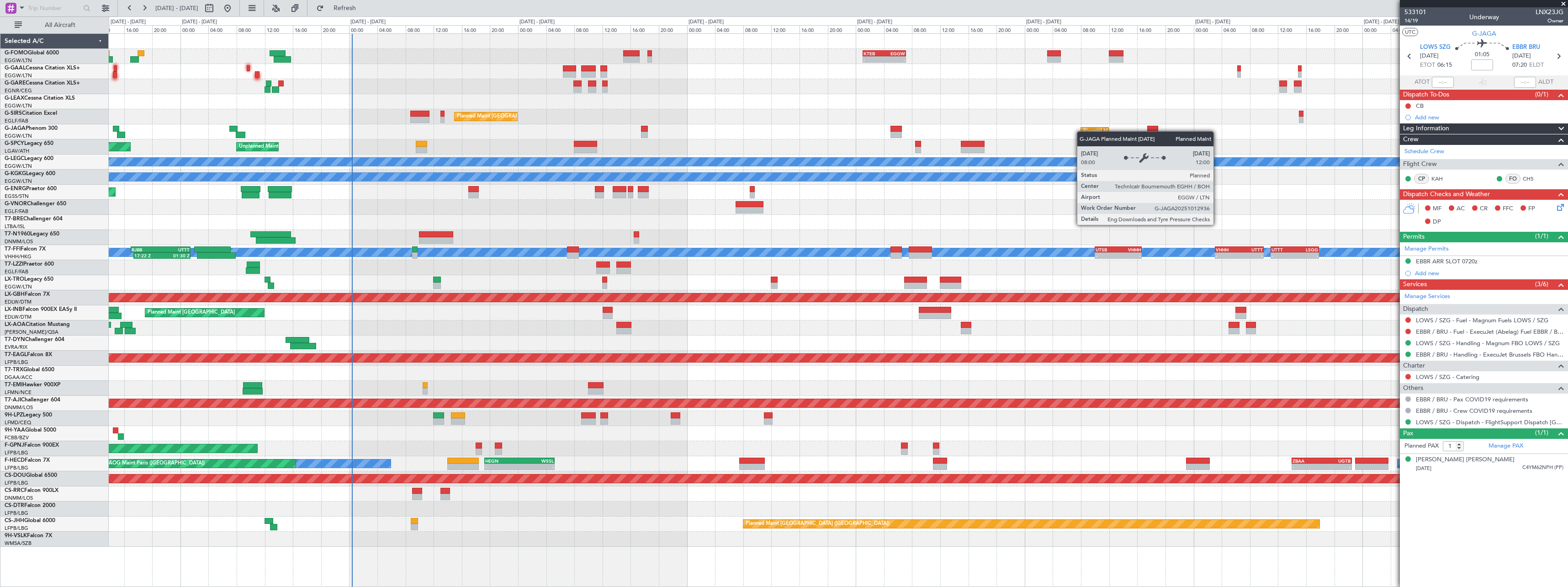
click at [1082, 131] on div "Planned Maint [GEOGRAPHIC_DATA] ([GEOGRAPHIC_DATA])" at bounding box center [1095, 131] width 27 height 8
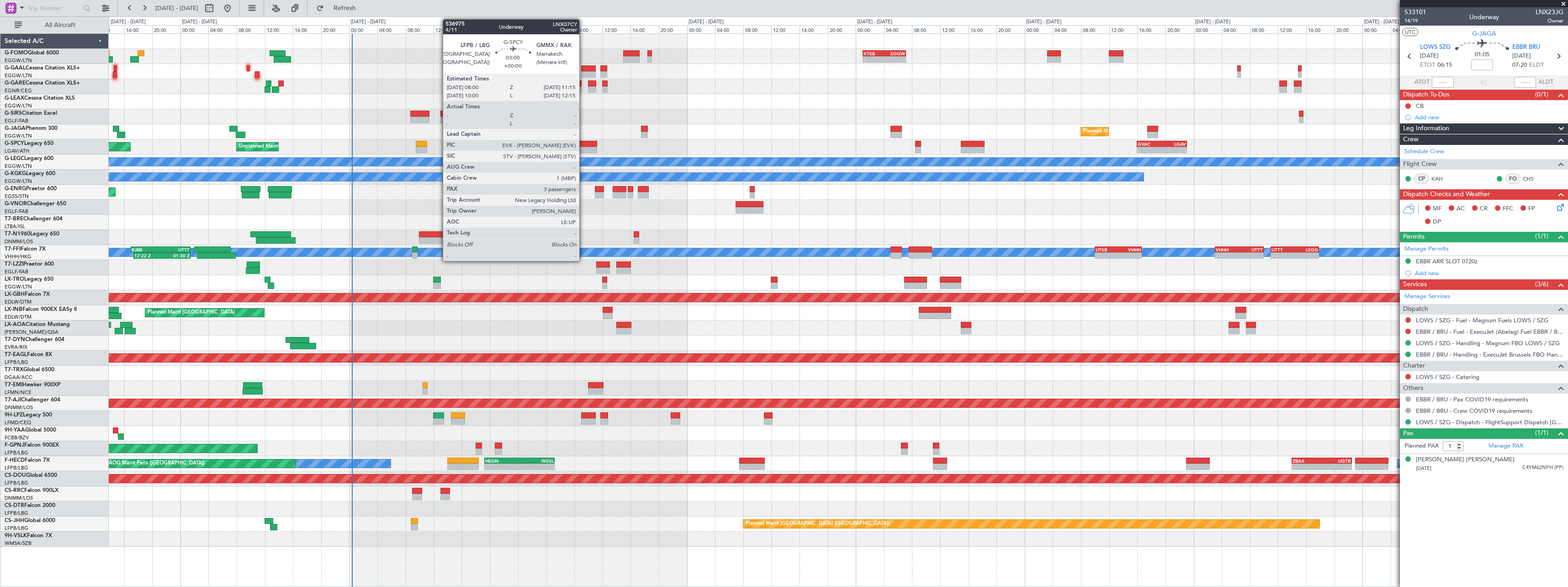
click at [583, 144] on div at bounding box center [585, 144] width 23 height 7
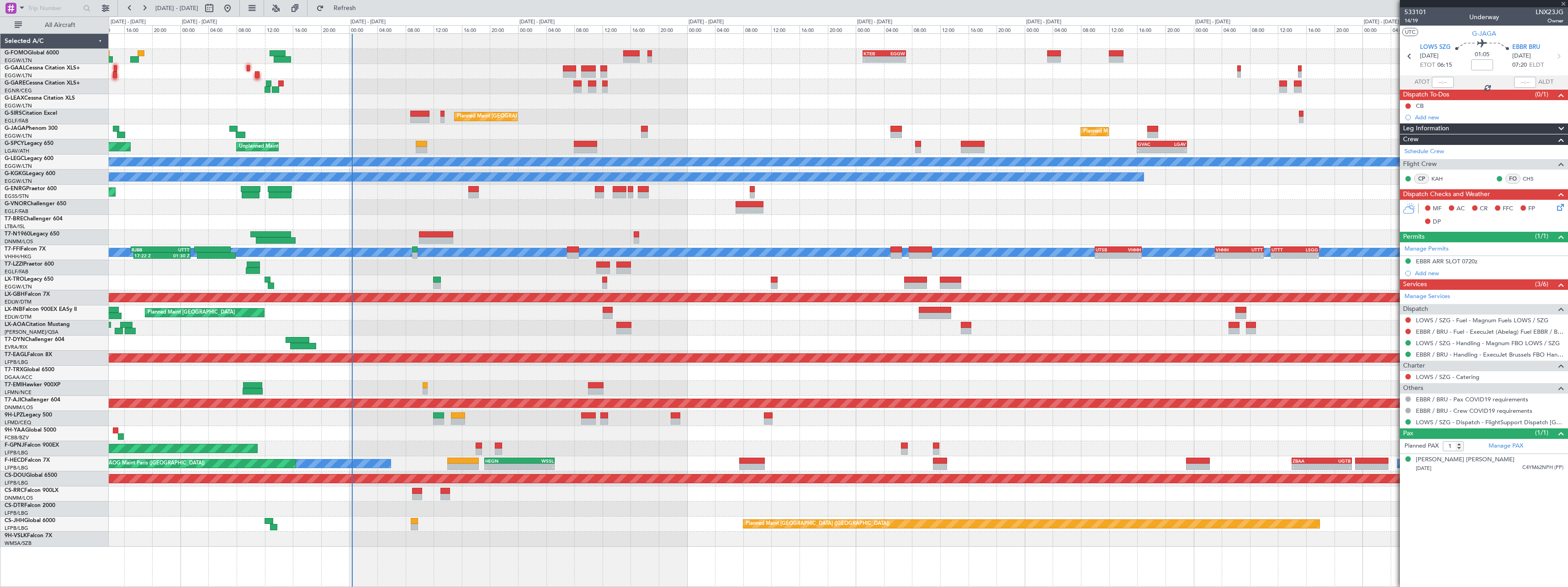
type input "3"
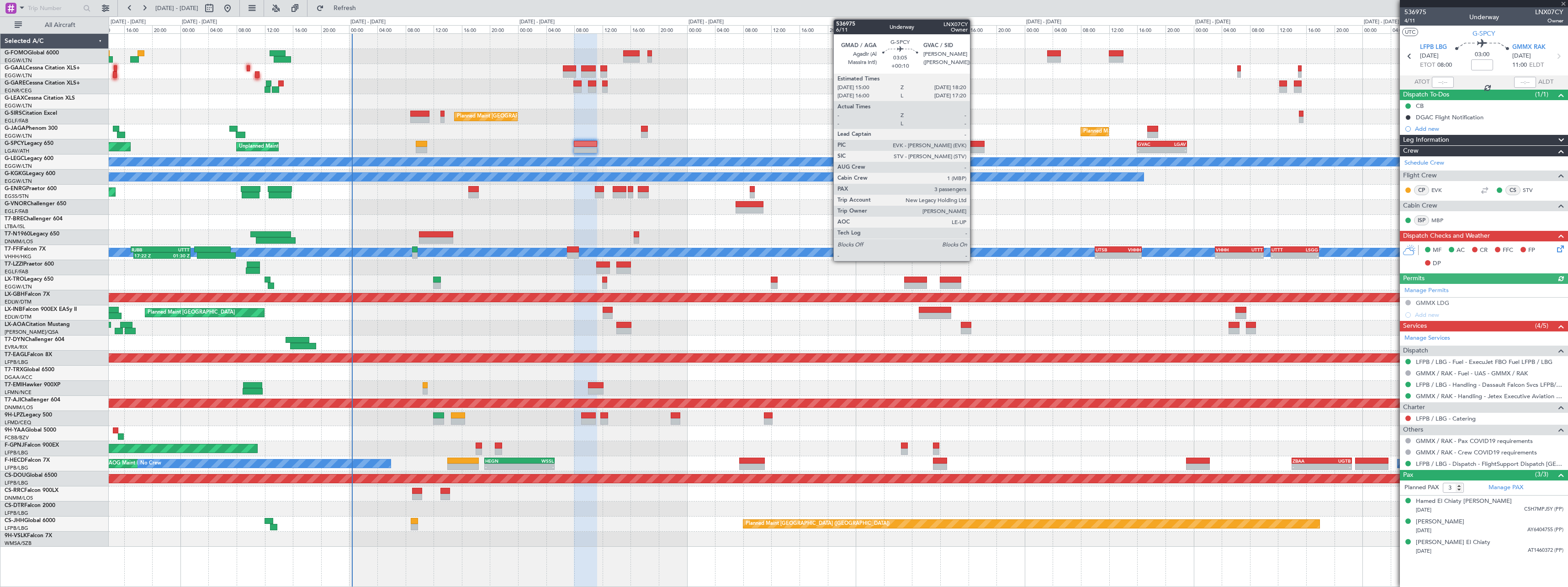
click at [974, 142] on div at bounding box center [973, 144] width 24 height 7
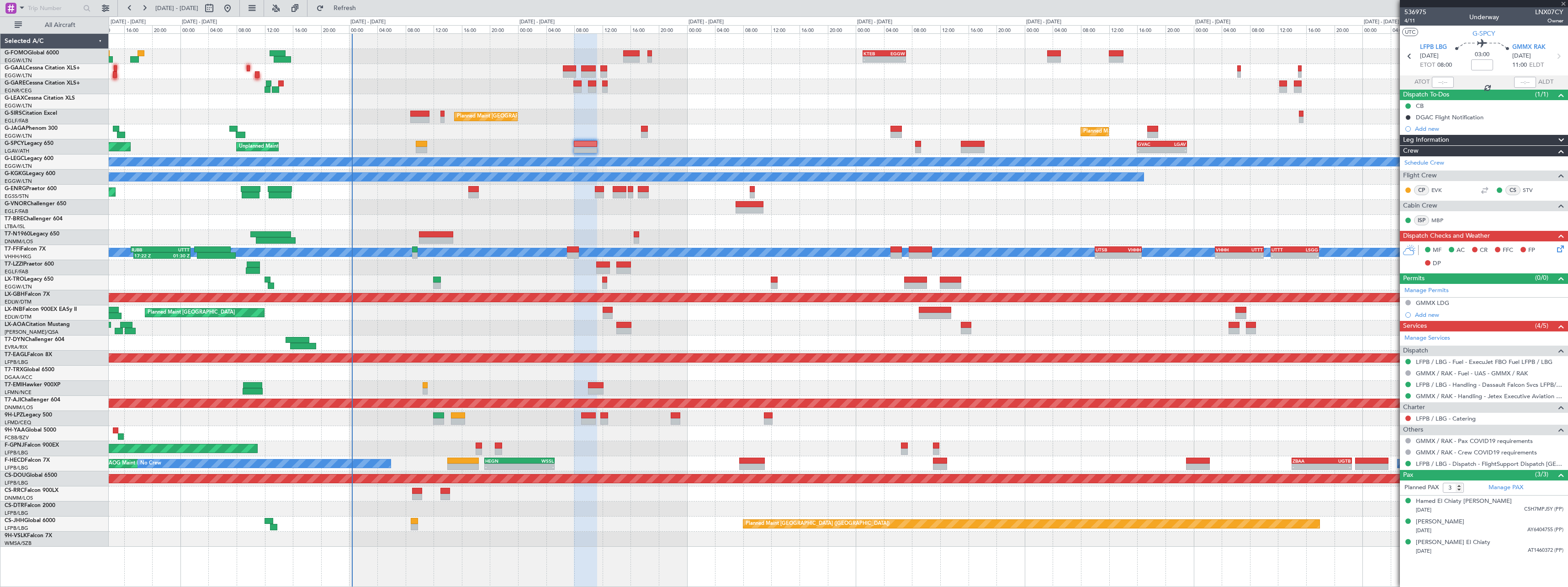
type input "+00:10"
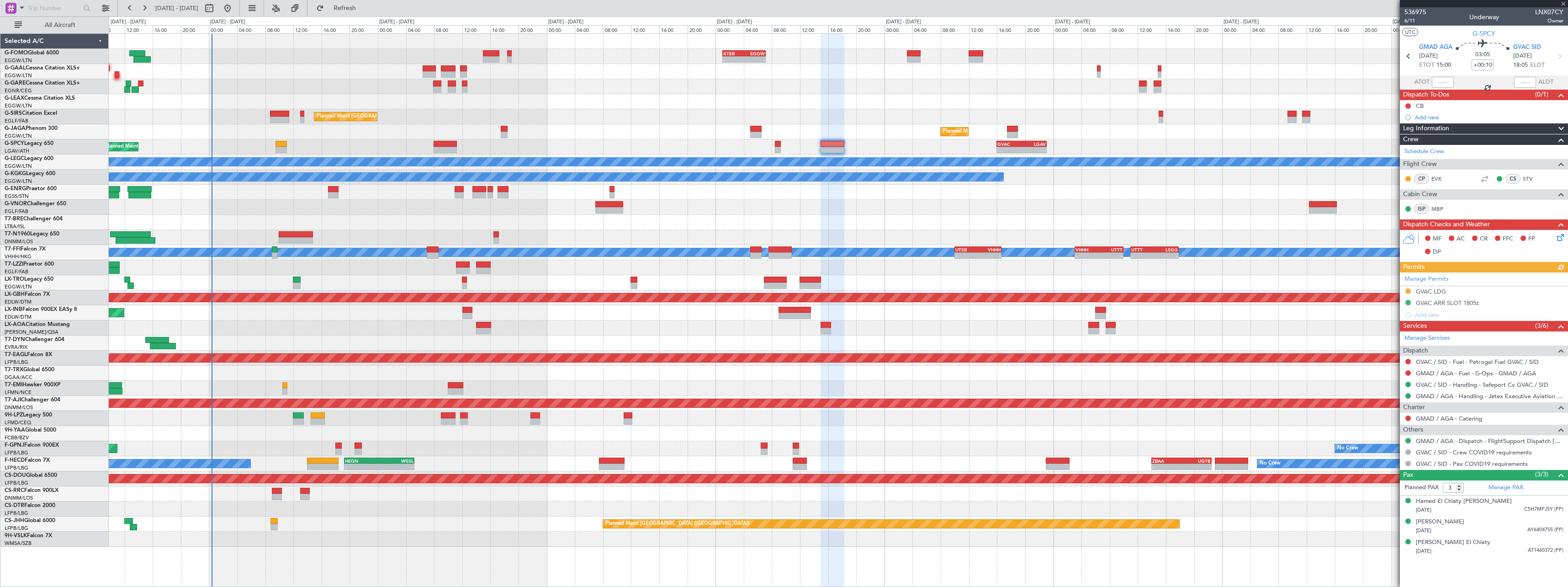
click at [853, 139] on div "- - KTEB 01:00 Z EGGW 07:10 Z Owner AOG Maint [GEOGRAPHIC_DATA] No Crew Planned…" at bounding box center [837, 290] width 1459 height 513
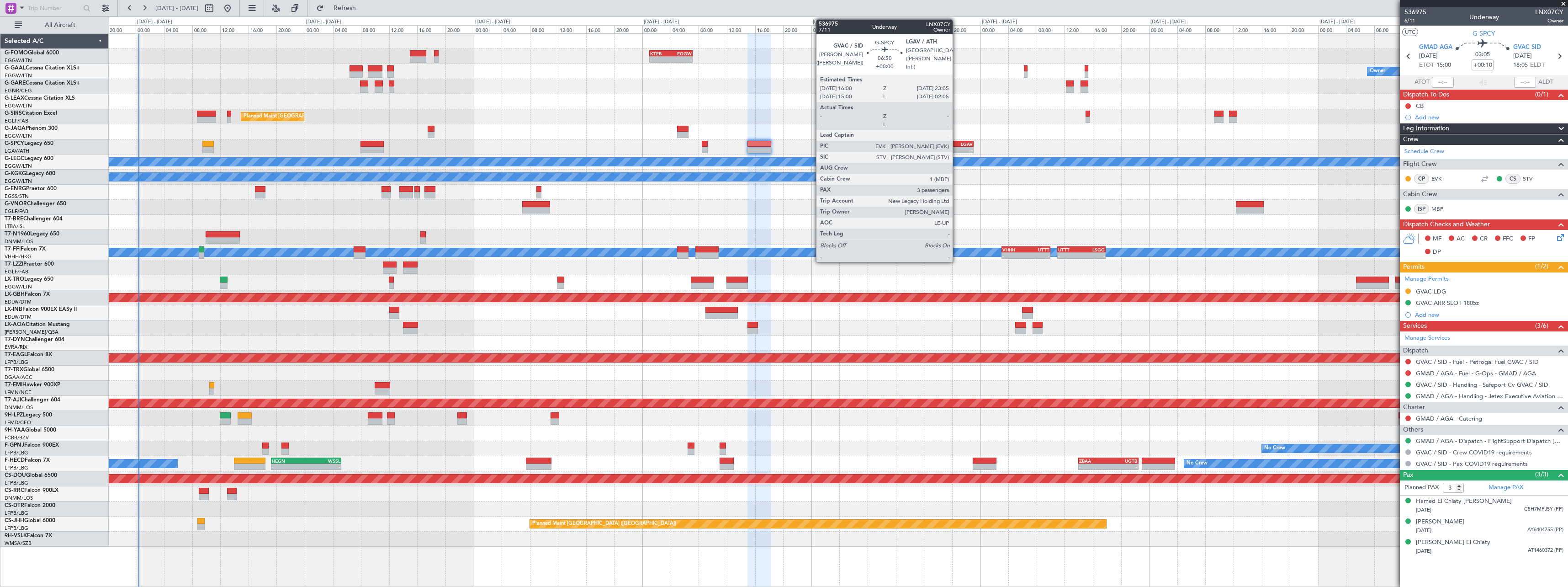
click at [956, 145] on div "LGAV" at bounding box center [961, 144] width 25 height 6
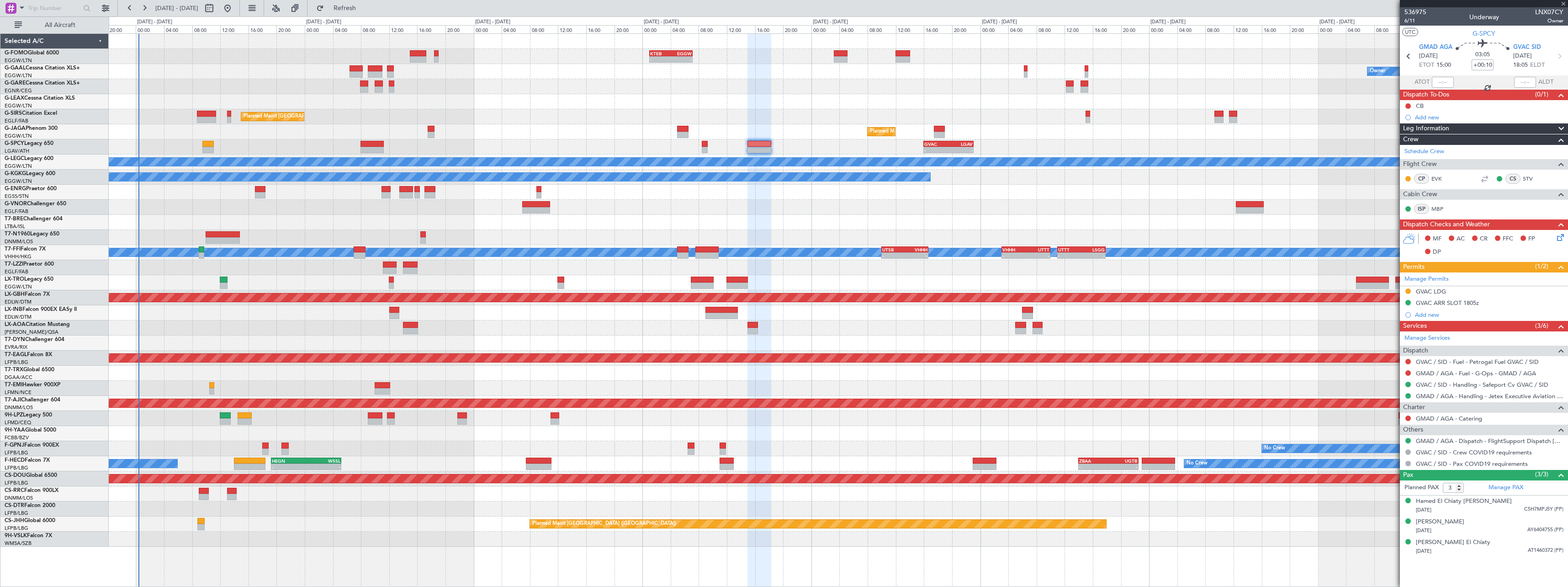
click at [839, 138] on div "Planned Maint [GEOGRAPHIC_DATA] ([GEOGRAPHIC_DATA])" at bounding box center [837, 132] width 1459 height 15
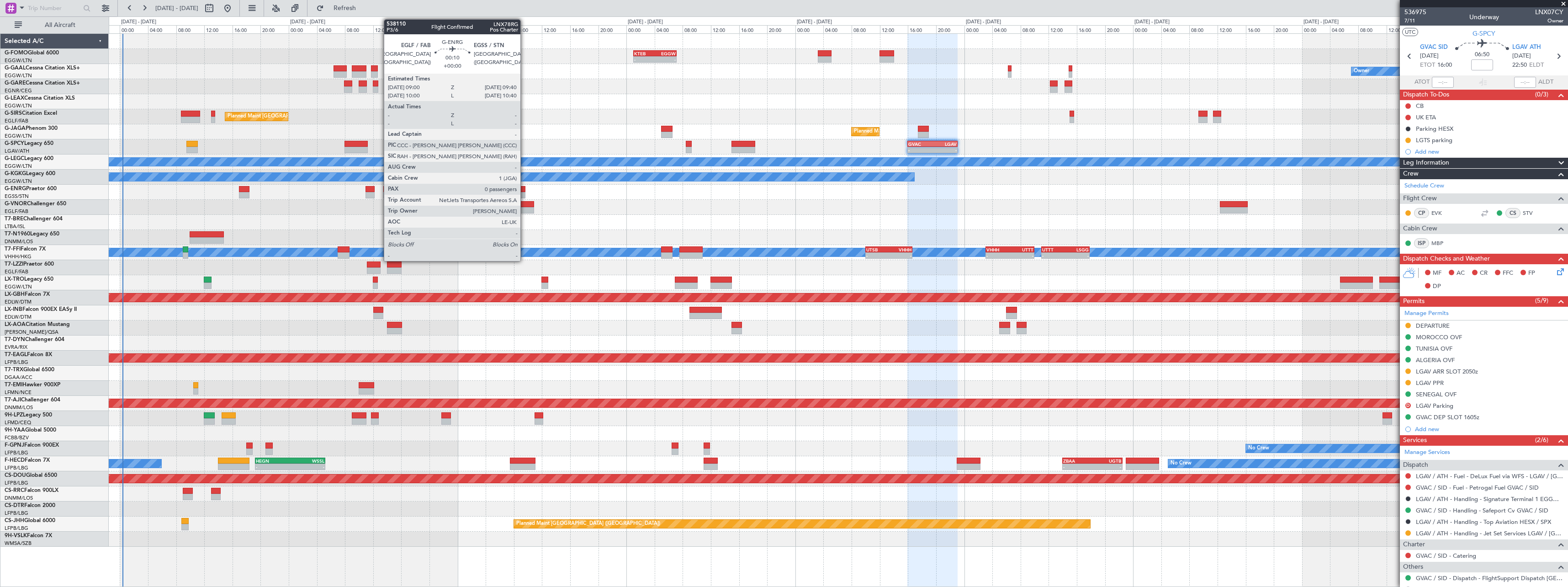
click at [525, 191] on div at bounding box center [522, 189] width 5 height 7
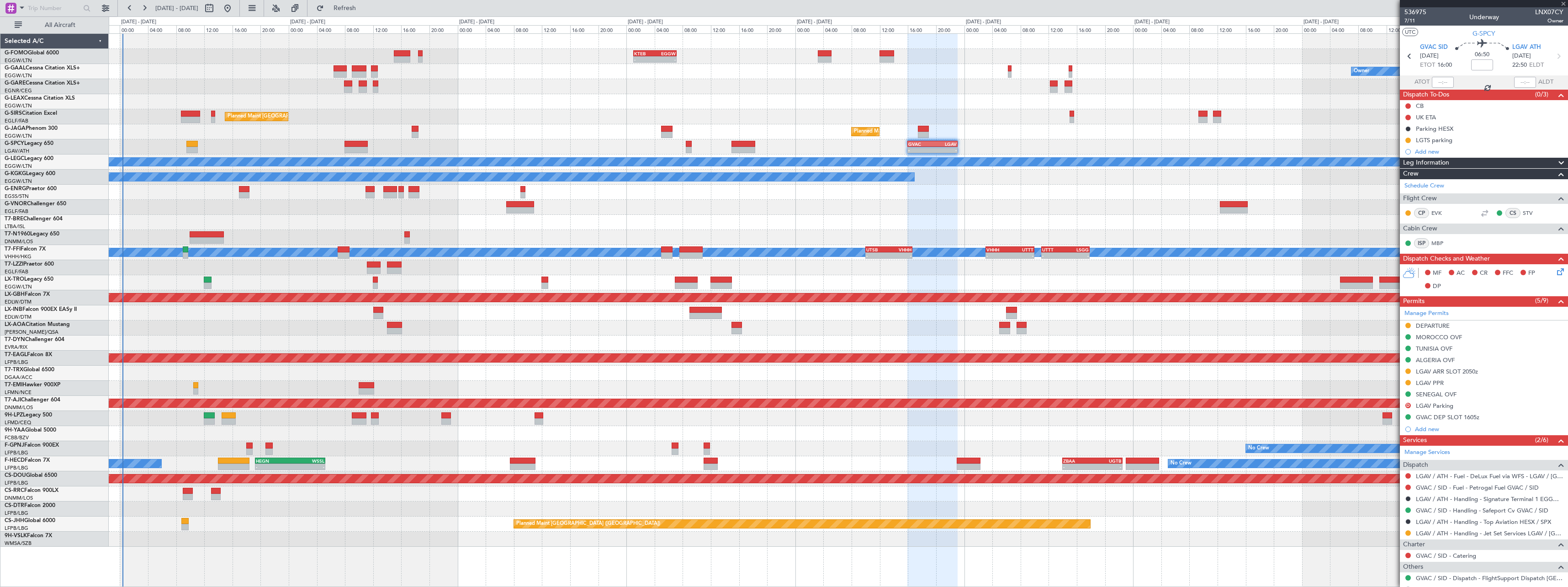
type input "0"
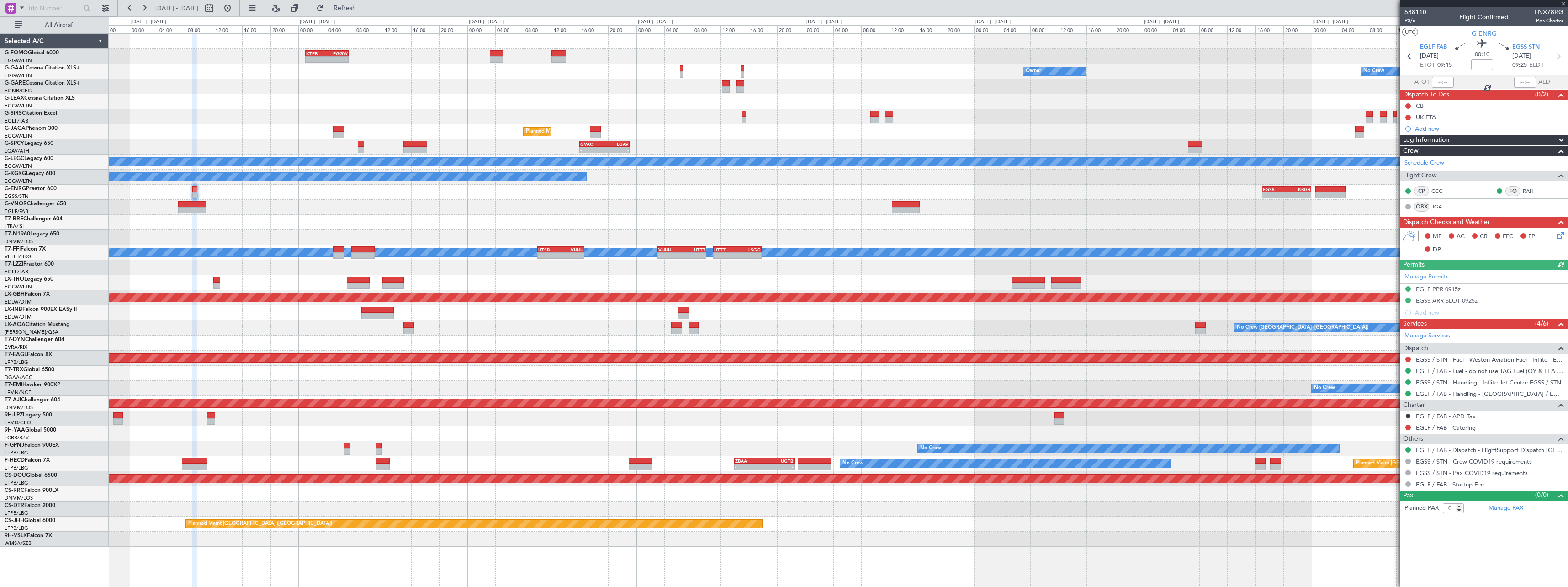
click at [324, 211] on div "- - KTEB 01:00 Z EGGW 07:10 Z Owner No Crew Owner Owner No Crew Planned Maint […" at bounding box center [837, 290] width 1459 height 513
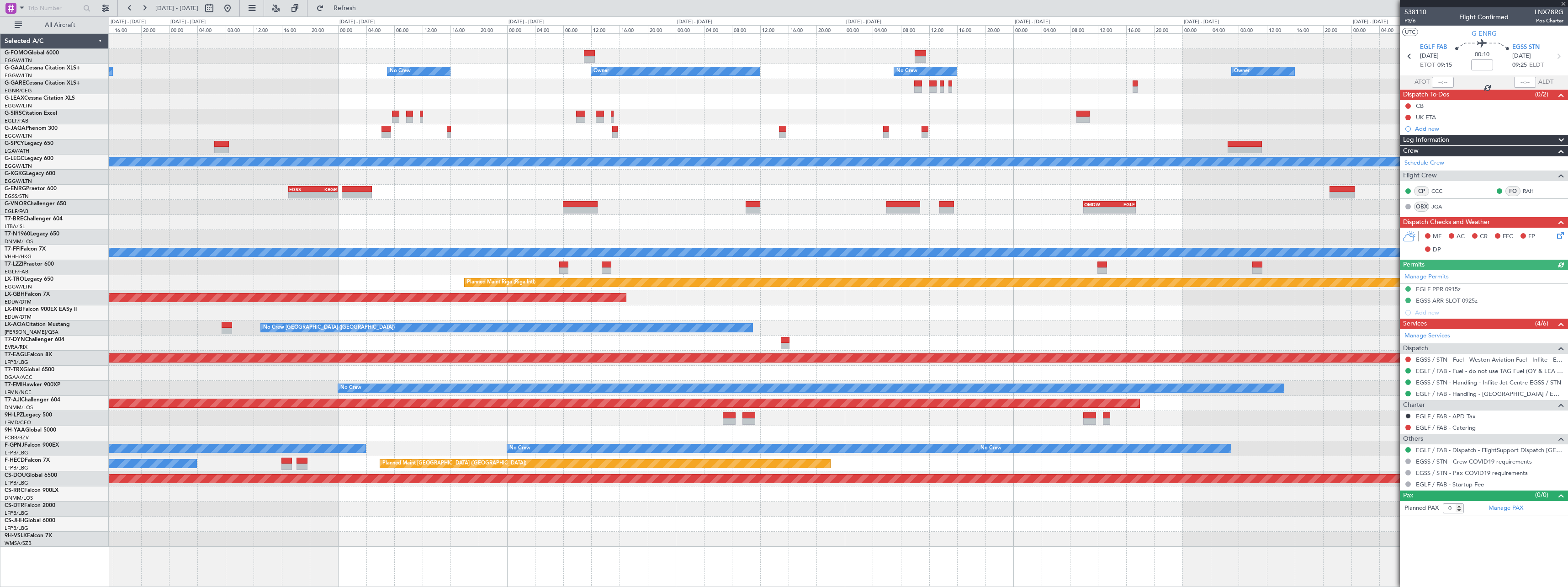
click at [506, 223] on div at bounding box center [837, 222] width 1459 height 15
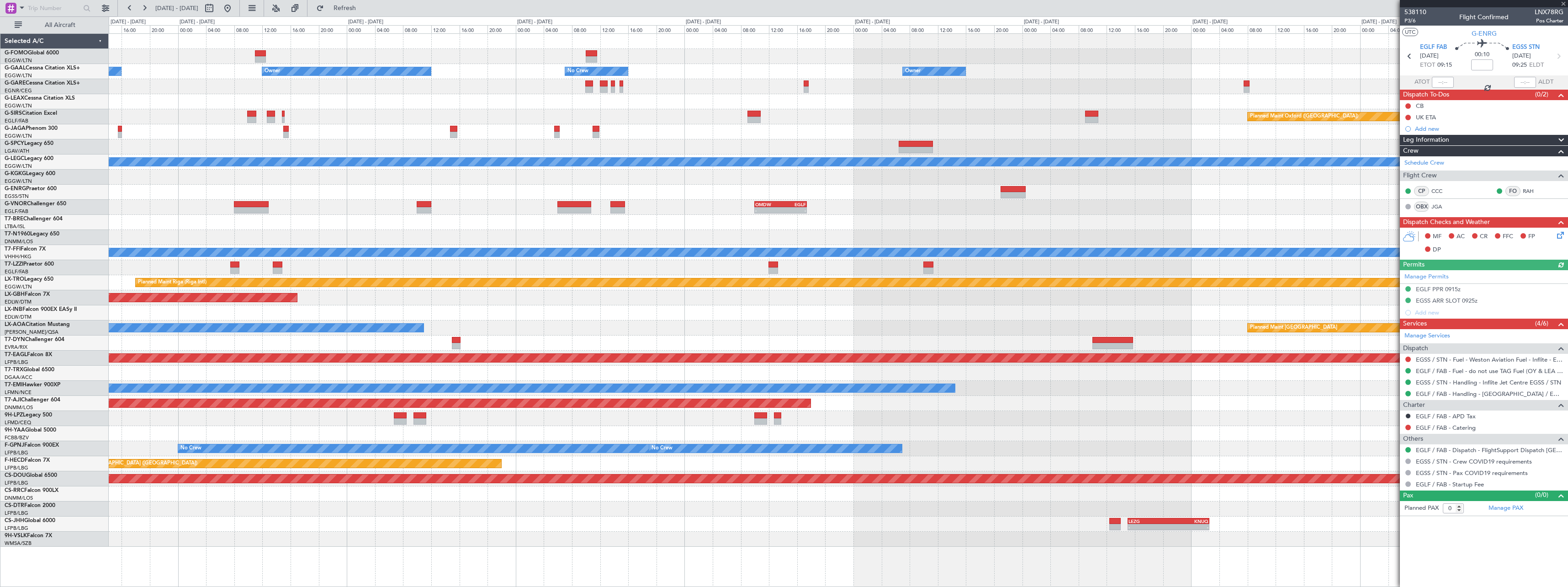
click at [616, 223] on div at bounding box center [837, 222] width 1459 height 15
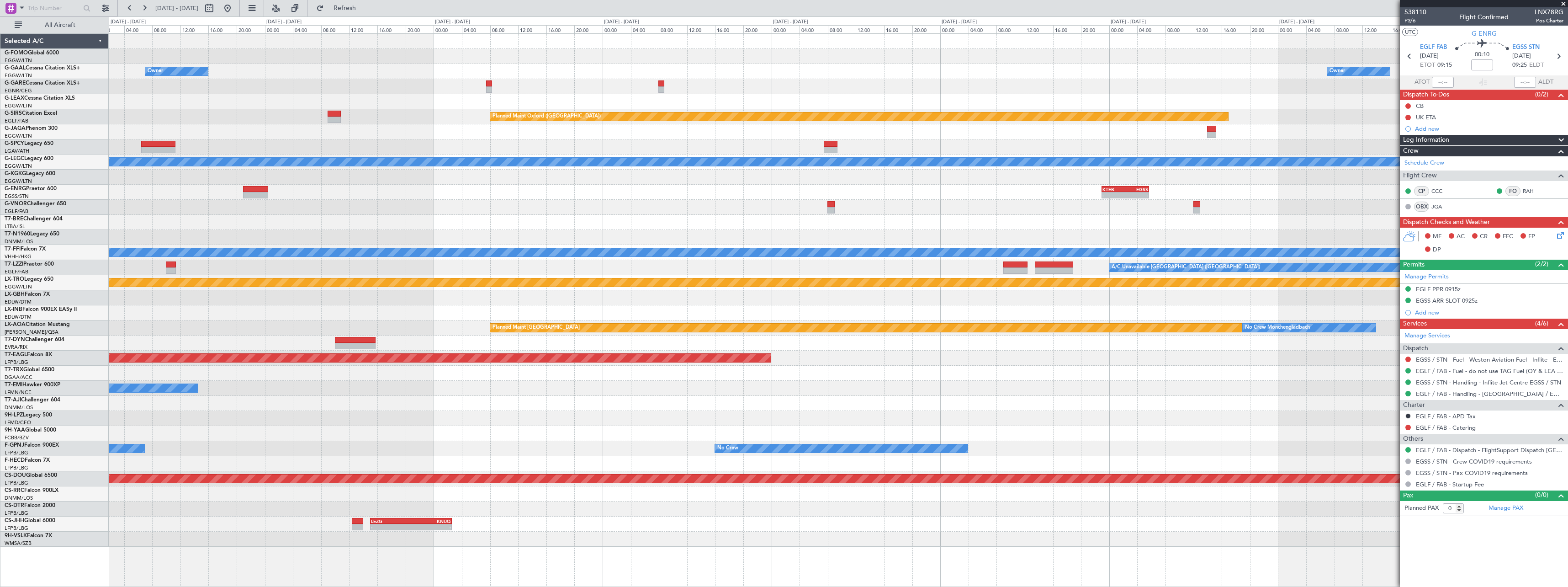
click at [437, 210] on div "- - OMDW 10:00 Z EGLF 17:25 Z" at bounding box center [837, 207] width 1459 height 15
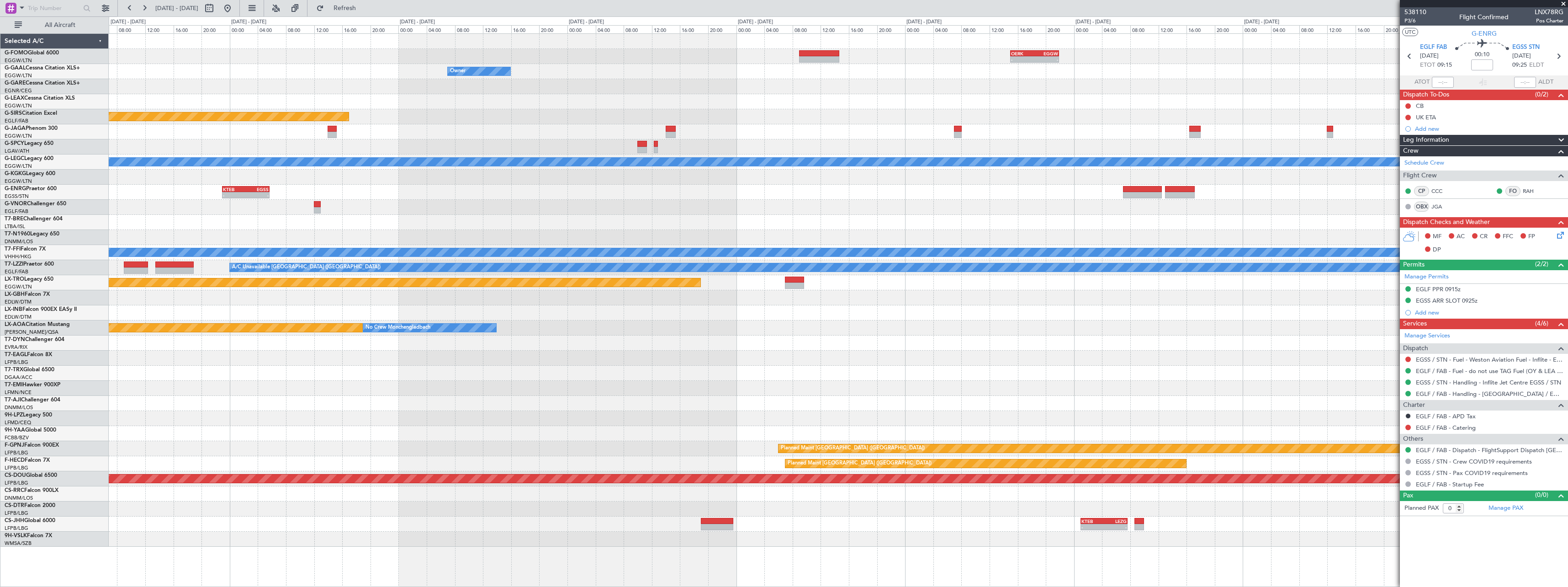
click at [483, 196] on div "- - KTEB 23:00 Z EGSS 05:40 Z" at bounding box center [837, 192] width 1459 height 15
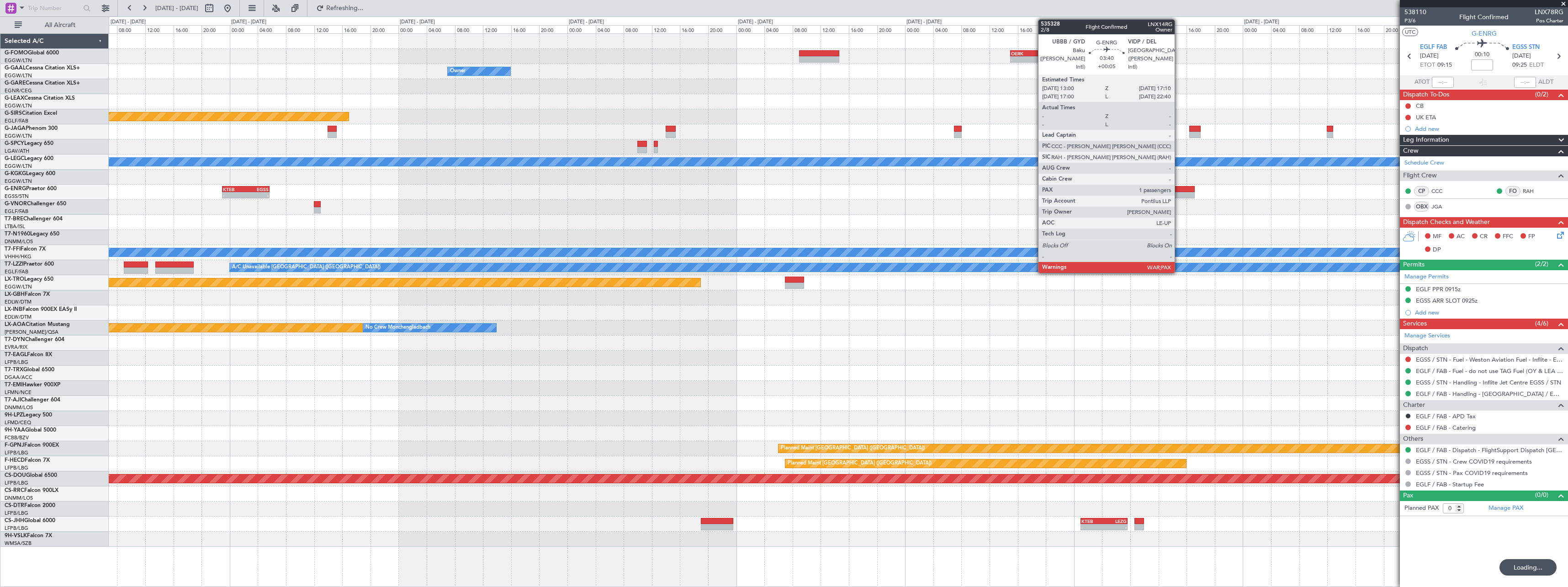
click at [1179, 194] on div at bounding box center [1179, 195] width 30 height 7
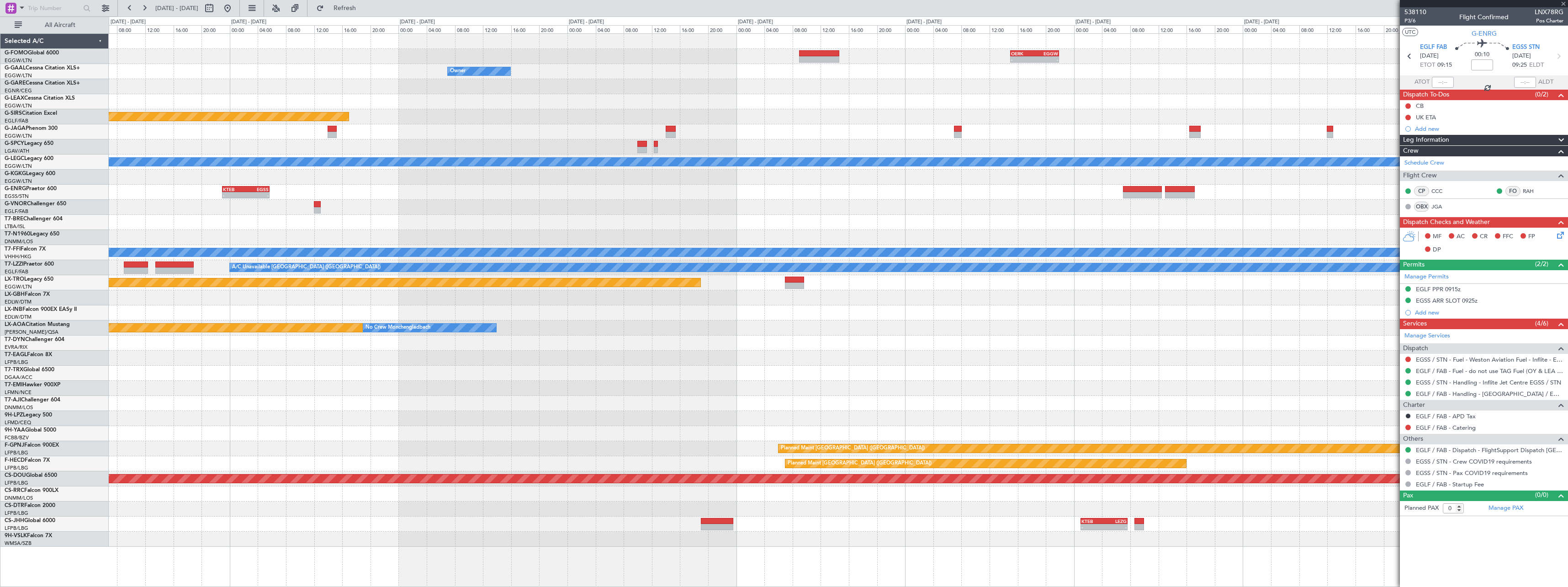
type input "+00:05"
type input "5"
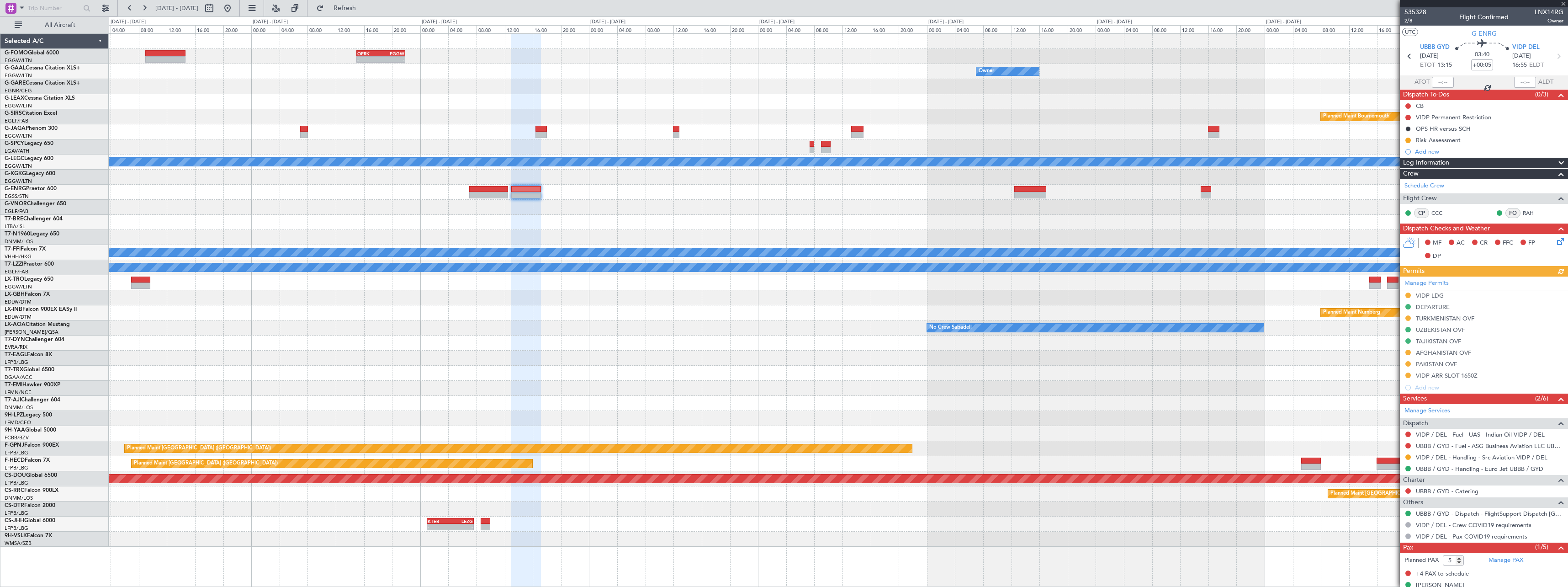
click at [659, 198] on div at bounding box center [837, 192] width 1459 height 15
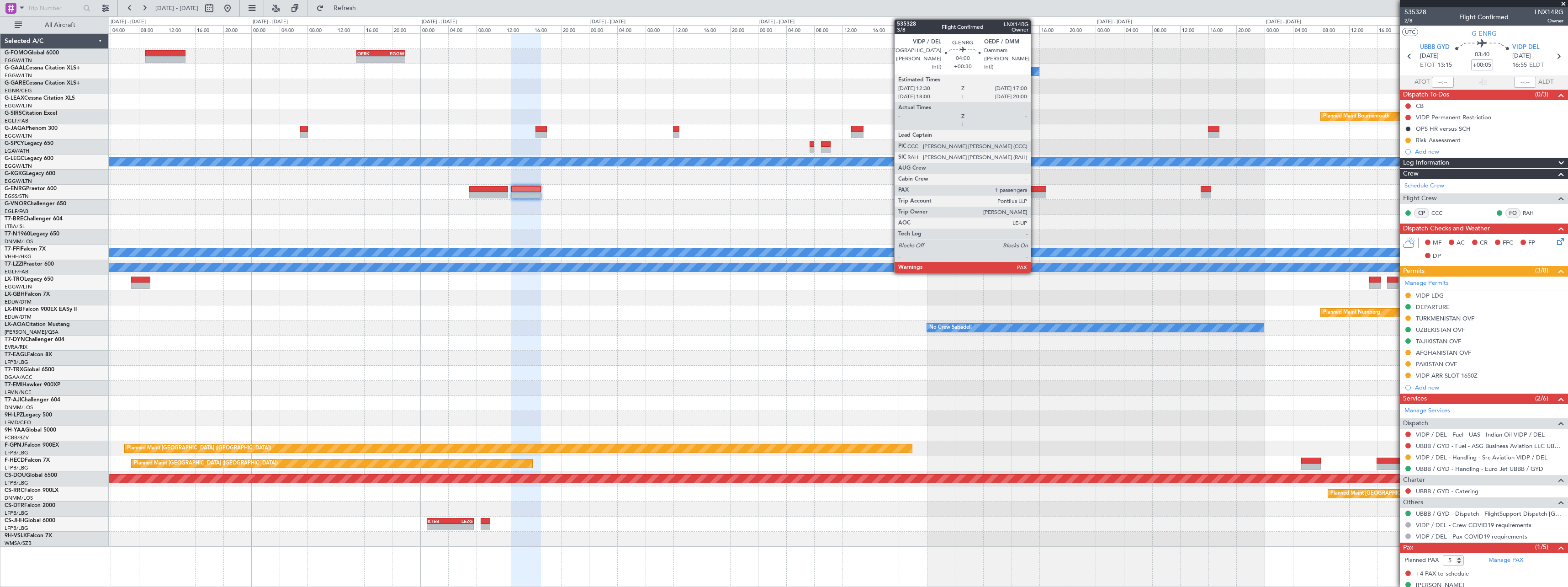
click at [1035, 190] on div at bounding box center [1030, 189] width 32 height 7
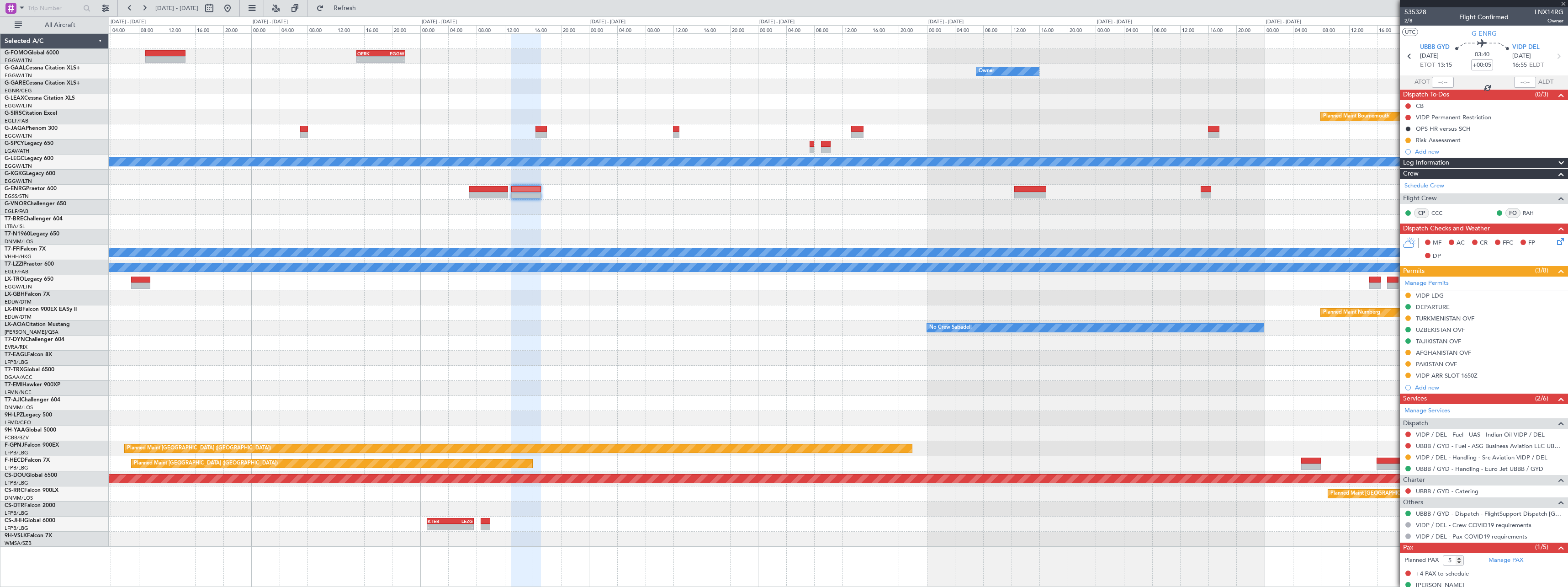
type input "+00:30"
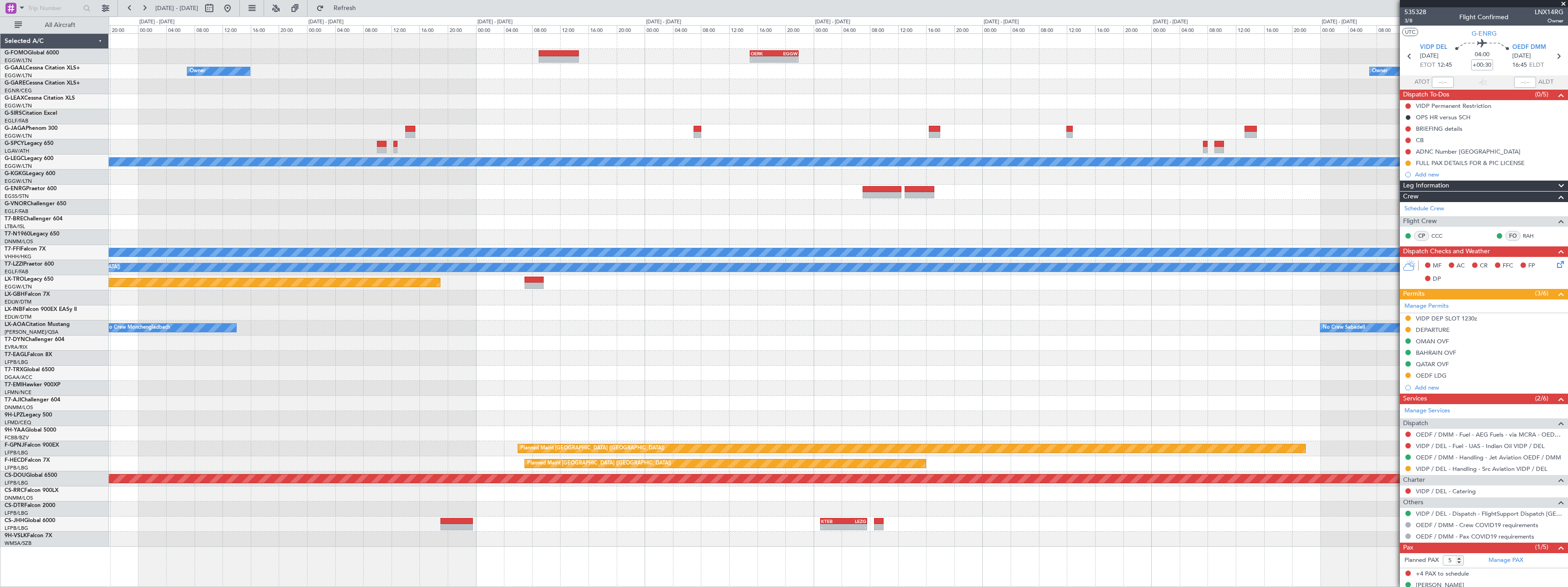
click at [1288, 338] on div "- - OERK 15:00 Z EGGW 21:55 Z Owner Owner Planned Maint [GEOGRAPHIC_DATA] Plann…" at bounding box center [837, 290] width 1459 height 513
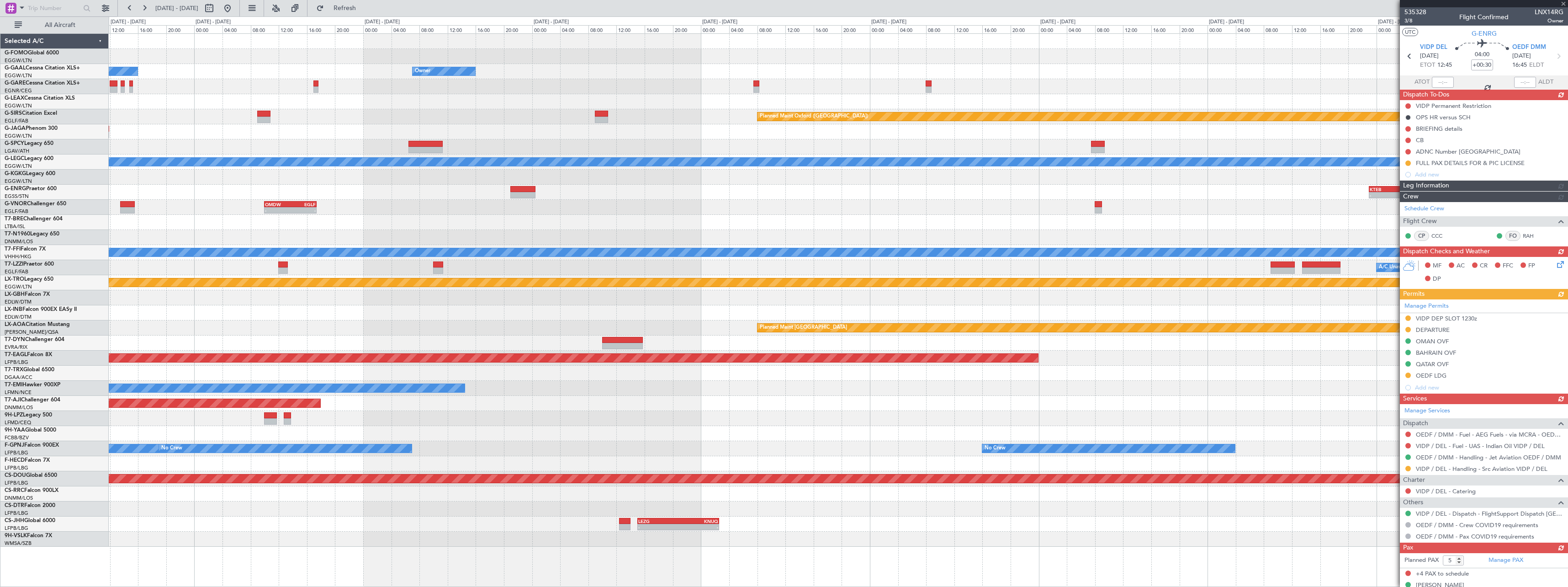
click at [1289, 331] on div "Owner No Crew Owner Owner Owner Planned Maint [GEOGRAPHIC_DATA] ([GEOGRAPHIC_DA…" at bounding box center [837, 290] width 1459 height 513
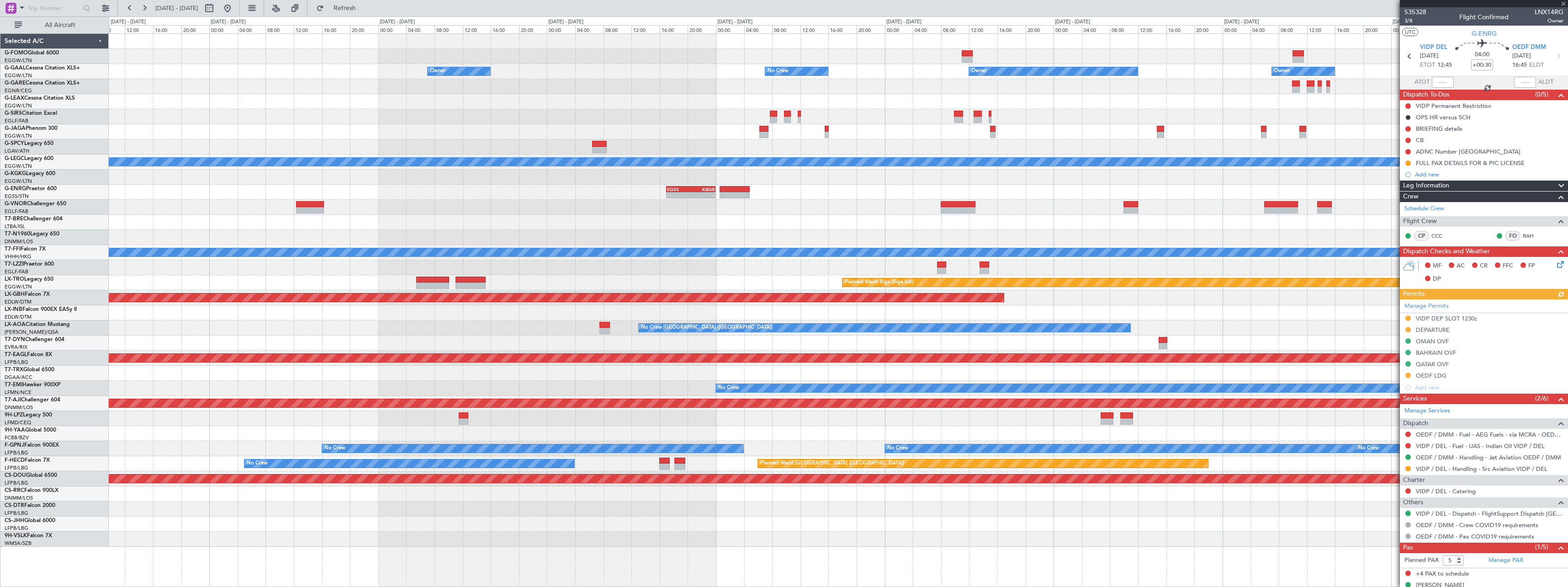
click at [1405, 320] on fb-app "[DATE] - [DATE] Refresh Quick Links All Aircraft No Crew Owner Owner No Crew Ow…" at bounding box center [784, 296] width 1568 height 580
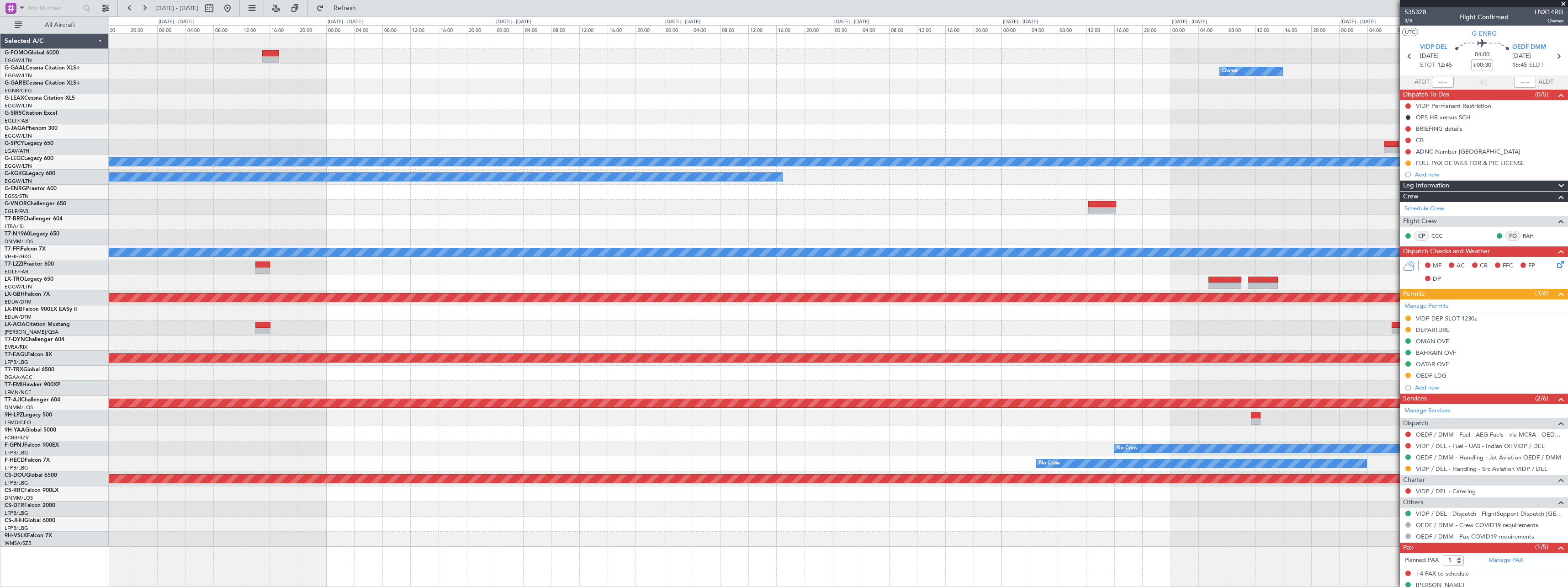
click at [1410, 319] on fb-app "[DATE] - [DATE] Refresh Quick Links All Aircraft No Crew Owner Owner Planned Ma…" at bounding box center [784, 296] width 1568 height 580
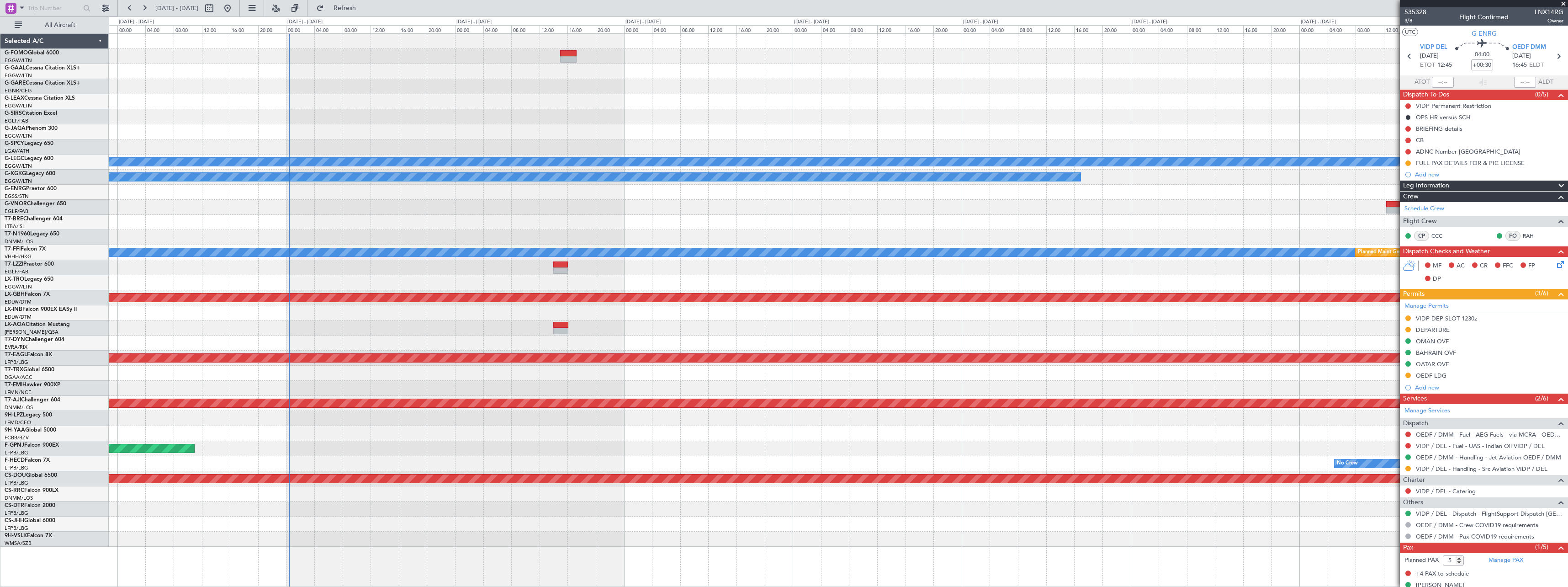
click at [401, 321] on div "No Crew [GEOGRAPHIC_DATA] ([GEOGRAPHIC_DATA]) No Crew [GEOGRAPHIC_DATA] ([GEOGR…" at bounding box center [837, 327] width 1459 height 15
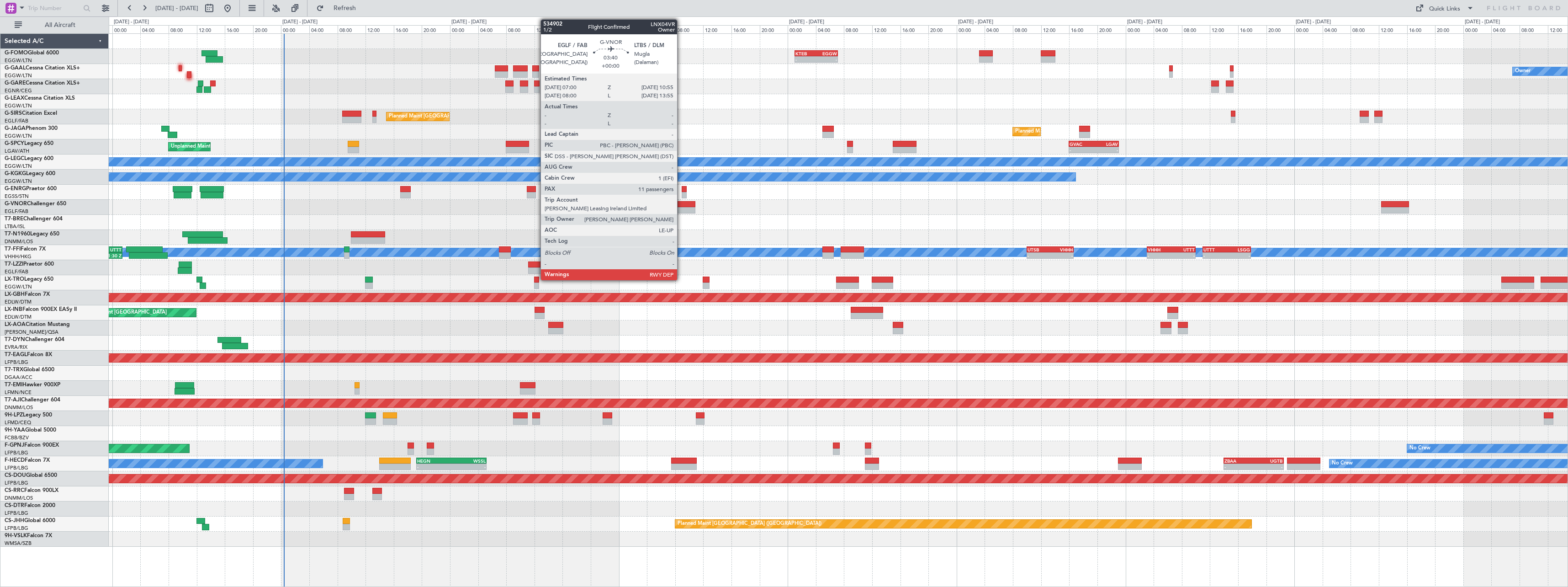
click at [681, 207] on div at bounding box center [681, 204] width 28 height 7
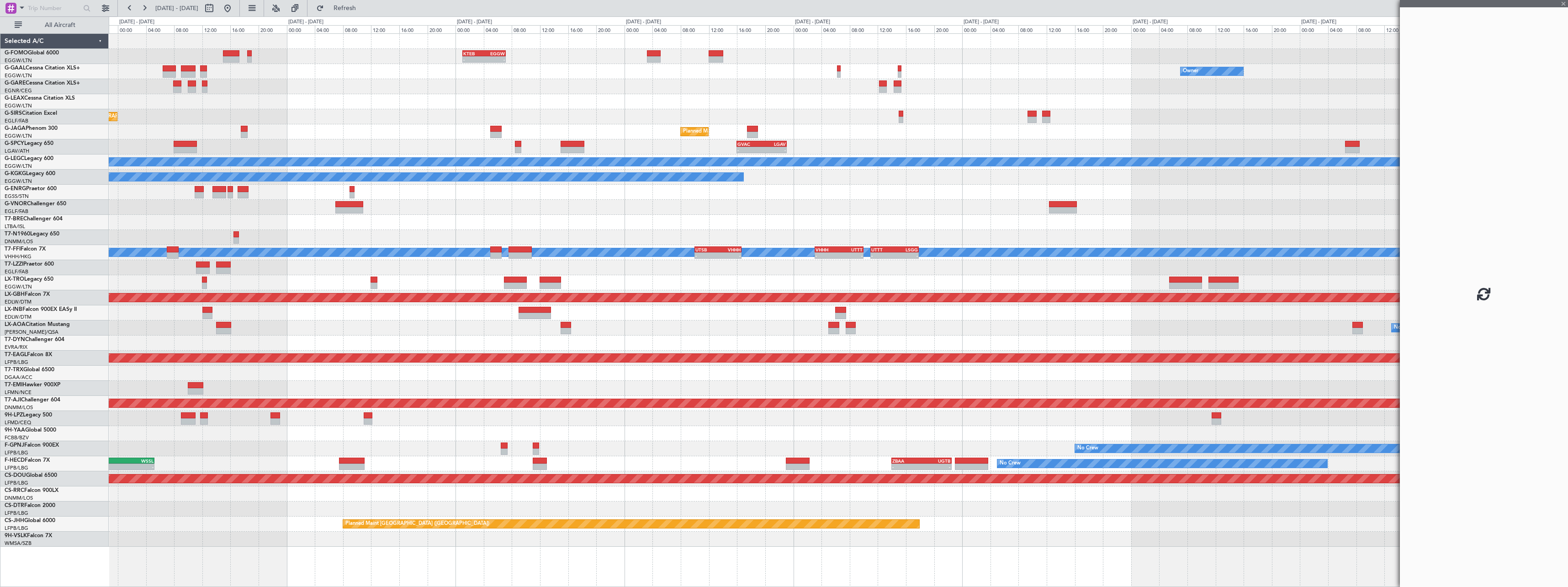
click at [555, 207] on div at bounding box center [837, 207] width 1459 height 15
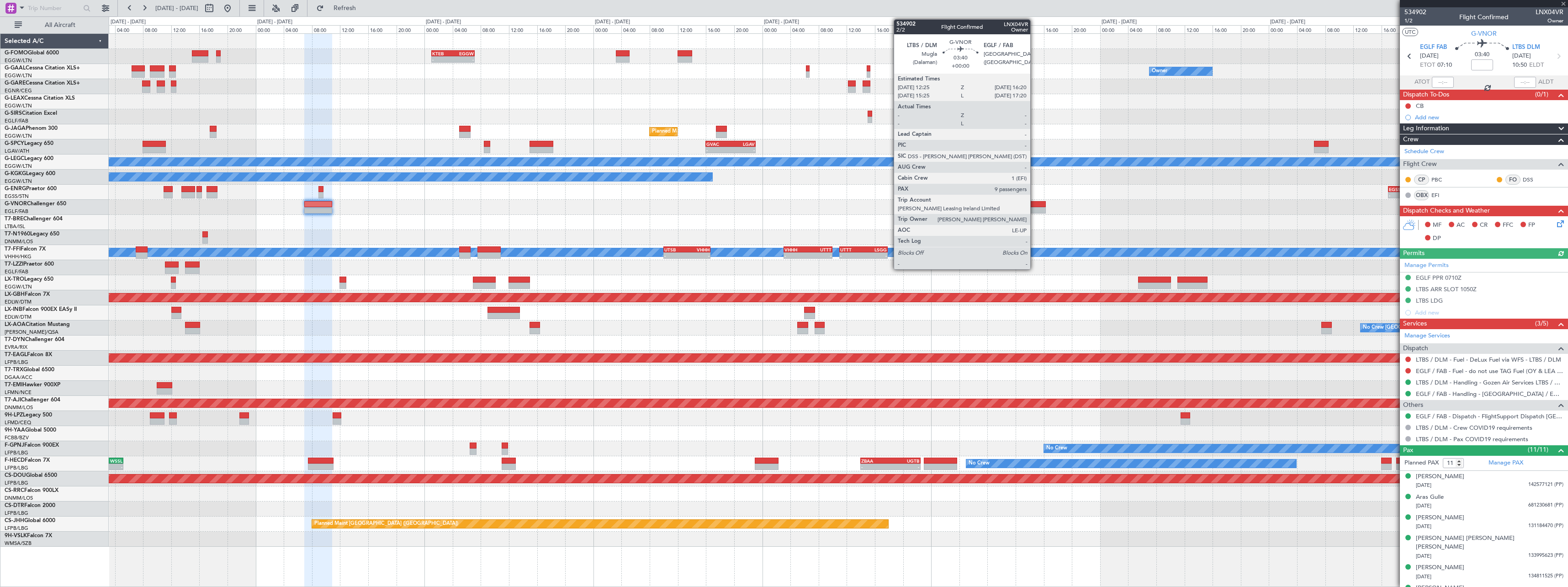
click at [1034, 206] on div at bounding box center [1032, 204] width 28 height 7
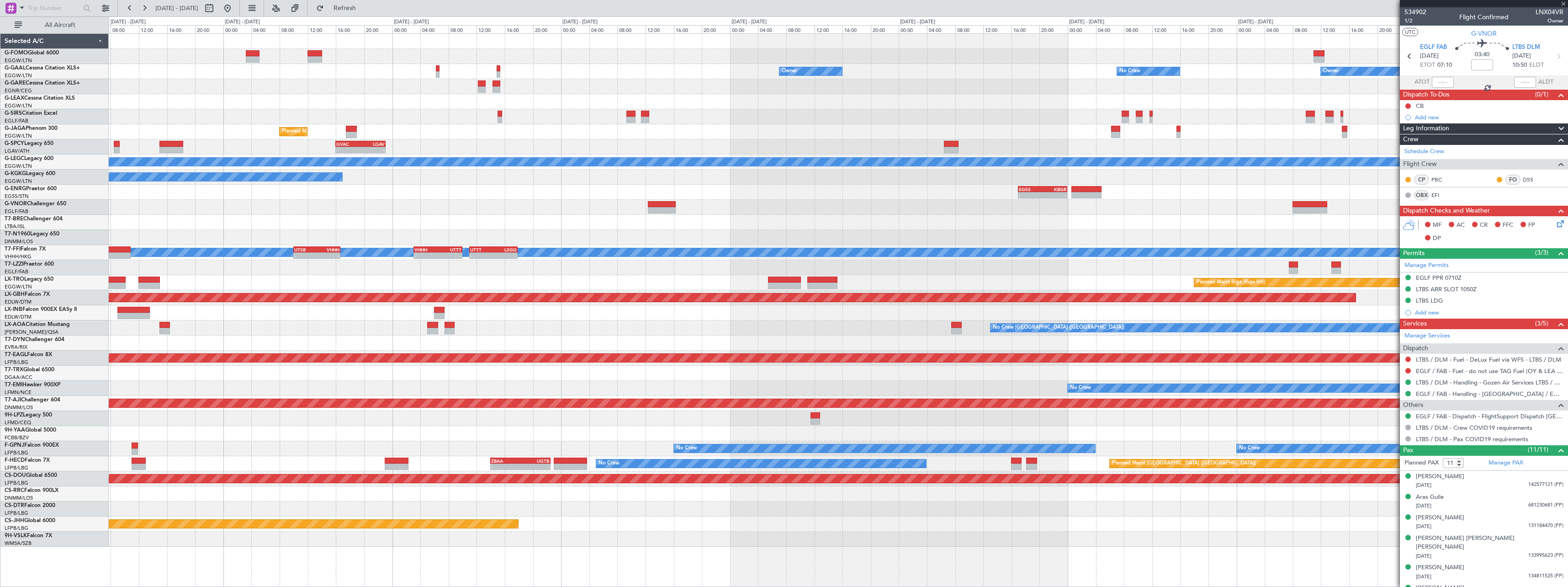
type input "9"
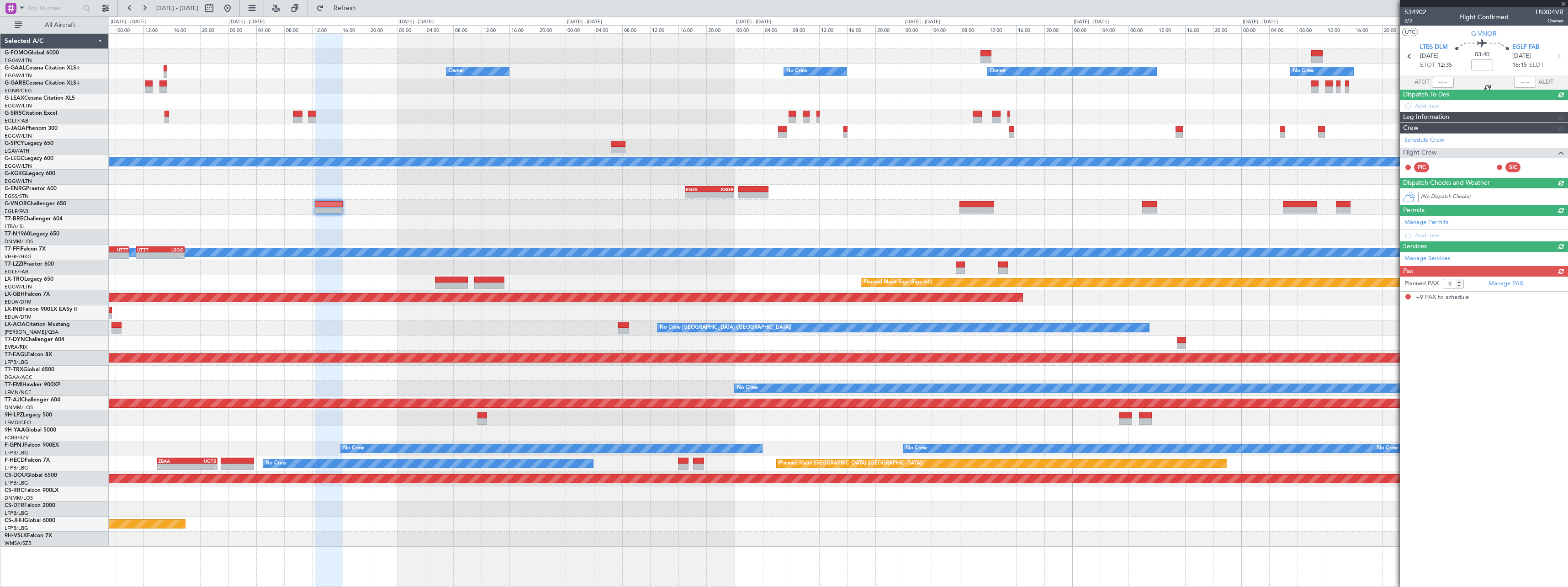
click at [540, 210] on div "- - OMDW 10:00 Z EGLF 17:25 Z" at bounding box center [837, 207] width 1459 height 15
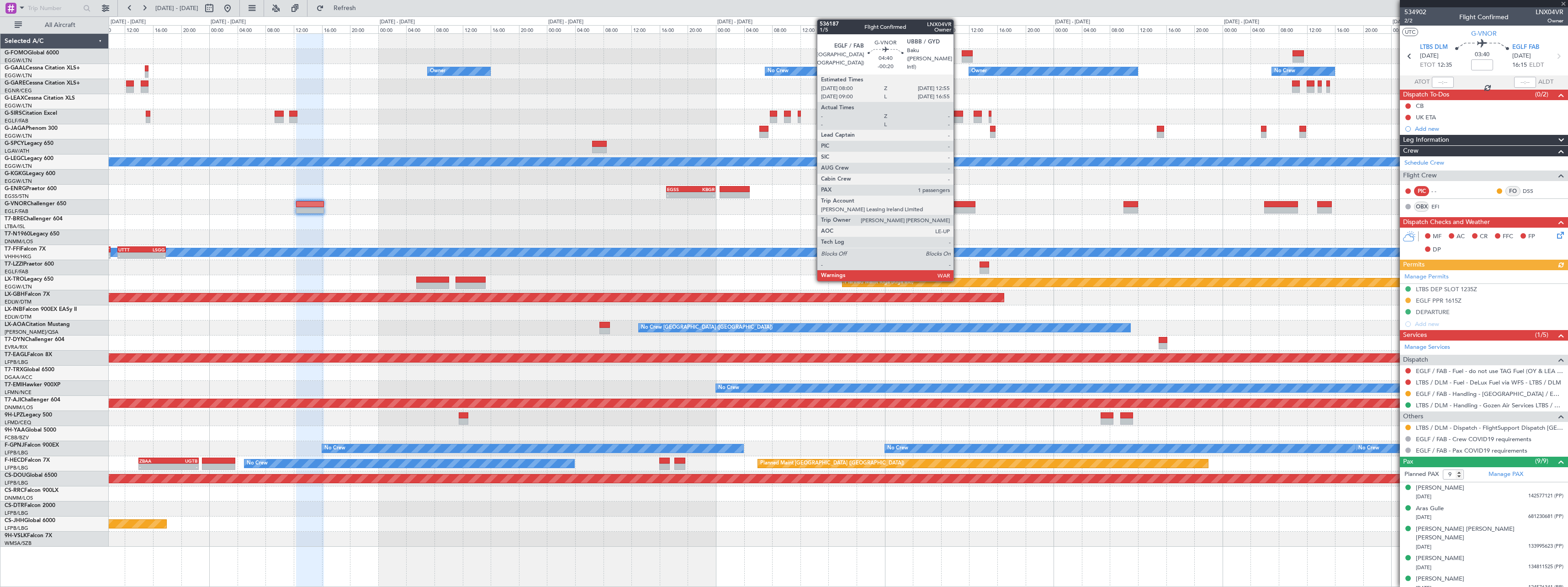
click at [957, 205] on div at bounding box center [958, 204] width 35 height 7
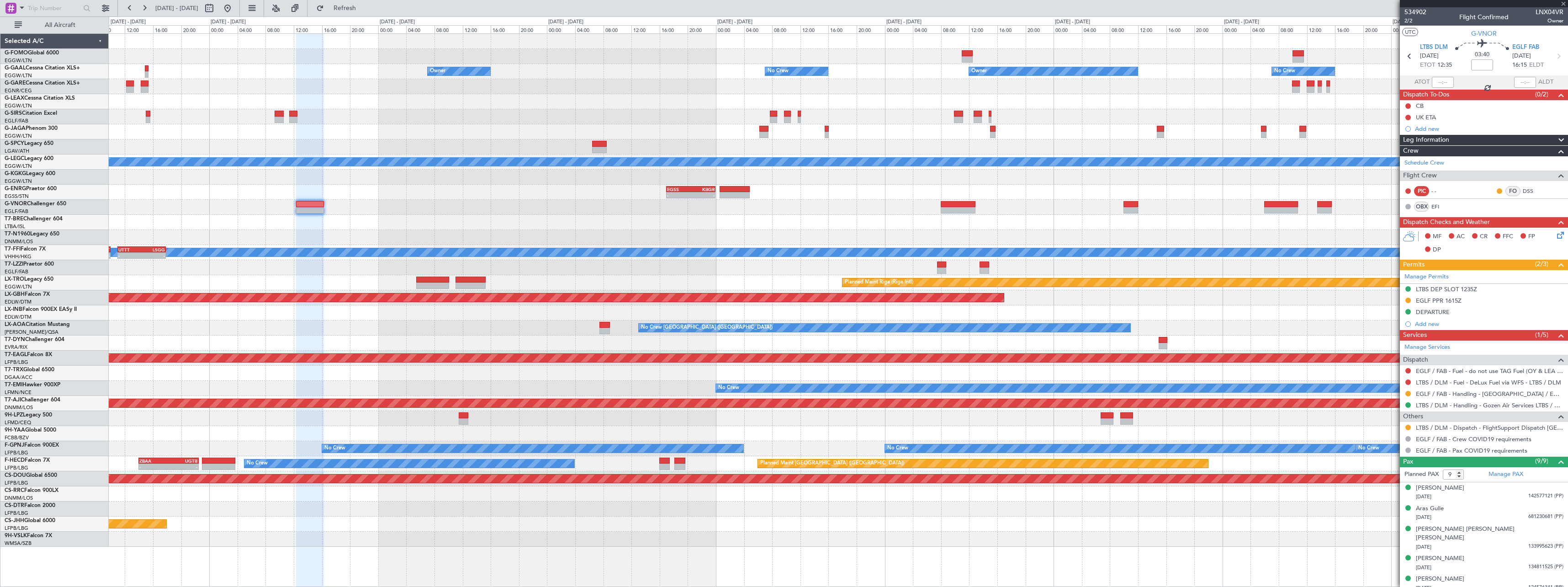
type input "-00:20"
type input "1"
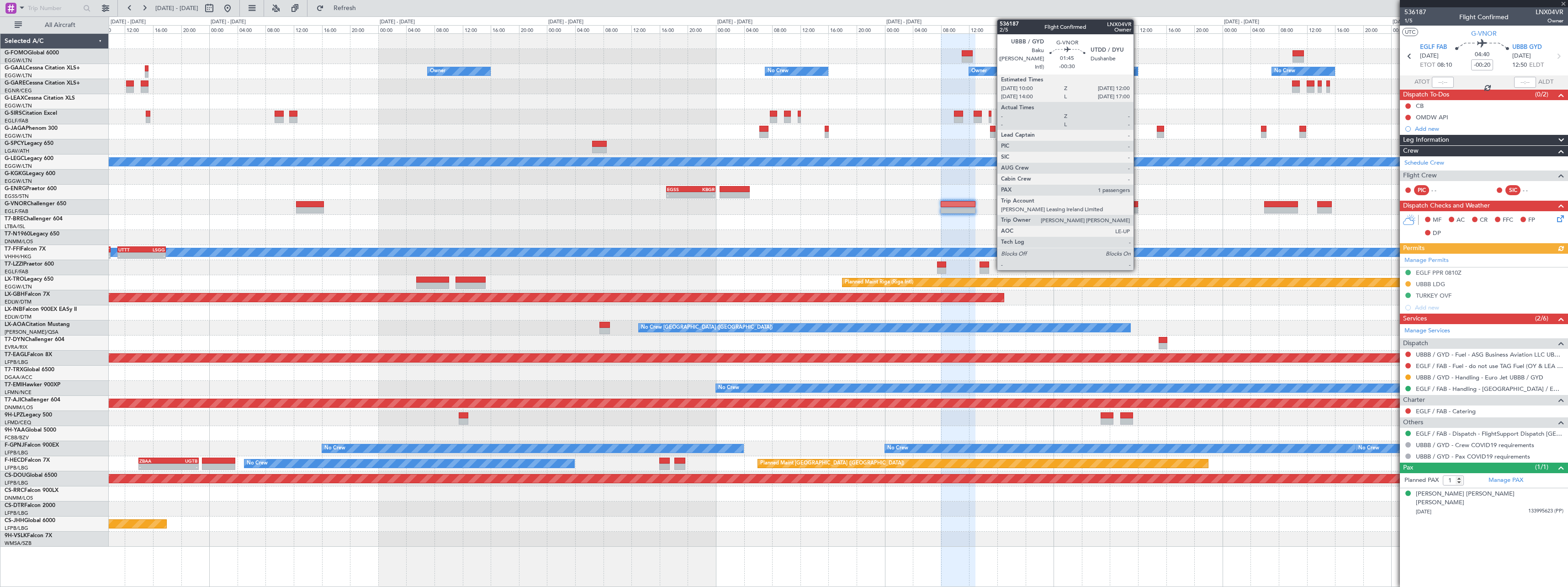
click at [1137, 205] on div at bounding box center [1131, 204] width 14 height 7
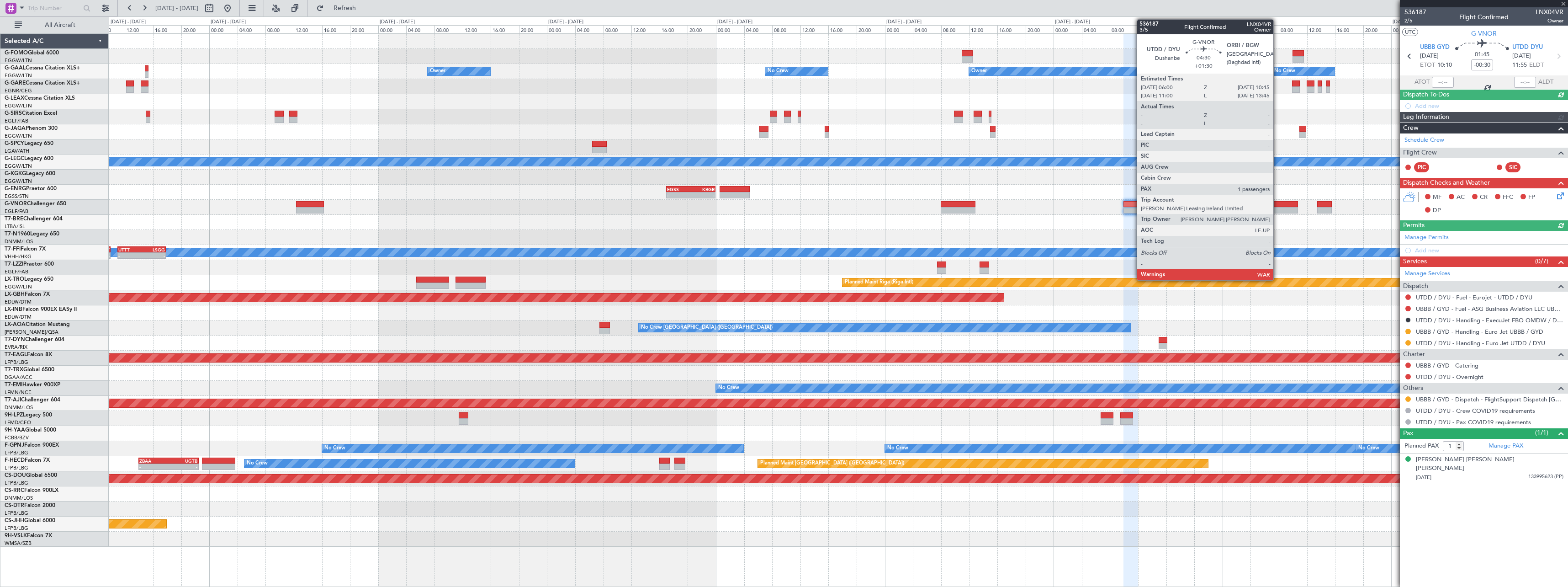
click at [1278, 202] on div at bounding box center [1281, 204] width 34 height 7
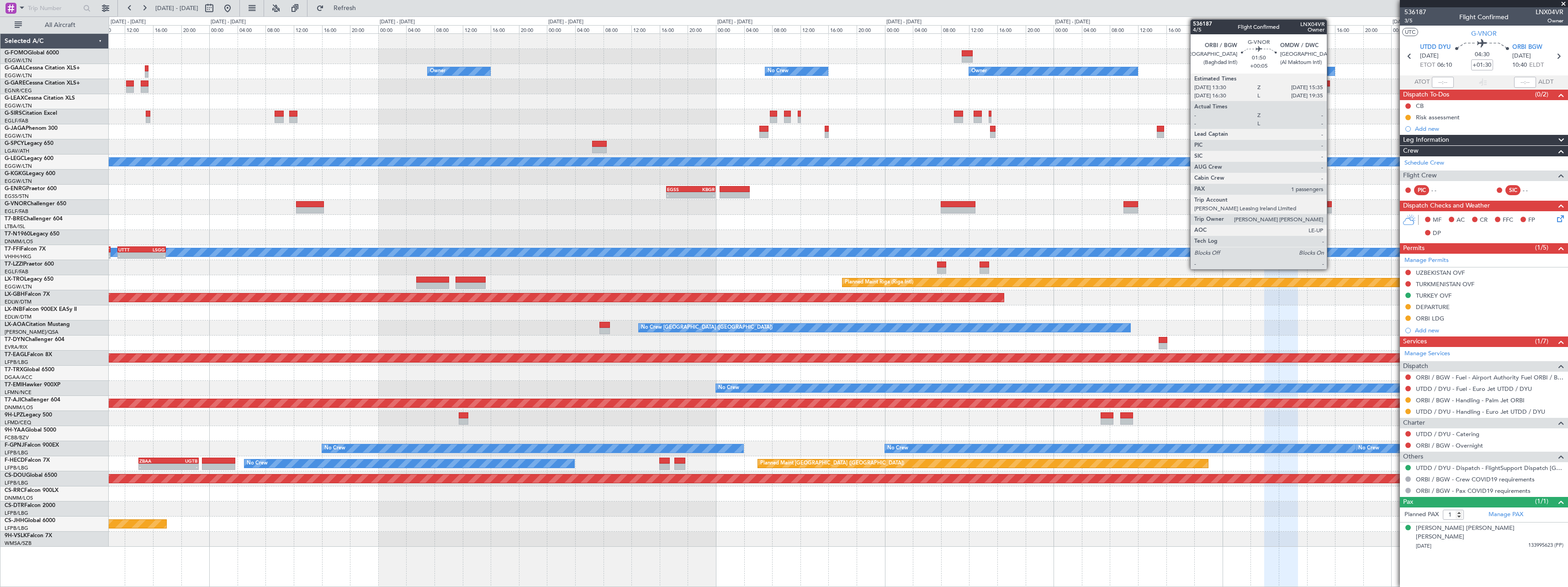
click at [1331, 205] on div at bounding box center [1324, 204] width 15 height 7
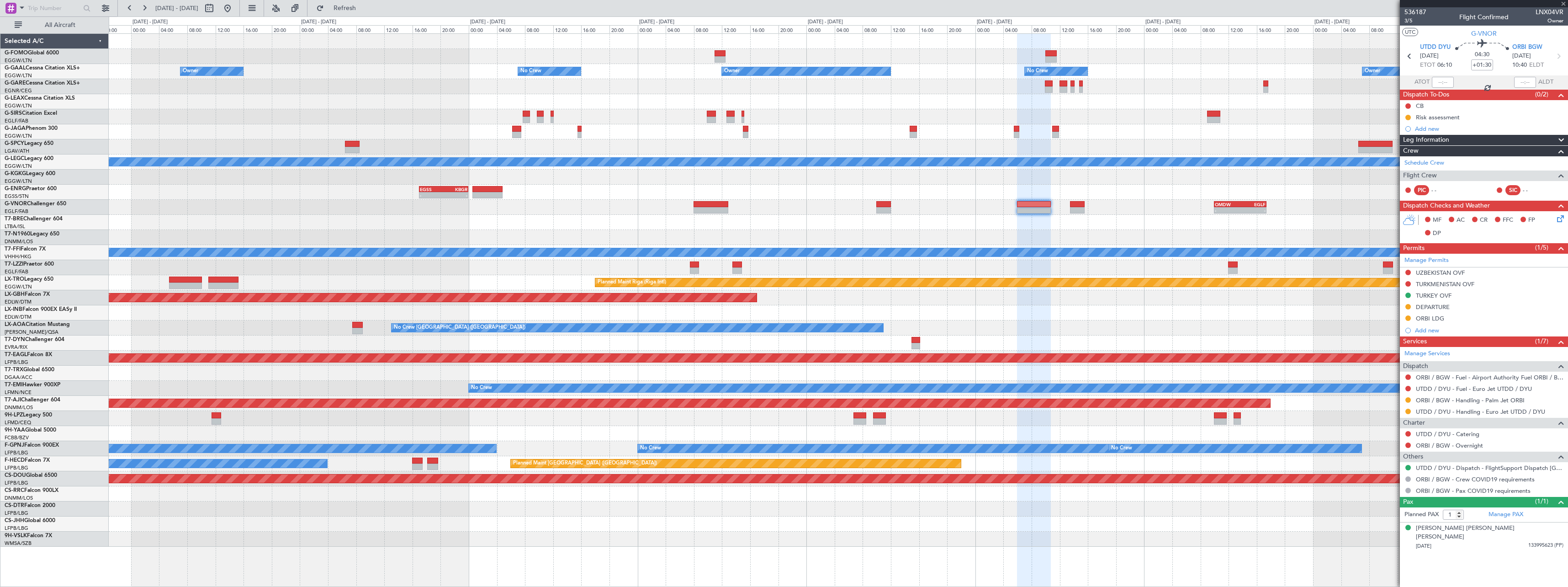
type input "+00:05"
click at [1020, 232] on div at bounding box center [837, 237] width 1459 height 15
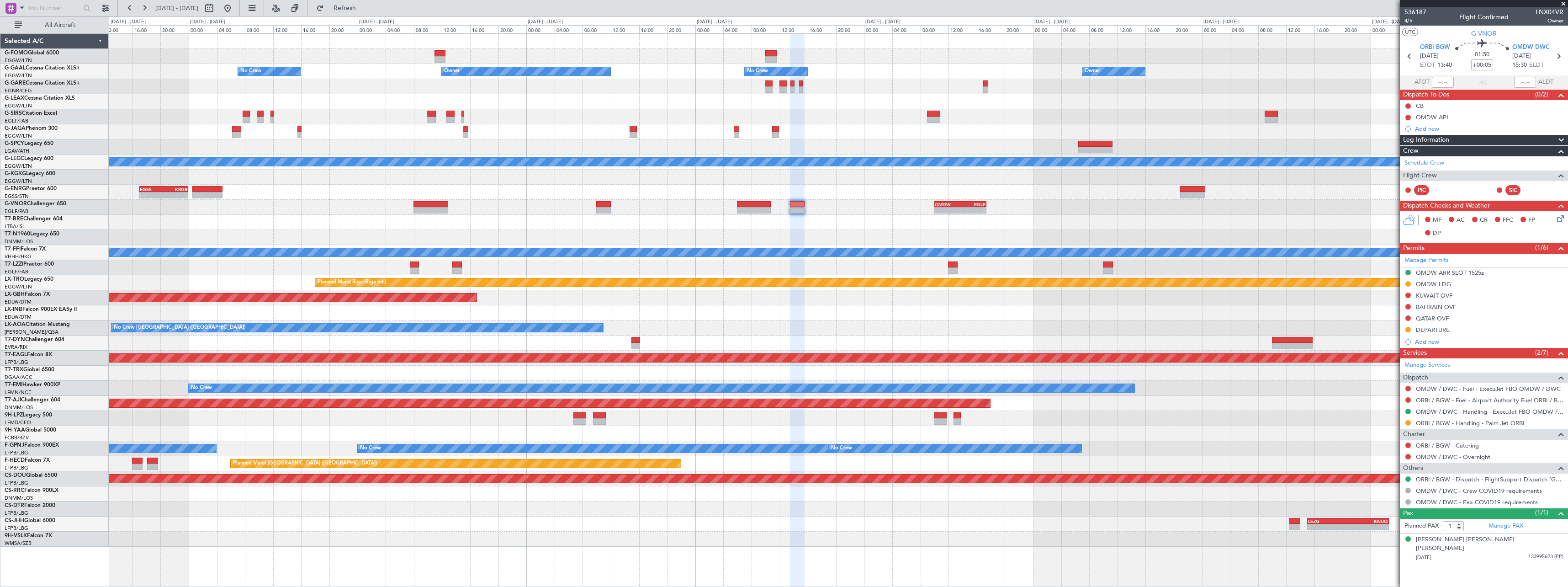
click at [863, 233] on div "Owner Owner No Crew Owner No Crew Owner Planned Maint [GEOGRAPHIC_DATA] ([GEOGR…" at bounding box center [837, 290] width 1459 height 513
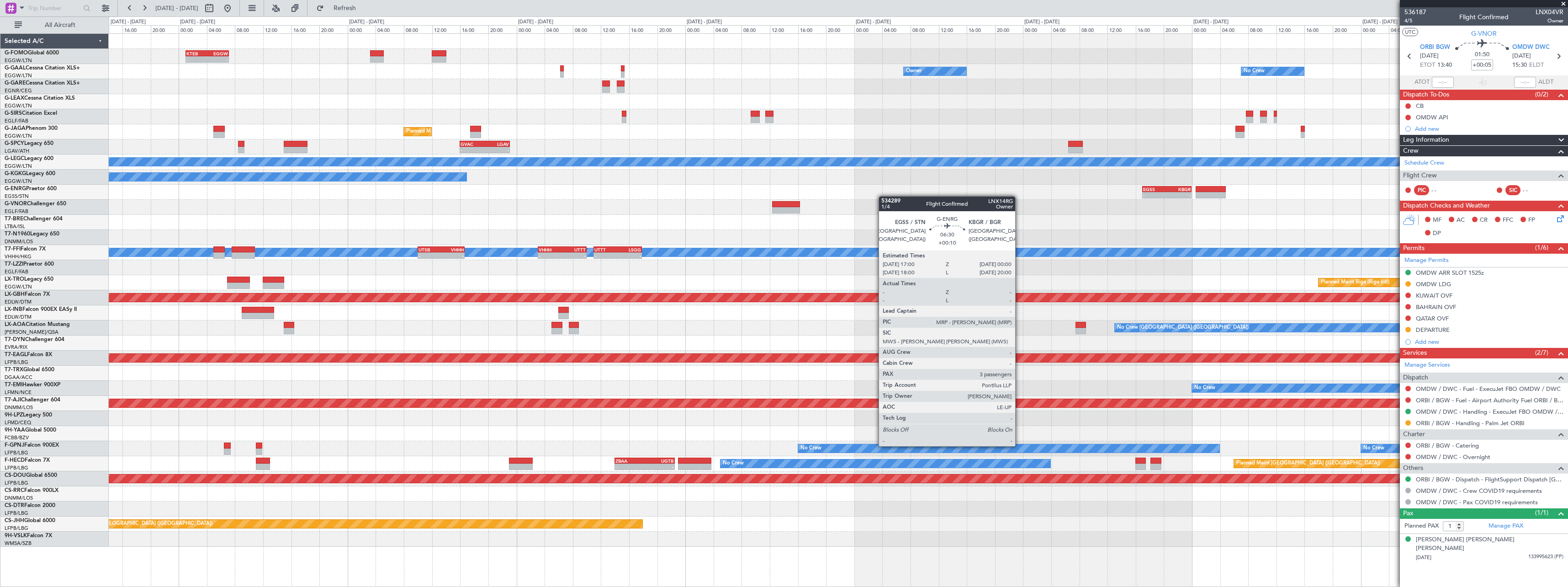
click at [1418, 194] on fb-app "[DATE] - [DATE] Refresh Quick Links All Aircraft - - KTEB 01:00 Z EGGW 07:10 Z …" at bounding box center [784, 296] width 1568 height 580
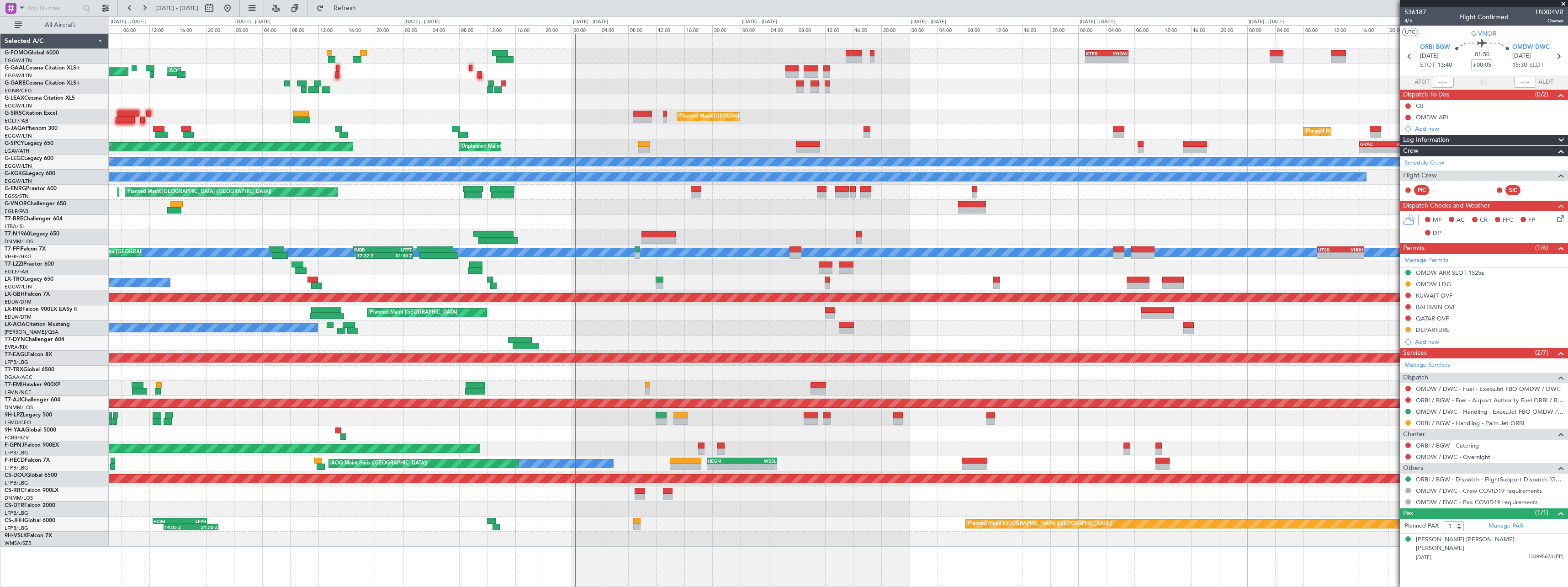
click at [1093, 194] on div "- - KTEB 01:00 Z EGGW 07:10 Z 06:10 Z 13:35 Z EGGW 06:00 Z KTEB 13:15 Z AOG Mai…" at bounding box center [837, 290] width 1459 height 513
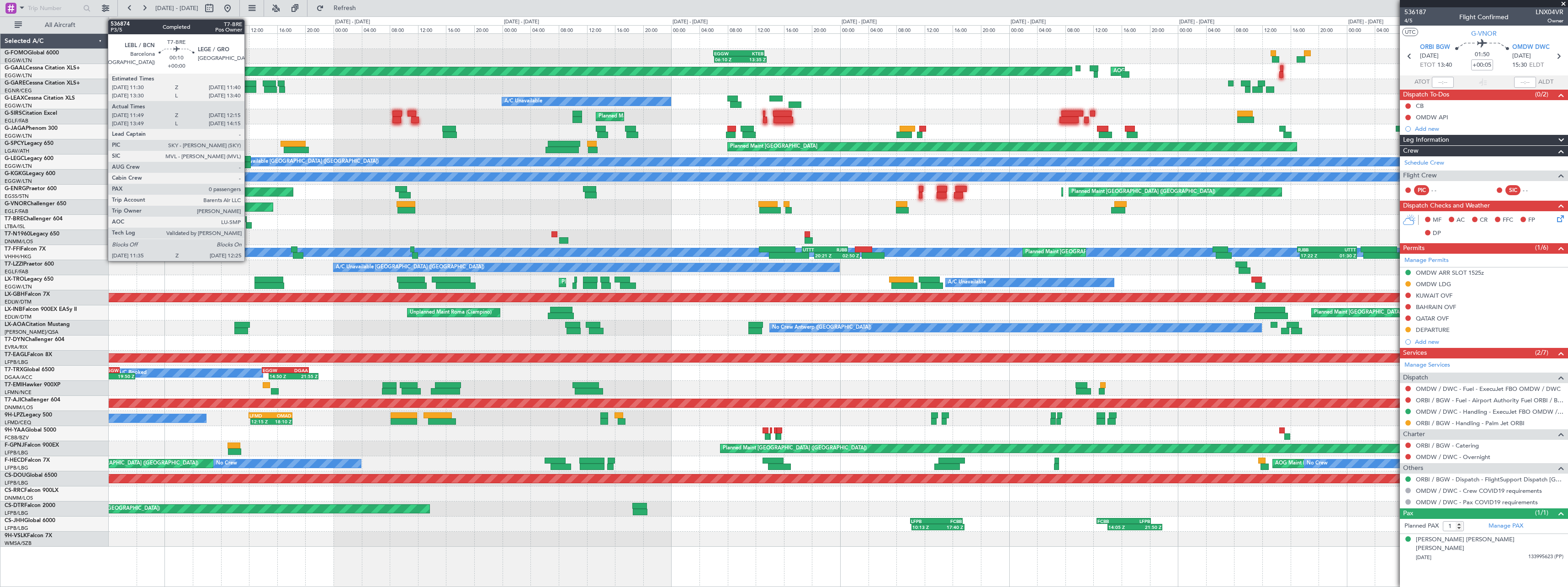
click at [249, 225] on div at bounding box center [249, 225] width 6 height 7
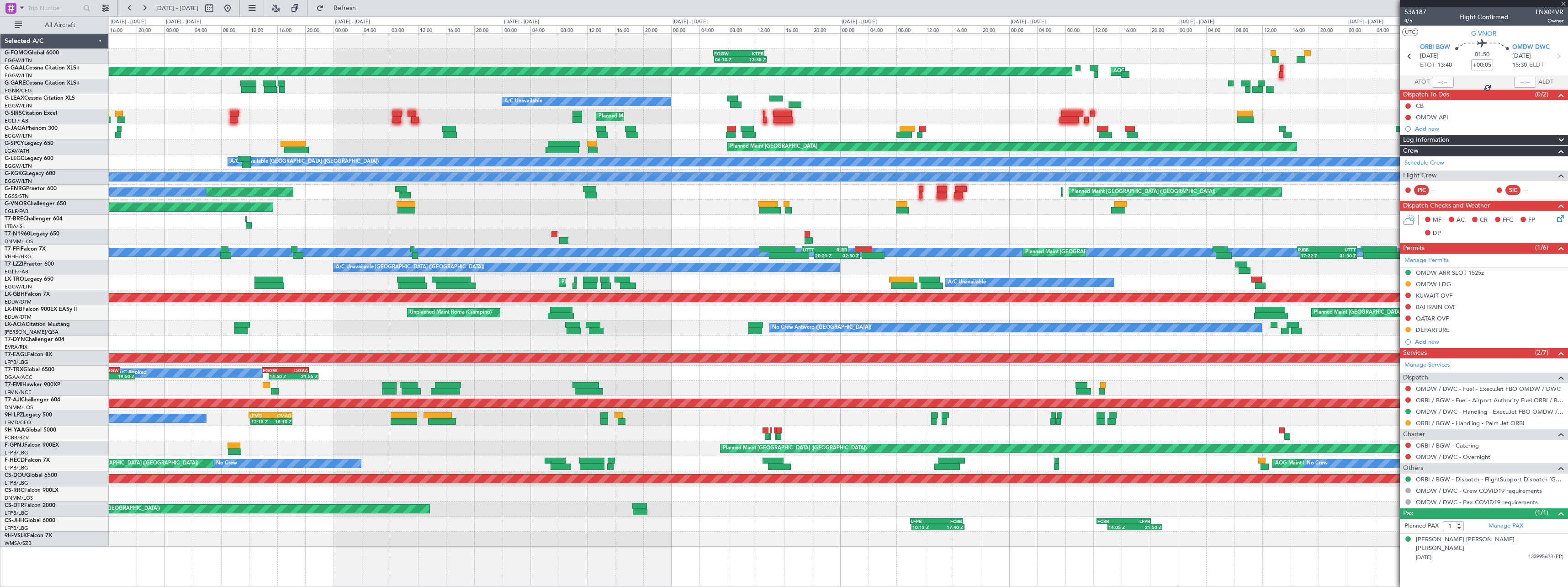
type input "11:49"
type input "12:15"
type input "0"
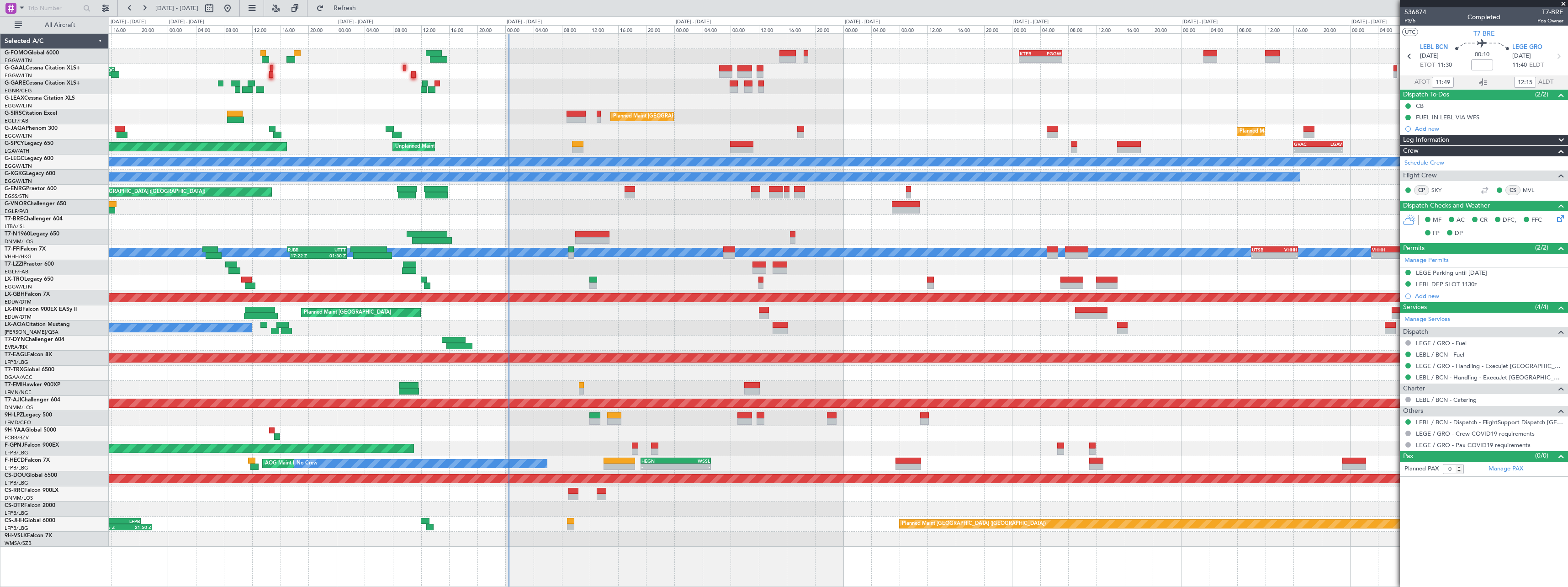
click at [767, 226] on div at bounding box center [837, 222] width 1459 height 15
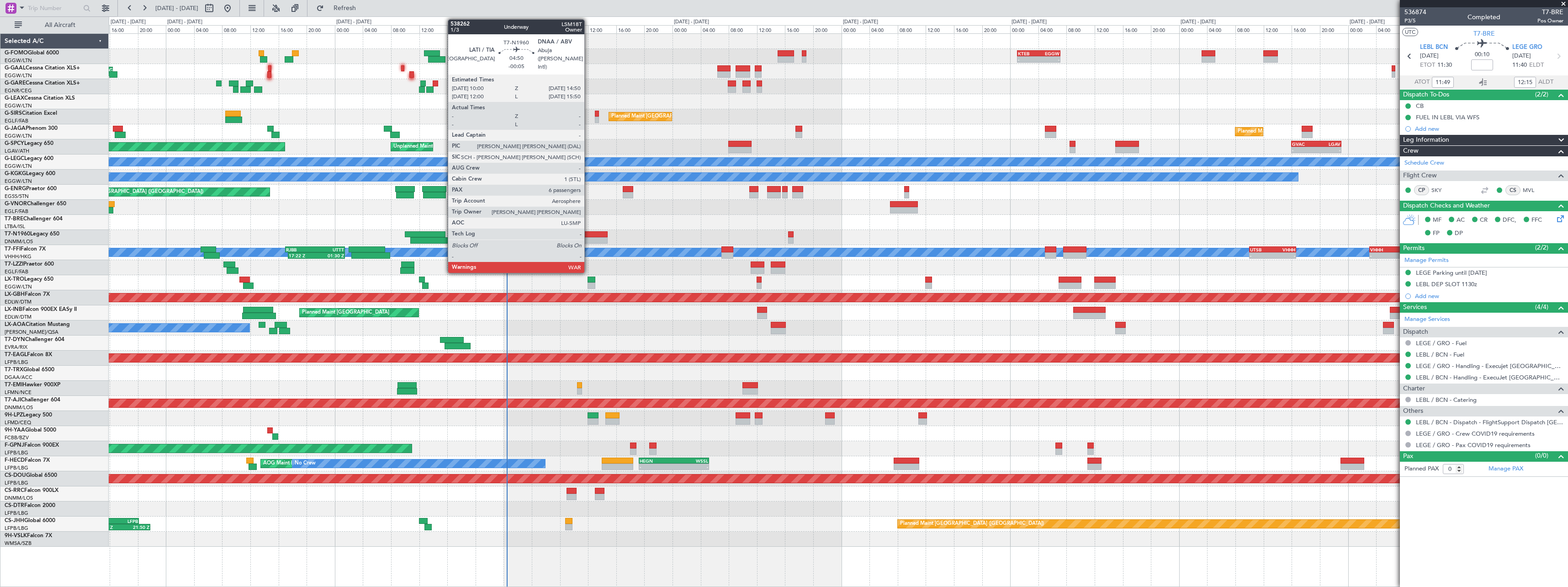
click at [588, 237] on div at bounding box center [590, 234] width 34 height 7
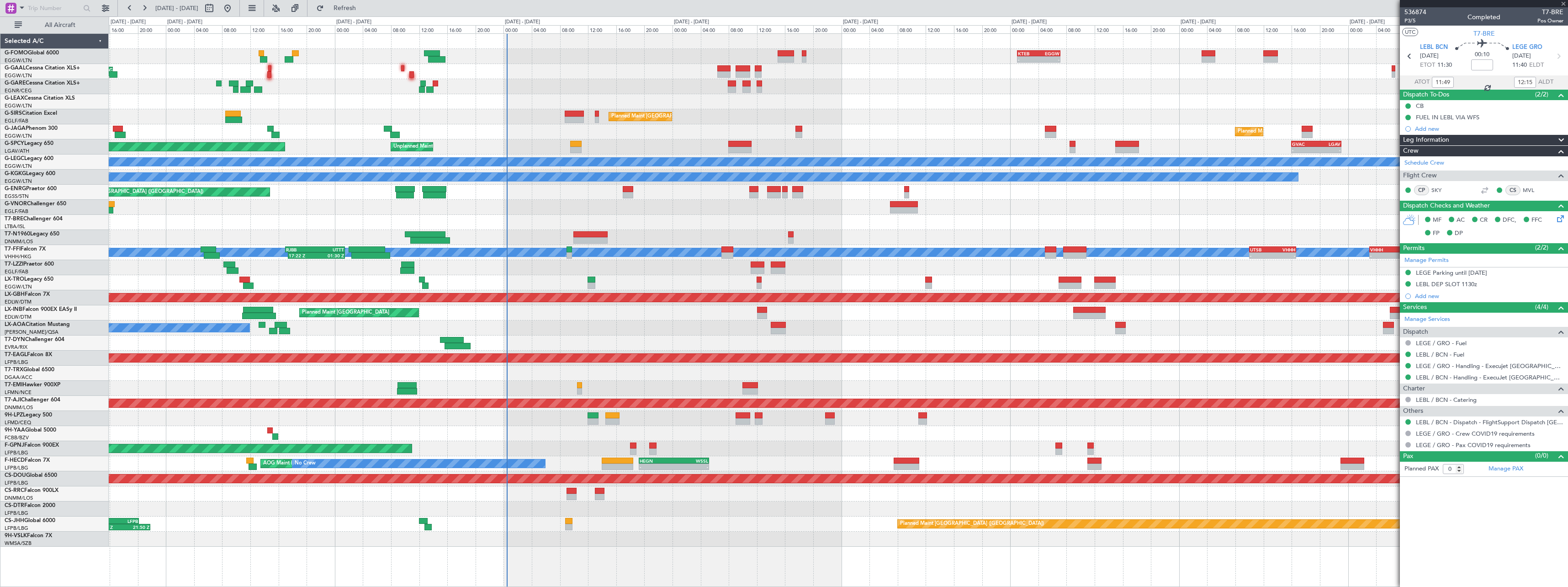
type input "-00:05"
type input "6"
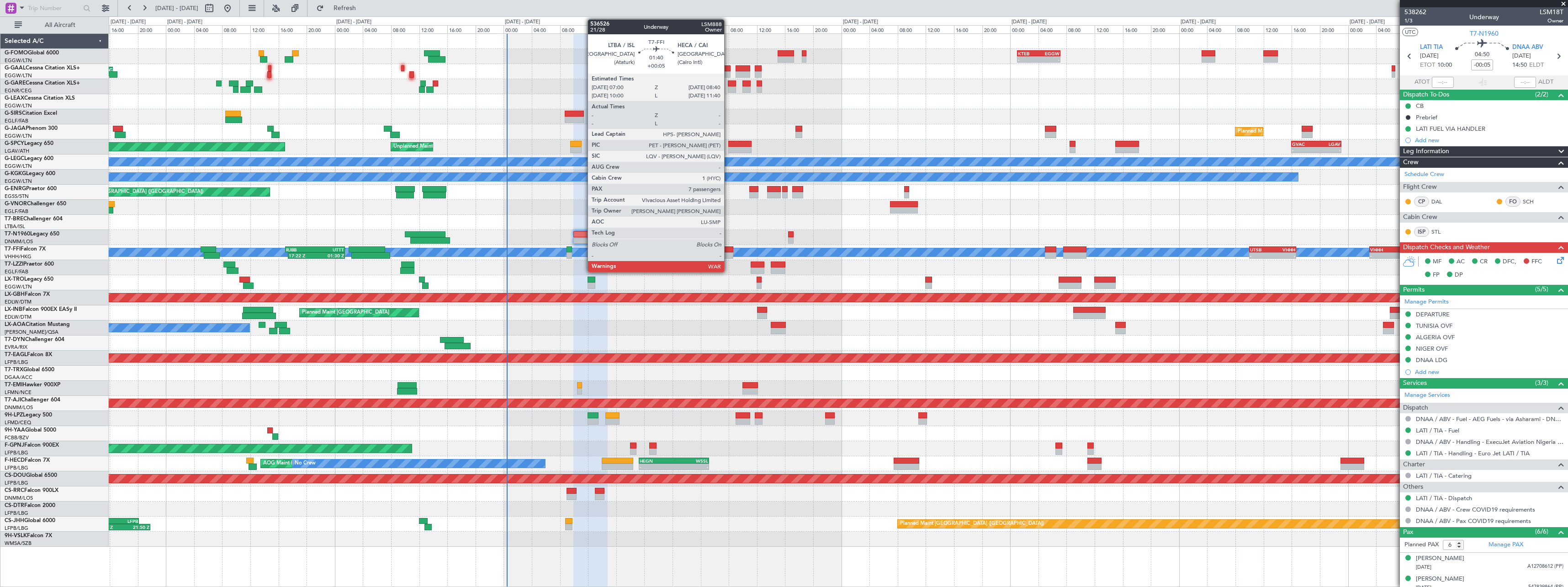
click at [728, 252] on div at bounding box center [727, 255] width 12 height 7
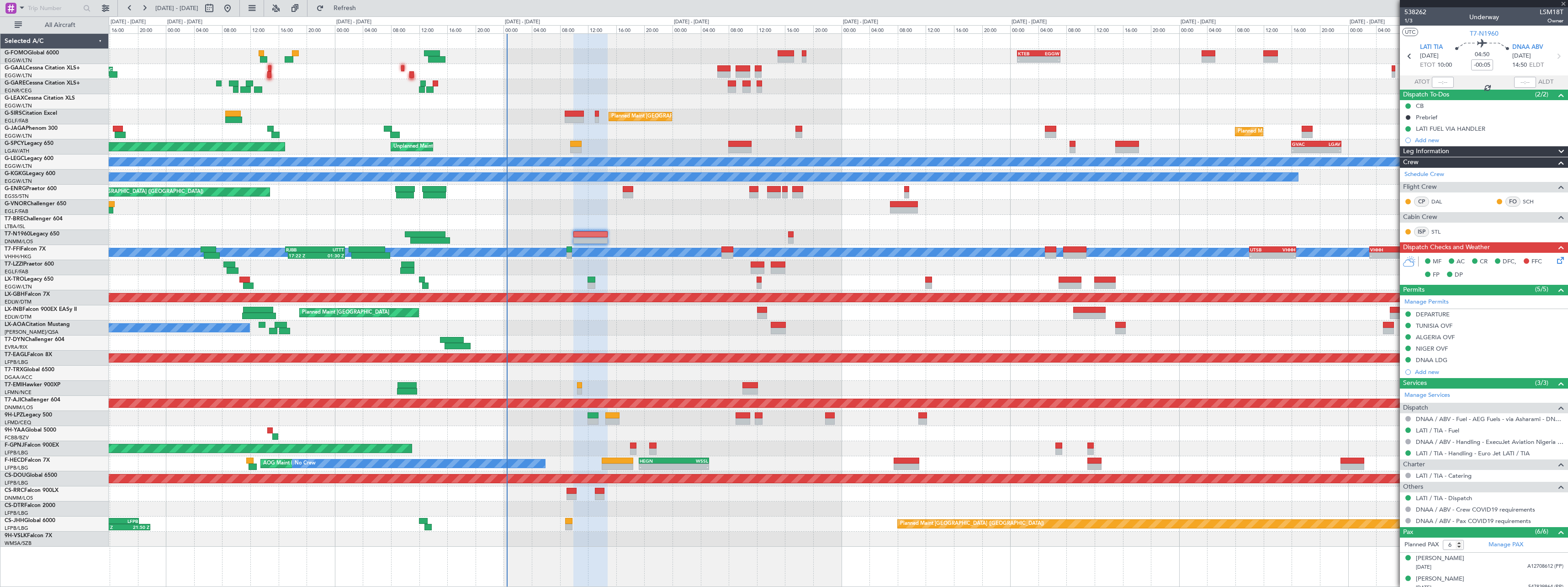
type input "+00:05"
type input "7"
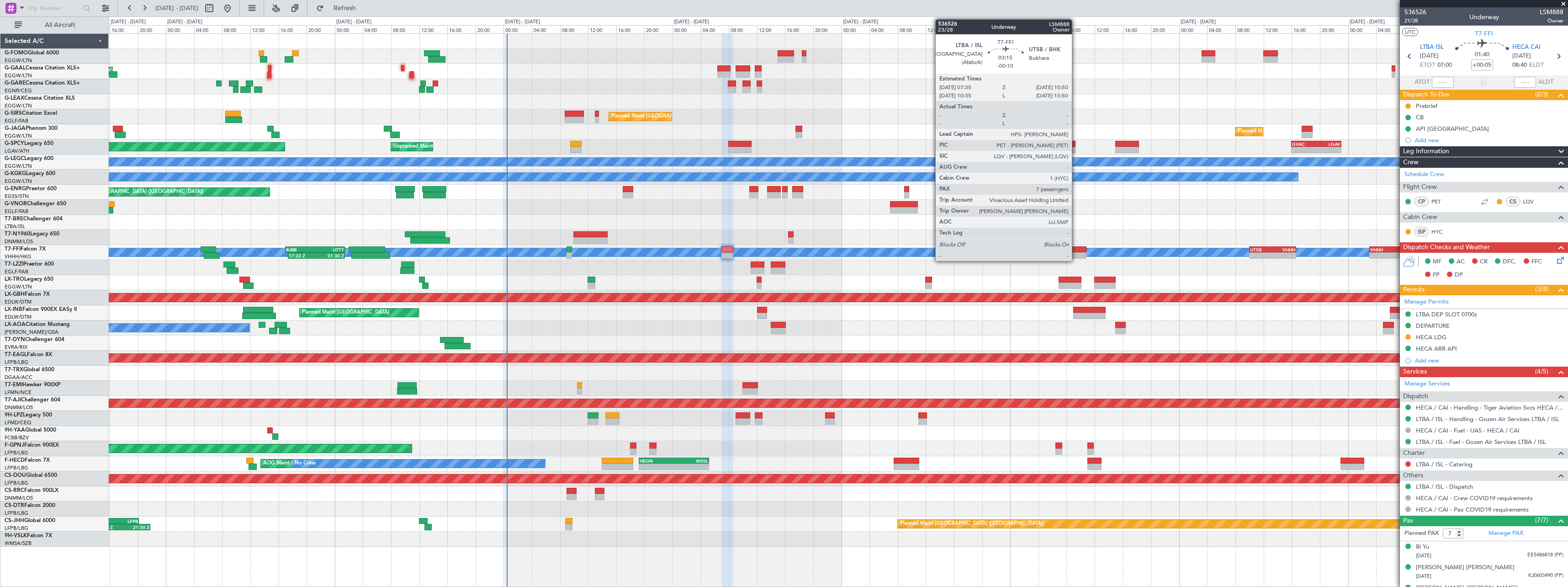
click at [1076, 254] on div at bounding box center [1074, 255] width 23 height 7
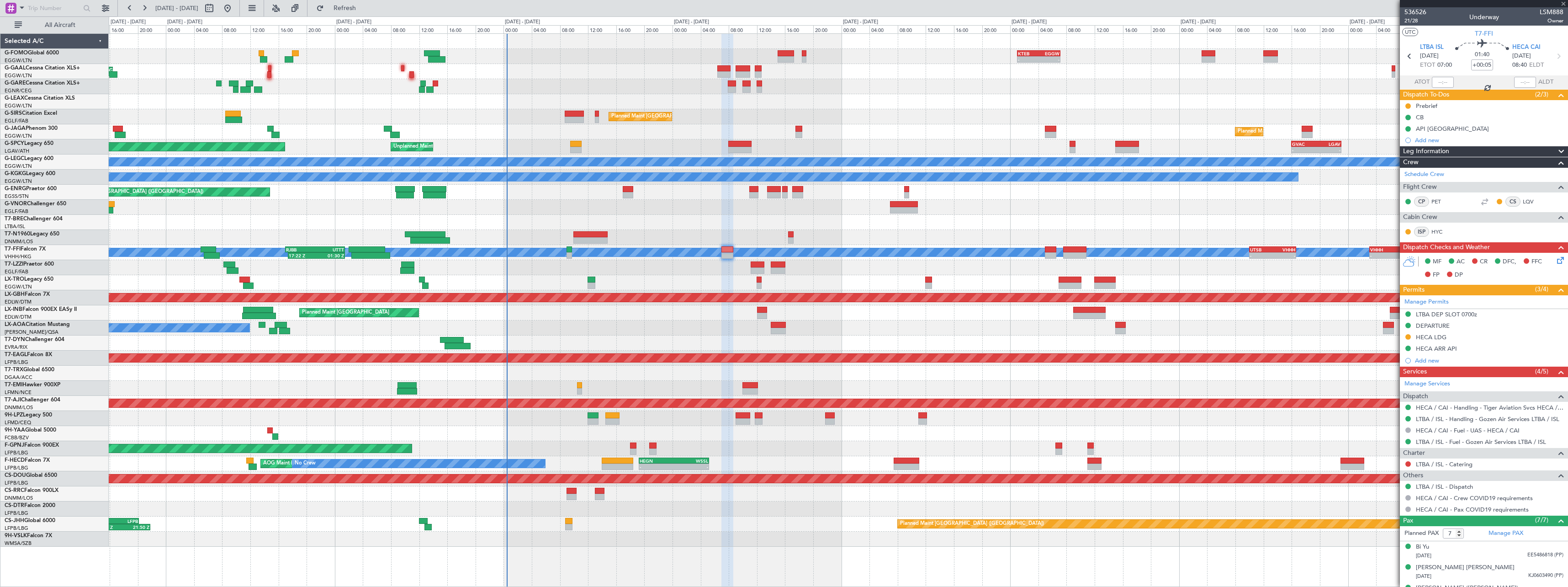
type input "-00:10"
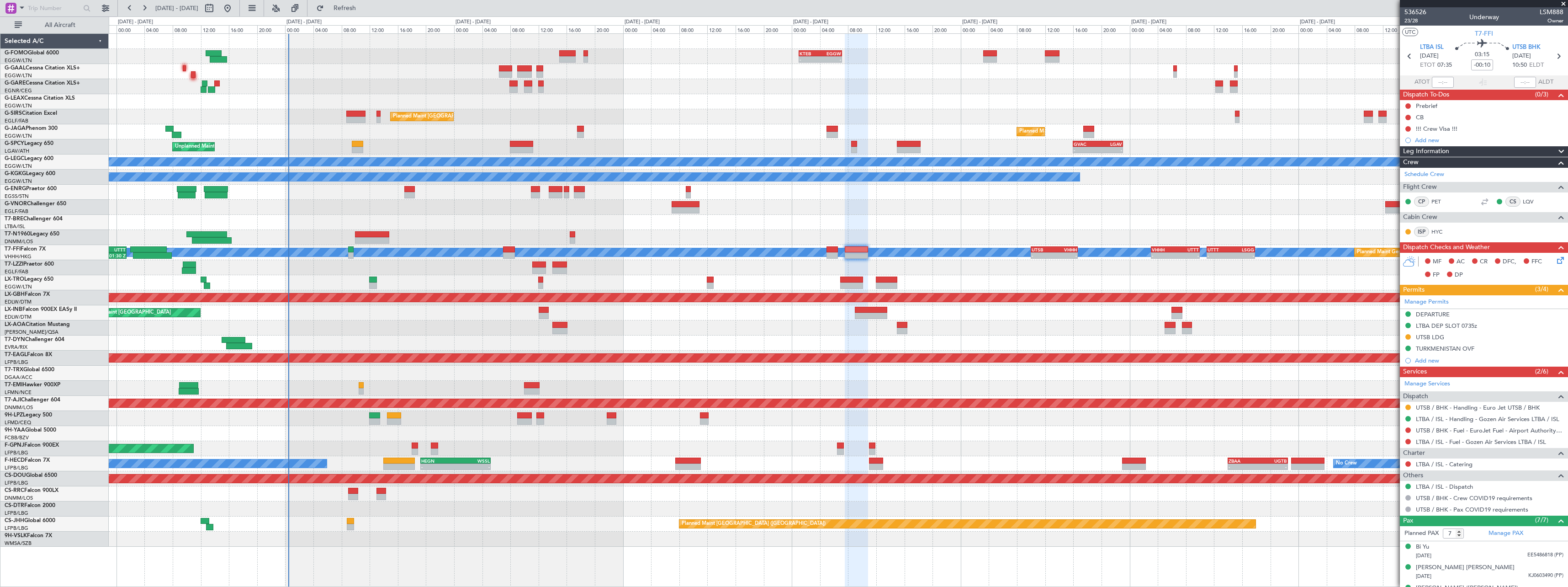
click at [1068, 267] on div at bounding box center [837, 267] width 1459 height 15
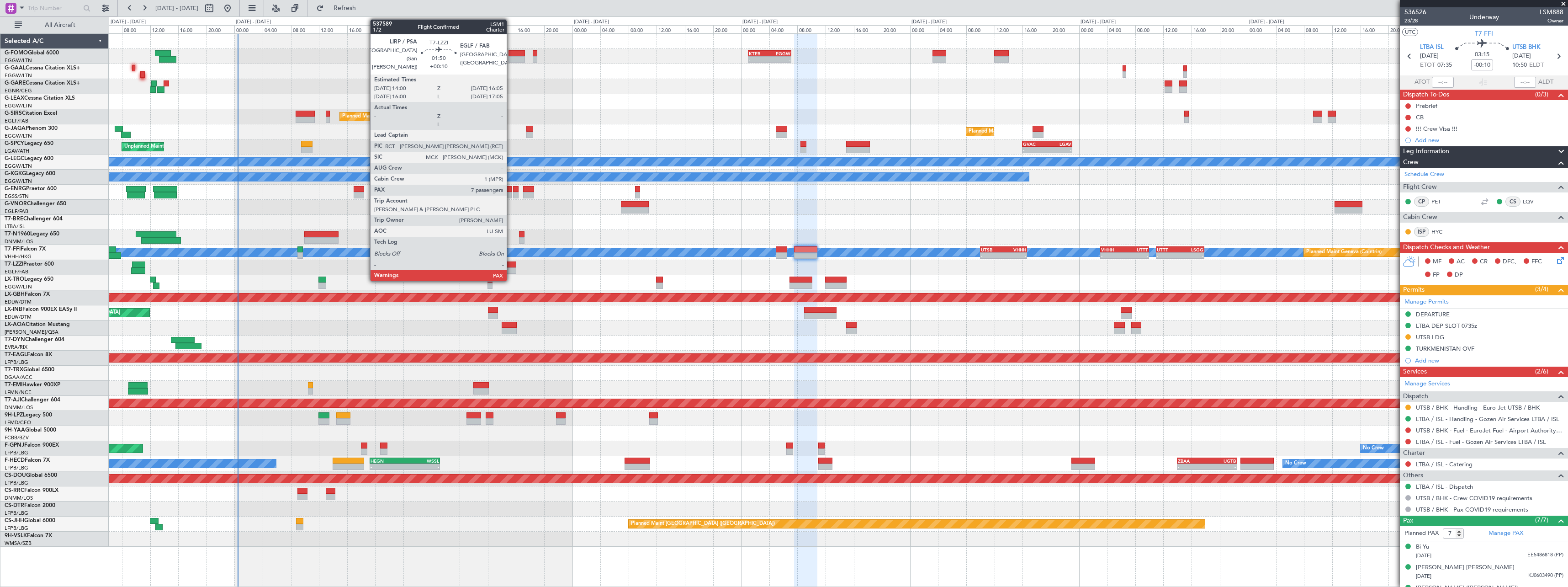
click at [511, 269] on div at bounding box center [509, 270] width 15 height 7
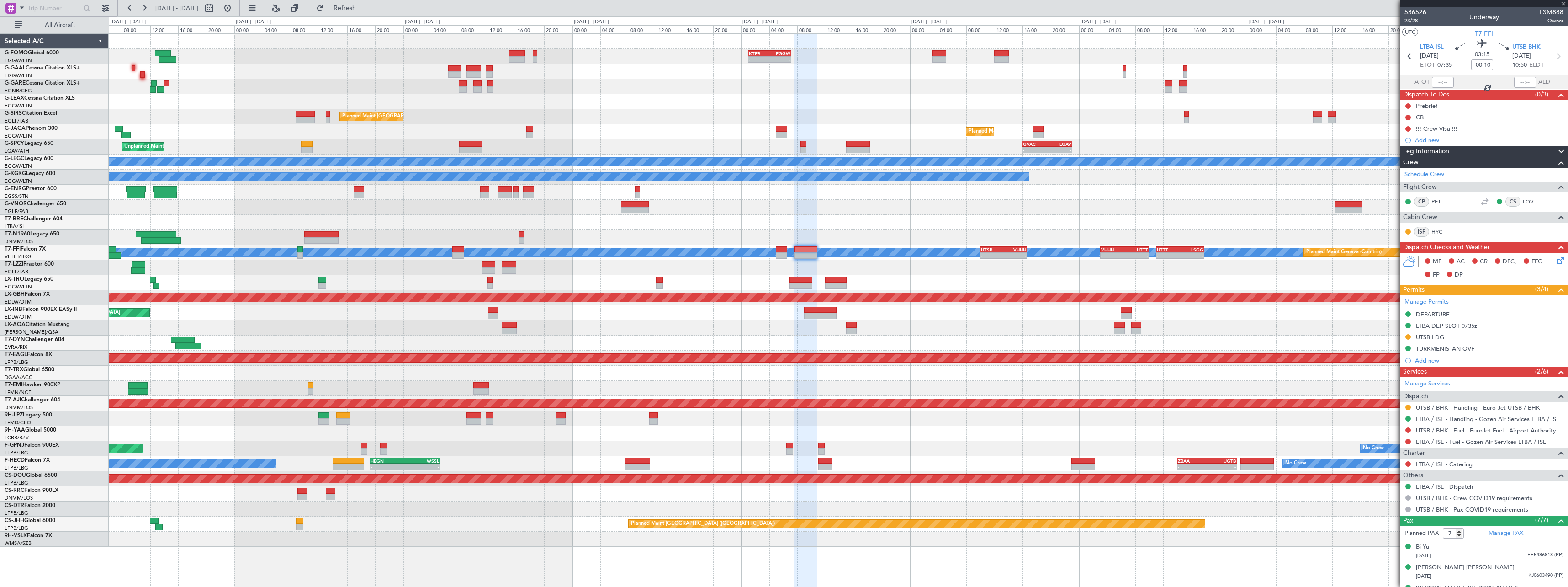
type input "+00:10"
type input "8"
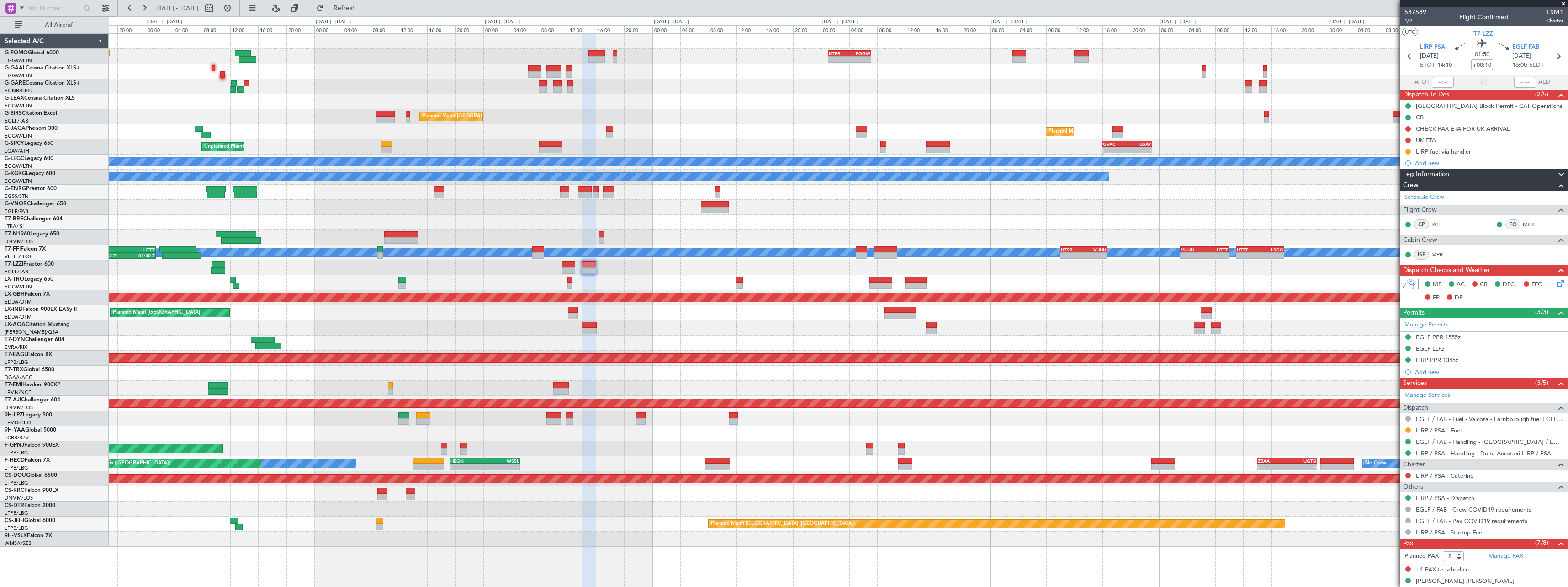
click at [1312, 272] on div "KTEB 01:00 Z EGGW 07:10 Z - - Owner AOG Maint [GEOGRAPHIC_DATA] No Crew Planned…" at bounding box center [837, 290] width 1459 height 513
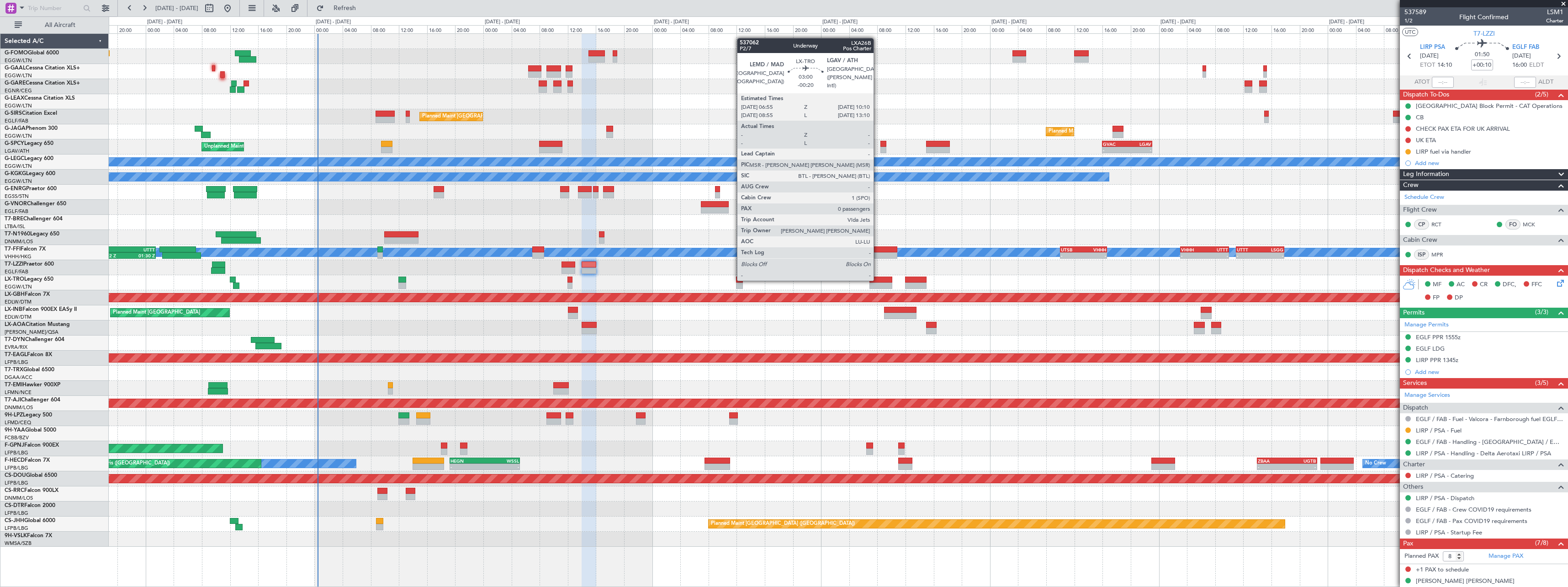
click at [878, 280] on div at bounding box center [881, 280] width 23 height 7
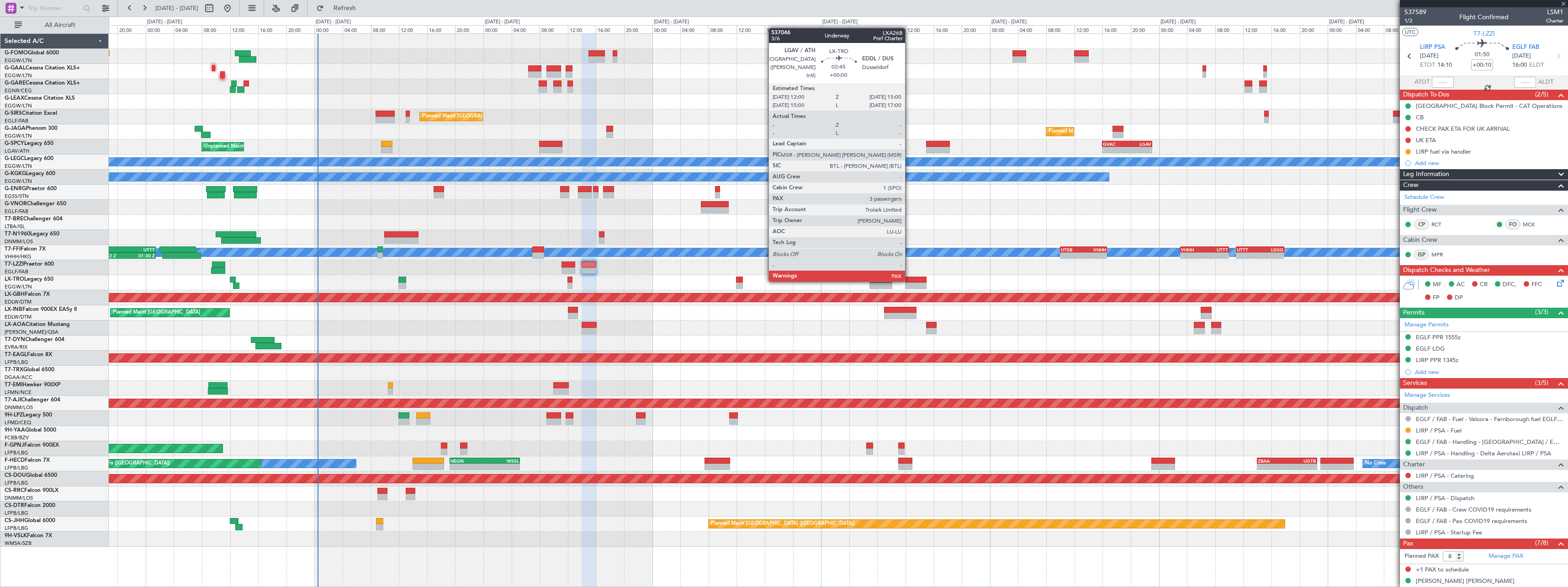
type input "-00:20"
type input "0"
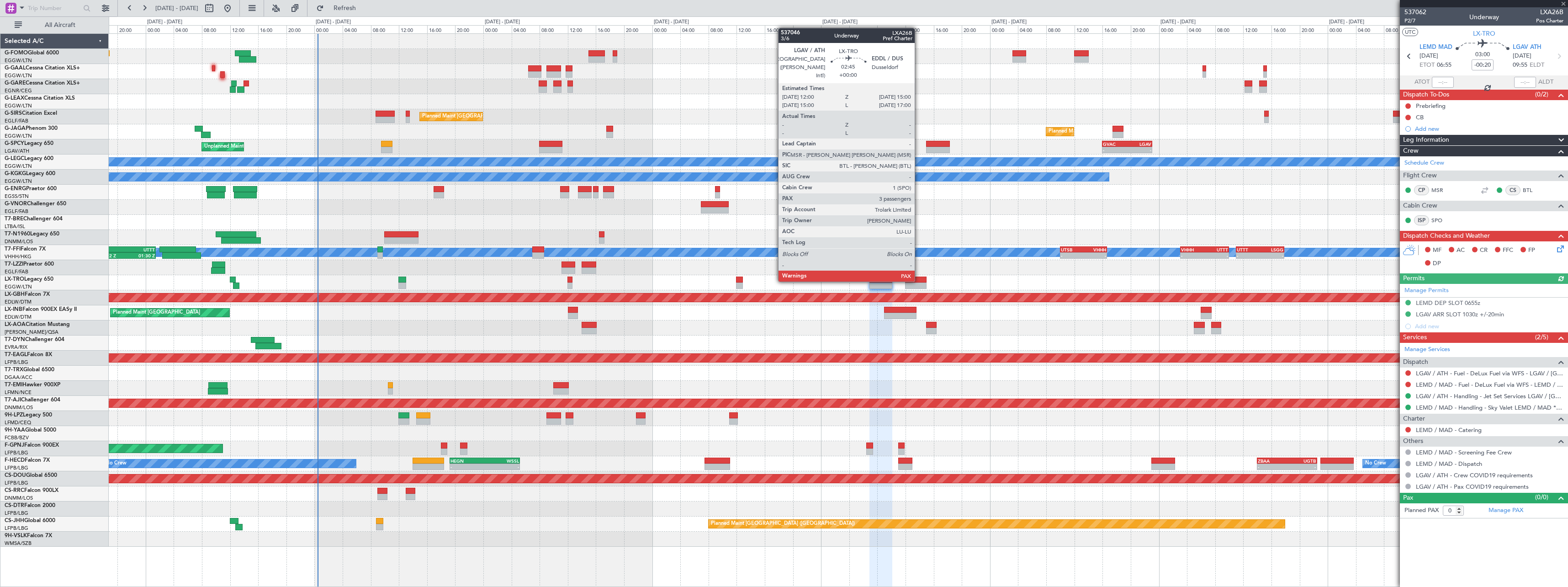
click at [919, 280] on div at bounding box center [916, 280] width 22 height 7
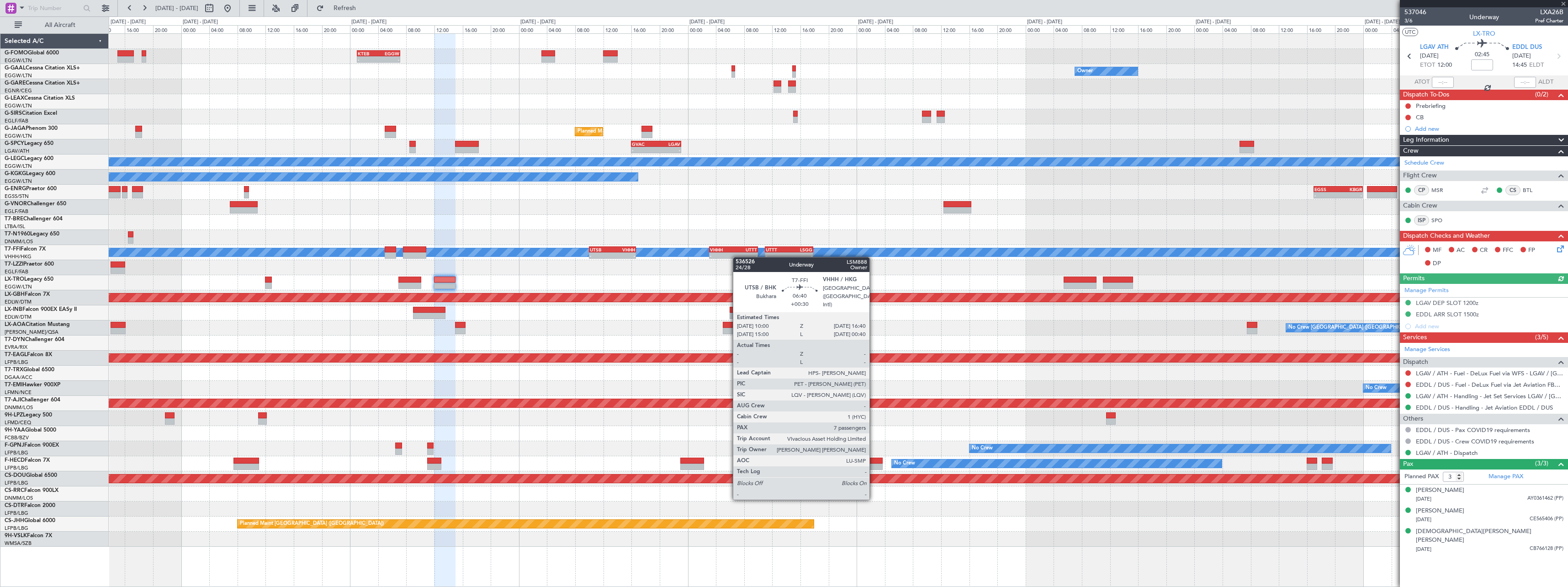
click at [595, 258] on div "- - KTEB 01:00 Z EGGW 07:10 Z Owner No Crew Owner Owner No Crew Planned Maint […" at bounding box center [837, 290] width 1459 height 513
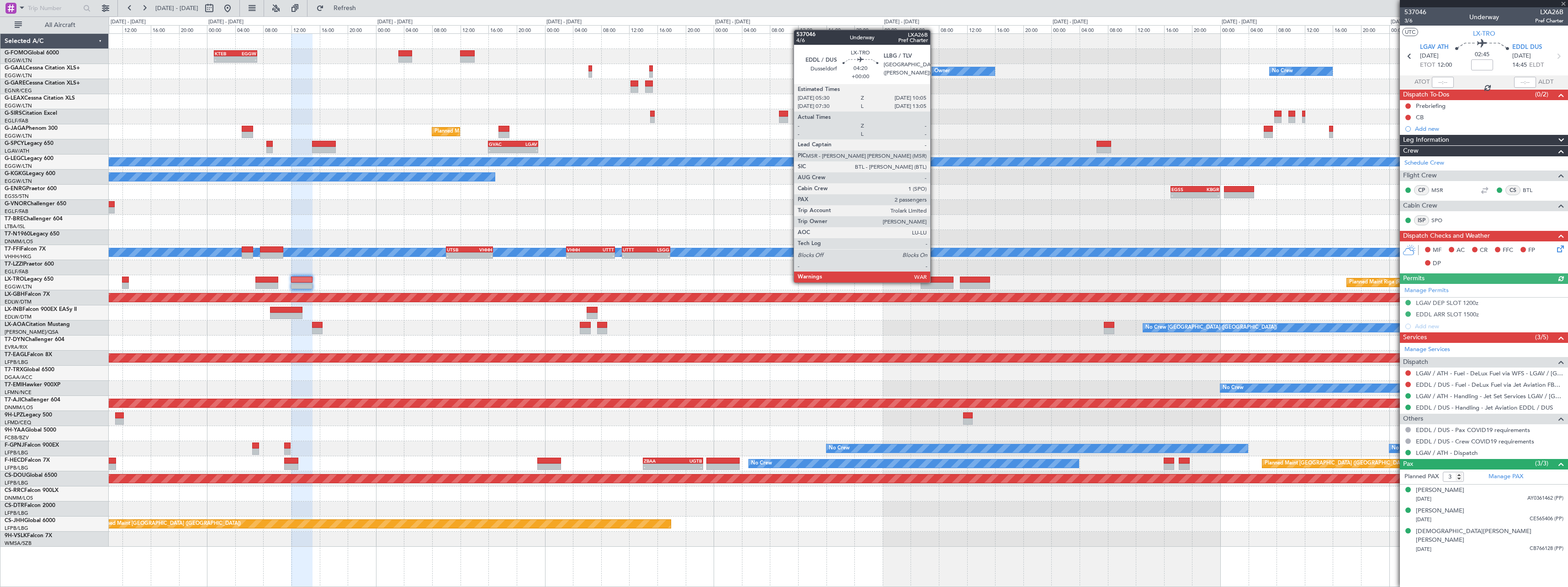
click at [934, 281] on div at bounding box center [936, 280] width 33 height 7
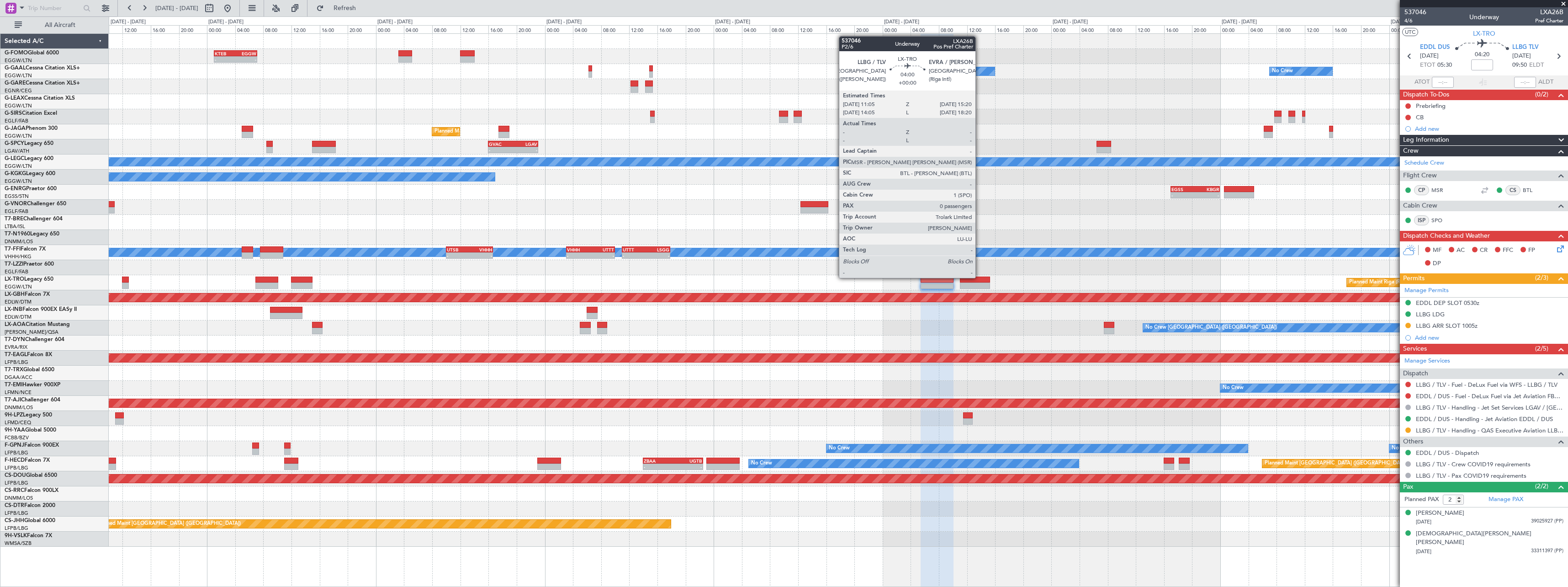
click at [980, 277] on div at bounding box center [975, 280] width 30 height 7
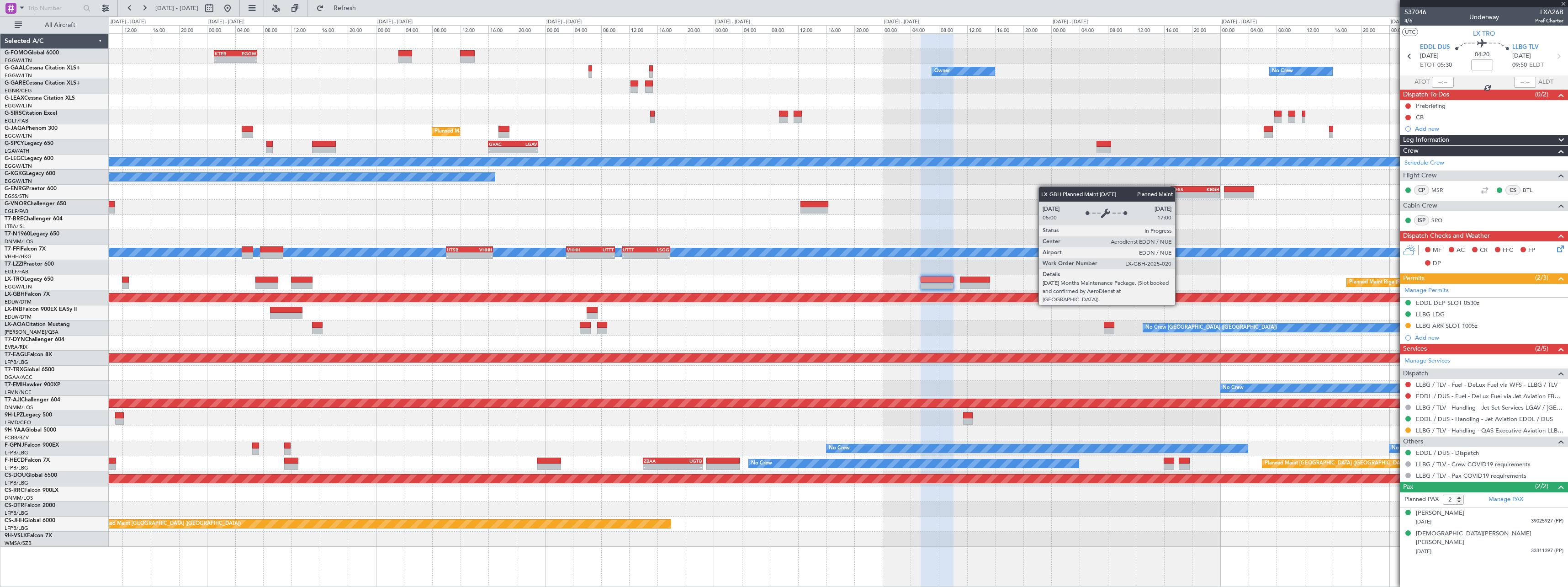
type input "0"
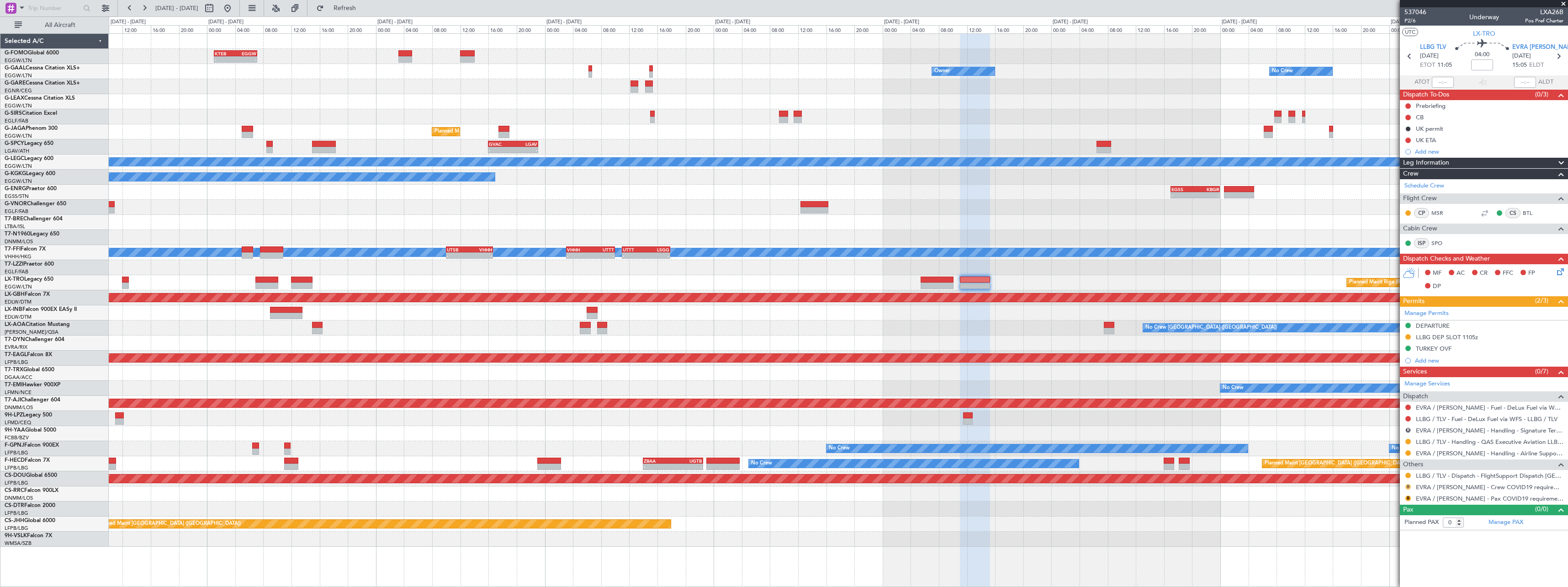
click at [1410, 487] on button "R" at bounding box center [1408, 487] width 6 height 6
click at [1384, 377] on span "Not Required" at bounding box center [1386, 377] width 37 height 9
click at [1408, 500] on div "Manage Services Dispatch EVRA / [PERSON_NAME] - Fuel - DeLux Fuel via WFS - EVR…" at bounding box center [1483, 441] width 168 height 127
click at [1408, 499] on button "R" at bounding box center [1408, 498] width 6 height 6
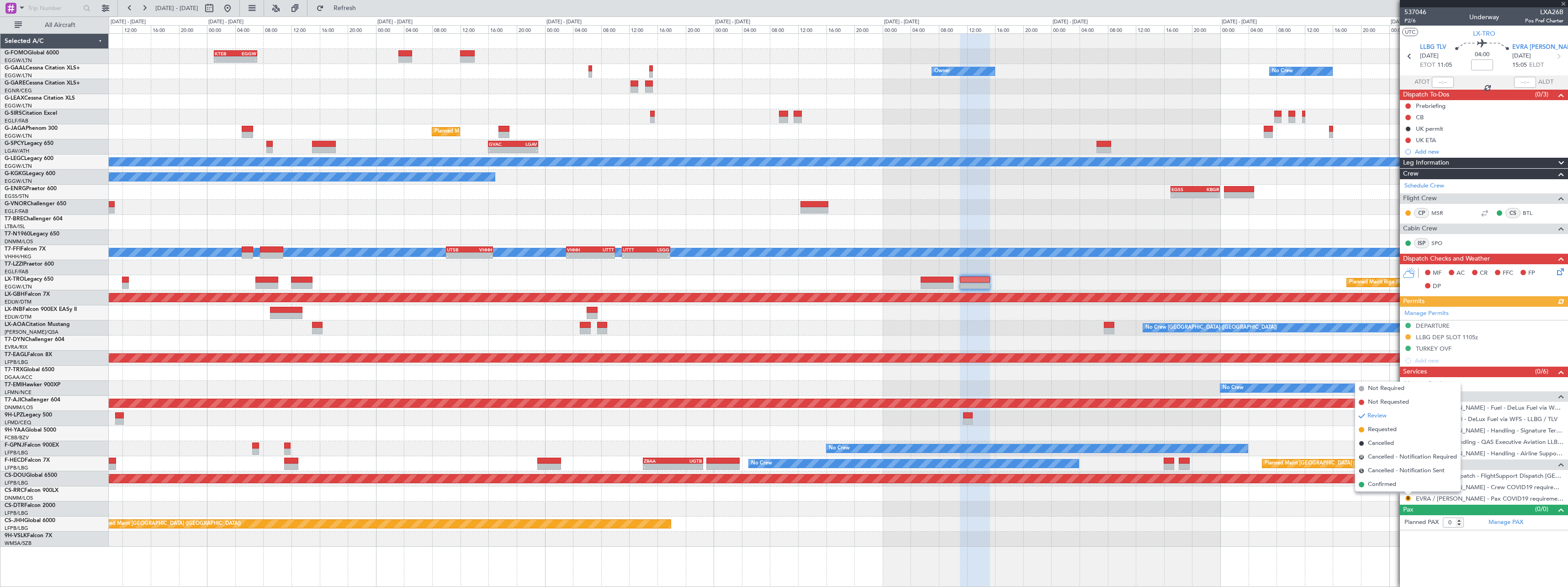
click at [1395, 385] on li "Not Required" at bounding box center [1408, 388] width 105 height 14
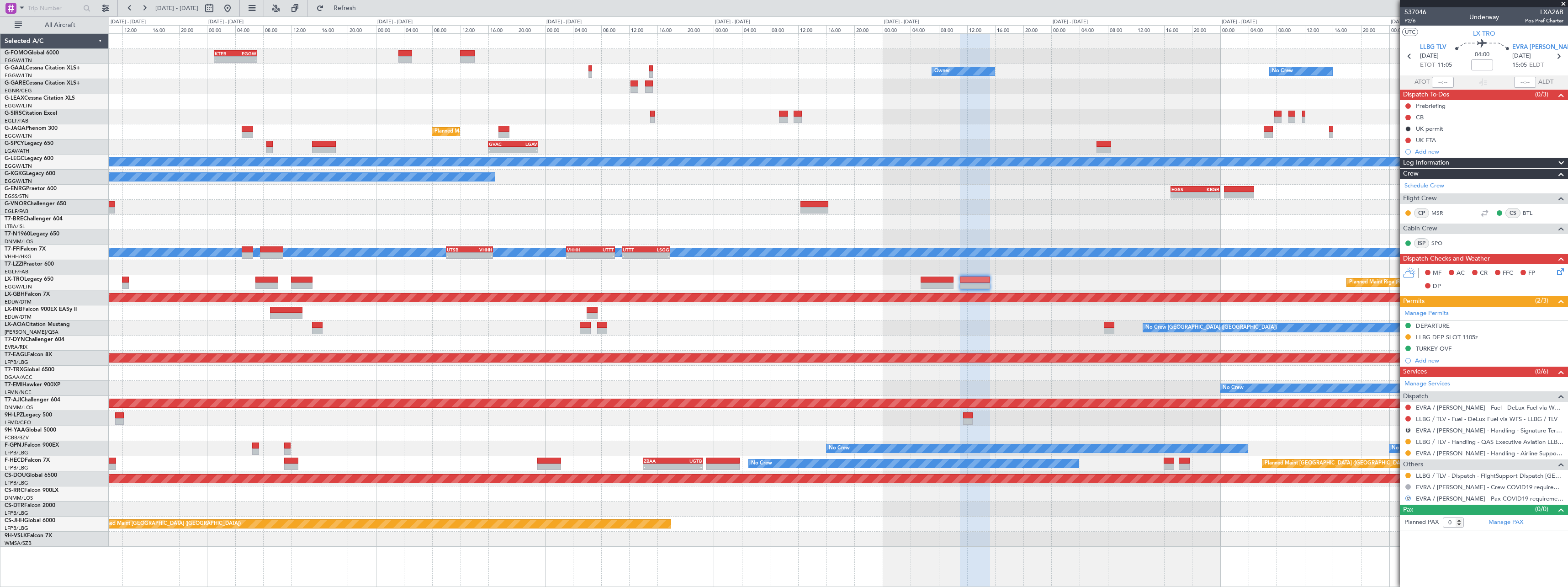
click at [1272, 318] on div at bounding box center [837, 312] width 1459 height 15
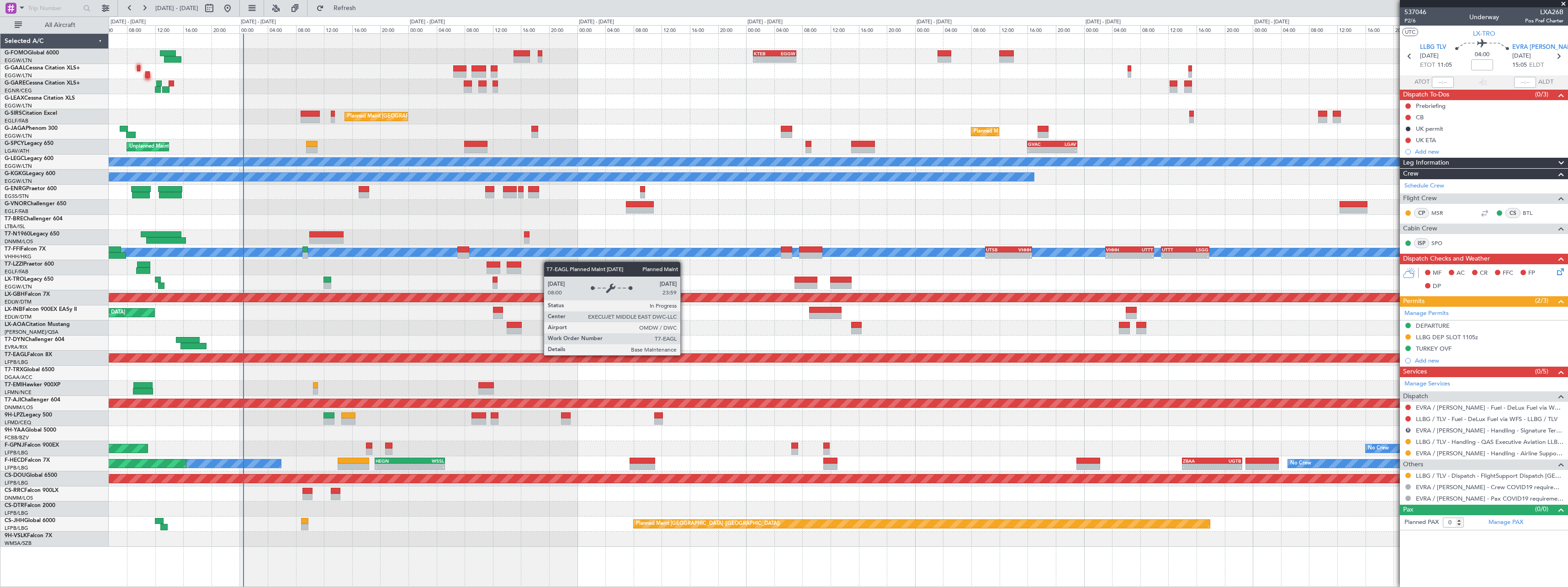
click at [918, 351] on div "Planned Maint Dubai (Al Maktoum Intl)" at bounding box center [837, 358] width 1459 height 15
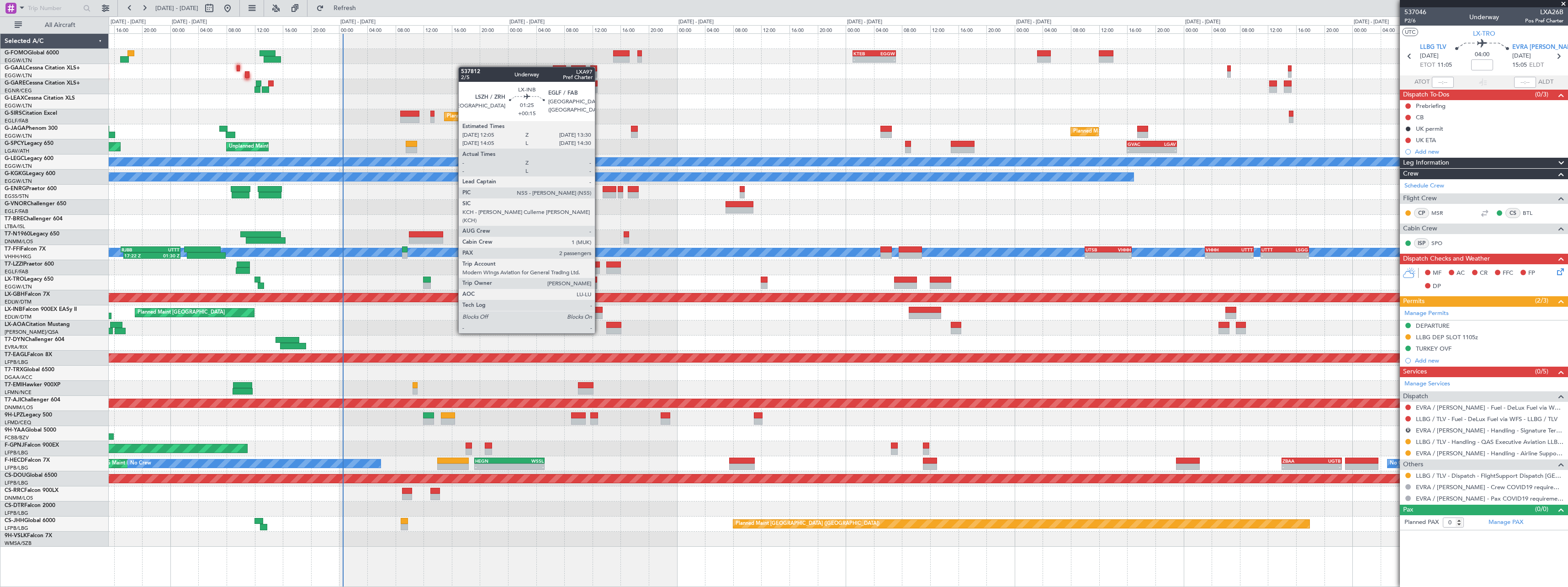
click at [600, 316] on div at bounding box center [598, 315] width 10 height 7
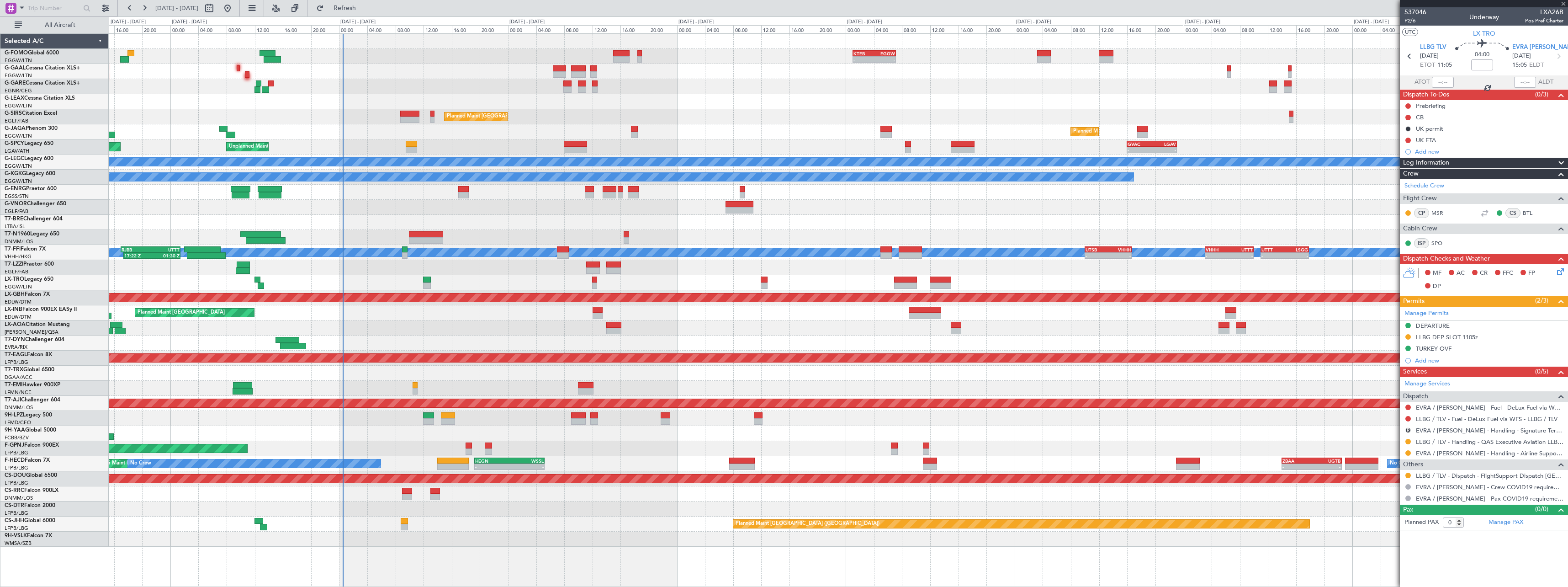
type input "+00:15"
type input "2"
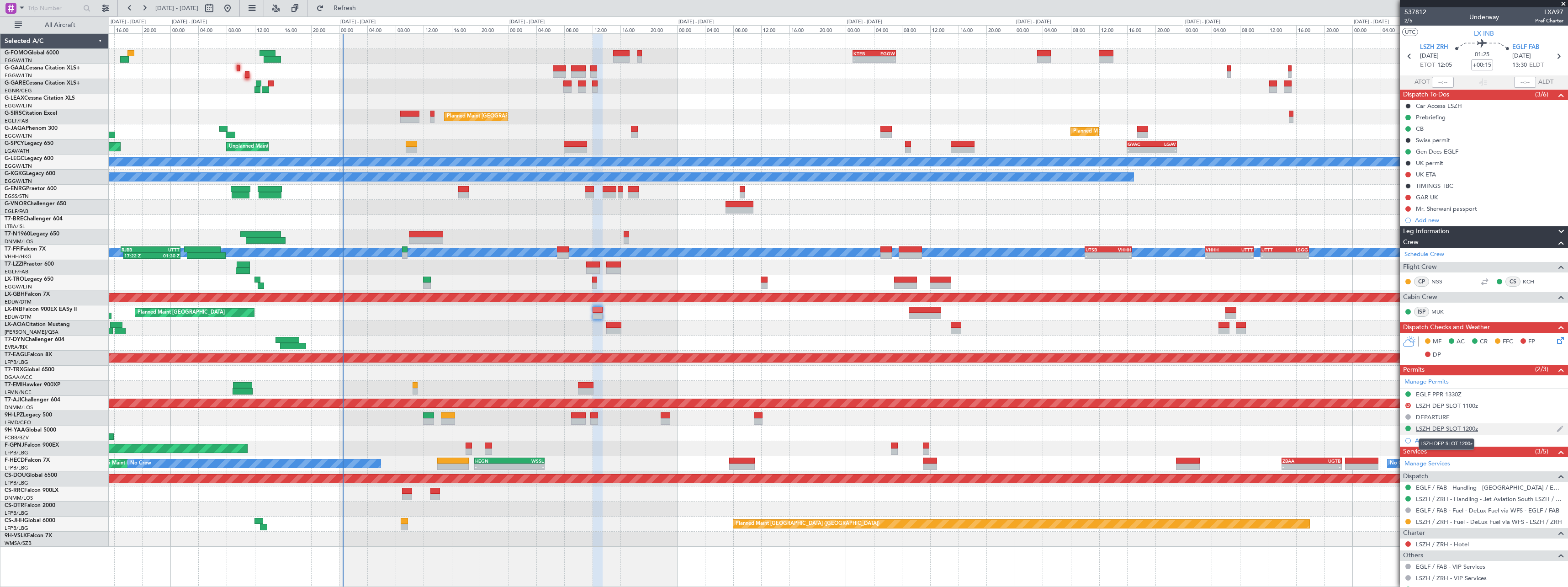
click at [1463, 426] on div "LSZH DEP SLOT 1200z" at bounding box center [1447, 428] width 62 height 8
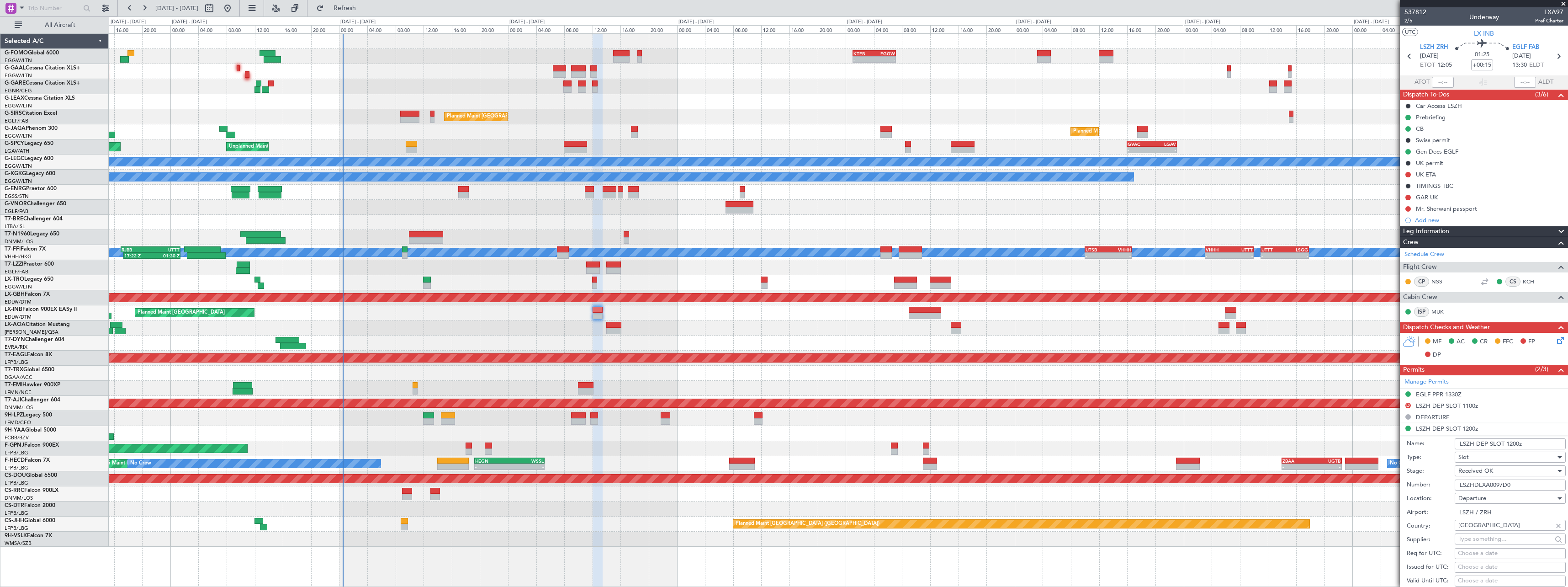
click at [1519, 441] on input "LSZH DEP SLOT 1200z" at bounding box center [1510, 443] width 111 height 11
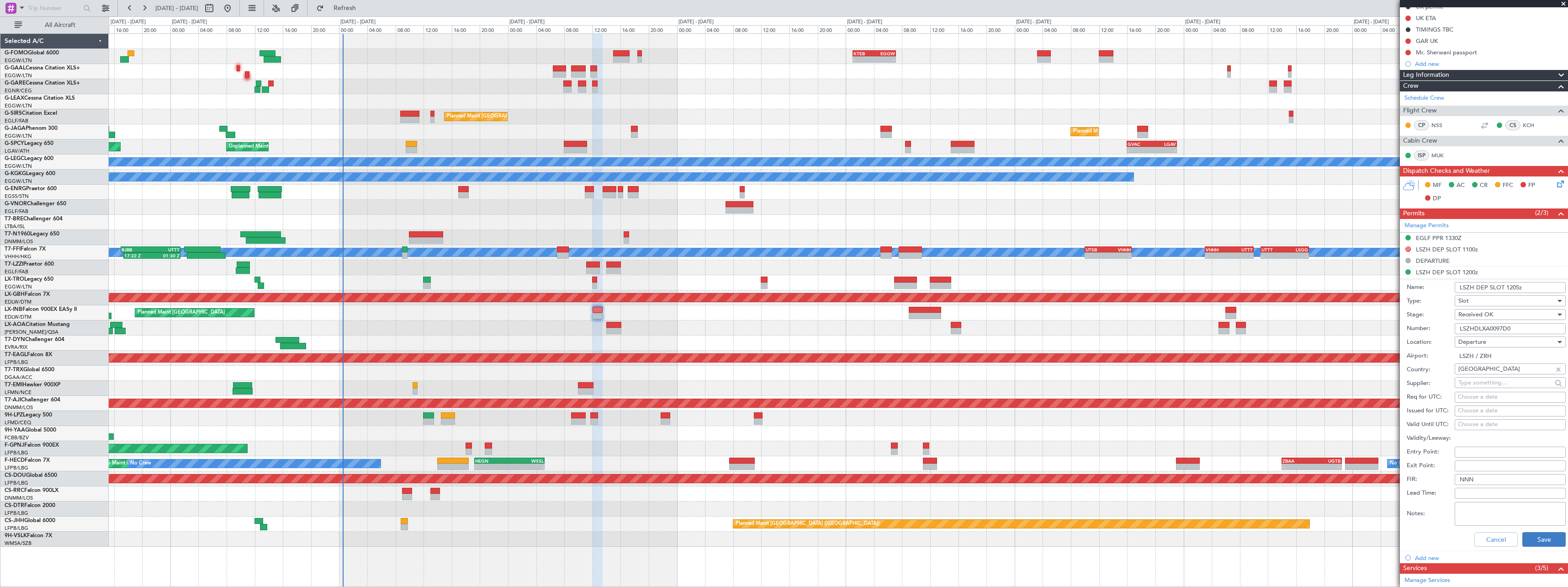
scroll to position [228, 0]
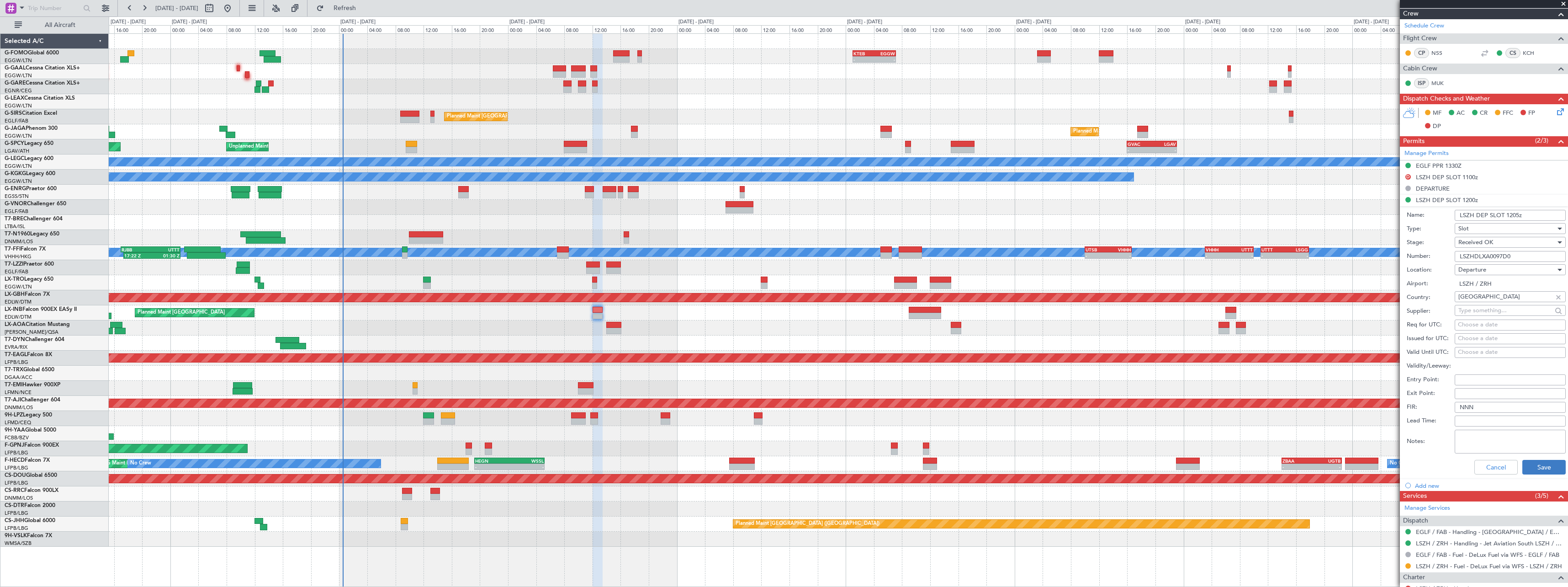
type input "LSZH DEP SLOT 1205z"
click at [1529, 466] on button "Save" at bounding box center [1544, 467] width 43 height 14
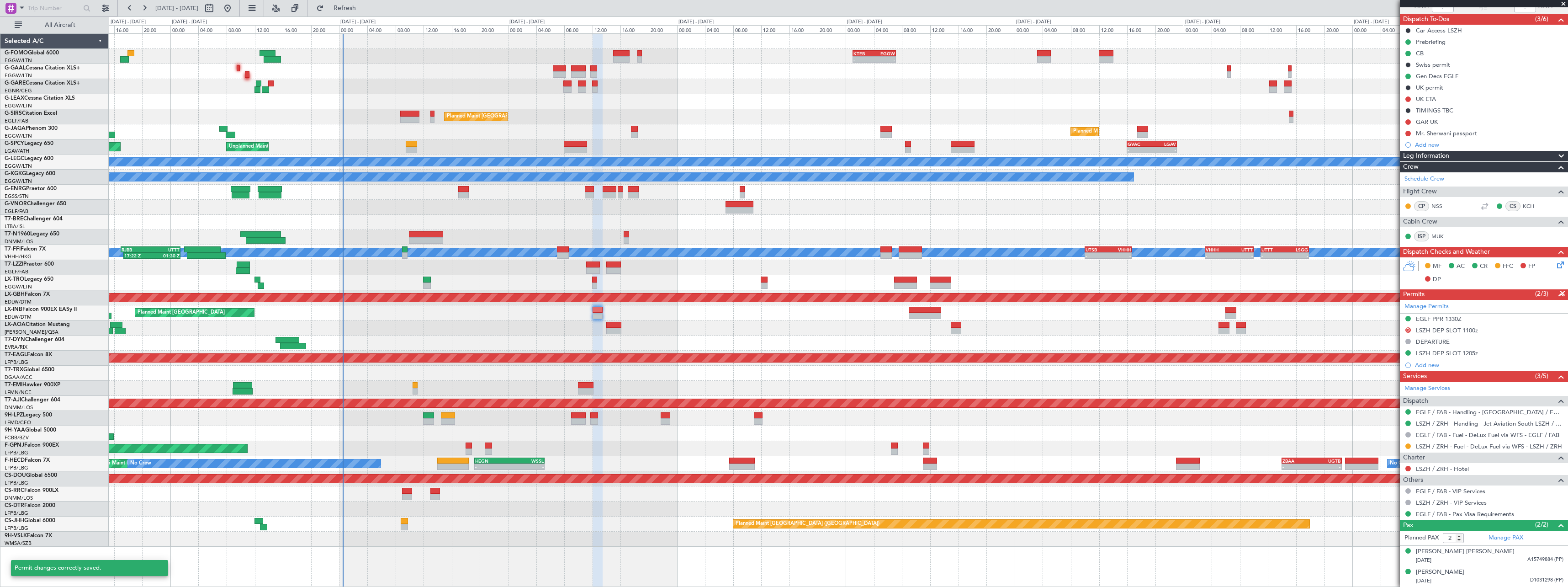
scroll to position [75, 0]
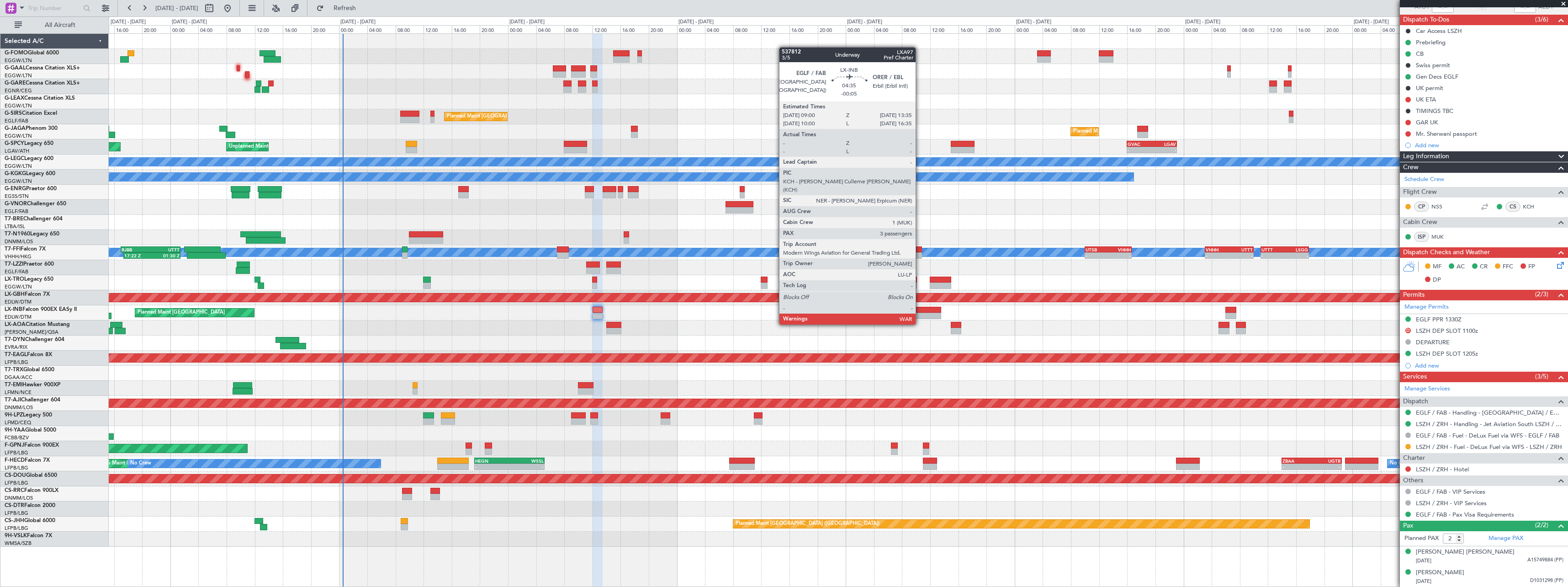
click at [920, 307] on div at bounding box center [925, 309] width 33 height 7
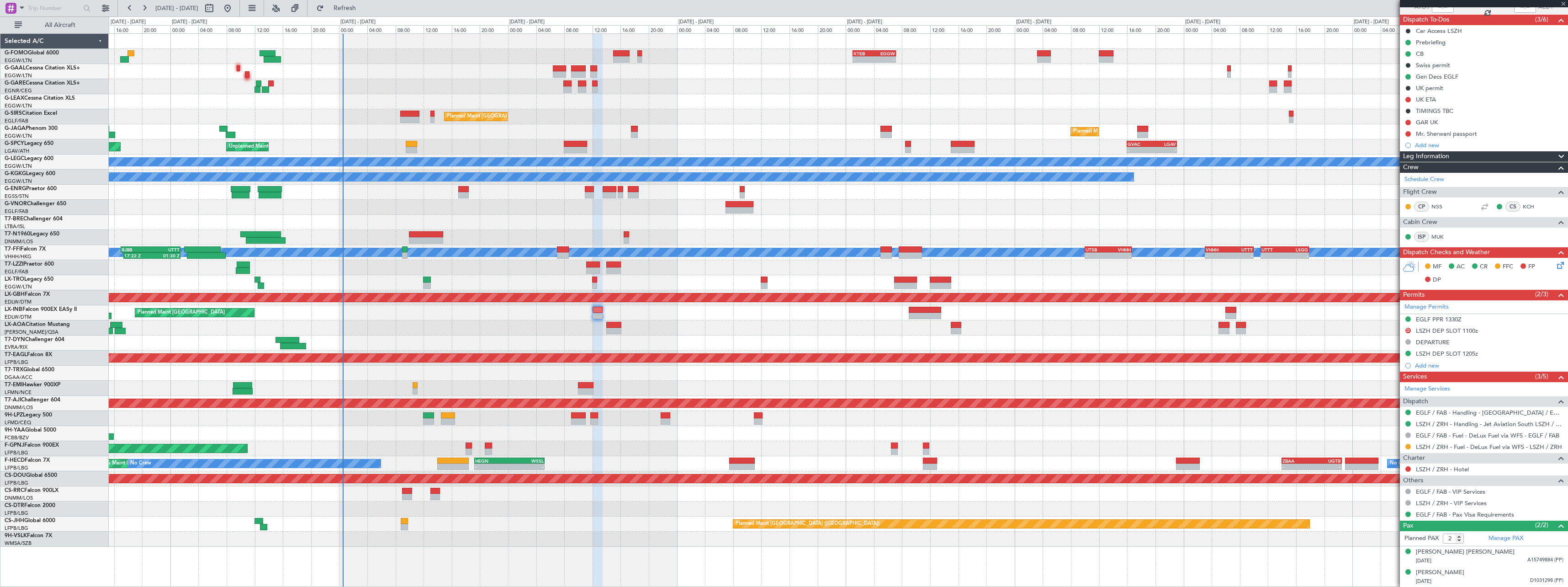
type input "-00:05"
type input "3"
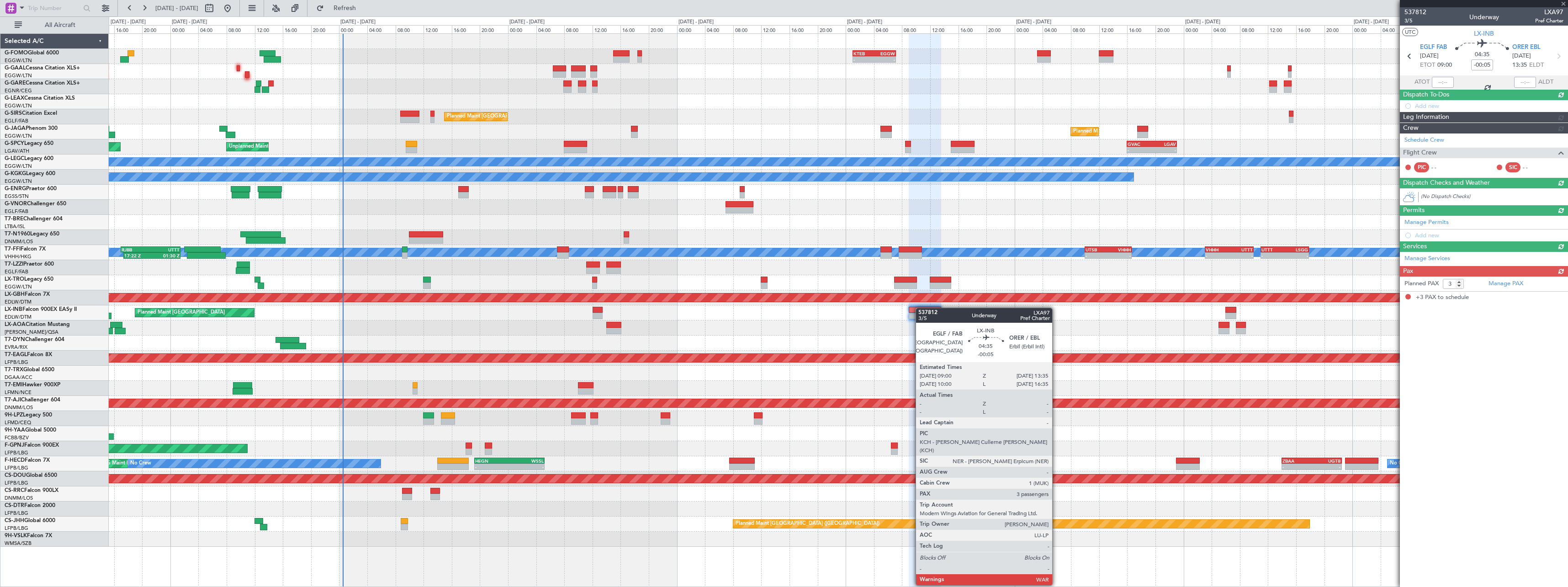
scroll to position [0, 0]
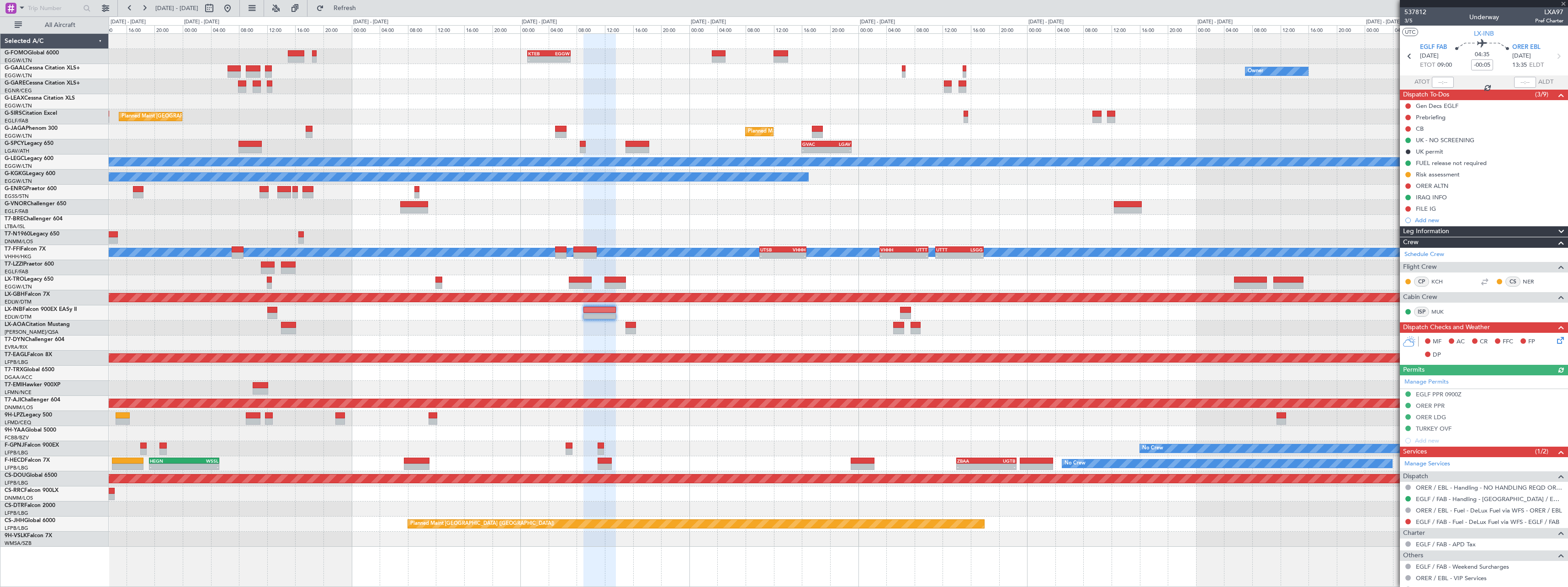
click at [941, 345] on div at bounding box center [837, 343] width 1459 height 15
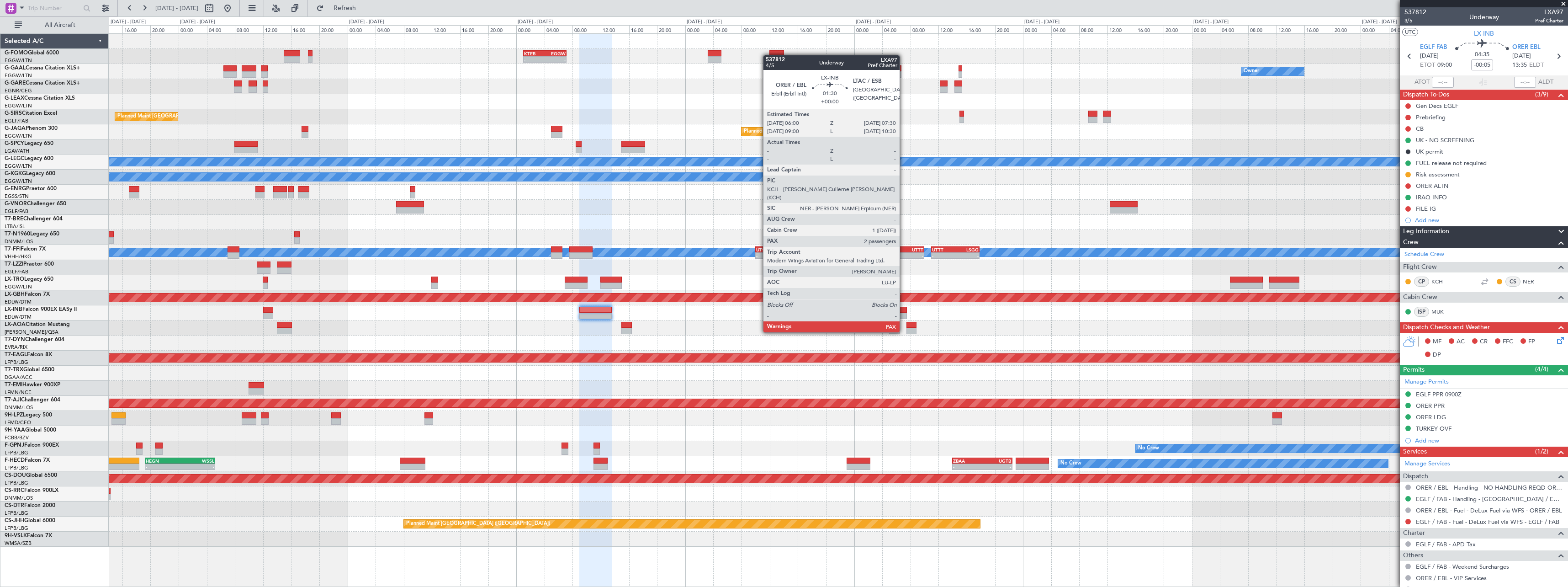
click at [904, 315] on div at bounding box center [901, 315] width 11 height 7
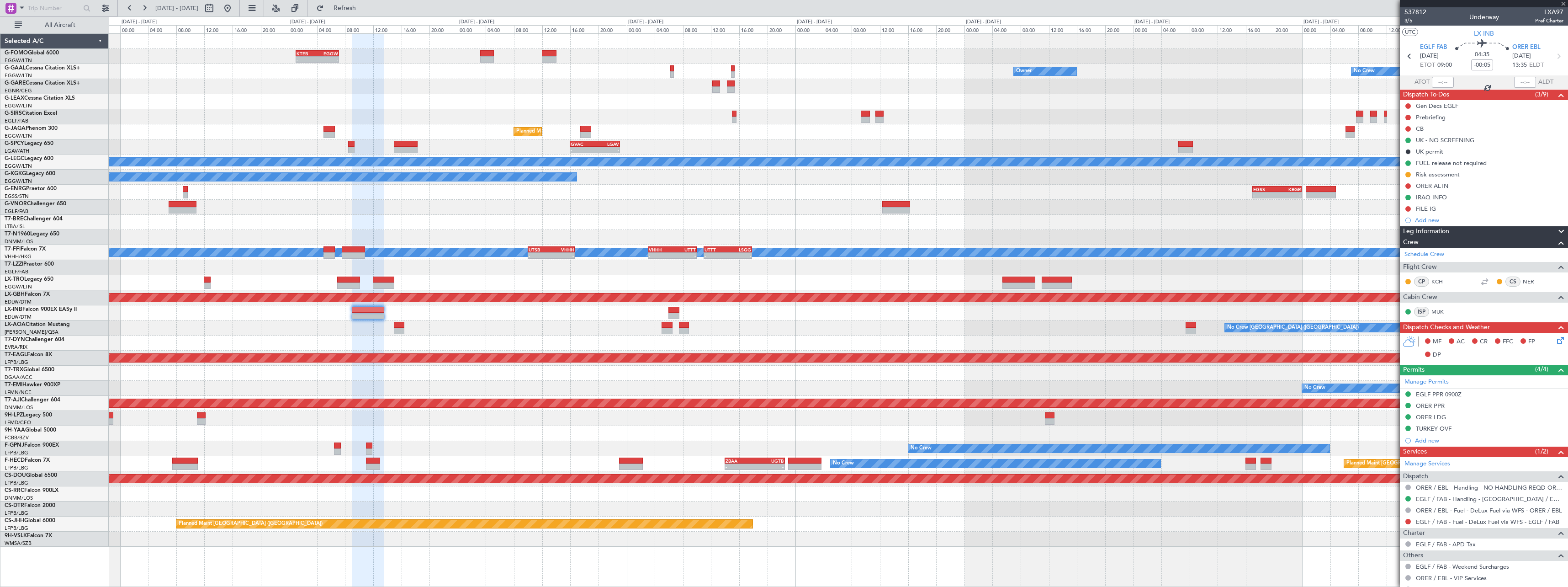
click at [844, 319] on div at bounding box center [837, 312] width 1459 height 15
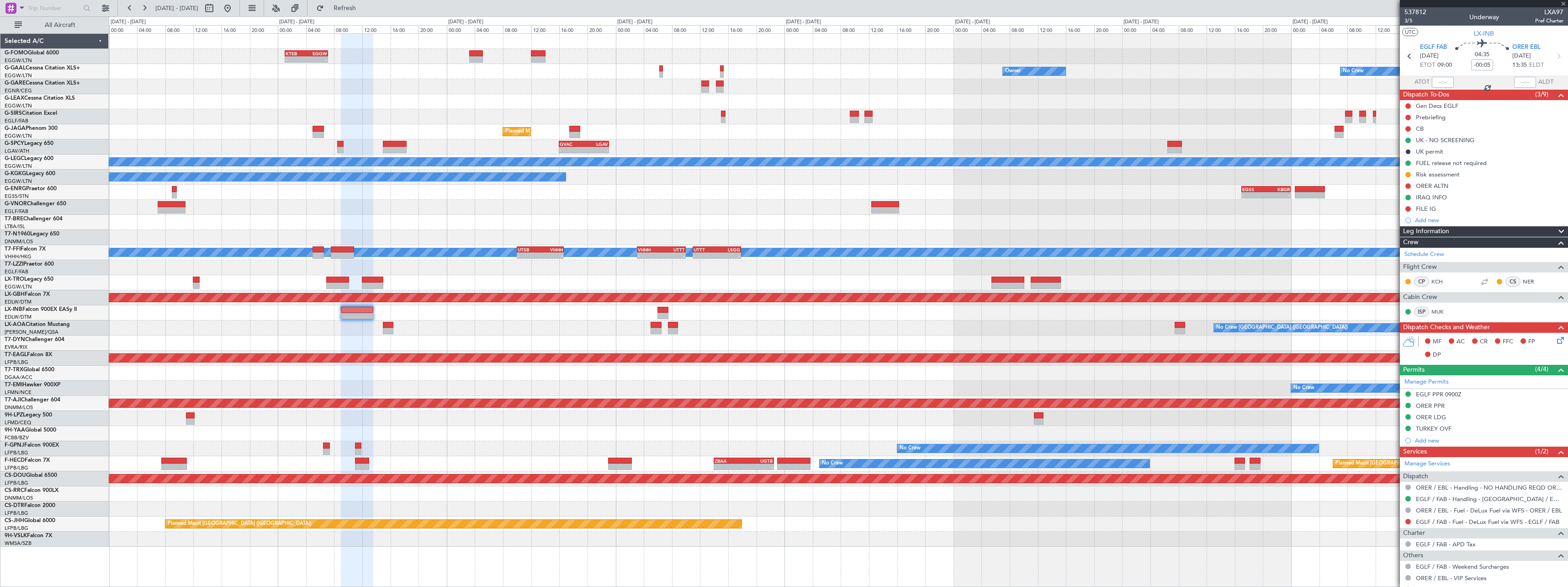
type input "4"
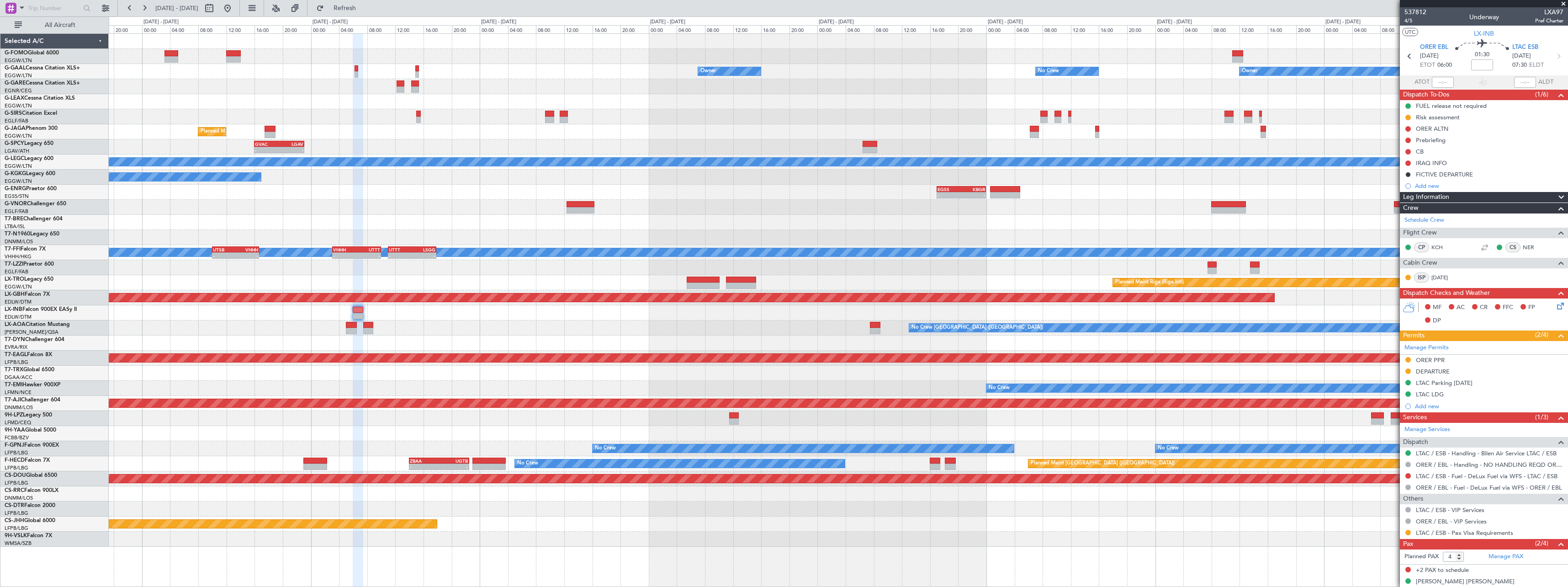
click at [1179, 325] on div "No Crew [GEOGRAPHIC_DATA] ([GEOGRAPHIC_DATA])" at bounding box center [837, 327] width 1459 height 15
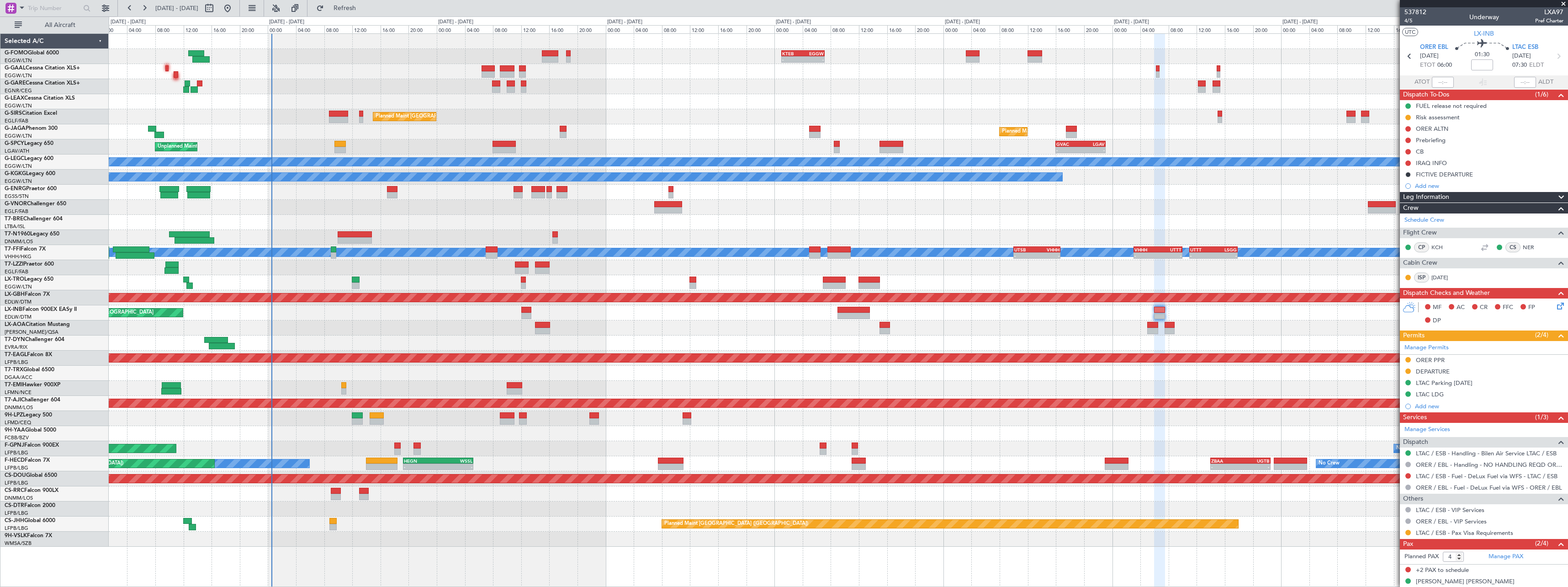
click at [1126, 332] on div "No Crew [GEOGRAPHIC_DATA] ([GEOGRAPHIC_DATA]) No Crew [GEOGRAPHIC_DATA] ([GEOGR…" at bounding box center [837, 327] width 1459 height 15
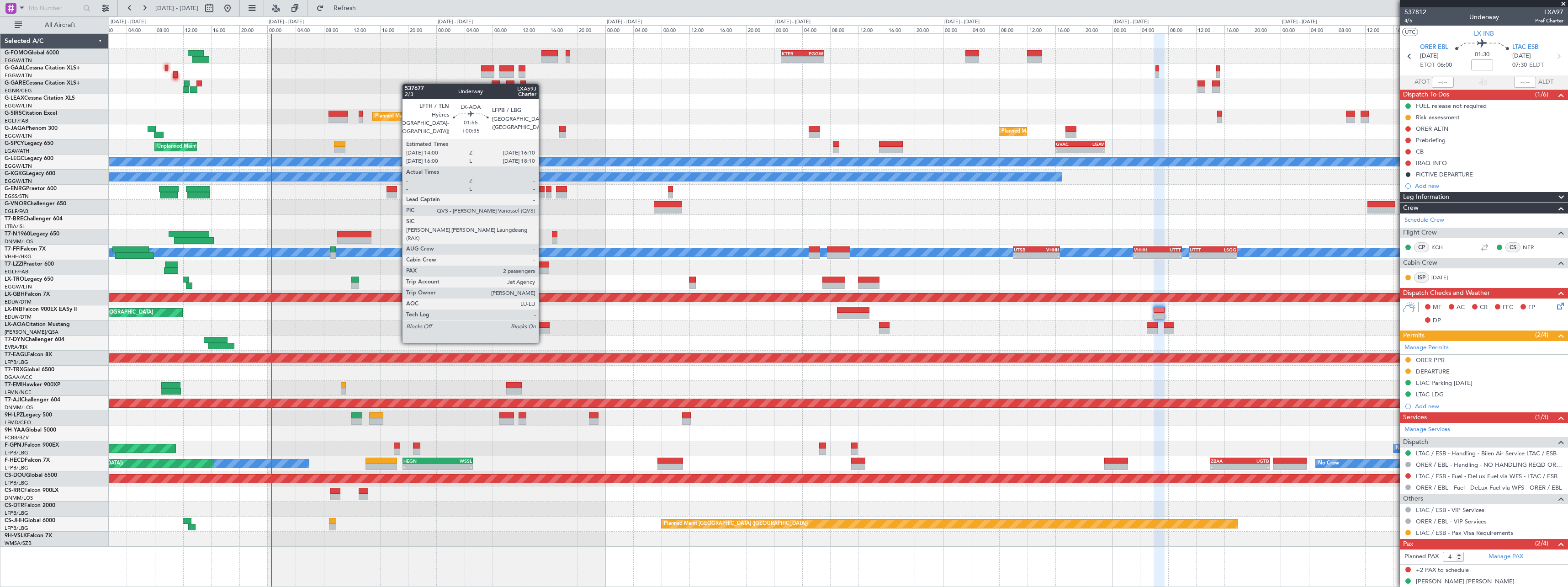
click at [543, 325] on div at bounding box center [542, 325] width 15 height 7
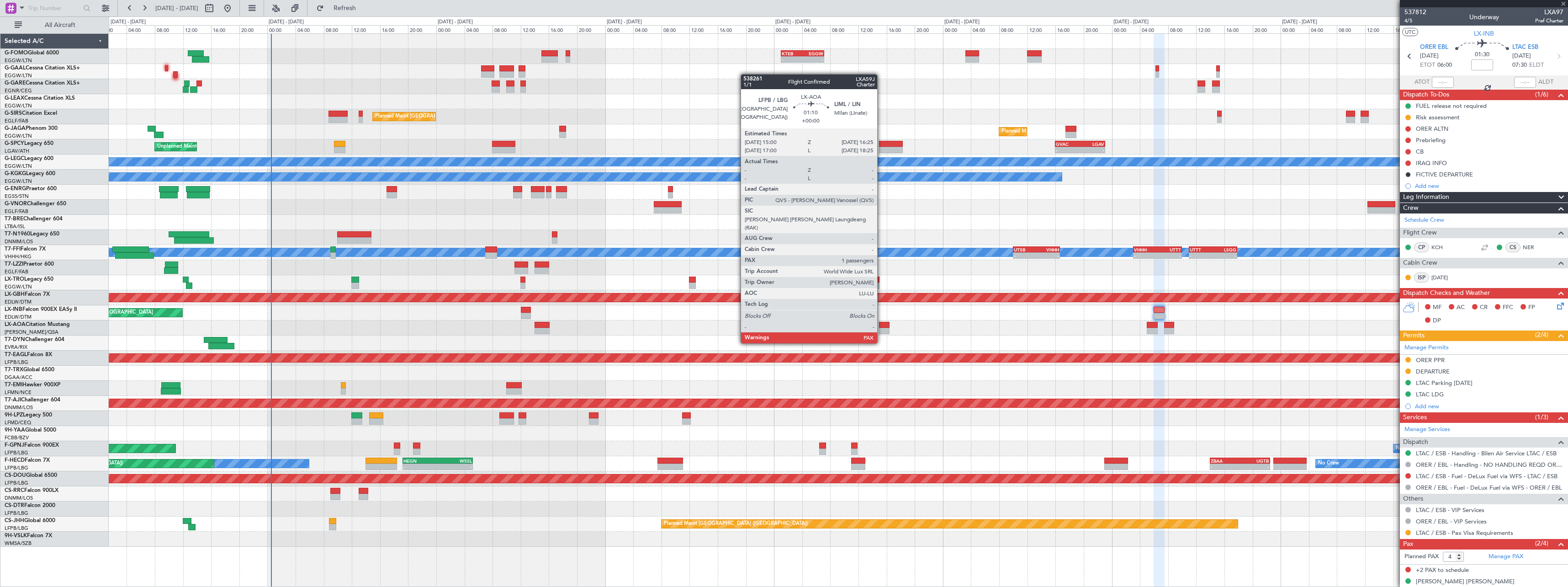
type input "+00:35"
type input "2"
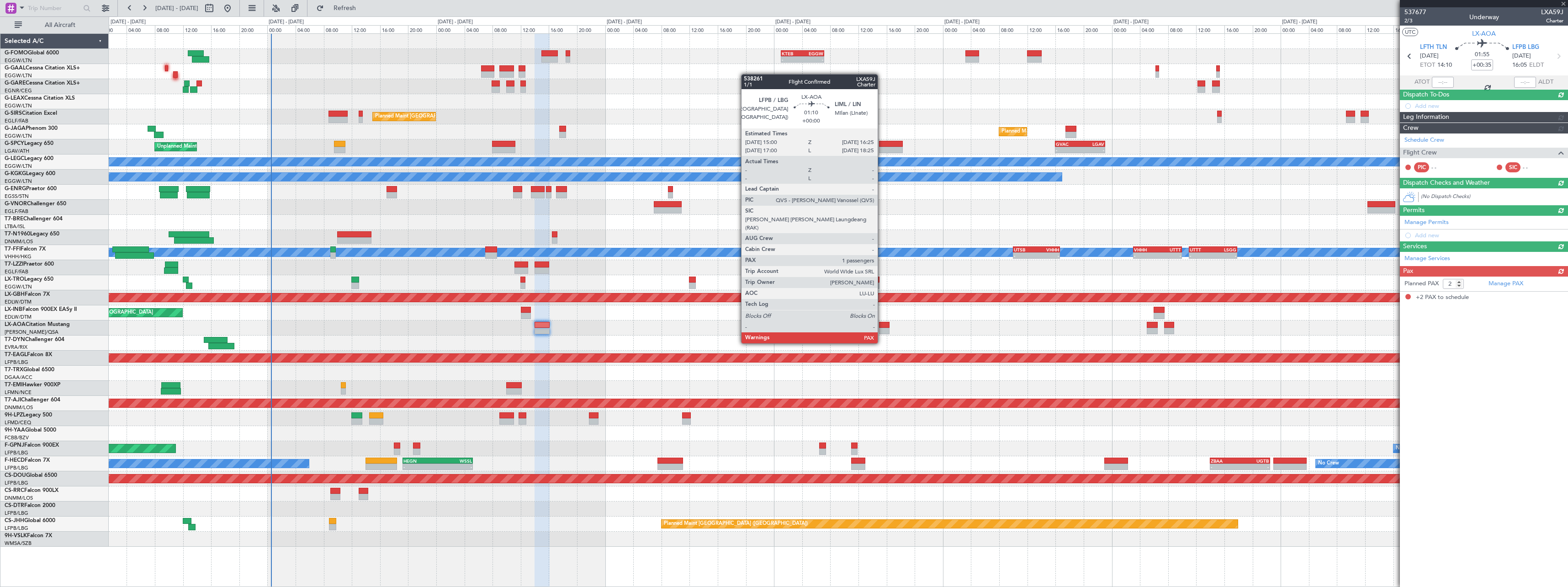
click at [882, 326] on div at bounding box center [884, 325] width 10 height 7
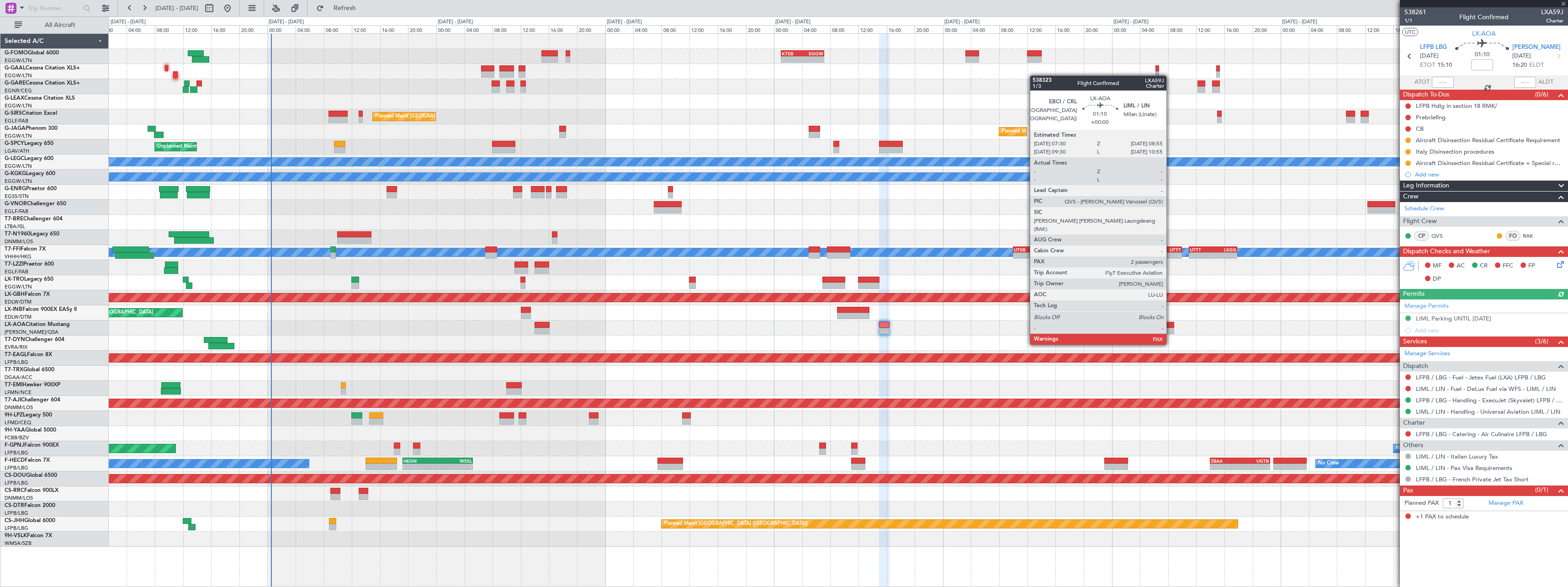
click at [1171, 327] on div at bounding box center [1169, 325] width 10 height 7
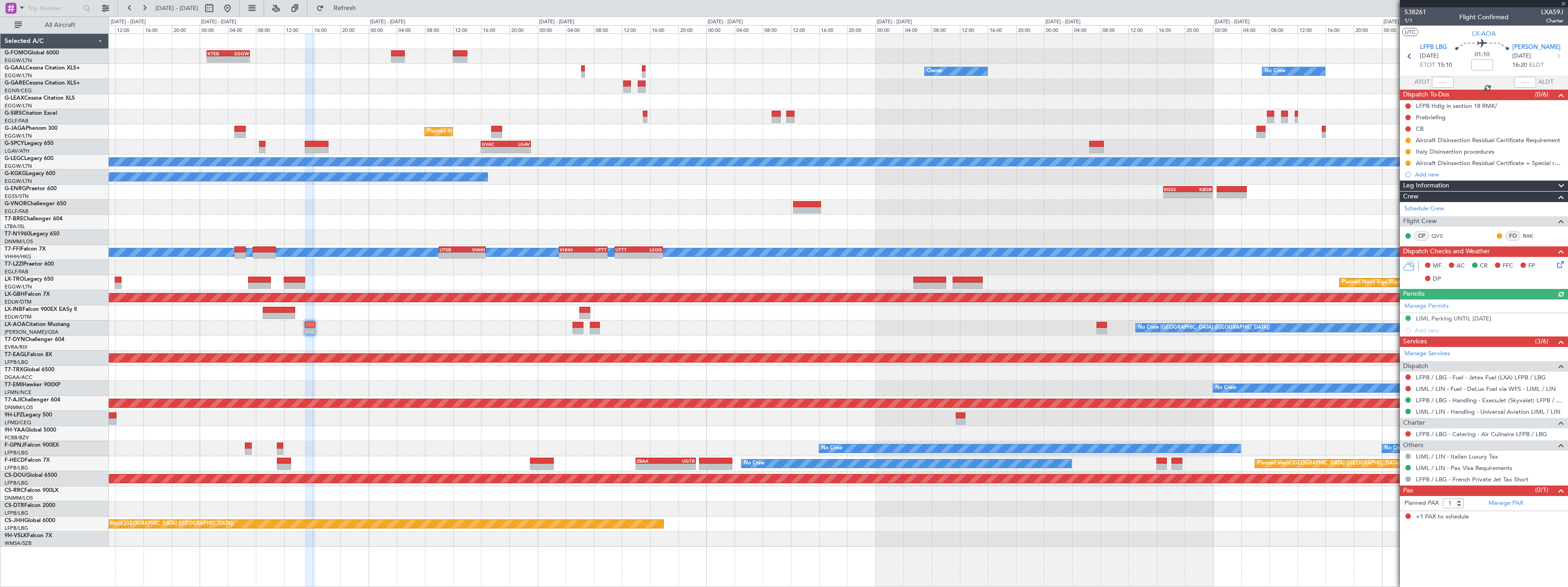
click at [666, 338] on div "- - KTEB 01:00 Z EGGW 07:10 Z Owner No Crew Owner Owner No Crew Planned Maint […" at bounding box center [837, 290] width 1459 height 513
type input "2"
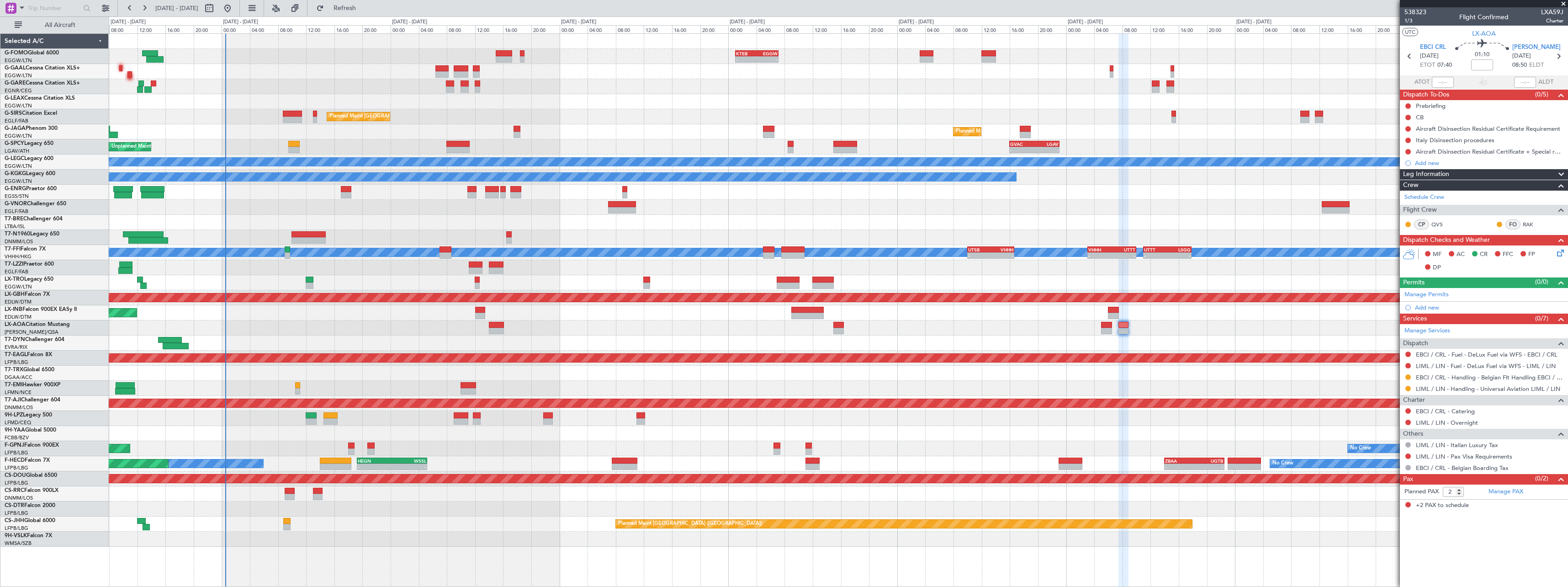
click at [1296, 329] on div "No Crew [GEOGRAPHIC_DATA] ([GEOGRAPHIC_DATA]) No Crew [GEOGRAPHIC_DATA] ([GEOGR…" at bounding box center [837, 327] width 1459 height 15
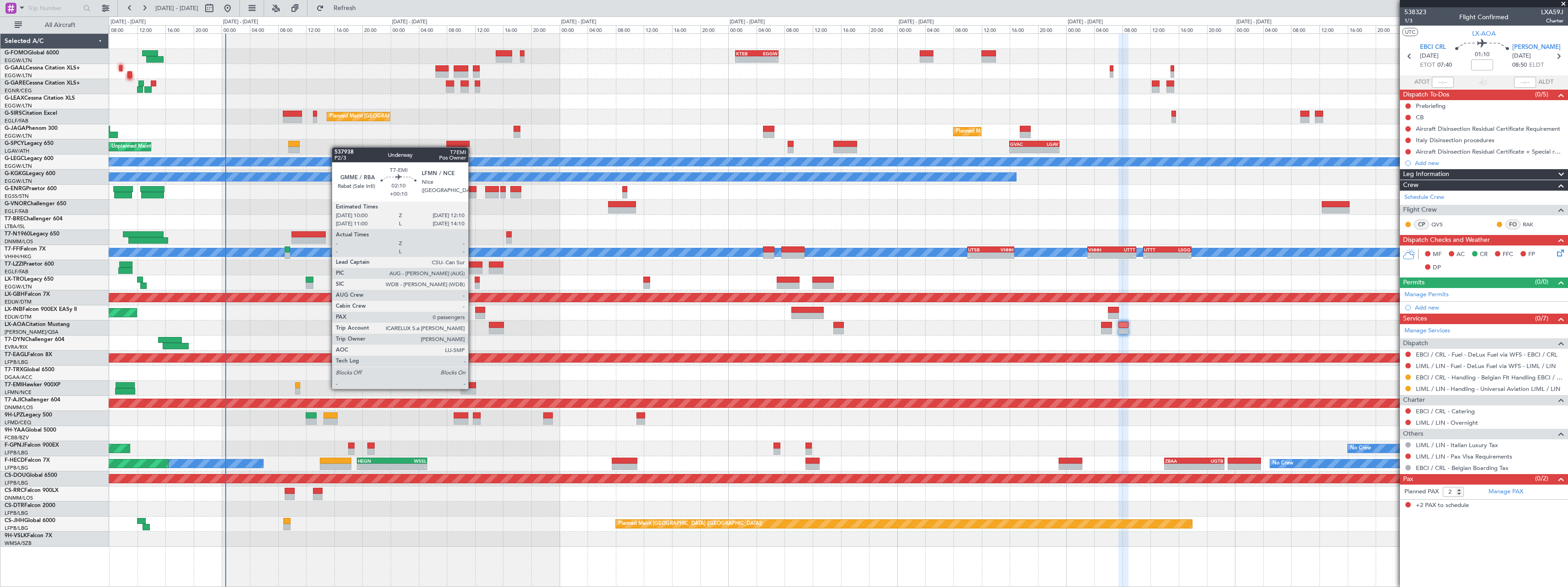
click at [473, 388] on div at bounding box center [468, 391] width 15 height 7
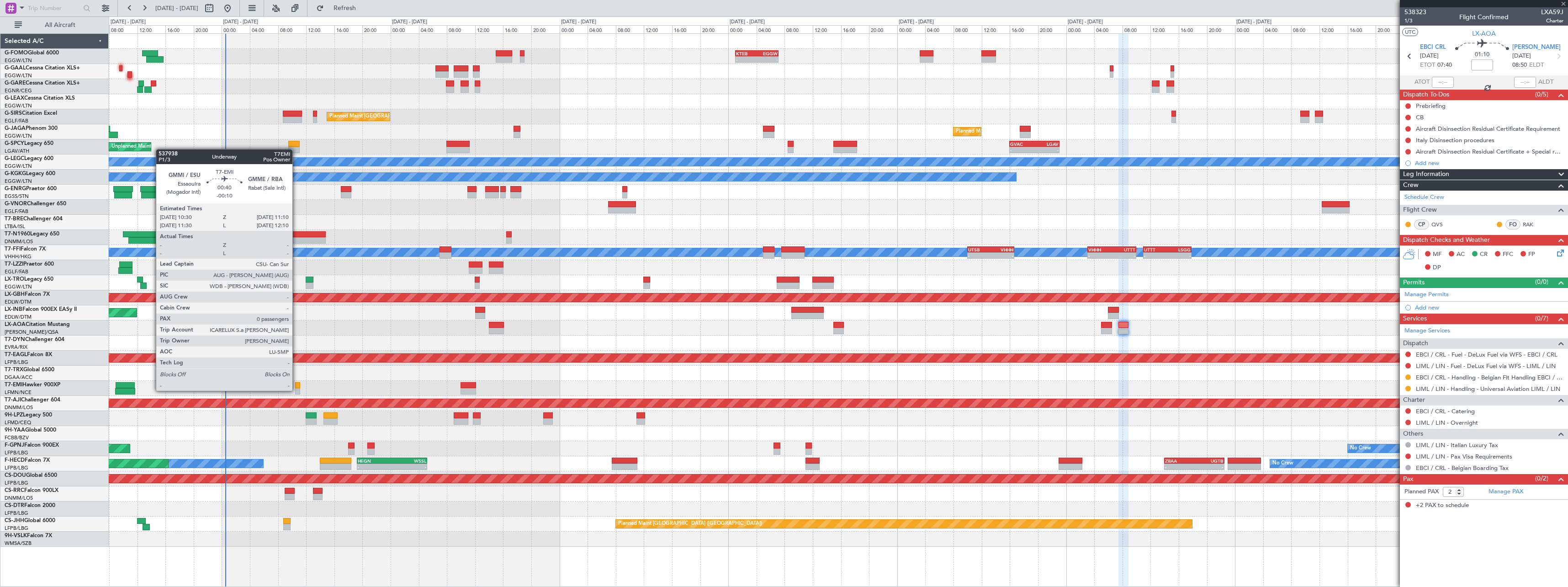
type input "+00:10"
type input "0"
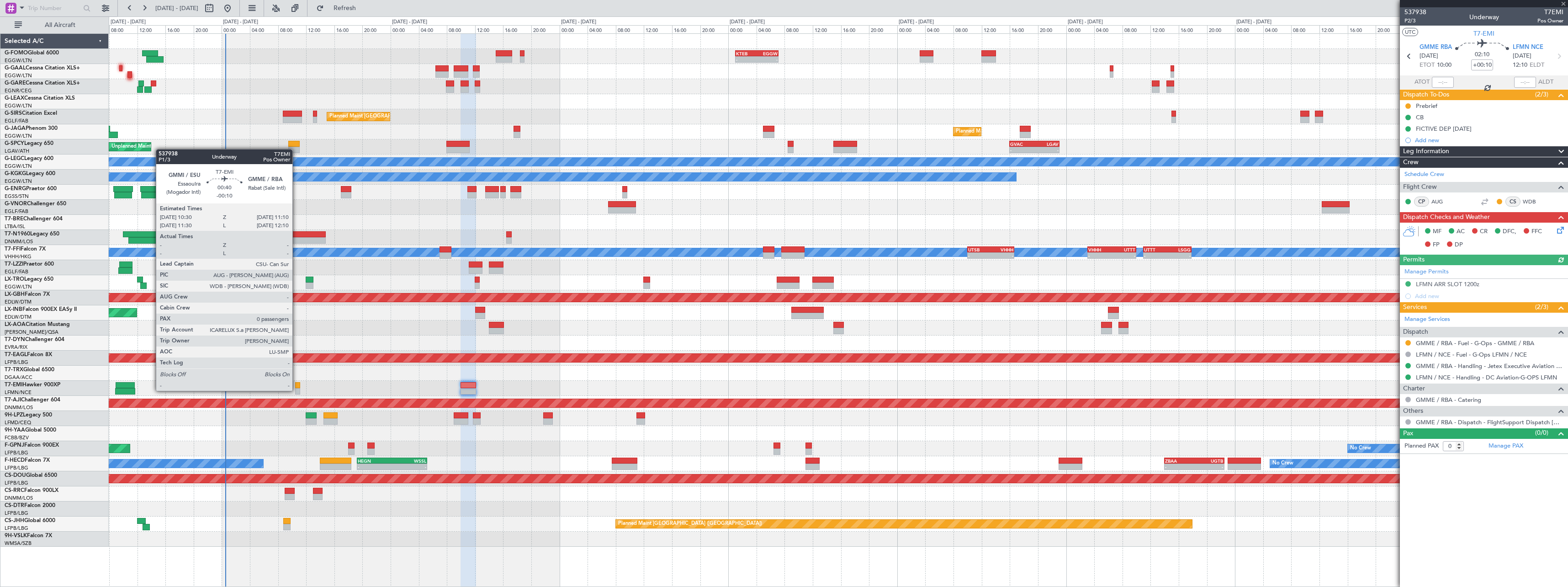
click at [296, 390] on div at bounding box center [297, 391] width 5 height 7
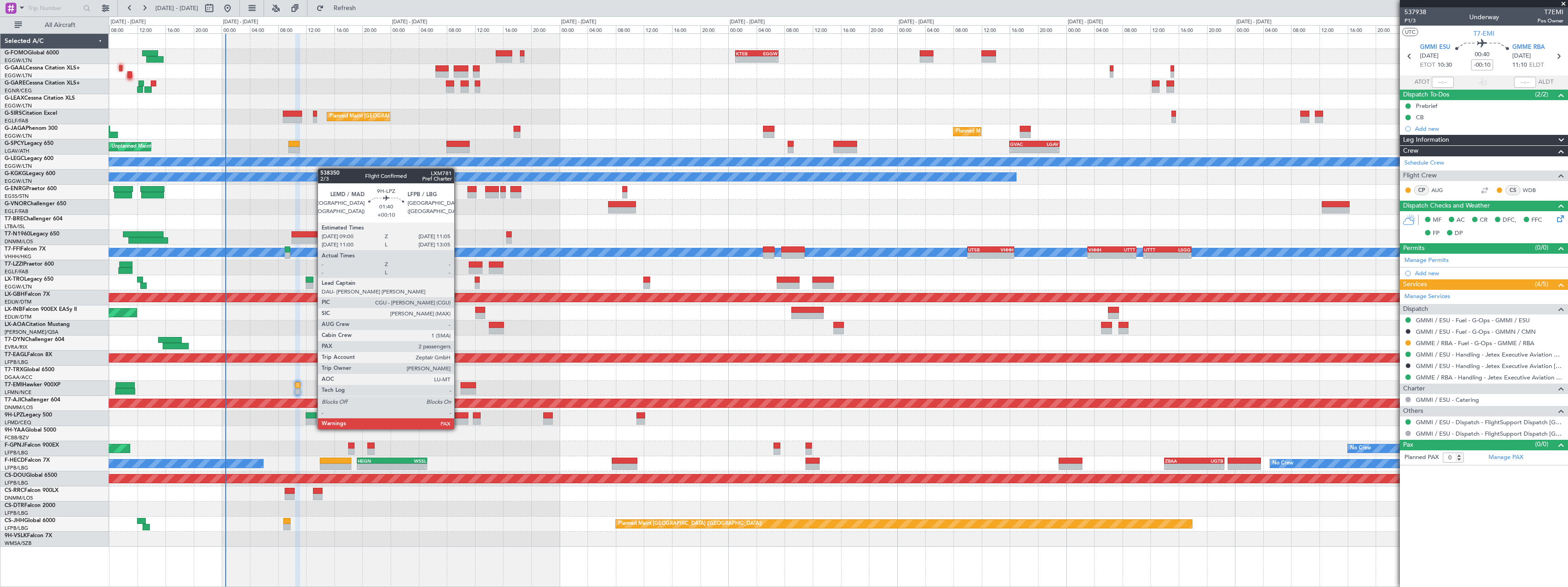
click at [458, 420] on div at bounding box center [461, 421] width 15 height 7
type input "+00:10"
type input "4"
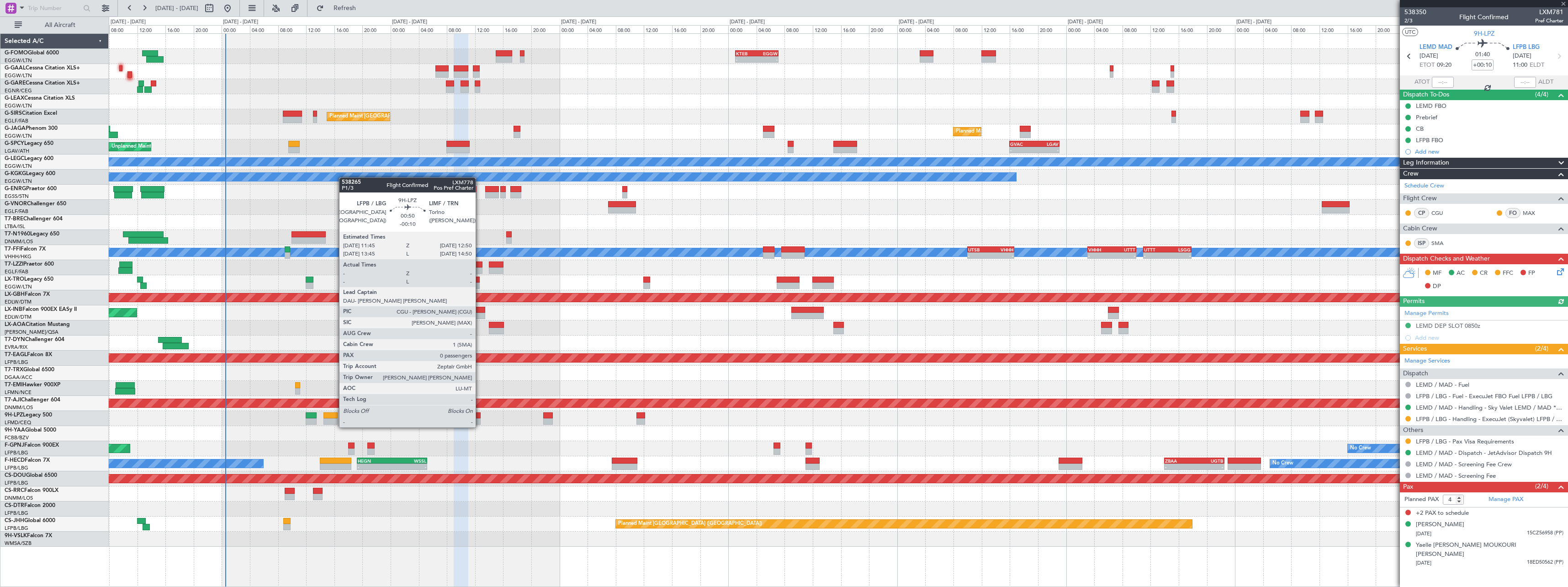
click at [480, 419] on div at bounding box center [476, 421] width 8 height 7
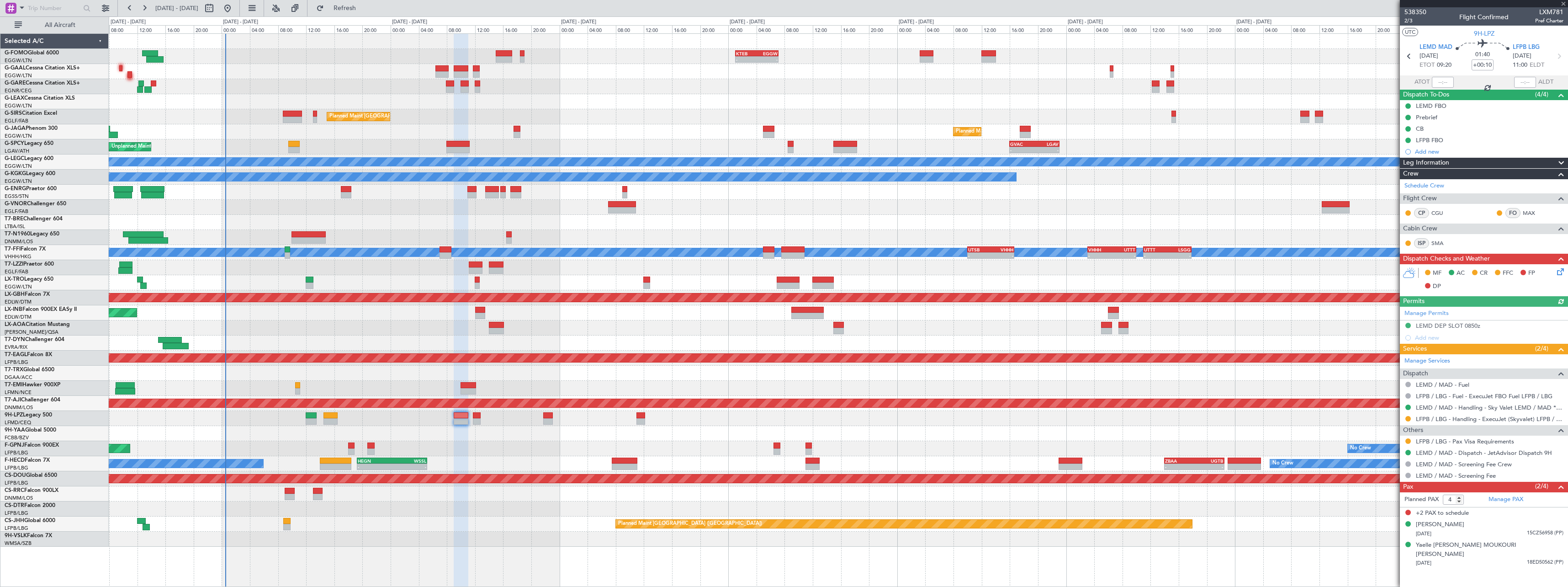
type input "-00:10"
type input "0"
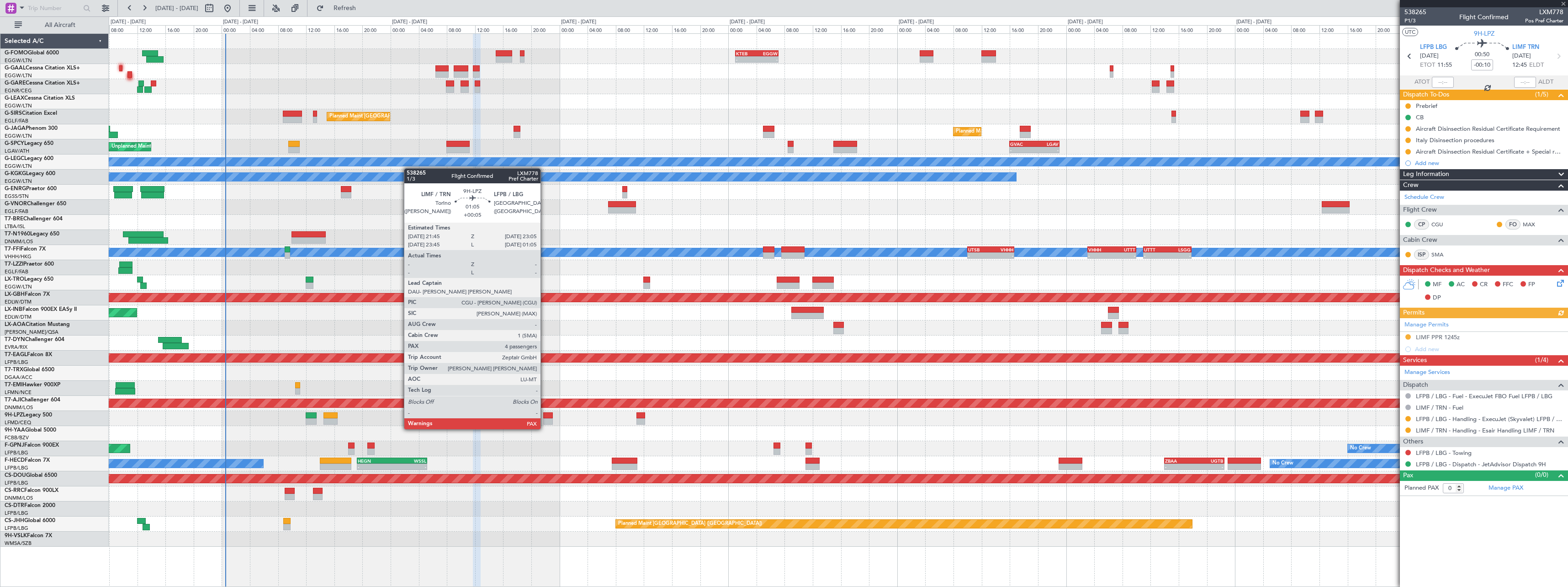
click at [545, 420] on div at bounding box center [548, 421] width 9 height 7
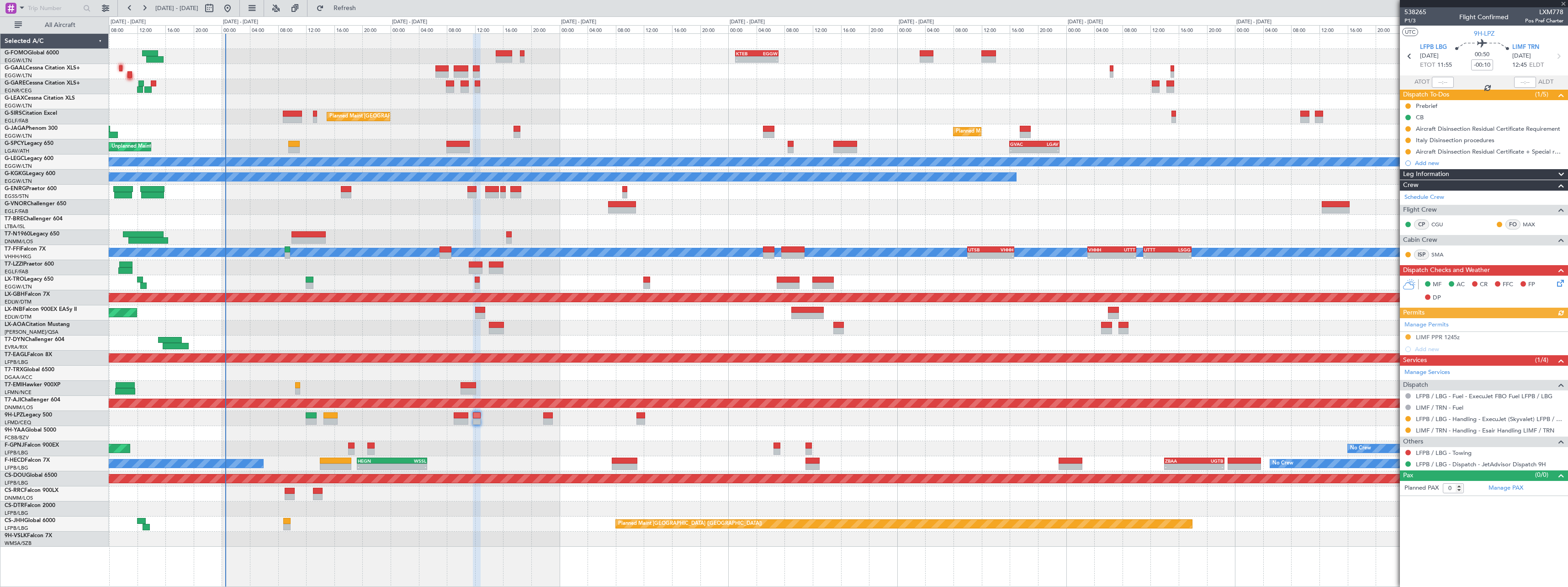
type input "+00:05"
type input "4"
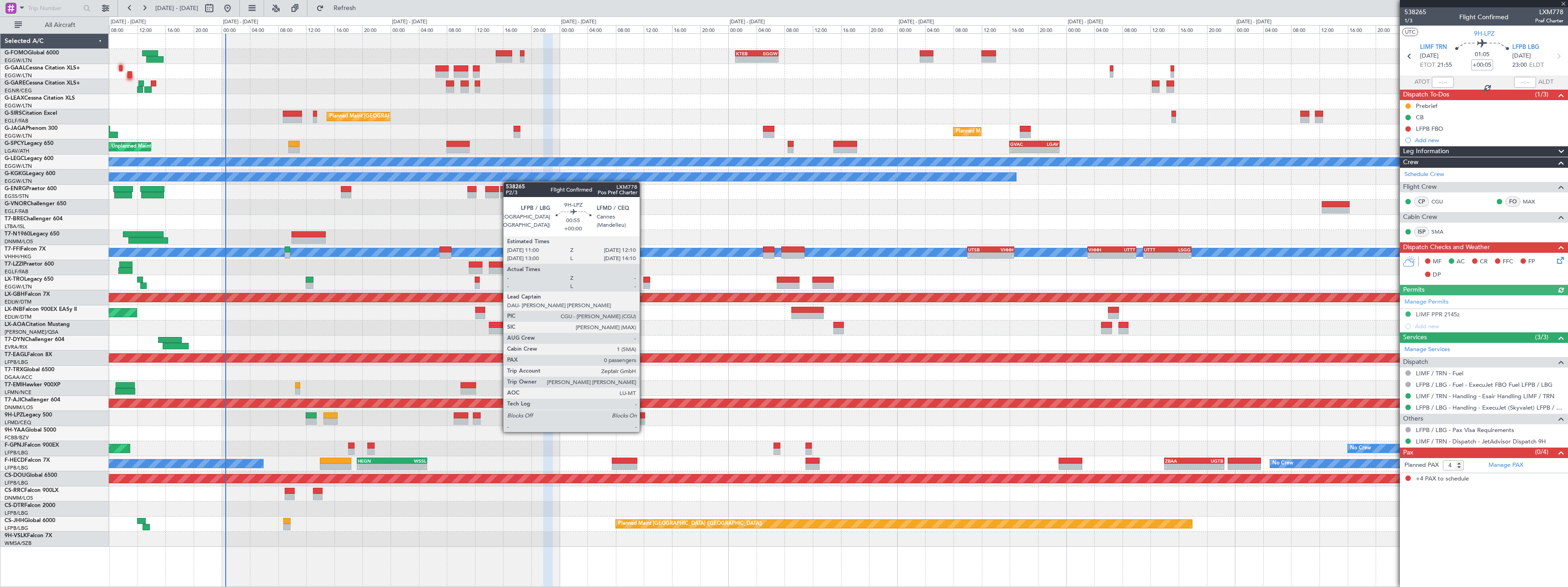
click at [644, 423] on div at bounding box center [640, 421] width 8 height 7
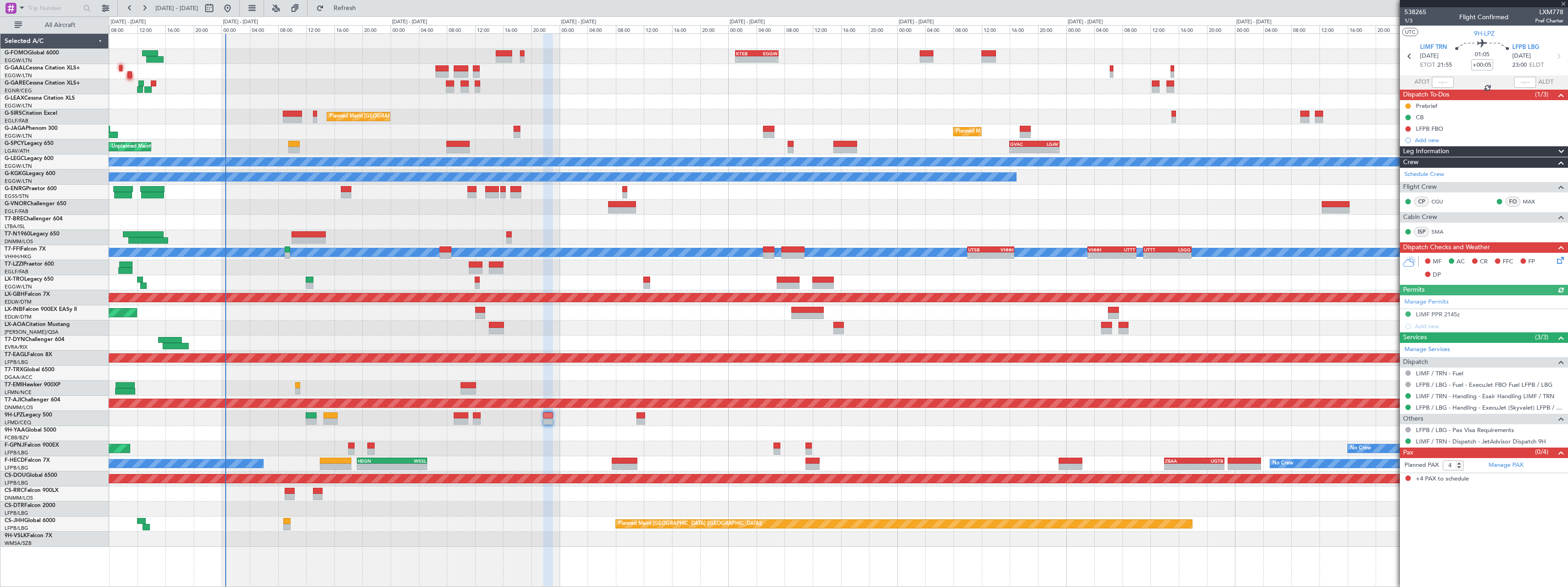
type input "0"
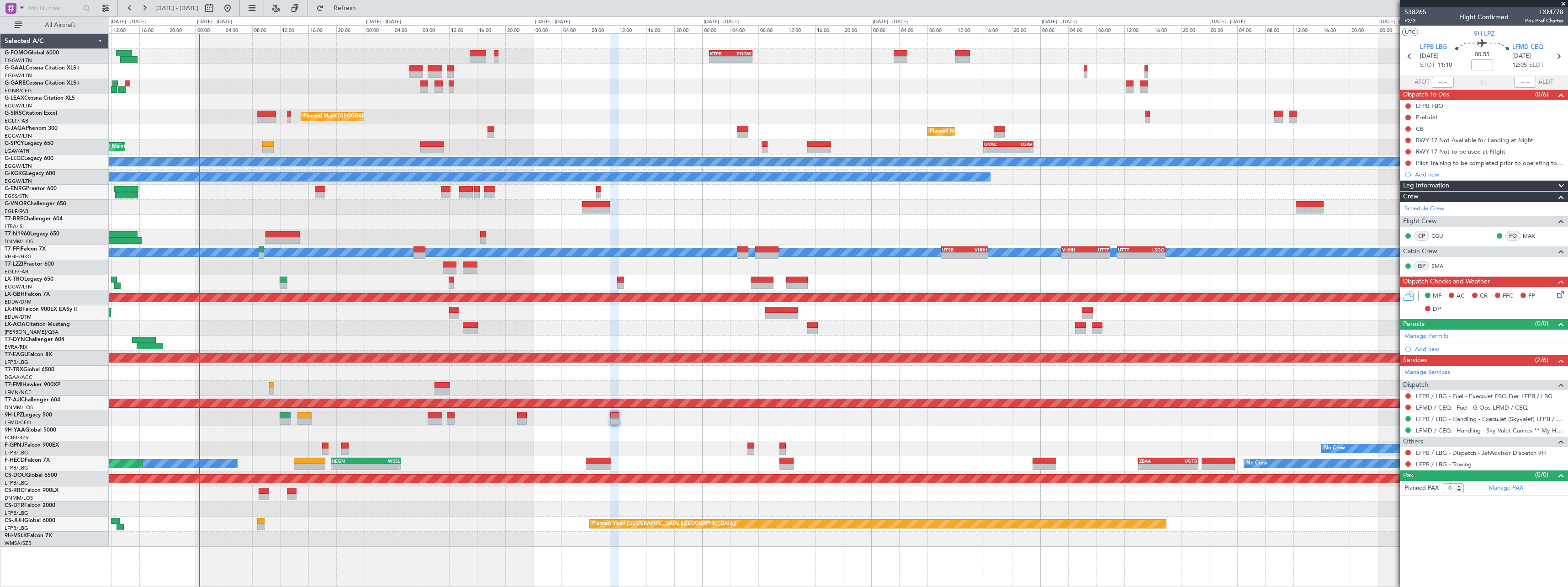
click at [1263, 421] on div at bounding box center [837, 418] width 1459 height 15
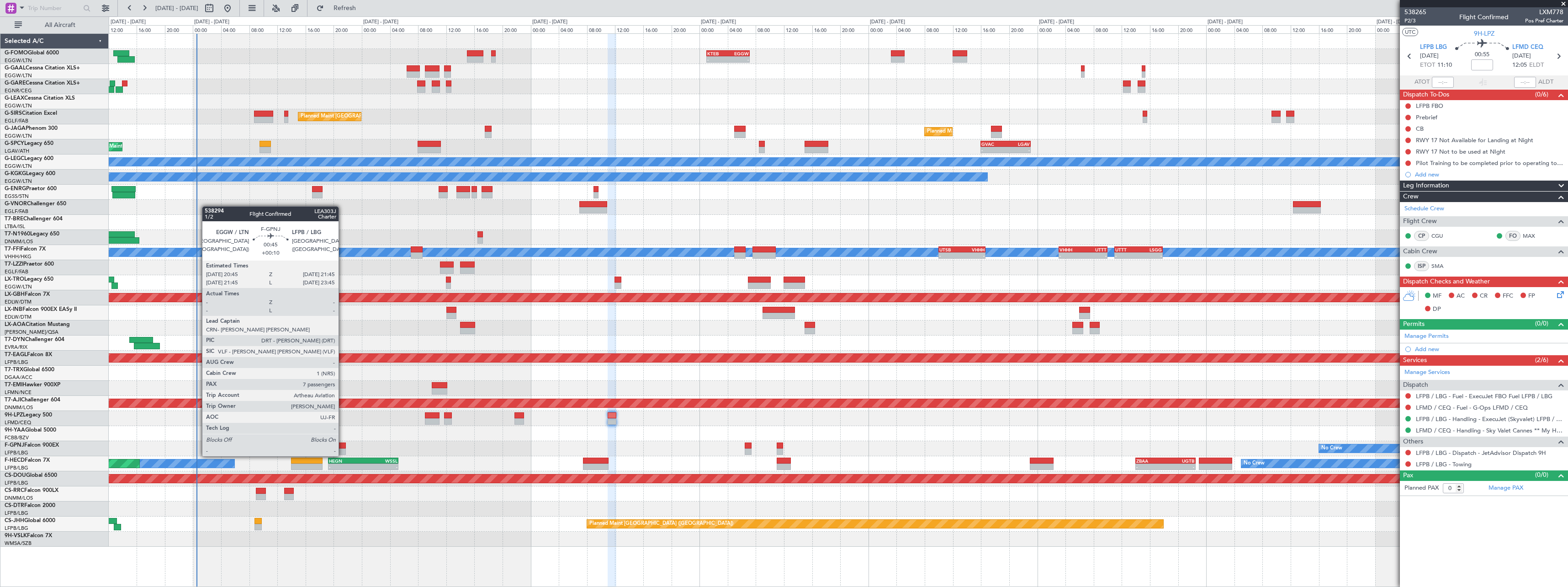
click at [343, 447] on div at bounding box center [343, 445] width 7 height 7
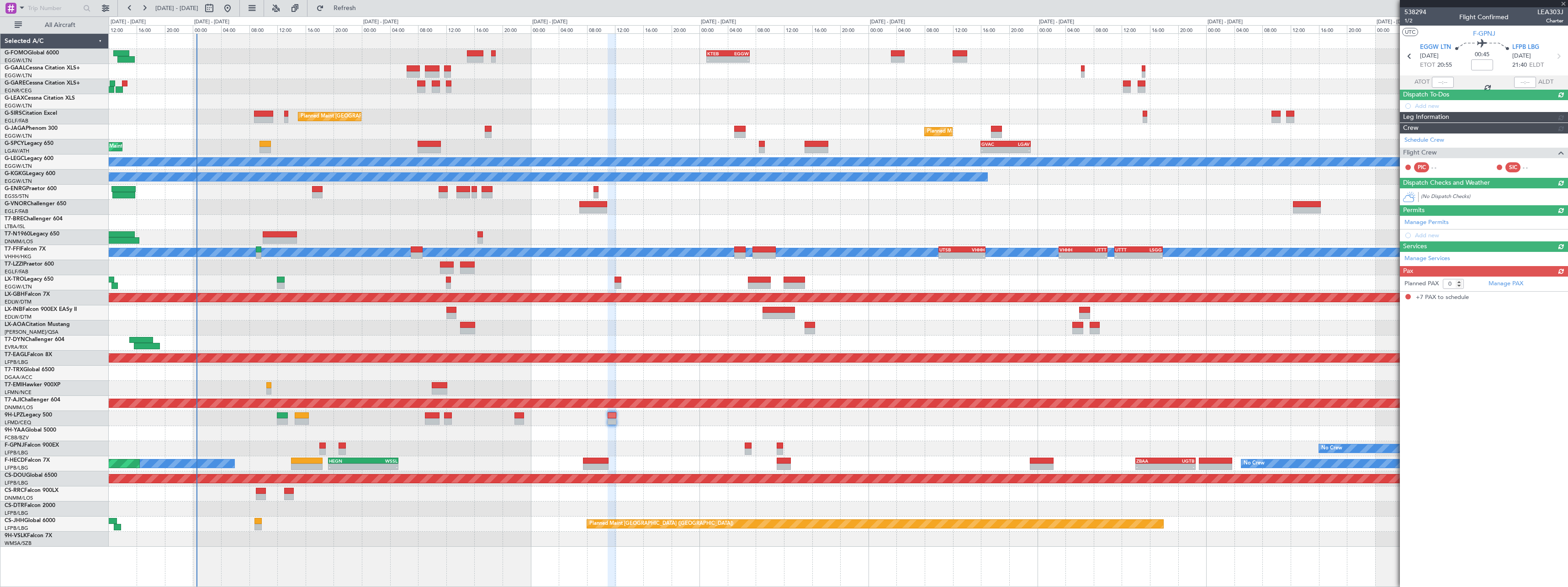
type input "+00:10"
type input "7"
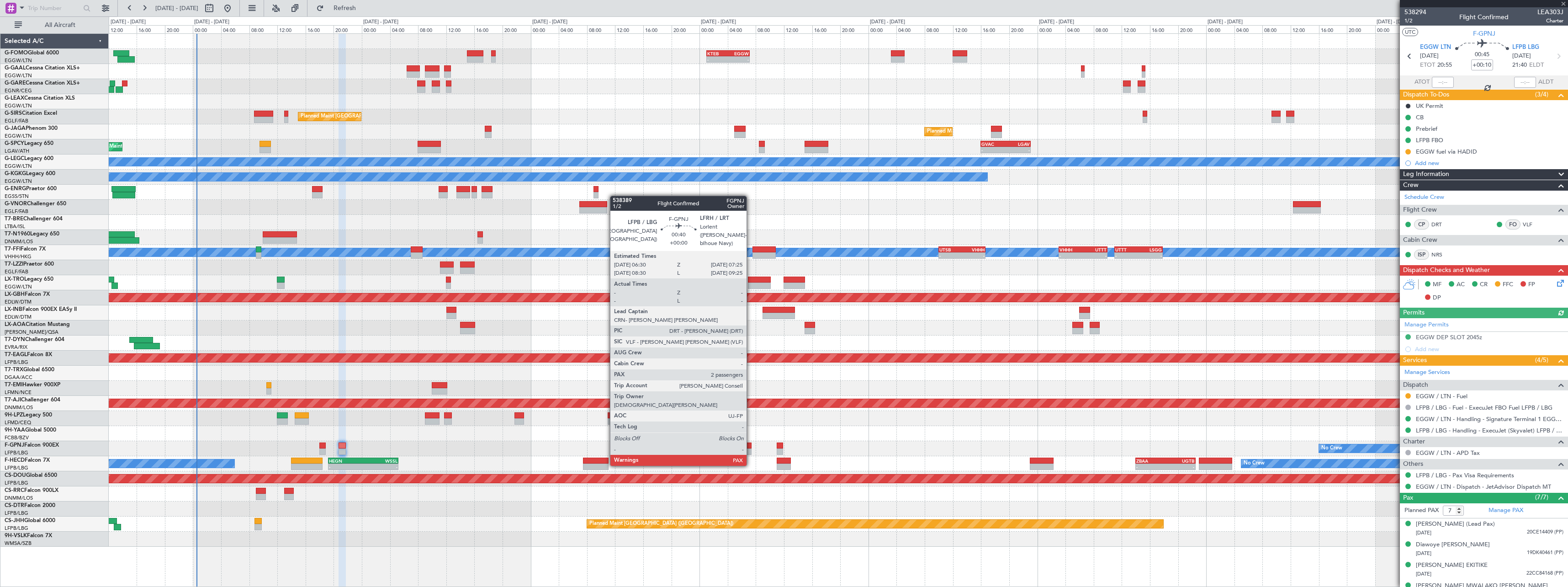
click at [751, 447] on div at bounding box center [748, 445] width 7 height 7
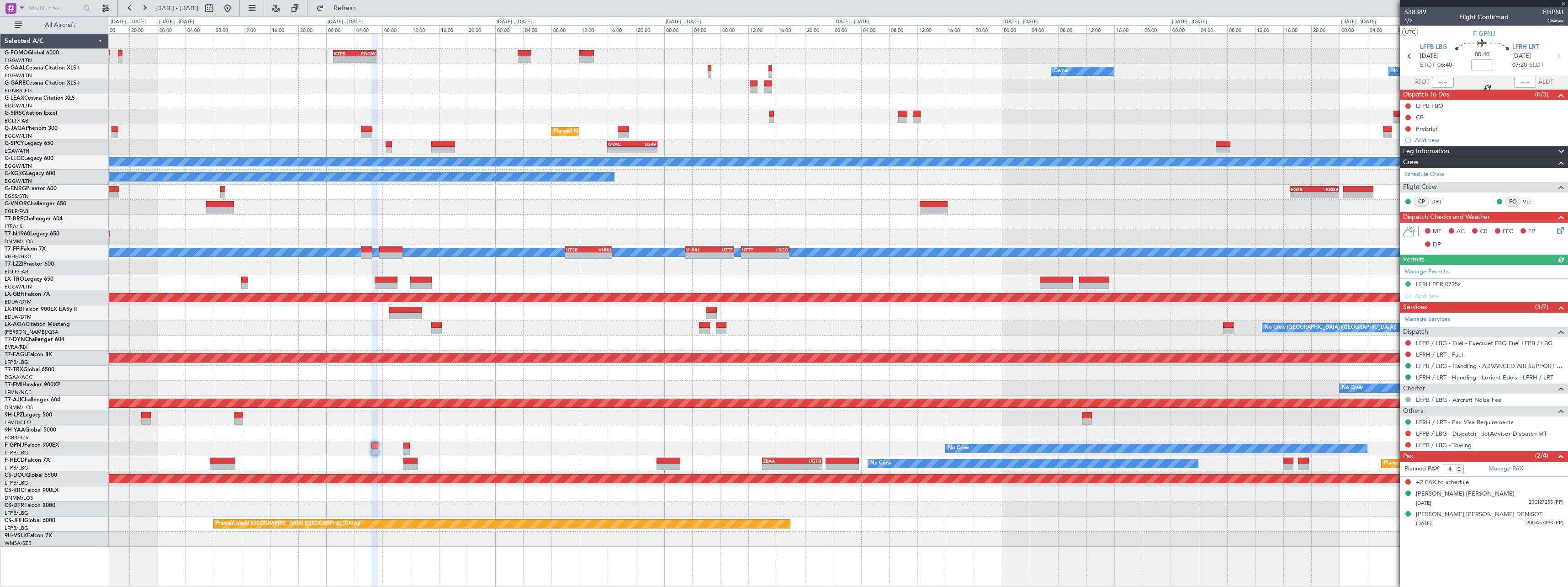
click at [462, 429] on div at bounding box center [837, 433] width 1459 height 15
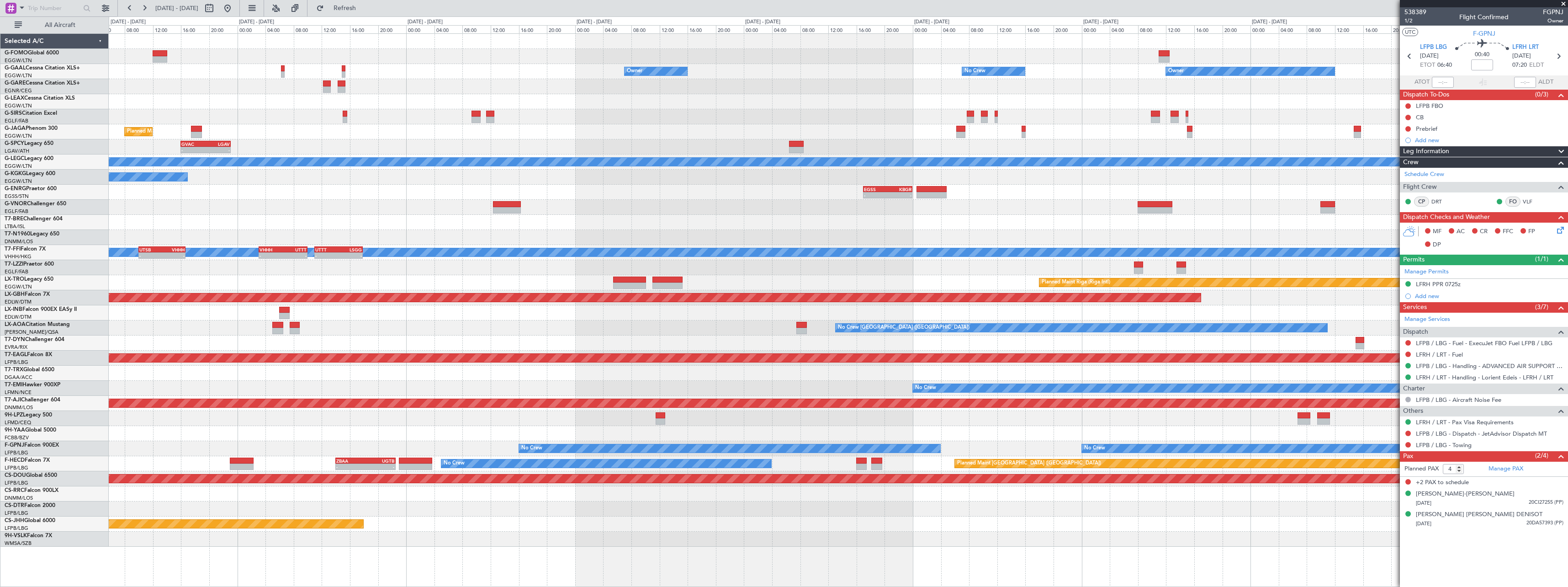
click at [979, 437] on div at bounding box center [837, 433] width 1459 height 15
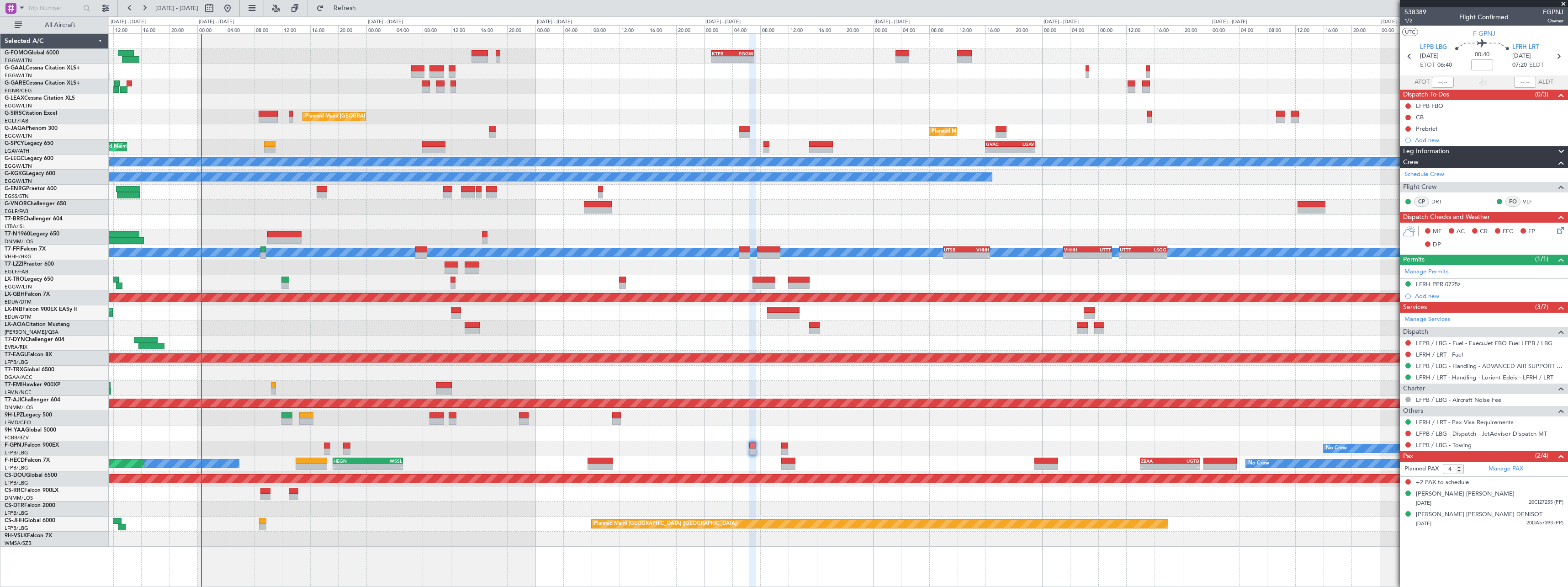
click at [1144, 433] on div at bounding box center [837, 433] width 1459 height 15
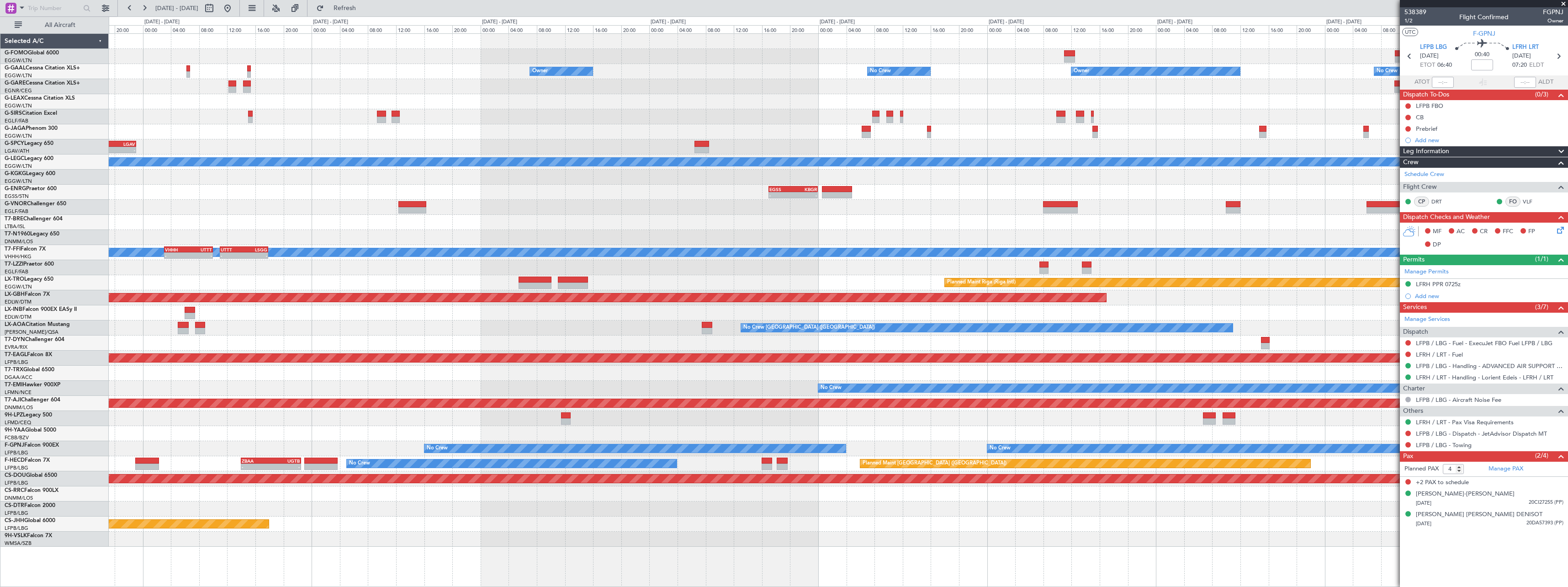
click at [243, 499] on div at bounding box center [837, 494] width 1459 height 15
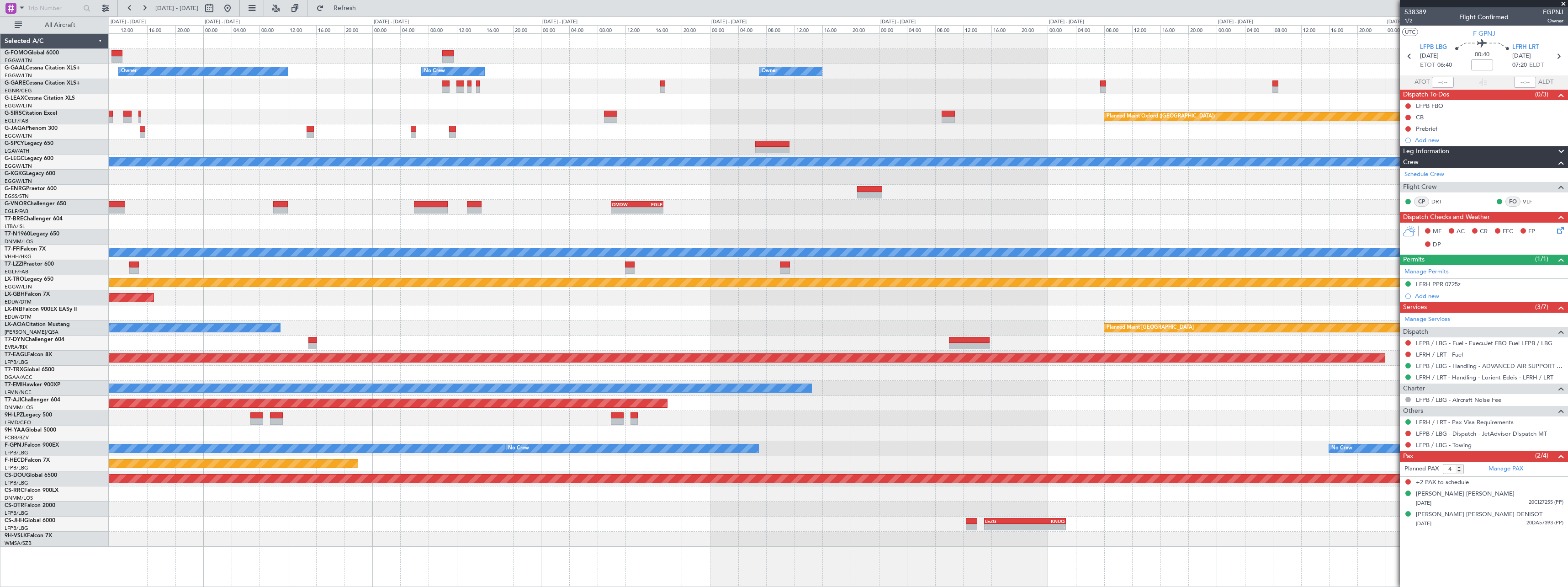
click at [146, 495] on div "Owner Owner No Crew Owner No Crew Planned Maint [GEOGRAPHIC_DATA] ([GEOGRAPHIC_…" at bounding box center [837, 290] width 1459 height 513
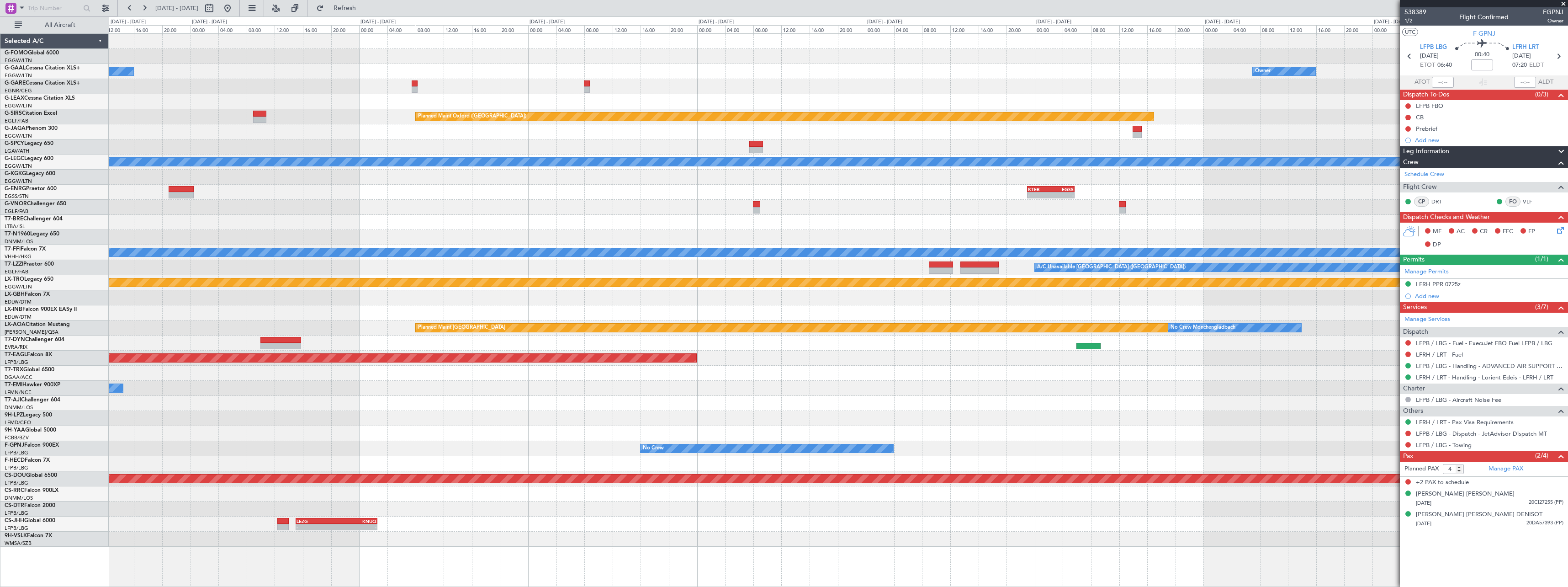
click at [159, 513] on div "- - OERK 15:00 Z EGGW 21:55 Z Owner Owner Owner No Crew Planned Maint [GEOGRAPH…" at bounding box center [837, 290] width 1459 height 513
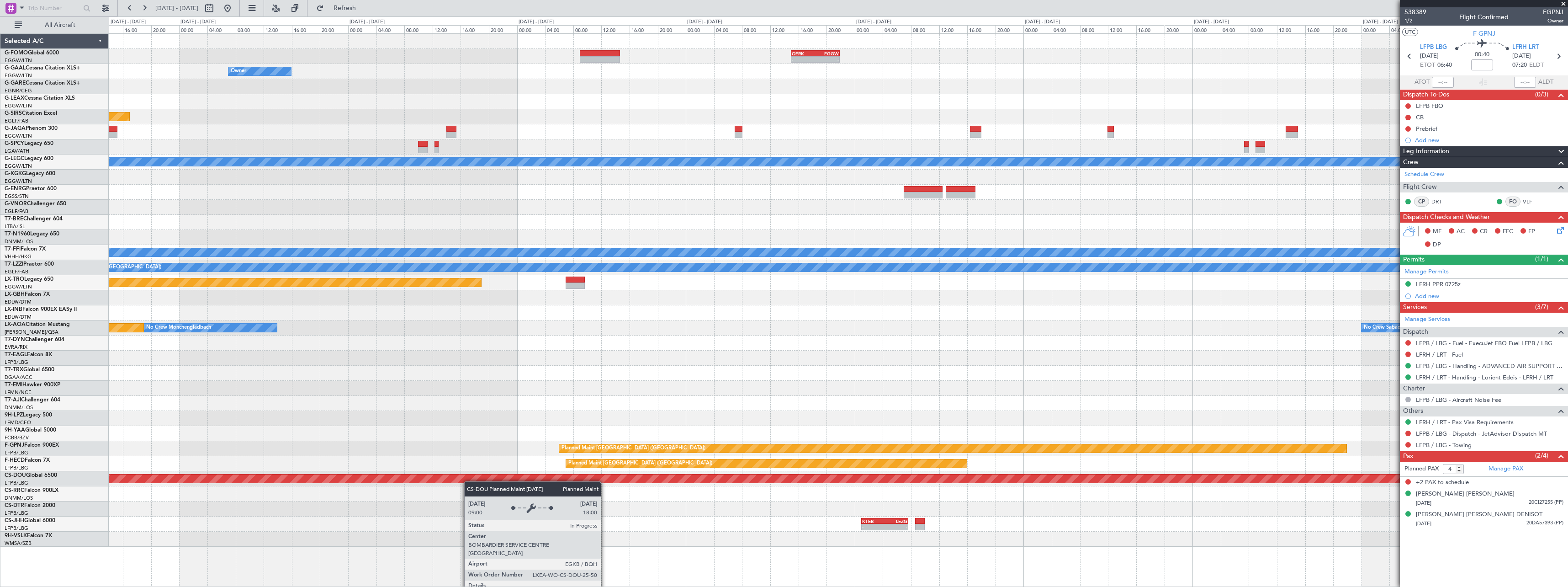
click at [1305, 434] on div "- - OERK 15:00 Z EGGW 21:55 Z Owner Owner Planned Maint [GEOGRAPHIC_DATA] ([GEO…" at bounding box center [837, 290] width 1459 height 513
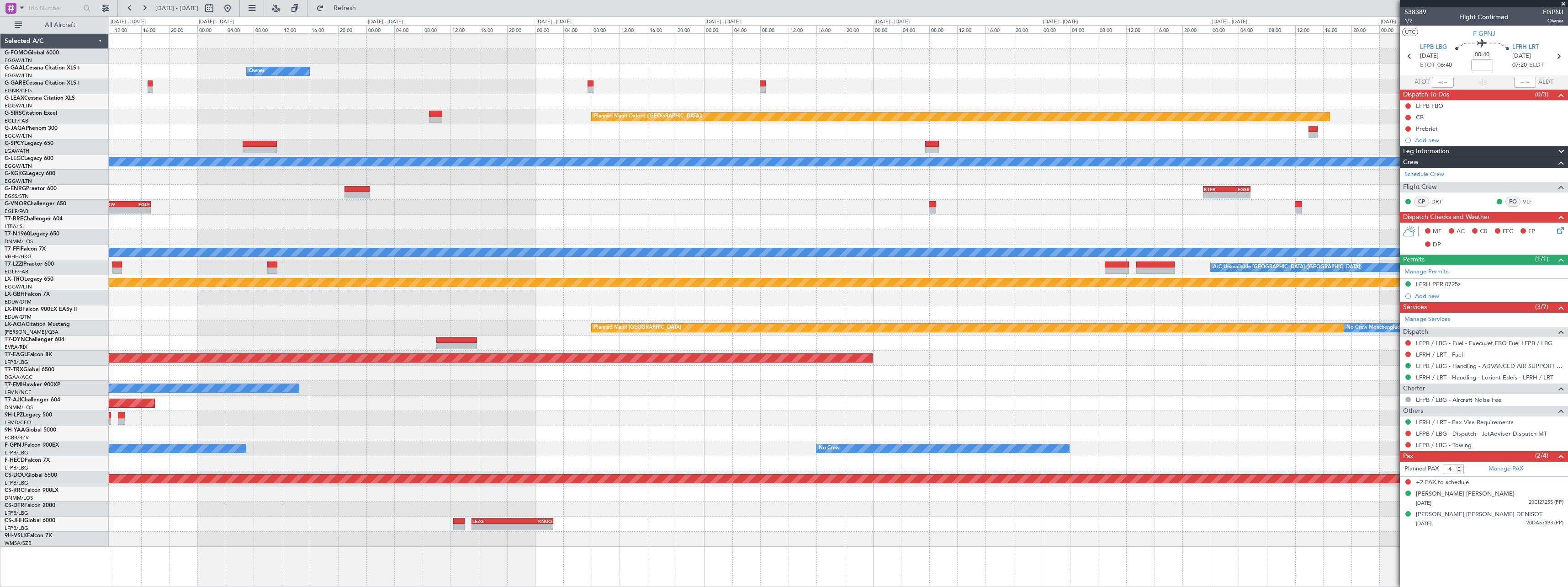
click at [1361, 432] on div "Owner Owner No Crew Owner Owner Planned Maint [GEOGRAPHIC_DATA] ([GEOGRAPHIC_DA…" at bounding box center [837, 290] width 1459 height 513
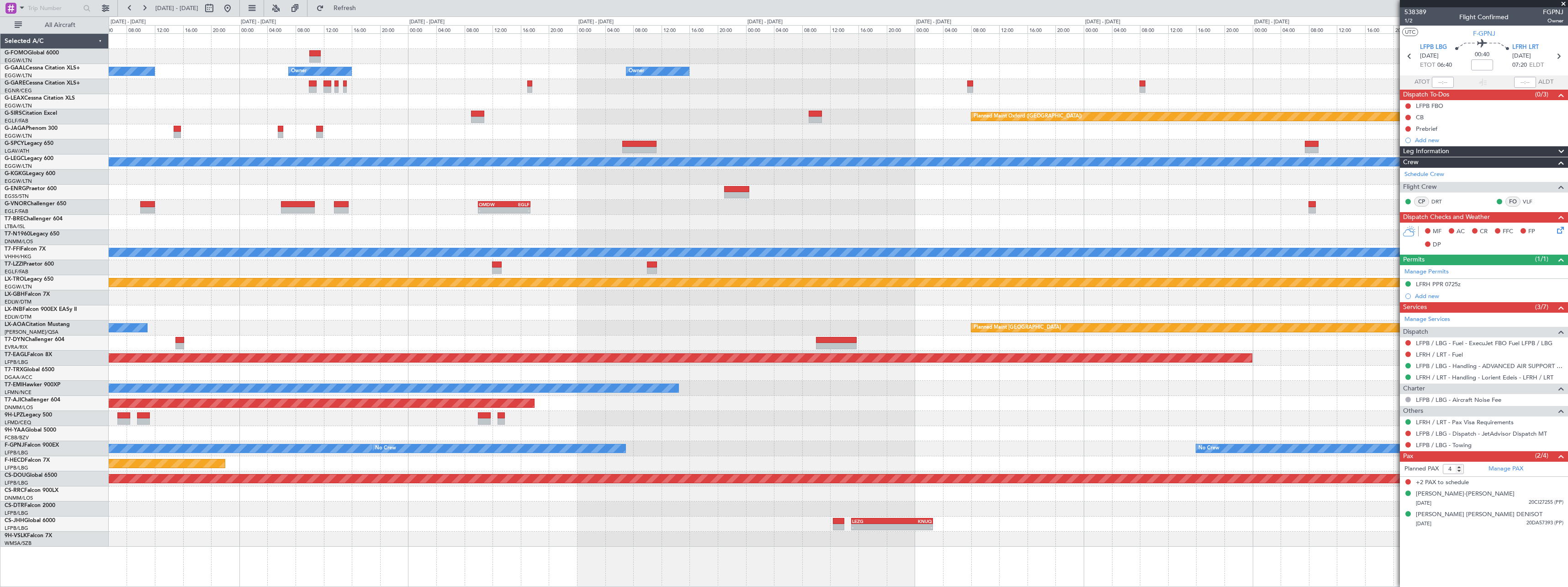
click at [1342, 417] on div "Owner No Crew Owner Owner No Crew Owner Planned Maint [GEOGRAPHIC_DATA] ([GEOGR…" at bounding box center [837, 290] width 1459 height 513
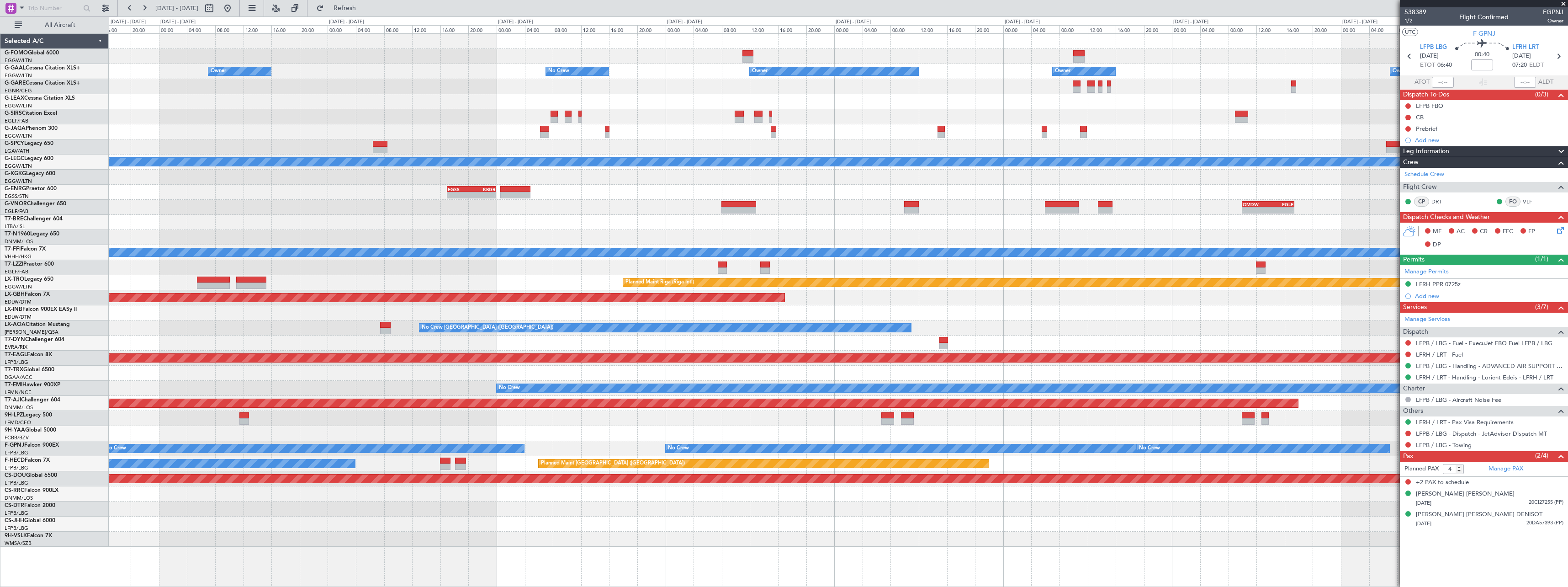
click at [1242, 430] on div "Owner No Crew Owner Owner No Crew Owner Planned Maint [GEOGRAPHIC_DATA] ([GEOGR…" at bounding box center [837, 290] width 1459 height 513
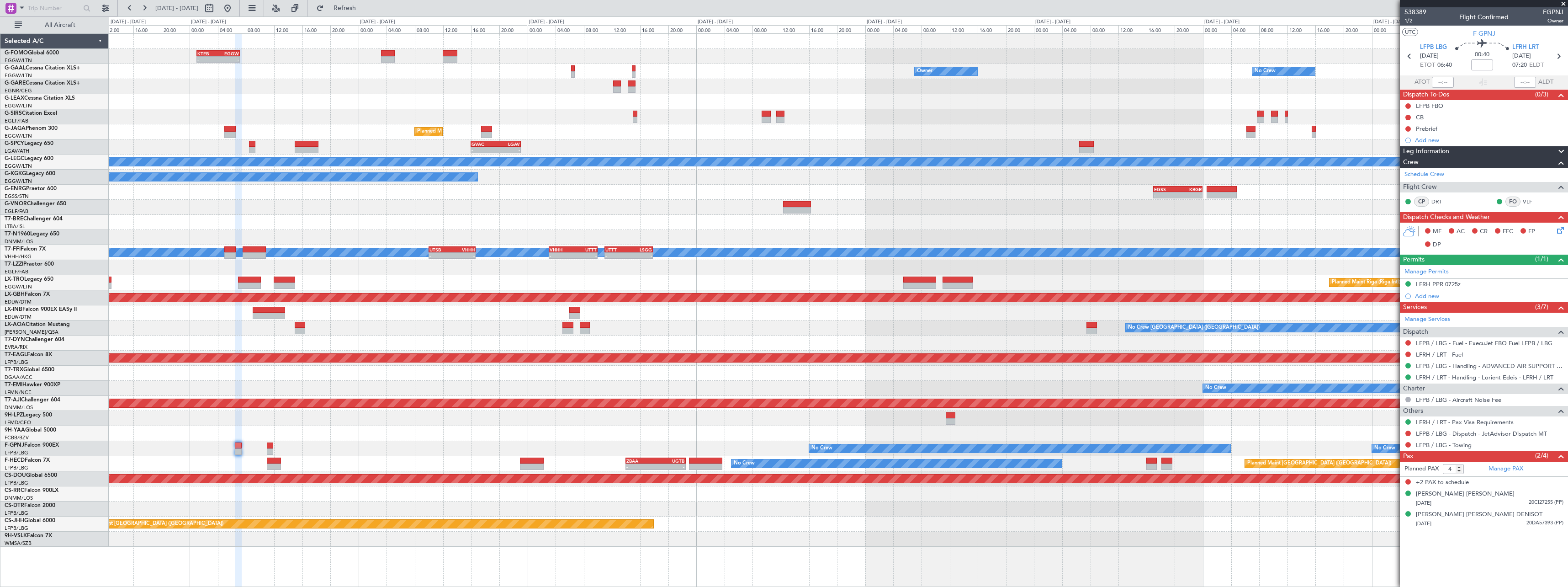
click at [1182, 419] on div "KTEB 01:00 Z EGGW 07:10 Z - - Owner No Crew Owner Owner No Crew Planned Maint […" at bounding box center [837, 290] width 1459 height 513
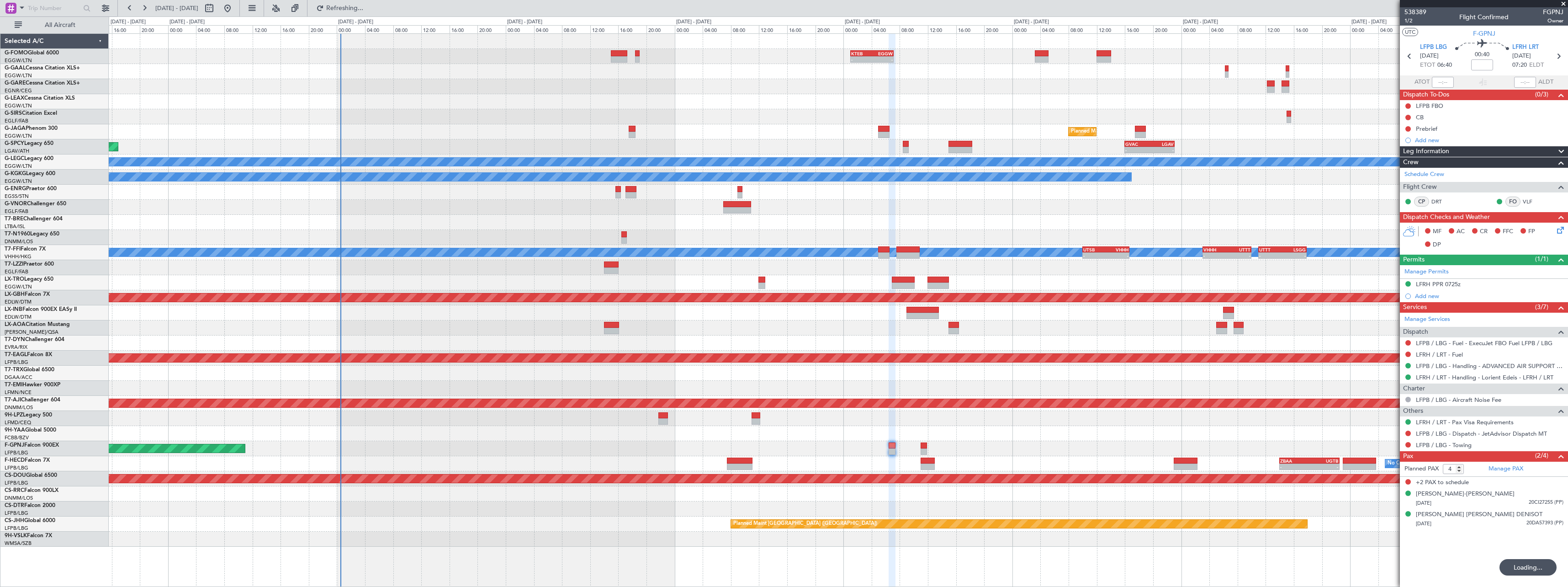
click at [880, 431] on div "KTEB 01:00 Z EGGW 07:10 Z - - No Crew Owner Planned [GEOGRAPHIC_DATA] Planned M…" at bounding box center [837, 290] width 1459 height 513
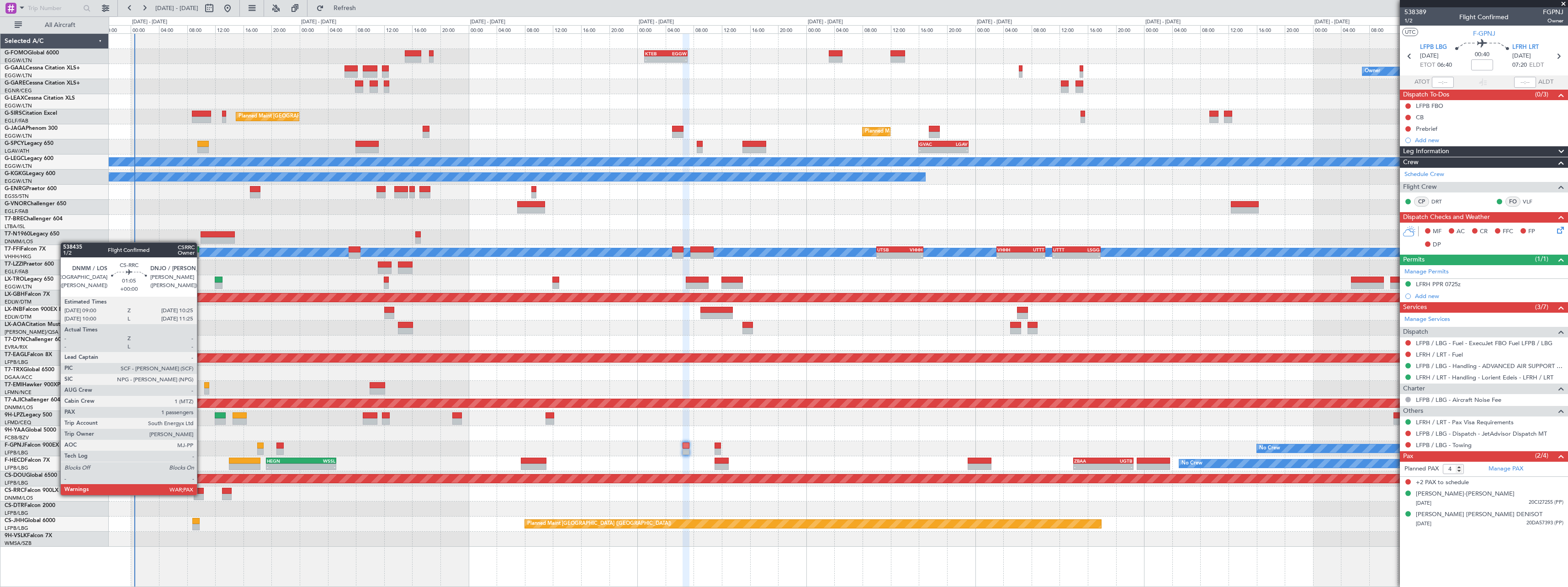
click at [201, 494] on div at bounding box center [199, 497] width 10 height 7
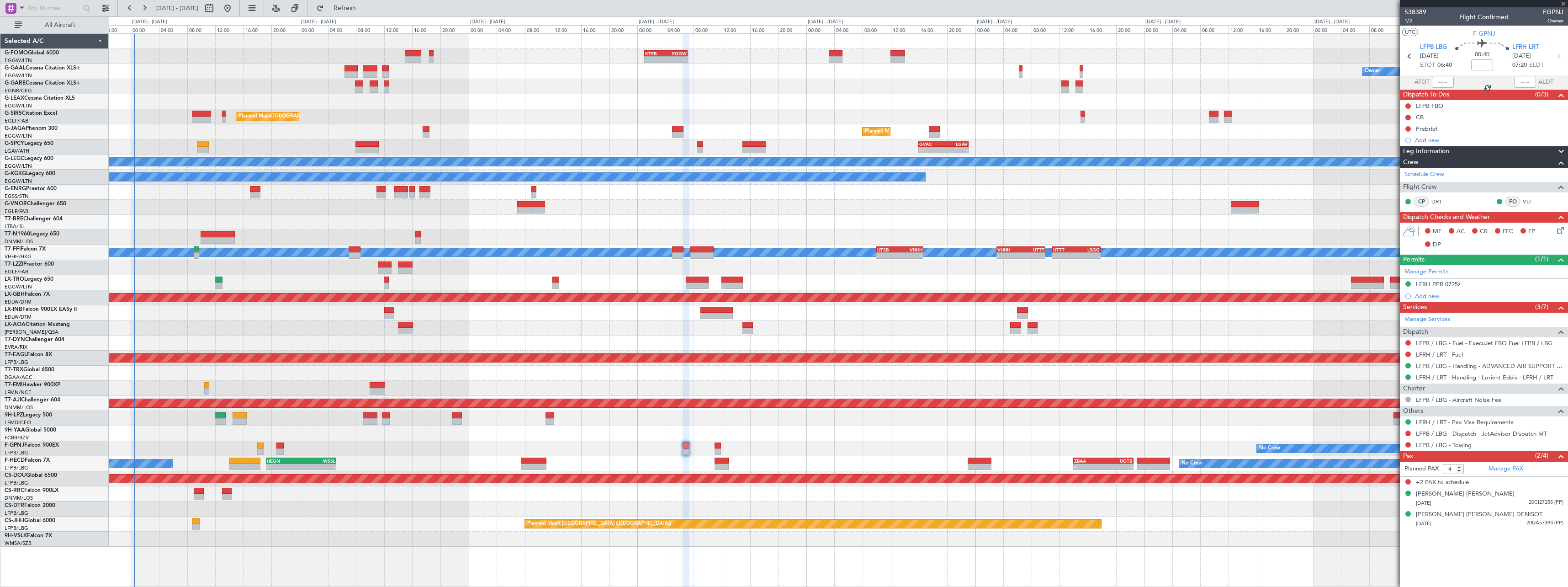
type input "6"
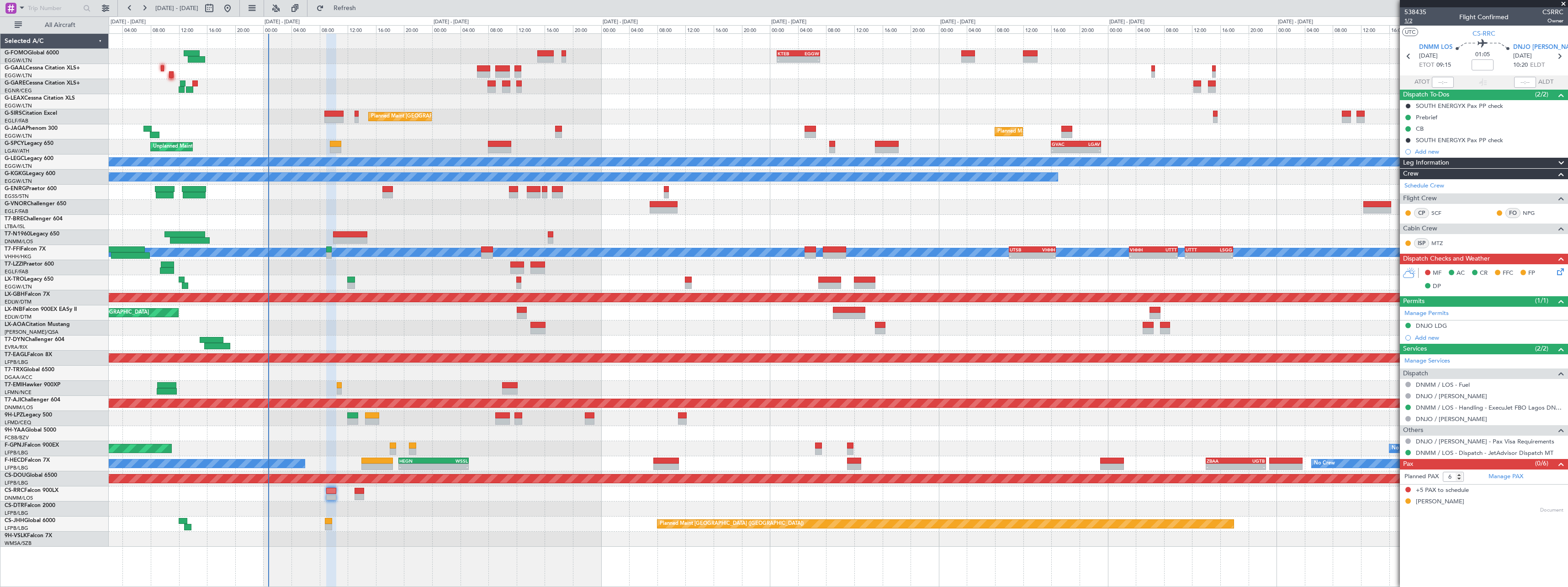
click at [1408, 22] on span "1/2" at bounding box center [1416, 20] width 22 height 8
drag, startPoint x: 1456, startPoint y: 119, endPoint x: 1447, endPoint y: 119, distance: 9.0
click at [1453, 119] on div "Prebrief" at bounding box center [1483, 117] width 168 height 12
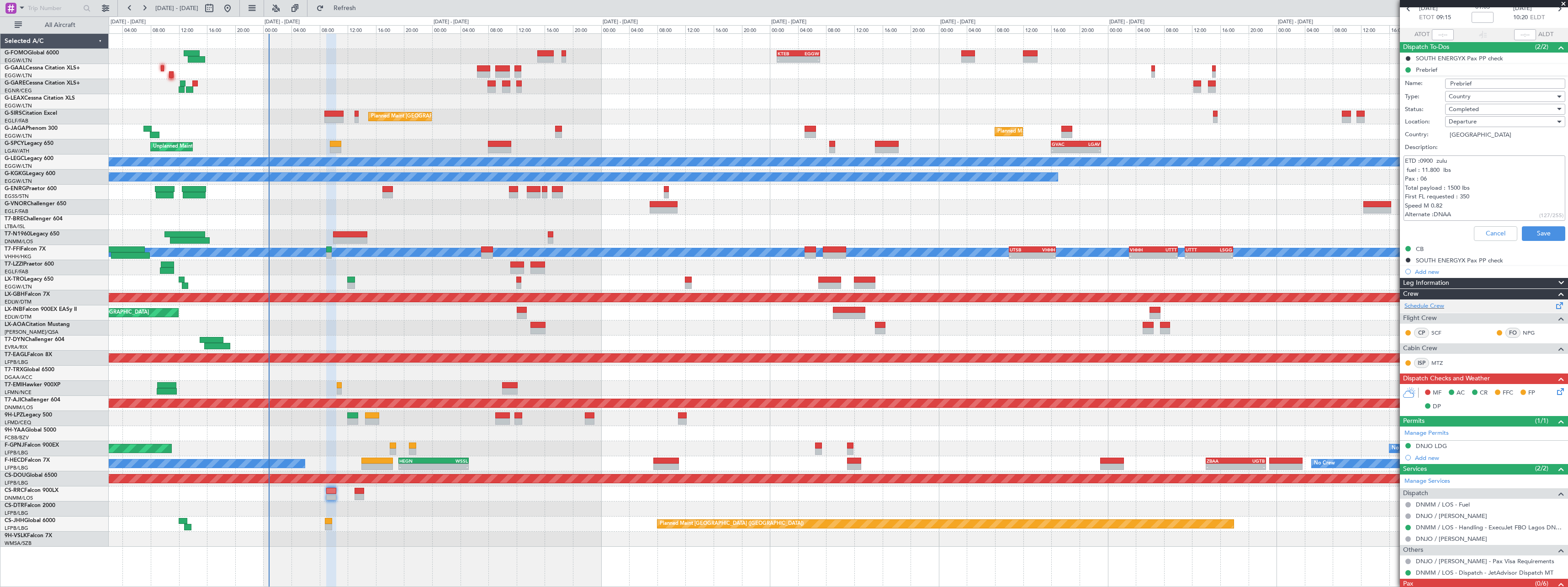
scroll to position [95, 0]
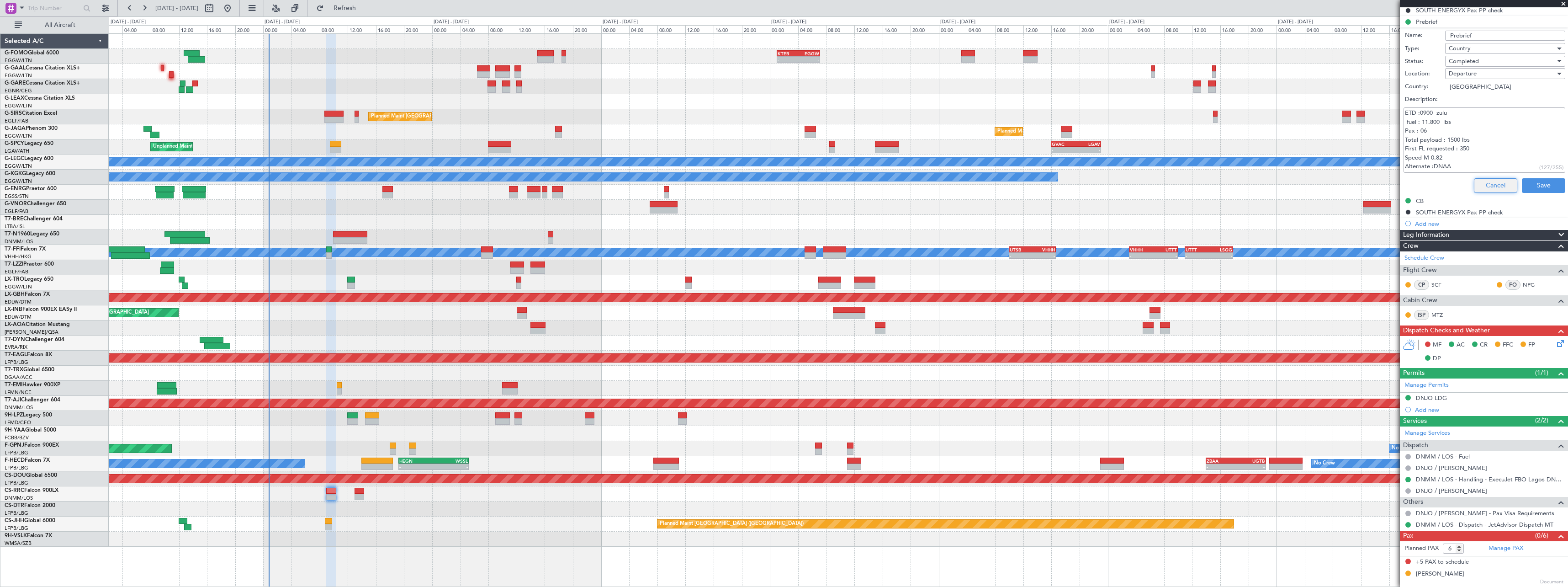
click at [1490, 191] on button "Cancel" at bounding box center [1496, 186] width 43 height 14
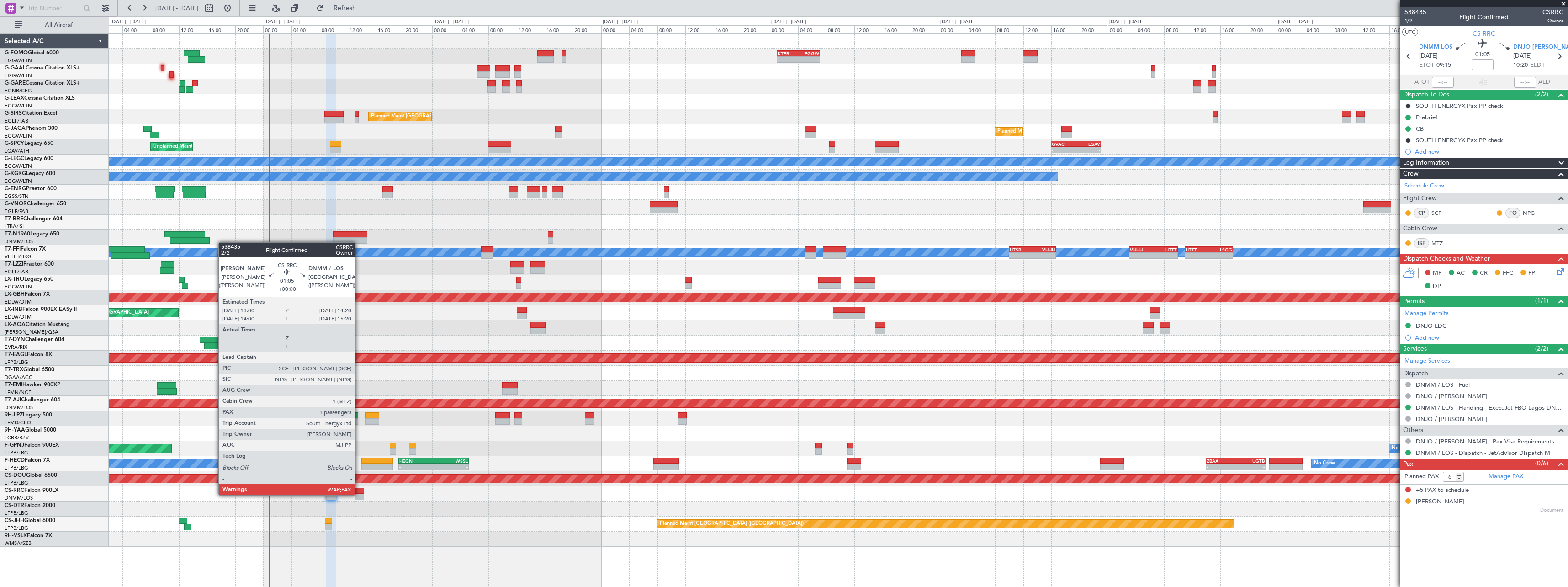
click at [359, 494] on div at bounding box center [359, 497] width 9 height 7
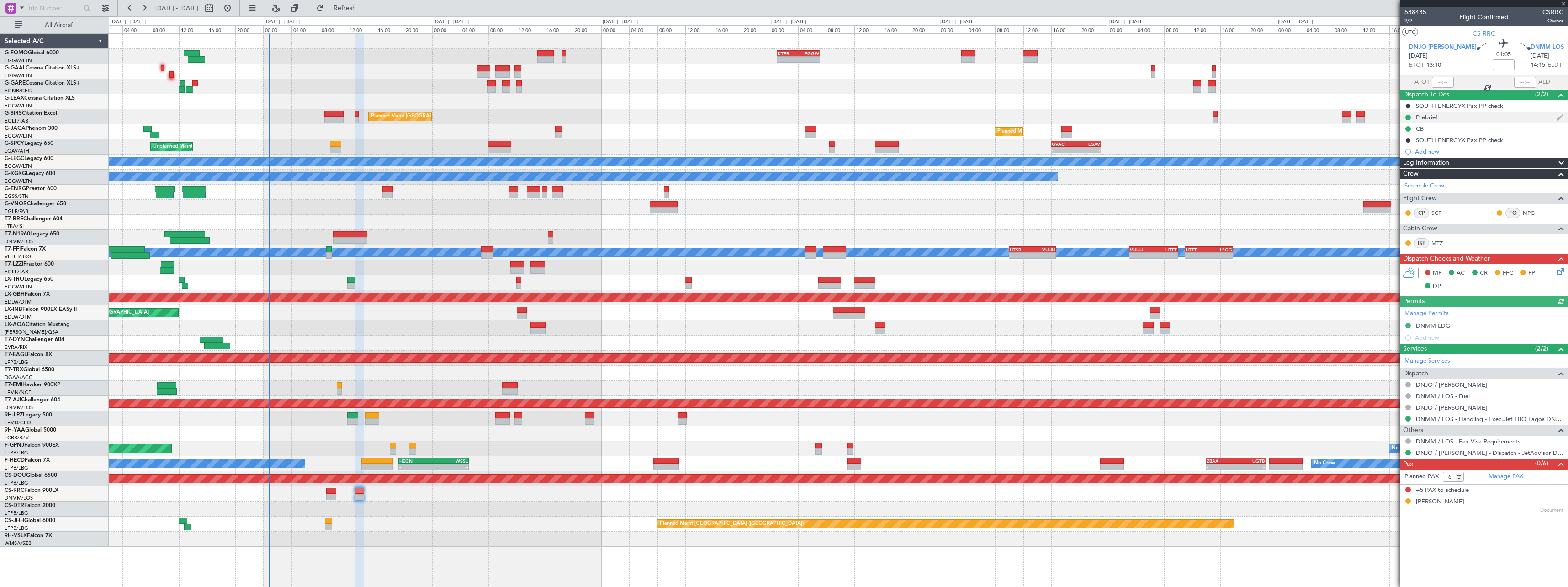
click at [1432, 117] on div "Prebrief" at bounding box center [1426, 117] width 22 height 8
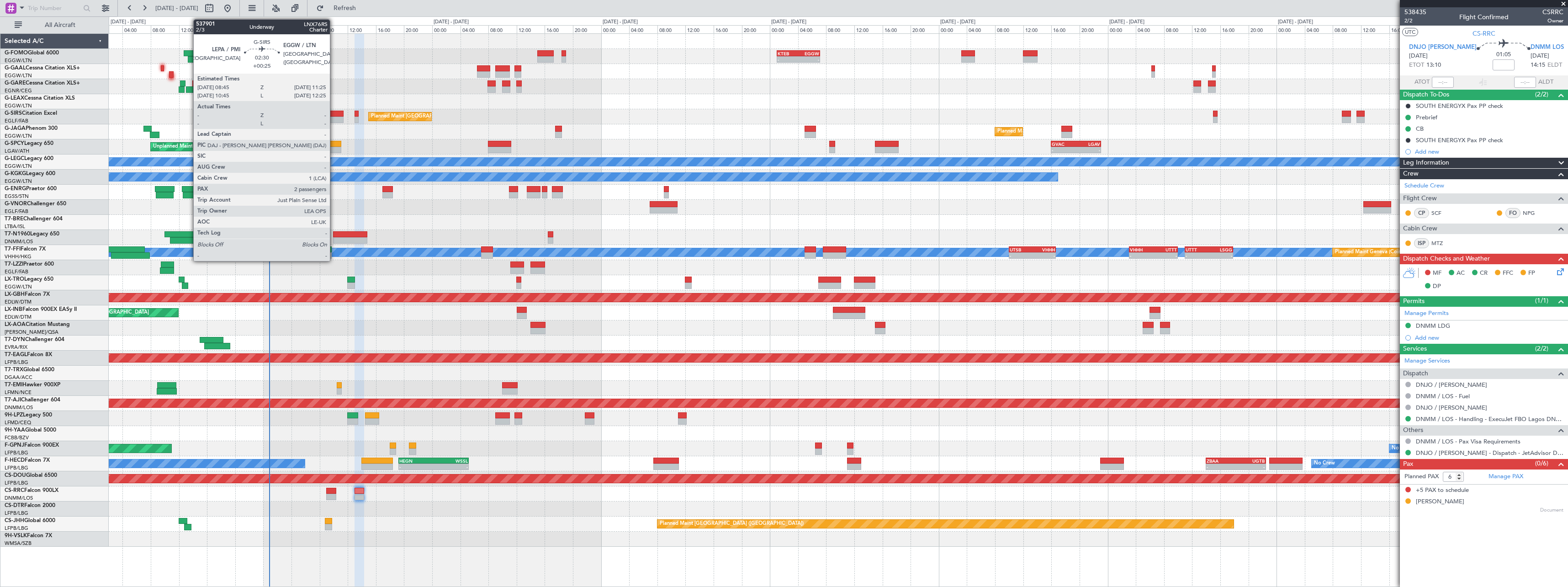
click at [334, 113] on div at bounding box center [334, 113] width 20 height 7
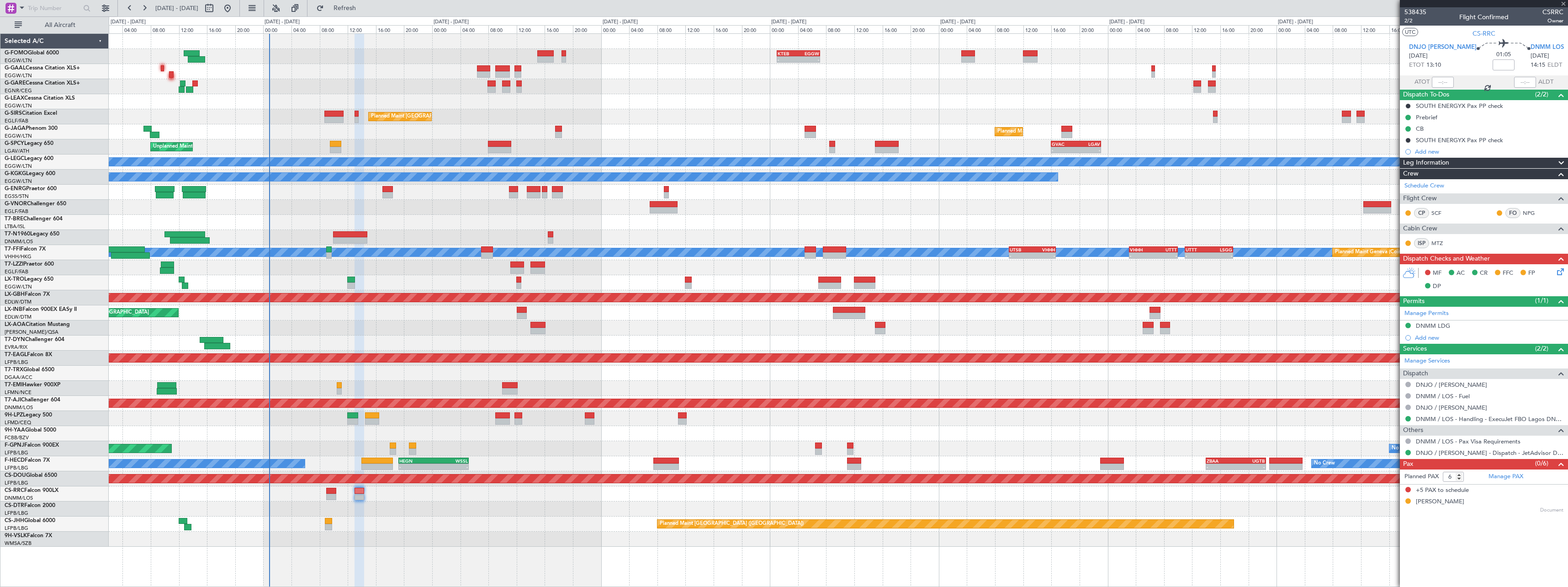
type input "+00:25"
type input "2"
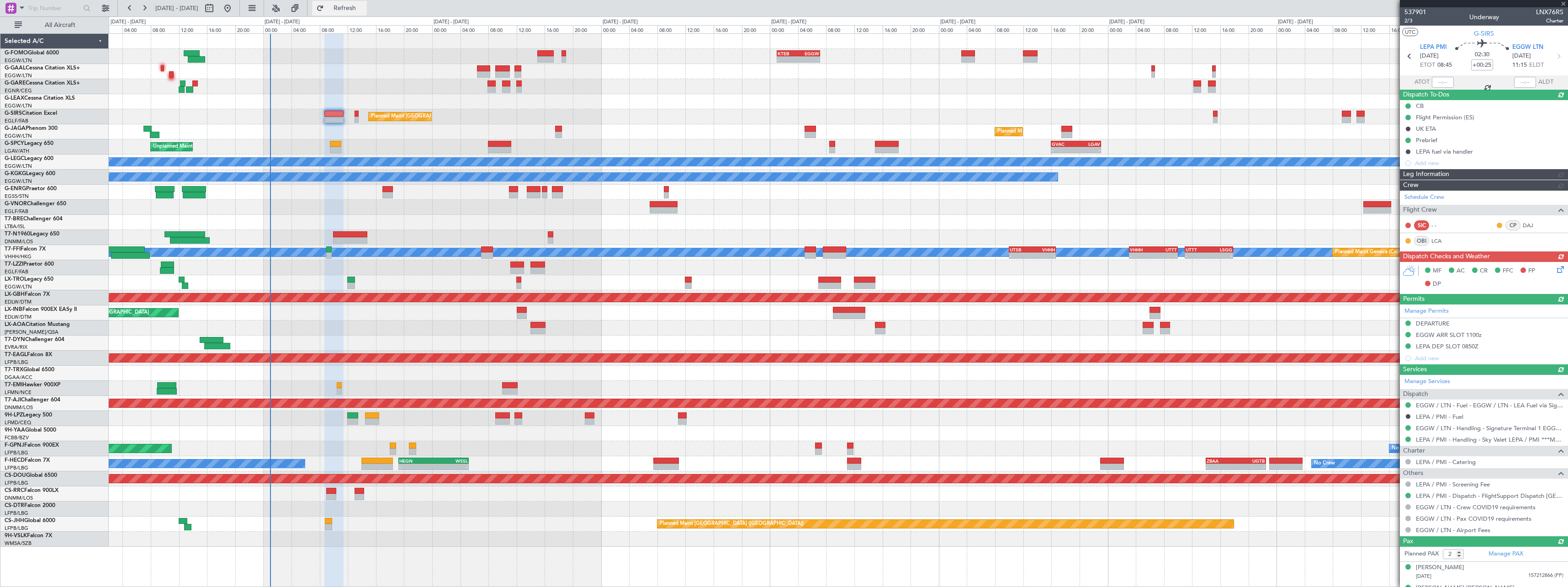
type input "+00:30"
